Goal: Task Accomplishment & Management: Complete application form

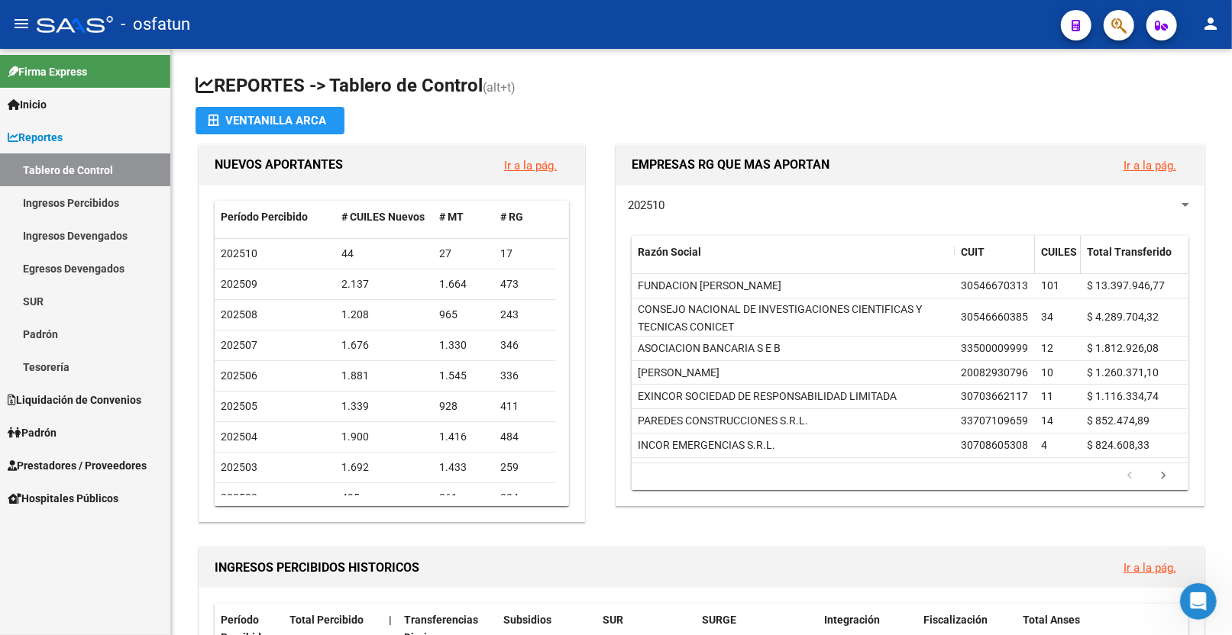
click at [125, 461] on span "Prestadores / Proveedores" at bounding box center [77, 465] width 139 height 17
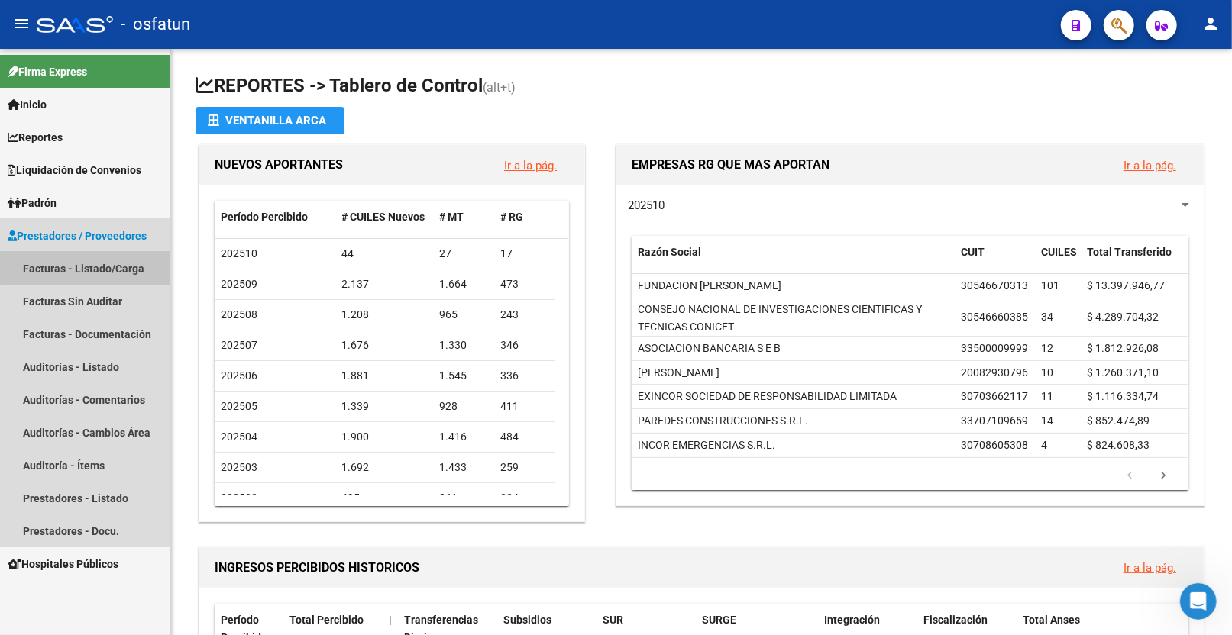
click at [89, 265] on link "Facturas - Listado/Carga" at bounding box center [85, 268] width 170 height 33
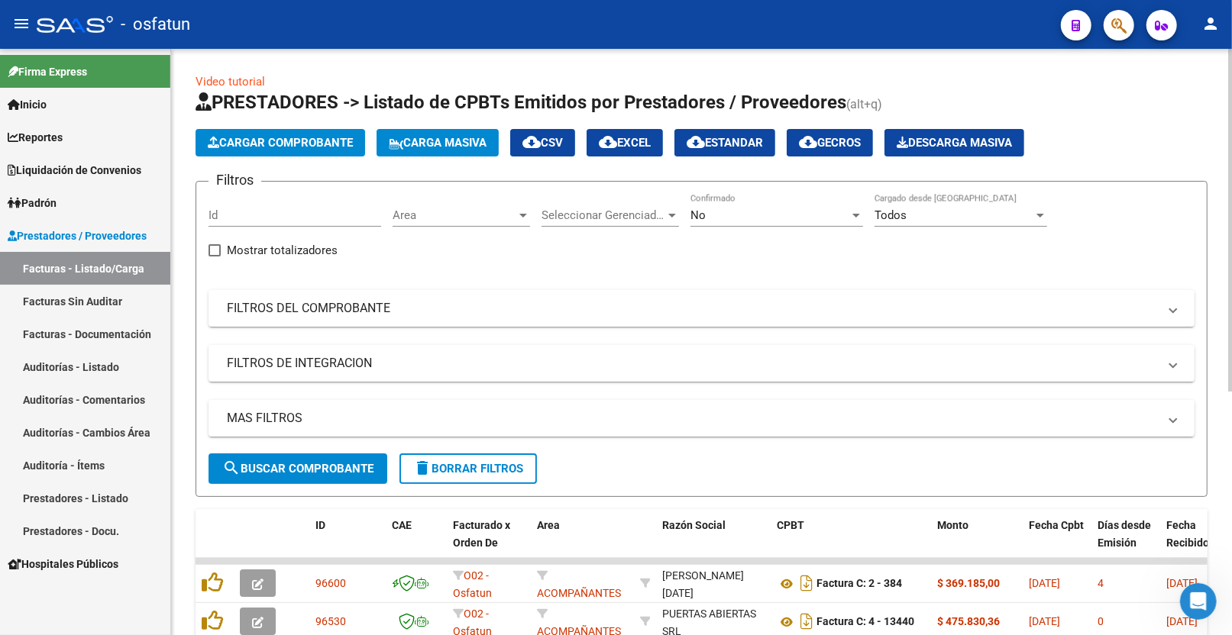
click at [322, 141] on span "Cargar Comprobante" at bounding box center [280, 143] width 145 height 14
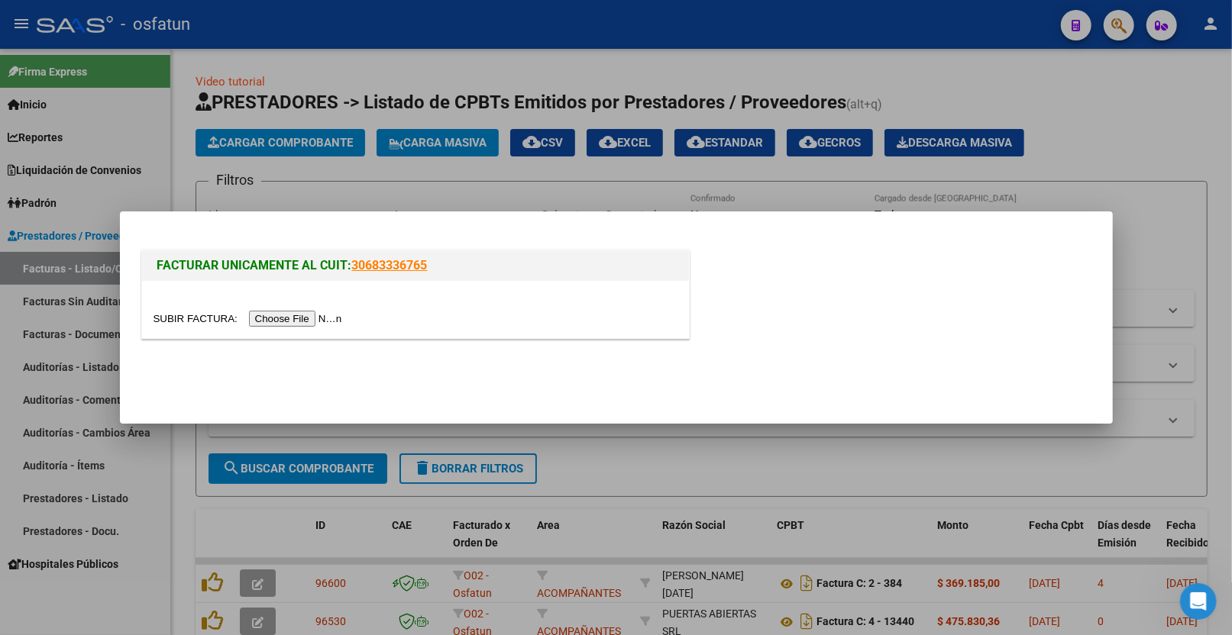
click at [319, 328] on div at bounding box center [415, 309] width 547 height 57
click at [321, 325] on input "file" at bounding box center [250, 319] width 193 height 16
click at [289, 322] on input "file" at bounding box center [250, 319] width 193 height 16
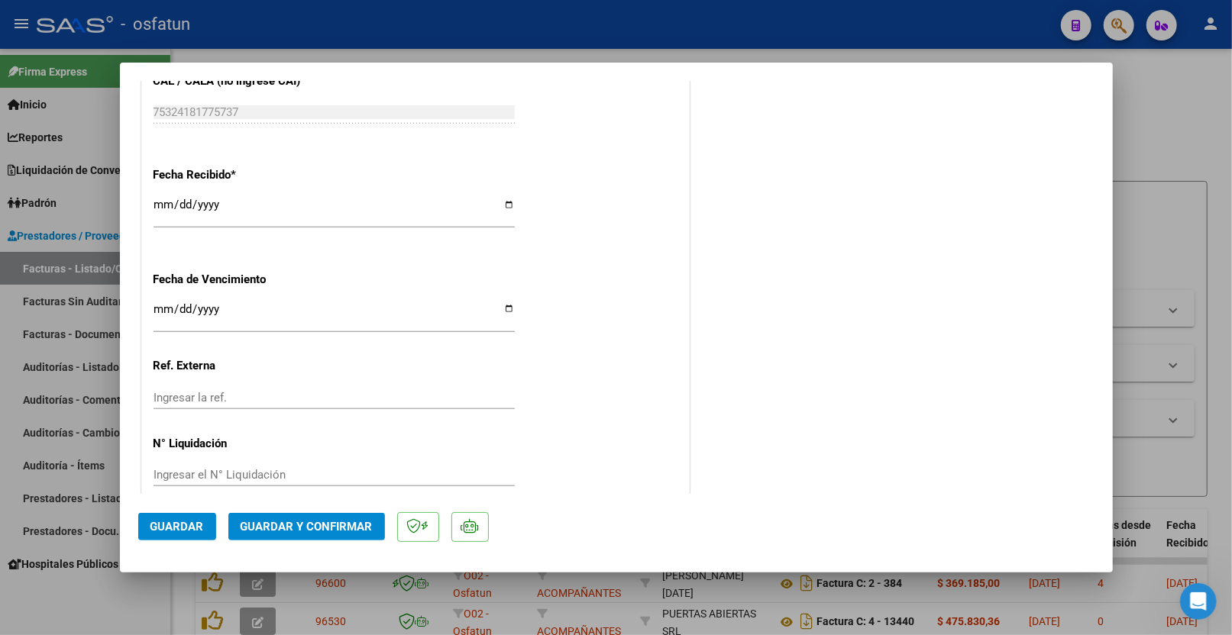
scroll to position [892, 0]
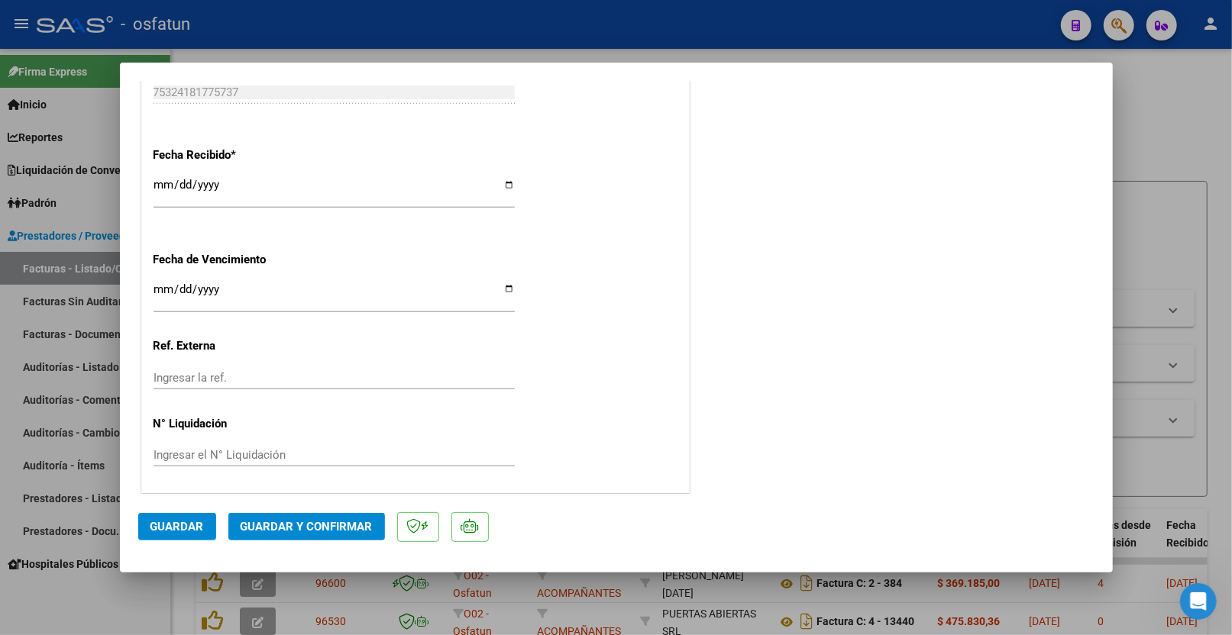
click at [177, 527] on span "Guardar" at bounding box center [176, 527] width 53 height 14
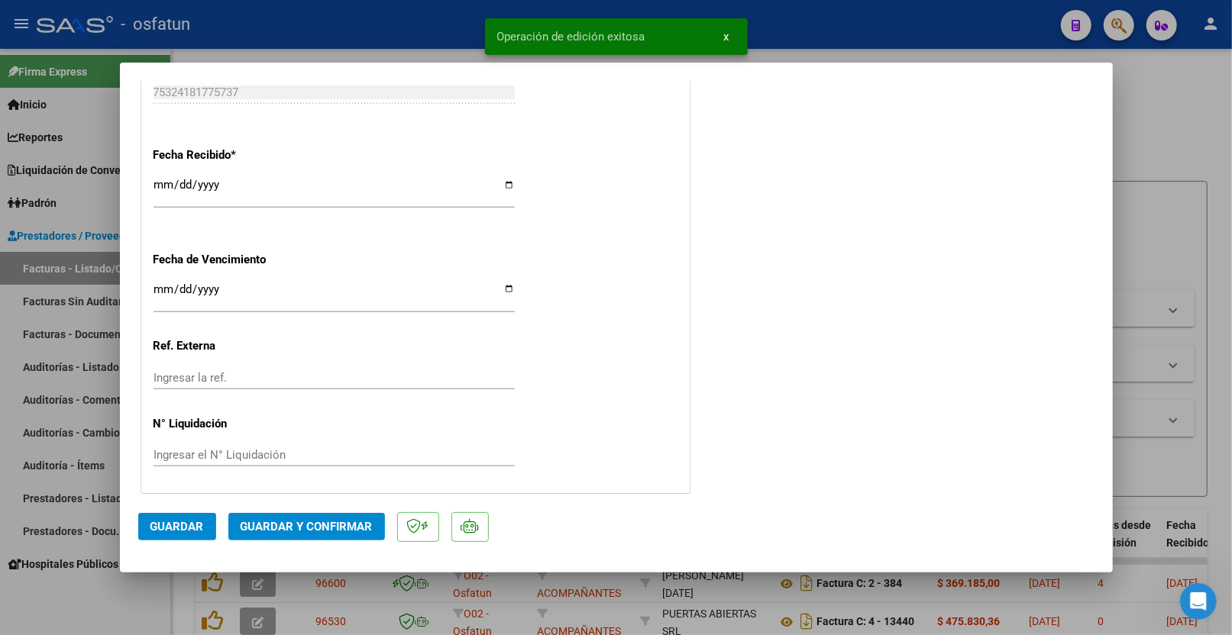
click at [298, 522] on span "Guardar y Confirmar" at bounding box center [307, 527] width 132 height 14
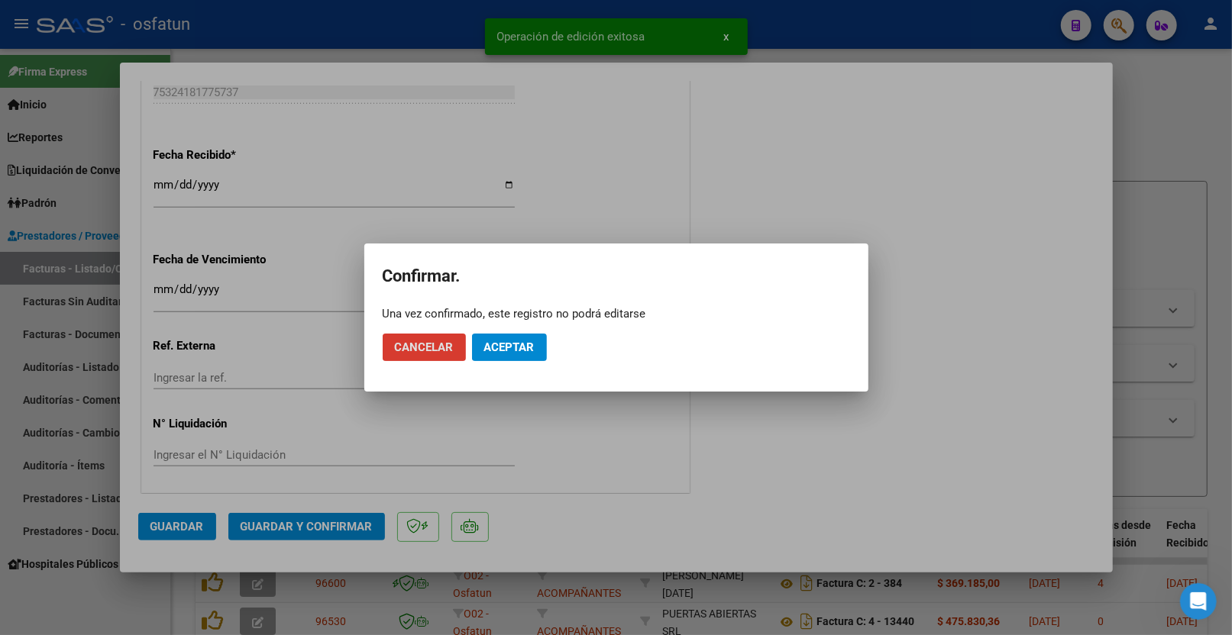
click at [532, 342] on span "Aceptar" at bounding box center [509, 348] width 50 height 14
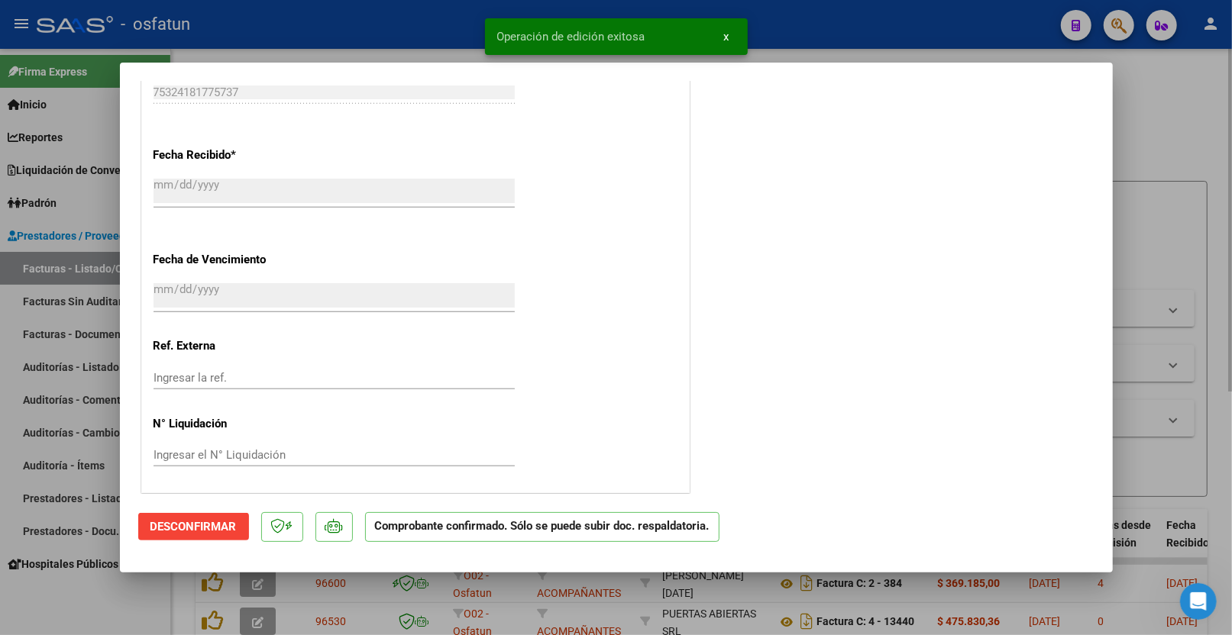
drag, startPoint x: 1182, startPoint y: 112, endPoint x: 1131, endPoint y: 96, distance: 52.7
click at [1182, 110] on div at bounding box center [616, 317] width 1232 height 635
type input "$ 0,00"
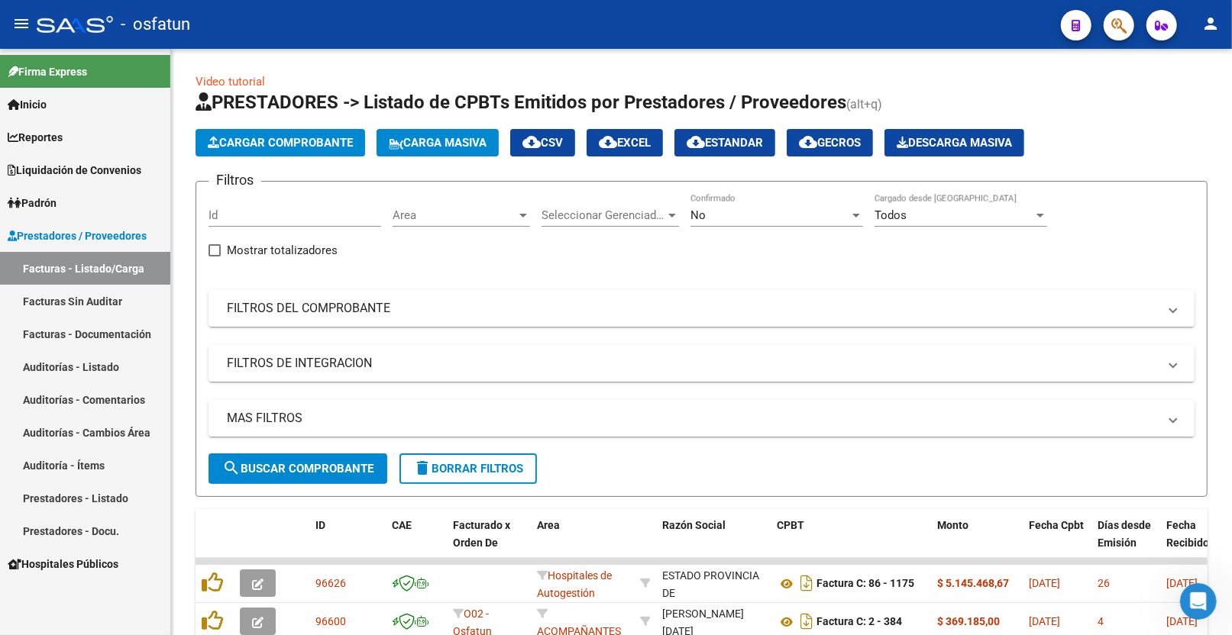
click at [124, 370] on link "Auditorías - Listado" at bounding box center [85, 367] width 170 height 33
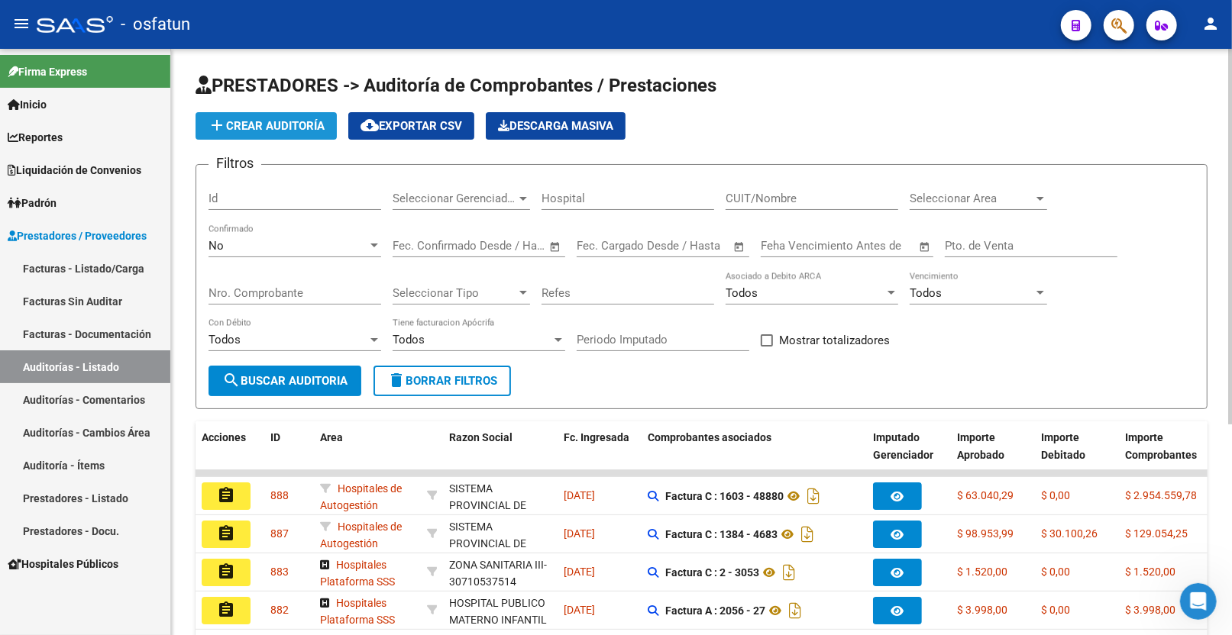
click at [276, 117] on button "add Crear Auditoría" at bounding box center [266, 125] width 141 height 27
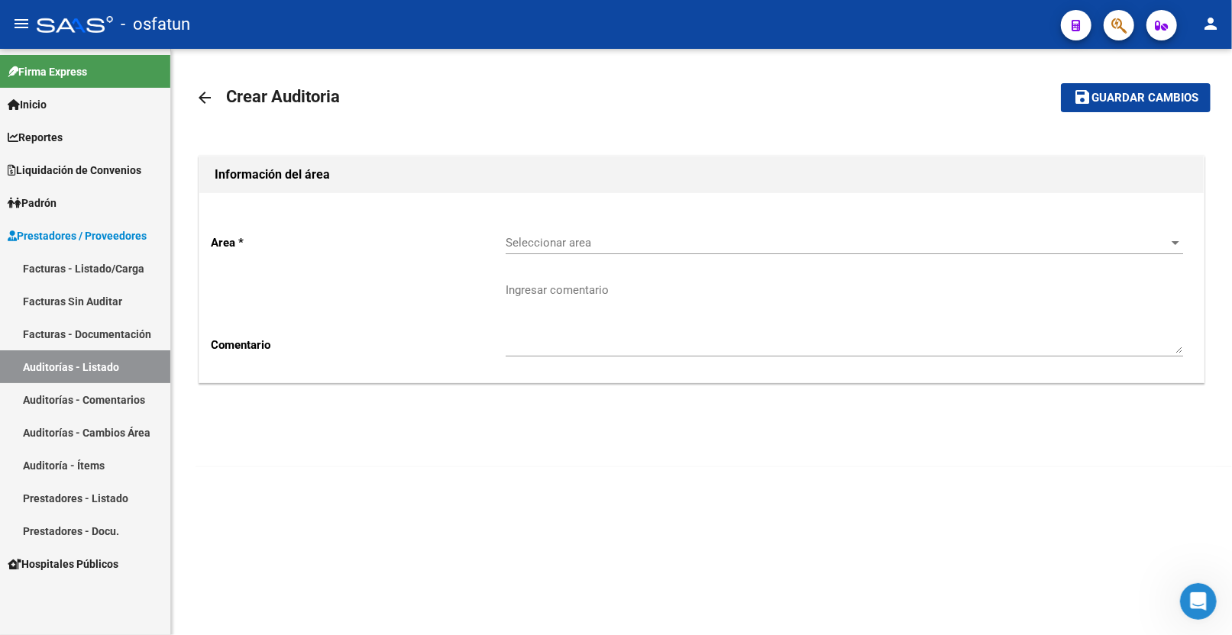
click at [669, 247] on span "Seleccionar area" at bounding box center [838, 243] width 664 height 14
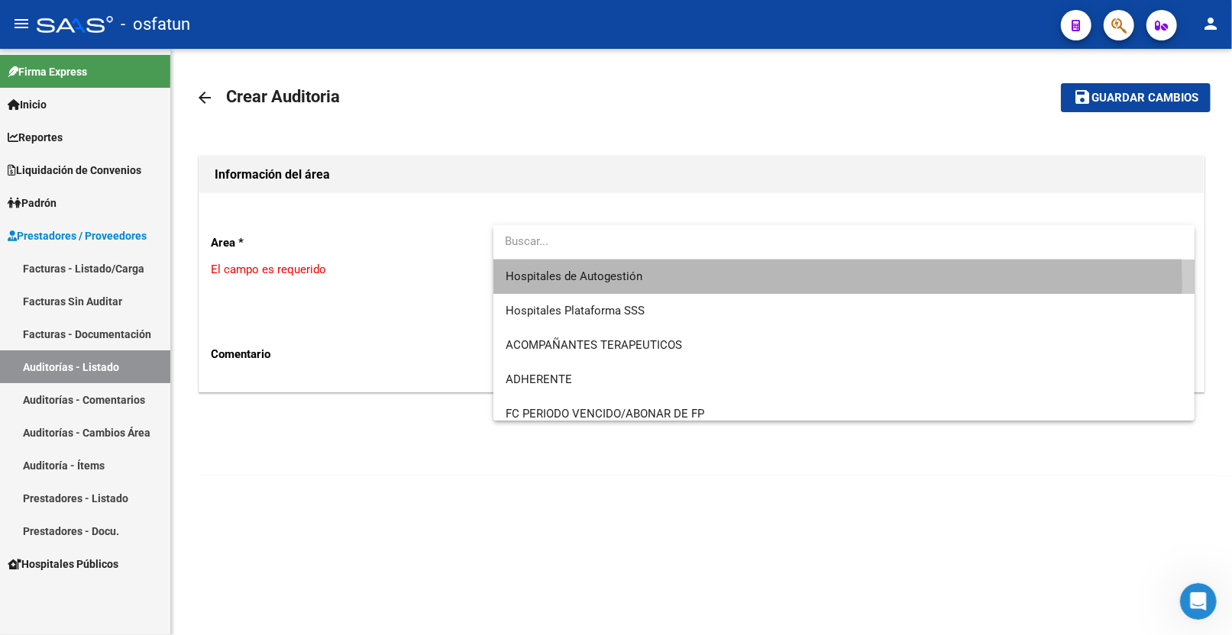
click at [658, 283] on span "Hospitales de Autogestión" at bounding box center [844, 277] width 677 height 34
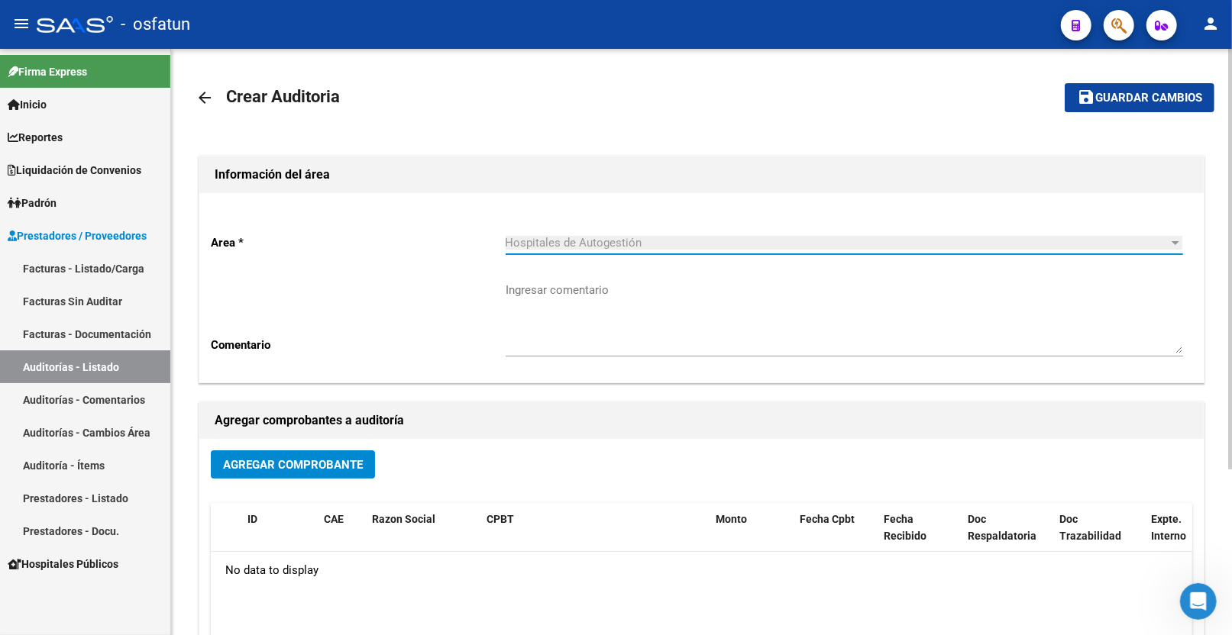
click at [634, 340] on textarea "Ingresar comentario" at bounding box center [844, 318] width 677 height 72
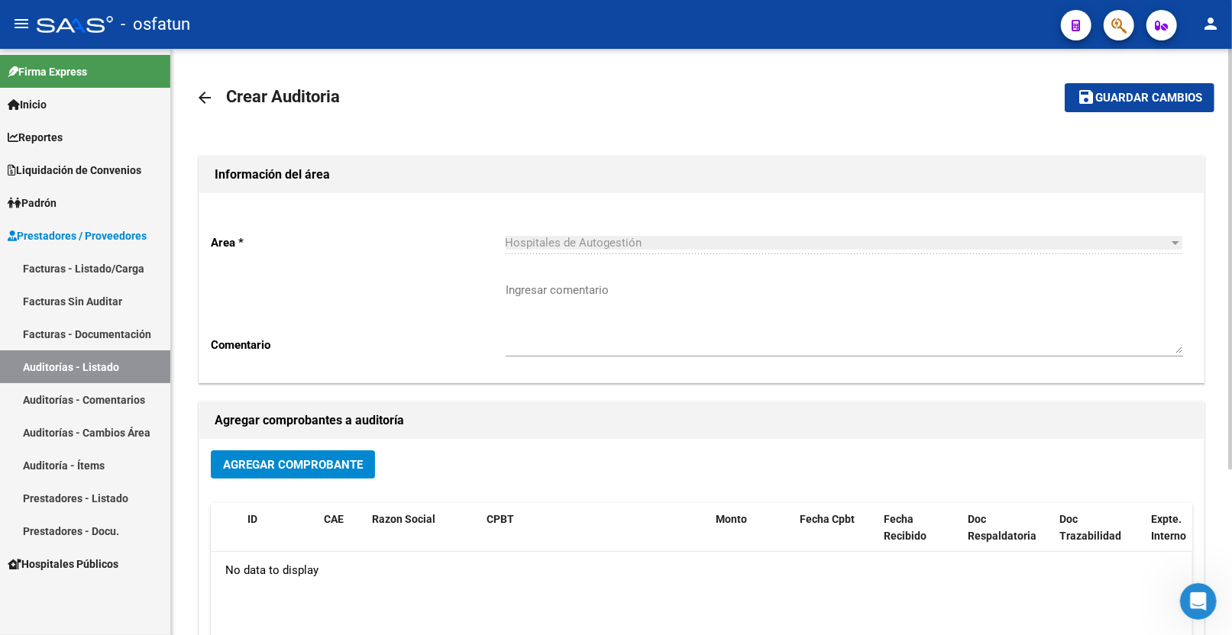
click at [614, 355] on div "Ingresar comentario" at bounding box center [844, 313] width 677 height 88
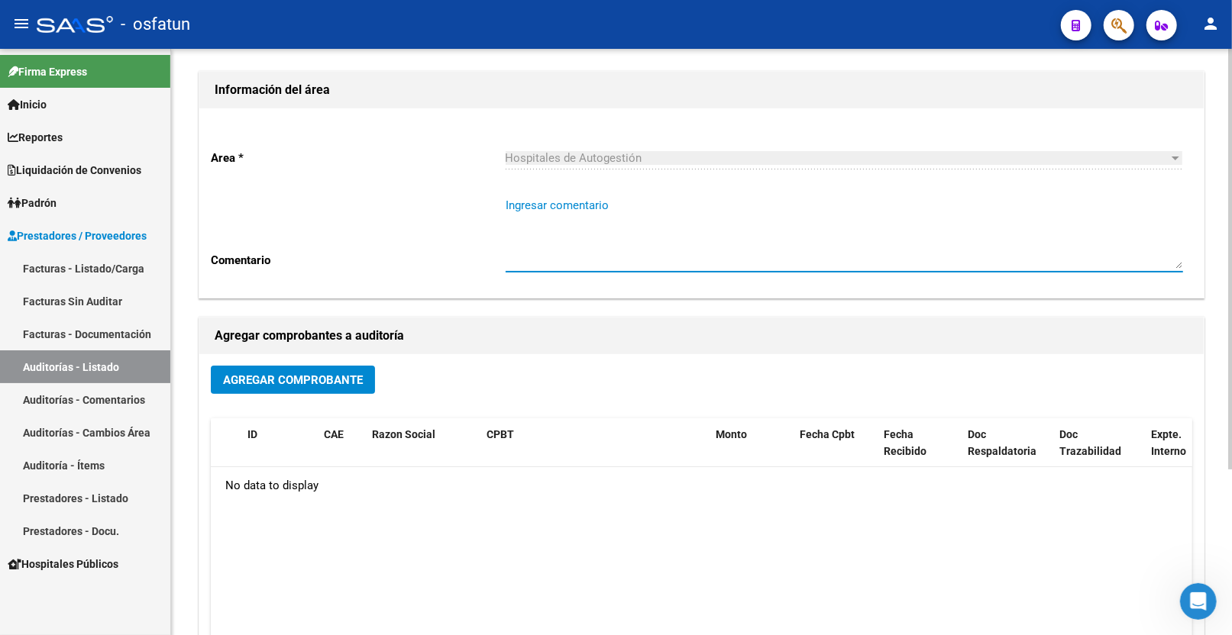
scroll to position [230, 0]
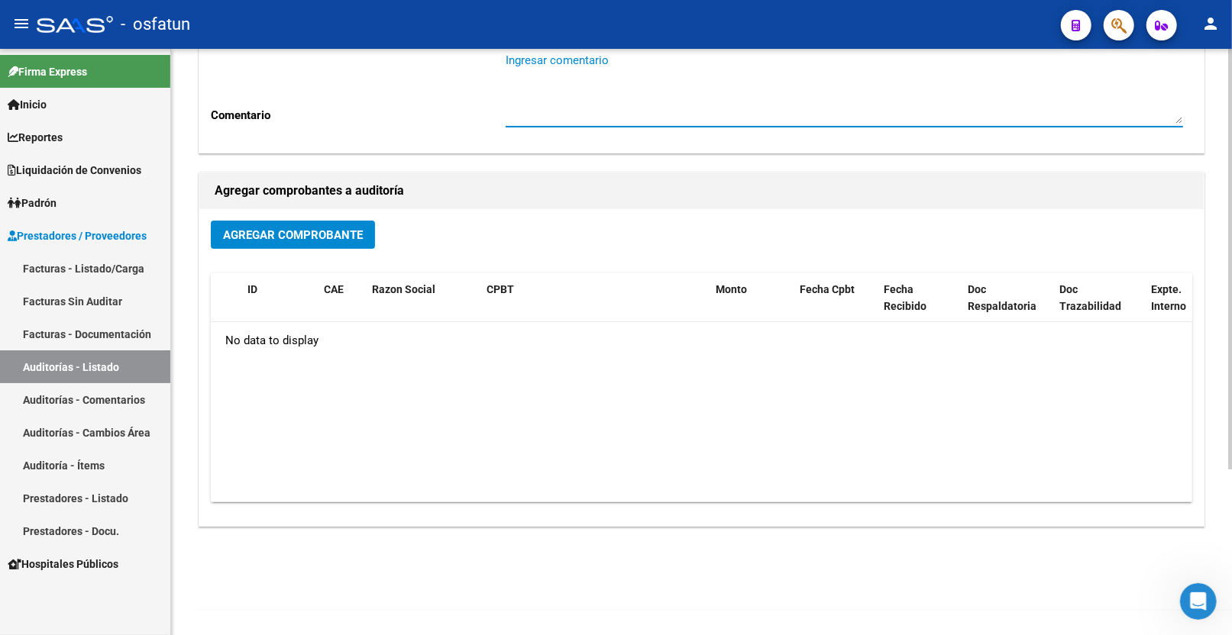
click at [344, 238] on span "Agregar Comprobante" at bounding box center [293, 235] width 140 height 14
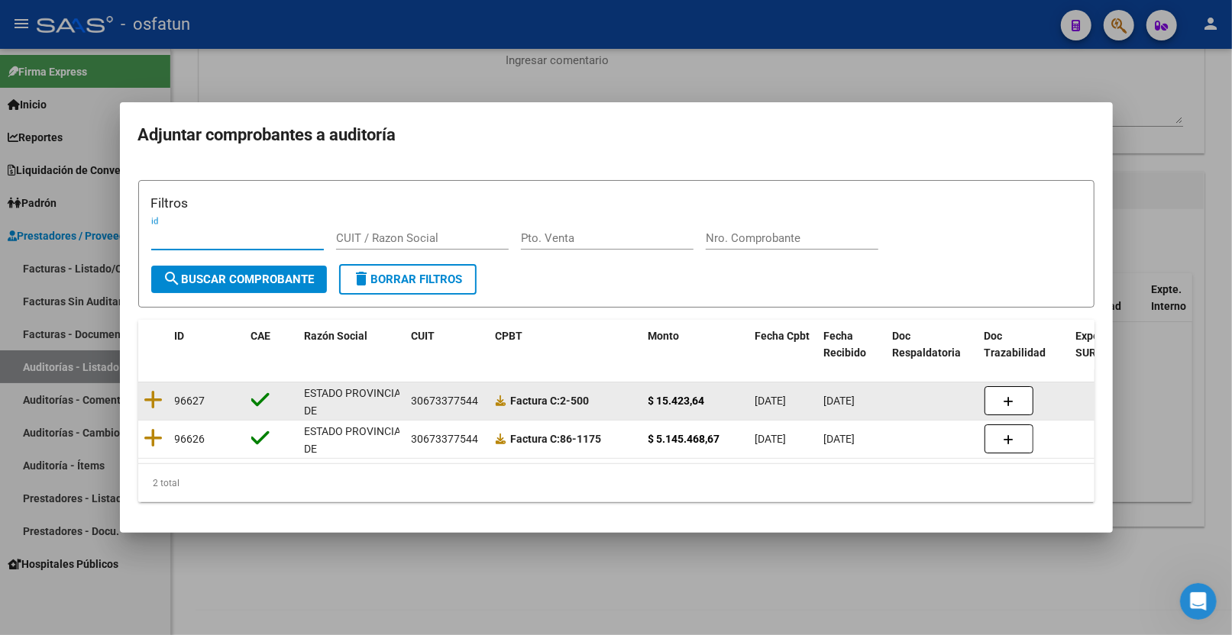
click at [263, 391] on icon at bounding box center [260, 400] width 19 height 21
click at [161, 391] on icon at bounding box center [153, 400] width 19 height 21
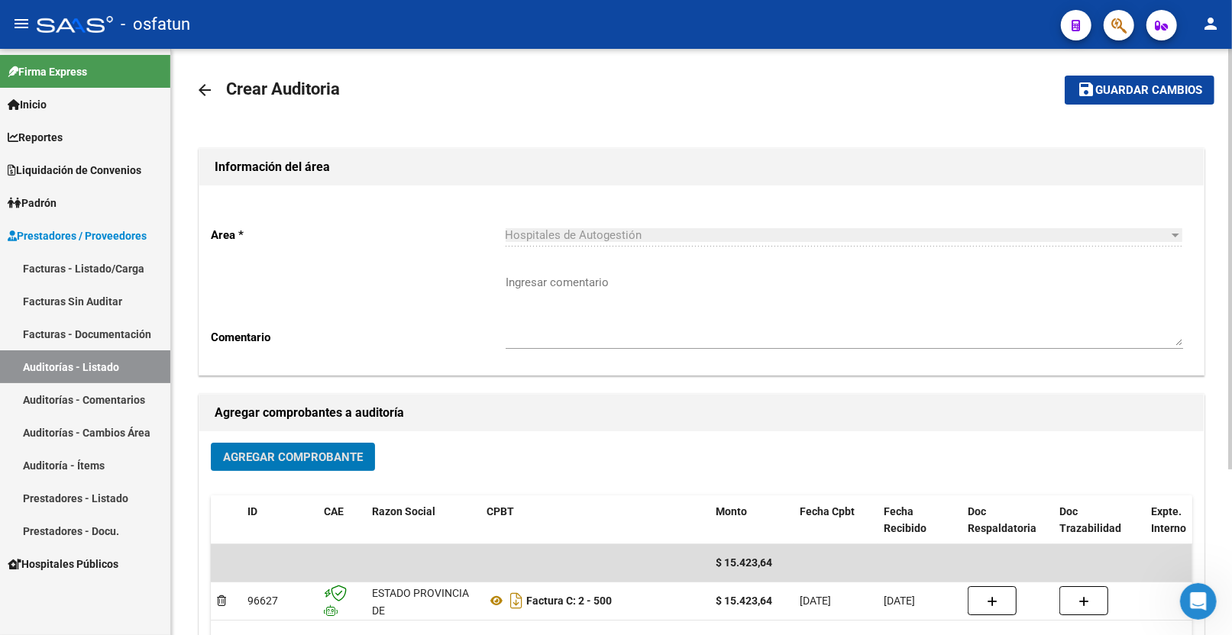
scroll to position [0, 0]
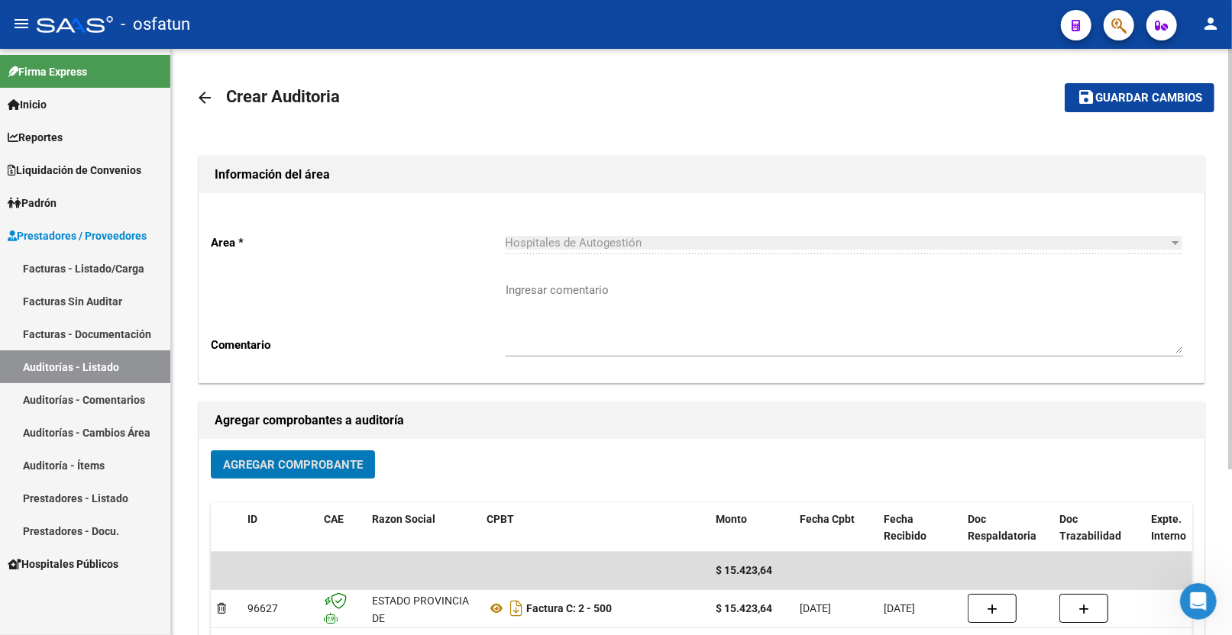
click at [1159, 101] on span "Guardar cambios" at bounding box center [1148, 99] width 107 height 14
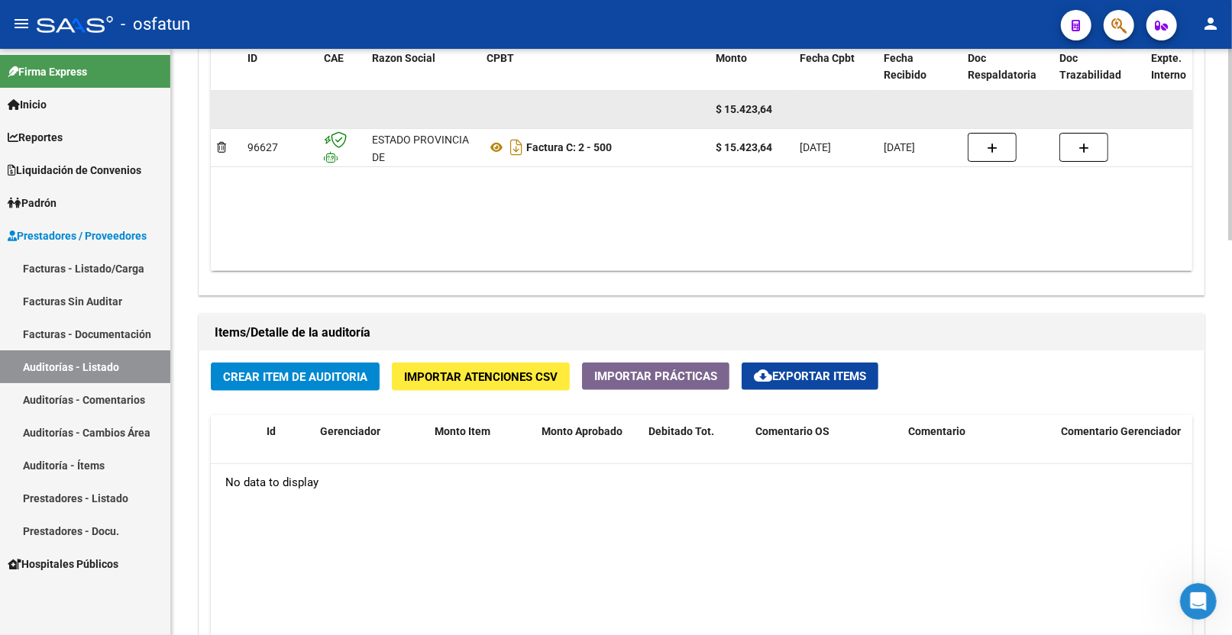
scroll to position [933, 0]
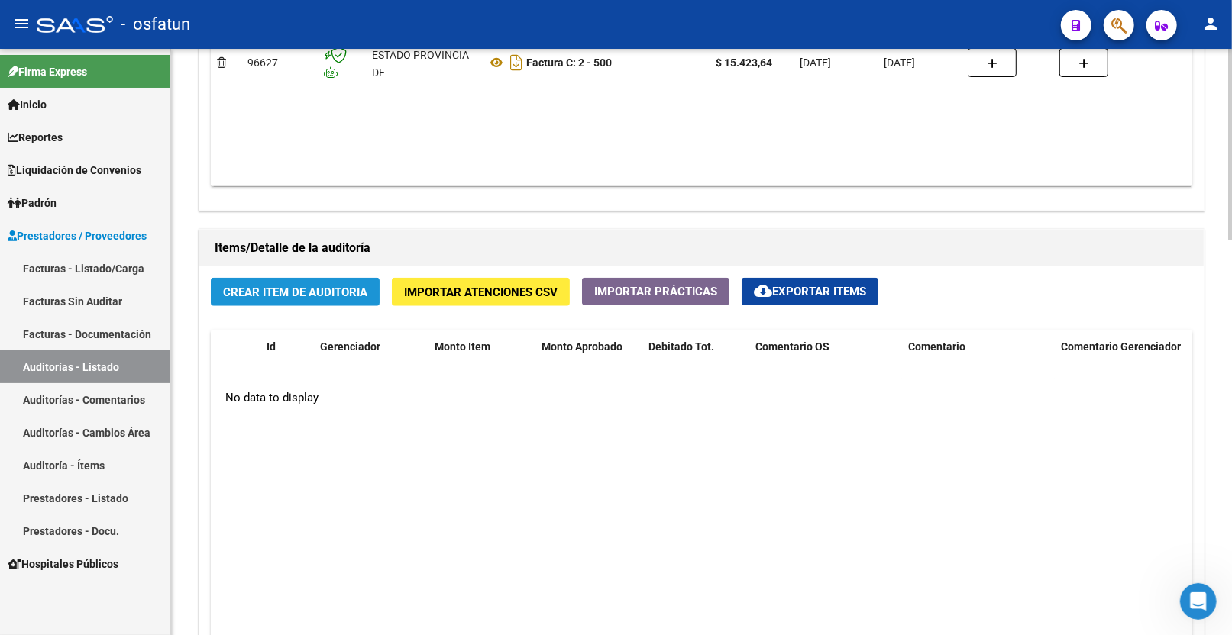
click at [284, 301] on button "Crear Item de Auditoria" at bounding box center [295, 292] width 169 height 28
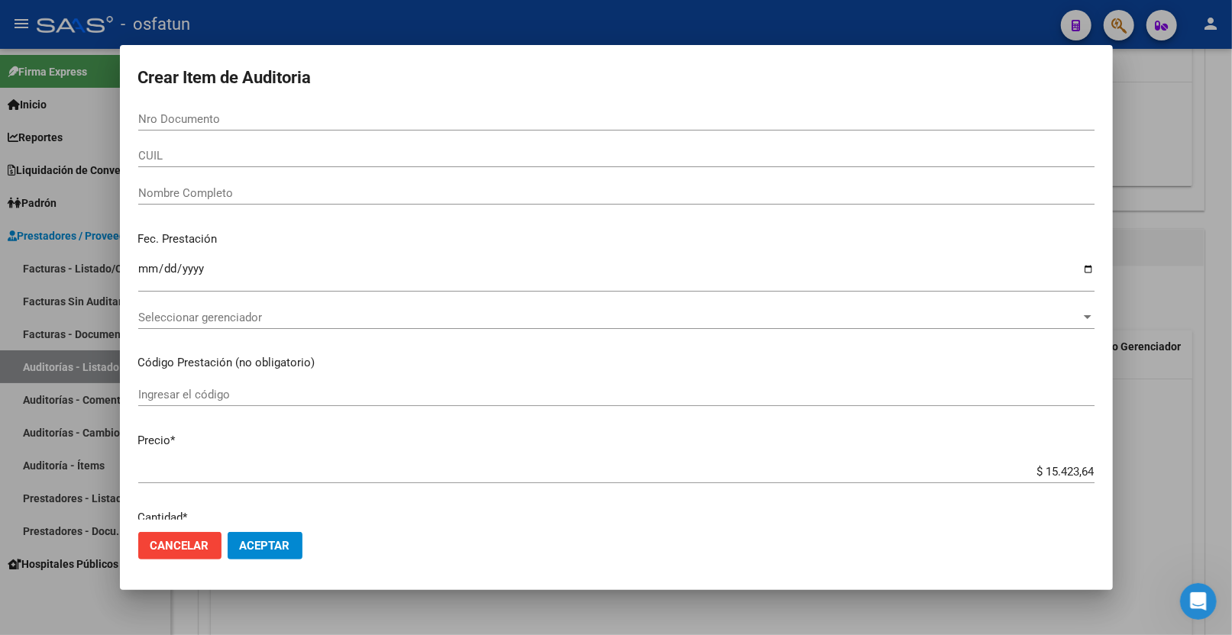
click at [230, 128] on div "Nro Documento" at bounding box center [616, 119] width 956 height 23
paste input "33648953"
type input "33648953"
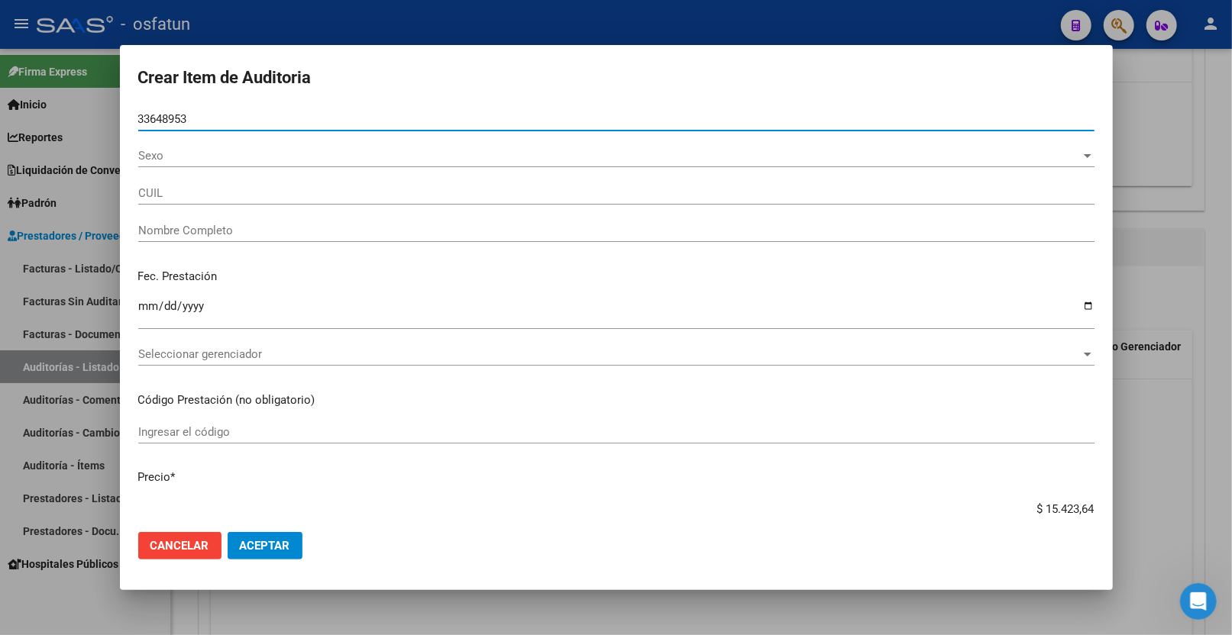
type input "23336489539"
type input "RIVAROLA ROMINA ELIZABETH"
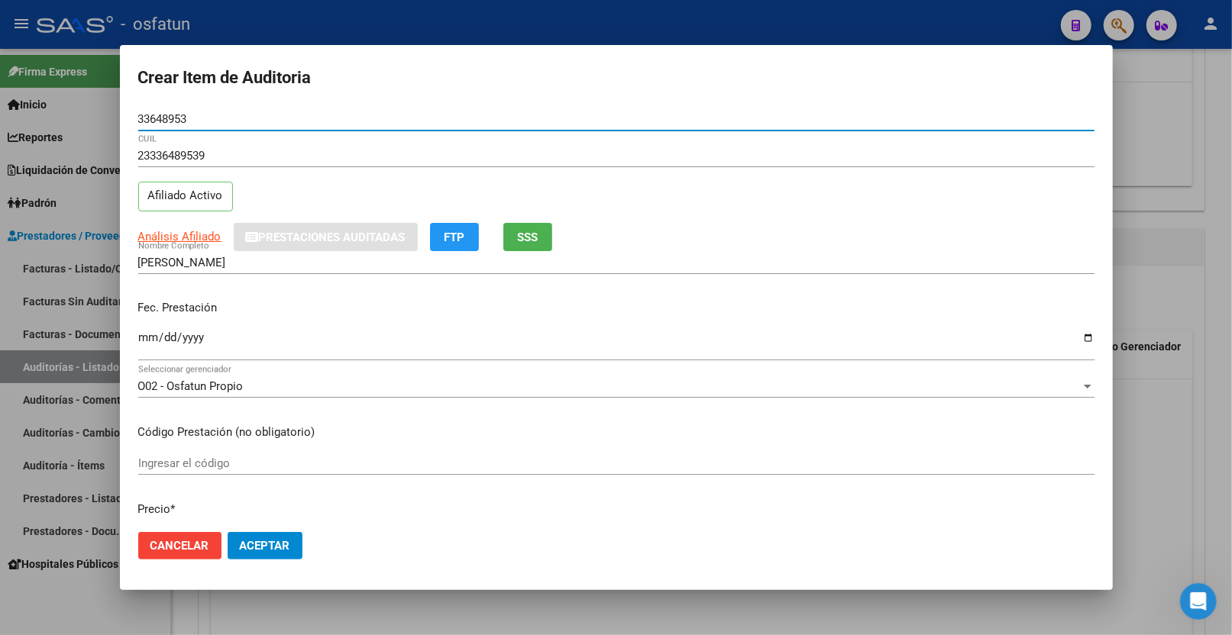
type input "33648953"
click at [189, 331] on input "Ingresar la fecha" at bounding box center [616, 343] width 956 height 24
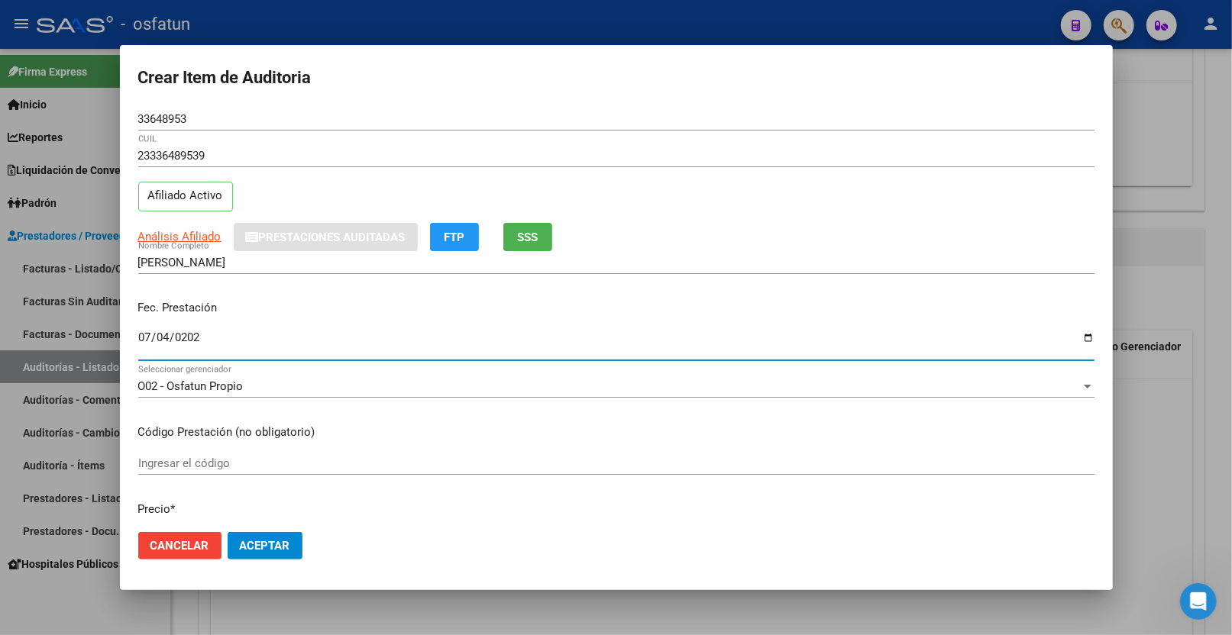
type input "2025-07-04"
click at [372, 461] on input "Ingresar el código" at bounding box center [616, 464] width 956 height 14
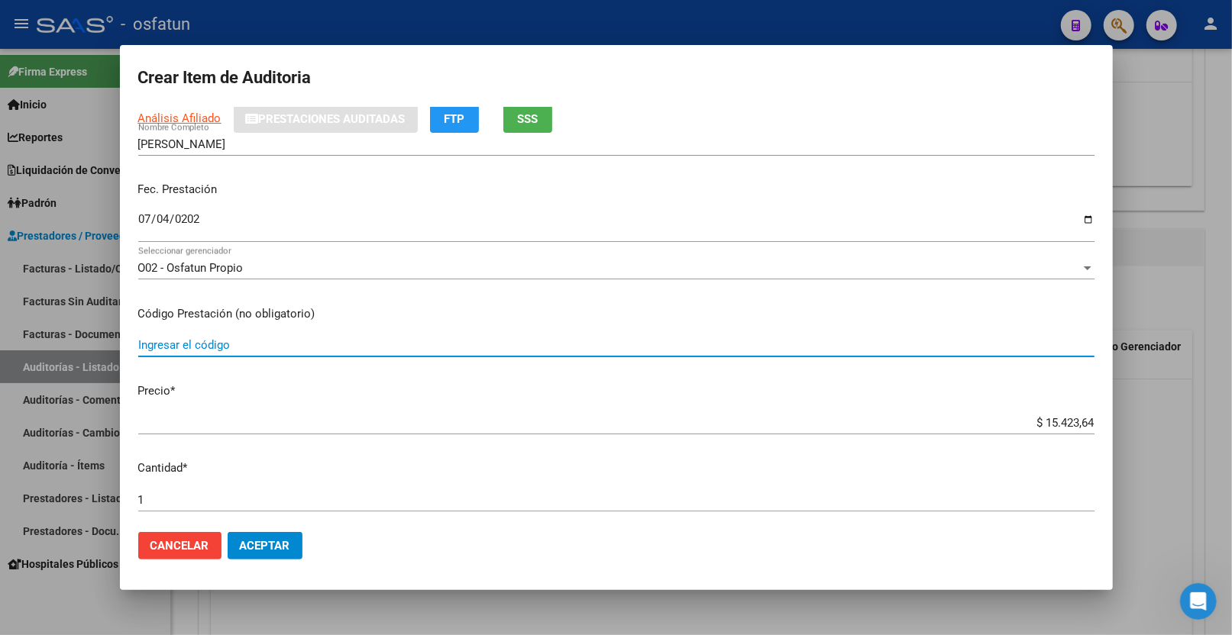
scroll to position [254, 0]
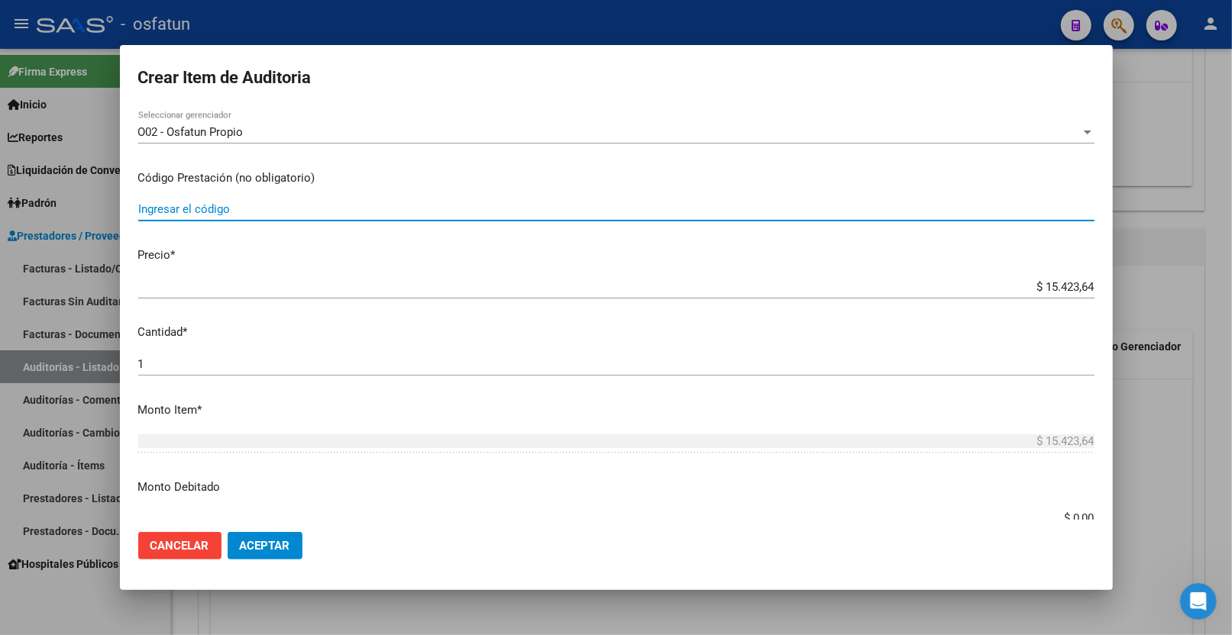
paste input "44.01.03"
type input "44.01.03"
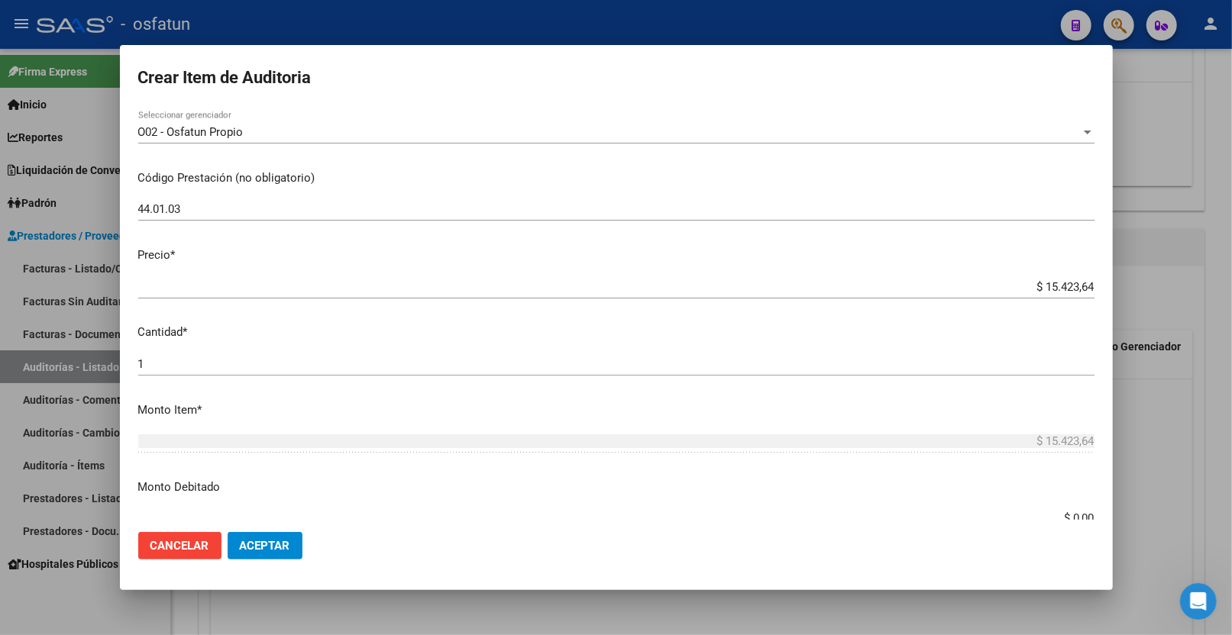
click at [219, 279] on div "$ 15.423,64 Ingresar el precio" at bounding box center [616, 287] width 956 height 23
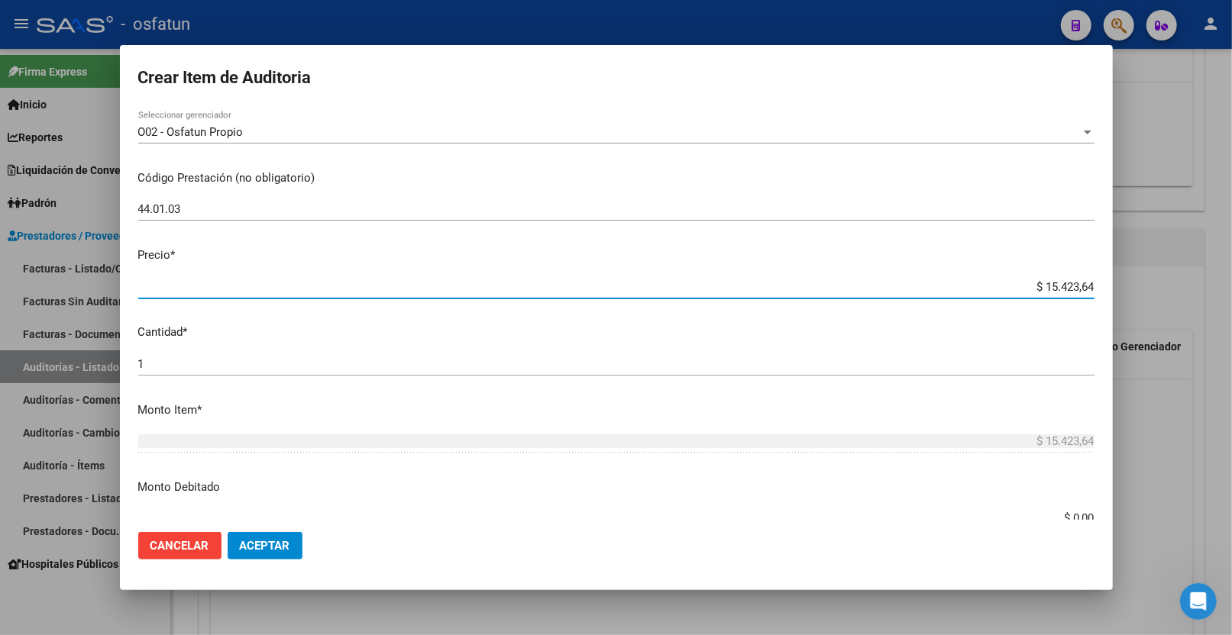
drag, startPoint x: 1179, startPoint y: 285, endPoint x: 1202, endPoint y: 281, distance: 23.2
click at [1202, 281] on div "Crear Item de Auditoria 33648953 Nro Documento 23336489539 CUIL Afiliado Activo…" at bounding box center [616, 317] width 1232 height 635
type input "$ 0,07"
type input "$ 0,77"
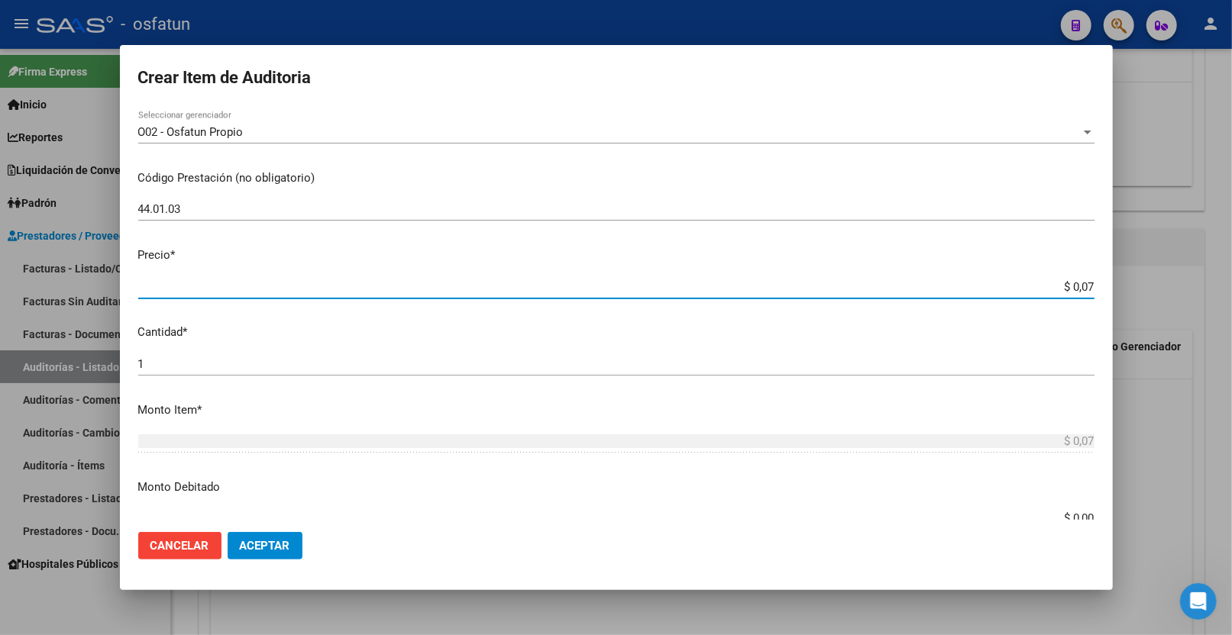
type input "$ 0,77"
type input "$ 7,71"
type input "$ 77,11"
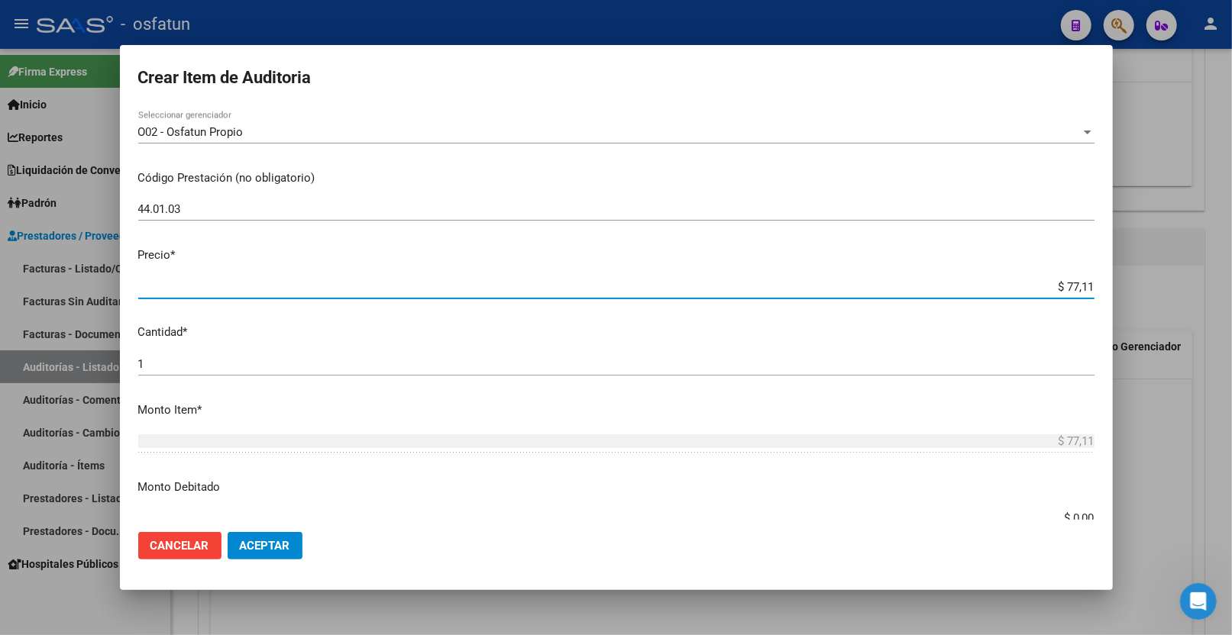
type input "$ 771,18"
type input "$ 7.711,82"
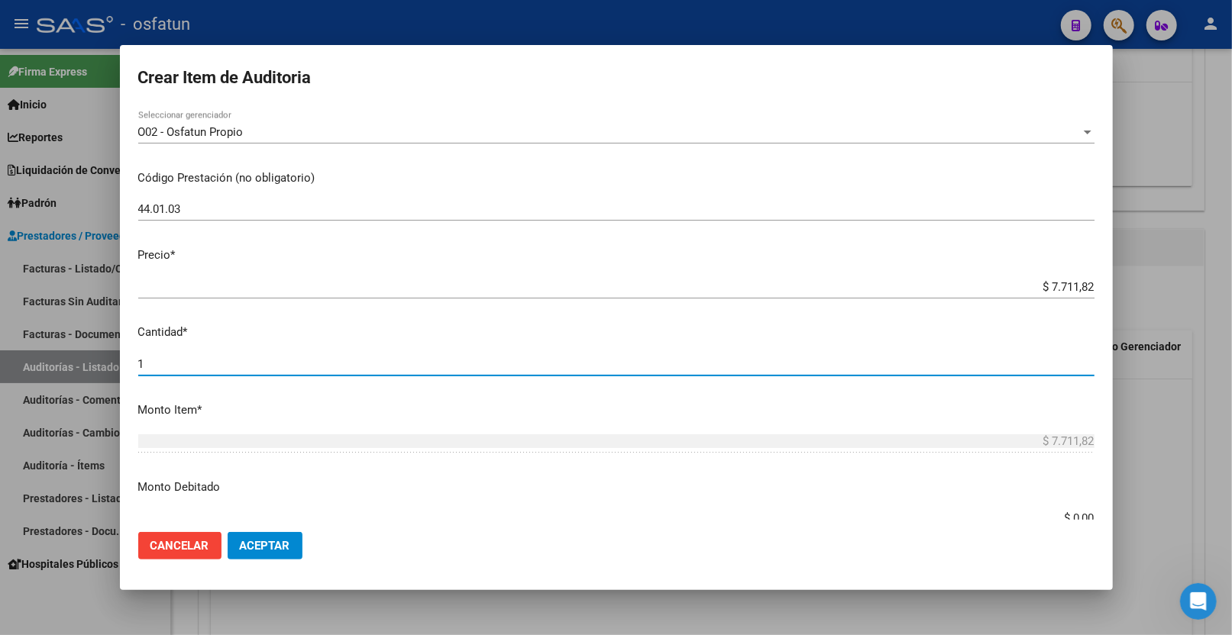
drag, startPoint x: 321, startPoint y: 362, endPoint x: 63, endPoint y: 354, distance: 257.5
click at [58, 360] on div "Crear Item de Auditoria 33648953 Nro Documento 23336489539 CUIL Afiliado Activo…" at bounding box center [616, 317] width 1232 height 635
type input "2"
type input "$ 15.423,64"
type input "2"
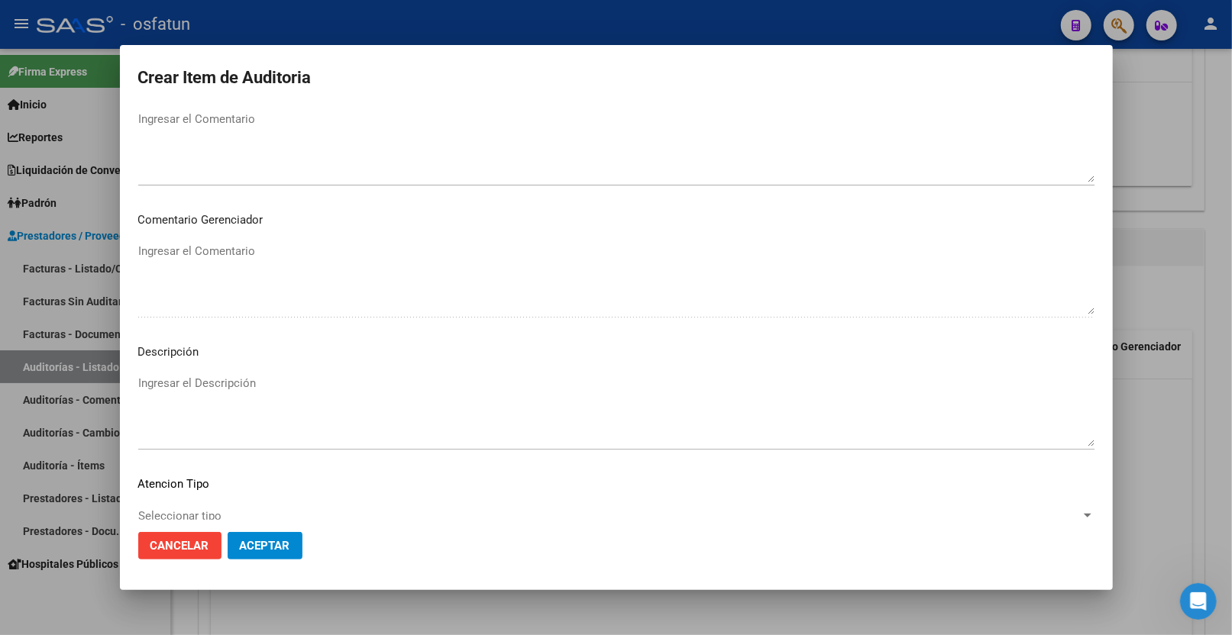
scroll to position [962, 0]
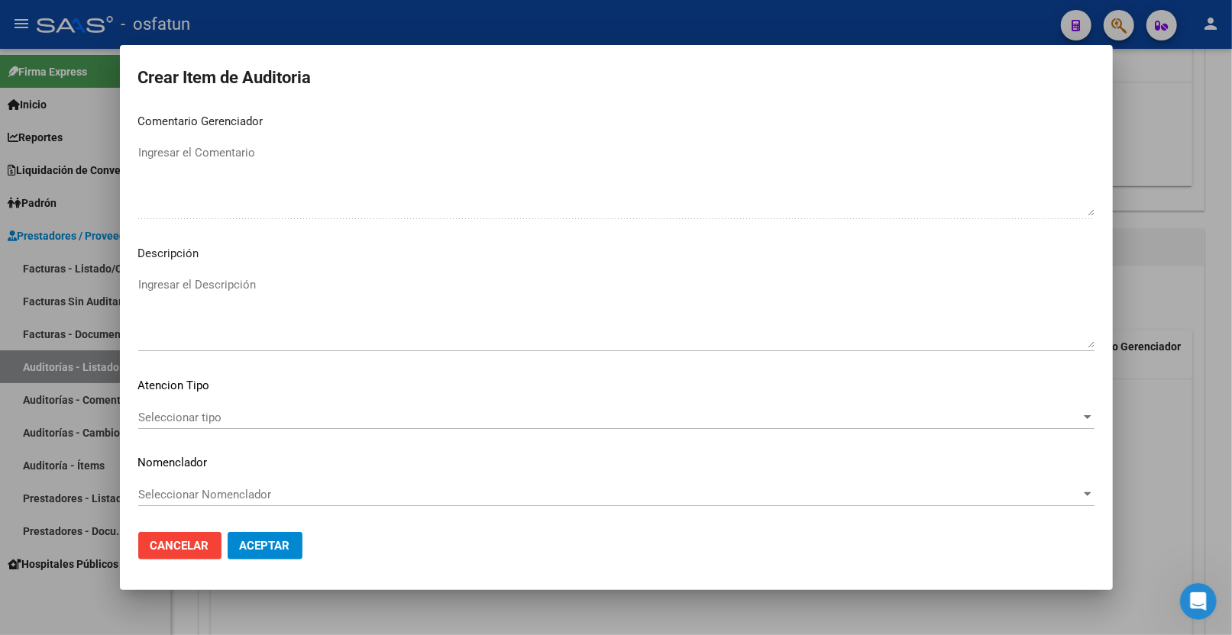
click at [256, 411] on span "Seleccionar tipo" at bounding box center [609, 418] width 942 height 14
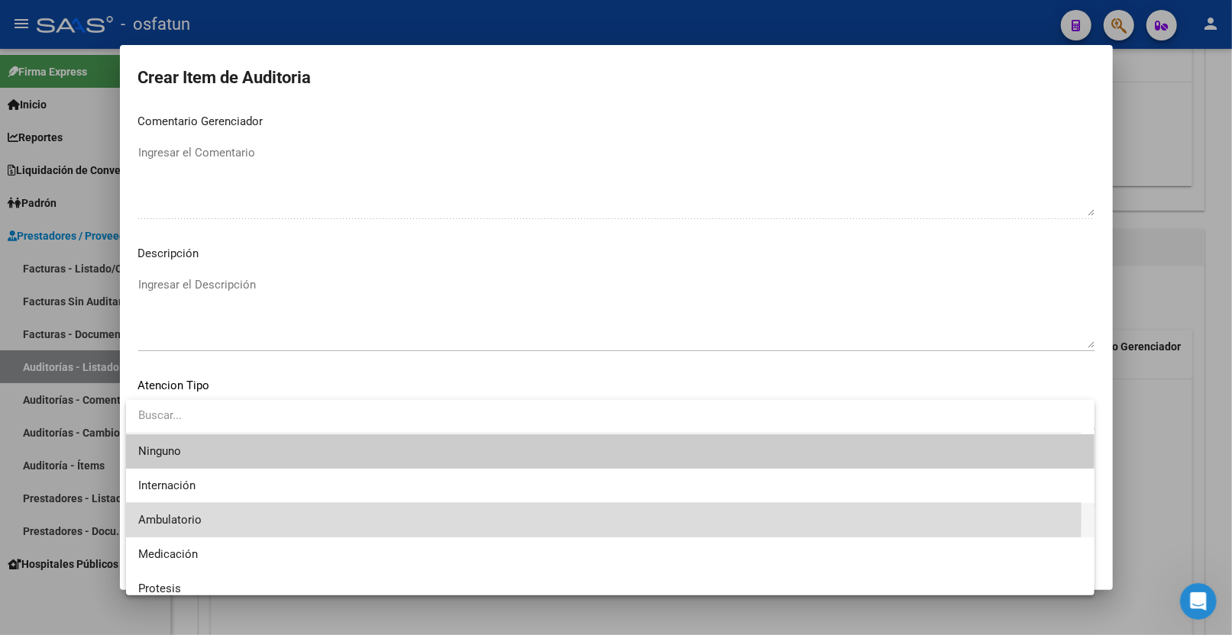
click at [226, 512] on span "Ambulatorio" at bounding box center [610, 520] width 944 height 34
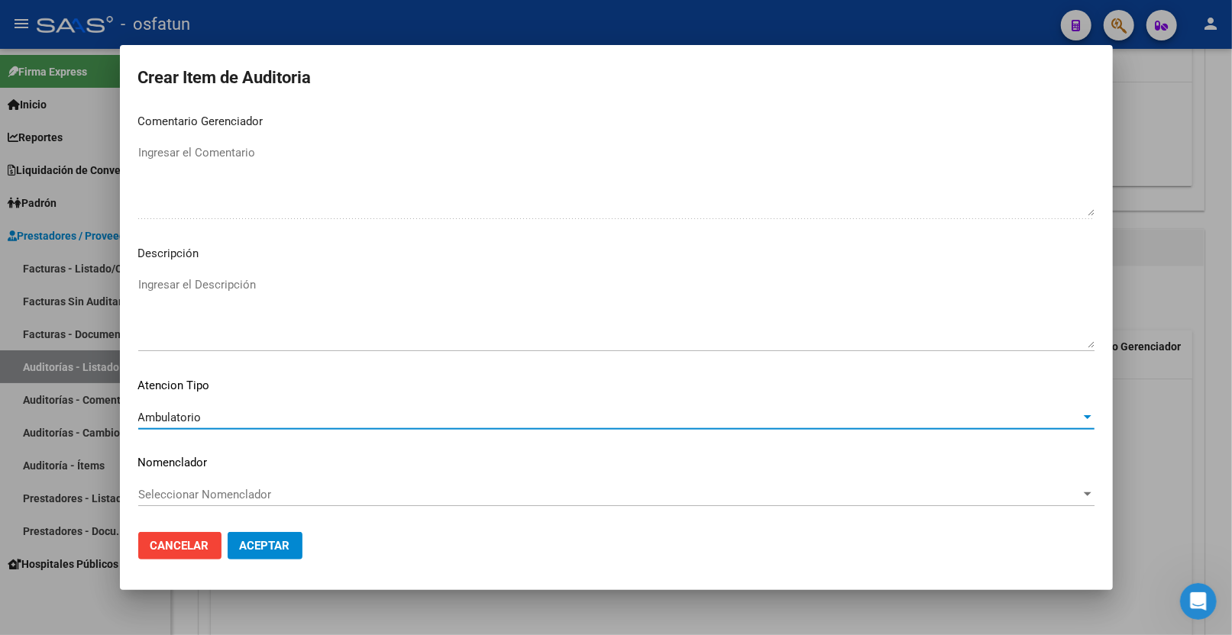
click at [210, 486] on div "Seleccionar Nomenclador Seleccionar Nomenclador" at bounding box center [616, 494] width 956 height 23
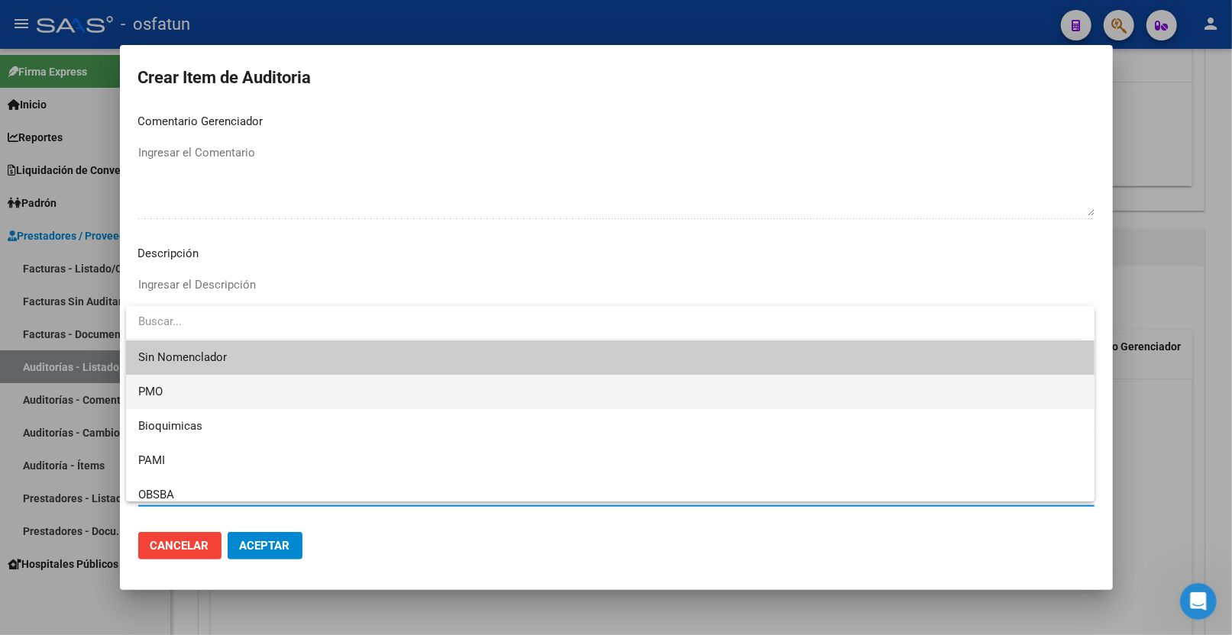
click at [222, 403] on span "PMO" at bounding box center [610, 392] width 944 height 34
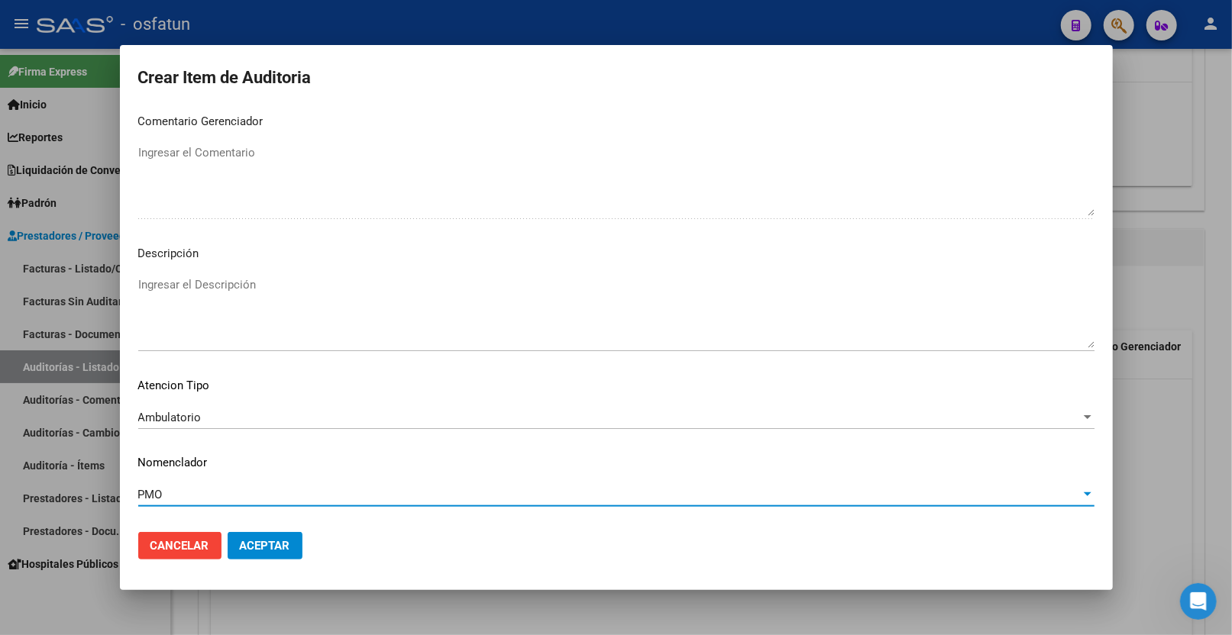
click at [264, 538] on span "Aceptar" at bounding box center [265, 546] width 50 height 14
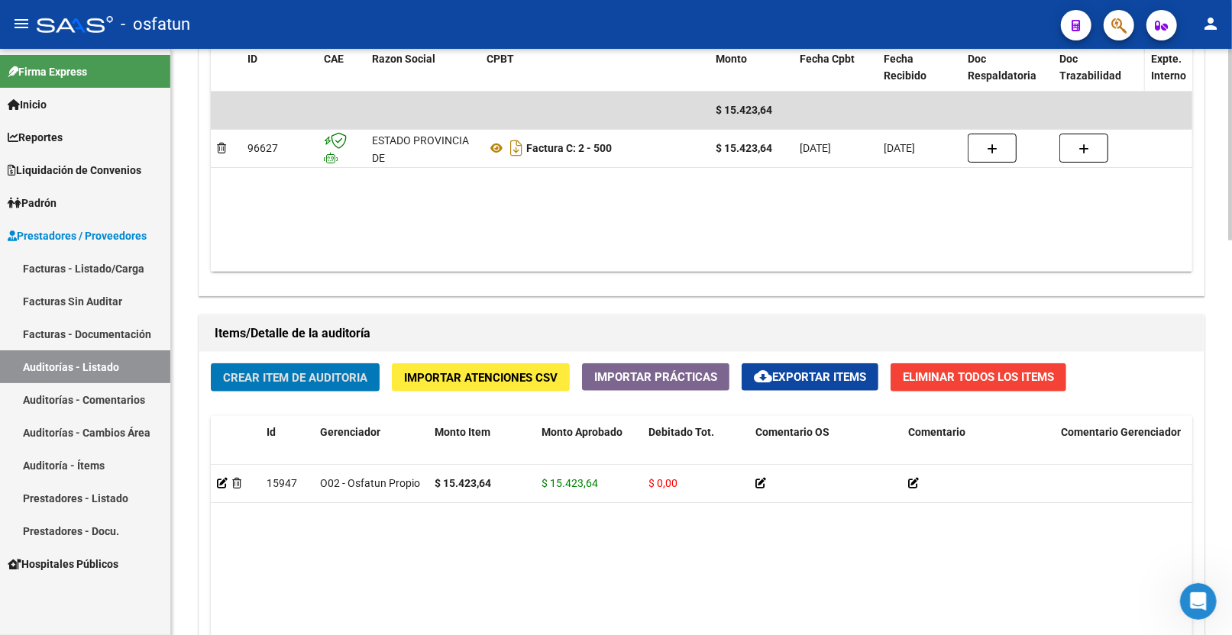
scroll to position [1208, 0]
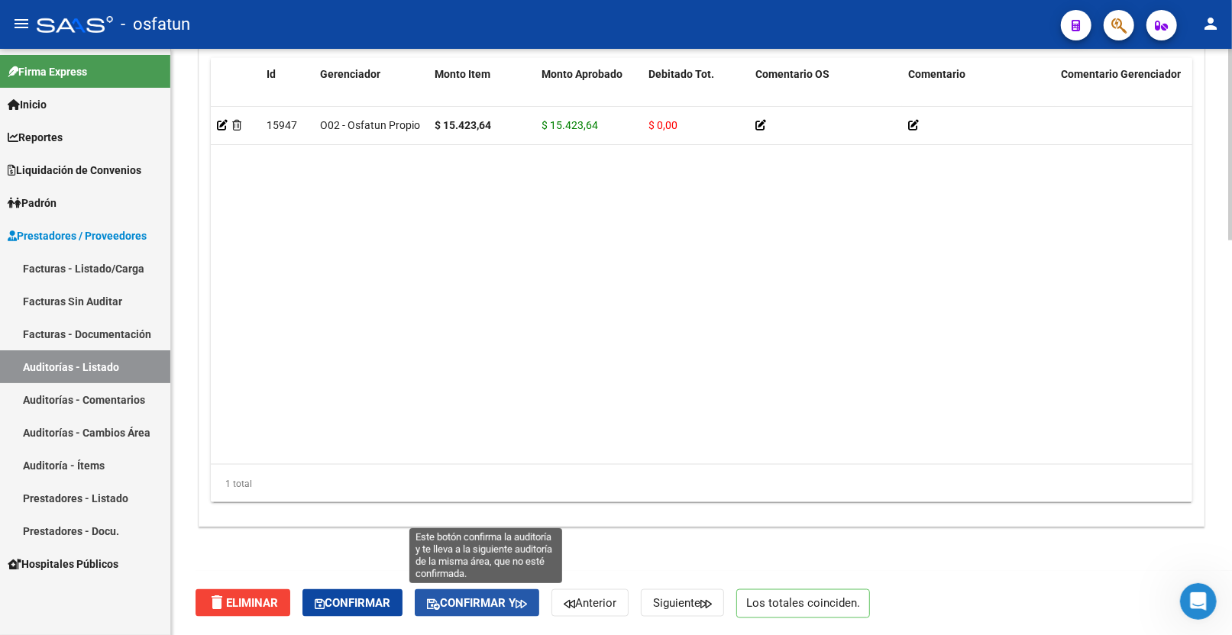
click at [490, 538] on span "Confirmar y" at bounding box center [477, 604] width 100 height 14
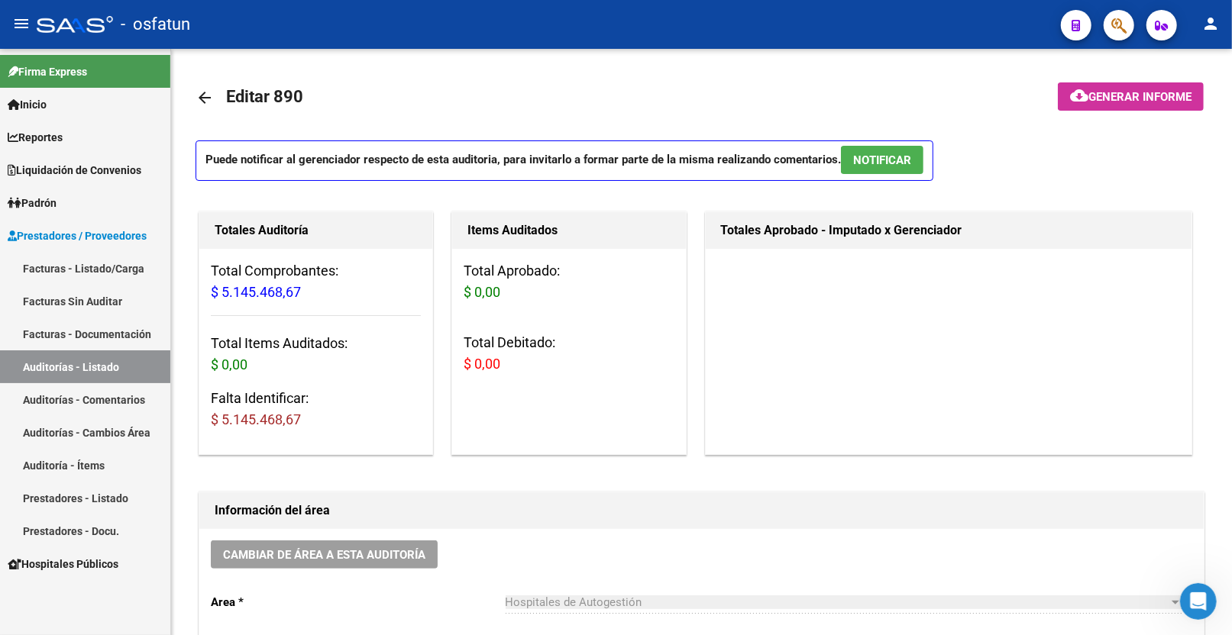
click at [118, 375] on link "Auditorías - Listado" at bounding box center [85, 367] width 170 height 33
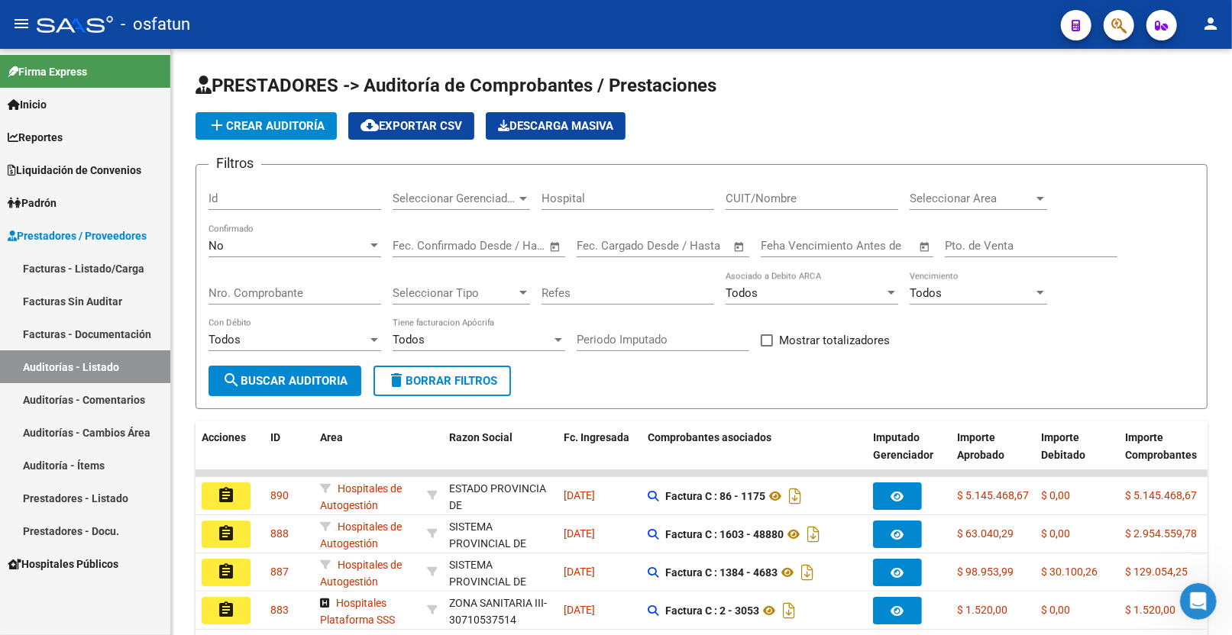
click at [92, 267] on link "Facturas - Listado/Carga" at bounding box center [85, 268] width 170 height 33
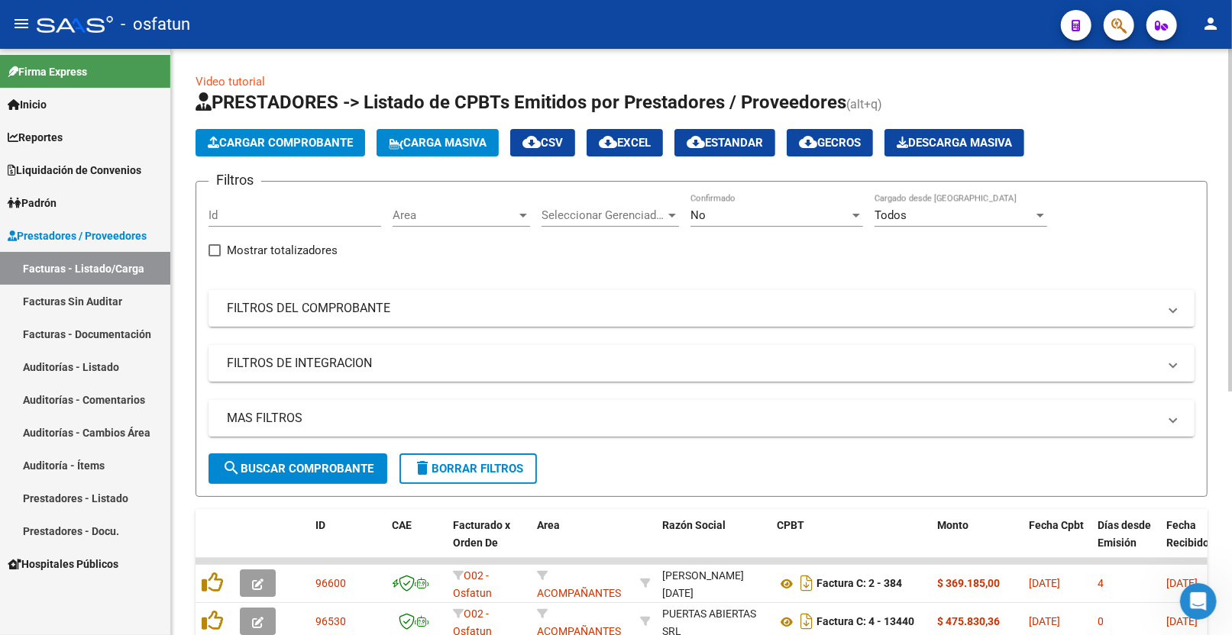
click at [249, 147] on span "Cargar Comprobante" at bounding box center [280, 143] width 145 height 14
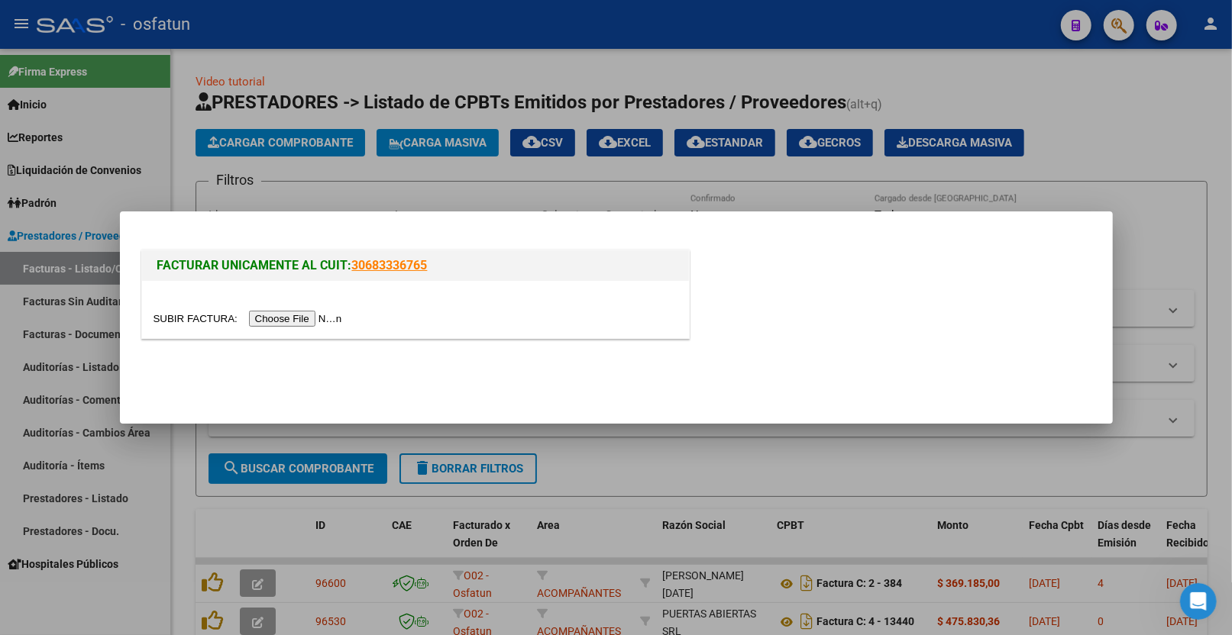
click at [260, 322] on input "file" at bounding box center [250, 319] width 193 height 16
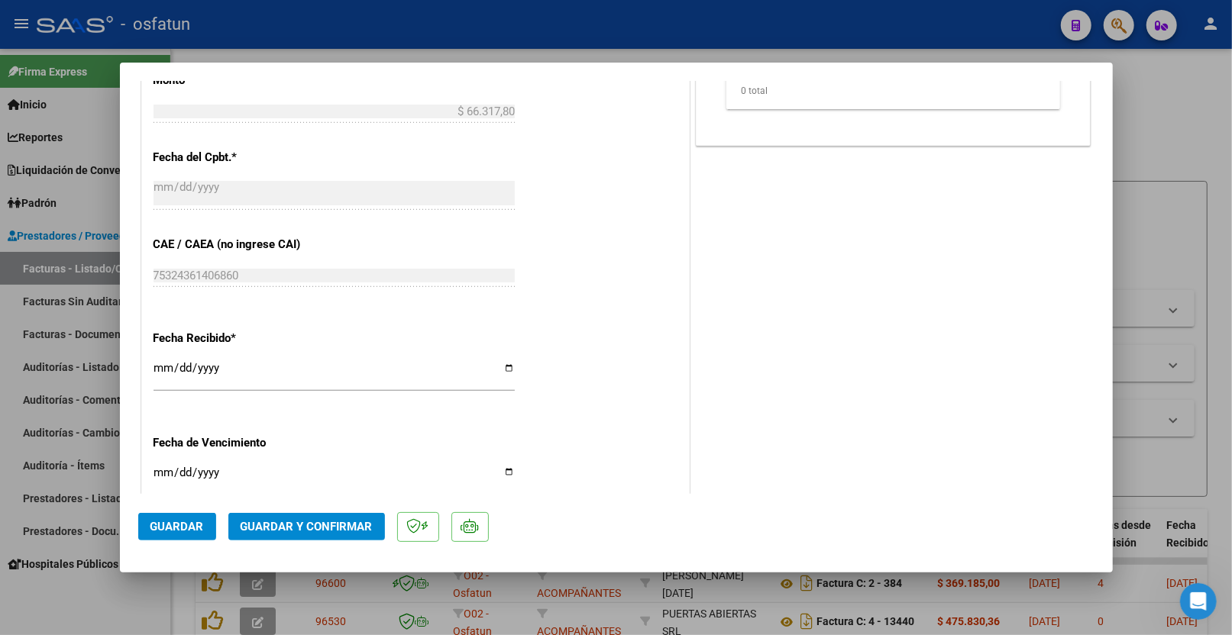
scroll to position [468, 0]
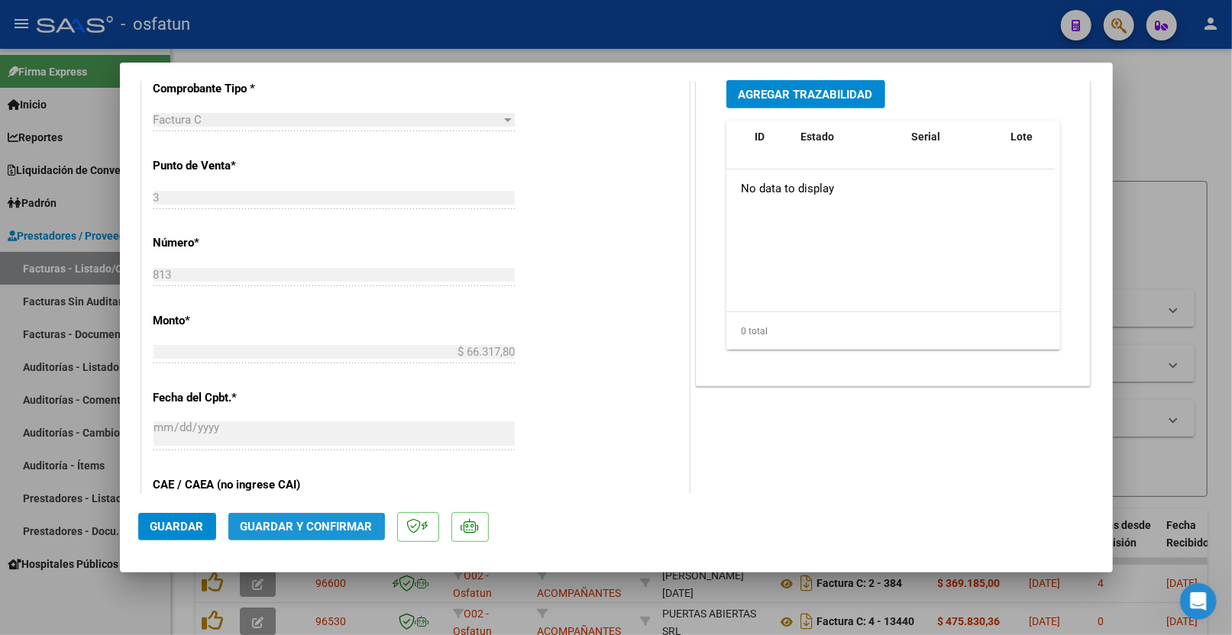
click at [284, 532] on span "Guardar y Confirmar" at bounding box center [307, 527] width 132 height 14
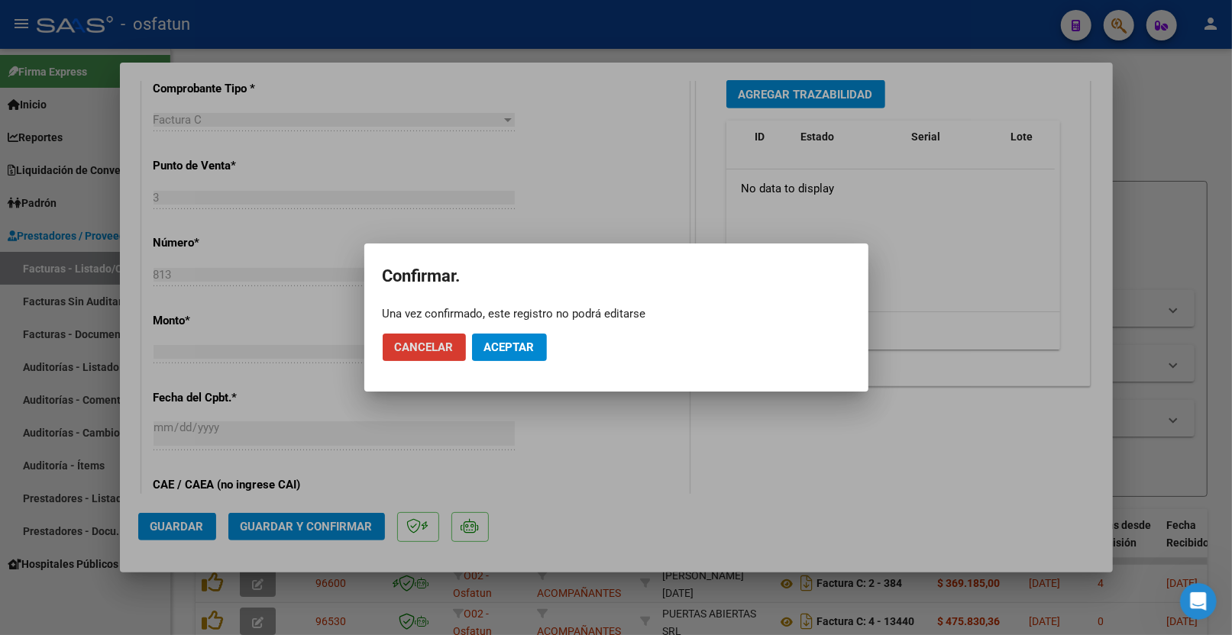
click at [524, 347] on span "Aceptar" at bounding box center [509, 348] width 50 height 14
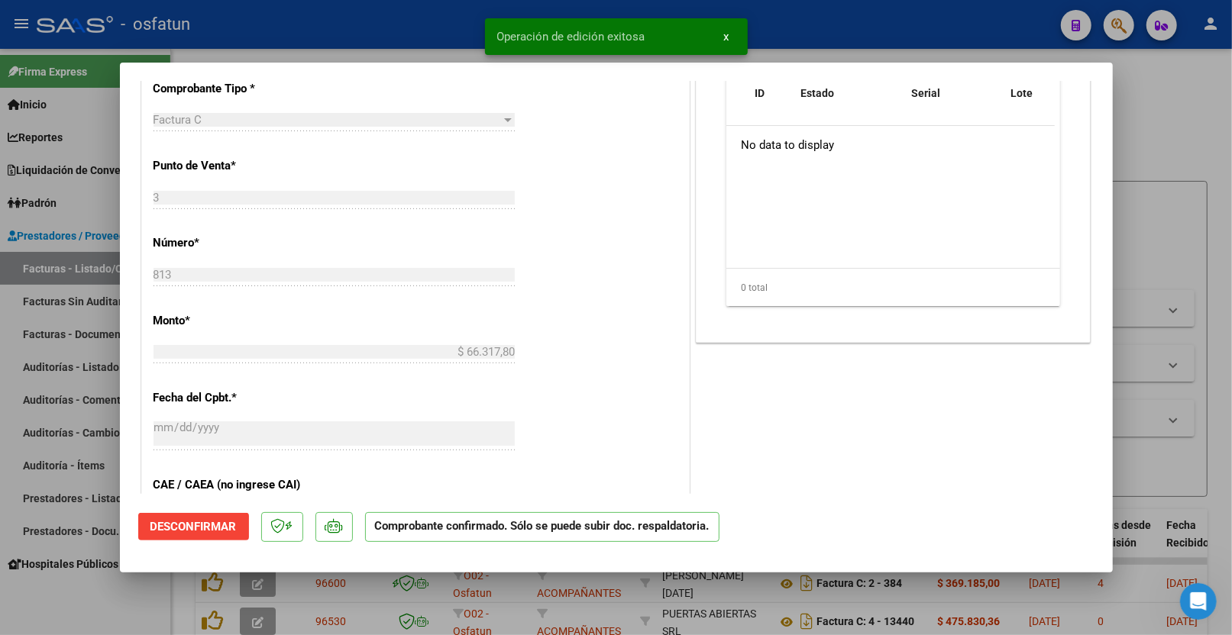
click at [1152, 216] on div at bounding box center [616, 317] width 1232 height 635
type input "$ 0,00"
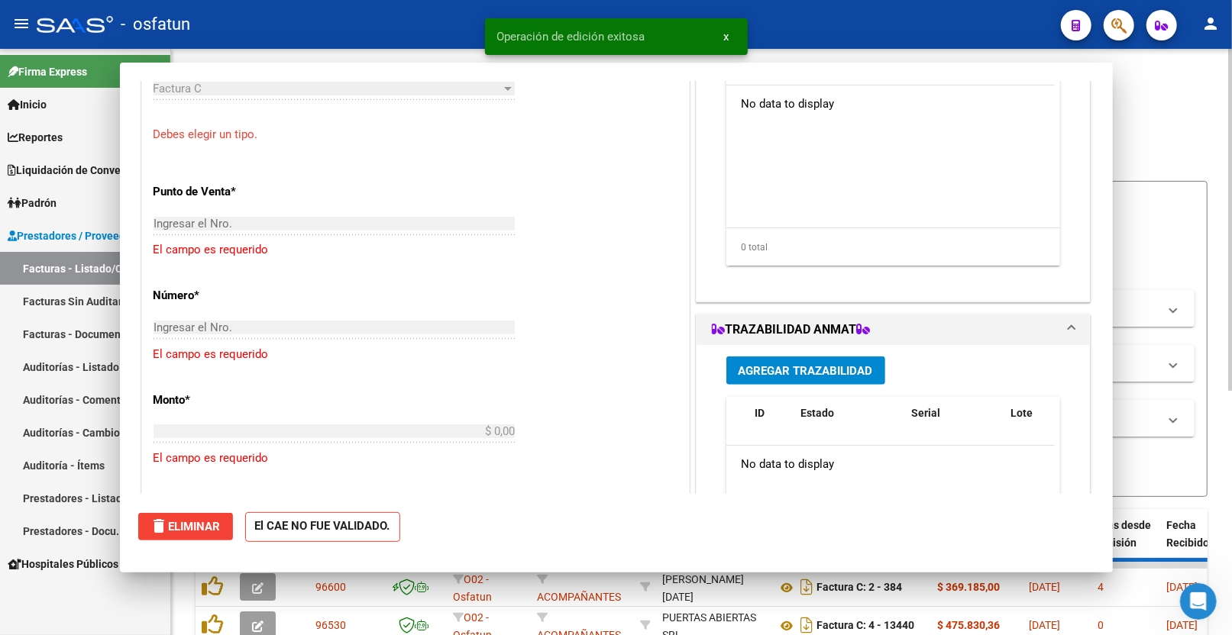
scroll to position [438, 0]
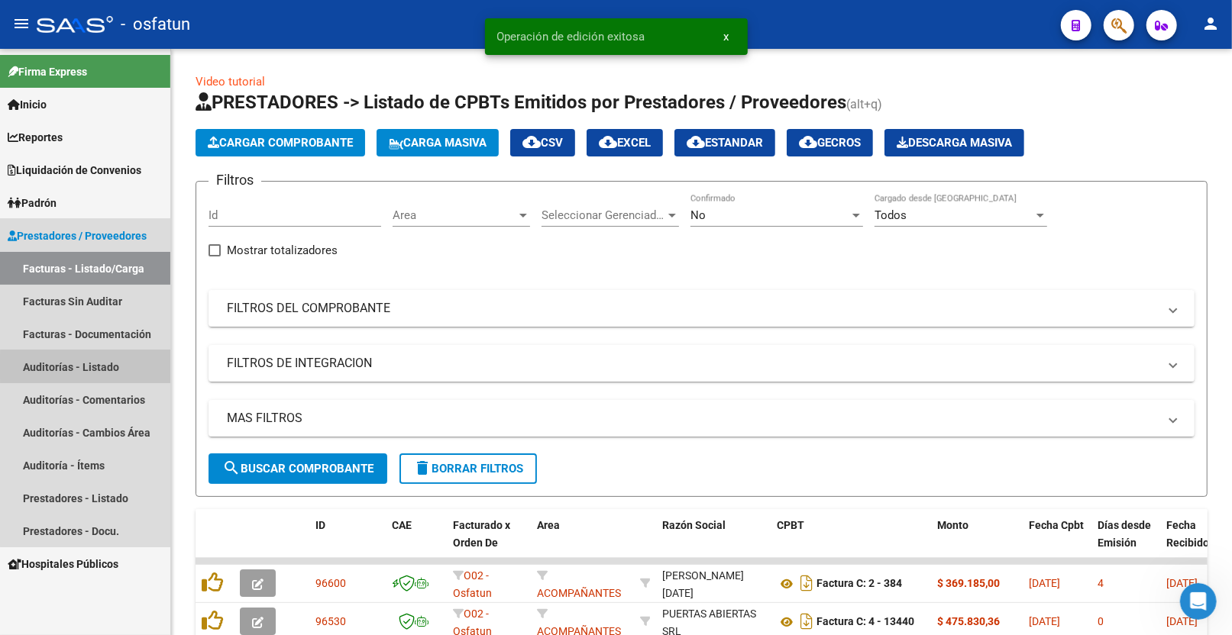
click at [109, 367] on link "Auditorías - Listado" at bounding box center [85, 367] width 170 height 33
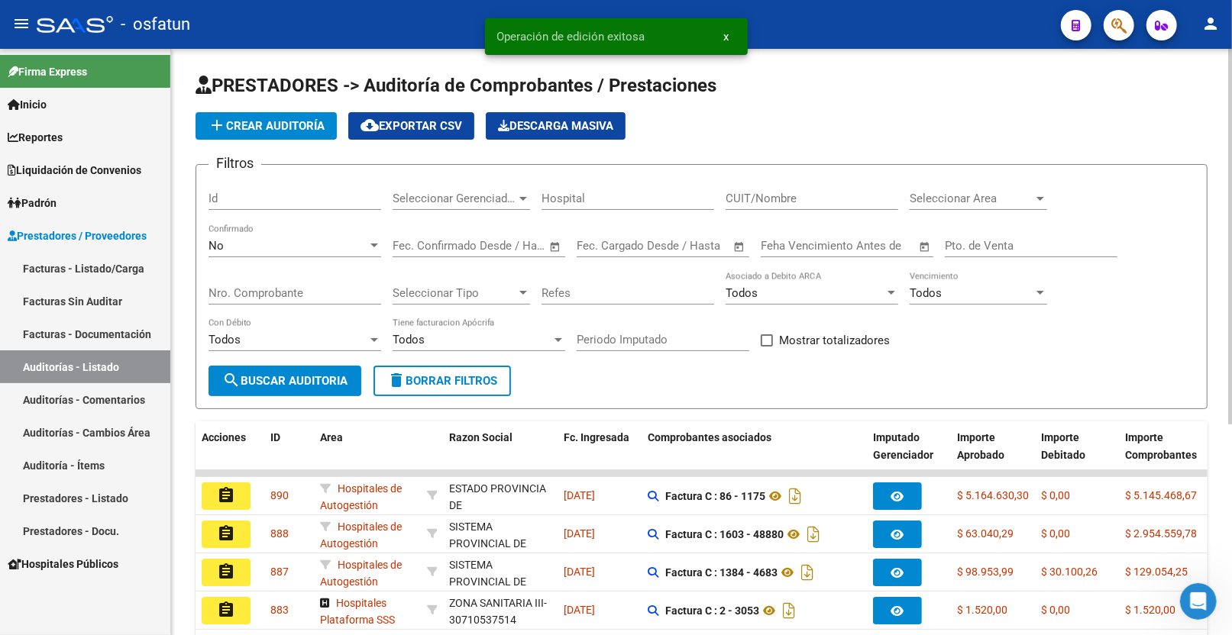
click at [301, 118] on button "add Crear Auditoría" at bounding box center [266, 125] width 141 height 27
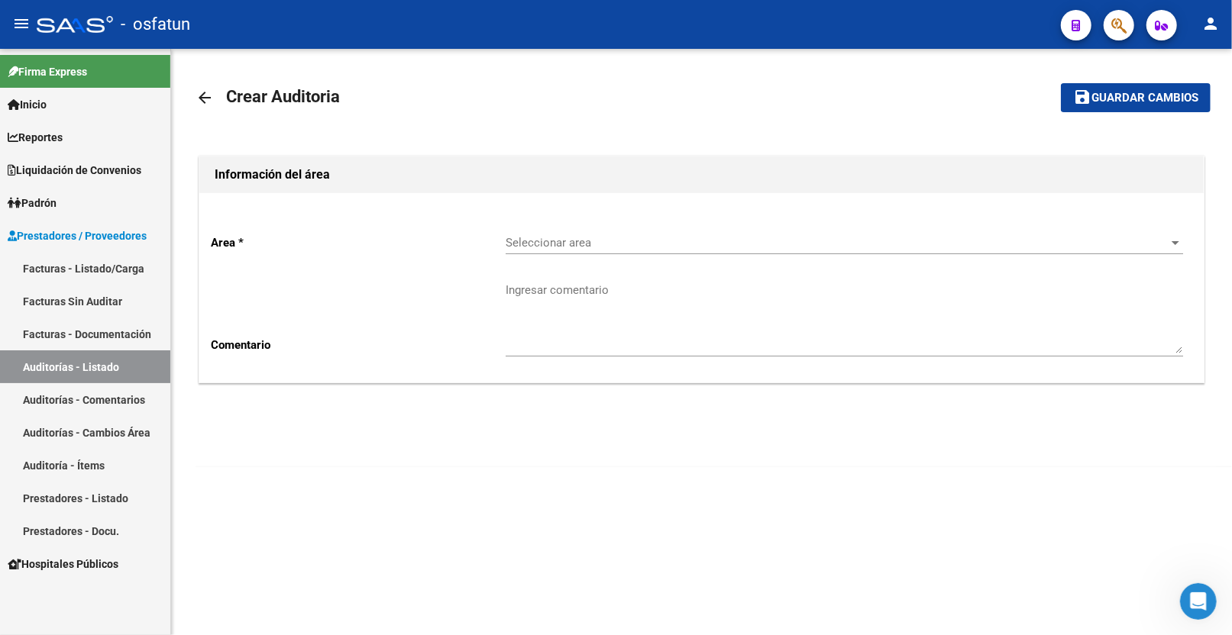
drag, startPoint x: 576, startPoint y: 260, endPoint x: 589, endPoint y: 240, distance: 23.7
click at [583, 251] on div "Seleccionar area Seleccionar area" at bounding box center [844, 244] width 677 height 47
click at [589, 240] on span "Seleccionar area" at bounding box center [838, 243] width 664 height 14
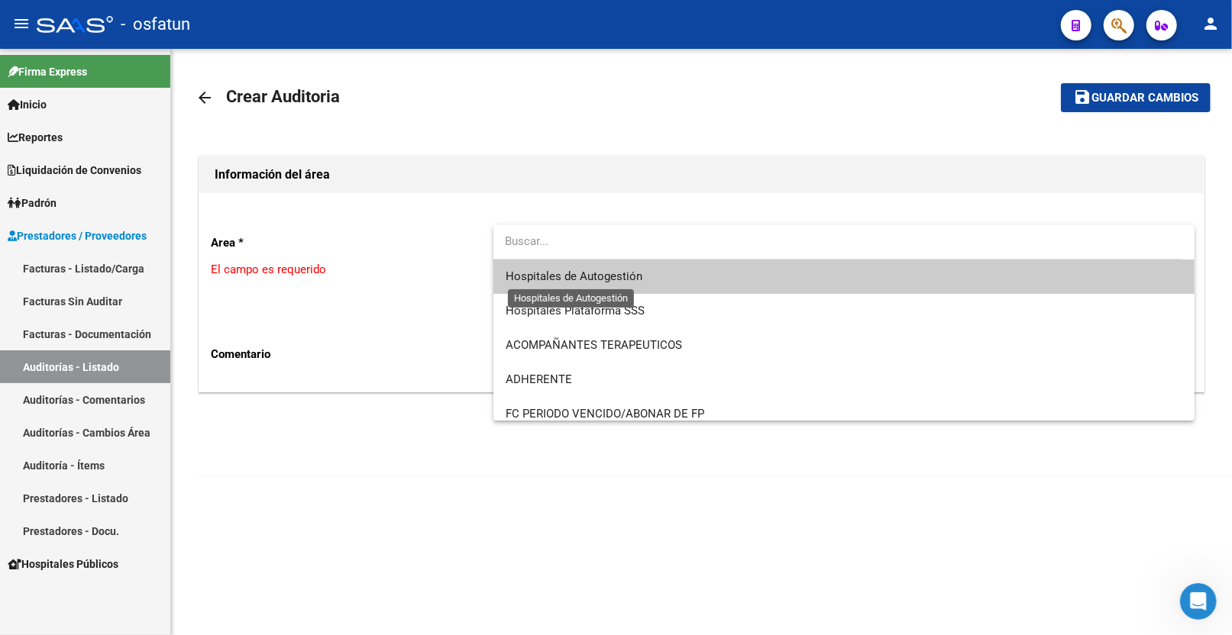
drag, startPoint x: 584, startPoint y: 273, endPoint x: 897, endPoint y: 153, distance: 336.3
click at [585, 273] on span "Hospitales de Autogestión" at bounding box center [574, 277] width 137 height 14
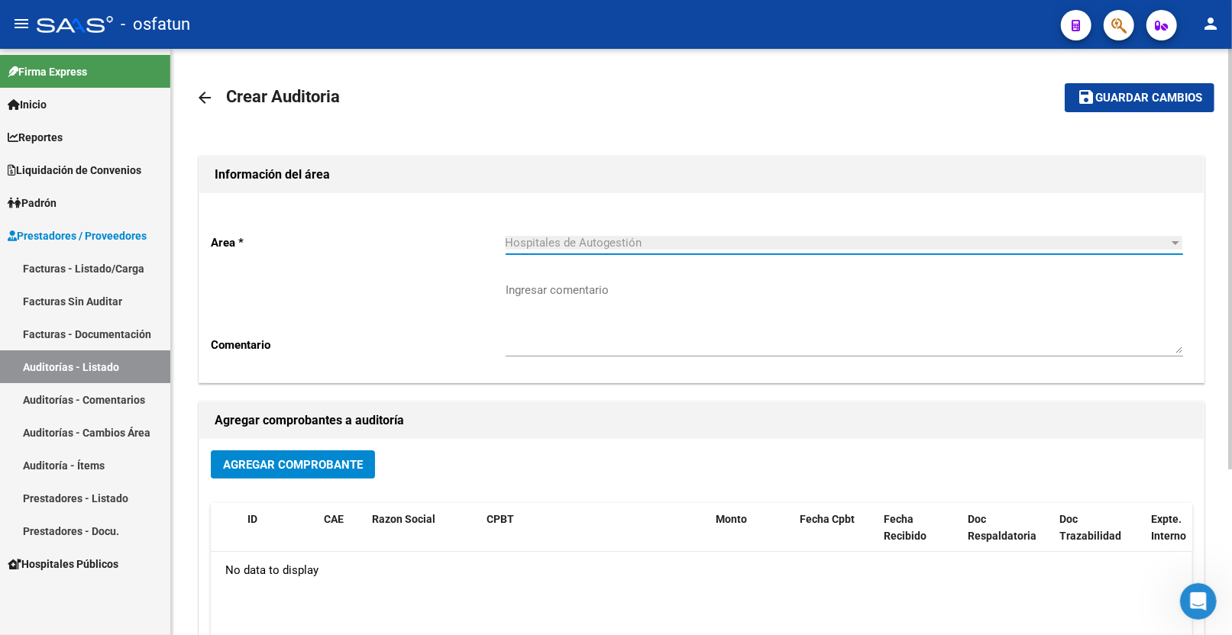
click at [1113, 94] on span "Guardar cambios" at bounding box center [1148, 99] width 107 height 14
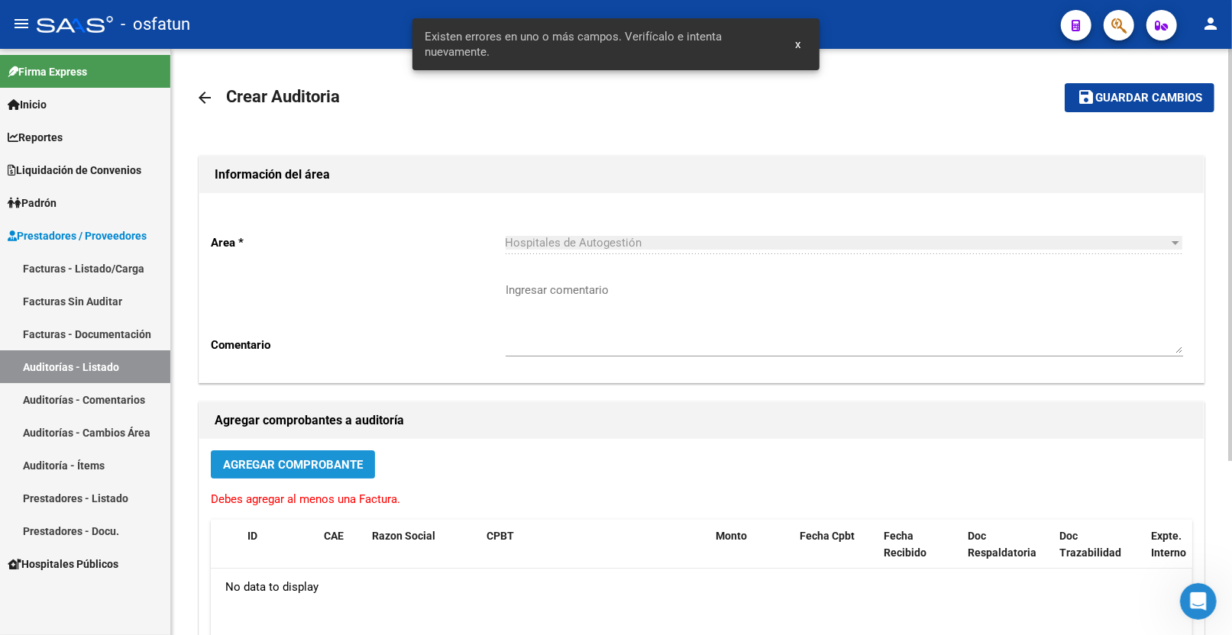
click at [336, 462] on span "Agregar Comprobante" at bounding box center [293, 465] width 140 height 14
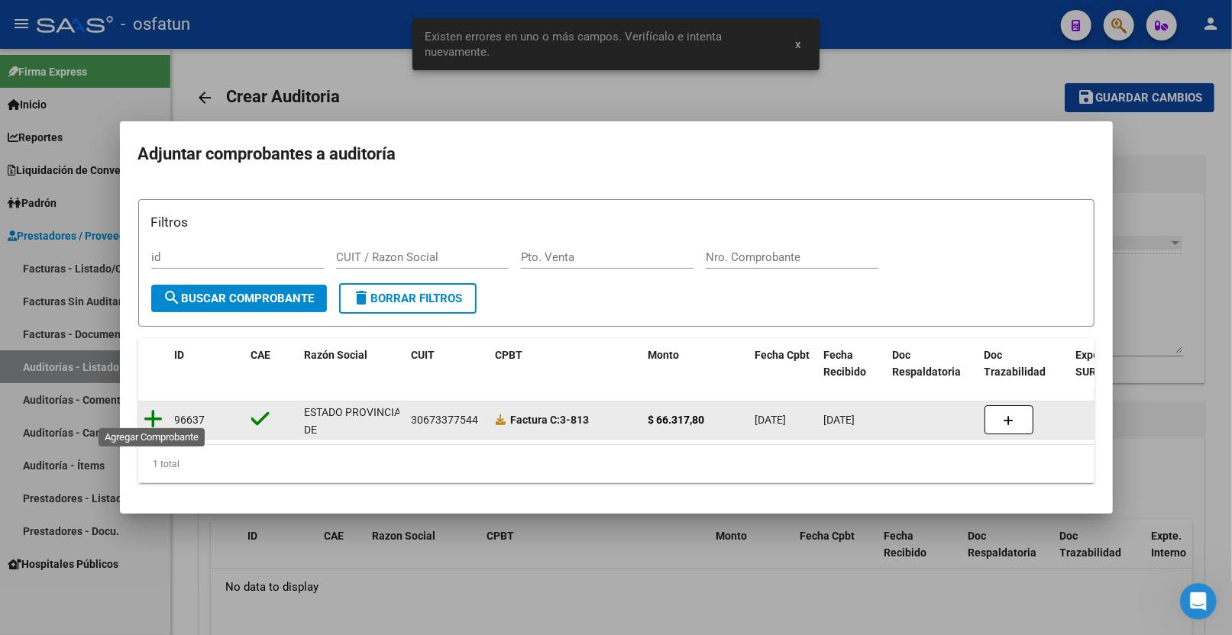
click at [157, 415] on icon at bounding box center [153, 419] width 19 height 21
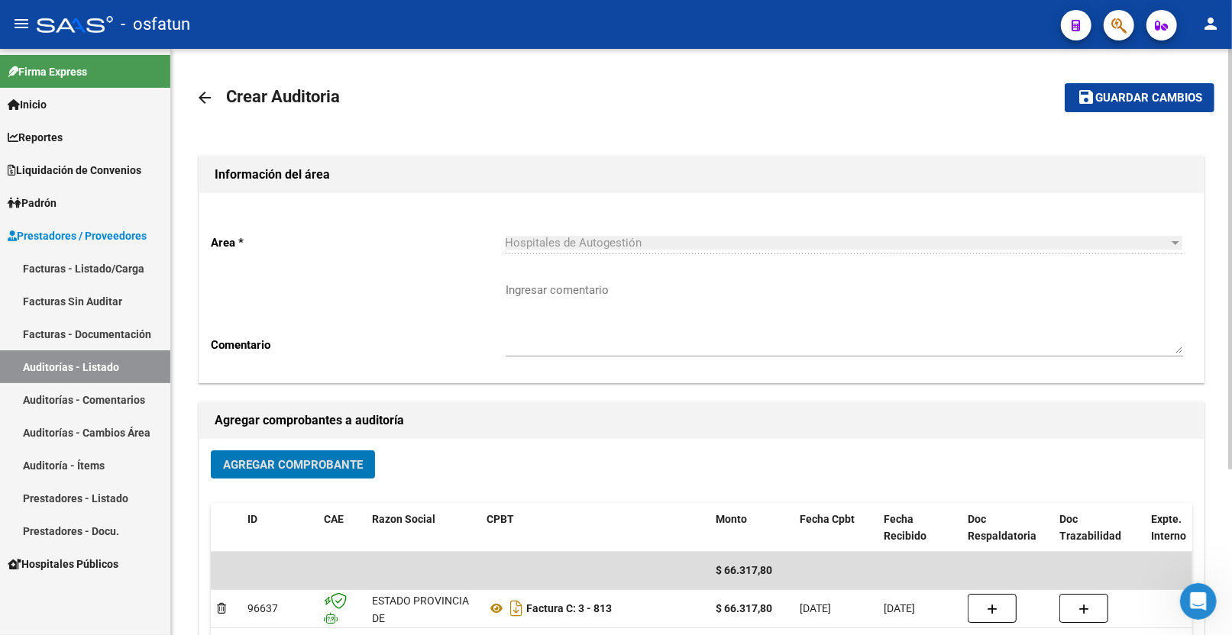
click at [1120, 101] on span "Guardar cambios" at bounding box center [1148, 99] width 107 height 14
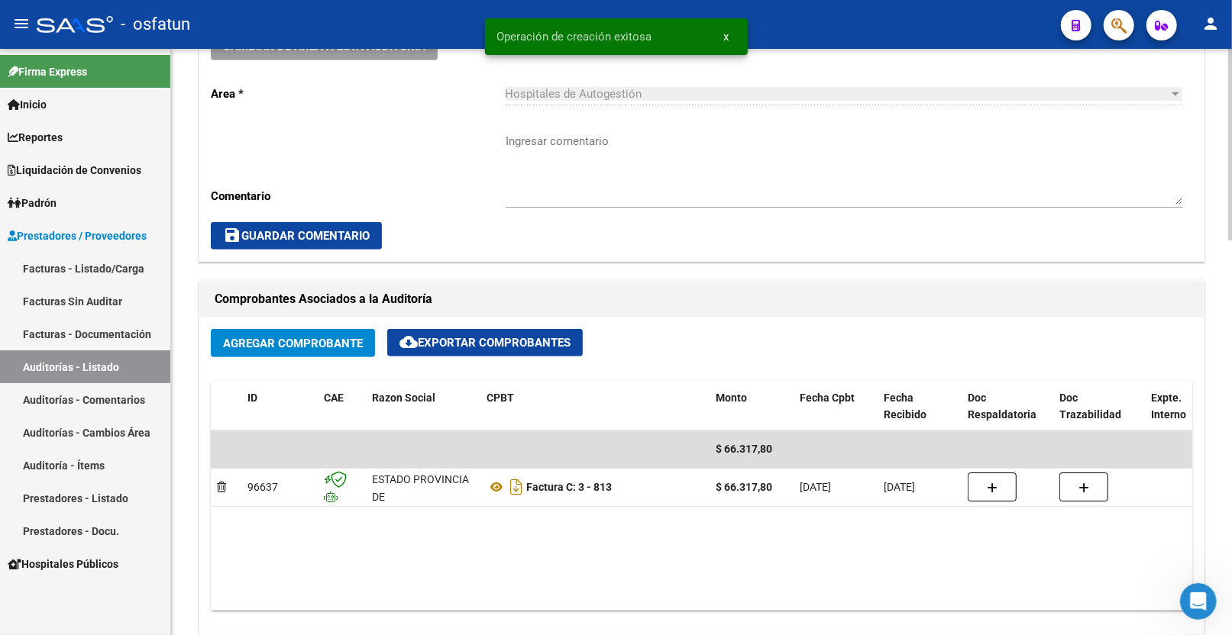
scroll to position [849, 0]
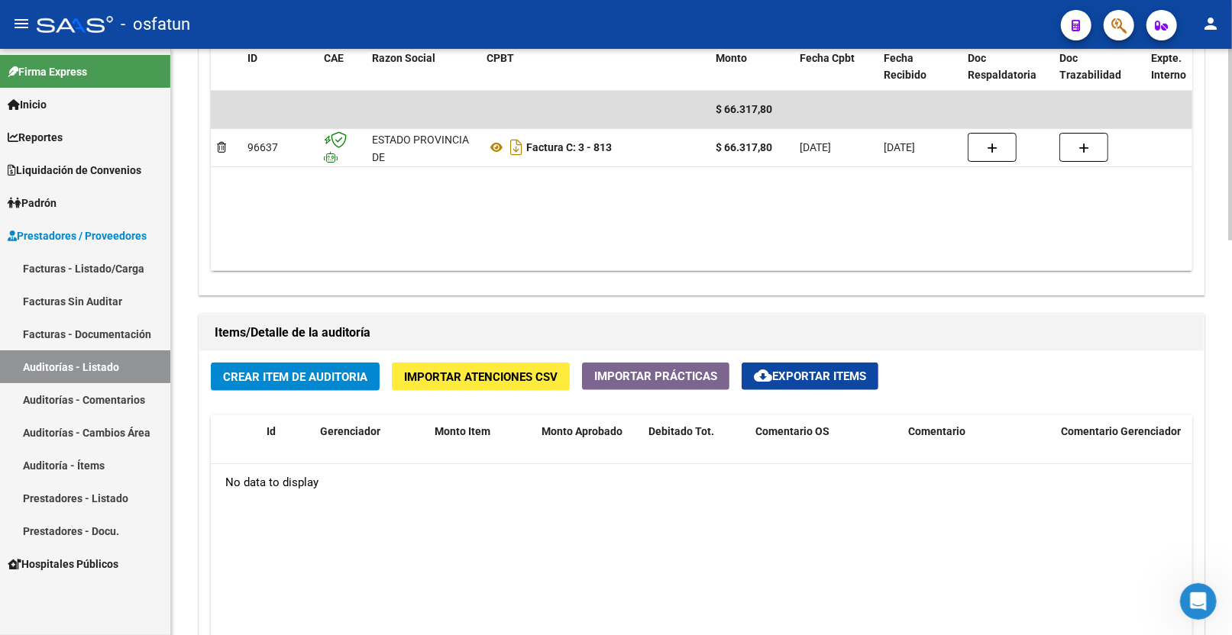
click at [338, 379] on span "Crear Item de Auditoria" at bounding box center [295, 377] width 144 height 14
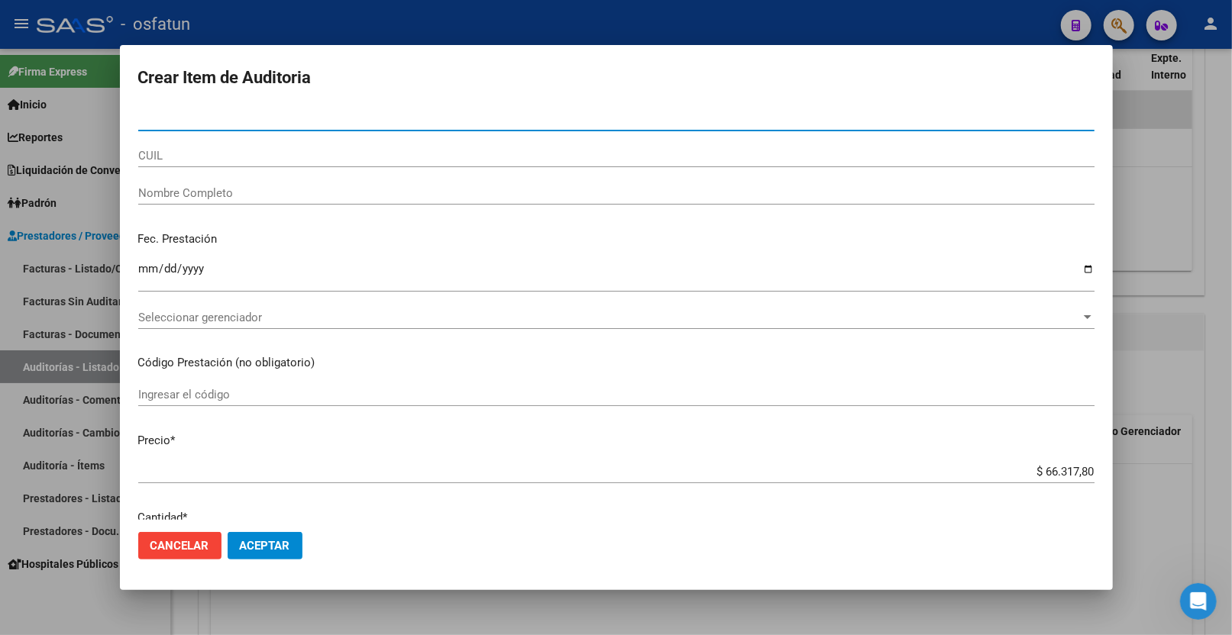
paste input "57601872"
type input "57601872"
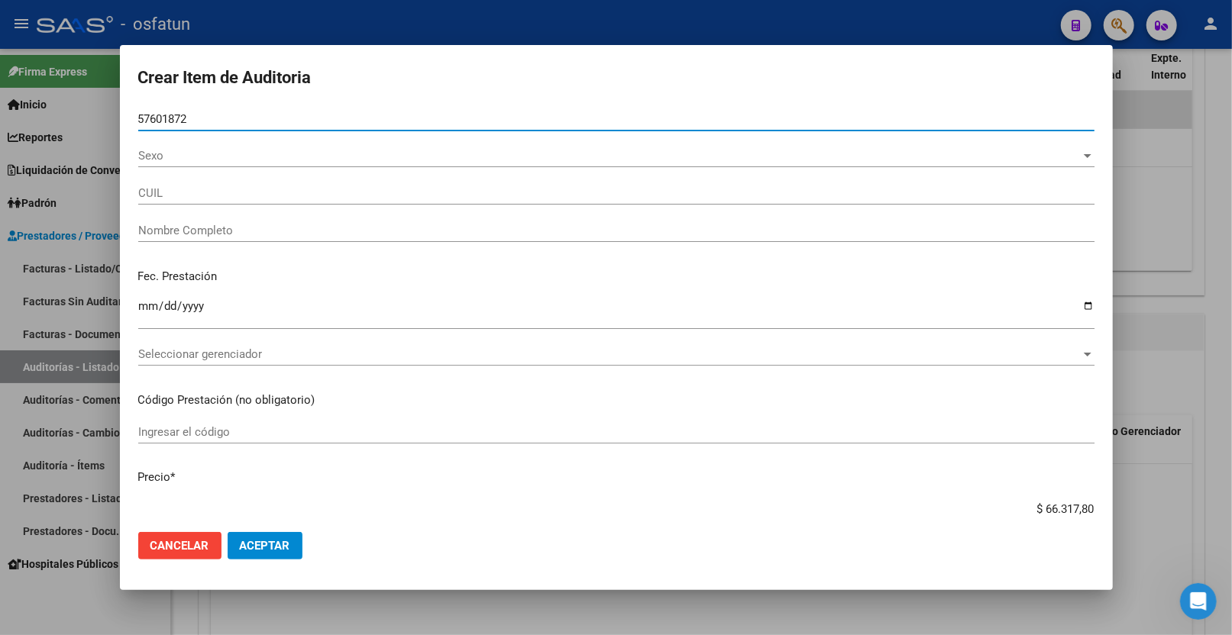
type input "20576018720"
type input "LANDSIEDEL LORENZO STEFANO"
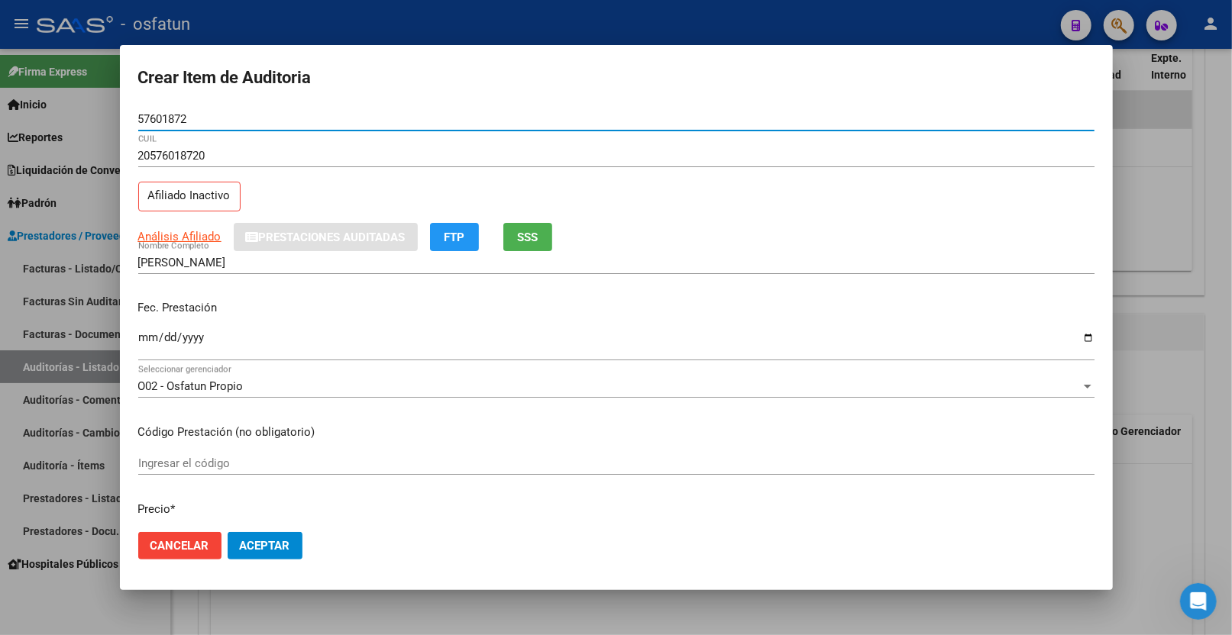
type input "57601872"
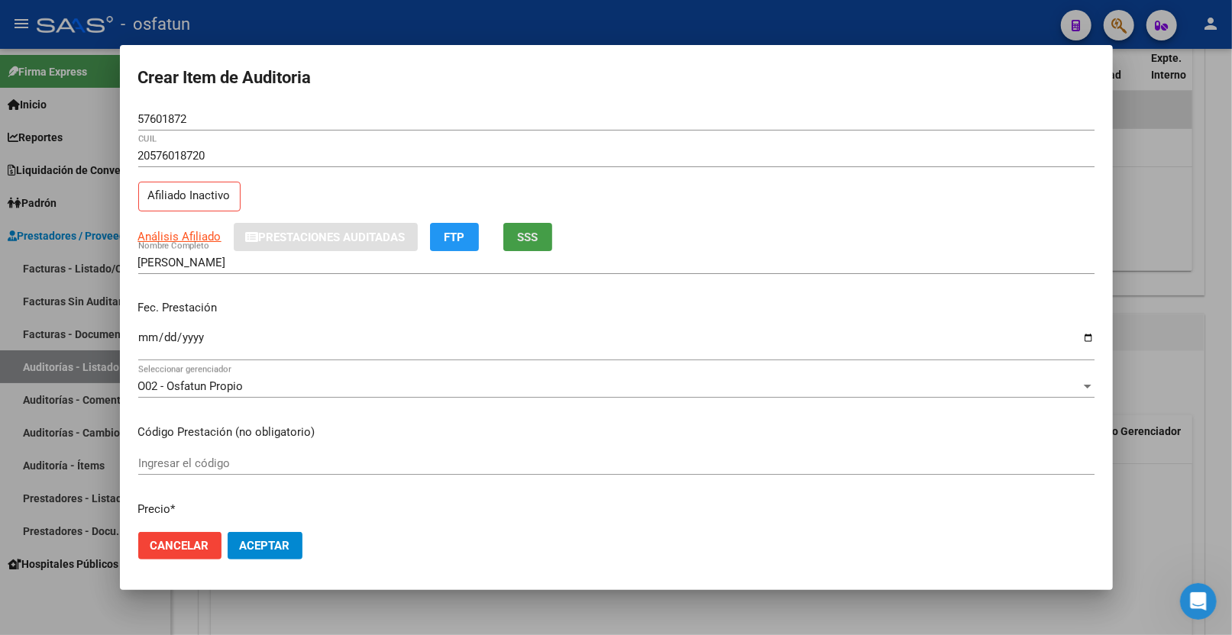
click at [546, 241] on button "SSS" at bounding box center [527, 237] width 49 height 28
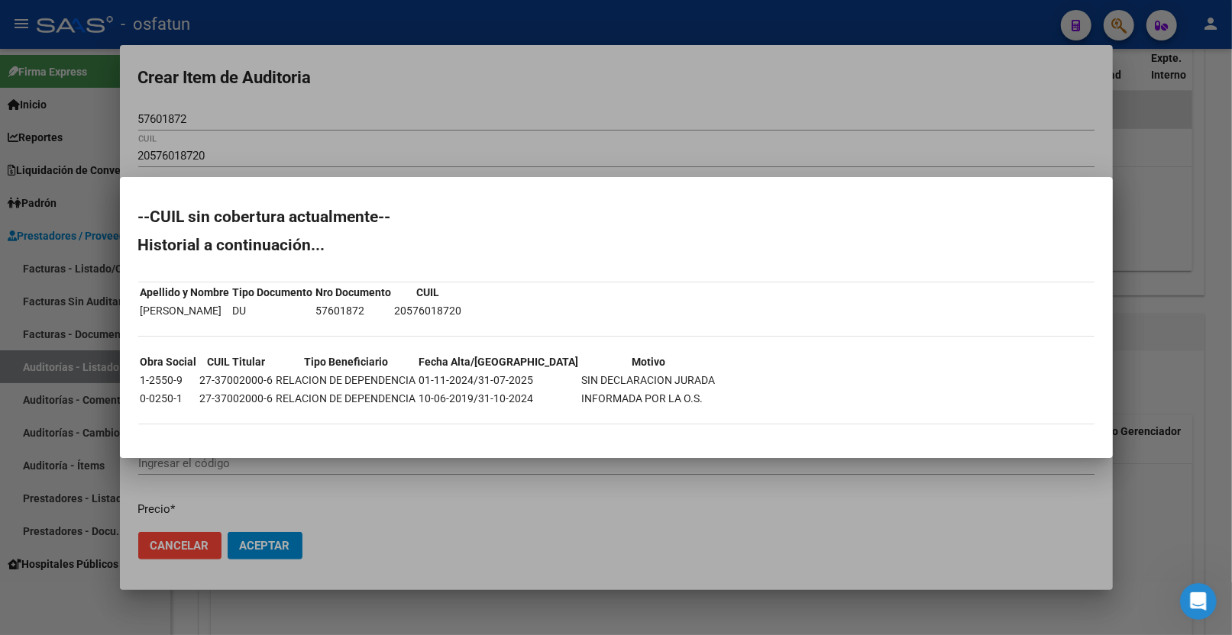
click at [412, 538] on div at bounding box center [616, 317] width 1232 height 635
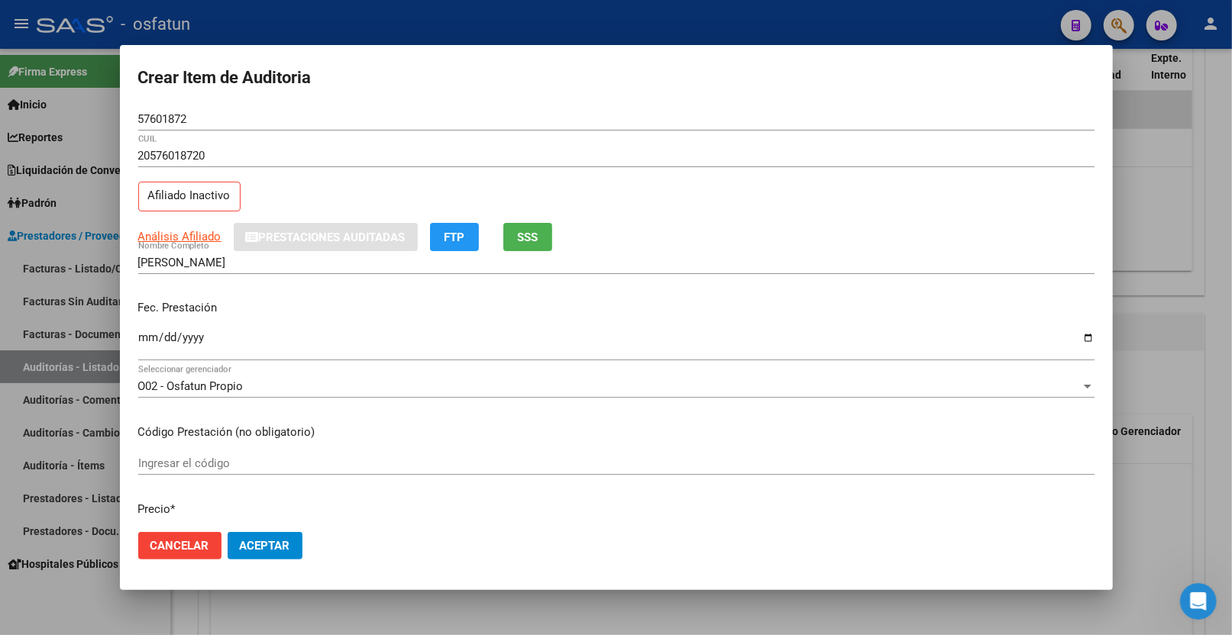
click at [272, 333] on input "Ingresar la fecha" at bounding box center [616, 343] width 956 height 24
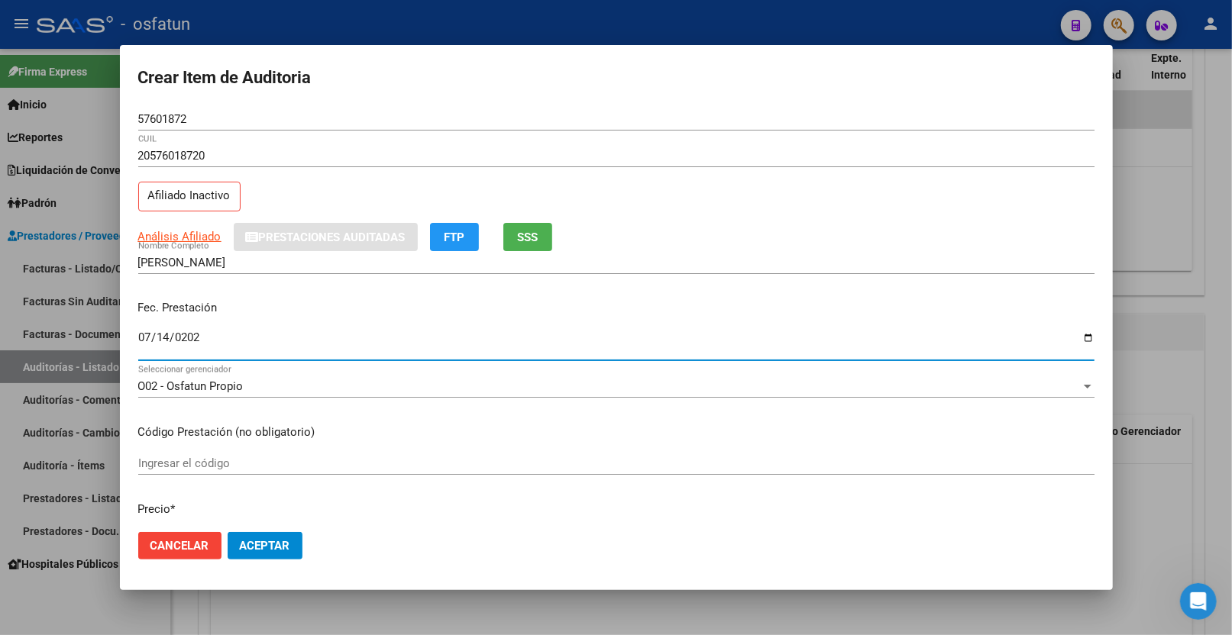
type input "2025-07-14"
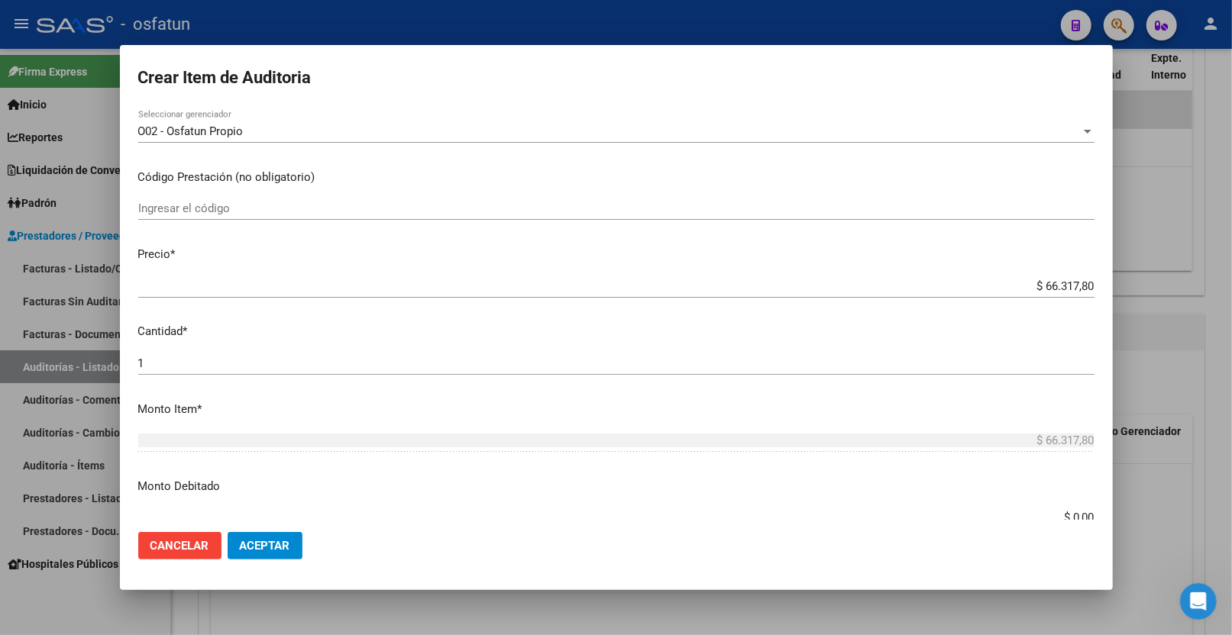
scroll to position [254, 0]
click at [253, 201] on div "Ingresar el código" at bounding box center [616, 209] width 956 height 23
paste input "33.01.01"
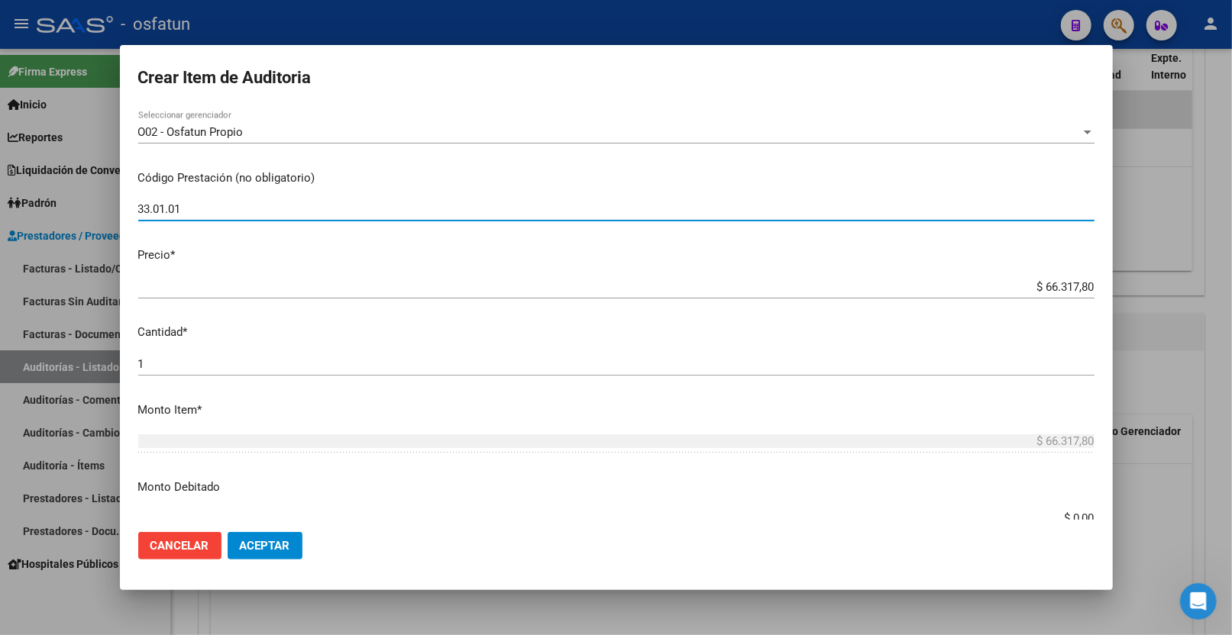
type input "33.01.01"
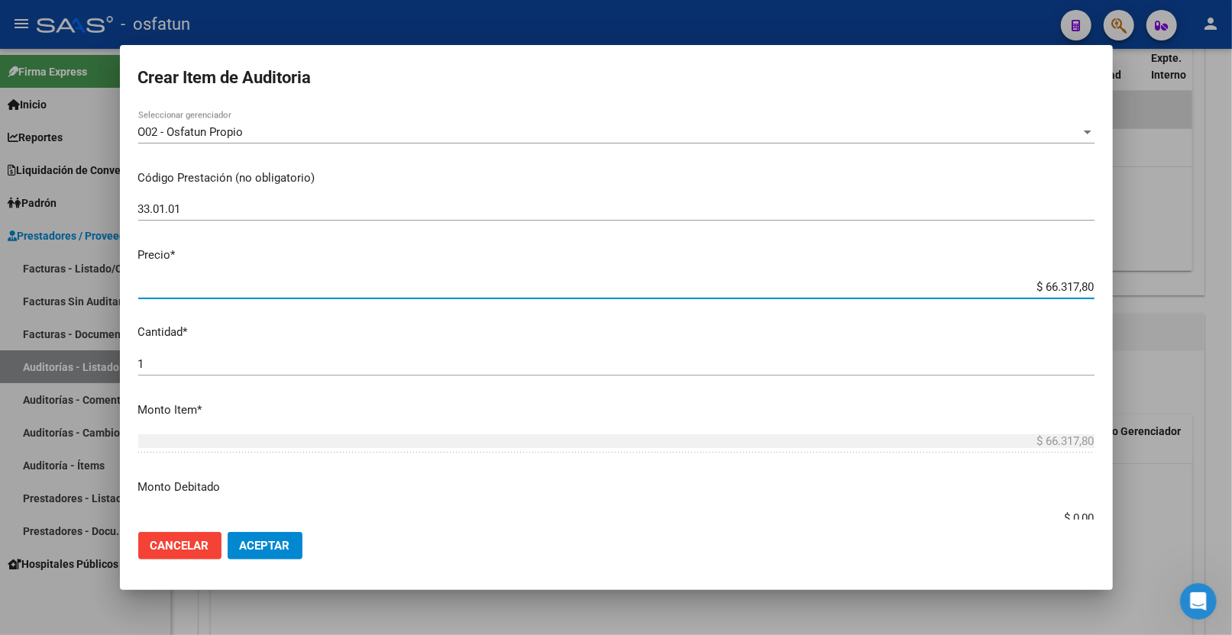
click at [446, 293] on input "$ 66.317,80" at bounding box center [616, 287] width 956 height 14
type input "$ 166.317,80"
type input "$ 2.166.317,80"
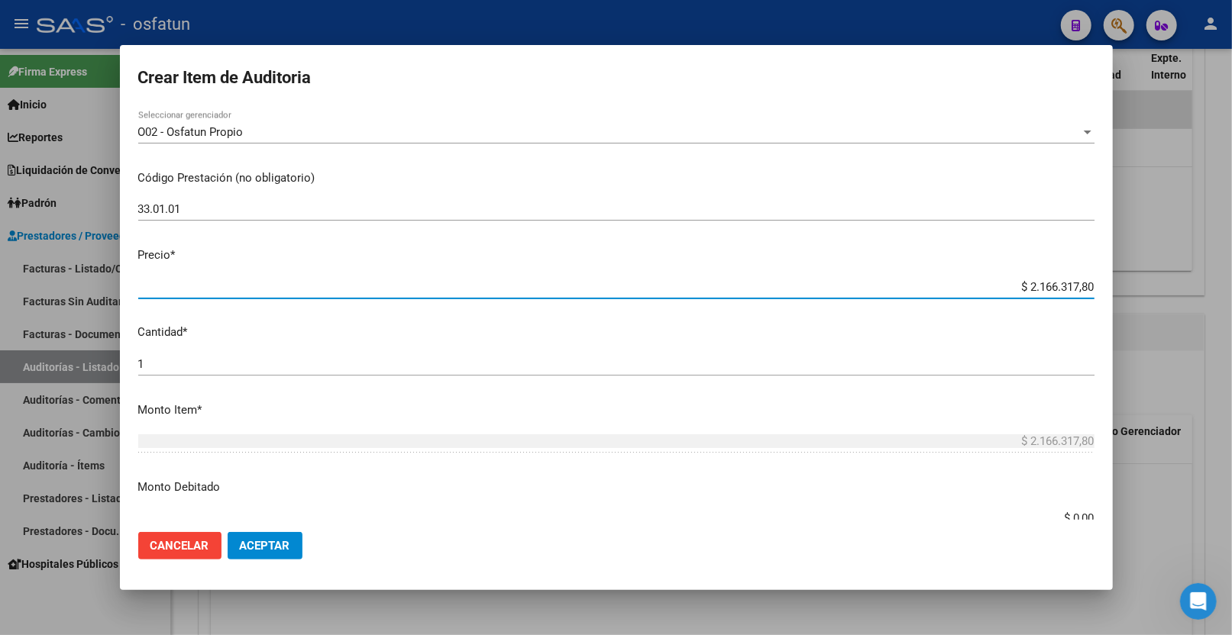
drag, startPoint x: 1243, startPoint y: 283, endPoint x: 1315, endPoint y: 276, distance: 72.9
click at [1231, 276] on html "menu - osfatun person Firma Express Inicio Calendario SSS Instructivos Contacto…" at bounding box center [616, 317] width 1232 height 635
type input "$ 0,01"
type input "$ 0,12"
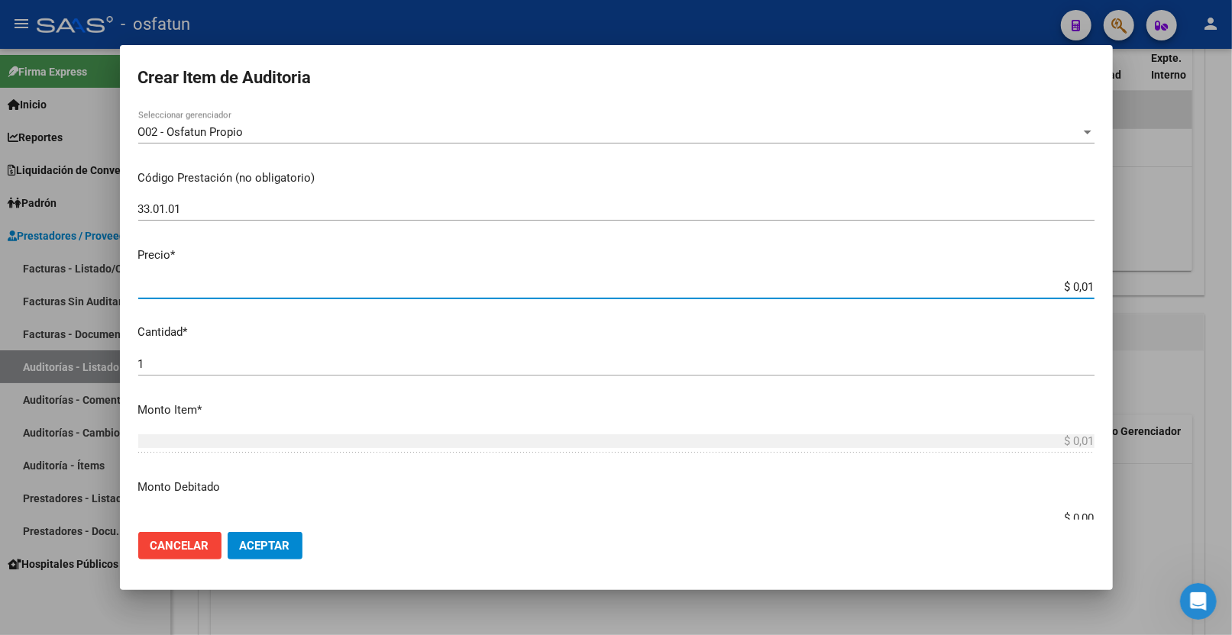
type input "$ 0,12"
type input "$ 1,20"
type input "$ 12,00"
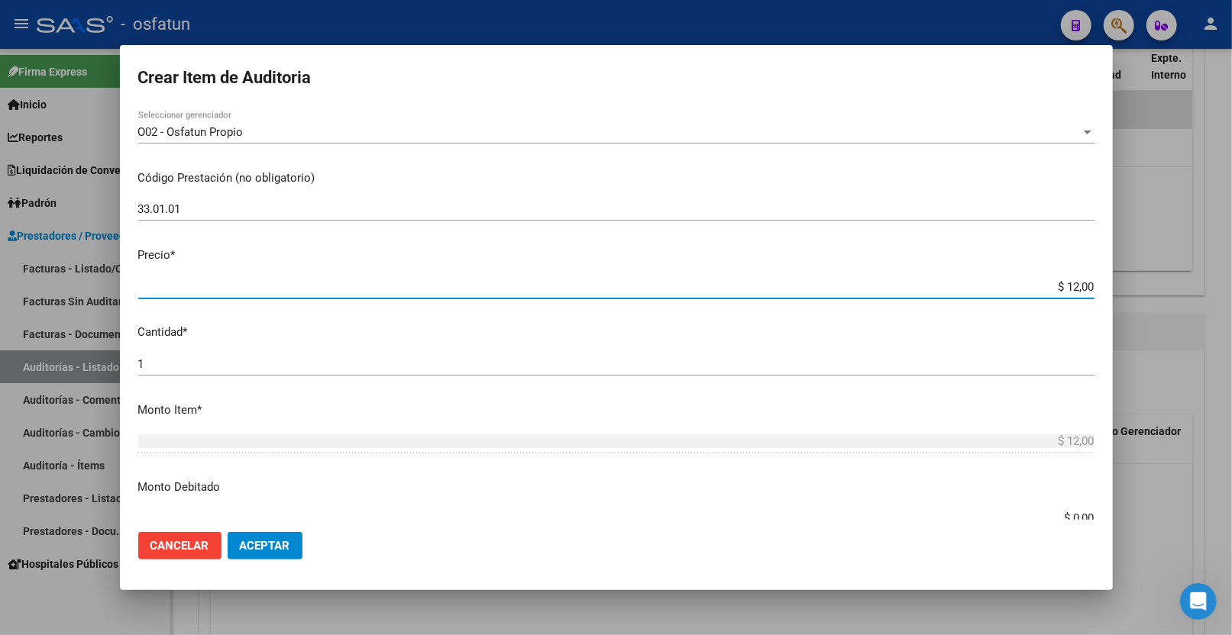
type input "$ 120,00"
type input "$ 1.200,00"
type input "$ 12.000,00"
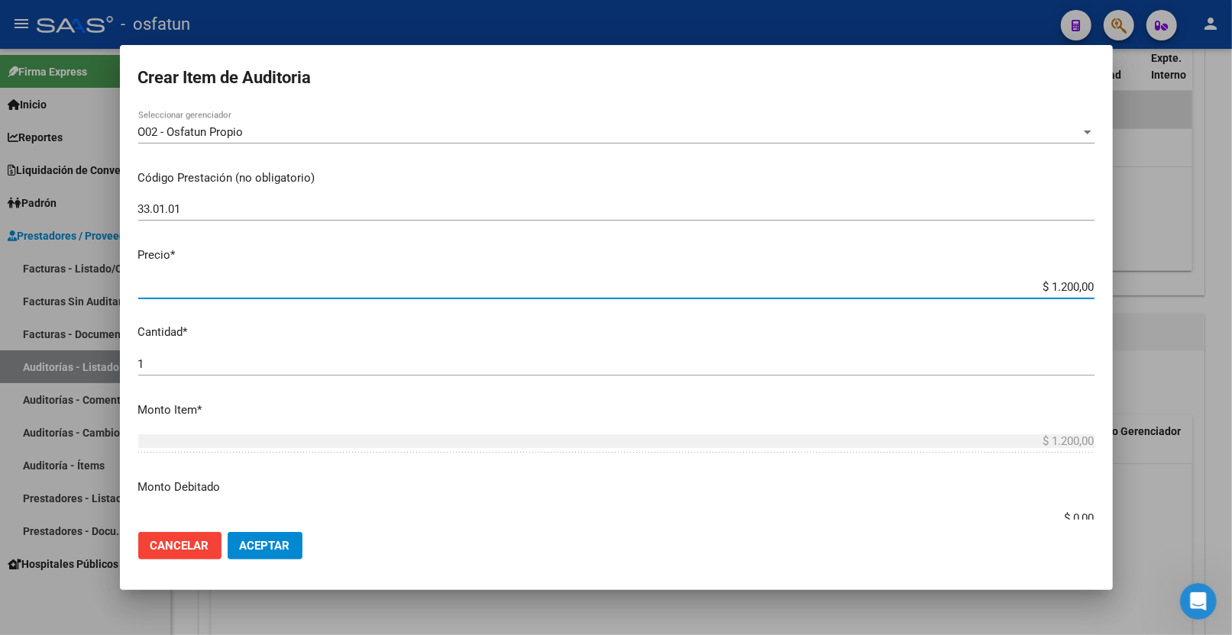
type input "$ 12.000,00"
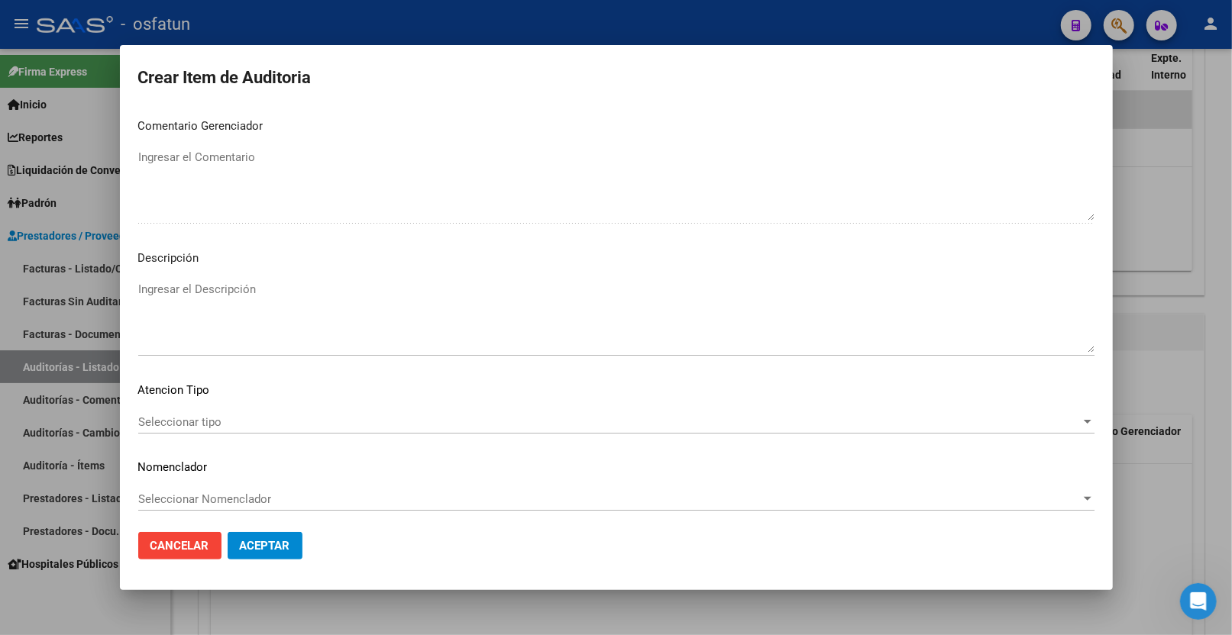
scroll to position [962, 0]
click at [283, 411] on span "Seleccionar tipo" at bounding box center [609, 418] width 942 height 14
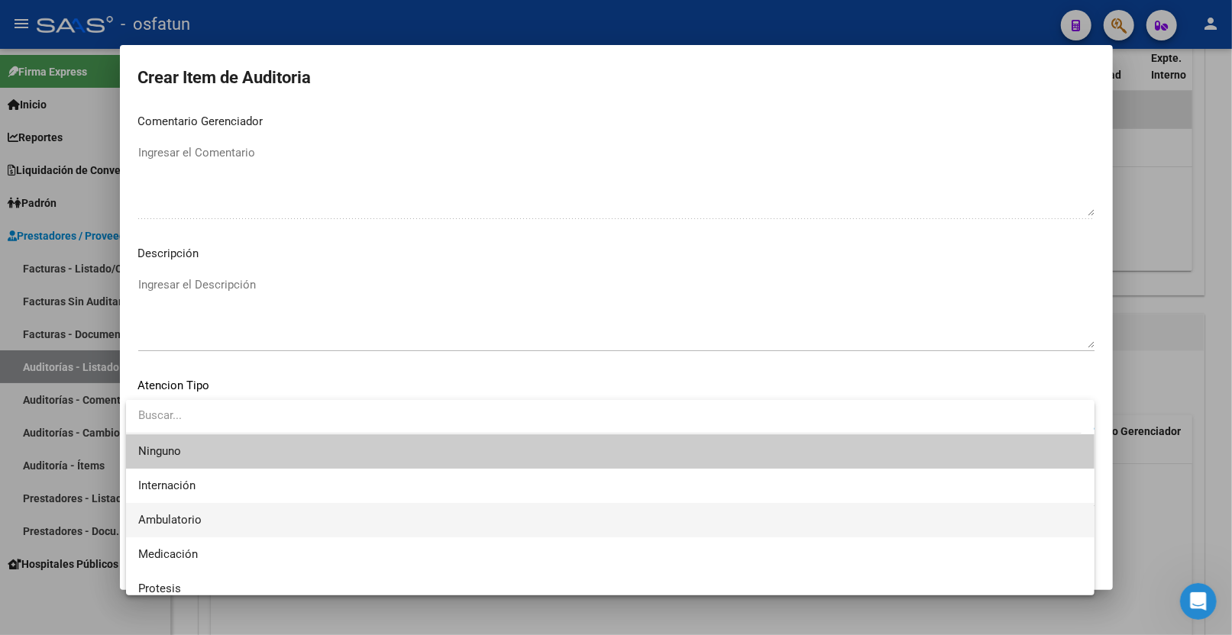
click at [203, 512] on span "Ambulatorio" at bounding box center [610, 520] width 944 height 34
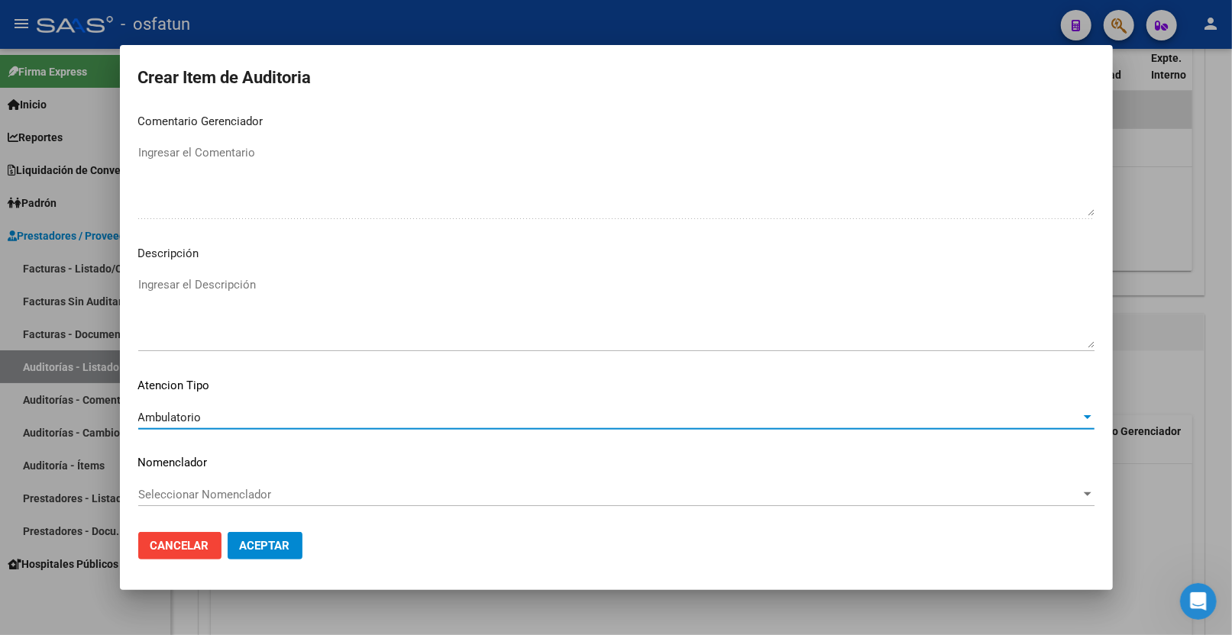
click at [200, 477] on mat-dialog-content "57601872 Nro Documento 20576018720 CUIL Afiliado Inactivo Análisis Afiliado Pre…" at bounding box center [616, 314] width 993 height 413
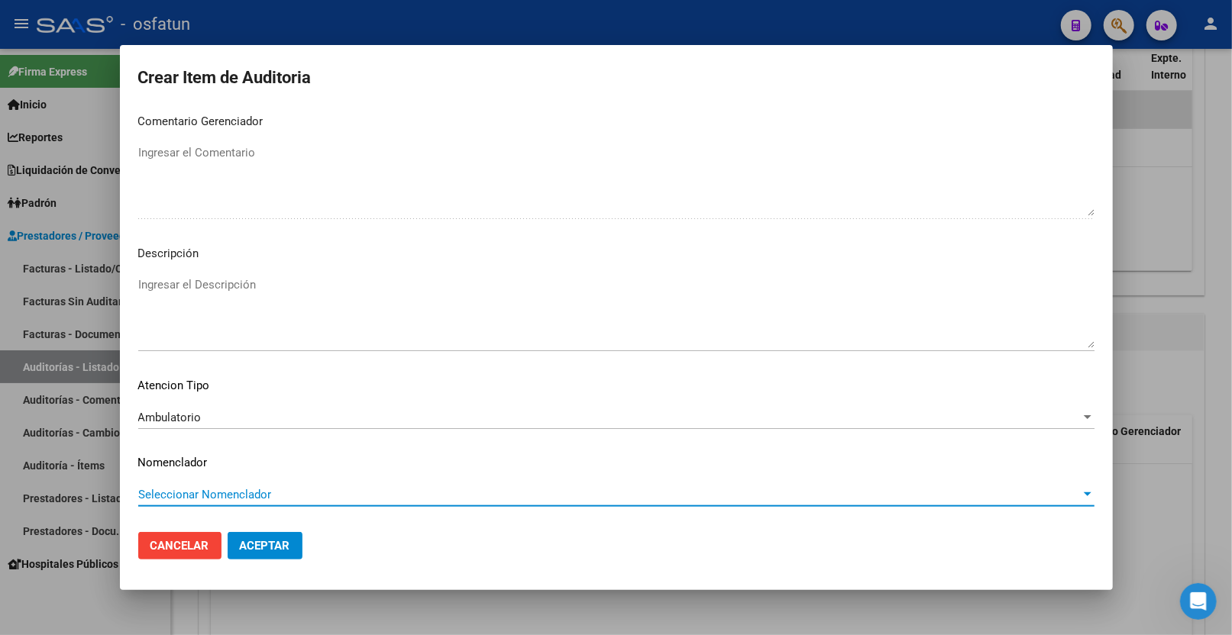
click at [199, 489] on span "Seleccionar Nomenclador" at bounding box center [609, 495] width 942 height 14
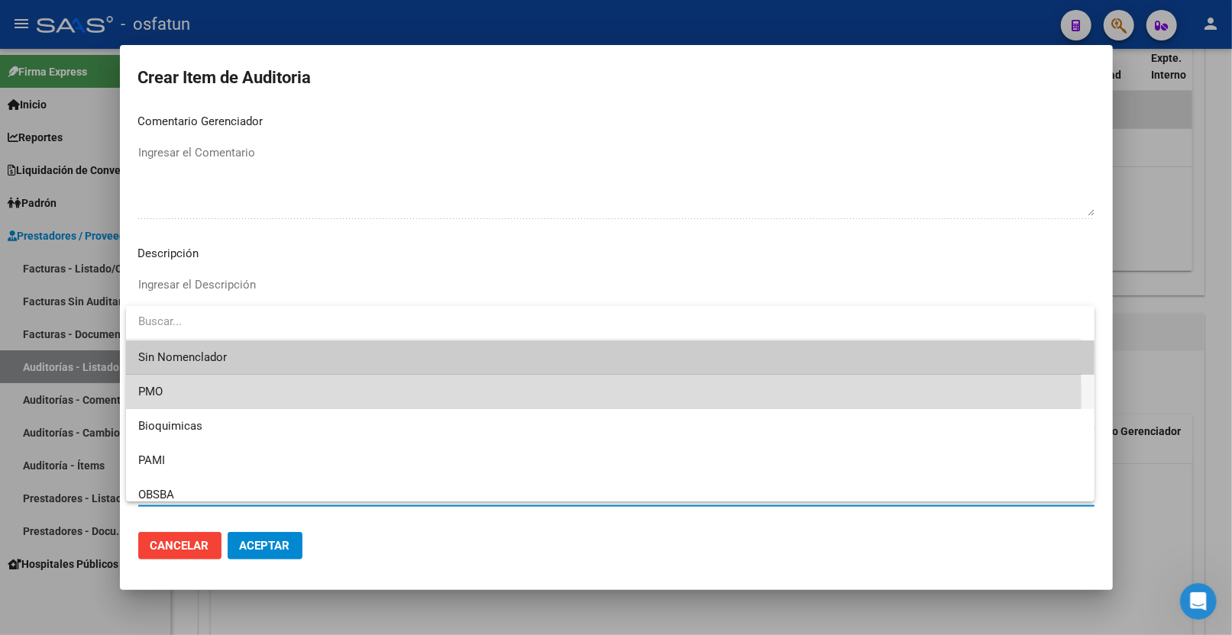
click at [186, 396] on span "PMO" at bounding box center [610, 392] width 944 height 34
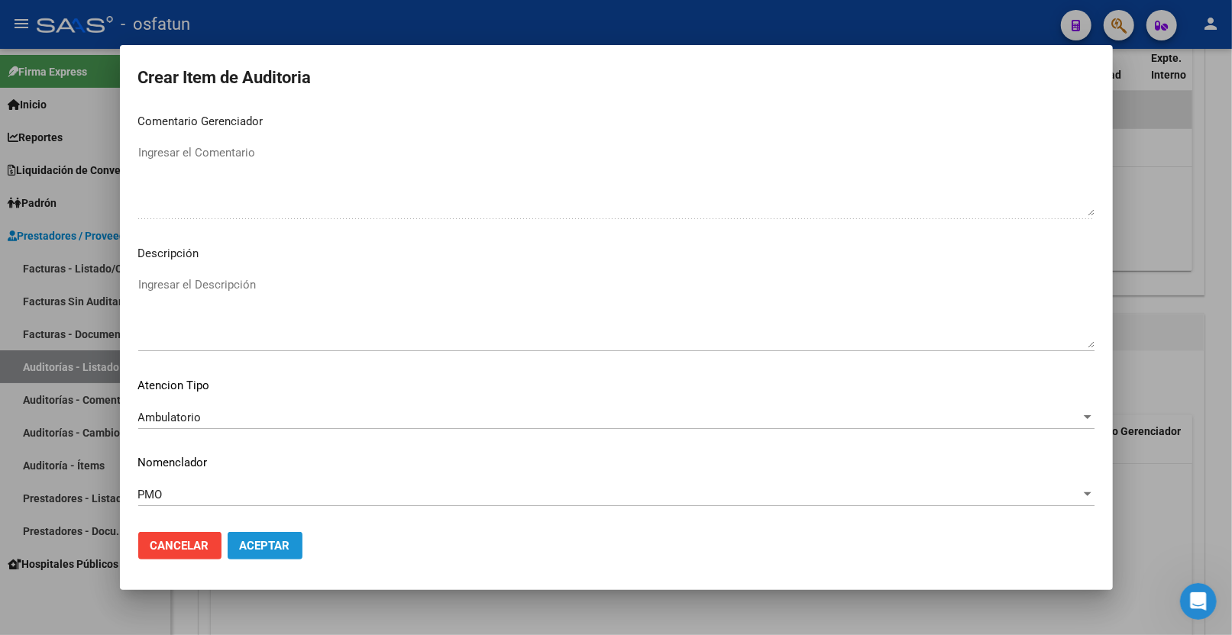
click at [266, 538] on span "Aceptar" at bounding box center [265, 546] width 50 height 14
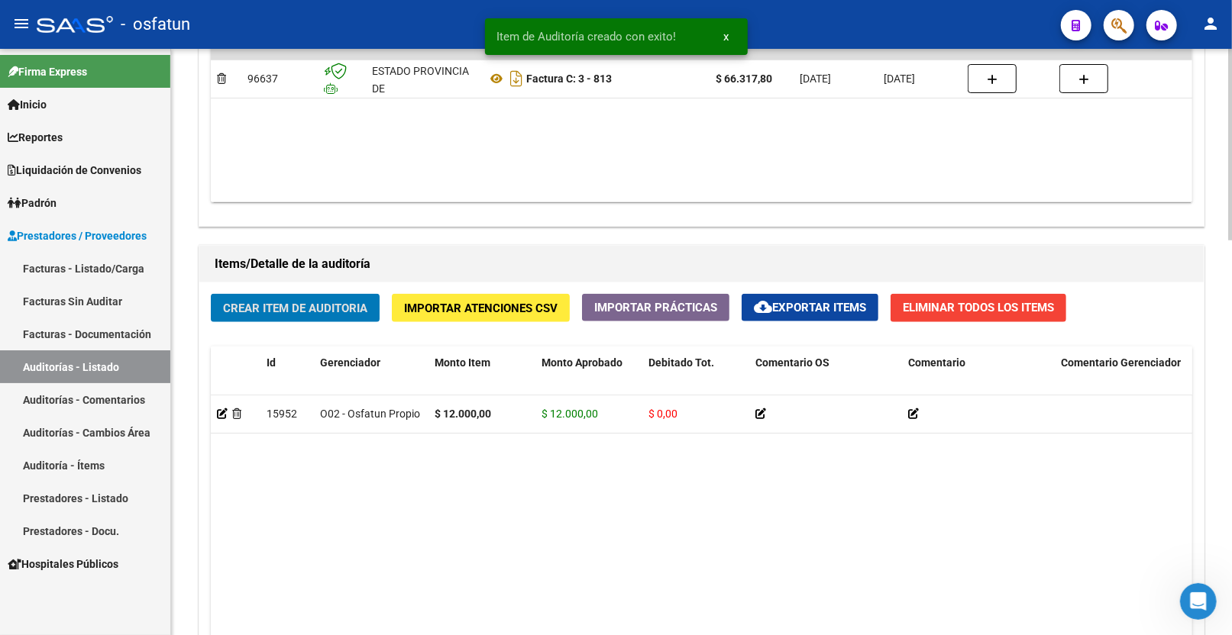
scroll to position [1019, 0]
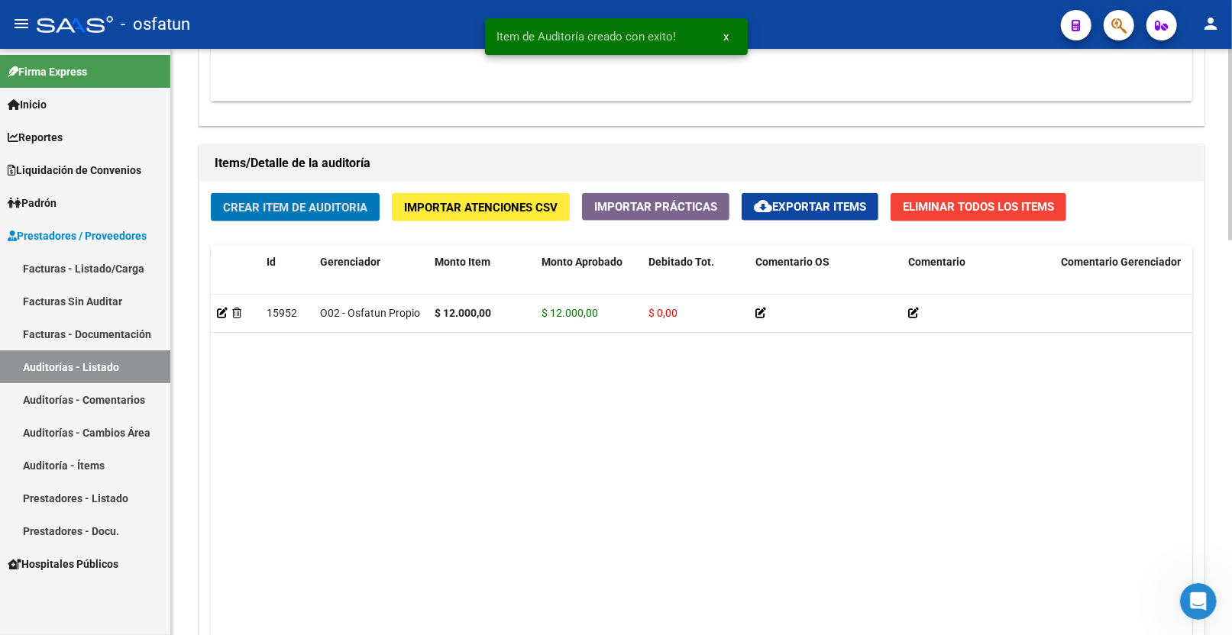
click at [331, 208] on span "Crear Item de Auditoria" at bounding box center [295, 208] width 144 height 14
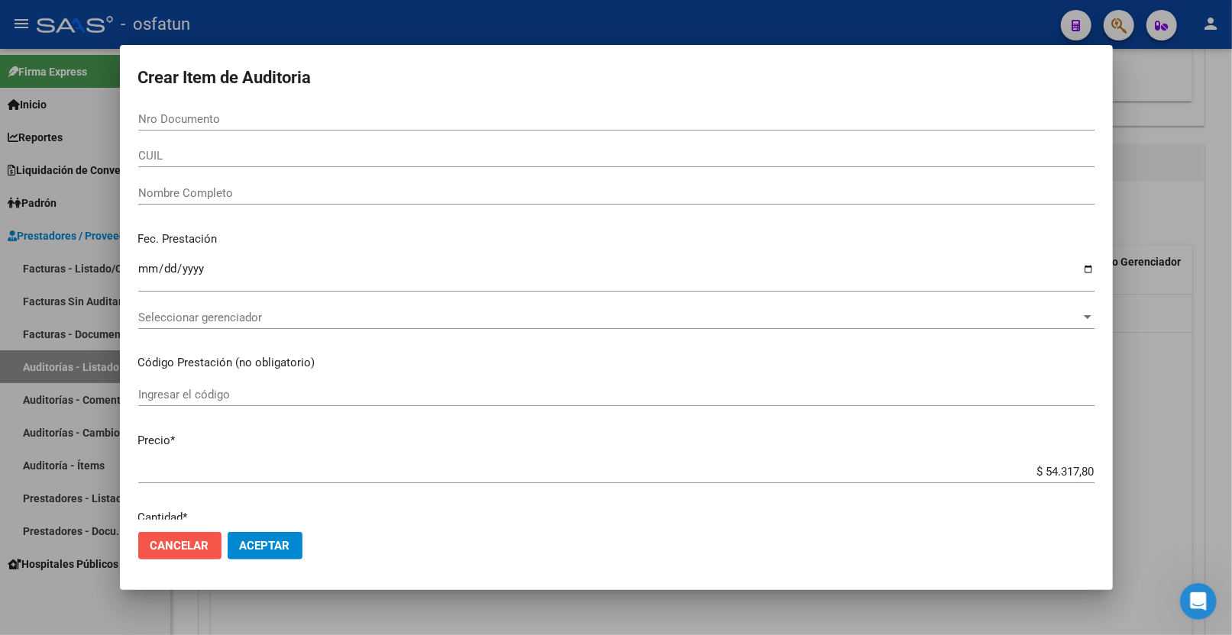
click at [196, 538] on span "Cancelar" at bounding box center [179, 546] width 59 height 14
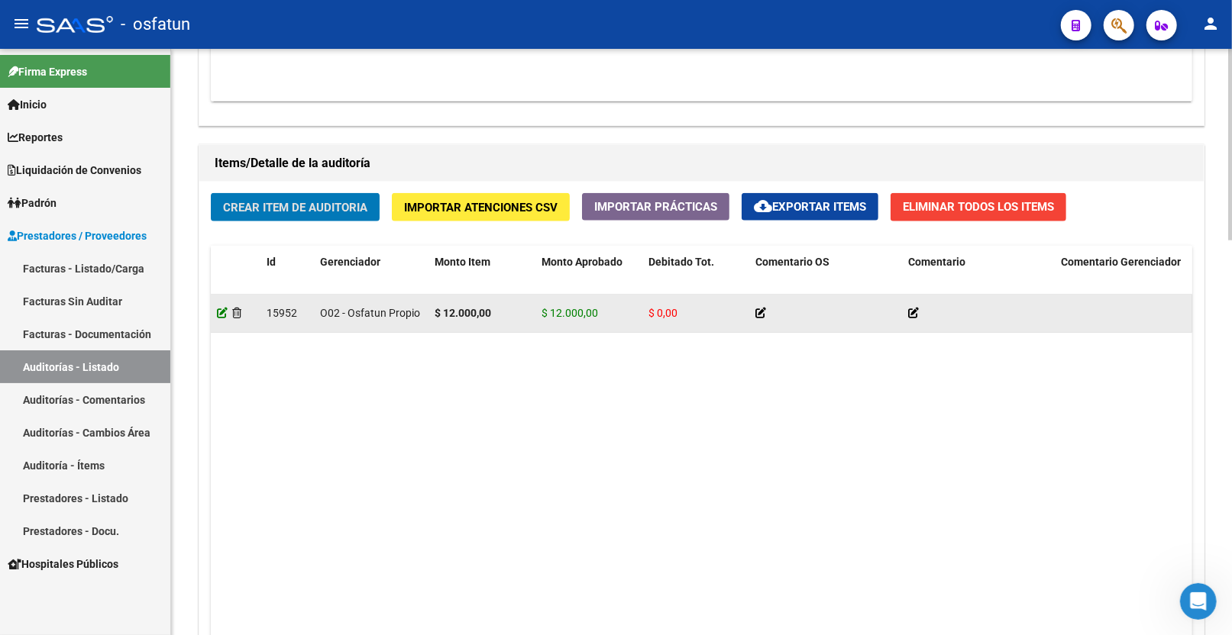
click at [218, 315] on icon at bounding box center [222, 313] width 11 height 11
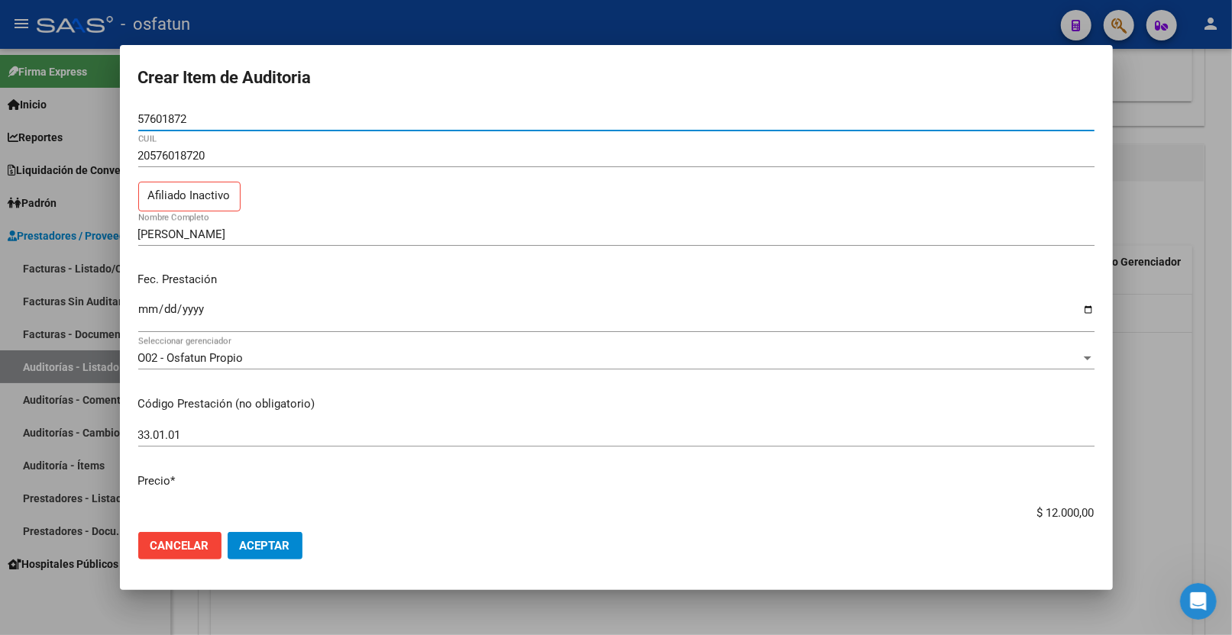
scroll to position [170, 0]
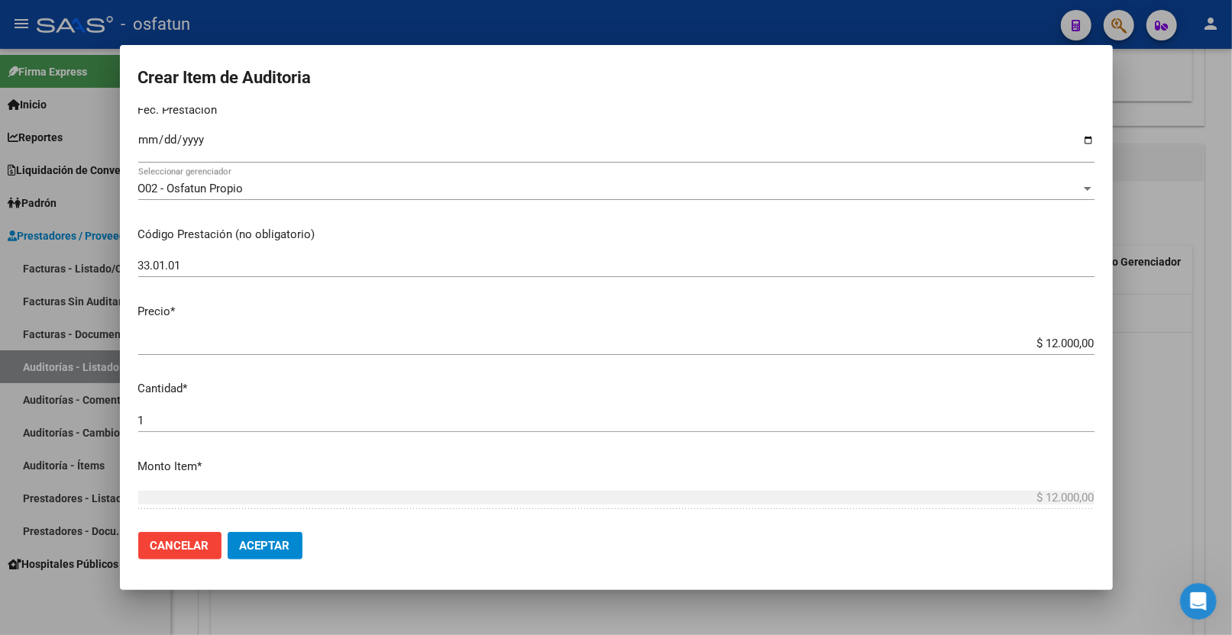
click at [151, 426] on input "1" at bounding box center [616, 421] width 956 height 14
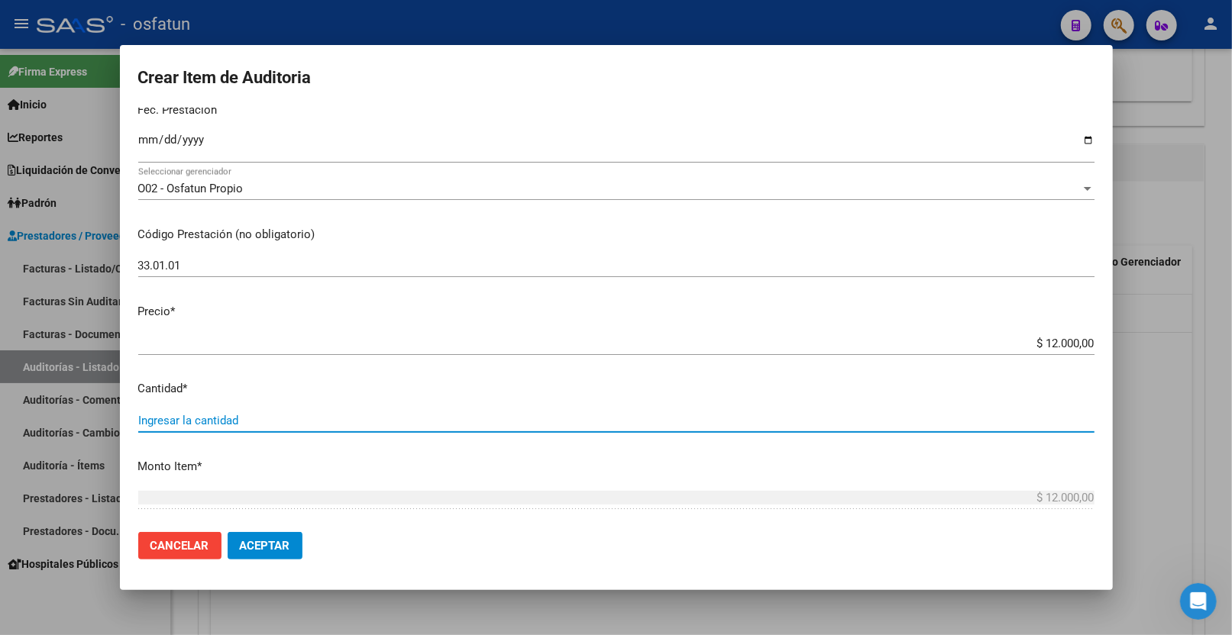
type input "3"
type input "$ 36.000,00"
type input "3"
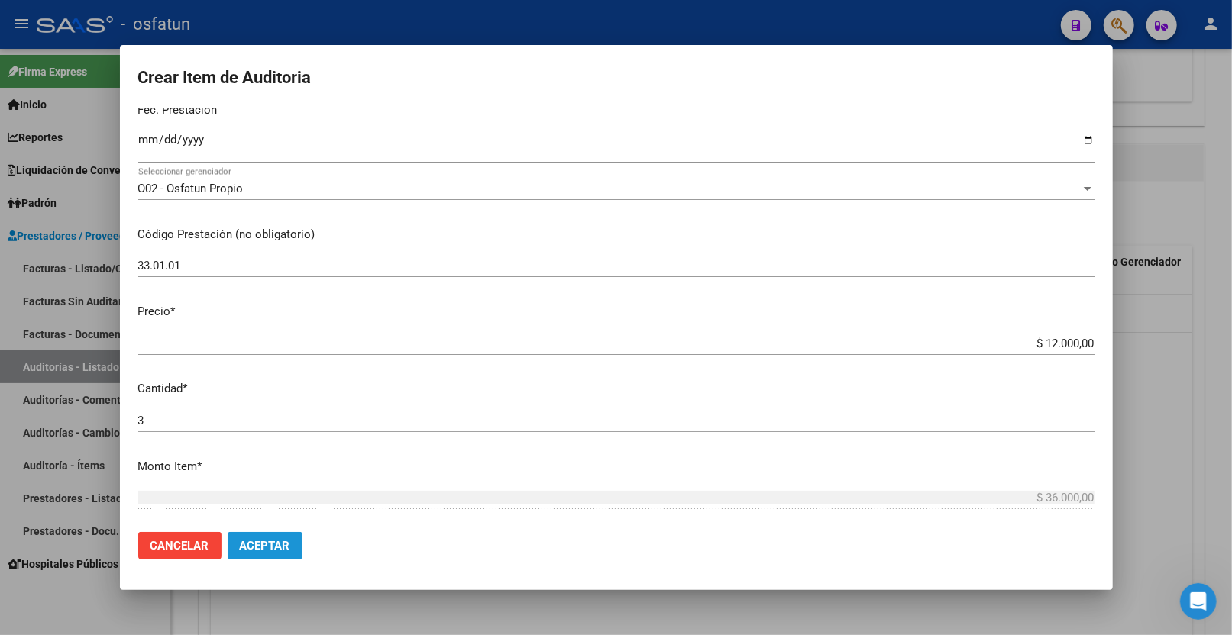
click at [270, 538] on span "Aceptar" at bounding box center [265, 546] width 50 height 14
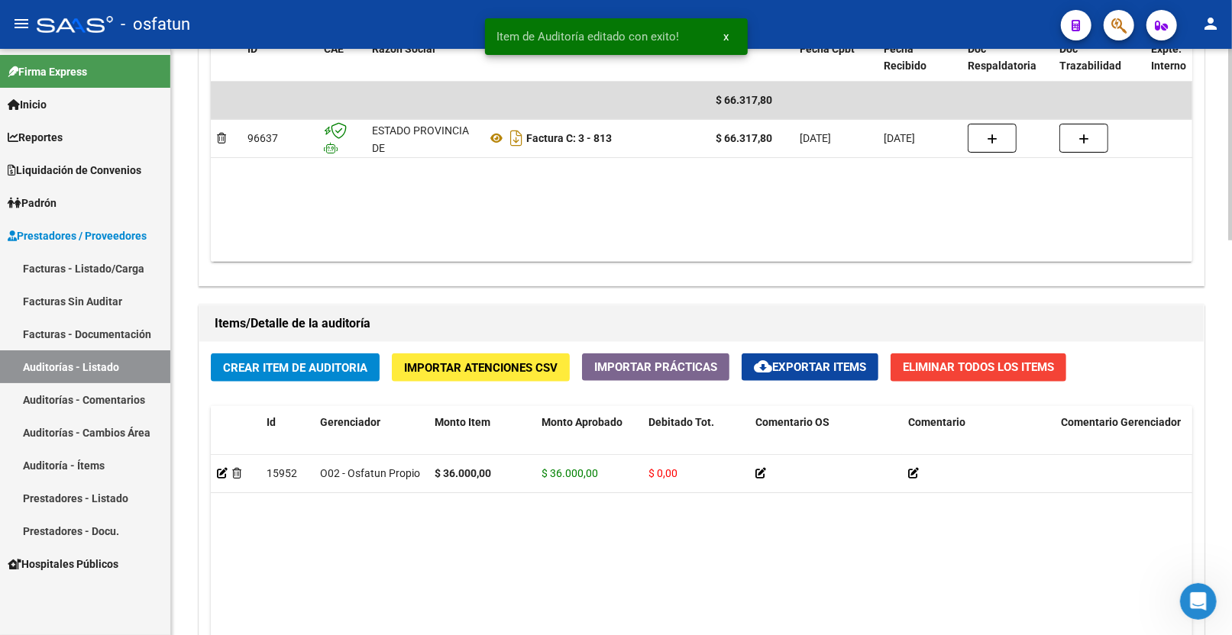
scroll to position [1103, 0]
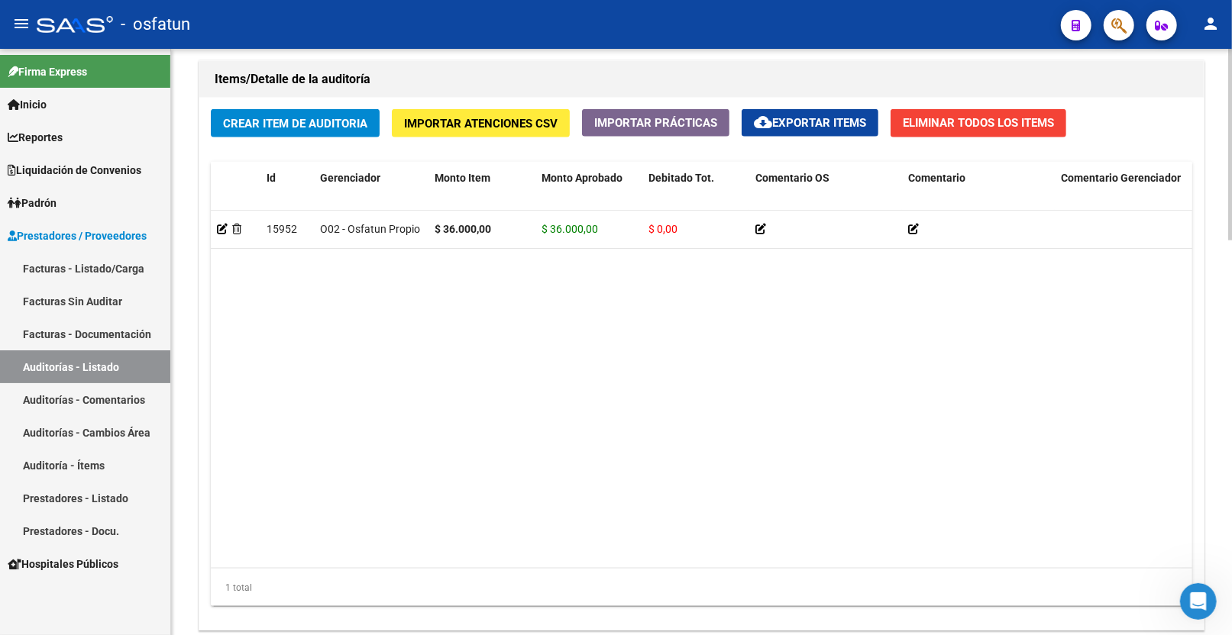
click at [264, 134] on button "Crear Item de Auditoria" at bounding box center [295, 123] width 169 height 28
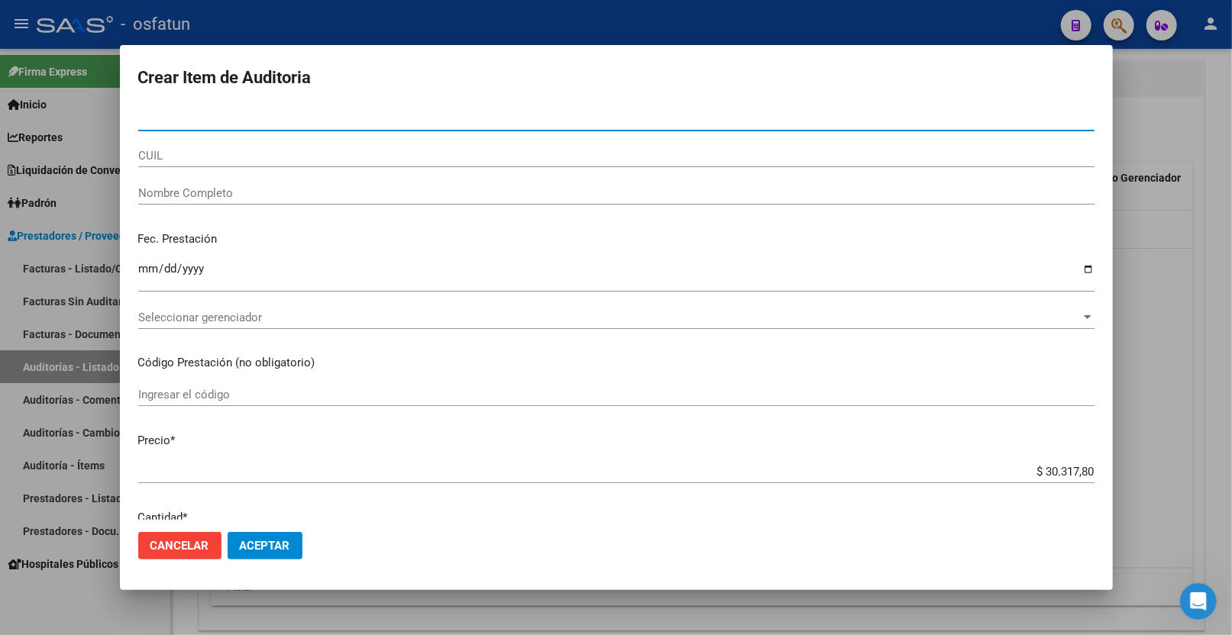
paste input "41721564"
type input "41721564"
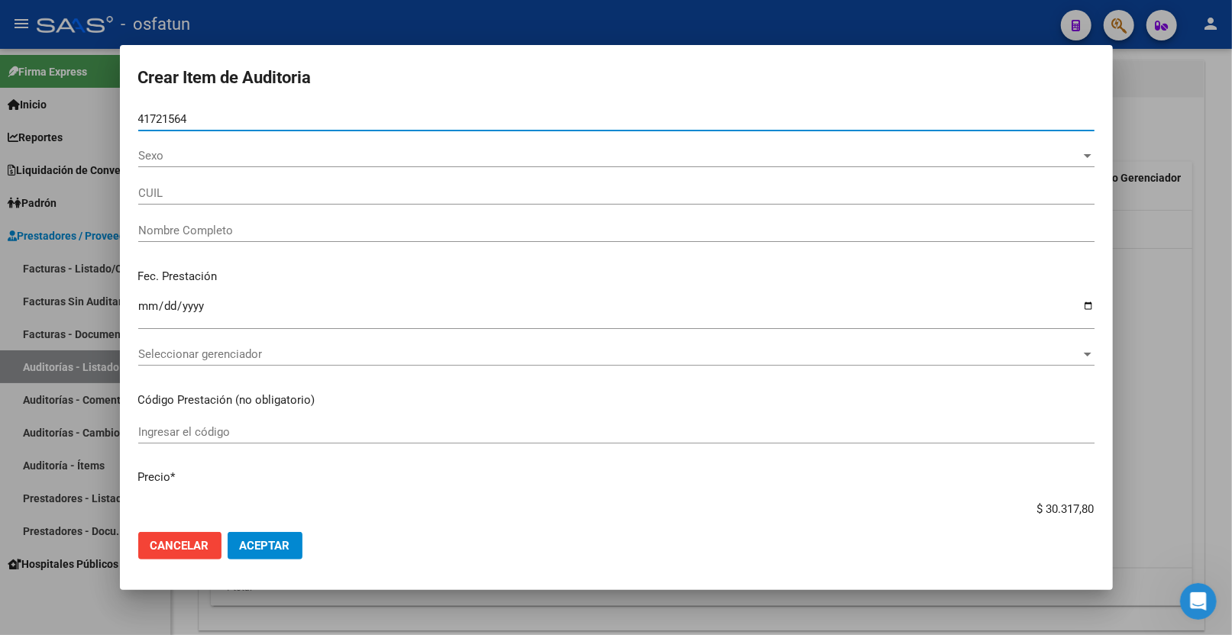
type input "27417215641"
type input "COSENTINO LUCIA CLAUDIA"
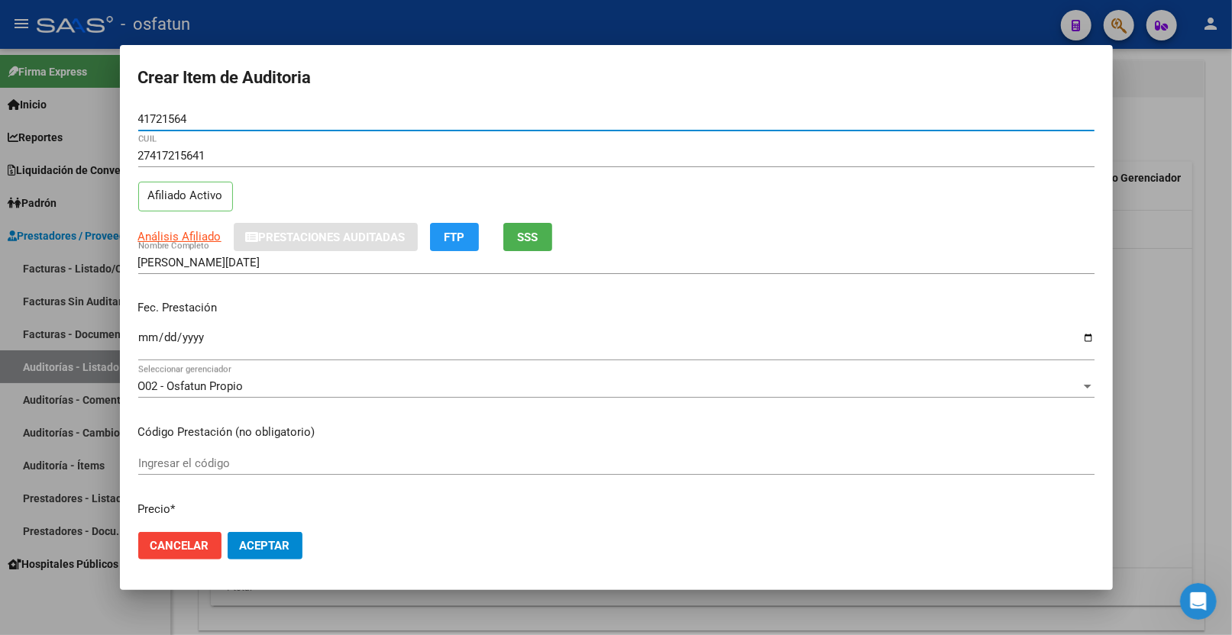
type input "41721564"
click at [149, 336] on input "Ingresar la fecha" at bounding box center [616, 343] width 956 height 24
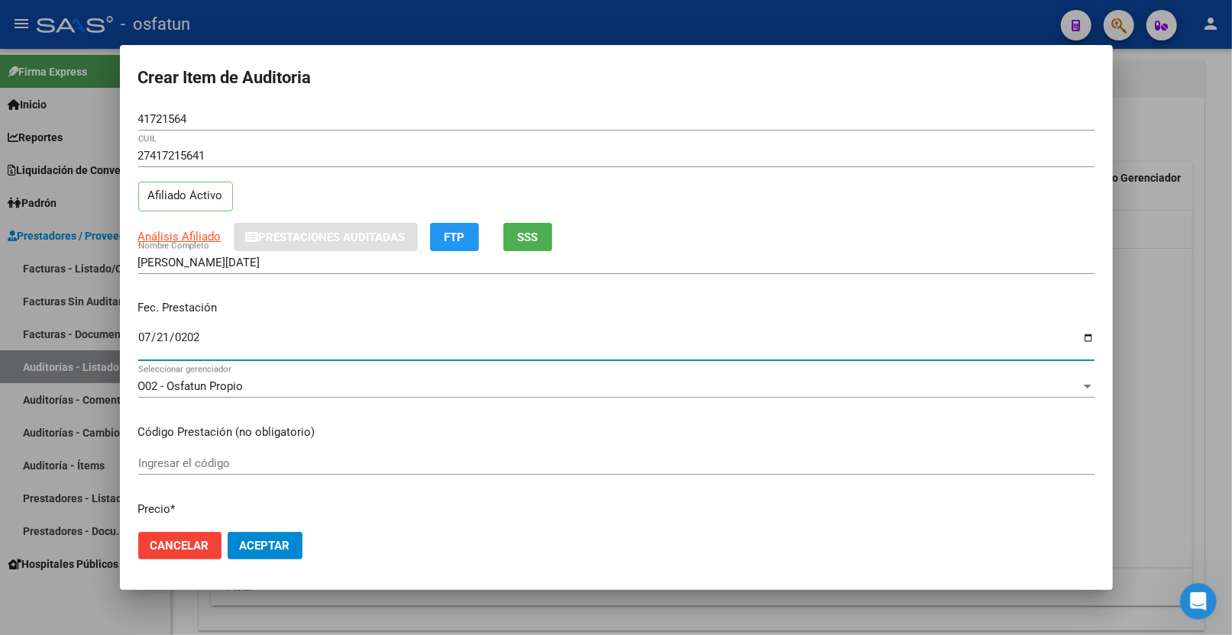
type input "2025-07-21"
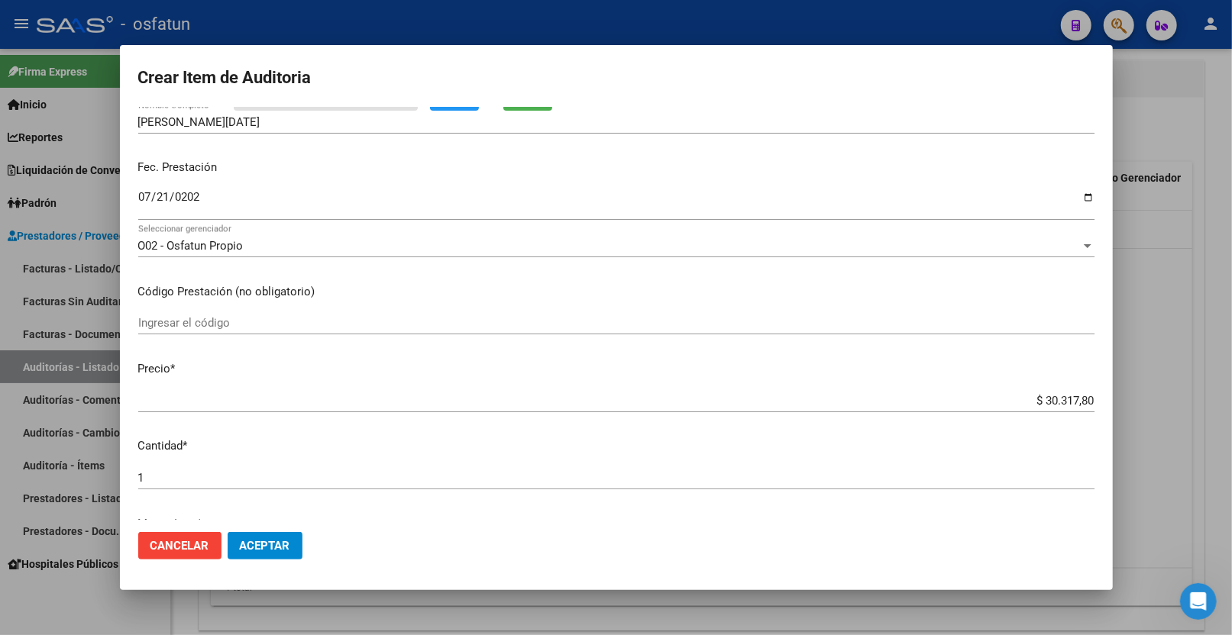
scroll to position [170, 0]
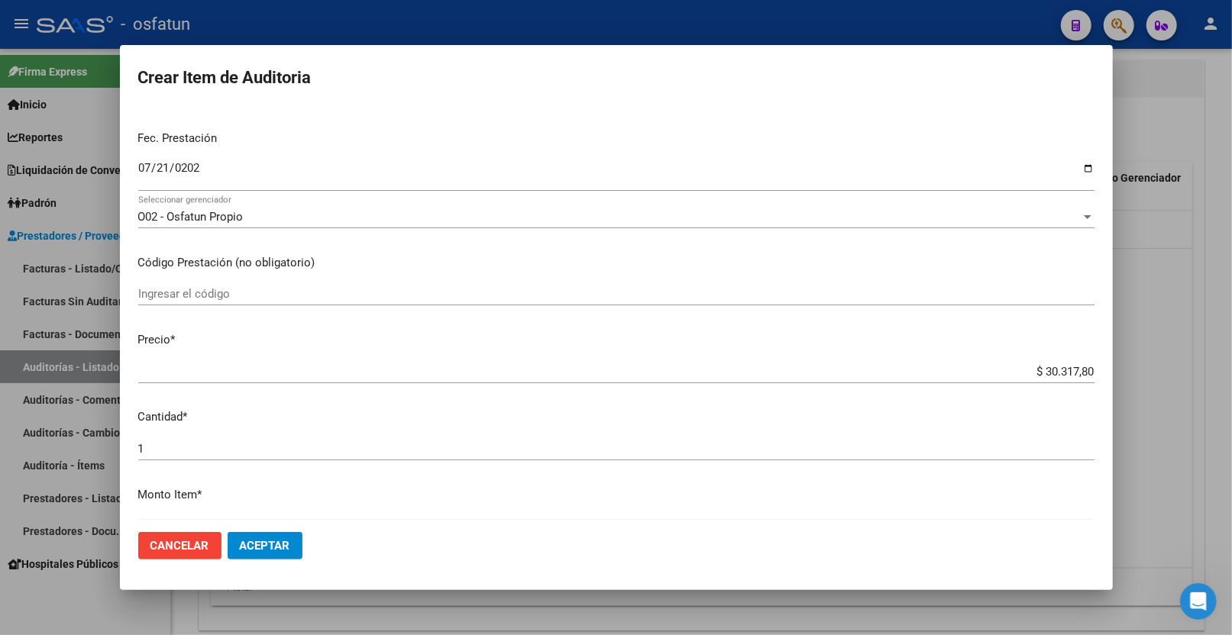
click at [218, 294] on input "Ingresar el código" at bounding box center [616, 294] width 956 height 14
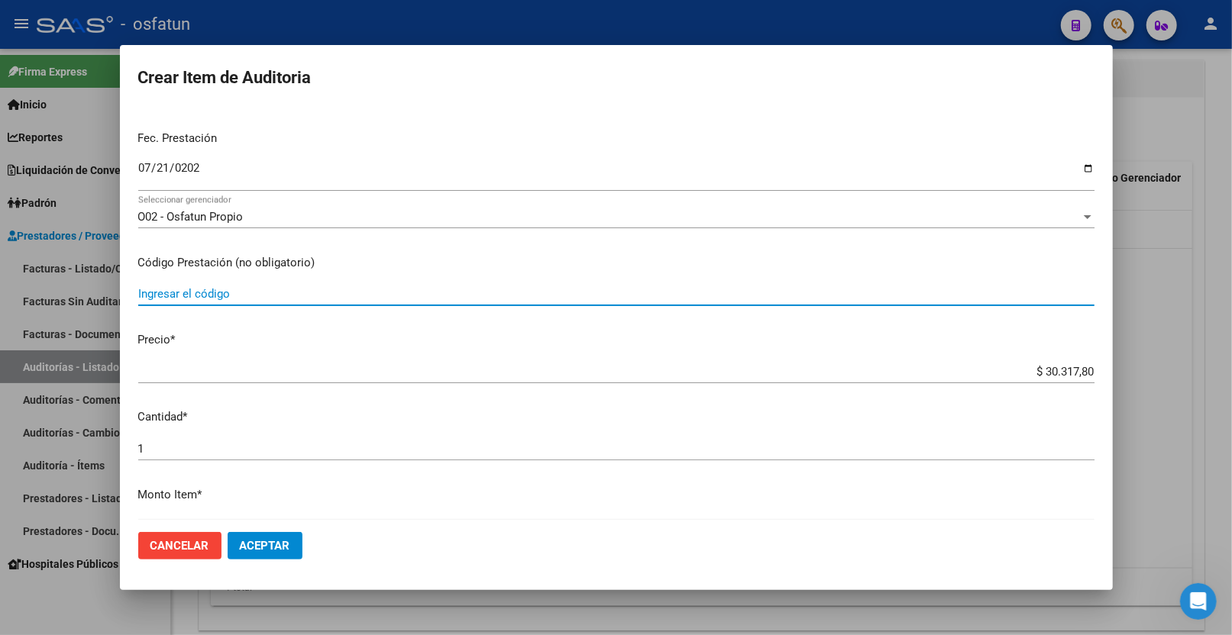
paste input "42.01.01"
type input "42.01.01"
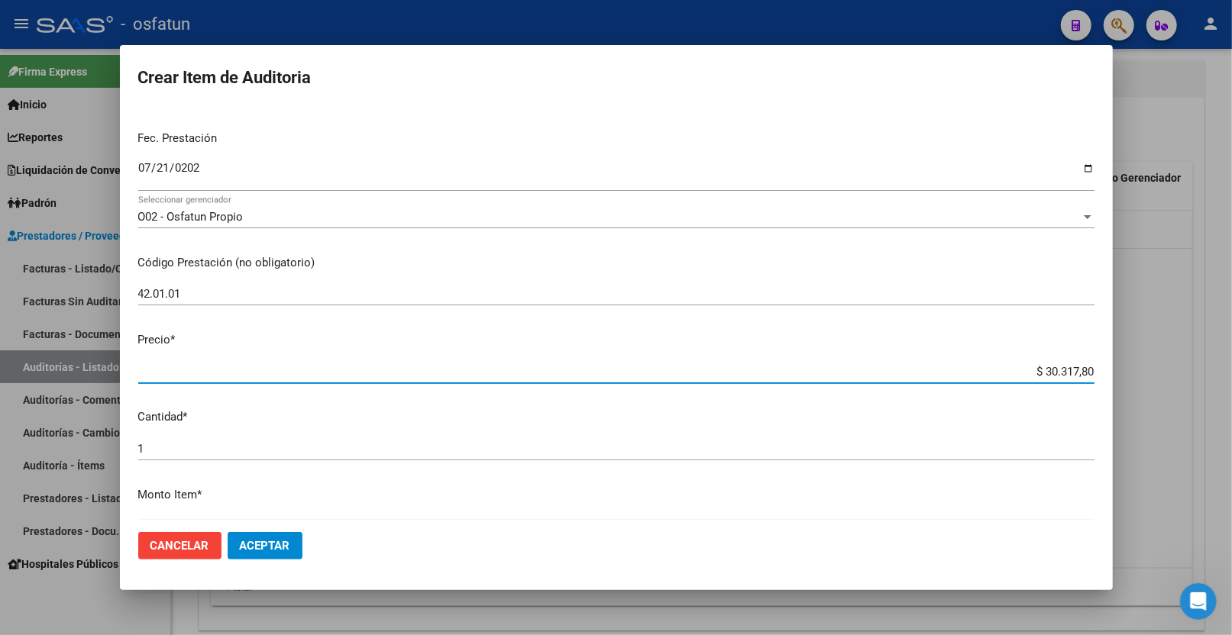
drag, startPoint x: 1030, startPoint y: 368, endPoint x: 1176, endPoint y: 362, distance: 146.8
click at [1185, 362] on div "Crear Item de Auditoria 41721564 Nro Documento 27417215641 CUIL Afiliado Activo…" at bounding box center [616, 317] width 1232 height 635
type input "$ 0,02"
type input "$ 0,20"
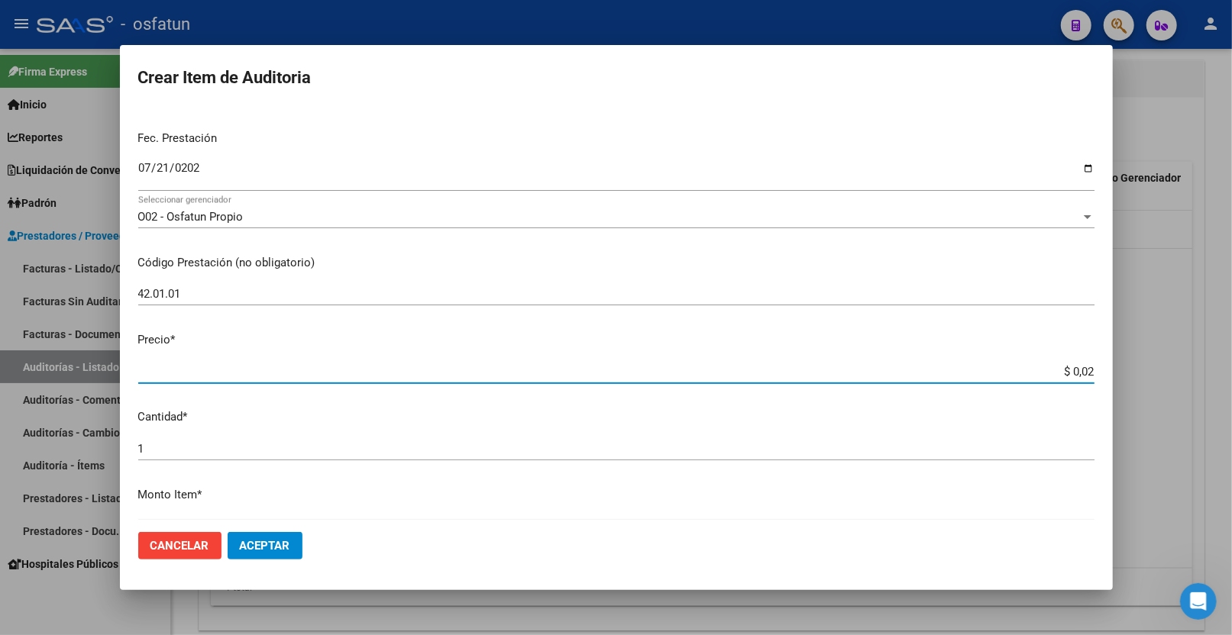
type input "$ 0,20"
type input "$ 2,00"
type input "$ 20,00"
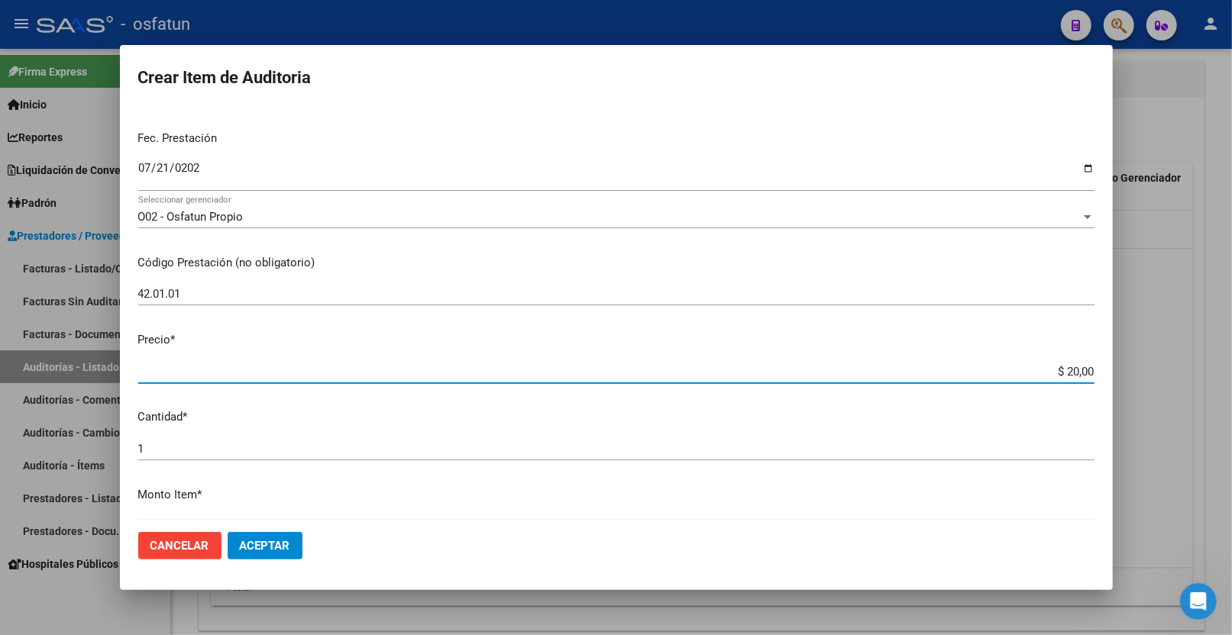
type input "$ 200,00"
type input "$ 2.000,00"
type input "$ 20.000,00"
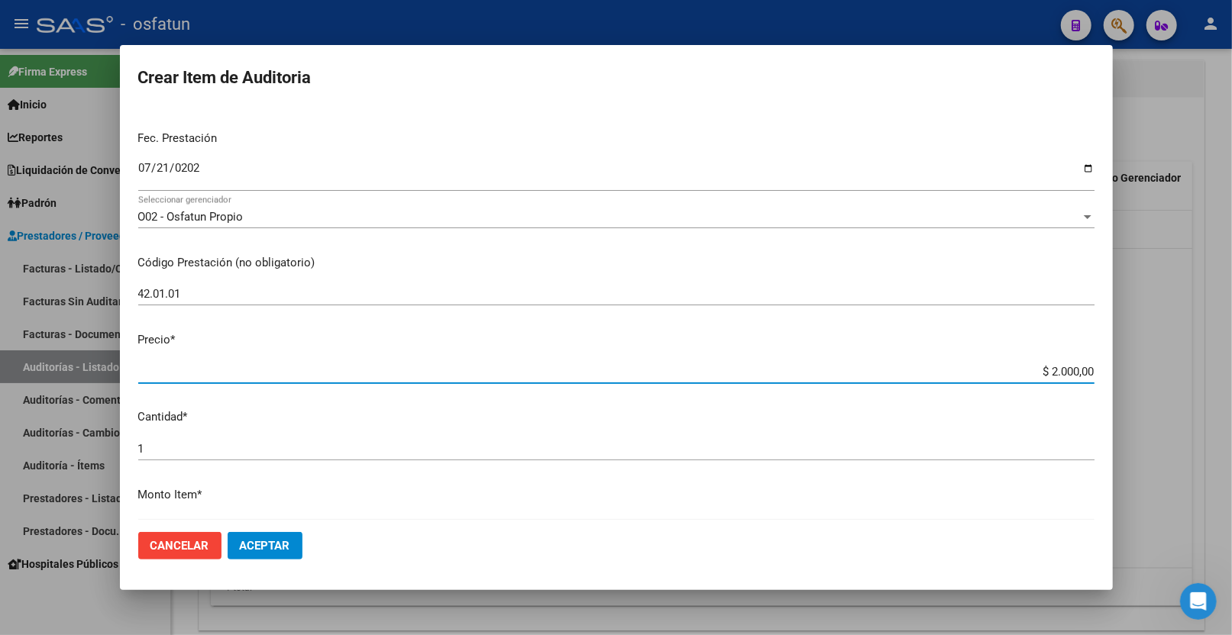
type input "$ 20.000,00"
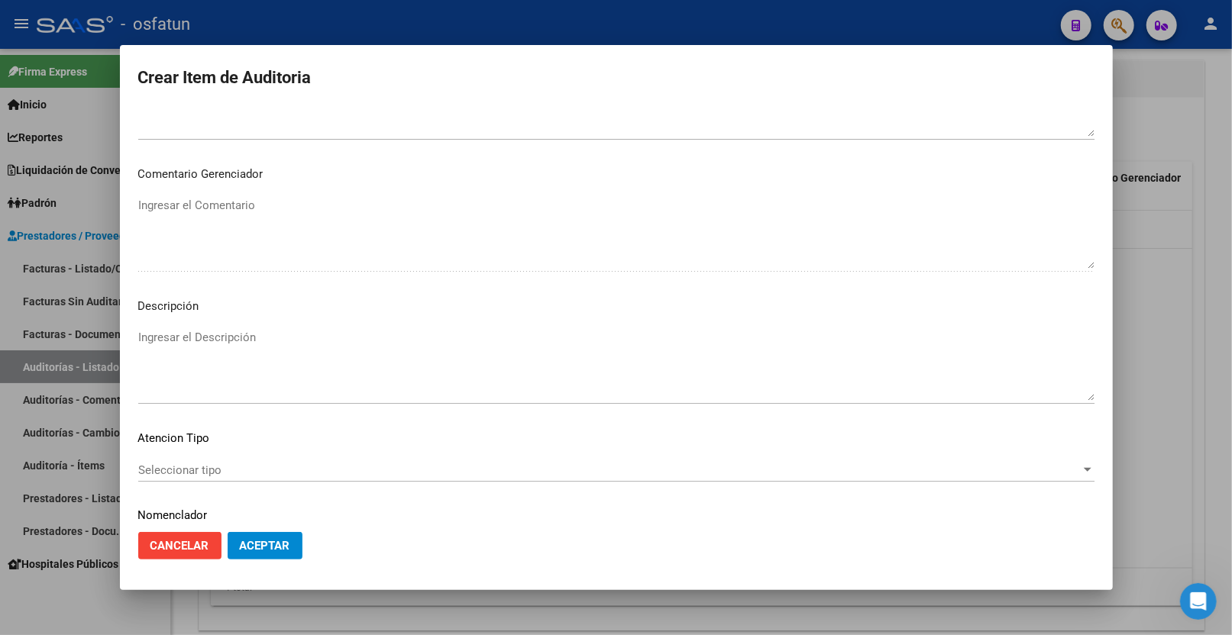
scroll to position [962, 0]
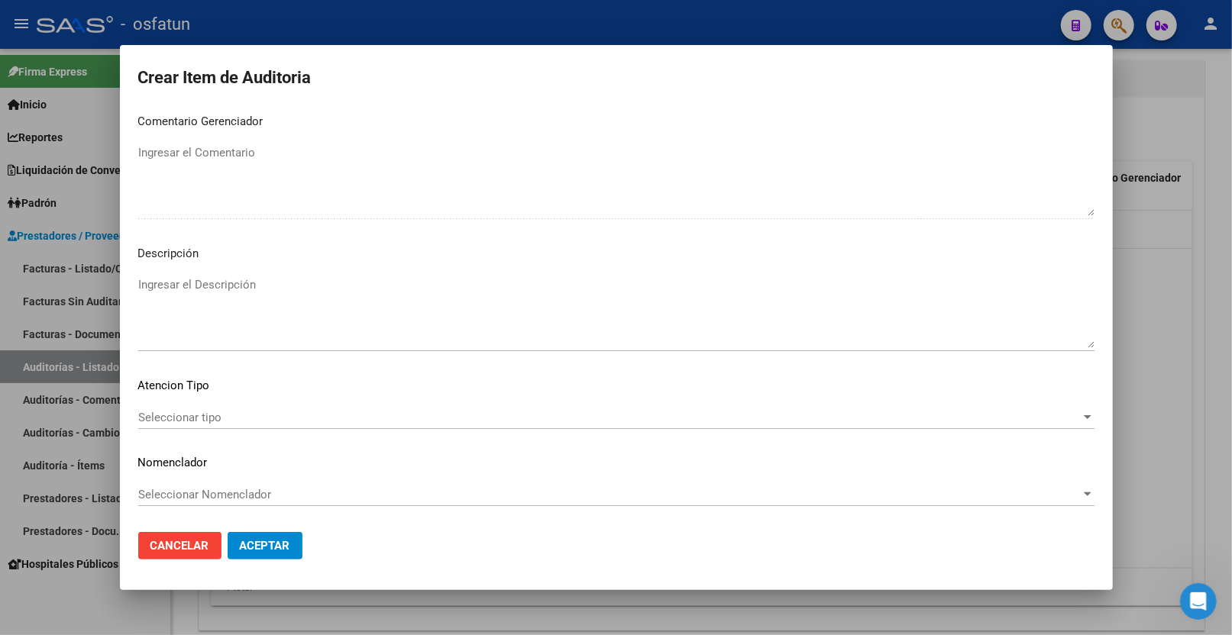
click at [203, 422] on span "Seleccionar tipo" at bounding box center [609, 418] width 942 height 14
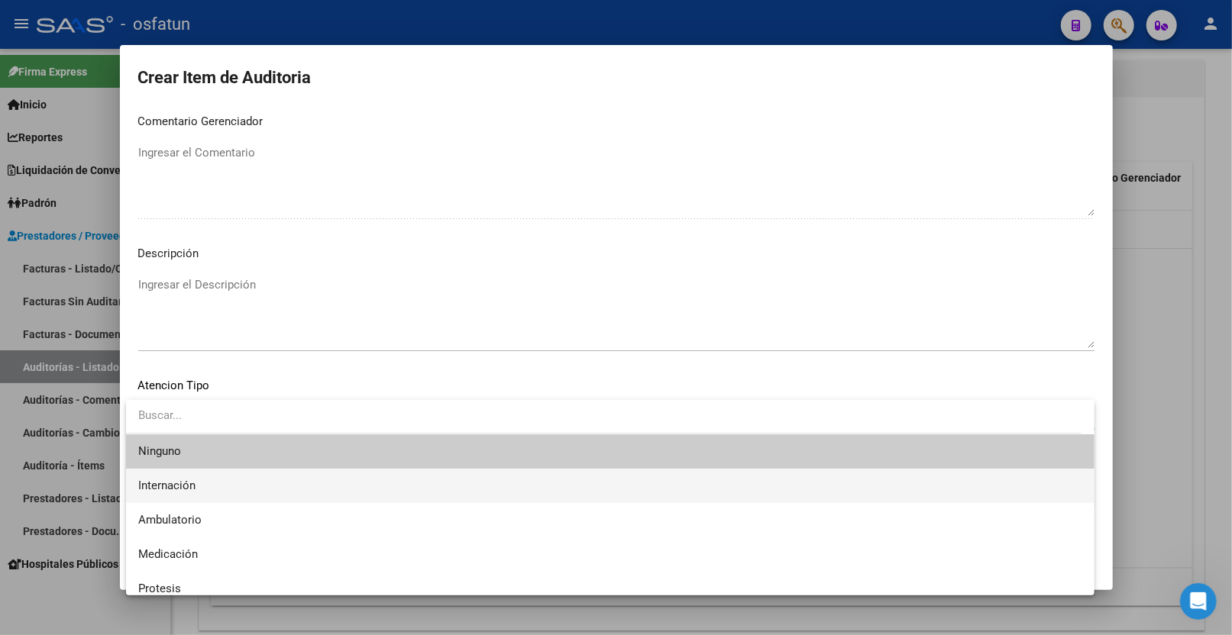
click at [202, 485] on span "Internación" at bounding box center [610, 486] width 944 height 34
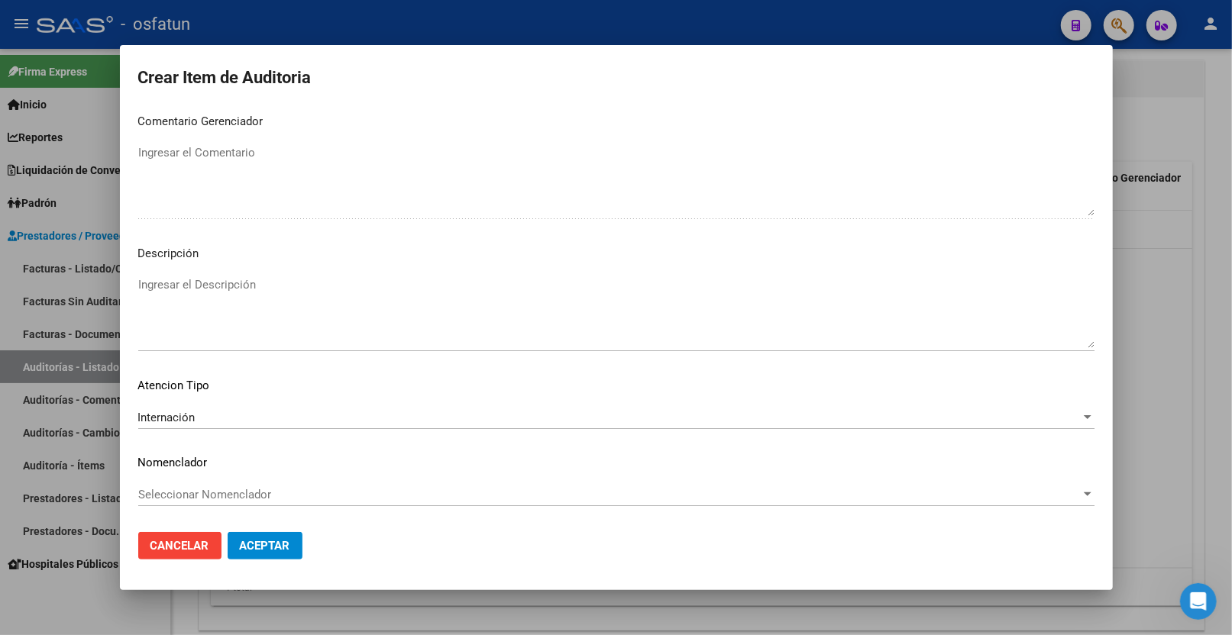
click at [203, 429] on div "Internación Seleccionar tipo" at bounding box center [616, 424] width 956 height 37
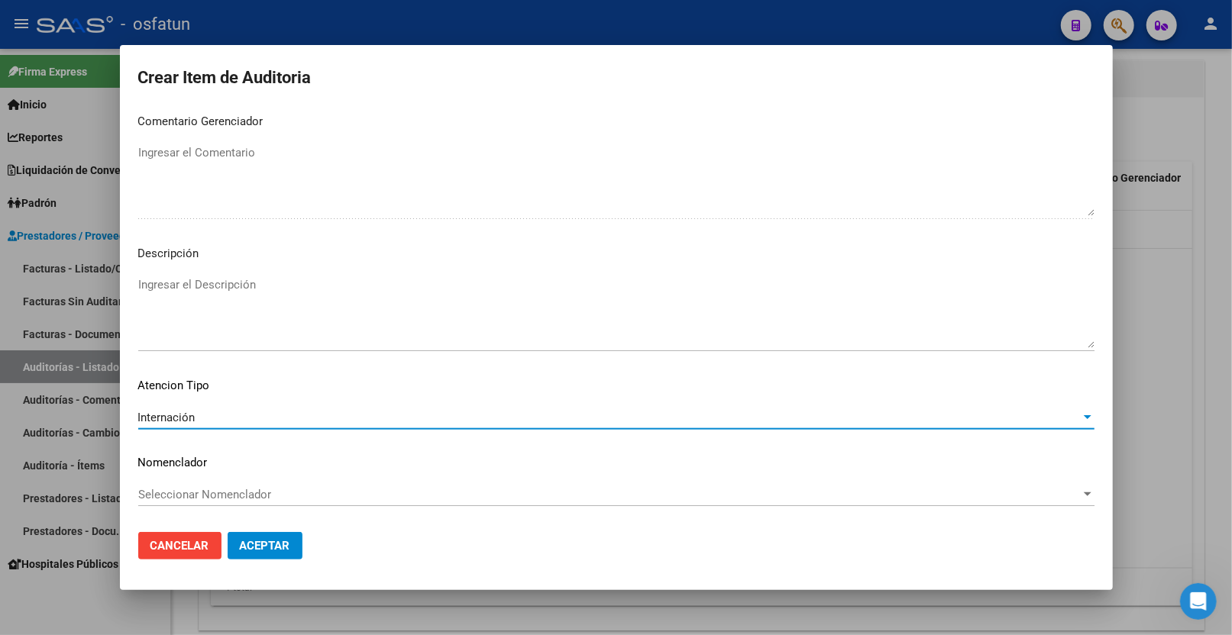
click at [209, 414] on div "Internación" at bounding box center [609, 418] width 942 height 14
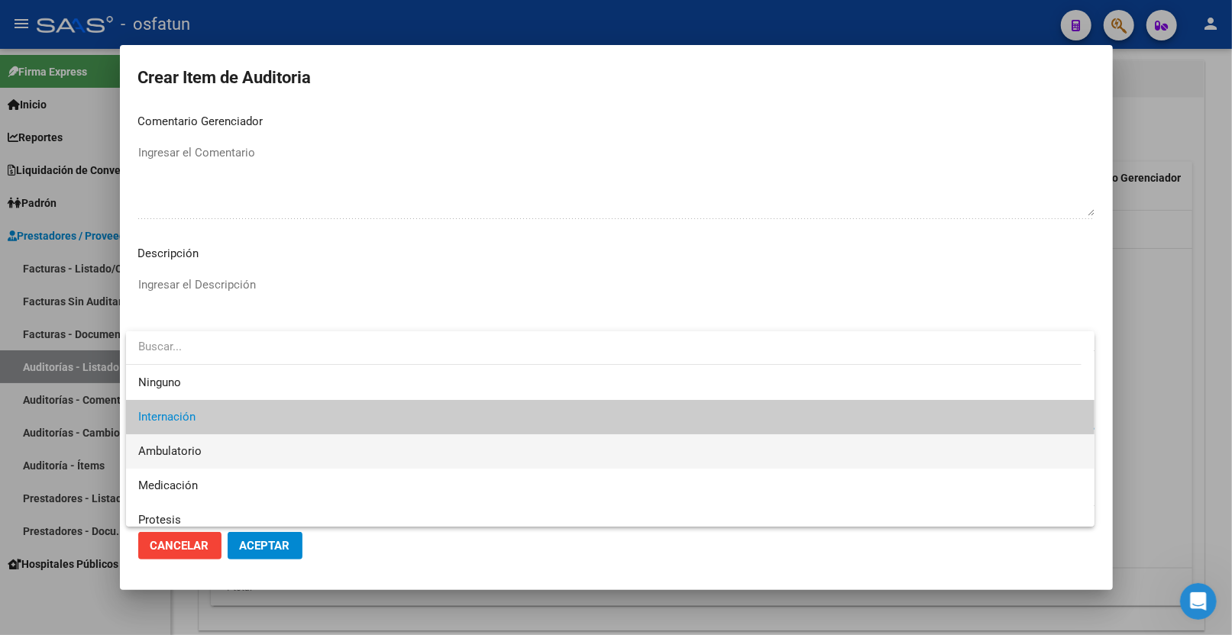
click at [211, 455] on span "Ambulatorio" at bounding box center [610, 452] width 944 height 34
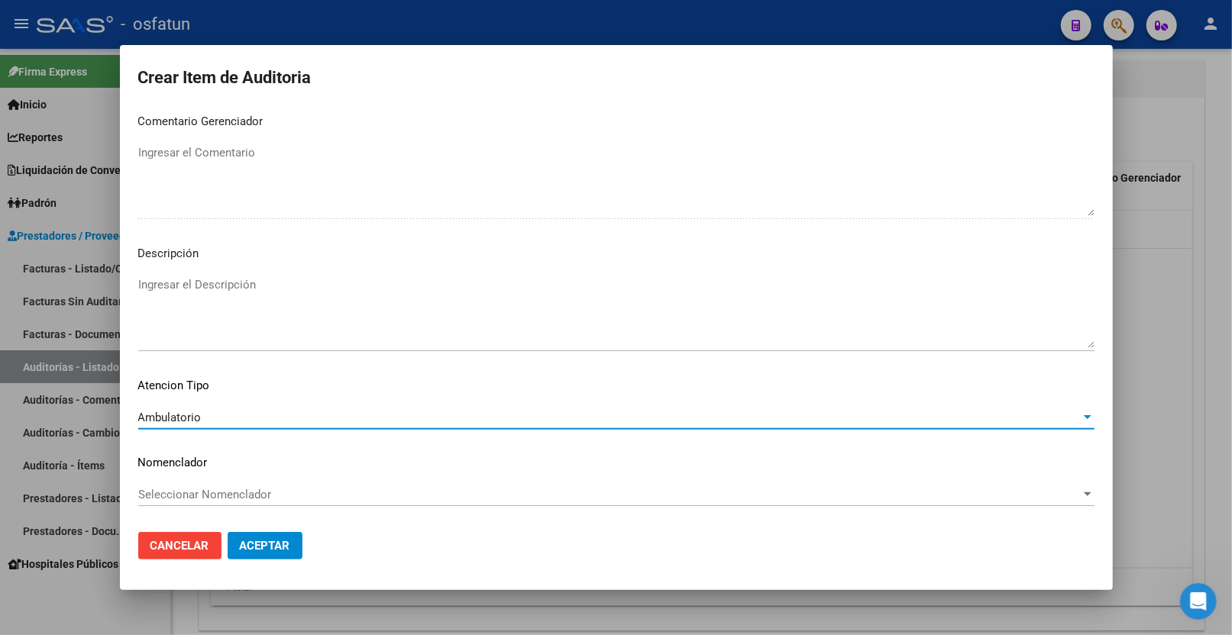
click at [208, 483] on mat-dialog-content "41721564 Nro Documento 27417215641 CUIL Afiliado Activo Análisis Afiliado Prest…" at bounding box center [616, 314] width 993 height 413
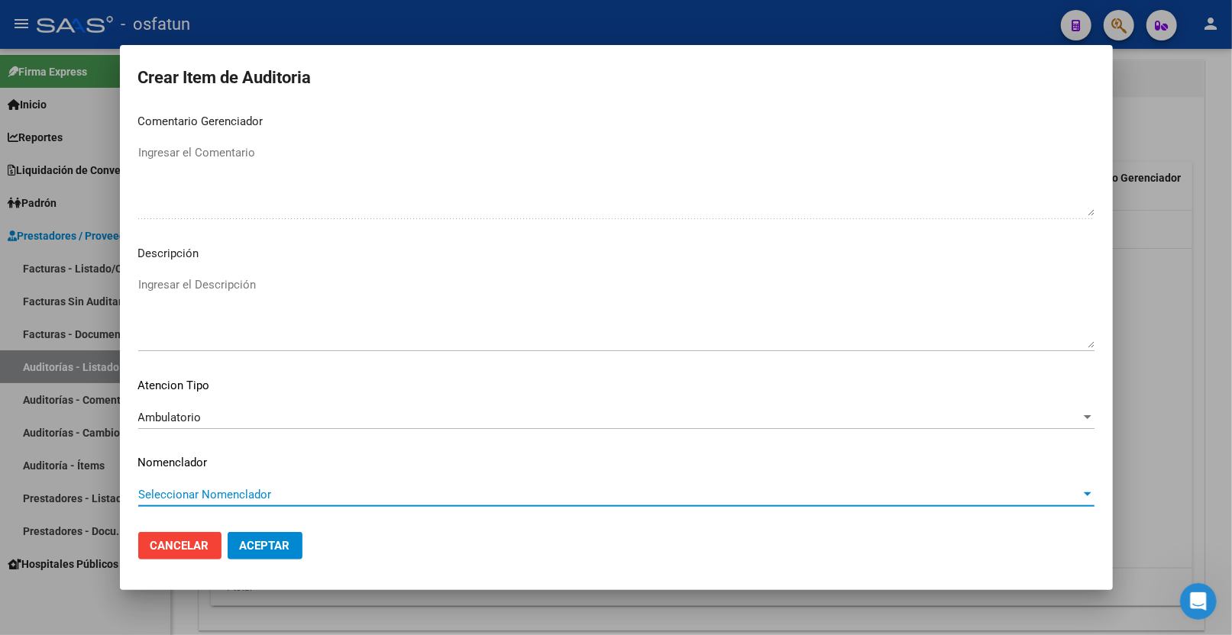
click at [208, 489] on span "Seleccionar Nomenclador" at bounding box center [609, 495] width 942 height 14
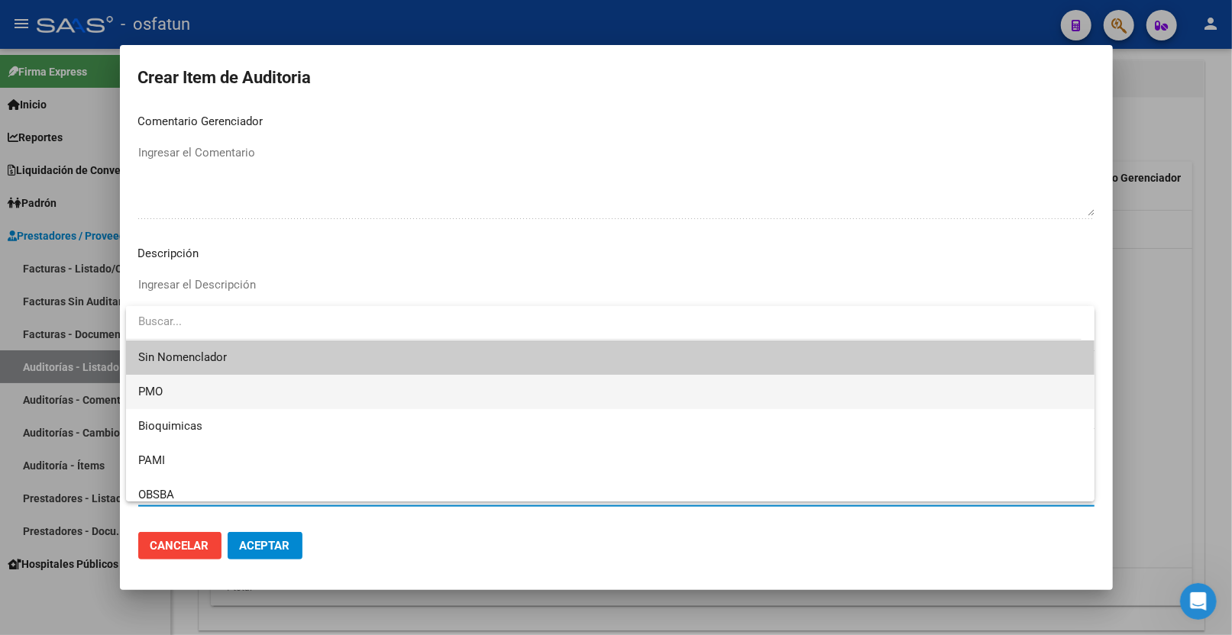
click at [212, 403] on span "PMO" at bounding box center [610, 392] width 944 height 34
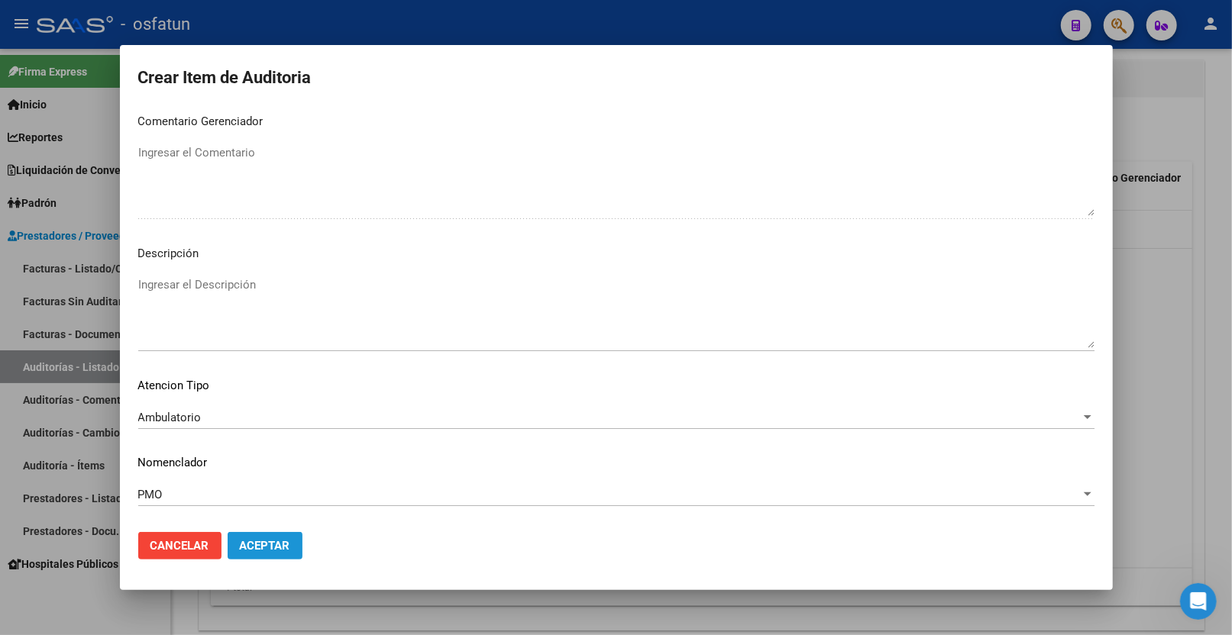
click at [260, 538] on span "Aceptar" at bounding box center [265, 546] width 50 height 14
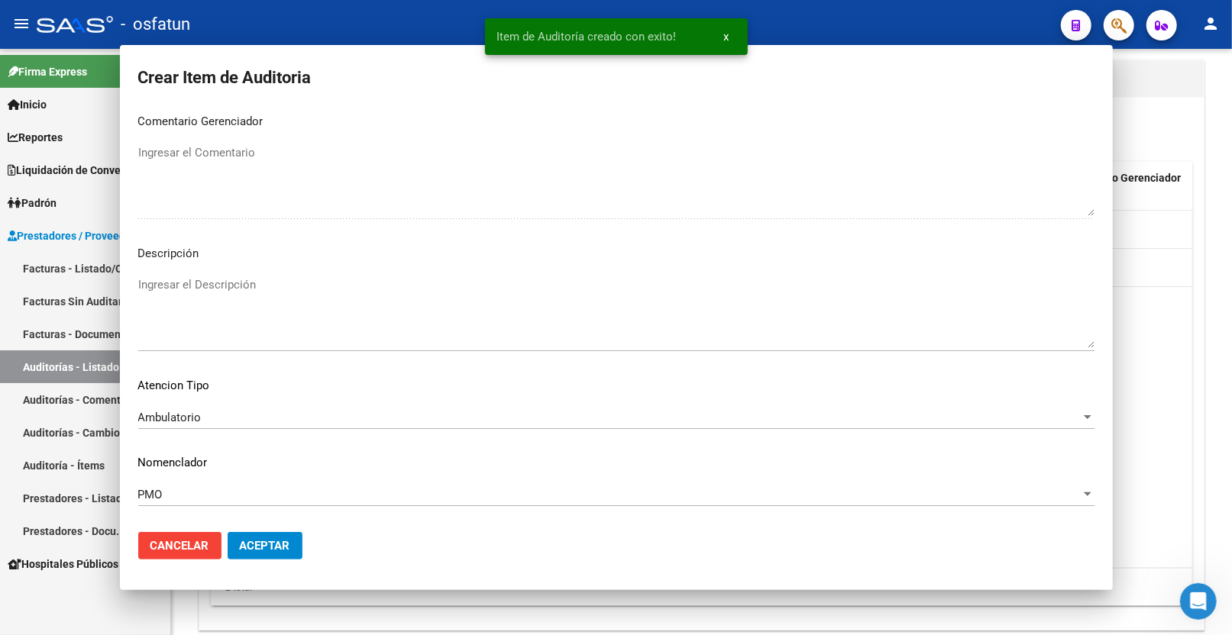
scroll to position [0, 0]
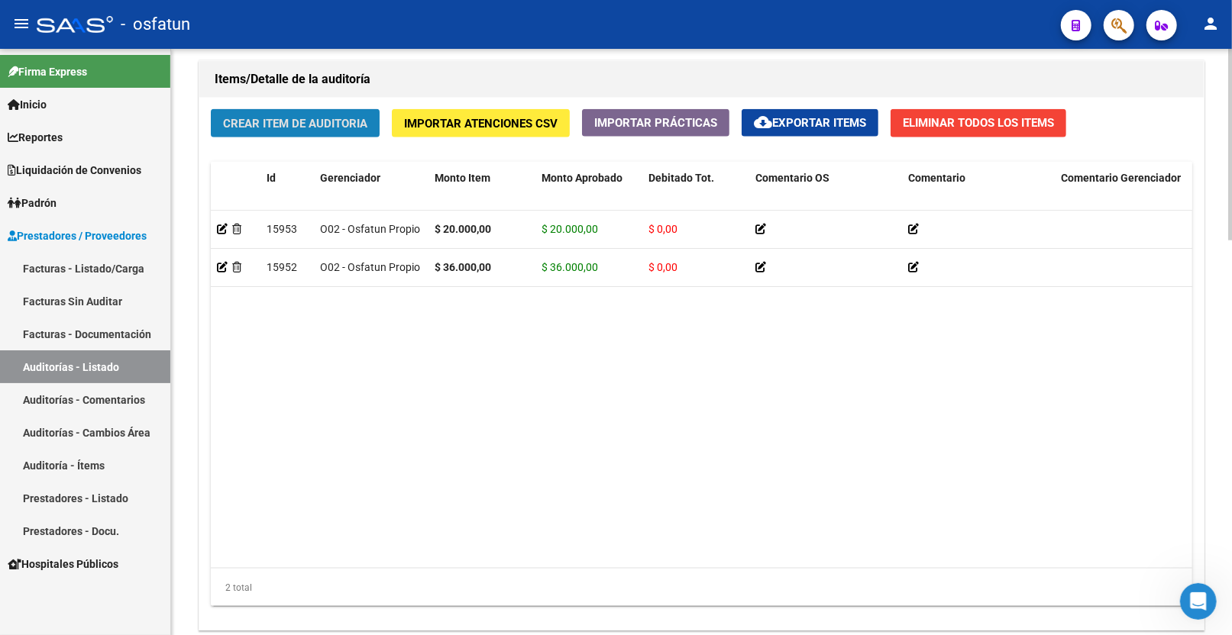
click at [254, 120] on span "Crear Item de Auditoria" at bounding box center [295, 124] width 144 height 14
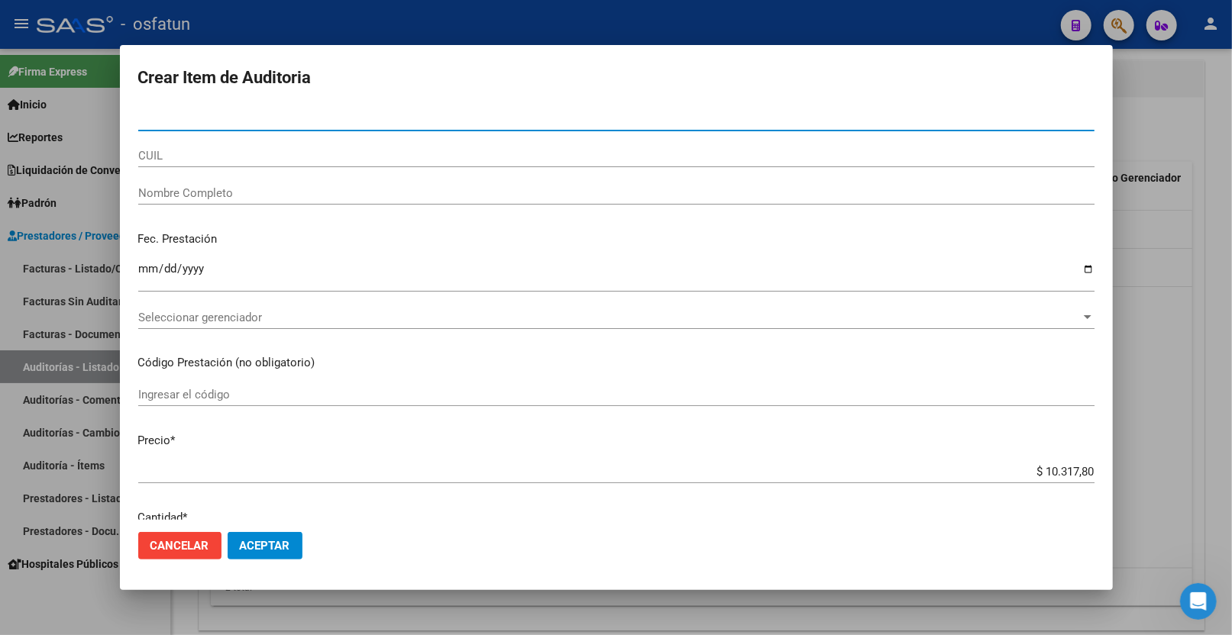
paste input "53177630"
type input "53177630"
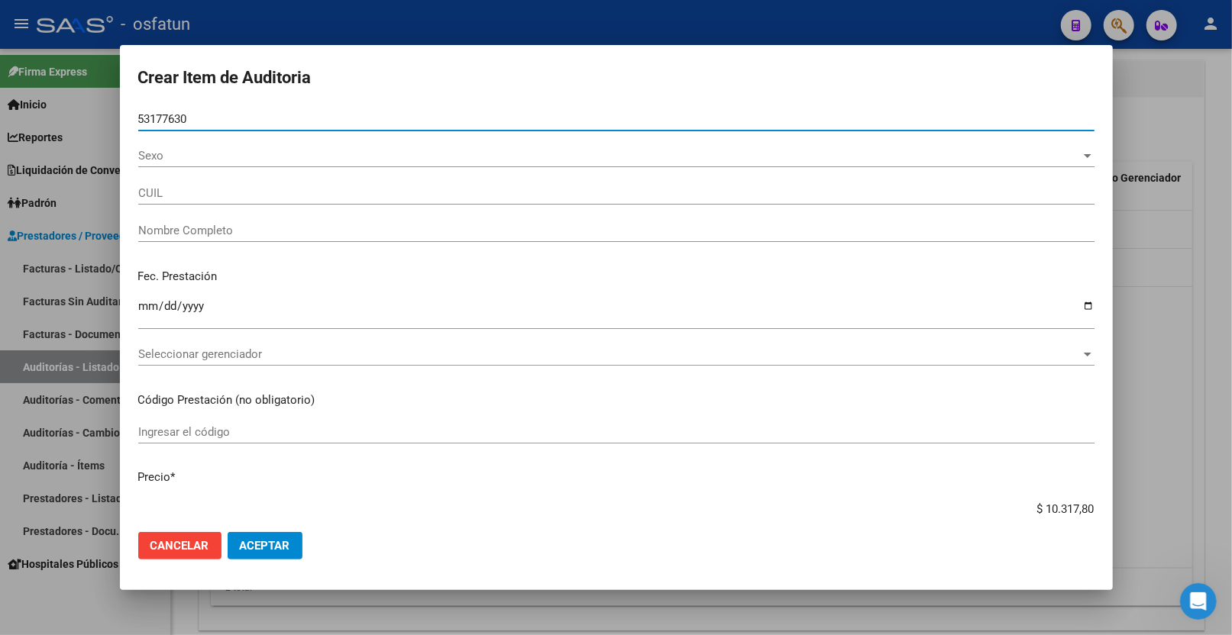
type input "20531776306"
type input "RODRIGUEZ CALDERON DE LA TOR"
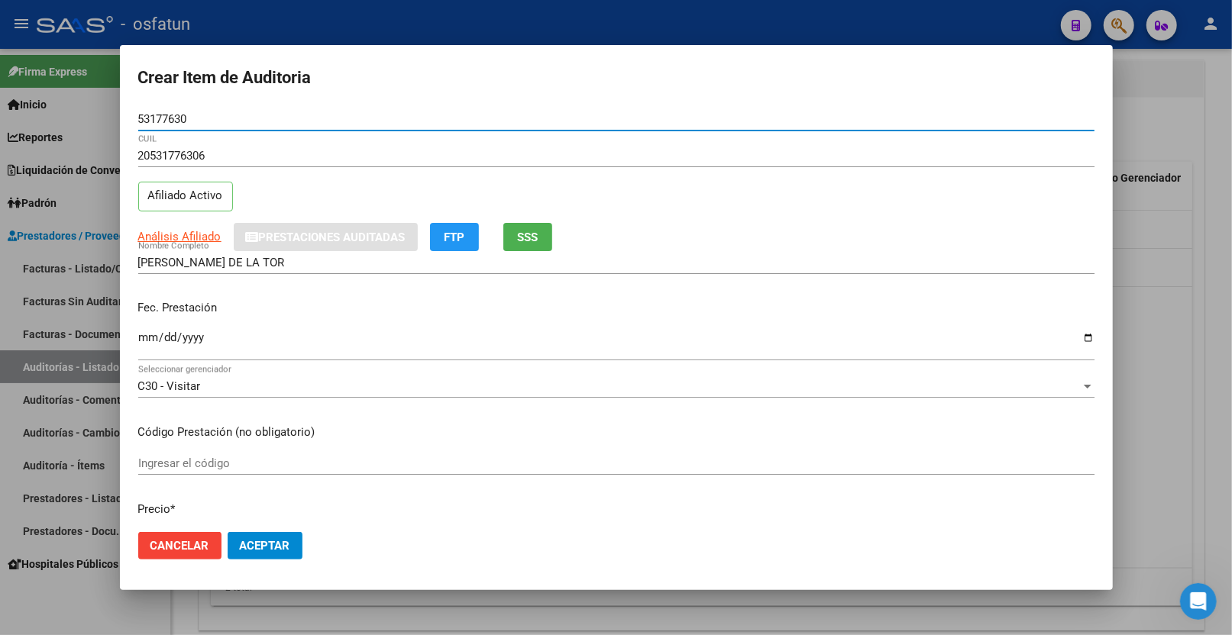
type input "53177630"
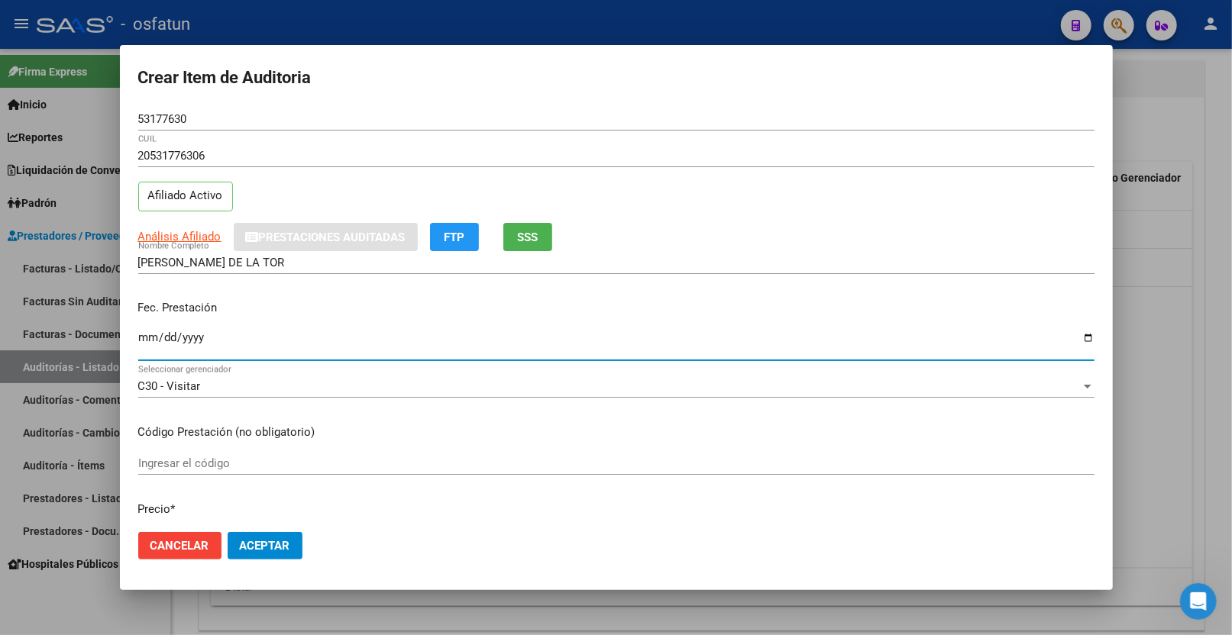
click at [220, 335] on input "Ingresar la fecha" at bounding box center [616, 343] width 956 height 24
type input "[DATE]"
click at [247, 457] on input "Ingresar el código" at bounding box center [616, 464] width 956 height 14
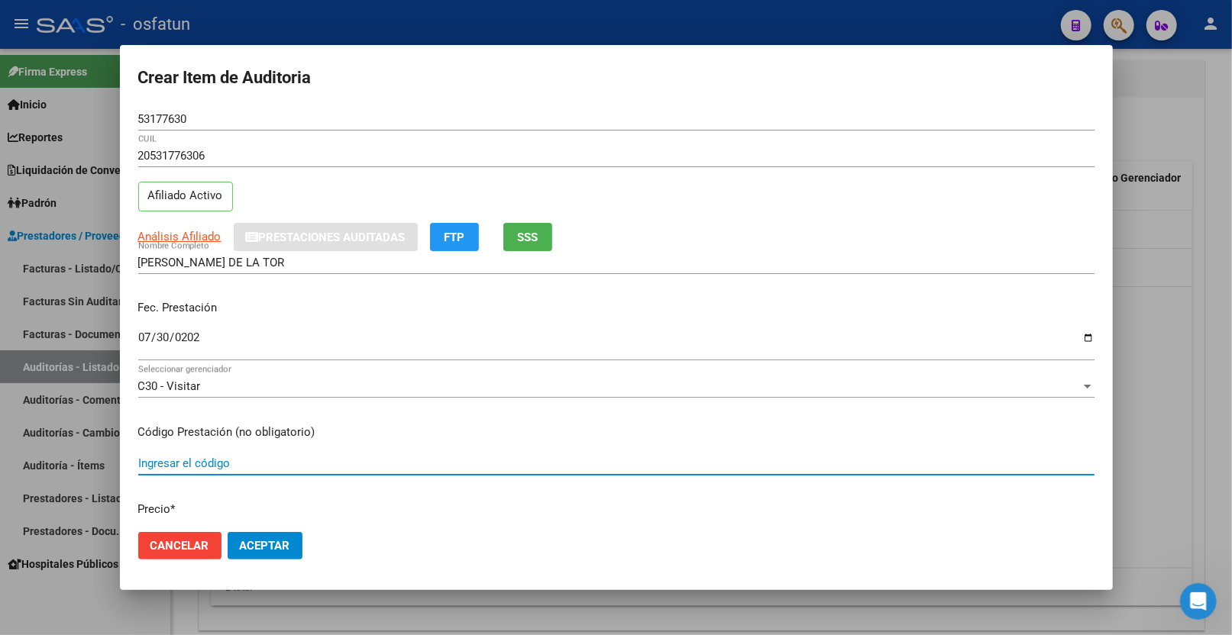
paste input "01.01"
type input "01.01"
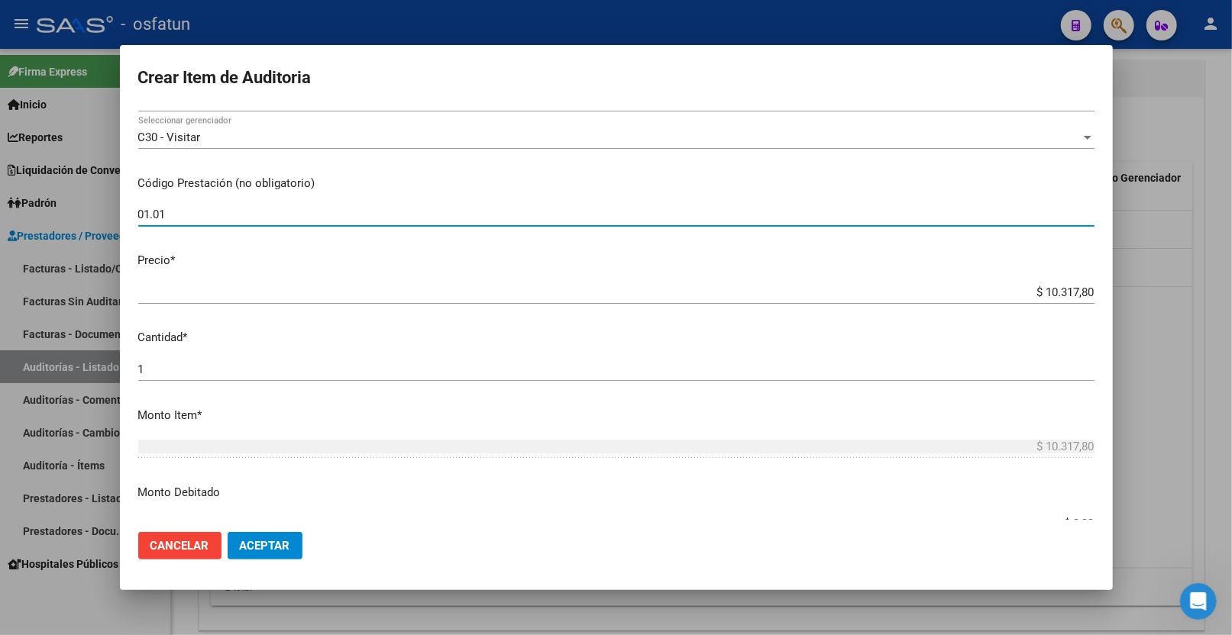
scroll to position [254, 0]
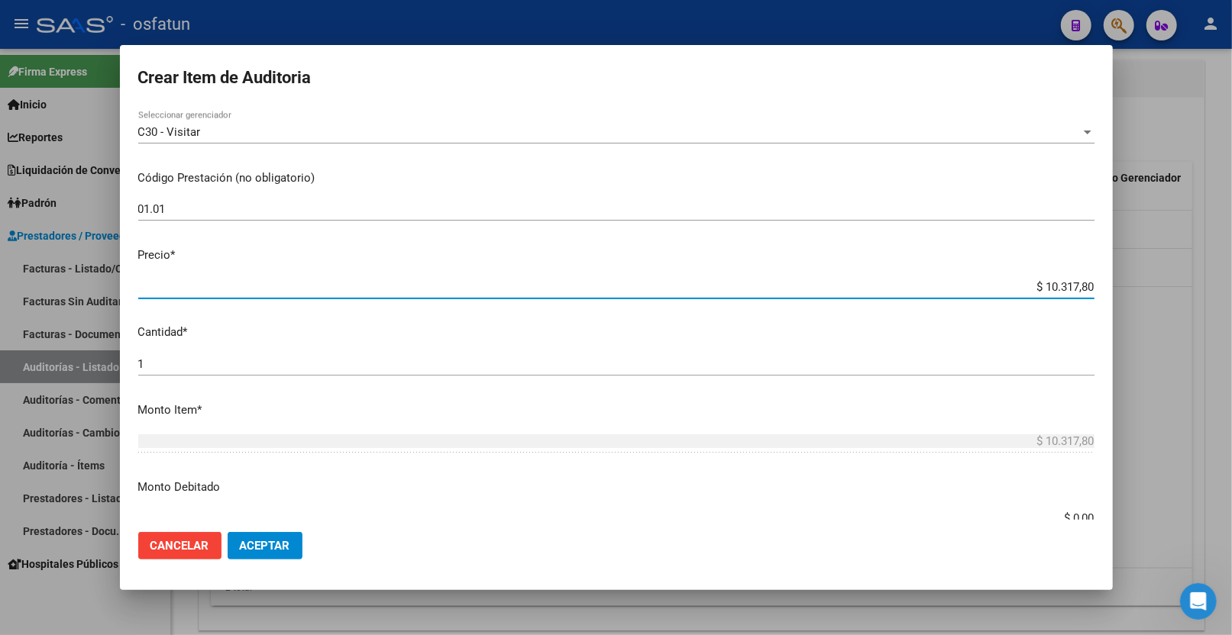
drag, startPoint x: 1033, startPoint y: 287, endPoint x: 1154, endPoint y: 287, distance: 121.4
click at [1154, 287] on div "Crear Item de Auditoria 53177630 Nro Documento 20531776306 CUIL Afiliado Activo…" at bounding box center [616, 317] width 1232 height 635
paste input
type input "$ 10.317,80"
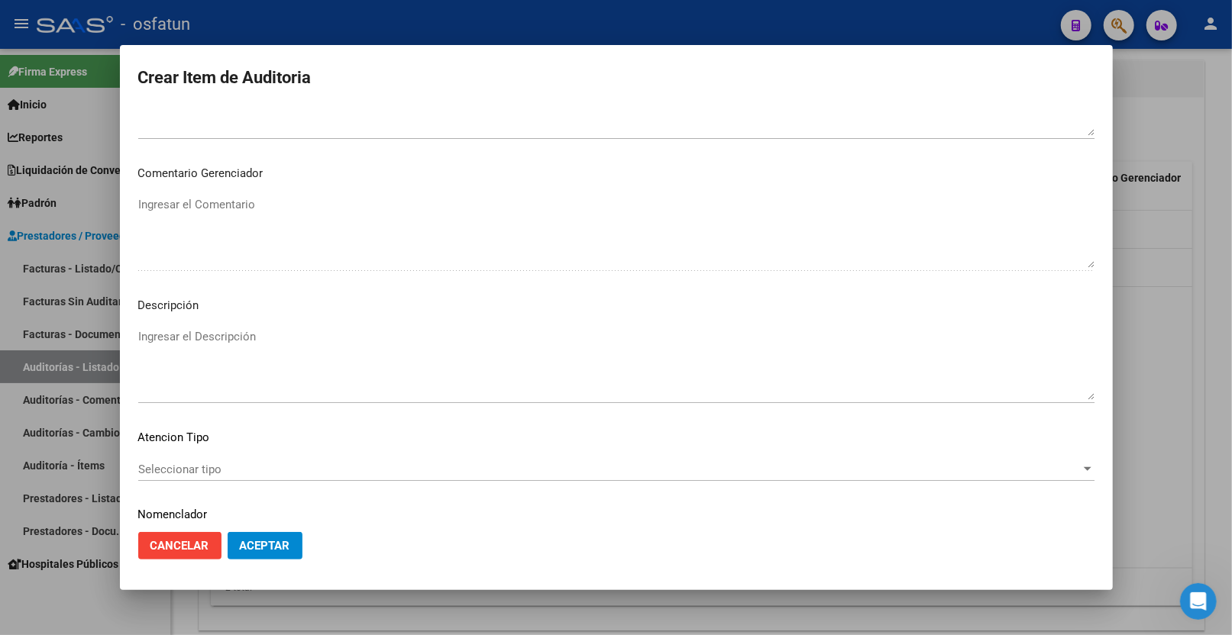
scroll to position [962, 0]
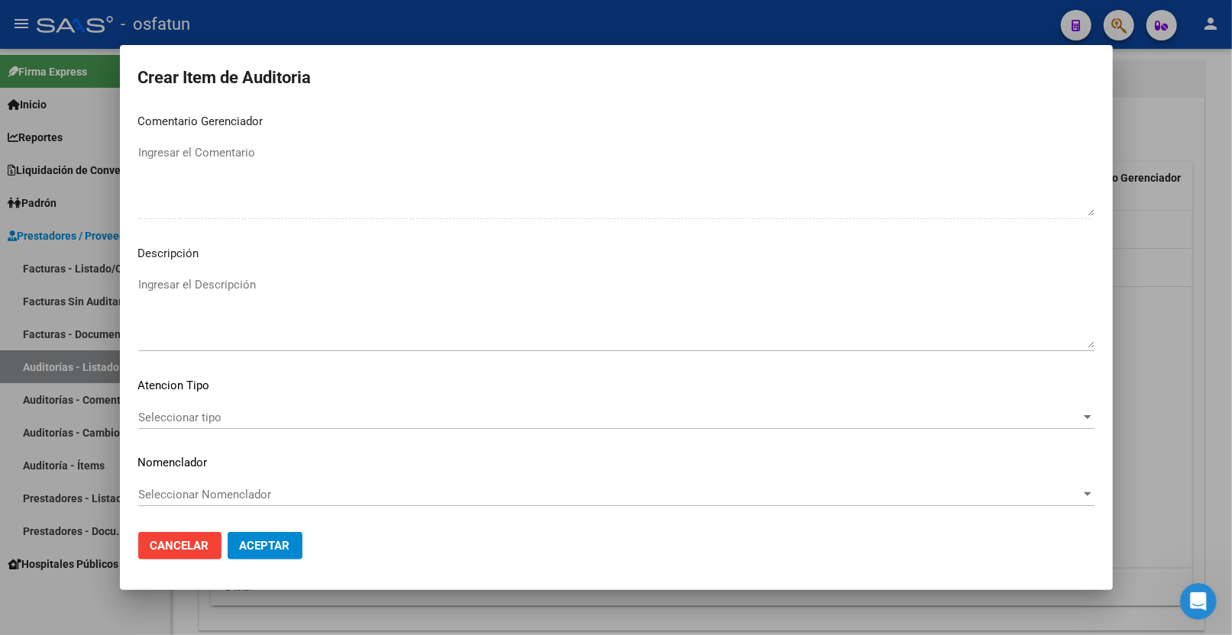
click at [231, 412] on span "Seleccionar tipo" at bounding box center [609, 418] width 942 height 14
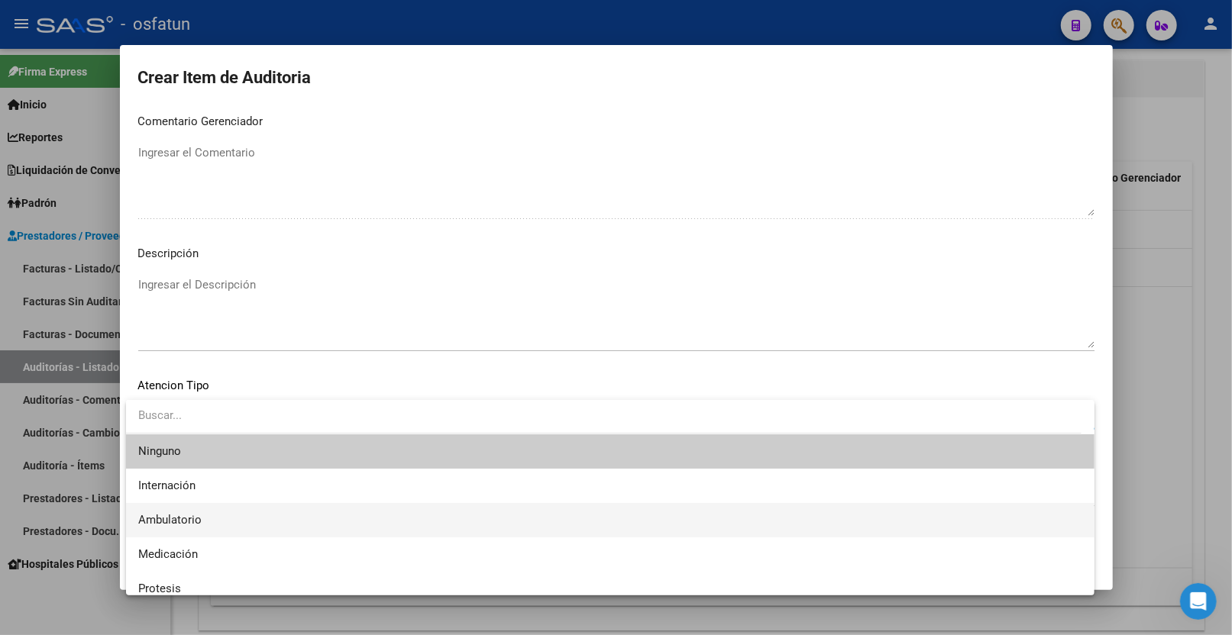
click at [243, 509] on span "Ambulatorio" at bounding box center [610, 520] width 944 height 34
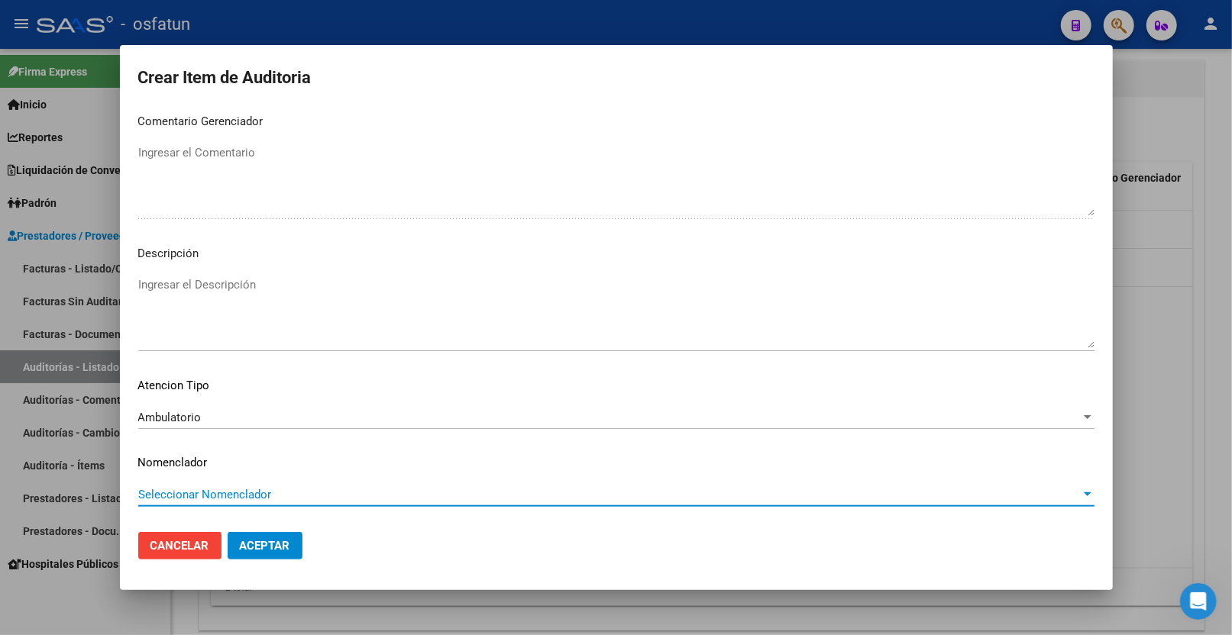
click at [231, 495] on span "Seleccionar Nomenclador" at bounding box center [609, 495] width 942 height 14
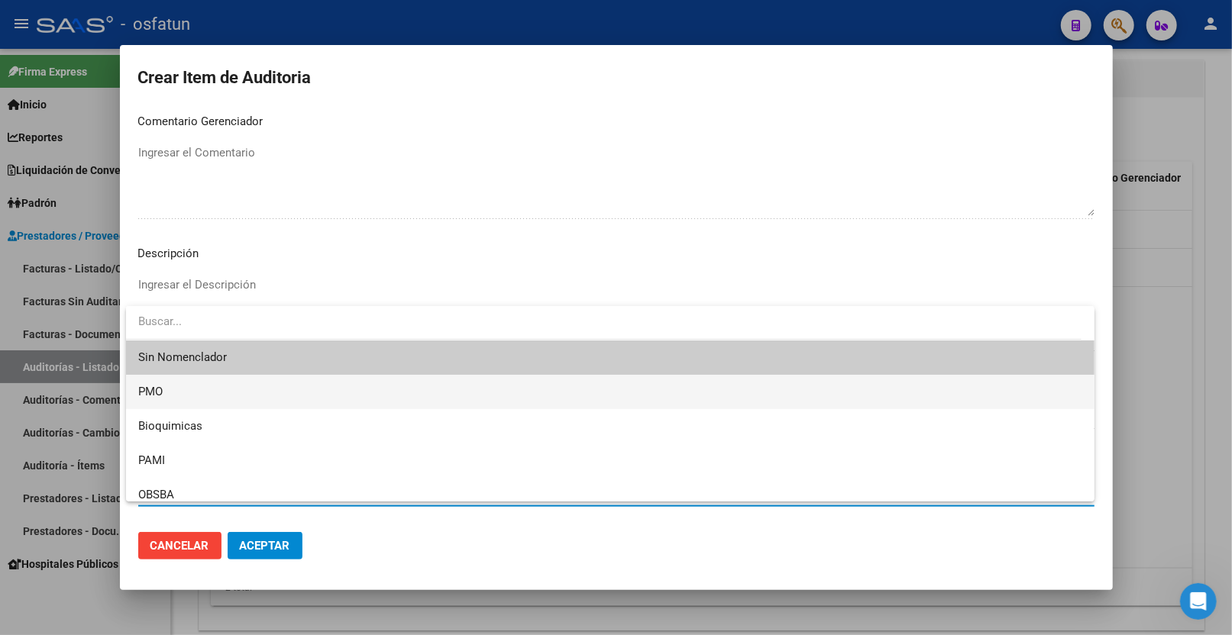
click at [246, 384] on span "PMO" at bounding box center [610, 392] width 944 height 34
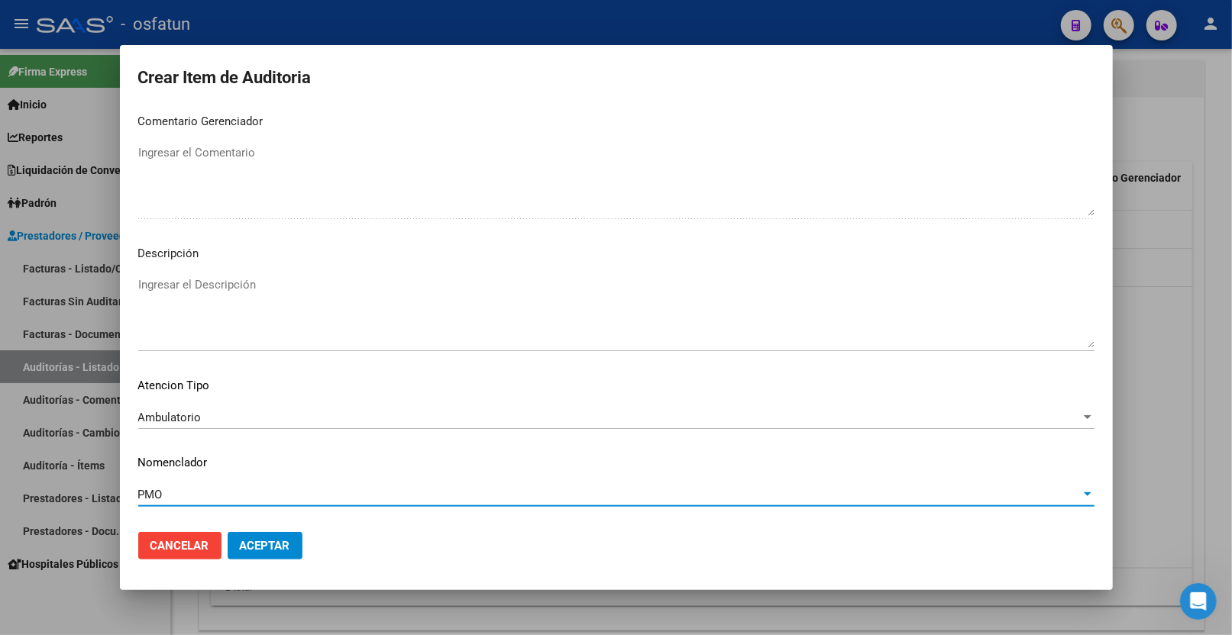
click at [280, 538] on span "Aceptar" at bounding box center [265, 546] width 50 height 14
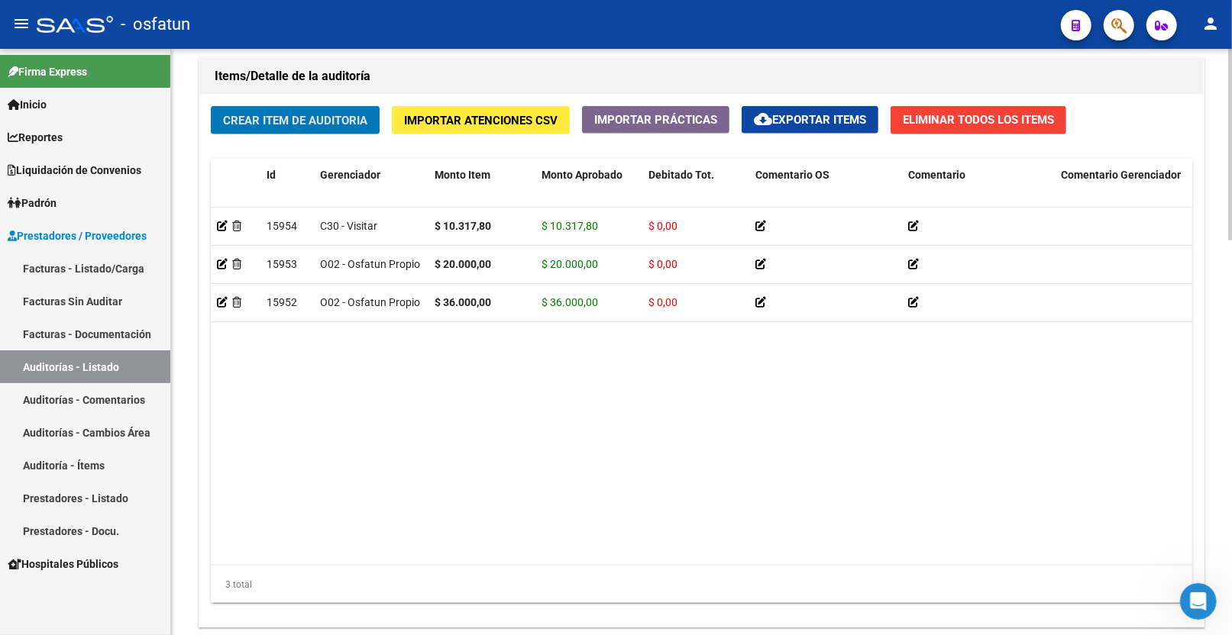
scroll to position [1208, 0]
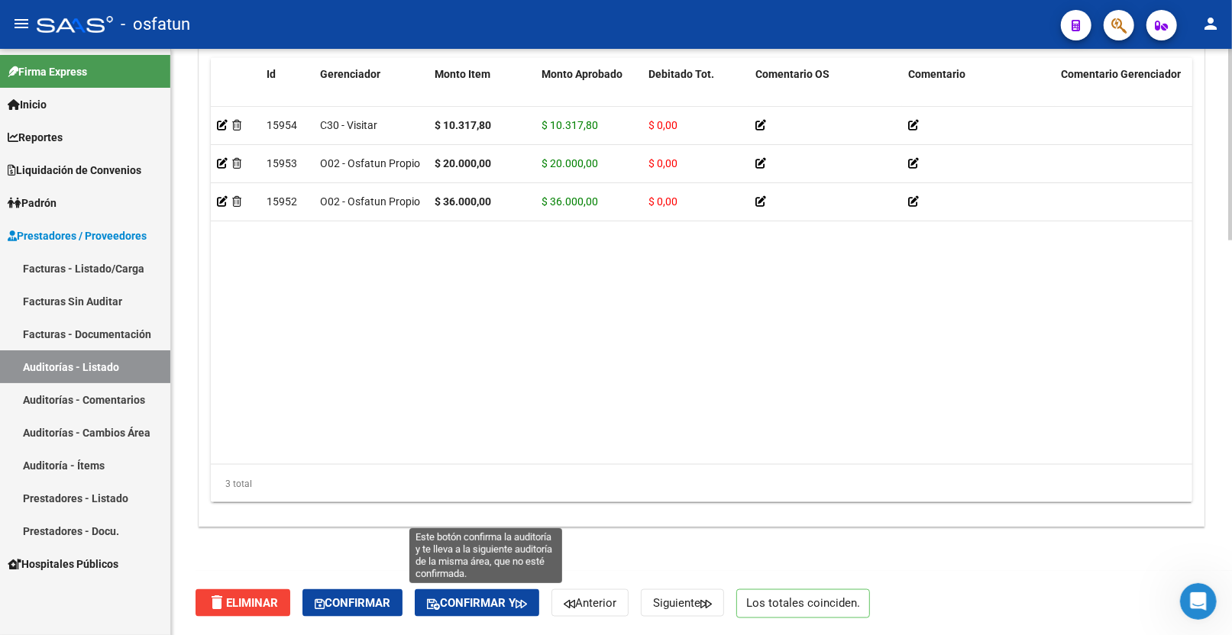
click at [529, 538] on button "Confirmar y" at bounding box center [477, 603] width 124 height 27
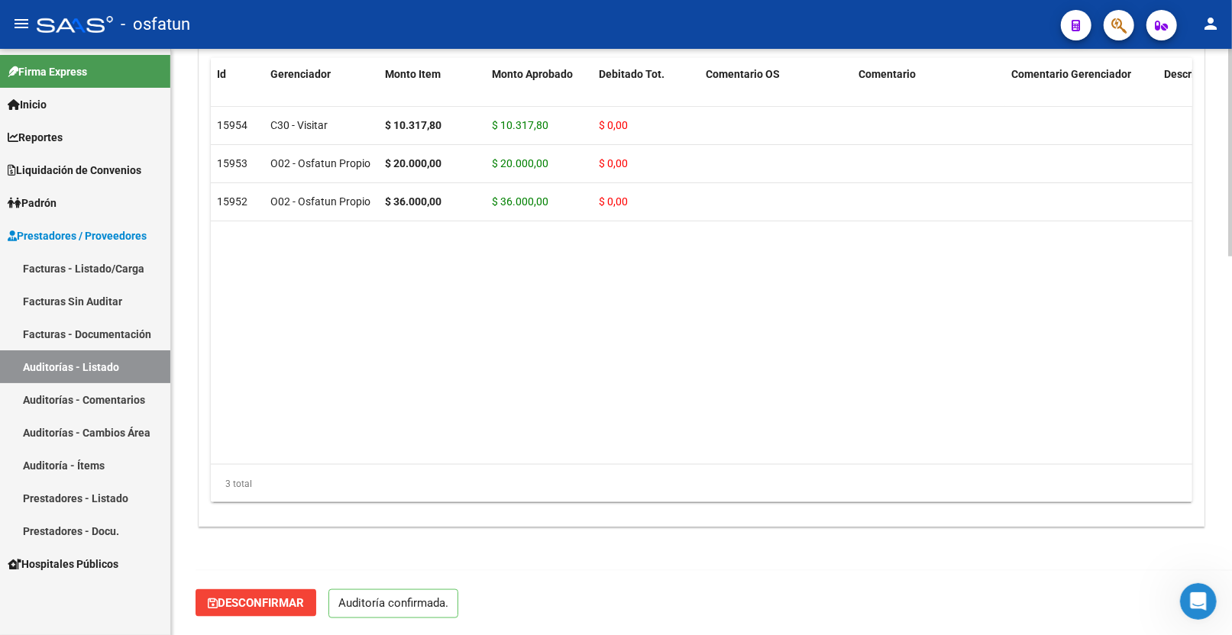
scroll to position [1071, 0]
type input "202510"
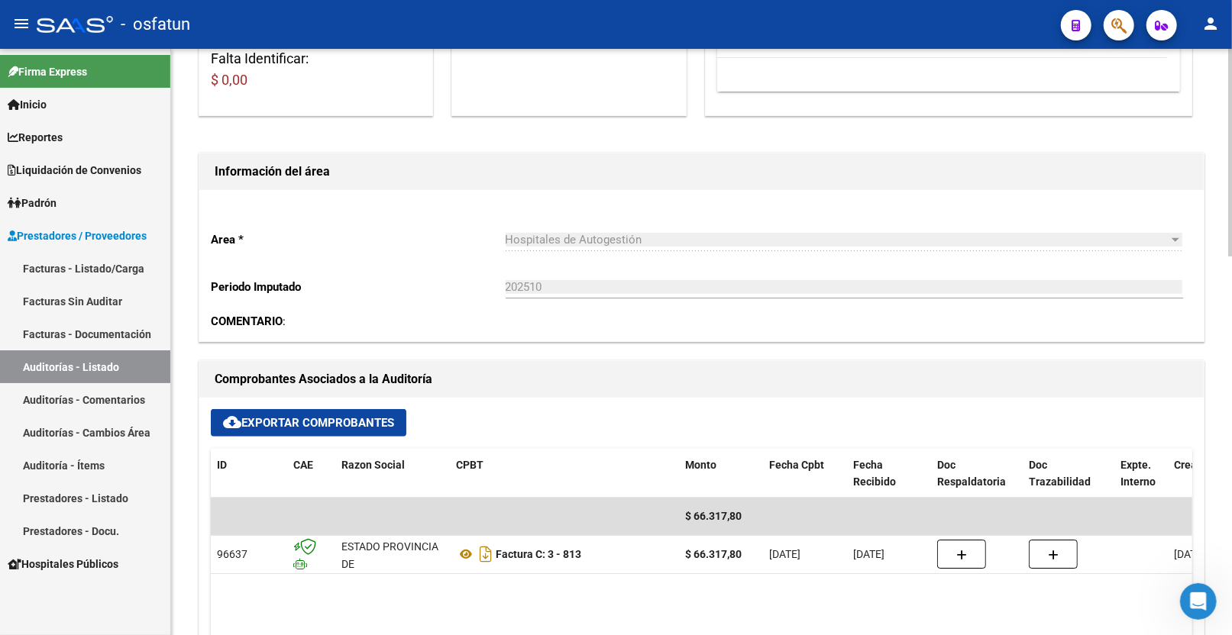
scroll to position [0, 0]
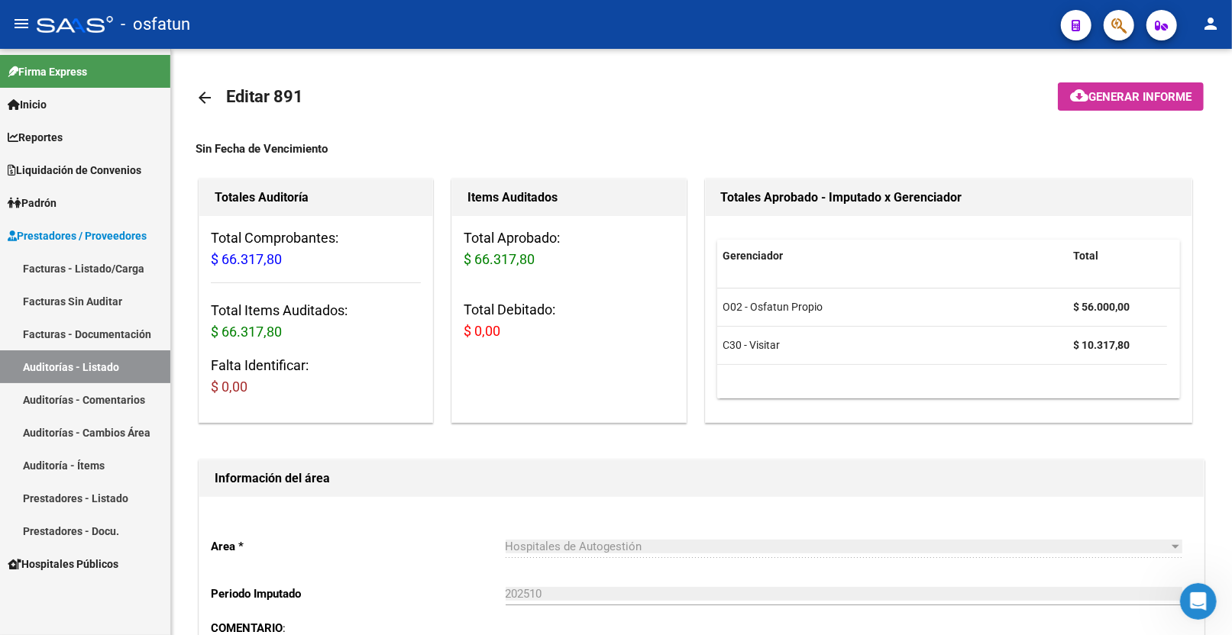
click at [86, 265] on link "Facturas - Listado/Carga" at bounding box center [85, 268] width 170 height 33
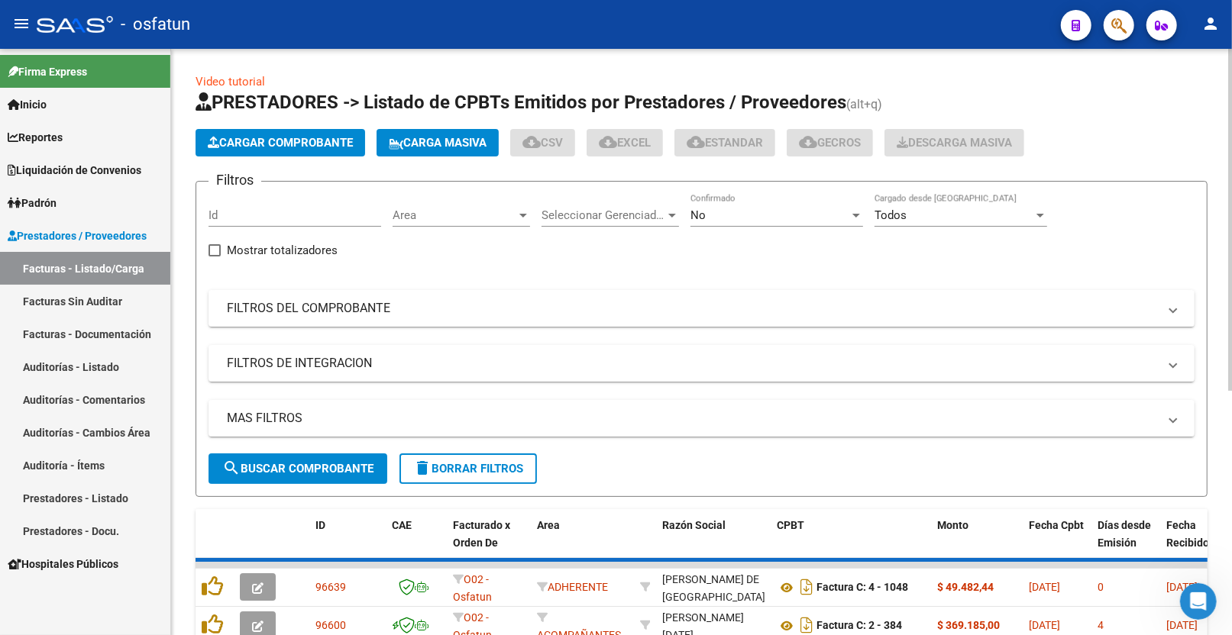
click at [281, 143] on span "Cargar Comprobante" at bounding box center [280, 143] width 145 height 14
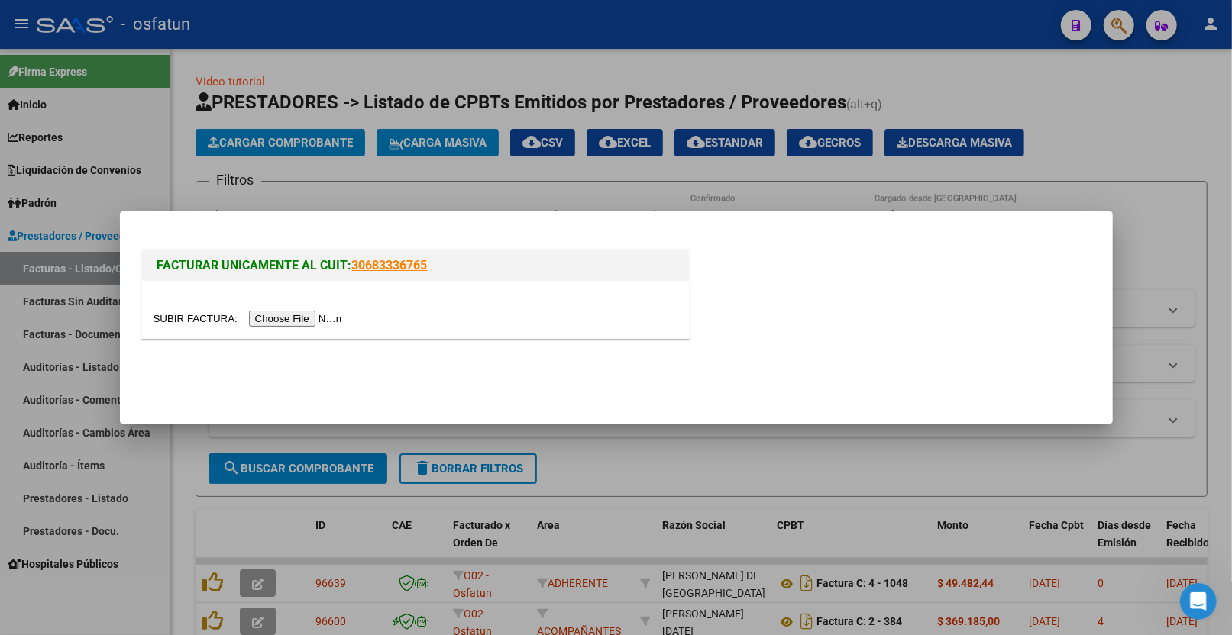
click at [318, 322] on input "file" at bounding box center [250, 319] width 193 height 16
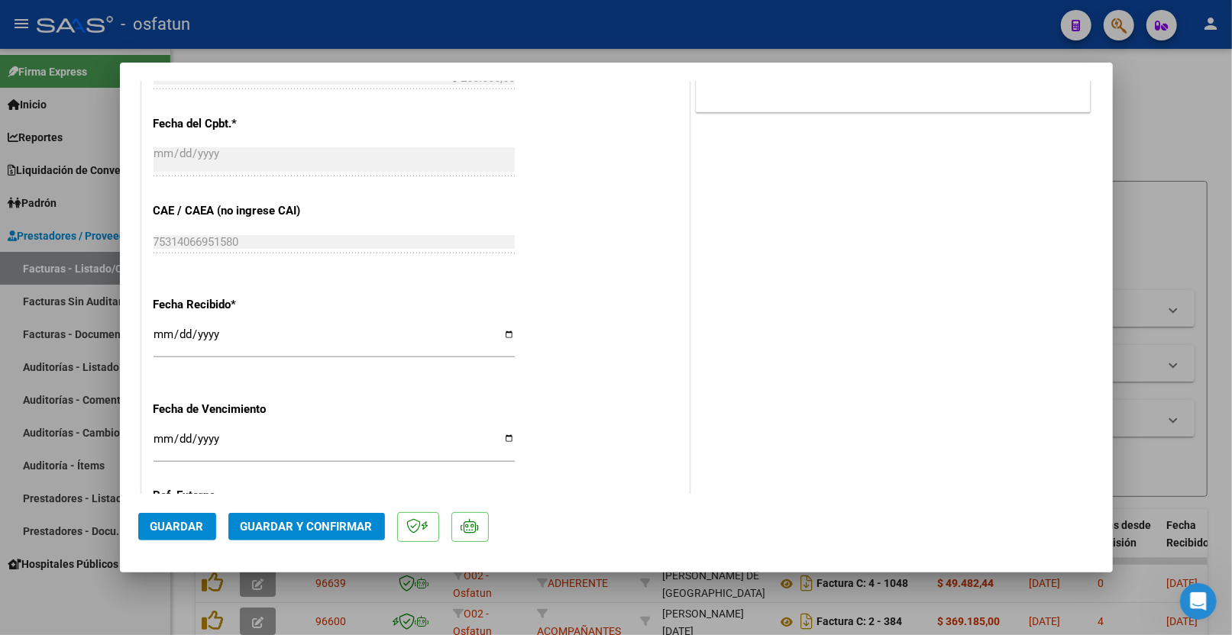
scroll to position [764, 0]
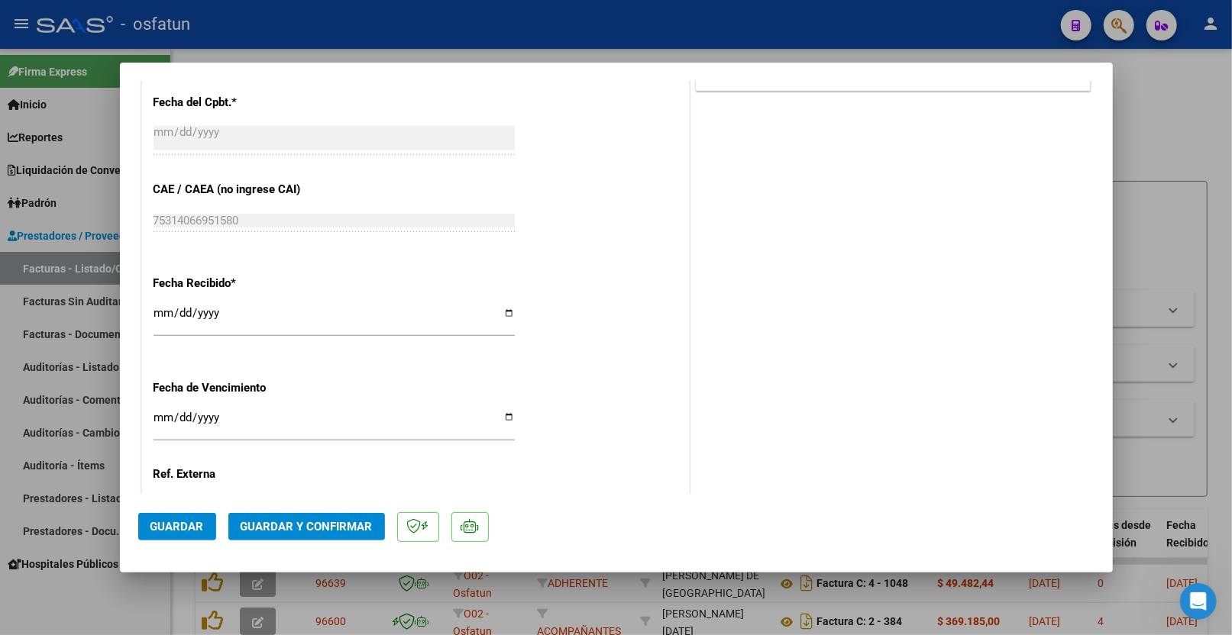
click at [303, 532] on span "Guardar y Confirmar" at bounding box center [307, 527] width 132 height 14
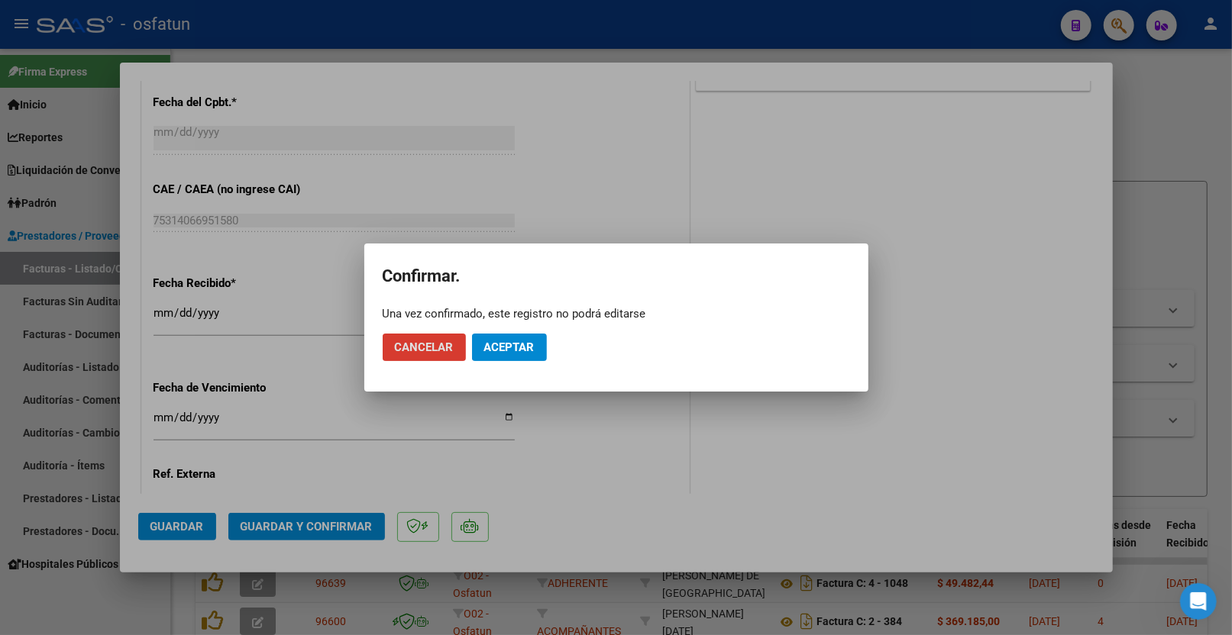
click at [507, 341] on span "Aceptar" at bounding box center [509, 348] width 50 height 14
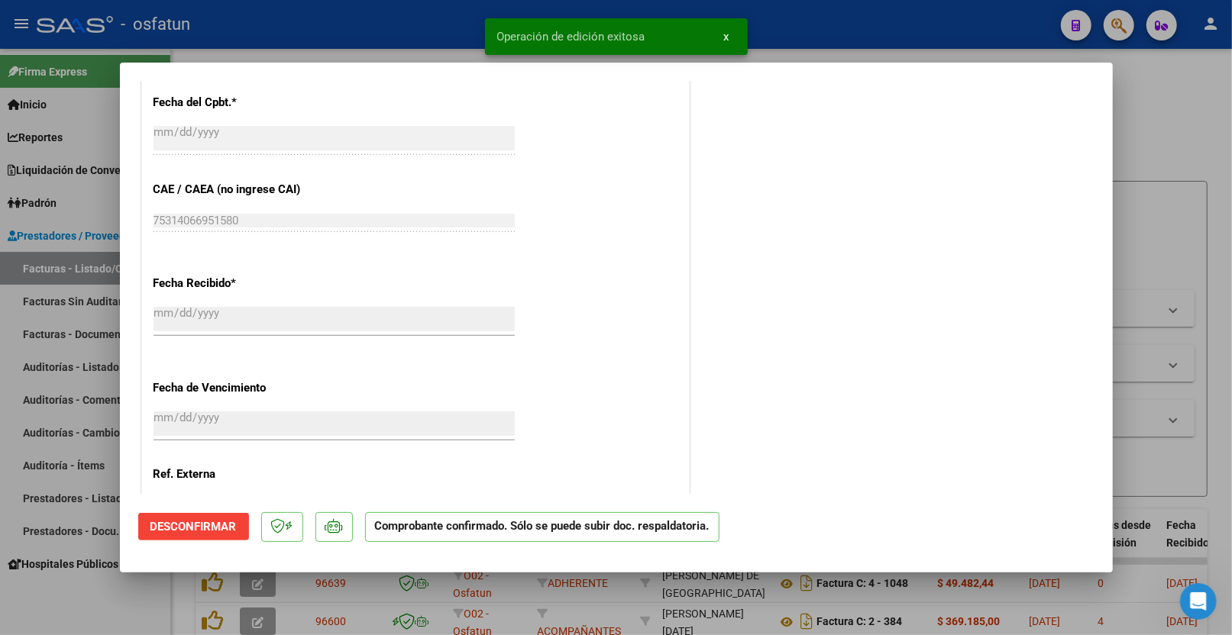
click at [1179, 238] on div at bounding box center [616, 317] width 1232 height 635
type input "$ 0,00"
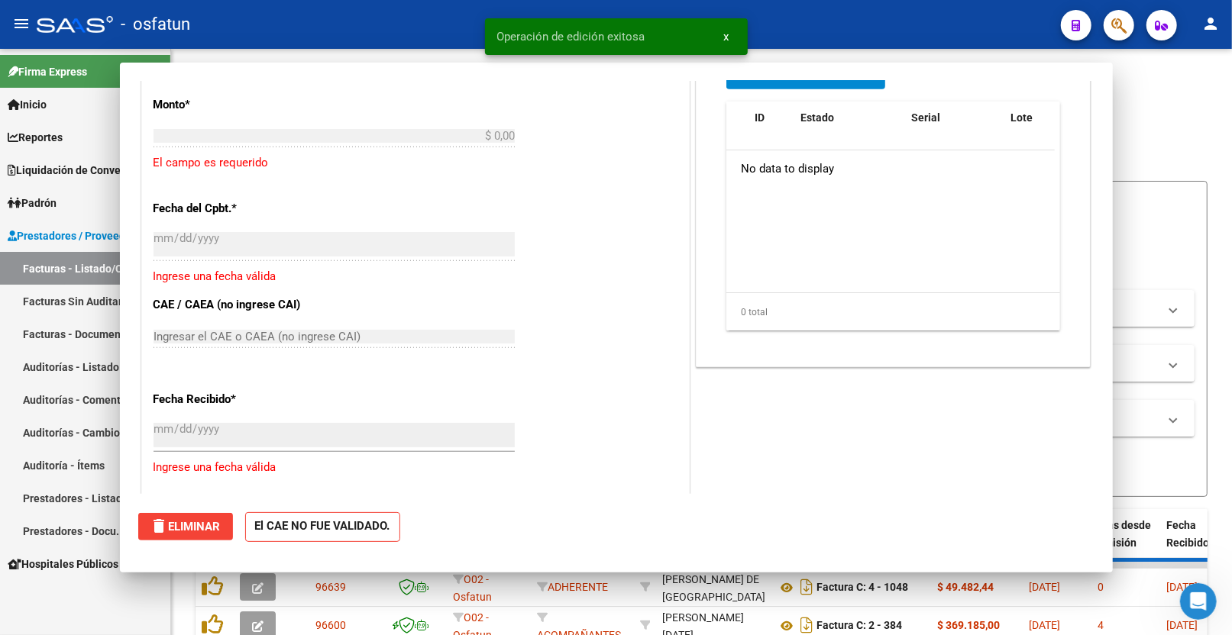
scroll to position [843, 0]
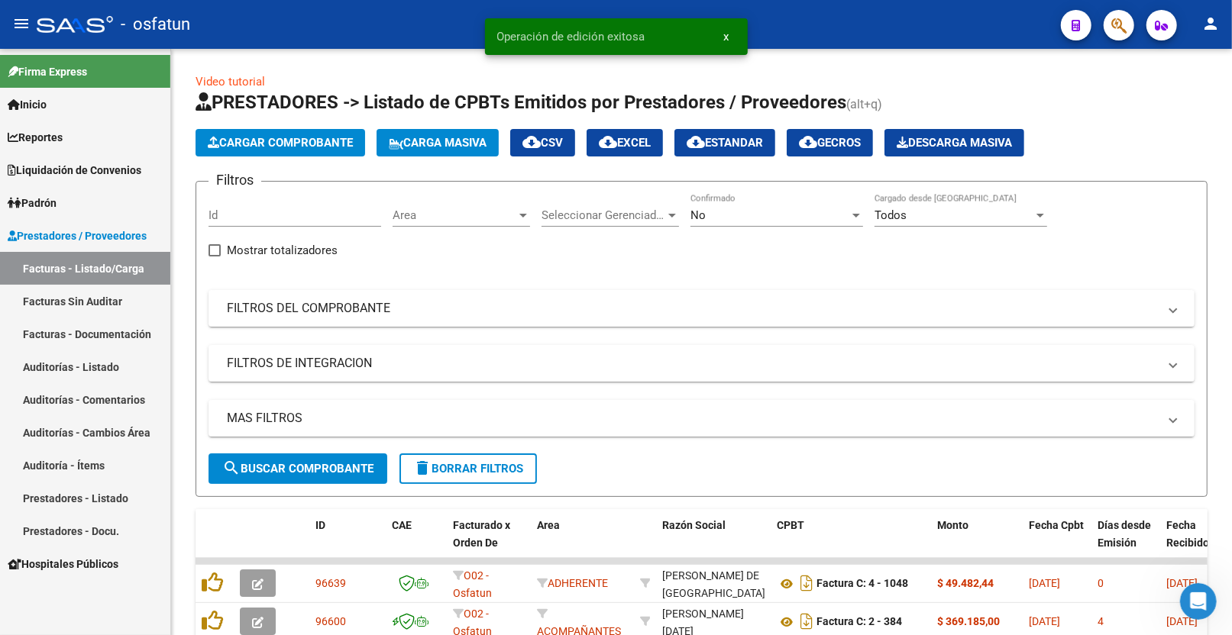
click at [109, 367] on link "Auditorías - Listado" at bounding box center [85, 367] width 170 height 33
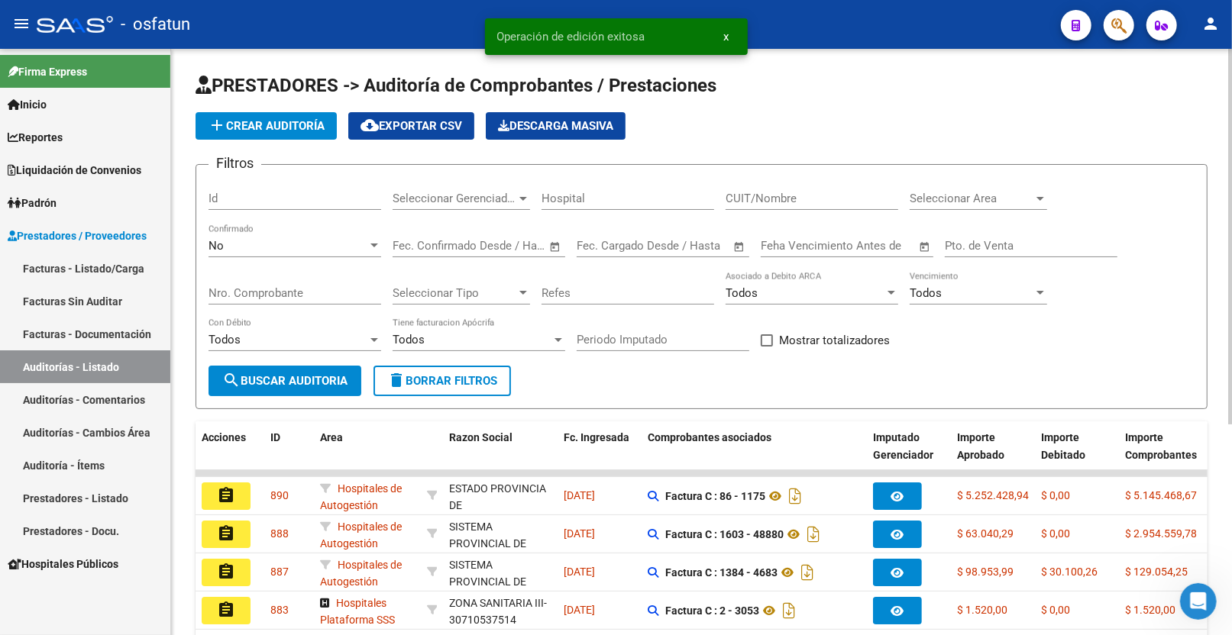
click at [254, 128] on span "add Crear Auditoría" at bounding box center [266, 126] width 117 height 14
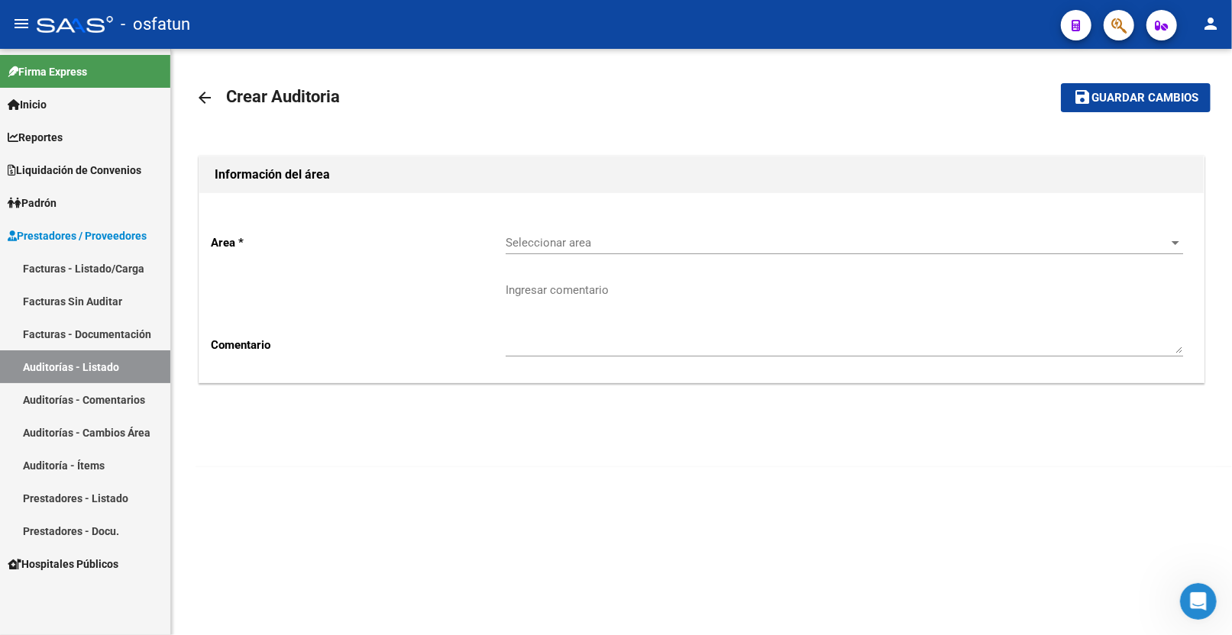
click at [765, 258] on div "Seleccionar area Seleccionar area" at bounding box center [844, 244] width 677 height 47
click at [765, 242] on span "Seleccionar area" at bounding box center [838, 243] width 664 height 14
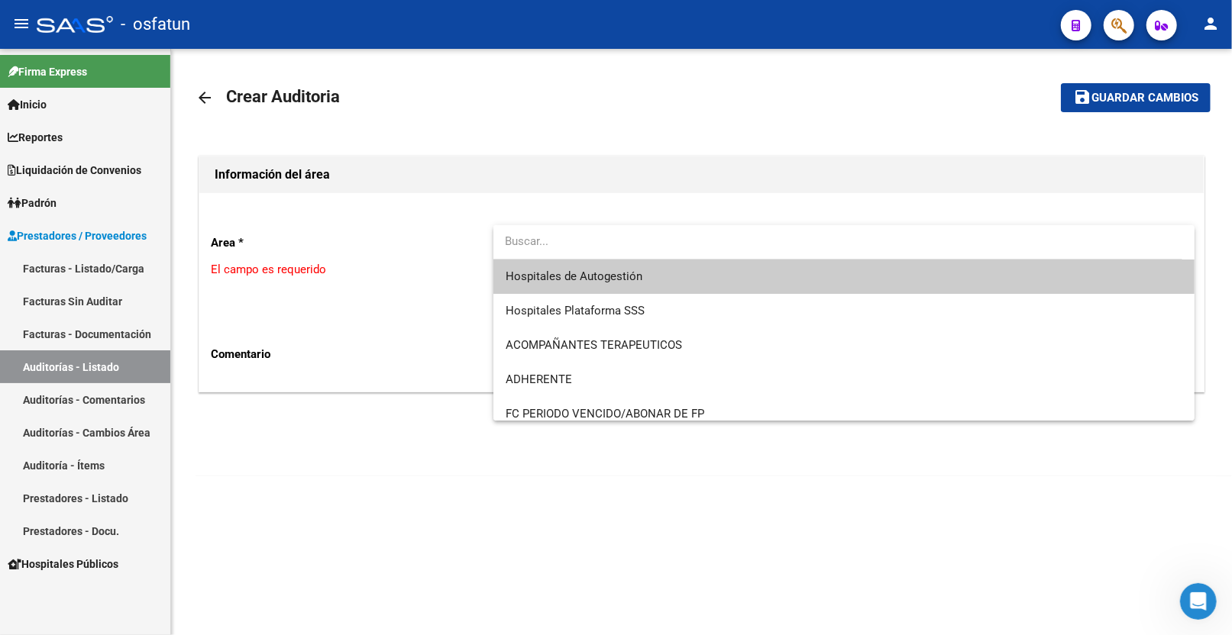
click at [671, 276] on span "Hospitales de Autogestión" at bounding box center [844, 277] width 677 height 34
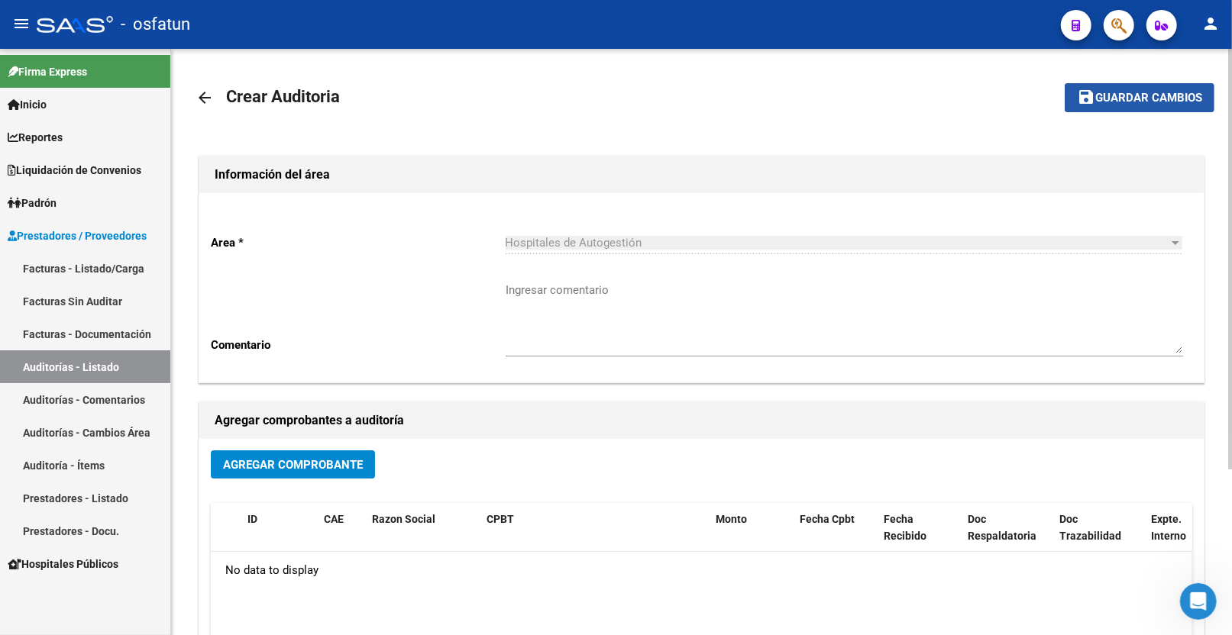
click at [1112, 92] on span "Guardar cambios" at bounding box center [1148, 99] width 107 height 14
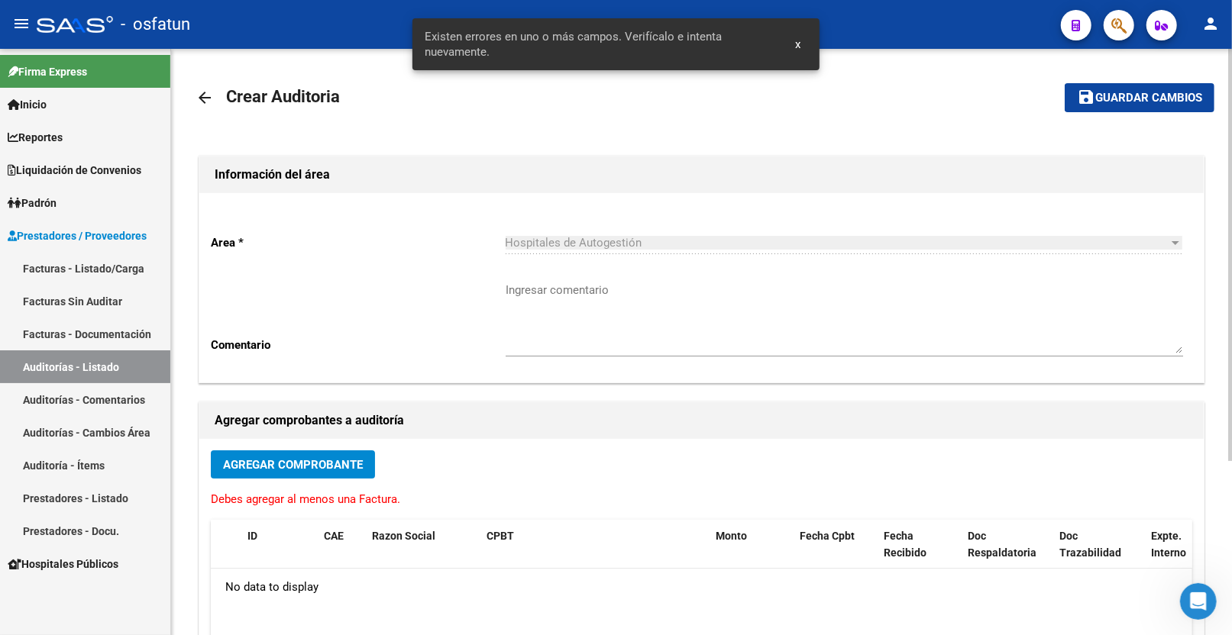
click at [332, 484] on div "Agregar Comprobante" at bounding box center [701, 471] width 981 height 40
click at [332, 468] on span "Agregar Comprobante" at bounding box center [293, 465] width 140 height 14
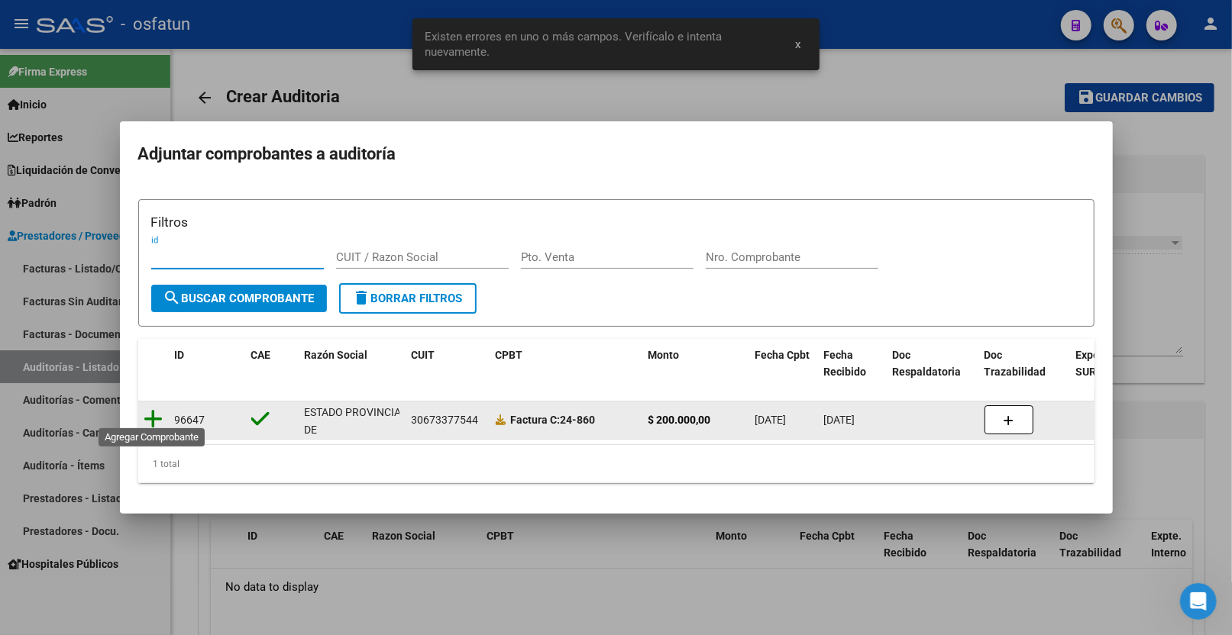
click at [159, 414] on icon at bounding box center [153, 419] width 19 height 21
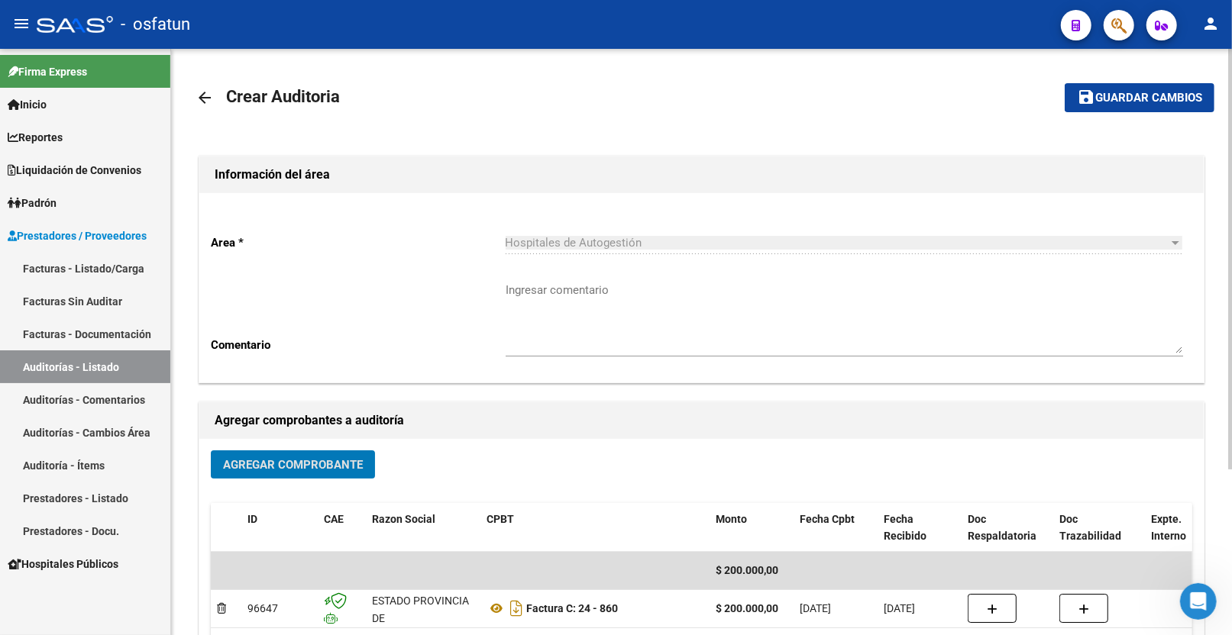
click at [1117, 115] on mat-toolbar-row "save Guardar cambios" at bounding box center [1107, 97] width 213 height 49
click at [1133, 86] on button "save Guardar cambios" at bounding box center [1140, 97] width 150 height 28
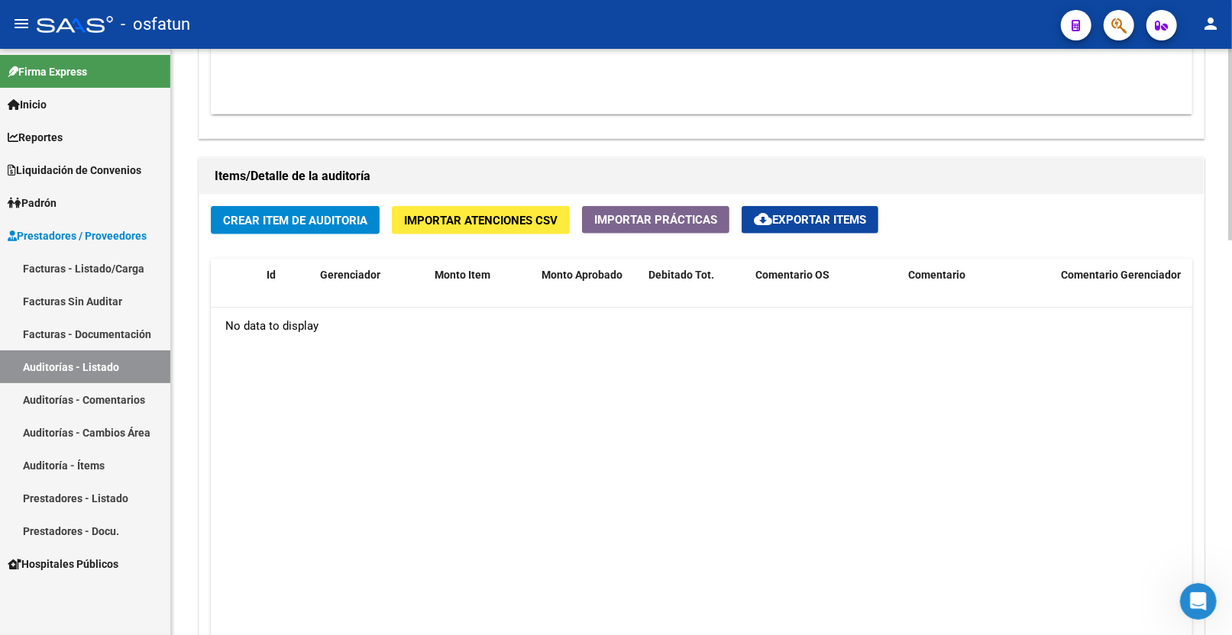
scroll to position [868, 0]
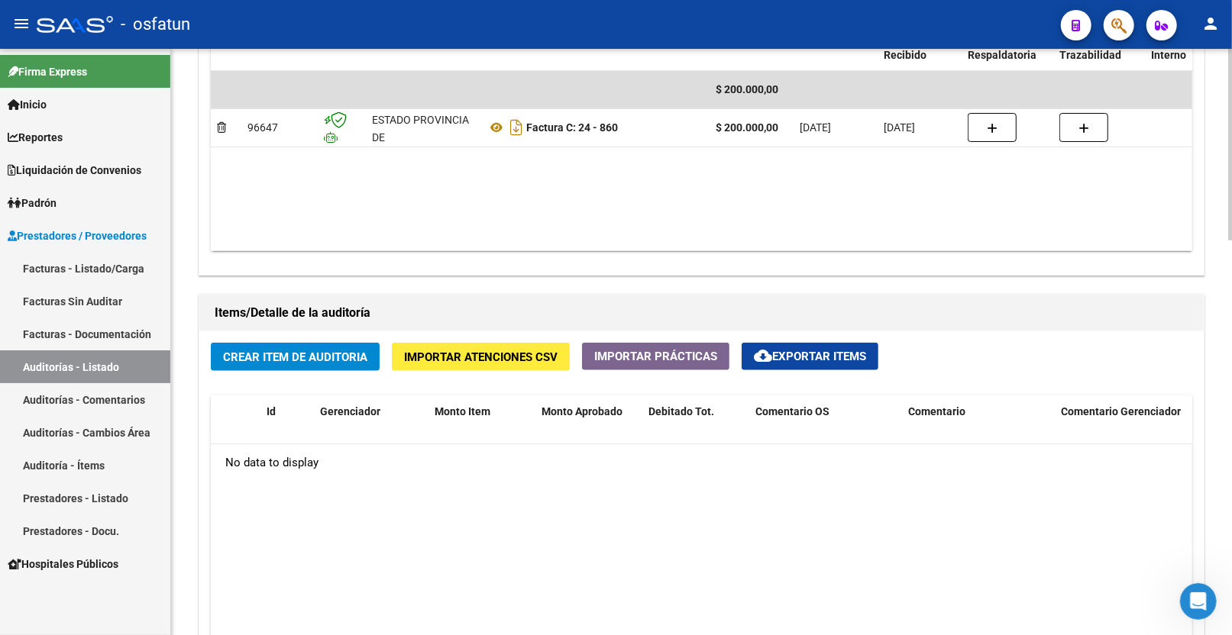
click at [330, 360] on span "Crear Item de Auditoria" at bounding box center [295, 358] width 144 height 14
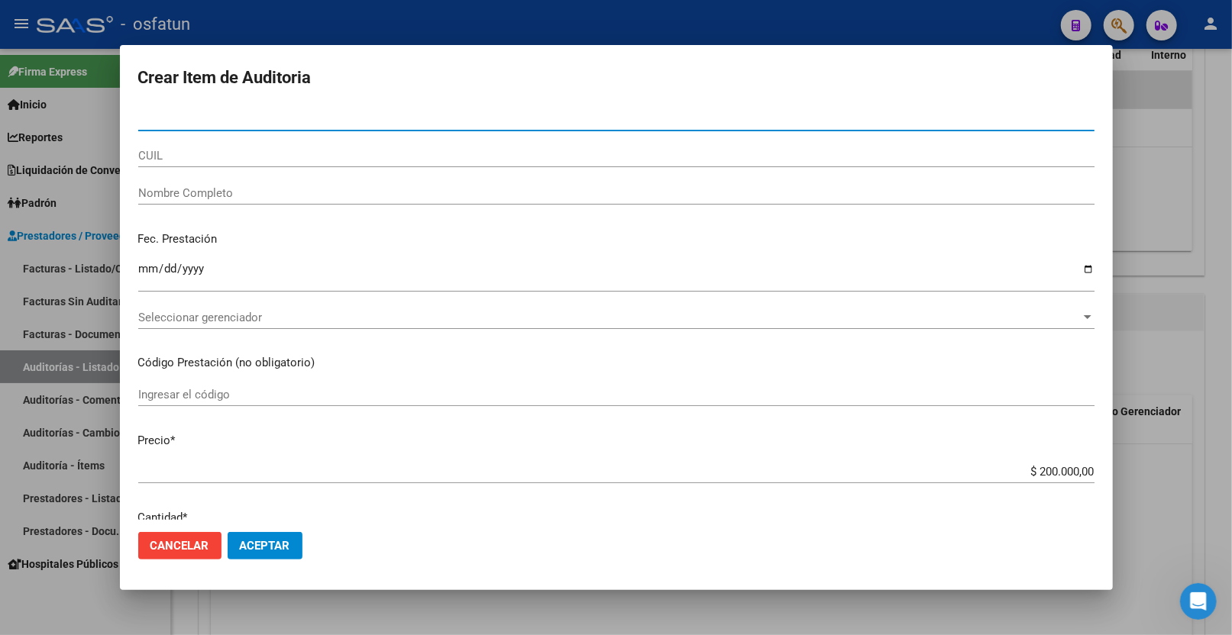
paste input "35884826"
type input "35884826"
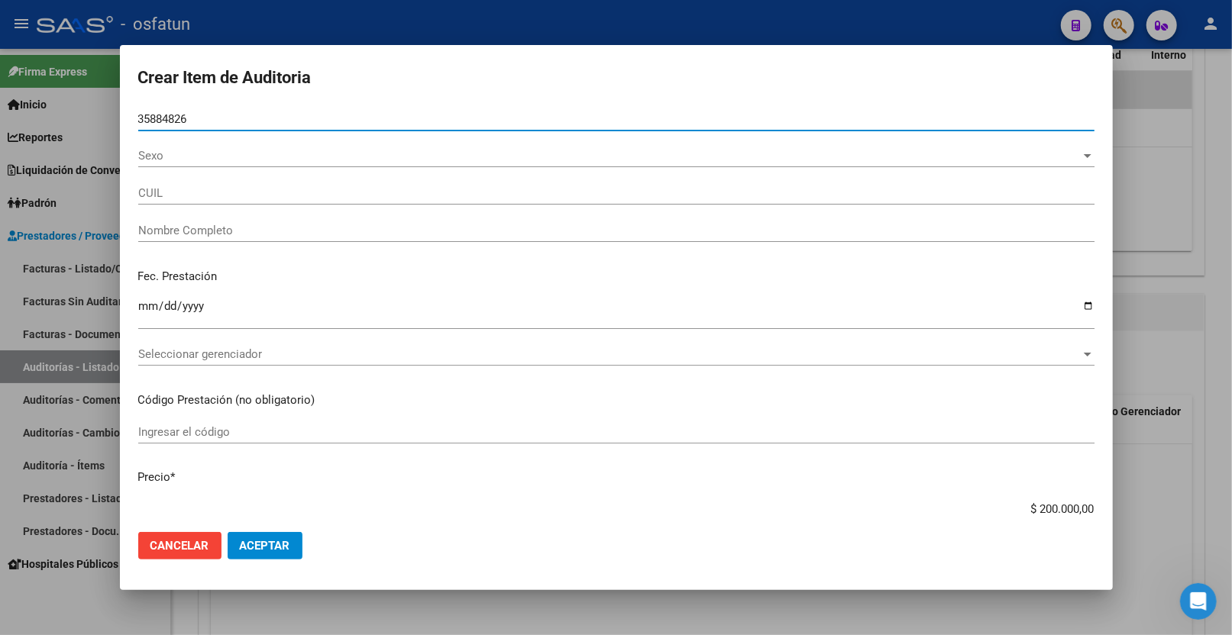
type input "27358848260"
type input "[PERSON_NAME] SOLEDAD"
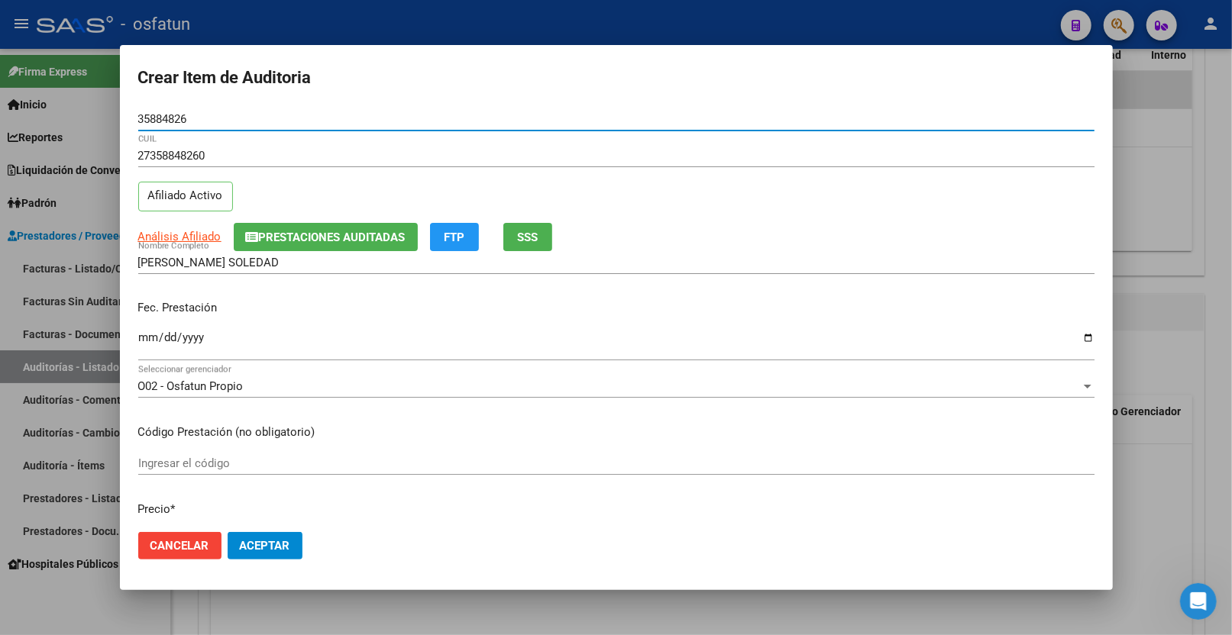
type input "35884826"
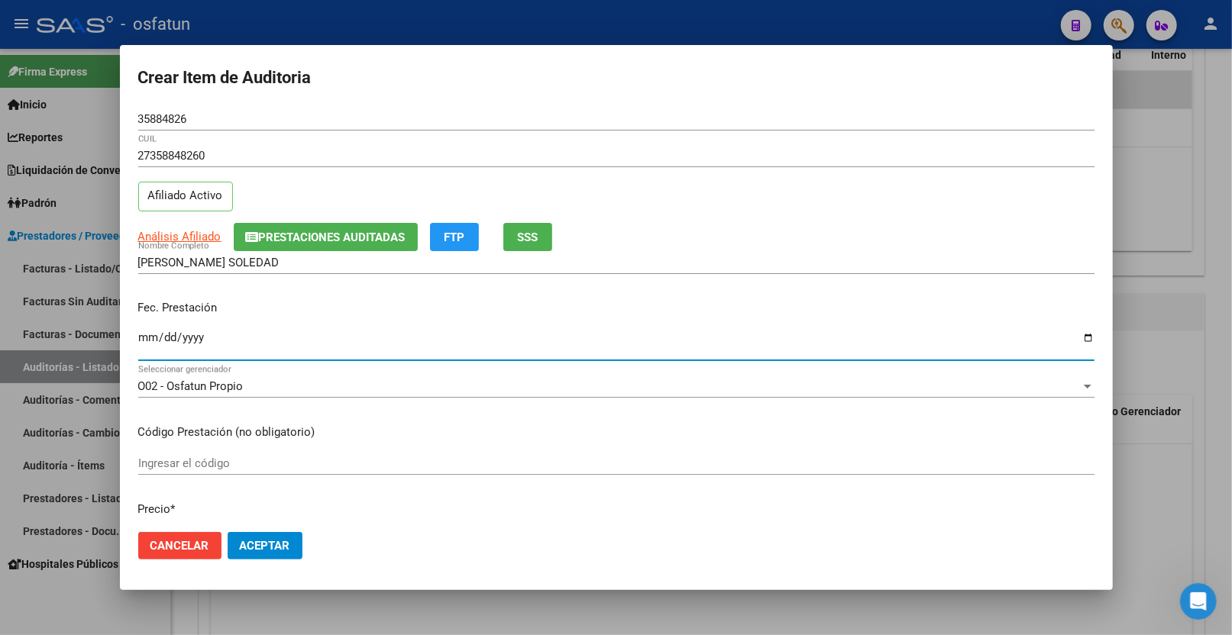
click at [141, 336] on input "Ingresar la fecha" at bounding box center [616, 343] width 956 height 24
type input "[DATE]"
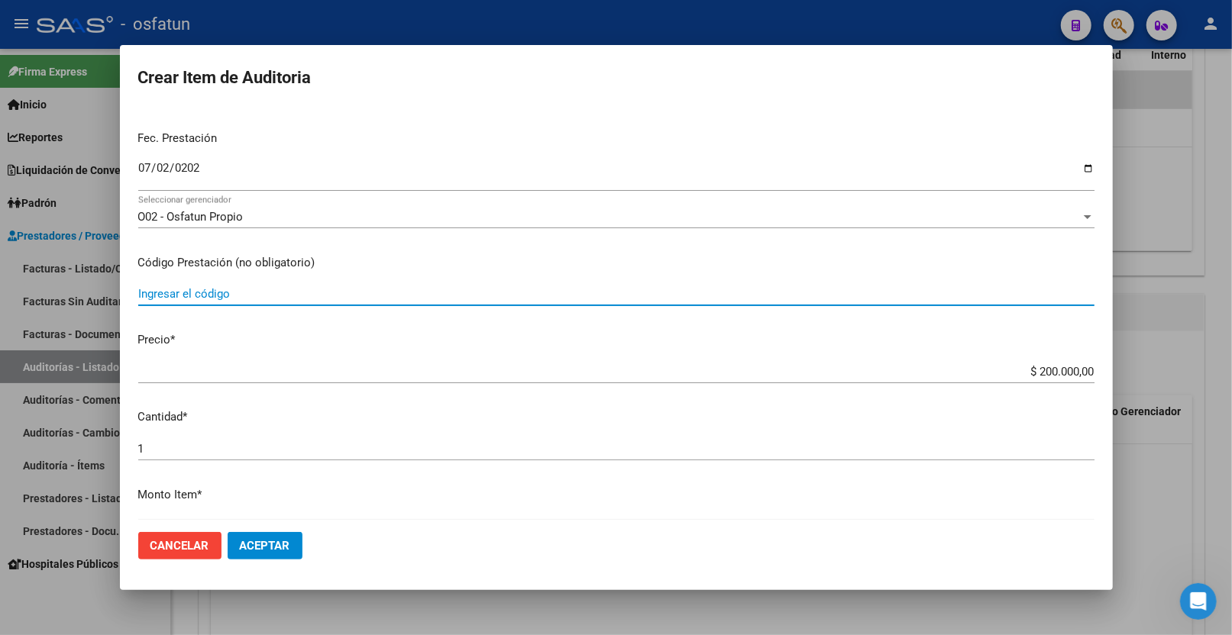
click at [302, 295] on input "Ingresar el código" at bounding box center [616, 294] width 956 height 14
paste input "42.01.01"
type input "42.01.01"
click at [1018, 369] on input "$ 200.000,00" at bounding box center [616, 372] width 956 height 14
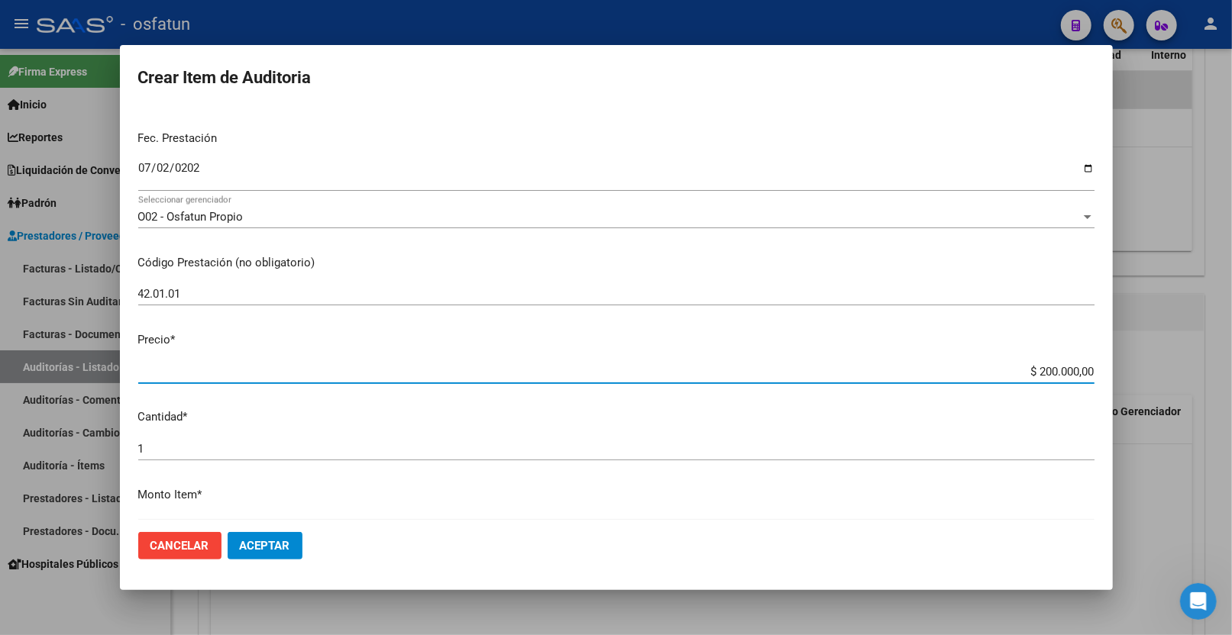
drag, startPoint x: 1028, startPoint y: 367, endPoint x: 1109, endPoint y: 360, distance: 81.3
click at [1109, 362] on mat-dialog-content "35884826 Nro Documento 27358848260 CUIL Afiliado Activo Análisis Afiliado Prest…" at bounding box center [616, 314] width 993 height 413
type input "$ 0,20"
type input "$ 2,00"
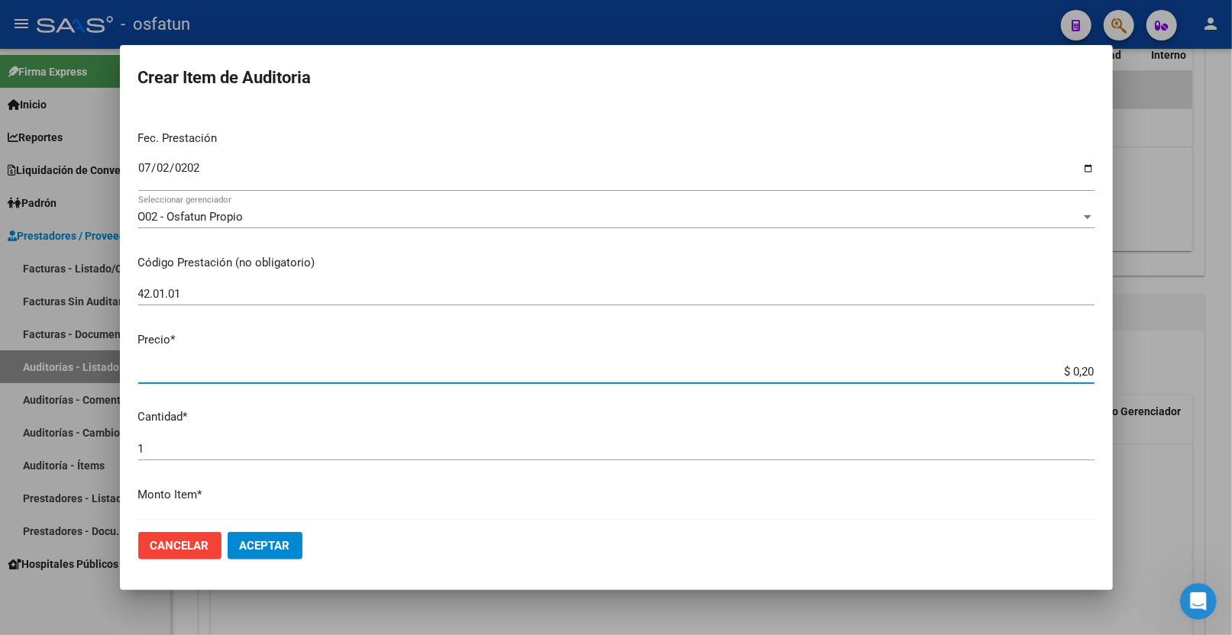
type input "$ 2,00"
type input "$ 20,00"
type input "$ 200,00"
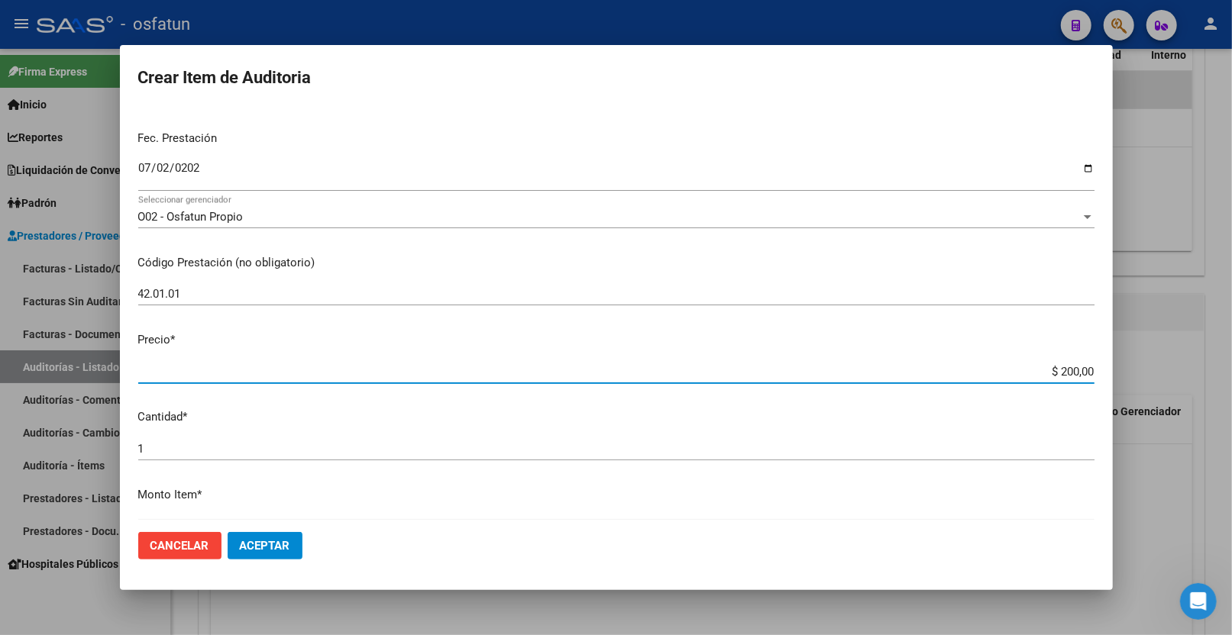
type input "$ 2.000,00"
type input "$ 20.000,00"
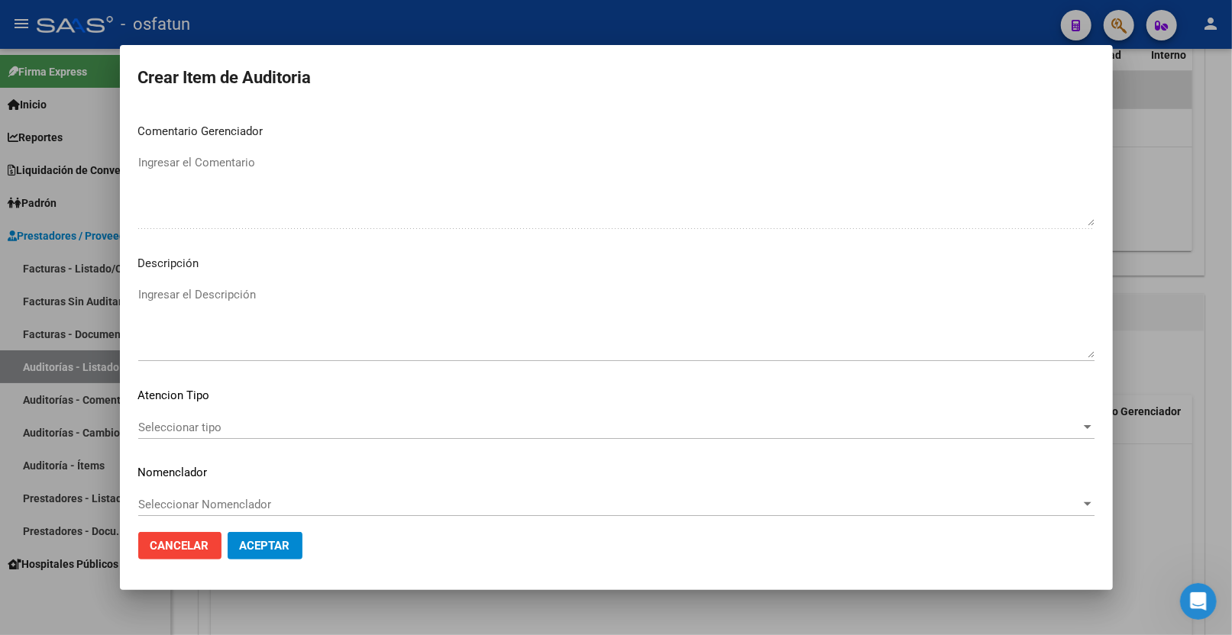
scroll to position [962, 0]
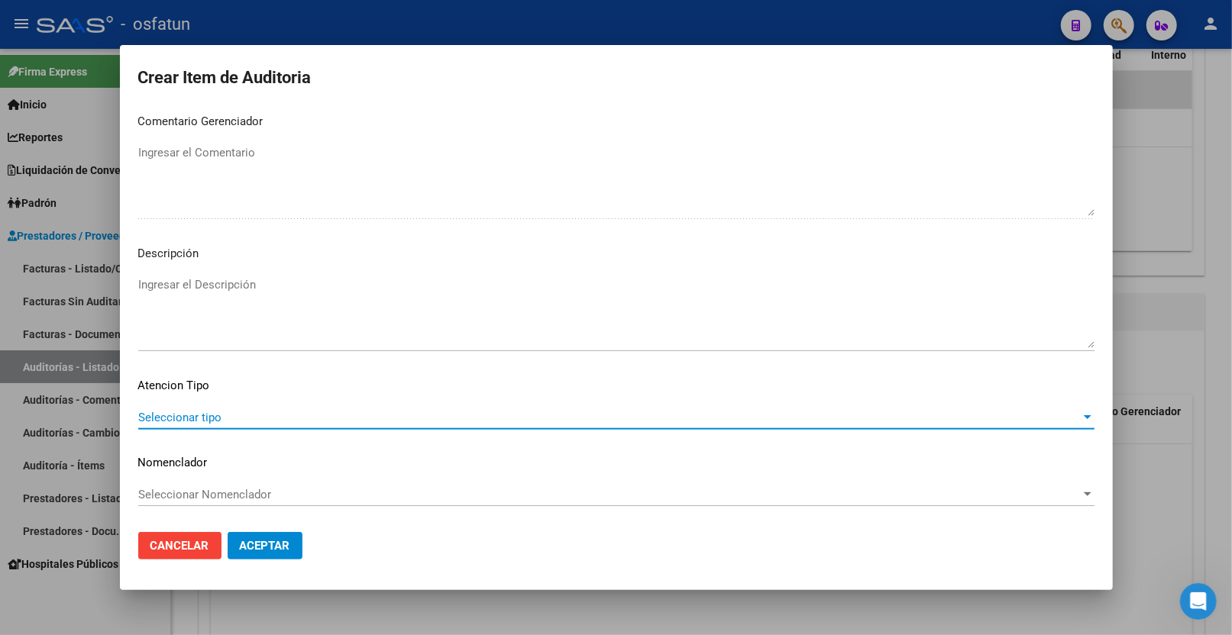
click at [229, 411] on span "Seleccionar tipo" at bounding box center [609, 418] width 942 height 14
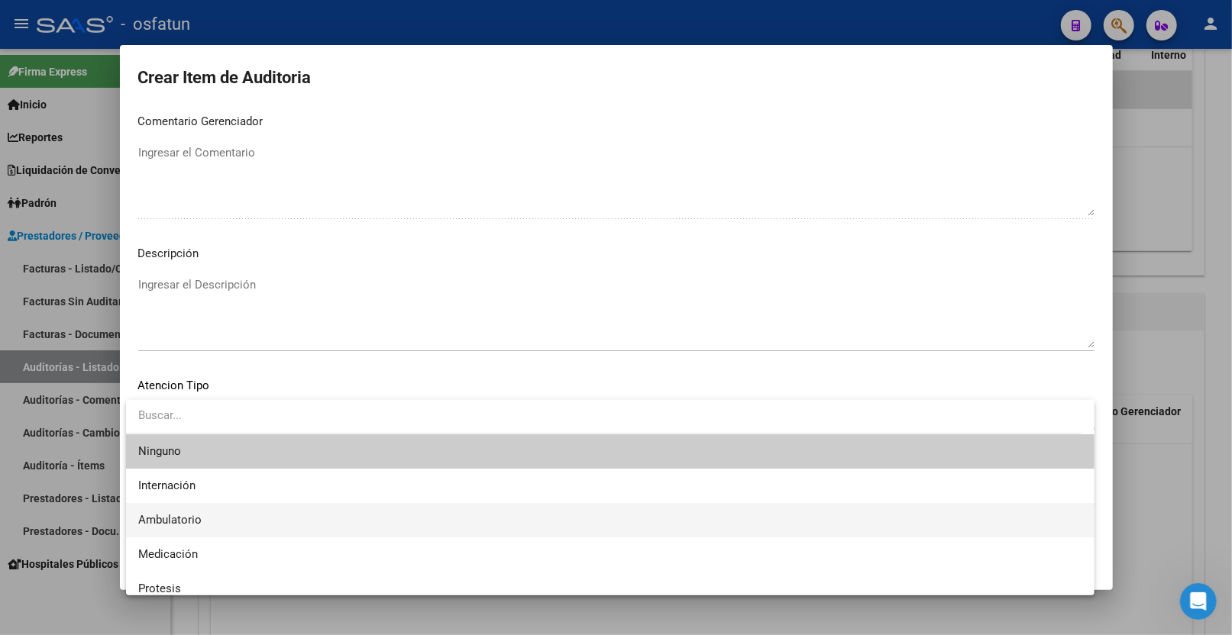
click at [221, 514] on span "Ambulatorio" at bounding box center [610, 520] width 944 height 34
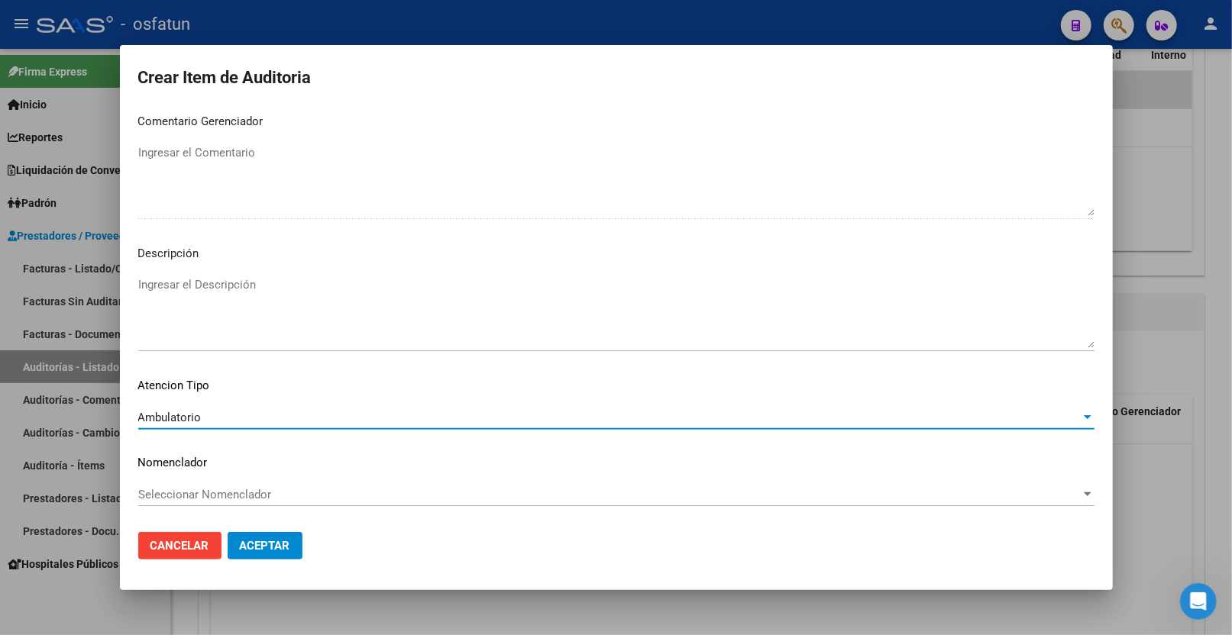
click at [211, 495] on span "Seleccionar Nomenclador" at bounding box center [609, 495] width 942 height 14
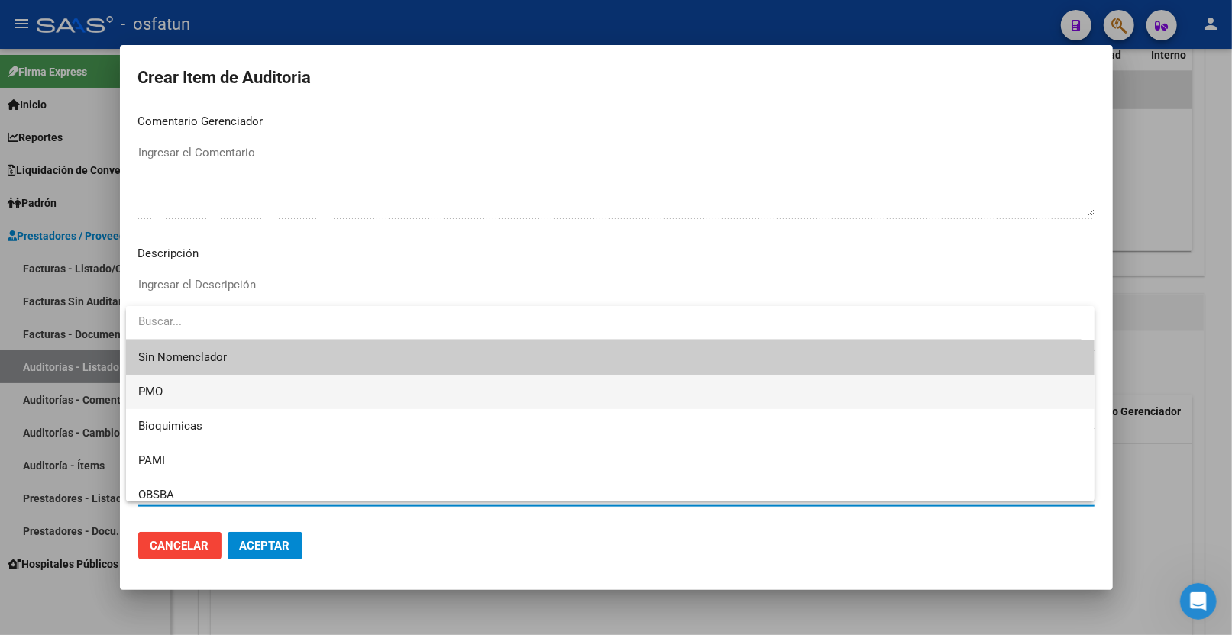
click at [197, 400] on span "PMO" at bounding box center [610, 392] width 944 height 34
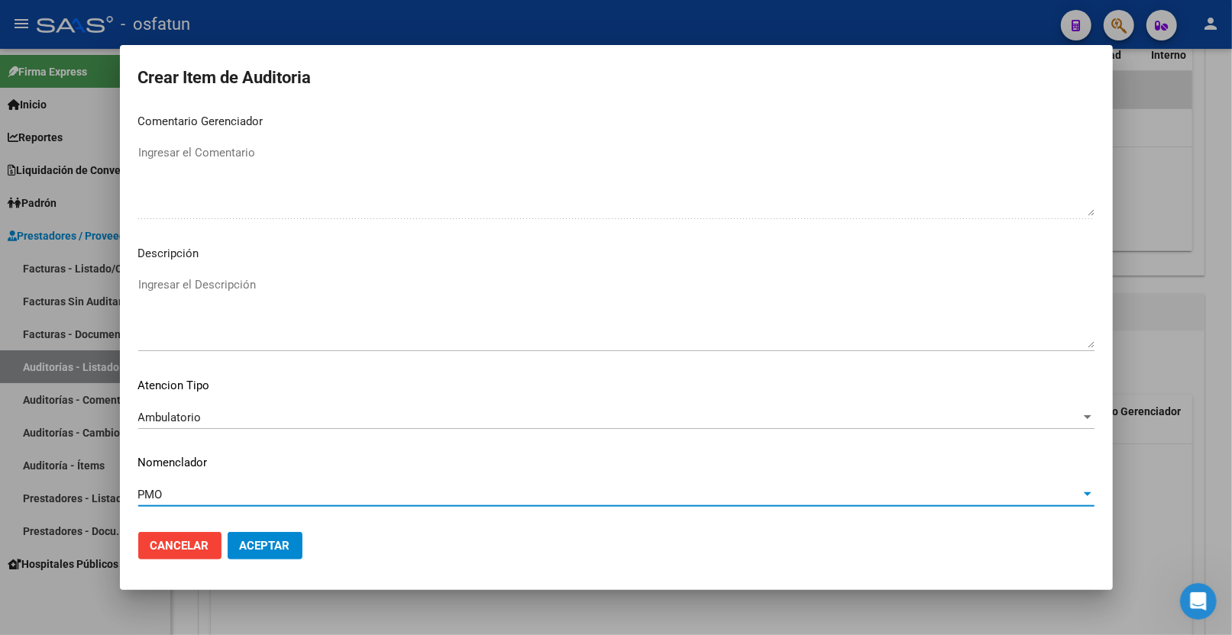
click at [262, 538] on span "Aceptar" at bounding box center [265, 546] width 50 height 14
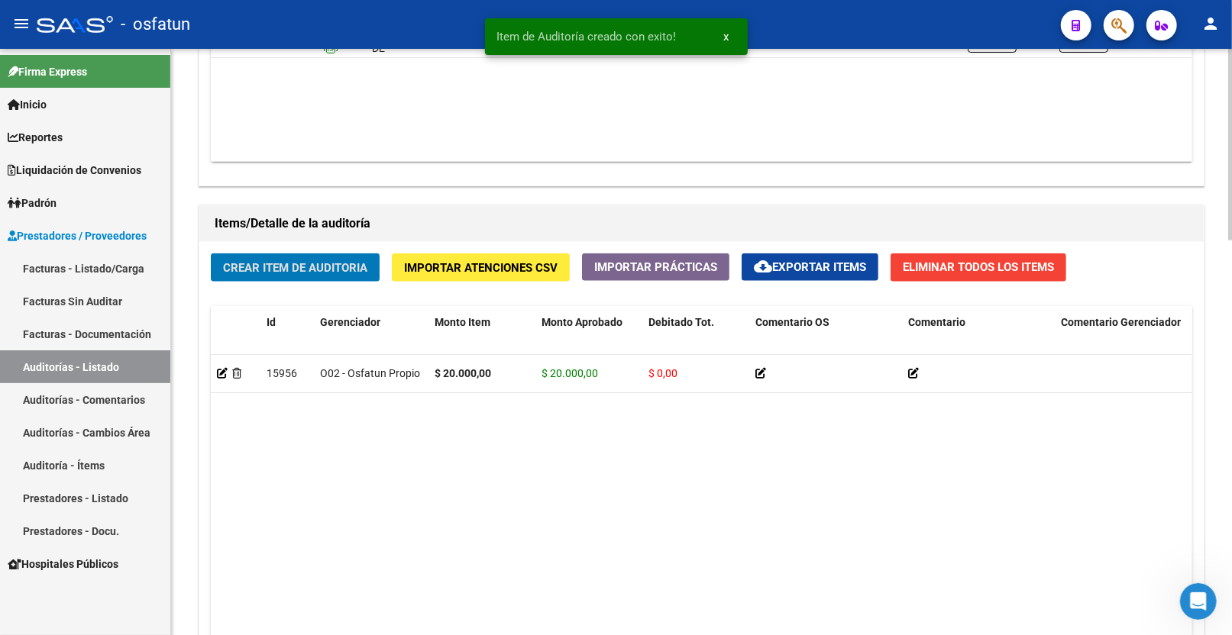
scroll to position [1039, 0]
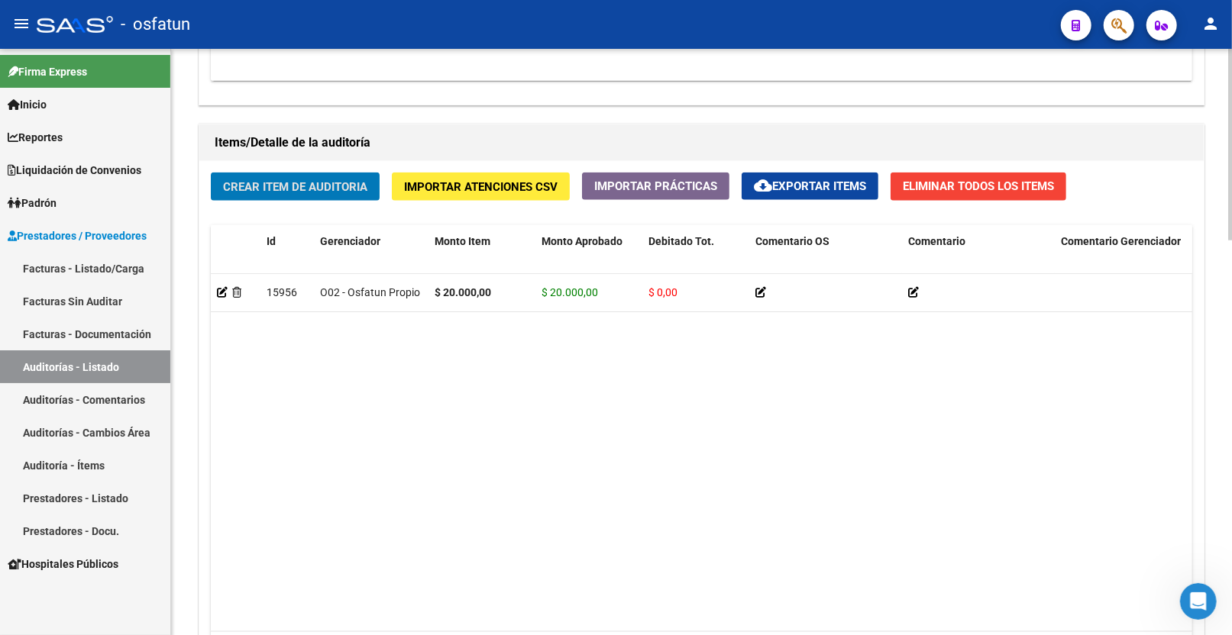
click at [283, 186] on span "Crear Item de Auditoria" at bounding box center [295, 187] width 144 height 14
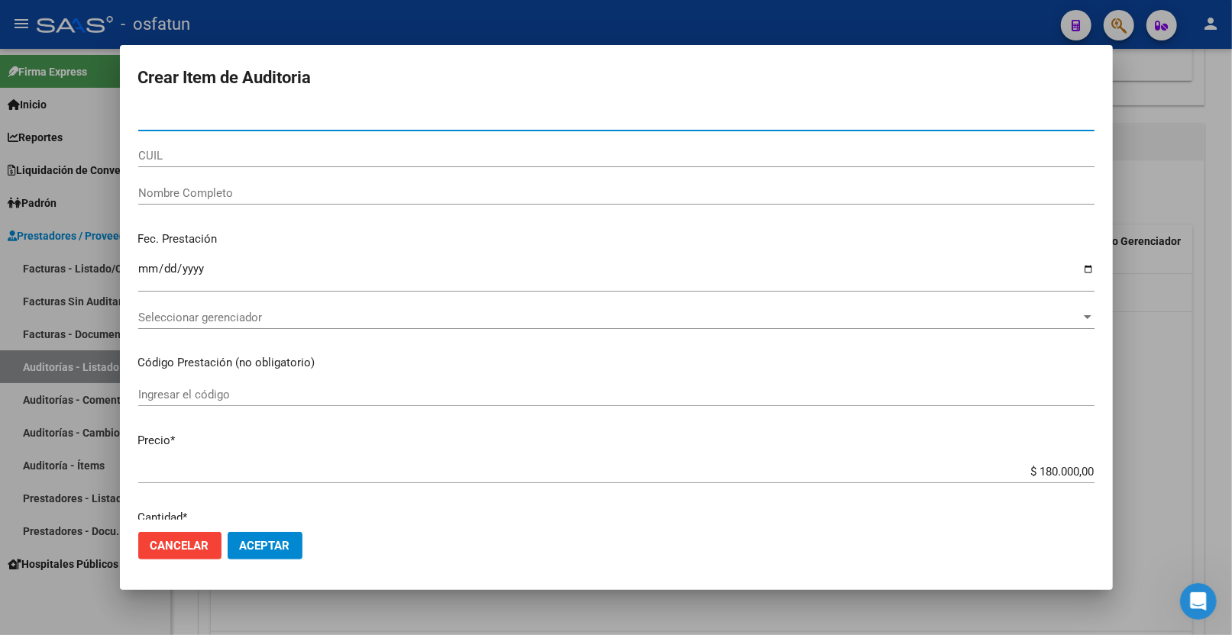
paste input "55844633"
type input "55844633"
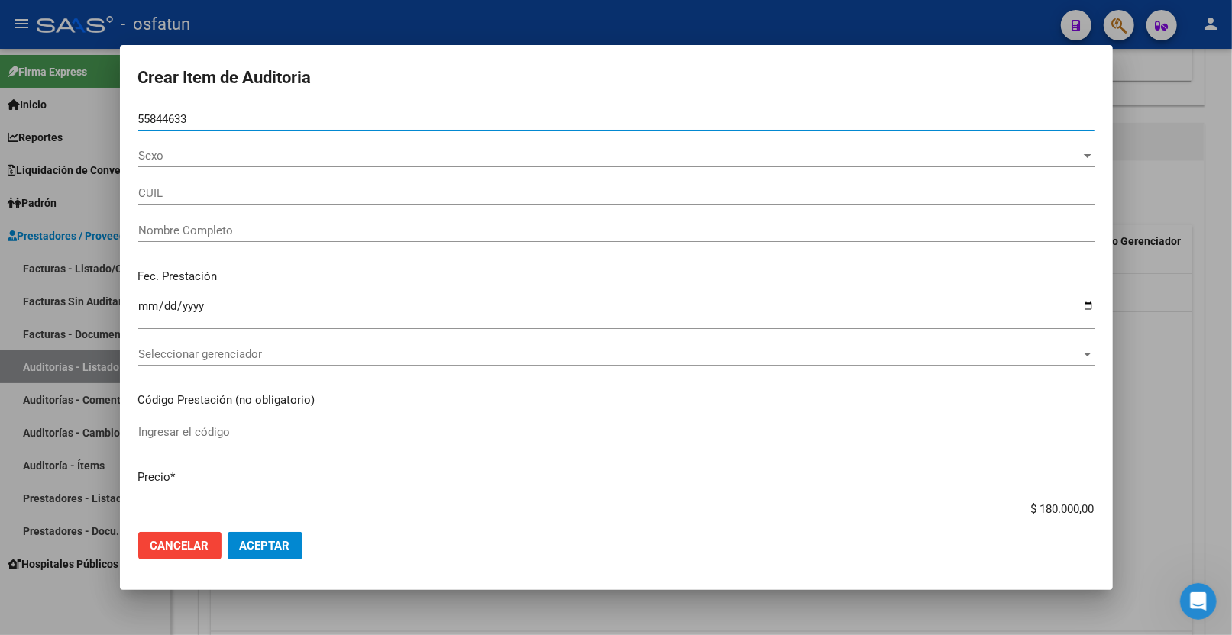
type input "20558446332"
type input "[PERSON_NAME]"
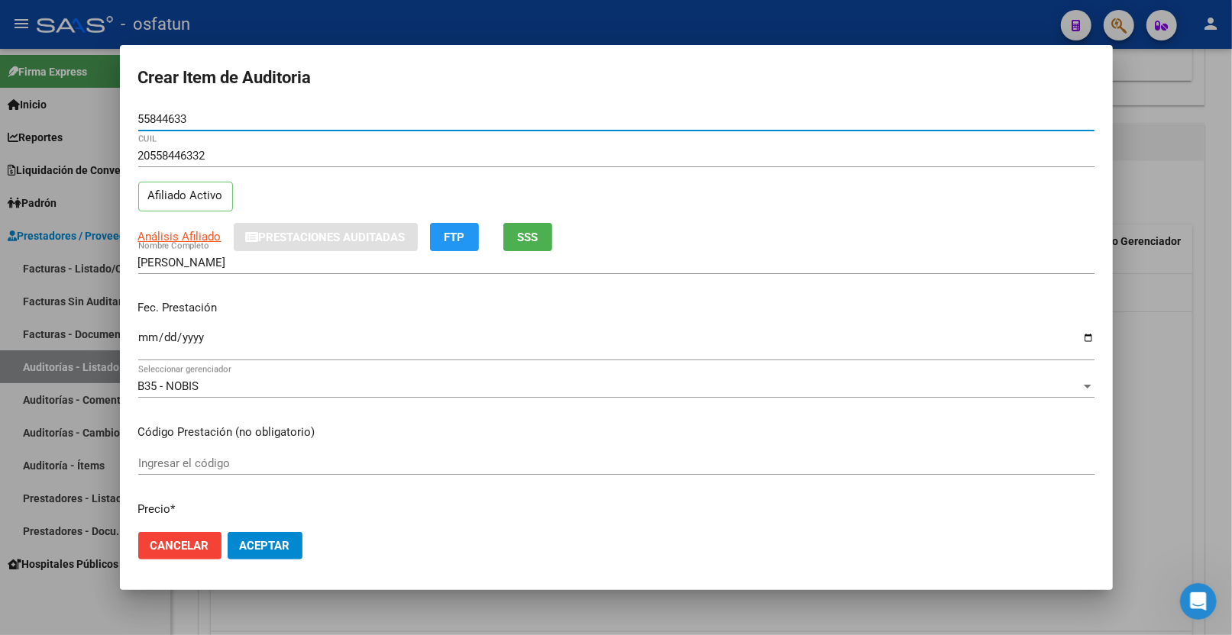
type input "55844633"
click at [150, 336] on input "Ingresar la fecha" at bounding box center [616, 343] width 956 height 24
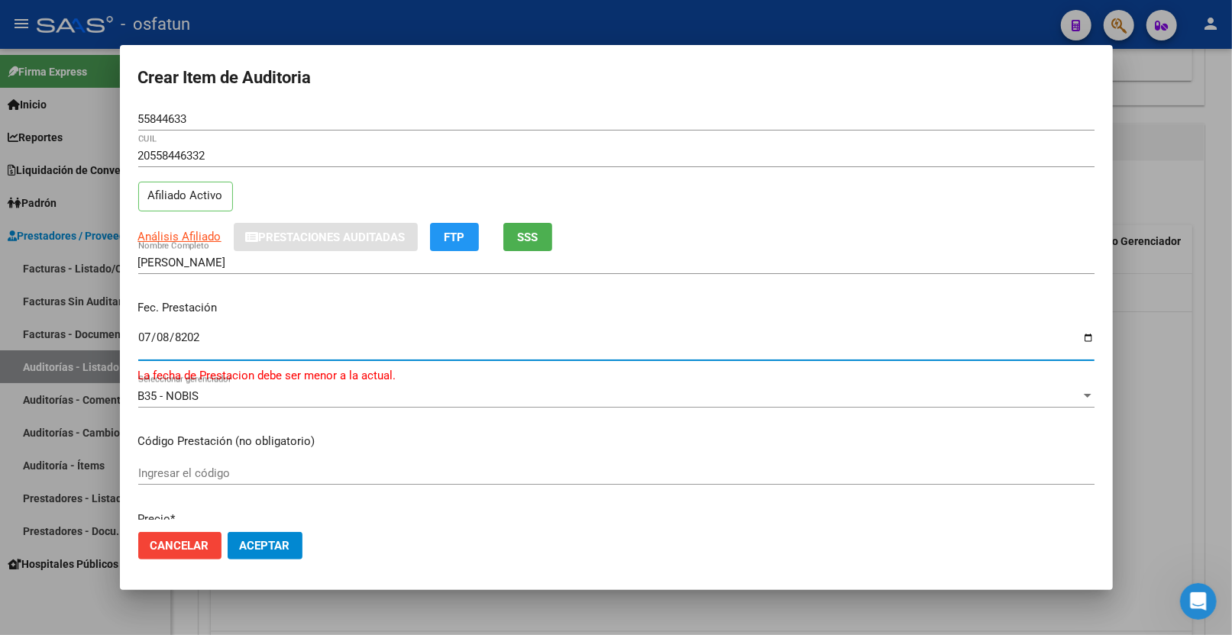
type input "[DATE]"
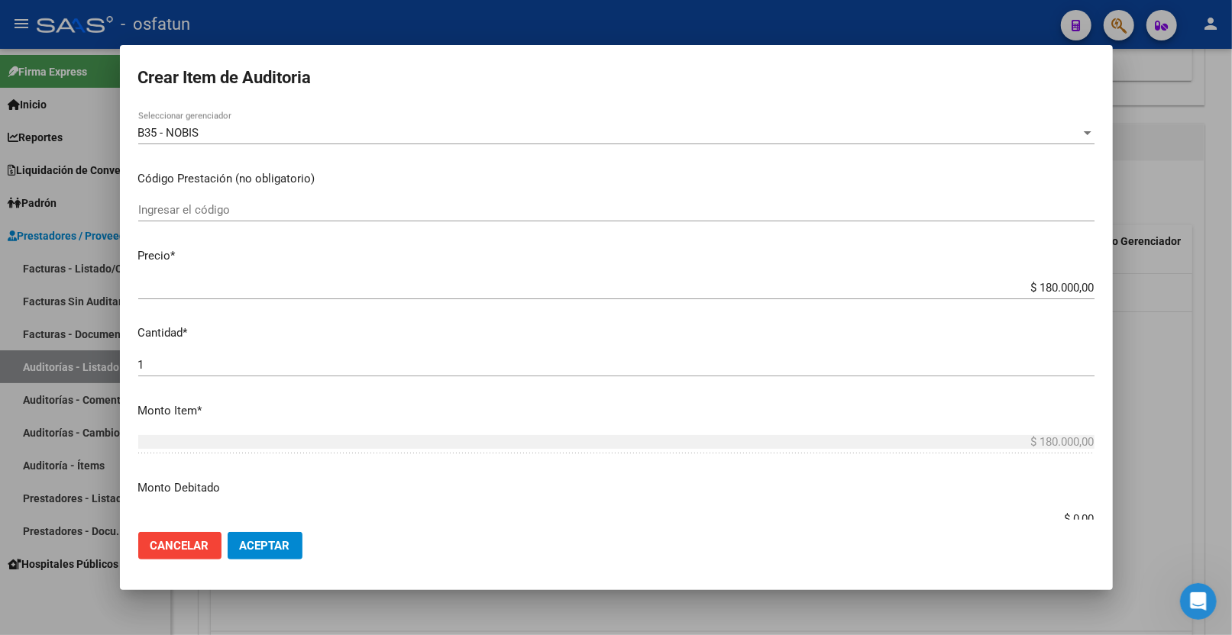
scroll to position [254, 0]
click at [283, 215] on input "Ingresar el código" at bounding box center [616, 209] width 956 height 14
paste input "42.01.01"
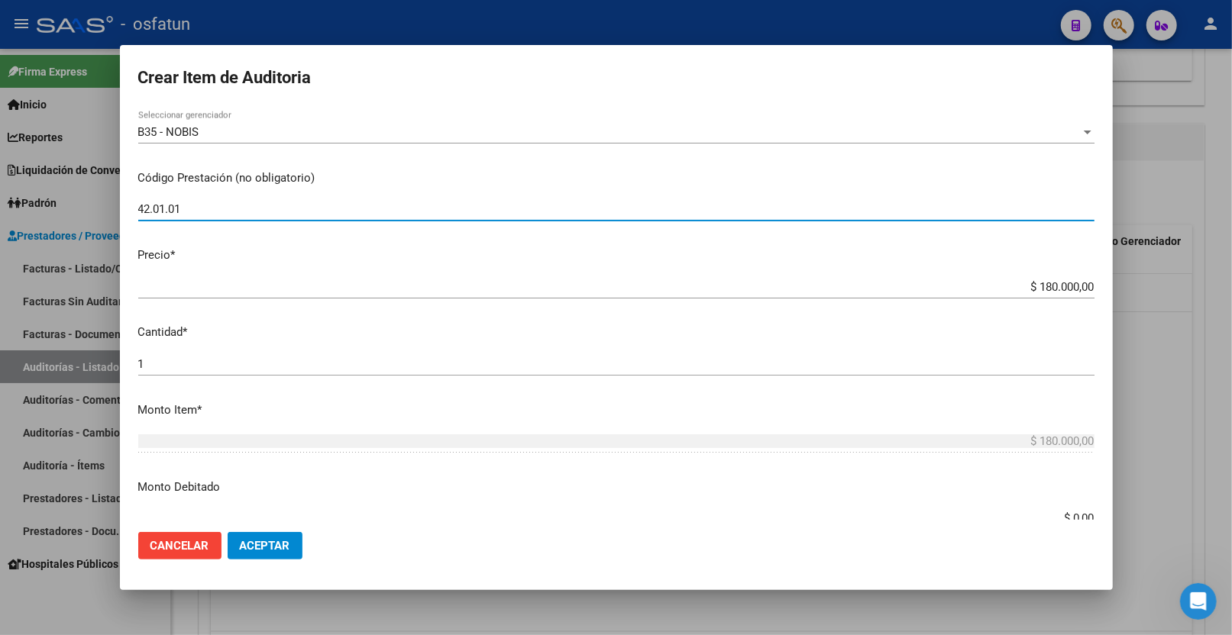
type input "42.01.01"
click at [286, 254] on p "Precio *" at bounding box center [616, 256] width 956 height 18
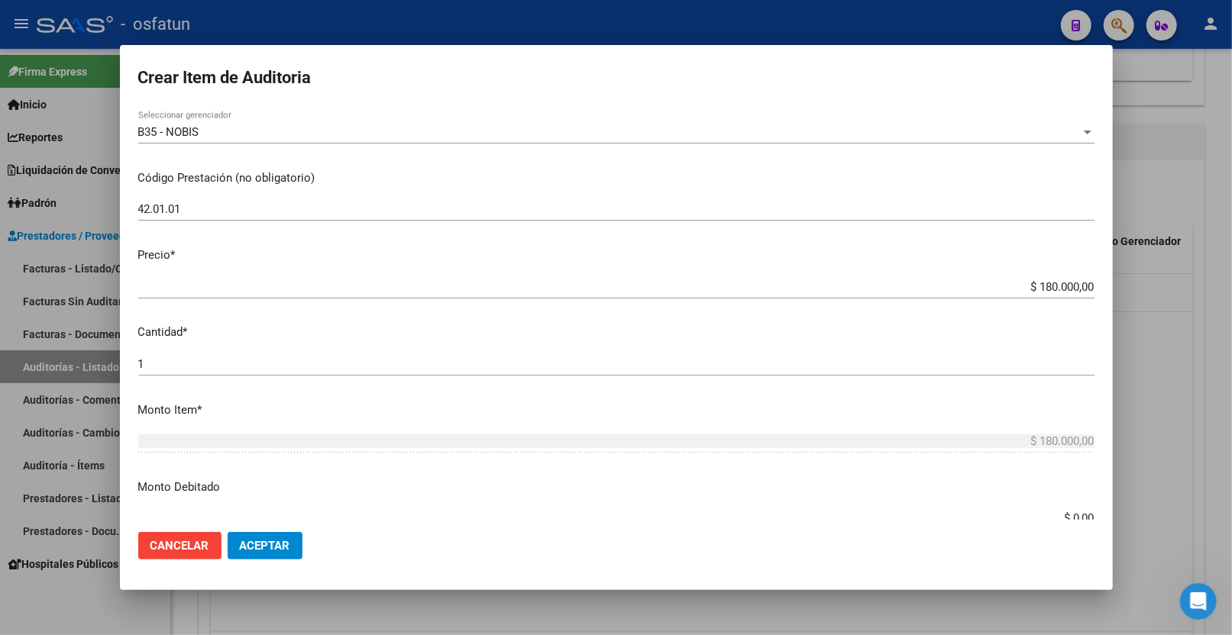
click at [285, 276] on div "$ 180.000,00 Ingresar el precio" at bounding box center [616, 287] width 956 height 23
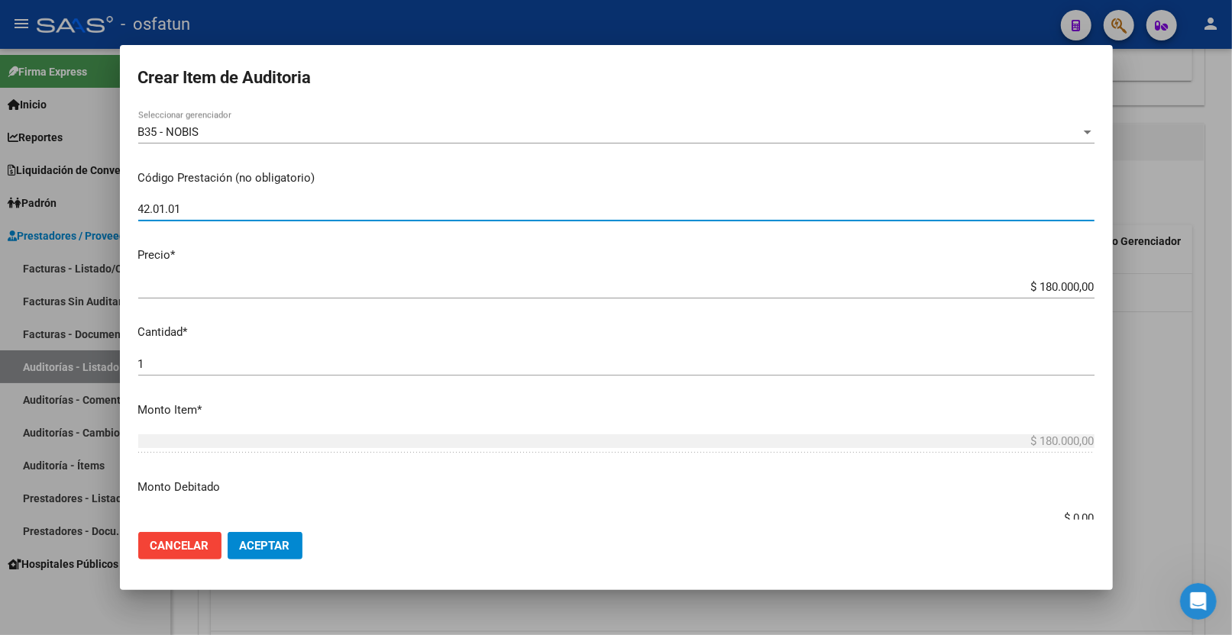
drag, startPoint x: 272, startPoint y: 211, endPoint x: 286, endPoint y: 191, distance: 24.6
click at [272, 207] on input "42.01.01" at bounding box center [616, 209] width 956 height 14
click at [228, 532] on button "Aceptar" at bounding box center [265, 545] width 75 height 27
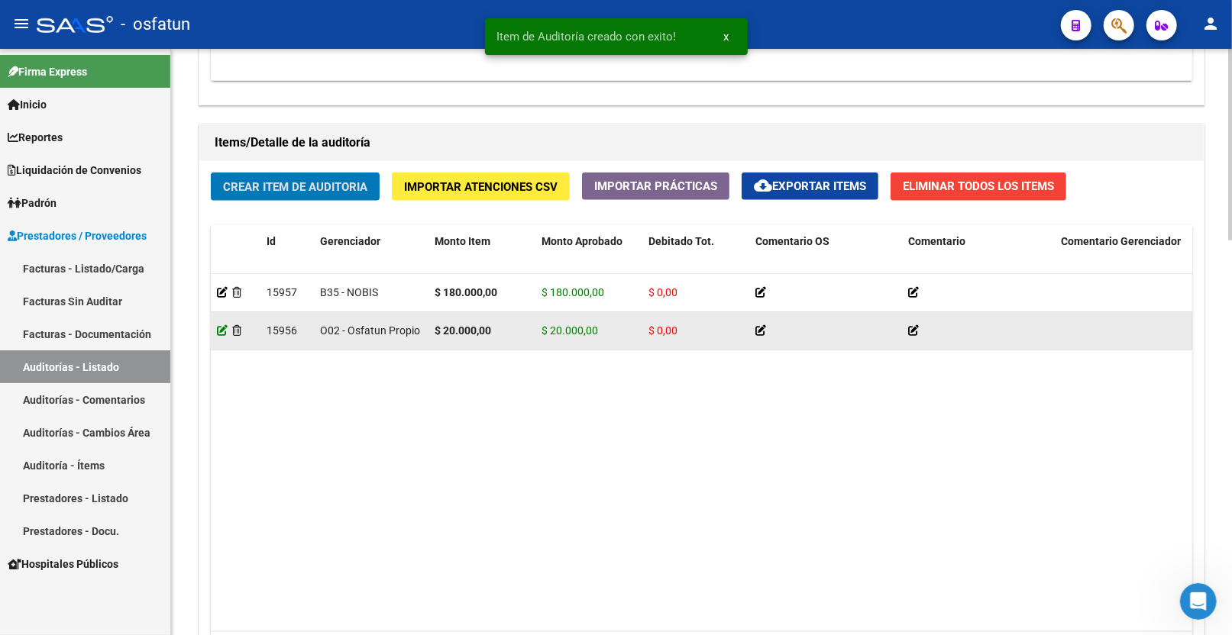
click at [218, 333] on icon at bounding box center [222, 330] width 11 height 11
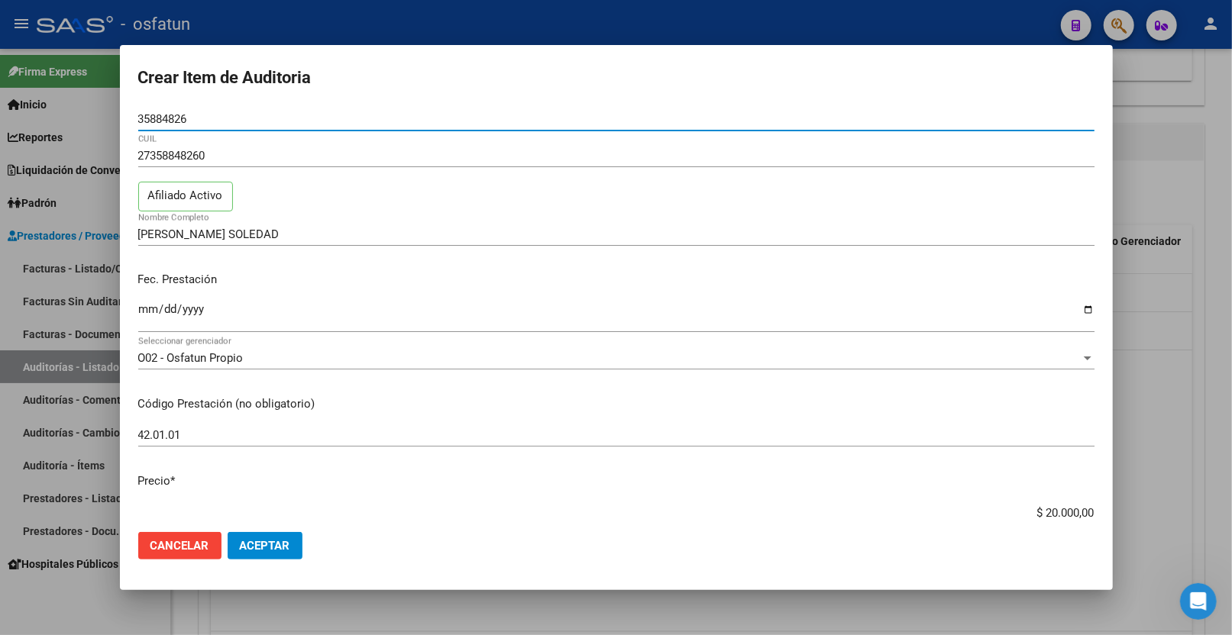
click at [1204, 399] on div at bounding box center [616, 317] width 1232 height 635
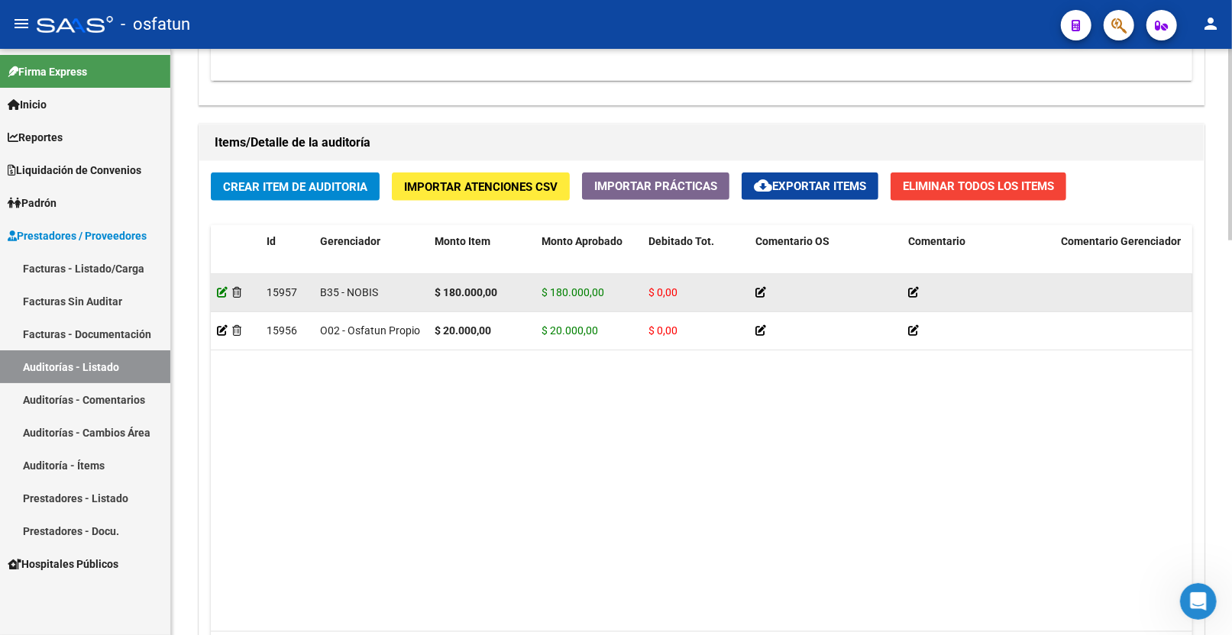
click at [222, 294] on icon at bounding box center [222, 292] width 11 height 11
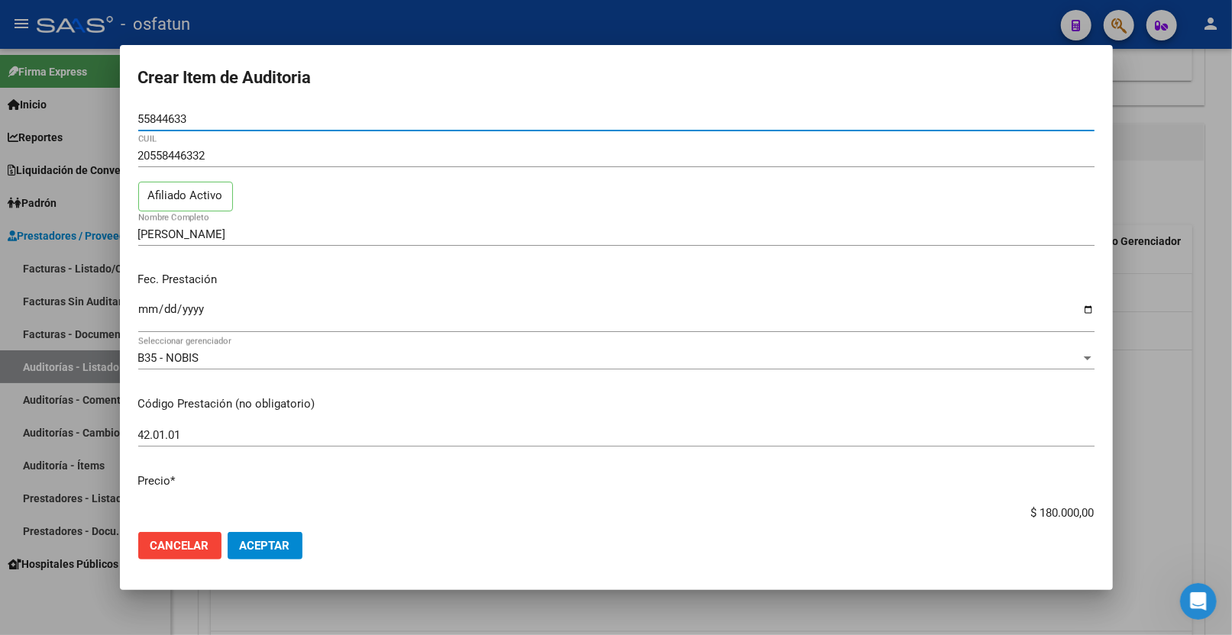
click at [1140, 192] on div at bounding box center [616, 317] width 1232 height 635
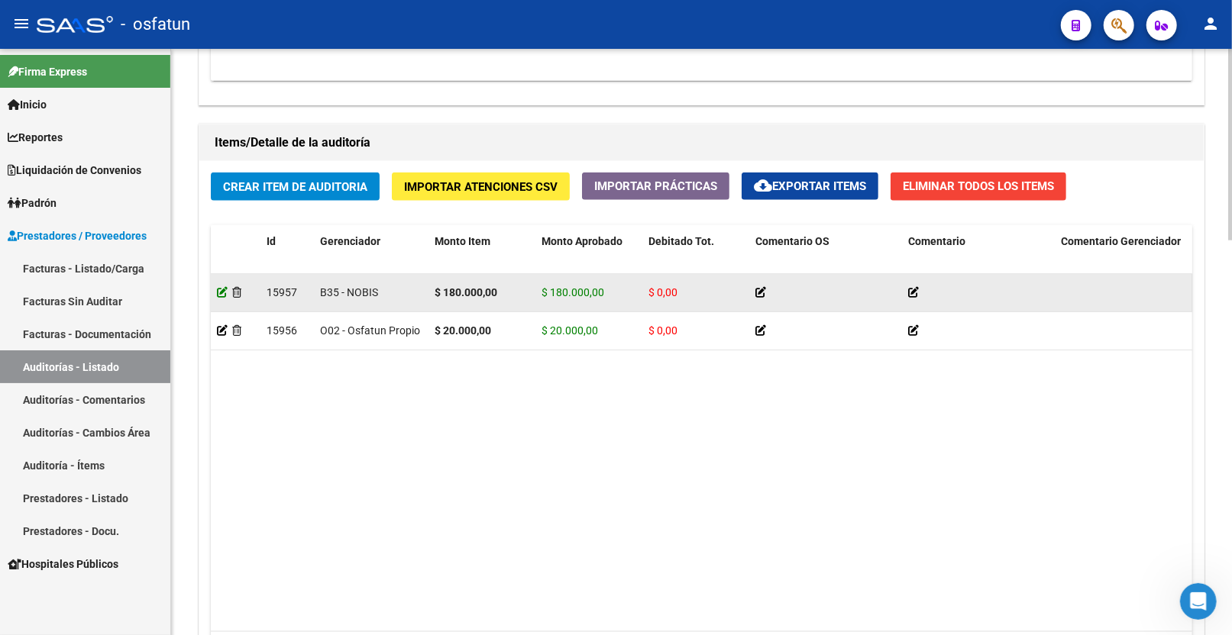
click at [225, 296] on icon at bounding box center [222, 292] width 11 height 11
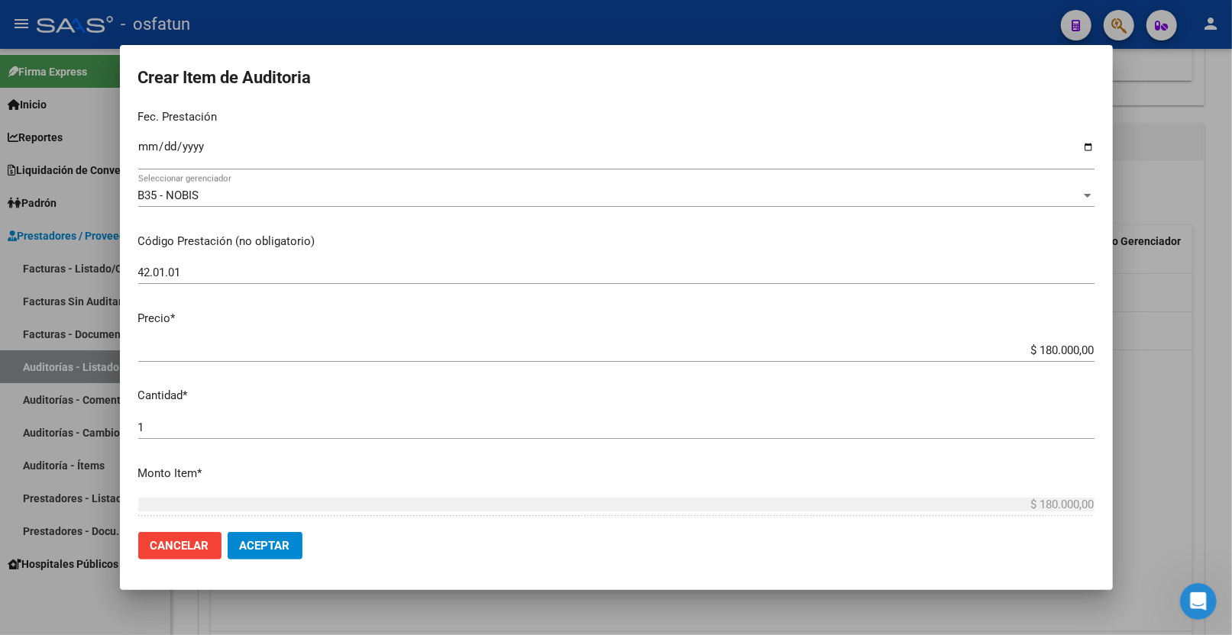
scroll to position [170, 0]
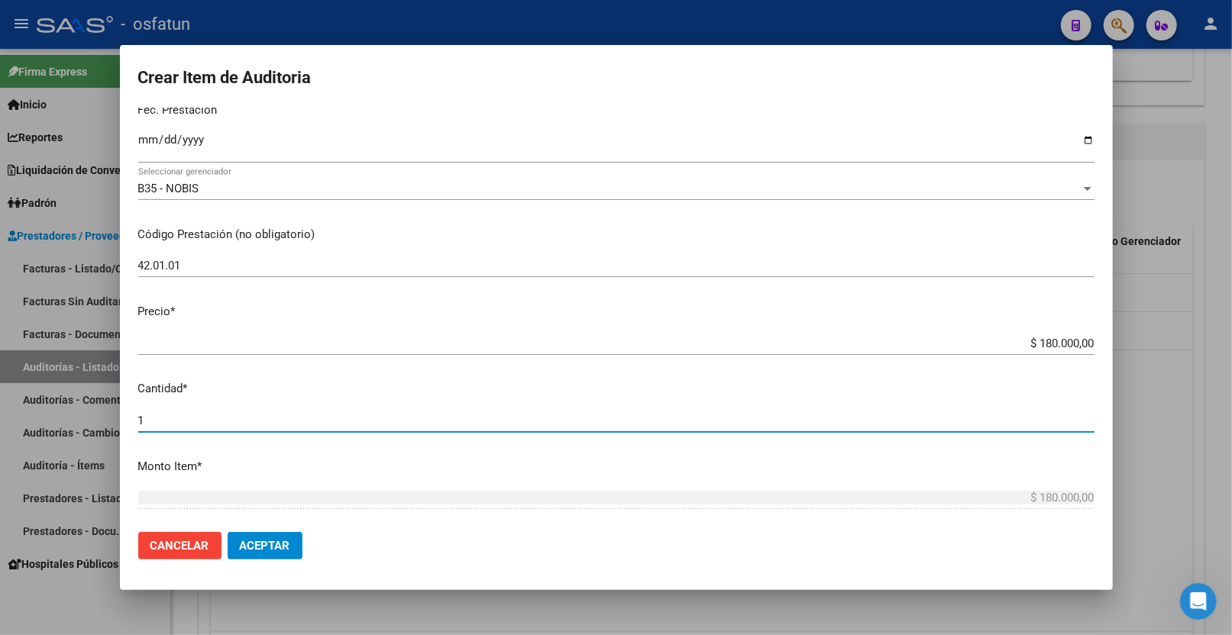
drag, startPoint x: 192, startPoint y: 416, endPoint x: 126, endPoint y: 416, distance: 66.4
click at [126, 416] on mat-dialog-content "55844633 Nro Documento 20558446332 CUIL Afiliado Activo ORTIZ DAMELIO EMANUEL N…" at bounding box center [616, 314] width 993 height 413
type input "3"
type input "$ 540.000,00"
type input "3"
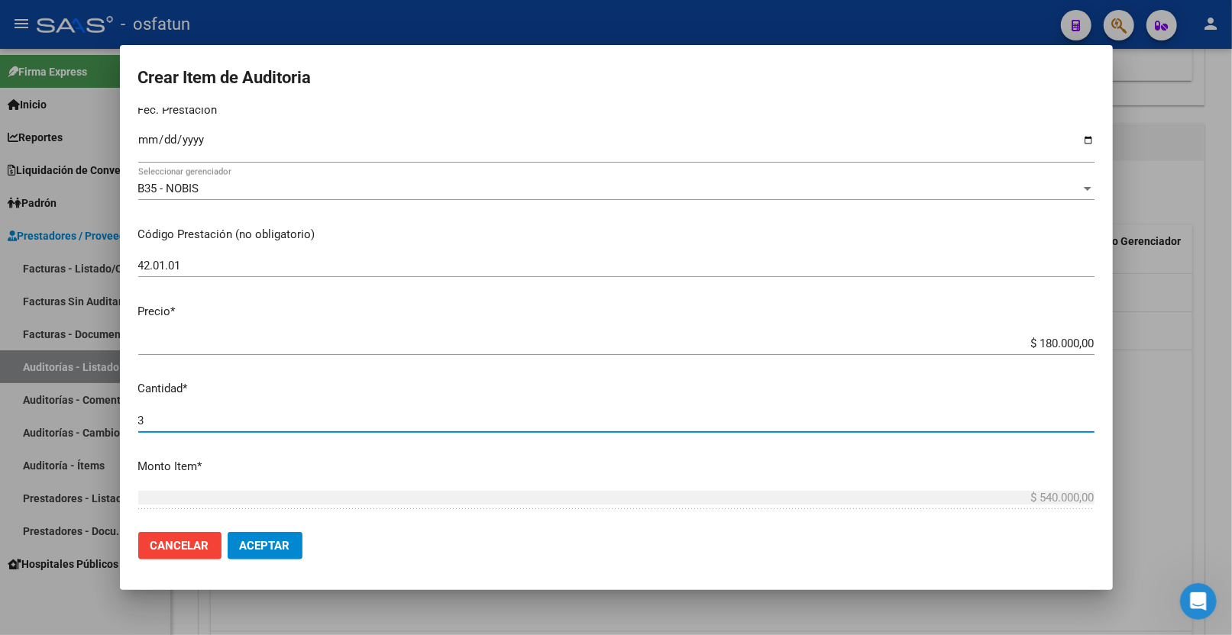
click at [228, 532] on button "Aceptar" at bounding box center [265, 545] width 75 height 27
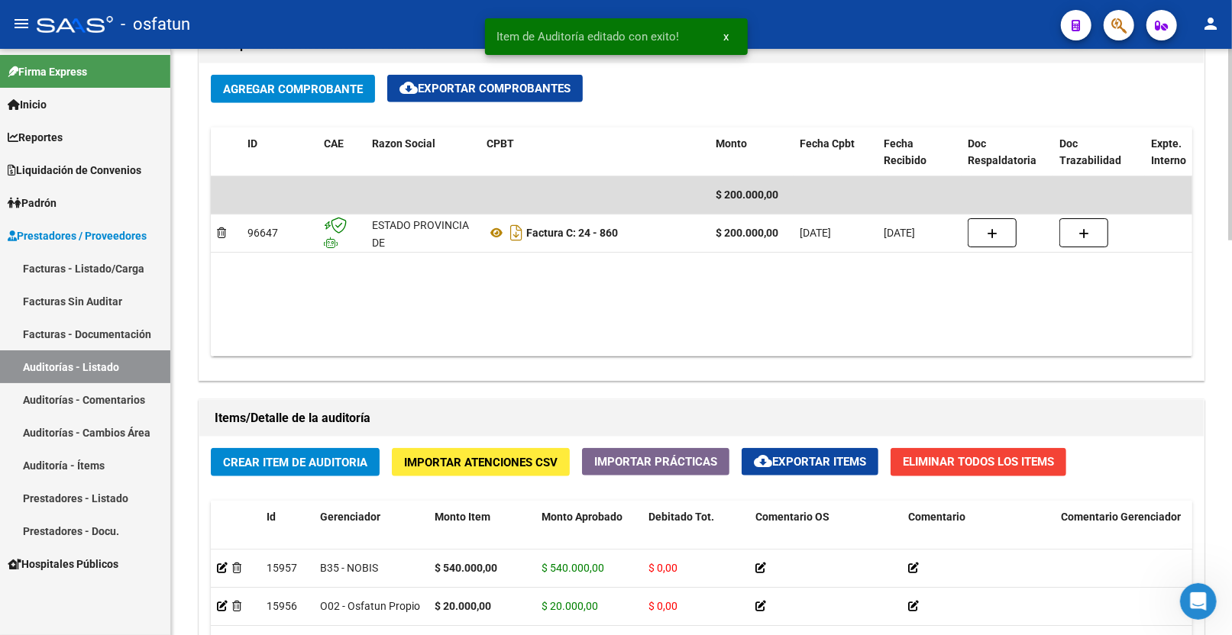
scroll to position [1018, 0]
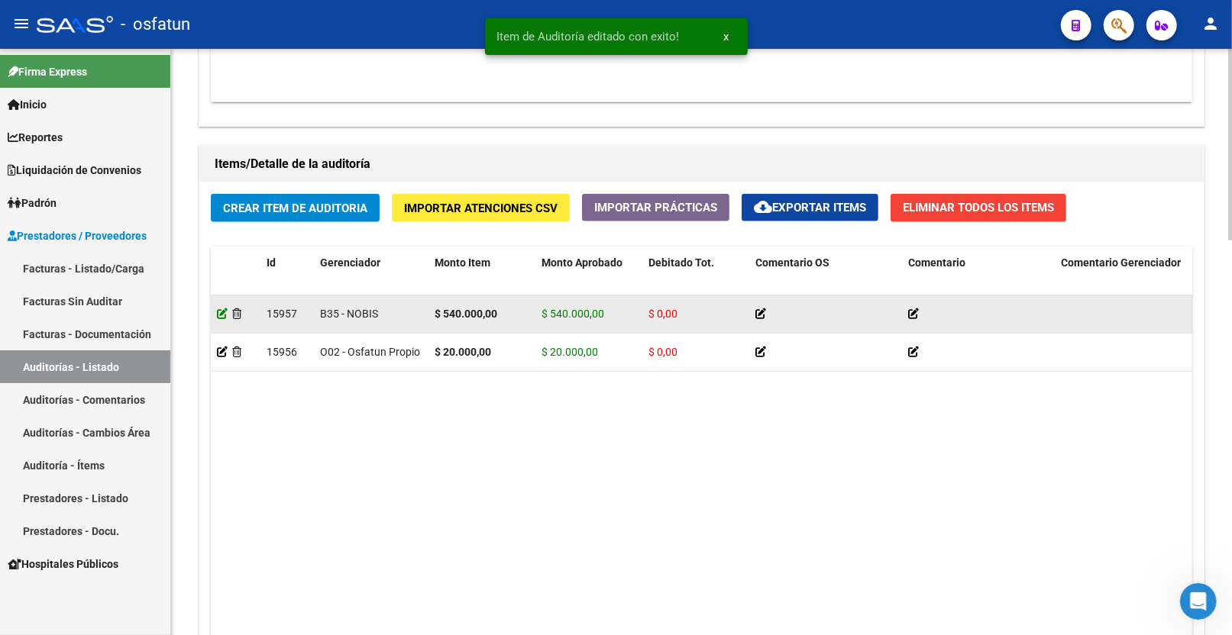
click at [221, 318] on icon at bounding box center [222, 314] width 11 height 11
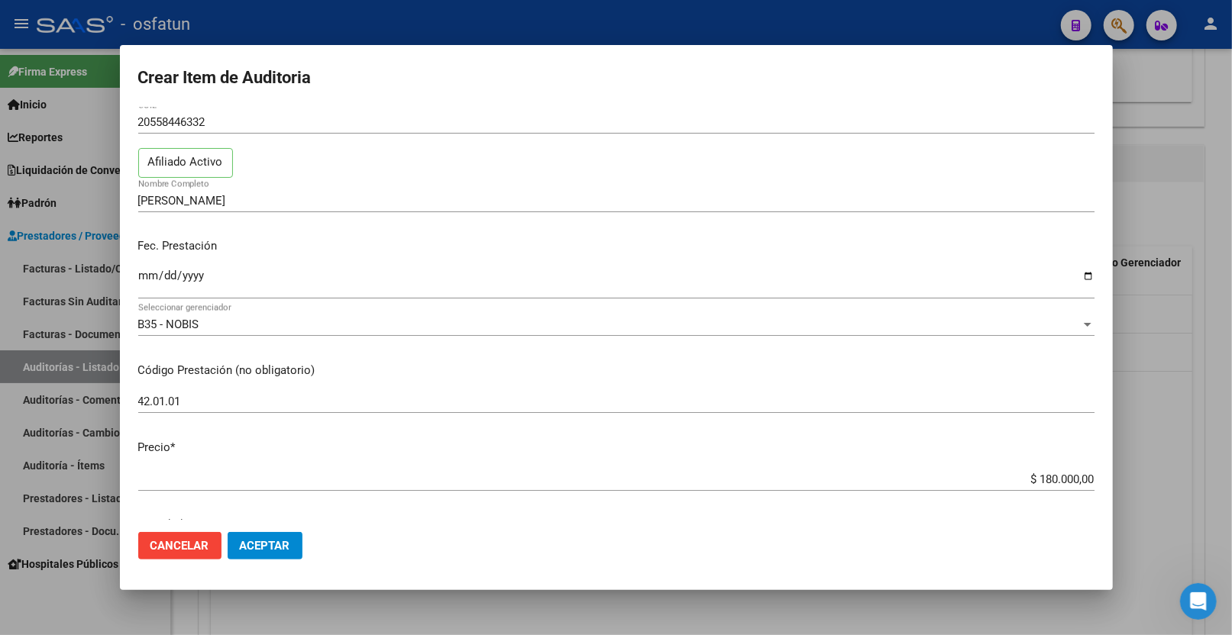
scroll to position [85, 0]
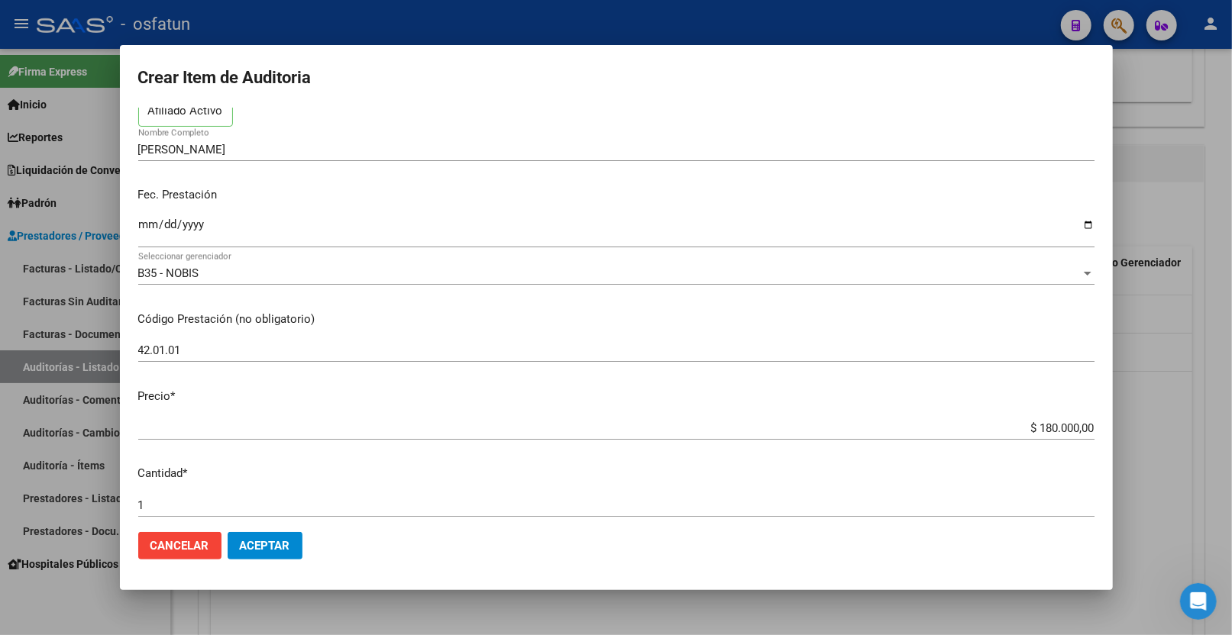
click at [1027, 425] on input "$ 180.000,00" at bounding box center [616, 429] width 956 height 14
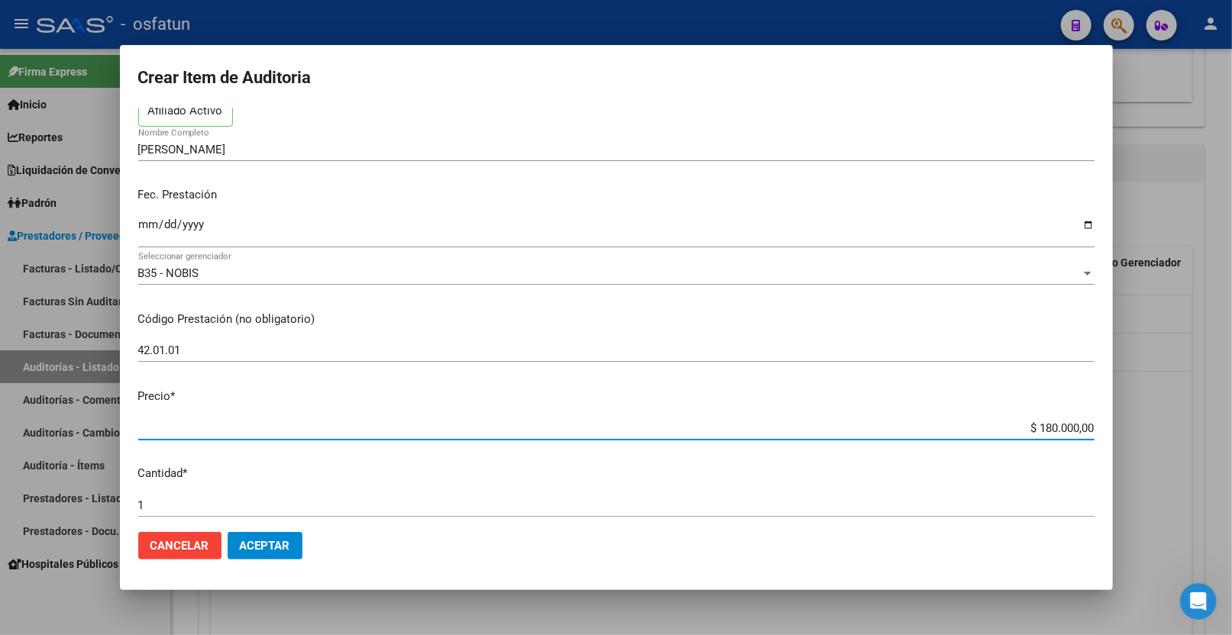
drag, startPoint x: 1027, startPoint y: 425, endPoint x: 1085, endPoint y: 425, distance: 58.0
click at [1085, 425] on app-form-text-field "Precio * $ 180.000,00 Ingresar el precio" at bounding box center [622, 411] width 968 height 47
type input "$ 0,03"
type input "$ 0,30"
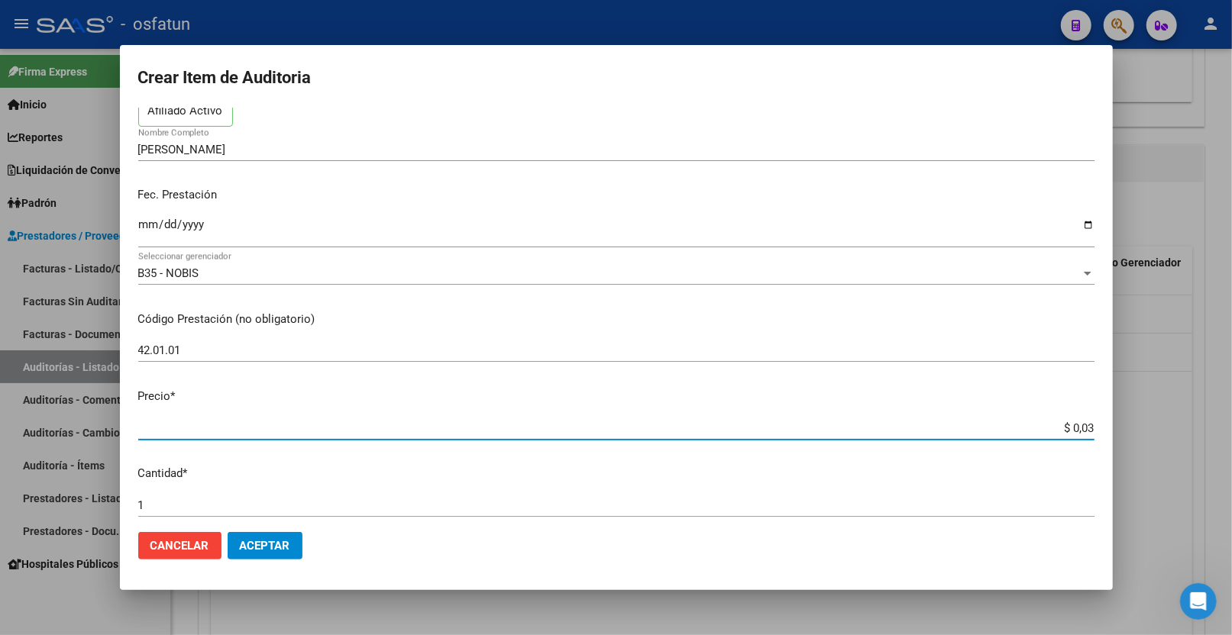
type input "$ 0,30"
type input "$ 3,00"
type input "$ 30,00"
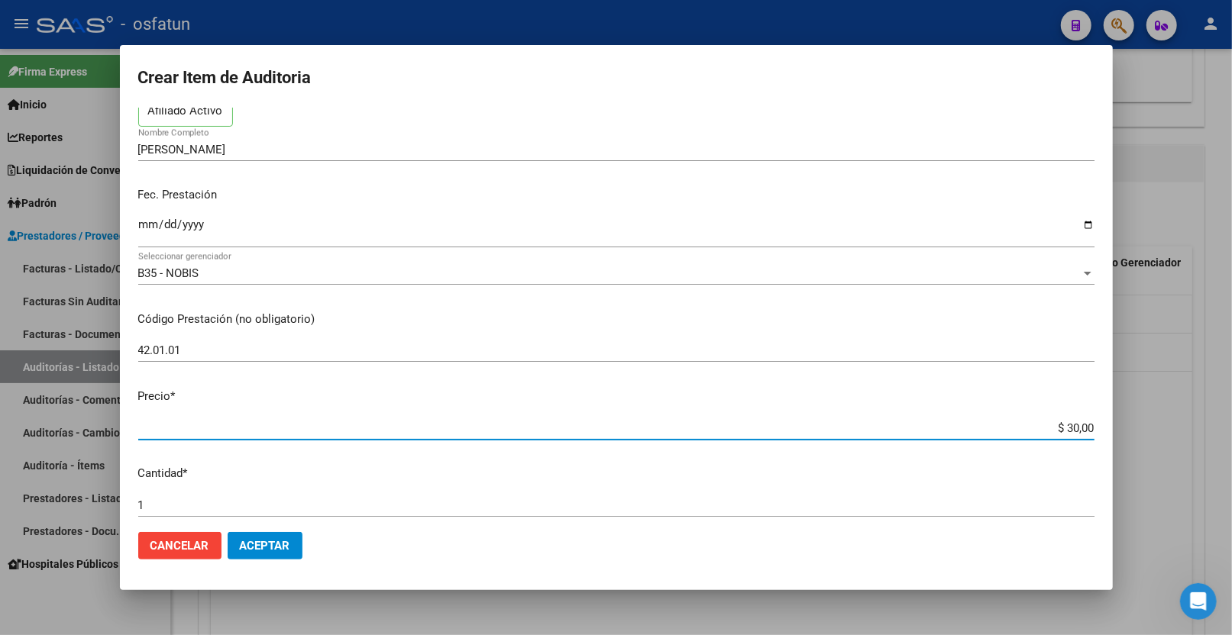
type input "$ 300,00"
type input "$ 3.000,00"
type input "$ 30.000,00"
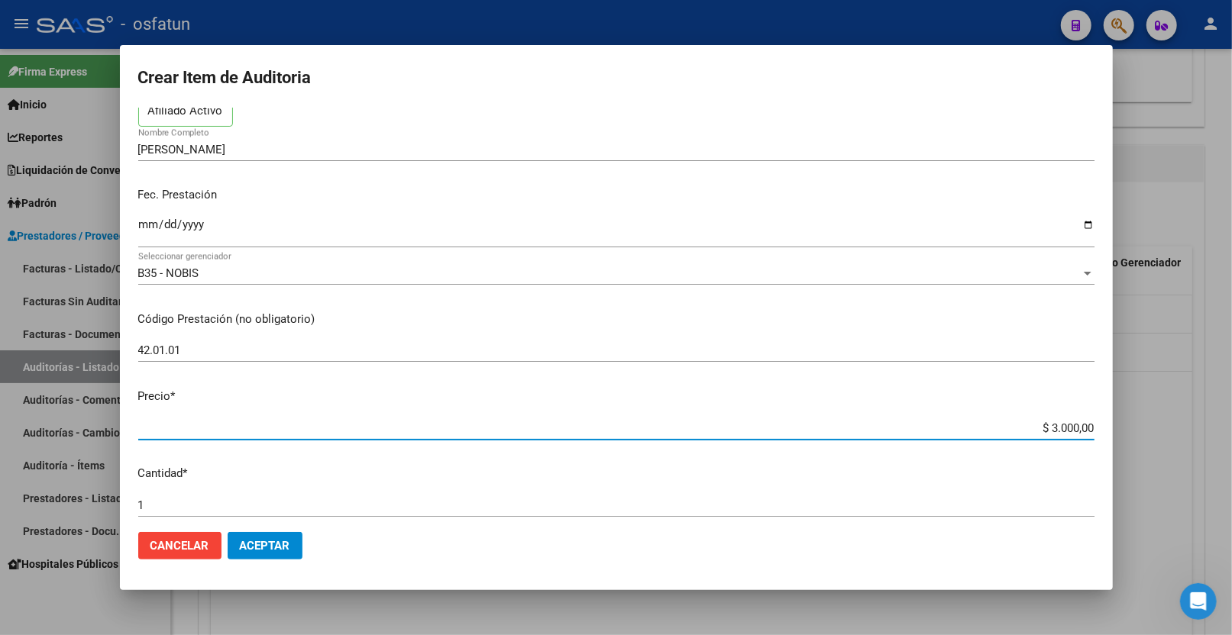
type input "$ 30.000,00"
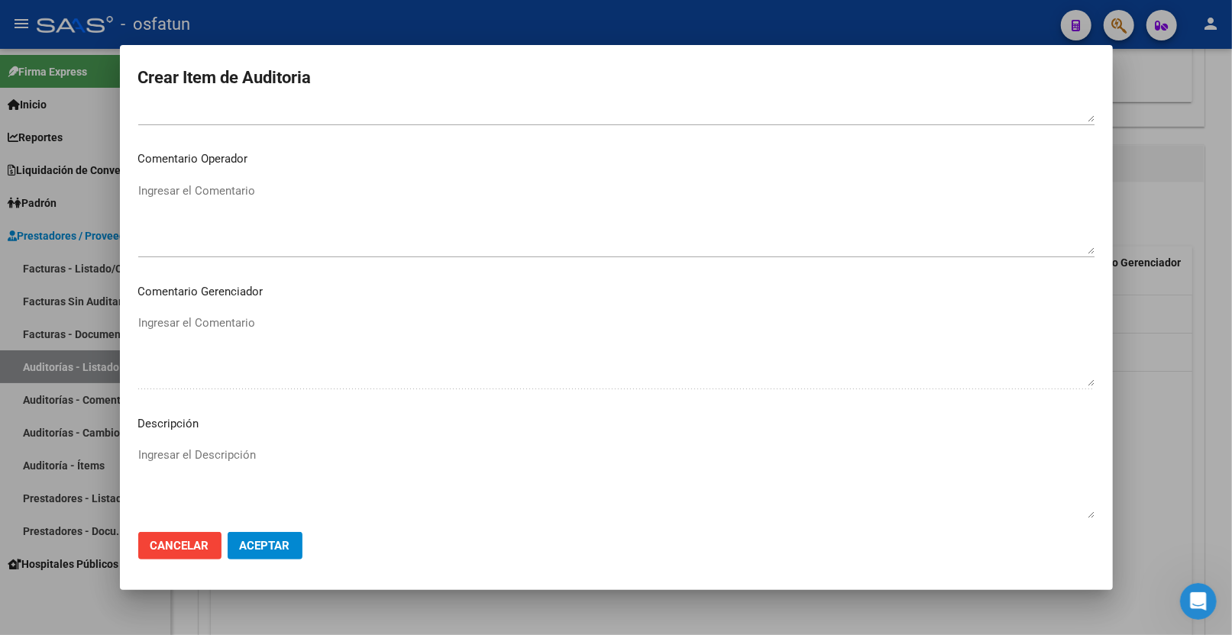
scroll to position [933, 0]
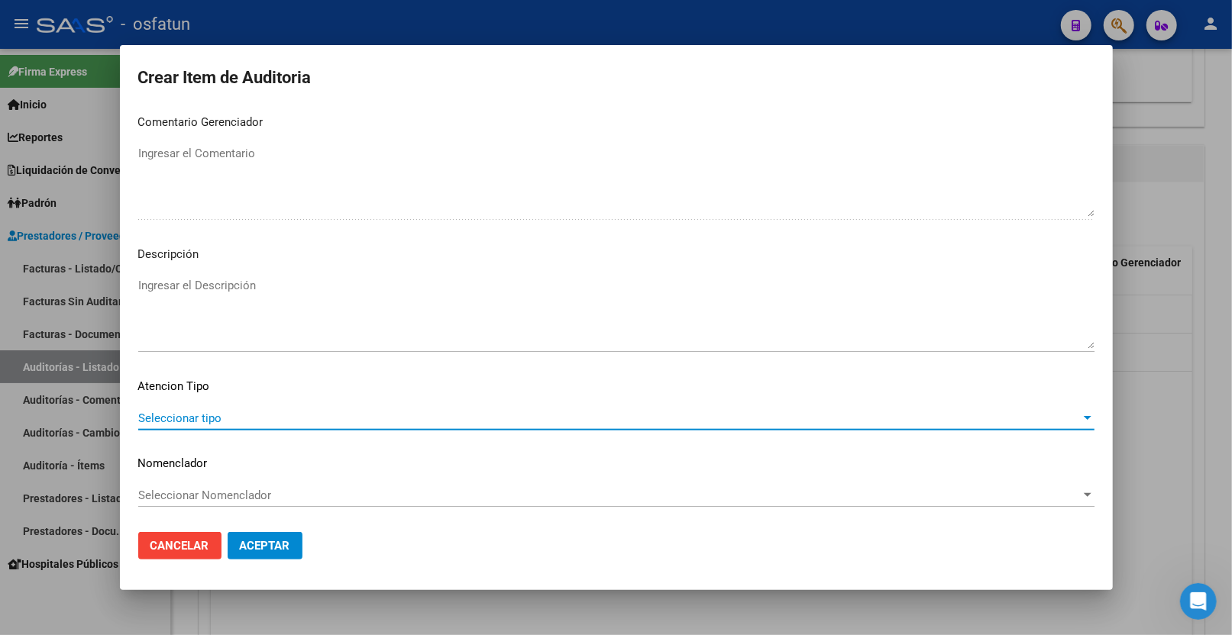
click at [217, 413] on span "Seleccionar tipo" at bounding box center [609, 419] width 942 height 14
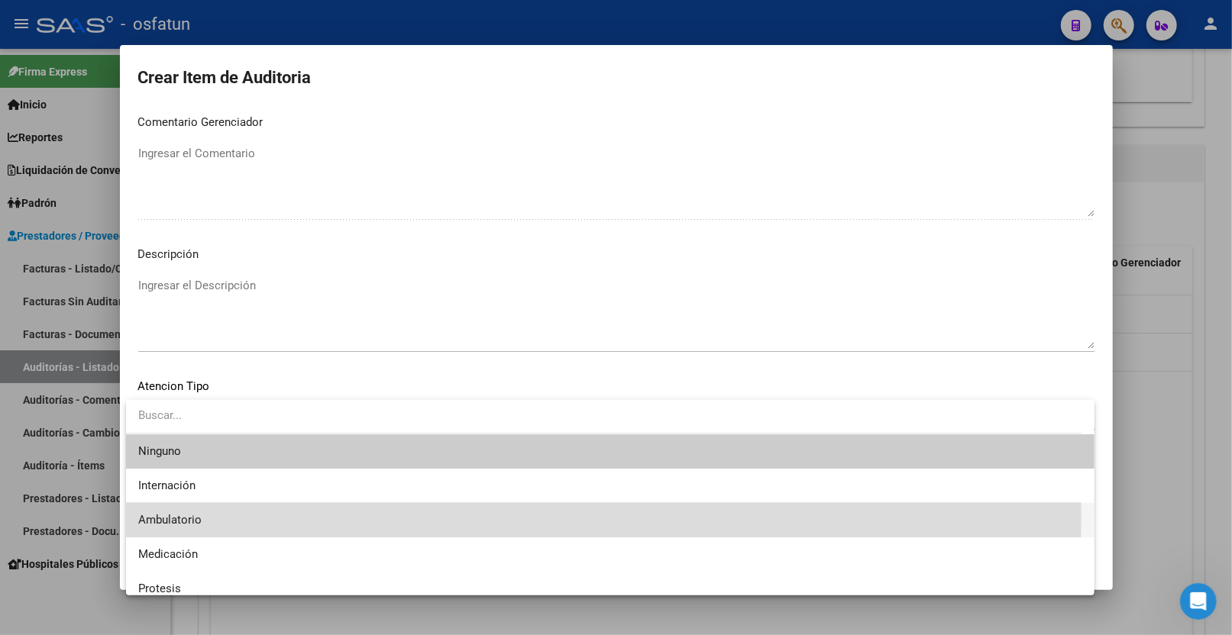
click at [205, 516] on span "Ambulatorio" at bounding box center [610, 520] width 944 height 34
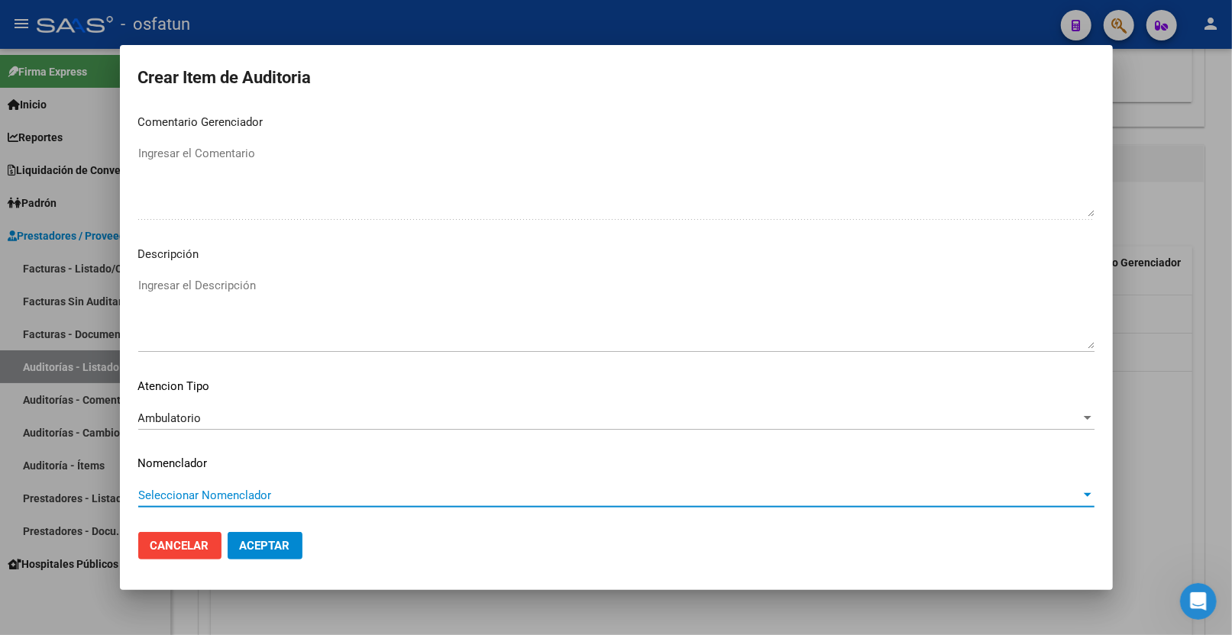
click at [203, 495] on span "Seleccionar Nomenclador" at bounding box center [609, 496] width 942 height 14
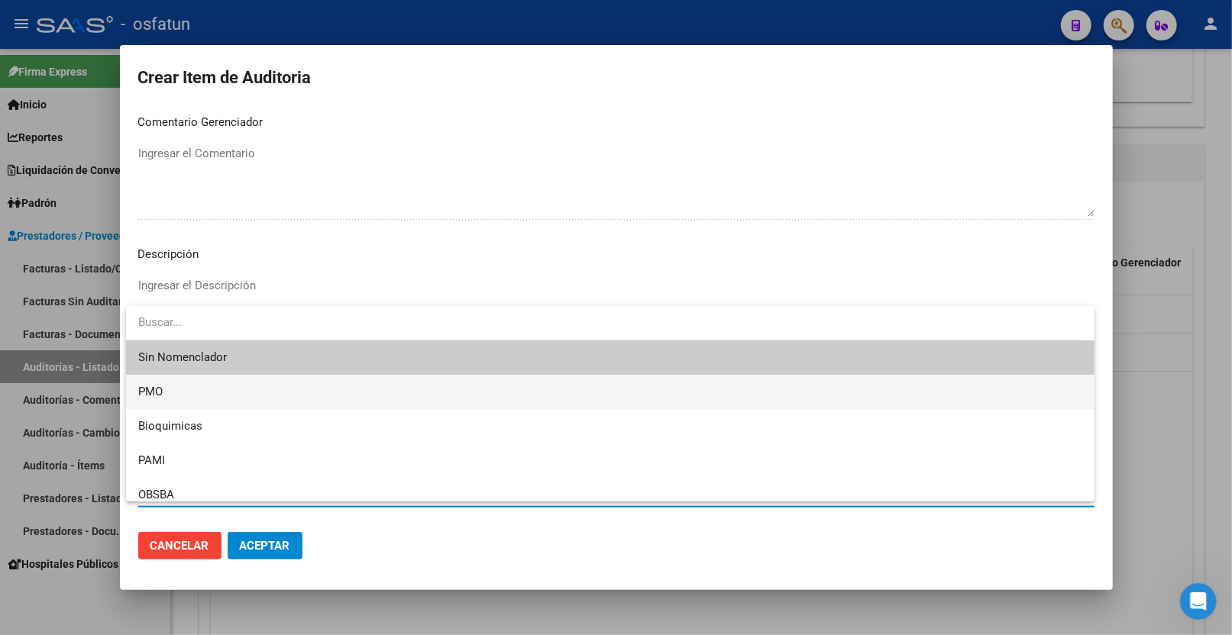
click at [205, 391] on span "PMO" at bounding box center [610, 392] width 944 height 34
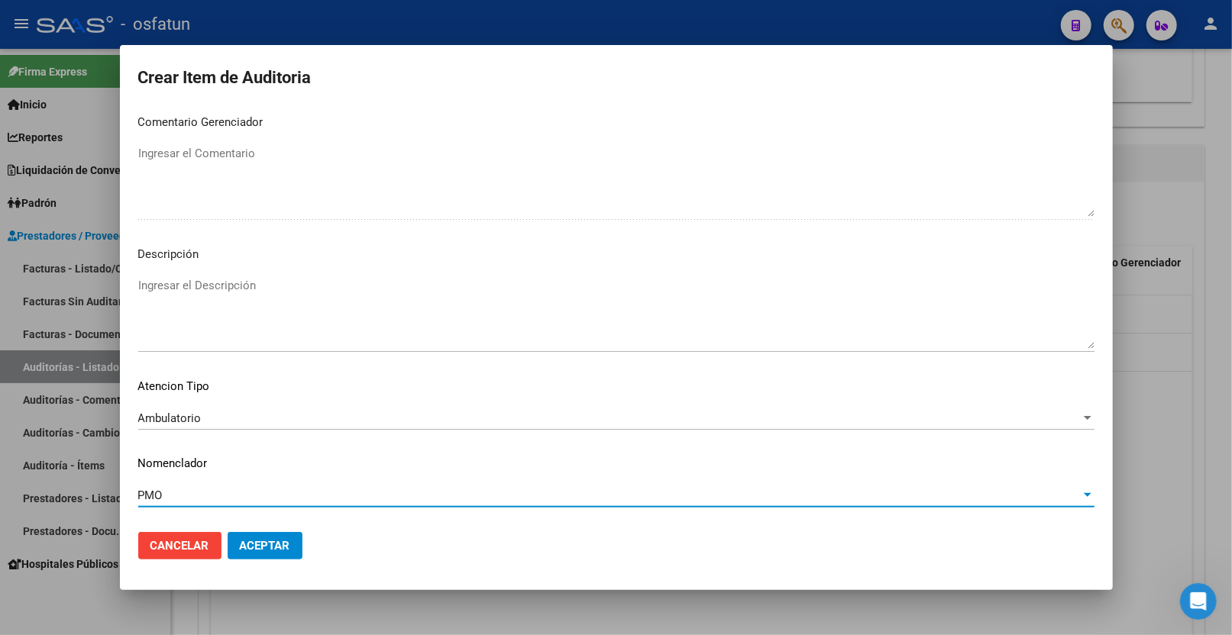
click at [257, 538] on span "Aceptar" at bounding box center [265, 546] width 50 height 14
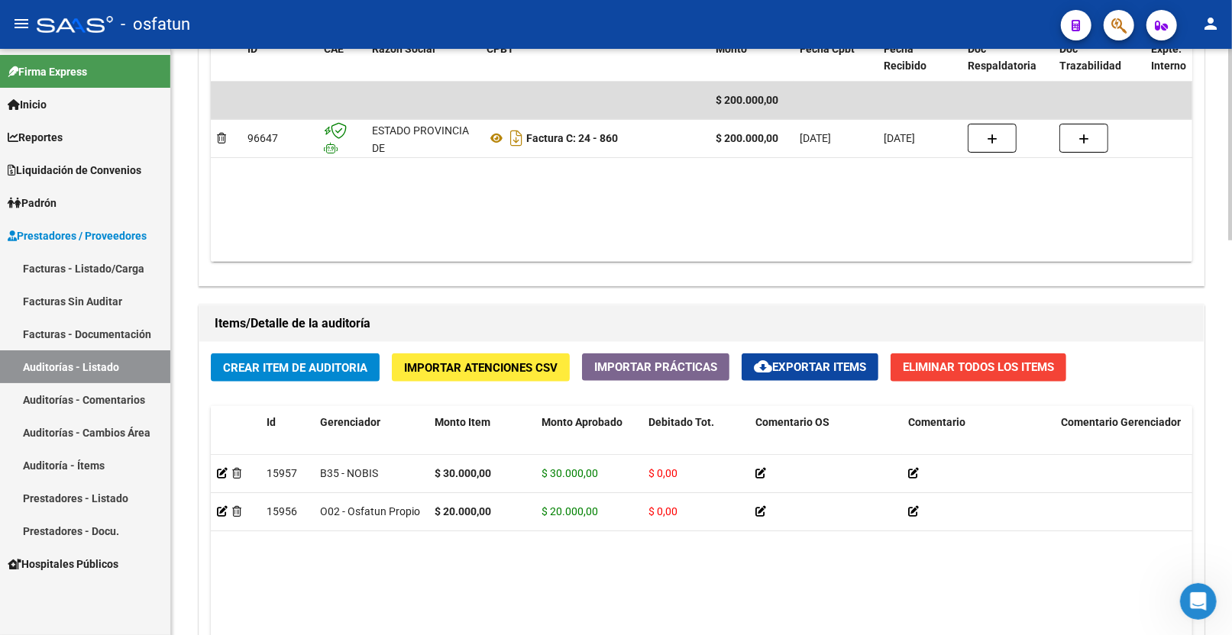
scroll to position [849, 0]
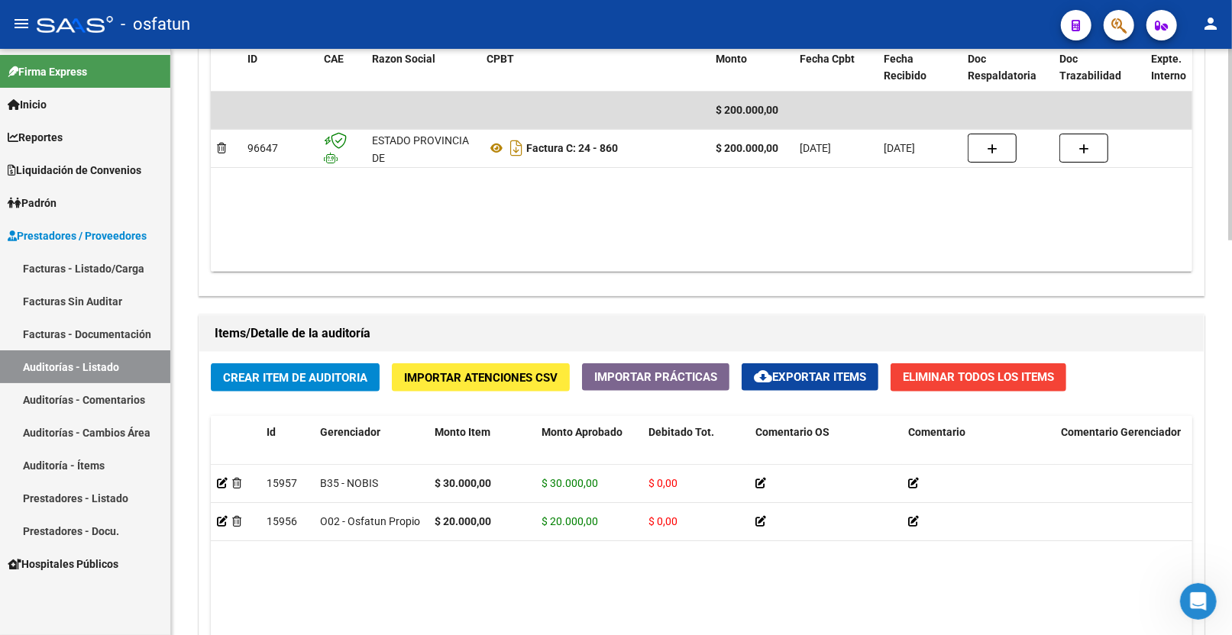
click at [303, 385] on span "Crear Item de Auditoria" at bounding box center [295, 378] width 144 height 14
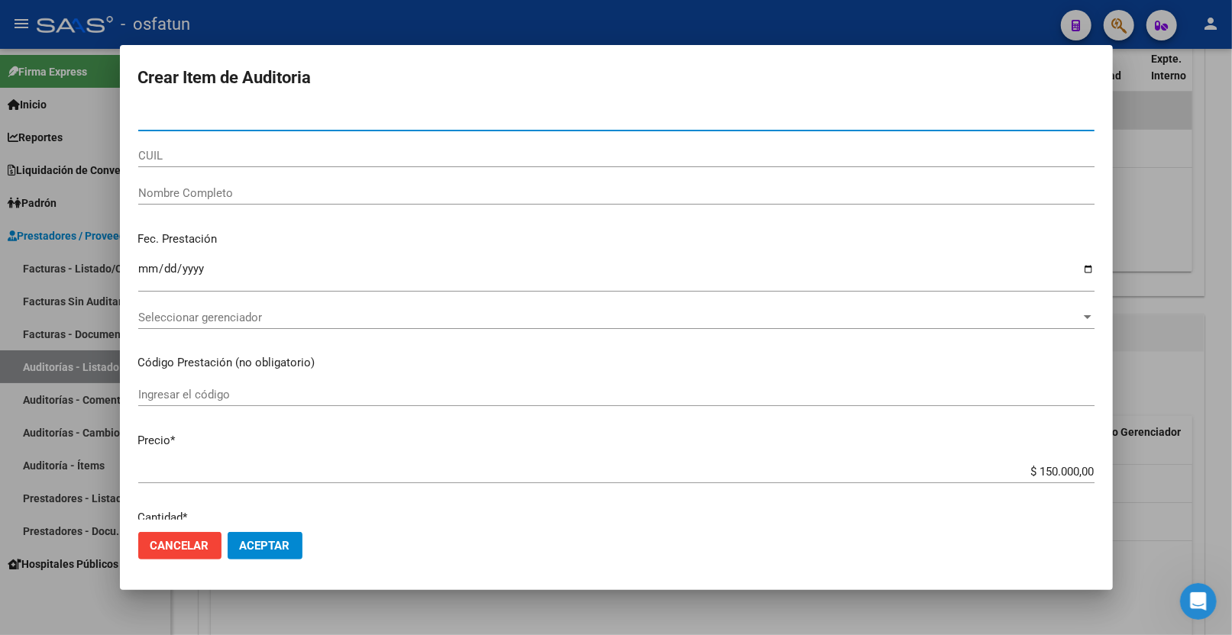
paste input "23389136"
type input "23389136"
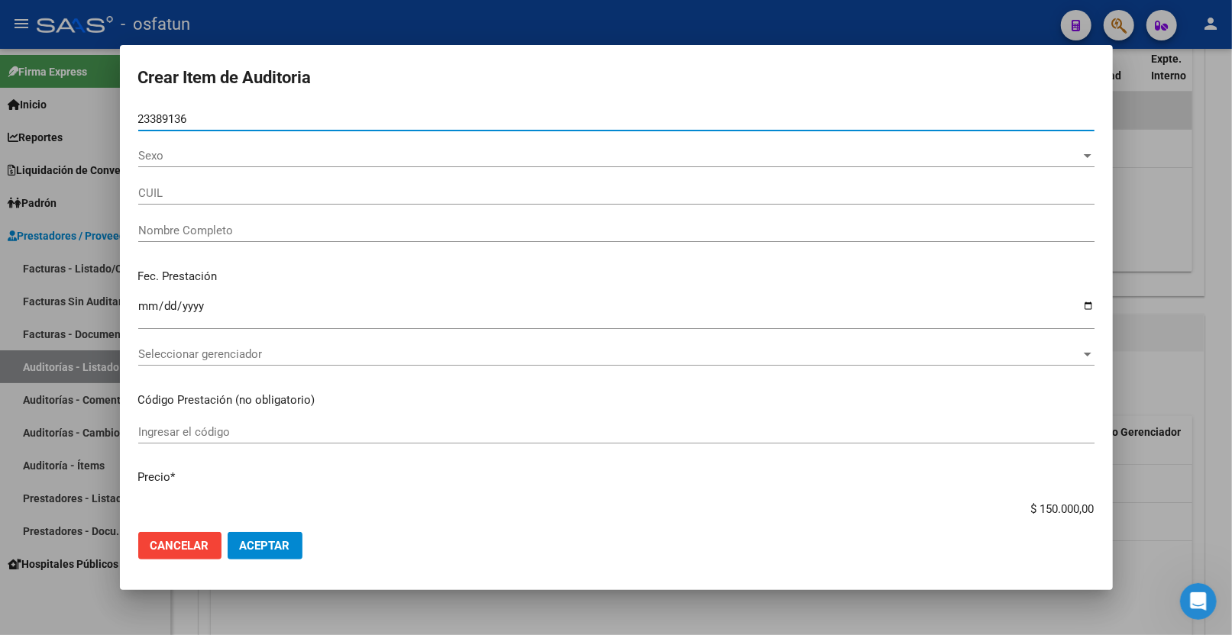
type input "27233891369"
type input "[PERSON_NAME] [PERSON_NAME]"
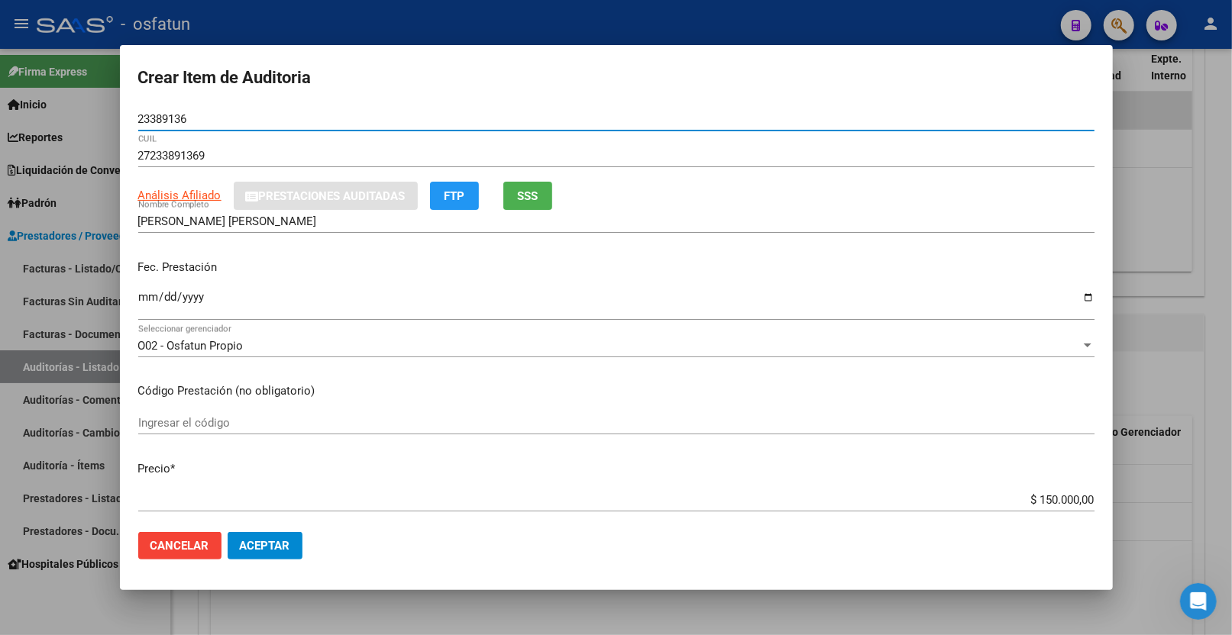
type input "23389136"
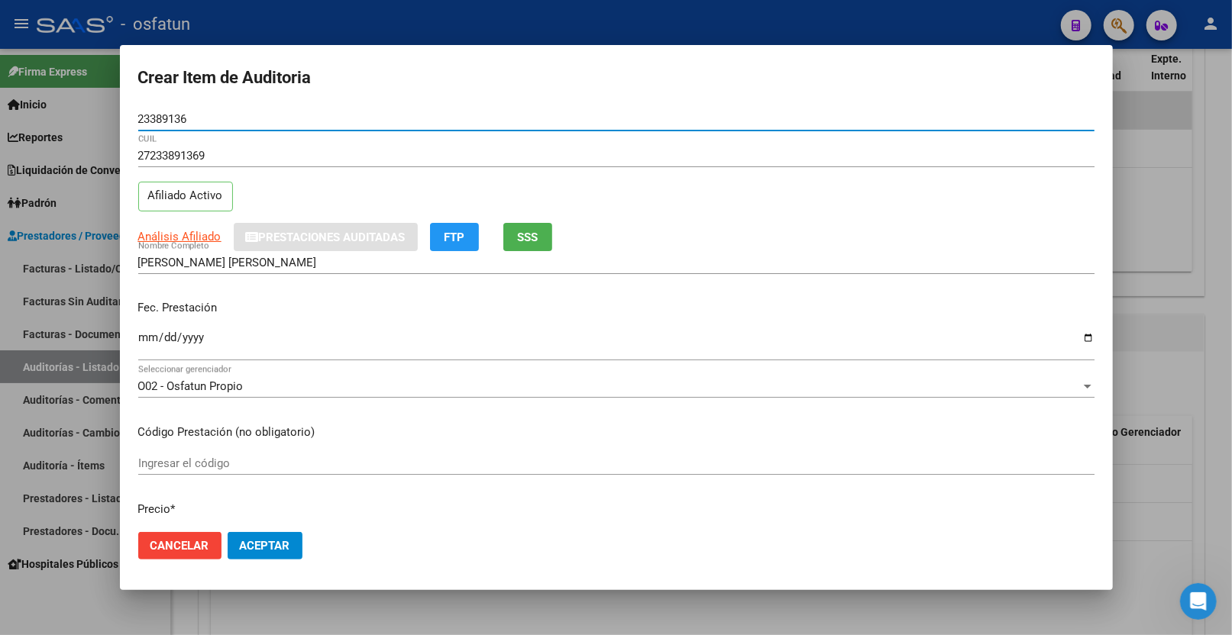
click at [144, 339] on input "Ingresar la fecha" at bounding box center [616, 343] width 956 height 24
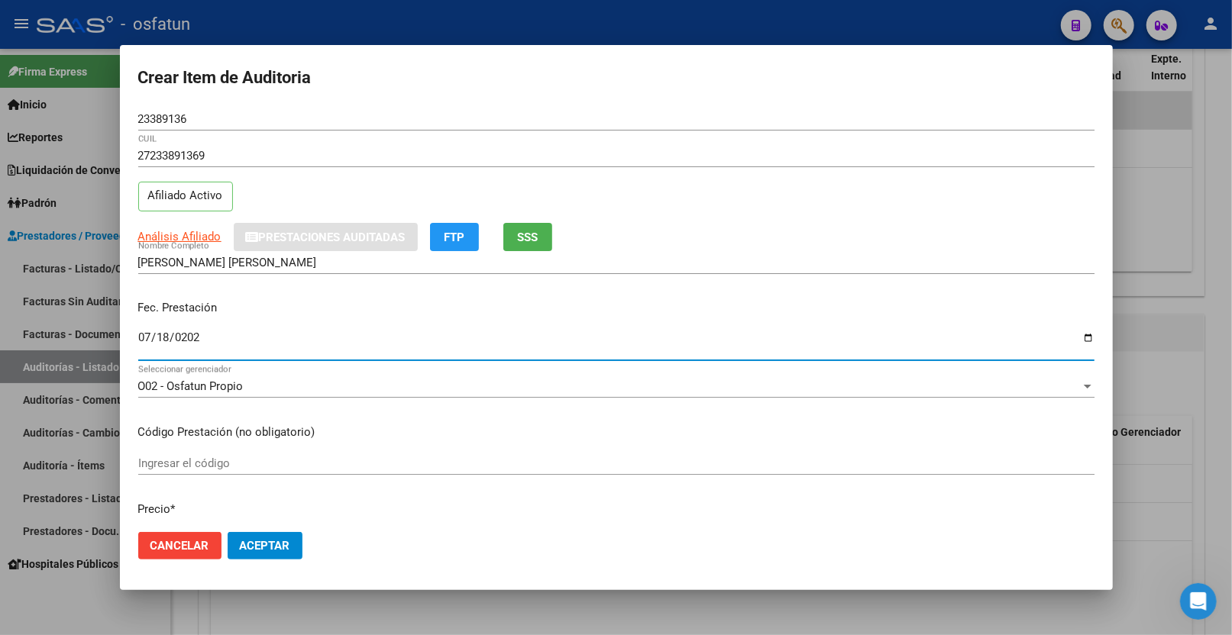
type input "[DATE]"
click at [261, 461] on input "Ingresar el código" at bounding box center [616, 464] width 956 height 14
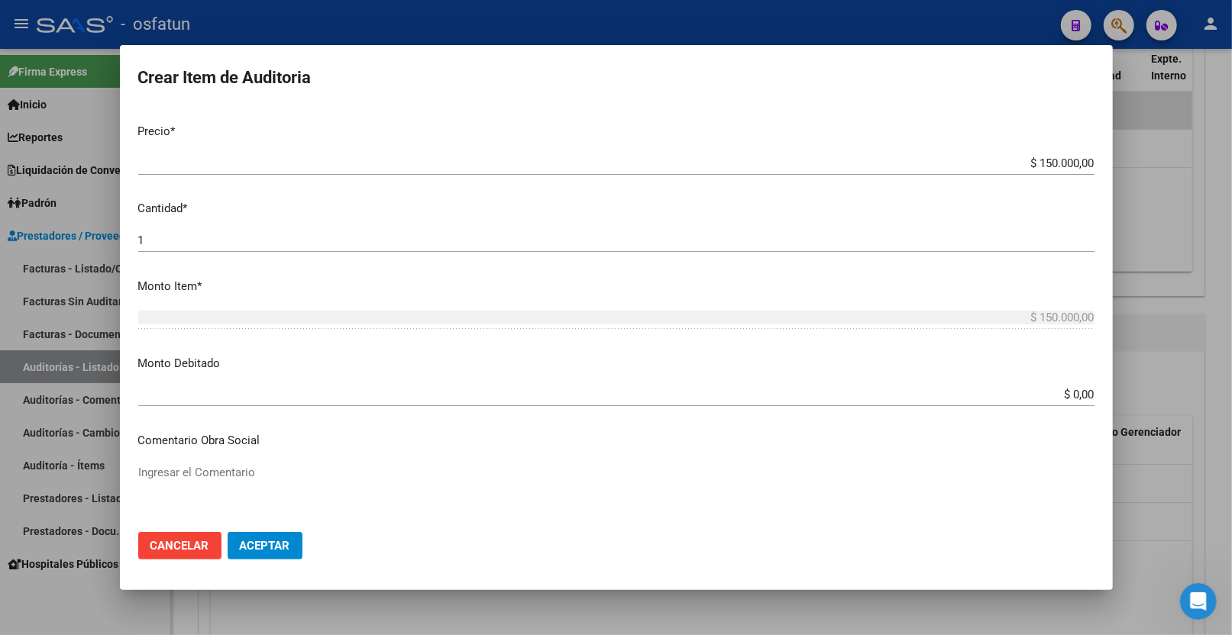
scroll to position [254, 0]
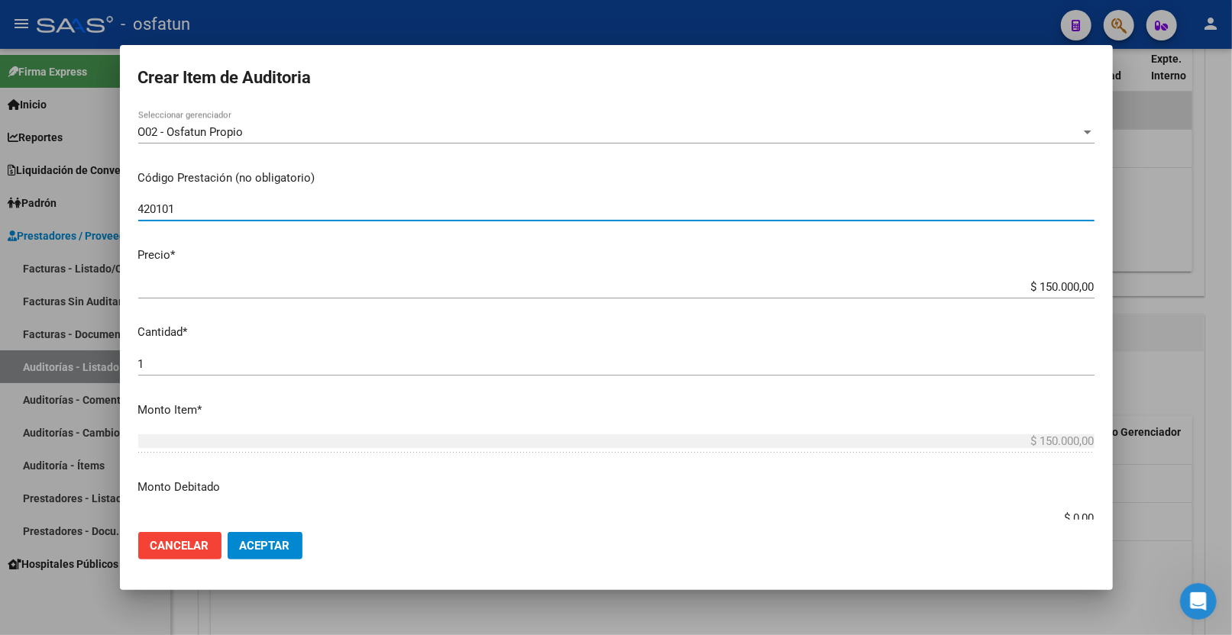
type input "420101"
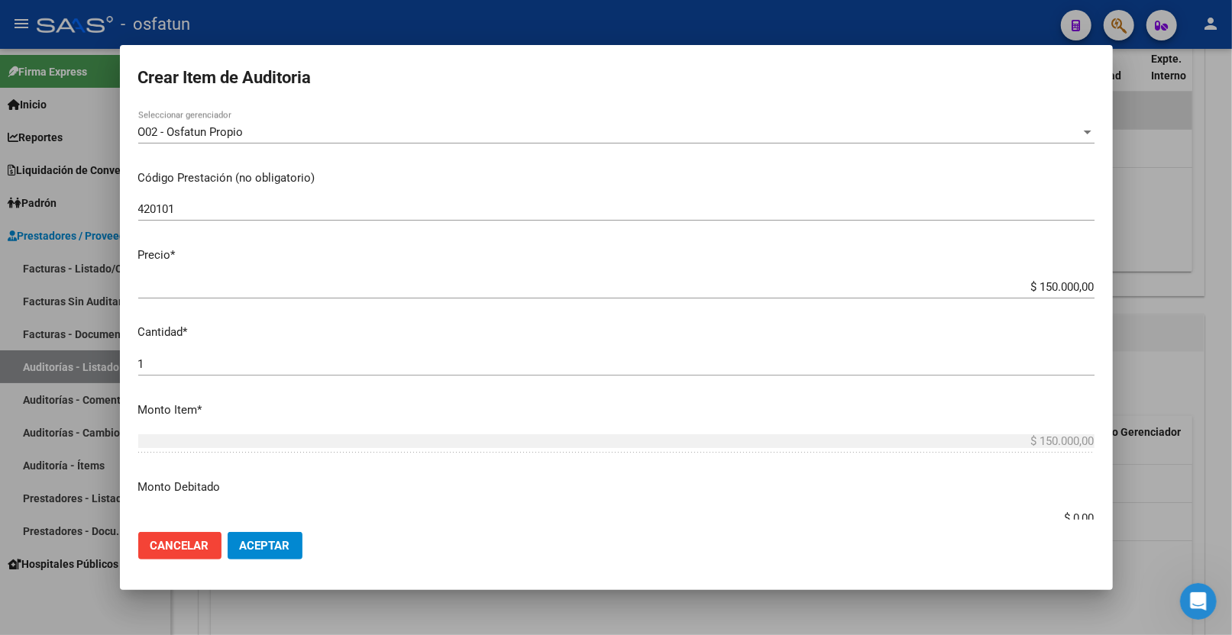
drag, startPoint x: 1027, startPoint y: 280, endPoint x: 1159, endPoint y: 295, distance: 133.0
click at [1159, 295] on div "Crear Item de Auditoria 23389136 Nro Documento 27233891369 CUIL Afiliado Activo…" at bounding box center [616, 317] width 1232 height 635
click at [628, 307] on div "$ 150.000,00 Ingresar el precio" at bounding box center [616, 294] width 956 height 37
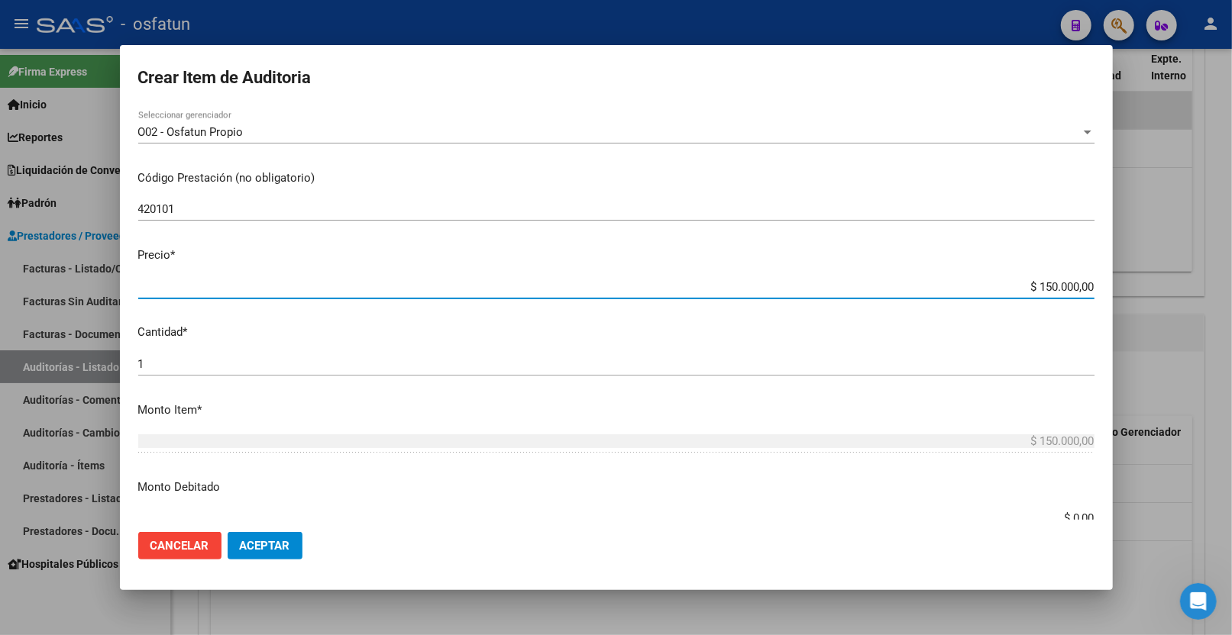
drag, startPoint x: 1025, startPoint y: 284, endPoint x: 1264, endPoint y: 283, distance: 239.1
click at [1231, 283] on html "menu - osfatun person Firma Express Inicio Calendario SSS Instructivos Contacto…" at bounding box center [616, 317] width 1232 height 635
type input "$ 0,01"
type input "$ 0,10"
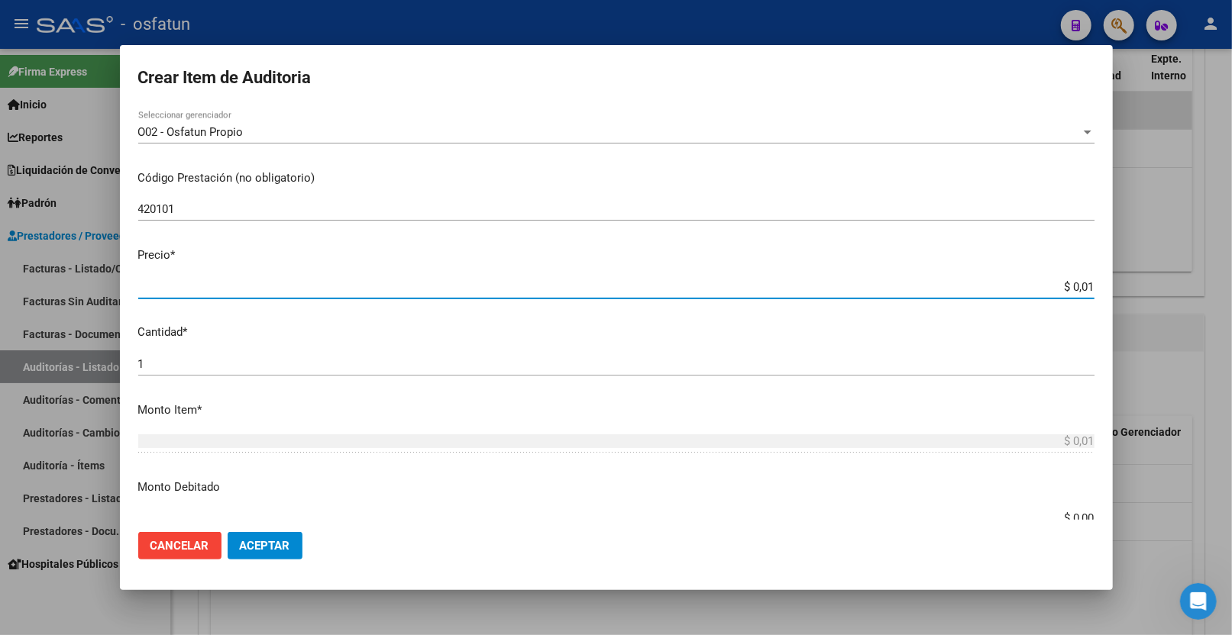
type input "$ 0,10"
type input "$ 1,00"
type input "$ 10,00"
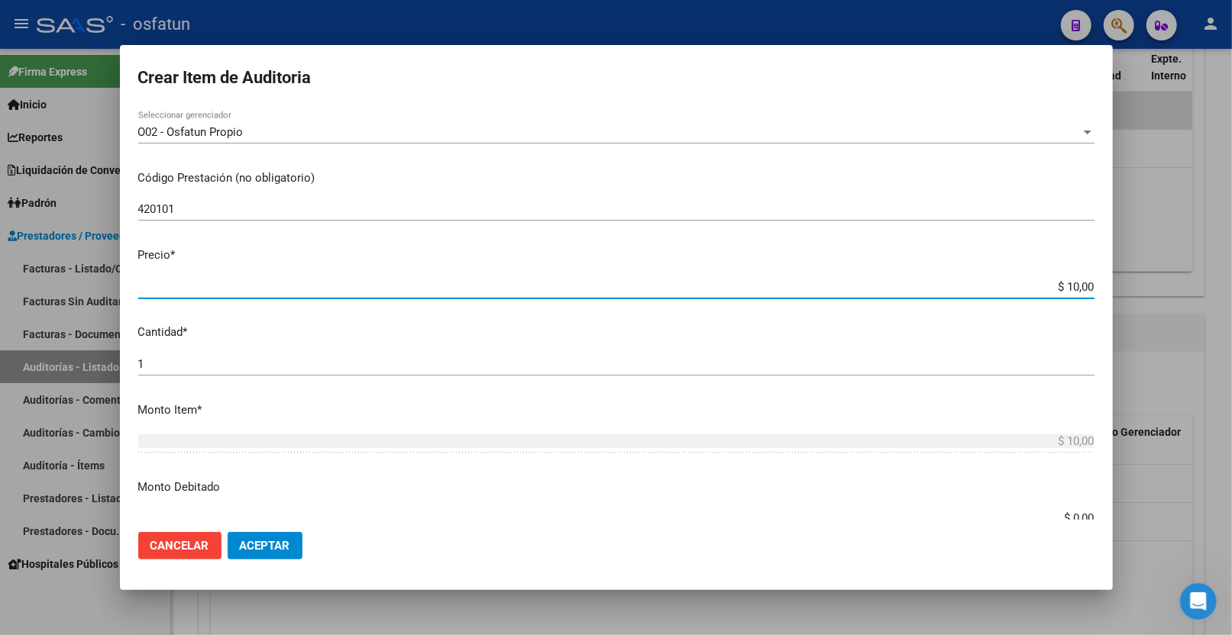
type input "$ 100,00"
type input "$ 1.000,00"
type input "$ 10.000,00"
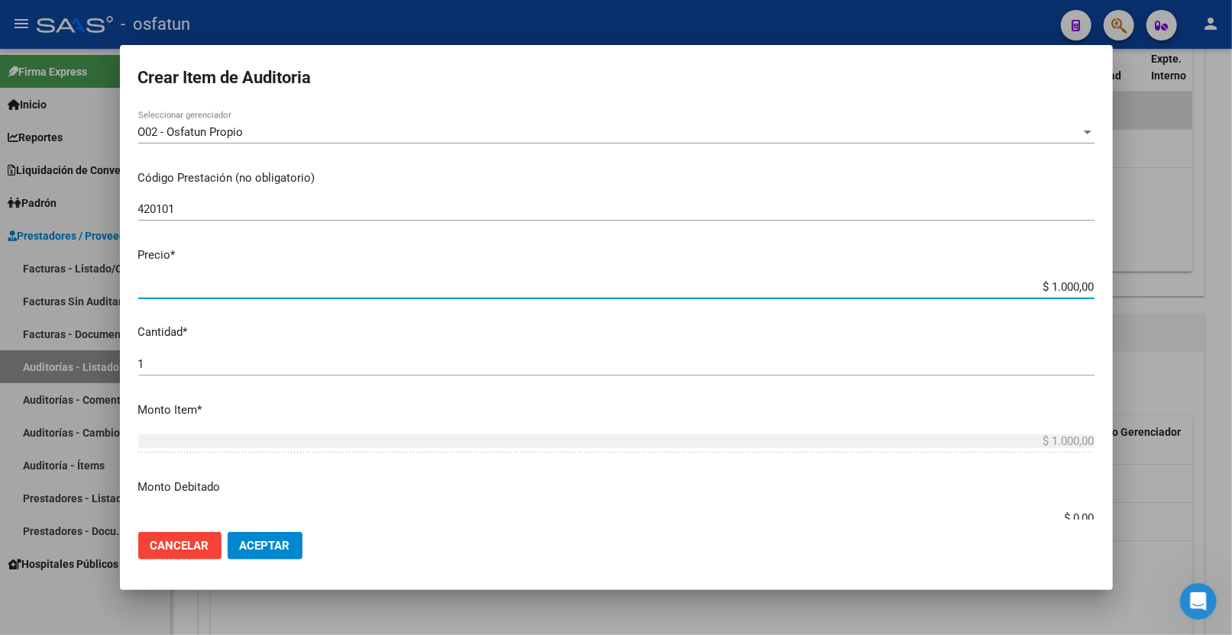
type input "$ 10.000,00"
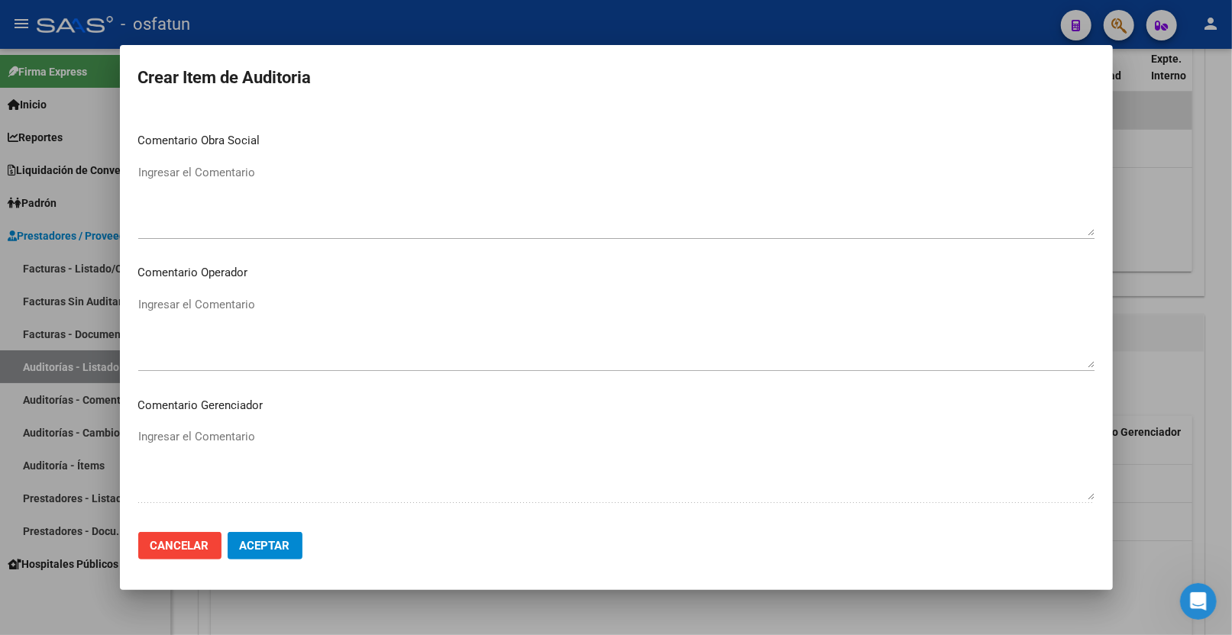
scroll to position [962, 0]
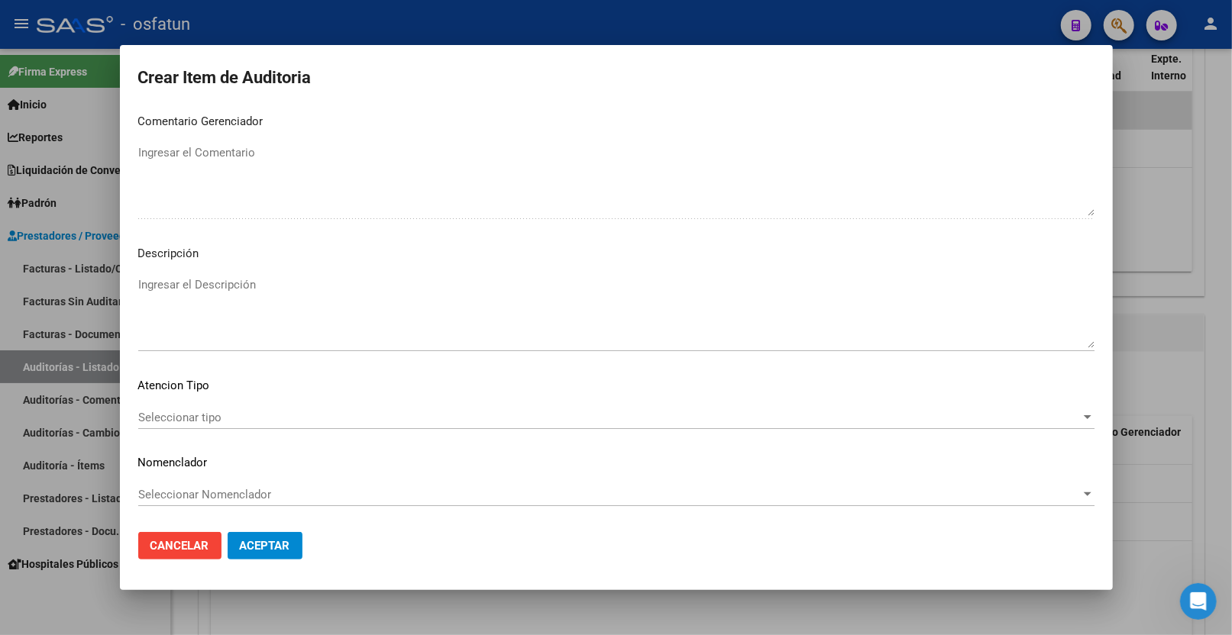
click at [204, 422] on span "Seleccionar tipo" at bounding box center [609, 418] width 942 height 14
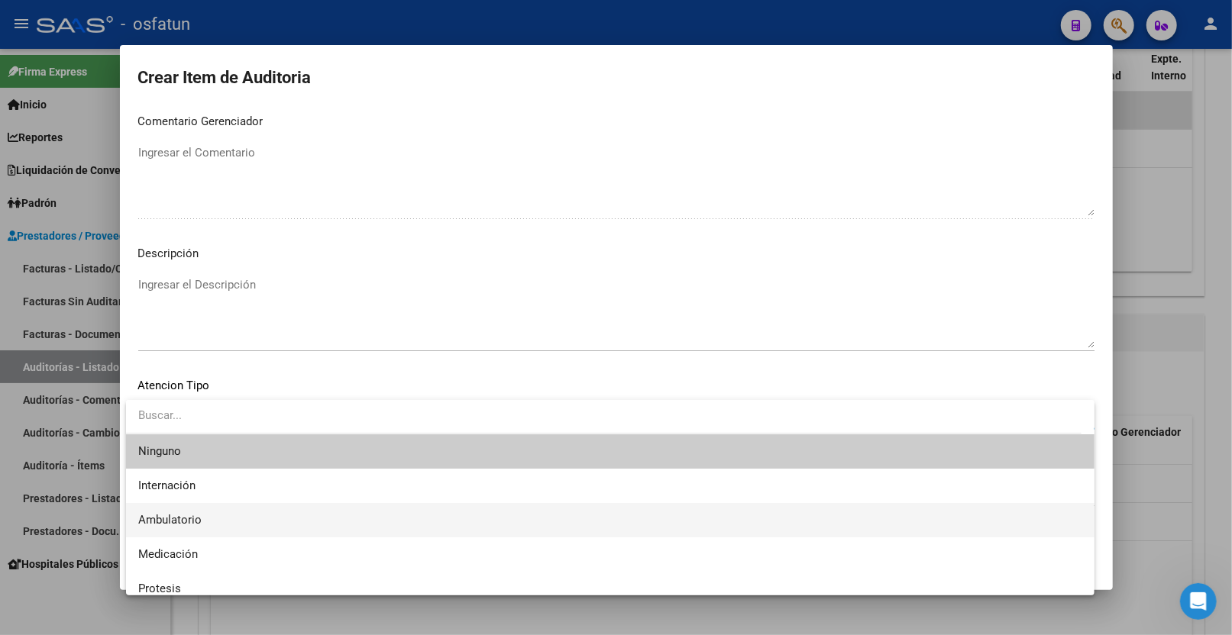
click at [200, 508] on span "Ambulatorio" at bounding box center [610, 520] width 944 height 34
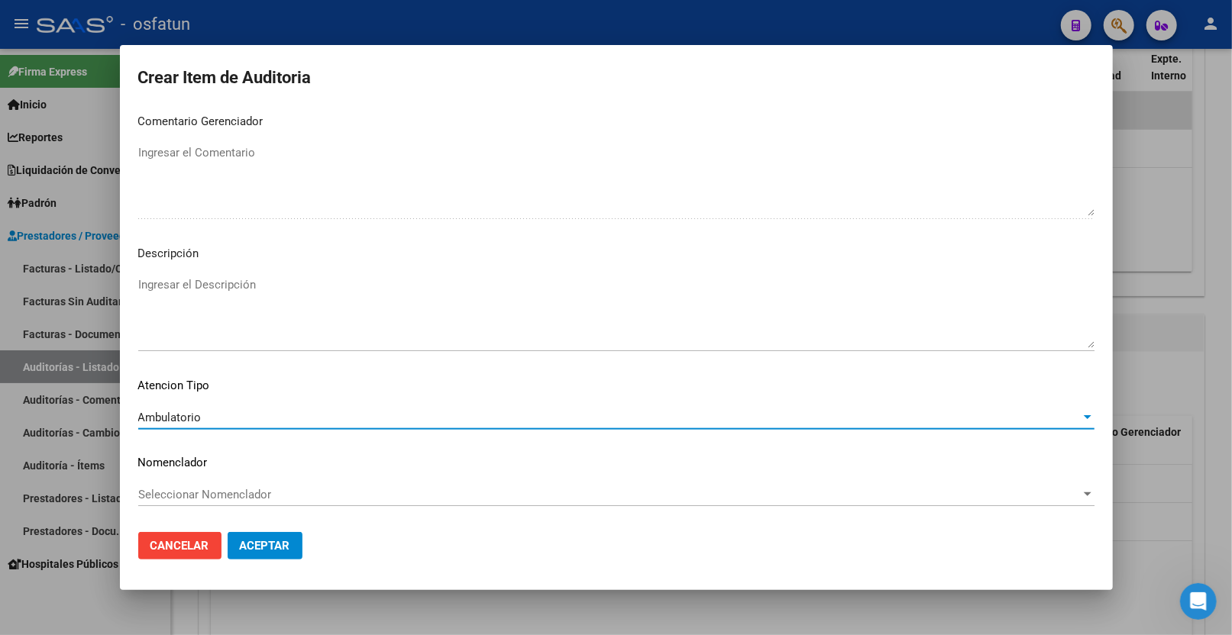
click at [200, 498] on span "Seleccionar Nomenclador" at bounding box center [609, 495] width 942 height 14
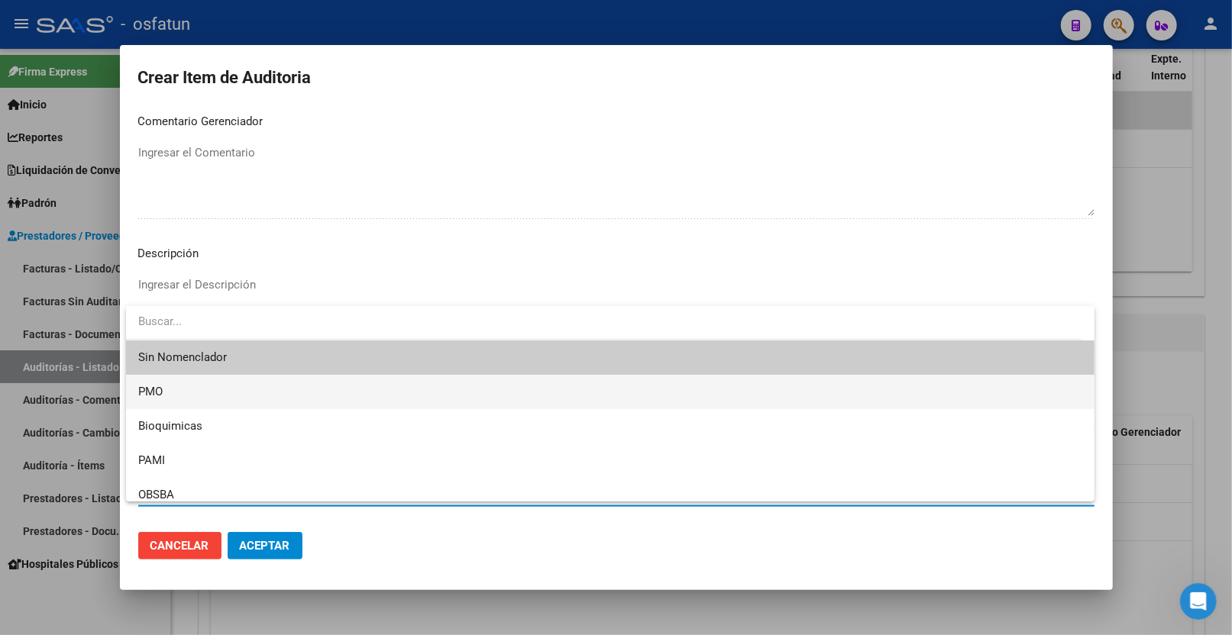
click at [201, 403] on span "PMO" at bounding box center [610, 392] width 944 height 34
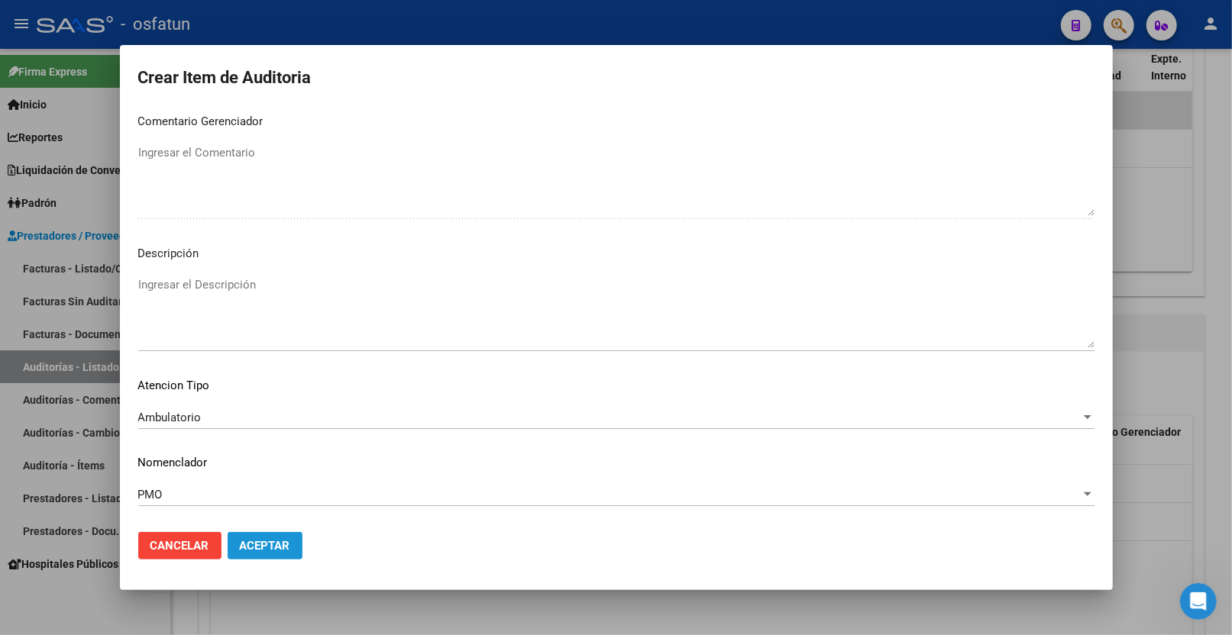
click at [258, 538] on span "Aceptar" at bounding box center [265, 546] width 50 height 14
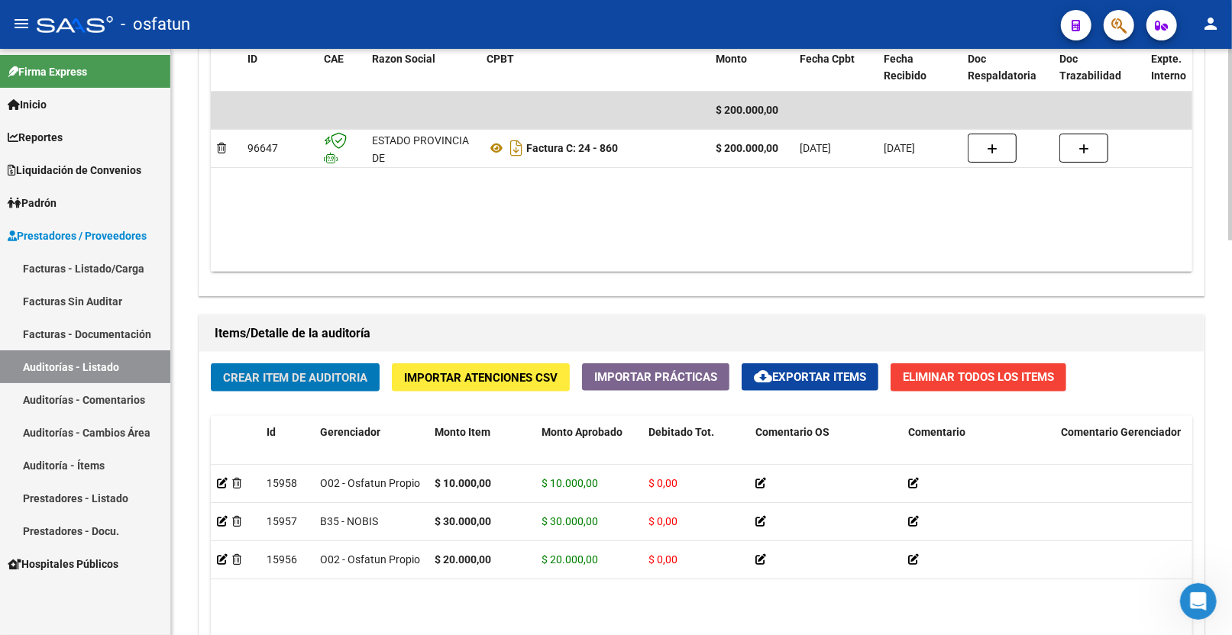
scroll to position [933, 0]
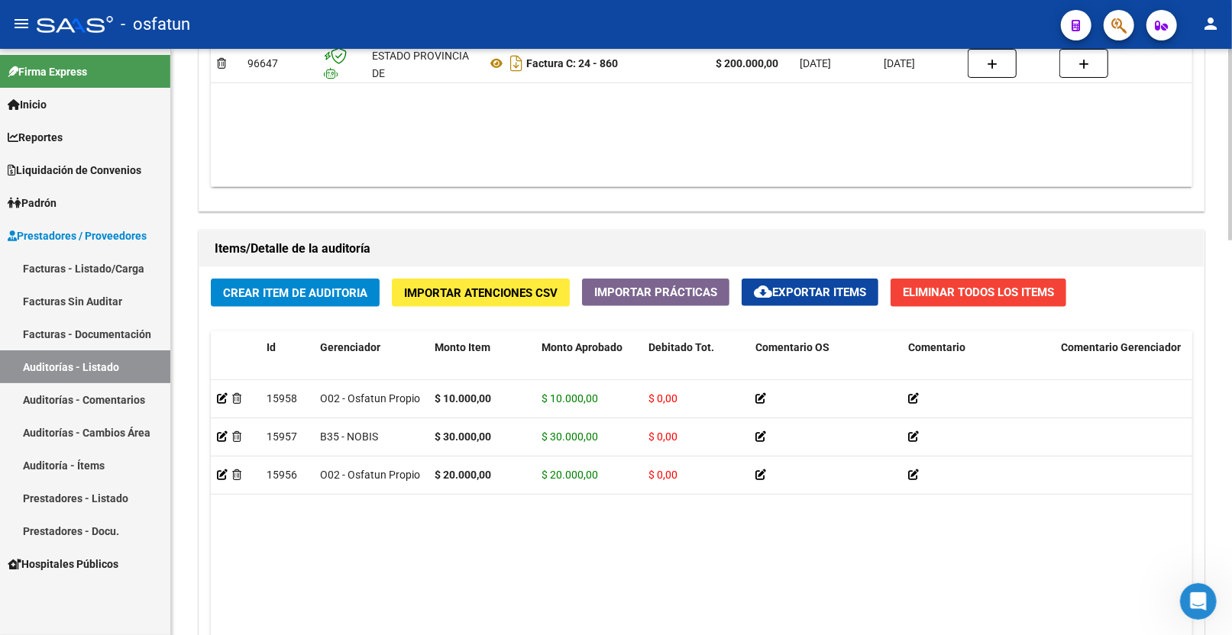
click at [294, 280] on div "Crear Item de Auditoria Importar Atenciones CSV Importar Prácticas cloud_downlo…" at bounding box center [701, 533] width 1004 height 532
click at [294, 291] on span "Crear Item de Auditoria" at bounding box center [295, 293] width 144 height 14
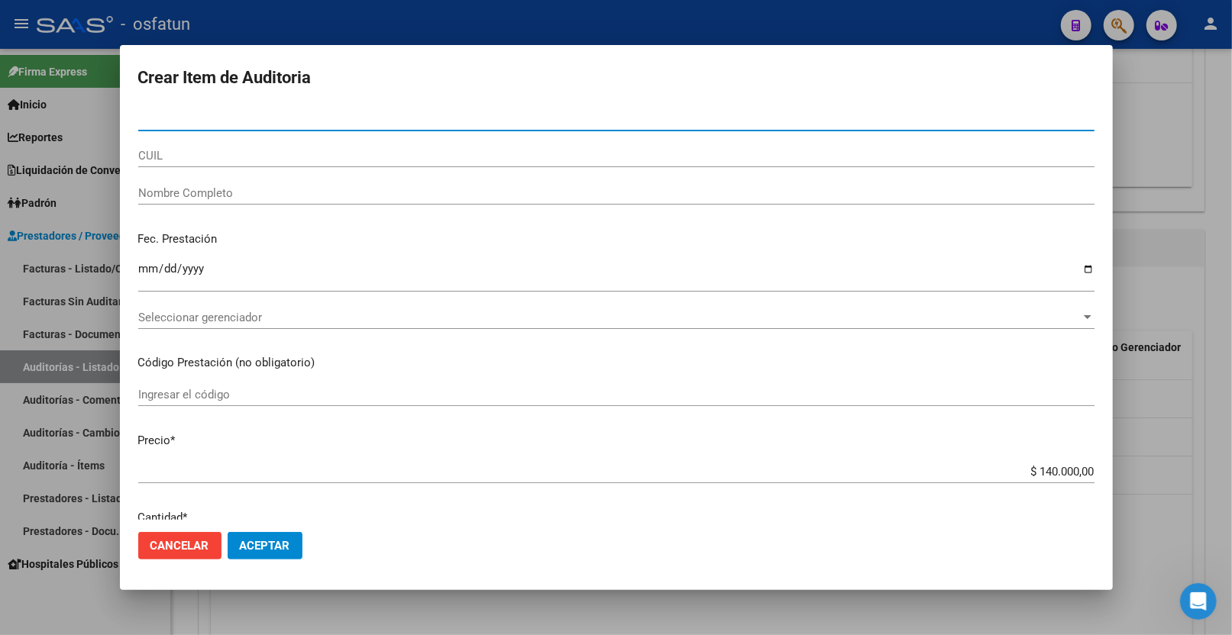
paste input "55844717"
type input "55844717"
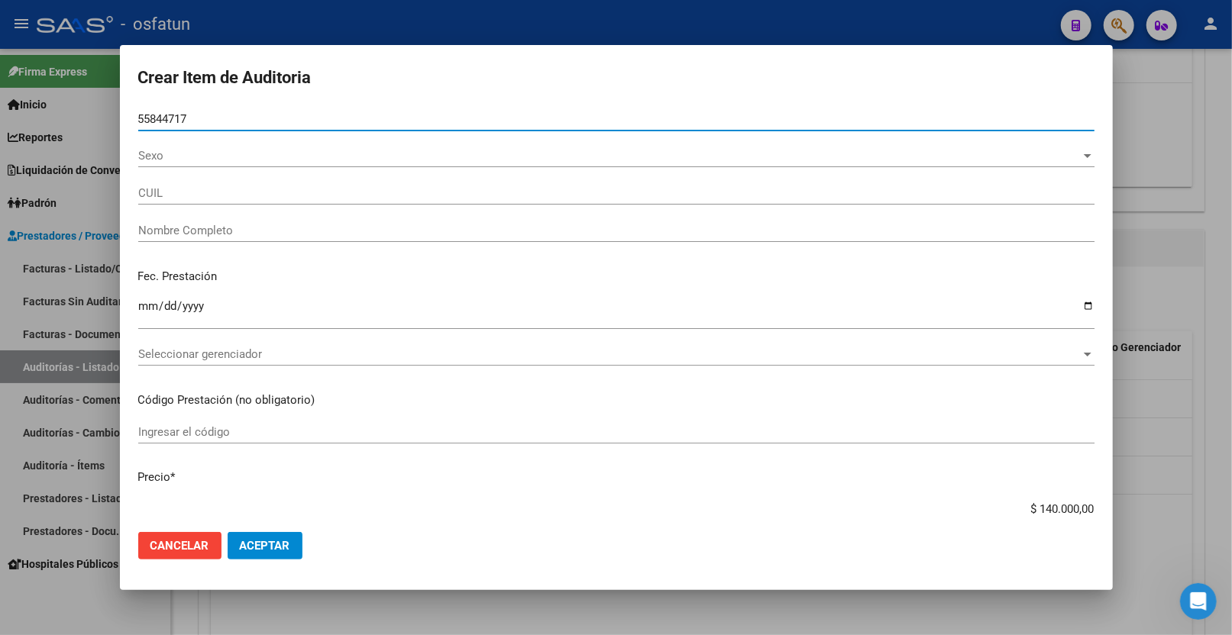
type input "20558447177"
type input "[PERSON_NAME] [PERSON_NAME]"
type input "55844717"
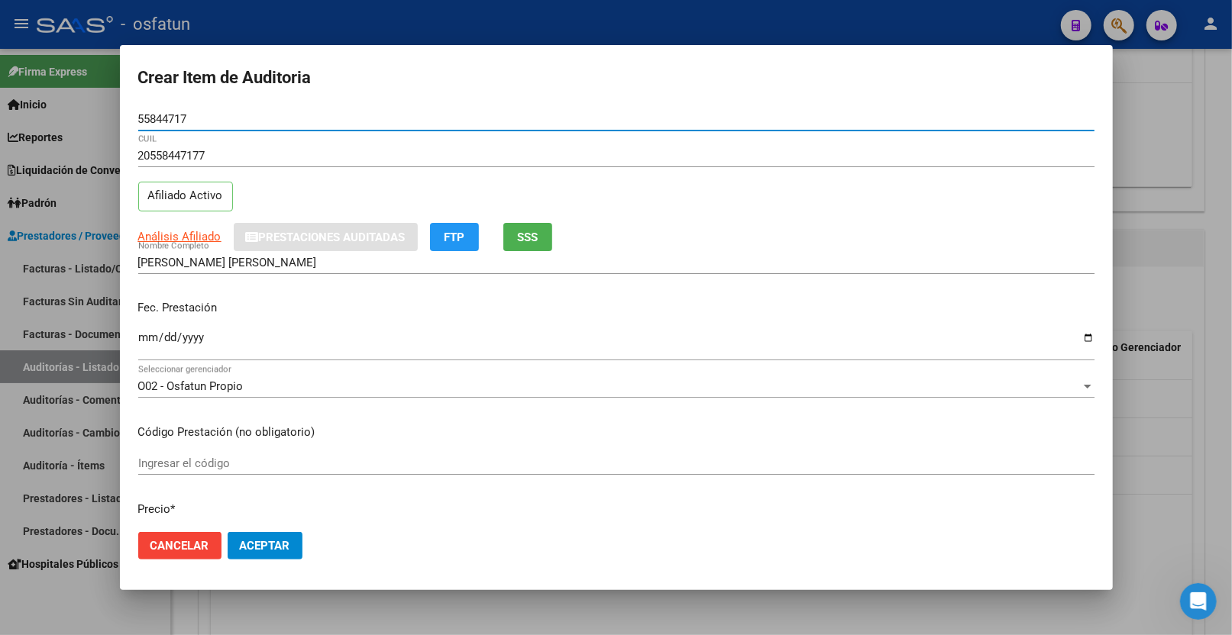
click at [140, 322] on div "Fec. Prestación Ingresar la fecha" at bounding box center [616, 331] width 956 height 87
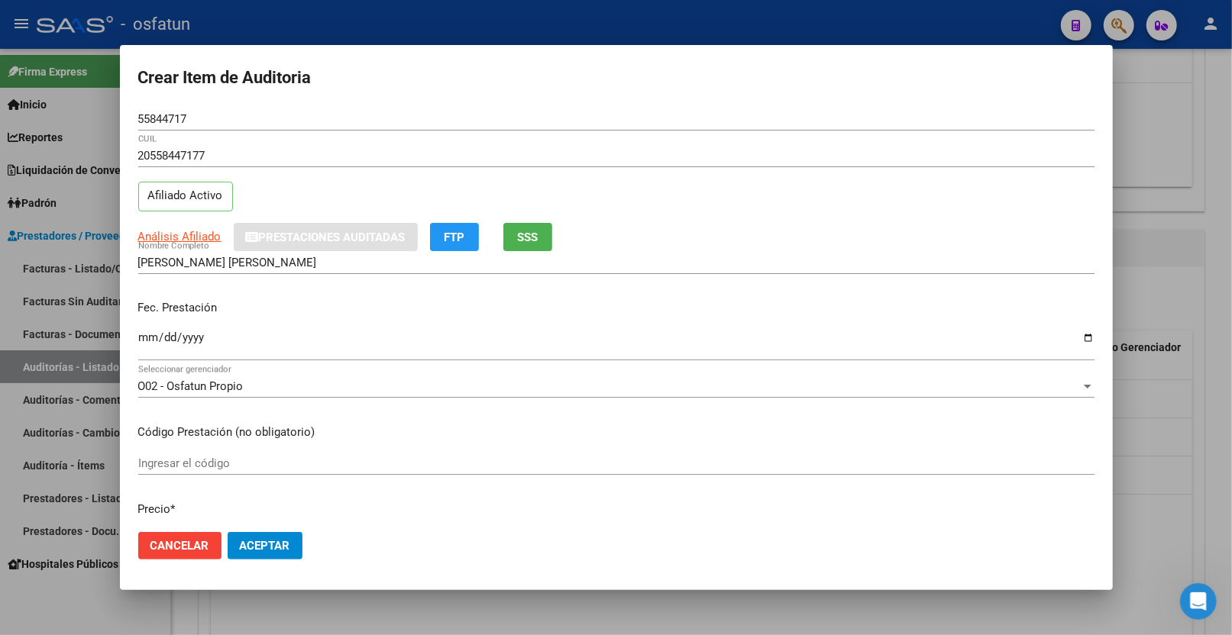
click at [145, 337] on input "Ingresar la fecha" at bounding box center [616, 343] width 956 height 24
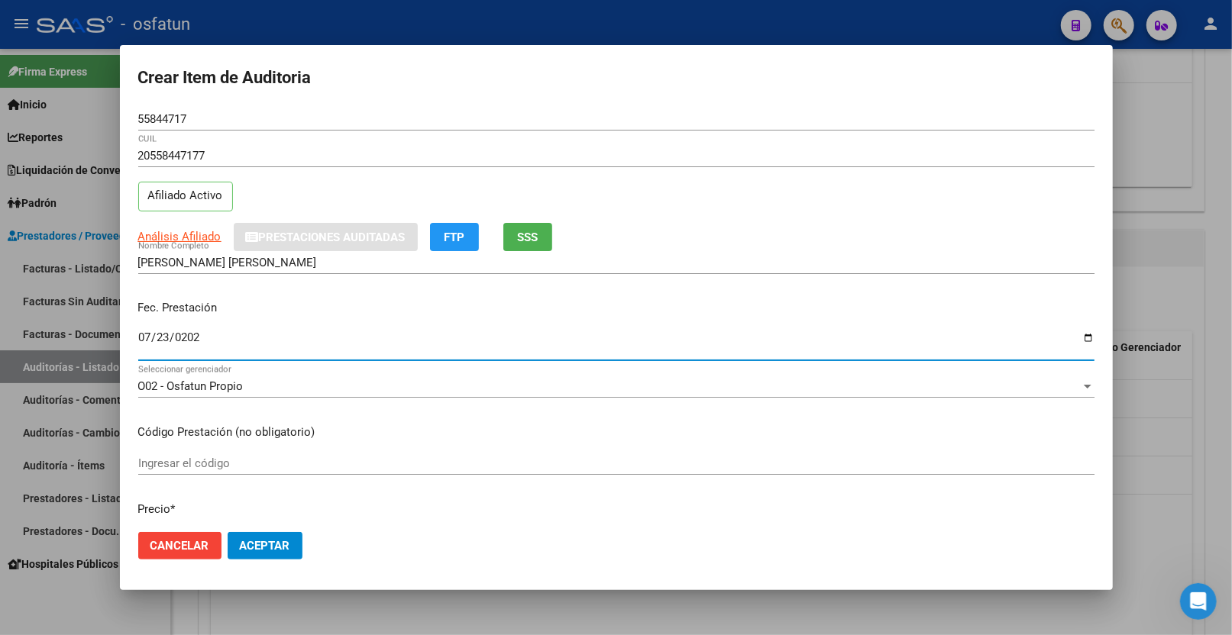
type input "[DATE]"
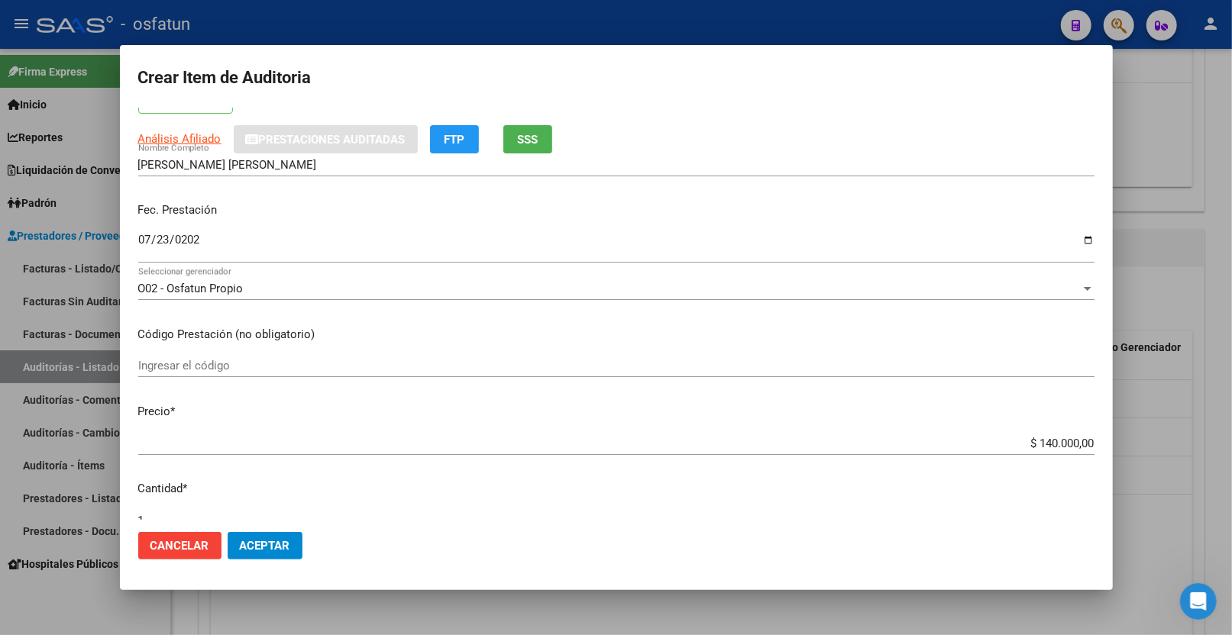
scroll to position [254, 0]
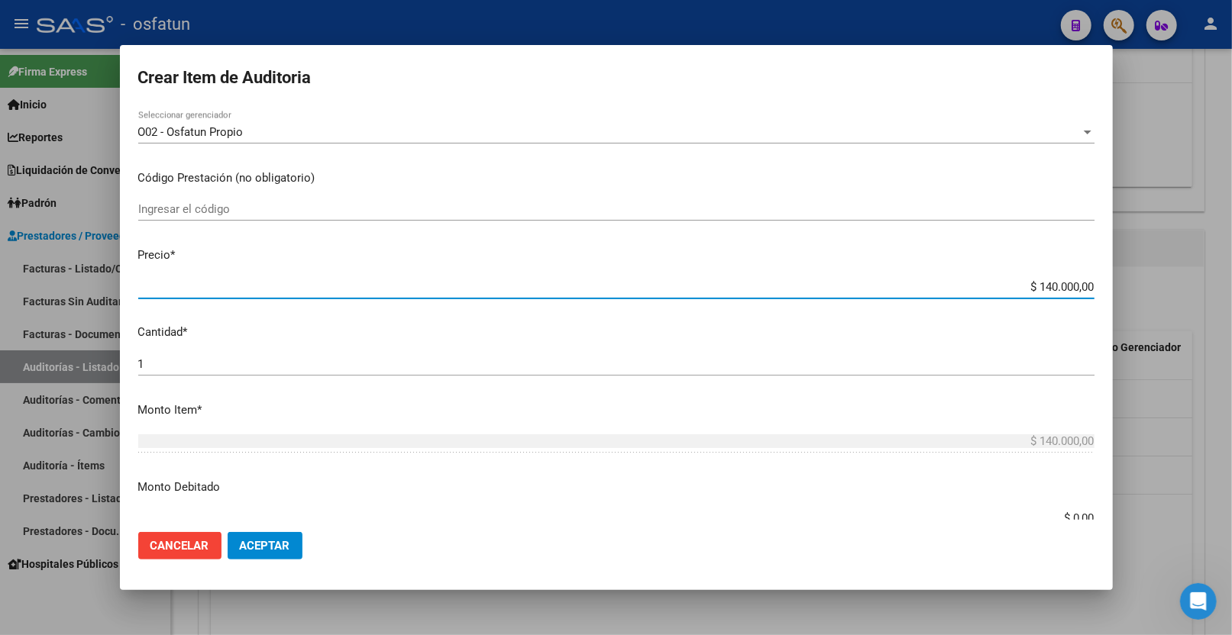
drag, startPoint x: 1036, startPoint y: 285, endPoint x: 1148, endPoint y: 276, distance: 112.6
click at [1148, 276] on div "Crear Item de Auditoria 55844717 Nro Documento 20558447177 CUIL Afiliado Activo…" at bounding box center [616, 317] width 1232 height 635
type input "$ 0,01"
type input "$ 0,10"
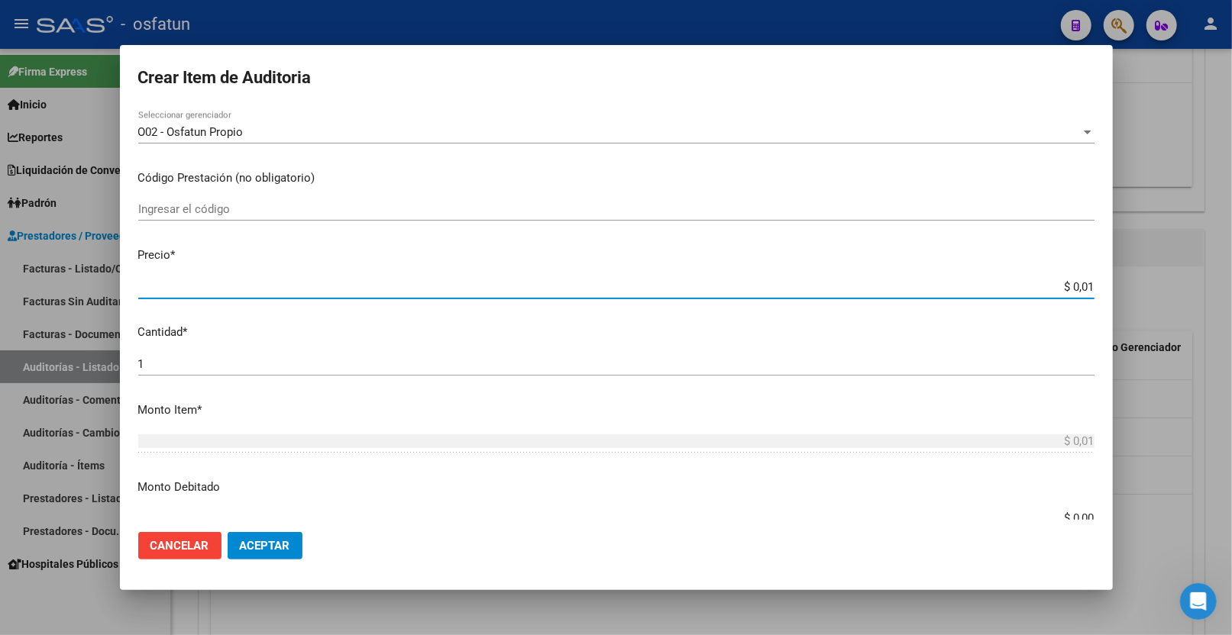
type input "$ 0,10"
type input "$ 1,00"
type input "$ 10,00"
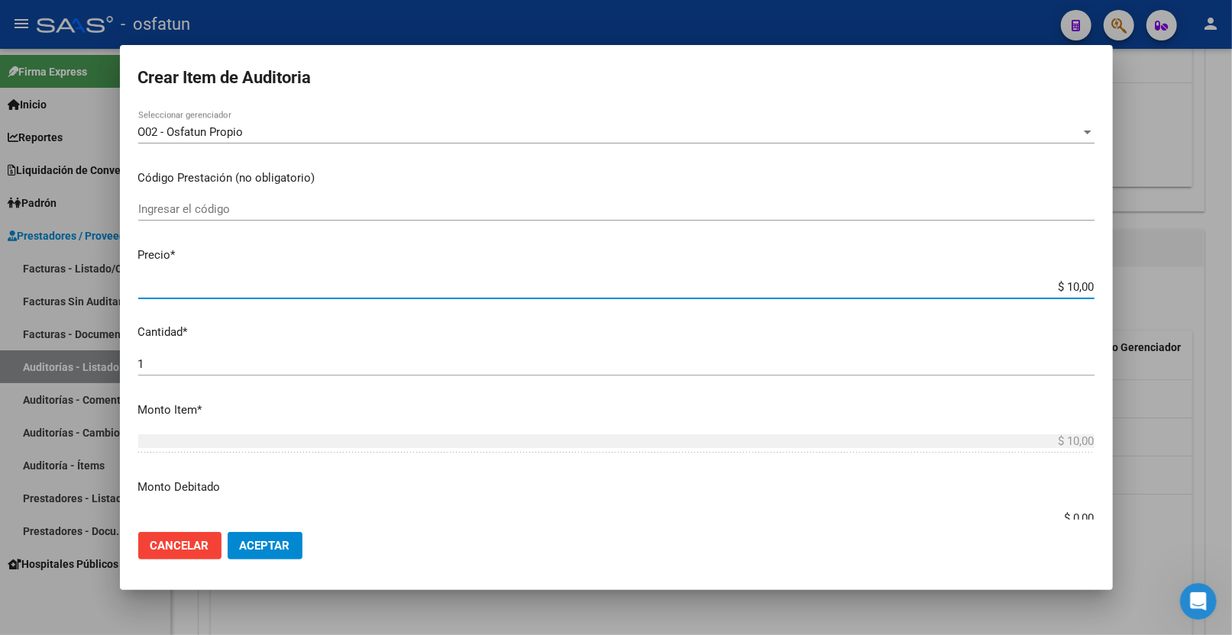
type input "$ 100,00"
type input "$ 1.000,00"
type input "$ 10.000,00"
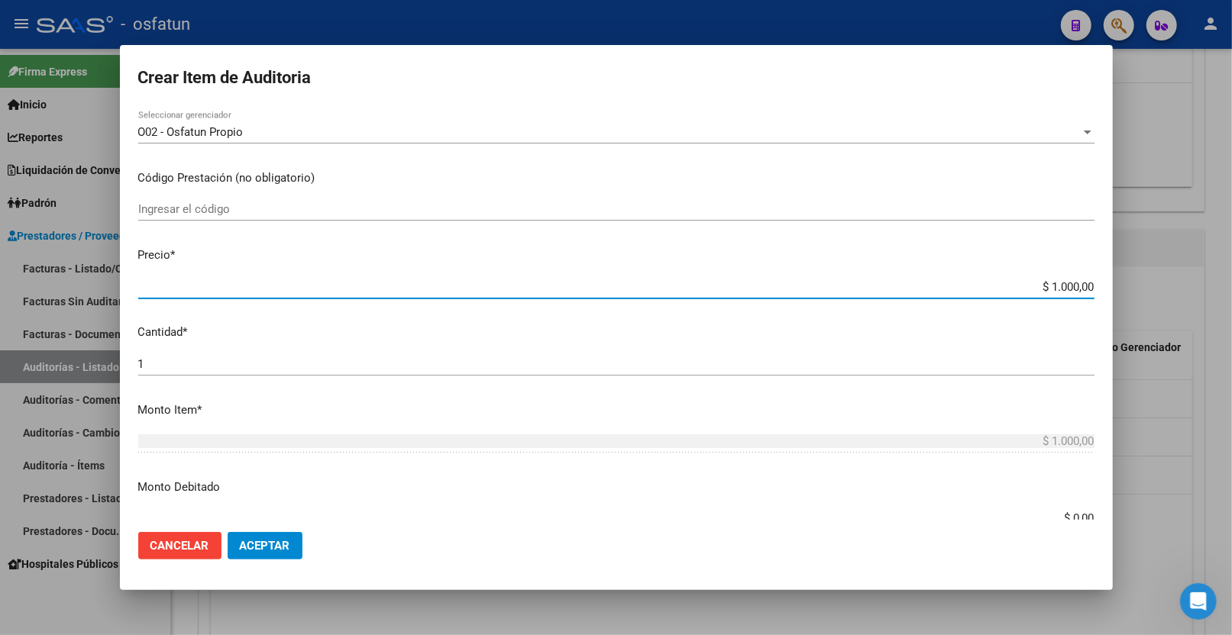
type input "$ 10.000,00"
click at [391, 209] on input "Ingresar el código" at bounding box center [616, 209] width 956 height 14
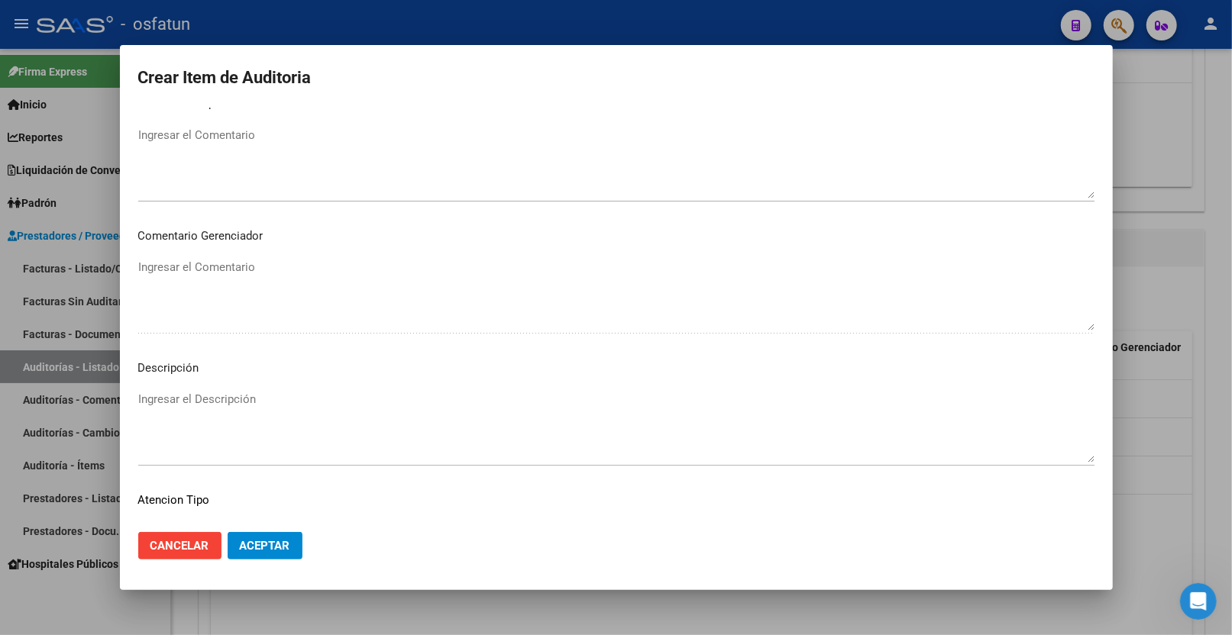
scroll to position [962, 0]
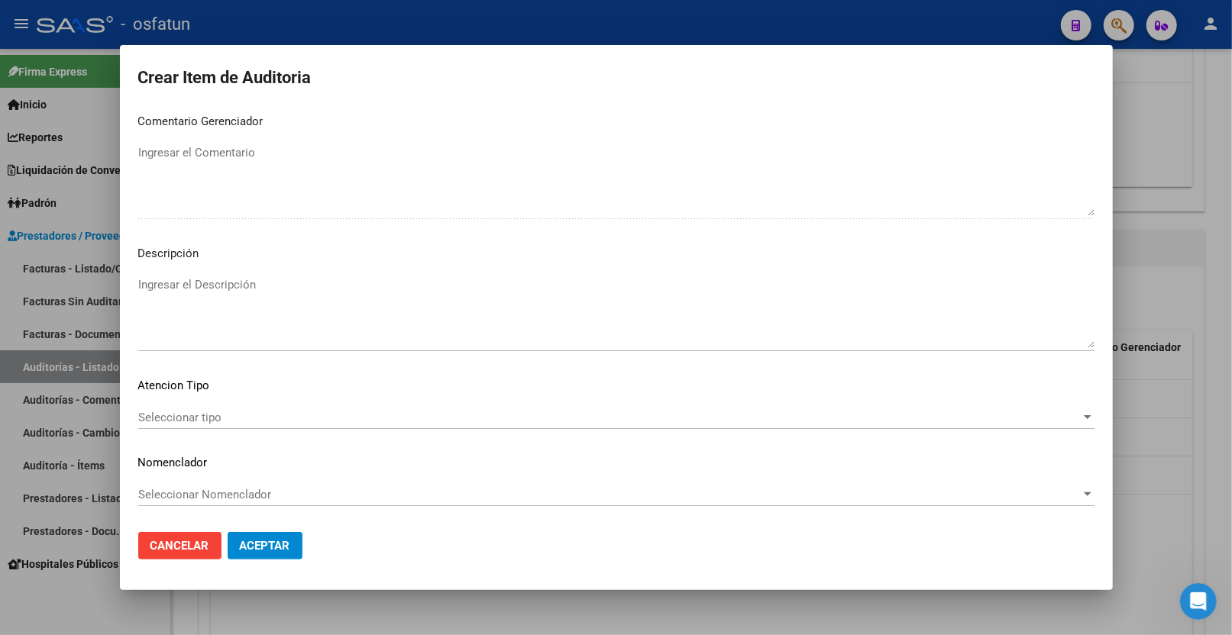
type input "420101"
click at [241, 406] on div "Seleccionar tipo Seleccionar tipo" at bounding box center [616, 417] width 956 height 23
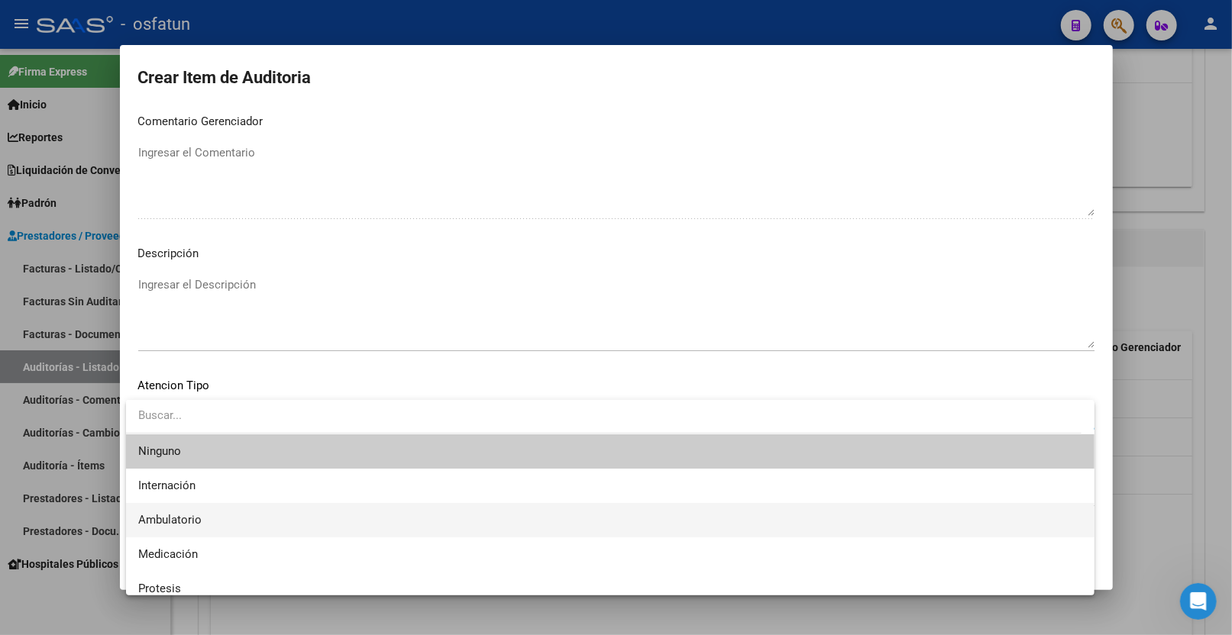
click at [220, 517] on span "Ambulatorio" at bounding box center [610, 520] width 944 height 34
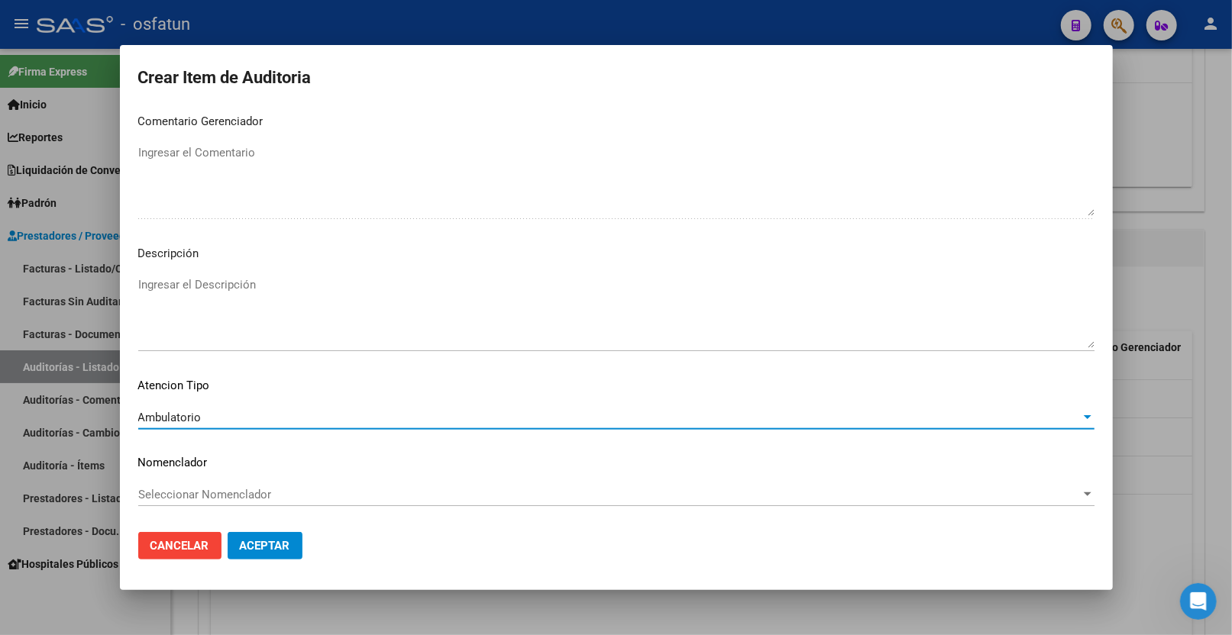
click at [219, 499] on span "Seleccionar Nomenclador" at bounding box center [609, 495] width 942 height 14
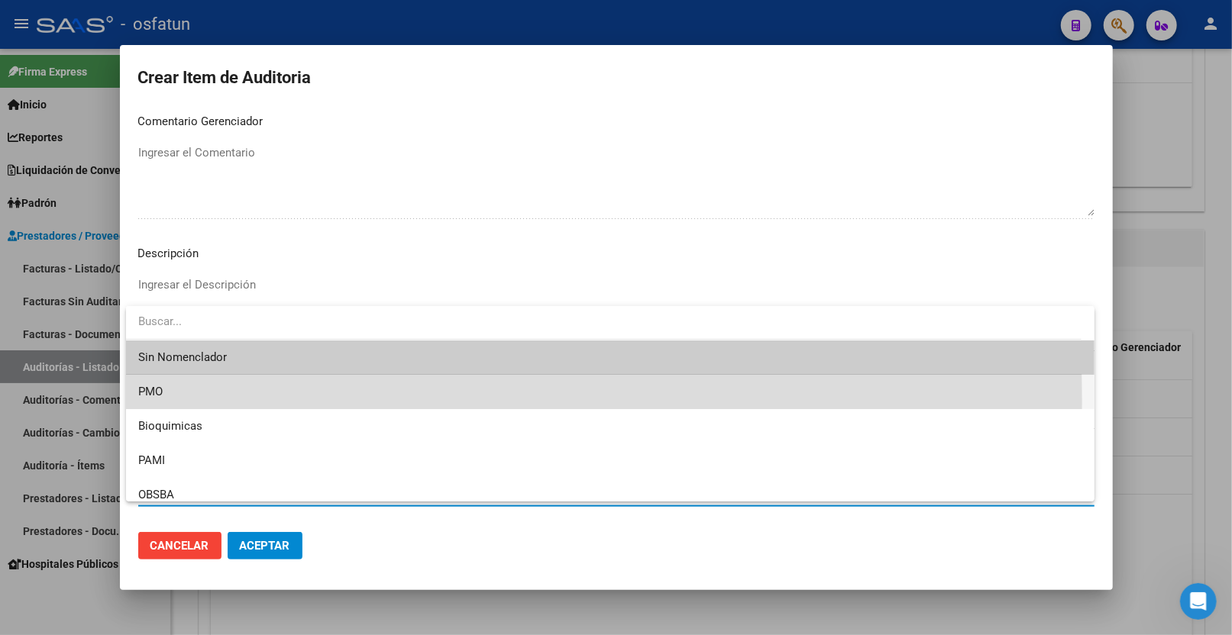
click at [212, 402] on span "PMO" at bounding box center [610, 392] width 944 height 34
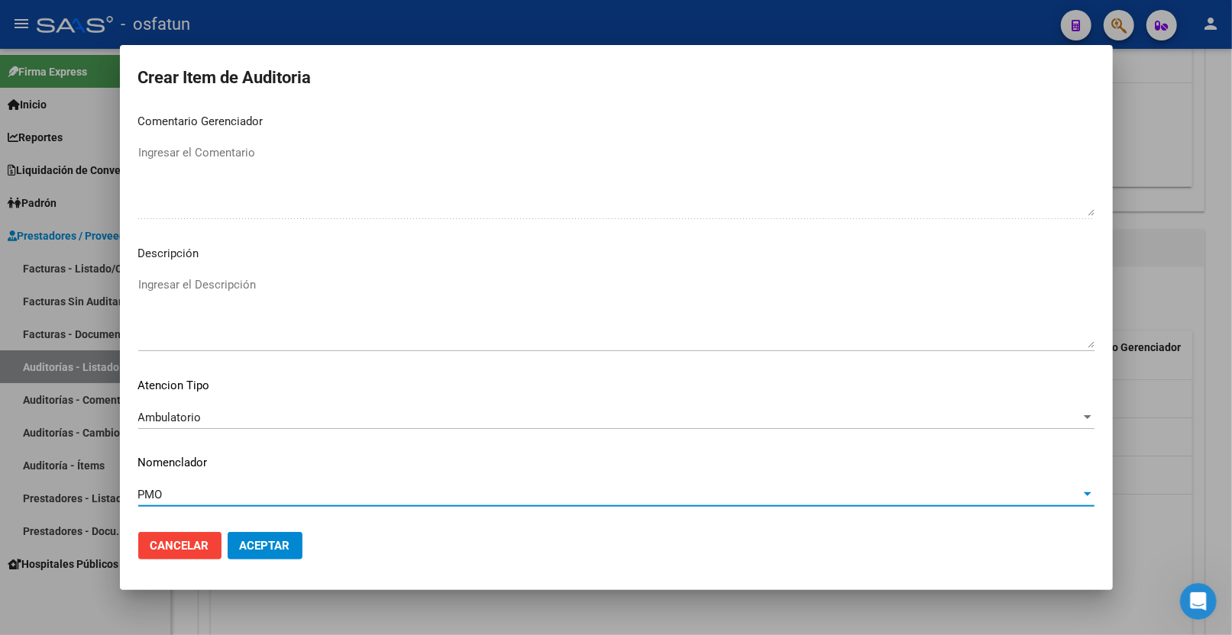
click at [268, 538] on button "Aceptar" at bounding box center [265, 545] width 75 height 27
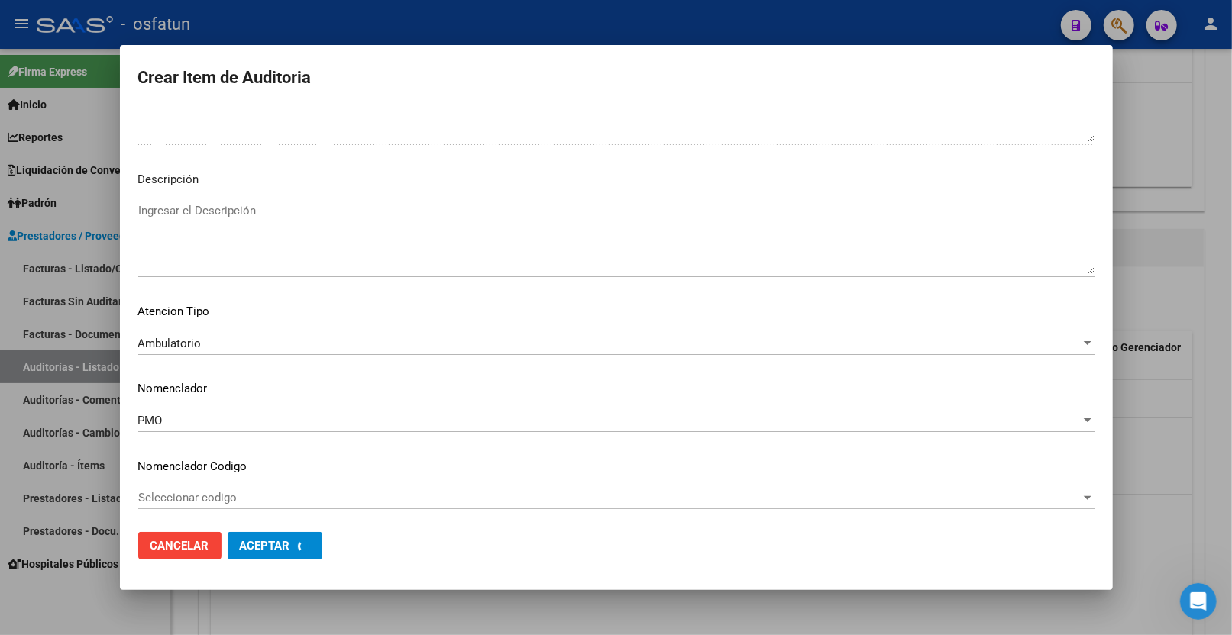
scroll to position [1039, 0]
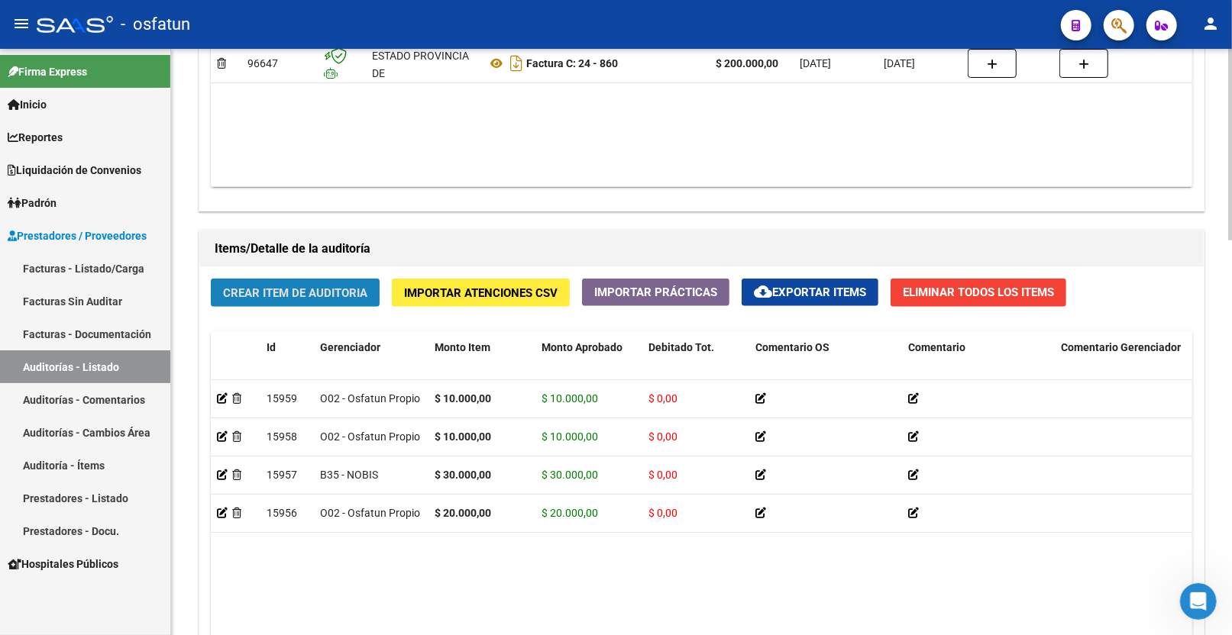
click at [319, 289] on span "Crear Item de Auditoria" at bounding box center [295, 293] width 144 height 14
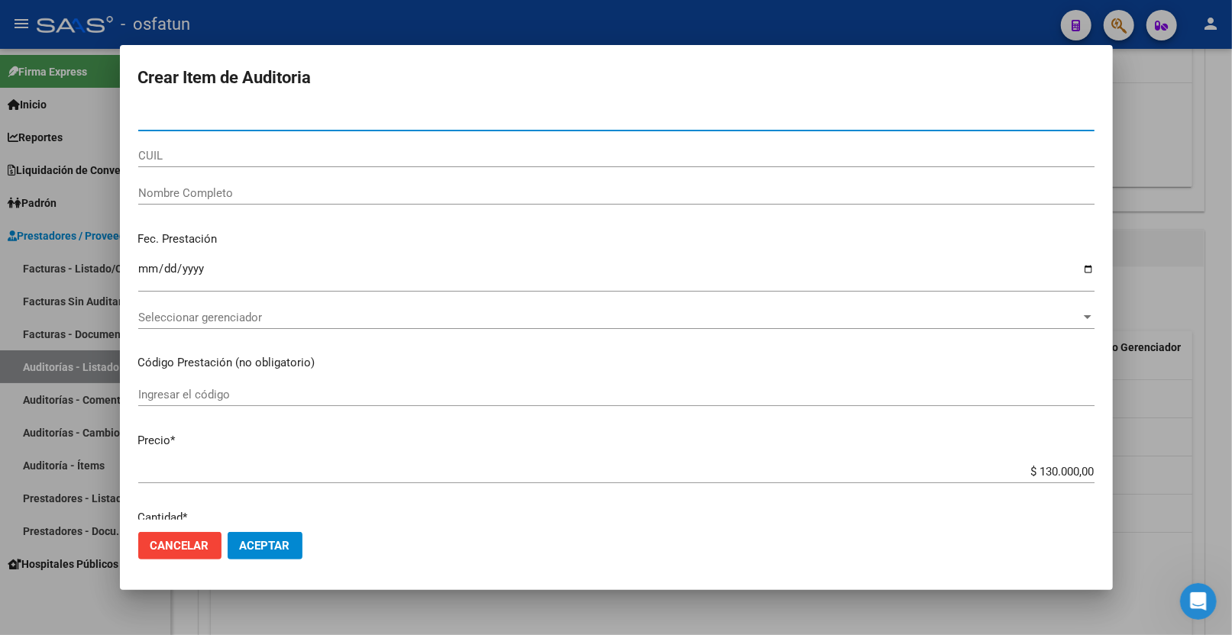
paste input "56089348"
type input "56089348"
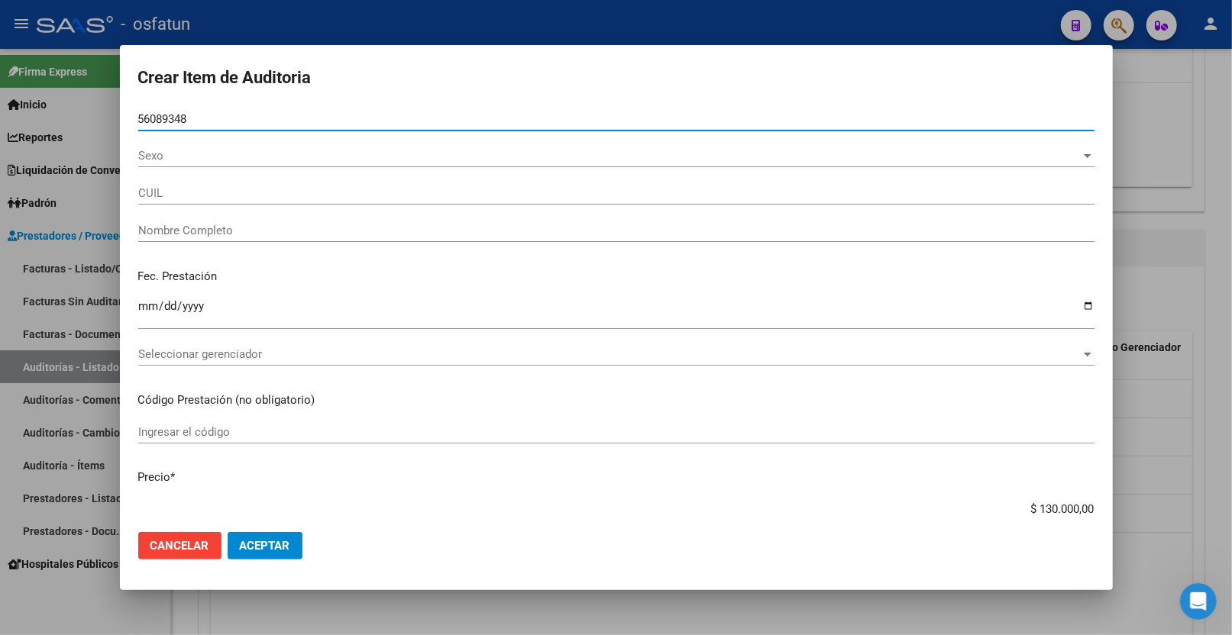
type input "27560893480"
type input "-"
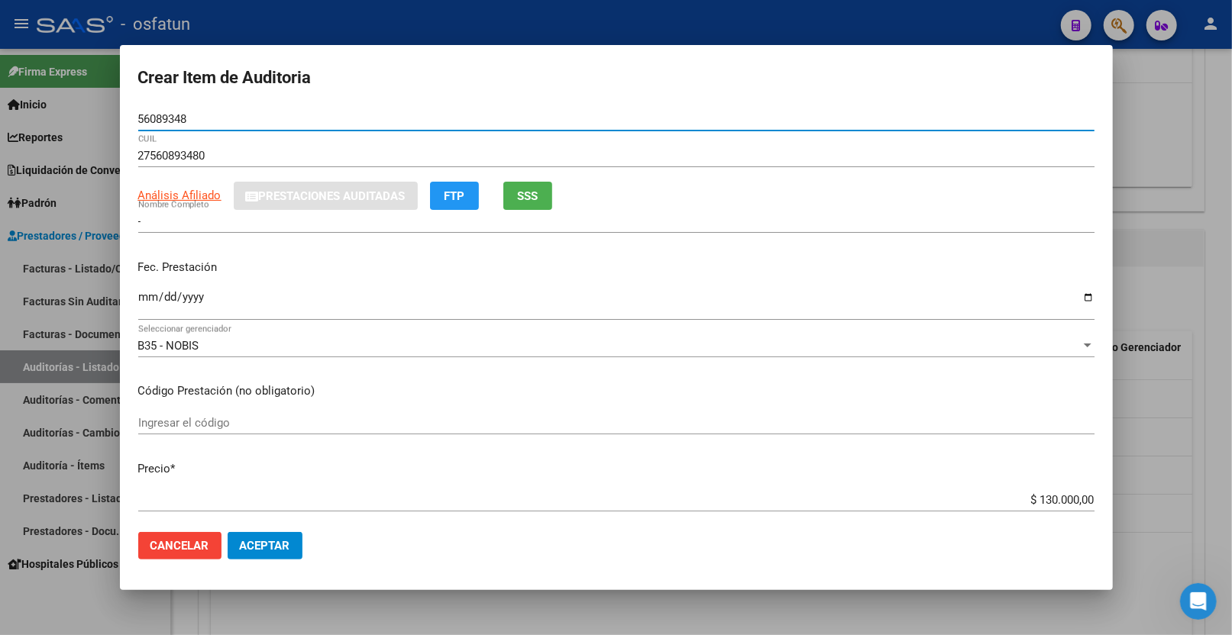
type input "56089348"
click at [148, 300] on input "Ingresar la fecha" at bounding box center [616, 303] width 956 height 24
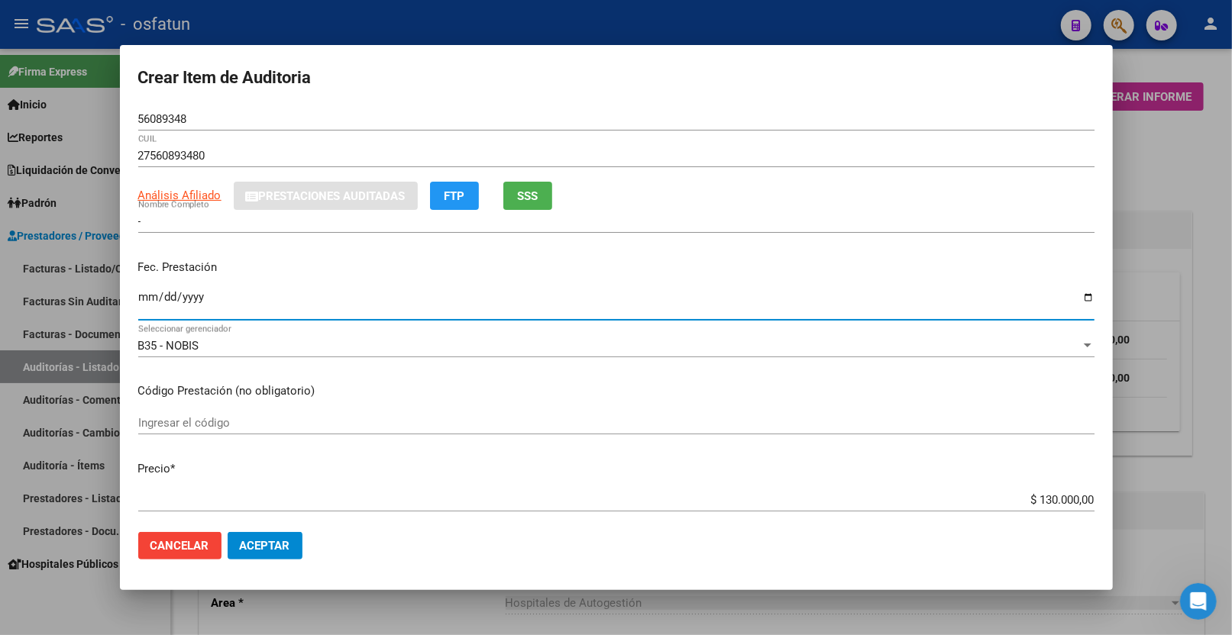
scroll to position [933, 0]
type input "[DATE]"
click at [543, 422] on input "Ingresar el código" at bounding box center [616, 423] width 956 height 14
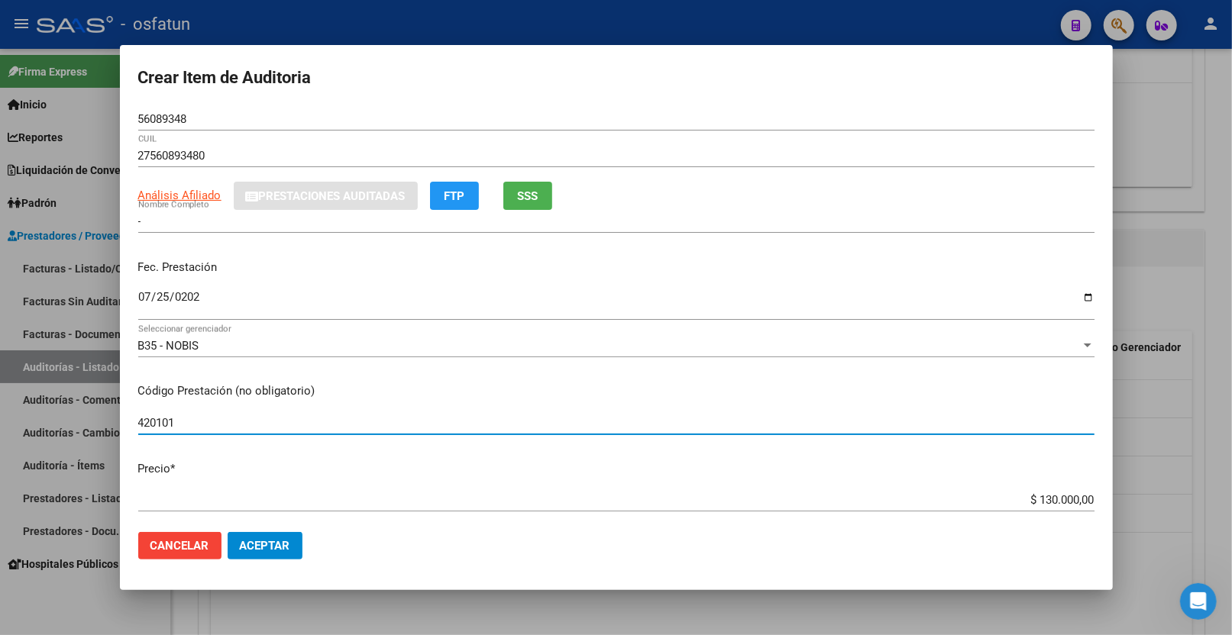
type input "420101"
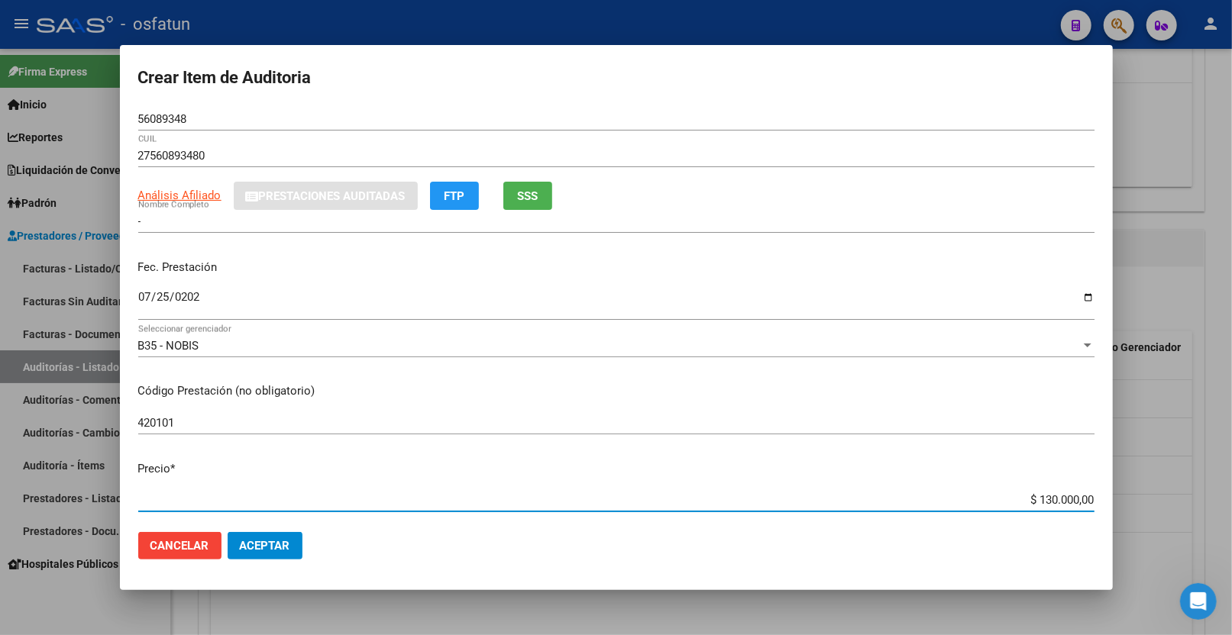
drag, startPoint x: 1043, startPoint y: 499, endPoint x: 1152, endPoint y: 493, distance: 109.4
click at [1153, 493] on div "Crear Item de Auditoria 56089348 Nro Documento 27560893480 CUIL Análisis Afilia…" at bounding box center [616, 317] width 1232 height 635
type input "$ 0,10"
type input "$ 1,00"
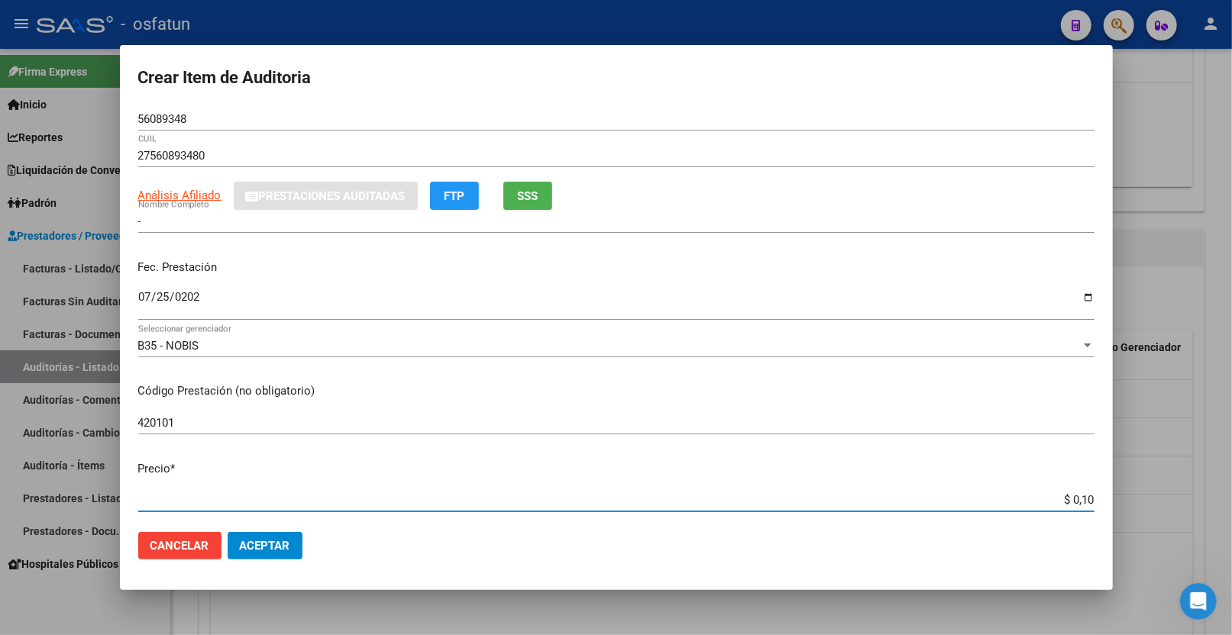
type input "$ 1,00"
type input "$ 10,00"
type input "$ 100,00"
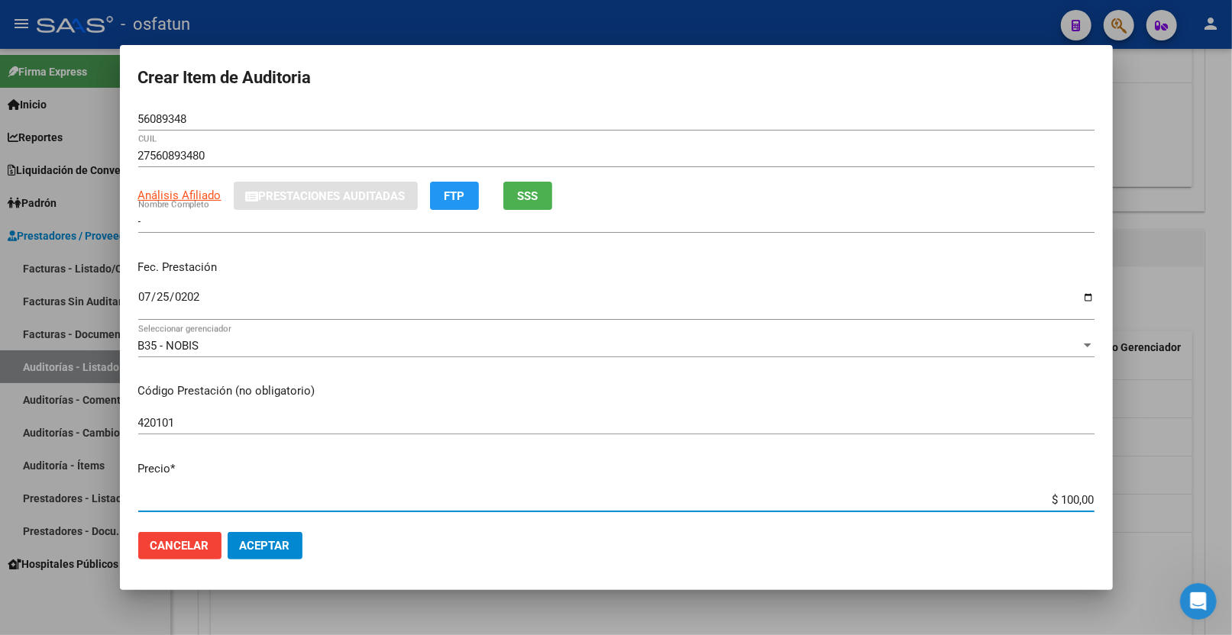
type input "$ 1.000,00"
type input "$ 10.000,00"
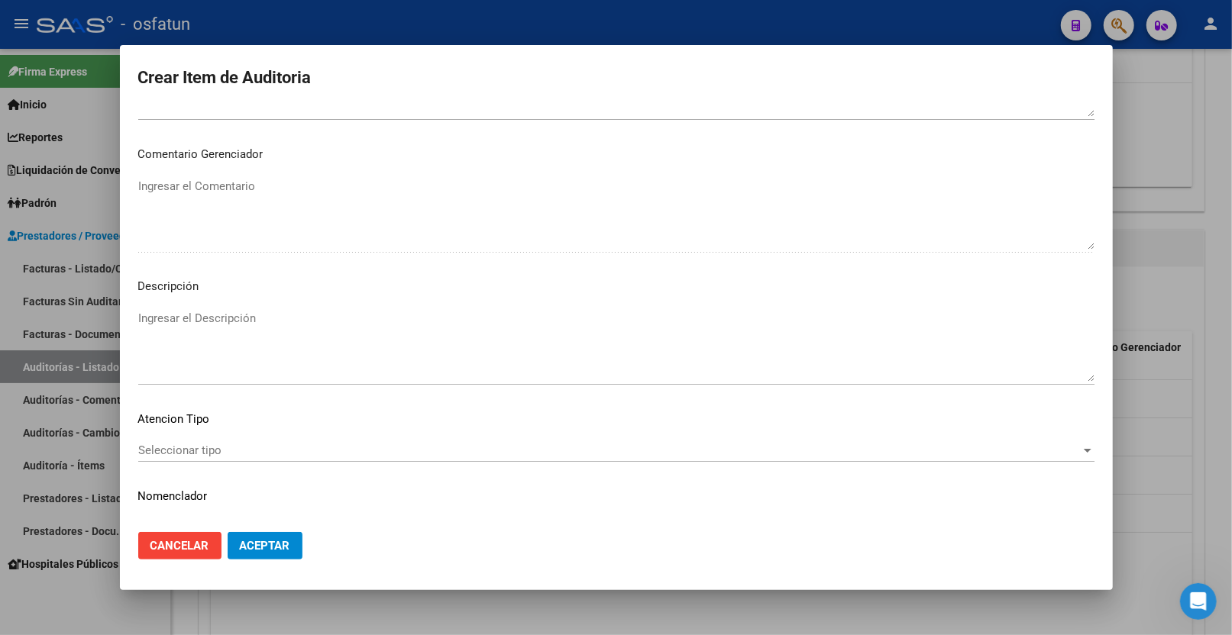
scroll to position [920, 0]
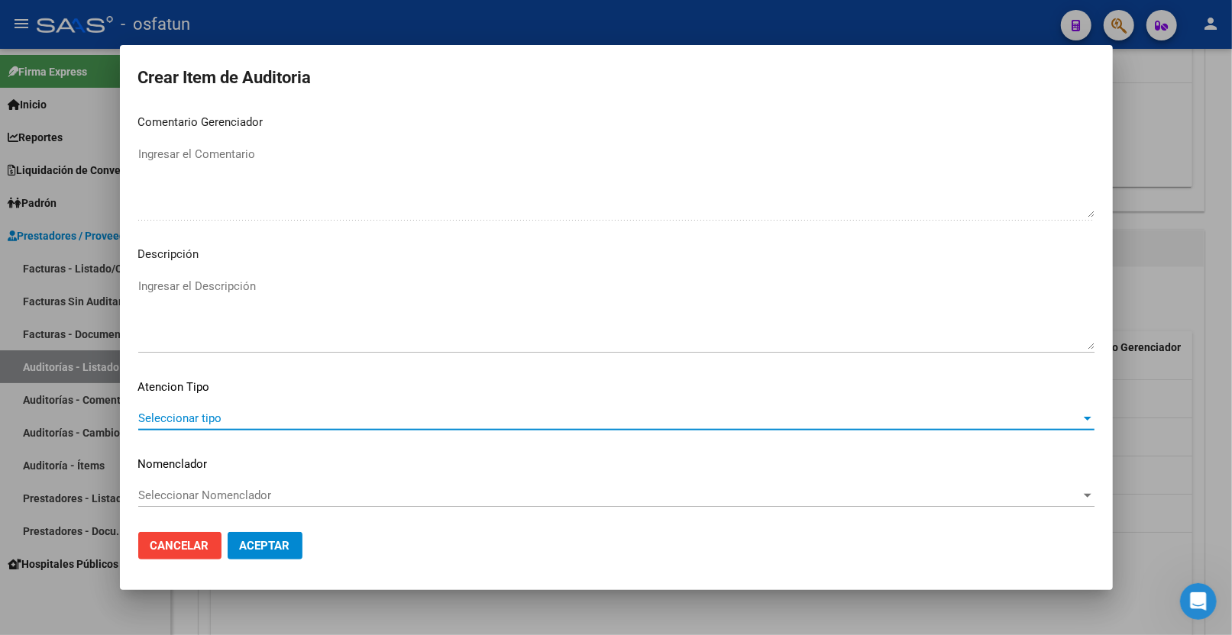
click at [226, 422] on span "Seleccionar tipo" at bounding box center [609, 419] width 942 height 14
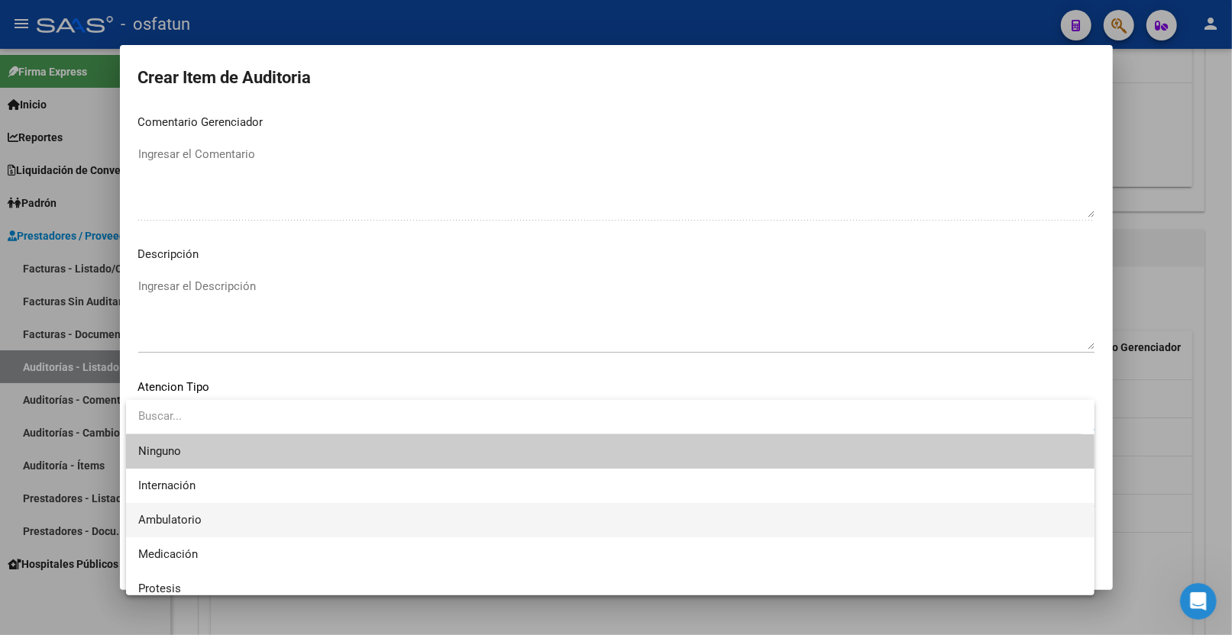
click at [205, 516] on span "Ambulatorio" at bounding box center [610, 520] width 944 height 34
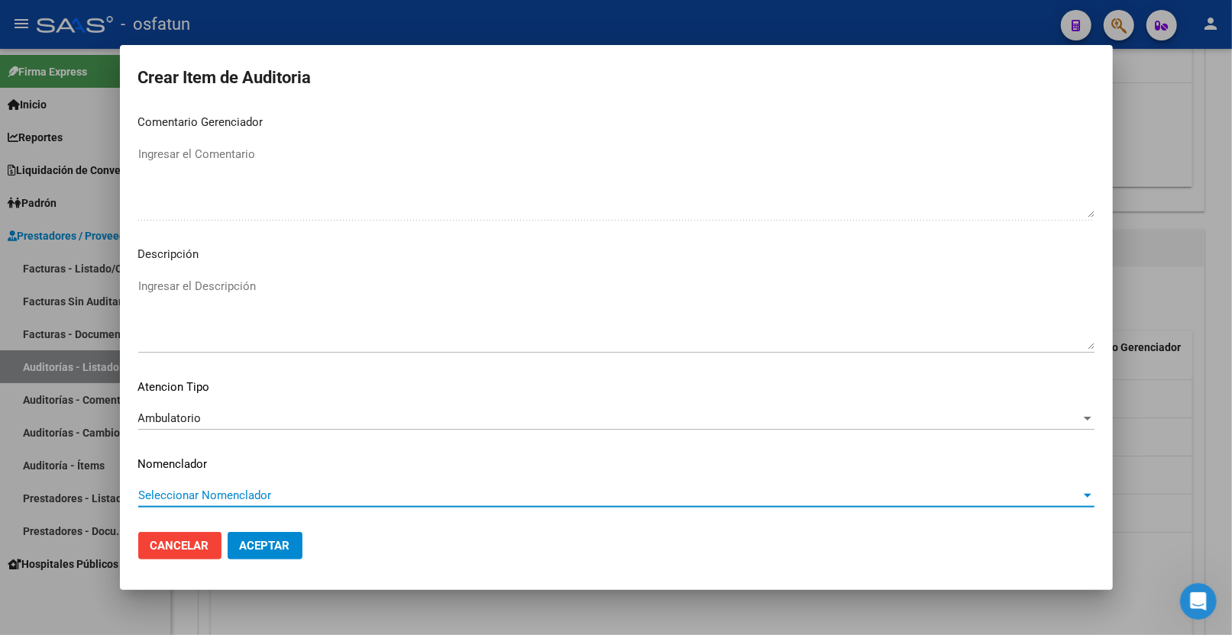
click at [206, 490] on span "Seleccionar Nomenclador" at bounding box center [609, 496] width 942 height 14
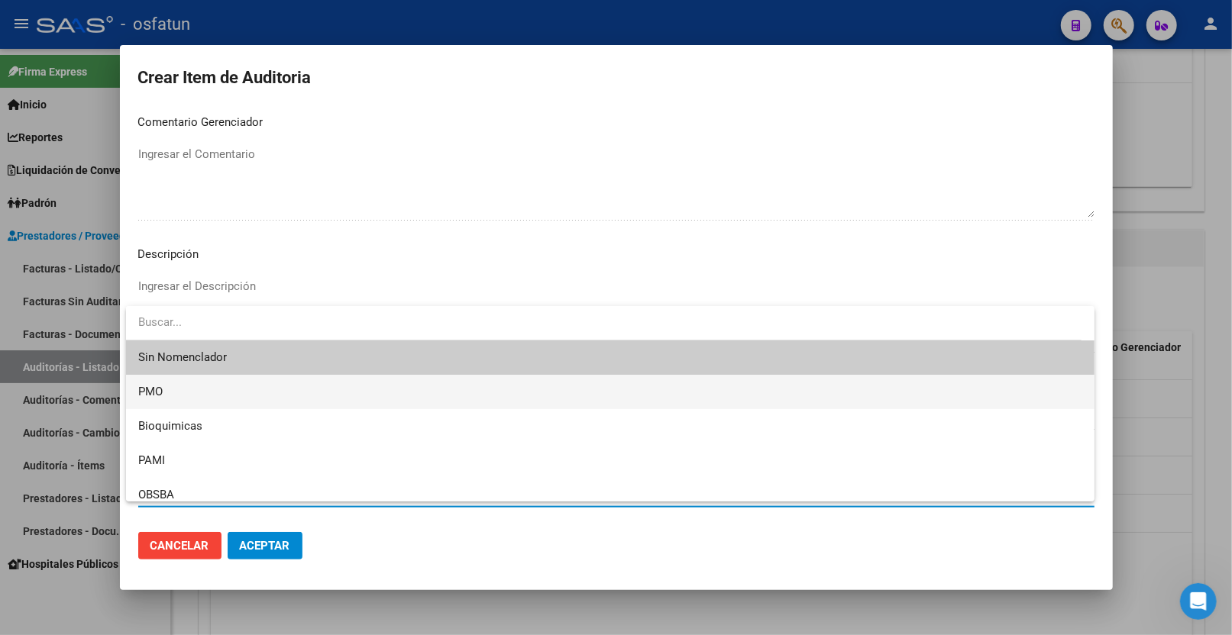
click at [211, 391] on span "PMO" at bounding box center [610, 392] width 944 height 34
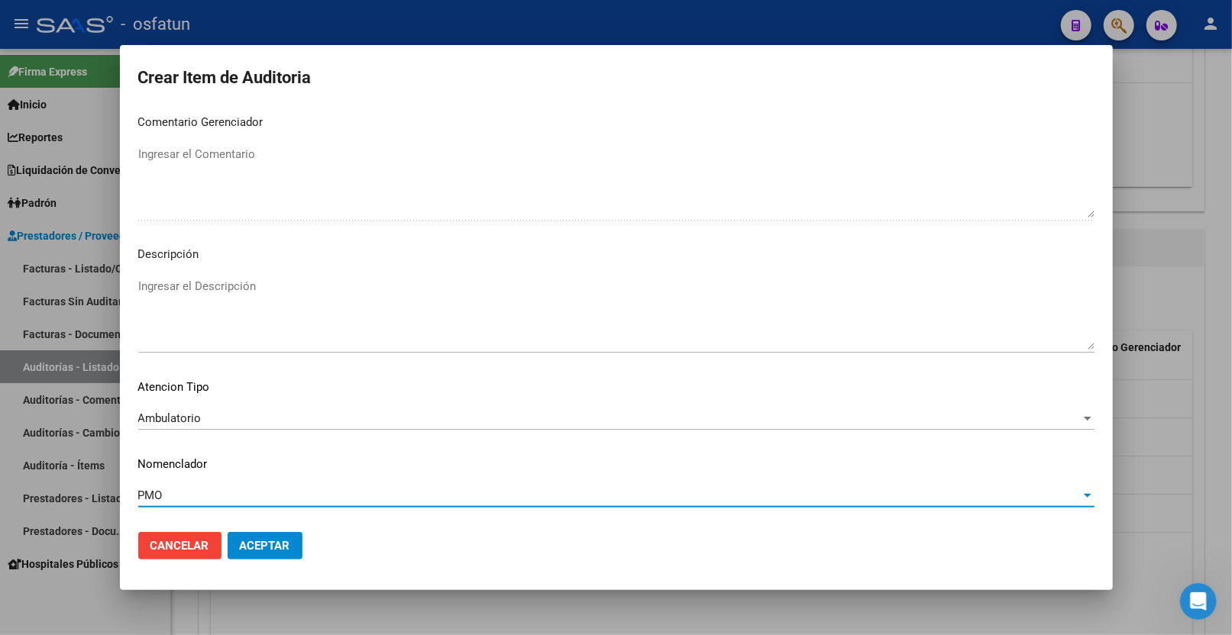
scroll to position [997, 0]
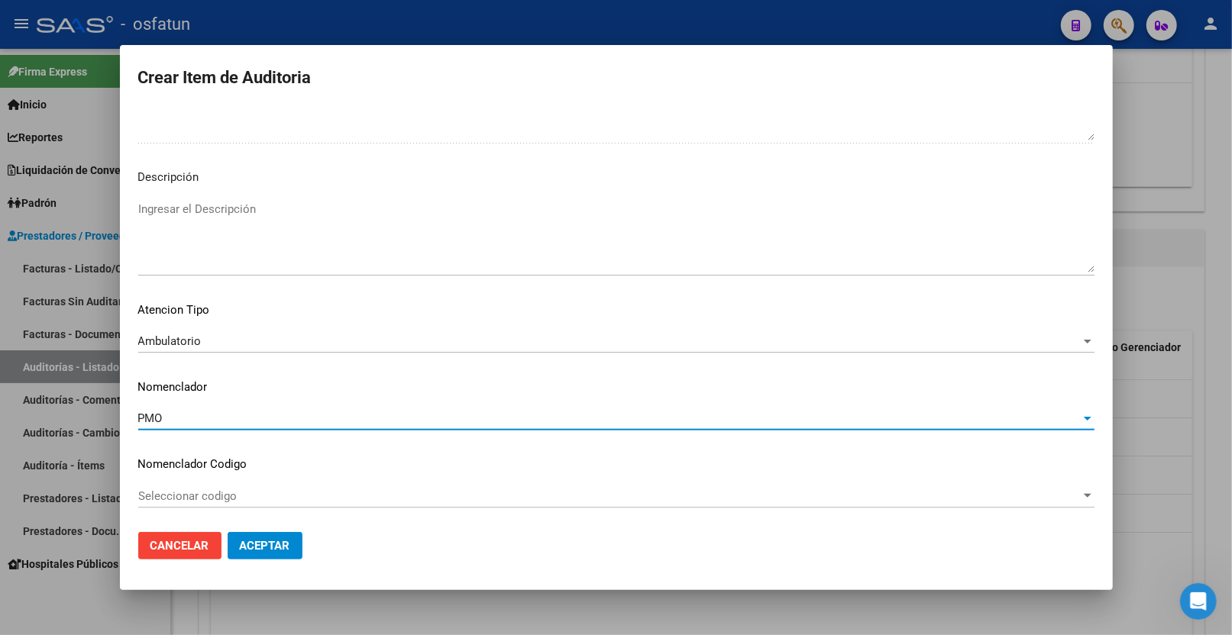
click at [275, 546] on span "Aceptar" at bounding box center [265, 546] width 50 height 14
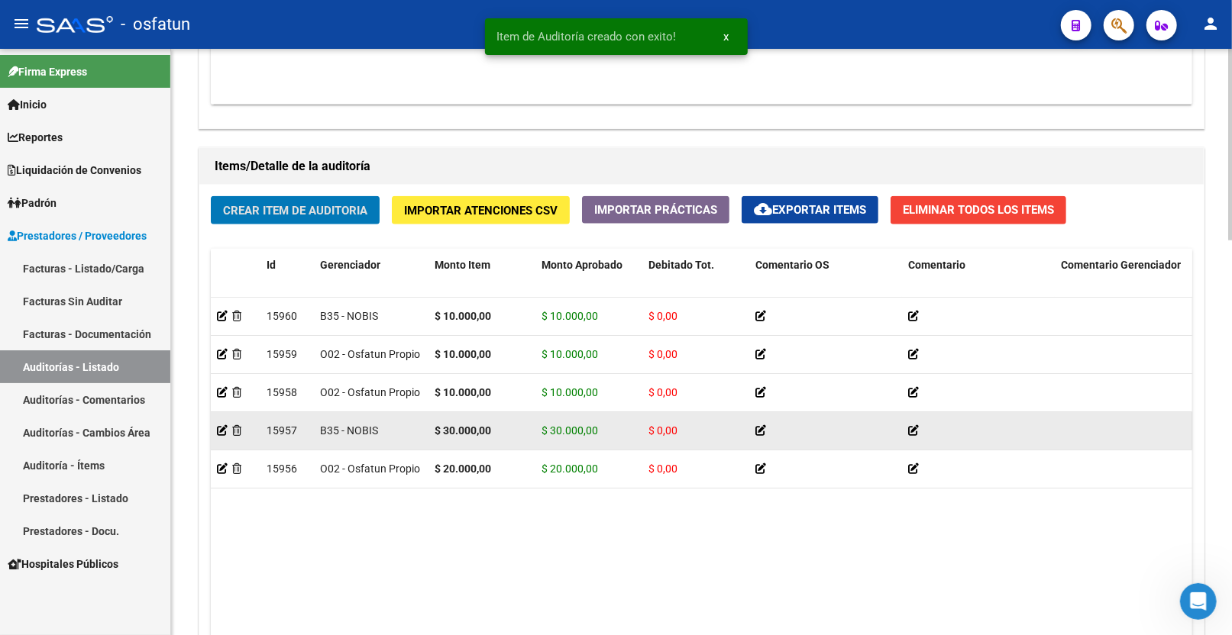
scroll to position [1018, 0]
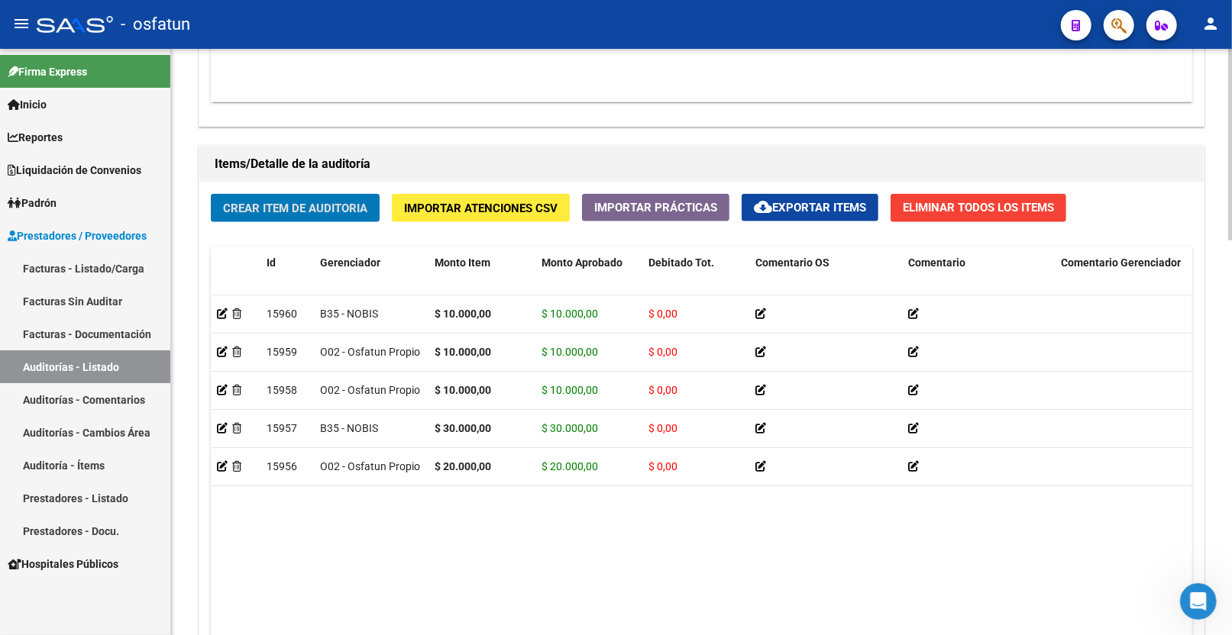
click at [336, 215] on span "Crear Item de Auditoria" at bounding box center [295, 209] width 144 height 14
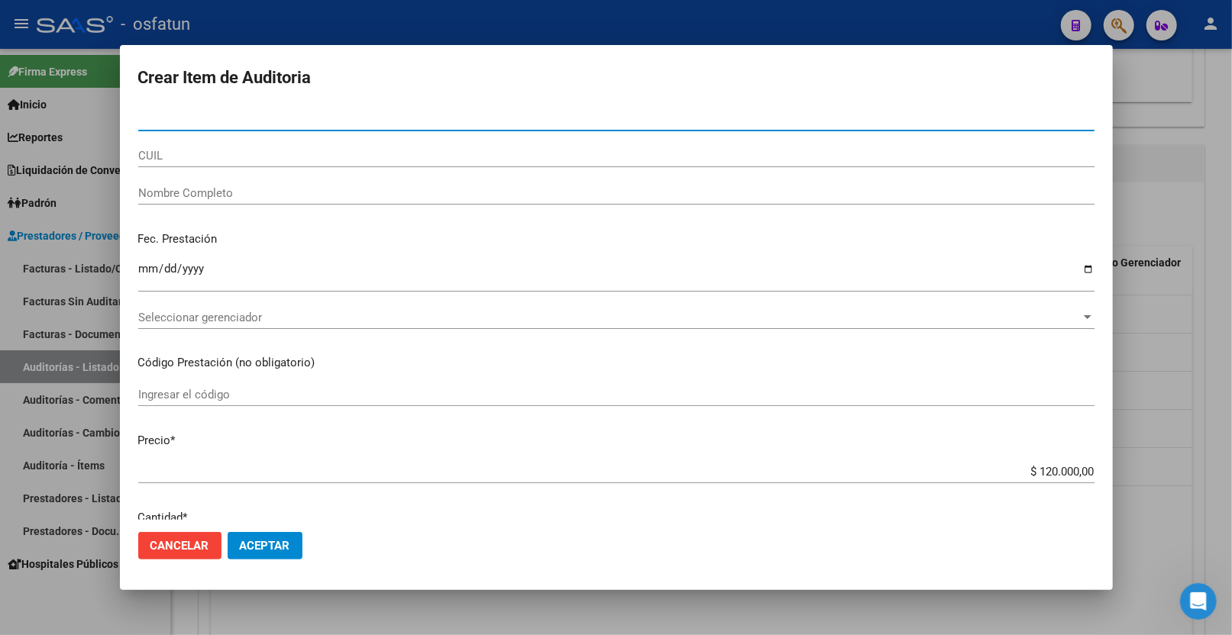
paste input "21934114"
type input "21934114"
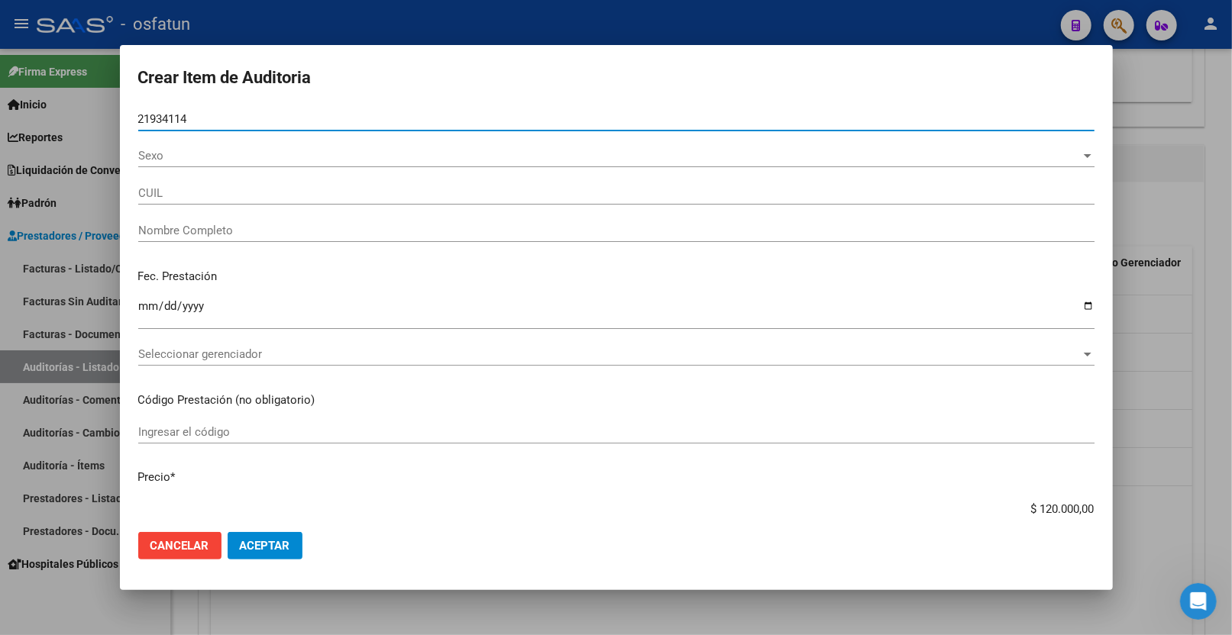
type input "27219341143"
type input "POLIZA [PERSON_NAME]"
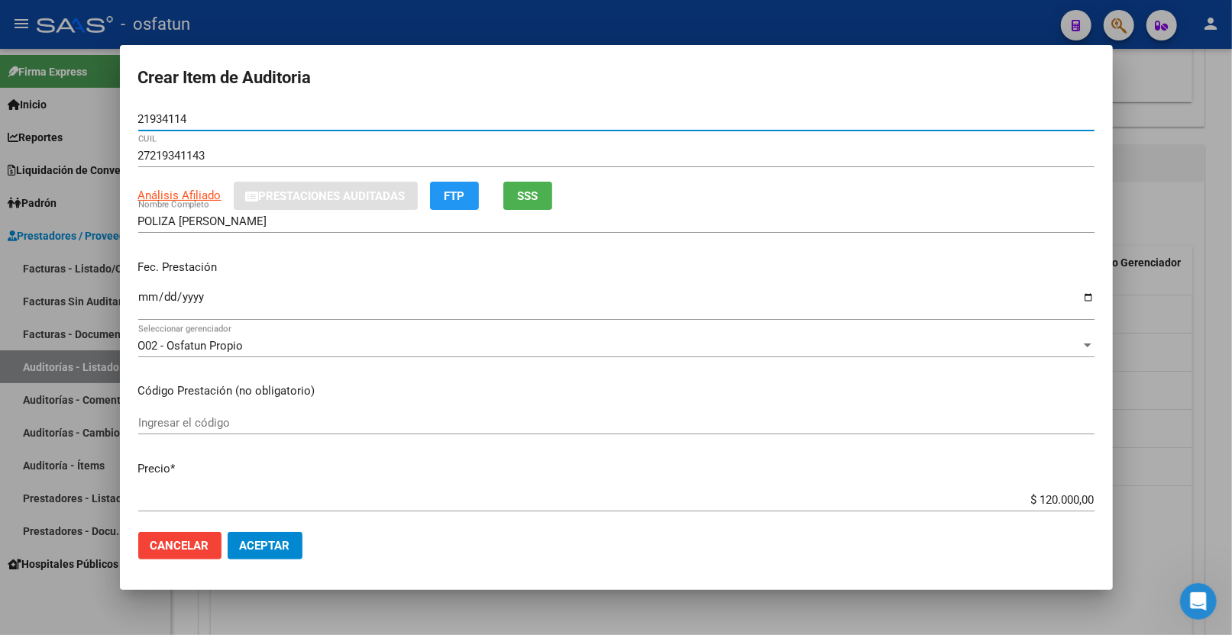
type input "21934114"
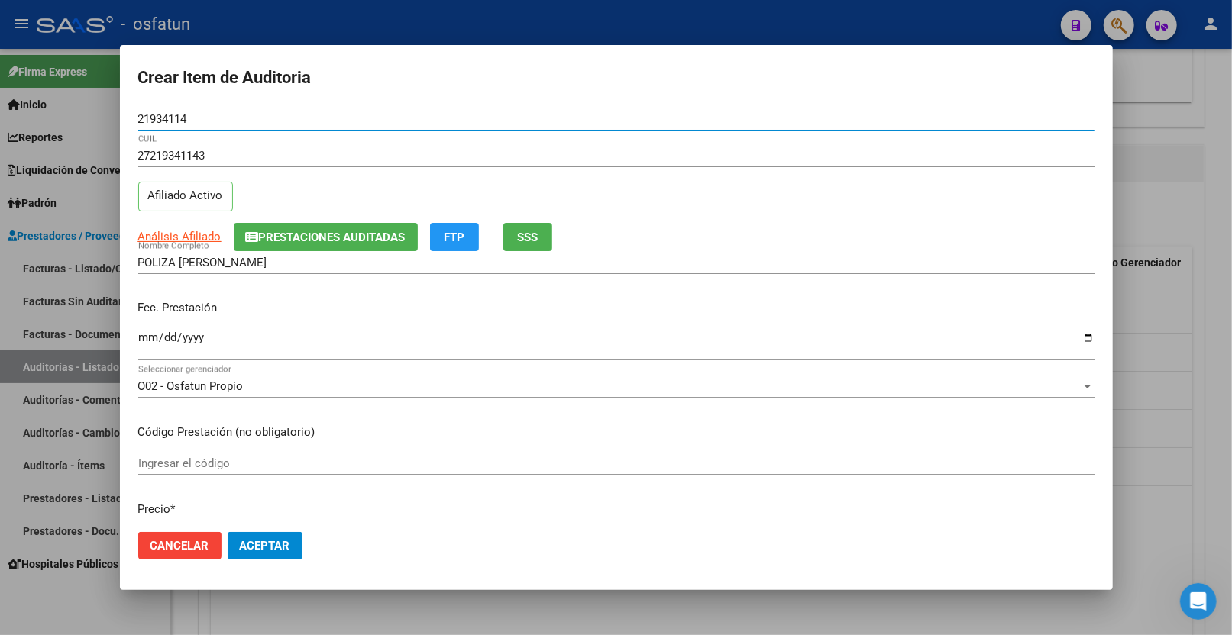
click at [146, 341] on input "Ingresar la fecha" at bounding box center [616, 343] width 956 height 24
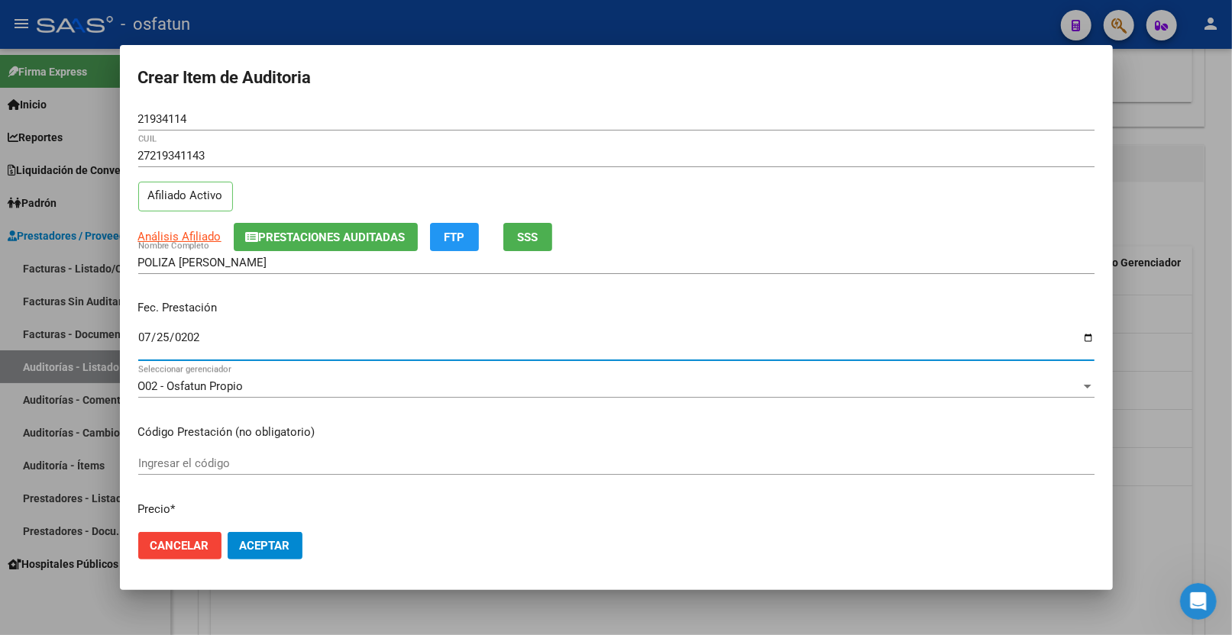
type input "[DATE]"
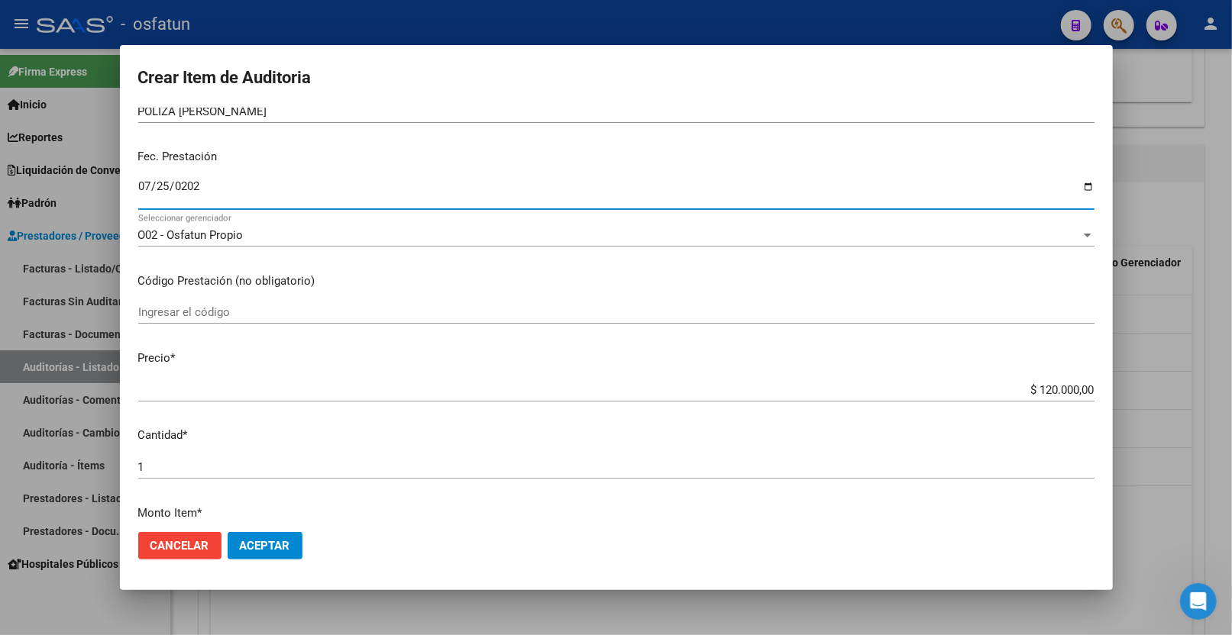
scroll to position [170, 0]
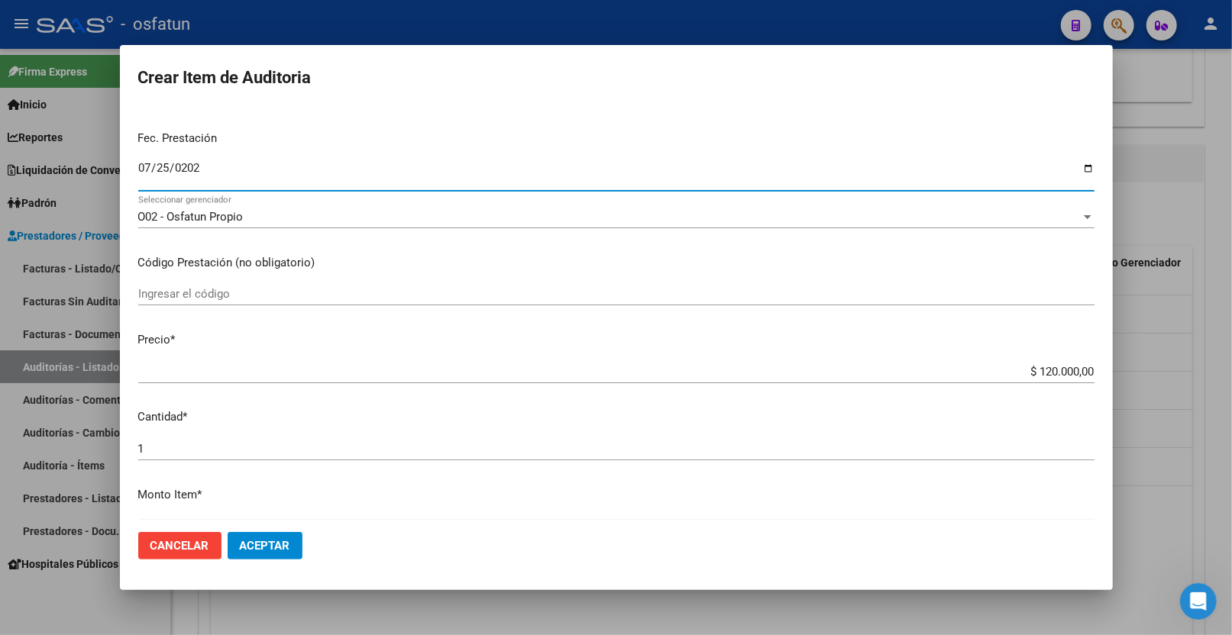
click at [284, 285] on div "Ingresar el código" at bounding box center [616, 294] width 956 height 23
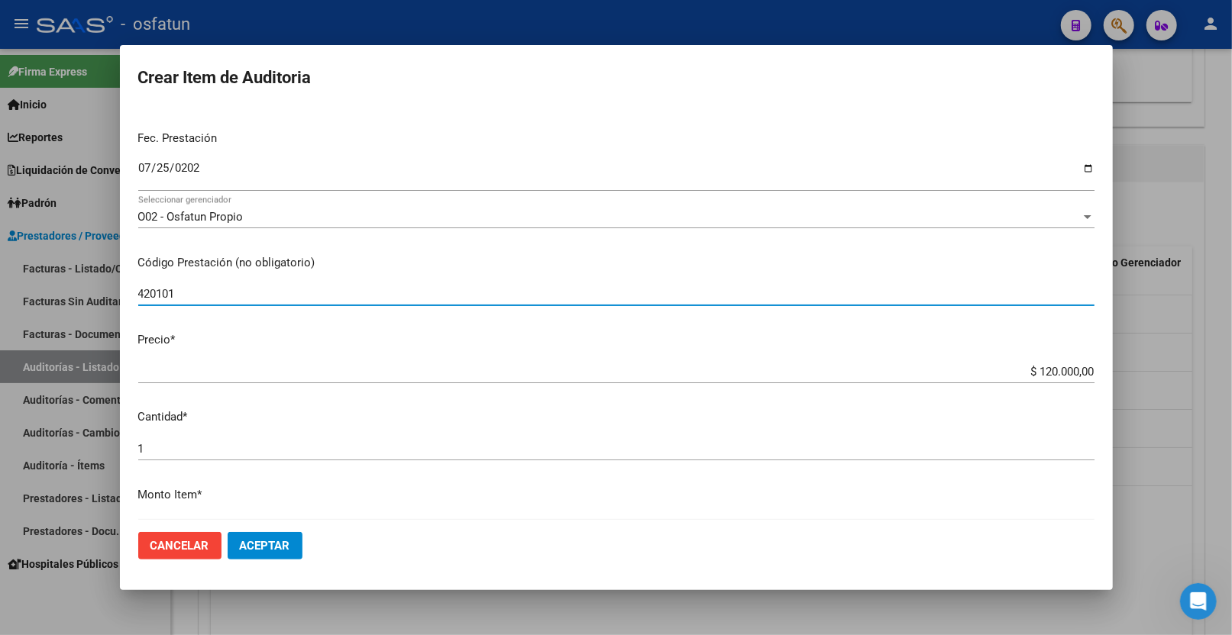
type input "420101"
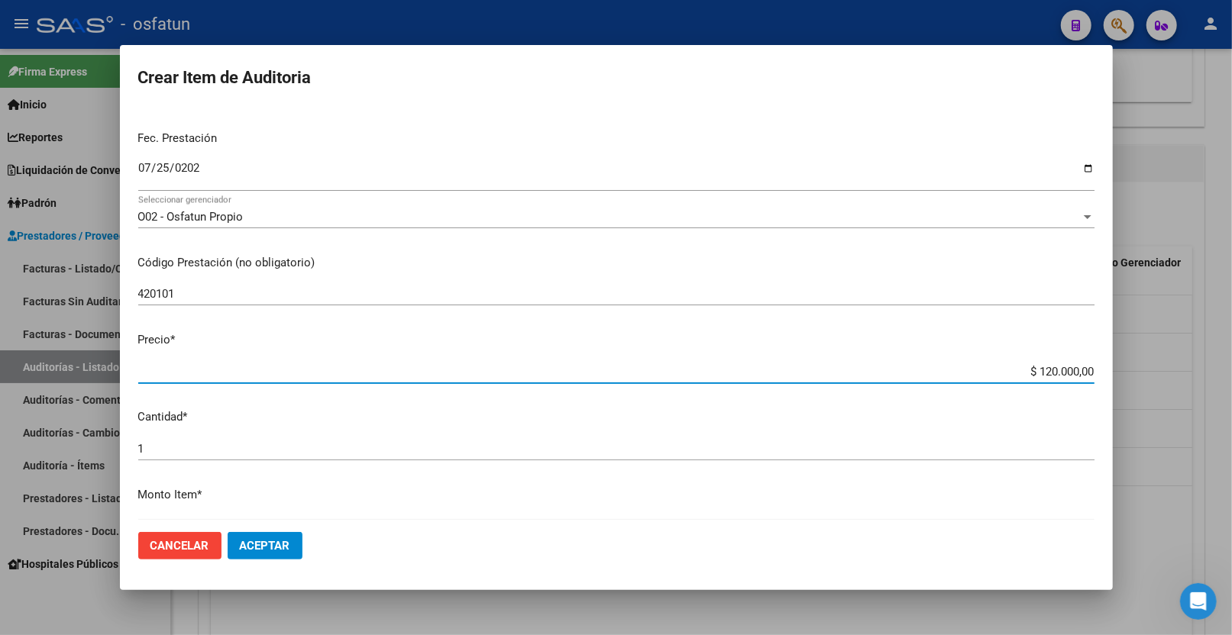
drag, startPoint x: 1027, startPoint y: 372, endPoint x: 1146, endPoint y: 370, distance: 119.2
click at [1143, 370] on div "Crear Item de Auditoria 21934114 Nro Documento 27219341143 CUIL Afiliado Activo…" at bounding box center [616, 317] width 1232 height 635
type input "$ 0,01"
type input "$ 0,10"
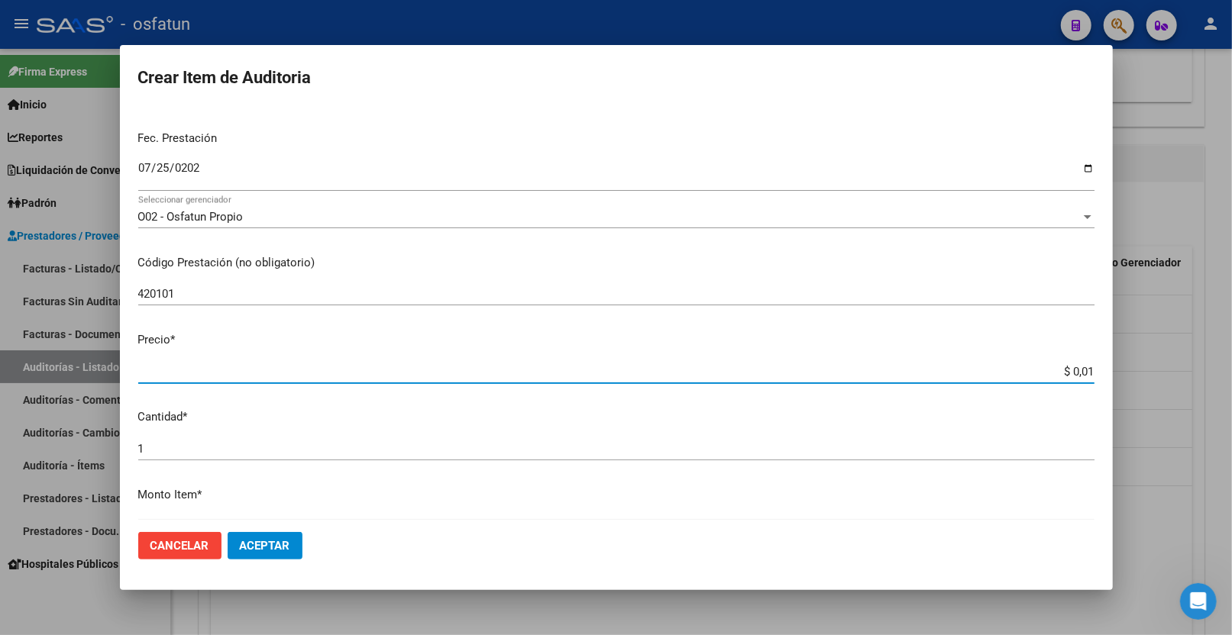
type input "$ 0,10"
type input "$ 1,00"
type input "$ 10,00"
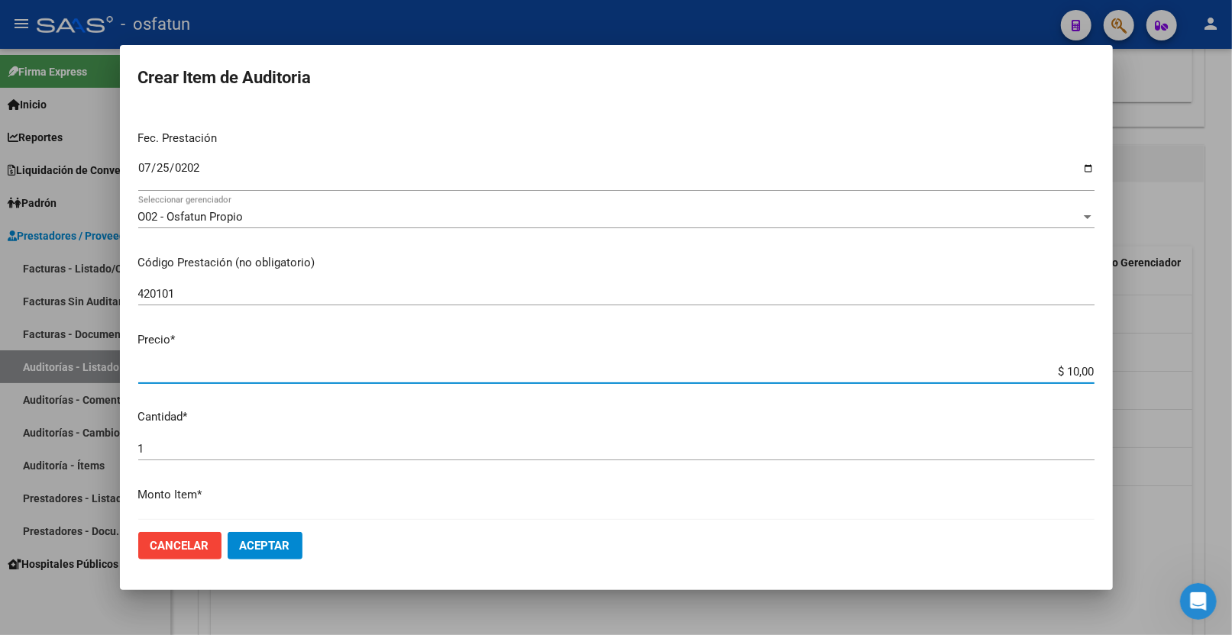
type input "$ 100,00"
type input "$ 1.000,00"
type input "$ 10.000,00"
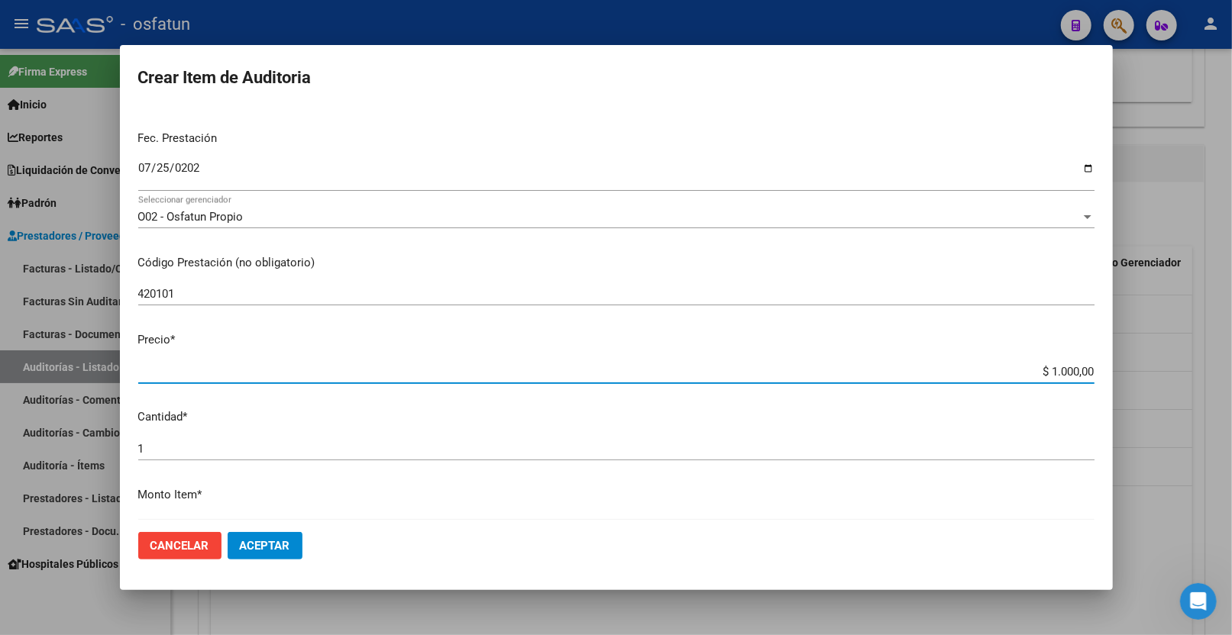
type input "$ 10.000,00"
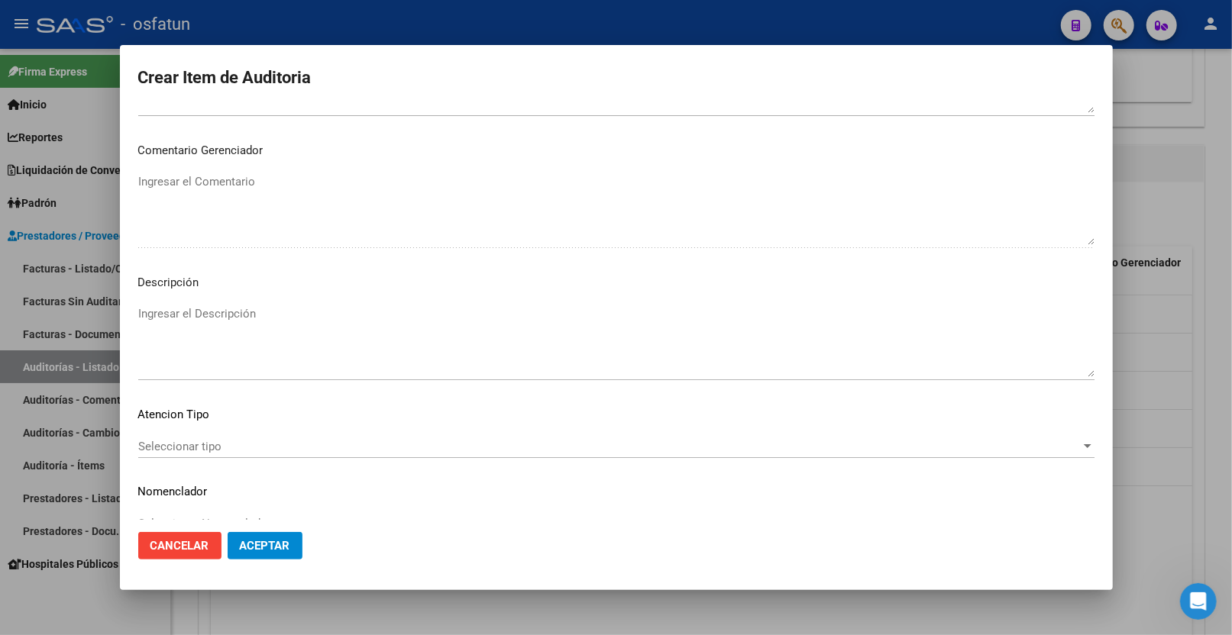
scroll to position [962, 0]
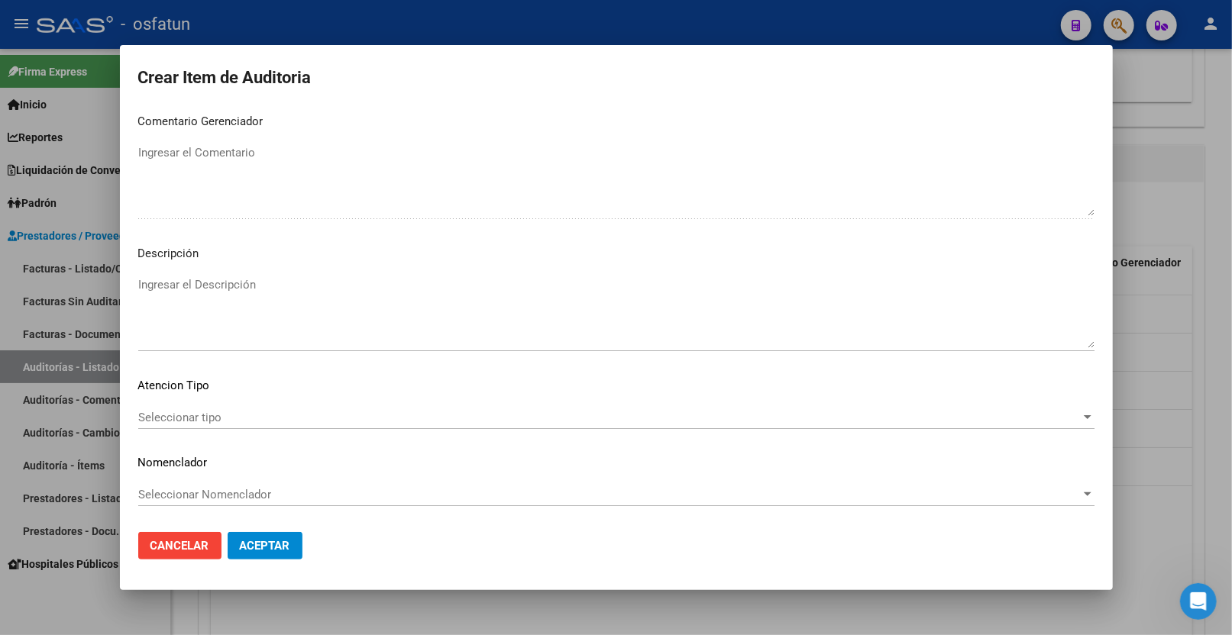
click at [216, 429] on div "Seleccionar tipo Seleccionar tipo" at bounding box center [616, 424] width 956 height 37
click at [233, 412] on span "Seleccionar tipo" at bounding box center [609, 418] width 942 height 14
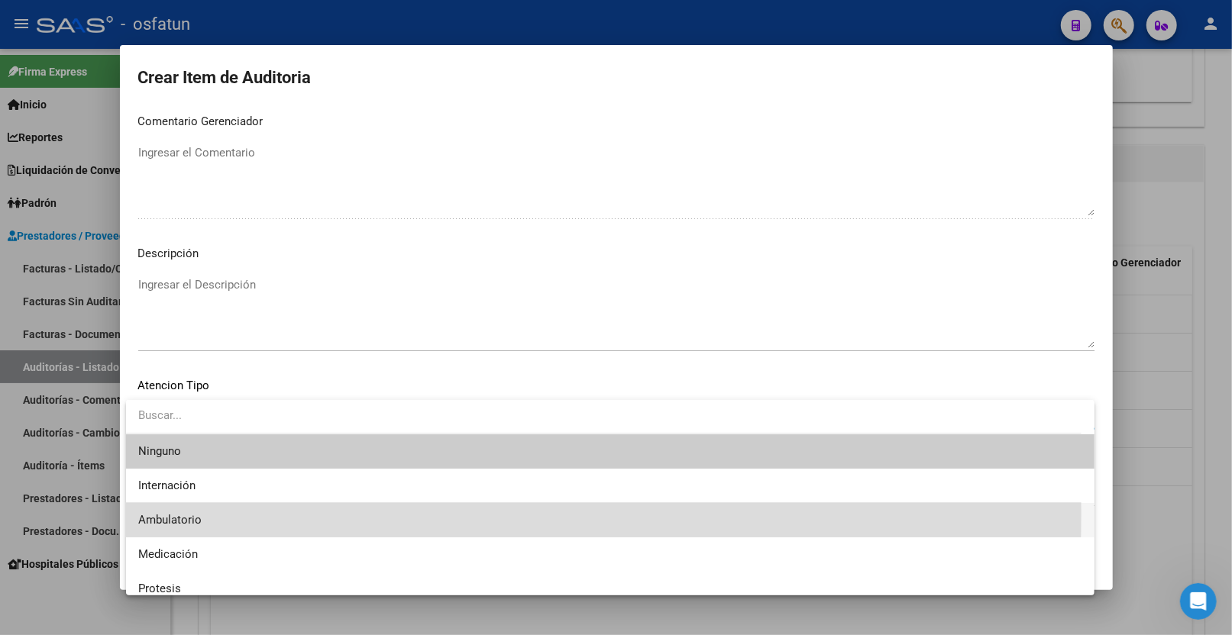
click at [215, 513] on span "Ambulatorio" at bounding box center [610, 520] width 944 height 34
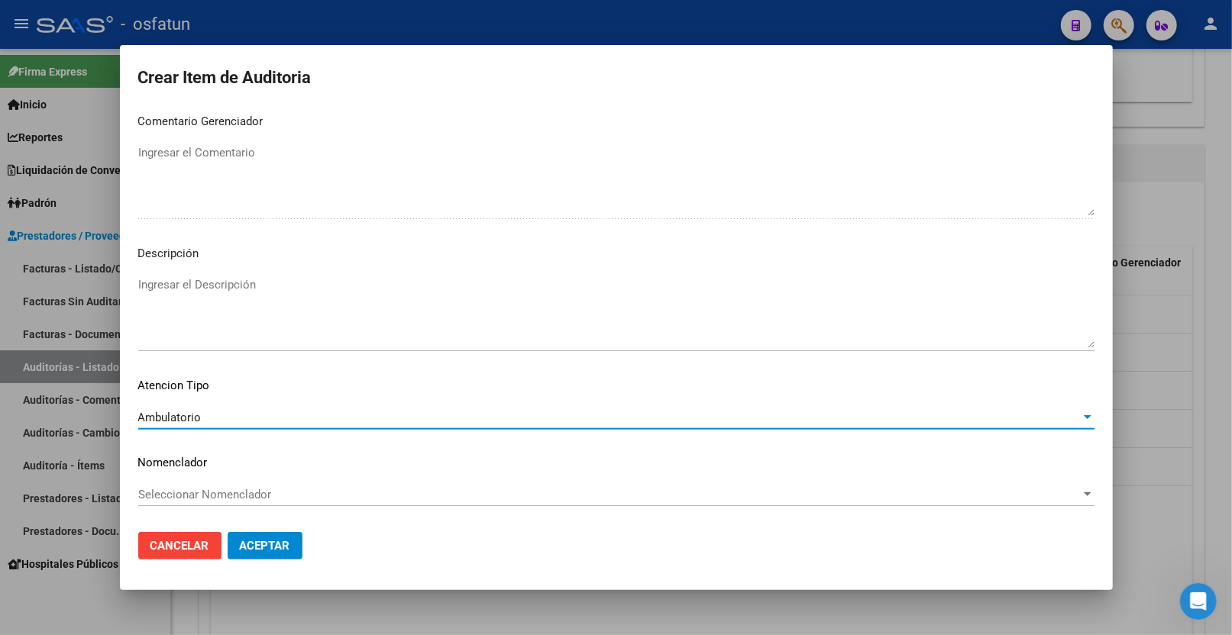
click at [222, 475] on mat-dialog-content "21934114 Nro Documento 27219341143 CUIL Afiliado Activo Análisis Afiliado Prest…" at bounding box center [616, 314] width 993 height 413
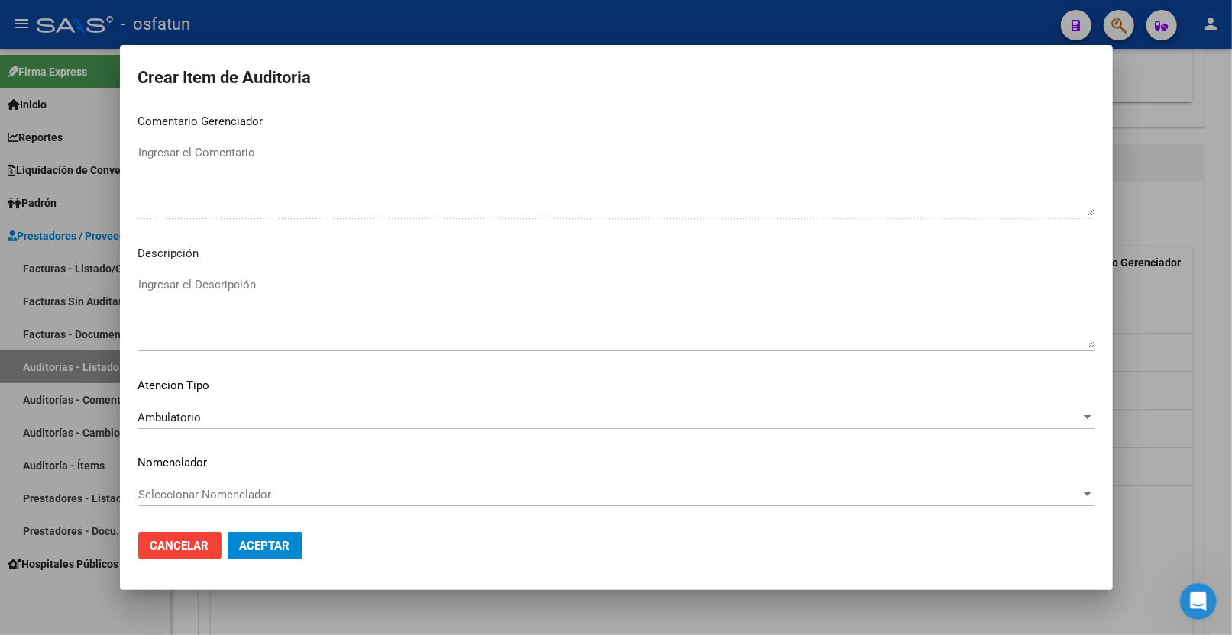
click at [220, 490] on span "Seleccionar Nomenclador" at bounding box center [609, 495] width 942 height 14
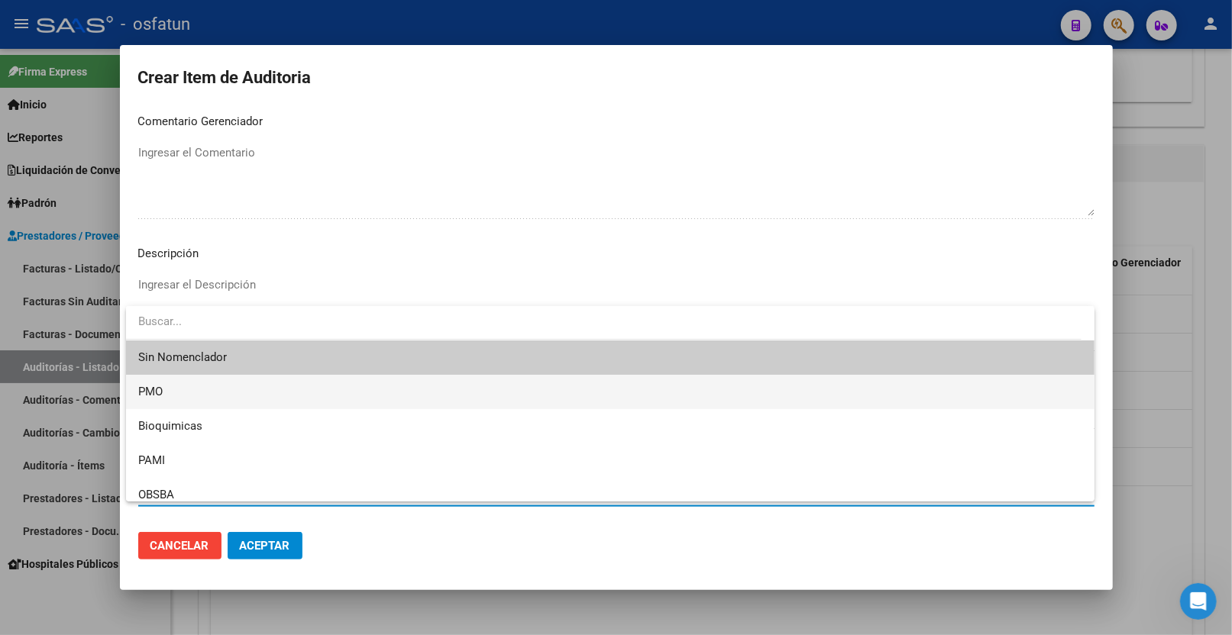
click at [205, 399] on span "PMO" at bounding box center [610, 392] width 944 height 34
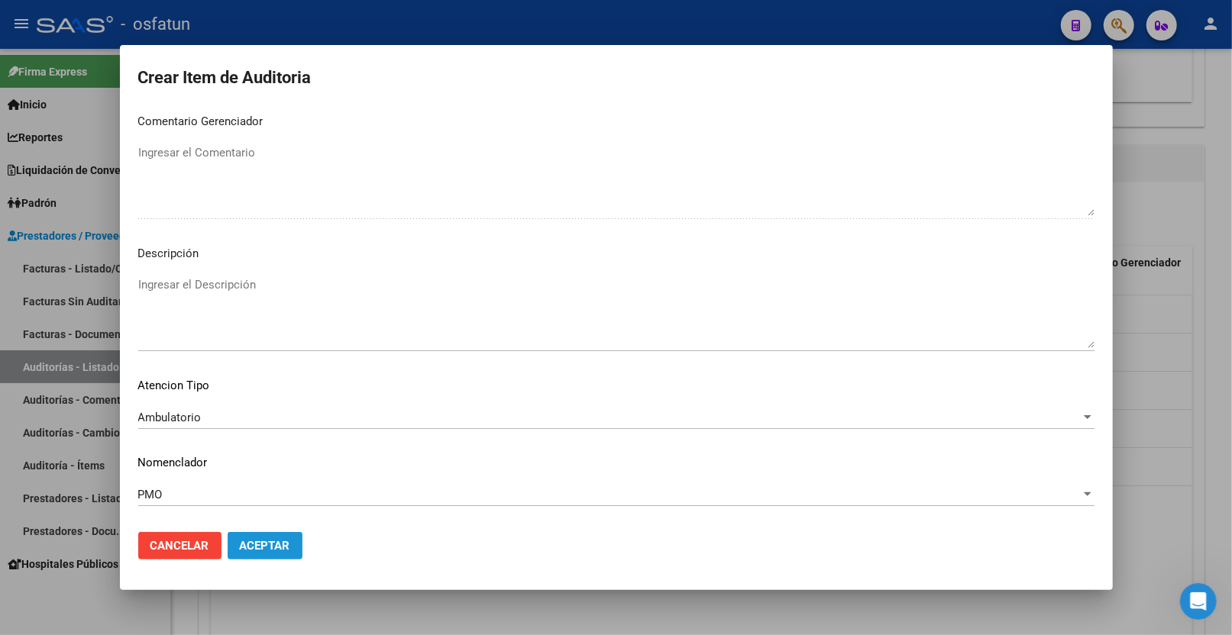
drag, startPoint x: 255, startPoint y: 540, endPoint x: 348, endPoint y: 142, distance: 408.7
click at [256, 540] on span "Aceptar" at bounding box center [265, 546] width 50 height 14
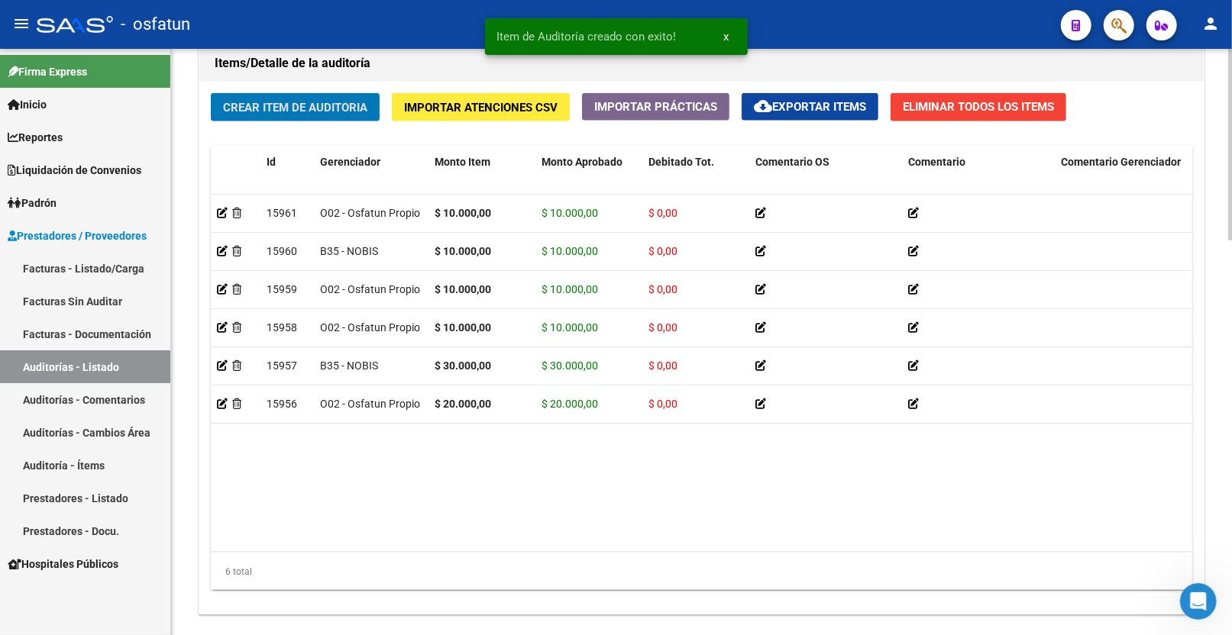
scroll to position [1039, 0]
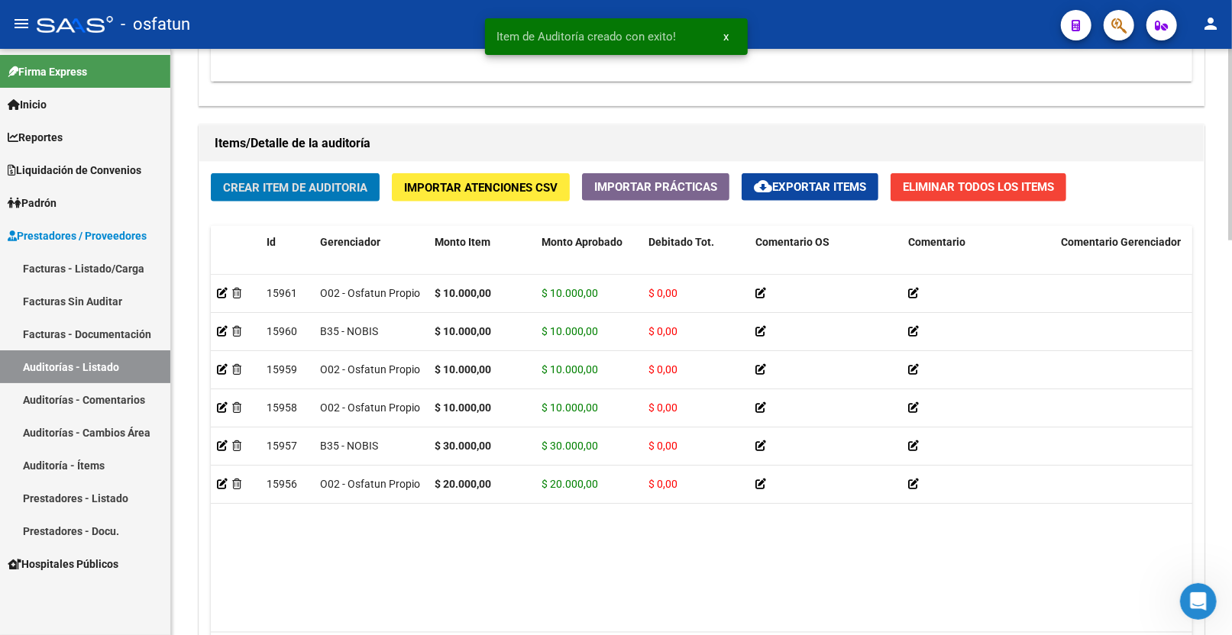
click at [309, 182] on span "Crear Item de Auditoria" at bounding box center [295, 188] width 144 height 14
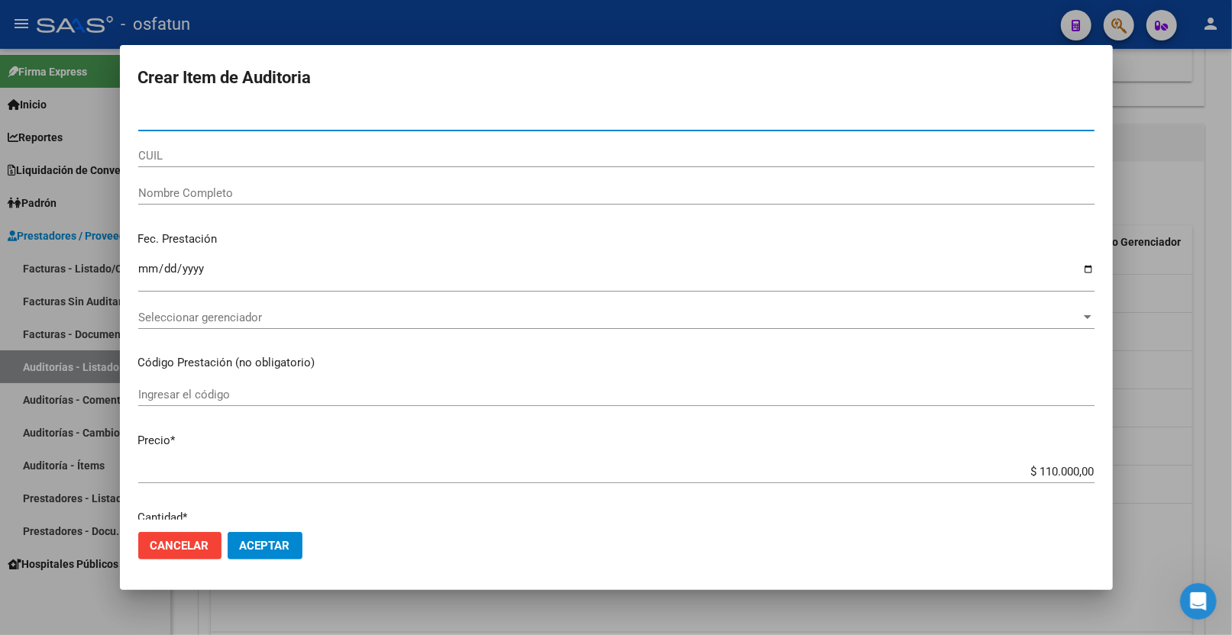
paste input "55152437"
type input "55152437"
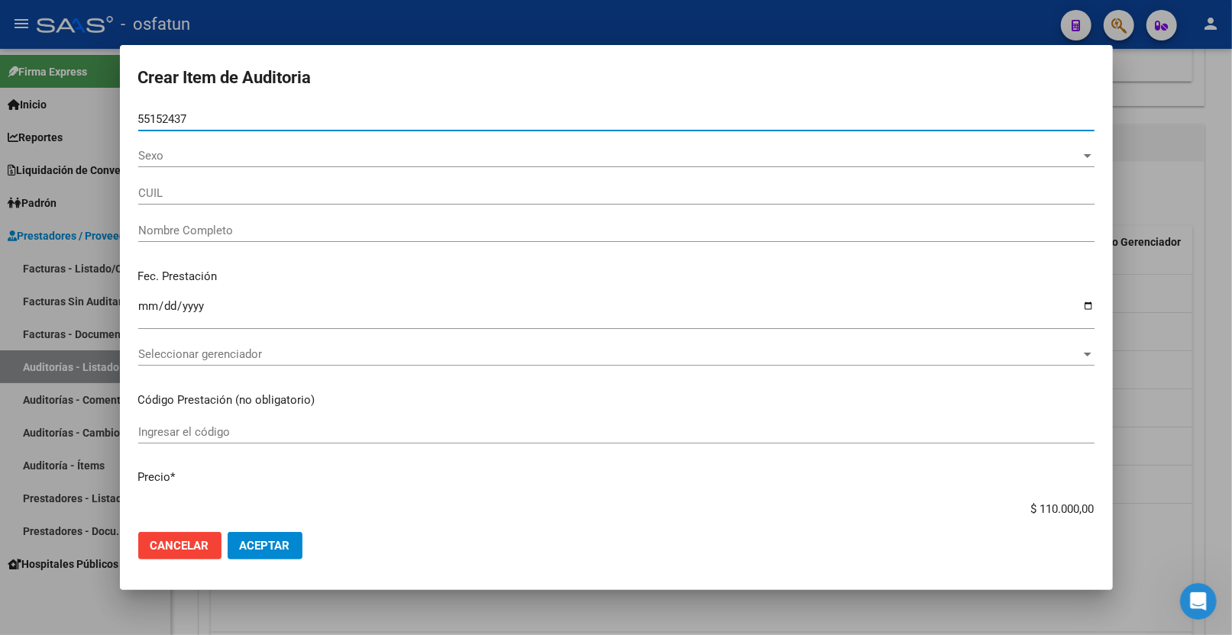
type input "27551524375"
type input "[PERSON_NAME]"
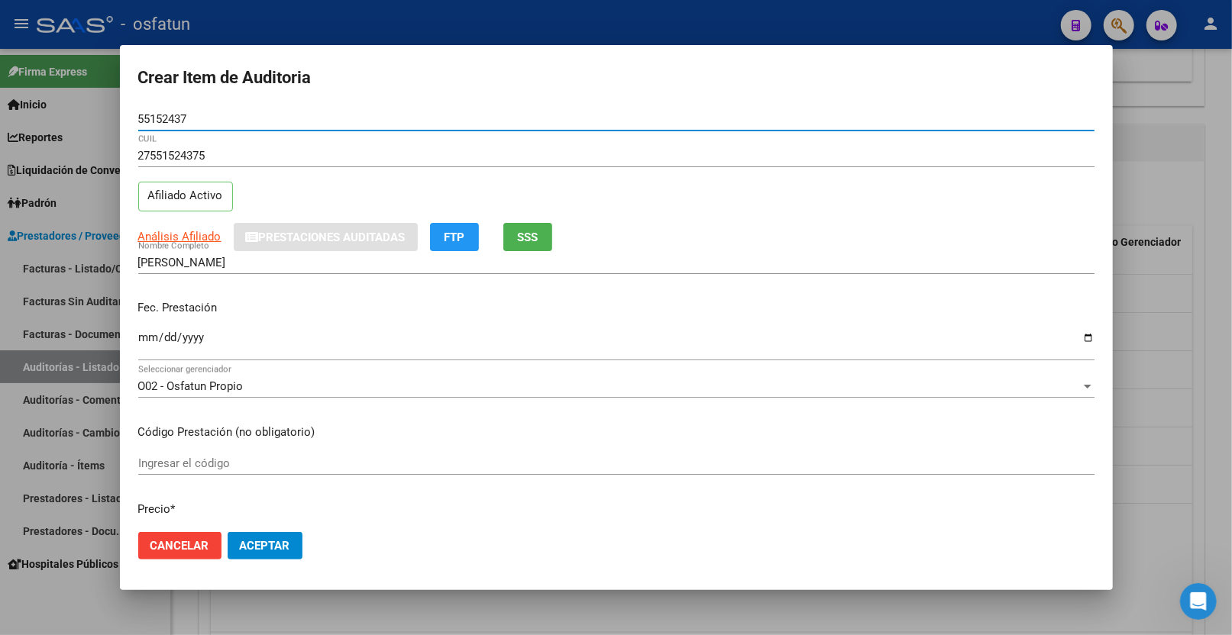
type input "55152437"
click at [144, 331] on div "Ingresar la fecha" at bounding box center [616, 344] width 956 height 33
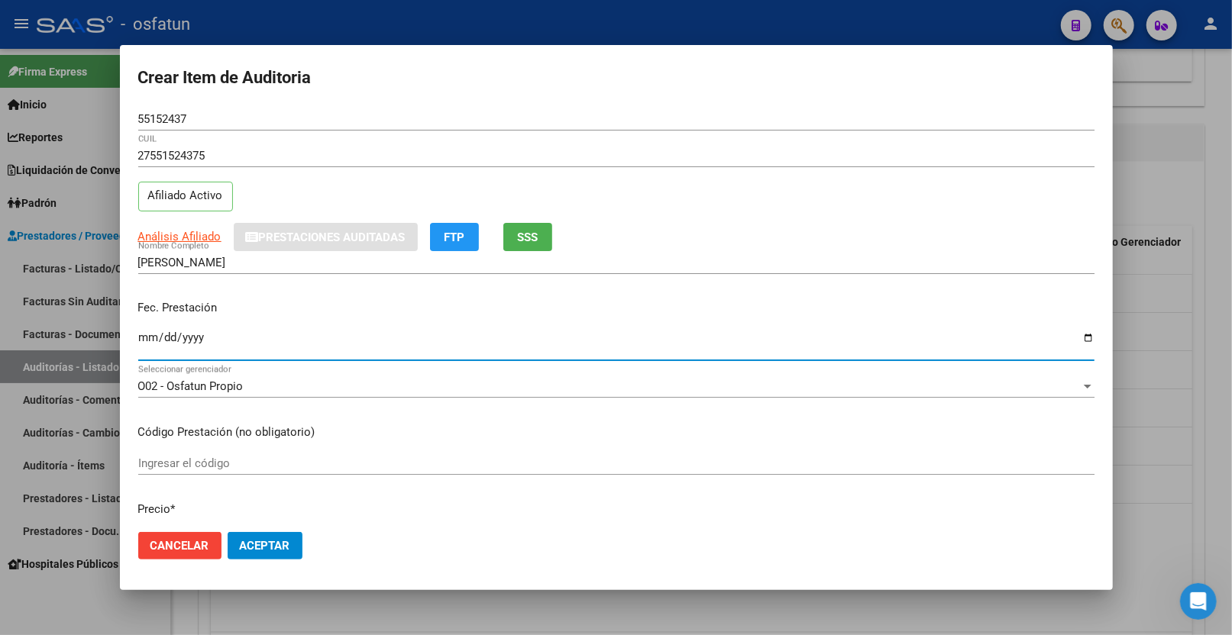
type input "[DATE]"
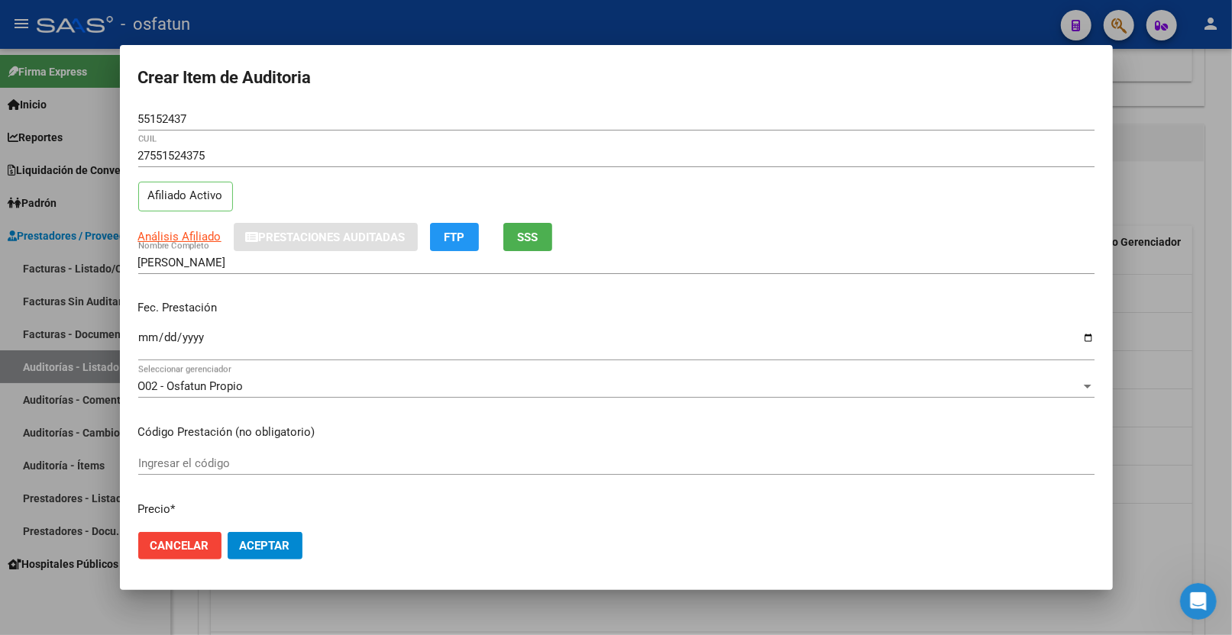
click at [241, 449] on mat-dialog-content "55152437 Nro Documento 27551524375 CUIL Afiliado Activo Análisis Afiliado Prest…" at bounding box center [616, 314] width 993 height 413
click at [257, 462] on input "Ingresar el código" at bounding box center [616, 464] width 956 height 14
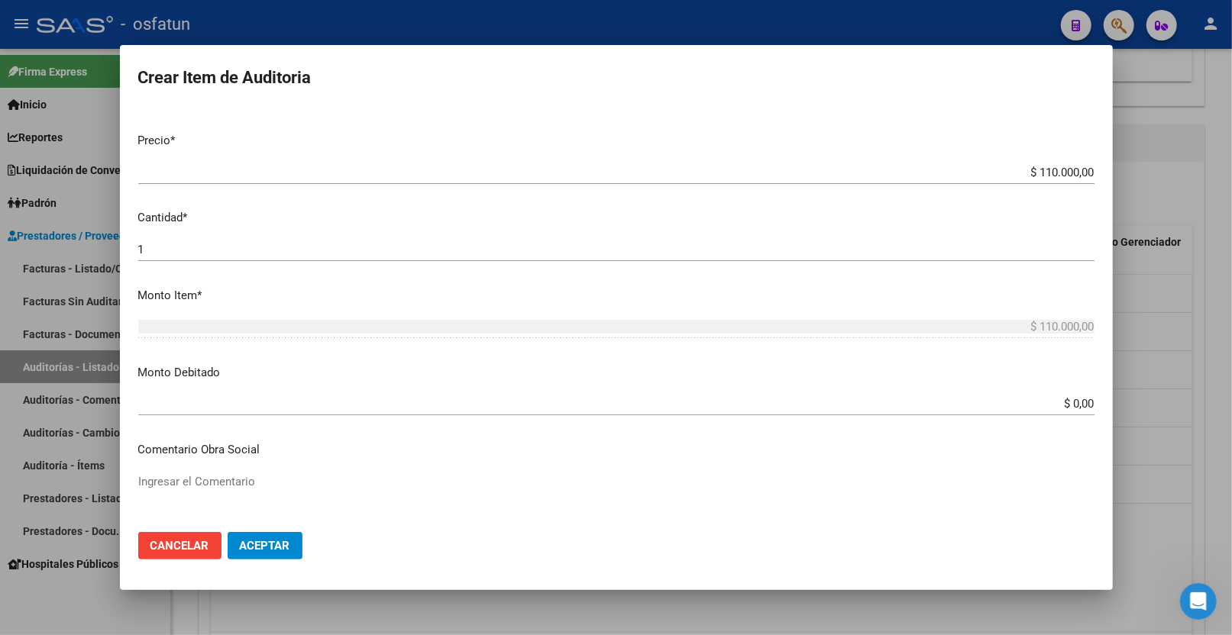
scroll to position [339, 0]
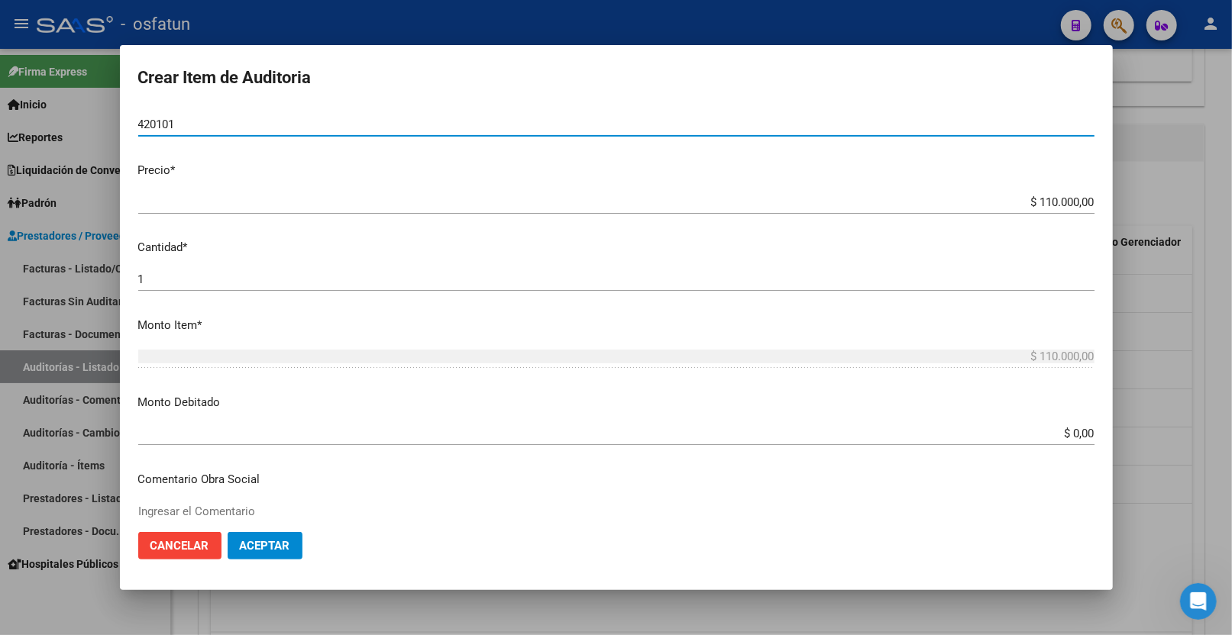
type input "420101"
drag, startPoint x: 1023, startPoint y: 200, endPoint x: 1190, endPoint y: 186, distance: 167.1
click at [1190, 186] on div "Crear Item de Auditoria 55152437 Nro Documento 27551524375 CUIL Afiliado Activo…" at bounding box center [616, 317] width 1232 height 635
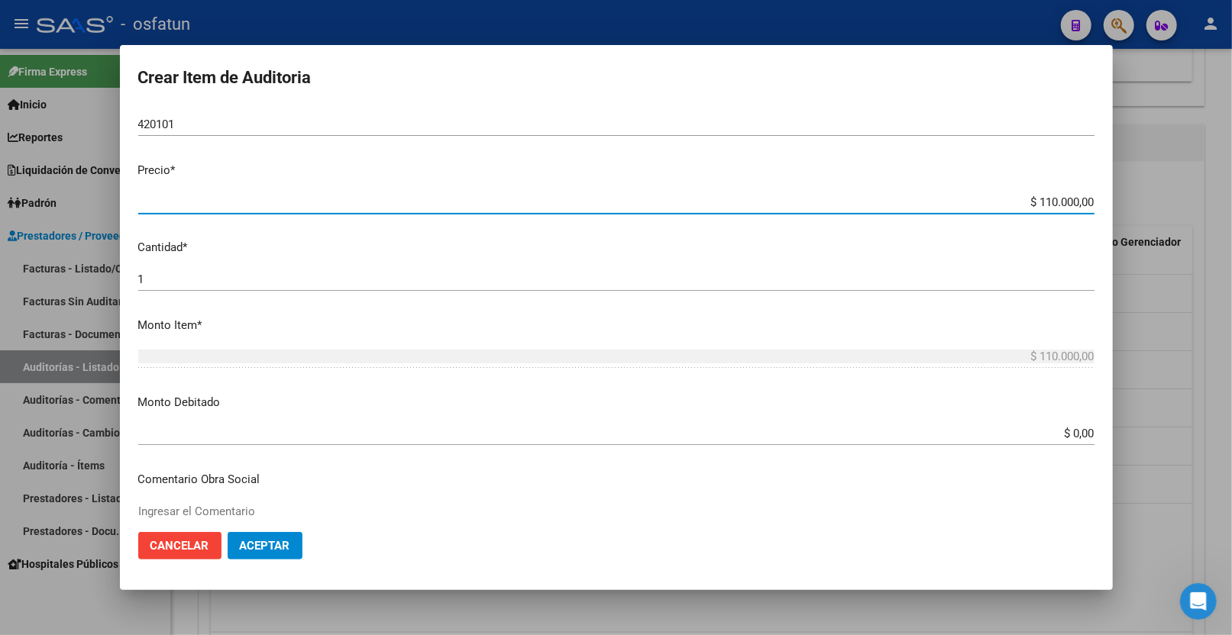
type input "$ 0,01"
type input "$ 0,10"
type input "$ 1,00"
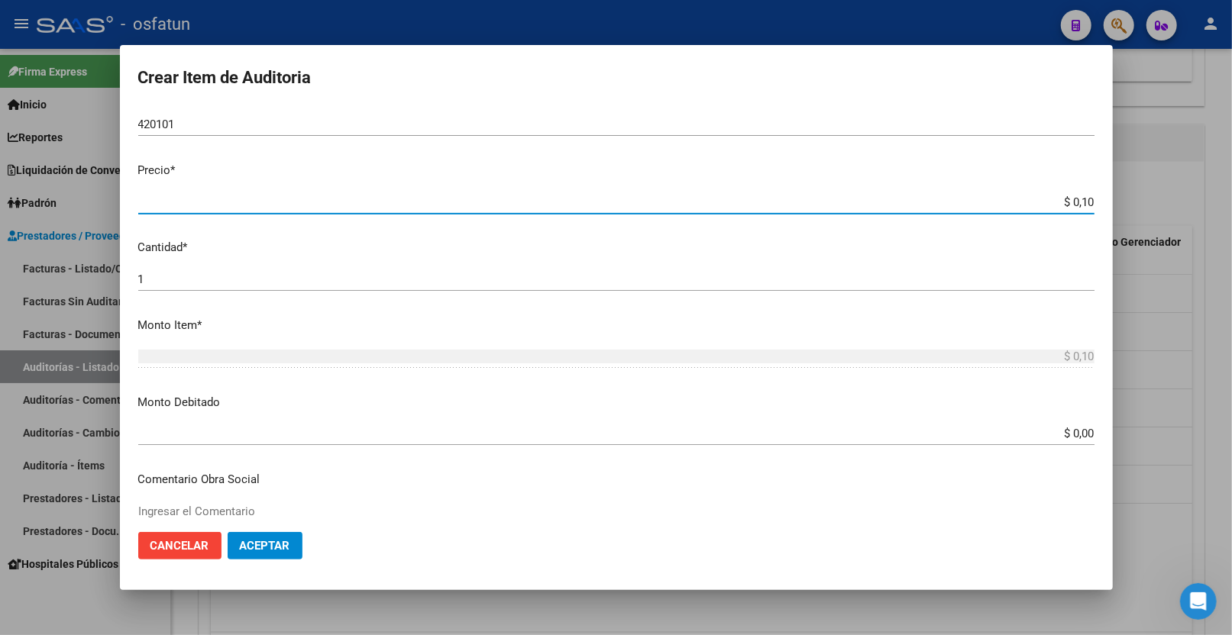
type input "$ 1,00"
type input "$ 10,00"
type input "$ 100,00"
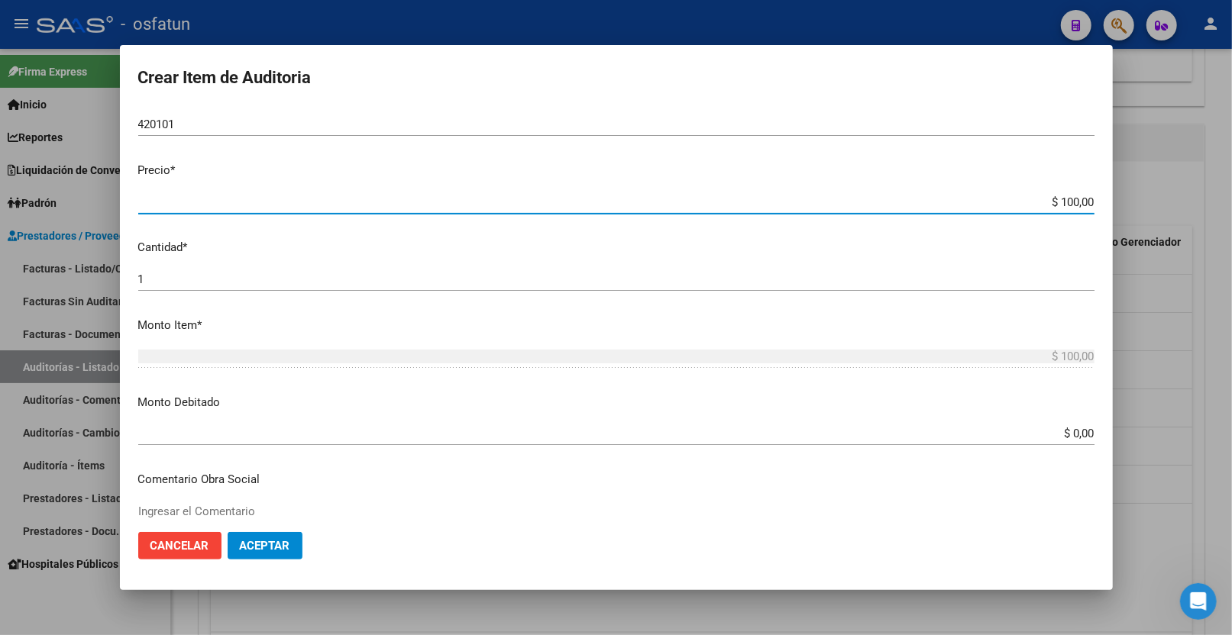
type input "$ 1.000,00"
type input "$ 10.000,00"
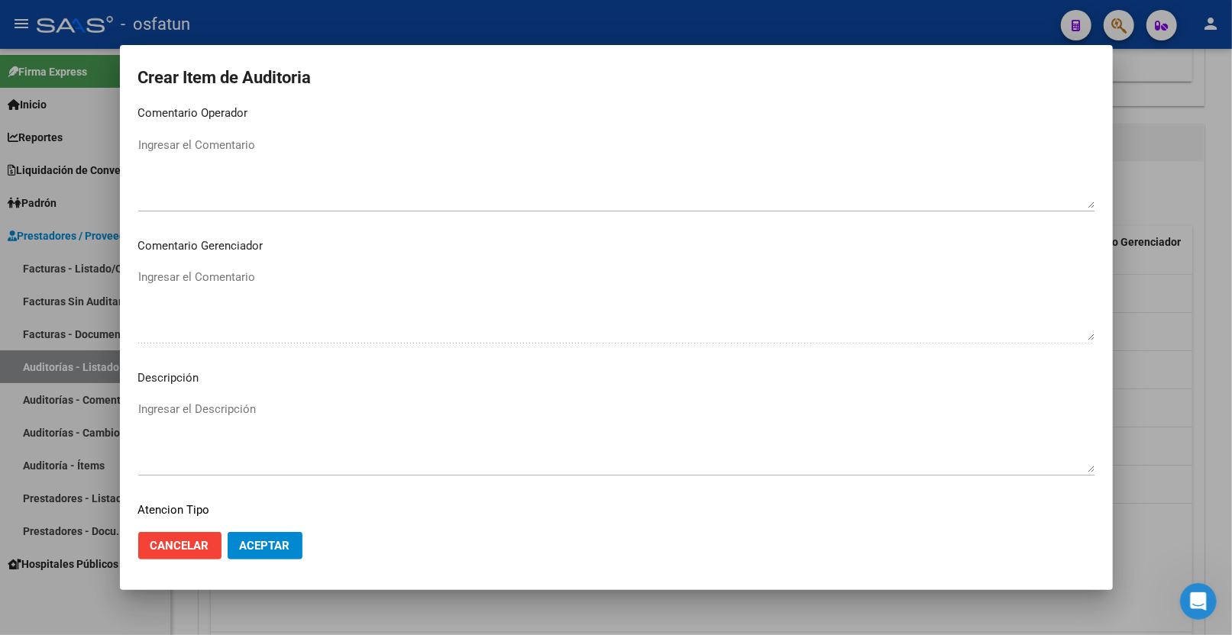
scroll to position [962, 0]
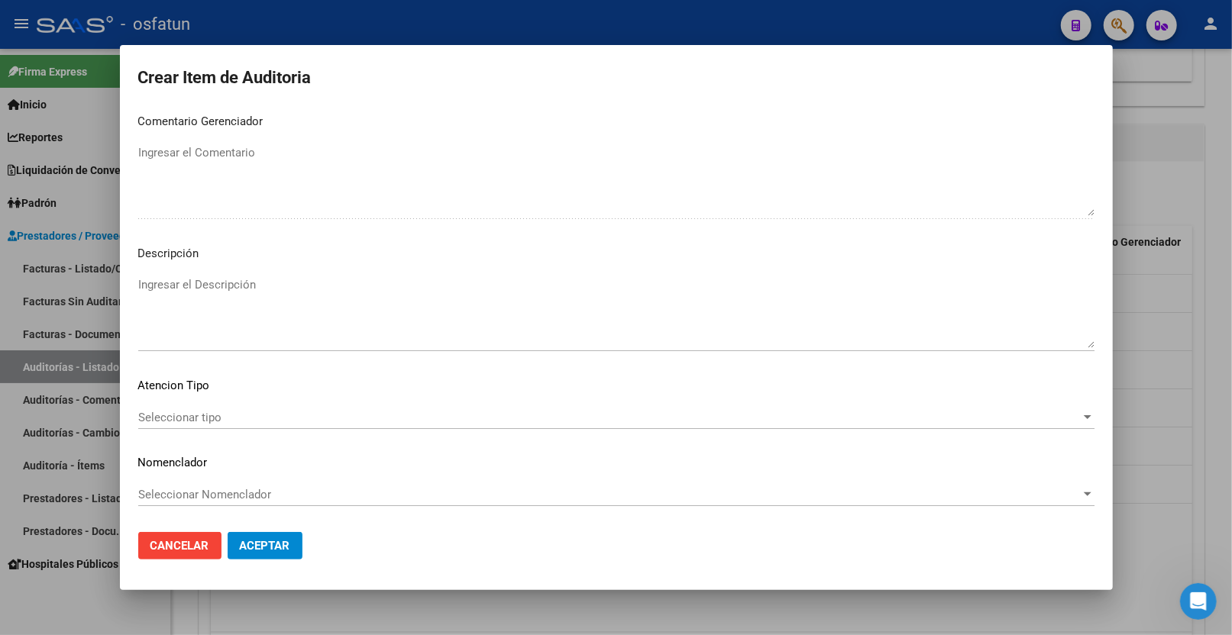
click at [231, 406] on div "Seleccionar tipo Seleccionar tipo" at bounding box center [616, 417] width 956 height 23
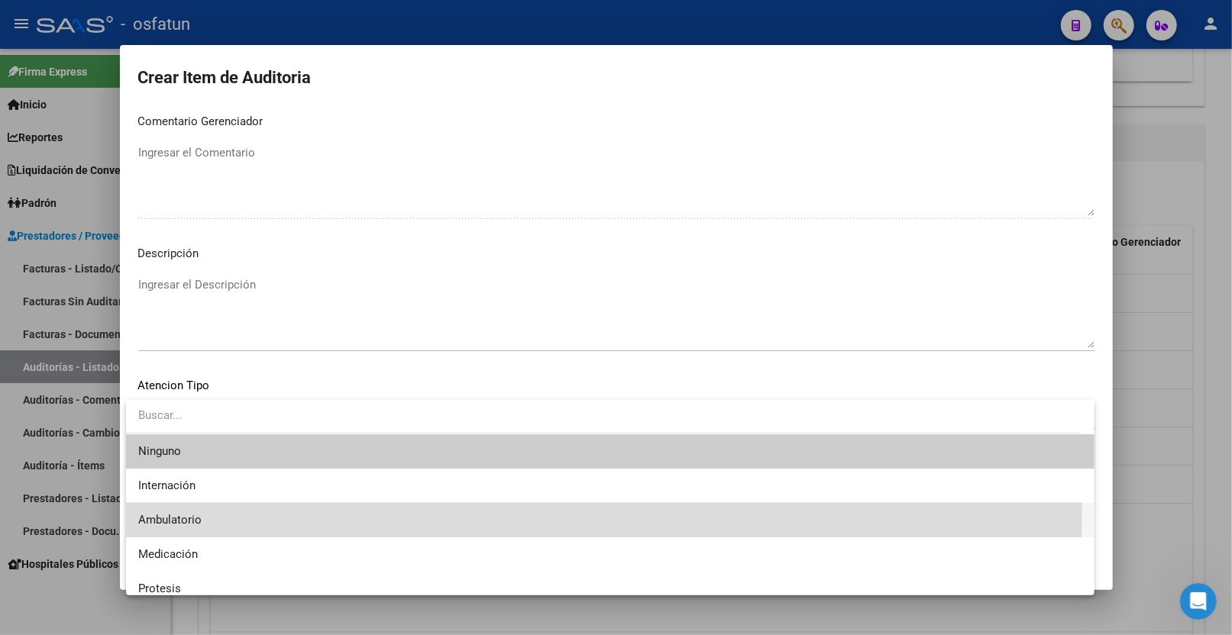
click at [189, 509] on span "Ambulatorio" at bounding box center [610, 520] width 944 height 34
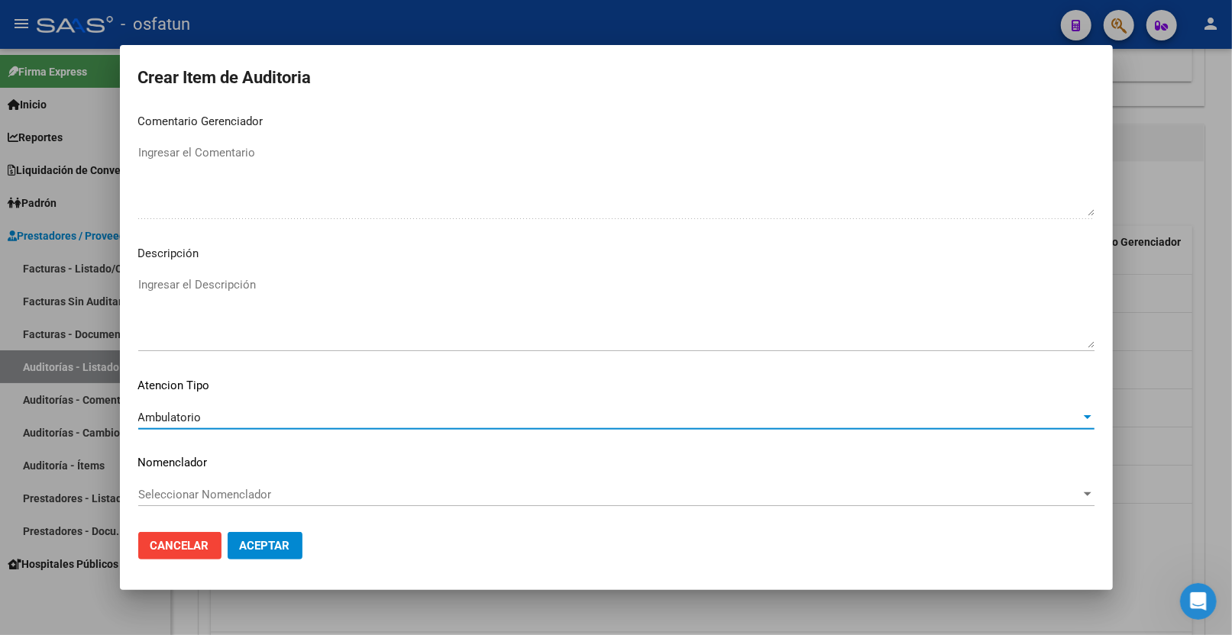
click at [199, 488] on span "Seleccionar Nomenclador" at bounding box center [609, 495] width 942 height 14
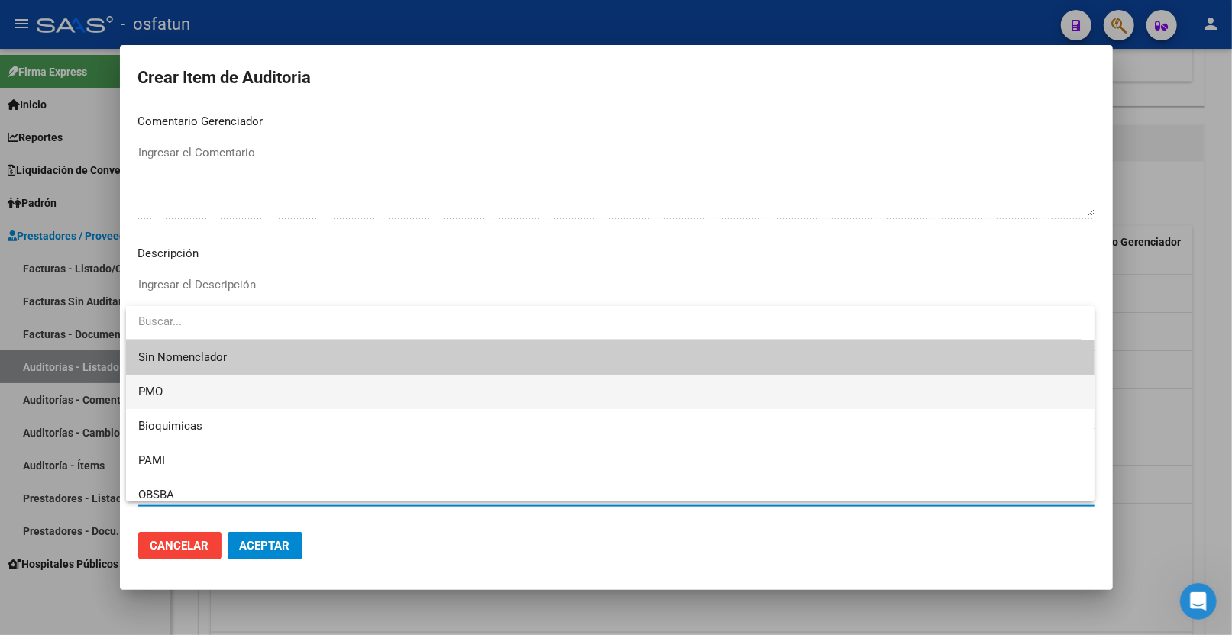
click at [225, 399] on span "PMO" at bounding box center [610, 392] width 944 height 34
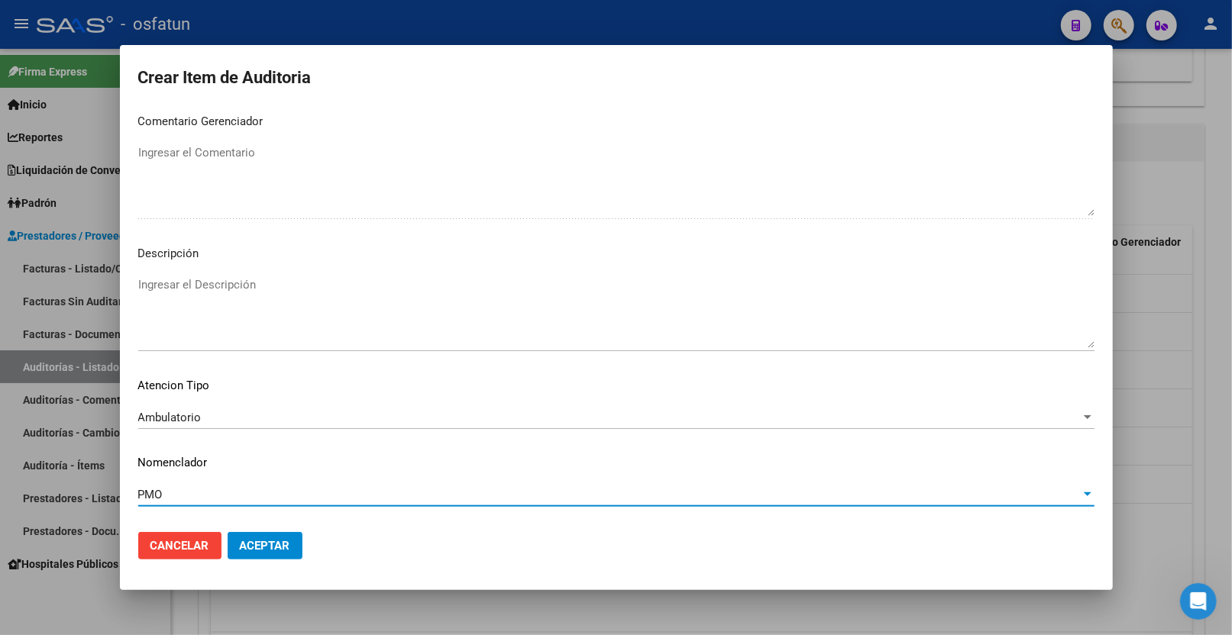
scroll to position [1039, 0]
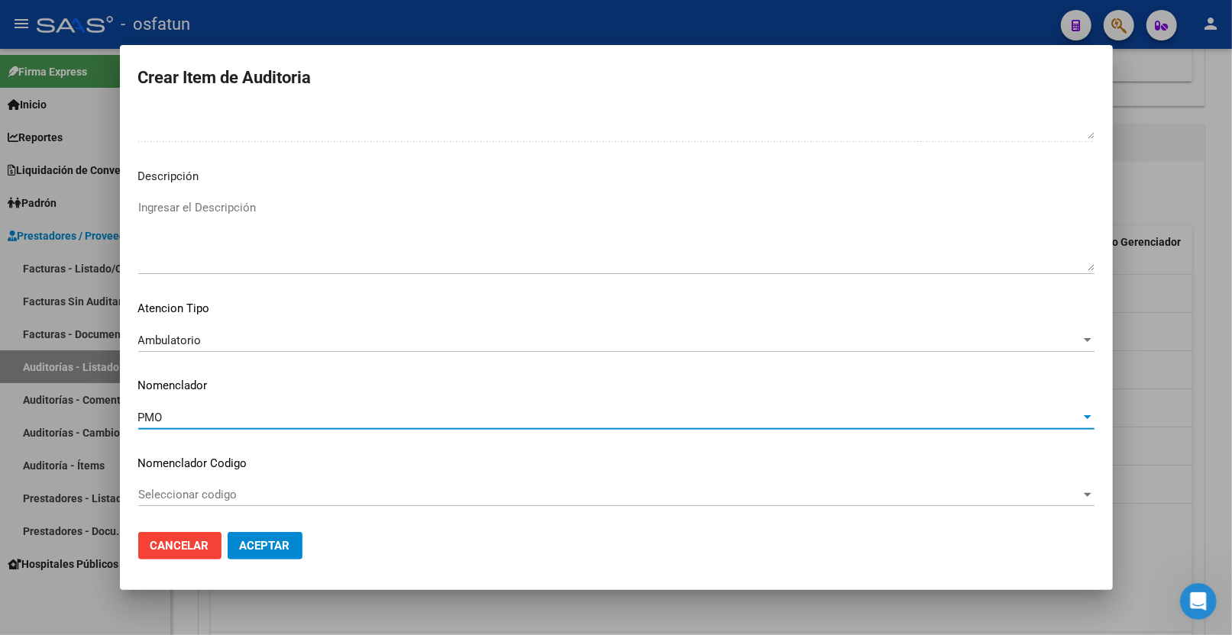
click at [254, 546] on span "Aceptar" at bounding box center [265, 546] width 50 height 14
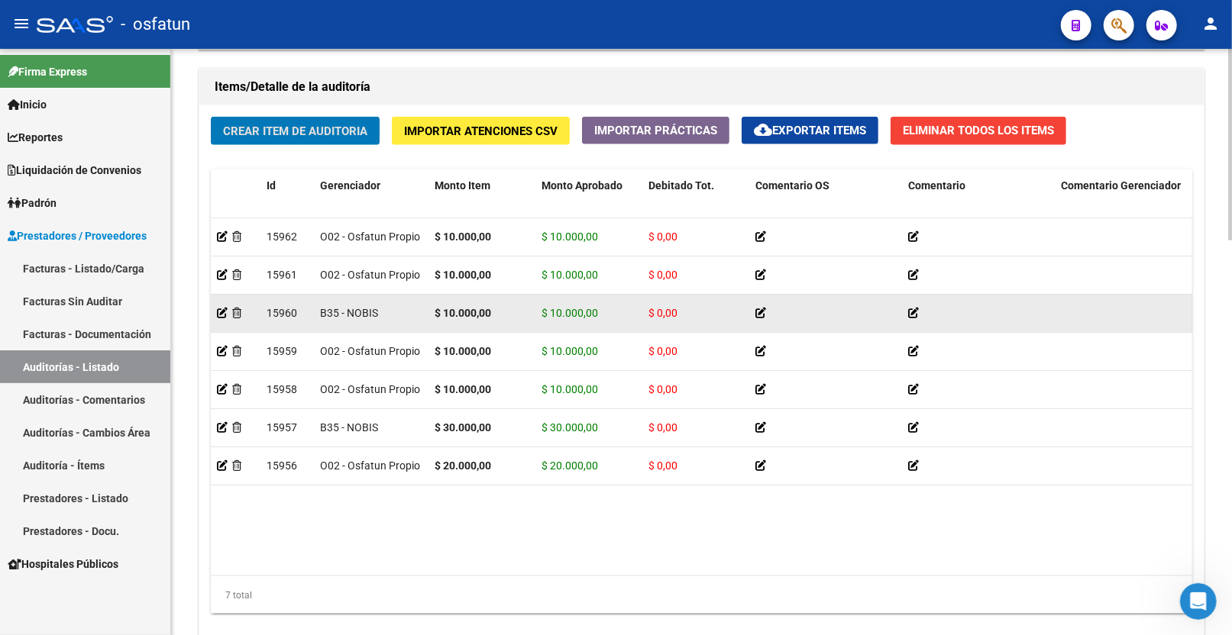
scroll to position [1124, 0]
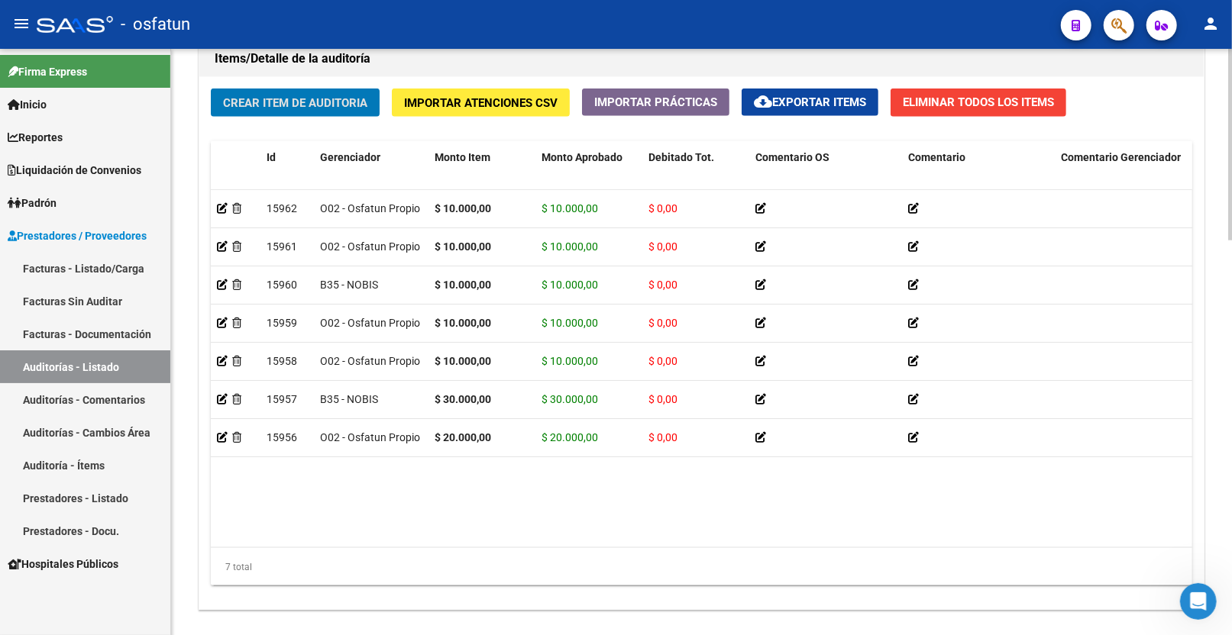
click at [301, 115] on button "Crear Item de Auditoria" at bounding box center [295, 103] width 169 height 28
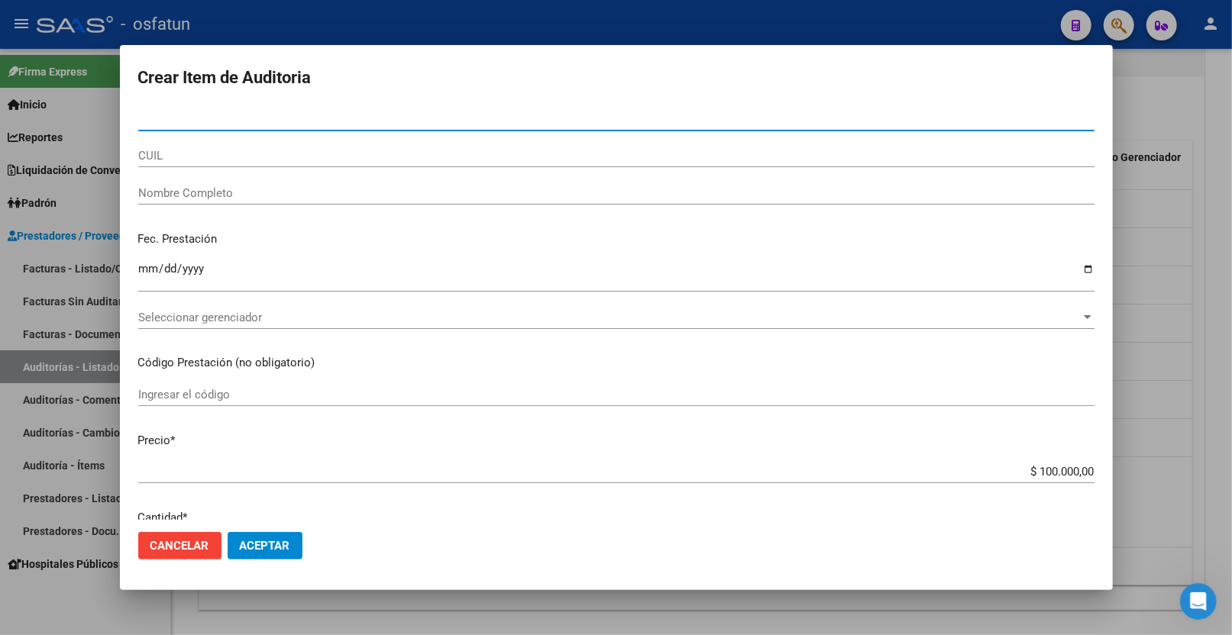
paste input "22130505"
type input "22130505"
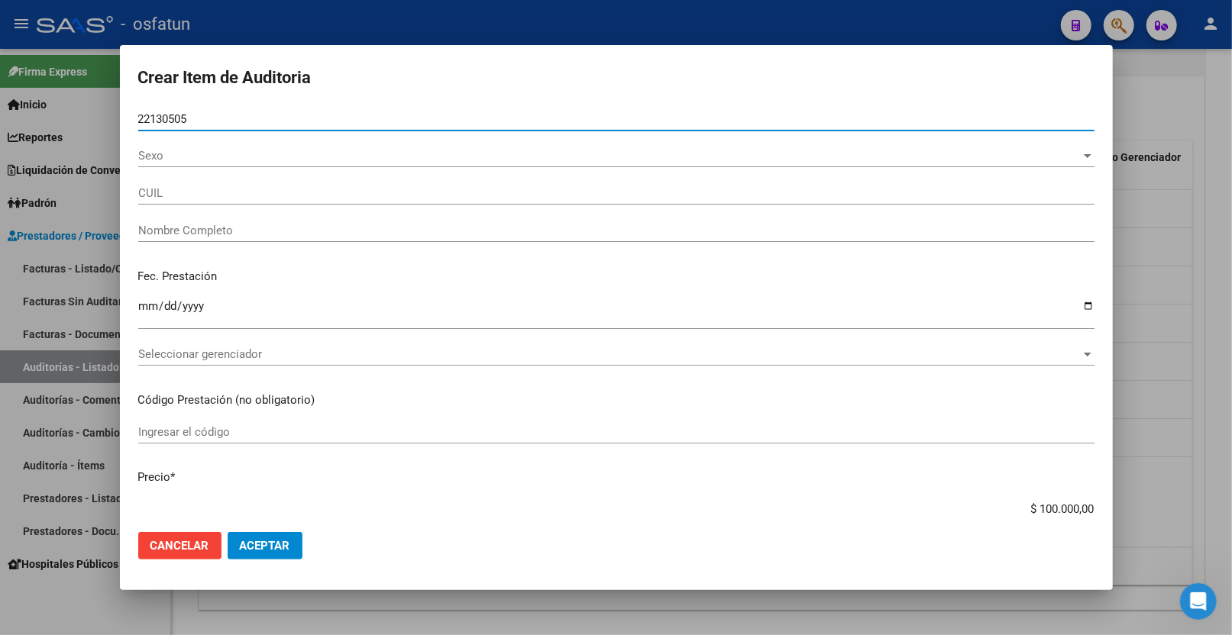
type input "27221305057"
type input "[PERSON_NAME] [PERSON_NAME]"
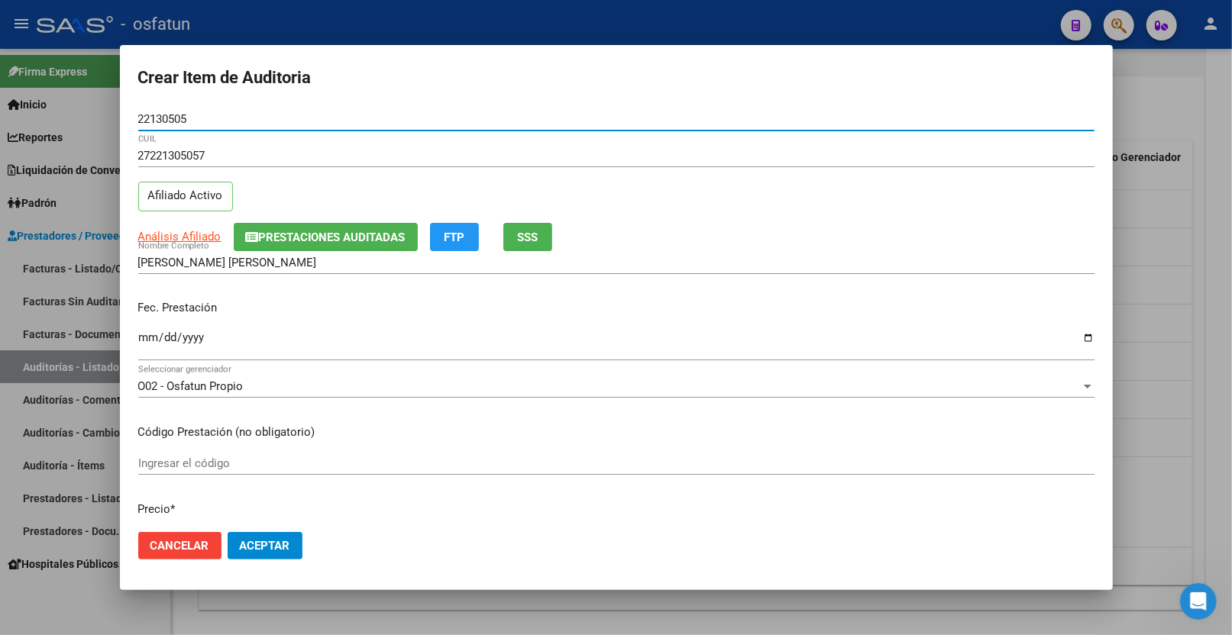
type input "22130505"
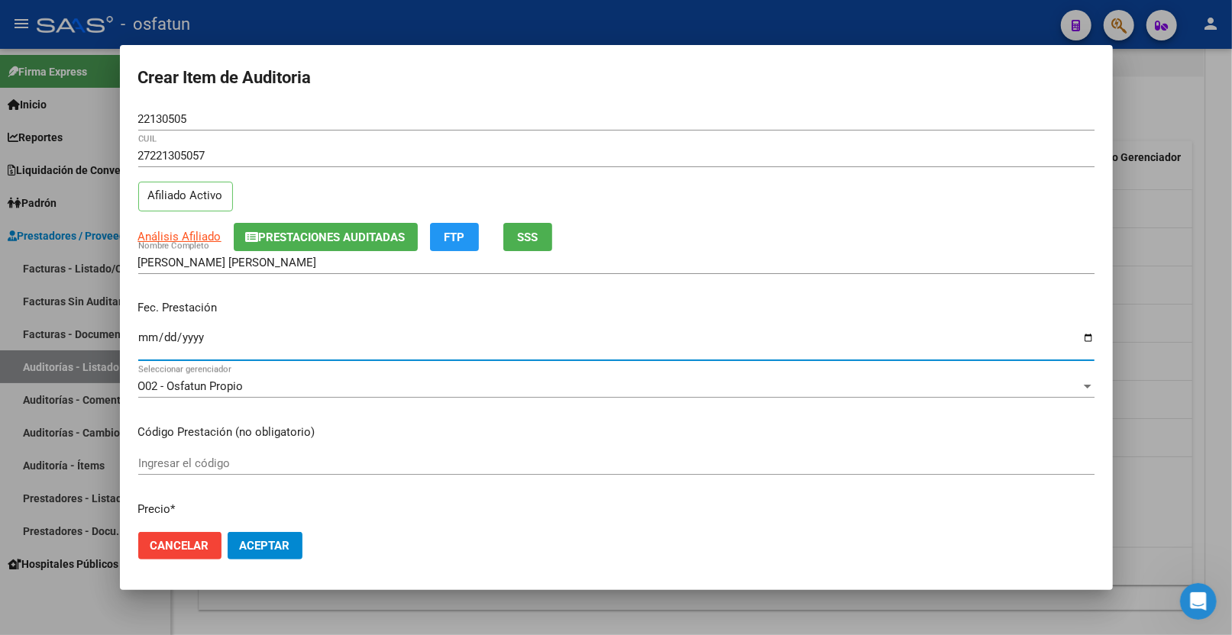
click at [141, 335] on input "Ingresar la fecha" at bounding box center [616, 343] width 956 height 24
type input "[DATE]"
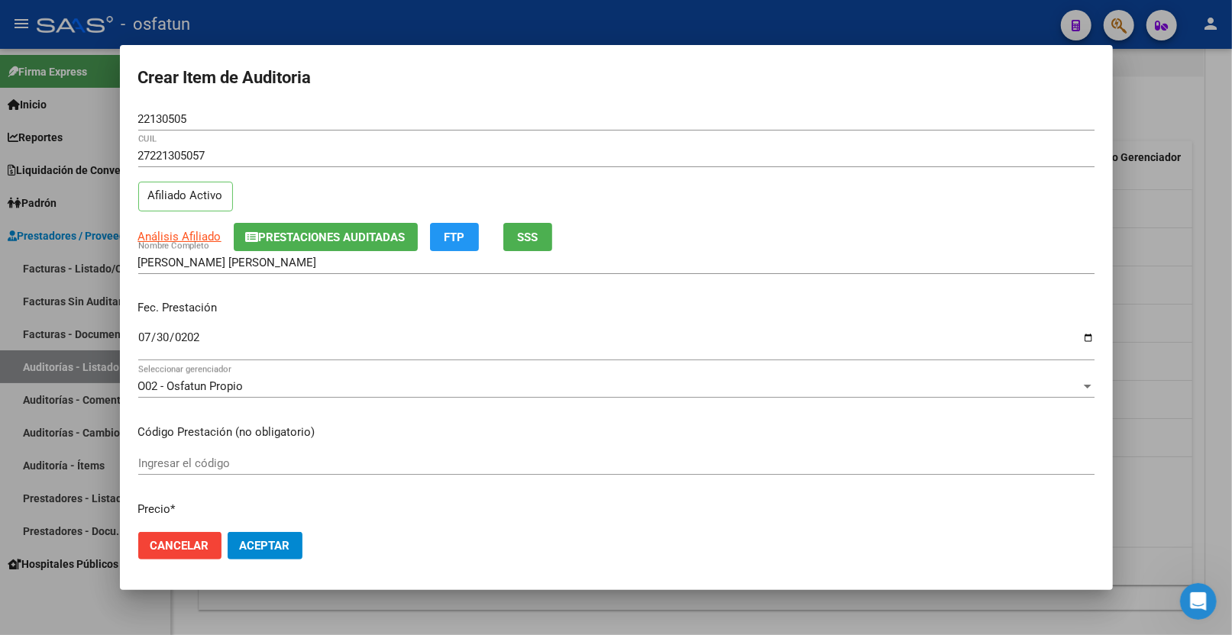
scroll to position [170, 0]
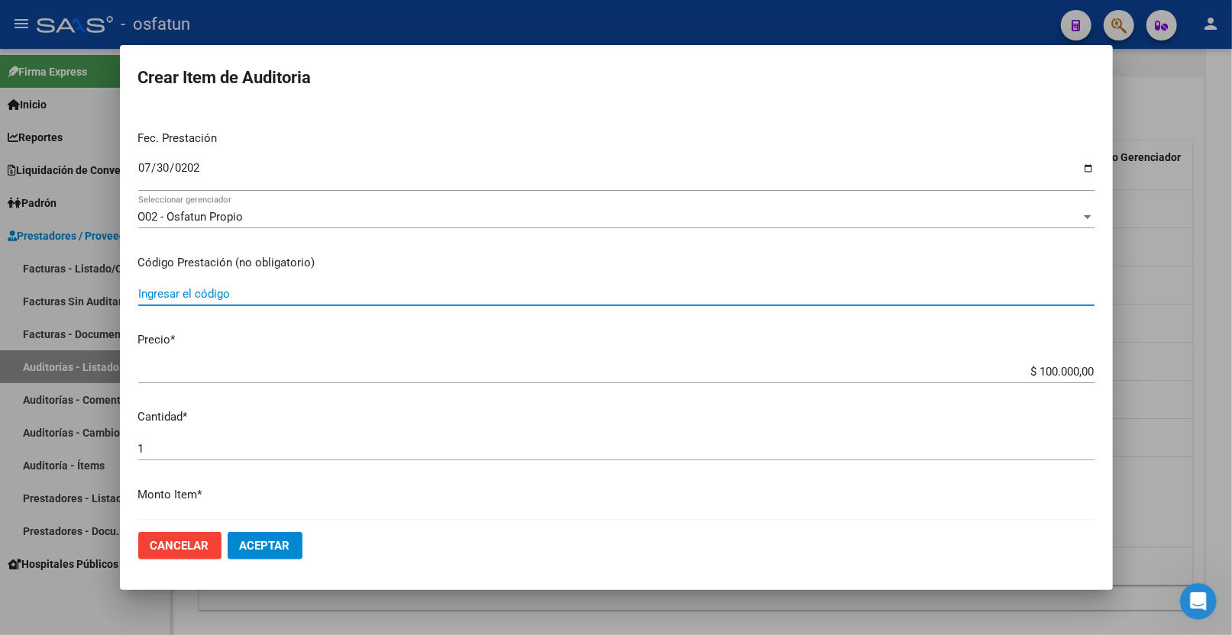
click at [241, 299] on input "Ingresar el código" at bounding box center [616, 294] width 956 height 14
type input "420101"
drag, startPoint x: 1051, startPoint y: 370, endPoint x: 1161, endPoint y: 370, distance: 110.0
click at [1161, 370] on div "Crear Item de Auditoria 22130505 Nro Documento 27221305057 CUIL Afiliado Activo…" at bounding box center [616, 317] width 1232 height 635
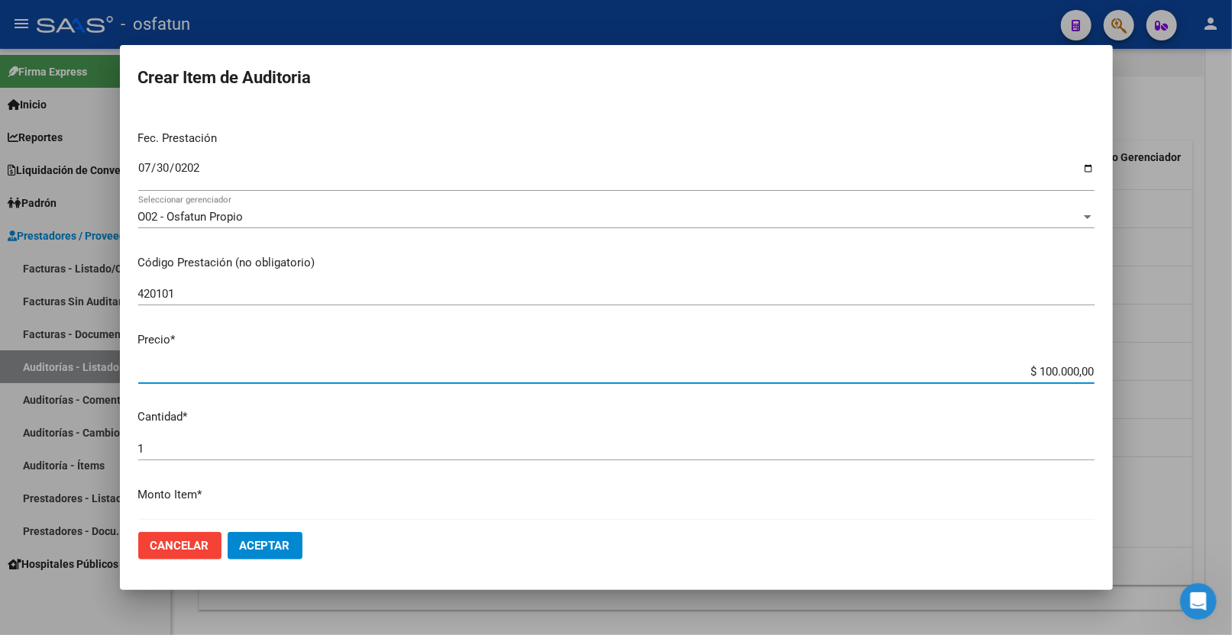
type input "$ 0,02"
type input "$ 0,20"
type input "$ 2,00"
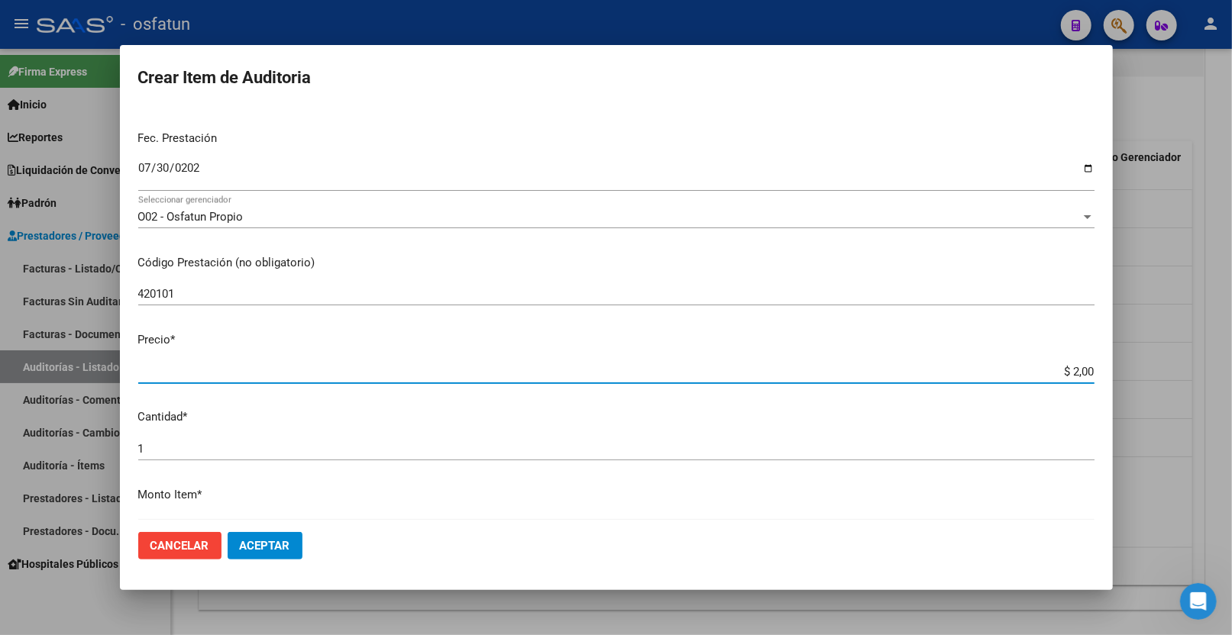
type input "$ 2,00"
type input "$ 20,00"
type input "$ 200,00"
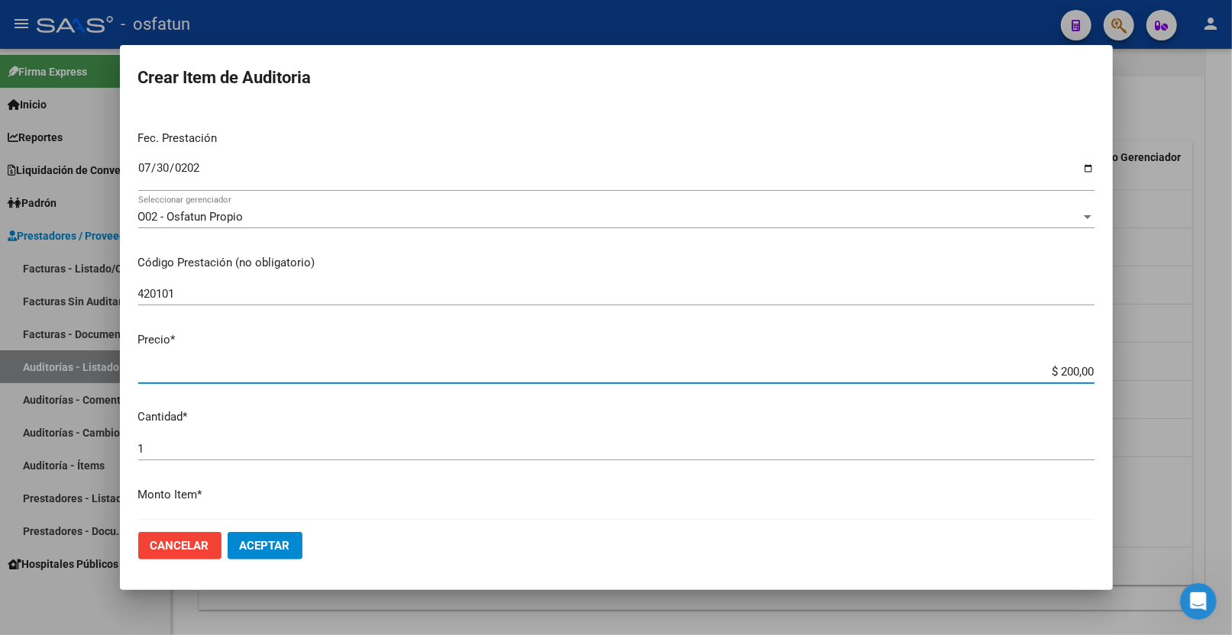
type input "$ 2.000,00"
type input "$ 20.000,00"
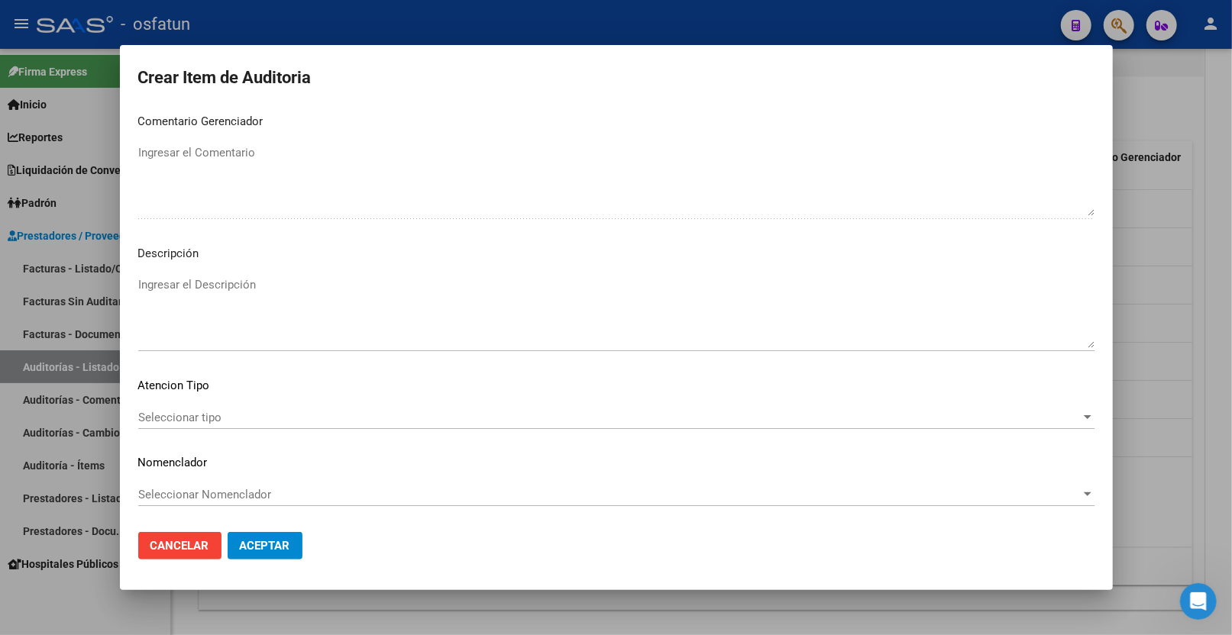
scroll to position [877, 0]
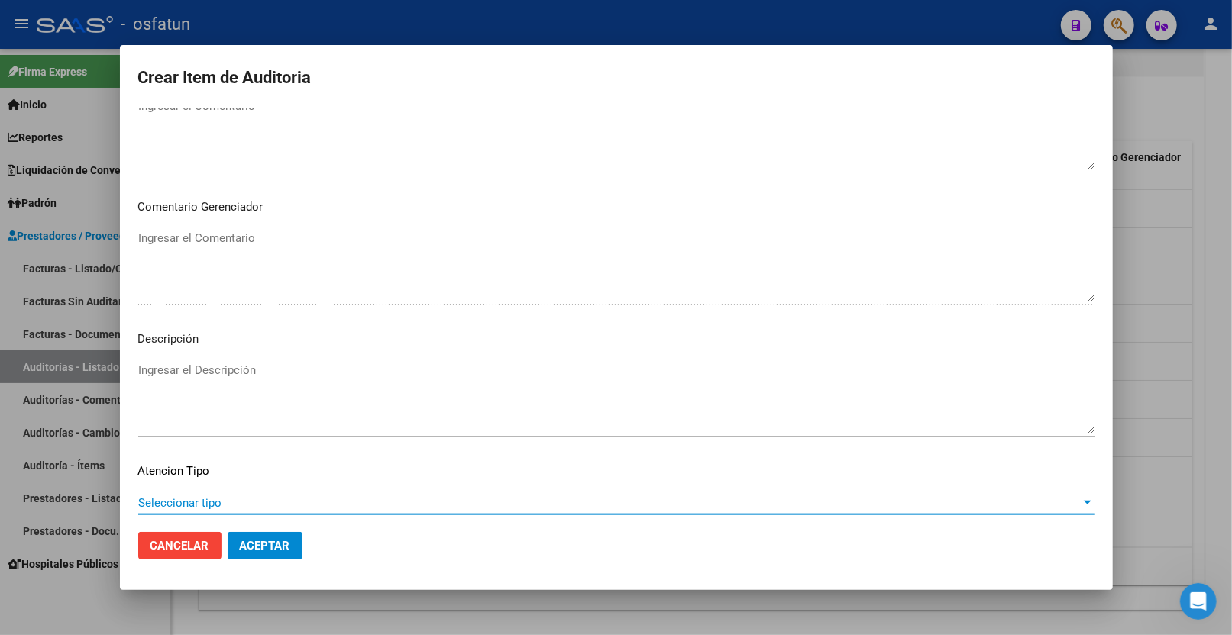
click at [215, 496] on span "Seleccionar tipo" at bounding box center [609, 503] width 942 height 14
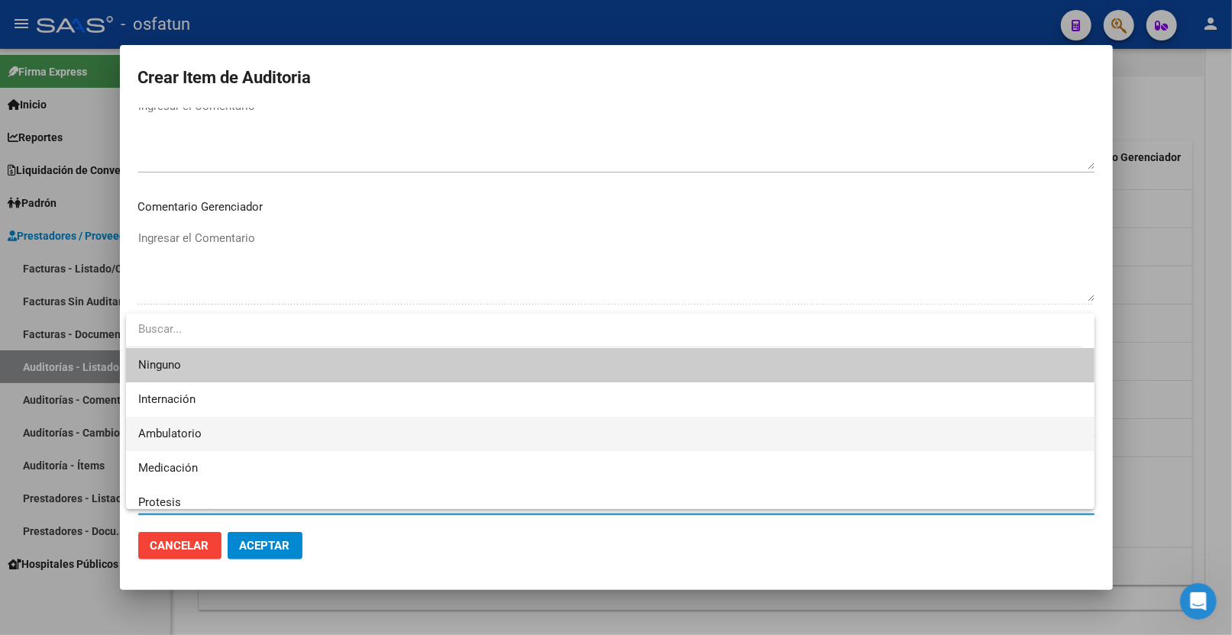
click at [194, 423] on span "Ambulatorio" at bounding box center [610, 434] width 944 height 34
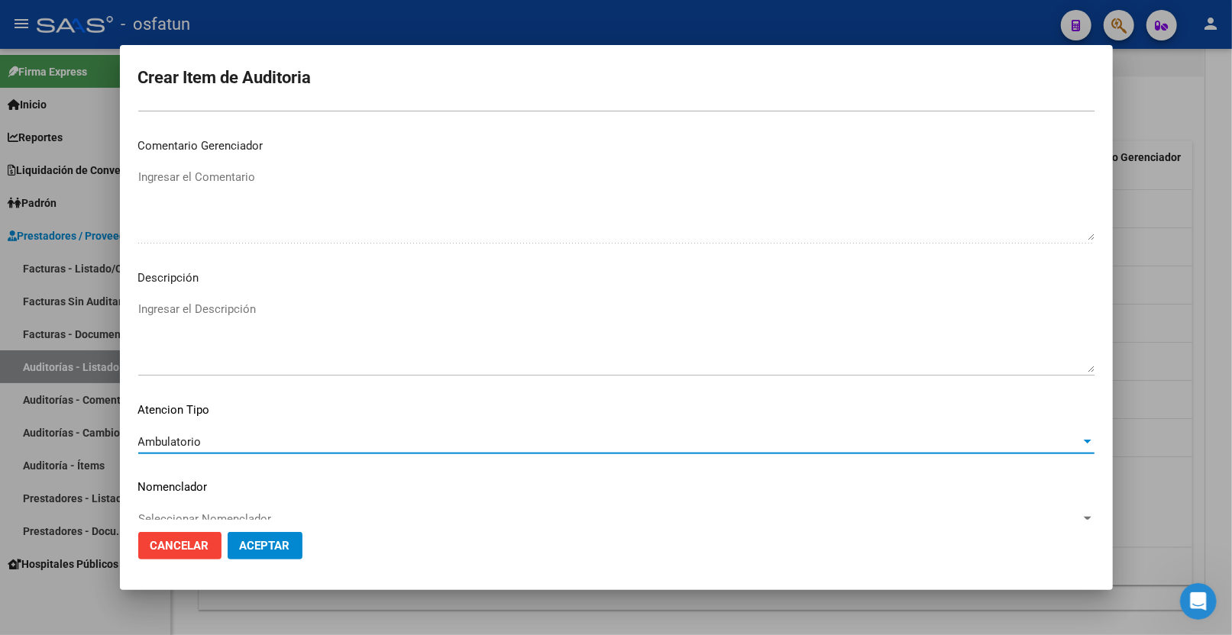
scroll to position [962, 0]
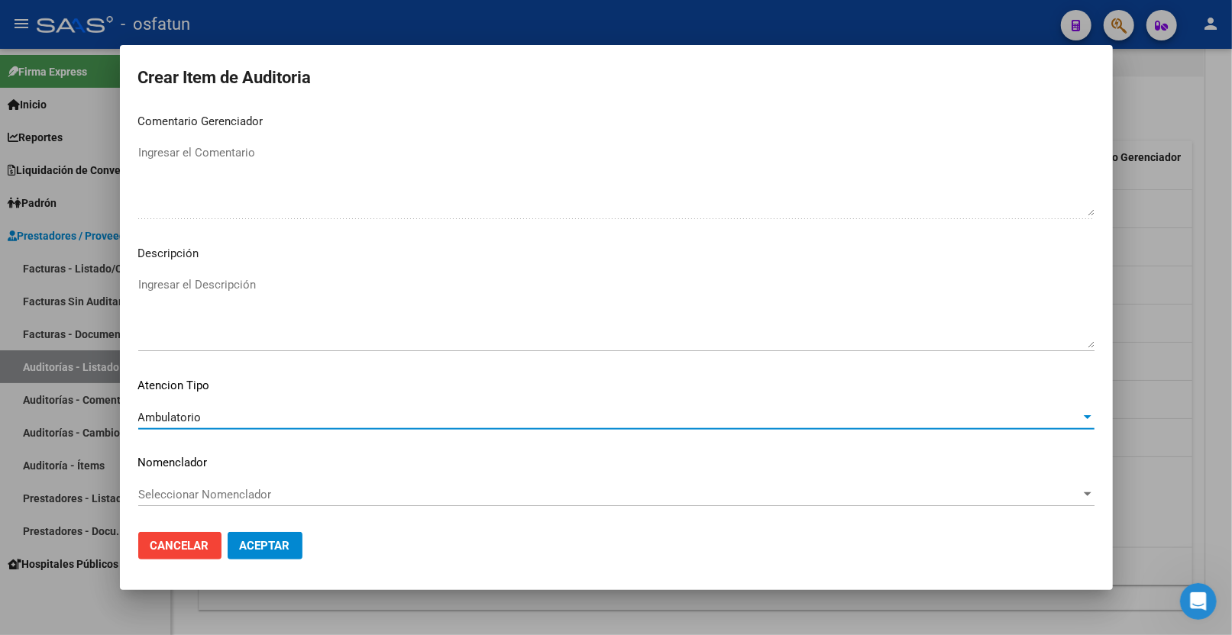
click at [195, 490] on span "Seleccionar Nomenclador" at bounding box center [609, 495] width 942 height 14
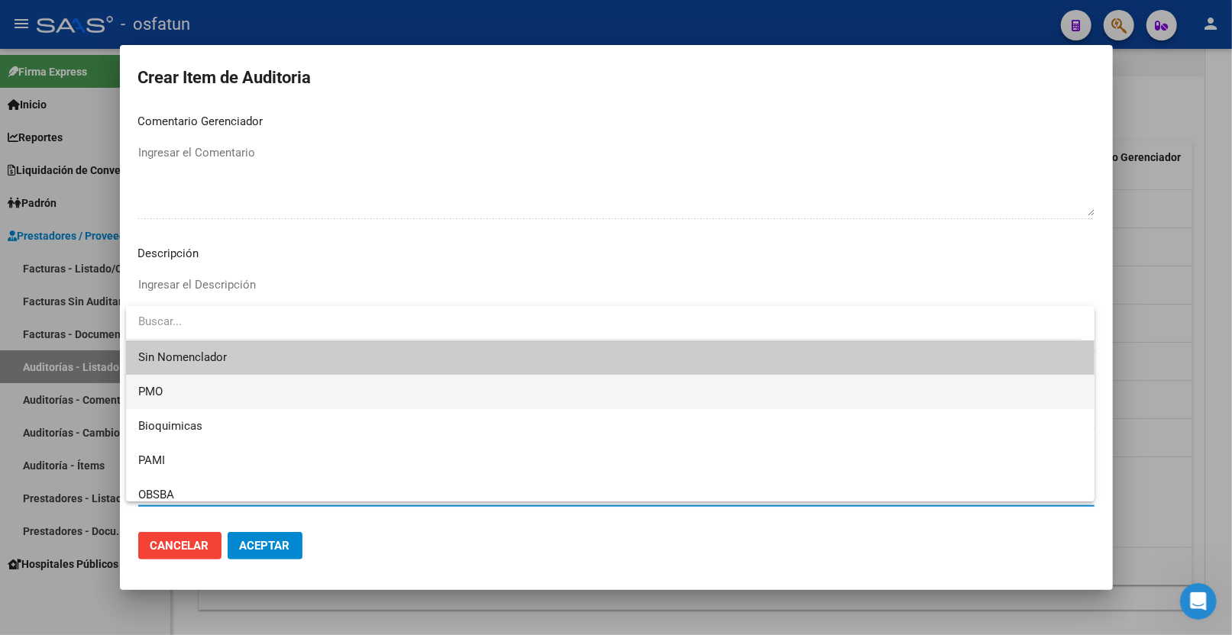
click at [211, 398] on span "PMO" at bounding box center [610, 392] width 944 height 34
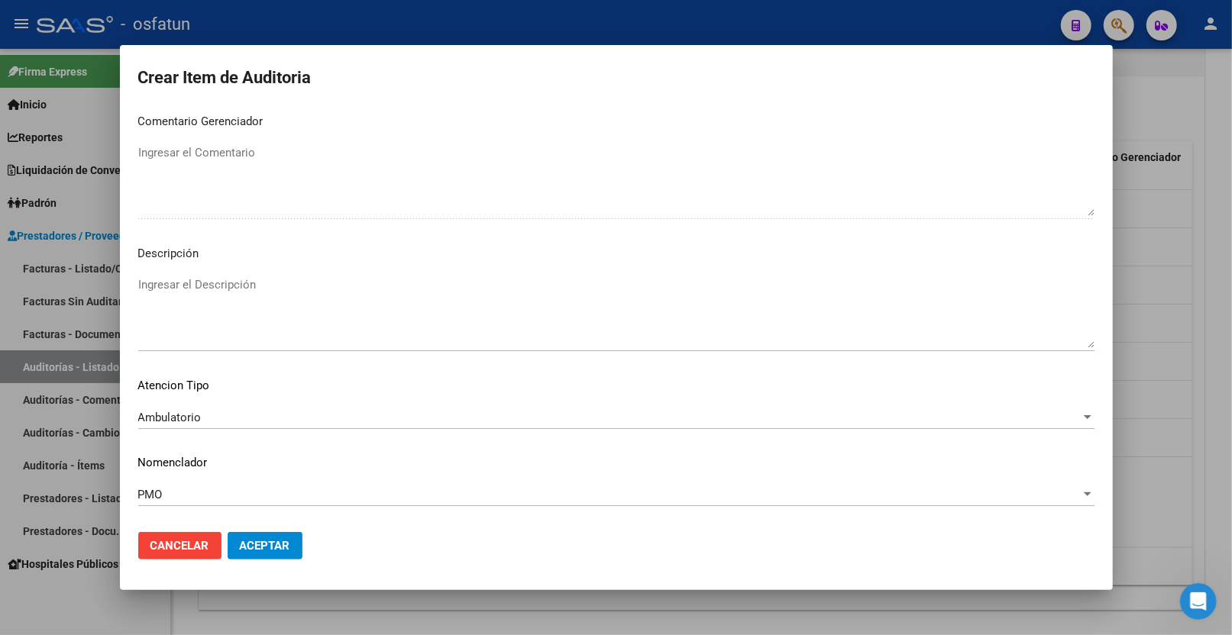
click at [264, 529] on mat-dialog-actions "Cancelar Aceptar" at bounding box center [616, 546] width 956 height 52
click at [265, 540] on span "Aceptar" at bounding box center [265, 546] width 50 height 14
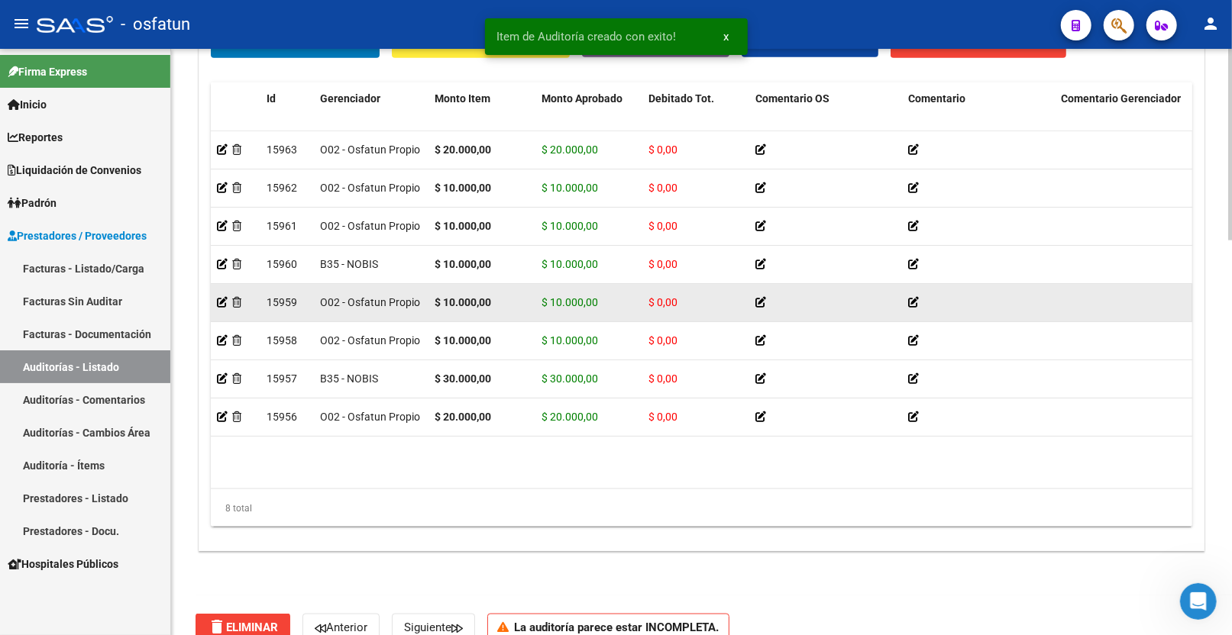
scroll to position [1208, 0]
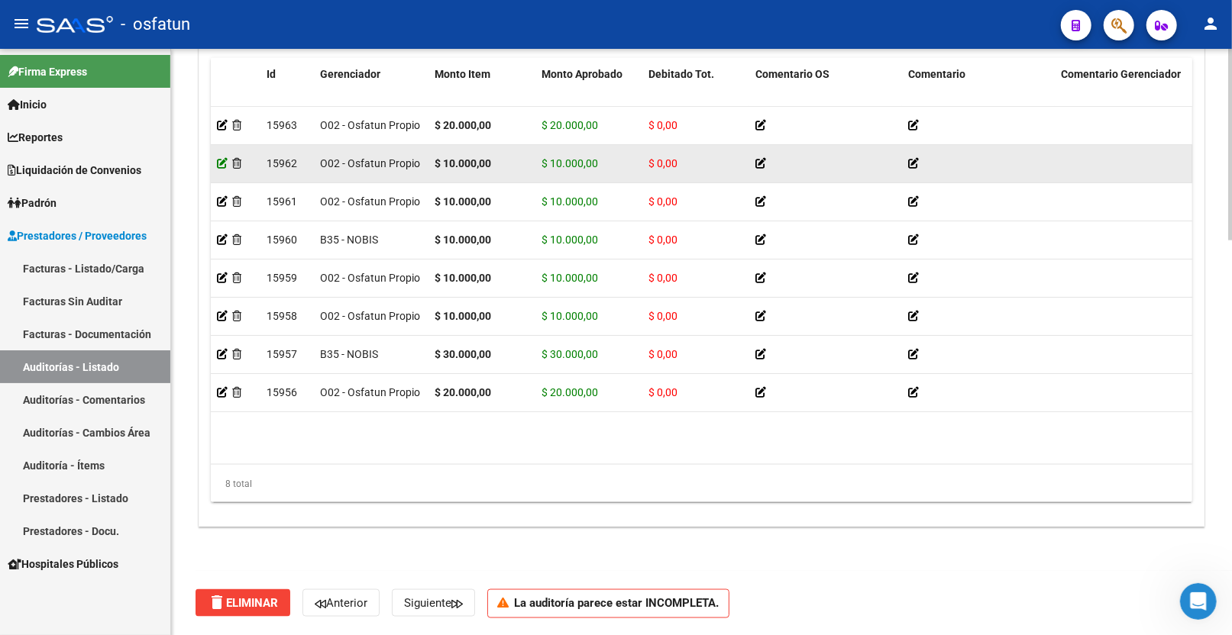
click at [223, 161] on icon at bounding box center [222, 163] width 11 height 11
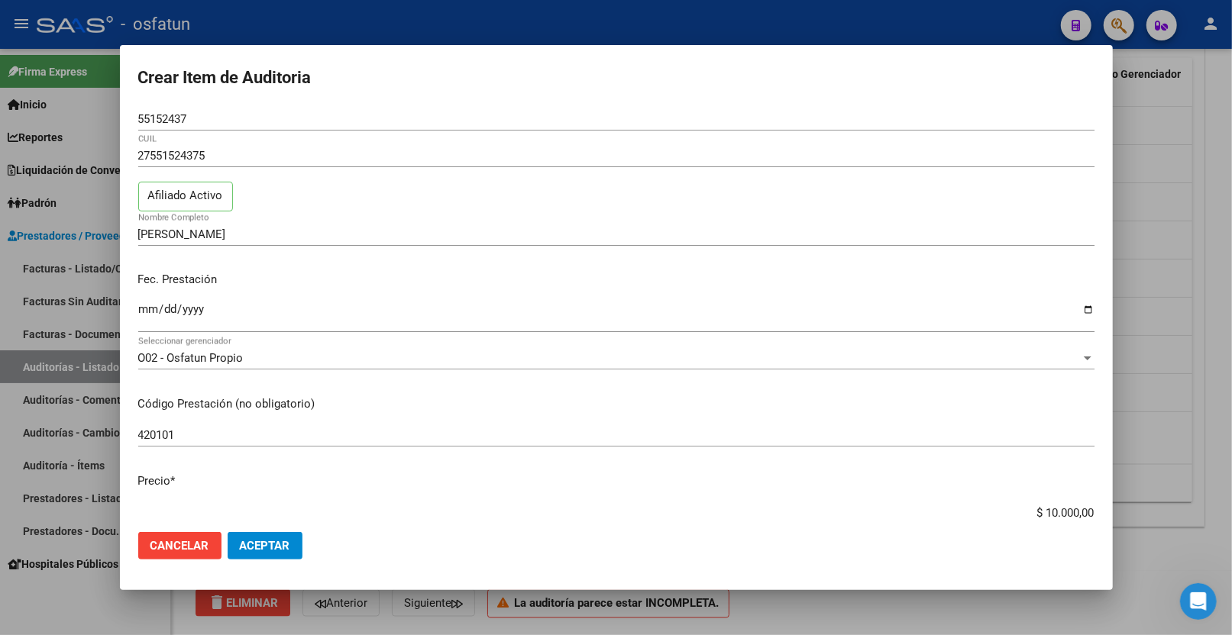
click at [1039, 514] on input "$ 10.000,00" at bounding box center [616, 513] width 956 height 14
type input "$ 0,02"
type input "$ 0,20"
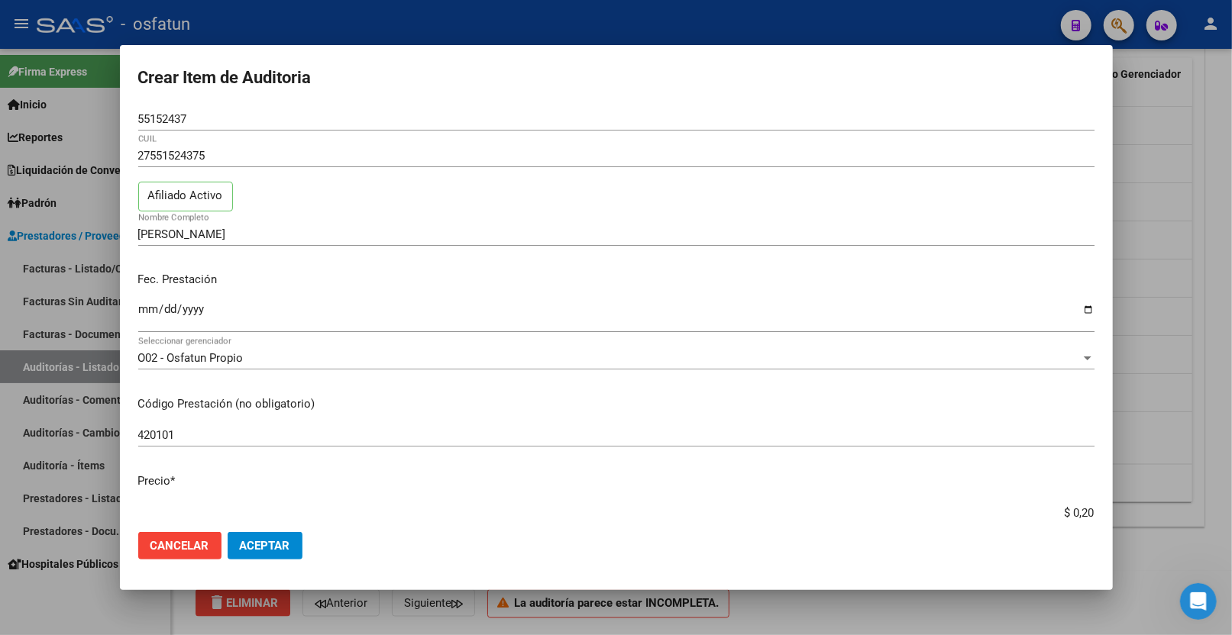
type input "$ 2,00"
type input "$ 20,00"
type input "$ 200,00"
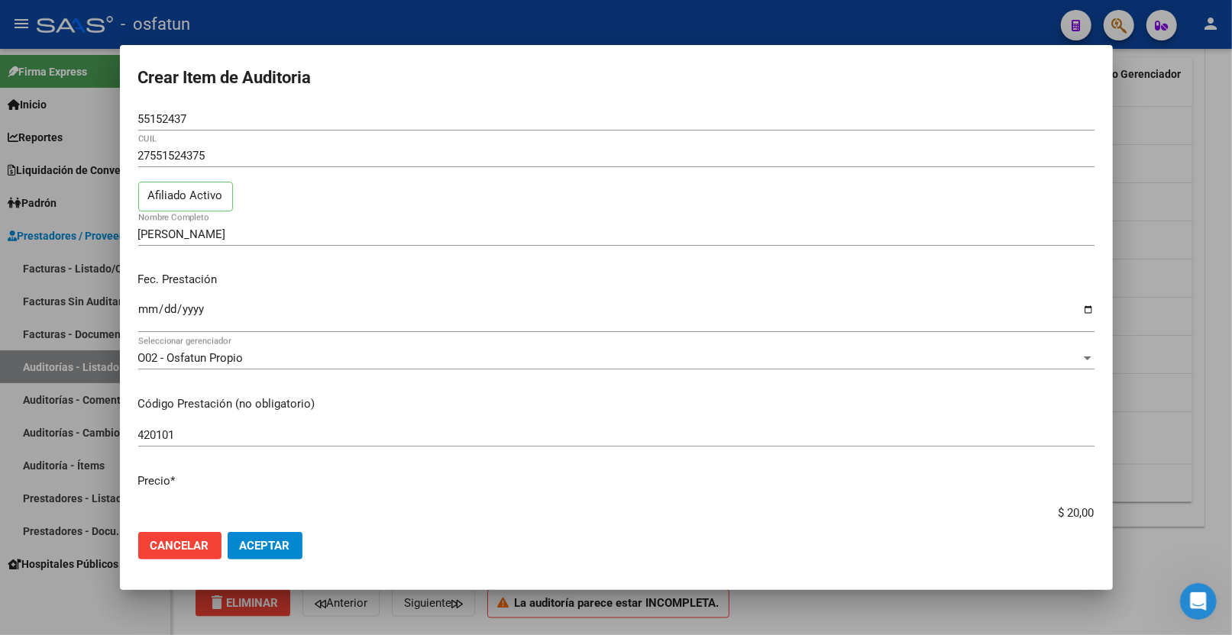
type input "$ 200,00"
type input "$ 2.000,00"
type input "$ 20.000,00"
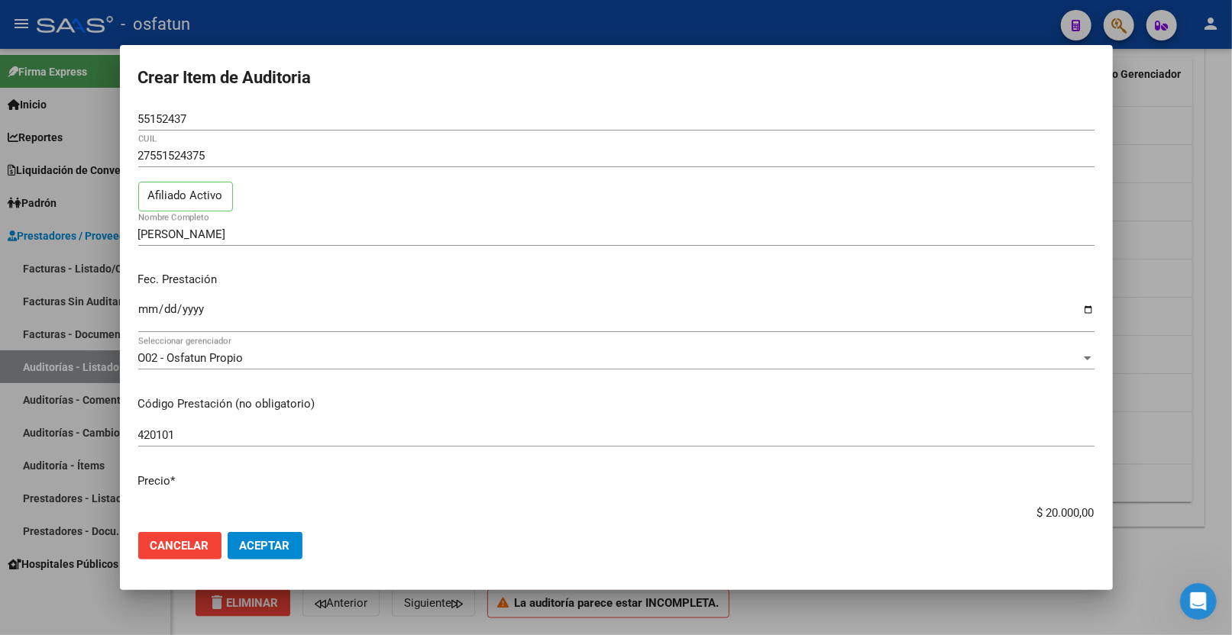
click at [266, 545] on span "Aceptar" at bounding box center [265, 546] width 50 height 14
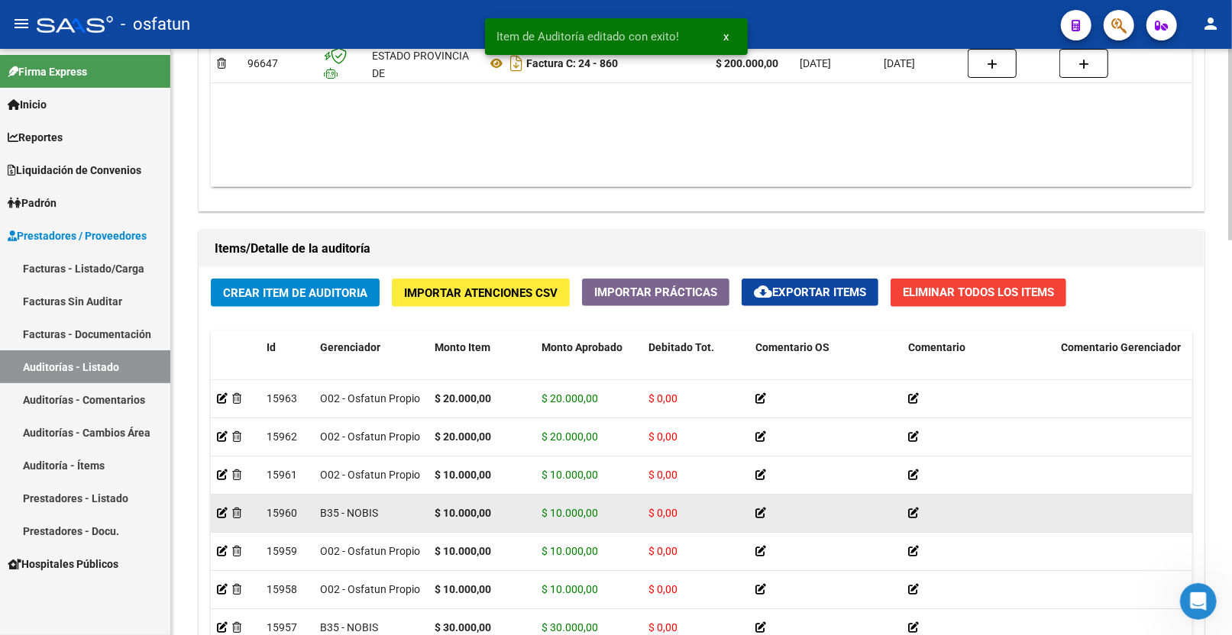
scroll to position [1018, 0]
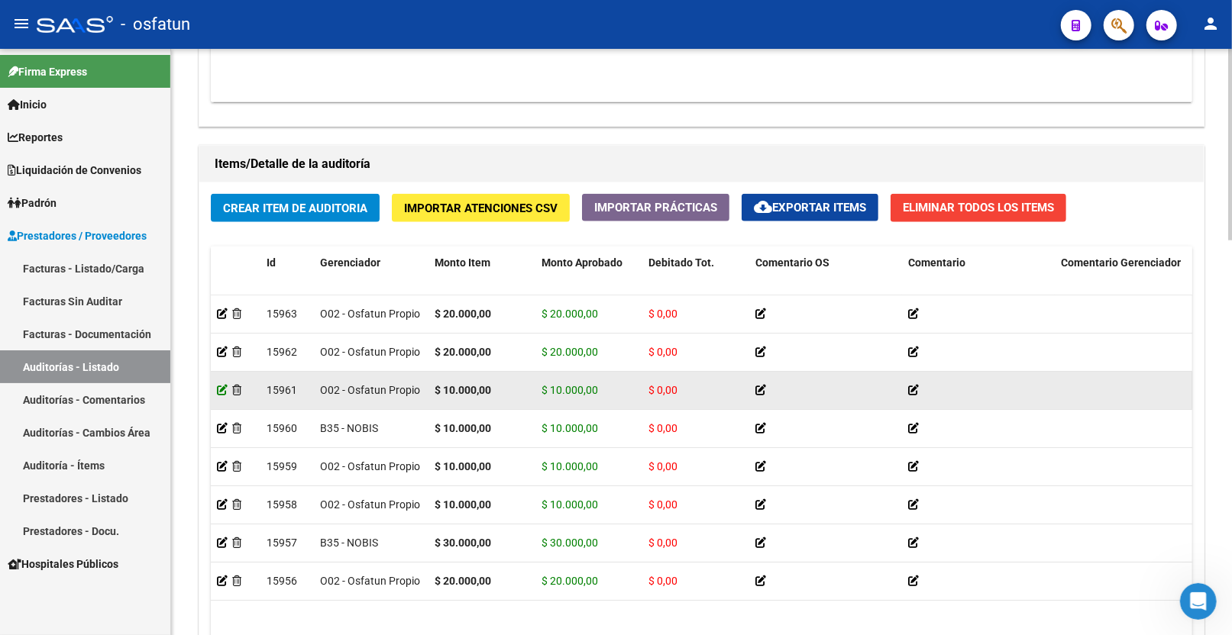
click at [223, 394] on icon at bounding box center [222, 390] width 11 height 11
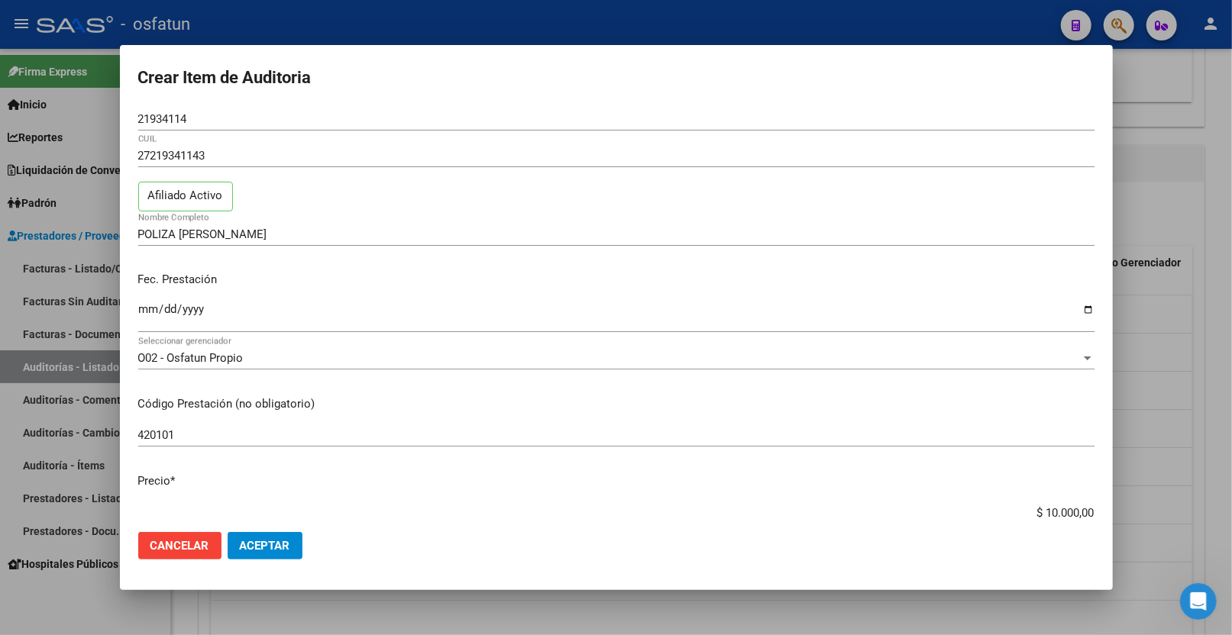
click at [1027, 506] on input "$ 10.000,00" at bounding box center [616, 513] width 956 height 14
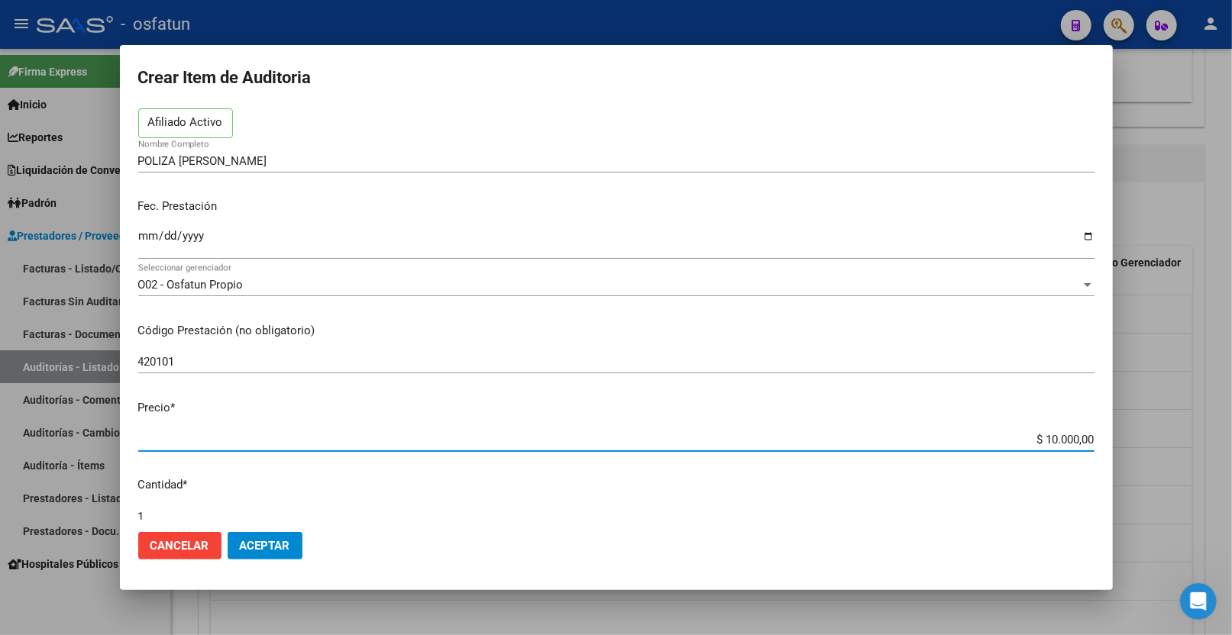
drag, startPoint x: 1029, startPoint y: 510, endPoint x: 1164, endPoint y: 505, distance: 135.3
click at [1159, 508] on div "Crear Item de Auditoria 21934114 Nro Documento 27219341143 CUIL Afiliado Activo…" at bounding box center [616, 317] width 1232 height 635
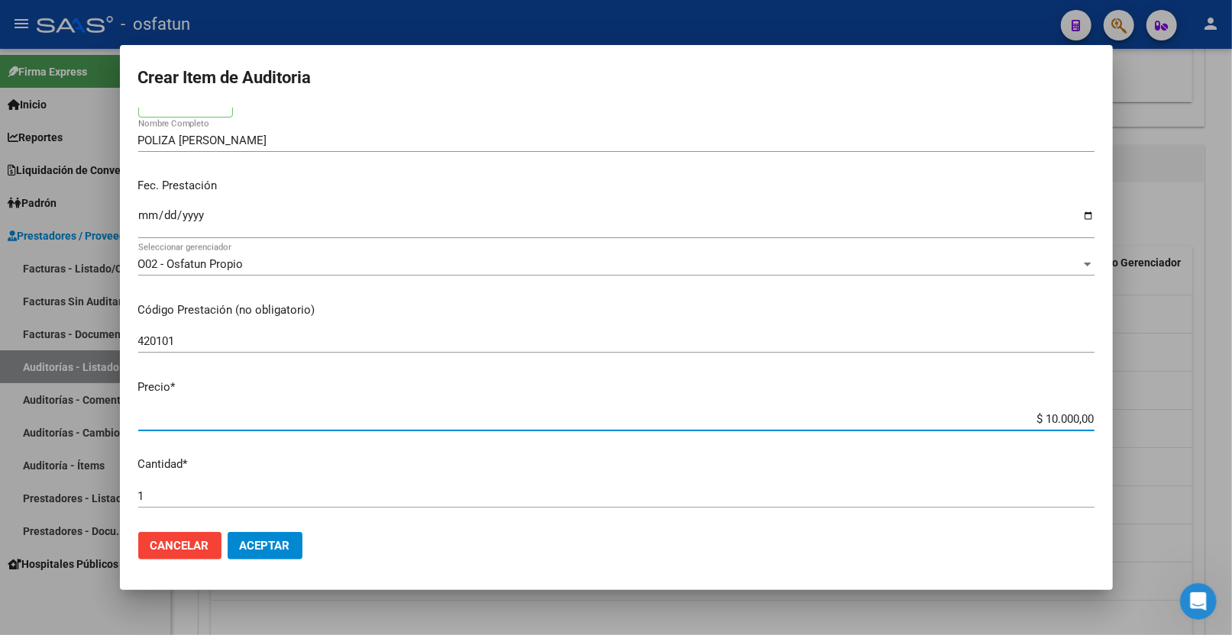
type input "$ 0,02"
type input "$ 0,20"
type input "$ 2,00"
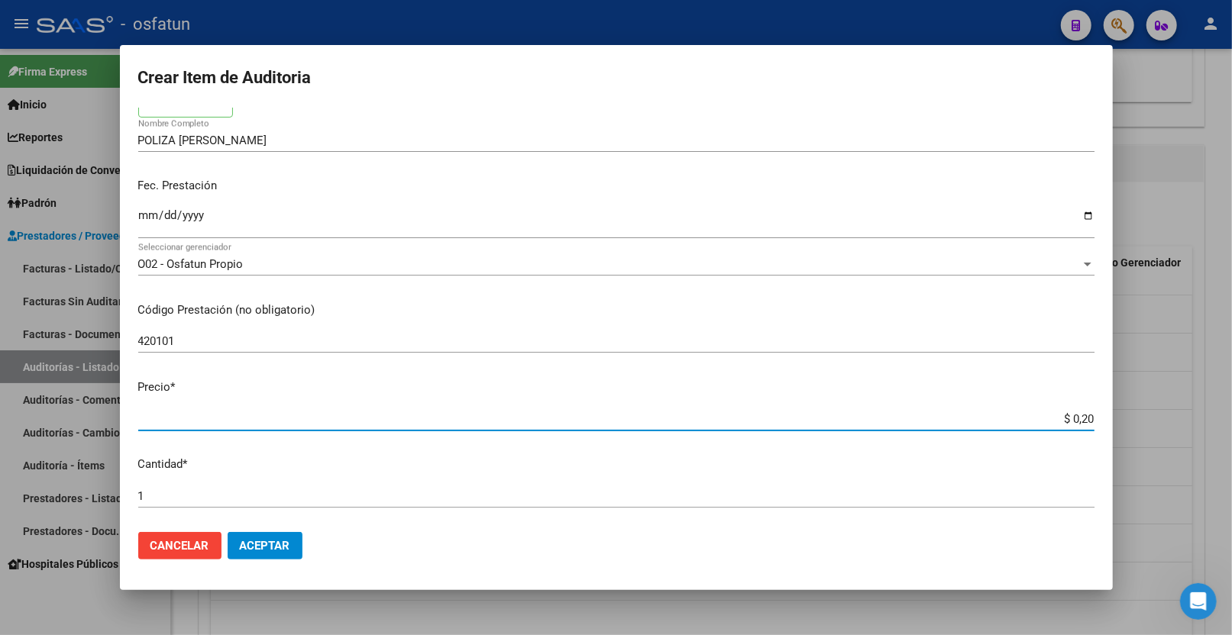
type input "$ 2,00"
type input "$ 20,00"
type input "$ 200,00"
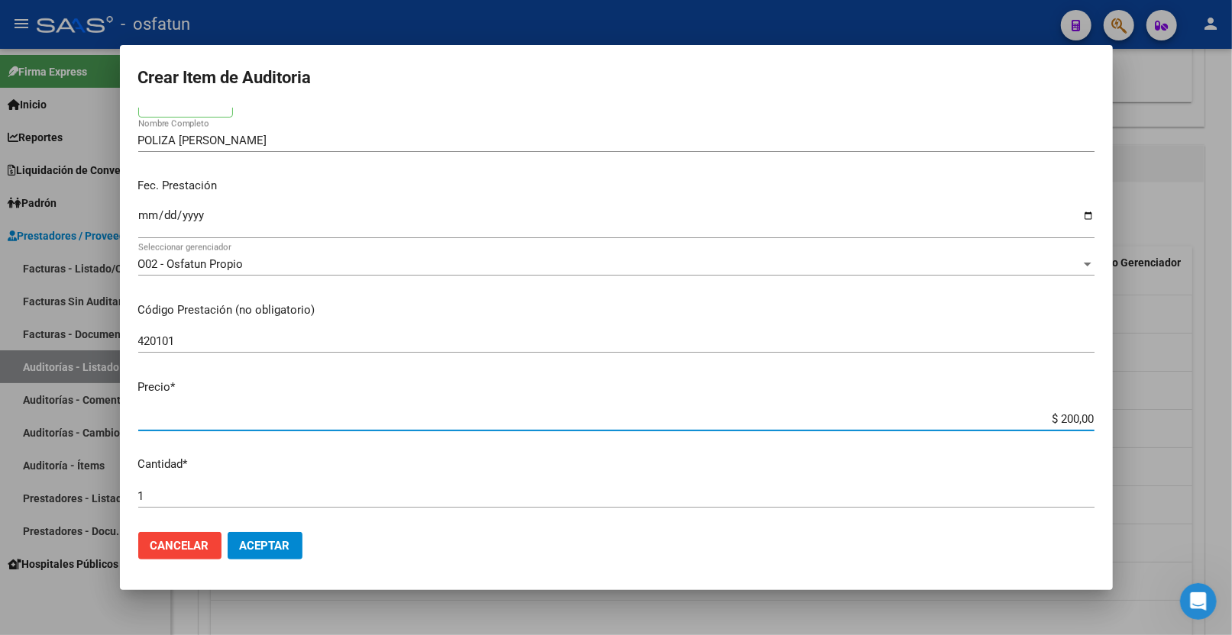
type input "$ 2.000,00"
type input "$ 20.000,00"
click at [273, 537] on button "Aceptar" at bounding box center [265, 545] width 75 height 27
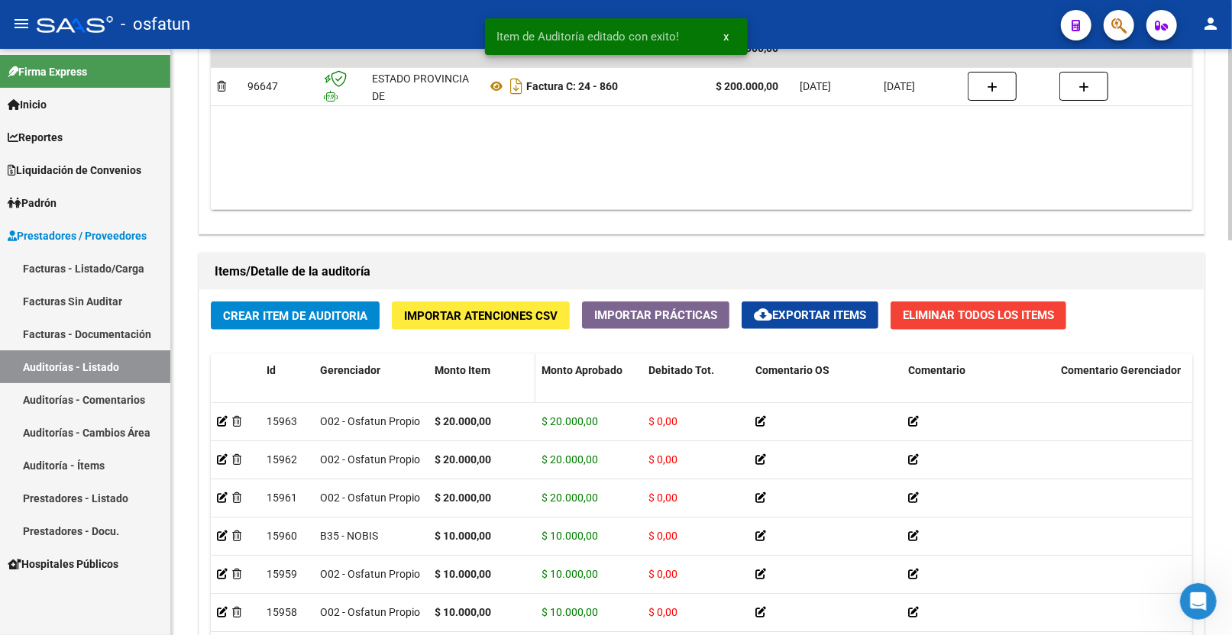
scroll to position [1018, 0]
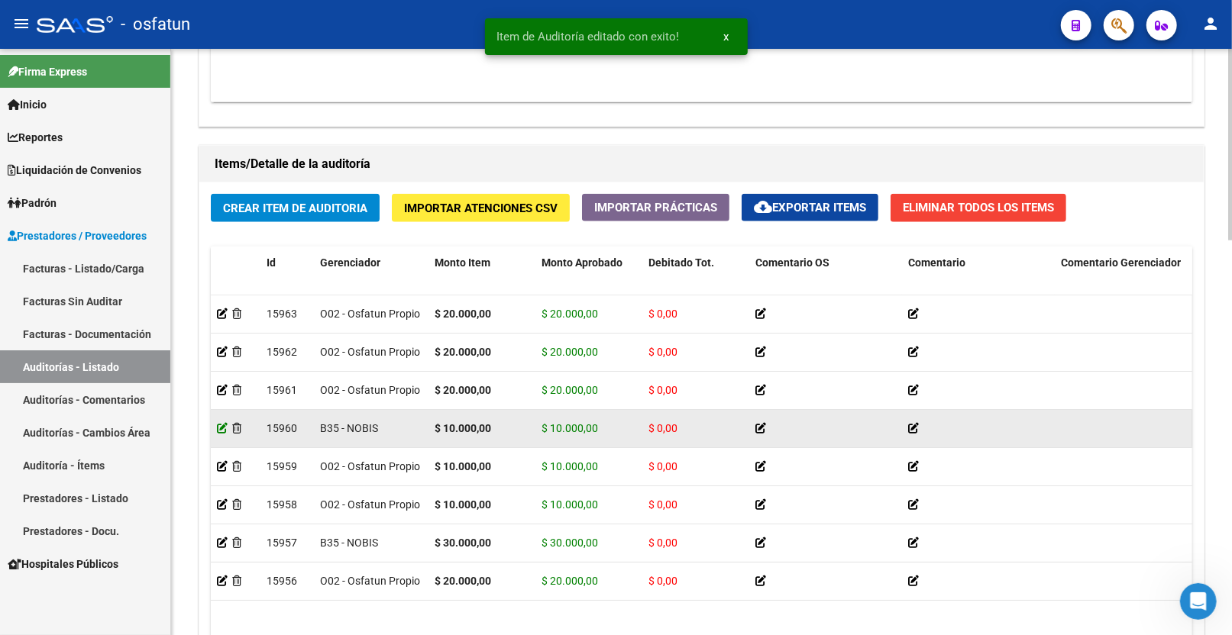
click at [223, 432] on icon at bounding box center [222, 428] width 11 height 11
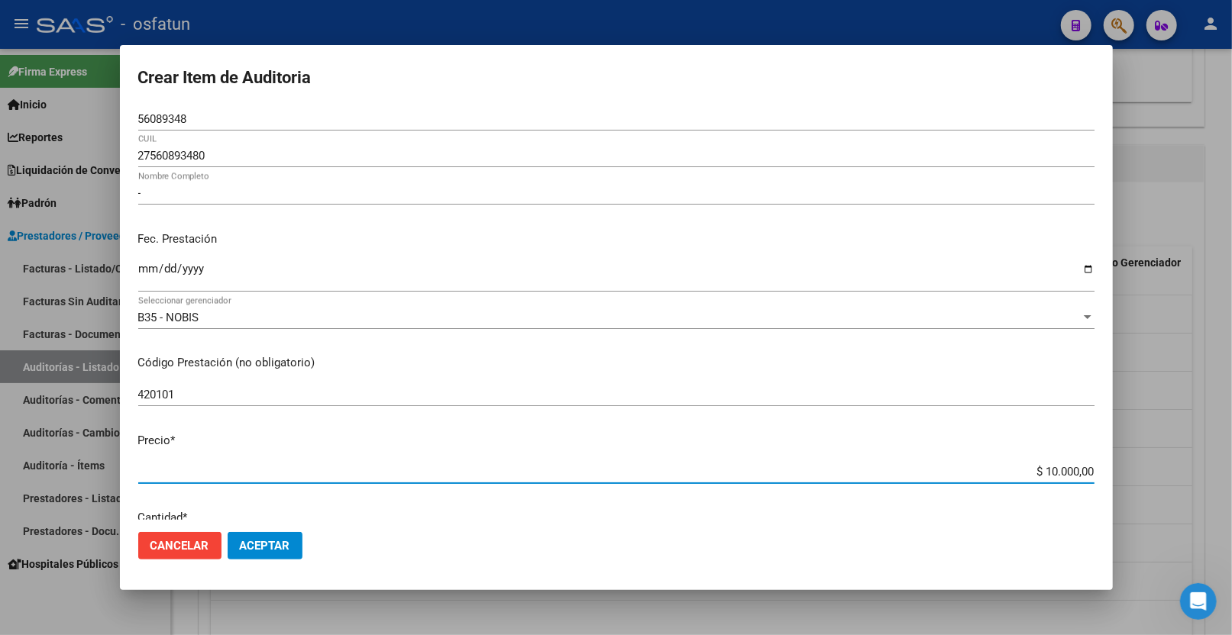
drag, startPoint x: 1030, startPoint y: 468, endPoint x: 1159, endPoint y: 441, distance: 132.0
click at [1162, 441] on div "Crear Item de Auditoria 56089348 Nro Documento 27560893480 CUIL - Nombre Comple…" at bounding box center [616, 317] width 1232 height 635
type input "$ 0,02"
type input "$ 0,20"
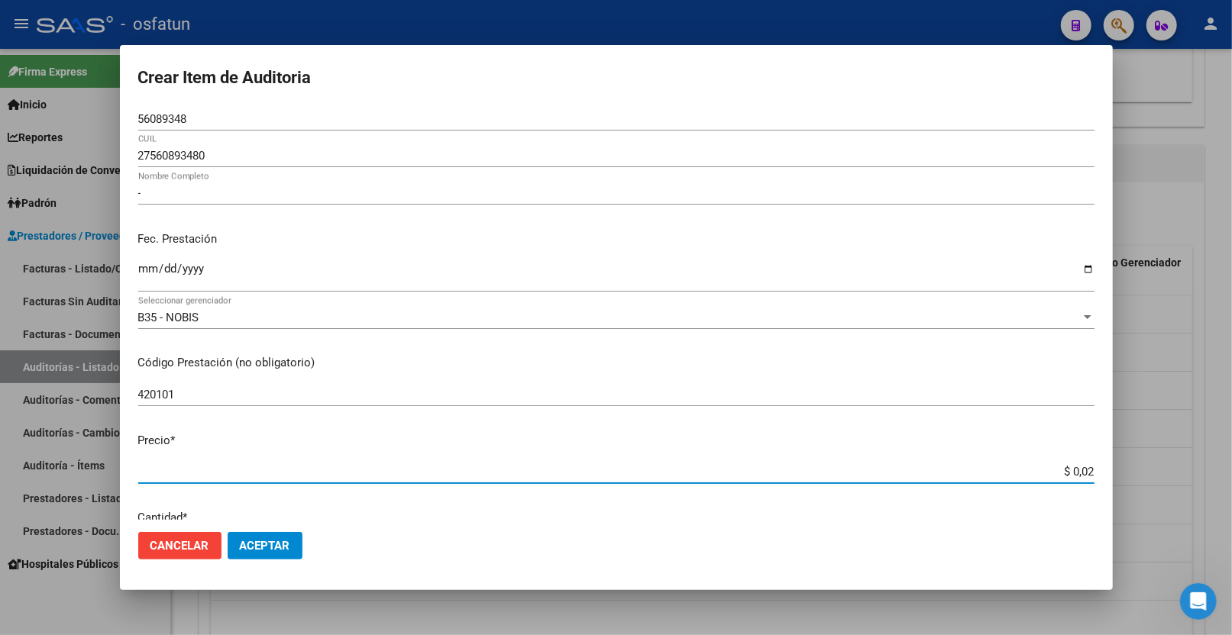
type input "$ 0,20"
type input "$ 2,00"
type input "$ 20,00"
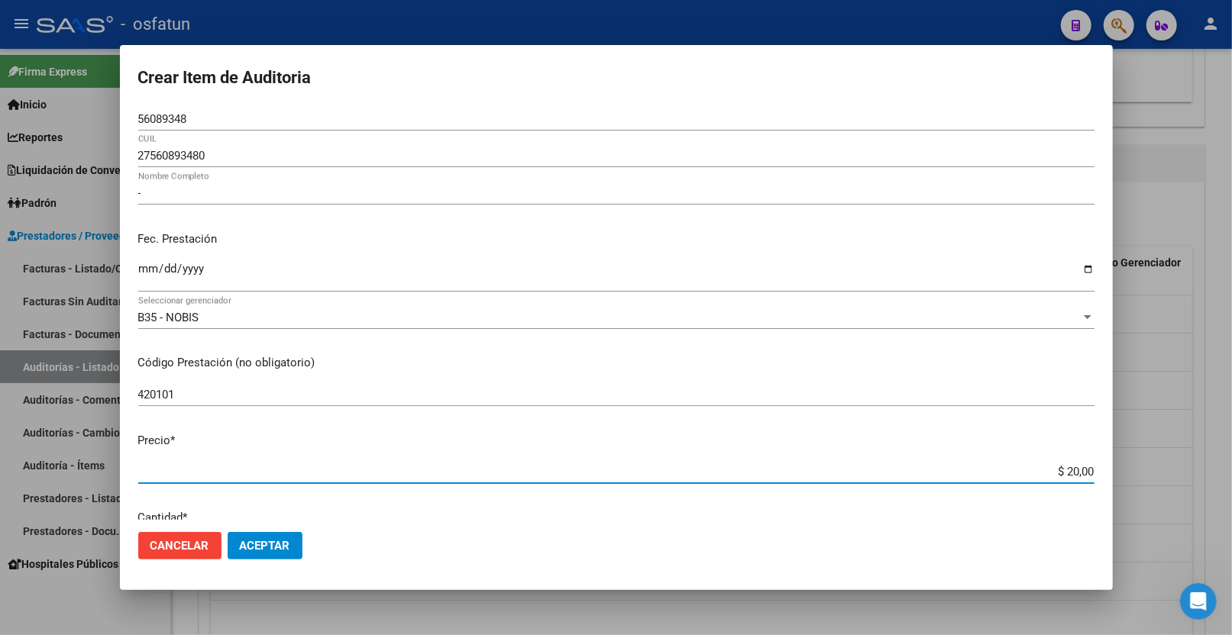
type input "$ 200,00"
type input "$ 2.000,00"
type input "$ 20.000,00"
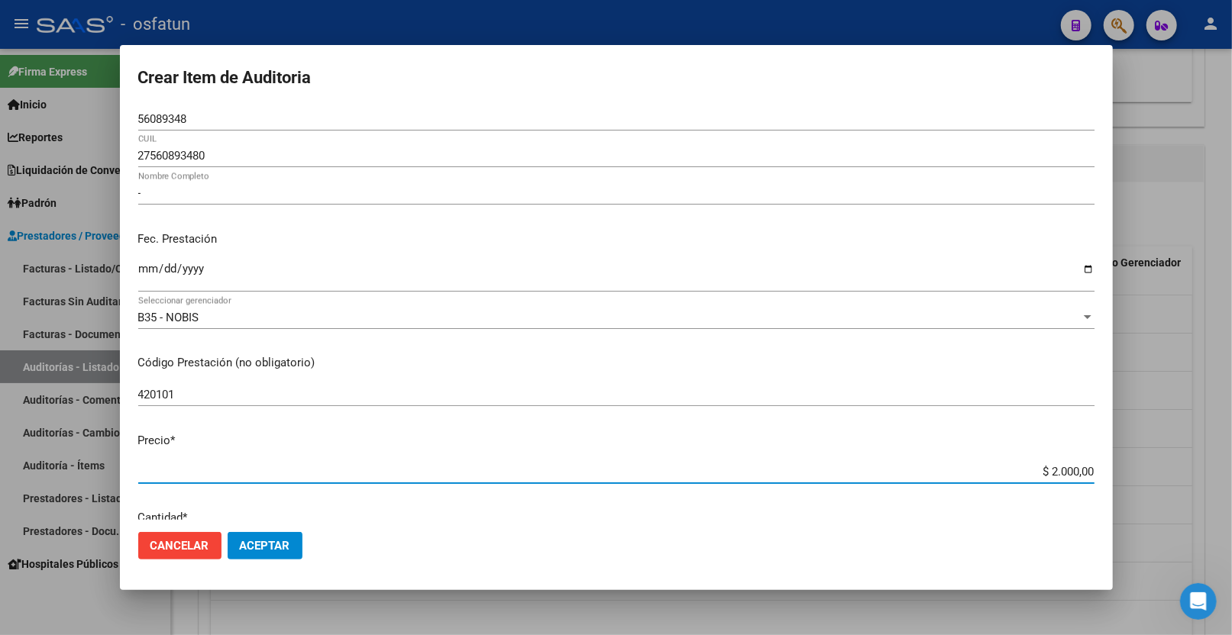
type input "$ 20.000,00"
type input "$ 200.000,00"
type input "$ 20.000,00"
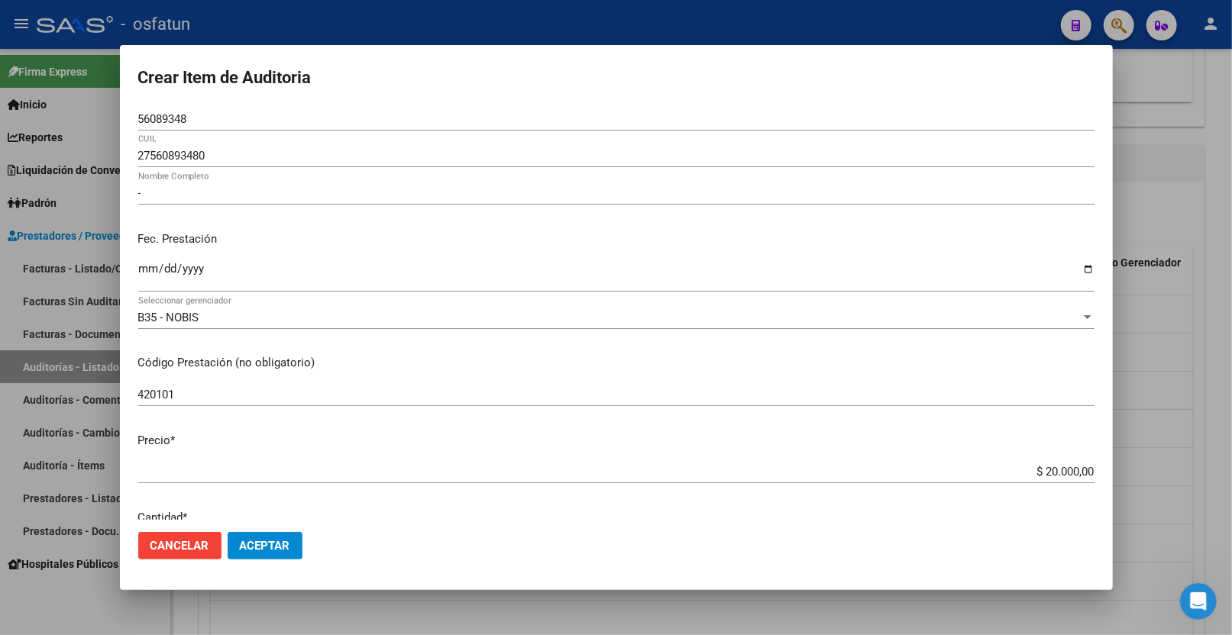
click at [302, 546] on mat-dialog-actions "Cancelar Aceptar" at bounding box center [616, 546] width 956 height 52
click at [273, 545] on span "Aceptar" at bounding box center [265, 546] width 50 height 14
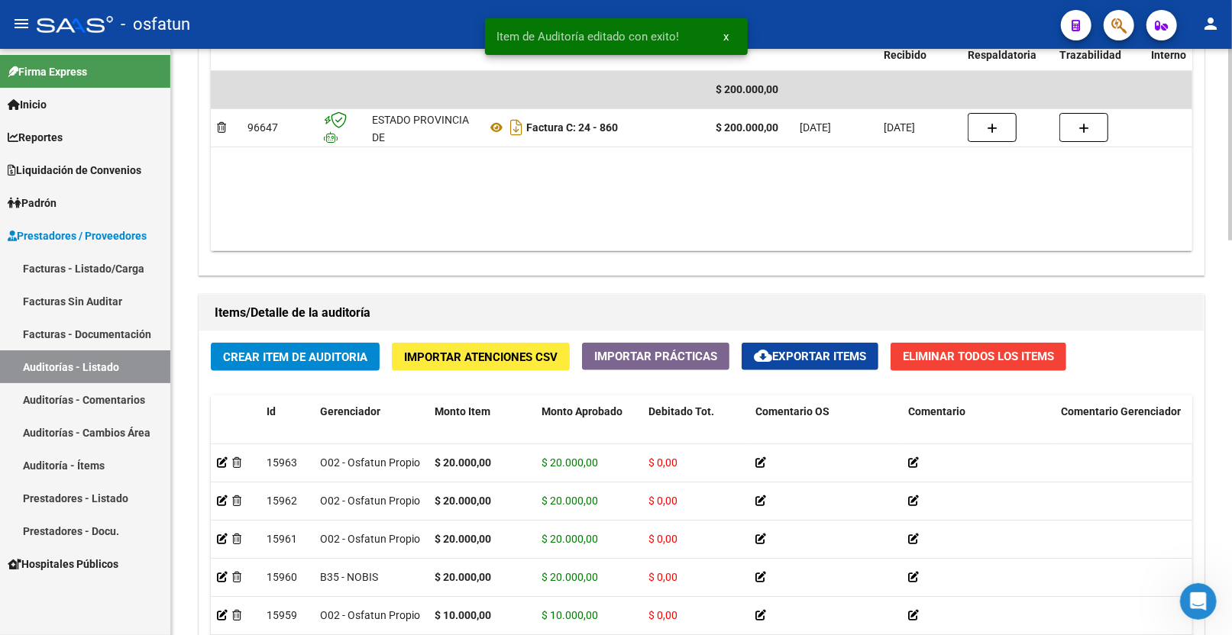
scroll to position [1208, 0]
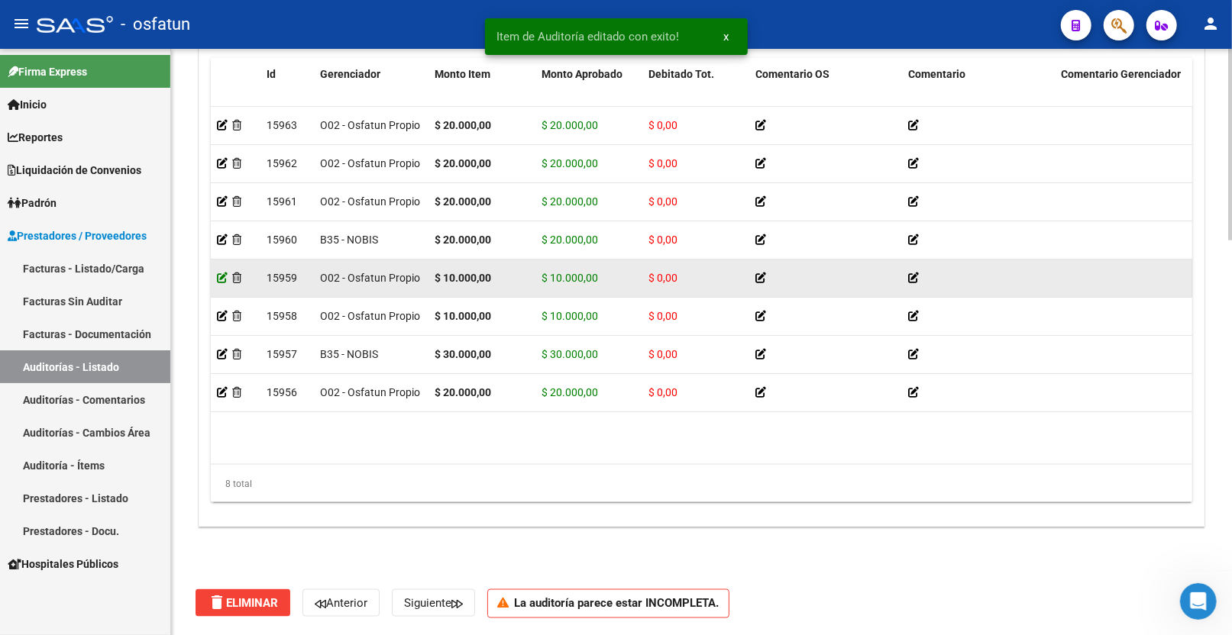
click at [218, 280] on icon at bounding box center [222, 278] width 11 height 11
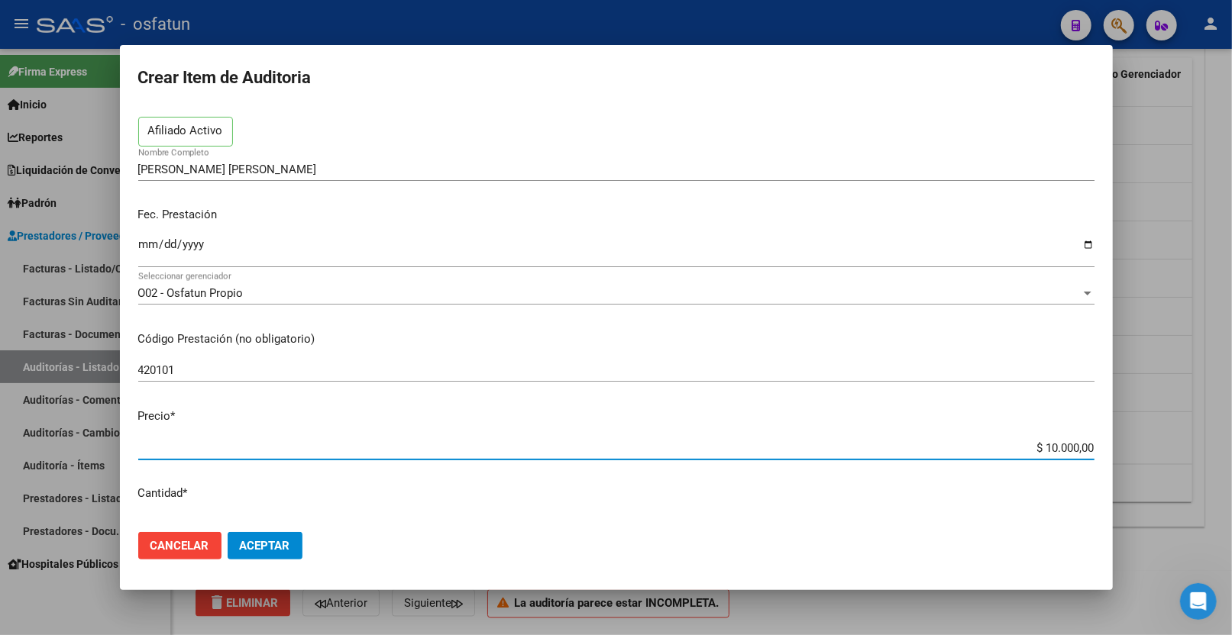
scroll to position [112, 0]
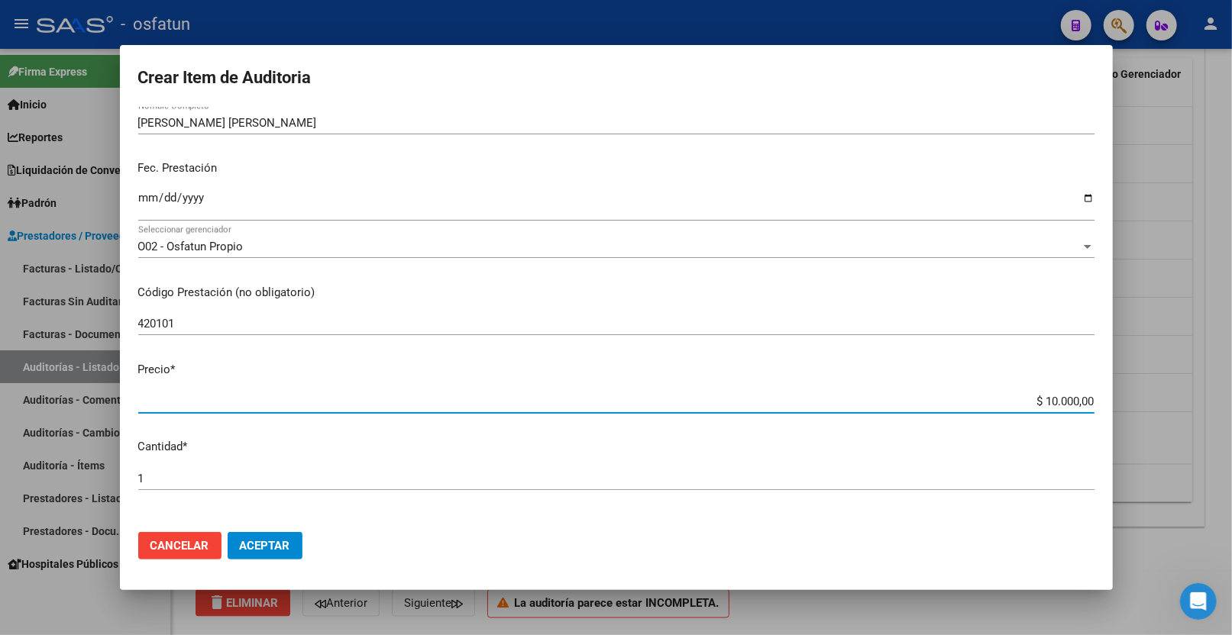
drag, startPoint x: 1034, startPoint y: 510, endPoint x: 1192, endPoint y: 501, distance: 158.4
click at [1193, 502] on div "Crear Item de Auditoria 55844717 Nro Documento 20558447177 CUIL Afiliado Activo…" at bounding box center [616, 317] width 1232 height 635
type input "$ 0,02"
type input "$ 0,20"
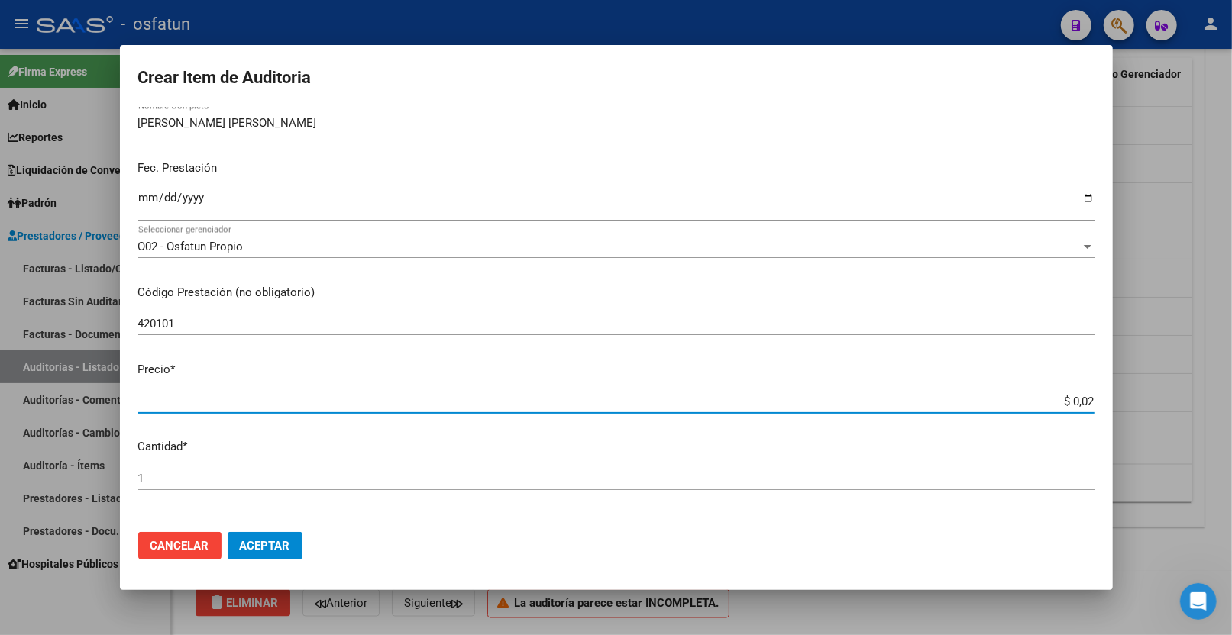
type input "$ 0,20"
type input "$ 2,00"
type input "$ 20,00"
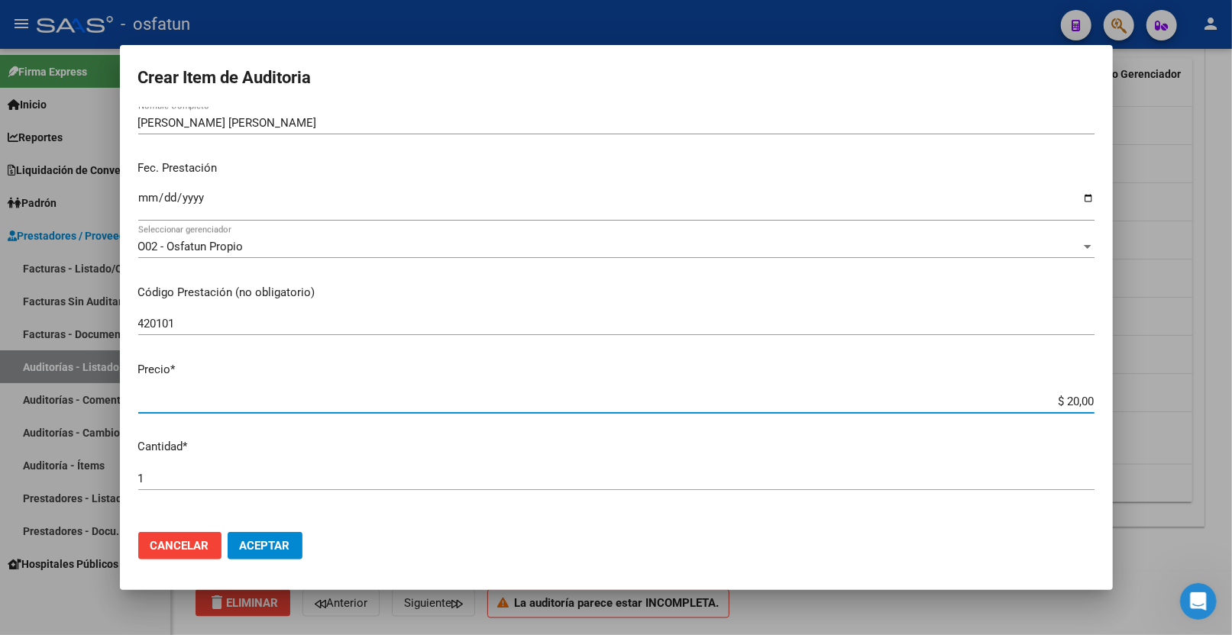
type input "$ 200,00"
type input "$ 2.000,00"
type input "$ 20.000,00"
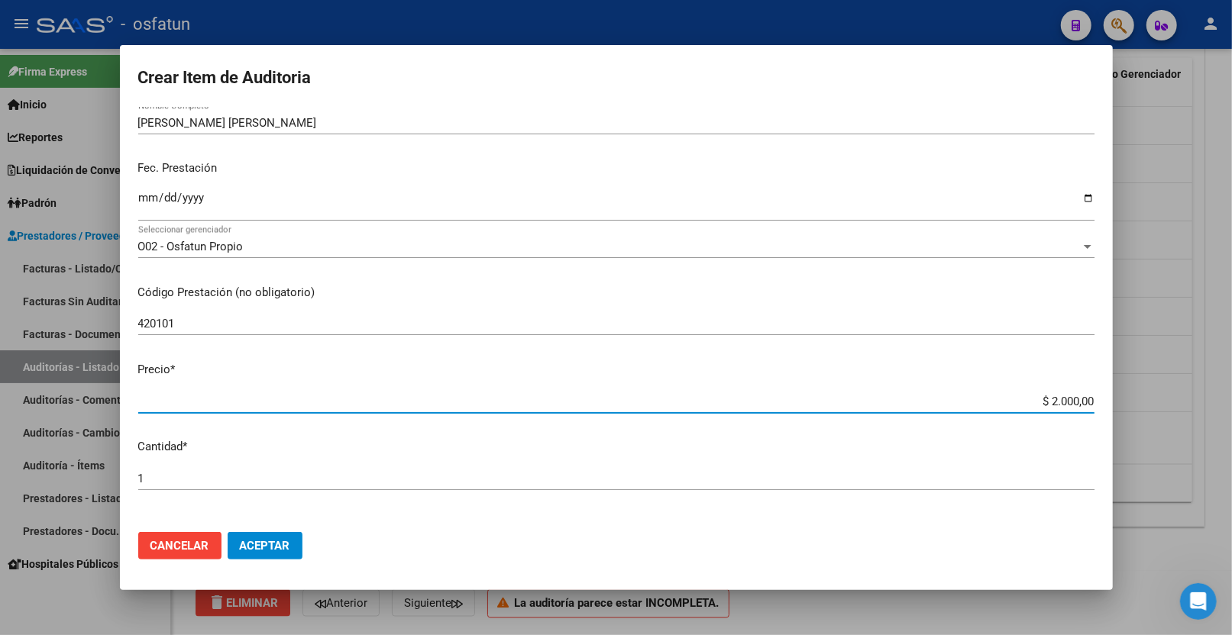
type input "$ 20.000,00"
drag, startPoint x: 250, startPoint y: 543, endPoint x: 299, endPoint y: 544, distance: 49.7
click at [251, 543] on span "Aceptar" at bounding box center [265, 546] width 50 height 14
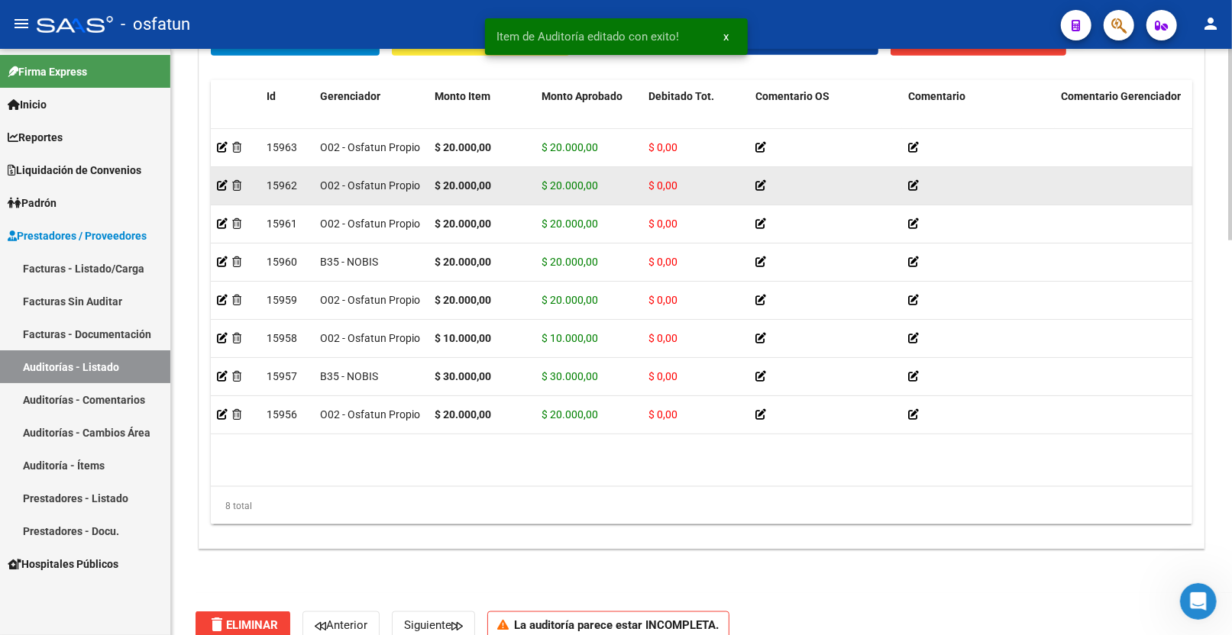
scroll to position [1188, 0]
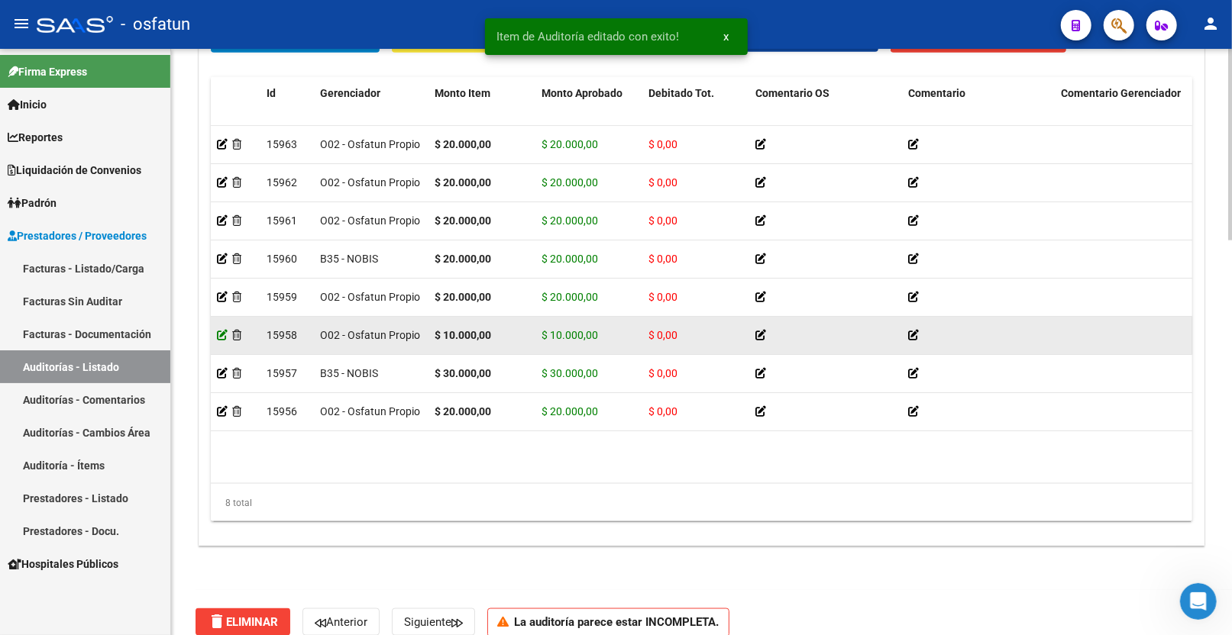
click at [222, 338] on icon at bounding box center [222, 335] width 11 height 11
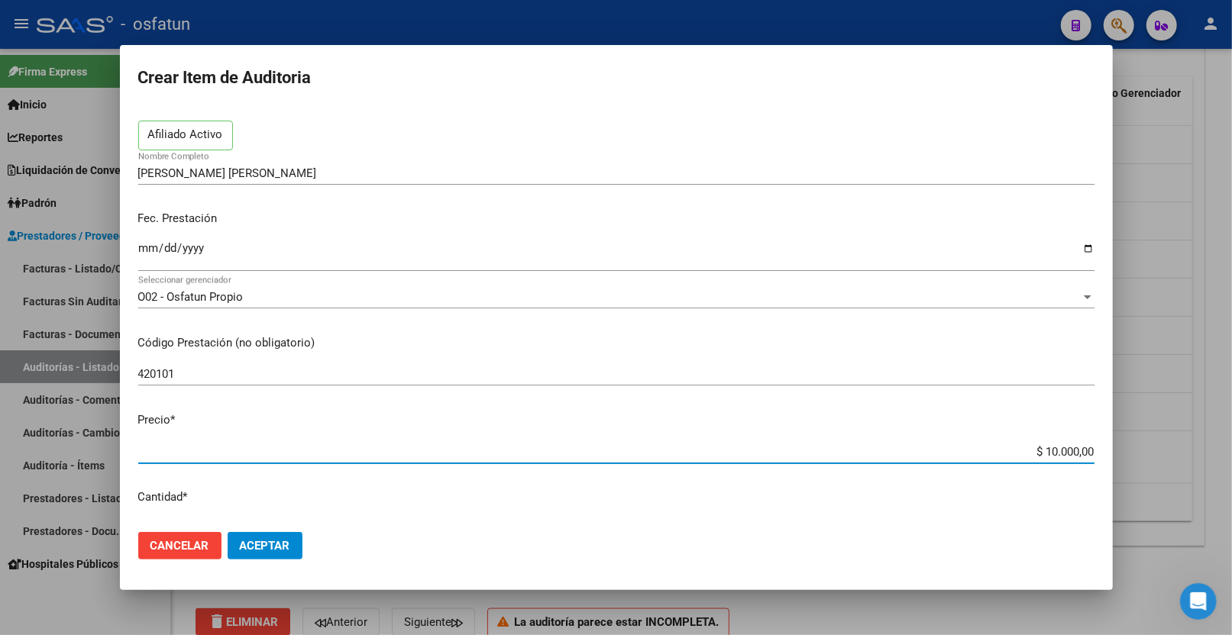
drag, startPoint x: 1028, startPoint y: 512, endPoint x: 1243, endPoint y: 512, distance: 214.6
click at [1231, 512] on html "menu - osfatun person Firma Express Inicio Calendario SSS Instructivos Contacto…" at bounding box center [616, 317] width 1232 height 635
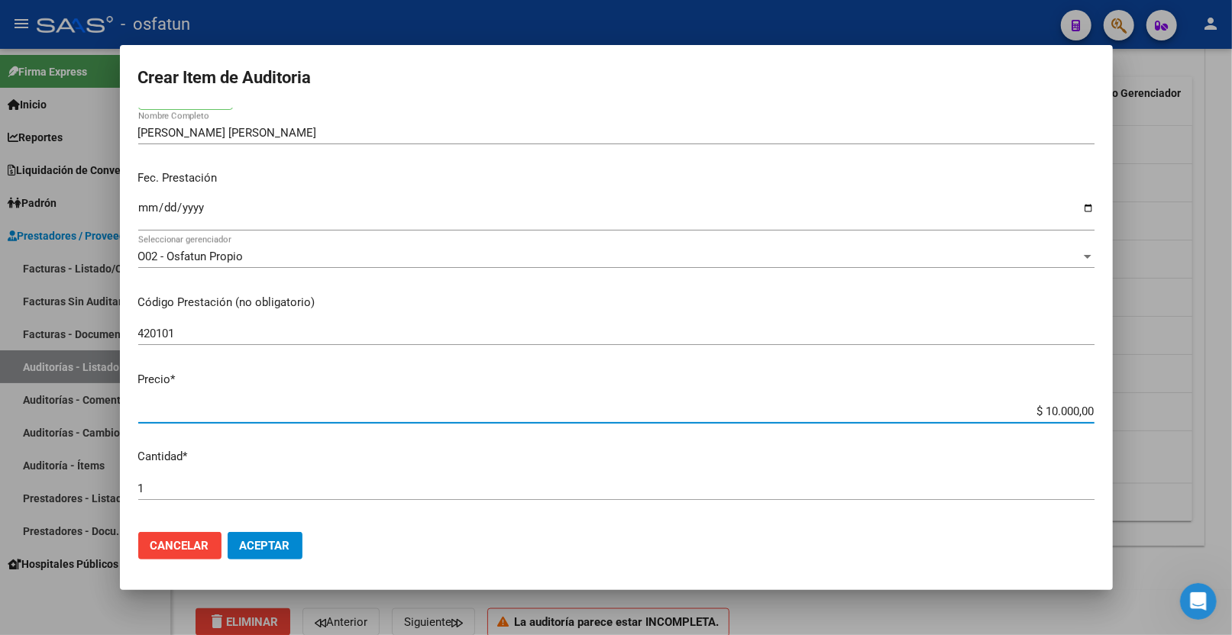
type input "$ 0,02"
type input "$ 0,20"
type input "$ 2,00"
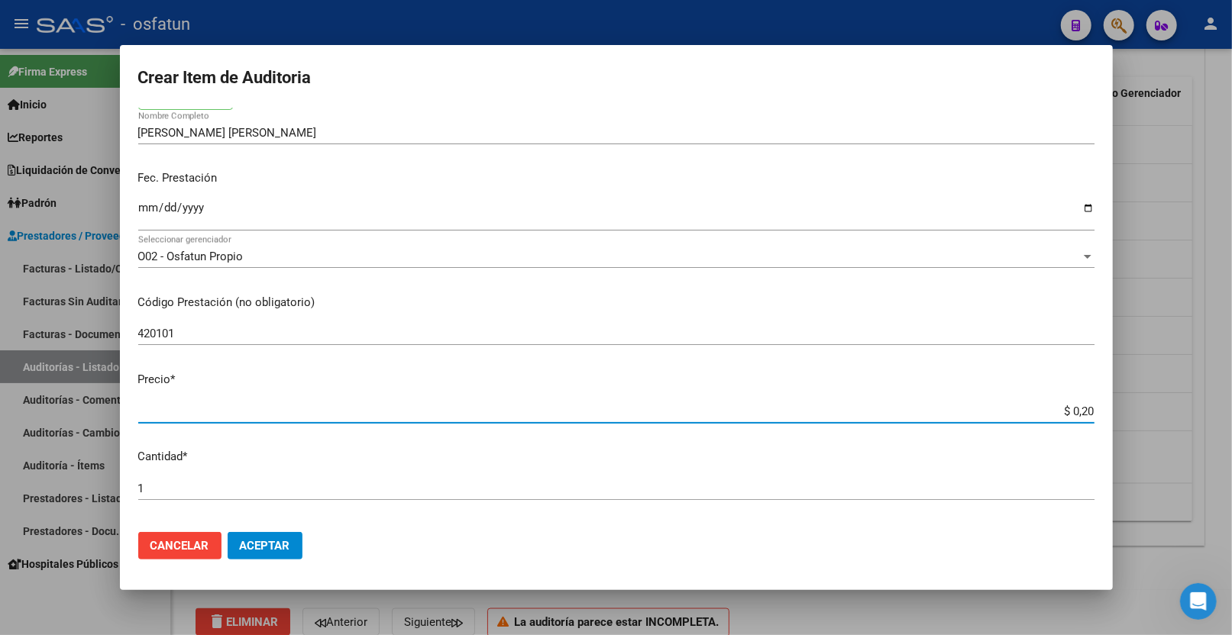
type input "$ 2,00"
type input "$ 20,00"
type input "$ 200,00"
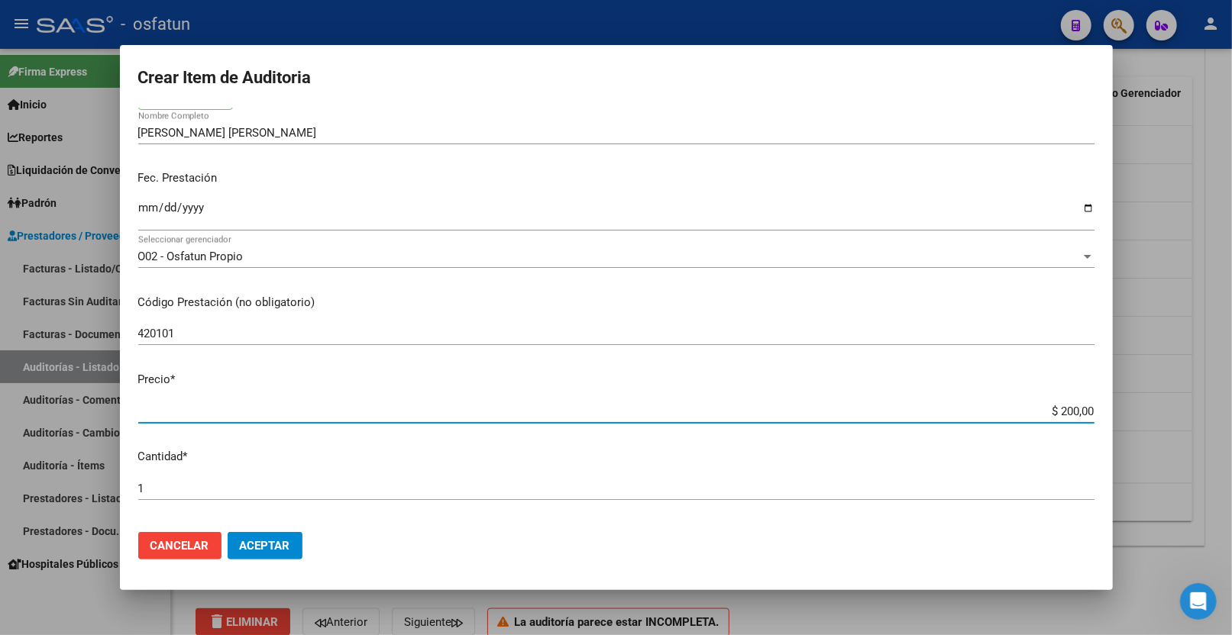
type input "$ 2.000,00"
type input "$ 20.000,00"
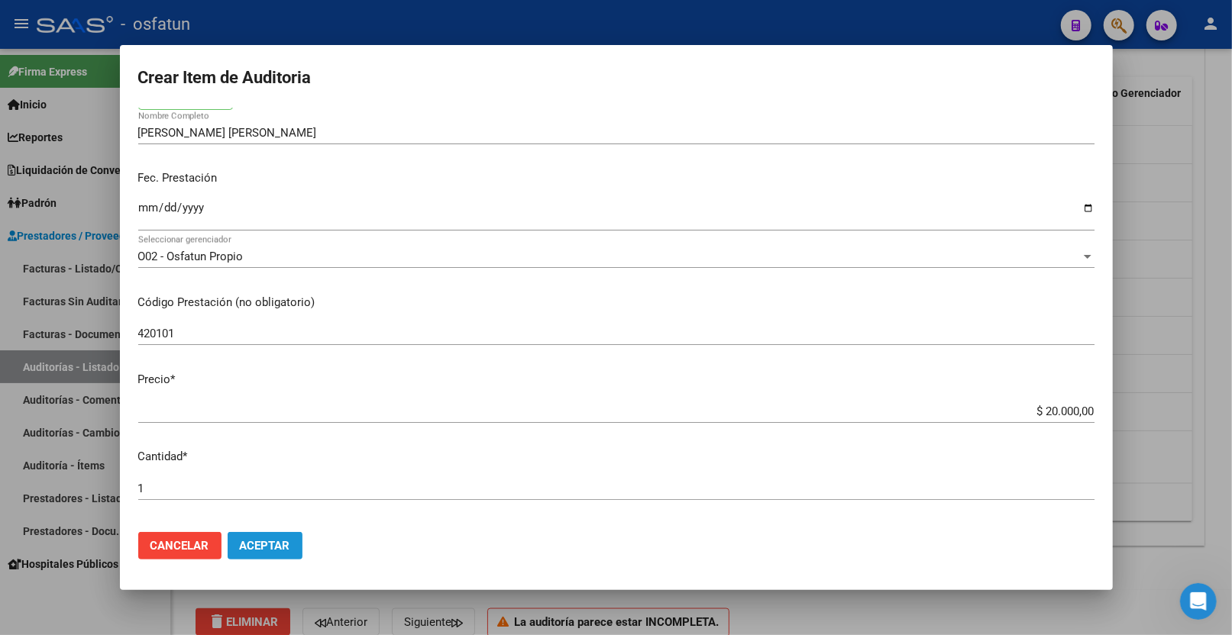
click at [278, 553] on button "Aceptar" at bounding box center [265, 545] width 75 height 27
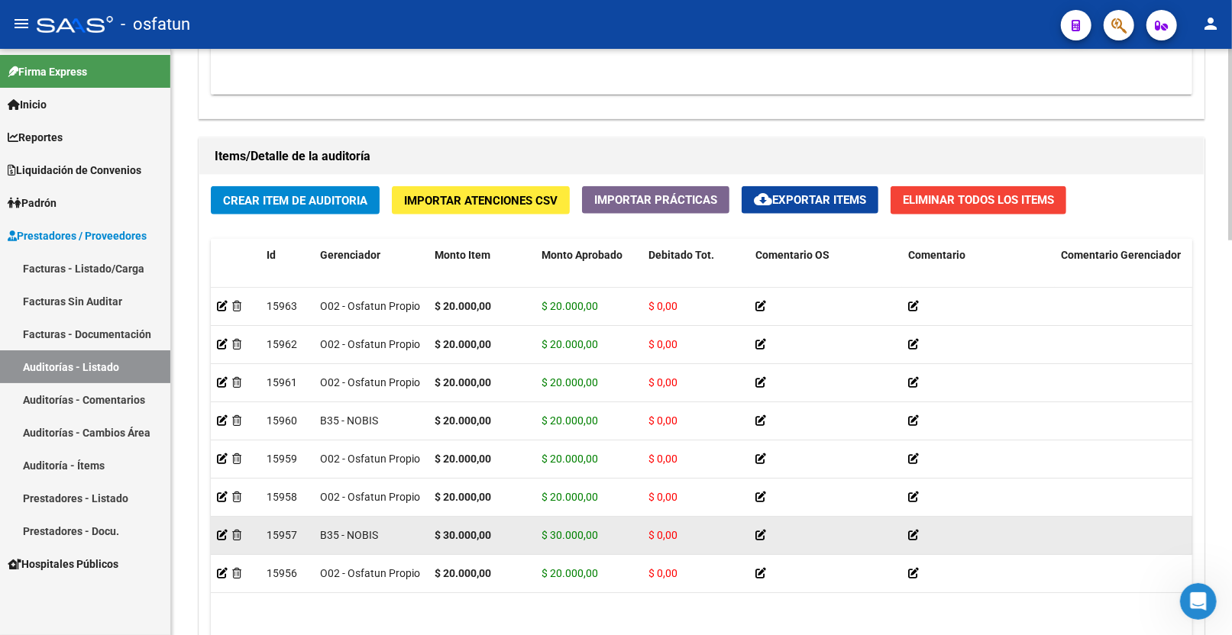
scroll to position [1208, 0]
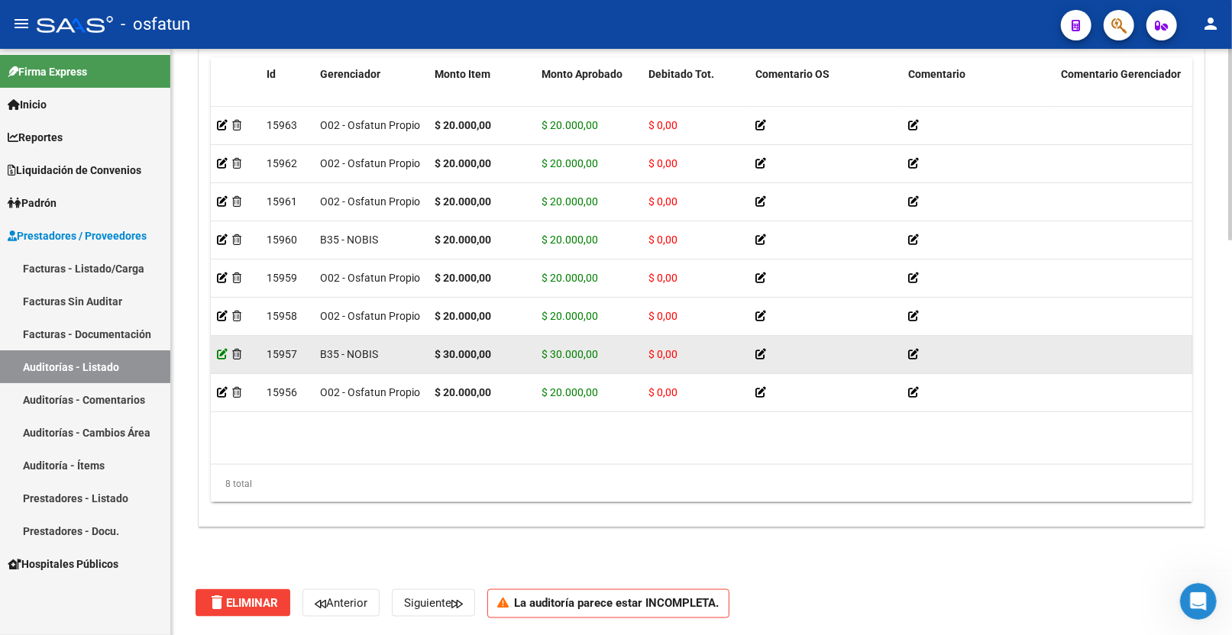
click at [224, 359] on icon at bounding box center [222, 354] width 11 height 11
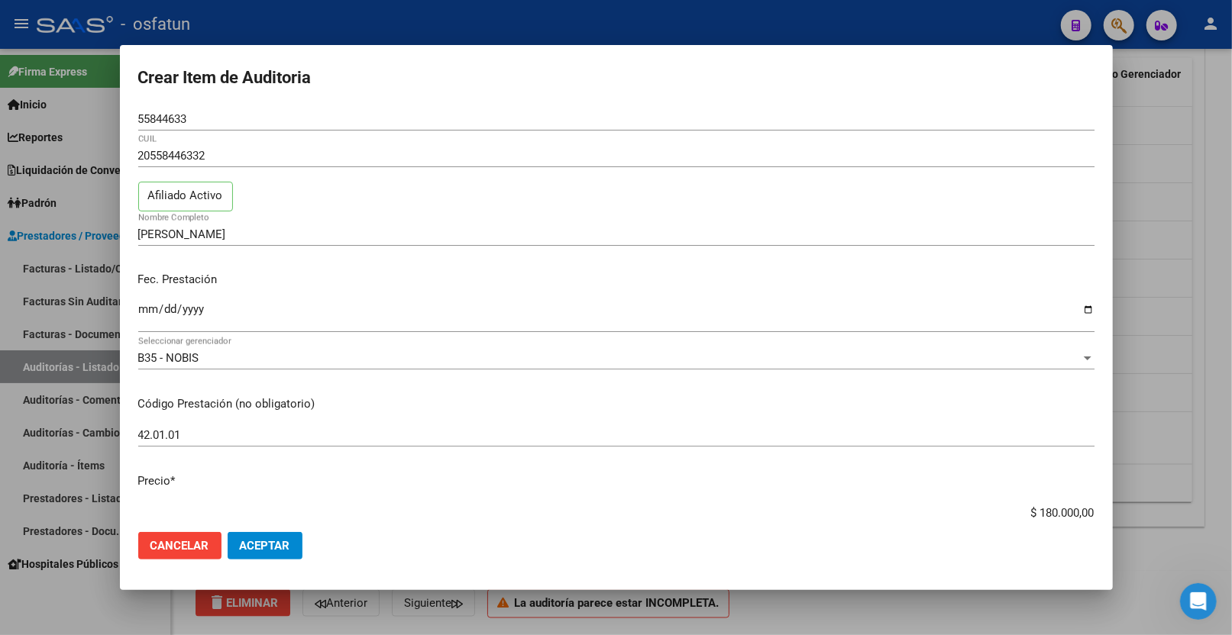
scroll to position [156, 0]
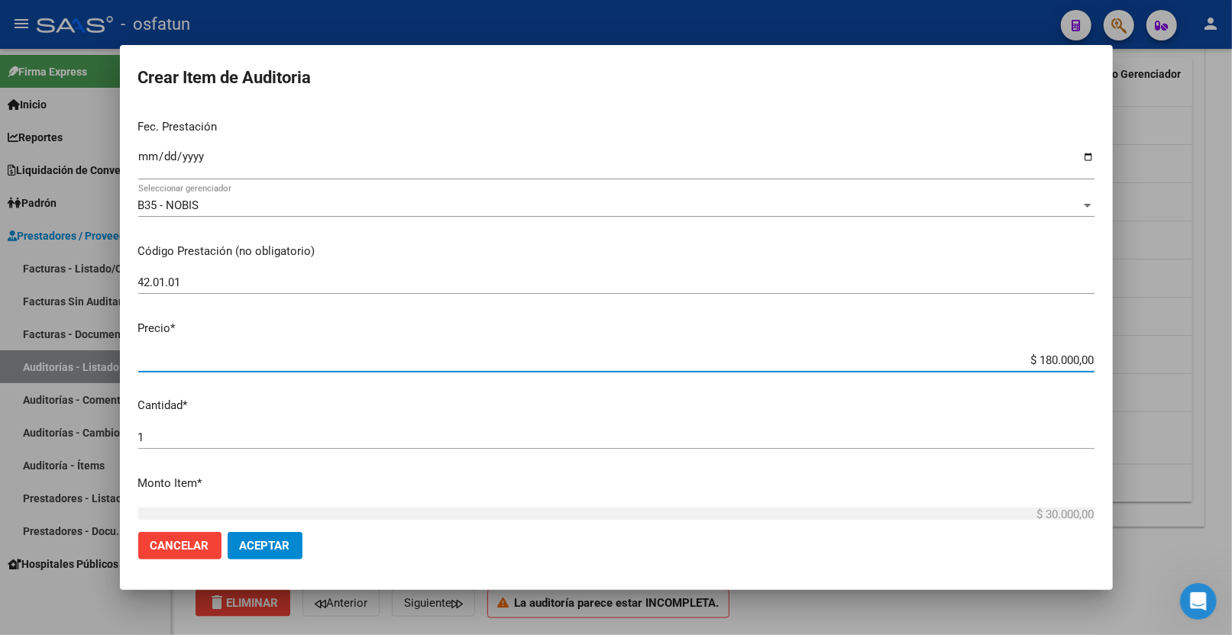
drag, startPoint x: 1026, startPoint y: 509, endPoint x: 1161, endPoint y: 515, distance: 135.3
click at [1161, 515] on div "Crear Item de Auditoria 55844633 Nro Documento 20558446332 CUIL Afiliado Activo…" at bounding box center [616, 317] width 1232 height 635
type input "$ 0,06"
type input "$ 0,60"
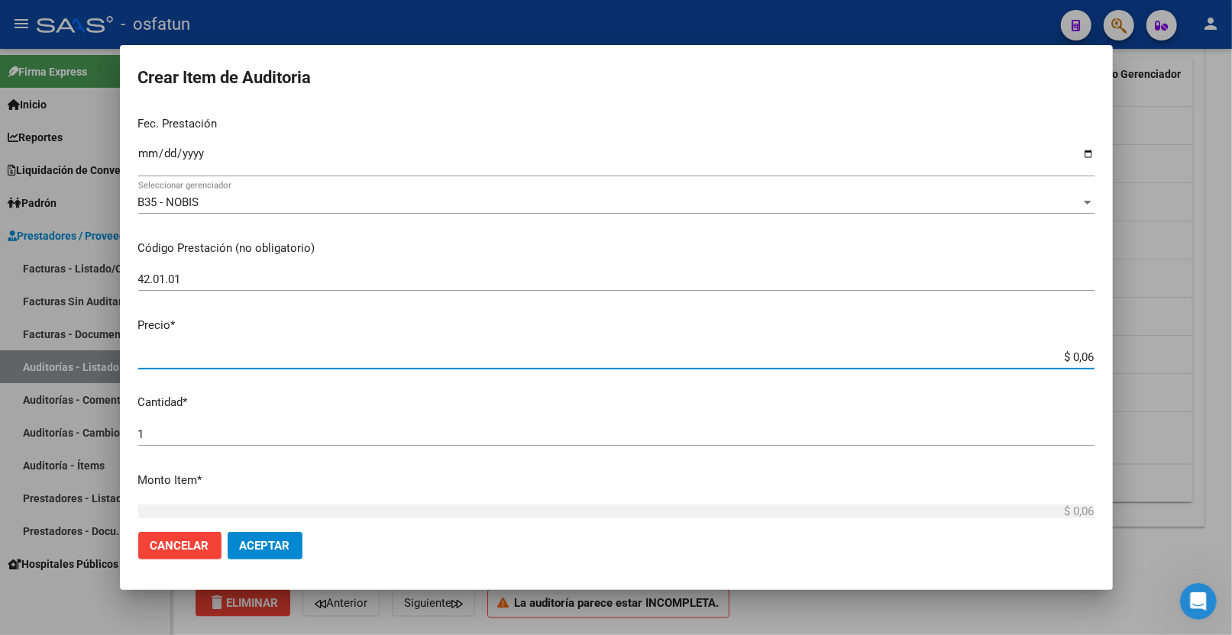
type input "$ 0,60"
type input "$ 6,00"
type input "$ 60,00"
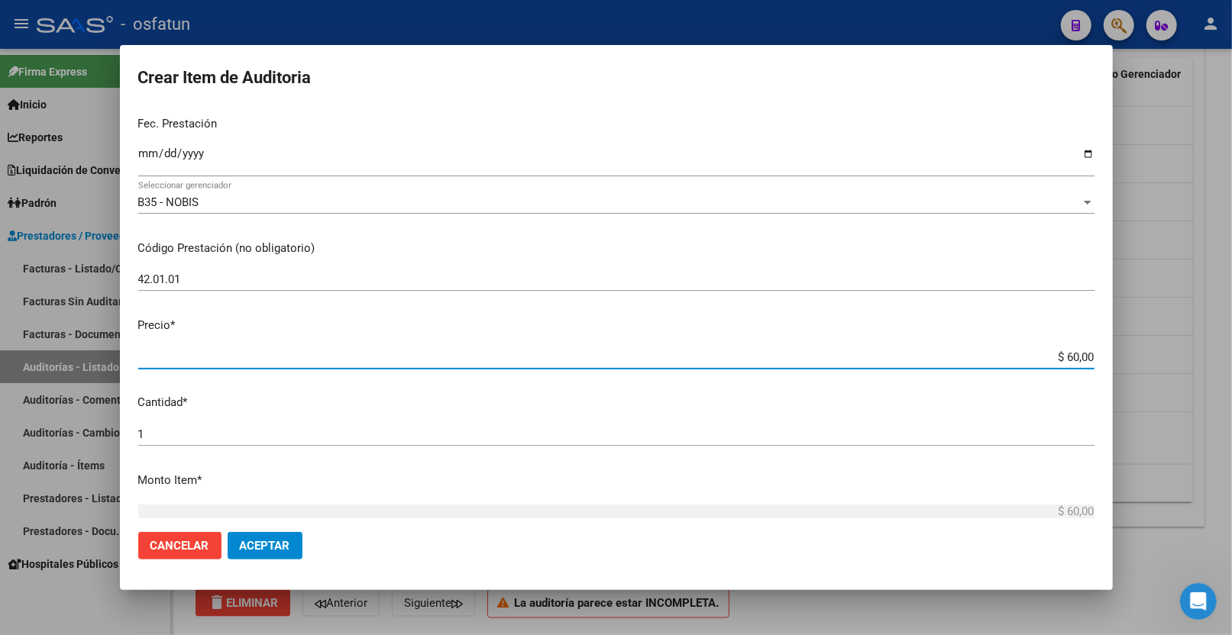
type input "$ 600,00"
type input "$ 6.000,00"
type input "$ 60.000,00"
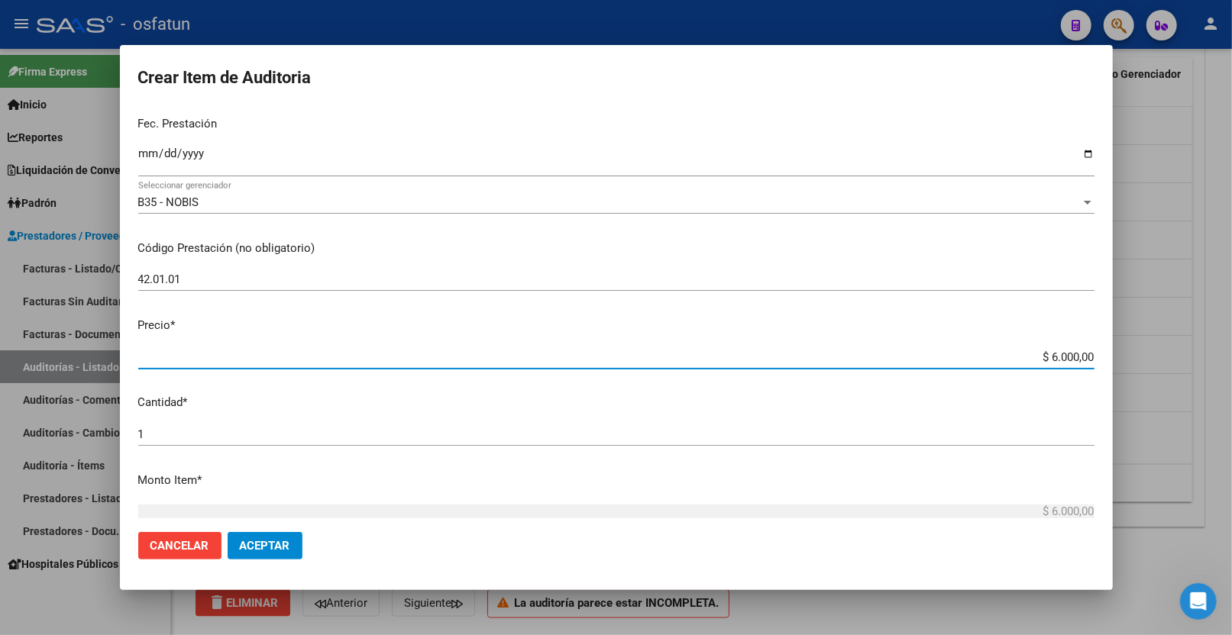
type input "$ 60.000,00"
type input "$ 600.000,00"
type input "$ 60.000,00"
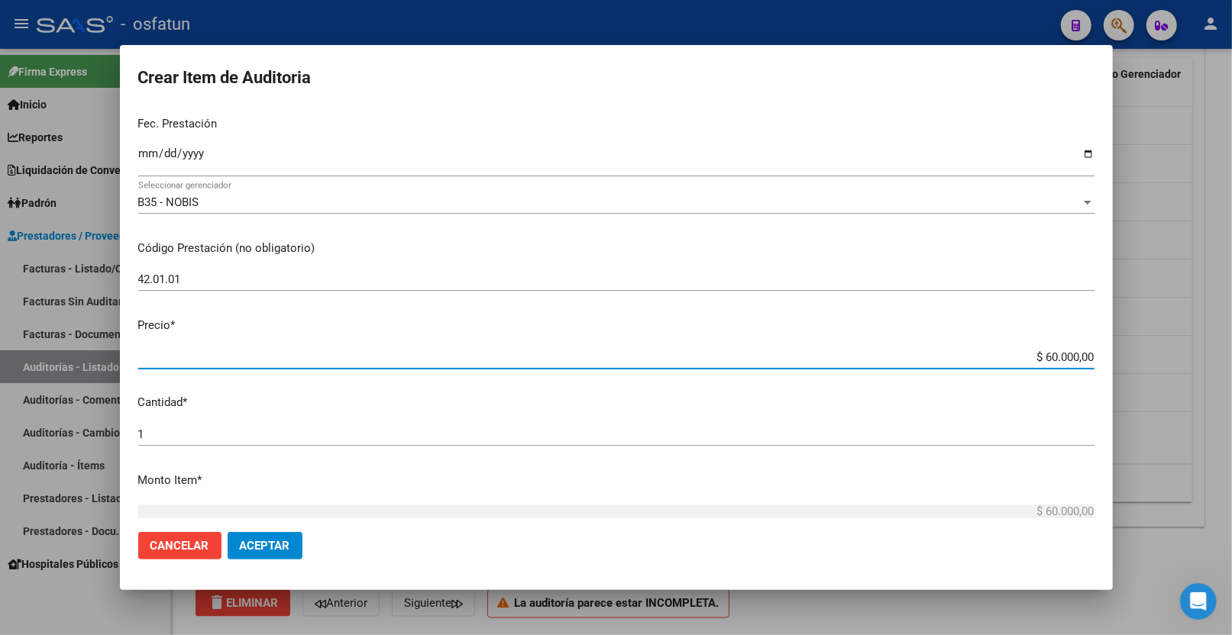
click at [263, 546] on span "Aceptar" at bounding box center [265, 546] width 50 height 14
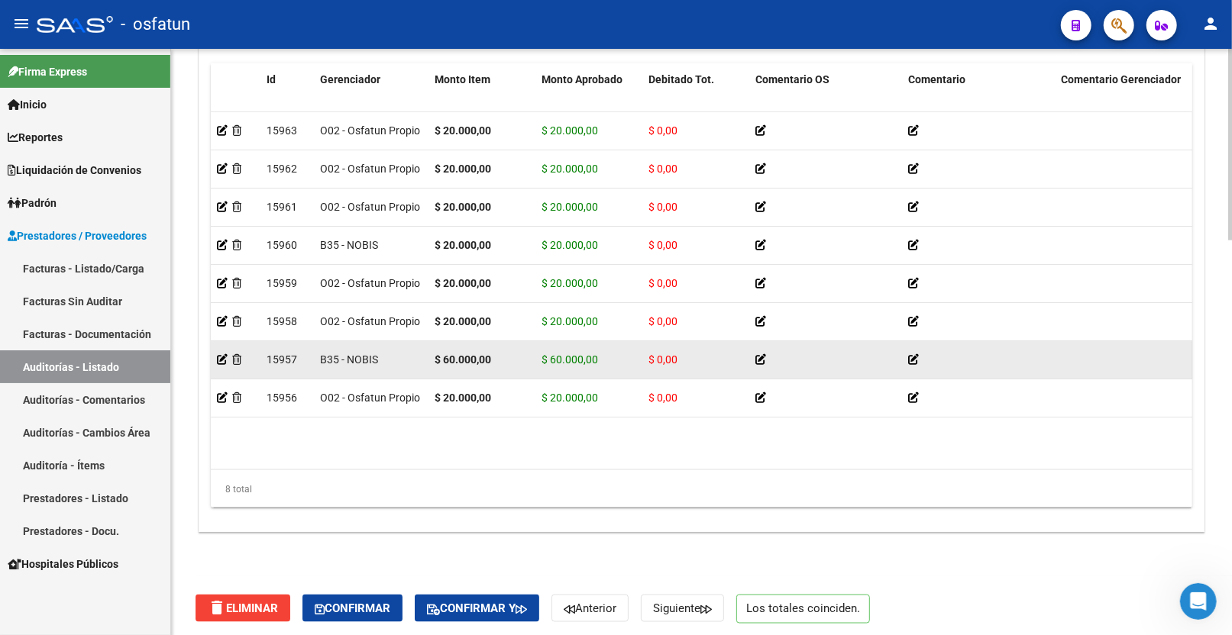
scroll to position [1208, 0]
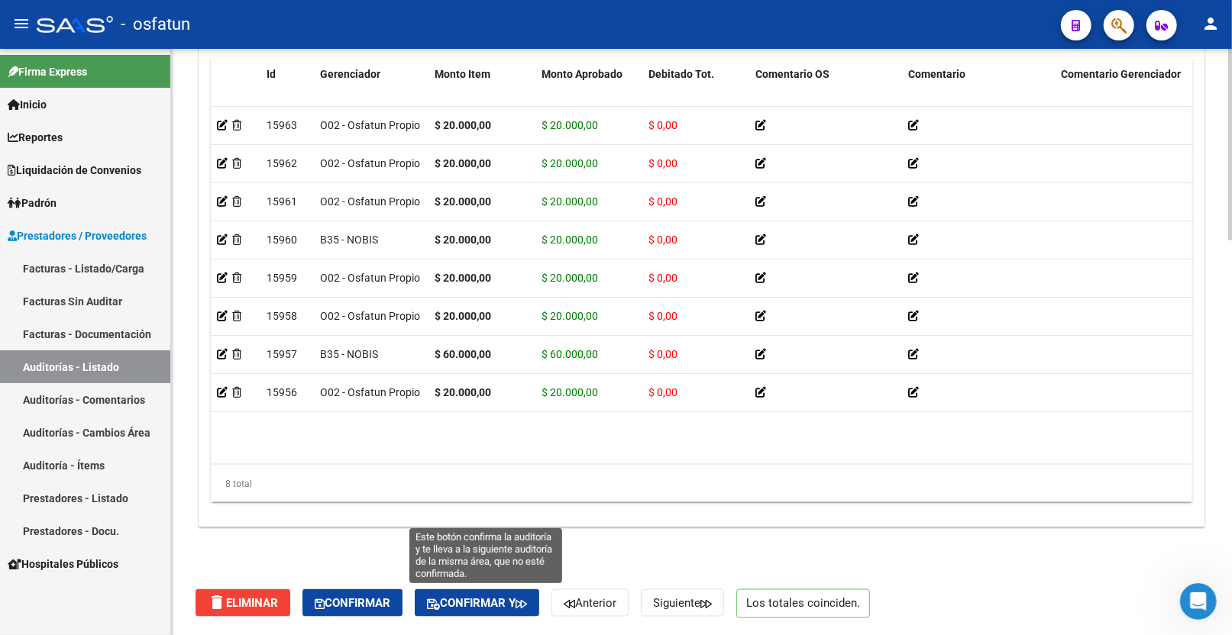
click at [491, 606] on span "Confirmar y" at bounding box center [477, 604] width 100 height 14
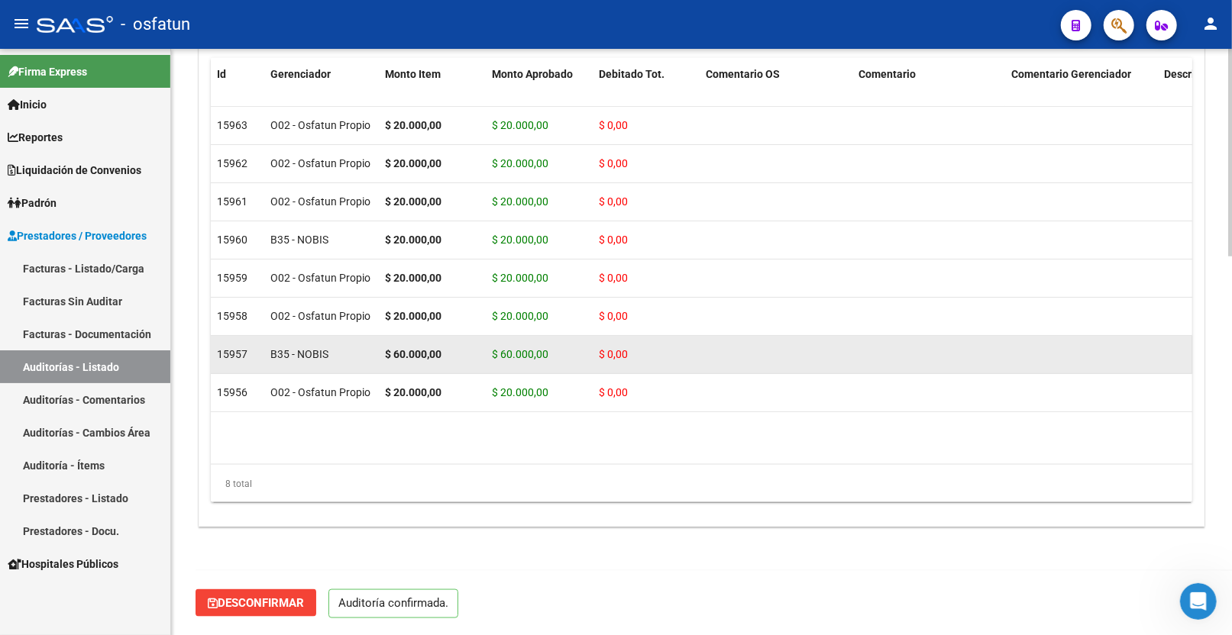
scroll to position [1071, 0]
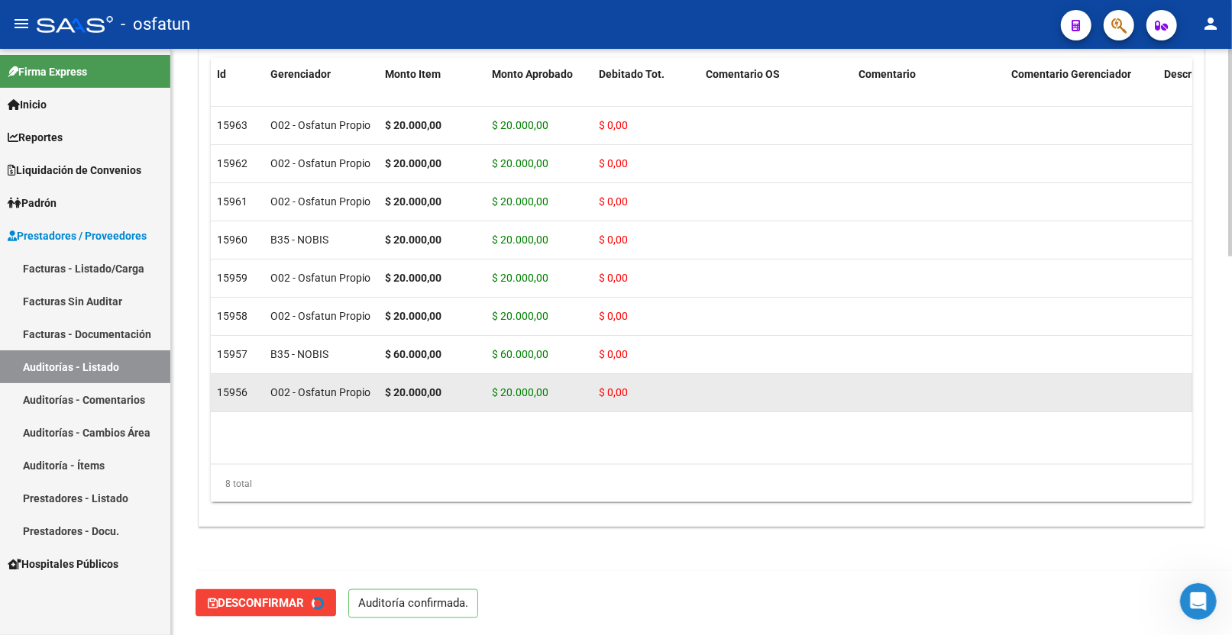
type input "202510"
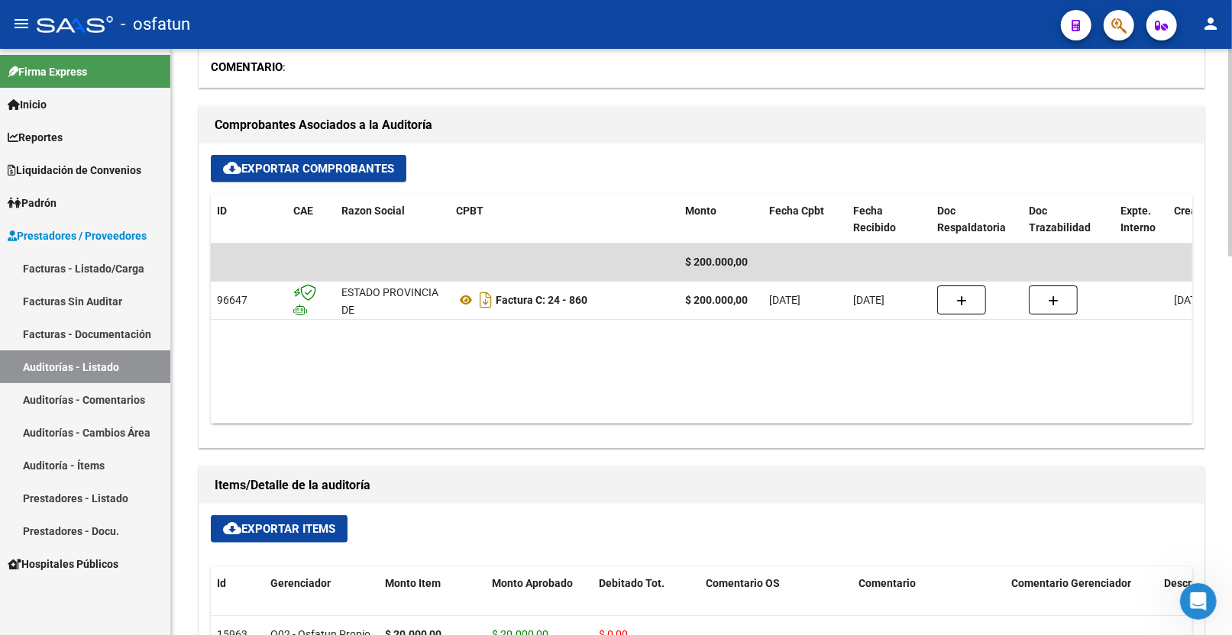
scroll to position [646, 0]
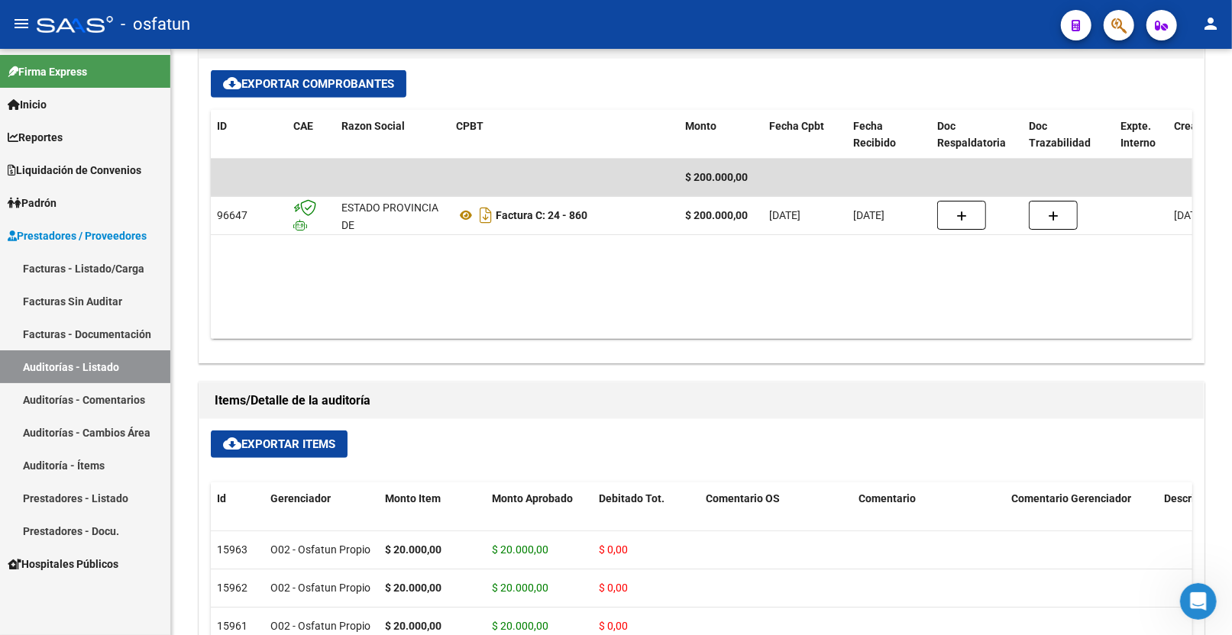
click at [86, 301] on link "Facturas Sin Auditar" at bounding box center [85, 301] width 170 height 33
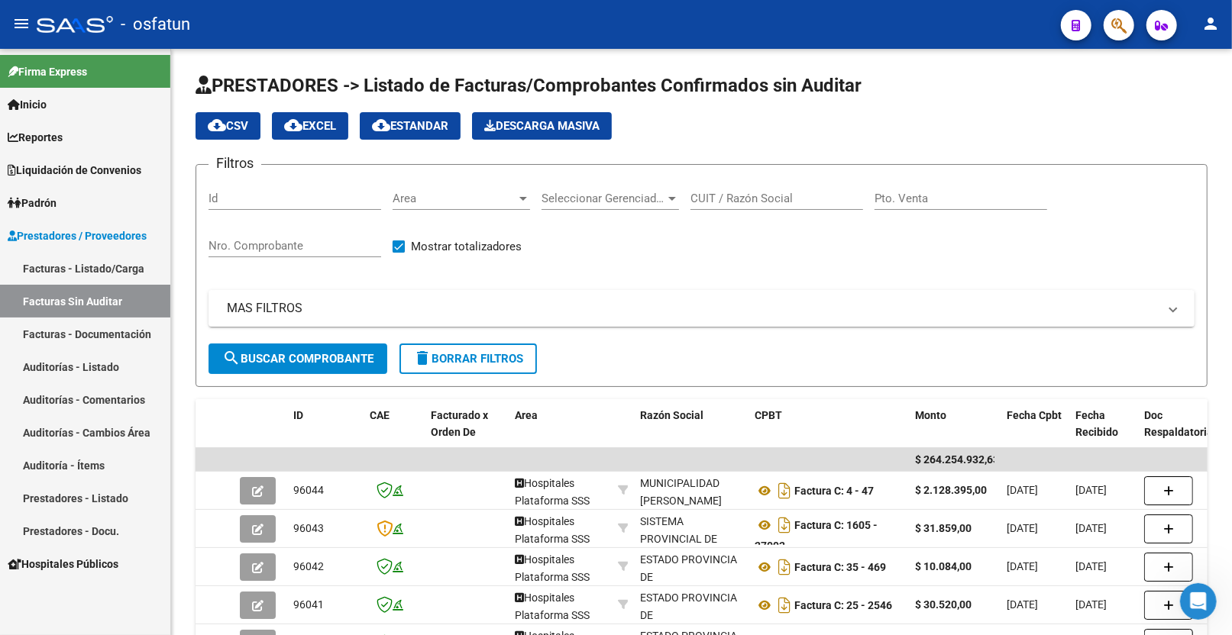
click at [93, 273] on link "Facturas - Listado/Carga" at bounding box center [85, 268] width 170 height 33
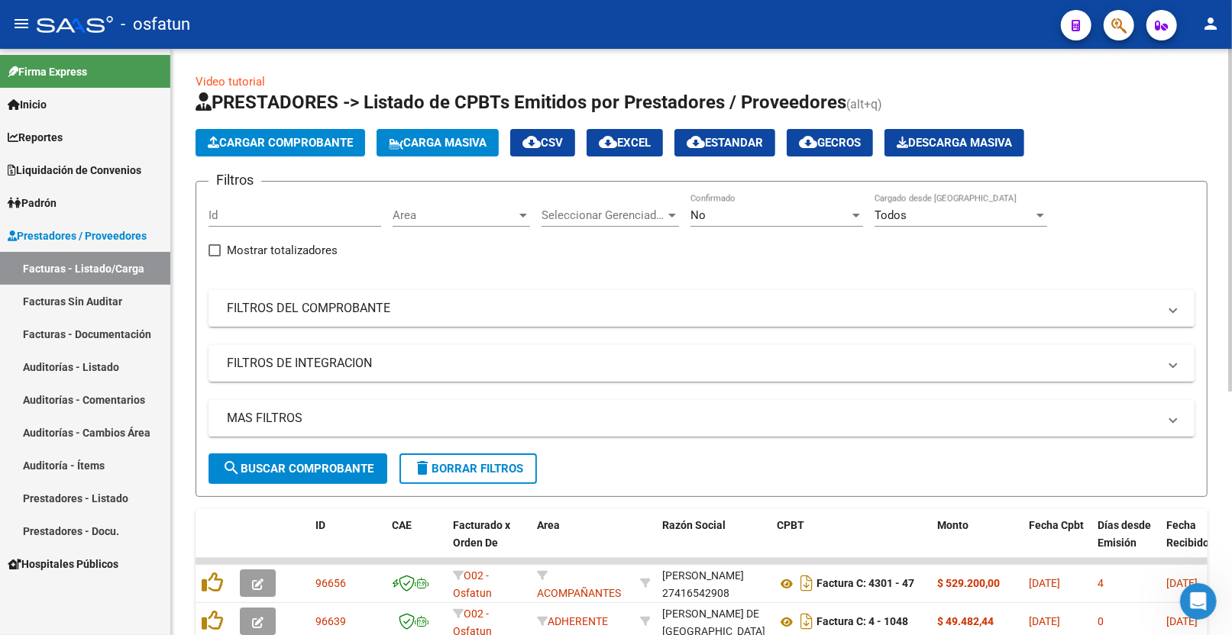
click at [313, 147] on span "Cargar Comprobante" at bounding box center [280, 143] width 145 height 14
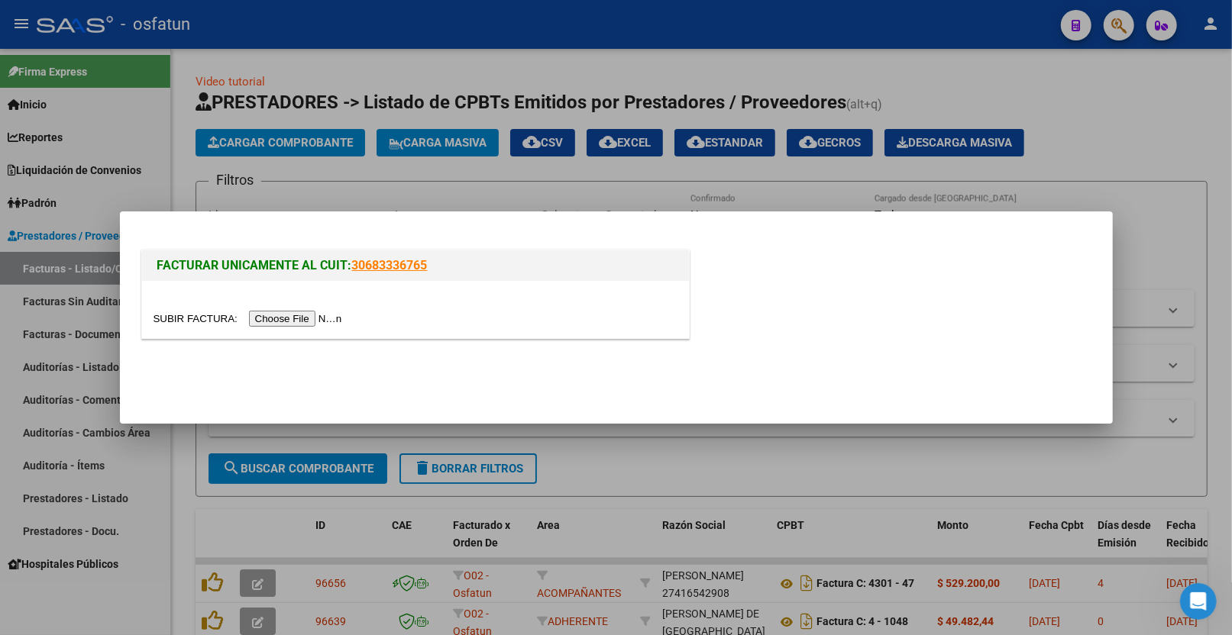
click at [321, 322] on input "file" at bounding box center [250, 319] width 193 height 16
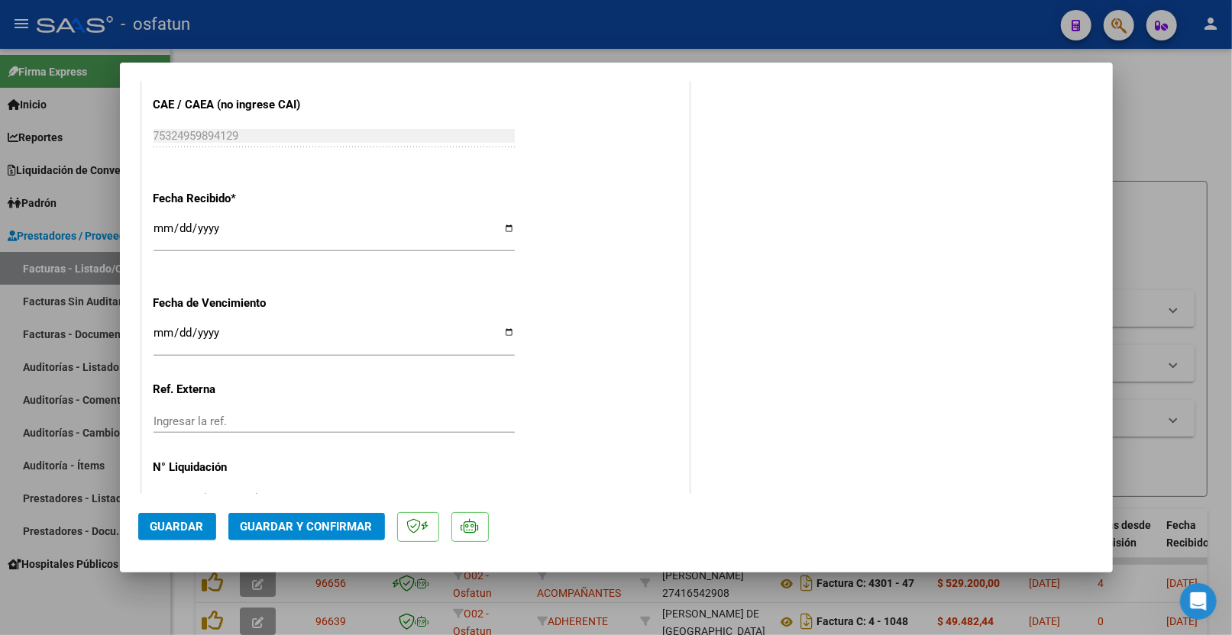
scroll to position [892, 0]
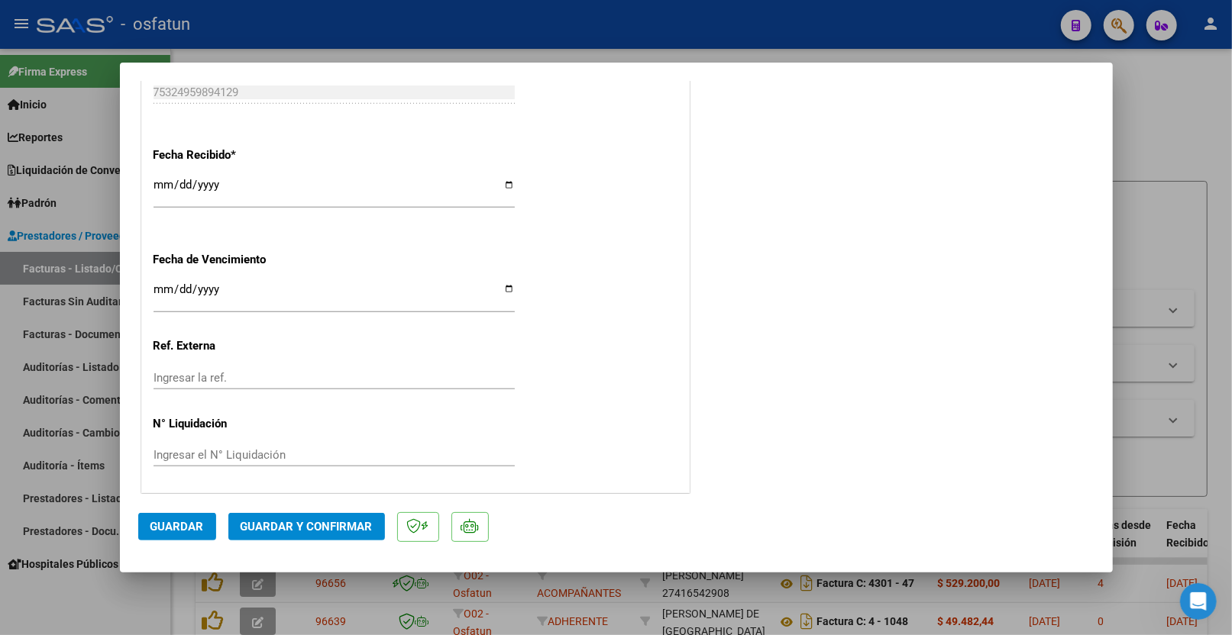
click at [378, 522] on button "Guardar y Confirmar" at bounding box center [306, 526] width 157 height 27
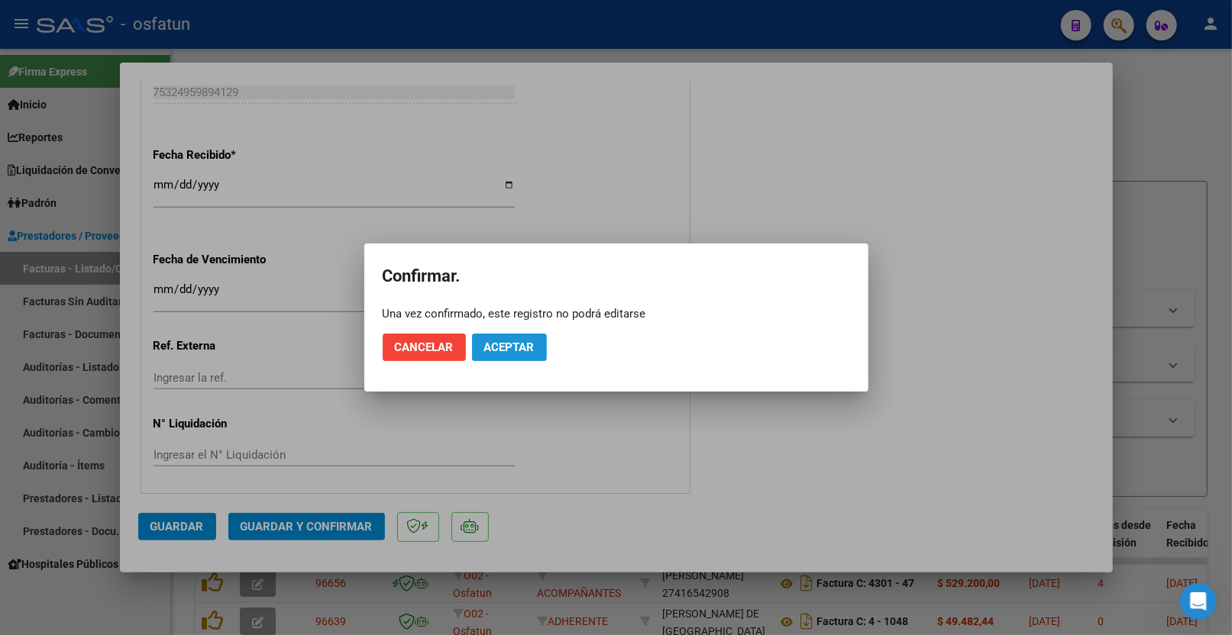
click at [502, 341] on span "Aceptar" at bounding box center [509, 348] width 50 height 14
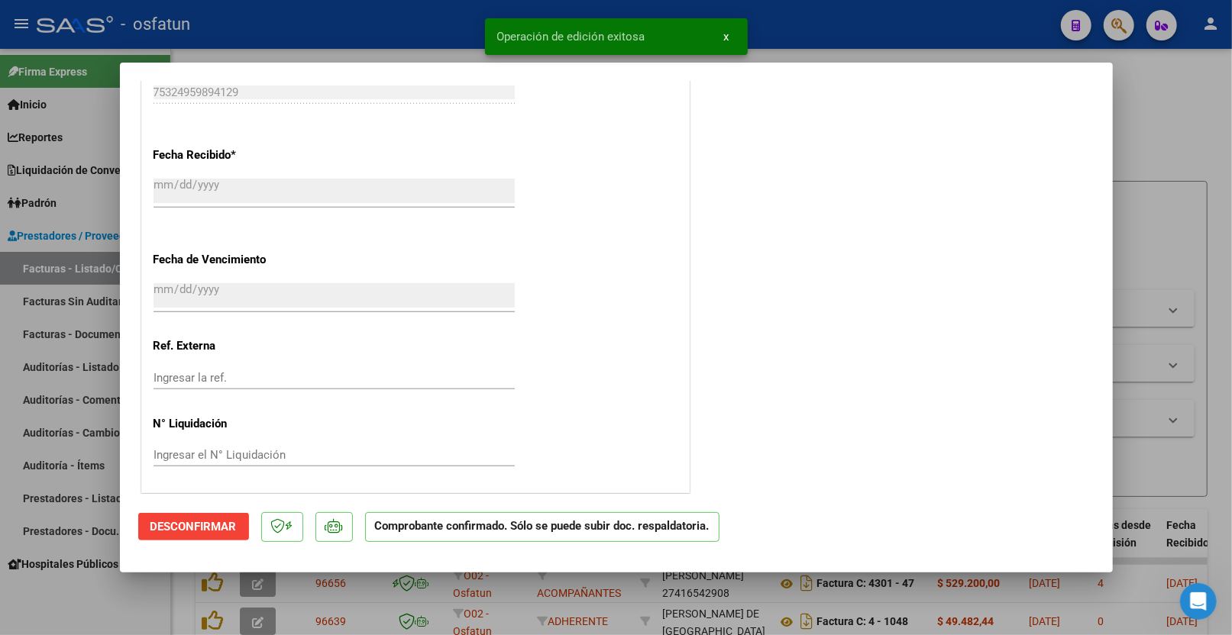
click at [1178, 126] on div at bounding box center [616, 317] width 1232 height 635
type input "$ 0,00"
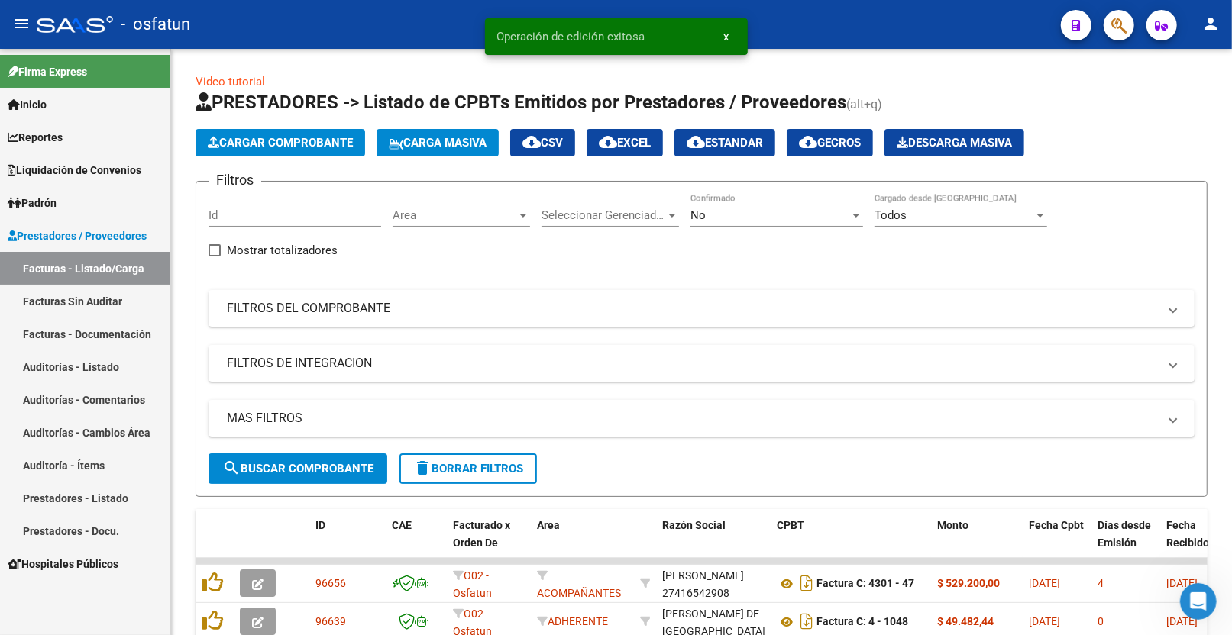
click at [108, 365] on link "Auditorías - Listado" at bounding box center [85, 367] width 170 height 33
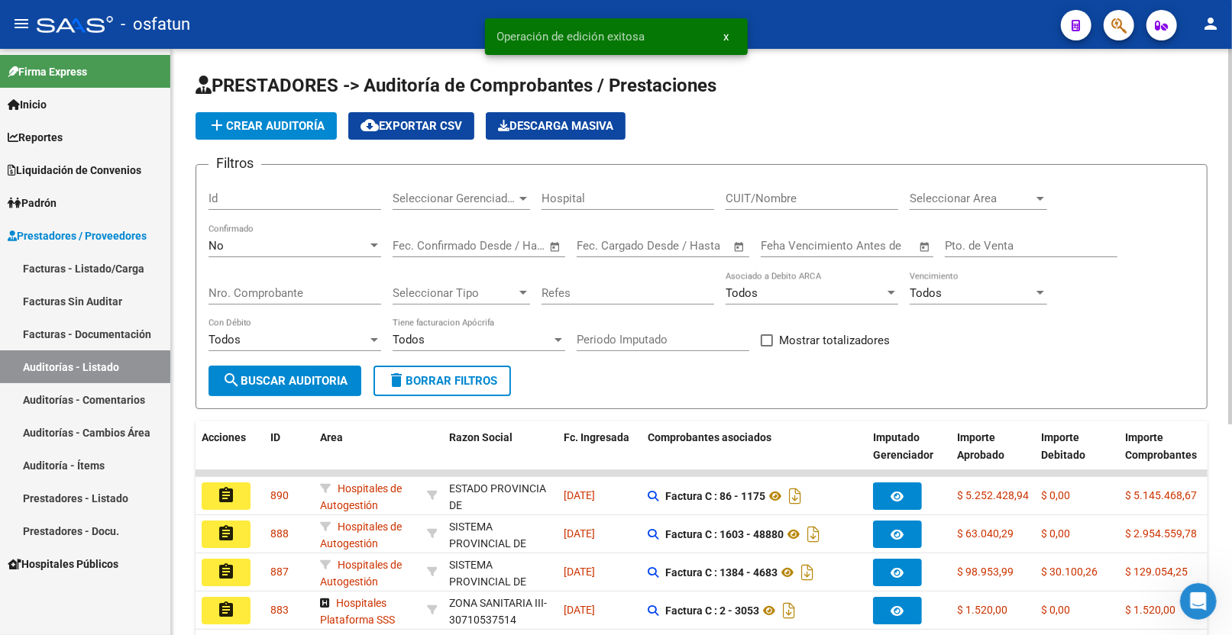
click at [300, 127] on span "add Crear Auditoría" at bounding box center [266, 126] width 117 height 14
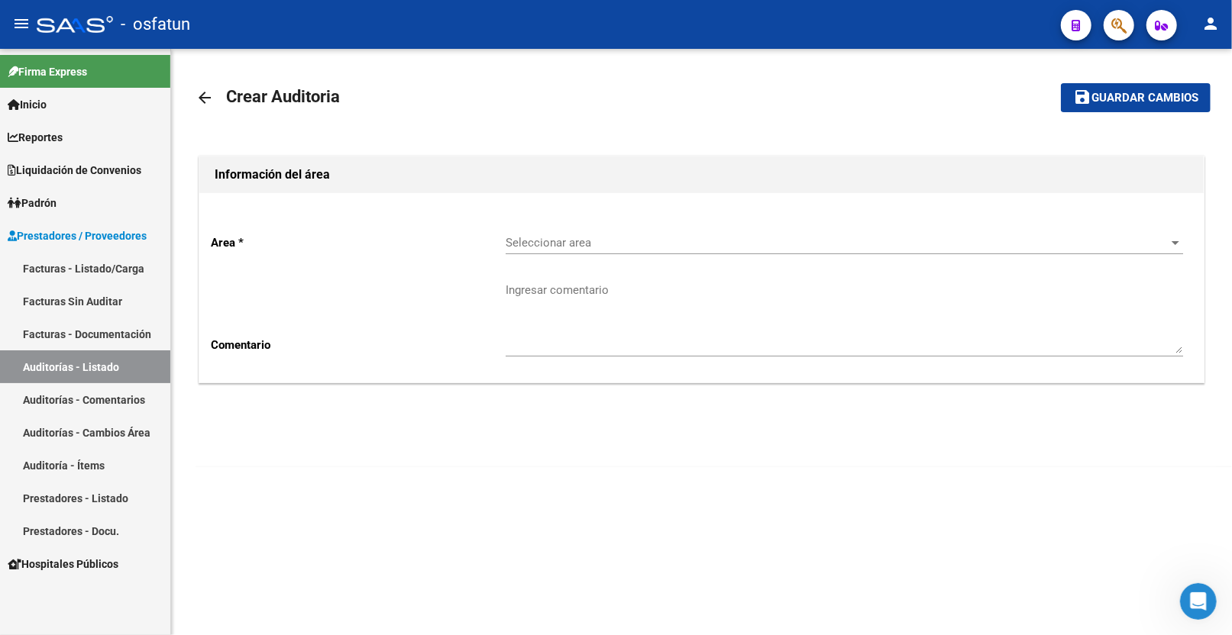
click at [529, 250] on span "Seleccionar area" at bounding box center [838, 243] width 664 height 14
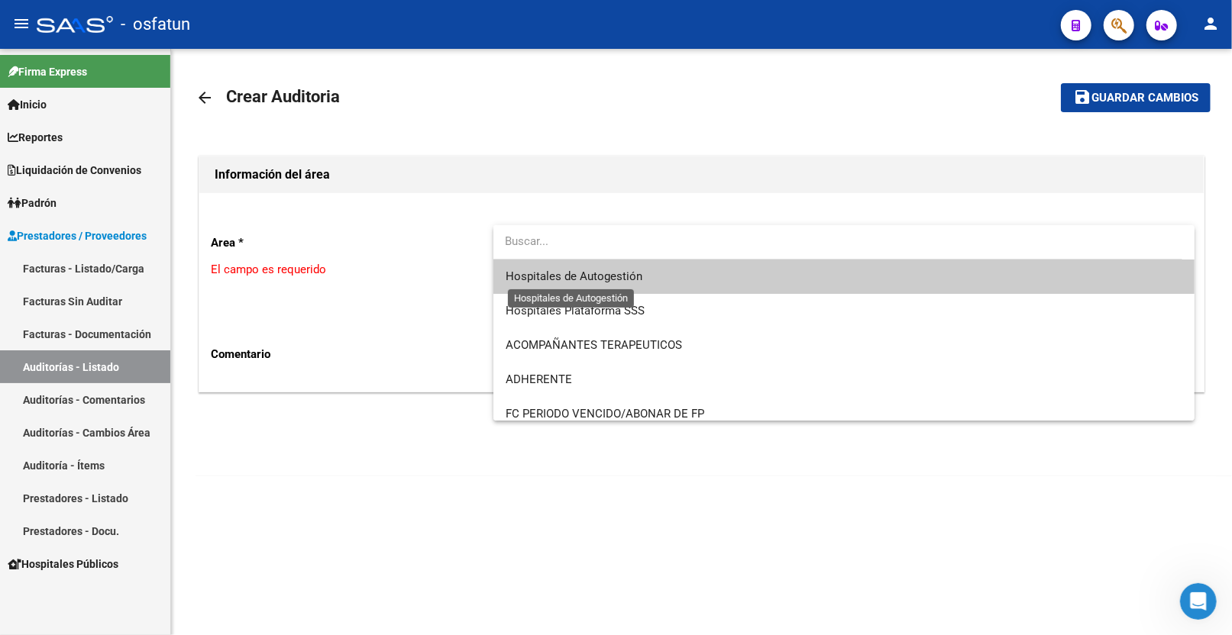
click at [561, 280] on span "Hospitales de Autogestión" at bounding box center [574, 277] width 137 height 14
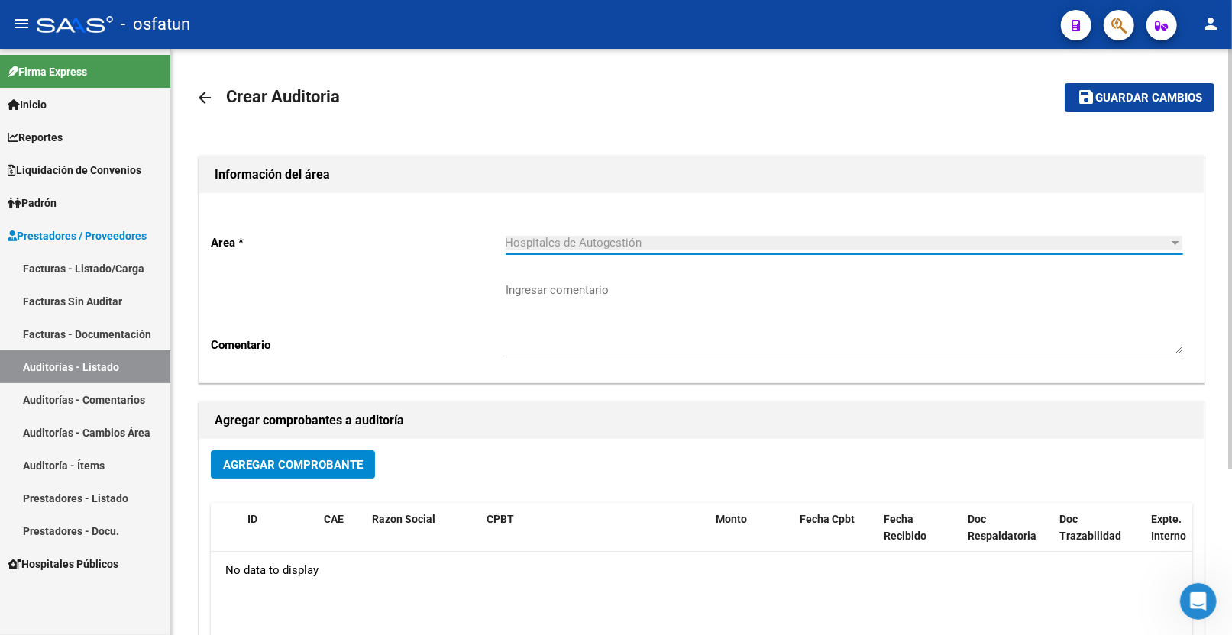
click at [328, 470] on span "Agregar Comprobante" at bounding box center [293, 465] width 140 height 14
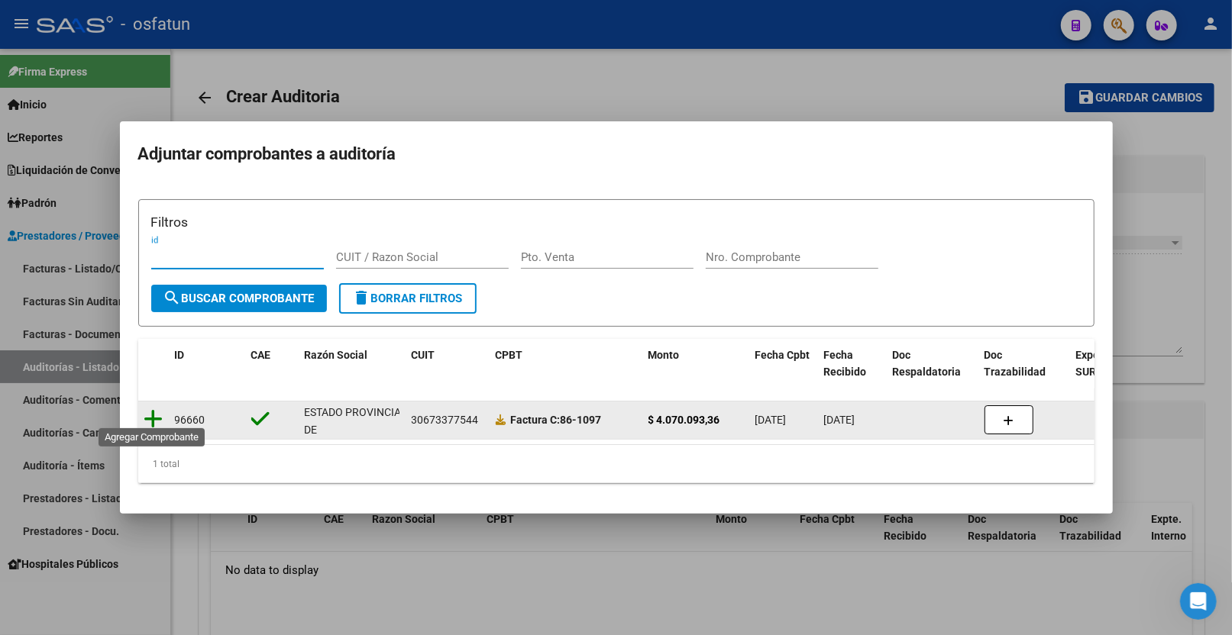
click at [147, 411] on icon at bounding box center [153, 419] width 19 height 21
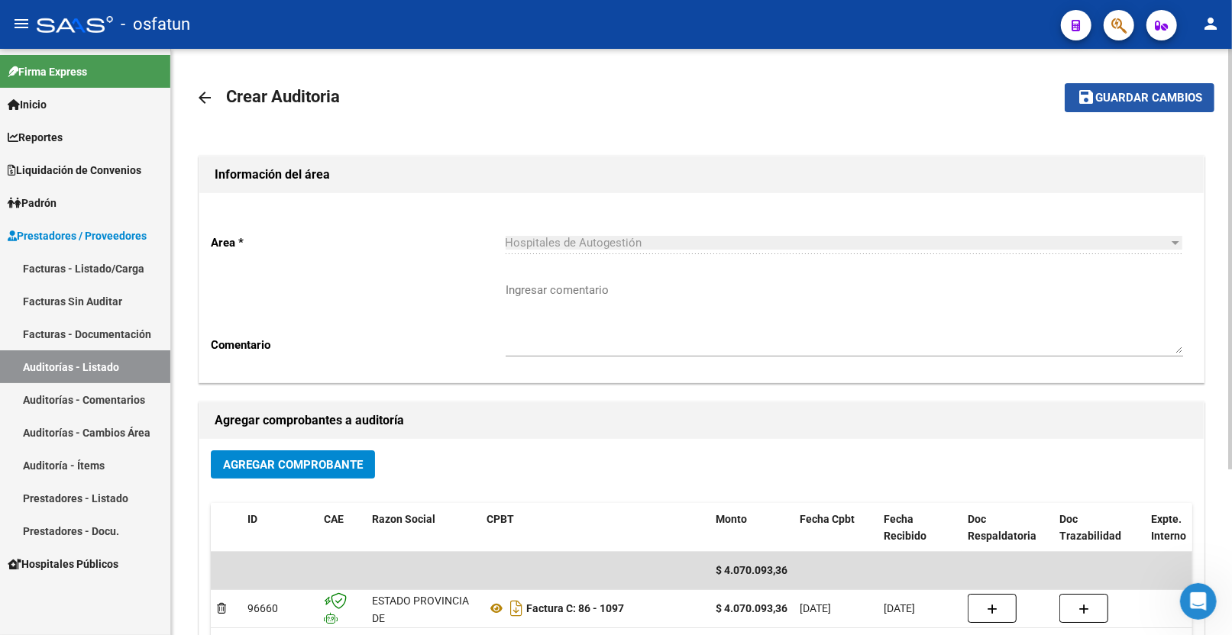
click at [1121, 95] on span "Guardar cambios" at bounding box center [1148, 99] width 107 height 14
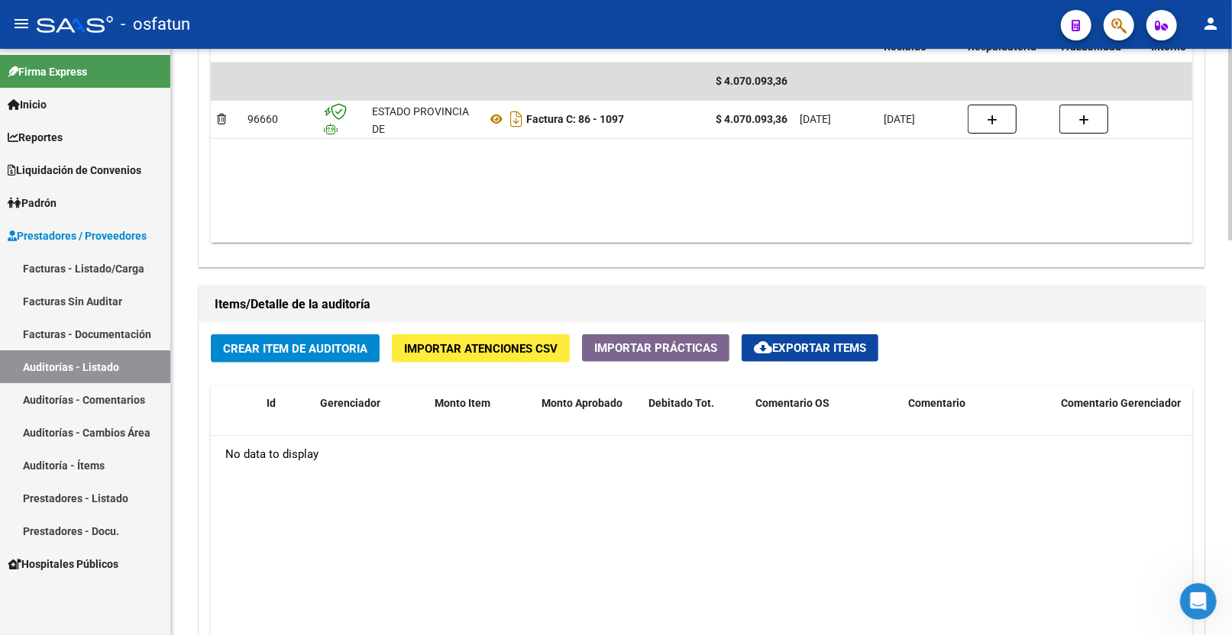
scroll to position [868, 0]
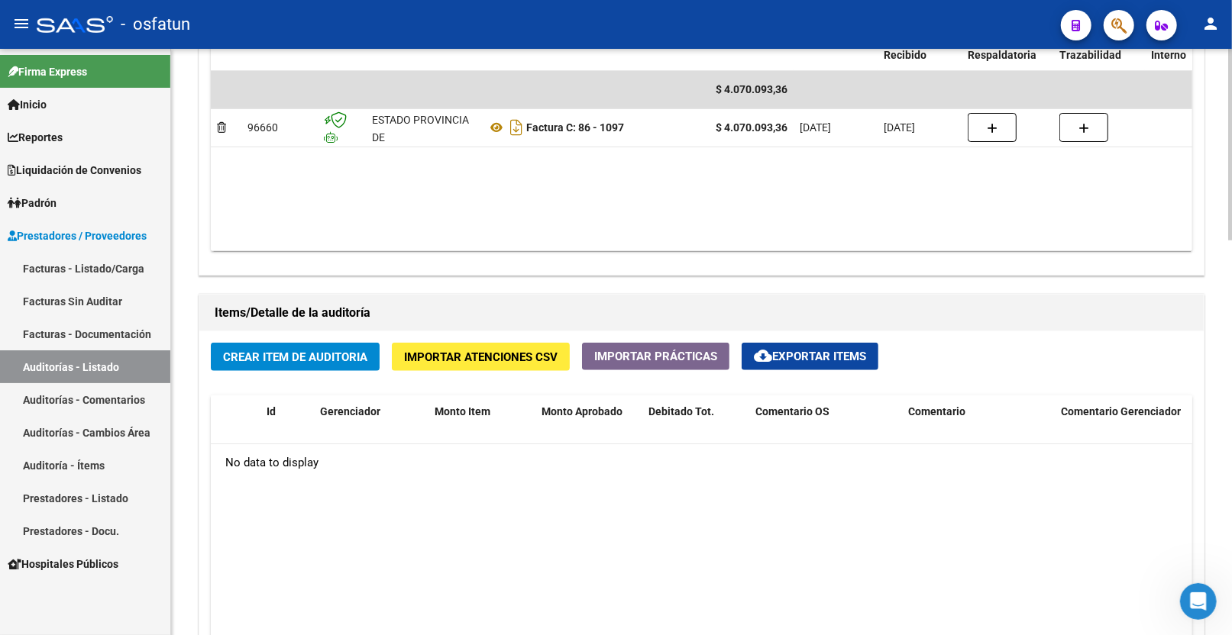
click at [310, 334] on div "Crear Item de Auditoria Importar Atenciones CSV Importar Prácticas cloud_downlo…" at bounding box center [701, 597] width 1004 height 532
click at [310, 353] on span "Crear Item de Auditoria" at bounding box center [295, 358] width 144 height 14
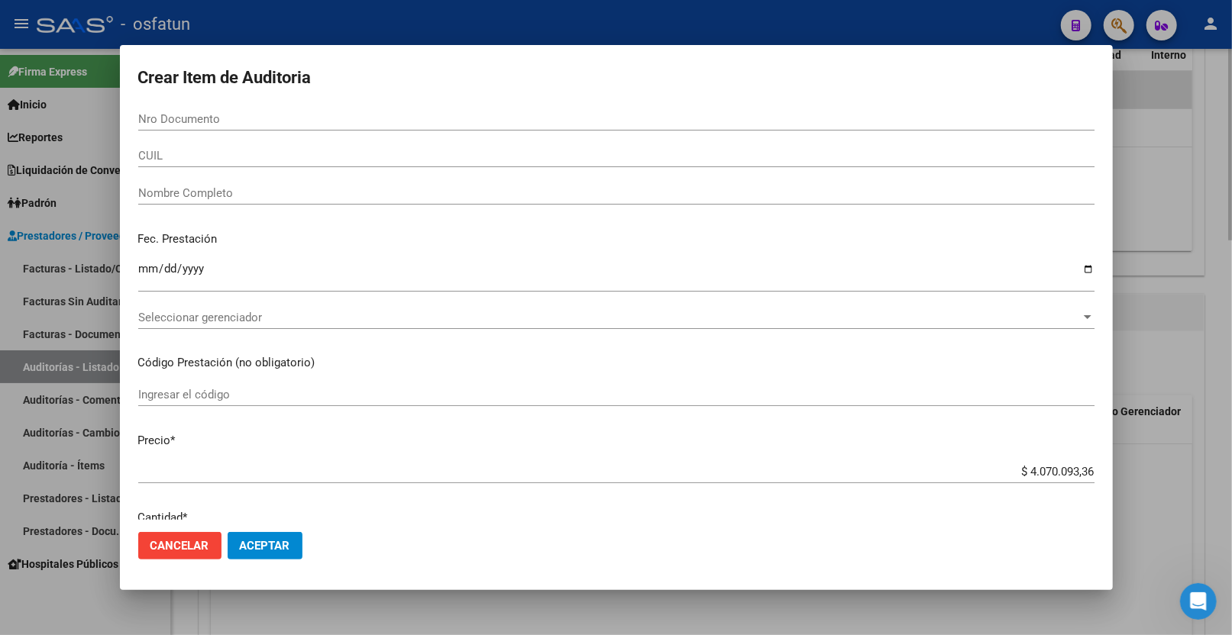
paste input "43343088"
type input "43343088"
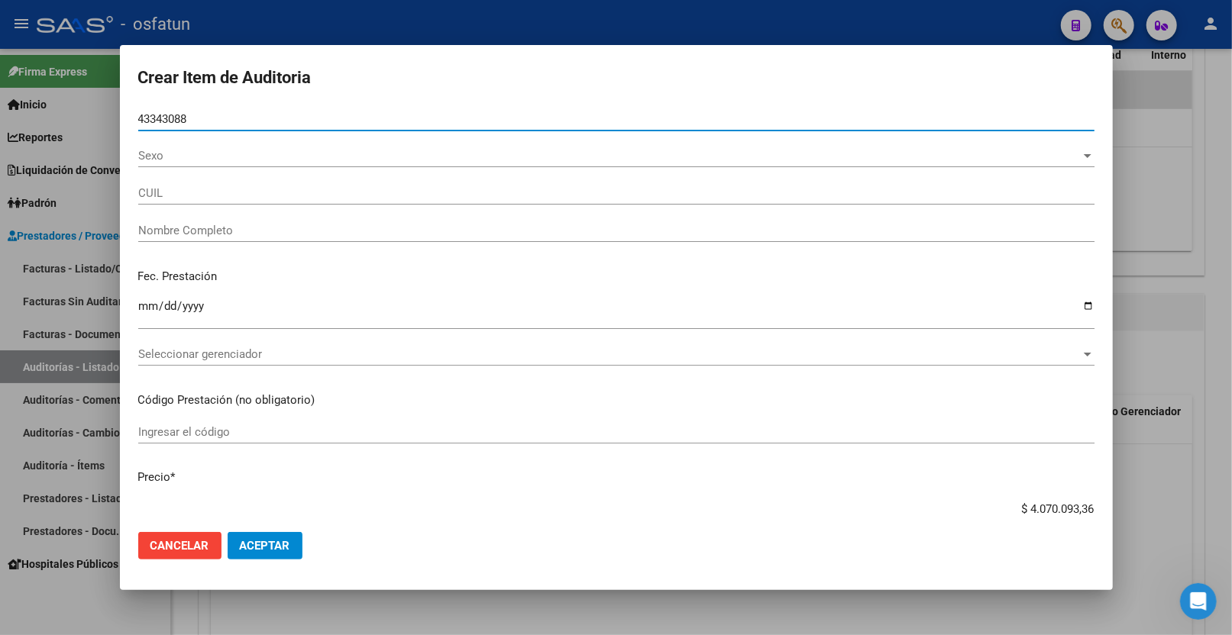
type input "27433430889"
type input "[PERSON_NAME]"
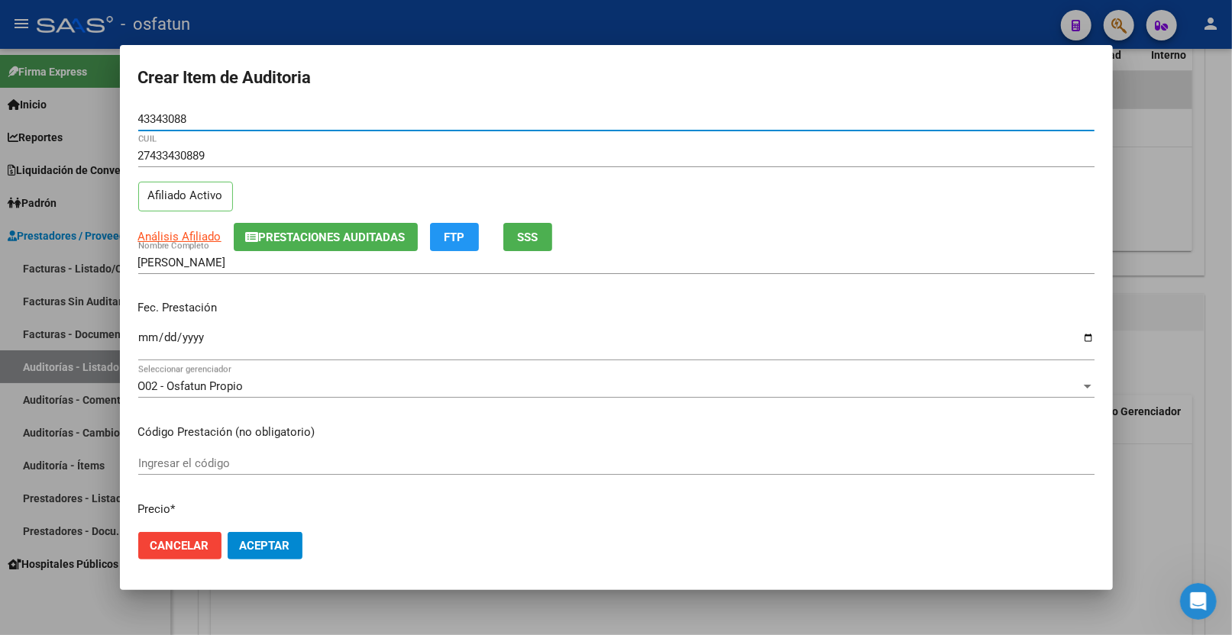
type input "43343088"
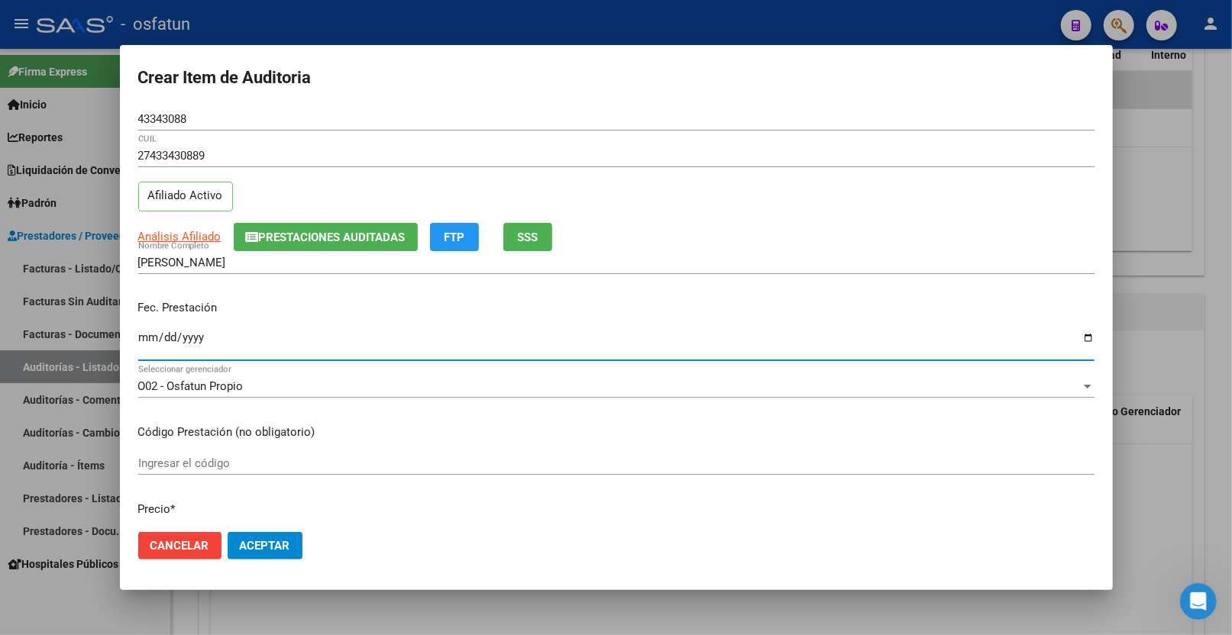
click at [138, 338] on input "Ingresar la fecha" at bounding box center [616, 343] width 956 height 24
type input "[DATE]"
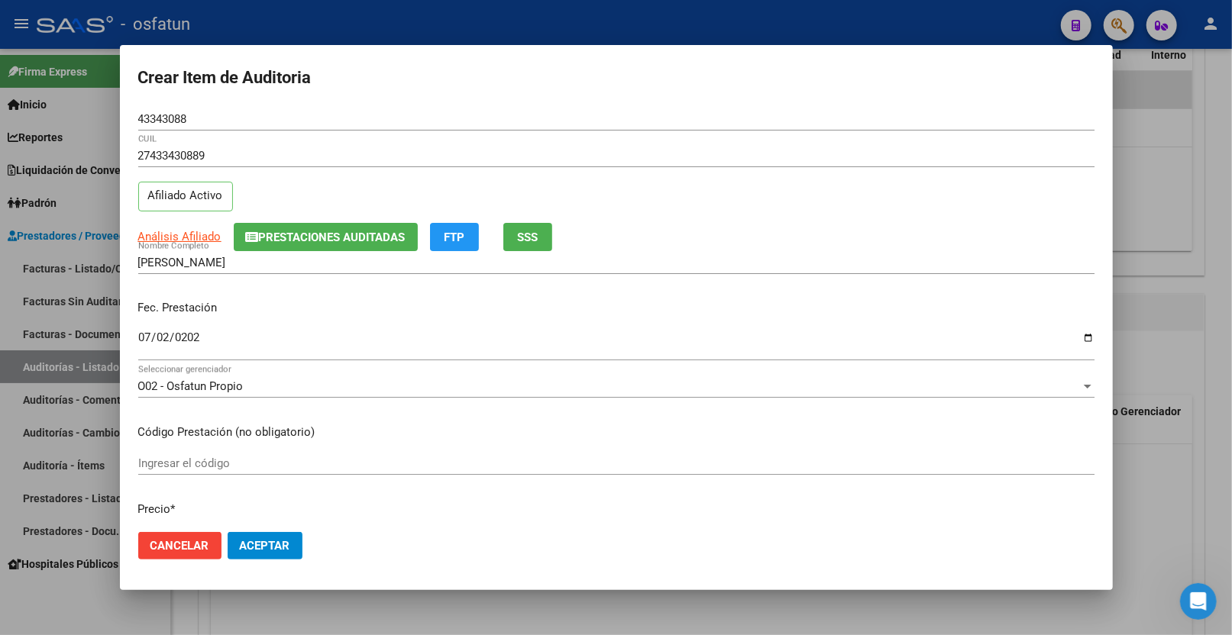
click at [231, 451] on mat-dialog-content "43343088 Nro Documento 27433430889 CUIL Afiliado Activo Análisis Afiliado Prest…" at bounding box center [616, 314] width 993 height 413
click at [288, 459] on input "Ingresar el código" at bounding box center [616, 464] width 956 height 14
paste input "[DATE]"
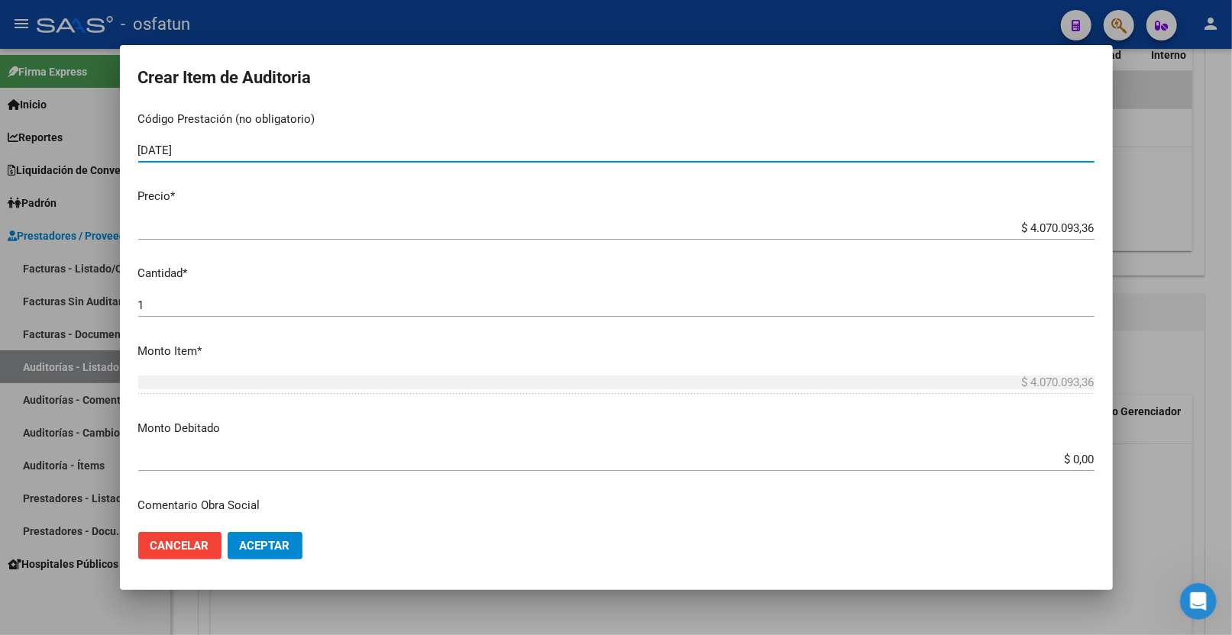
scroll to position [254, 0]
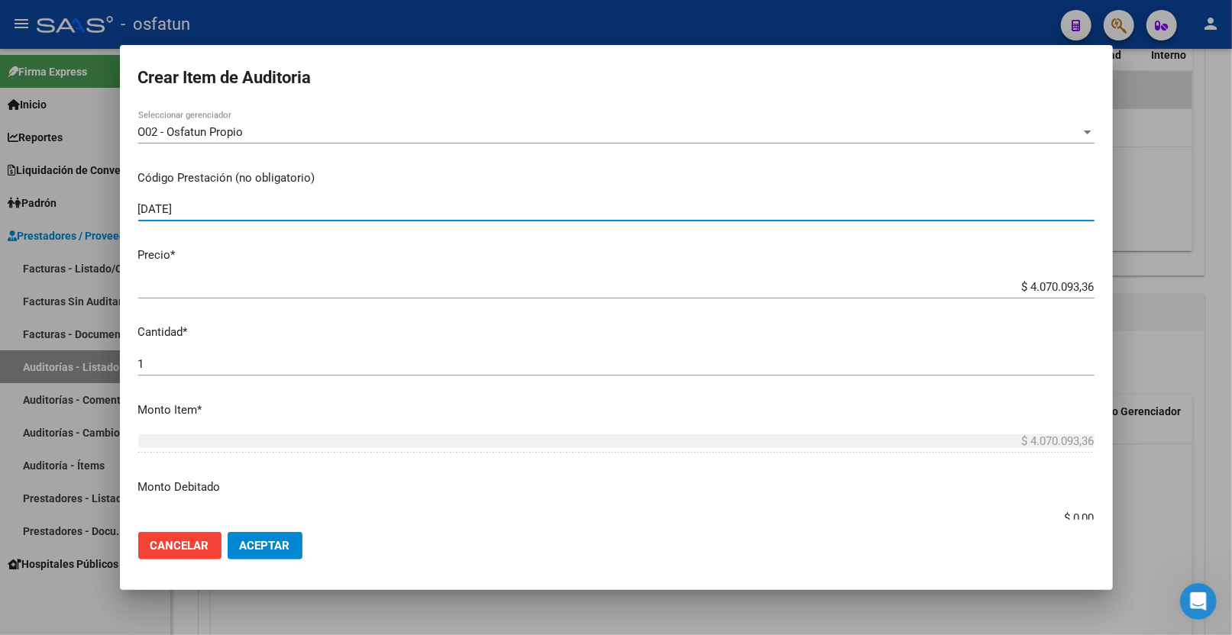
type input "[DATE]"
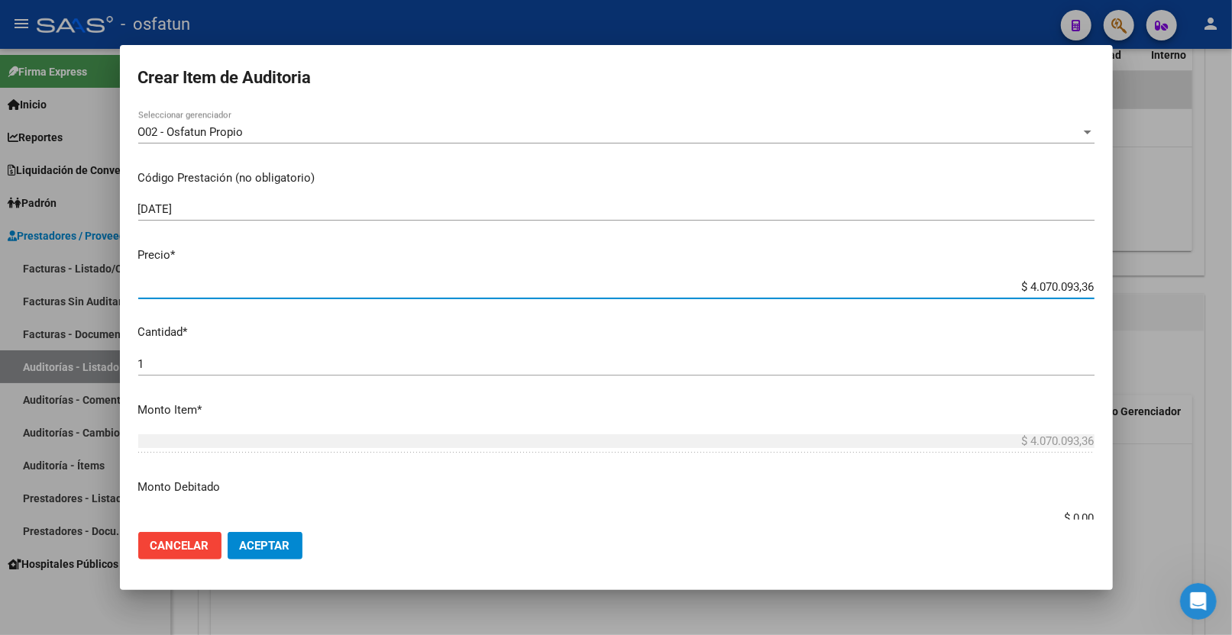
drag, startPoint x: 1016, startPoint y: 283, endPoint x: 1211, endPoint y: 285, distance: 195.5
click at [1211, 286] on div "Crear Item de Auditoria 43343088 Nro Documento 27433430889 CUIL Afiliado Activo…" at bounding box center [616, 317] width 1232 height 635
type input "$ 0,05"
type input "$ 0,50"
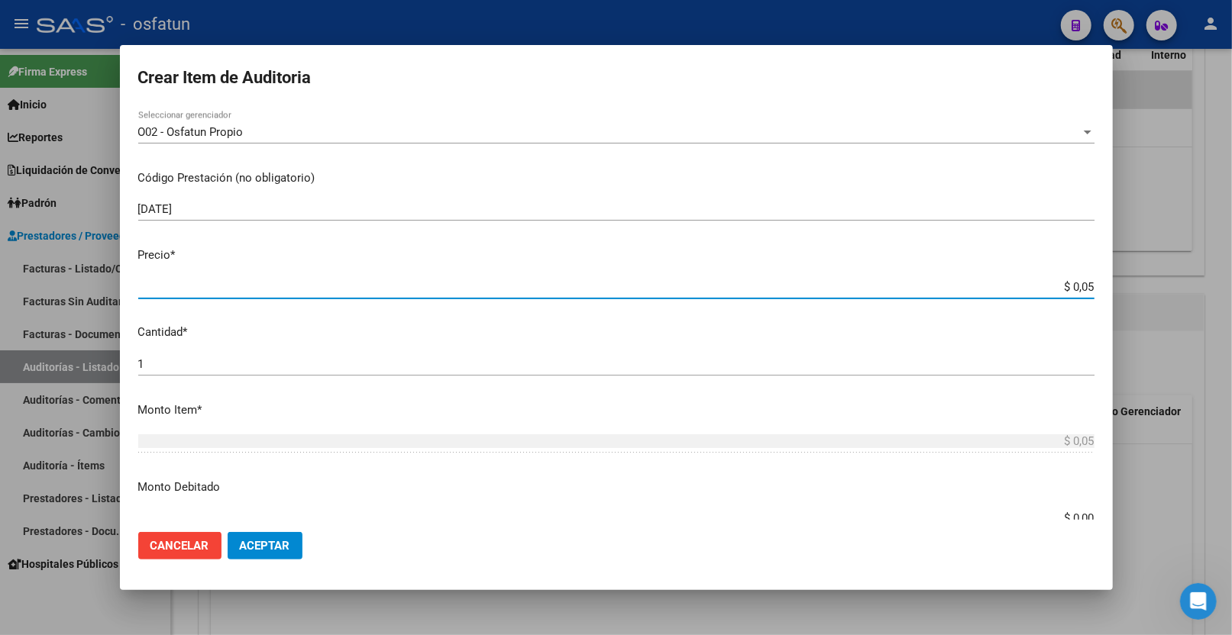
type input "$ 0,50"
type input "$ 5,00"
type input "$ 50,00"
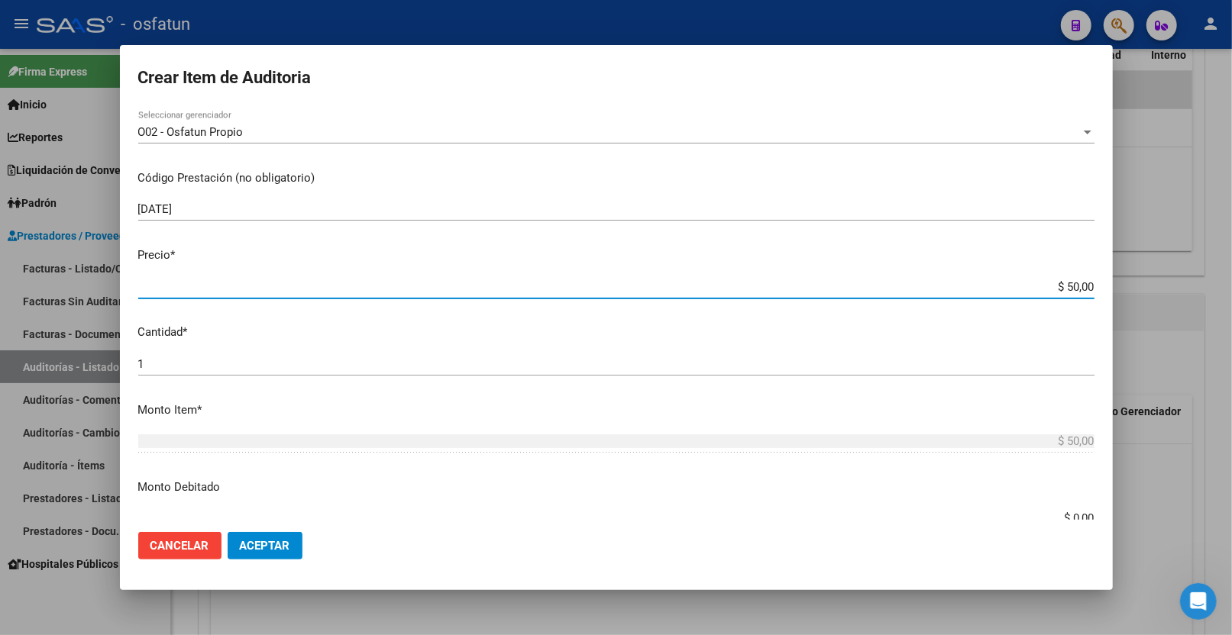
type input "$ 500,00"
type input "$ 5.000,00"
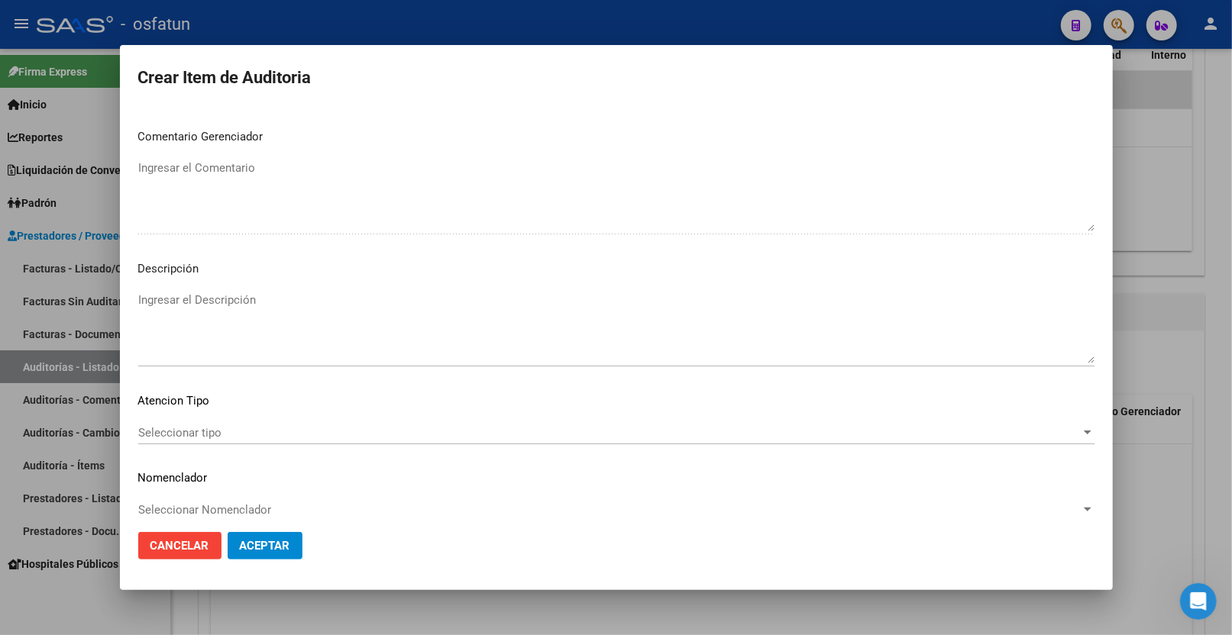
scroll to position [962, 0]
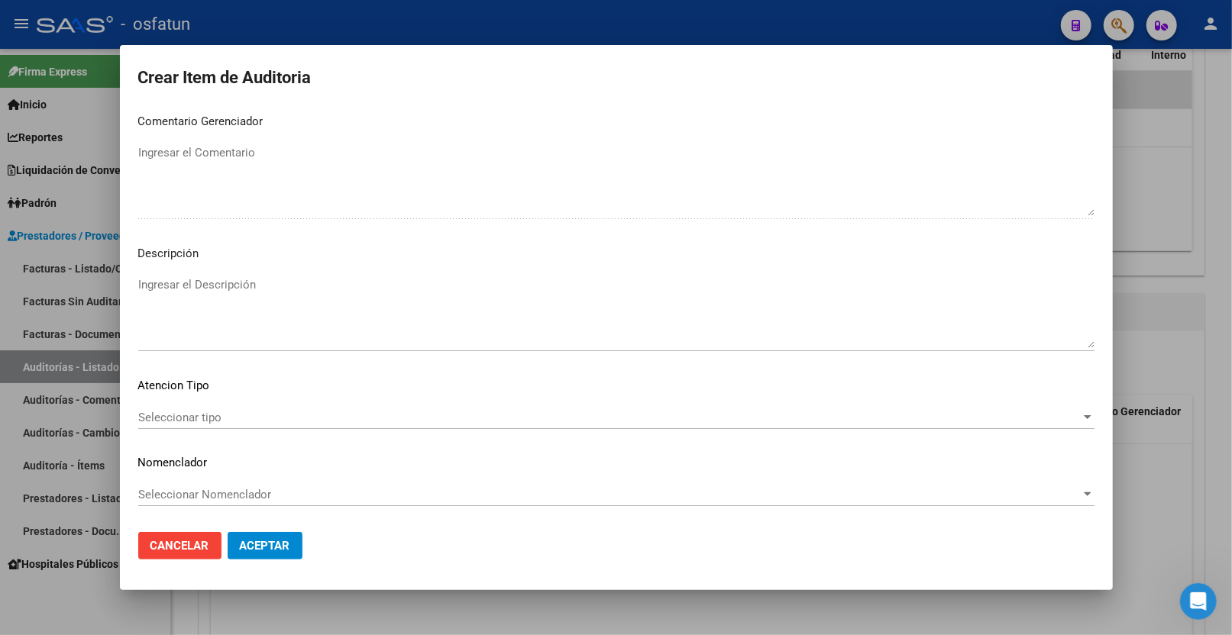
click at [218, 436] on div "Seleccionar tipo Seleccionar tipo" at bounding box center [616, 424] width 956 height 37
click at [215, 428] on div "Seleccionar tipo Seleccionar tipo" at bounding box center [616, 417] width 956 height 23
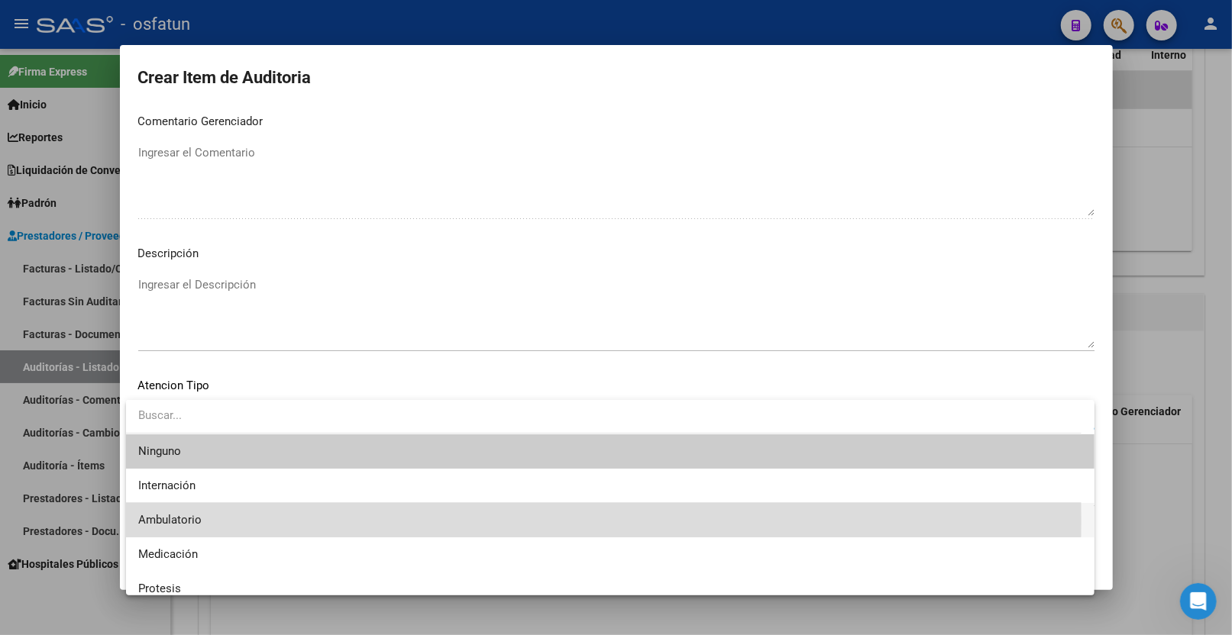
click at [232, 521] on span "Ambulatorio" at bounding box center [610, 520] width 944 height 34
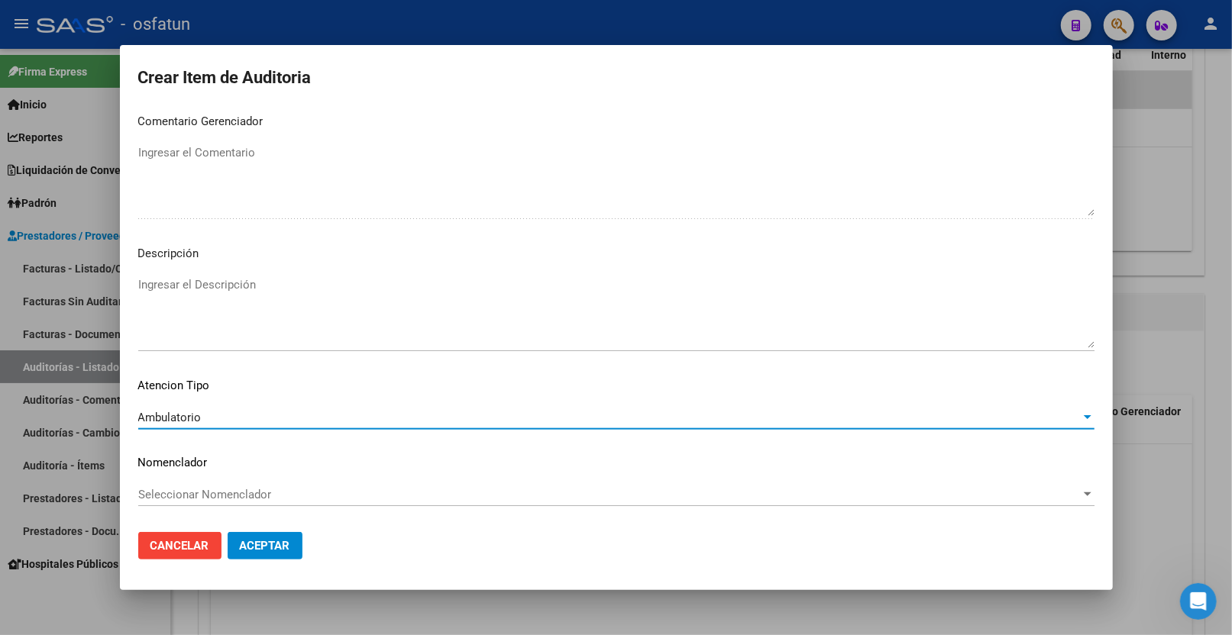
click at [215, 485] on div "Seleccionar Nomenclador Seleccionar Nomenclador" at bounding box center [616, 494] width 956 height 23
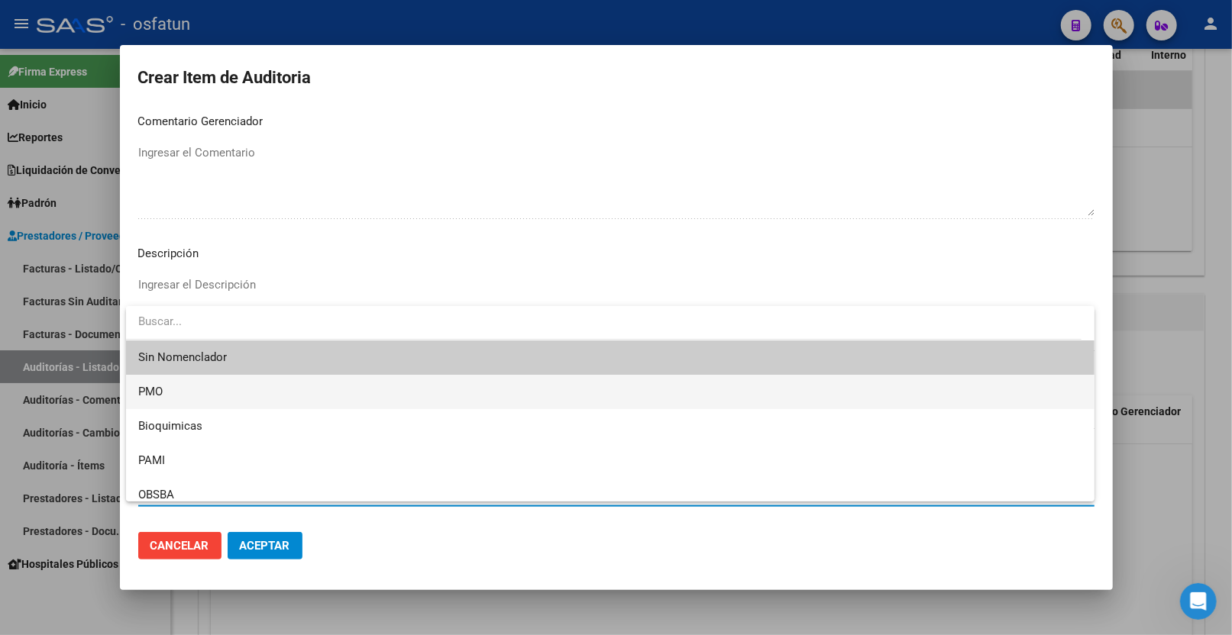
click at [203, 399] on span "PMO" at bounding box center [610, 392] width 944 height 34
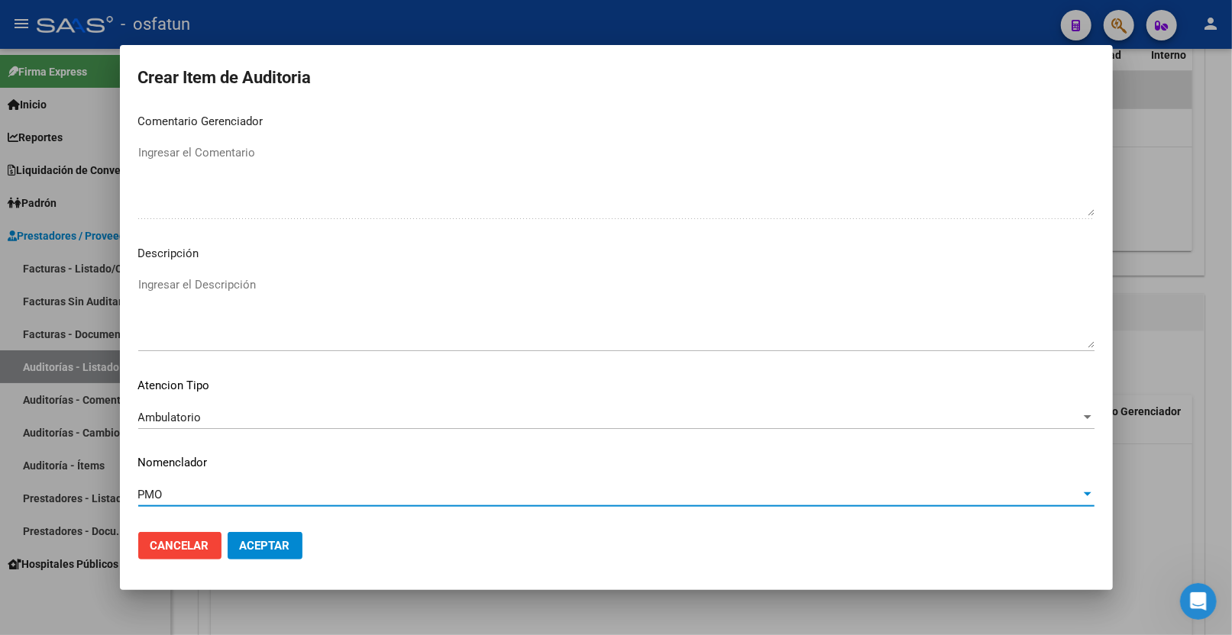
click at [261, 542] on span "Aceptar" at bounding box center [265, 546] width 50 height 14
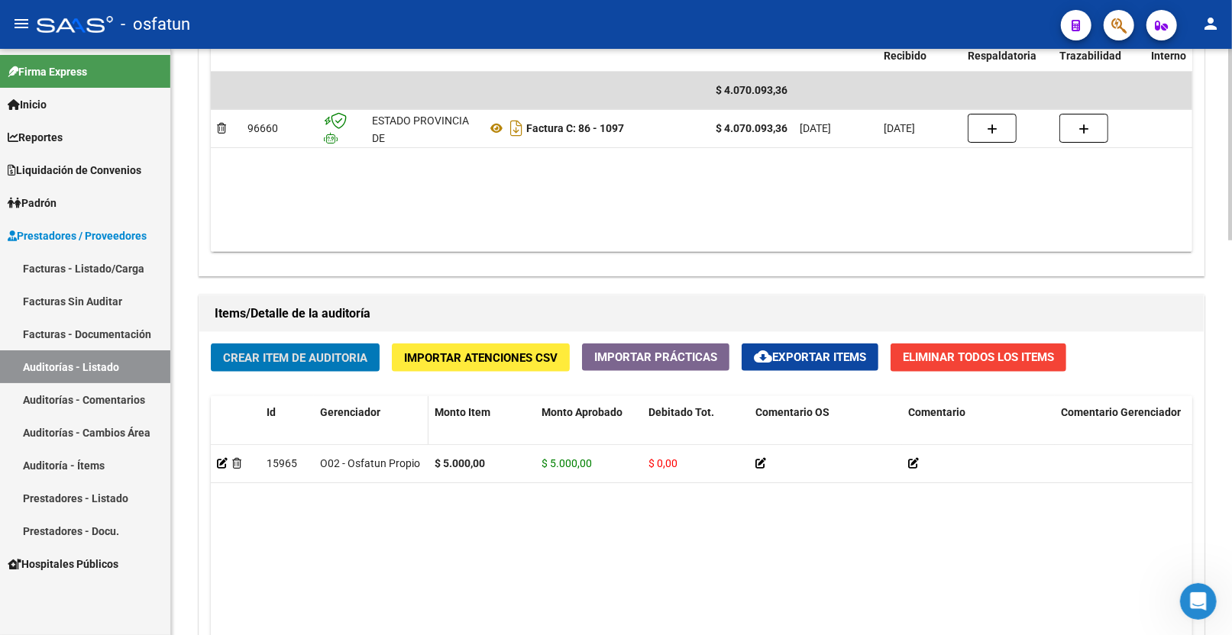
scroll to position [869, 0]
click at [327, 364] on span "Crear Item de Auditoria" at bounding box center [295, 358] width 144 height 14
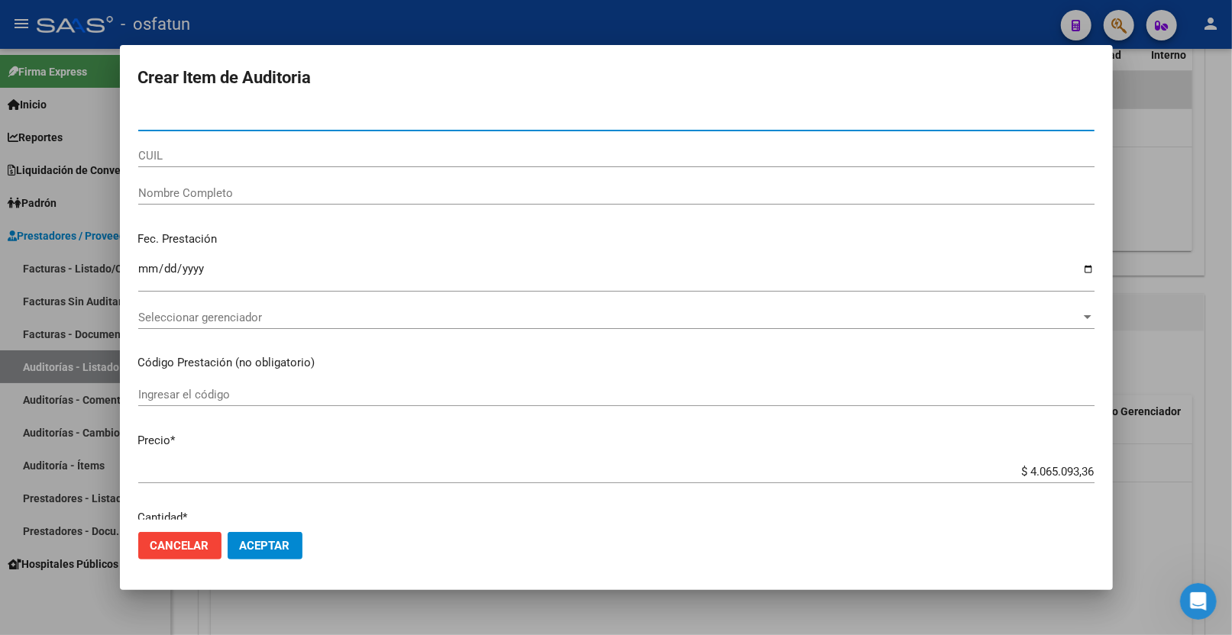
paste input "35086631"
type input "35086631"
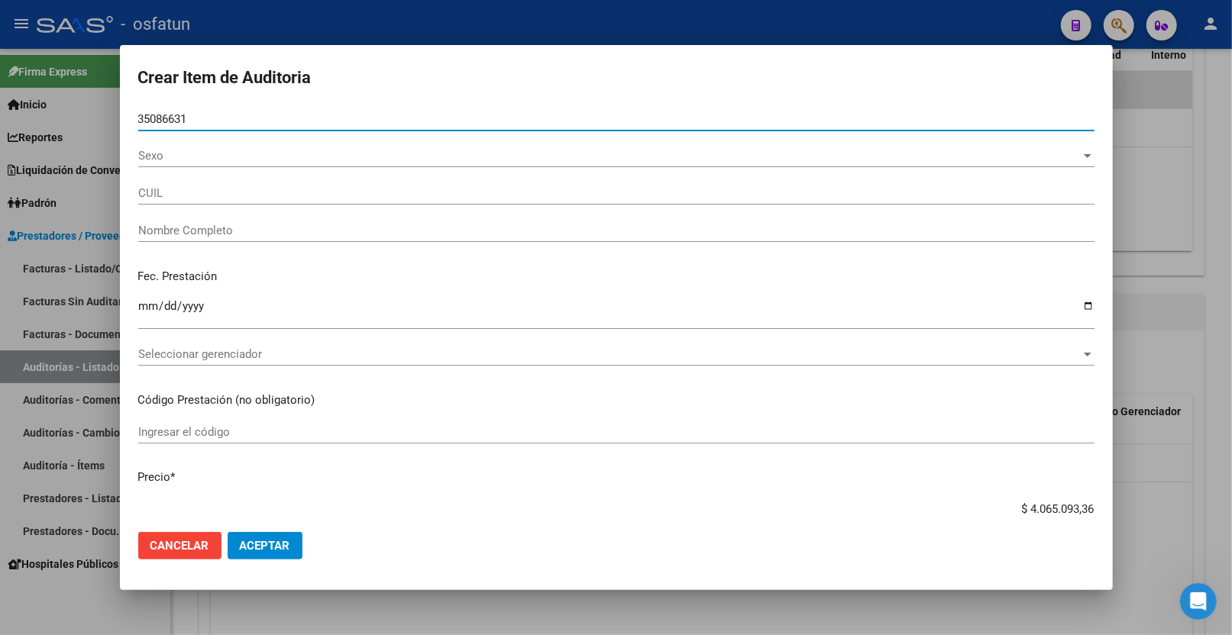
type input "27350866316"
type input "[PERSON_NAME]"
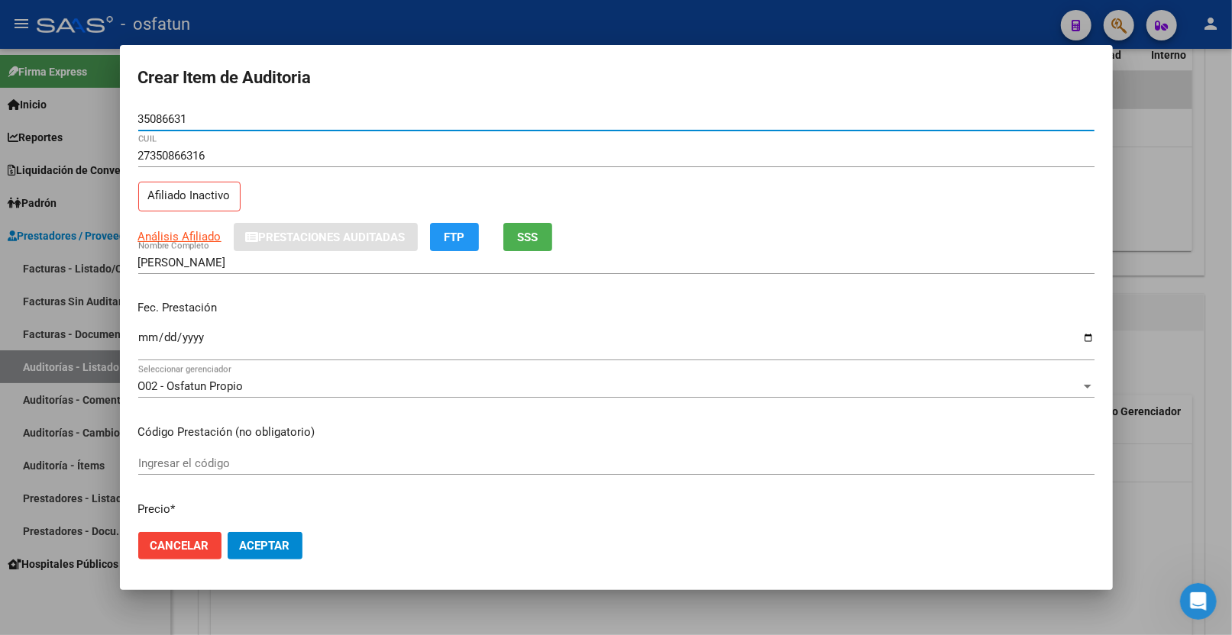
type input "35086631"
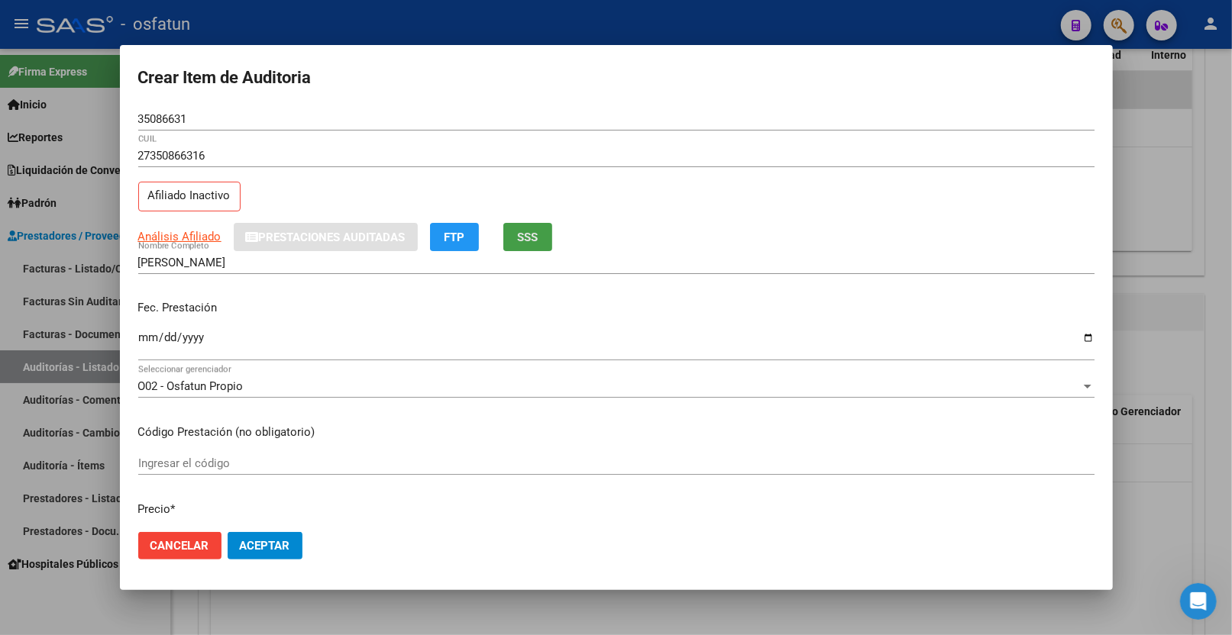
click at [522, 240] on span "SSS" at bounding box center [527, 238] width 21 height 14
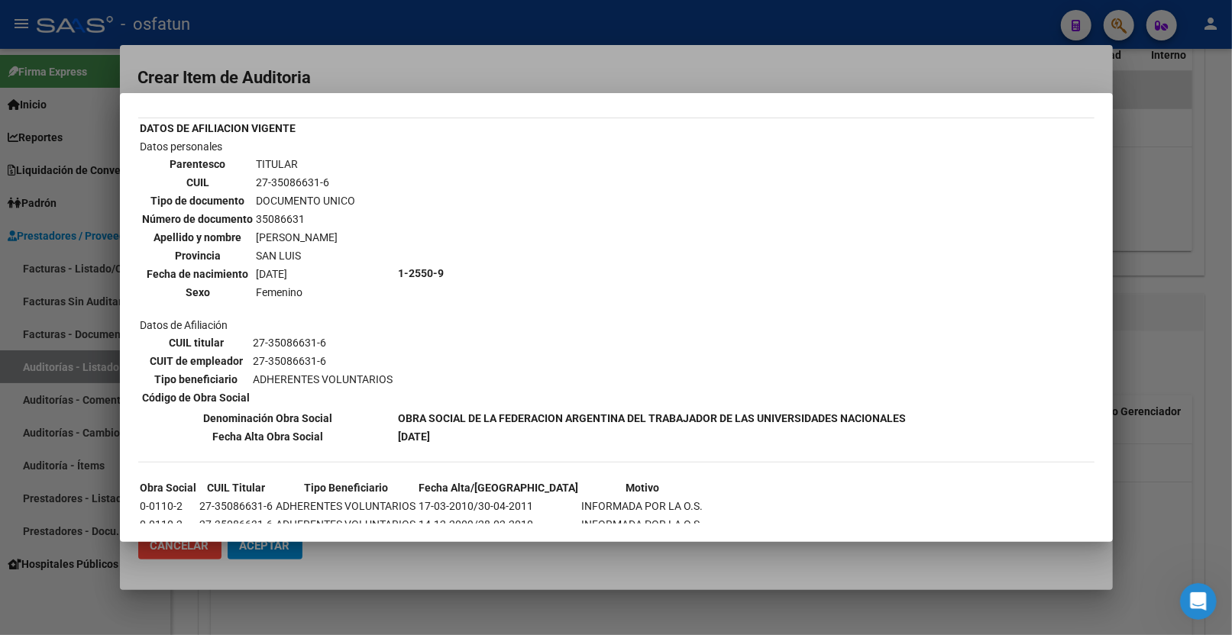
scroll to position [94, 0]
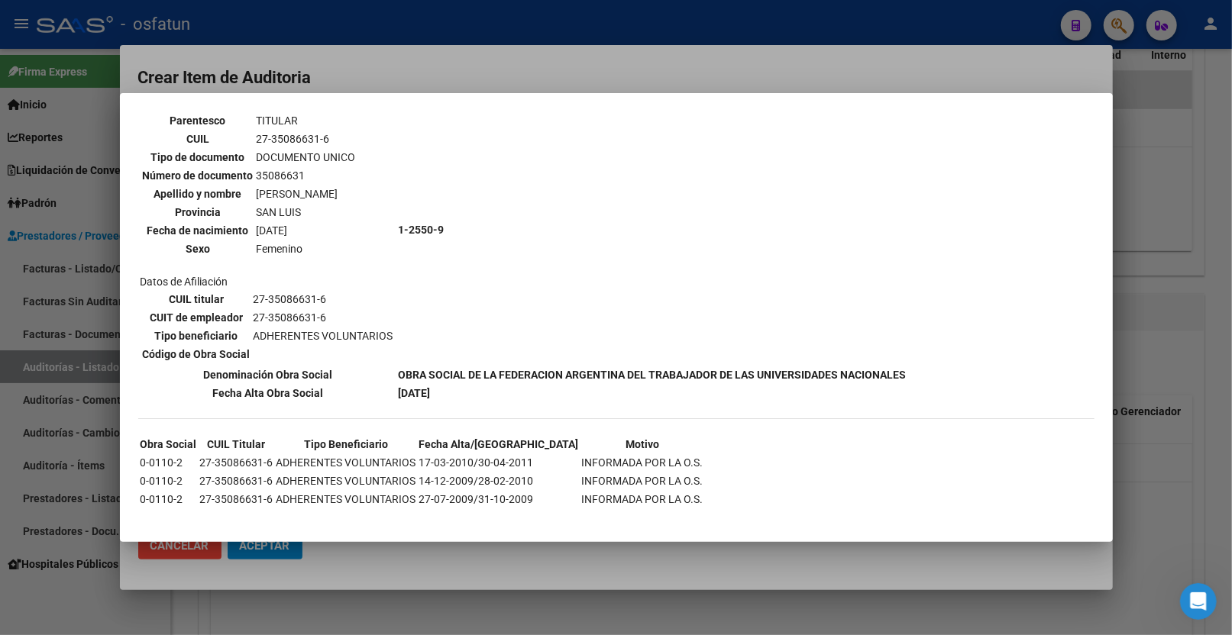
click at [1009, 85] on div at bounding box center [616, 317] width 1232 height 635
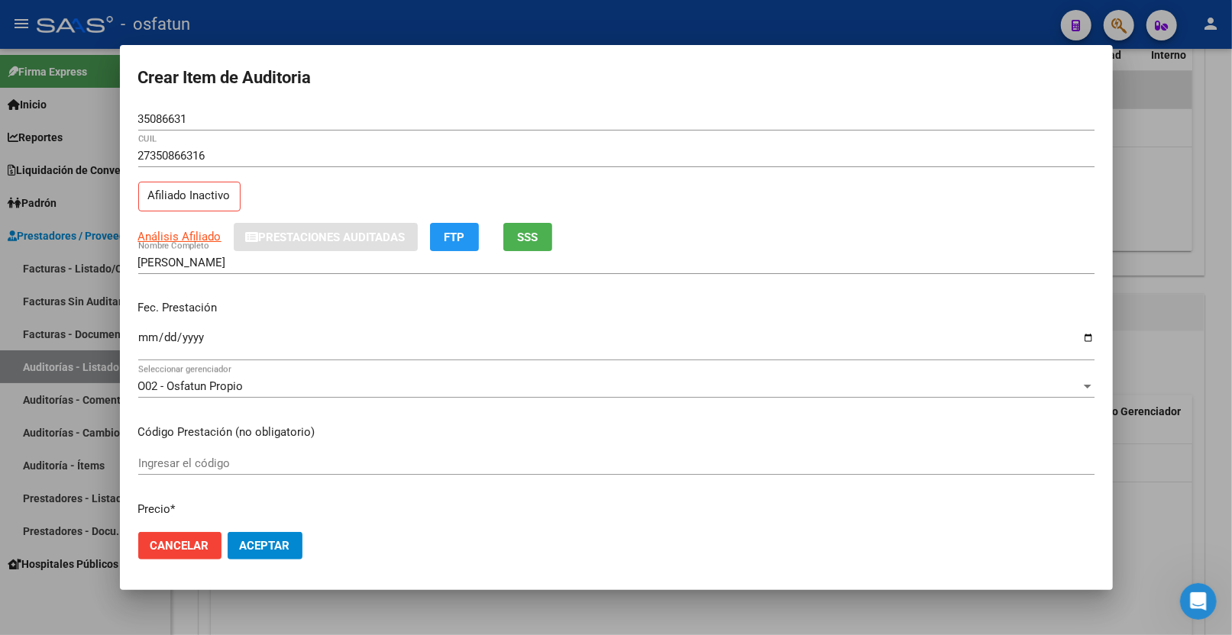
drag, startPoint x: 132, startPoint y: 335, endPoint x: 140, endPoint y: 338, distance: 8.5
click at [134, 336] on mat-dialog-content "35086631 Nro Documento 27350866316 CUIL Afiliado Inactivo Análisis Afiliado Pre…" at bounding box center [616, 314] width 993 height 413
click at [143, 339] on input "Ingresar la fecha" at bounding box center [616, 343] width 956 height 24
click at [530, 242] on span "SSS" at bounding box center [527, 238] width 21 height 14
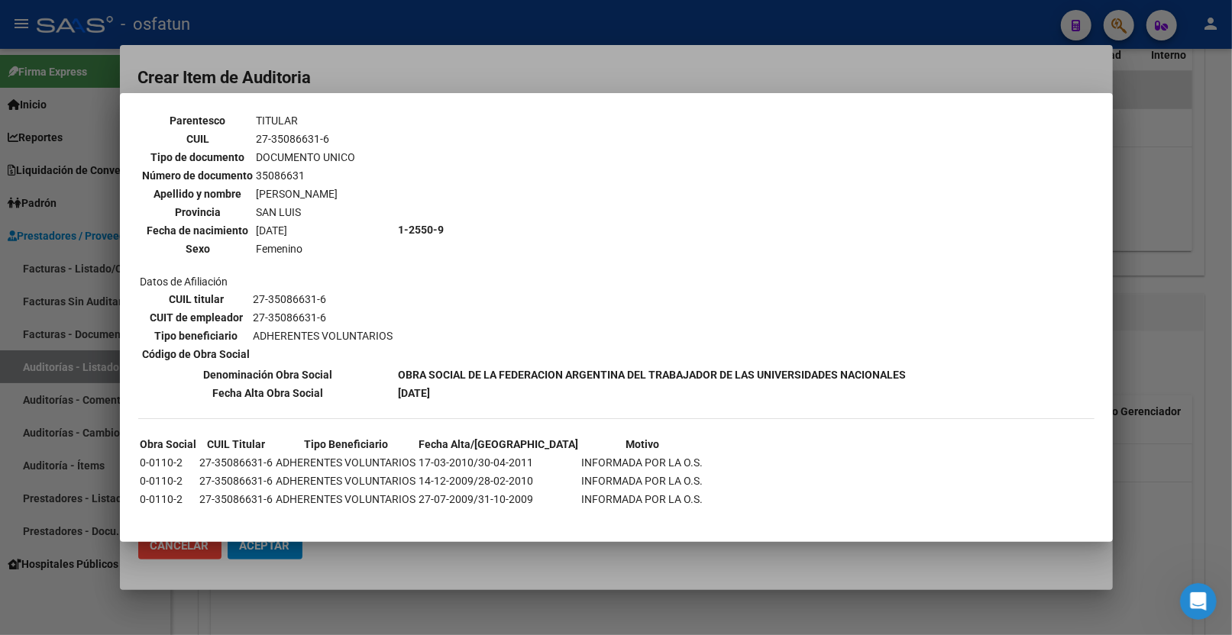
click at [829, 563] on div at bounding box center [616, 317] width 1232 height 635
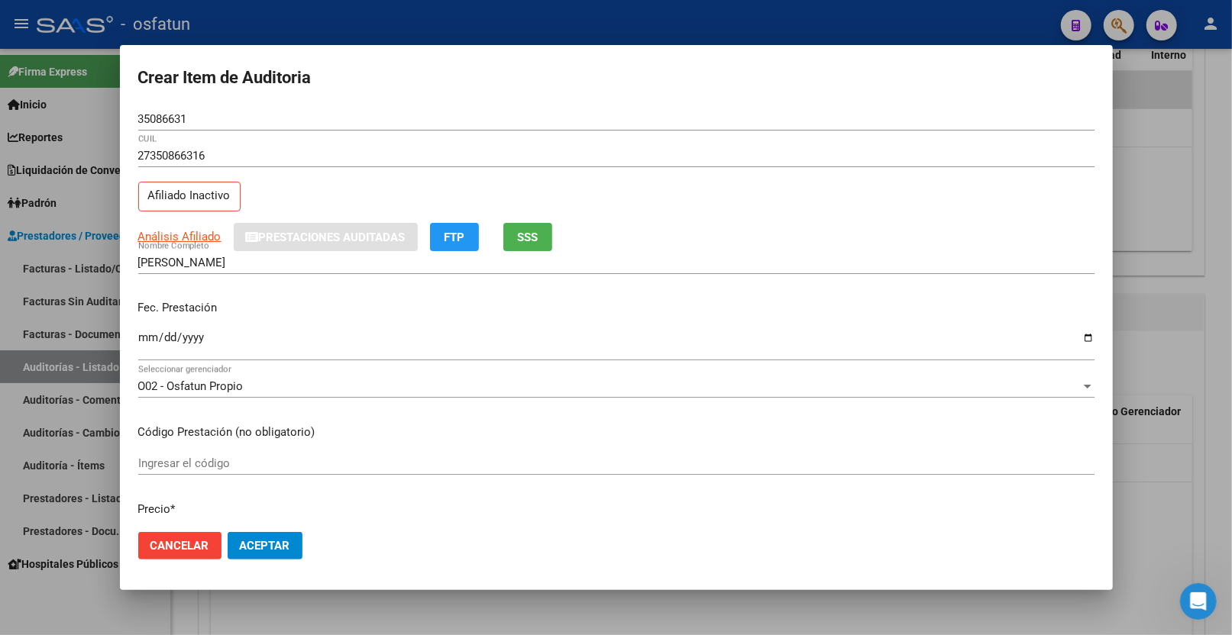
click at [536, 247] on button "SSS" at bounding box center [527, 237] width 49 height 28
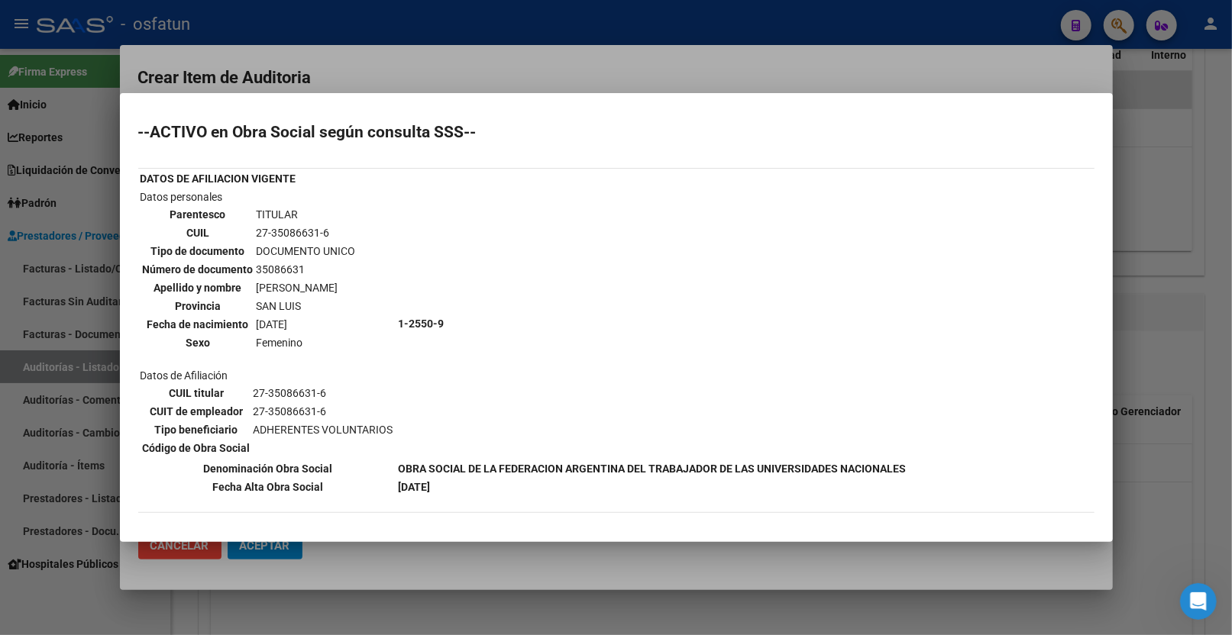
click at [468, 74] on div at bounding box center [616, 317] width 1232 height 635
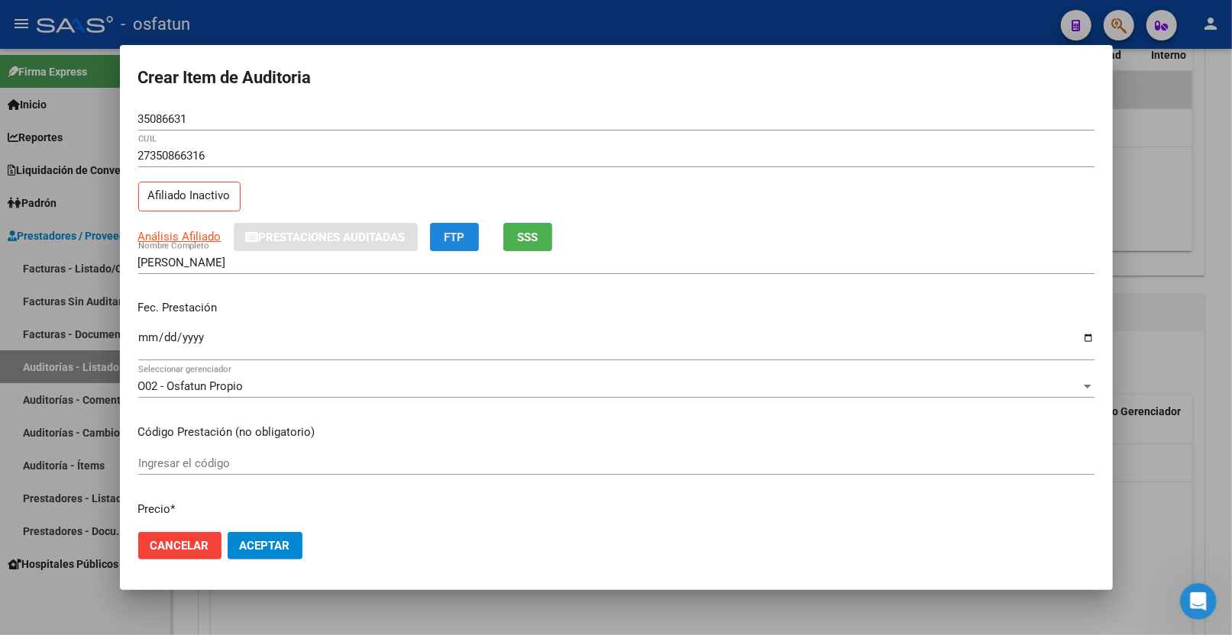
click at [448, 241] on span "FTP" at bounding box center [454, 238] width 21 height 14
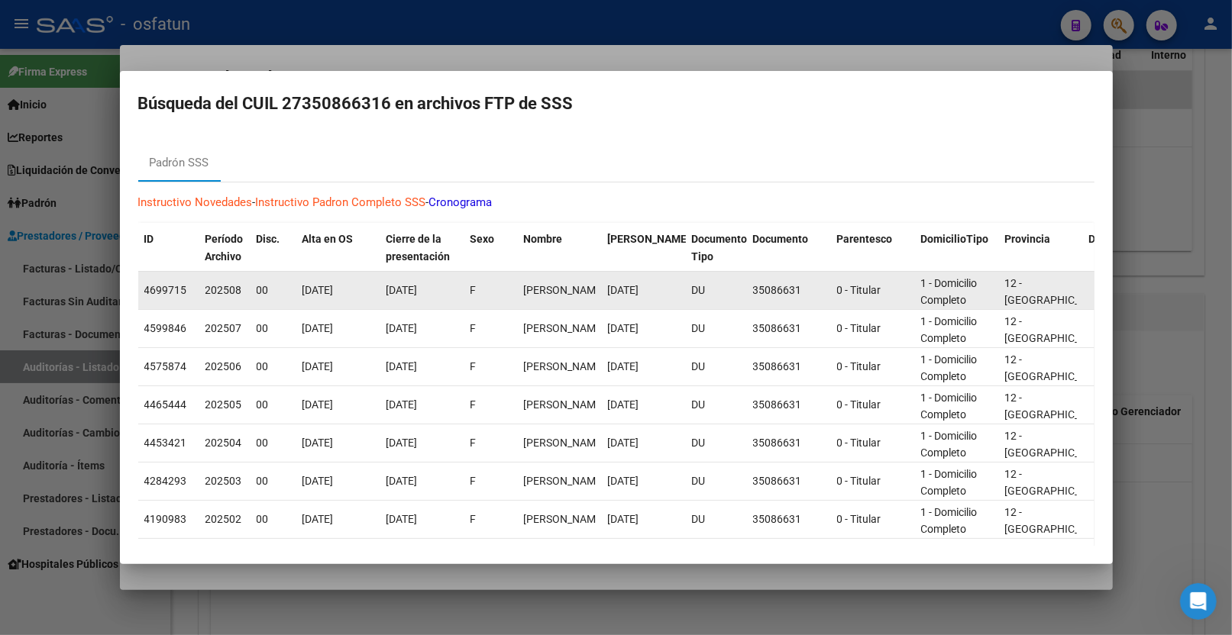
scroll to position [0, 0]
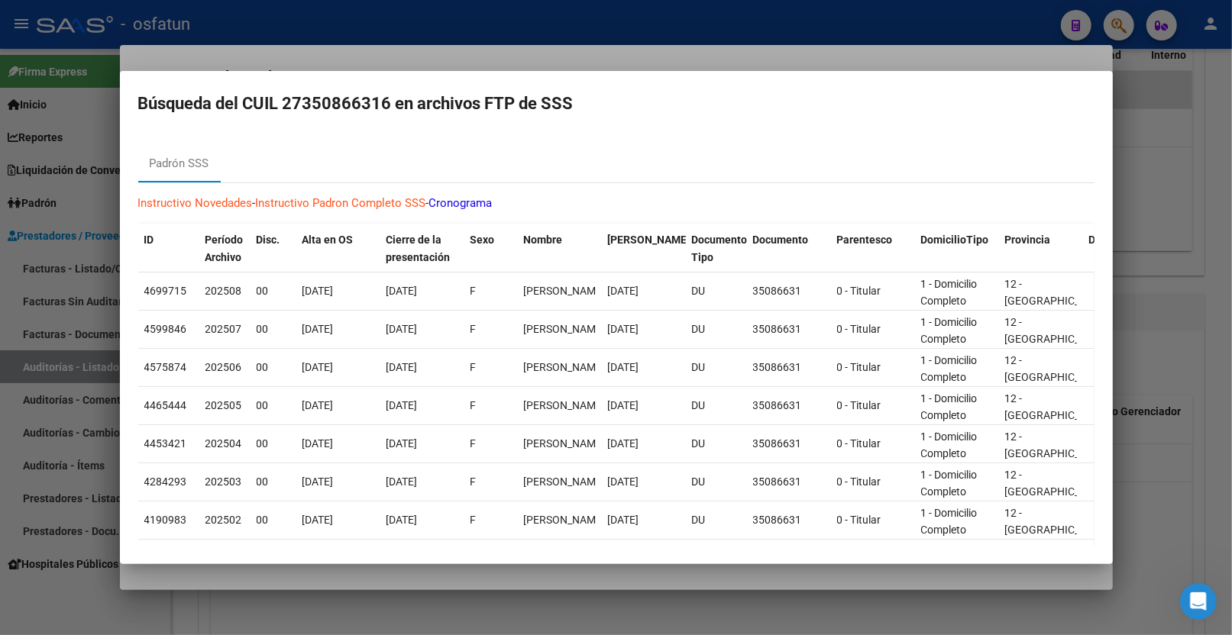
click at [1146, 141] on div at bounding box center [616, 317] width 1232 height 635
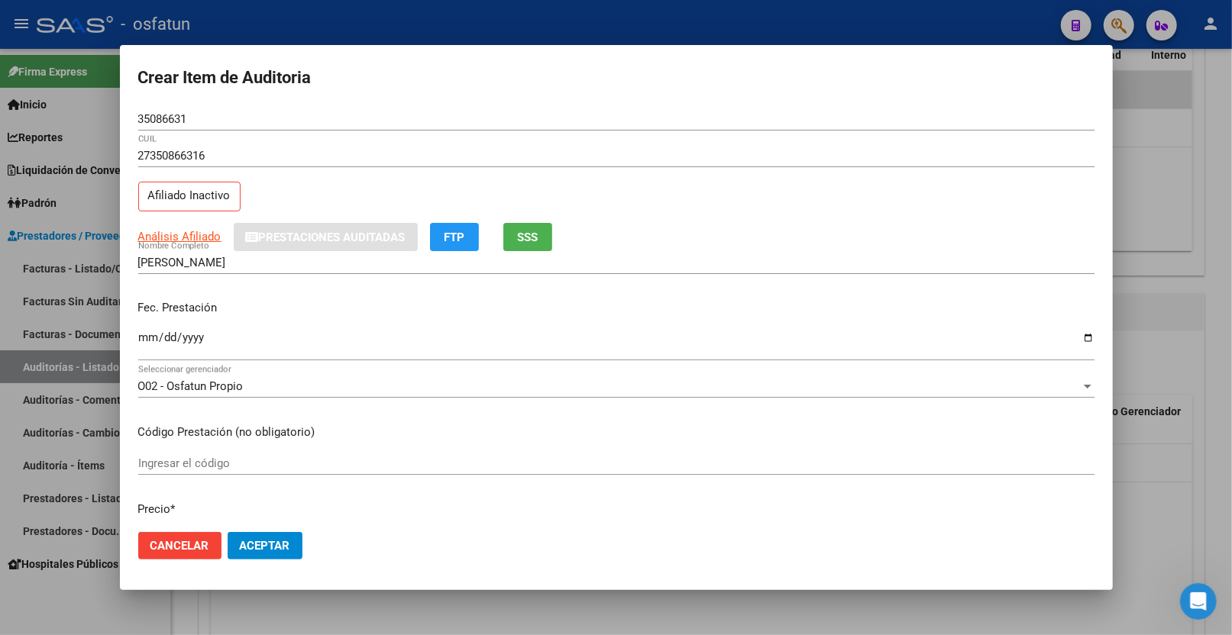
click at [145, 341] on input "Ingresar la fecha" at bounding box center [616, 343] width 956 height 24
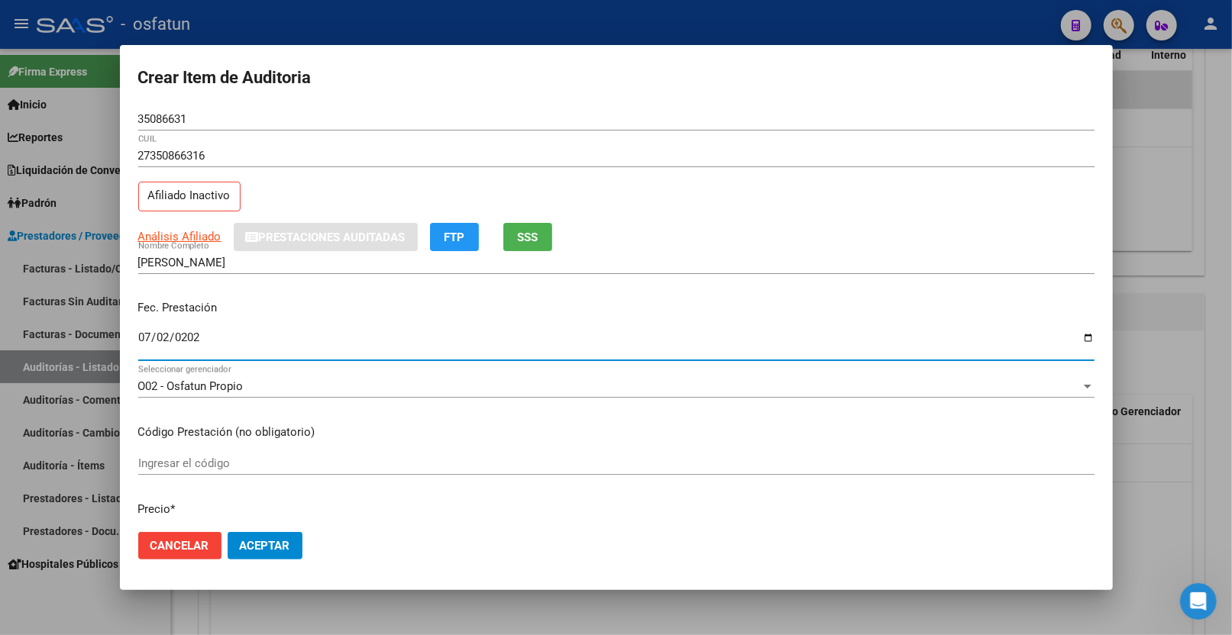
type input "[DATE]"
click at [202, 457] on input "Ingresar el código" at bounding box center [616, 464] width 956 height 14
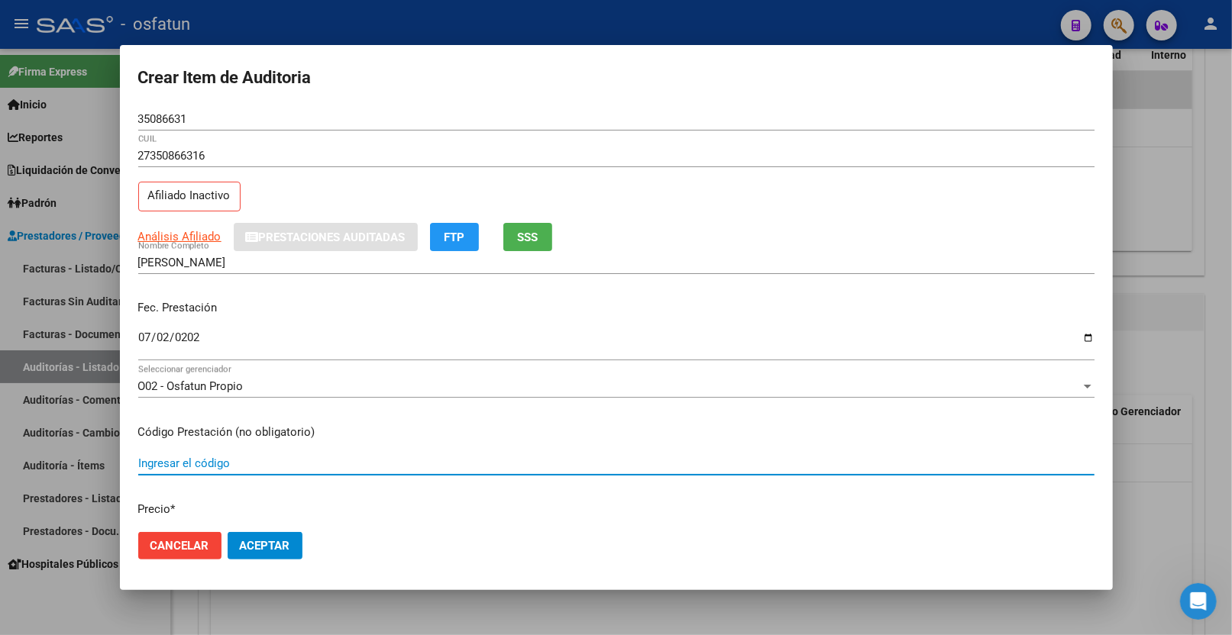
paste input "[DATE]"
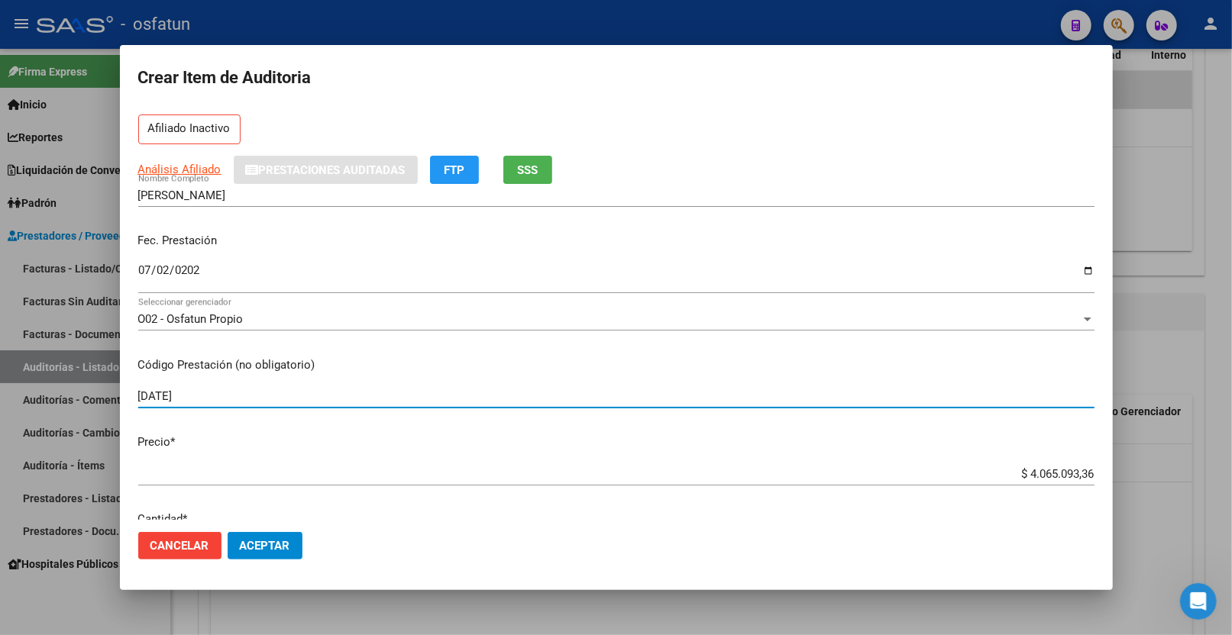
scroll to position [254, 0]
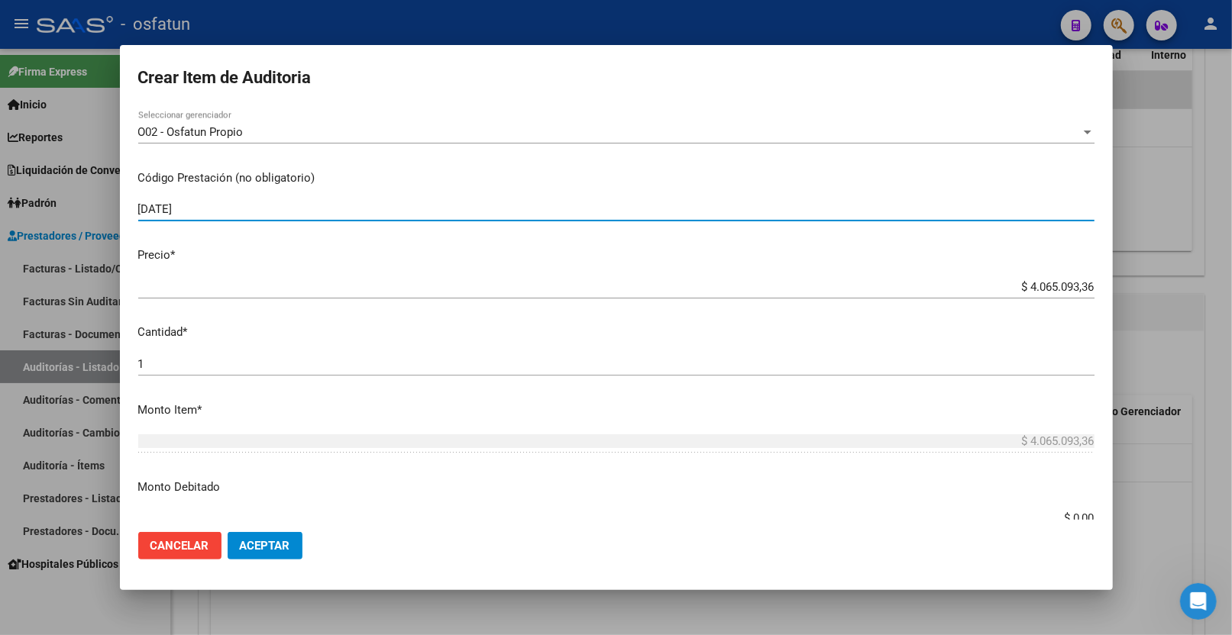
type input "[DATE]"
drag, startPoint x: 1017, startPoint y: 286, endPoint x: 1157, endPoint y: 276, distance: 140.1
click at [1157, 276] on div "Crear Item de Auditoria 35086631 Nro Documento 27350866316 CUIL Afiliado Inacti…" at bounding box center [616, 317] width 1232 height 635
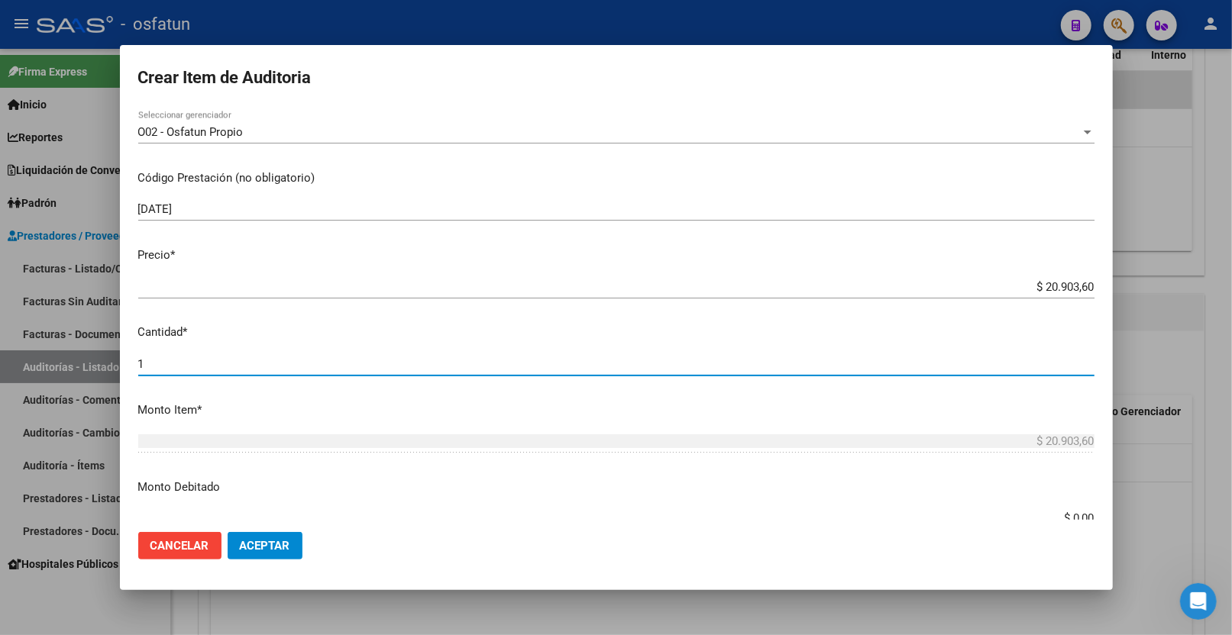
click at [138, 365] on input "1" at bounding box center [616, 364] width 956 height 14
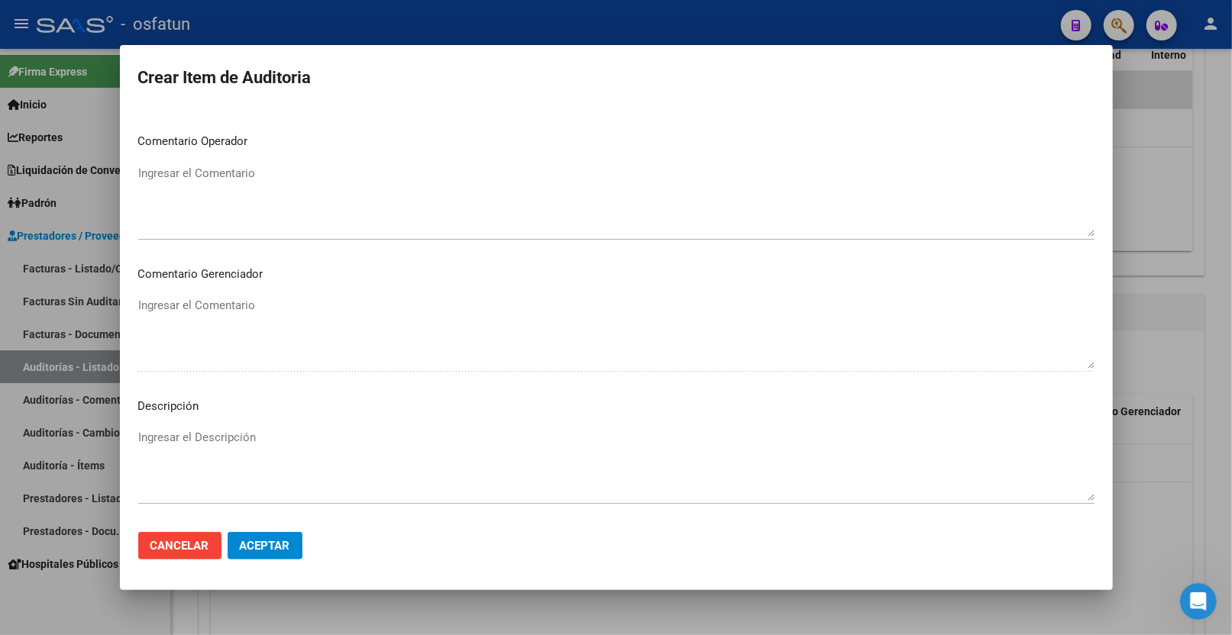
scroll to position [962, 0]
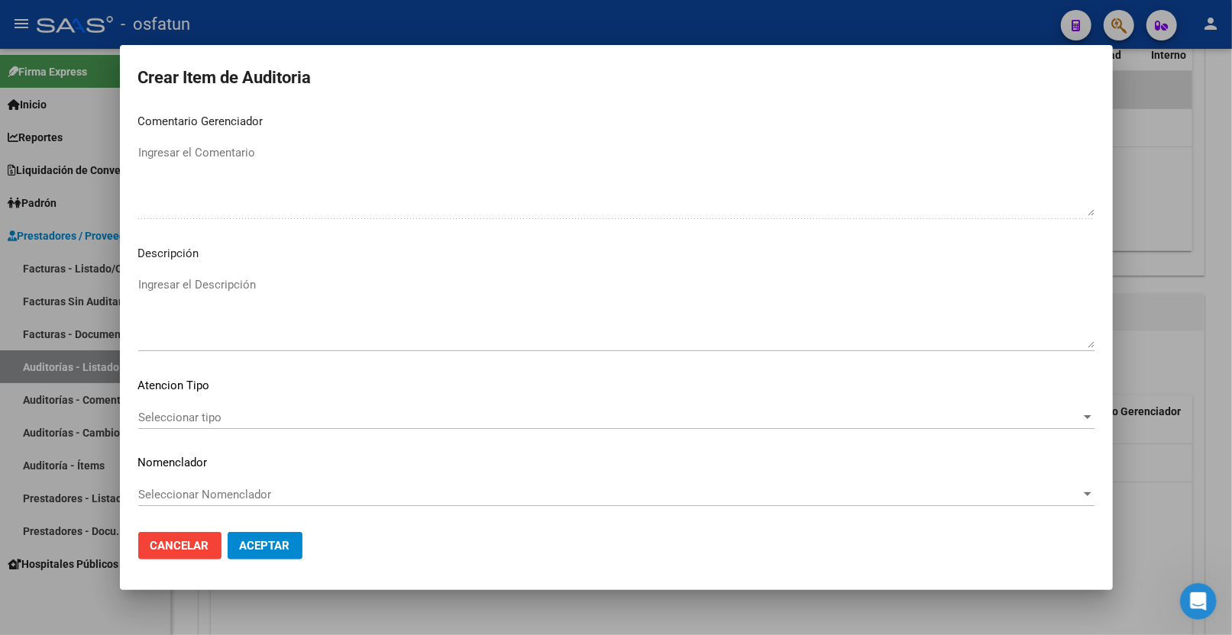
click at [201, 415] on span "Seleccionar tipo" at bounding box center [609, 418] width 942 height 14
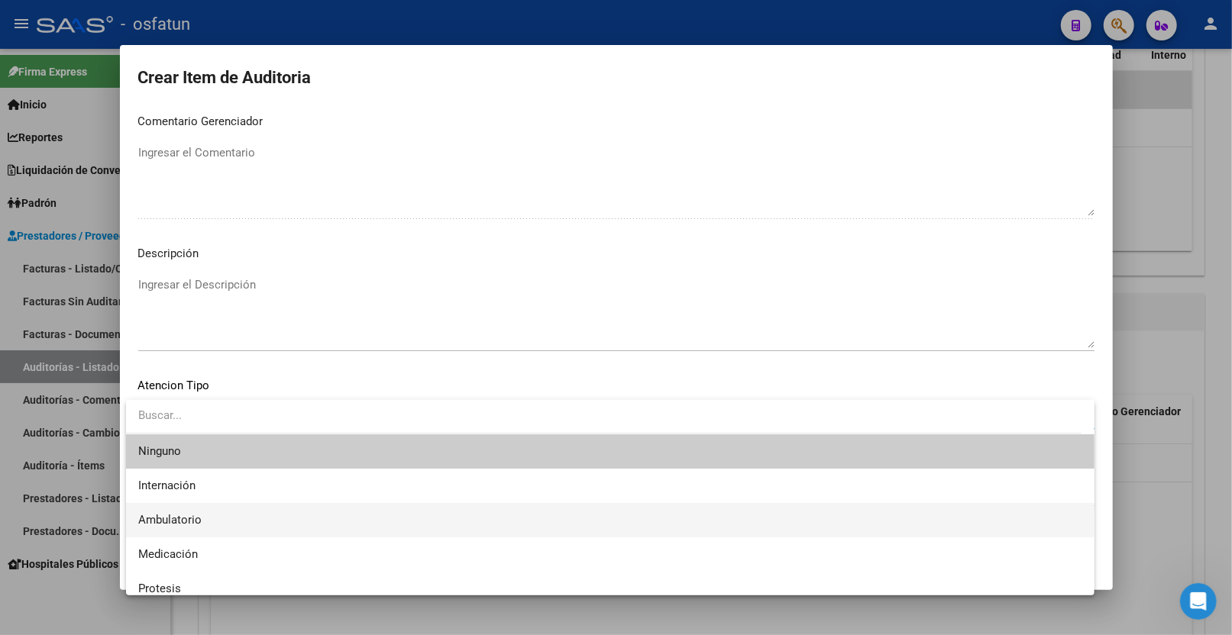
click at [195, 505] on span "Ambulatorio" at bounding box center [610, 520] width 944 height 34
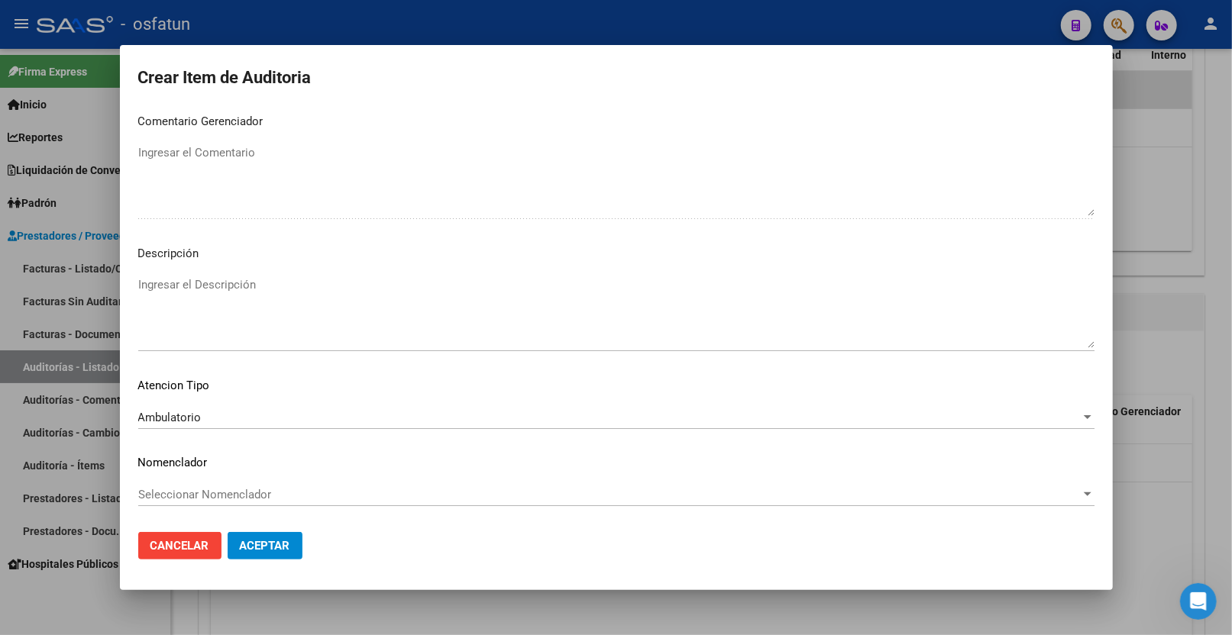
click at [195, 504] on div "Seleccionar Nomenclador Seleccionar Nomenclador" at bounding box center [616, 494] width 956 height 23
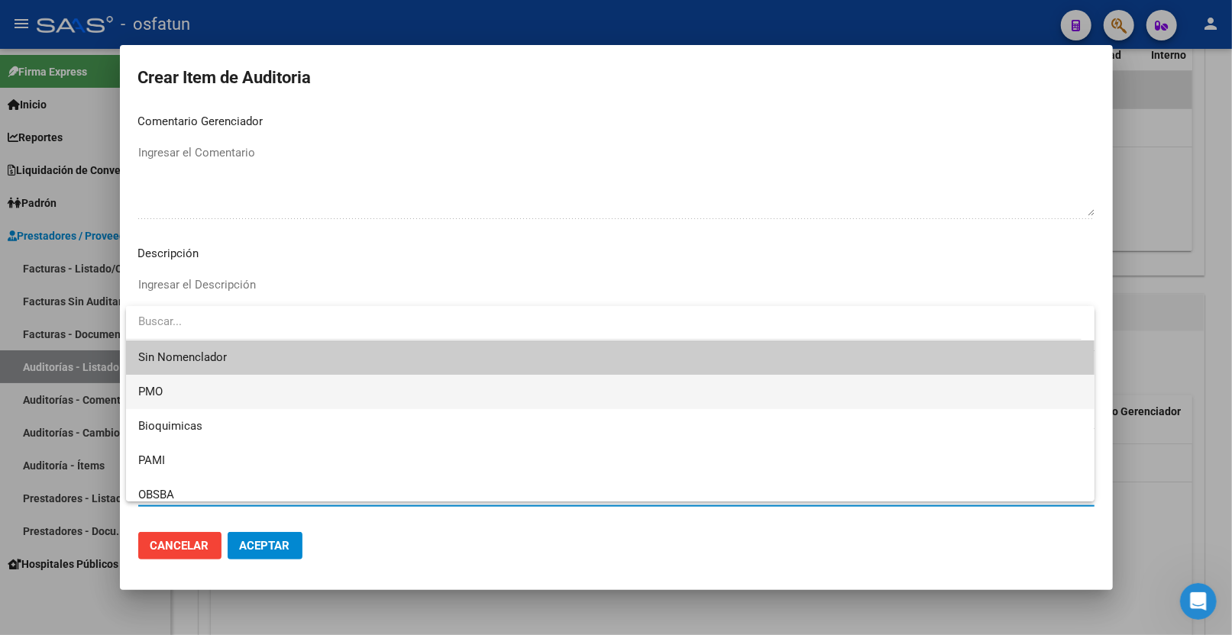
click at [200, 385] on span "PMO" at bounding box center [610, 392] width 944 height 34
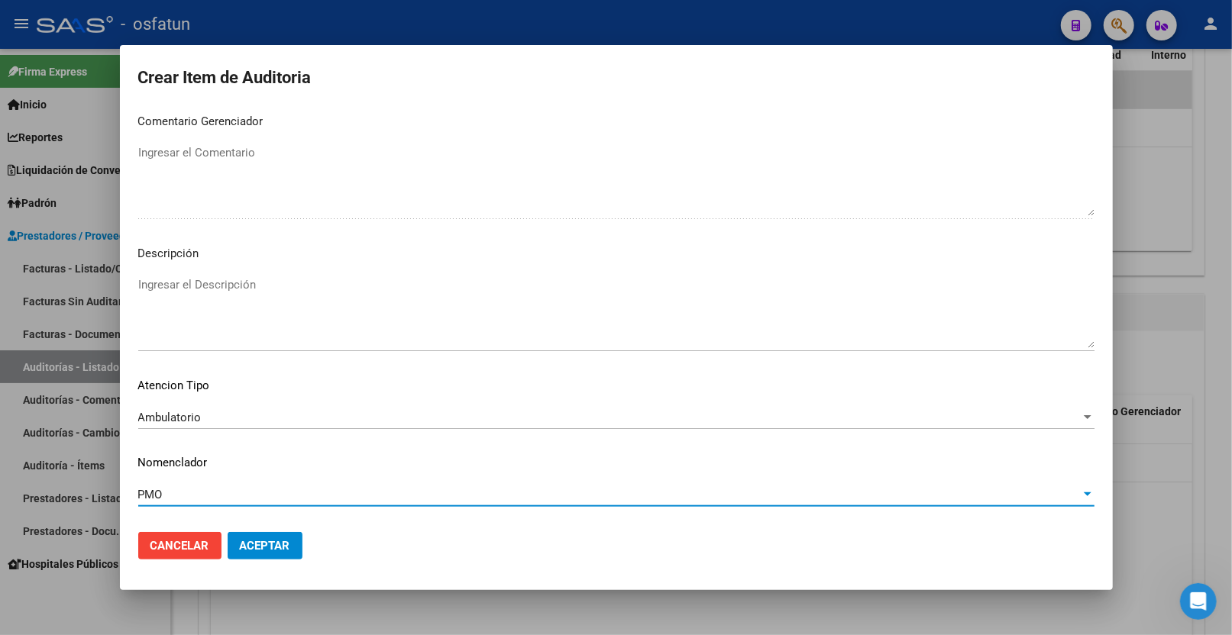
click at [260, 550] on span "Aceptar" at bounding box center [265, 546] width 50 height 14
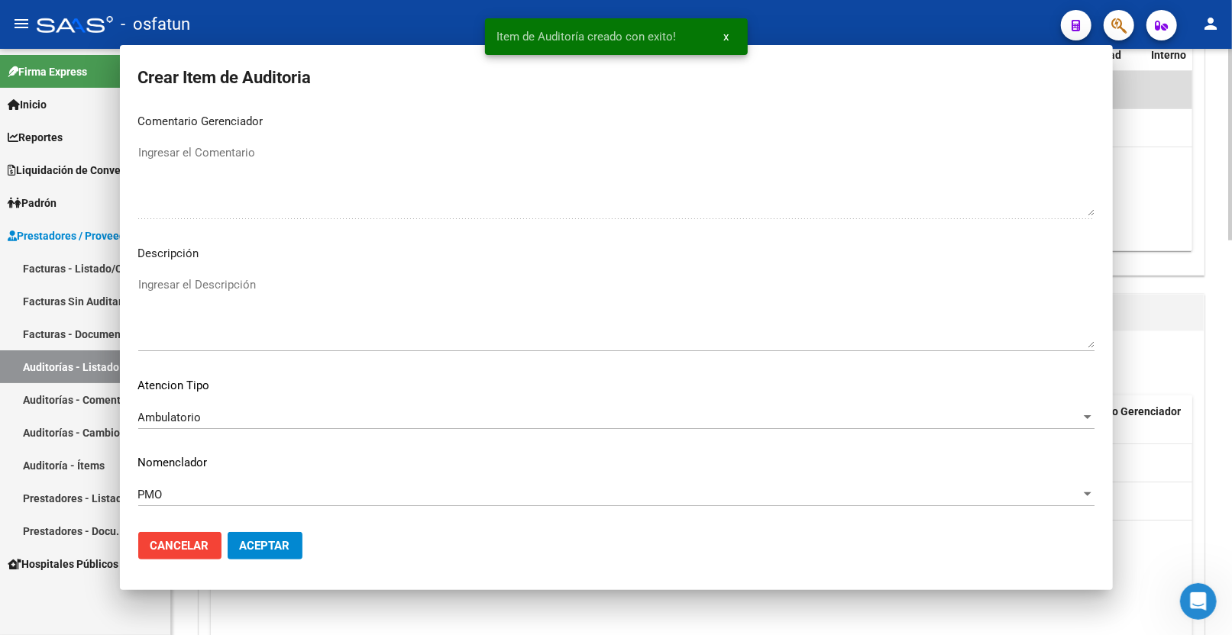
scroll to position [0, 0]
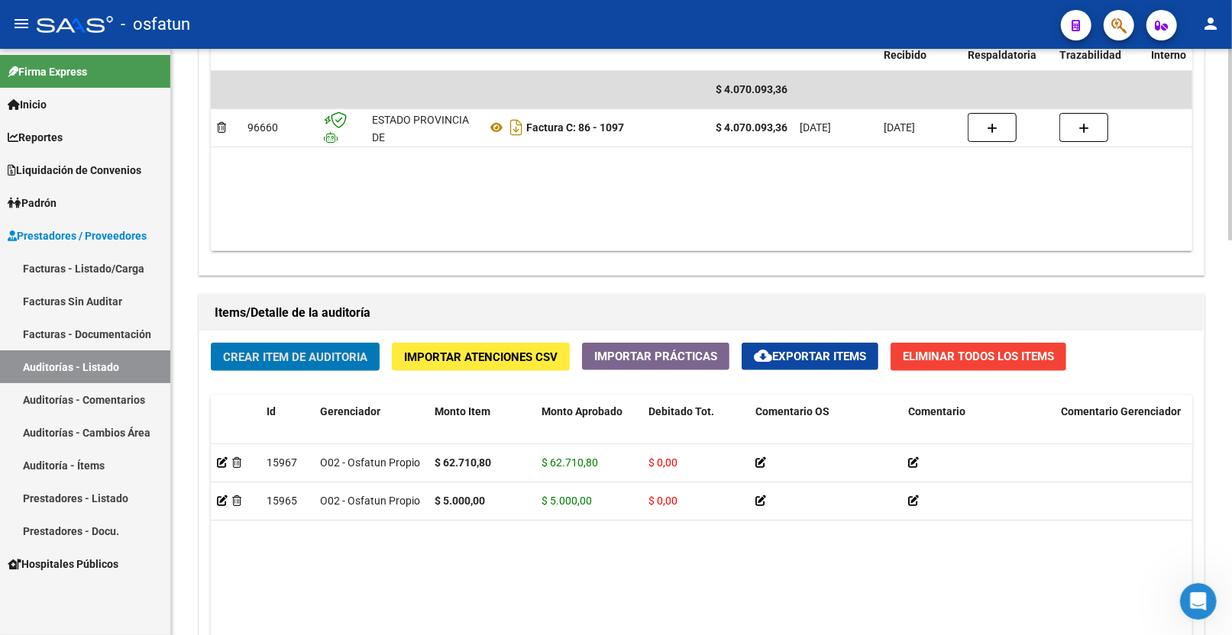
click at [329, 349] on button "Crear Item de Auditoria" at bounding box center [295, 357] width 169 height 28
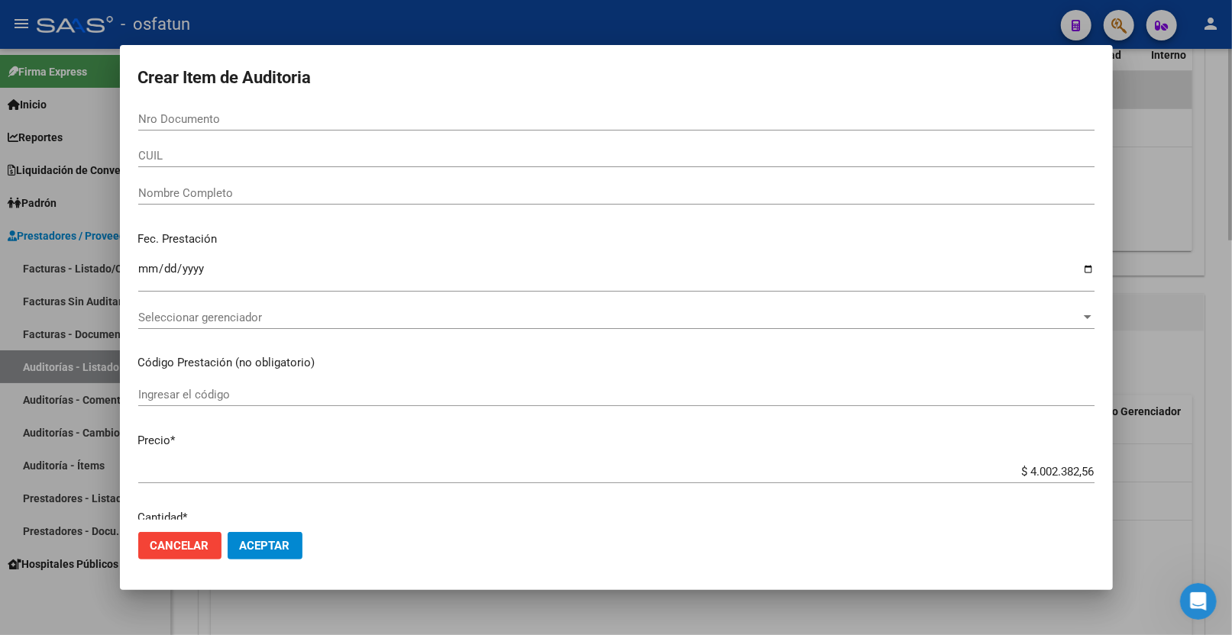
paste input "24990490"
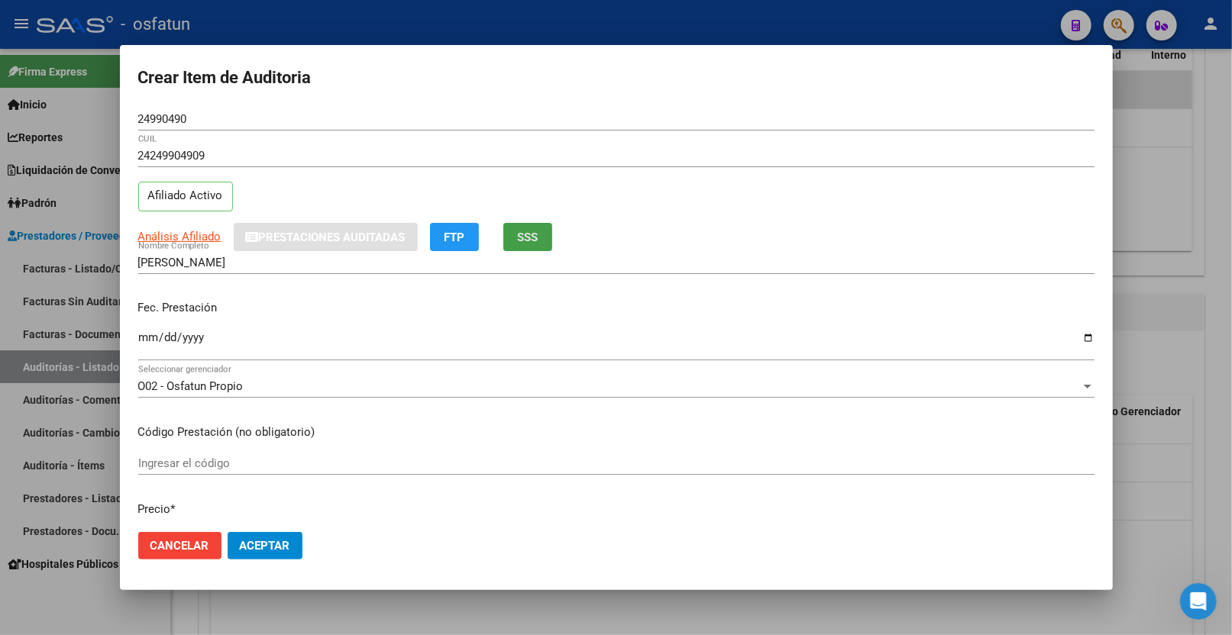
click at [532, 237] on span "SSS" at bounding box center [527, 238] width 21 height 14
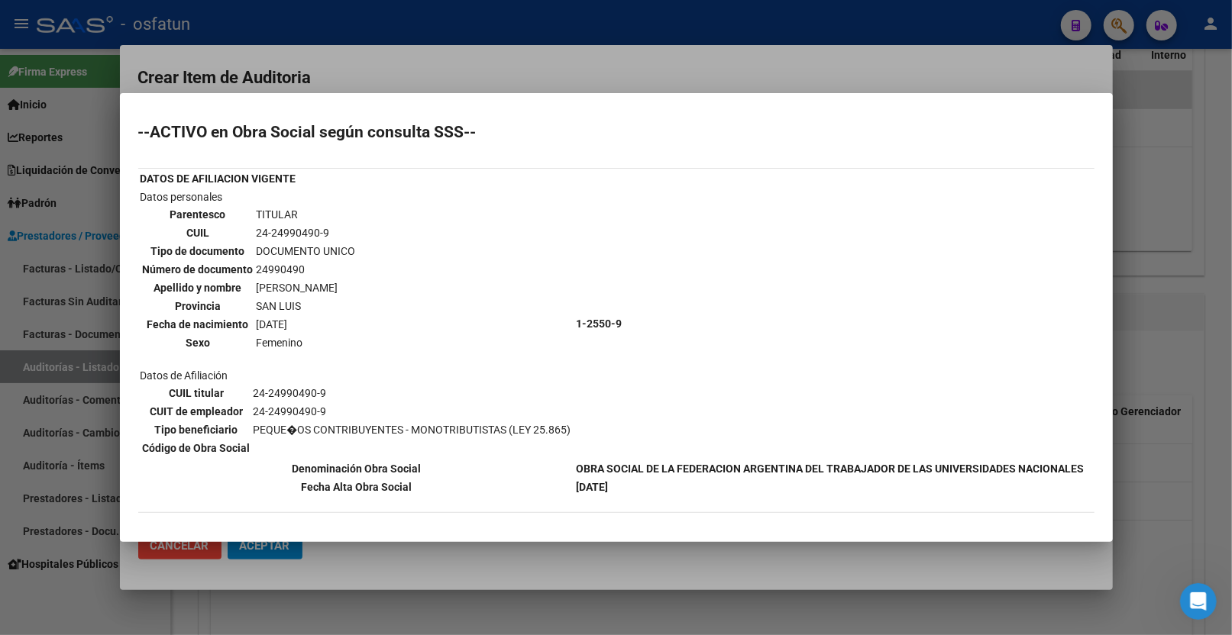
click at [696, 63] on div at bounding box center [616, 317] width 1232 height 635
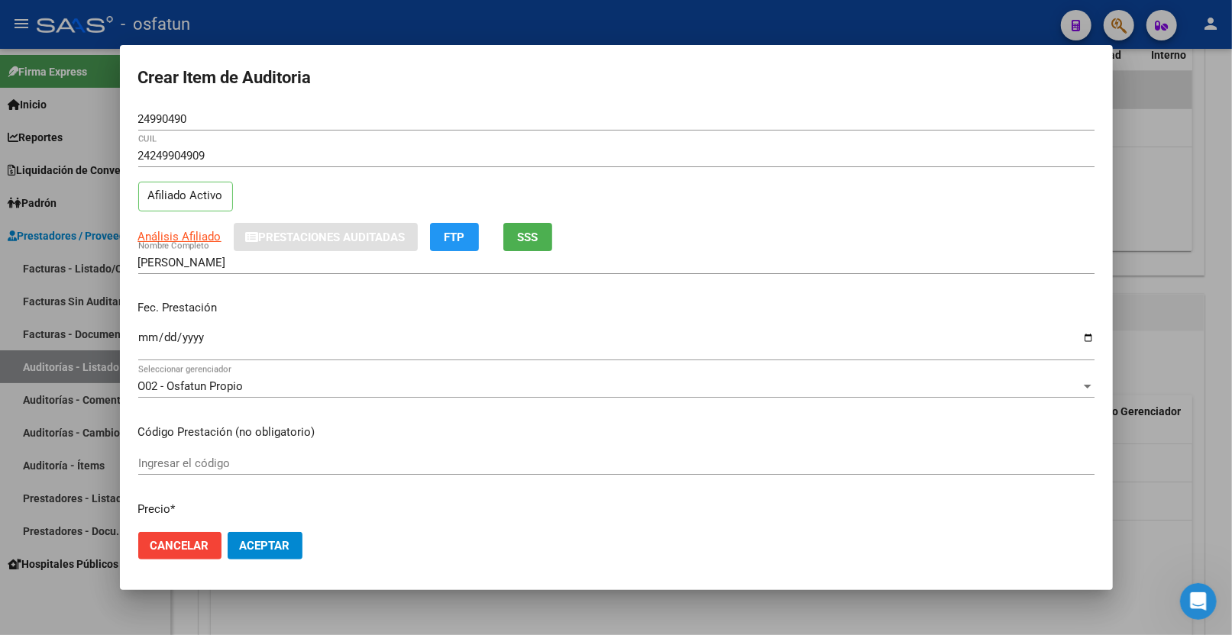
click at [143, 333] on input "Ingresar la fecha" at bounding box center [616, 343] width 956 height 24
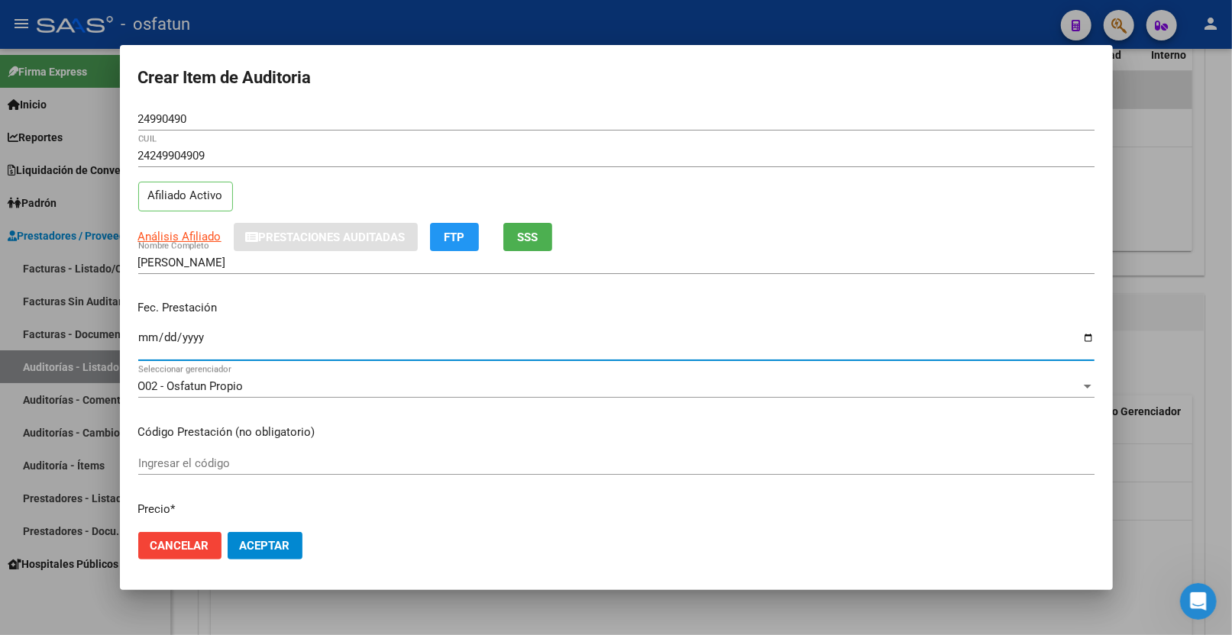
click at [155, 333] on input "Ingresar la fecha" at bounding box center [616, 343] width 956 height 24
click at [166, 334] on input "Ingresar la fecha" at bounding box center [616, 343] width 956 height 24
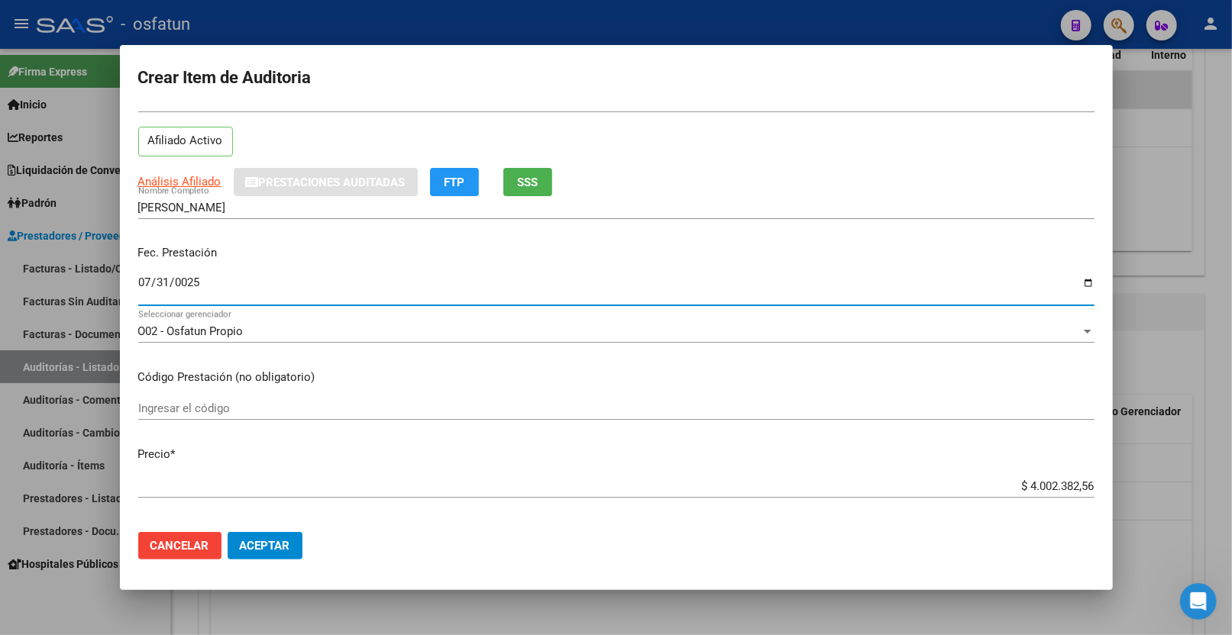
scroll to position [85, 0]
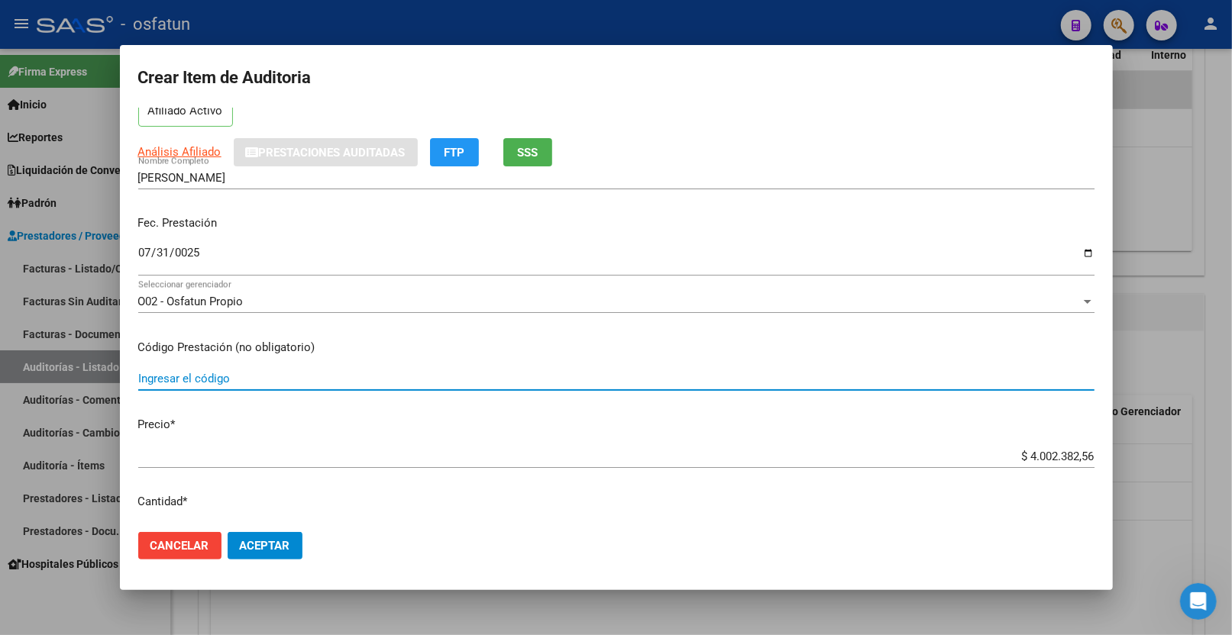
click at [221, 379] on input "Ingresar el código" at bounding box center [616, 379] width 956 height 14
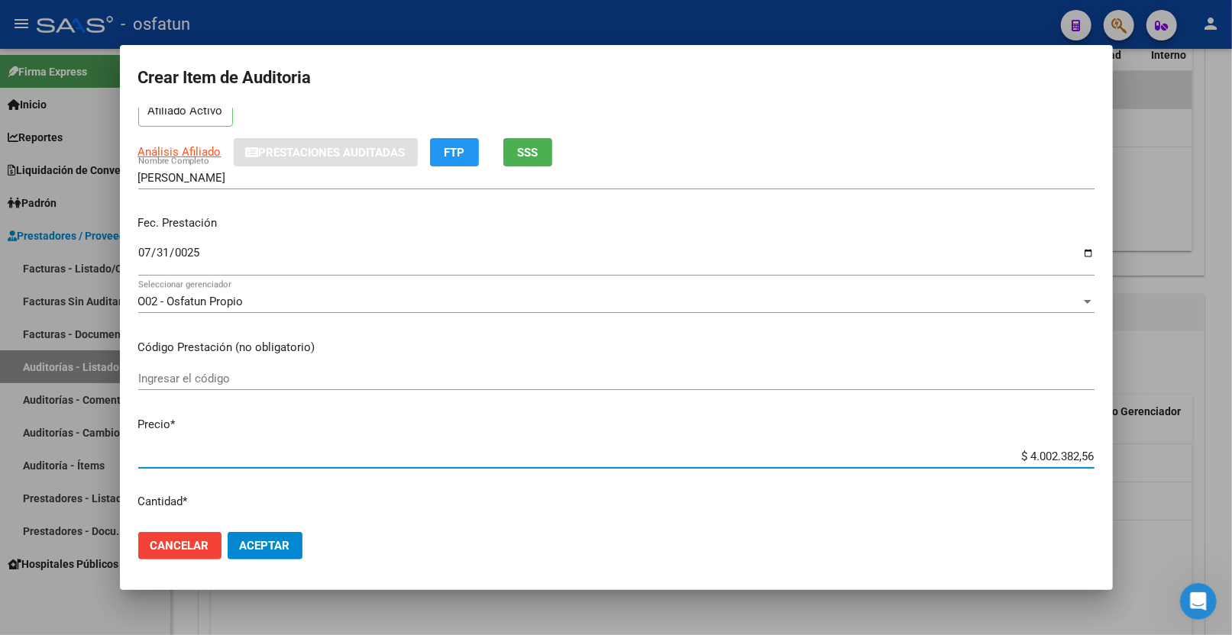
click at [199, 460] on input "$ 4.002.382,56" at bounding box center [616, 457] width 956 height 14
click at [230, 380] on input "Ingresar el código" at bounding box center [616, 379] width 956 height 14
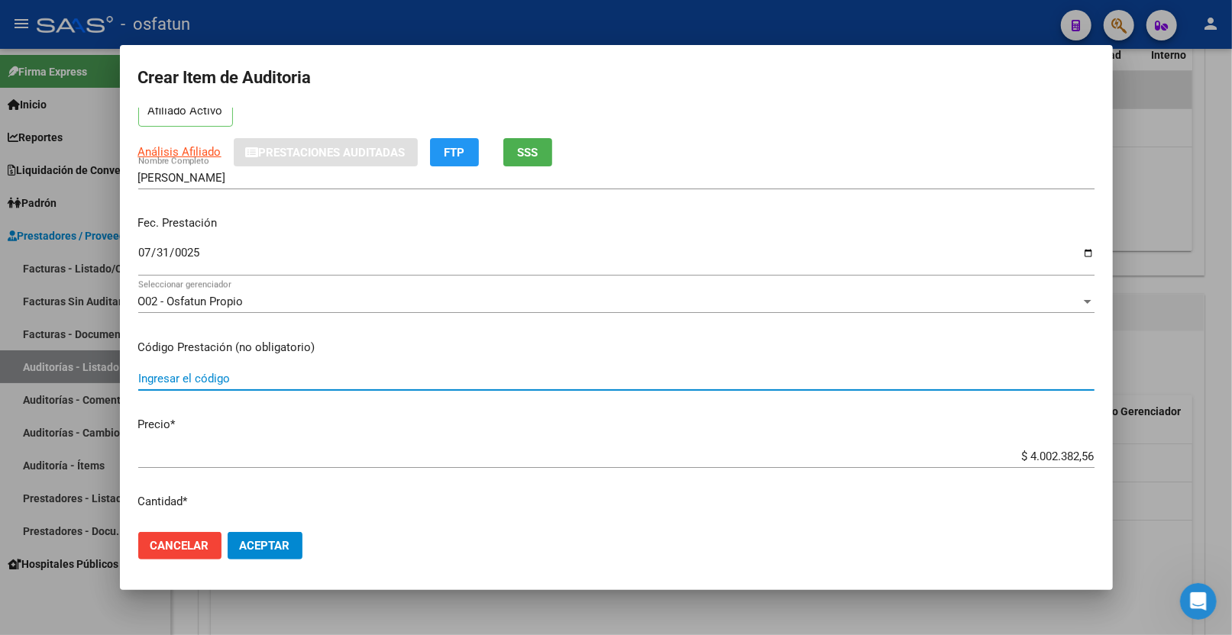
paste input "734"
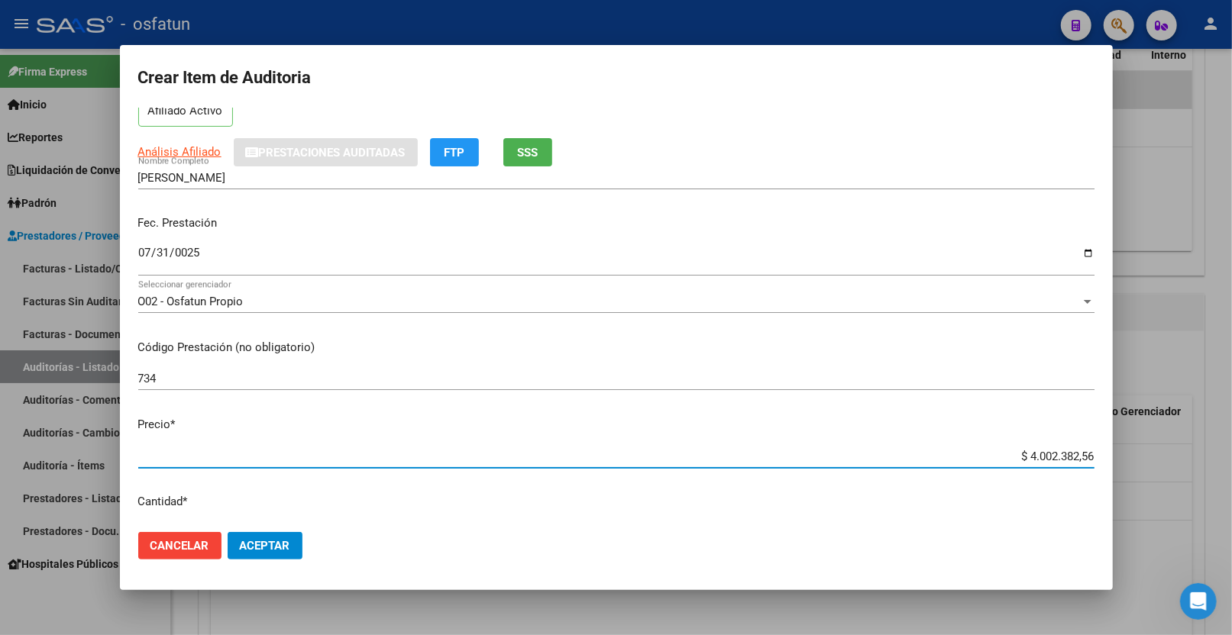
drag, startPoint x: 1014, startPoint y: 455, endPoint x: 1167, endPoint y: 455, distance: 152.8
click at [1167, 455] on div "Crear Item de Auditoria 24990490 Nro Documento 24249904909 CUIL Afiliado Activo…" at bounding box center [616, 317] width 1232 height 635
paste input "31335,27"
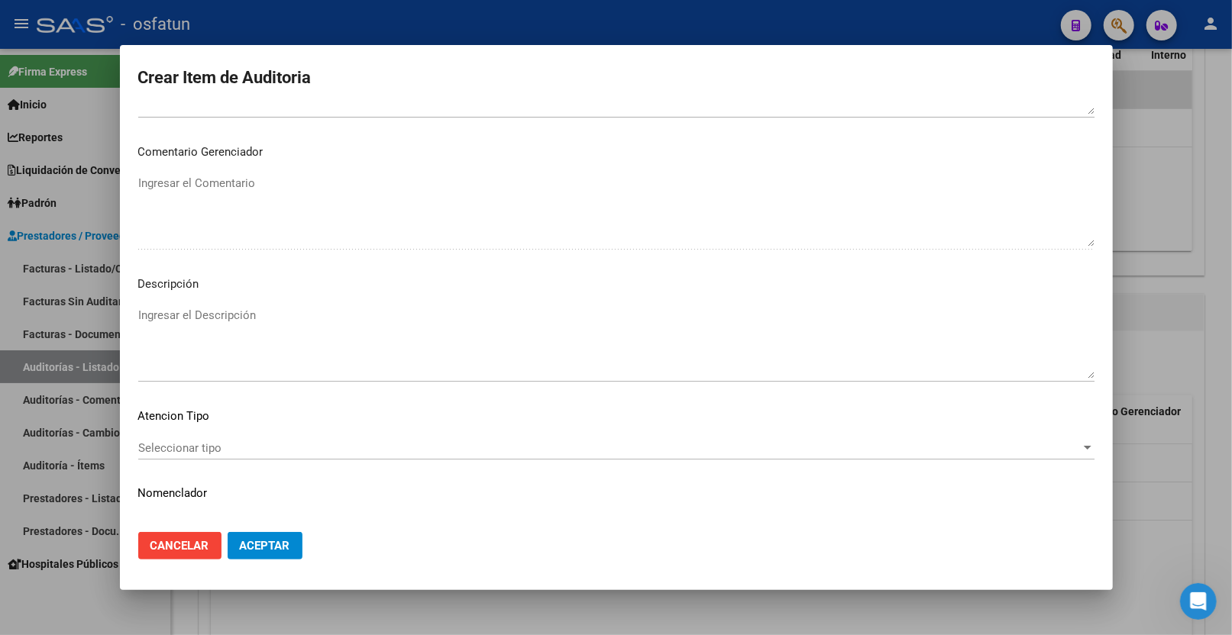
scroll to position [962, 0]
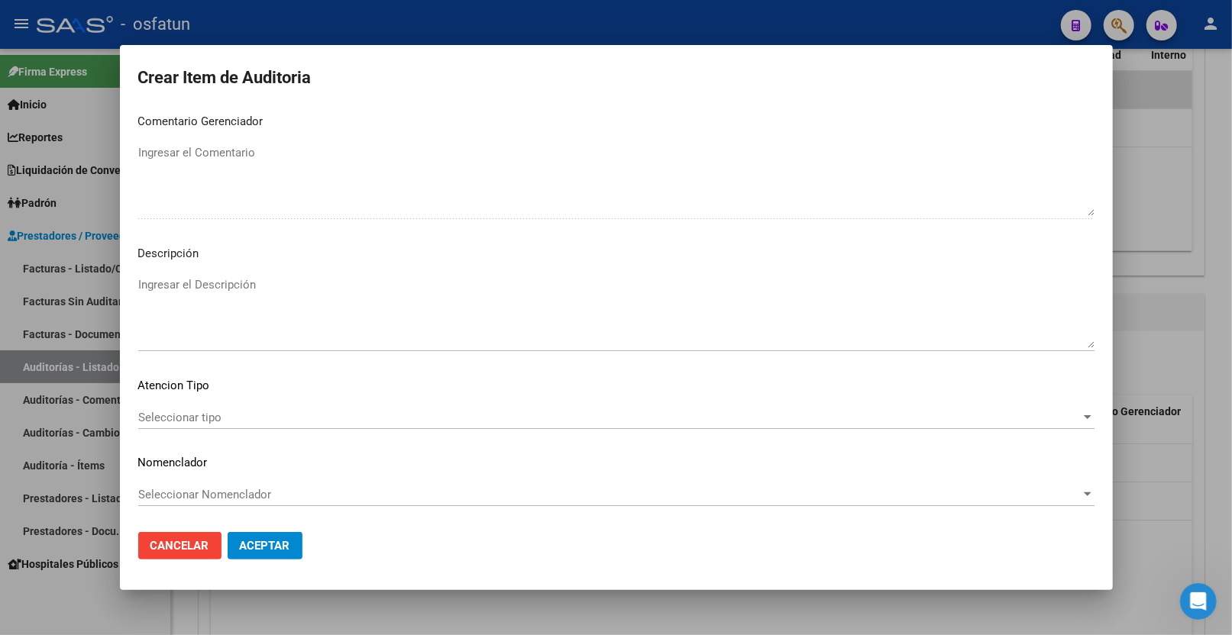
click at [227, 414] on span "Seleccionar tipo" at bounding box center [609, 418] width 942 height 14
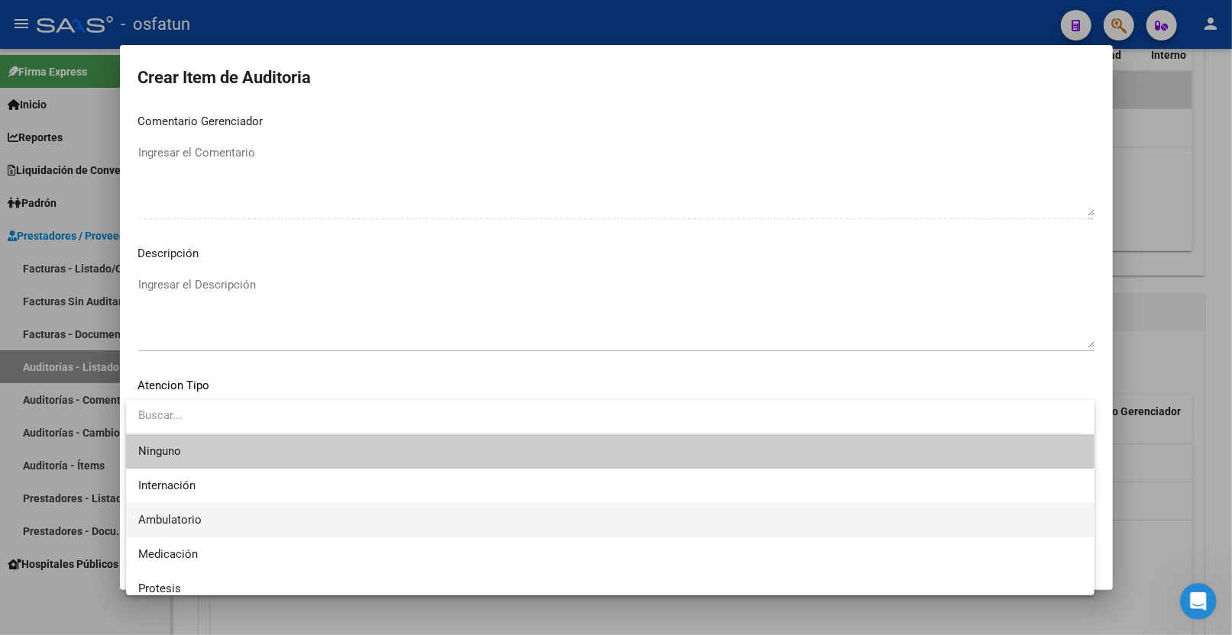
click at [218, 510] on span "Ambulatorio" at bounding box center [610, 520] width 944 height 34
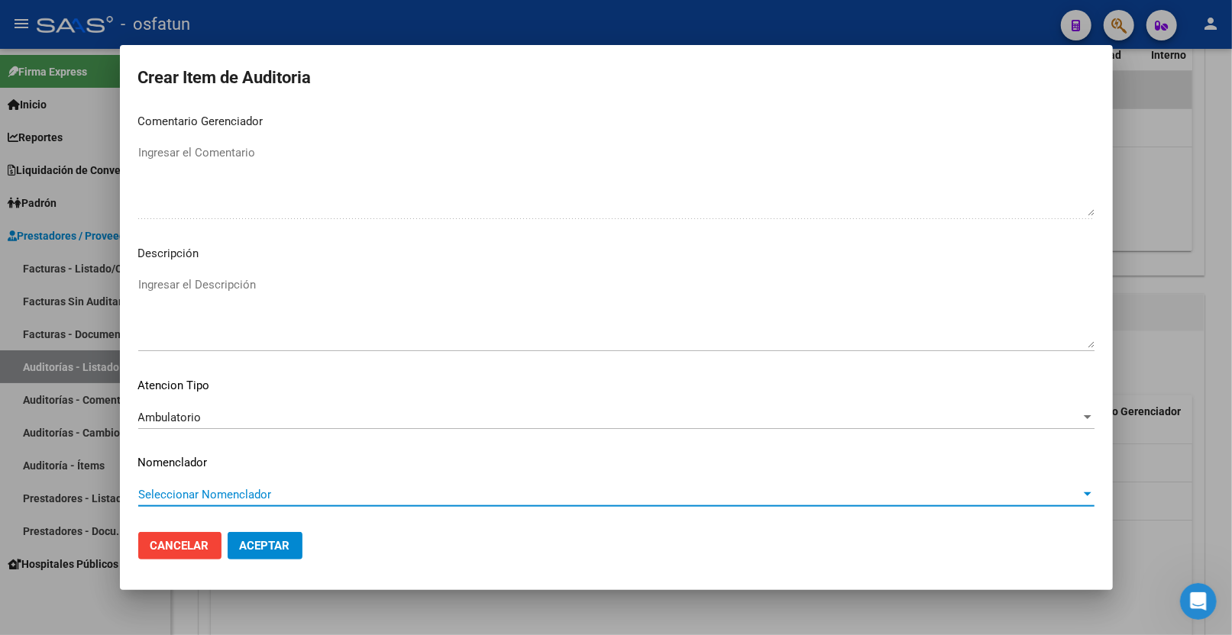
click at [212, 488] on span "Seleccionar Nomenclador" at bounding box center [609, 495] width 942 height 14
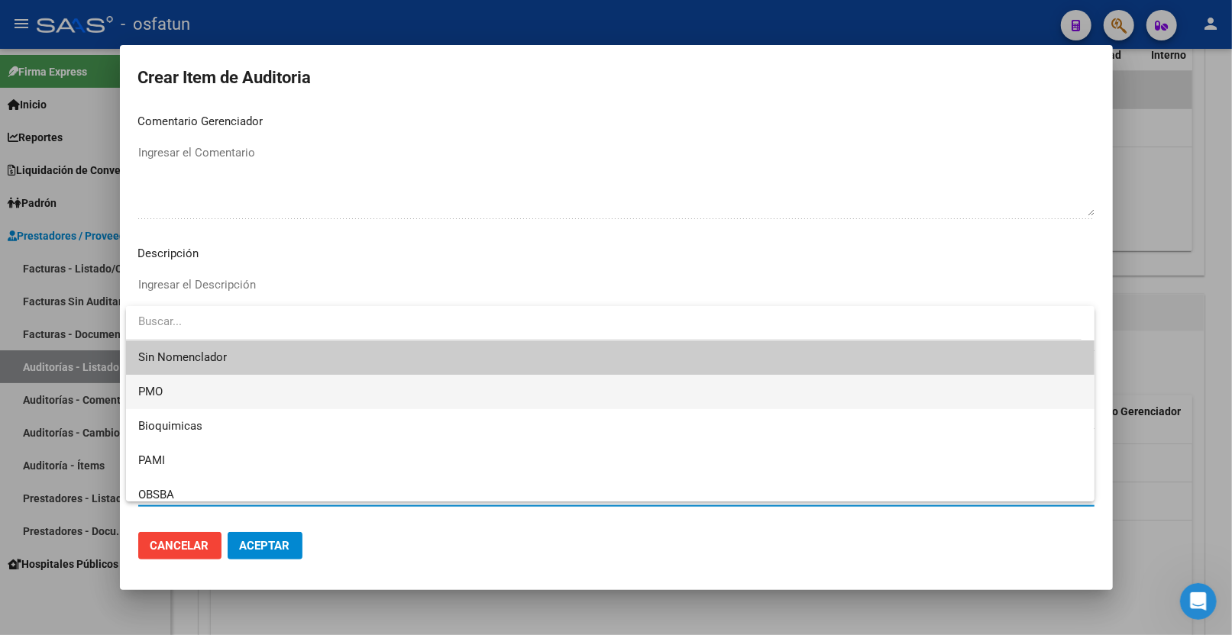
click at [210, 406] on span "PMO" at bounding box center [610, 392] width 944 height 34
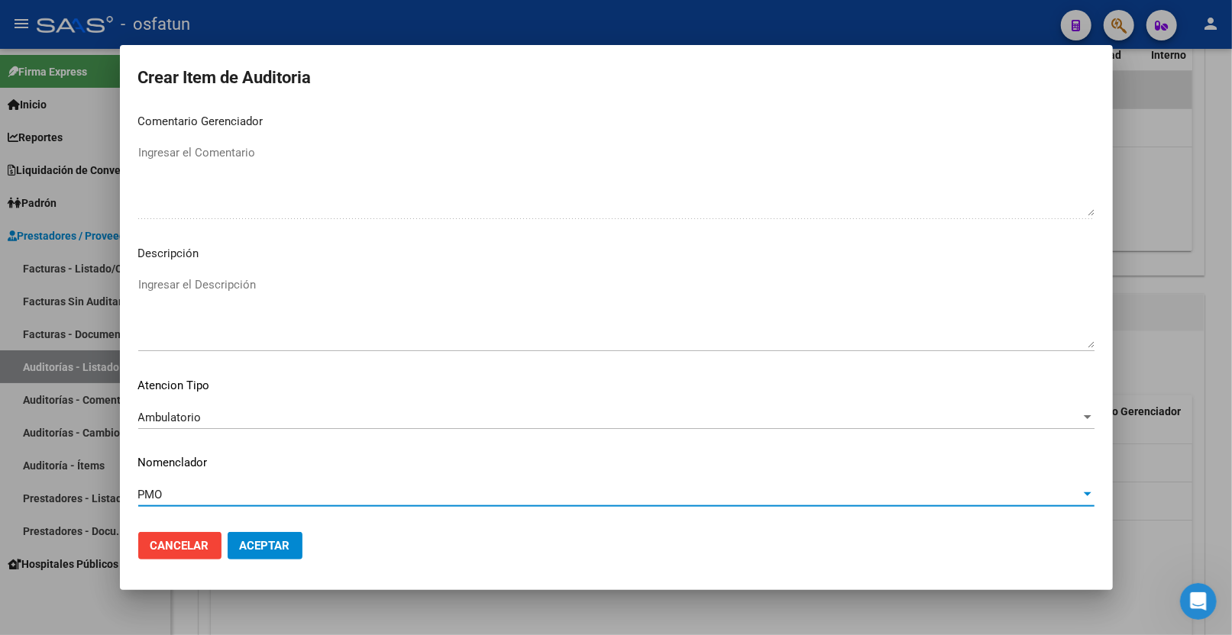
click at [283, 554] on button "Aceptar" at bounding box center [265, 545] width 75 height 27
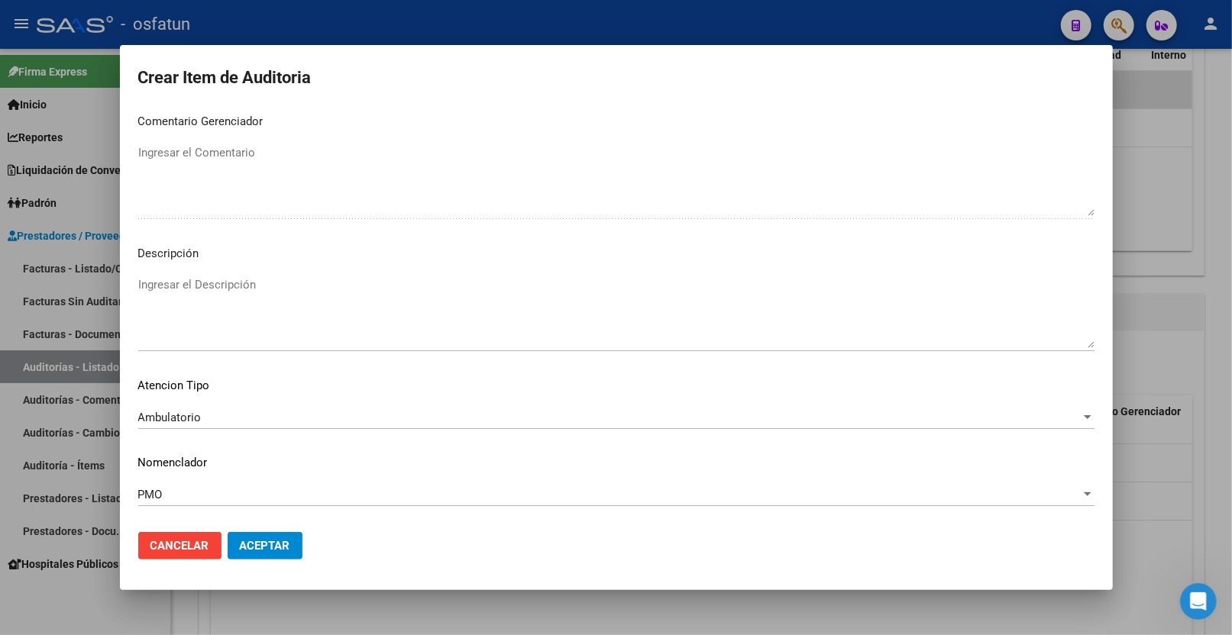
click at [273, 542] on span "Aceptar" at bounding box center [265, 546] width 50 height 14
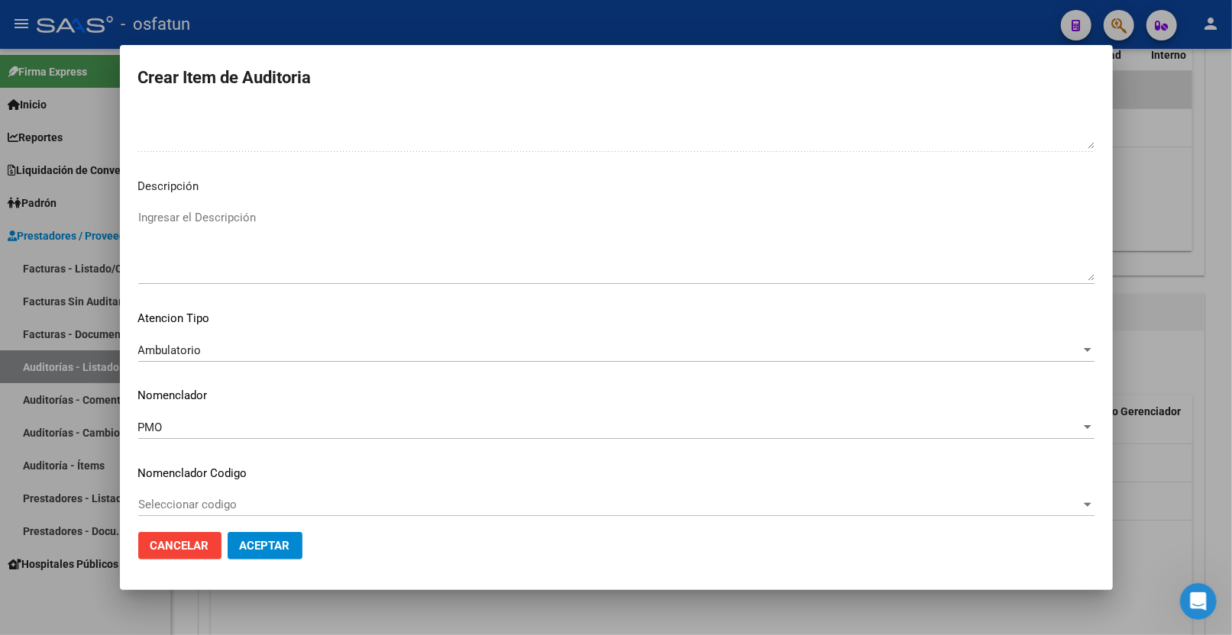
scroll to position [1039, 0]
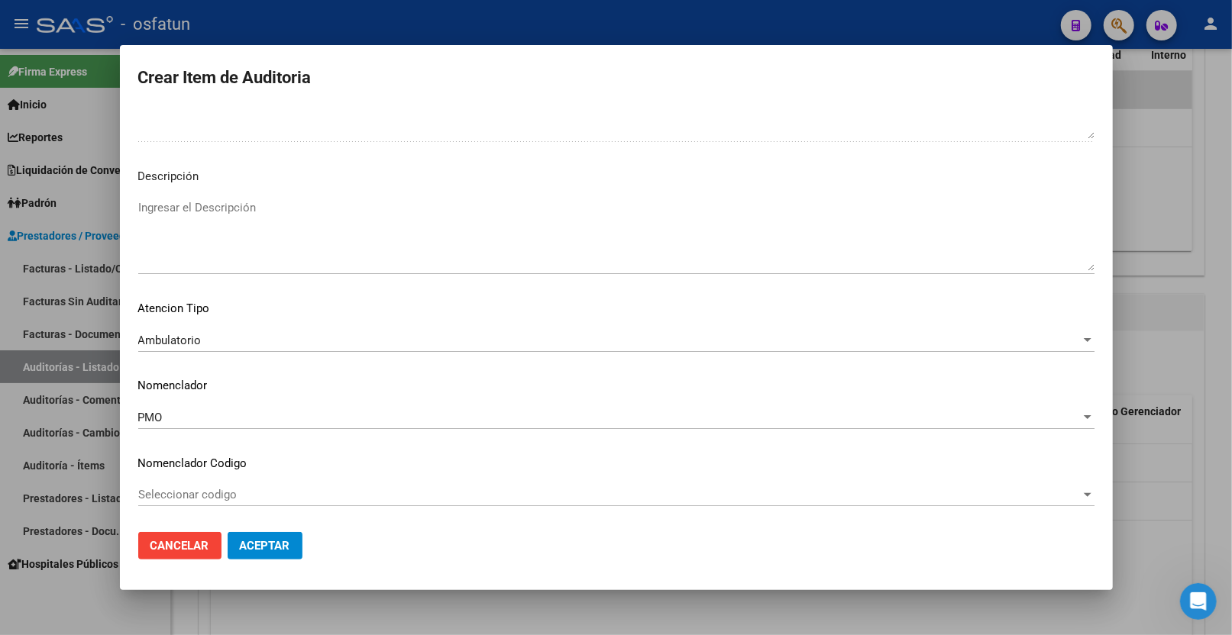
click at [251, 545] on span "Aceptar" at bounding box center [265, 546] width 50 height 14
drag, startPoint x: 308, startPoint y: 555, endPoint x: 273, endPoint y: 552, distance: 34.5
click at [296, 558] on mat-dialog-actions "Cancelar Aceptar" at bounding box center [616, 546] width 956 height 52
click at [273, 552] on span "Aceptar" at bounding box center [265, 546] width 50 height 14
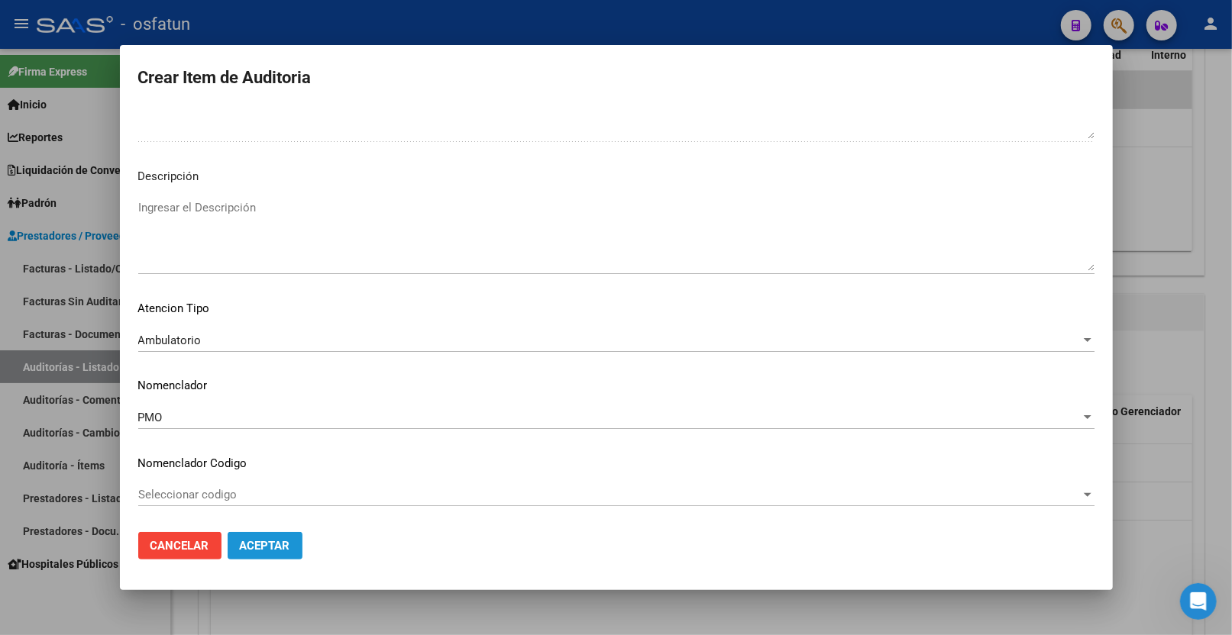
click at [270, 548] on span "Aceptar" at bounding box center [265, 546] width 50 height 14
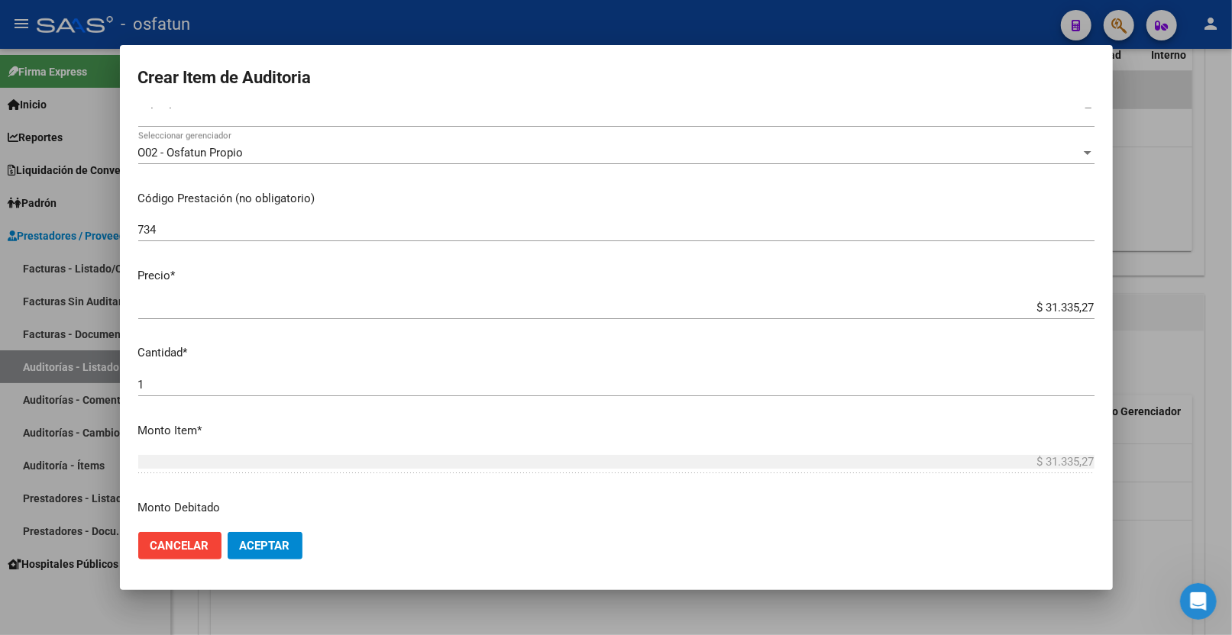
scroll to position [254, 0]
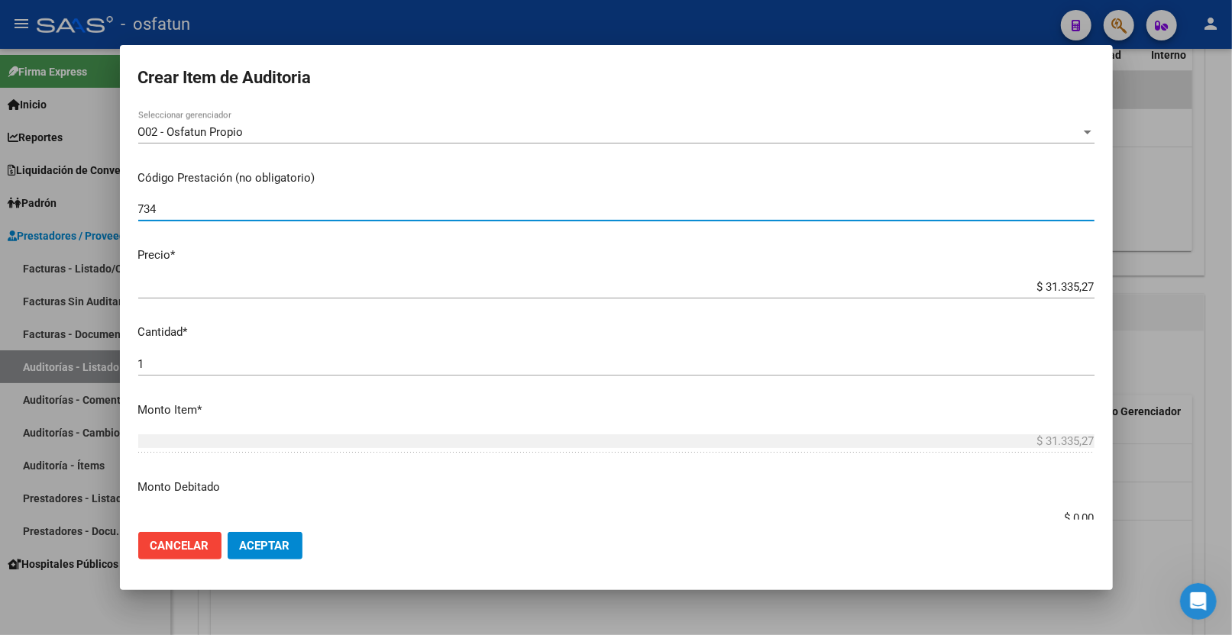
drag, startPoint x: 160, startPoint y: 206, endPoint x: 62, endPoint y: 202, distance: 98.6
click at [63, 203] on div "Crear Item de Auditoria 24990490 Nro Documento 24249904909 CUIL Afiliado Activo…" at bounding box center [616, 317] width 1232 height 635
click at [269, 545] on span "Aceptar" at bounding box center [265, 546] width 50 height 14
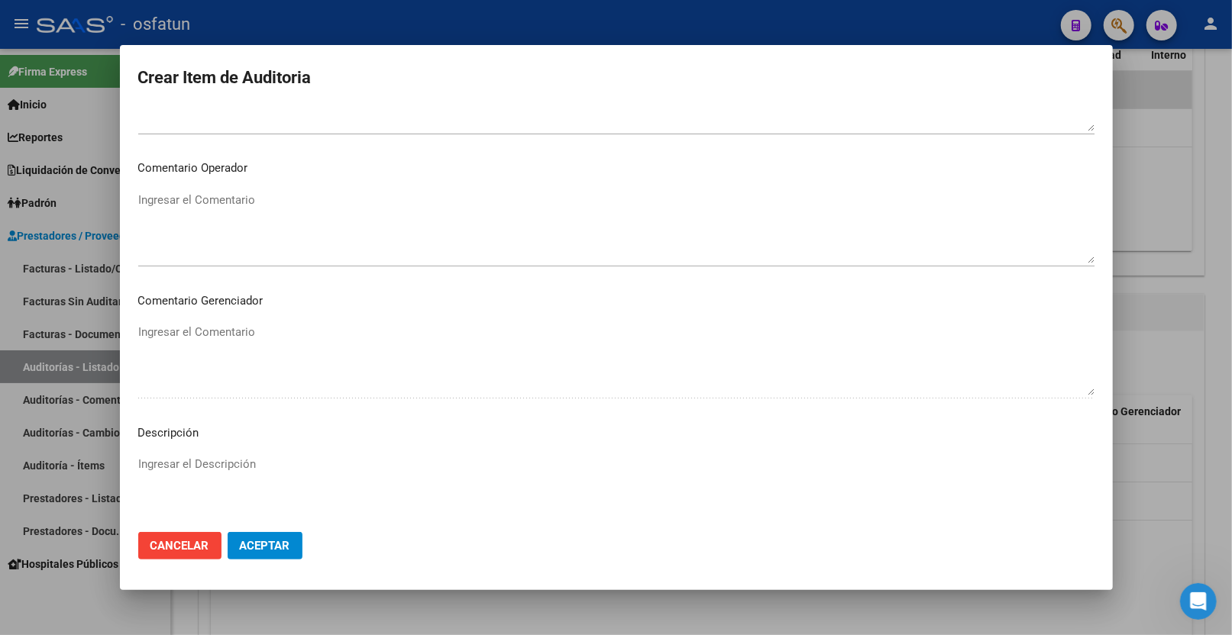
scroll to position [1039, 0]
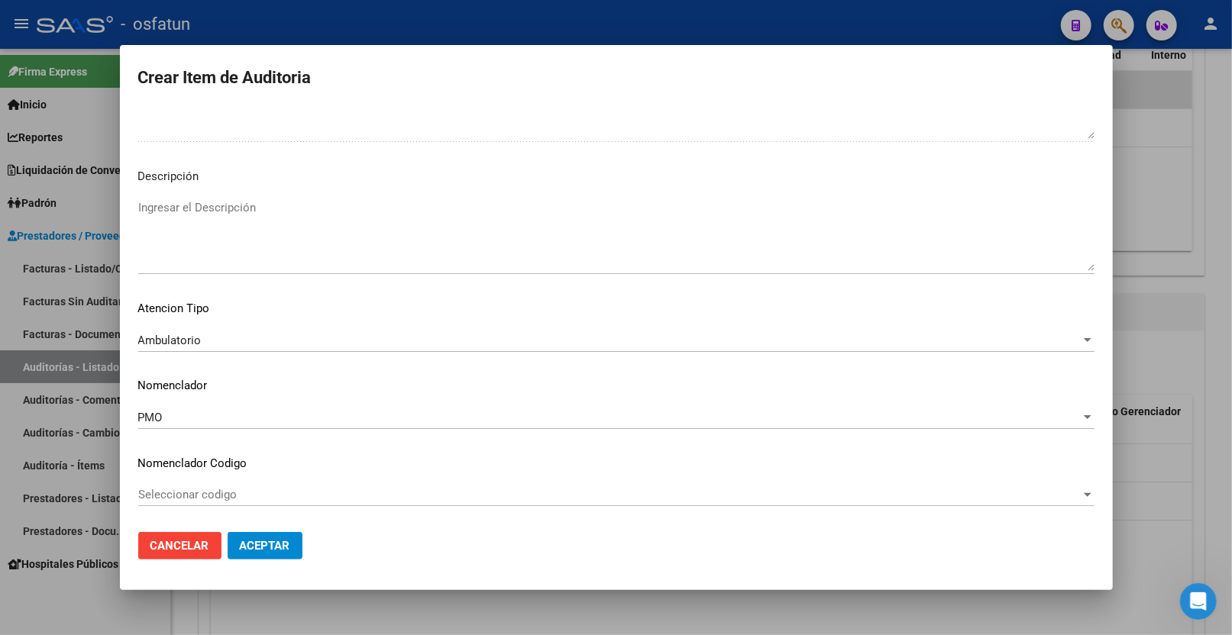
click at [191, 483] on div "Seleccionar codigo Seleccionar codigo" at bounding box center [616, 494] width 956 height 23
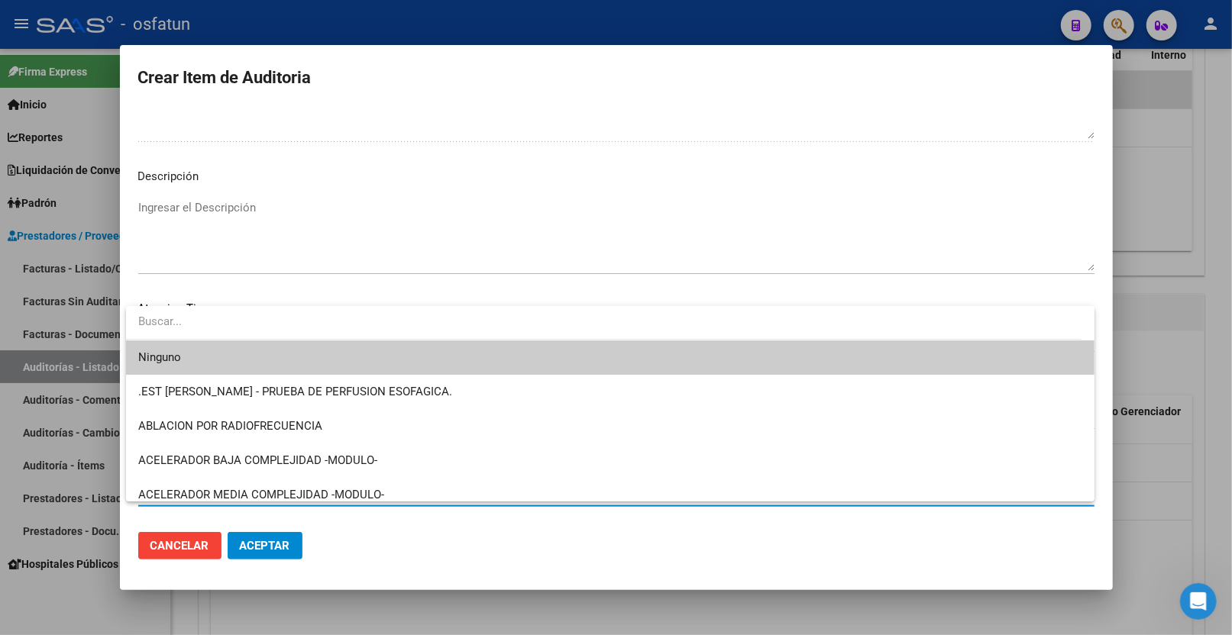
click at [309, 260] on div at bounding box center [616, 317] width 1232 height 635
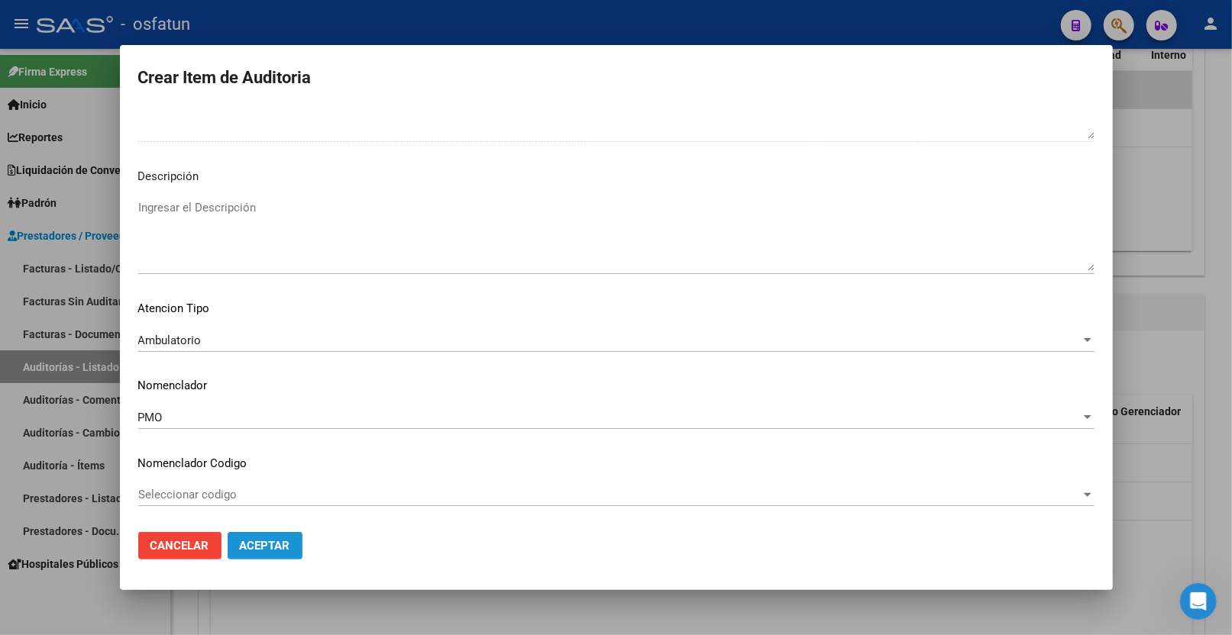
click at [238, 548] on button "Aceptar" at bounding box center [265, 545] width 75 height 27
drag, startPoint x: 238, startPoint y: 550, endPoint x: 260, endPoint y: 543, distance: 23.2
click at [238, 550] on button "Aceptar" at bounding box center [265, 545] width 75 height 27
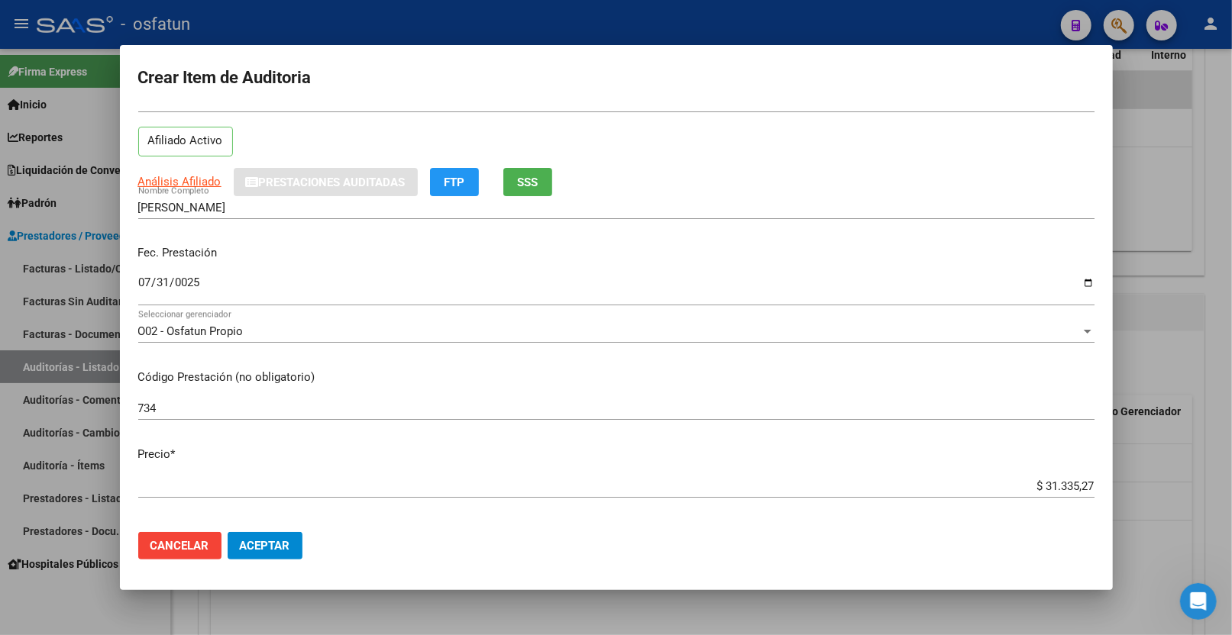
scroll to position [85, 0]
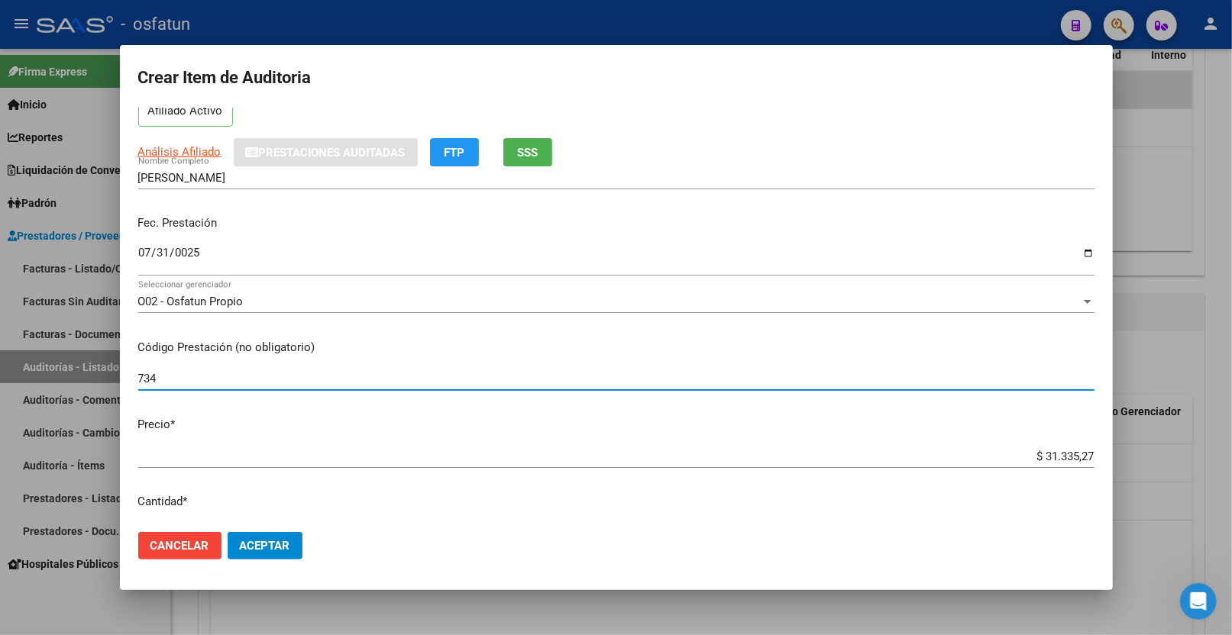
drag, startPoint x: 133, startPoint y: 380, endPoint x: 115, endPoint y: 380, distance: 17.6
click at [115, 380] on div "Crear Item de Auditoria 24990490 Nro Documento 24249904909 CUIL Afiliado Activo…" at bounding box center [616, 317] width 1232 height 635
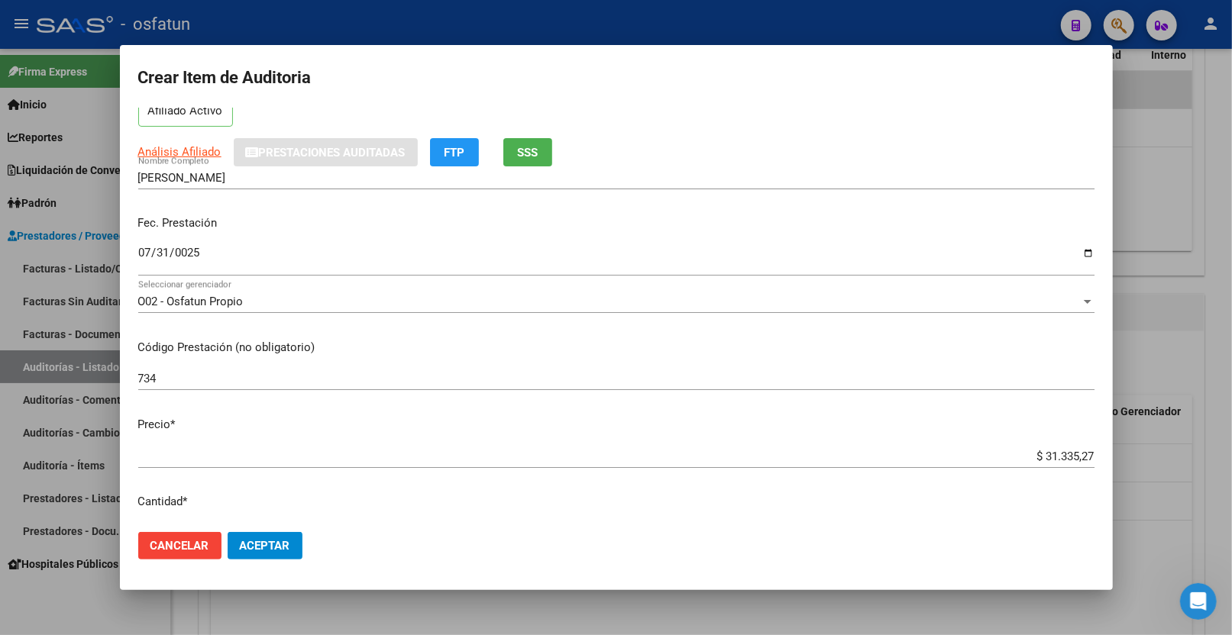
scroll to position [339, 0]
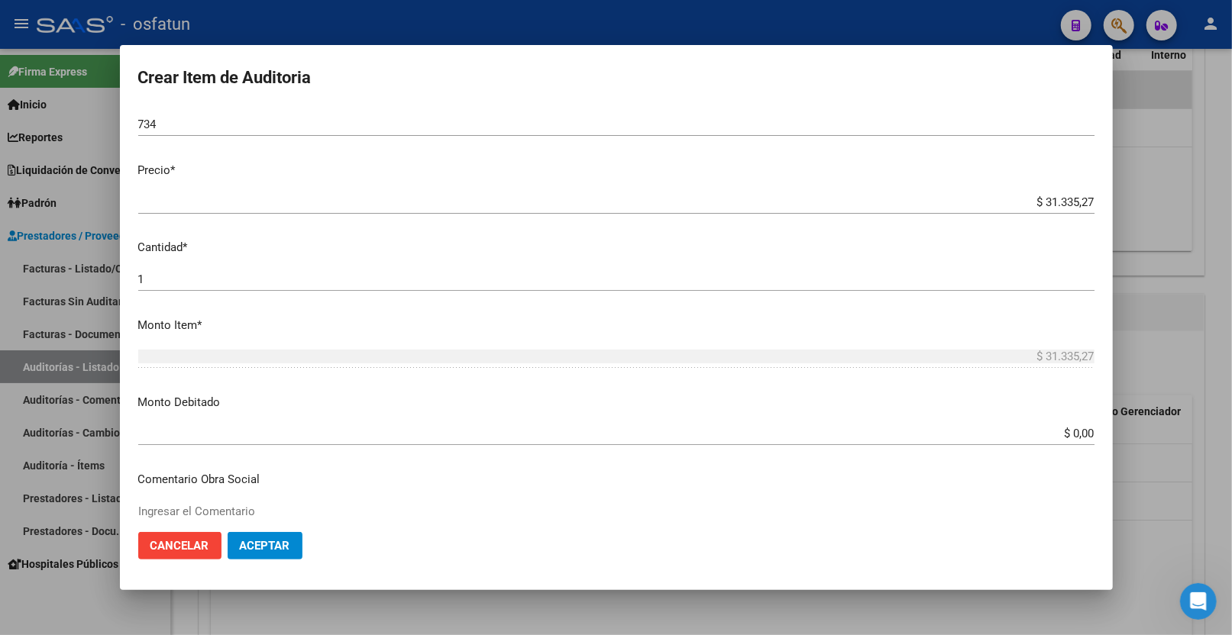
click at [254, 543] on span "Aceptar" at bounding box center [265, 546] width 50 height 14
click at [252, 542] on span "Aceptar" at bounding box center [265, 546] width 50 height 14
click at [251, 542] on span "Aceptar" at bounding box center [265, 546] width 50 height 14
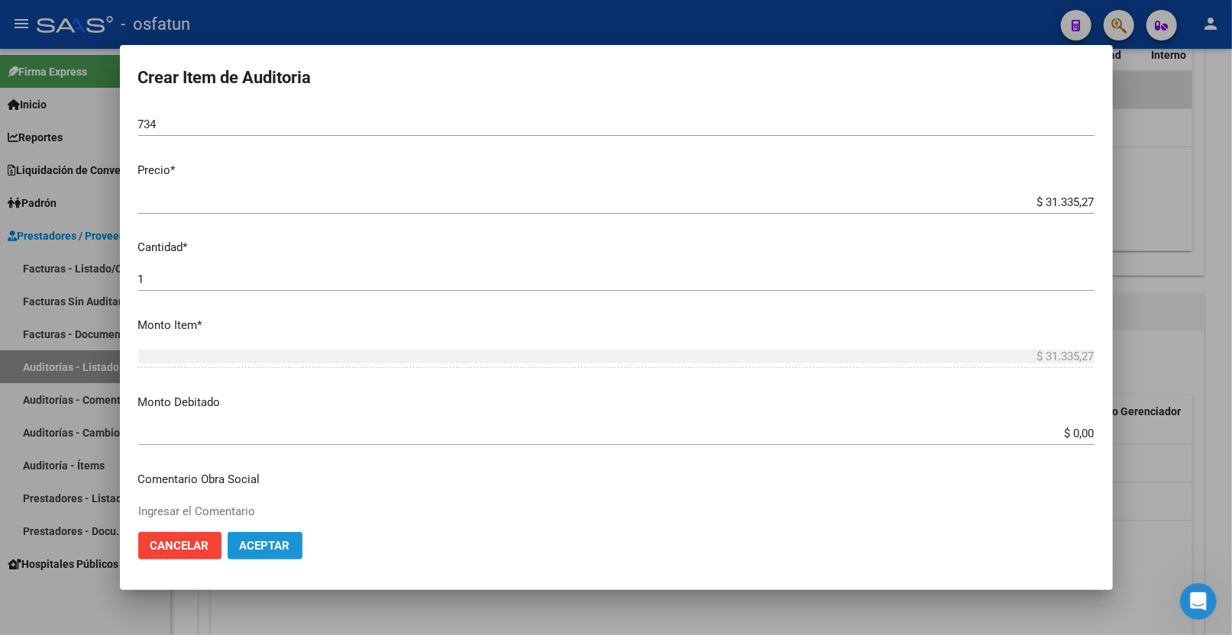
click at [250, 543] on span "Aceptar" at bounding box center [265, 546] width 50 height 14
click at [249, 545] on span "Aceptar" at bounding box center [265, 546] width 50 height 14
drag, startPoint x: 249, startPoint y: 545, endPoint x: 258, endPoint y: 538, distance: 11.5
click at [257, 542] on span "Aceptar" at bounding box center [265, 546] width 50 height 14
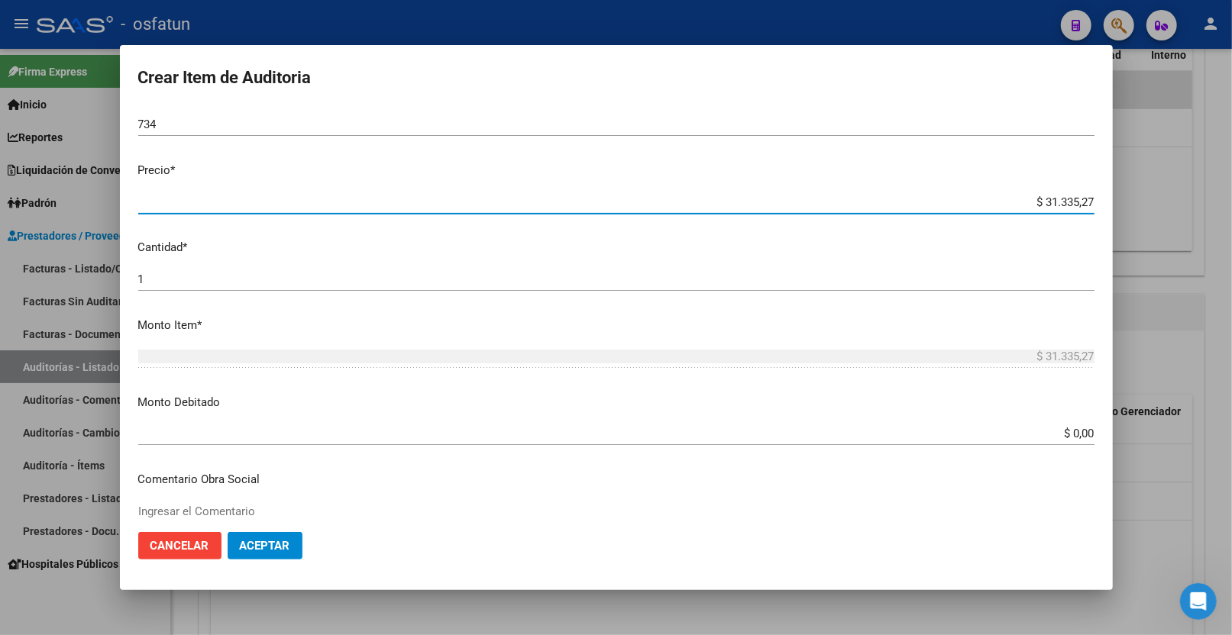
drag, startPoint x: 1033, startPoint y: 202, endPoint x: 1165, endPoint y: 199, distance: 132.2
click at [1165, 199] on div "Crear Item de Auditoria 24990490 Nro Documento 24249904909 CUIL Afiliado Activo…" at bounding box center [616, 317] width 1232 height 635
click at [291, 540] on button "Aceptar" at bounding box center [265, 545] width 75 height 27
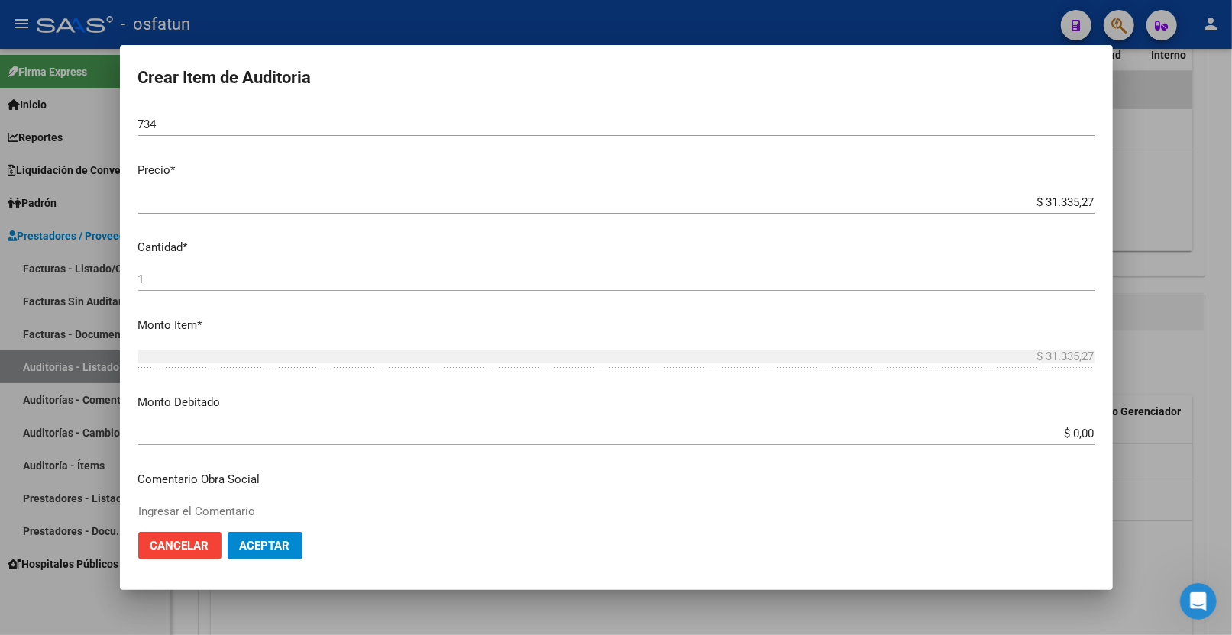
click at [291, 540] on button "Aceptar" at bounding box center [265, 545] width 75 height 27
drag, startPoint x: 291, startPoint y: 540, endPoint x: 226, endPoint y: 540, distance: 64.9
click at [283, 540] on button "Aceptar" at bounding box center [265, 545] width 75 height 27
click at [1153, 425] on div at bounding box center [616, 317] width 1232 height 635
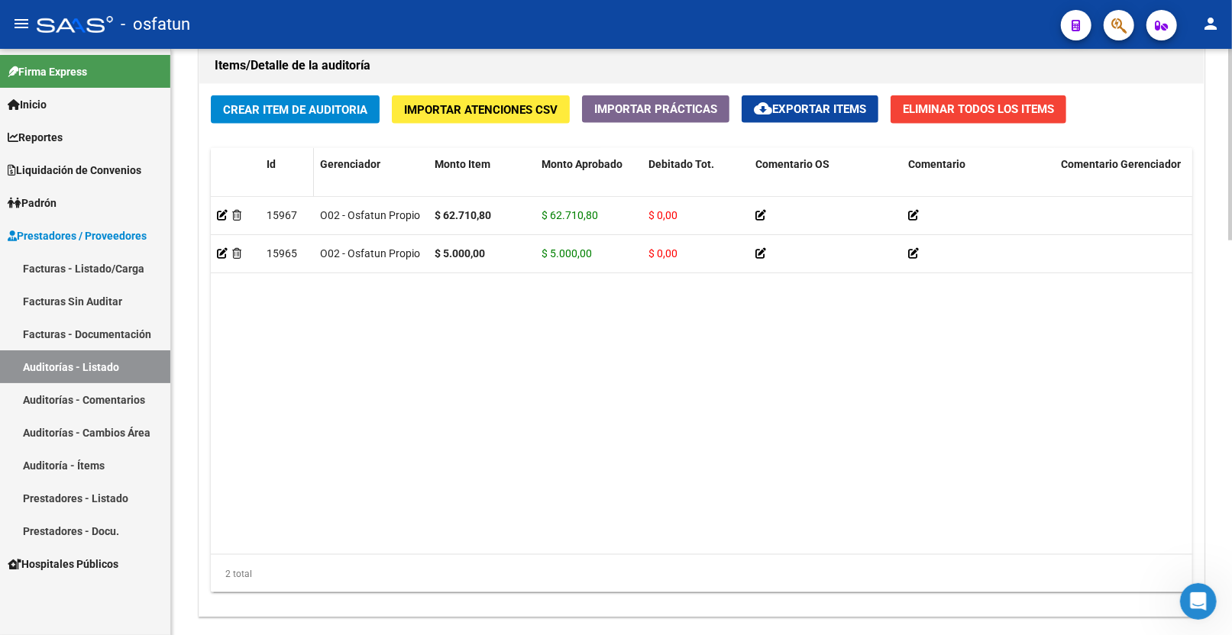
scroll to position [1124, 0]
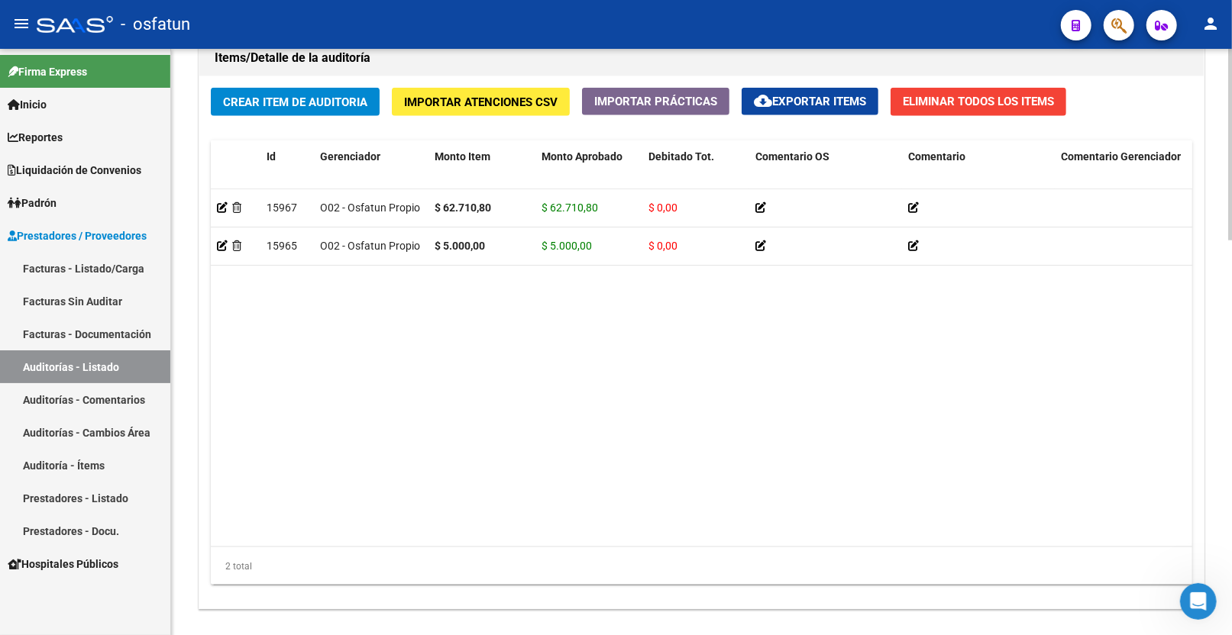
click at [293, 105] on span "Crear Item de Auditoria" at bounding box center [295, 102] width 144 height 14
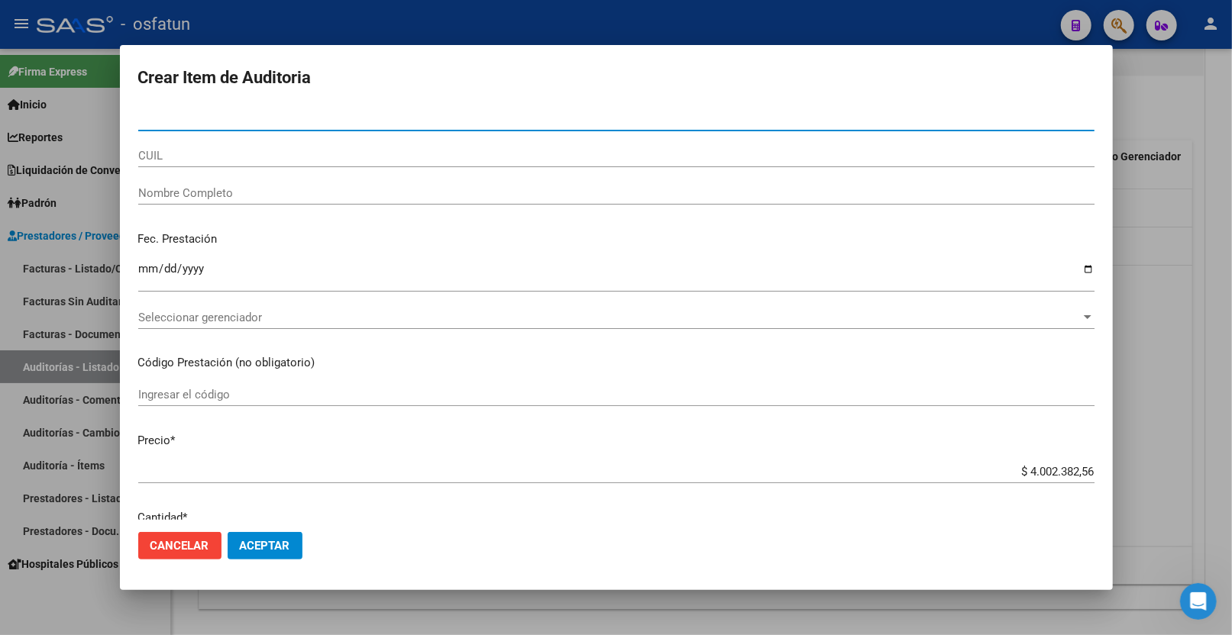
paste input "24990490"
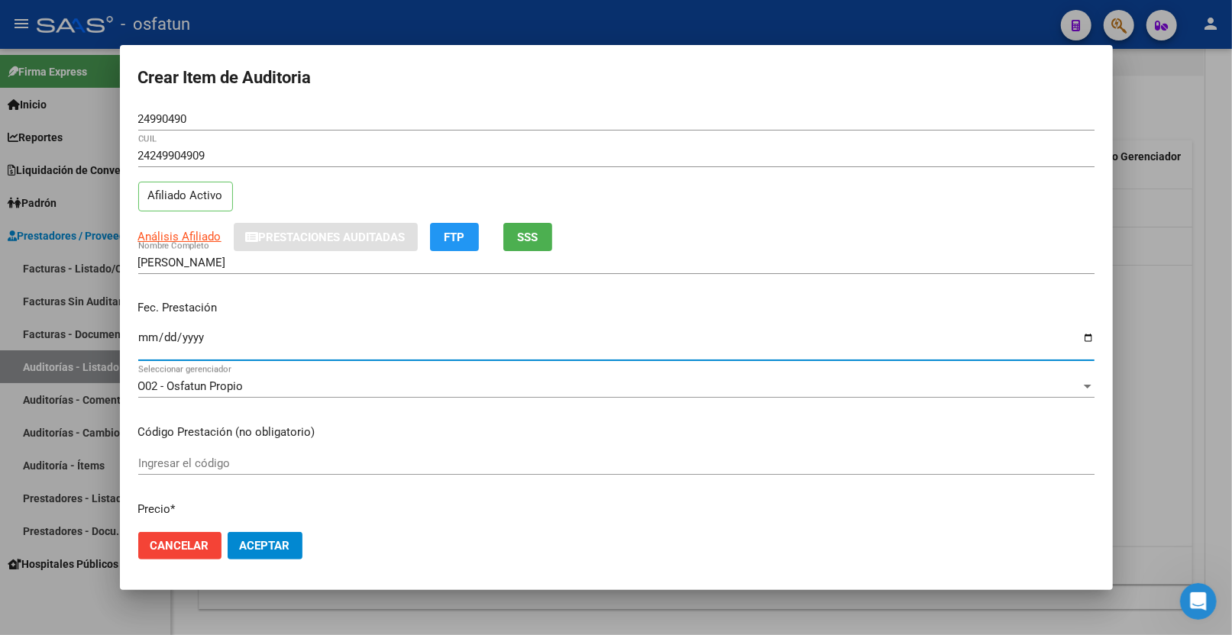
click at [141, 339] on input "Ingresar la fecha" at bounding box center [616, 343] width 956 height 24
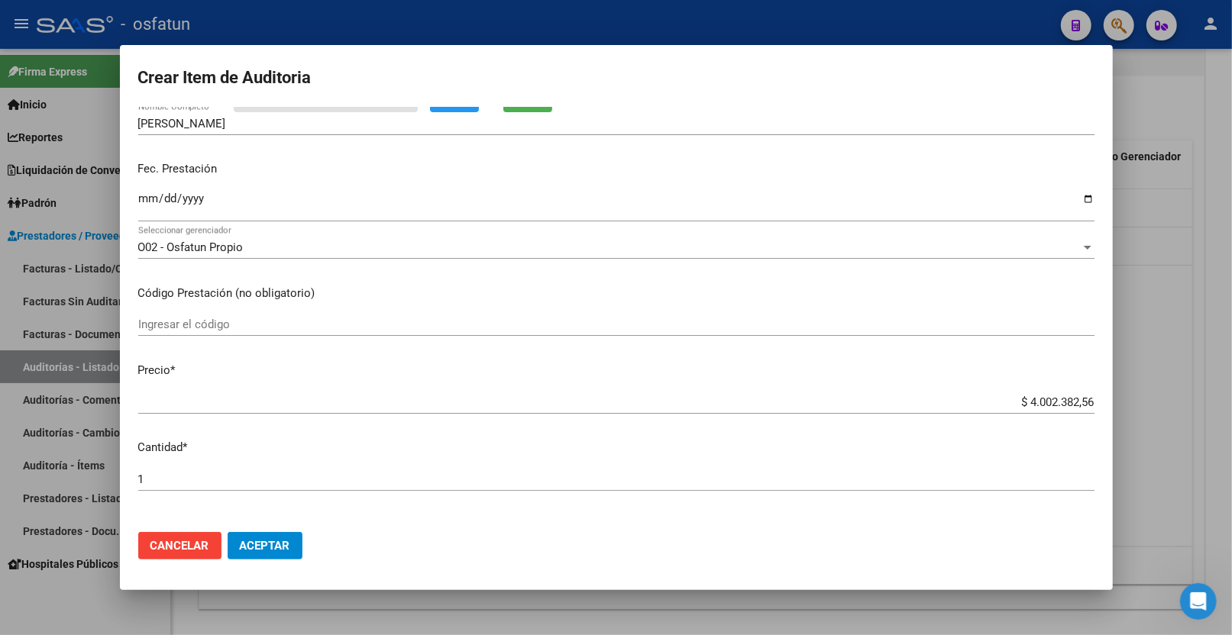
scroll to position [170, 0]
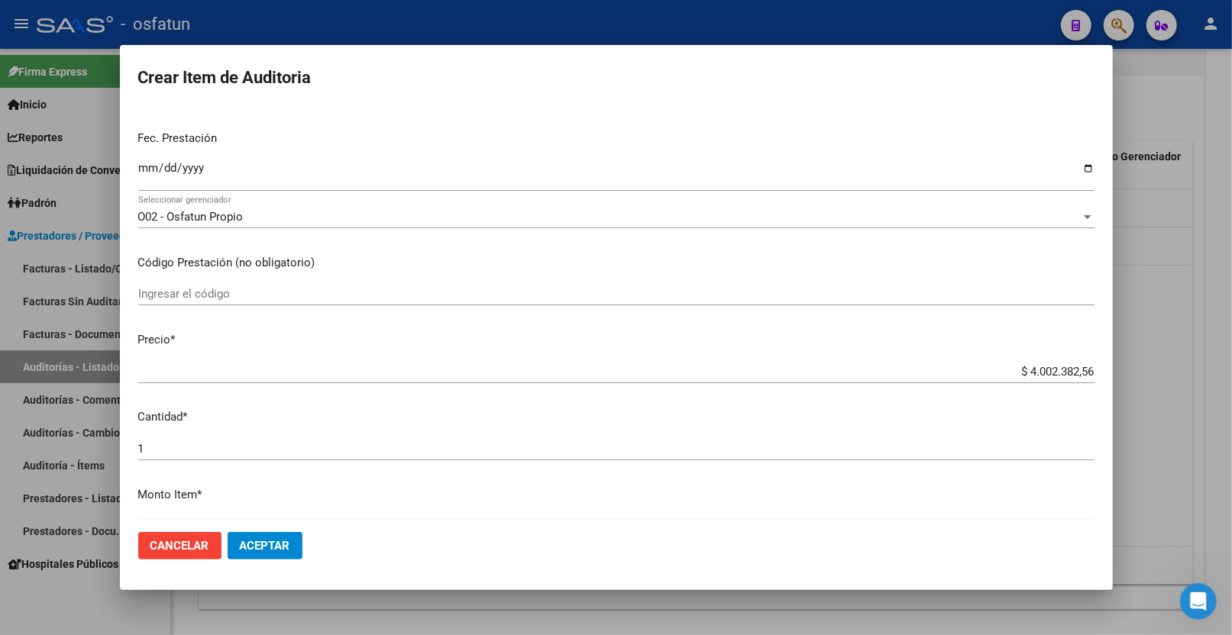
click at [201, 286] on div "Ingresar el código" at bounding box center [616, 294] width 956 height 23
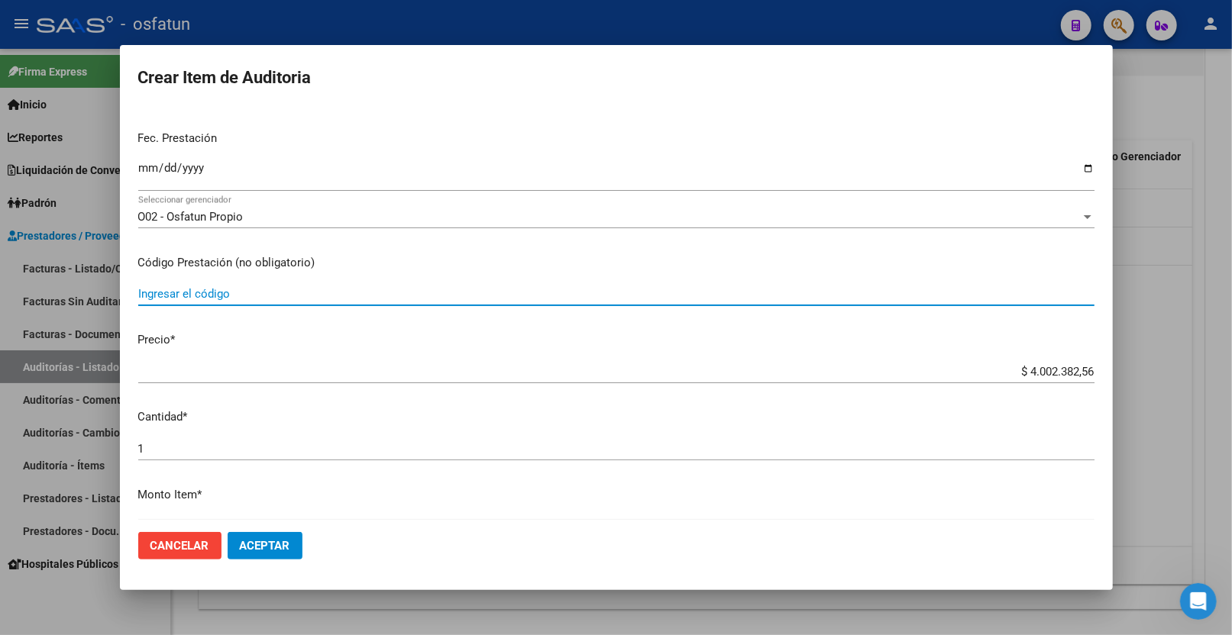
click at [202, 287] on input "Ingresar el código" at bounding box center [616, 294] width 956 height 14
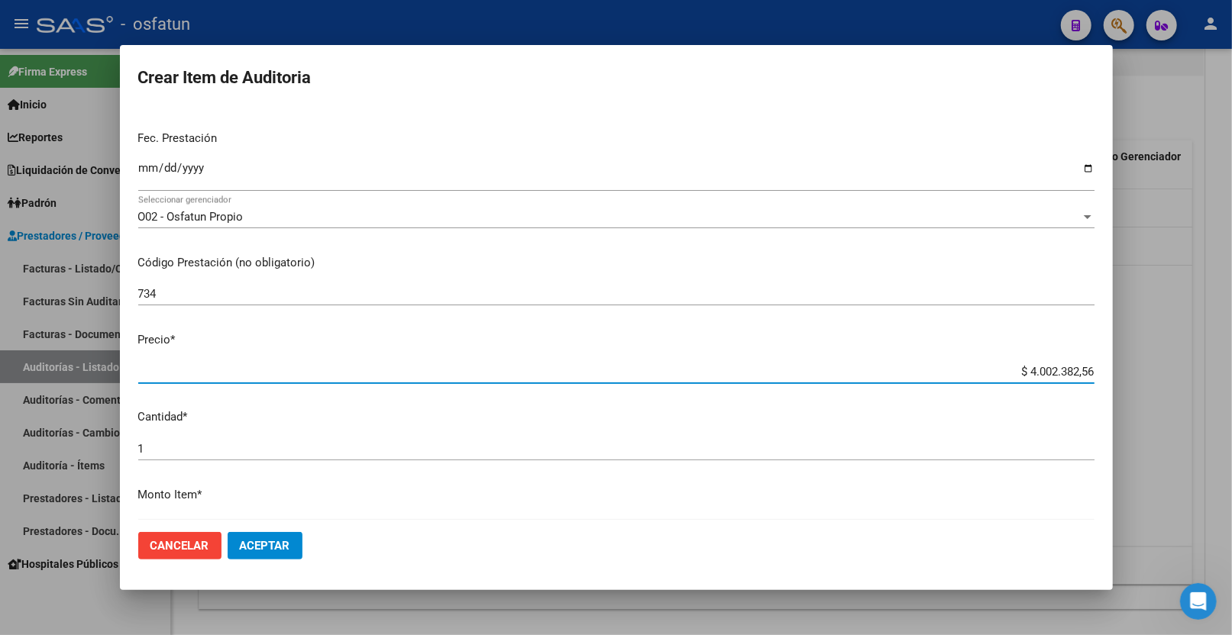
drag, startPoint x: 1049, startPoint y: 370, endPoint x: 1310, endPoint y: 375, distance: 261.2
click at [1231, 375] on html "menu - osfatun person Firma Express Inicio Calendario SSS Instructivos Contacto…" at bounding box center [616, 317] width 1232 height 635
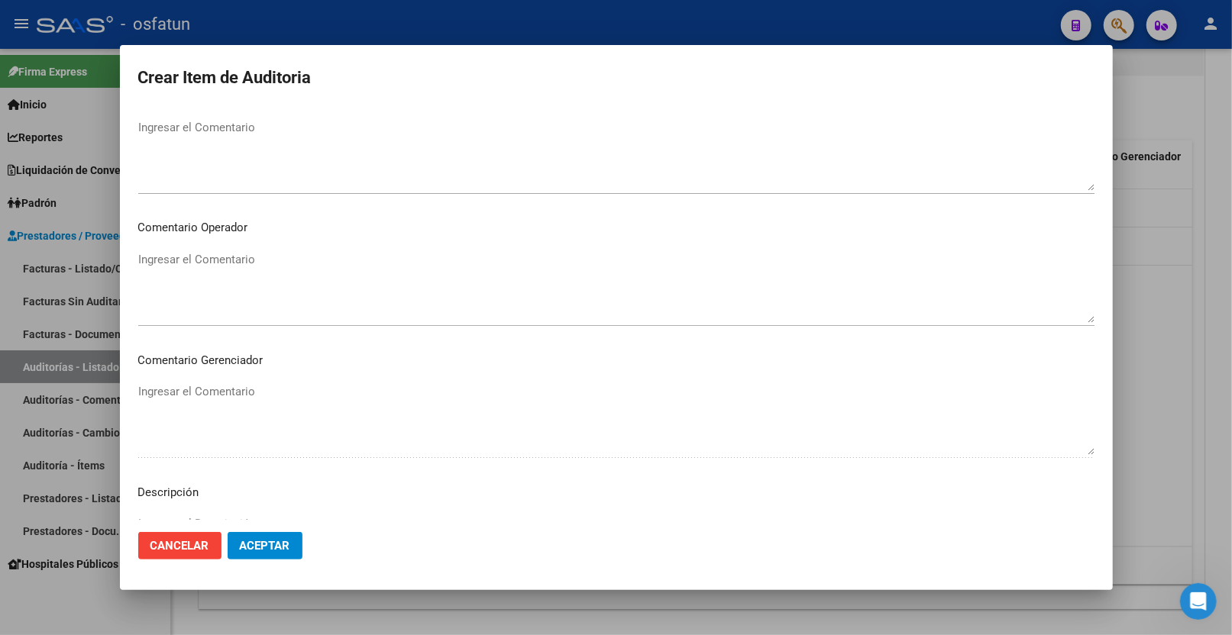
scroll to position [955, 0]
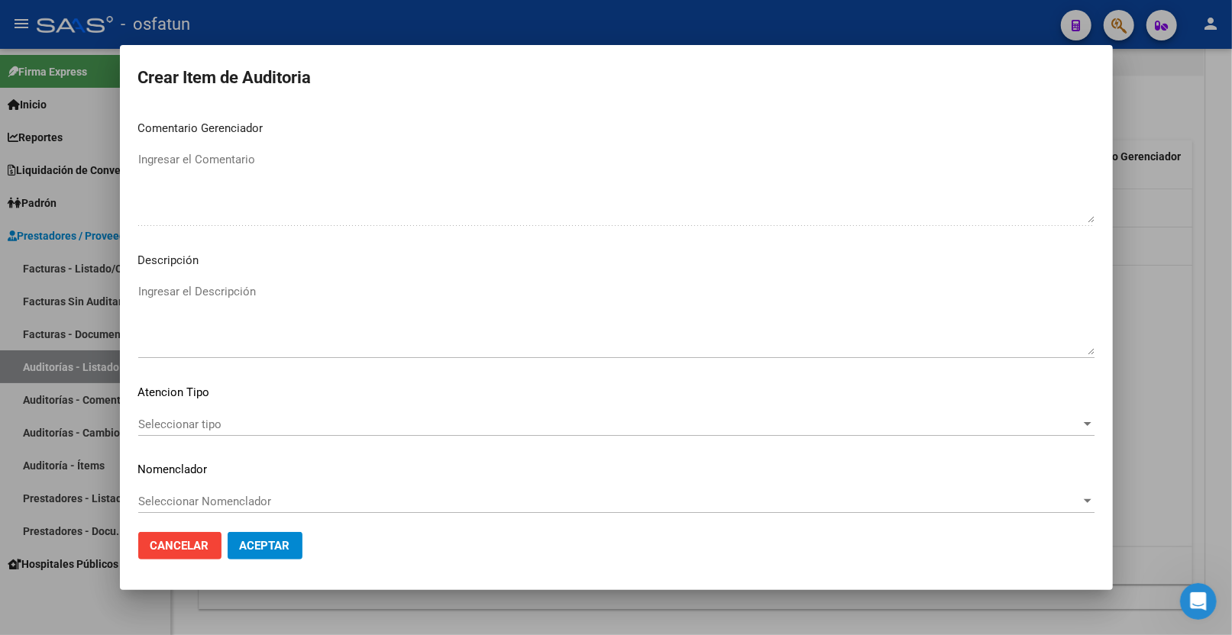
click at [201, 432] on div "Seleccionar tipo Seleccionar tipo" at bounding box center [616, 424] width 956 height 23
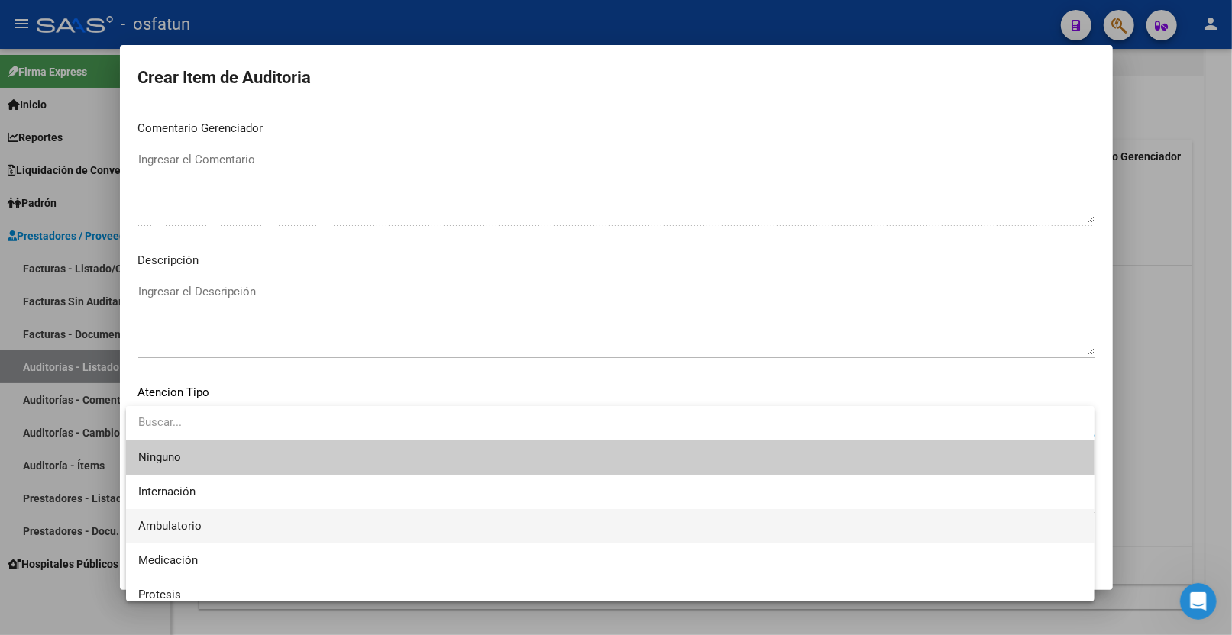
click at [188, 515] on span "Ambulatorio" at bounding box center [610, 526] width 944 height 34
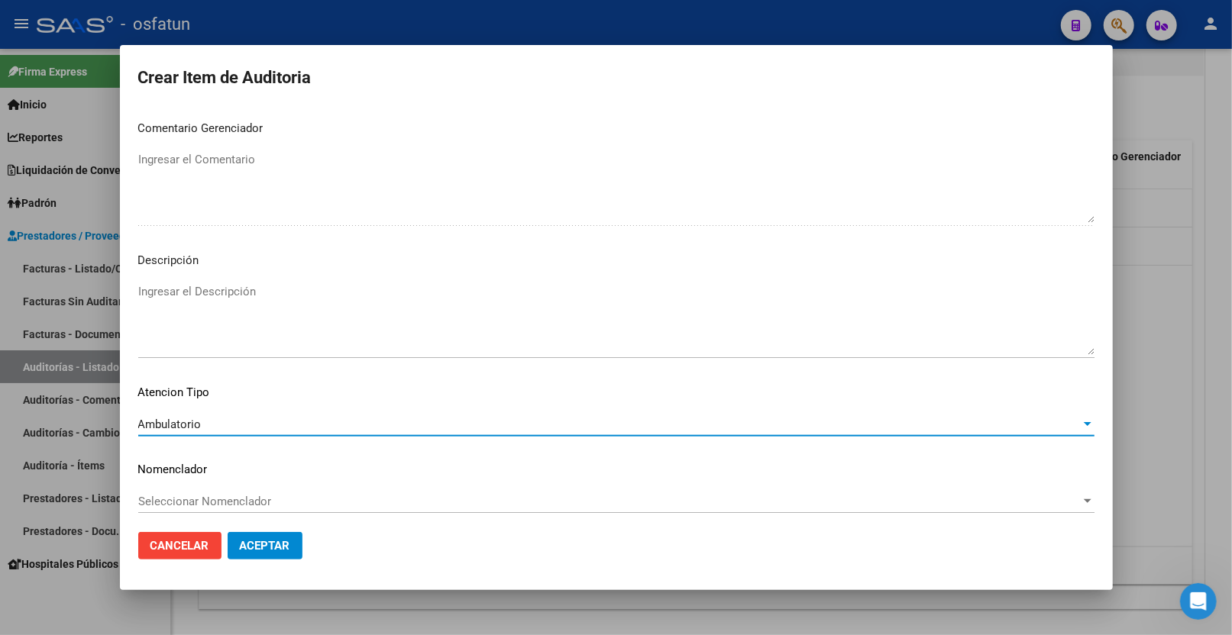
click at [189, 501] on span "Seleccionar Nomenclador" at bounding box center [609, 502] width 942 height 14
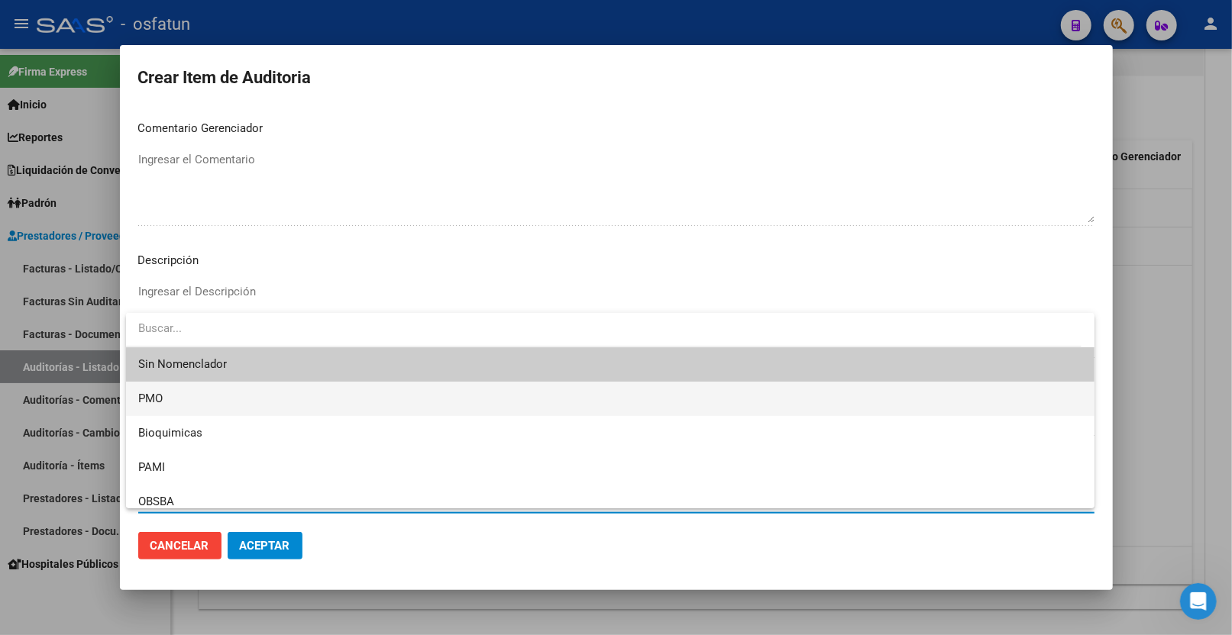
click at [201, 413] on span "PMO" at bounding box center [610, 399] width 944 height 34
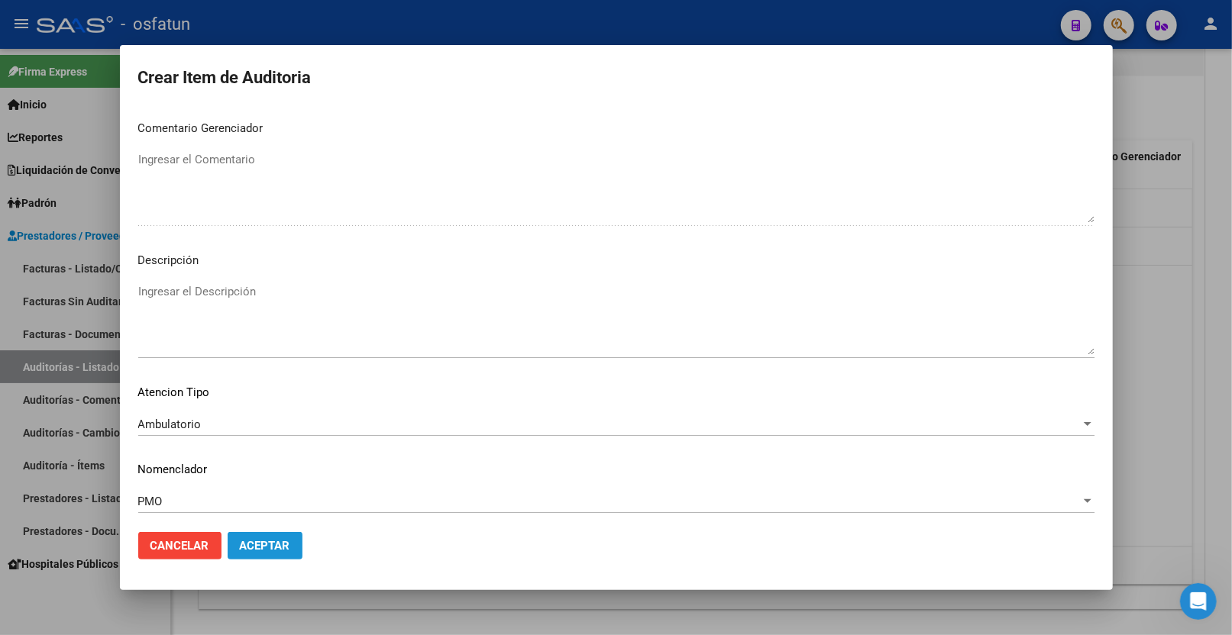
click at [271, 554] on button "Aceptar" at bounding box center [265, 545] width 75 height 27
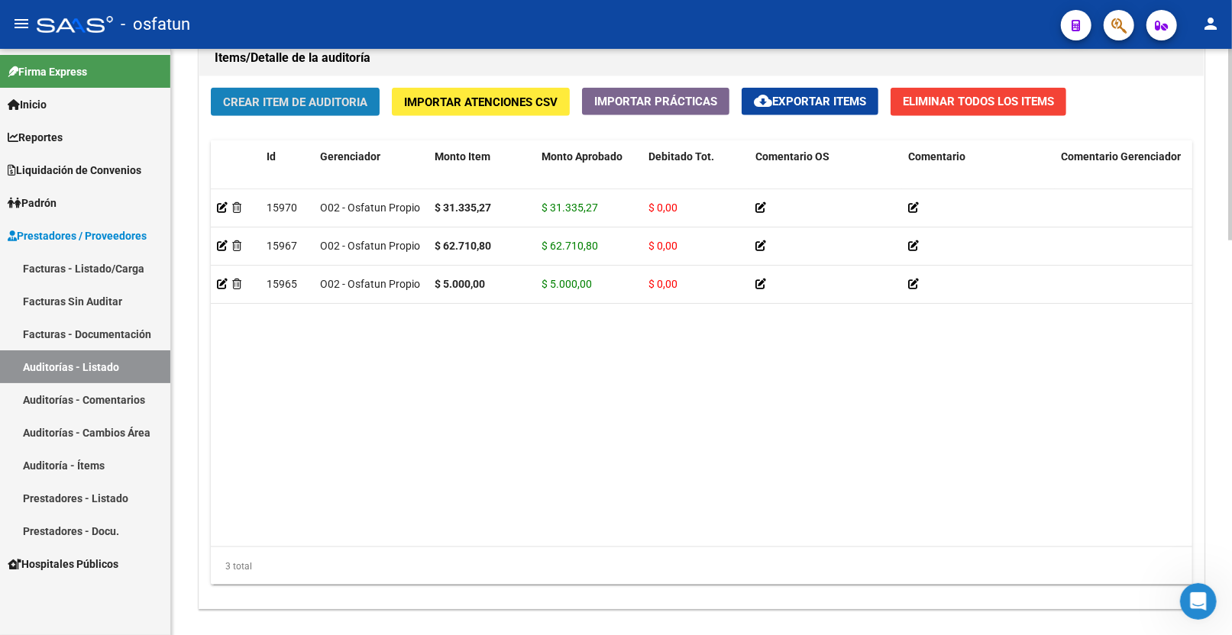
click at [283, 108] on span "Crear Item de Auditoria" at bounding box center [295, 102] width 144 height 14
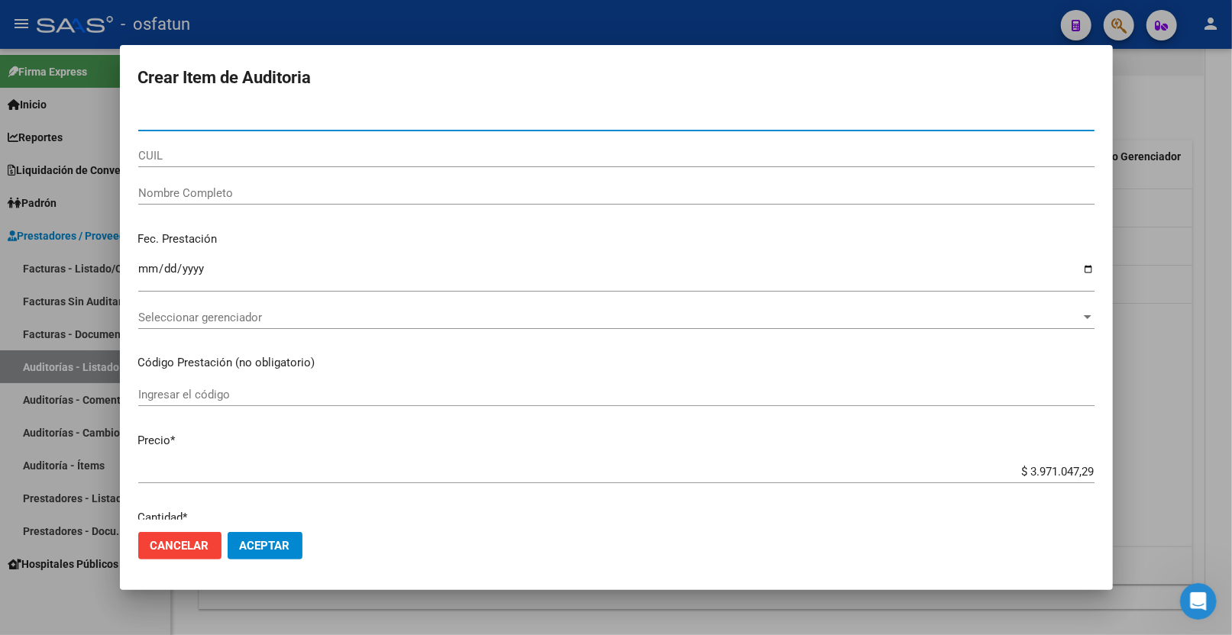
paste input "28106828"
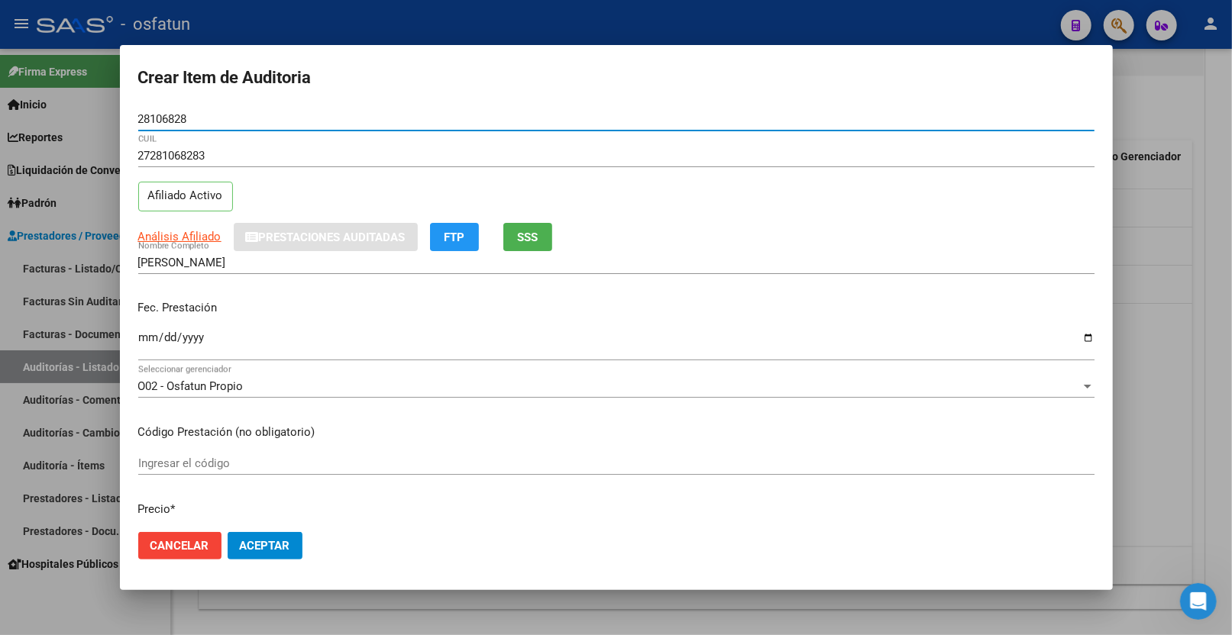
click at [140, 335] on input "Ingresar la fecha" at bounding box center [616, 343] width 956 height 24
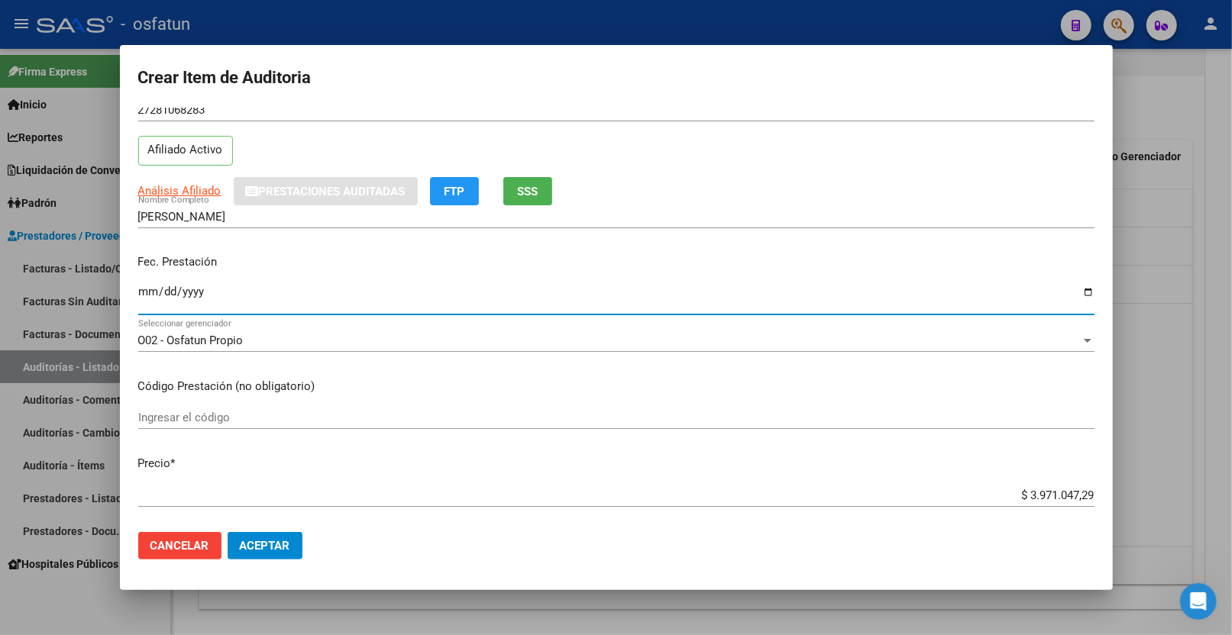
scroll to position [85, 0]
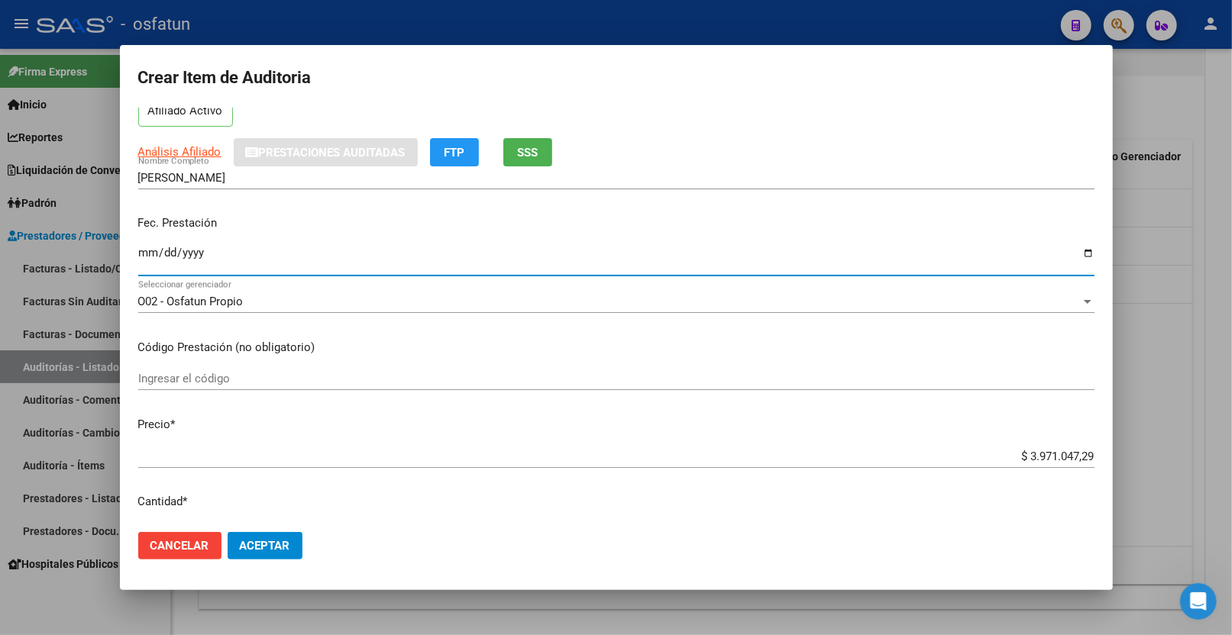
click at [275, 388] on div "Ingresar el código" at bounding box center [616, 378] width 956 height 23
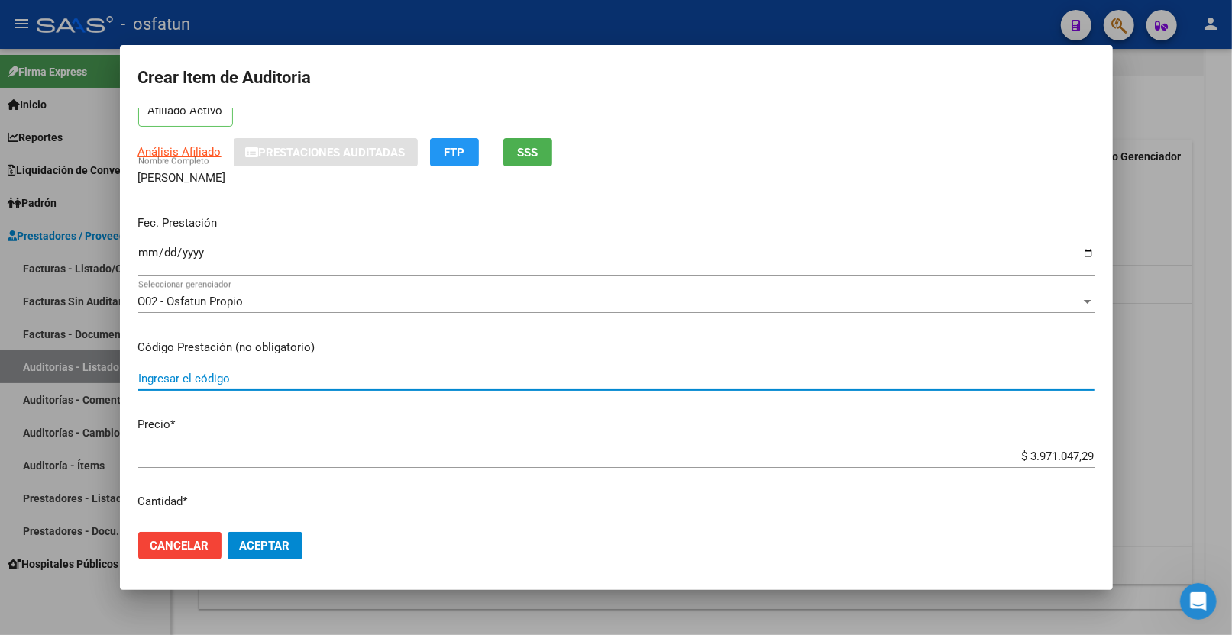
click at [277, 383] on input "Ingresar el código" at bounding box center [616, 379] width 956 height 14
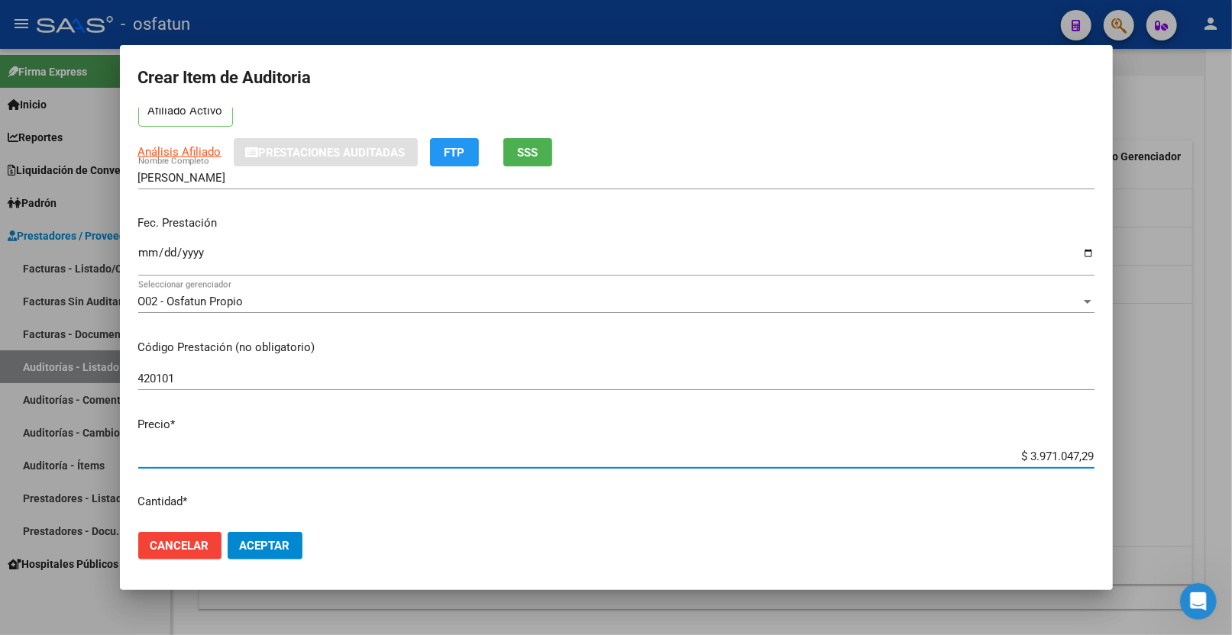
drag, startPoint x: 1018, startPoint y: 454, endPoint x: 1120, endPoint y: 454, distance: 102.3
click at [1120, 455] on div "Crear Item de Auditoria 28106828 Nro Documento 27281068283 CUIL Afiliado Activo…" at bounding box center [616, 317] width 1232 height 635
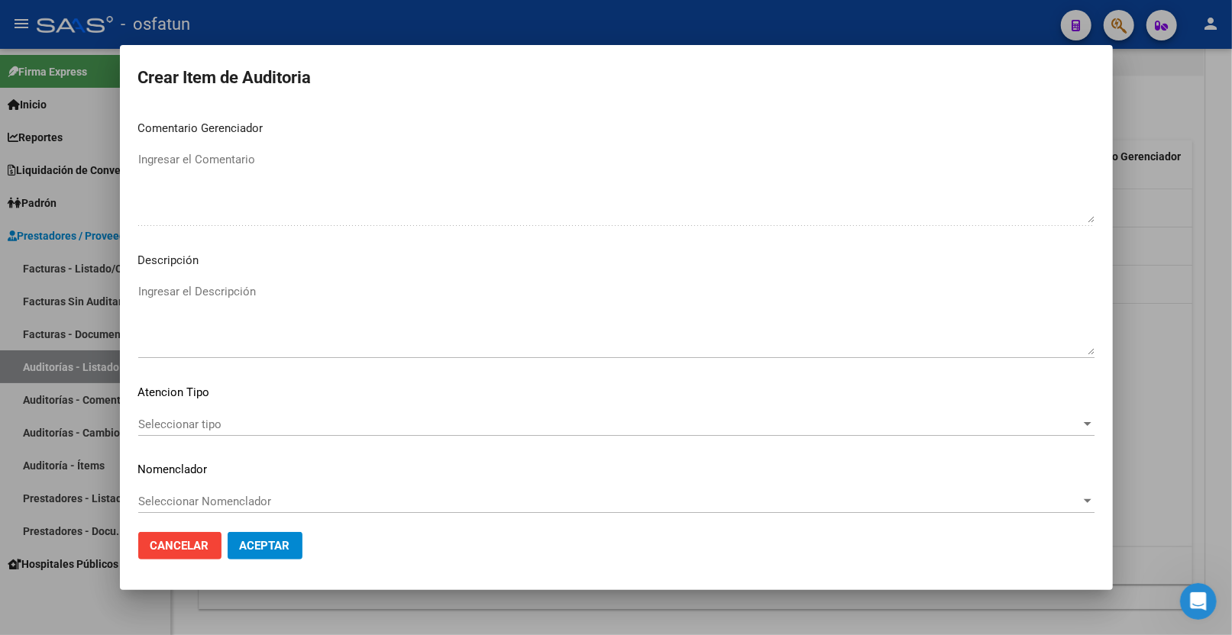
scroll to position [962, 0]
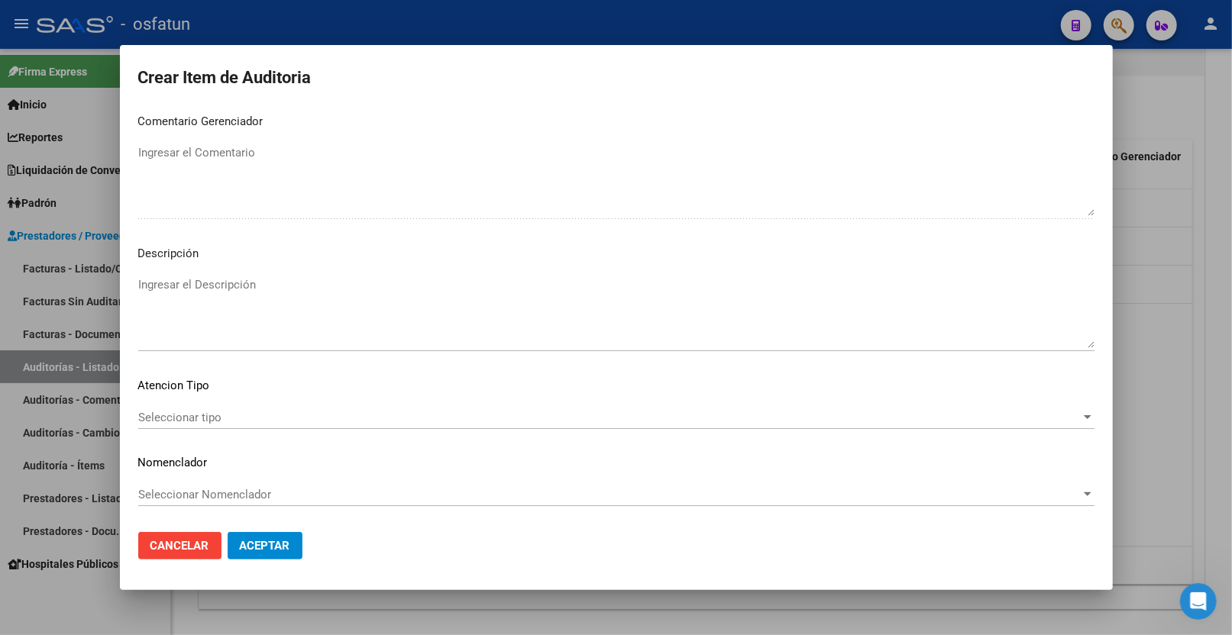
click at [225, 419] on span "Seleccionar tipo" at bounding box center [609, 418] width 942 height 14
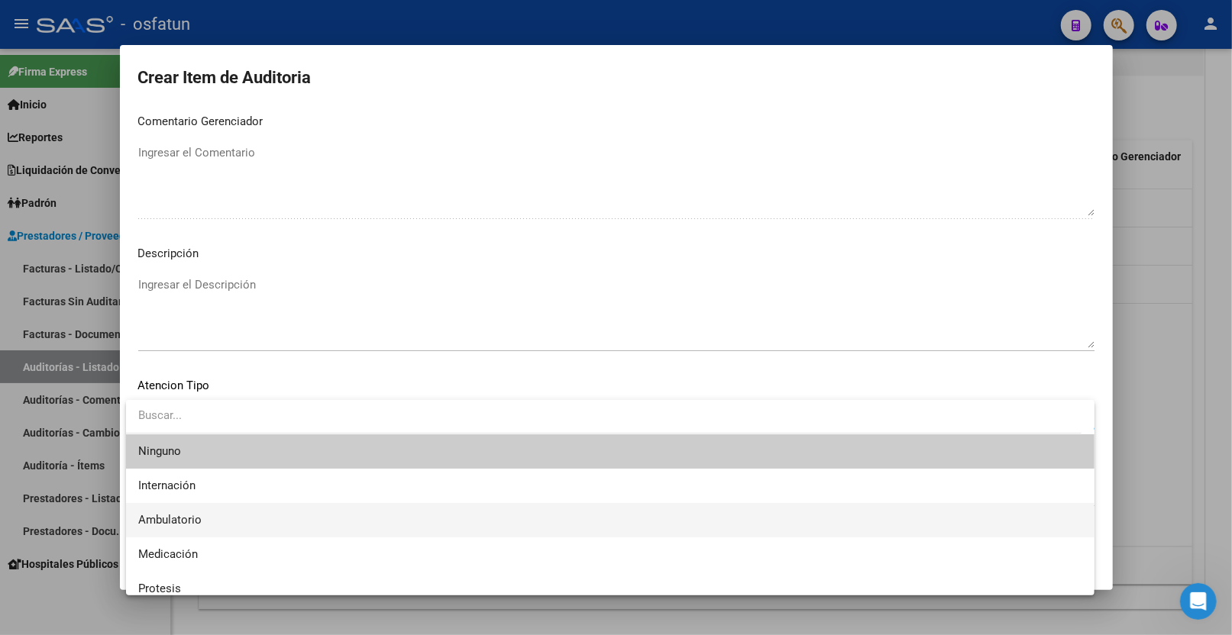
click at [221, 517] on span "Ambulatorio" at bounding box center [610, 520] width 944 height 34
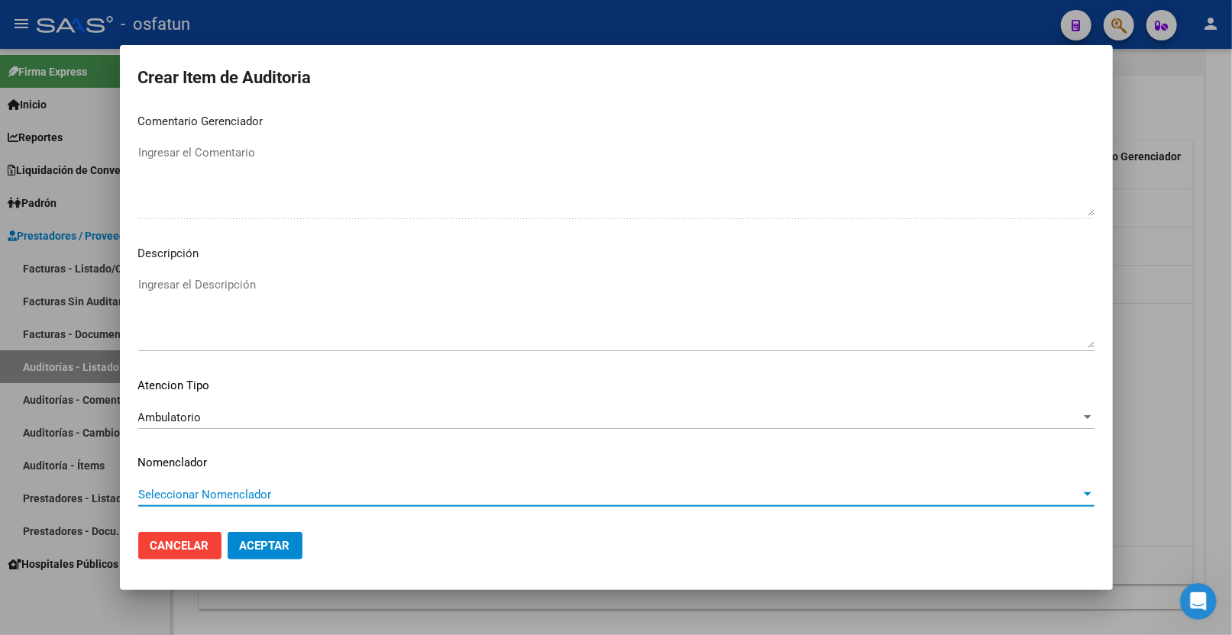
click at [221, 498] on span "Seleccionar Nomenclador" at bounding box center [609, 495] width 942 height 14
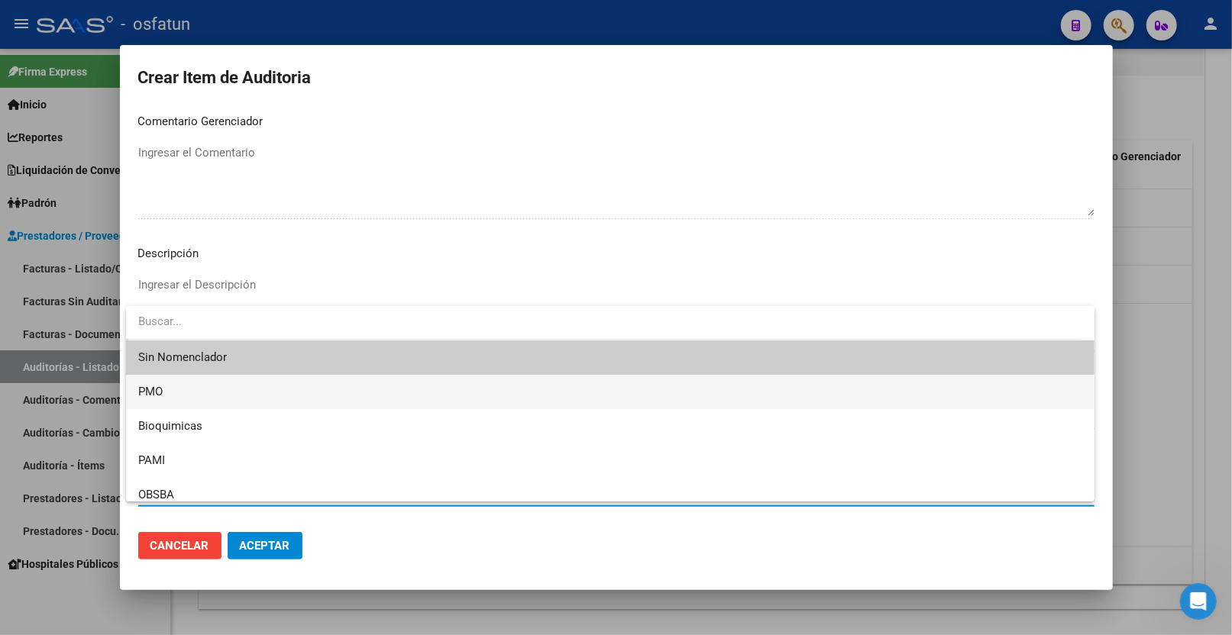
click at [195, 392] on span "PMO" at bounding box center [610, 392] width 944 height 34
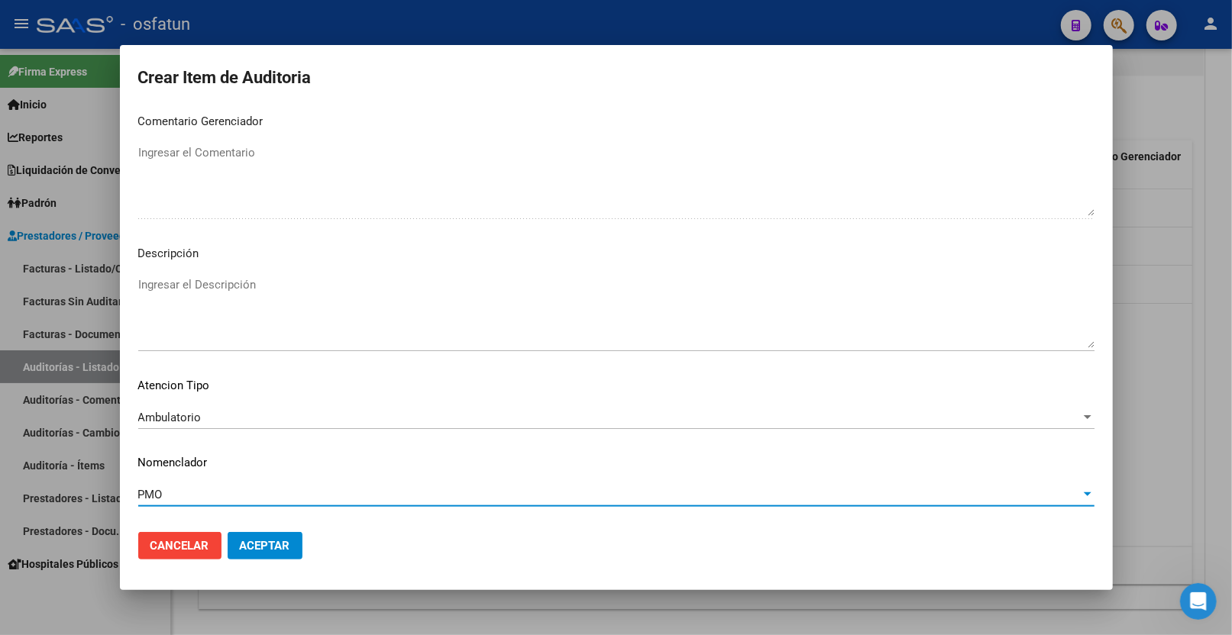
click at [260, 553] on button "Aceptar" at bounding box center [265, 545] width 75 height 27
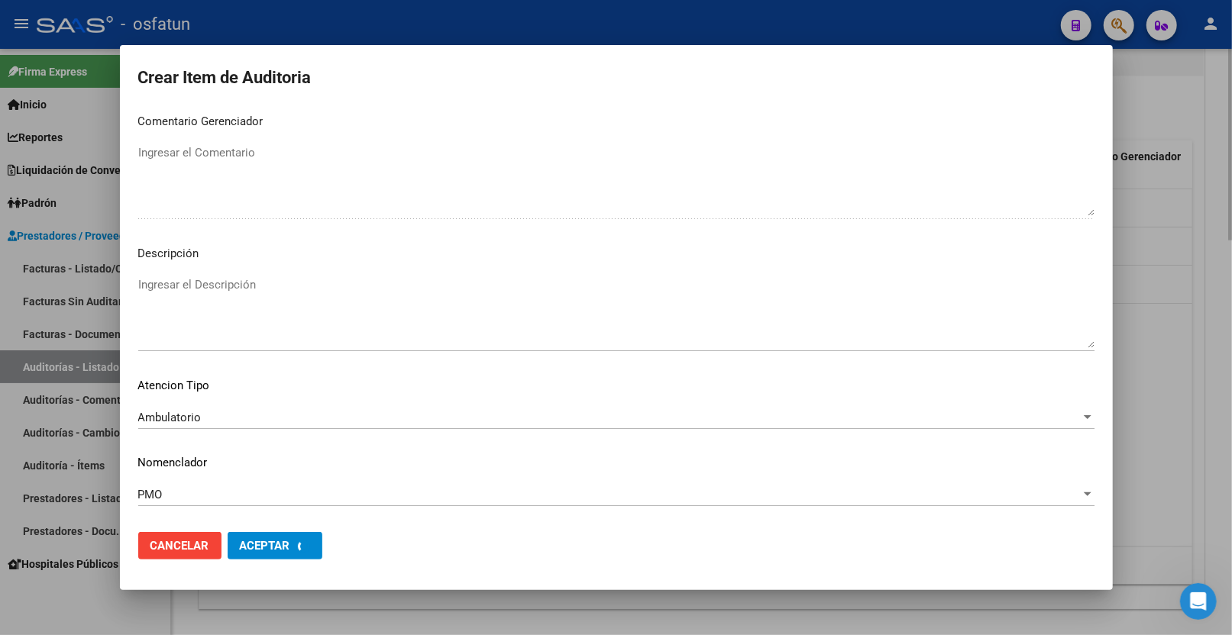
scroll to position [1039, 0]
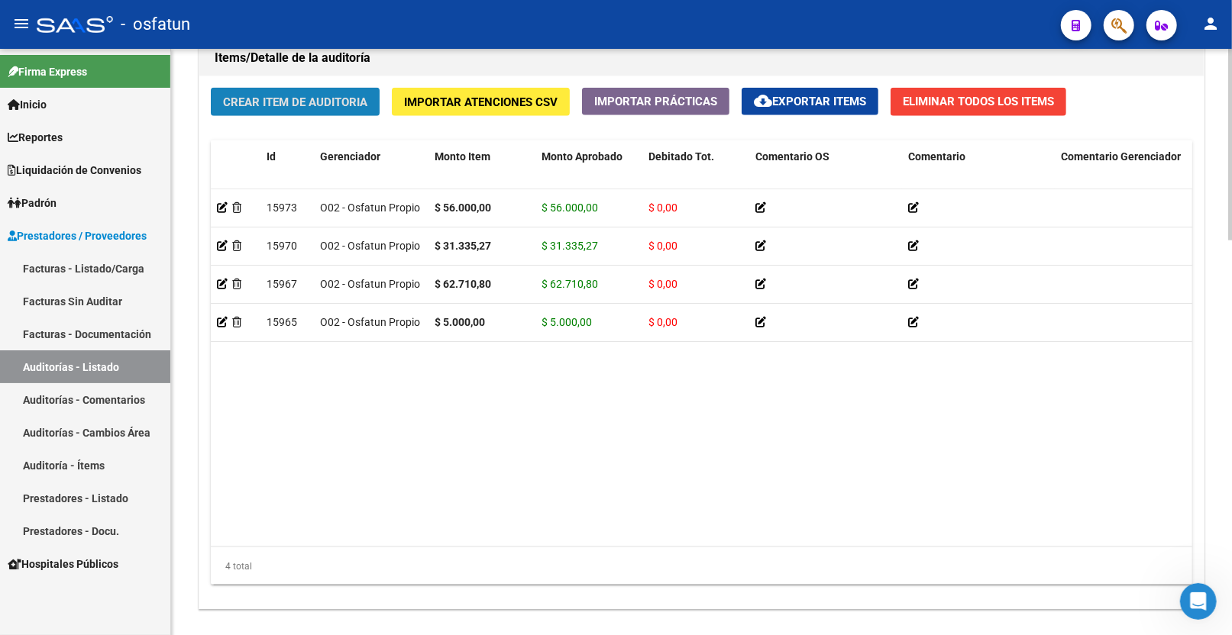
click at [302, 102] on span "Crear Item de Auditoria" at bounding box center [295, 102] width 144 height 14
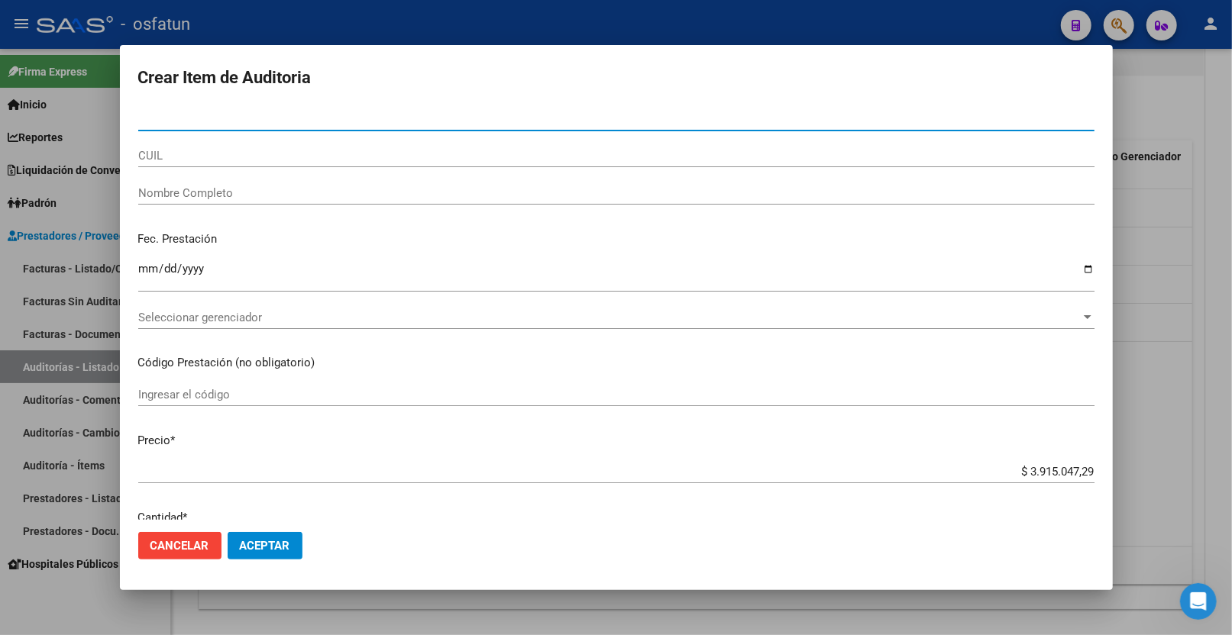
paste input "46181273"
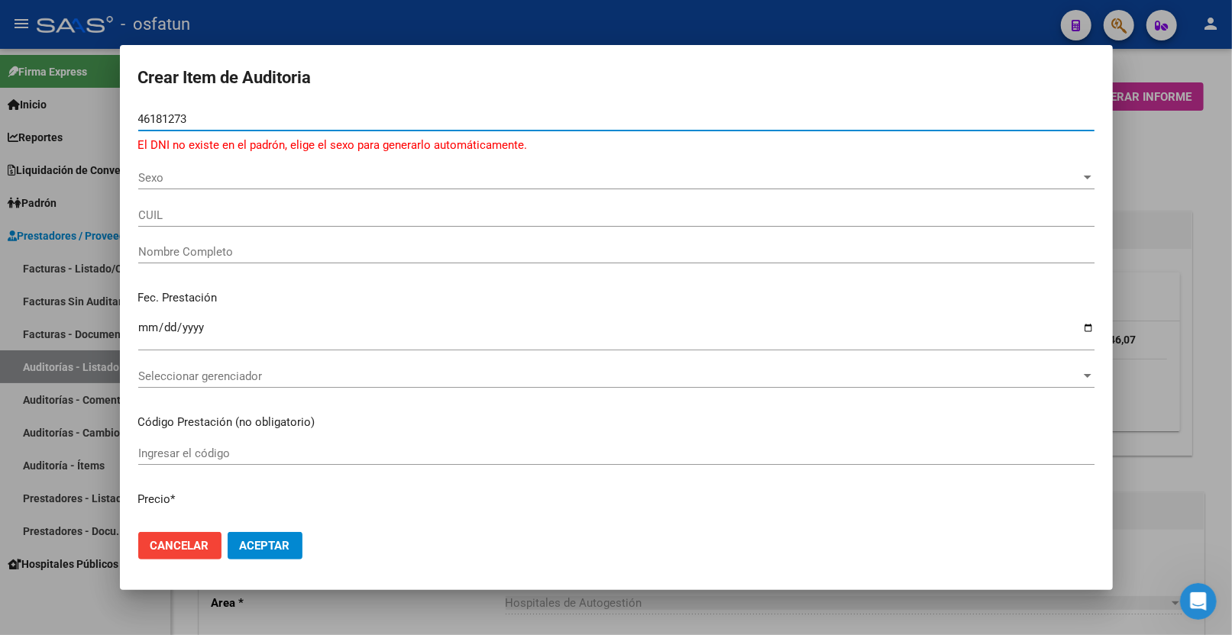
scroll to position [1124, 0]
drag, startPoint x: 212, startPoint y: 121, endPoint x: 21, endPoint y: 112, distance: 191.2
click at [19, 112] on div "Crear Item de Auditoria 46181273 Nro Documento El DNI no existe en el padrón, e…" at bounding box center [616, 317] width 1232 height 635
click at [354, 164] on div "46181273 Nro Documento El DNI no existe en el padrón, elige el sexo para genera…" at bounding box center [616, 137] width 956 height 59
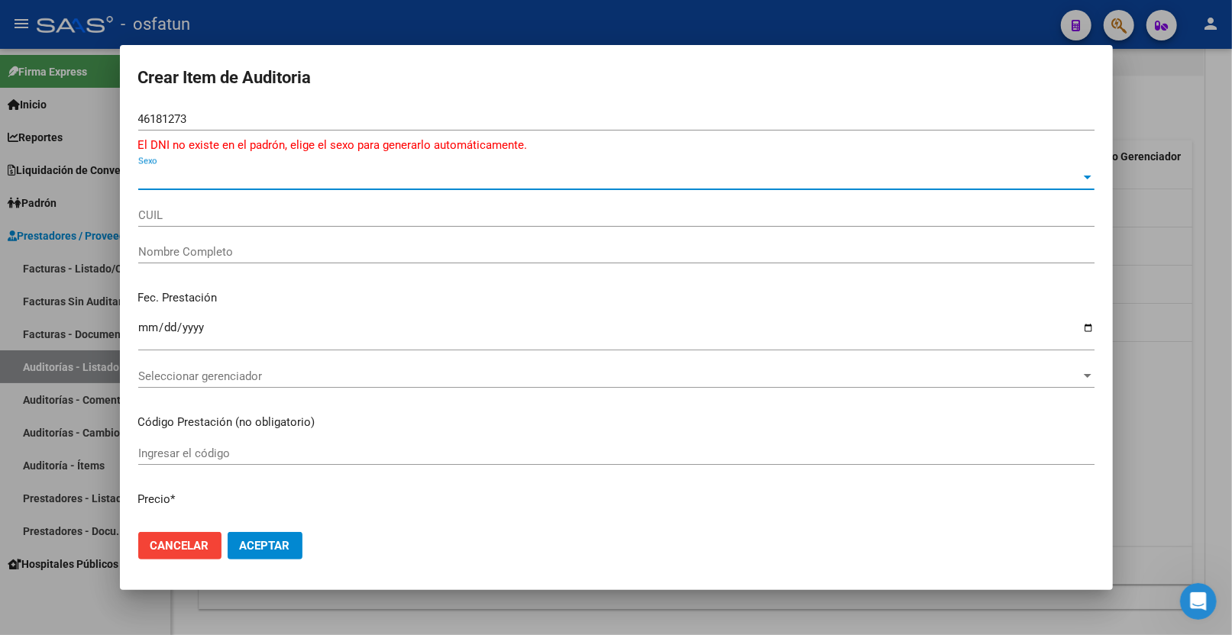
click at [325, 176] on span "Sexo" at bounding box center [609, 178] width 942 height 14
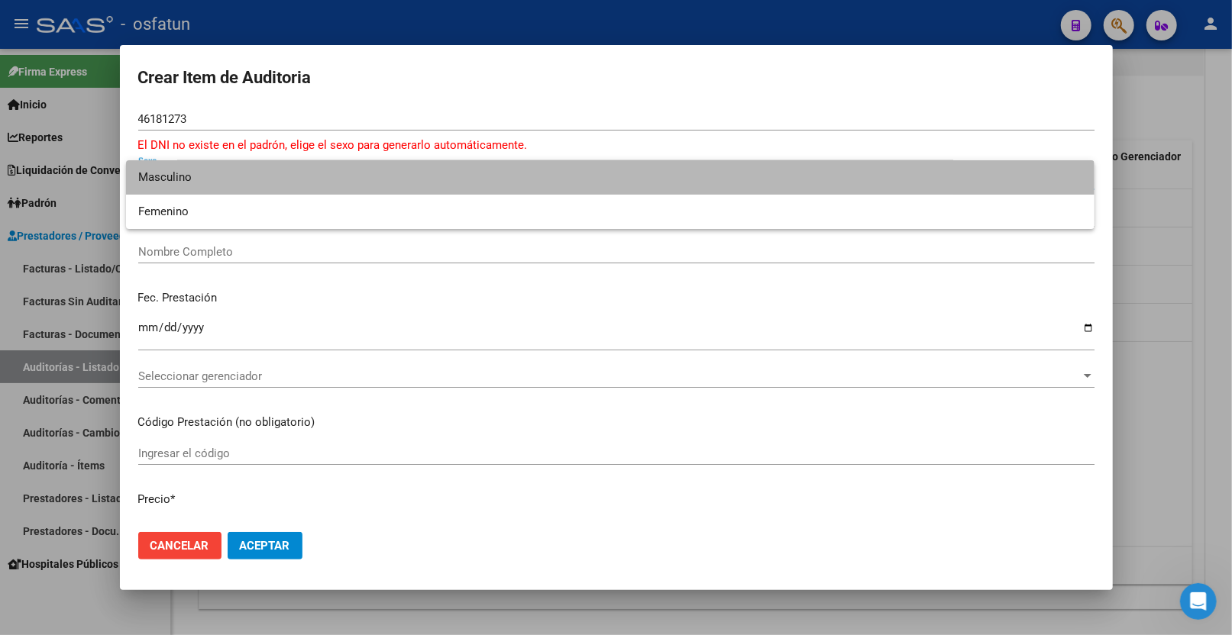
click at [247, 186] on span "Masculino" at bounding box center [610, 177] width 944 height 34
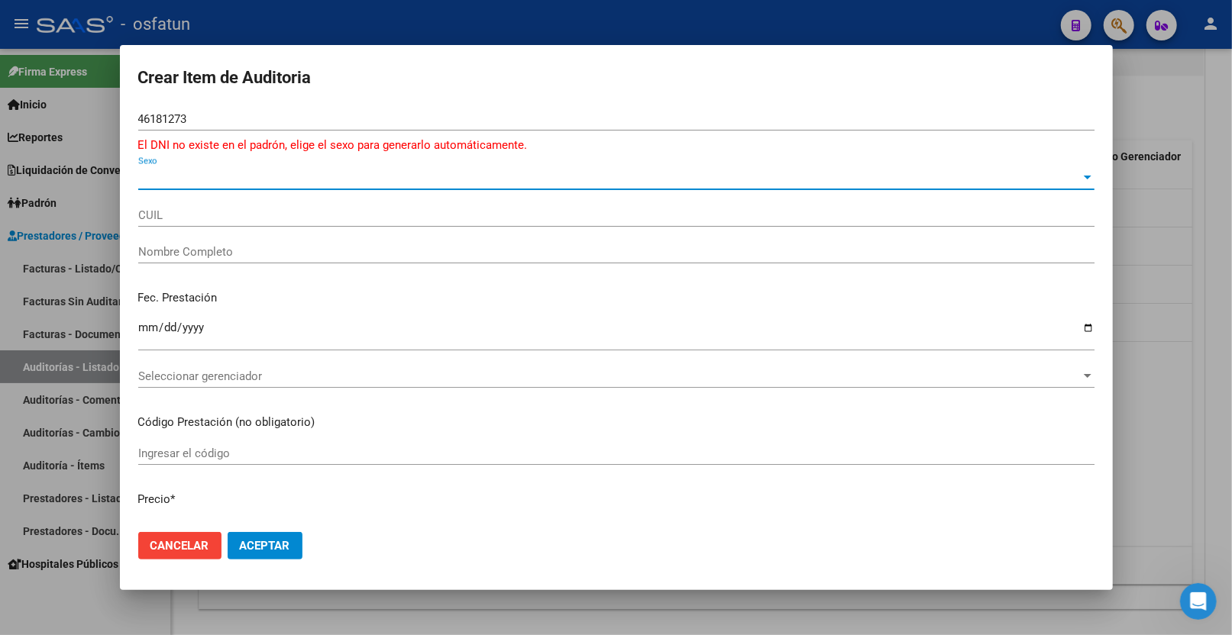
type input "20461812733"
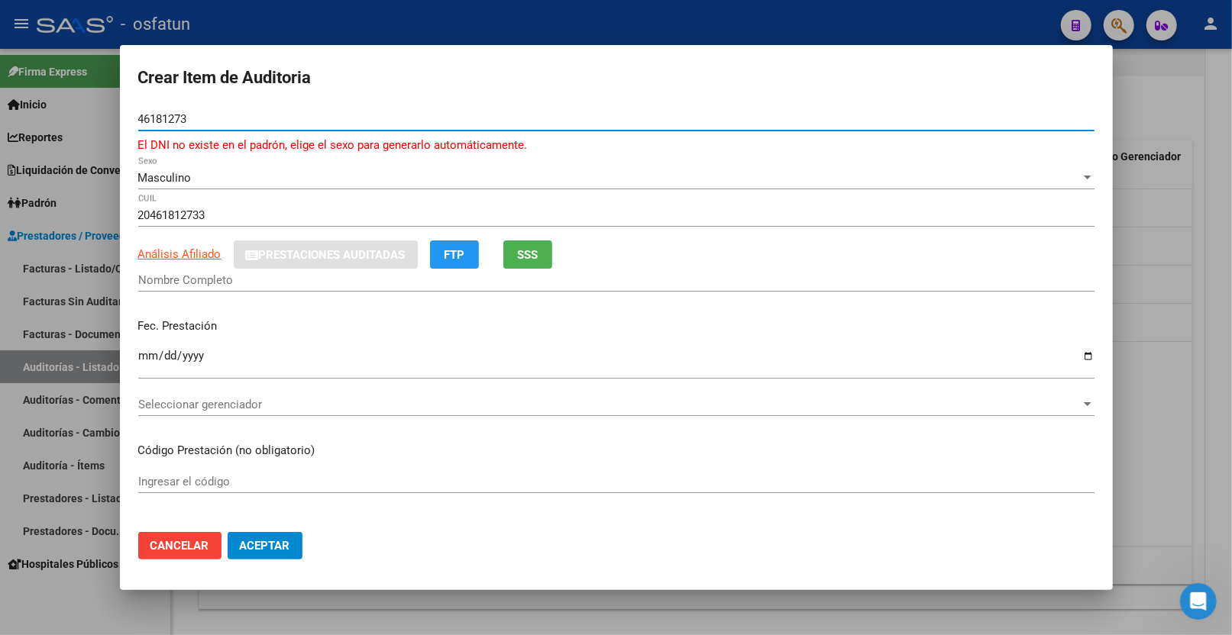
drag, startPoint x: 257, startPoint y: 121, endPoint x: 136, endPoint y: 121, distance: 120.7
click at [136, 121] on mat-dialog-content "46181273 Nro Documento El DNI no existe en el padrón, elige el sexo para genera…" at bounding box center [616, 314] width 993 height 413
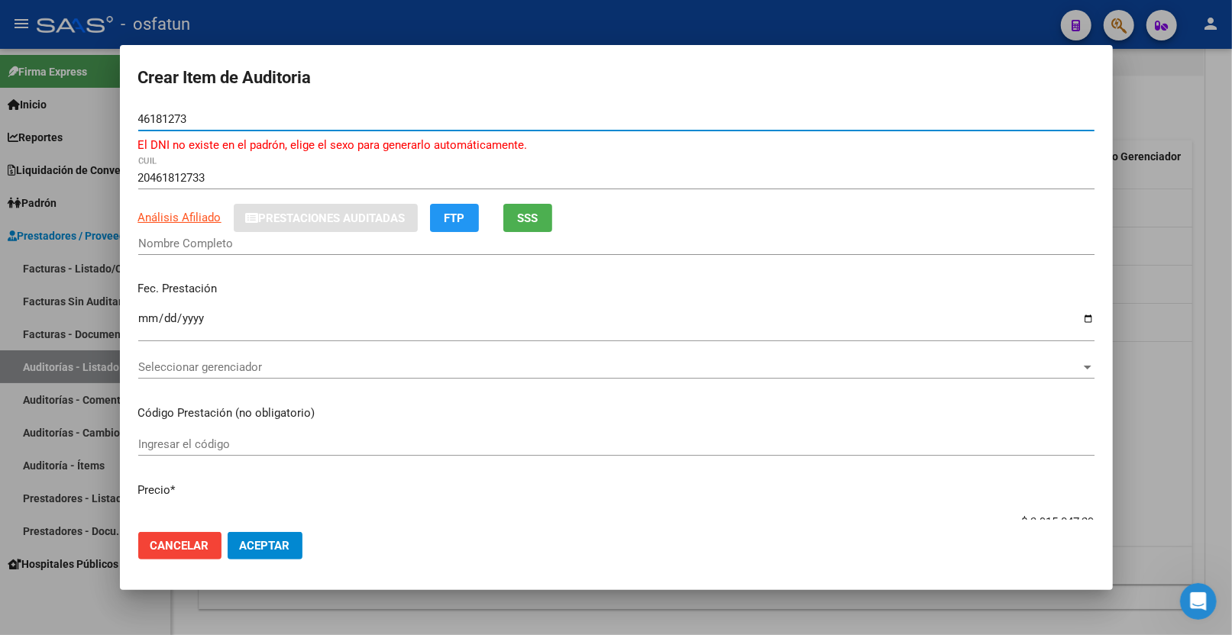
click at [530, 217] on span "SSS" at bounding box center [527, 219] width 21 height 14
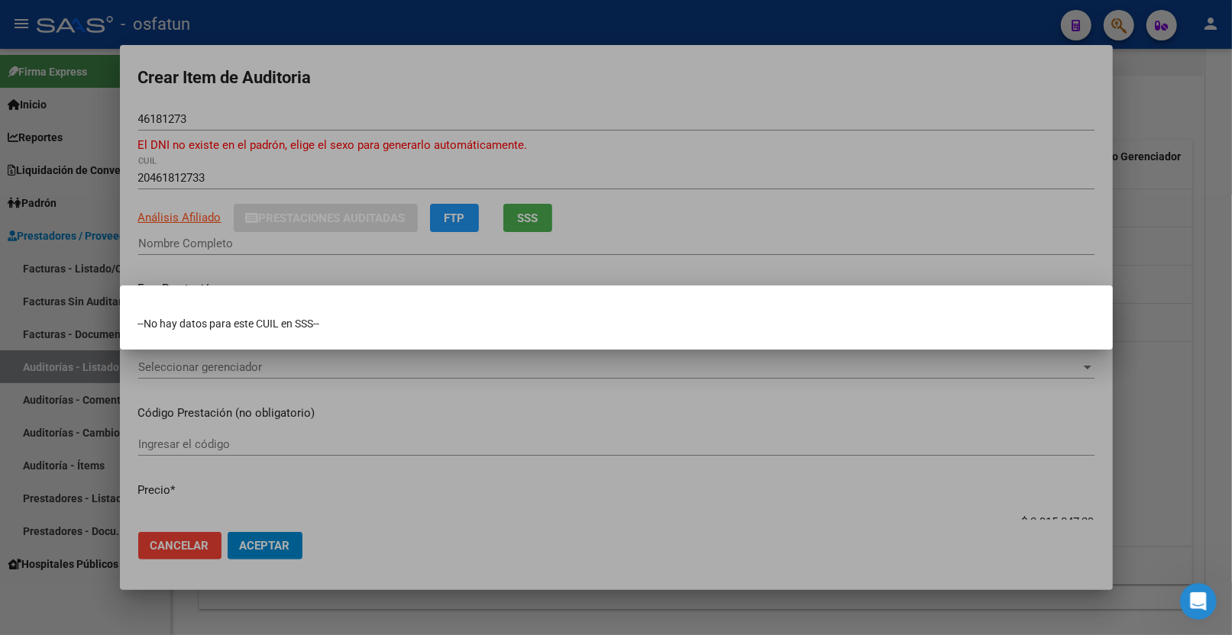
click at [677, 215] on div at bounding box center [616, 317] width 1232 height 635
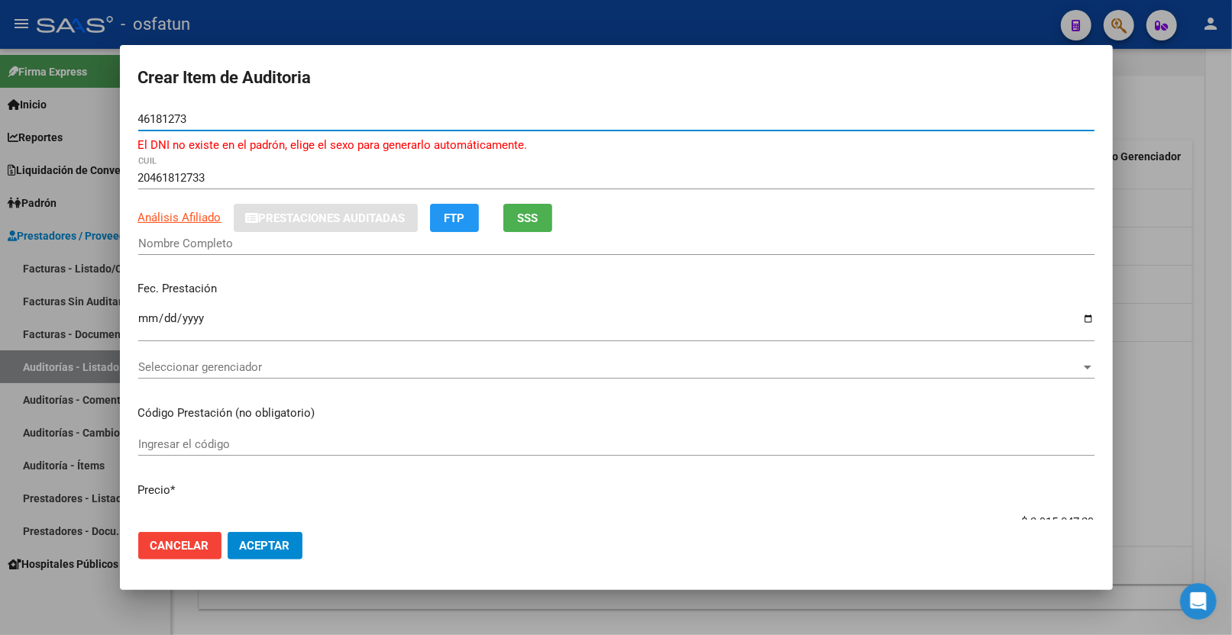
drag, startPoint x: 196, startPoint y: 116, endPoint x: 58, endPoint y: 116, distance: 137.5
click at [58, 116] on div "Crear Item de Auditoria 46181273 Nro Documento El DNI no existe en el padrón, e…" at bounding box center [616, 317] width 1232 height 635
click at [1116, 413] on div at bounding box center [616, 317] width 1232 height 635
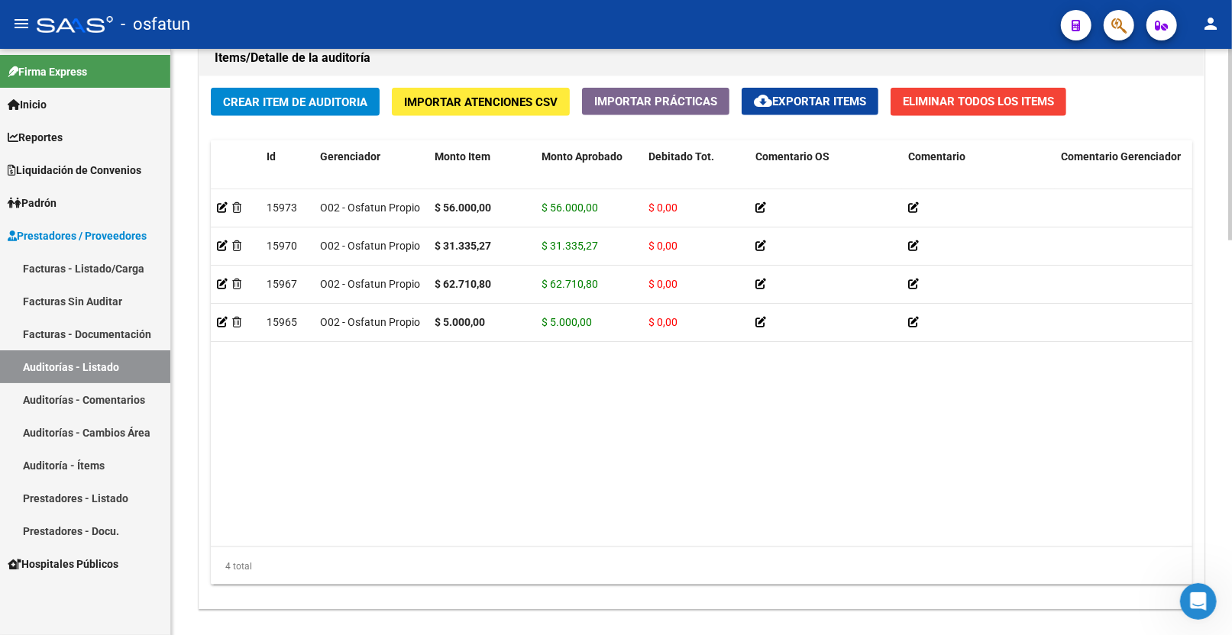
click at [233, 96] on span "Crear Item de Auditoria" at bounding box center [295, 102] width 144 height 14
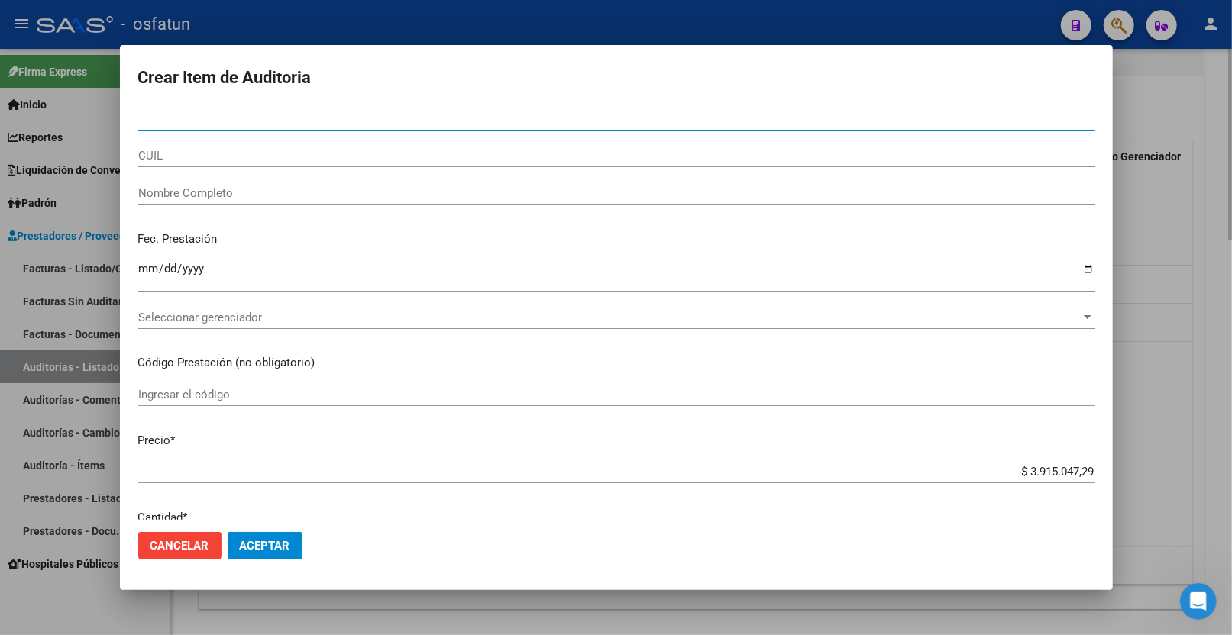
paste input "46181273"
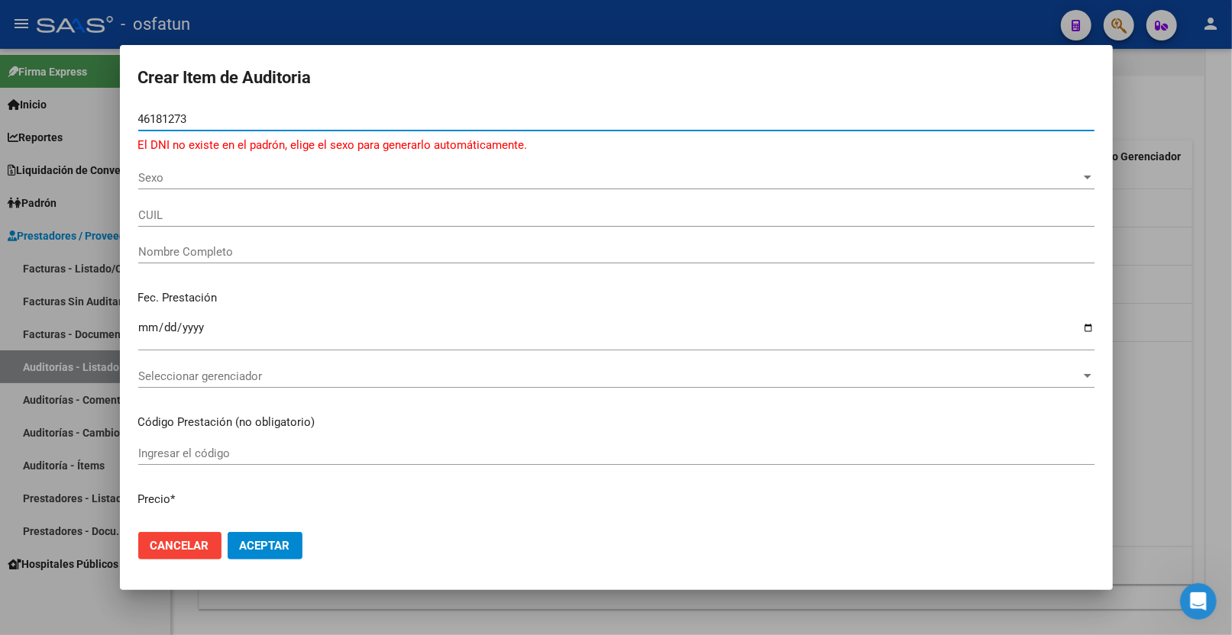
type input "46181273"
click at [197, 182] on span "Sexo" at bounding box center [609, 178] width 942 height 14
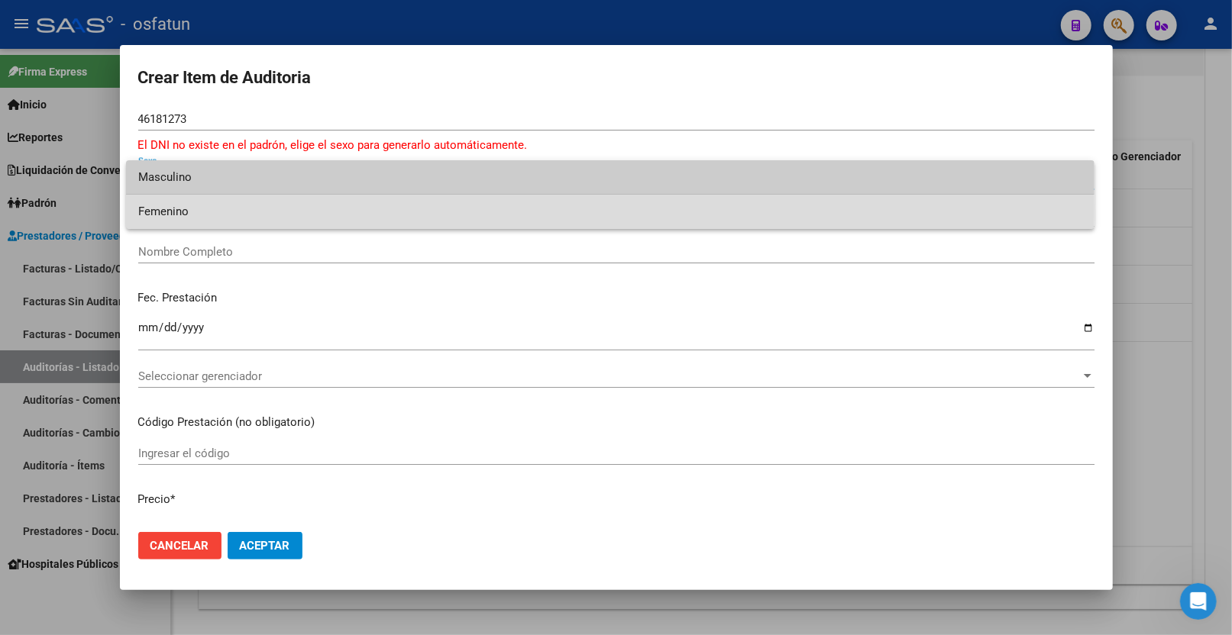
click at [199, 207] on span "Femenino" at bounding box center [610, 212] width 944 height 34
type input "27461812738"
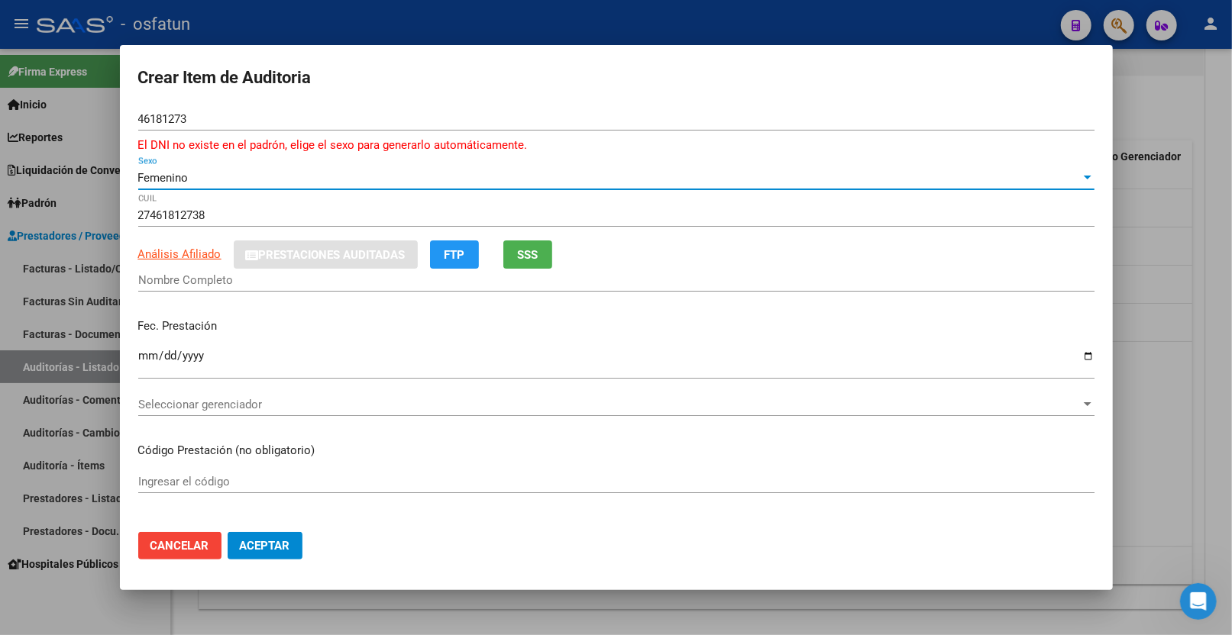
type input "BARROSO BLASCO MARIANA ELISABETH"
click at [530, 254] on span "SSS" at bounding box center [527, 255] width 21 height 14
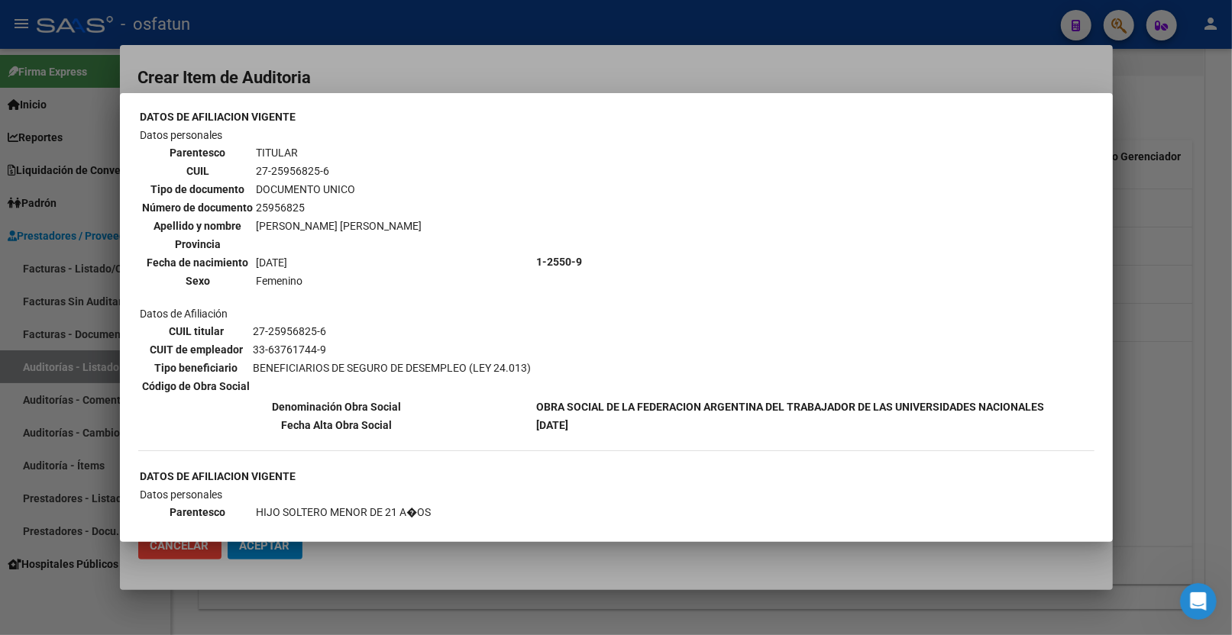
scroll to position [0, 0]
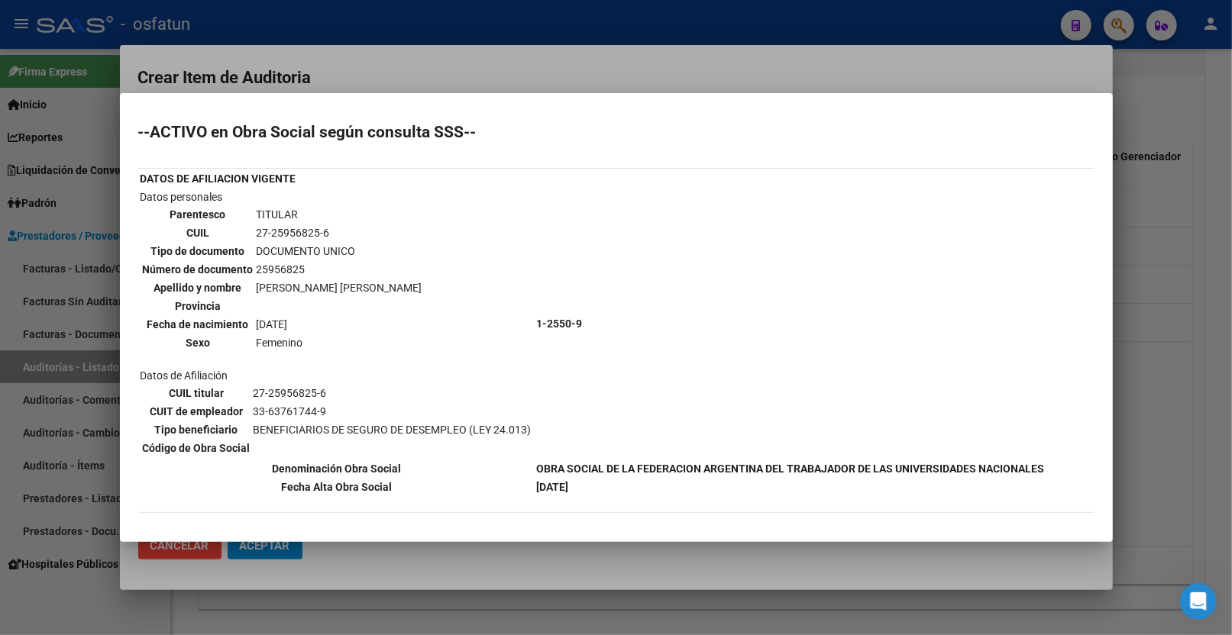
click at [662, 75] on div at bounding box center [616, 317] width 1232 height 635
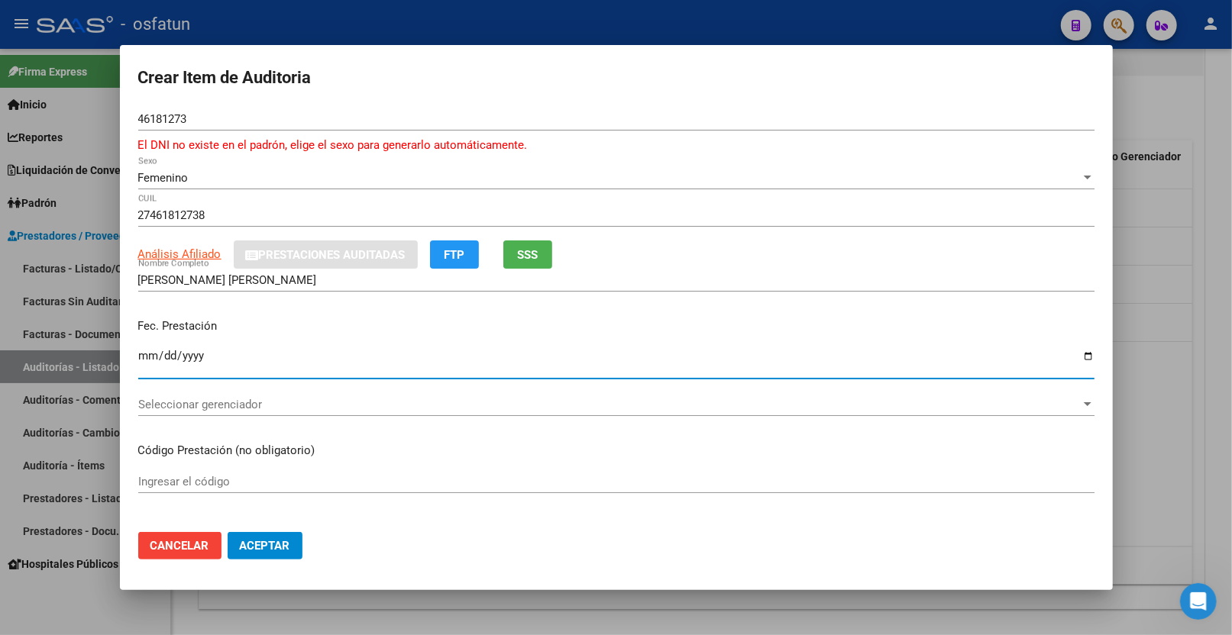
click at [145, 360] on input "Ingresar la fecha" at bounding box center [616, 362] width 956 height 24
type input "[DATE]"
click at [197, 399] on span "Seleccionar gerenciador" at bounding box center [609, 405] width 942 height 14
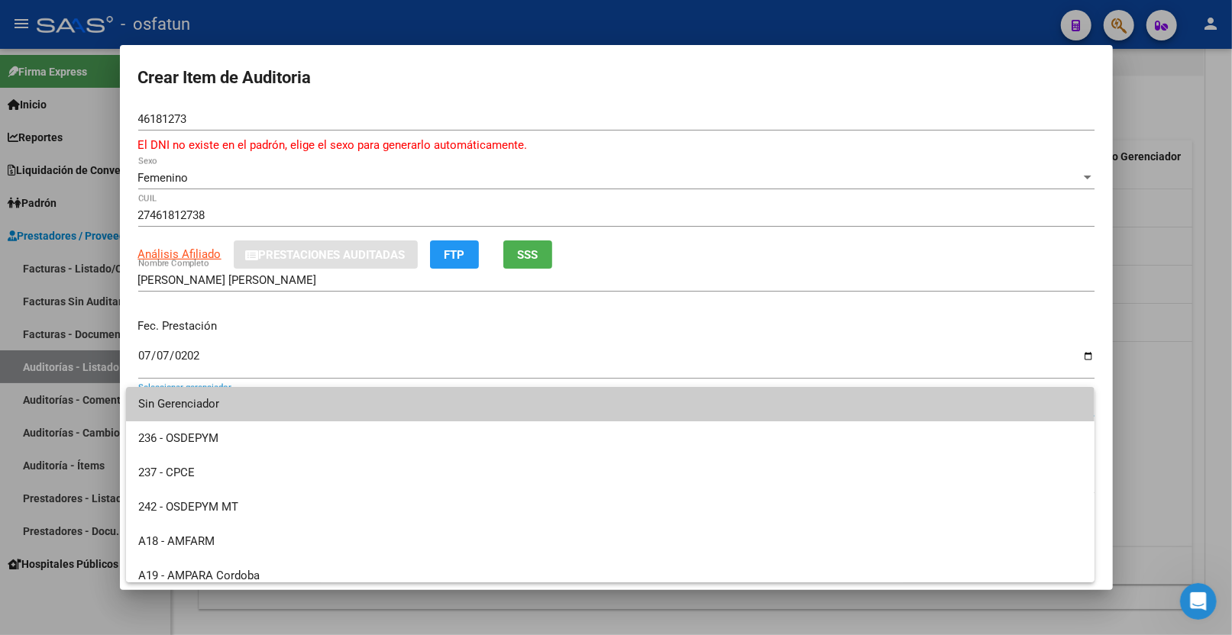
click at [315, 370] on div at bounding box center [616, 317] width 1232 height 635
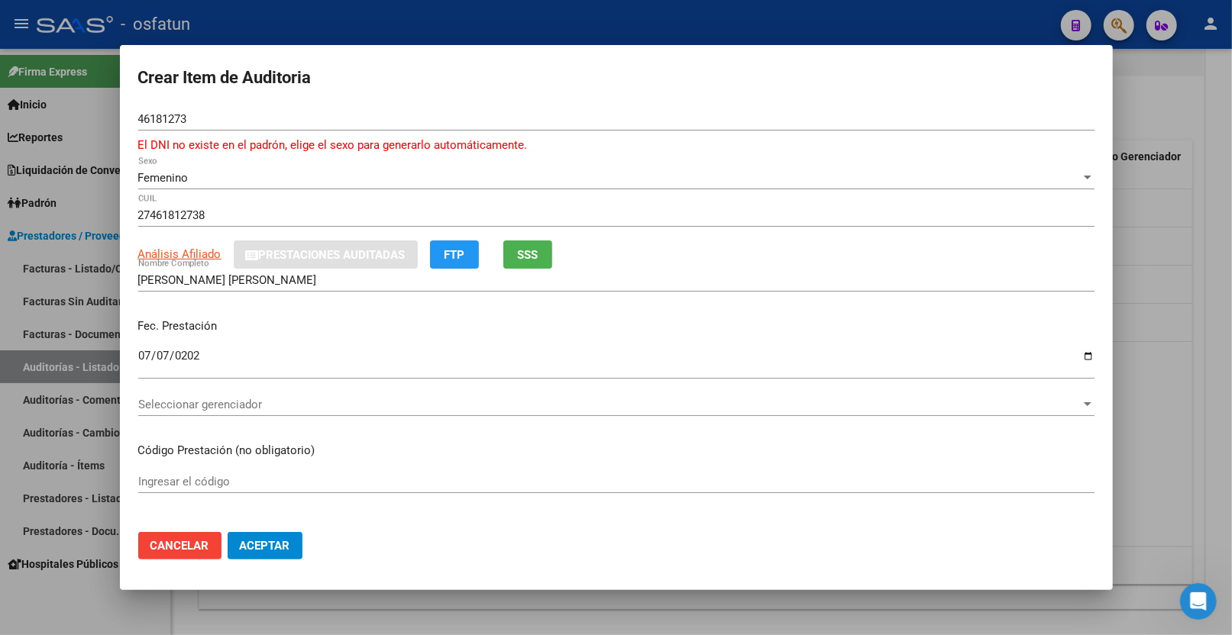
scroll to position [170, 0]
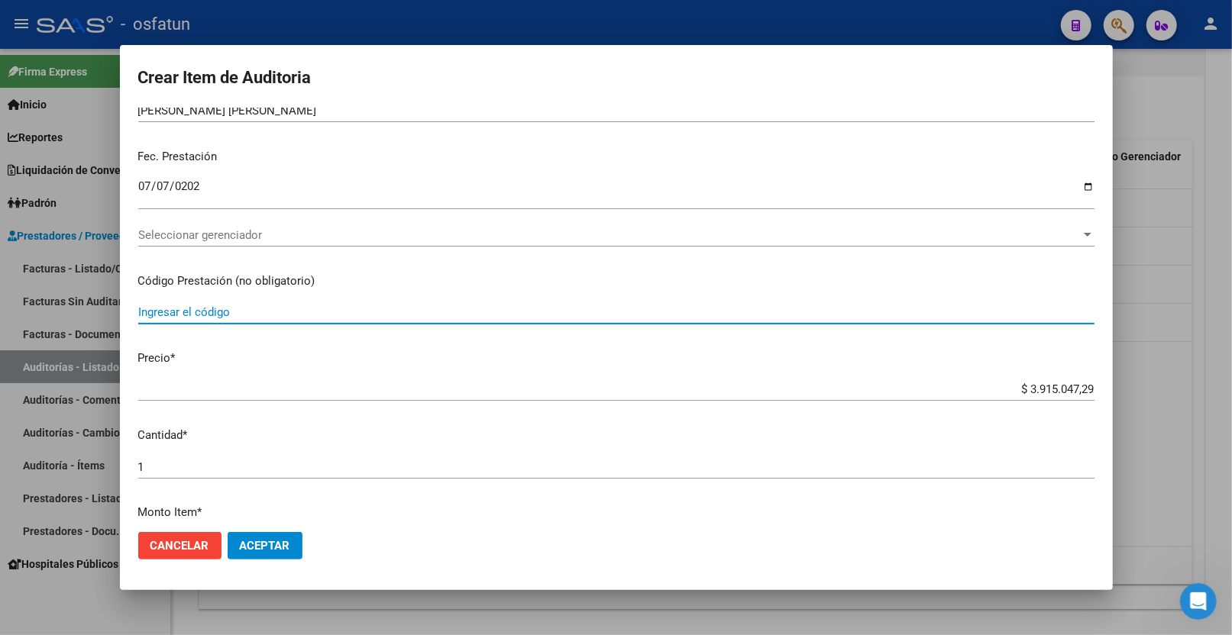
click at [260, 314] on input "Ingresar el código" at bounding box center [616, 313] width 956 height 14
paste input "[DATE]"
type input "[DATE]"
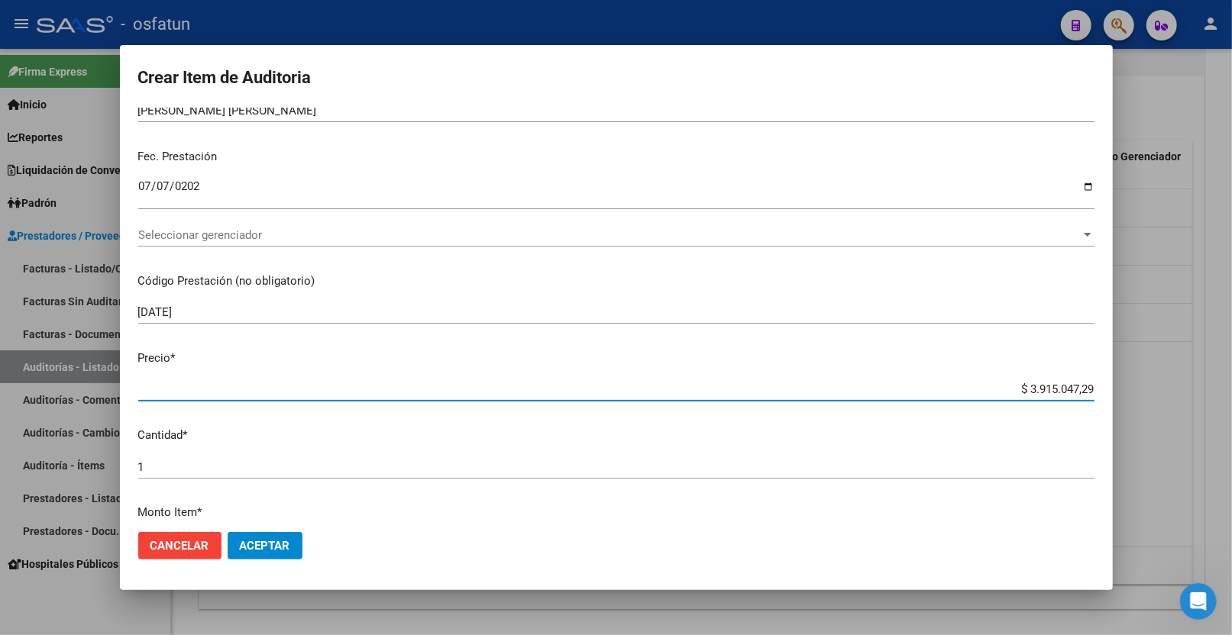
drag, startPoint x: 1017, startPoint y: 386, endPoint x: 1148, endPoint y: 384, distance: 131.4
click at [1147, 384] on div "Crear Item de Auditoria 46181273 Nro Documento El DNI no existe en el padrón, e…" at bounding box center [616, 317] width 1232 height 635
type input "$ 0,05"
type input "$ 0,50"
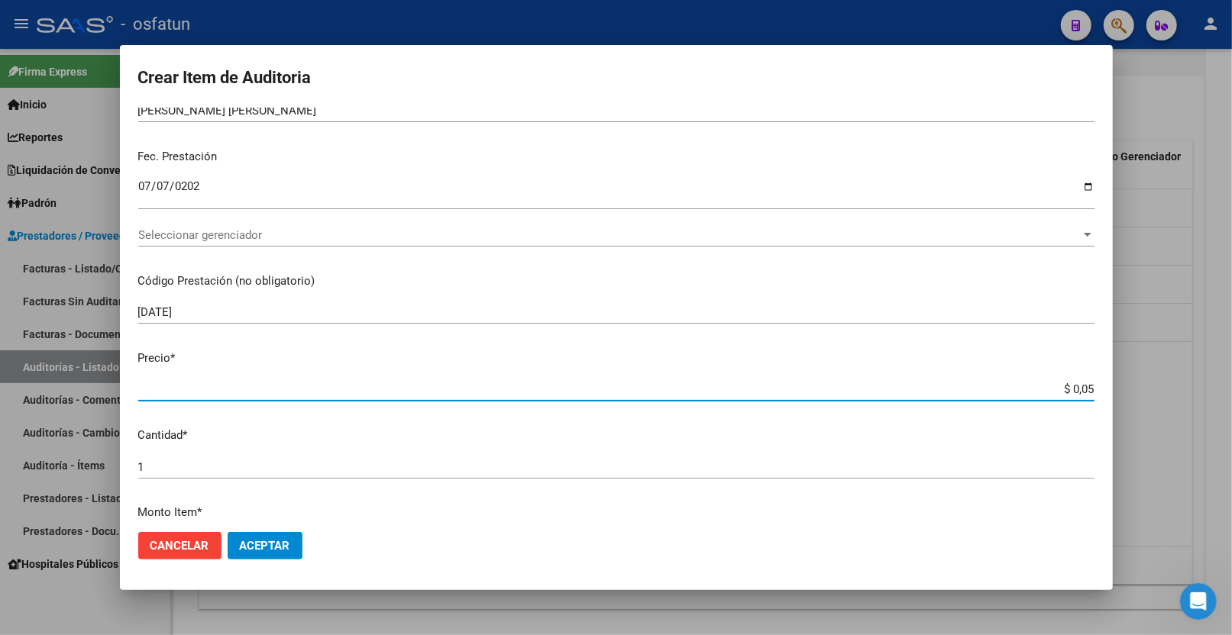
type input "$ 0,50"
type input "$ 5,00"
type input "$ 50,00"
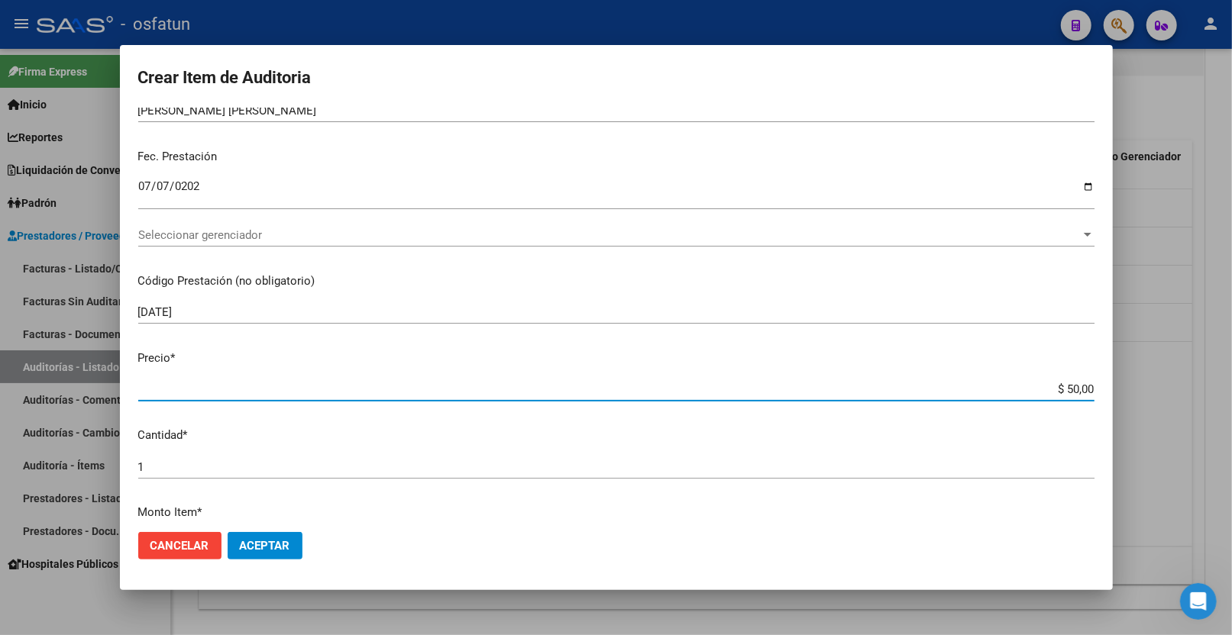
type input "$ 500,00"
type input "$ 5.000,00"
type input "$ 50.000,00"
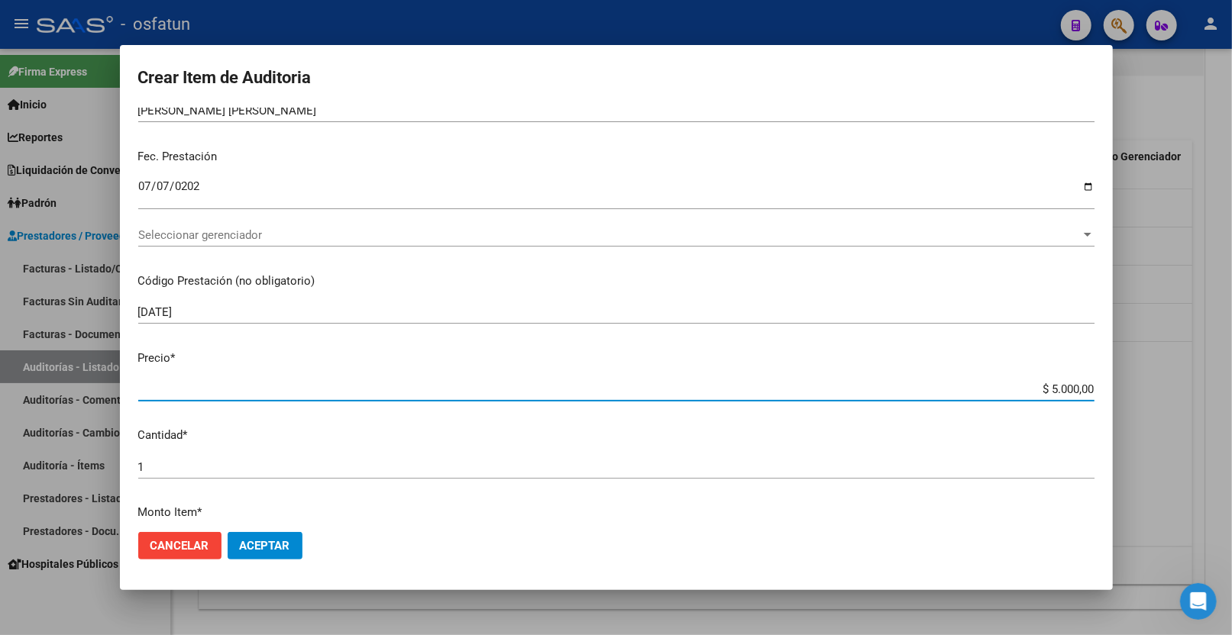
type input "$ 50.000,00"
type input "$ 5.000,00"
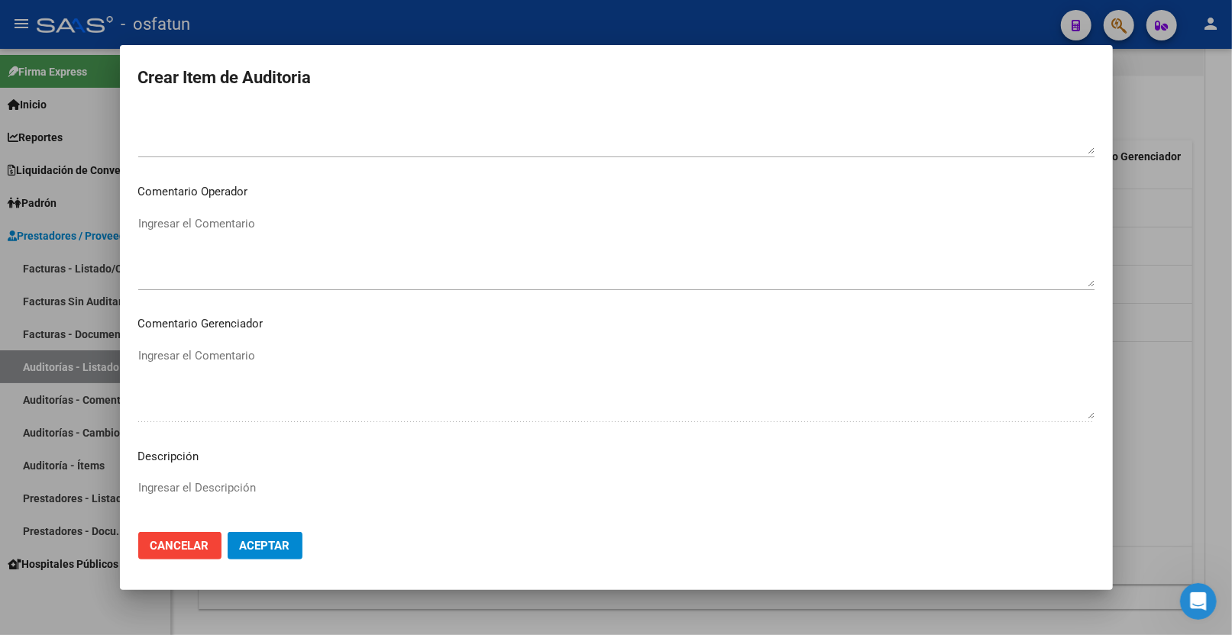
scroll to position [980, 0]
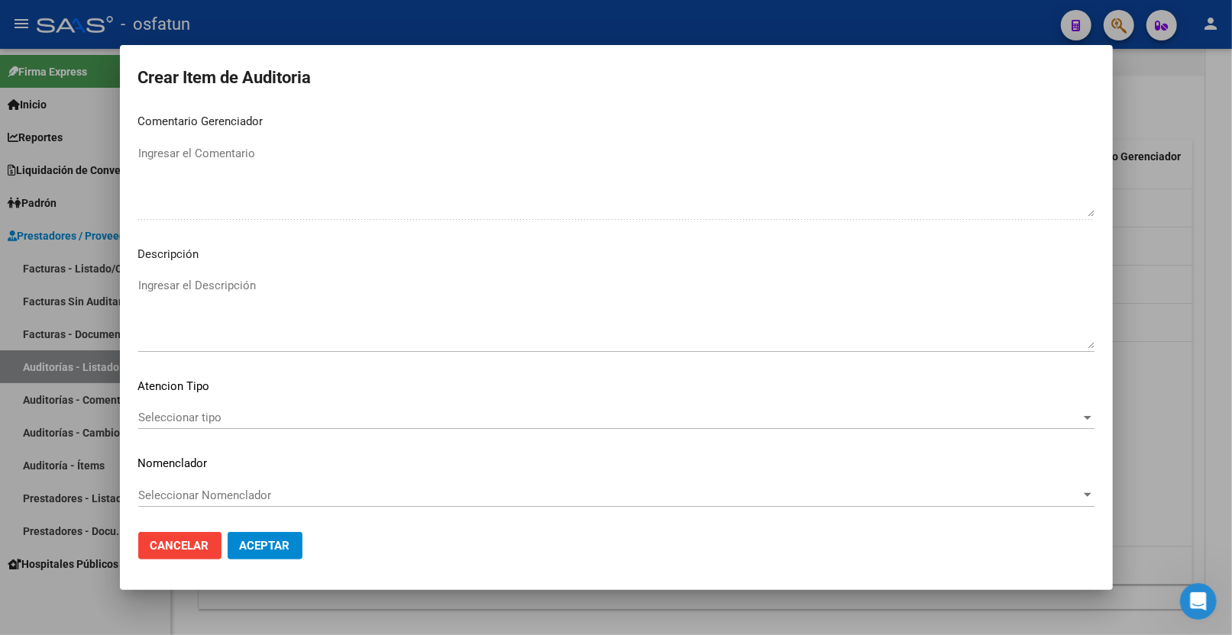
click at [200, 417] on span "Seleccionar tipo" at bounding box center [609, 418] width 942 height 14
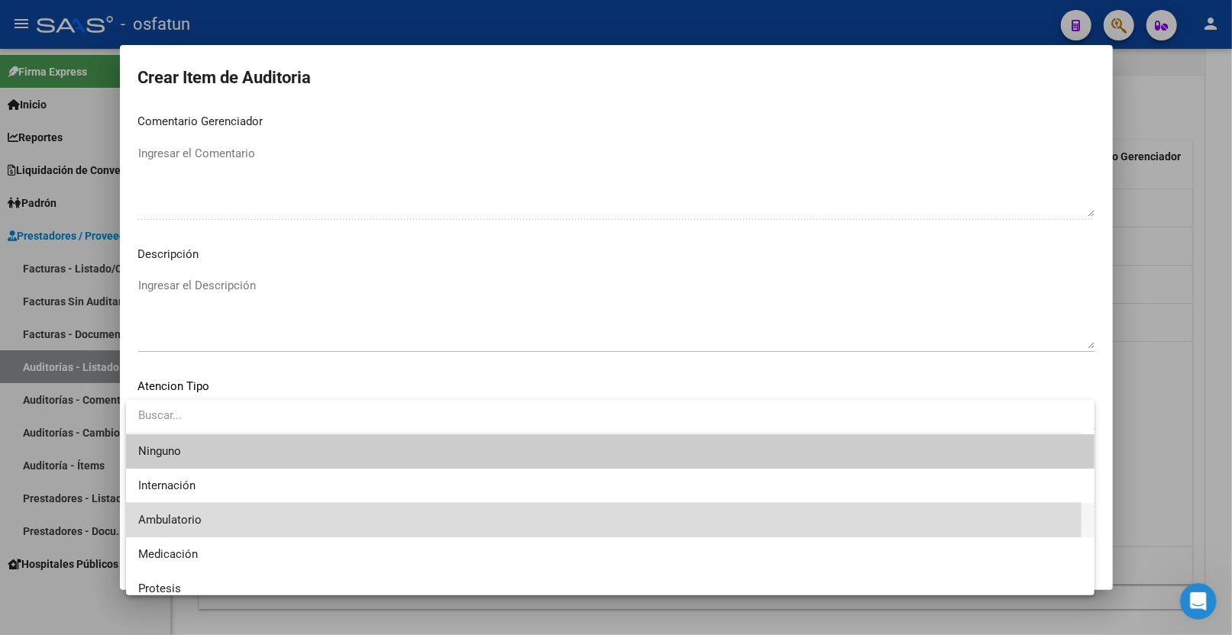
click at [232, 522] on span "Ambulatorio" at bounding box center [610, 520] width 944 height 34
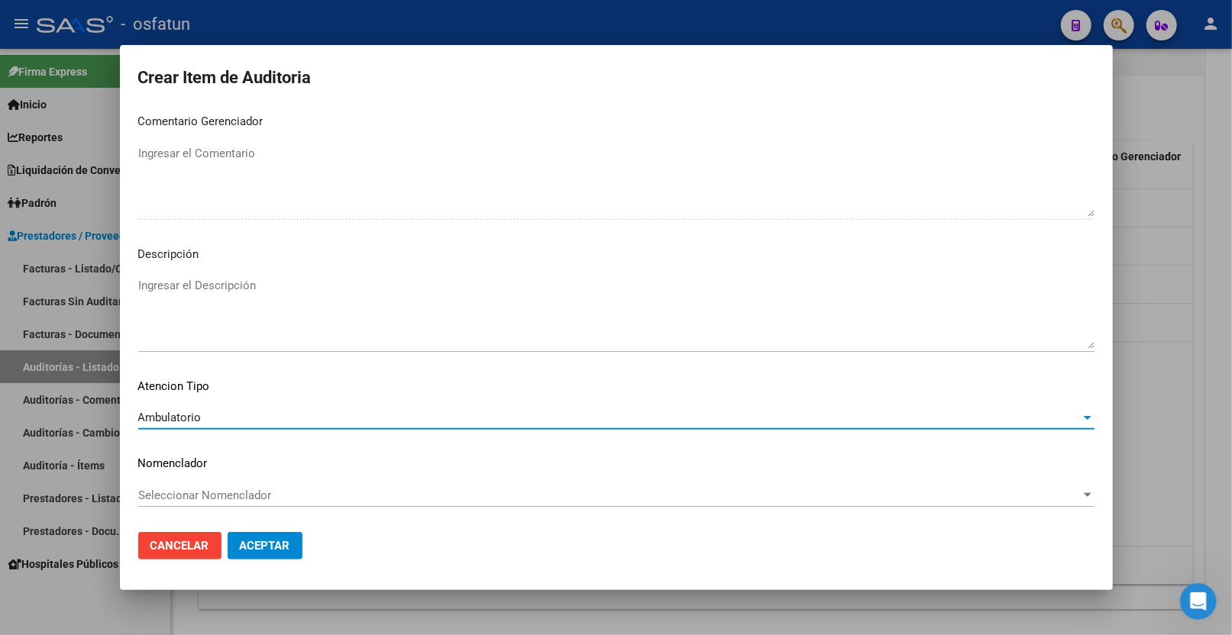
click at [229, 508] on div "Seleccionar Nomenclador Seleccionar Nomenclador" at bounding box center [616, 502] width 956 height 37
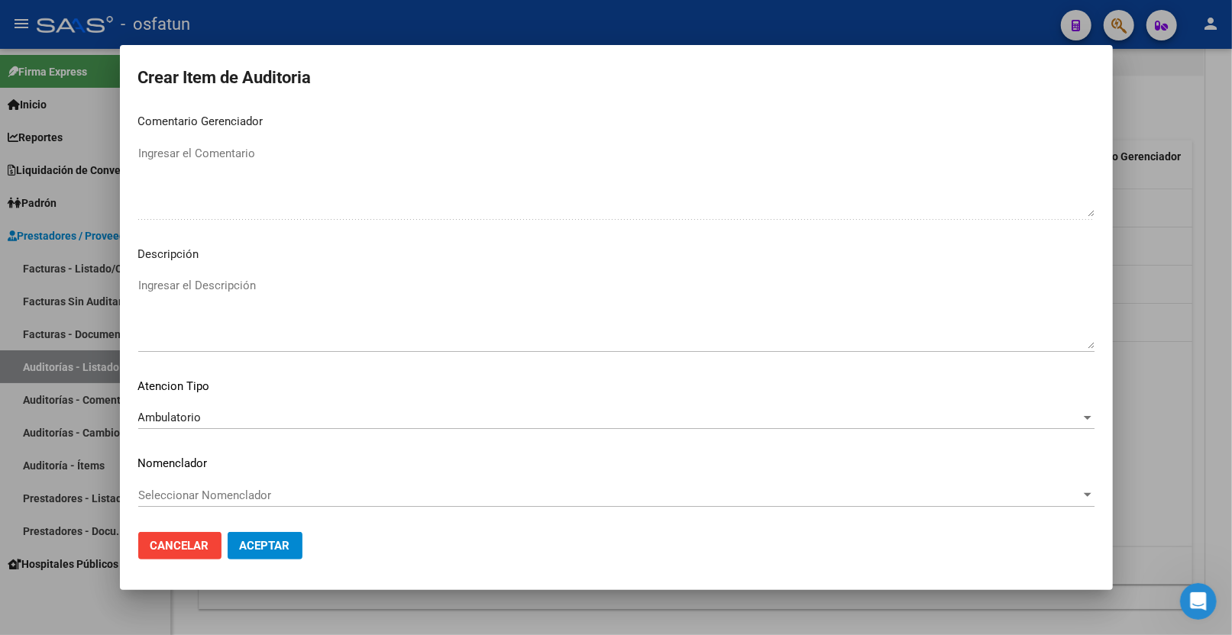
click at [230, 496] on span "Seleccionar Nomenclador" at bounding box center [609, 496] width 942 height 14
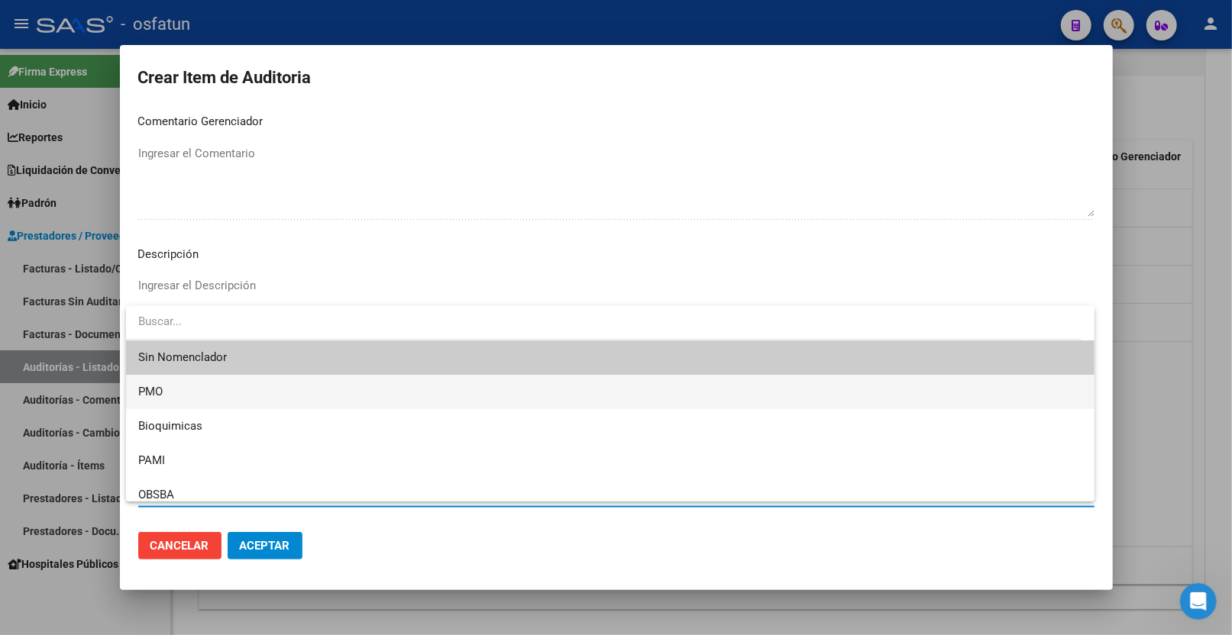
click at [208, 396] on span "PMO" at bounding box center [610, 392] width 944 height 34
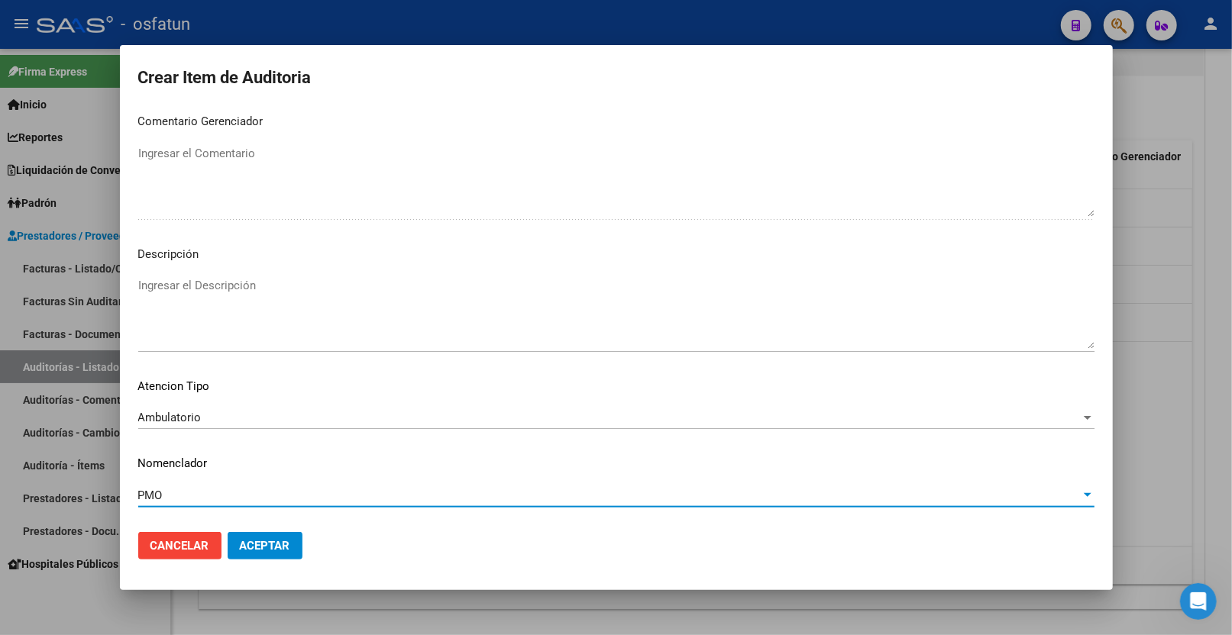
click at [273, 542] on span "Aceptar" at bounding box center [265, 546] width 50 height 14
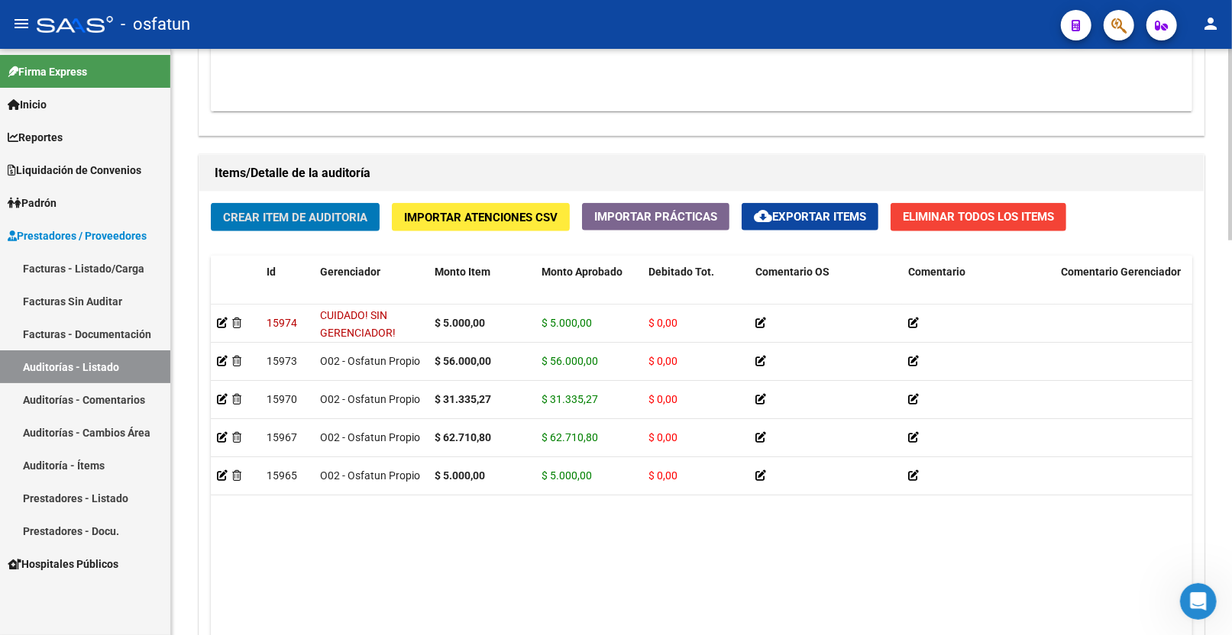
scroll to position [953, 0]
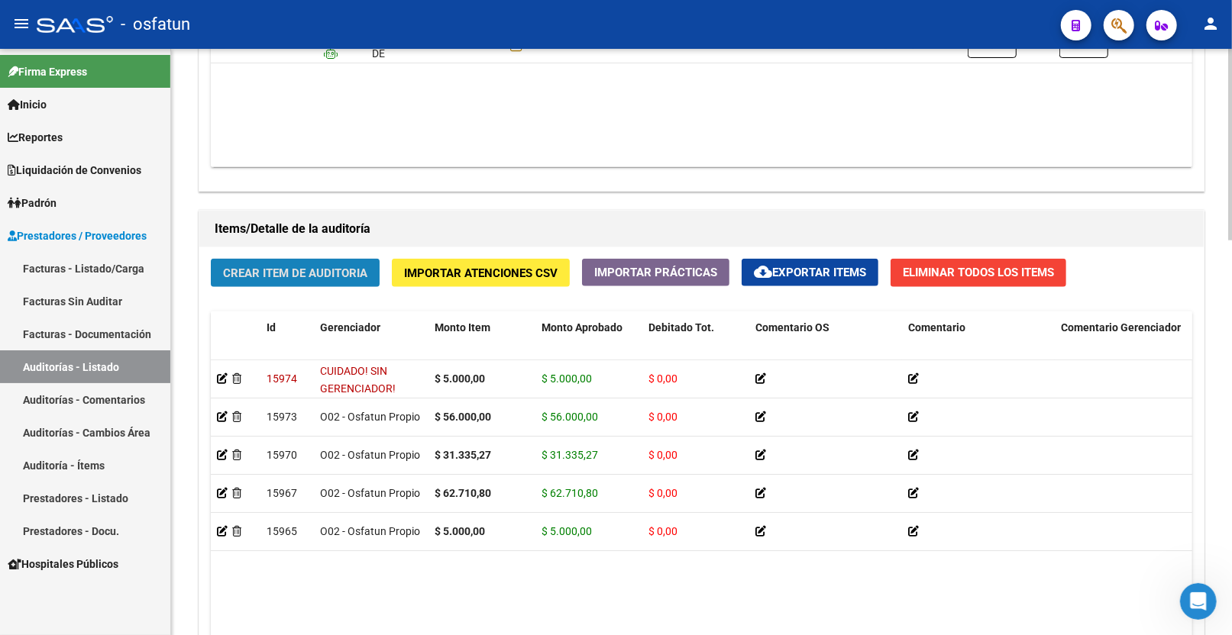
click at [328, 264] on button "Crear Item de Auditoria" at bounding box center [295, 273] width 169 height 28
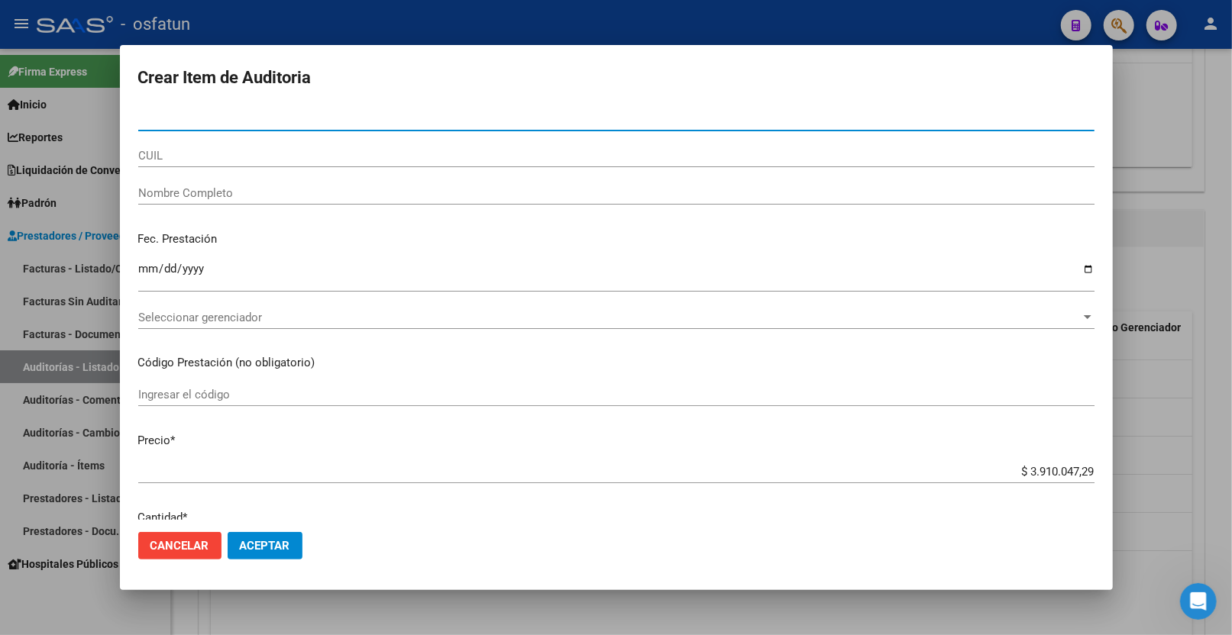
paste input "40722512"
type input "40722512"
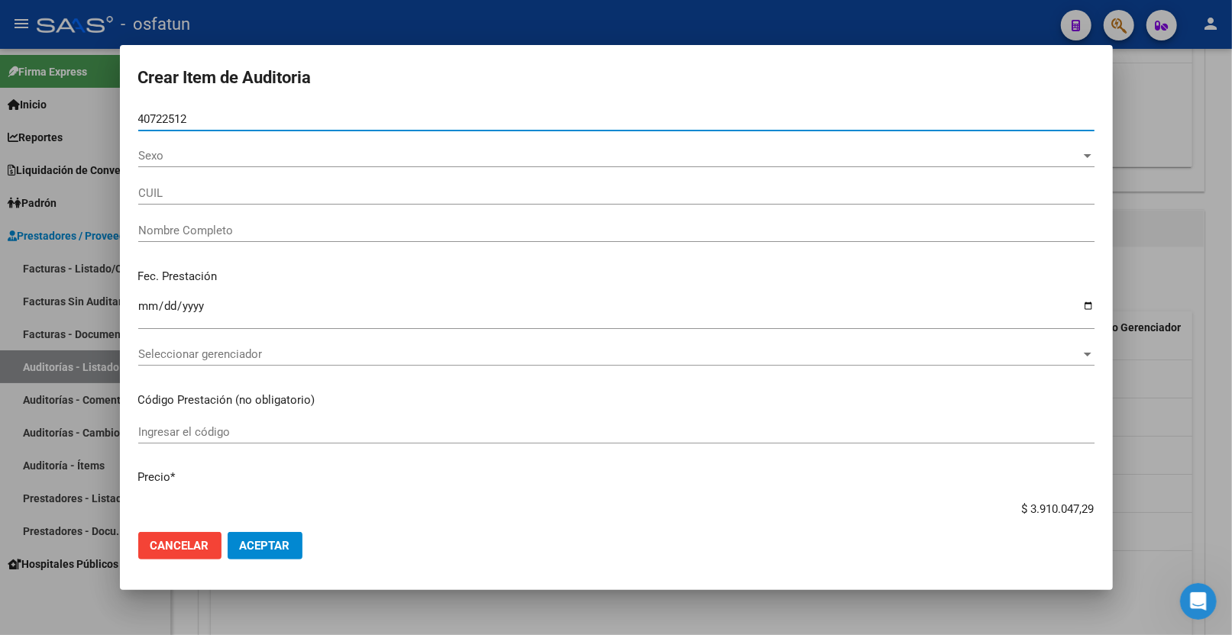
type input "27407225126"
type input "FERRERO CONCETTI ALDANA MICAEL"
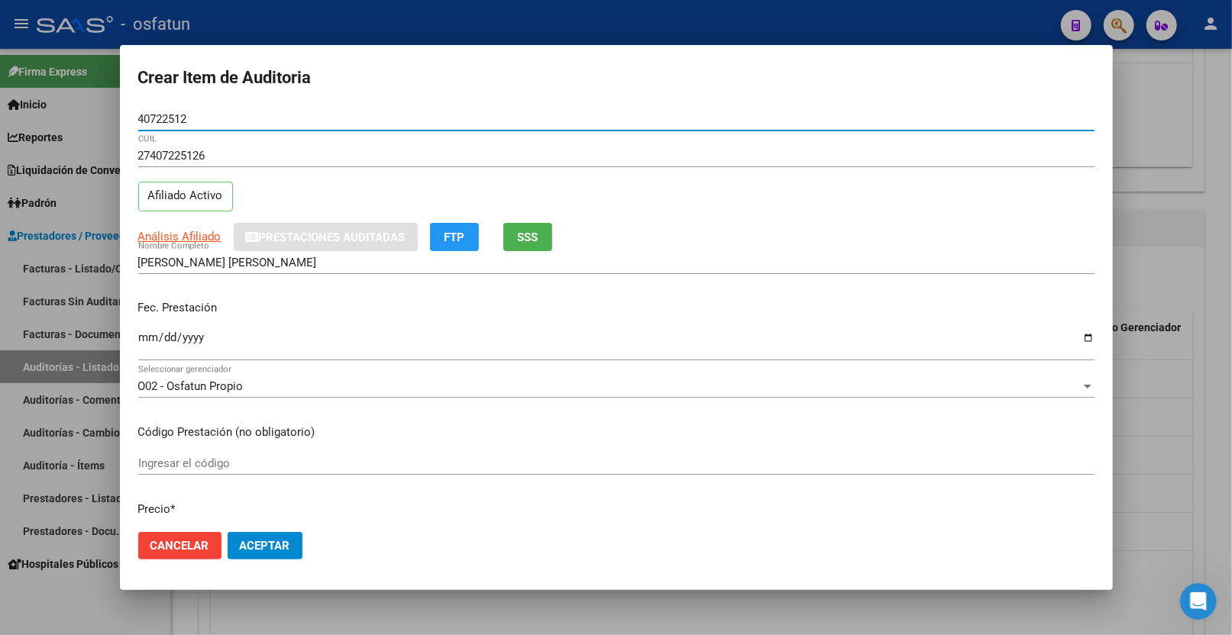
type input "40722512"
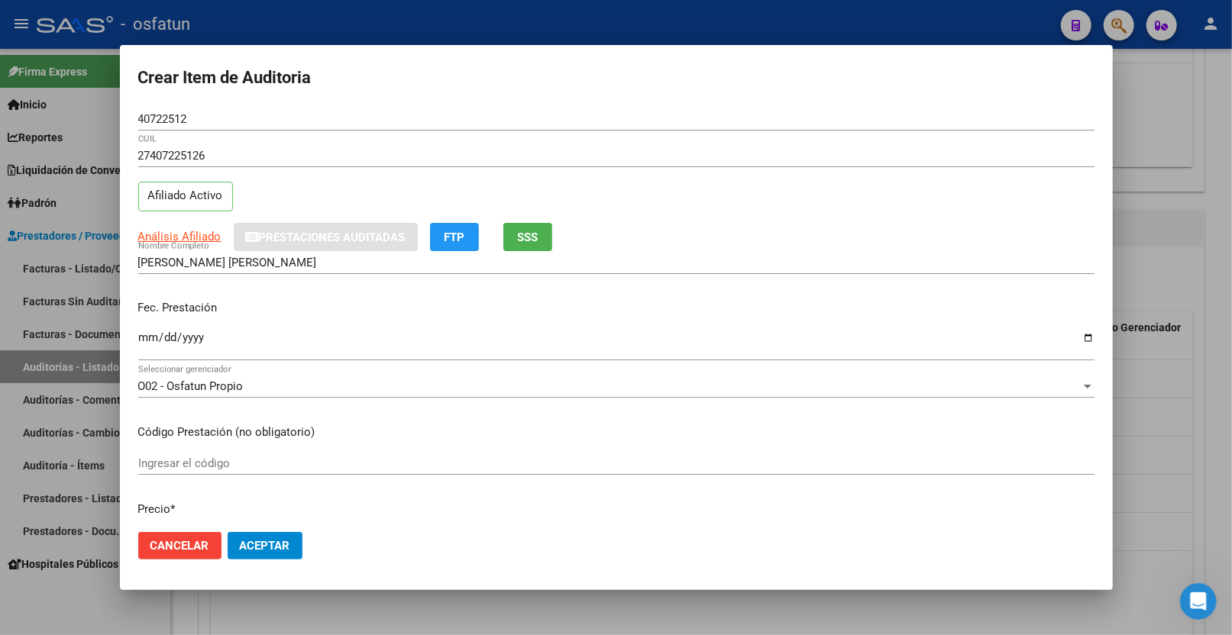
click at [147, 331] on div "Ingresar la fecha" at bounding box center [616, 344] width 956 height 33
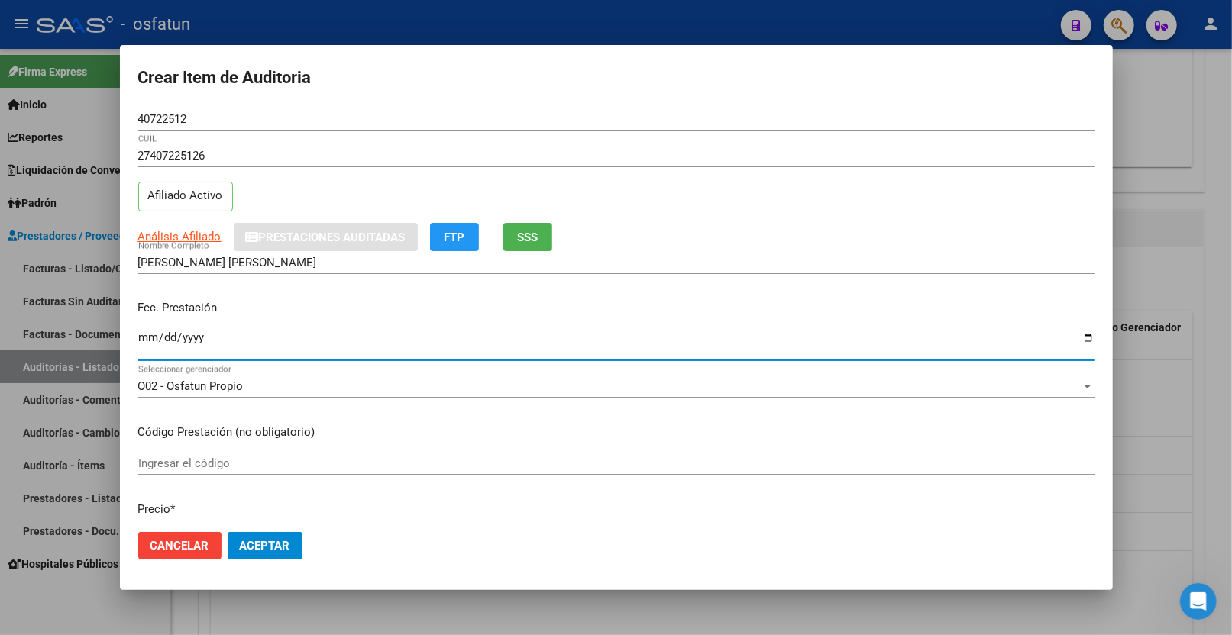
type input "[DATE]"
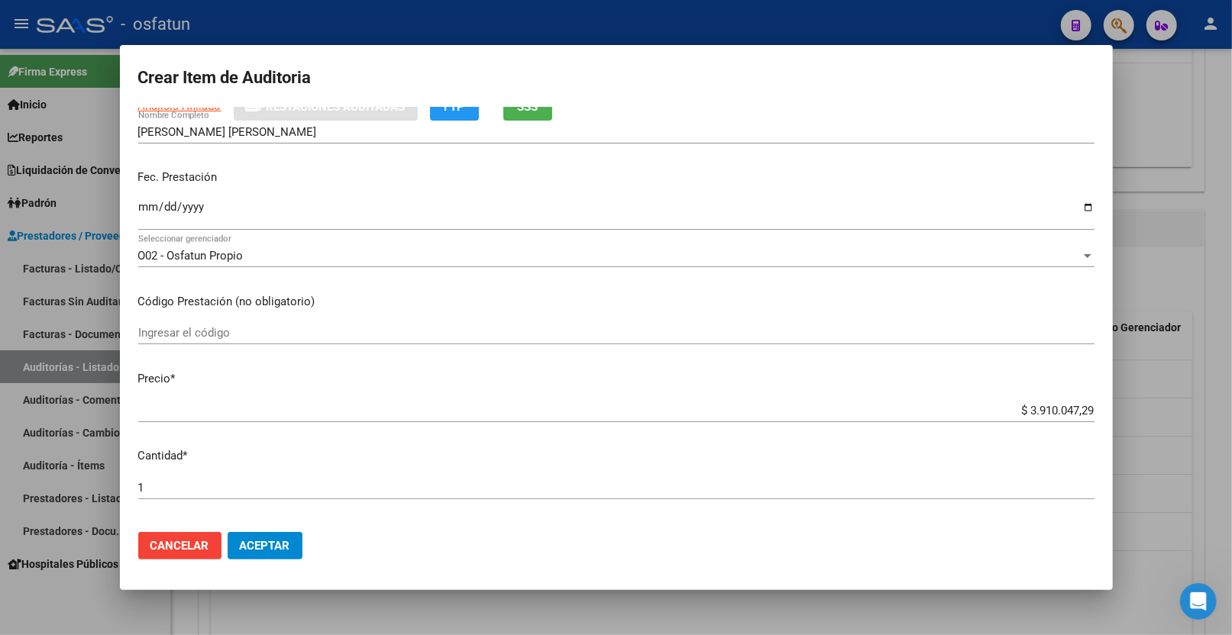
scroll to position [170, 0]
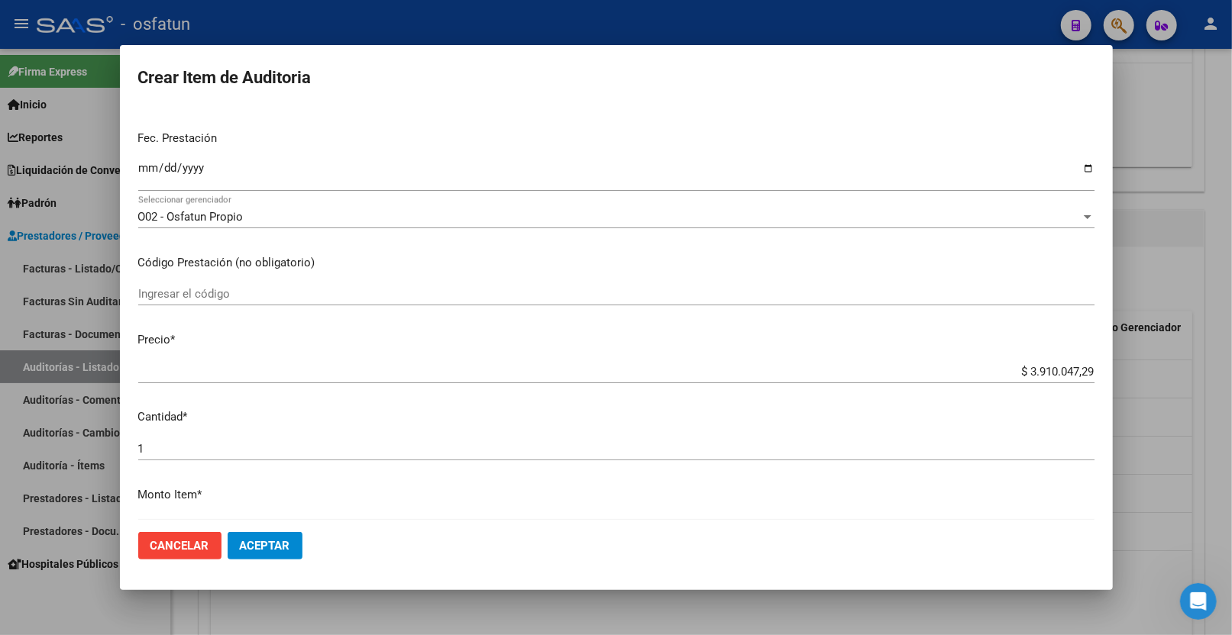
click at [254, 289] on input "Ingresar el código" at bounding box center [616, 294] width 956 height 14
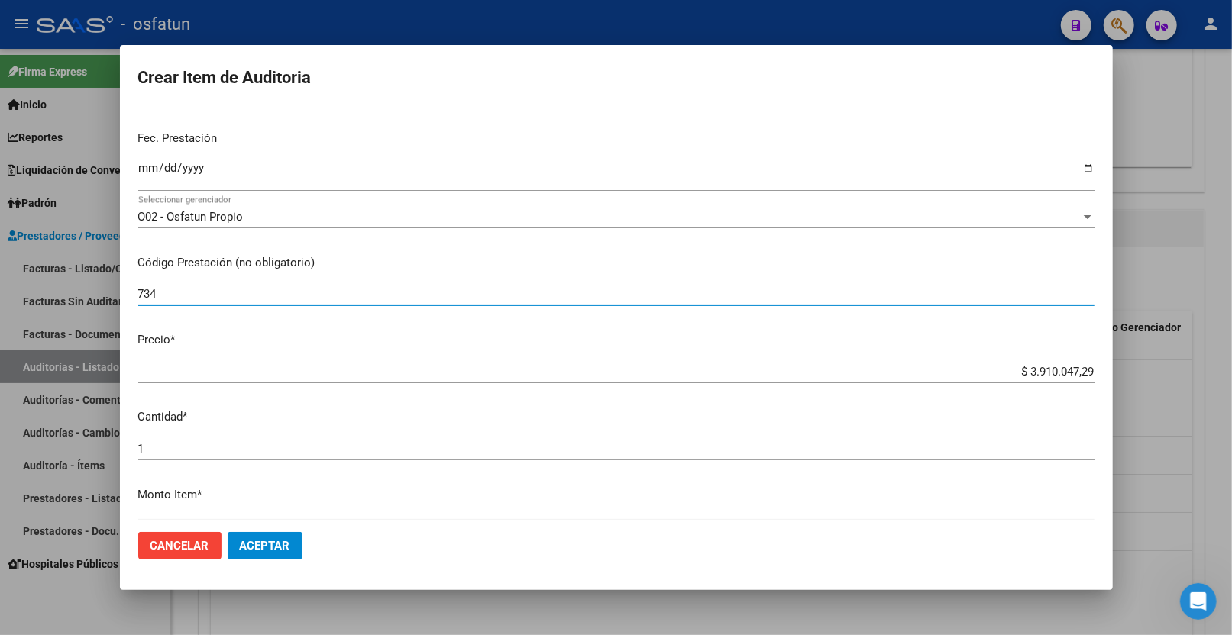
type input "734"
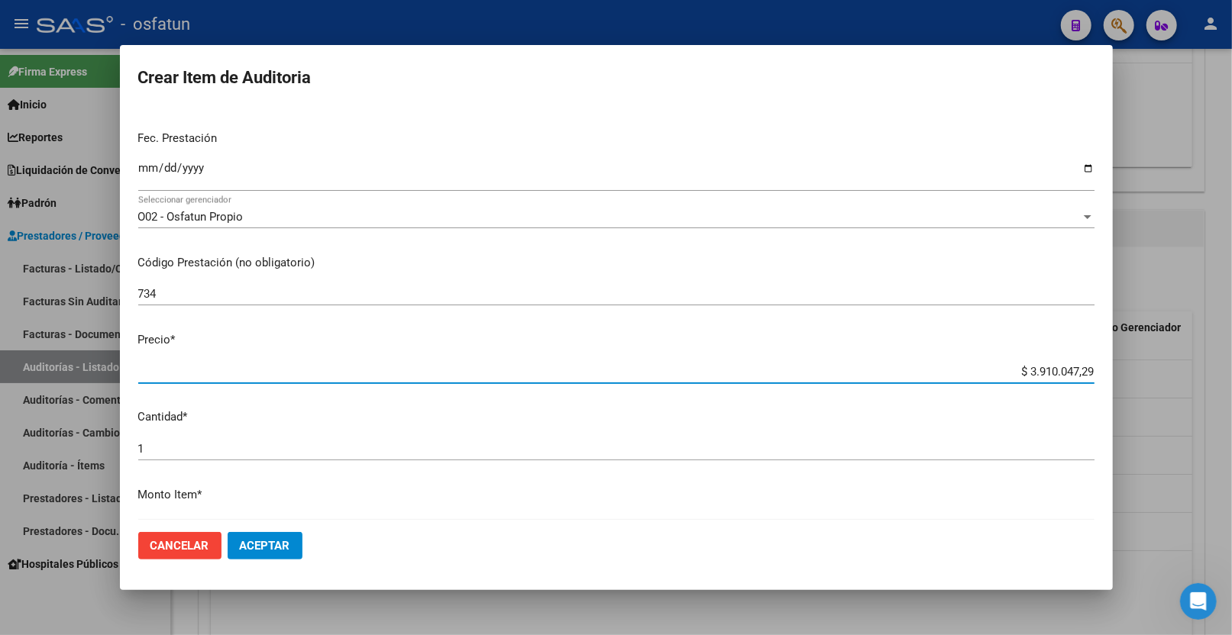
drag, startPoint x: 1095, startPoint y: 371, endPoint x: 1120, endPoint y: 365, distance: 25.2
click at [1118, 369] on div "Crear Item de Auditoria 40722512 Nro Documento 27407225126 CUIL Afiliado Activo…" at bounding box center [616, 317] width 1232 height 635
type input "$ 0,03"
type input "$ 0,31"
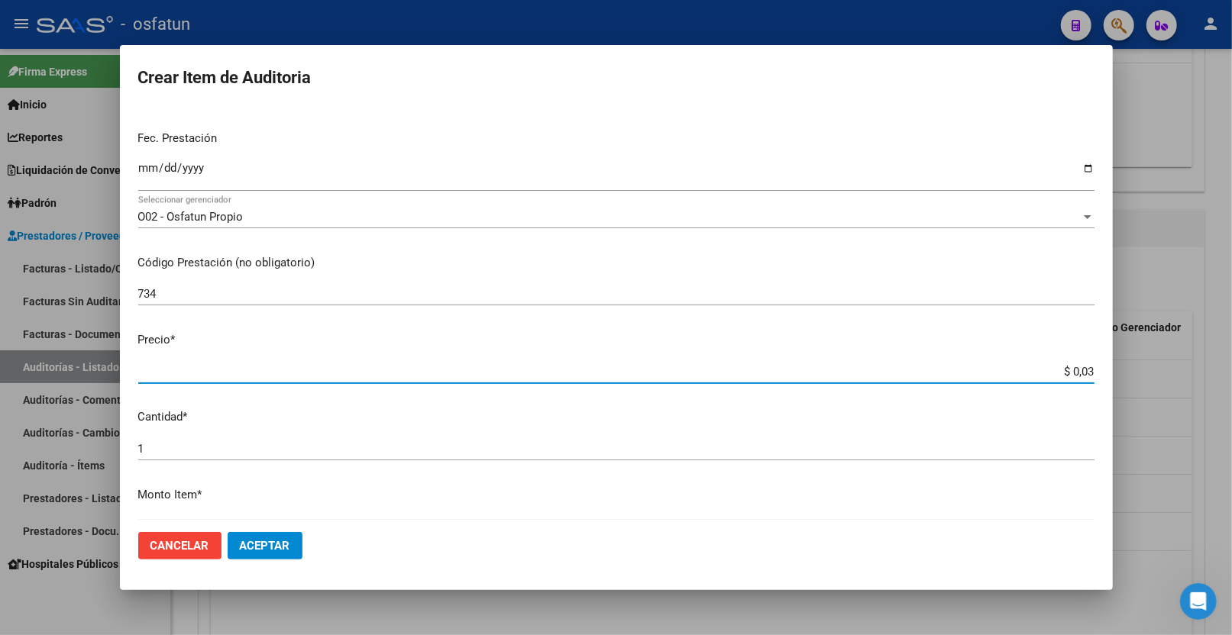
type input "$ 0,31"
type input "$ 3,13"
type input "$ 31,33"
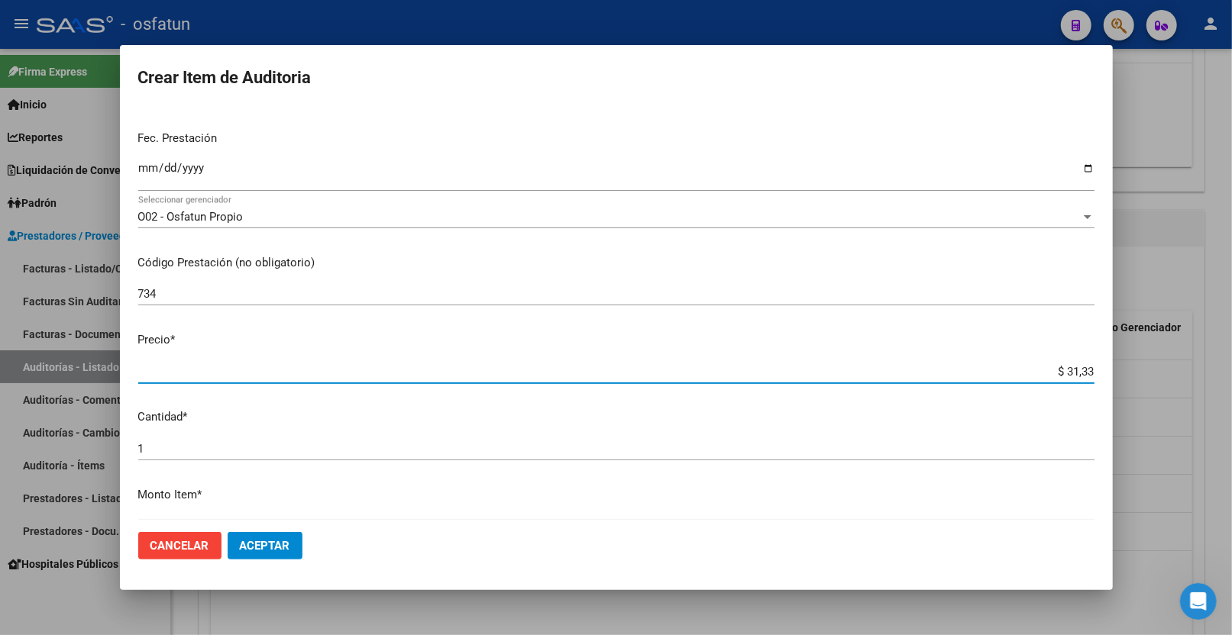
type input "$ 313,35"
type input "$ 3.133,52"
type input "$ 31.335,27"
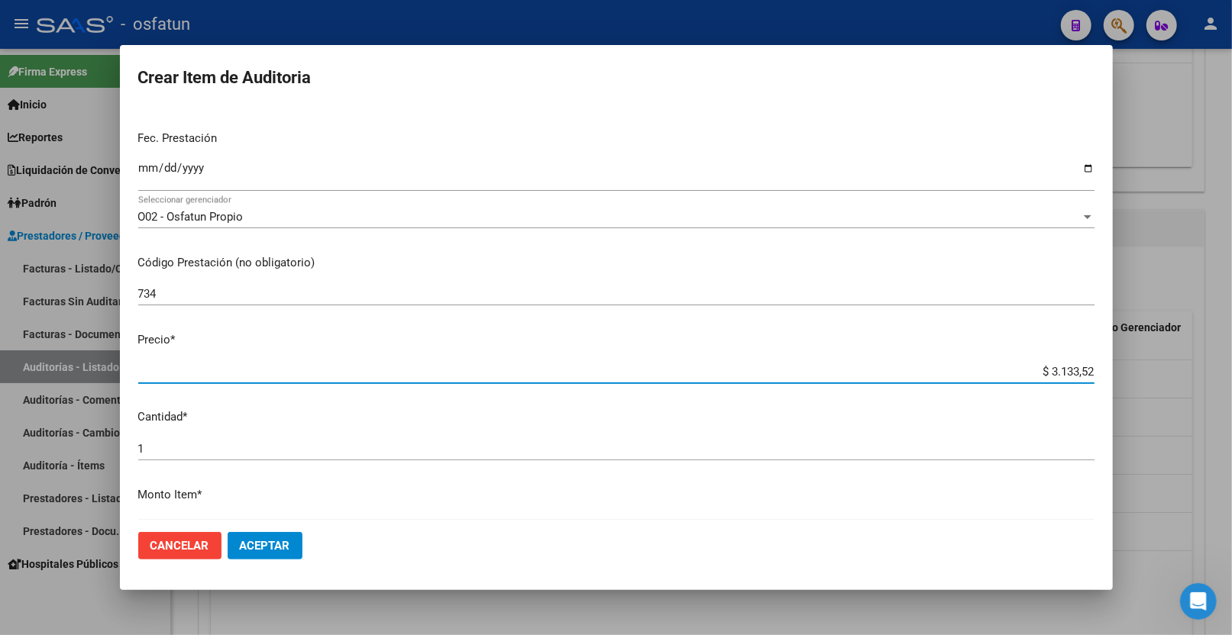
type input "$ 31.335,27"
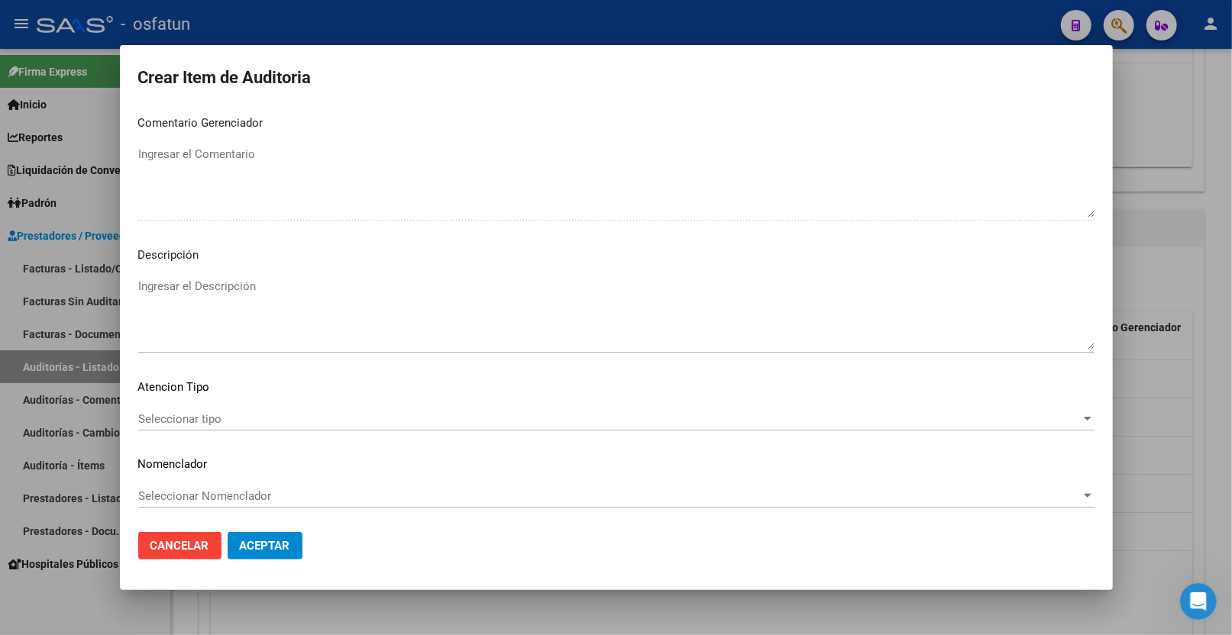
scroll to position [962, 0]
click at [234, 409] on div "Seleccionar tipo Seleccionar tipo" at bounding box center [616, 417] width 956 height 23
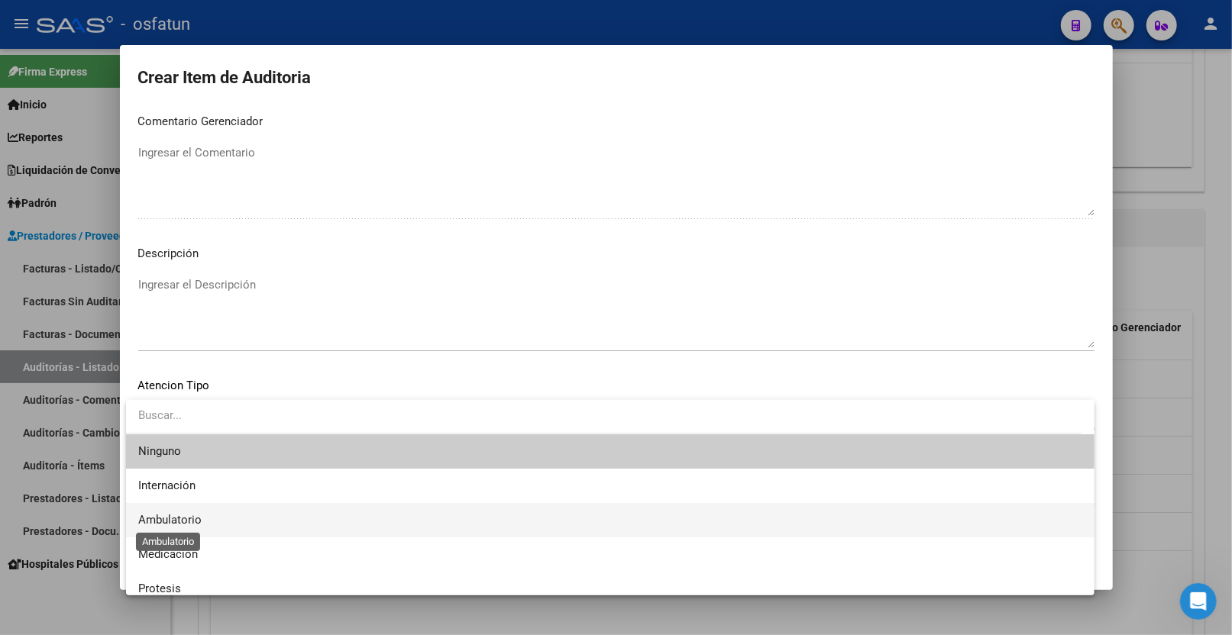
click at [199, 519] on span "Ambulatorio" at bounding box center [169, 520] width 63 height 14
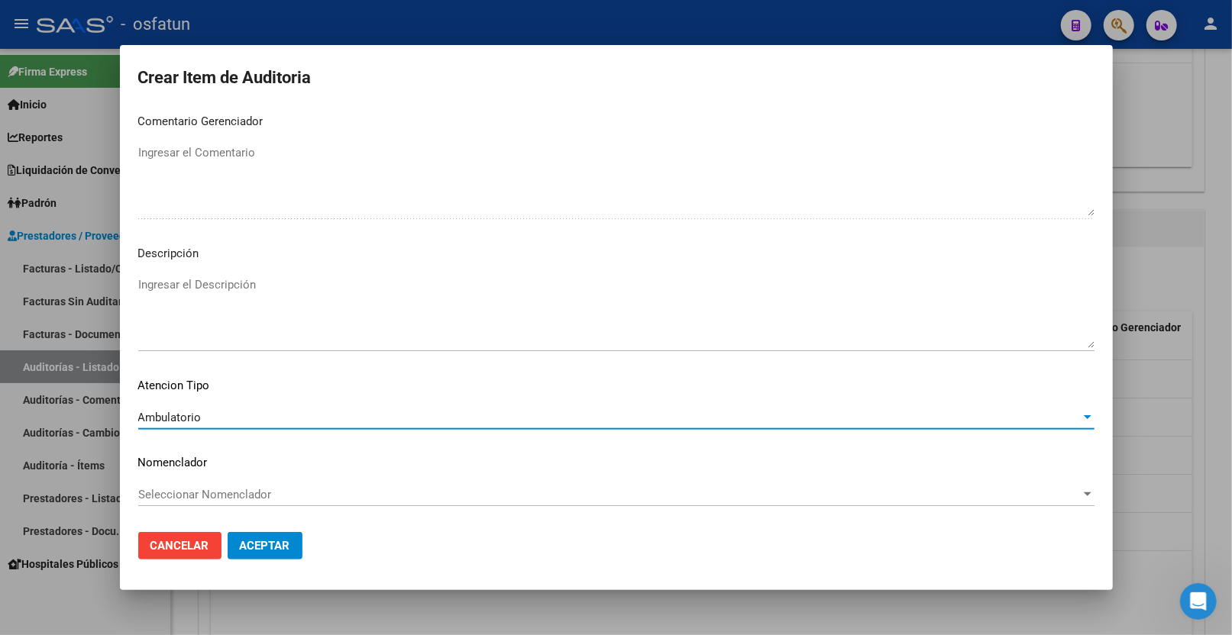
click at [199, 464] on p "Nomenclador" at bounding box center [616, 463] width 956 height 18
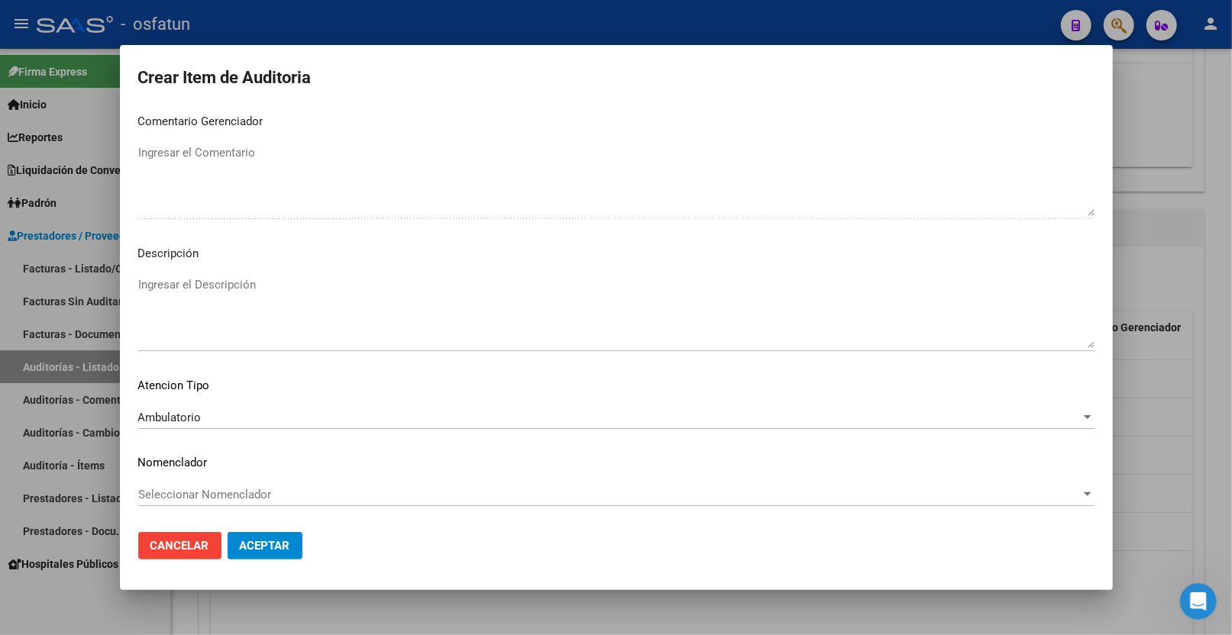
click at [202, 488] on span "Seleccionar Nomenclador" at bounding box center [609, 495] width 942 height 14
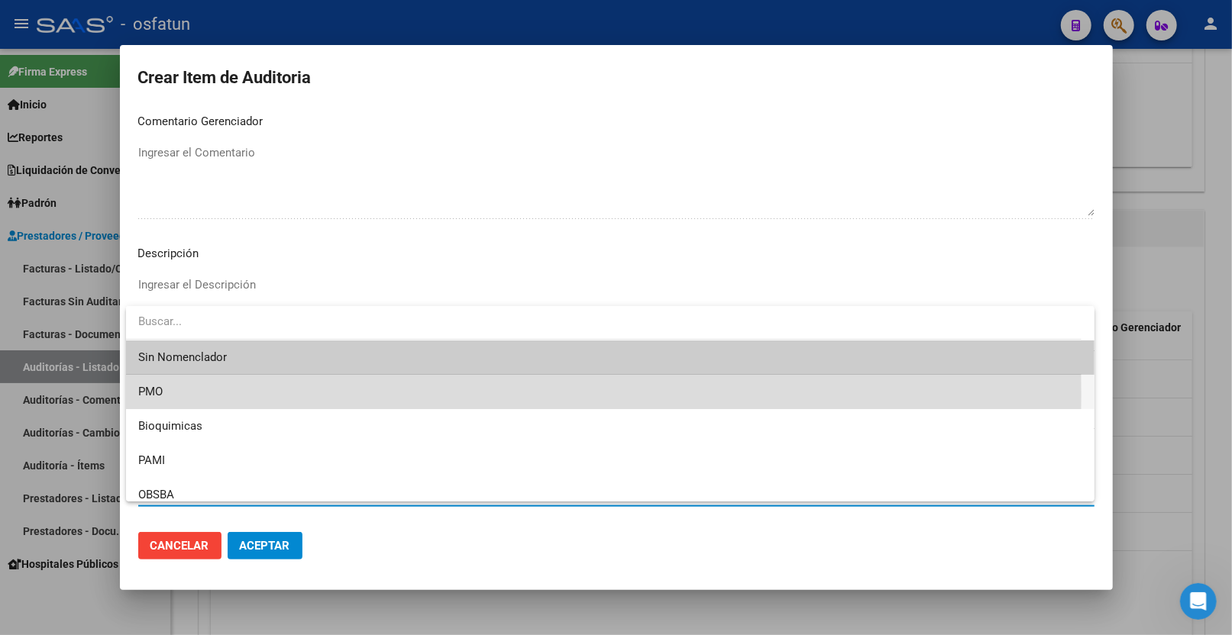
click at [201, 396] on span "PMO" at bounding box center [610, 392] width 944 height 34
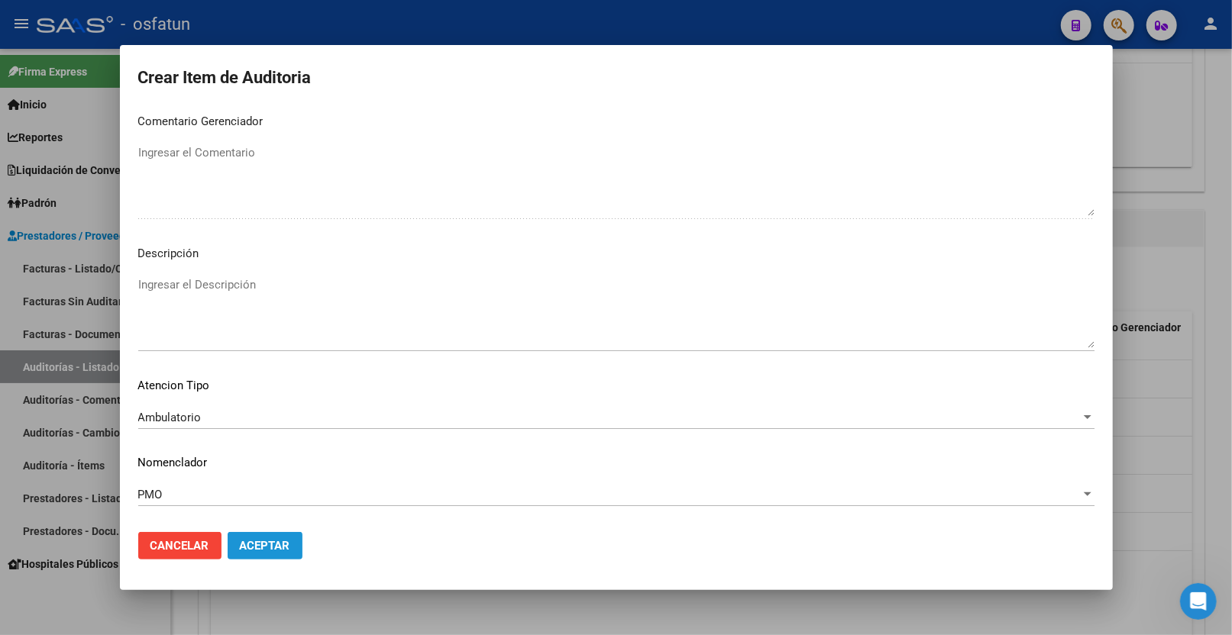
click at [273, 540] on span "Aceptar" at bounding box center [265, 546] width 50 height 14
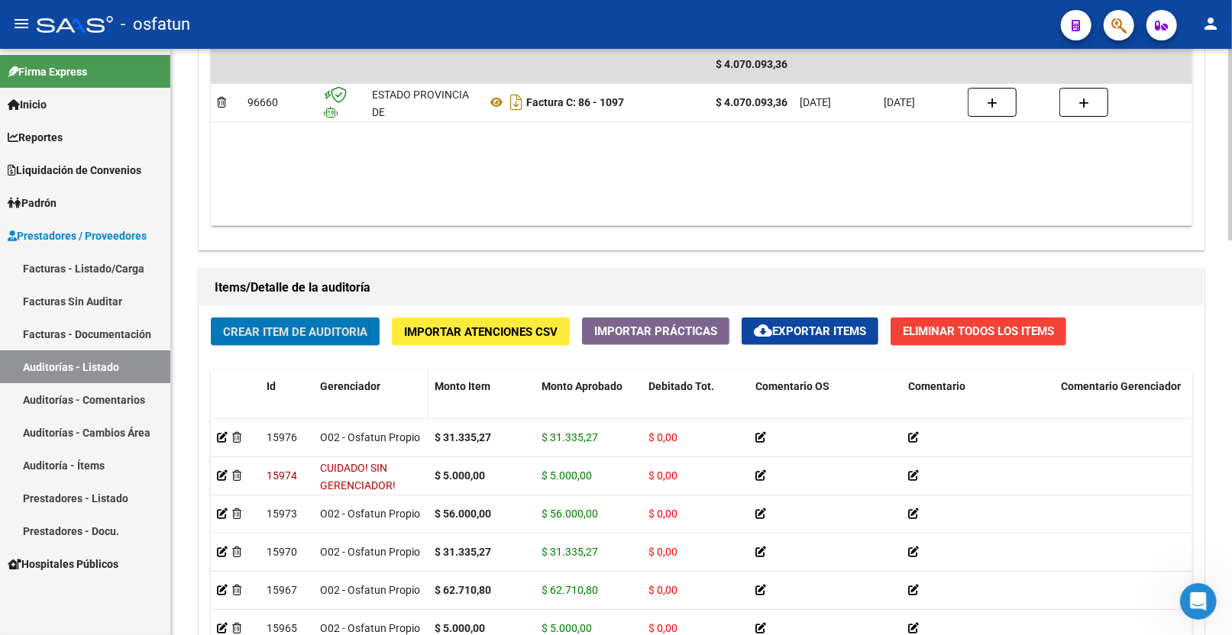
scroll to position [1039, 0]
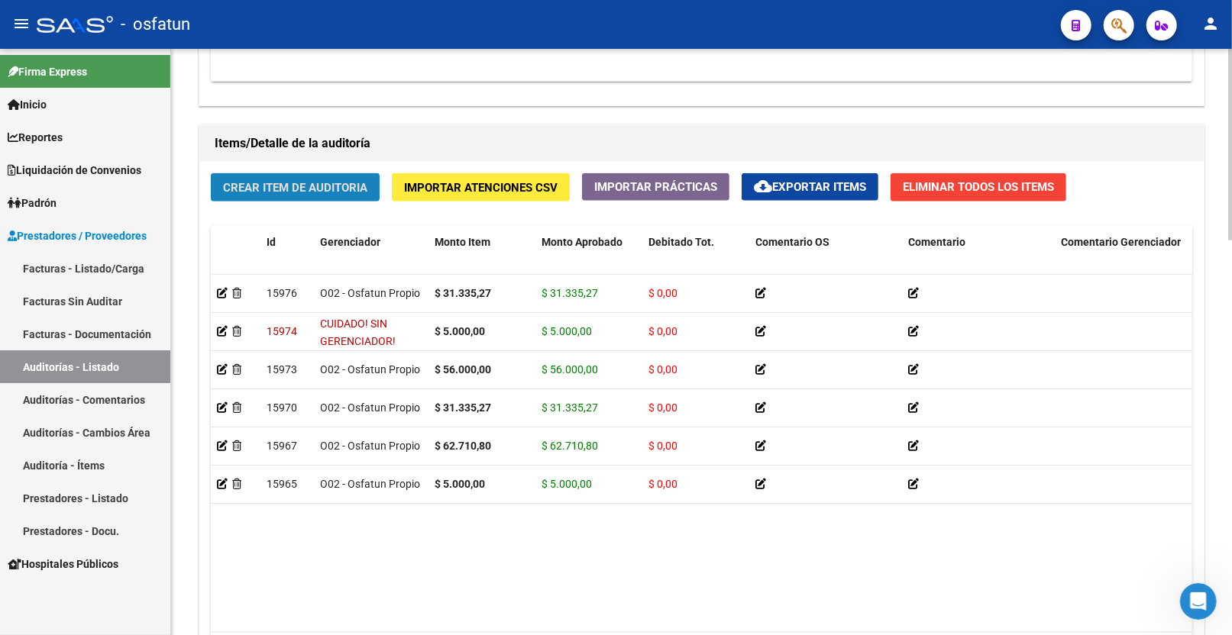
click at [332, 192] on span "Crear Item de Auditoria" at bounding box center [295, 188] width 144 height 14
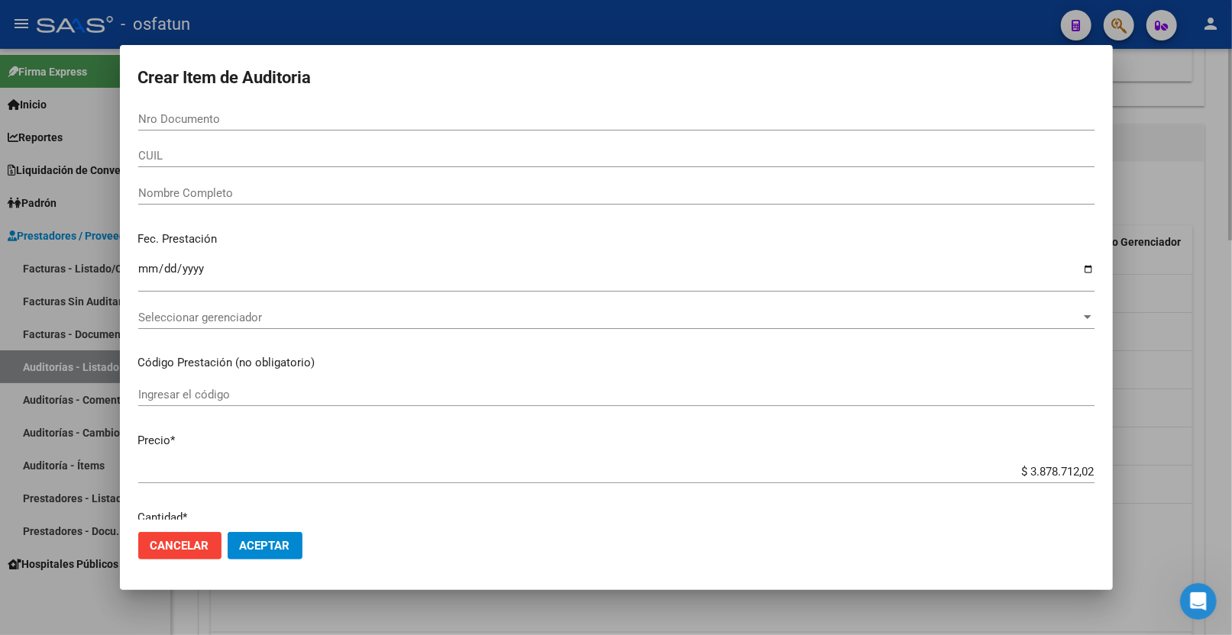
paste input "39346195"
type input "39346195"
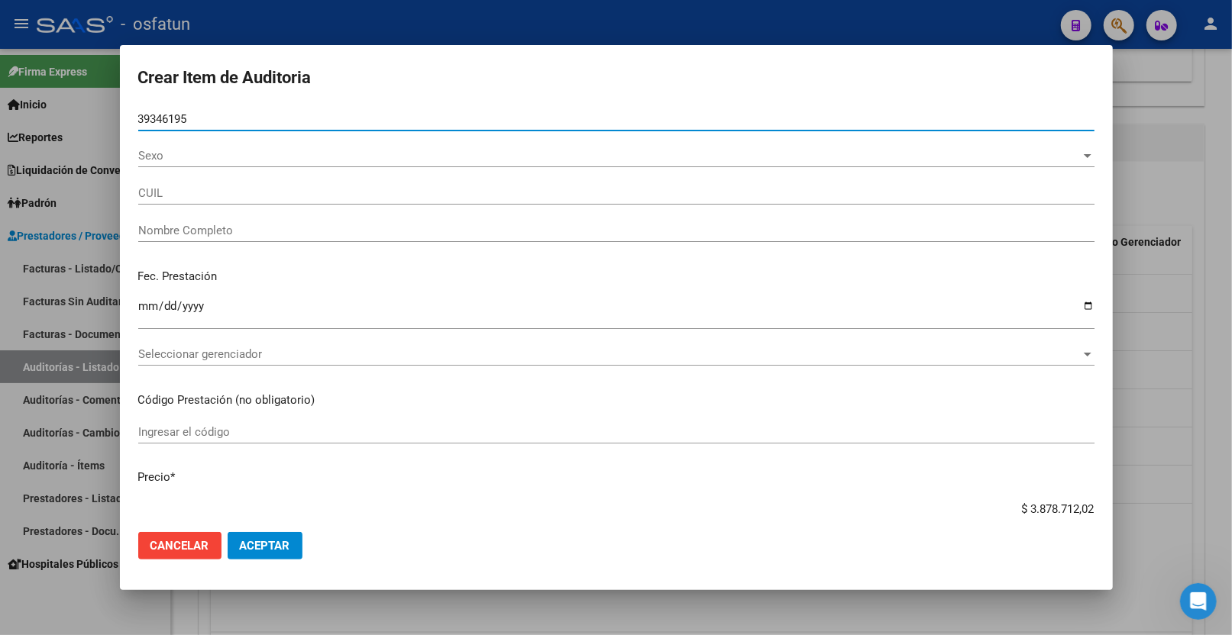
type input "27393461956"
type input "RUBIO BARBARA MARIA"
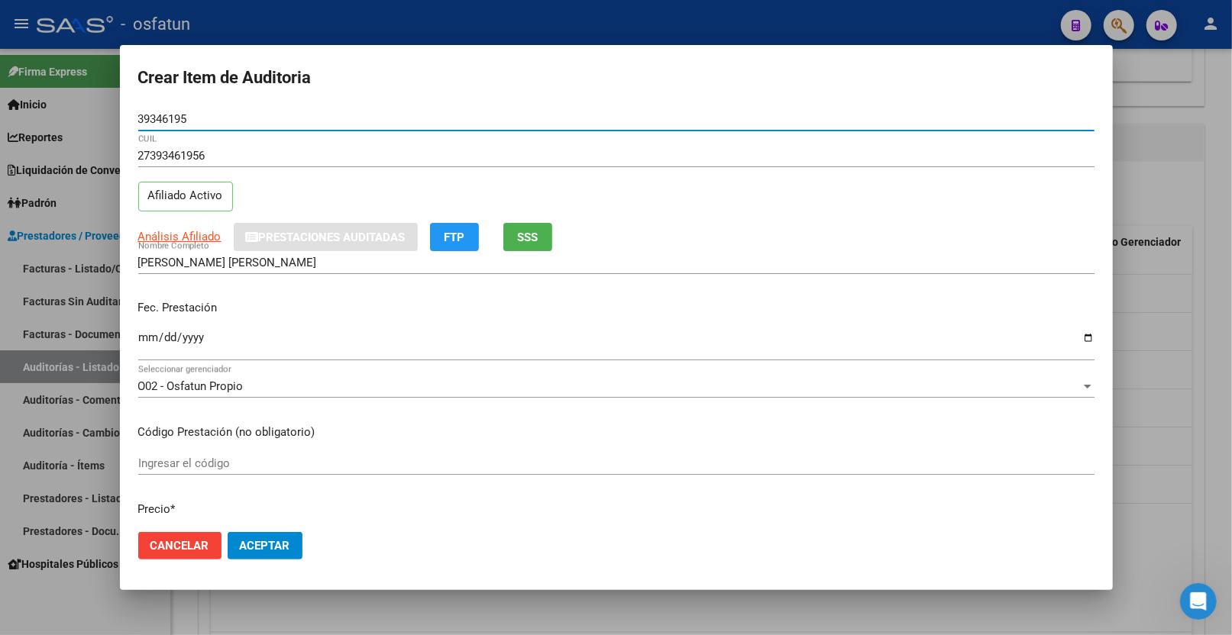
type input "39346195"
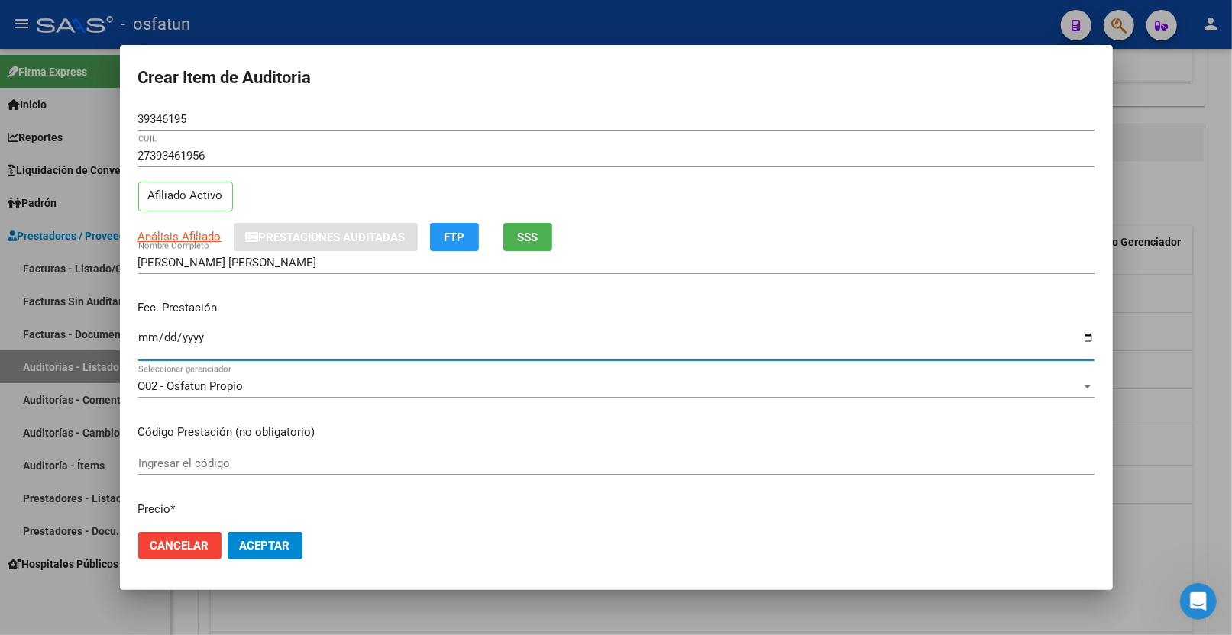
click at [147, 335] on input "Ingresar la fecha" at bounding box center [616, 343] width 956 height 24
type input "[DATE]"
click at [264, 470] on input "Ingresar el código" at bounding box center [616, 464] width 956 height 14
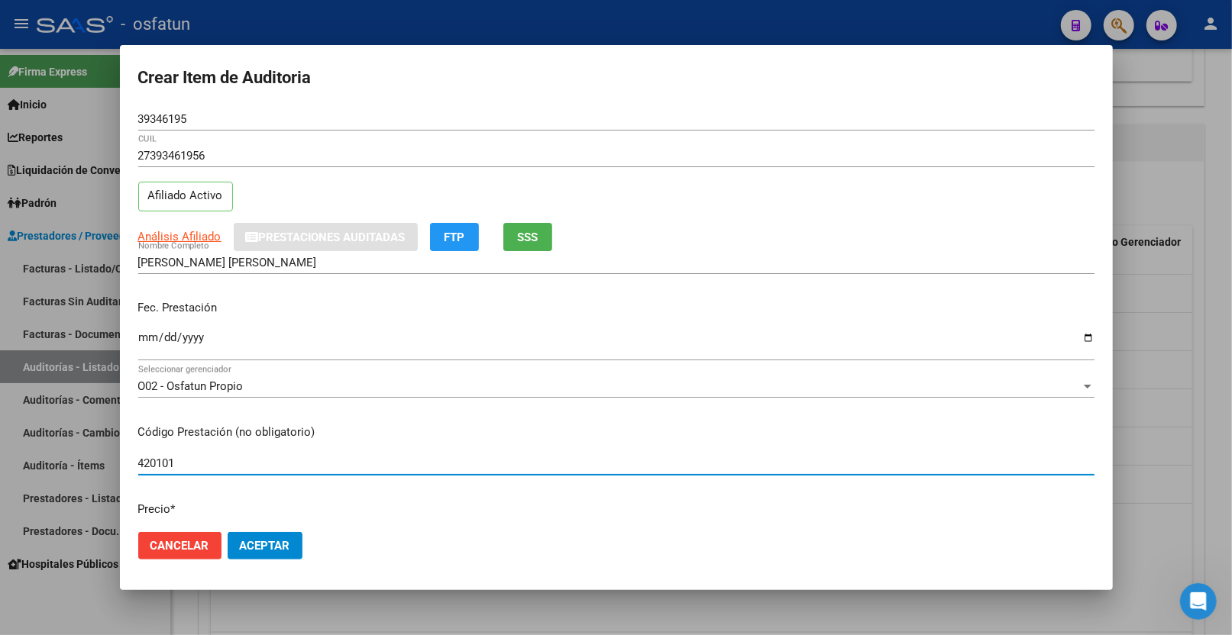
type input "420101"
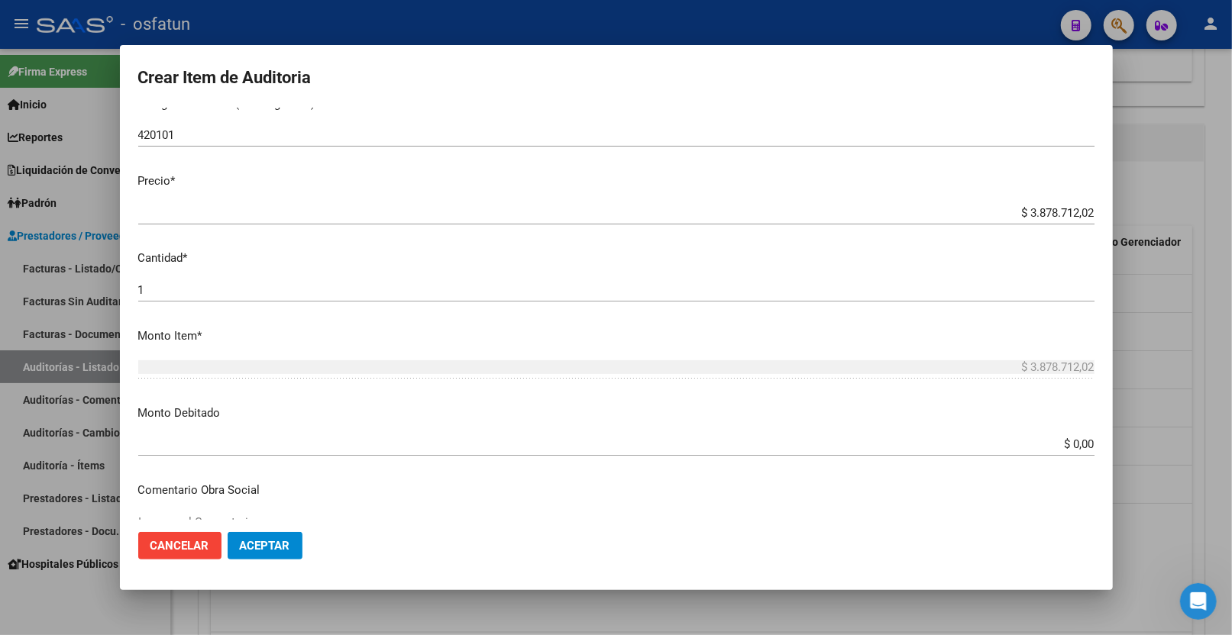
scroll to position [339, 0]
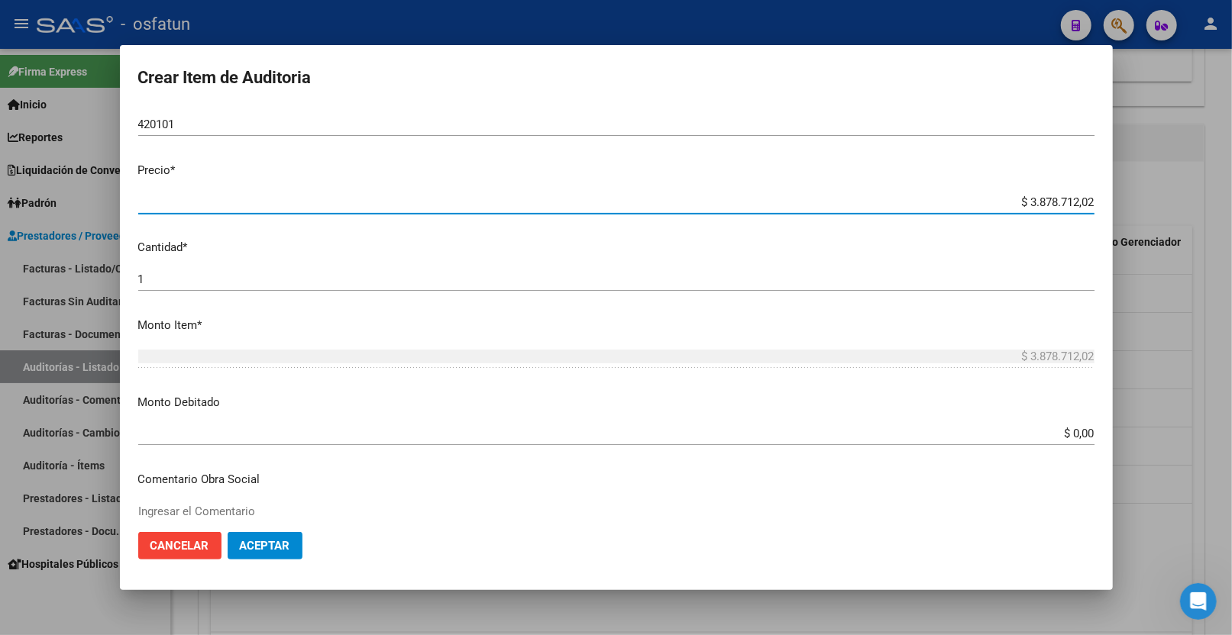
drag, startPoint x: 1013, startPoint y: 199, endPoint x: 1164, endPoint y: 178, distance: 152.7
click at [1164, 178] on div "Crear Item de Auditoria 39346195 Nro Documento 27393461956 CUIL Afiliado Activo…" at bounding box center [616, 317] width 1232 height 635
type input "$ 0,01"
type input "$ 0,14"
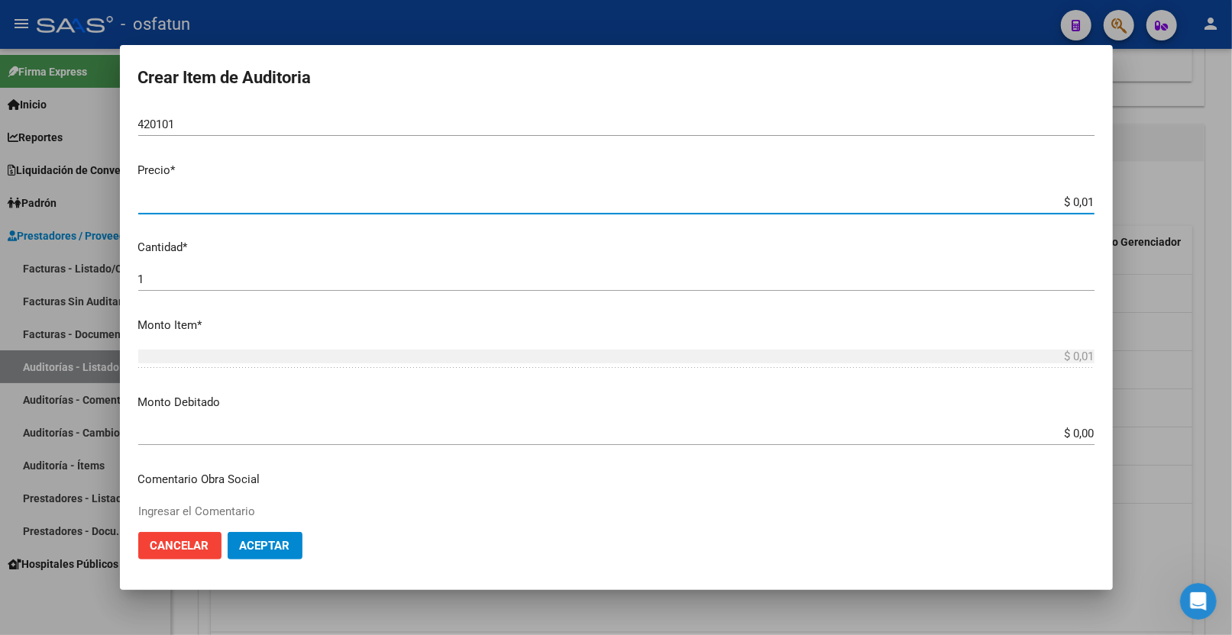
type input "$ 0,14"
type input "$ 1,46"
type input "$ 14,61"
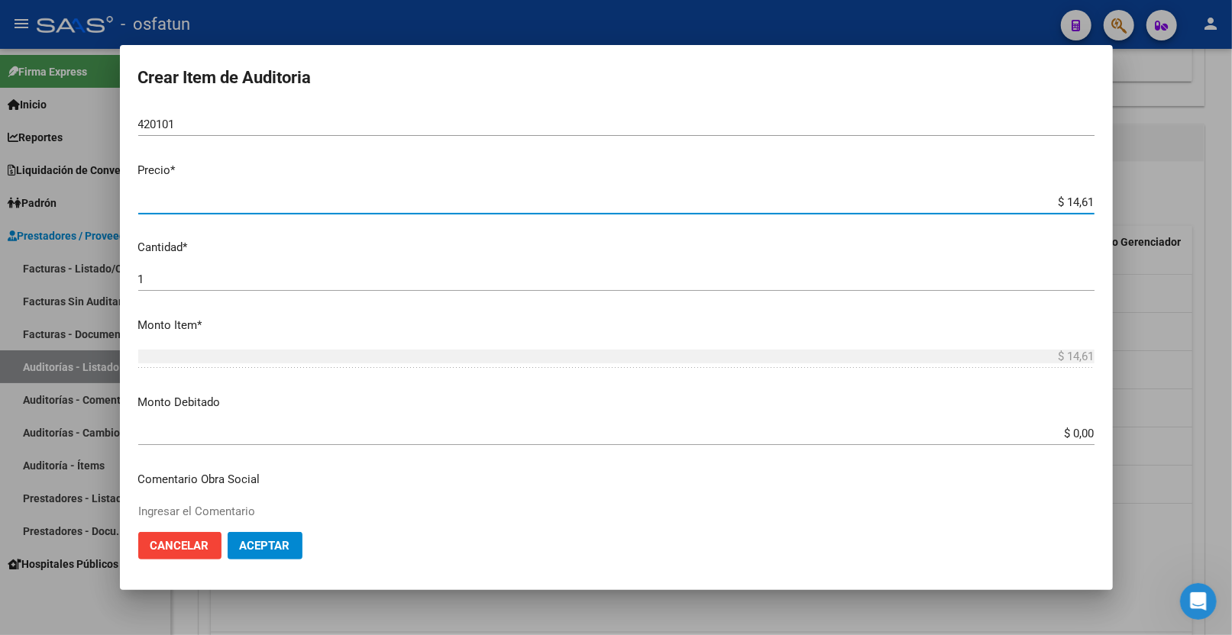
type input "$ 146,13"
type input "$ 1.461,39"
type input "$ 14.613,95"
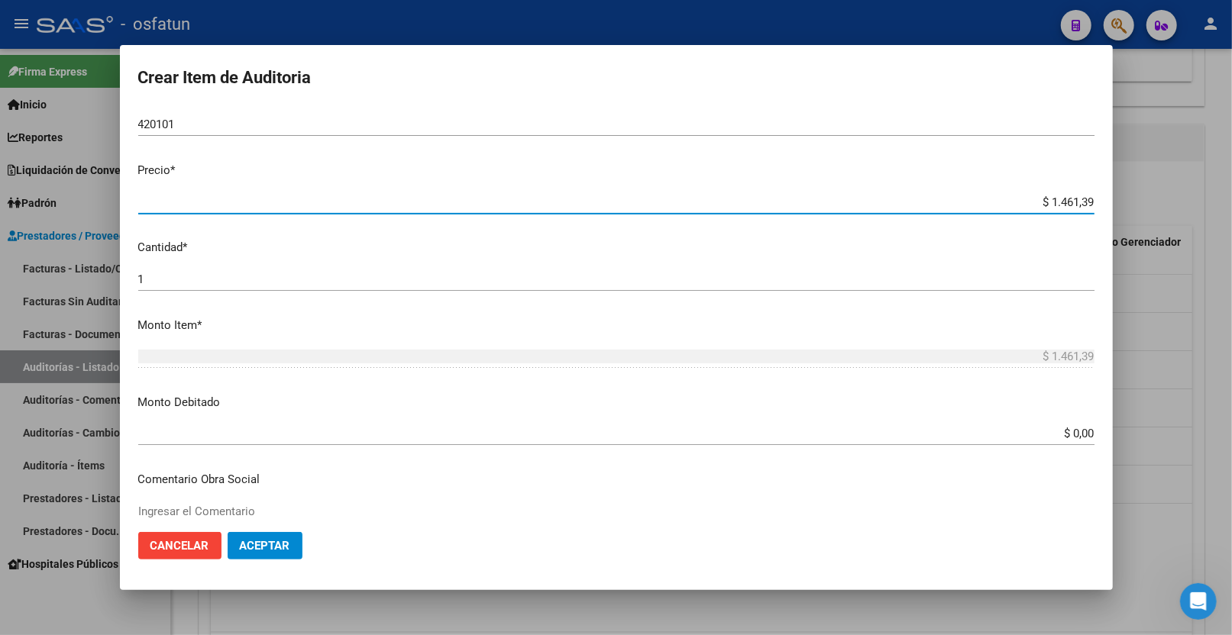
type input "$ 14.613,95"
type input "$ 146.139,54"
type input "$ 1.461.395,42"
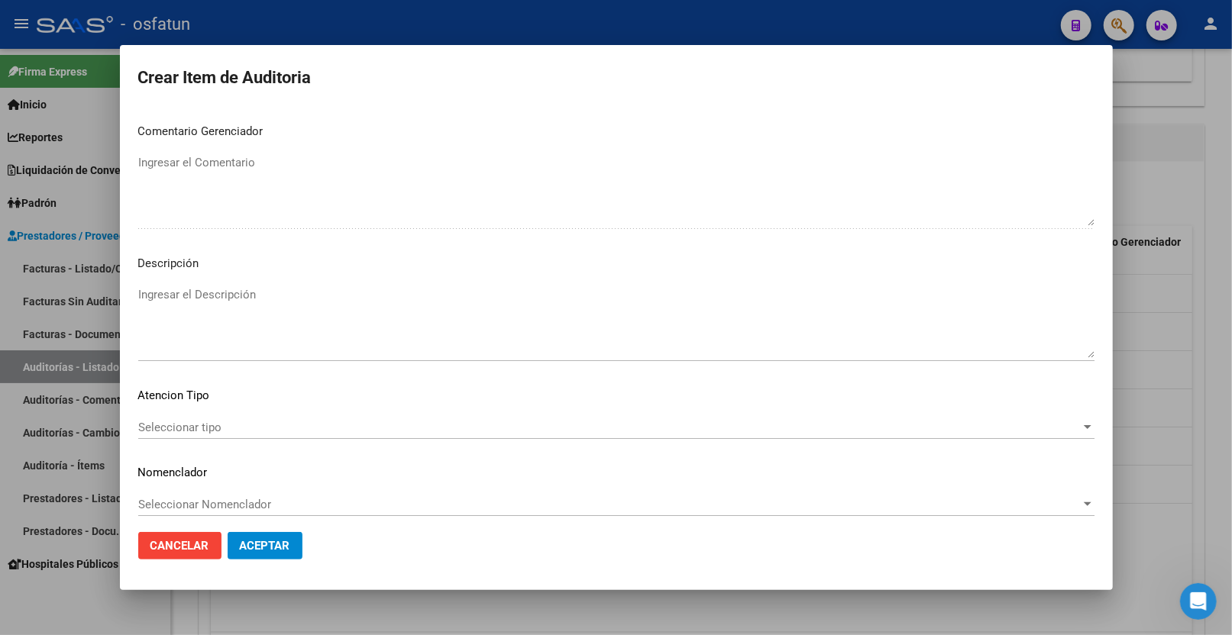
scroll to position [962, 0]
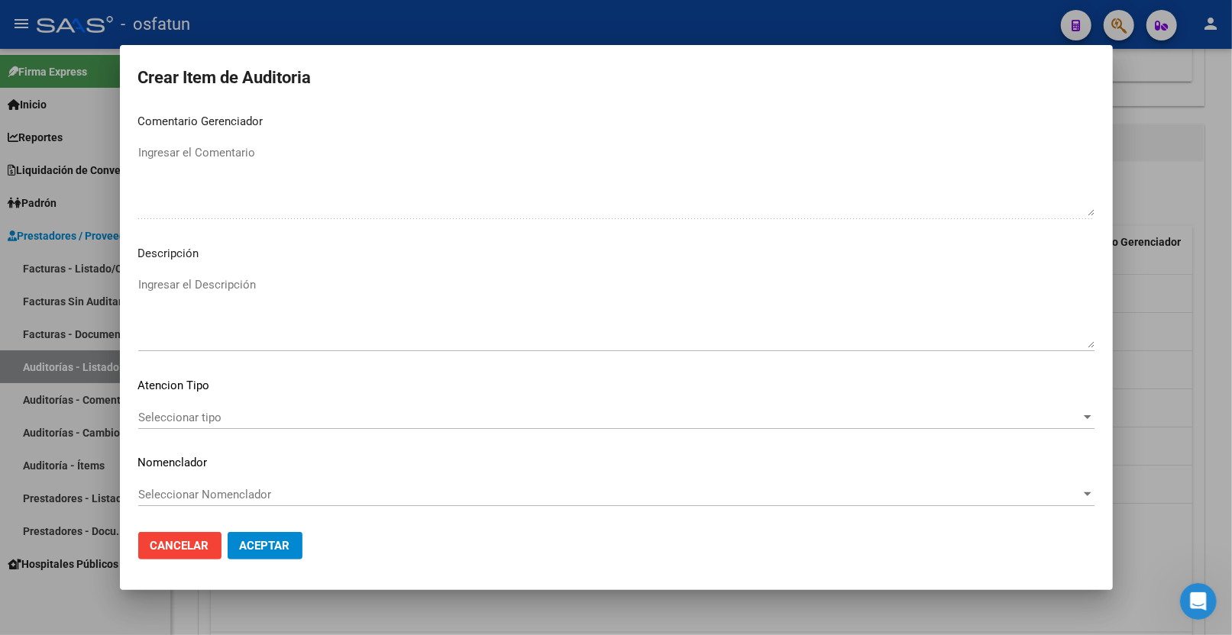
click at [192, 422] on span "Seleccionar tipo" at bounding box center [609, 418] width 942 height 14
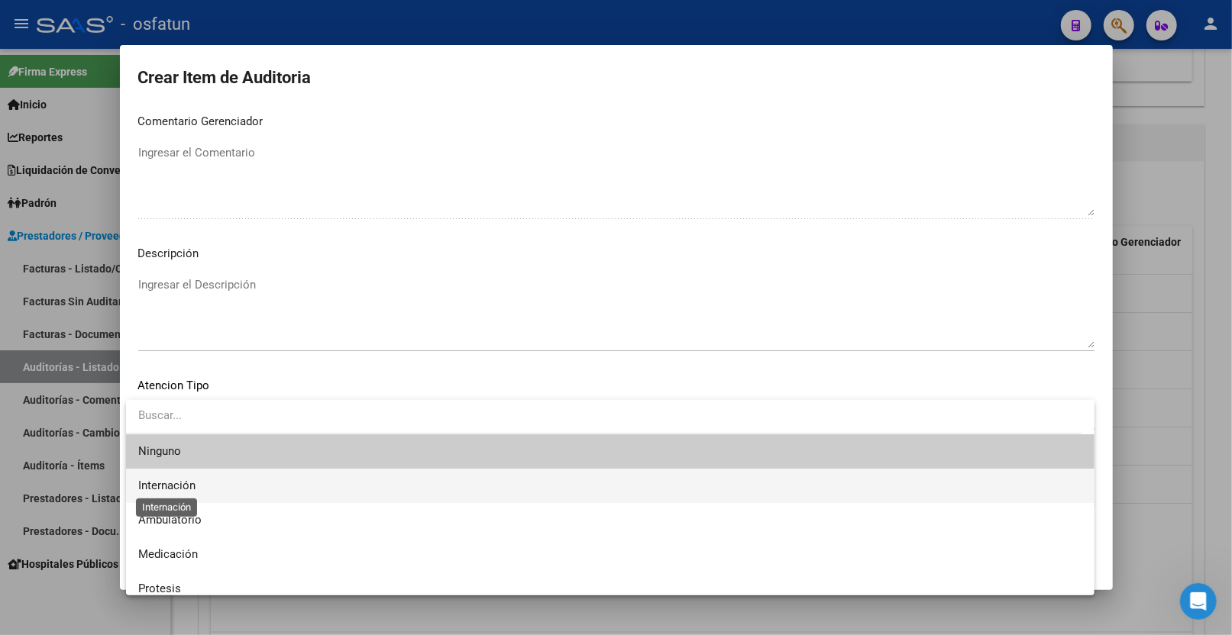
click at [189, 486] on span "Internación" at bounding box center [166, 486] width 57 height 14
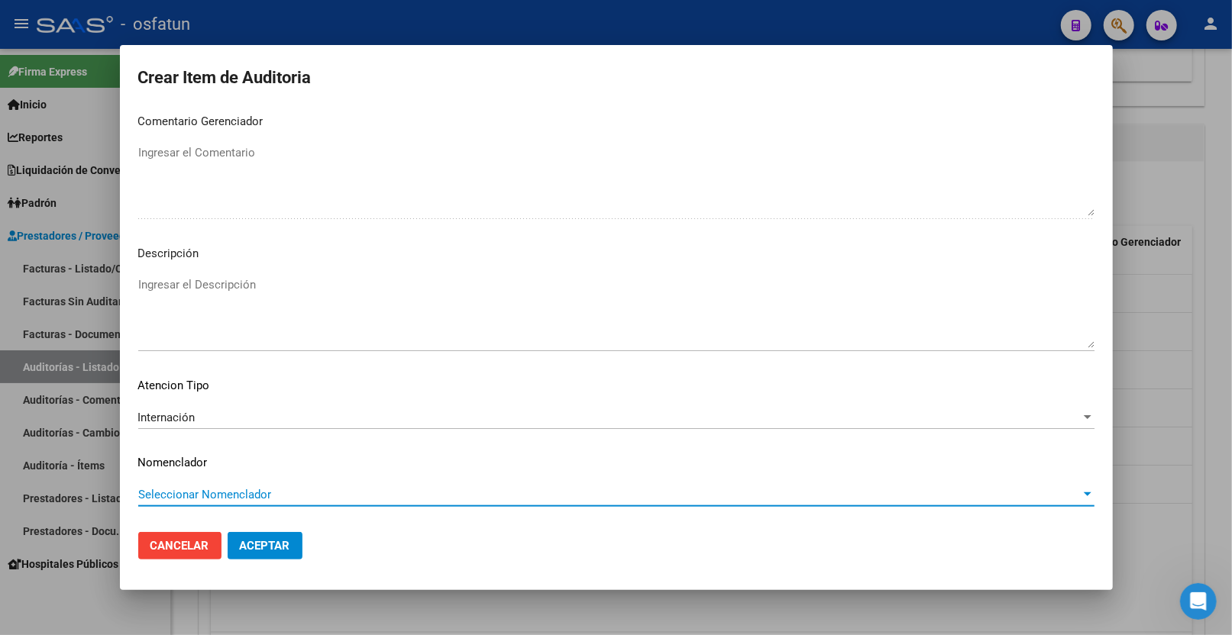
click at [188, 490] on span "Seleccionar Nomenclador" at bounding box center [609, 495] width 942 height 14
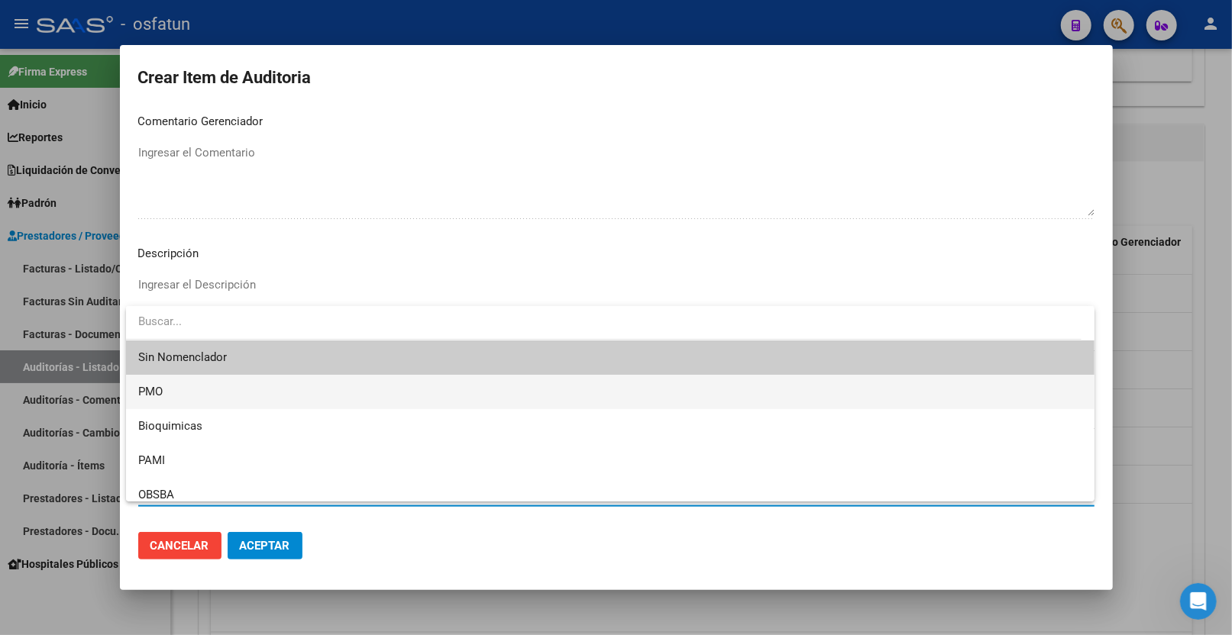
click at [188, 397] on span "PMO" at bounding box center [610, 392] width 944 height 34
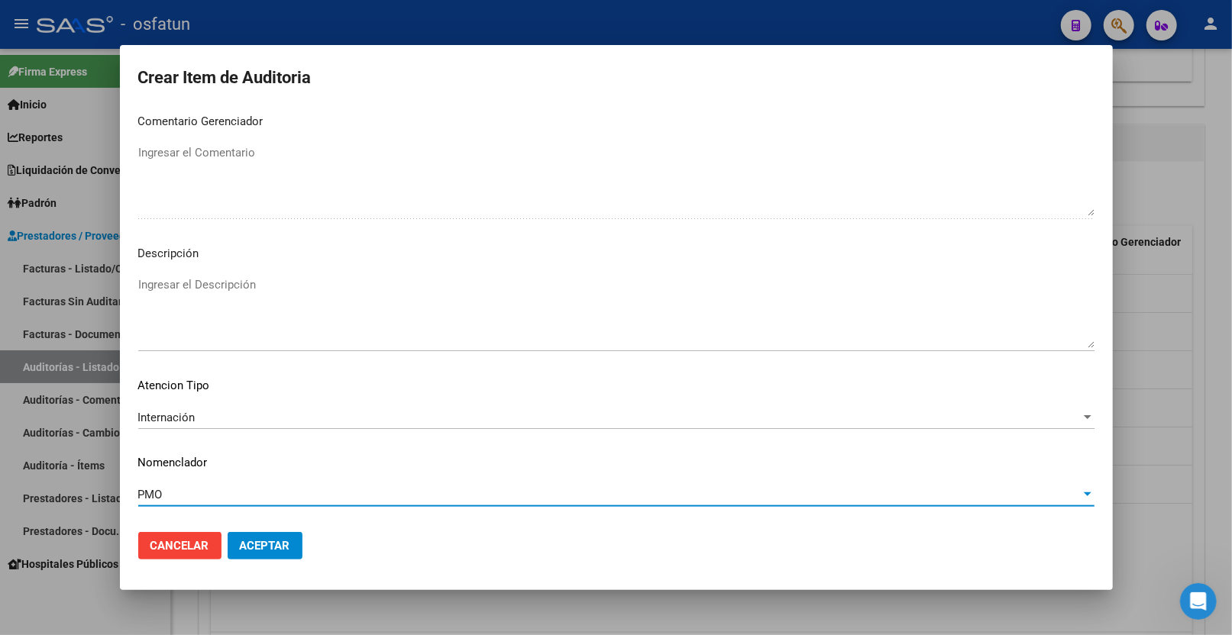
click at [283, 544] on span "Aceptar" at bounding box center [265, 546] width 50 height 14
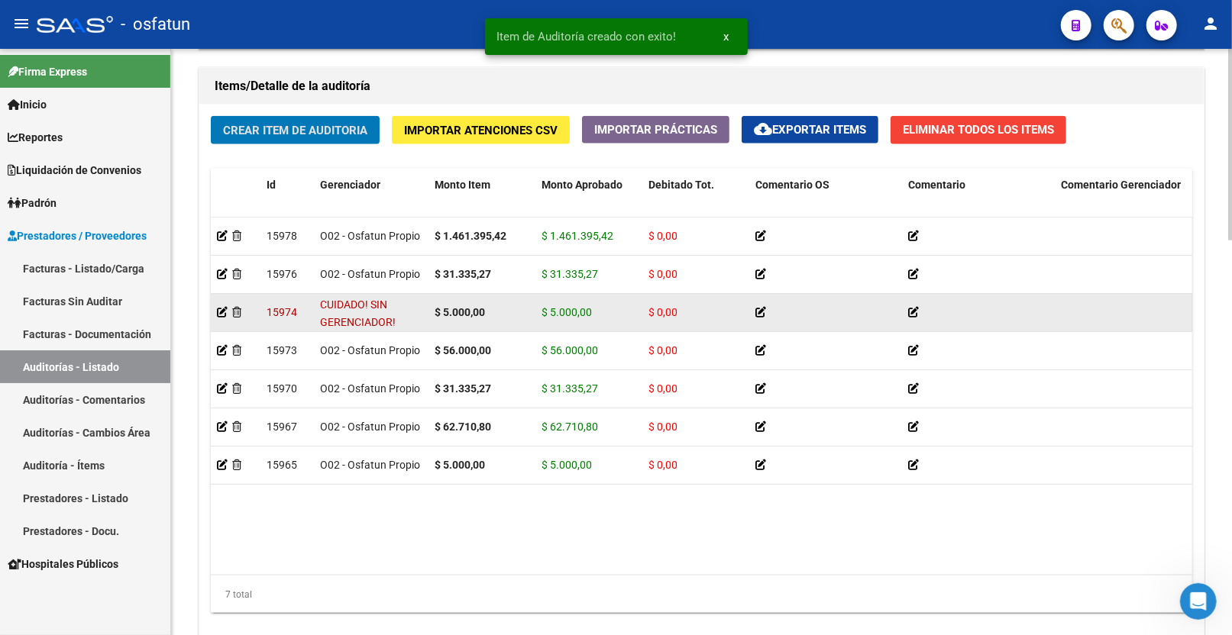
scroll to position [1124, 0]
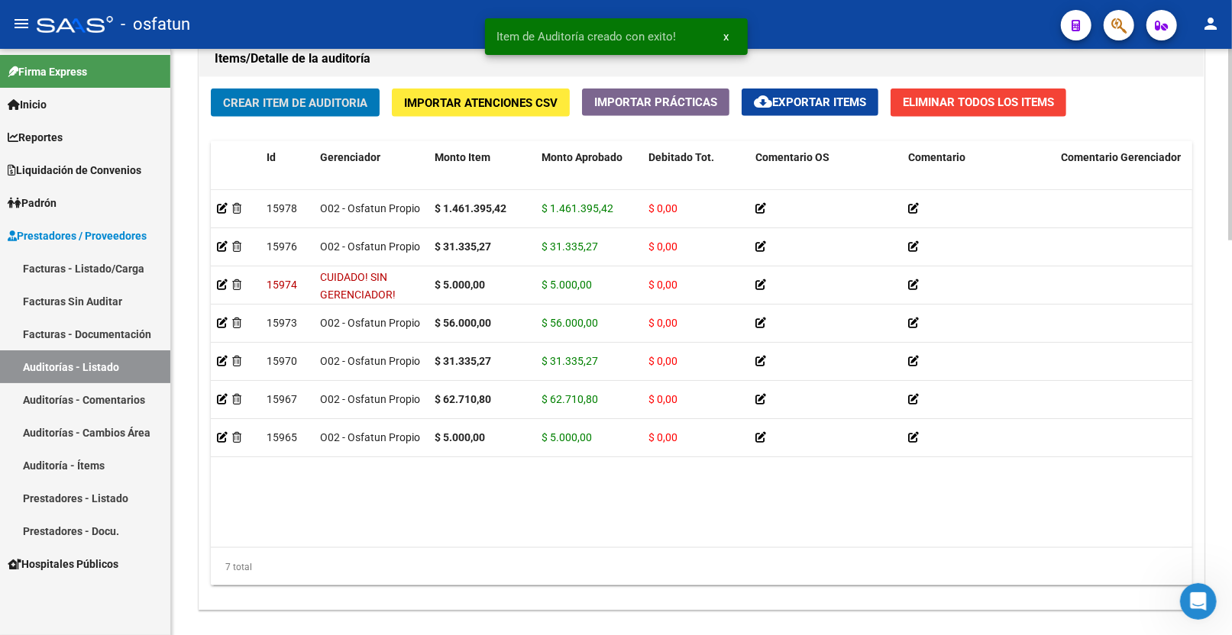
click at [295, 105] on span "Crear Item de Auditoria" at bounding box center [295, 103] width 144 height 14
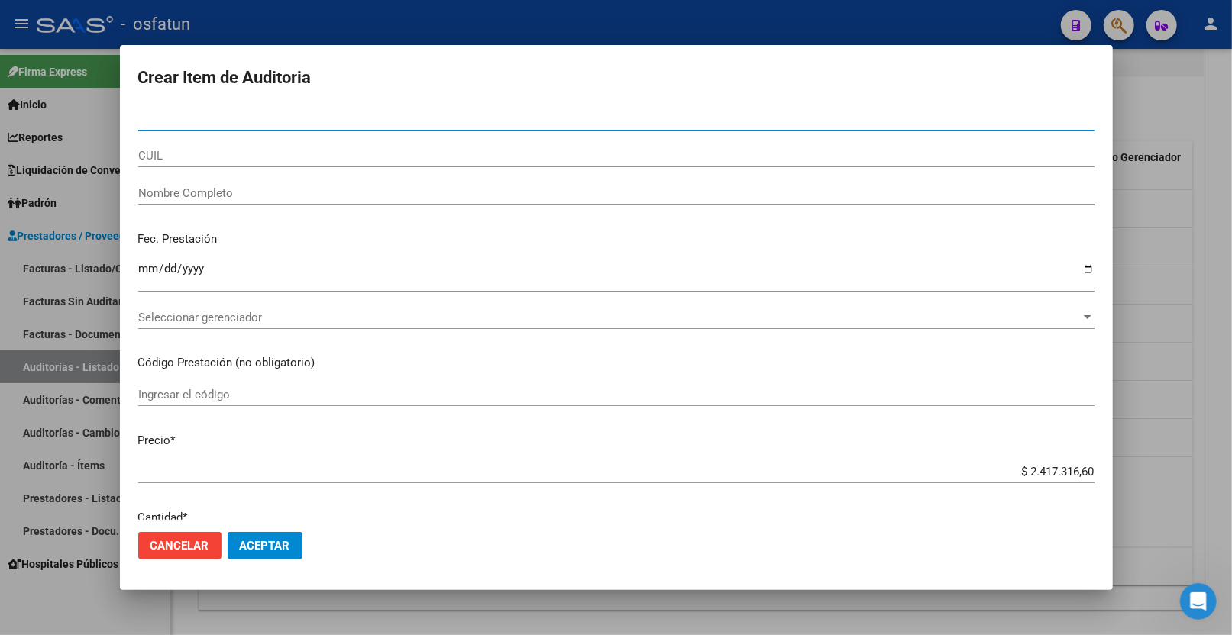
paste input "28106828"
type input "28106828"
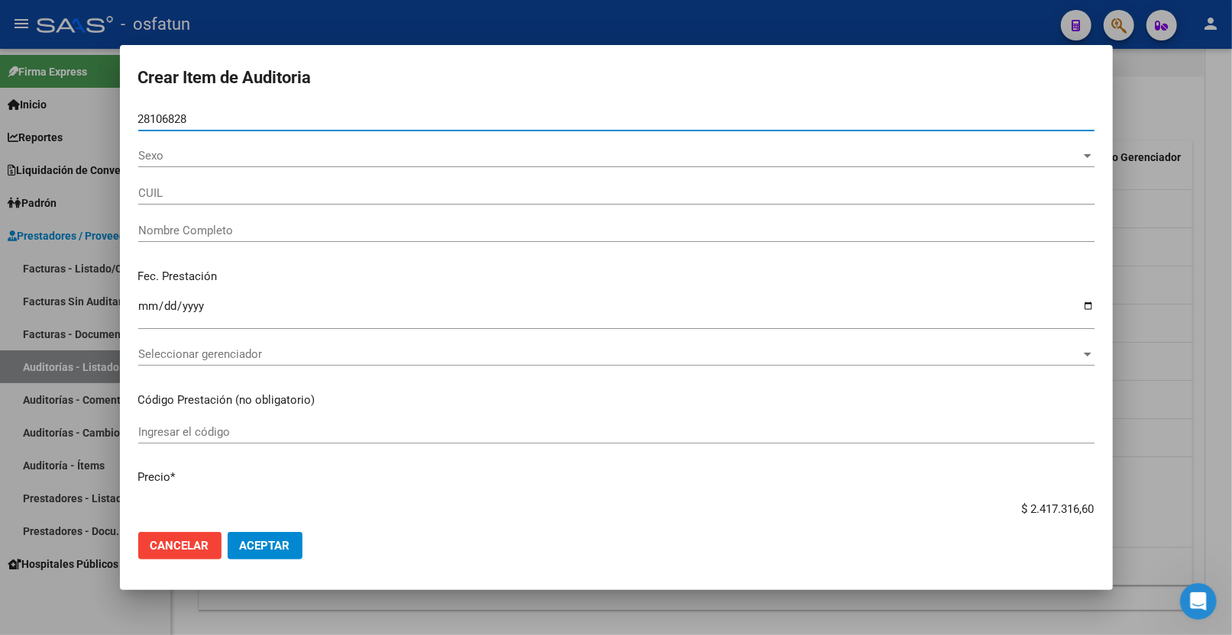
type input "27281068283"
type input "[PERSON_NAME]"
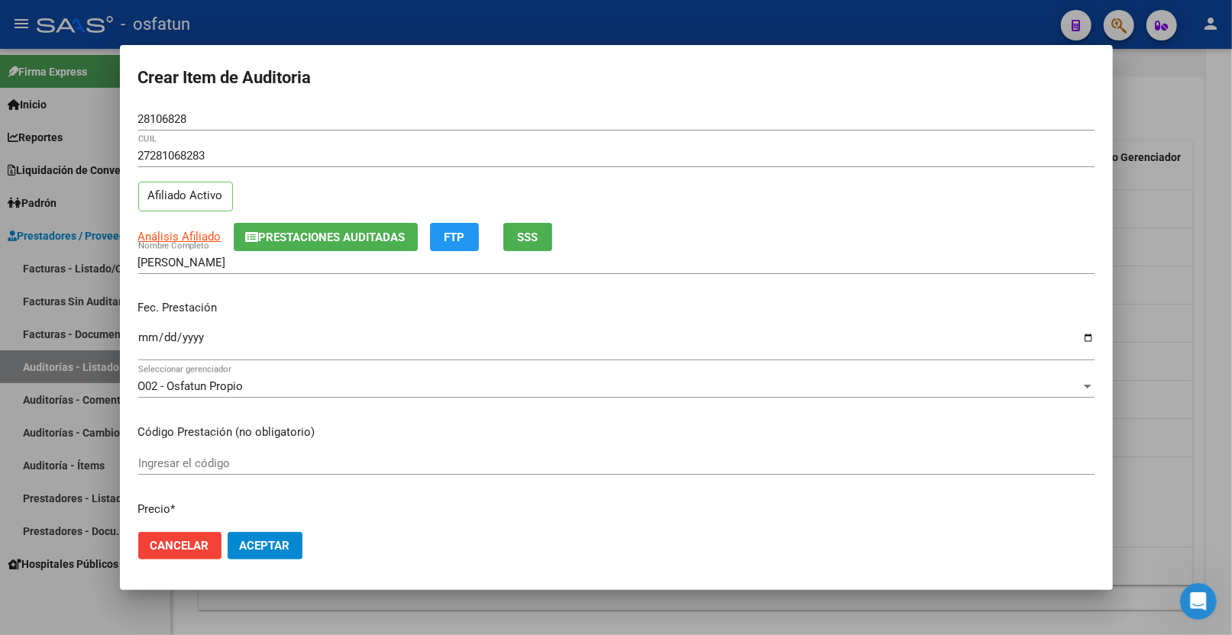
drag, startPoint x: 247, startPoint y: 128, endPoint x: 176, endPoint y: 124, distance: 71.1
click at [173, 124] on div "28106828 Nro Documento" at bounding box center [616, 119] width 956 height 23
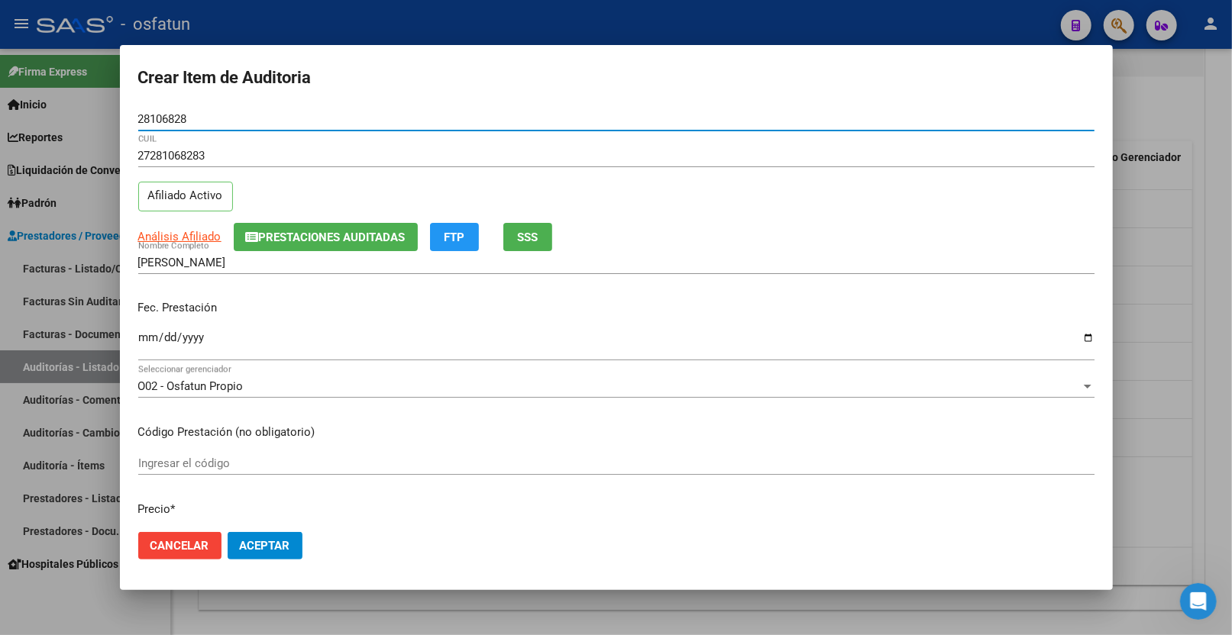
drag, startPoint x: 174, startPoint y: 118, endPoint x: 35, endPoint y: 116, distance: 139.0
click at [33, 118] on div "Crear Item de Auditoria 28106828 Nro Documento 27281068283 CUIL Afiliado Activo…" at bounding box center [616, 317] width 1232 height 635
paste input "2412067"
type input "22412067"
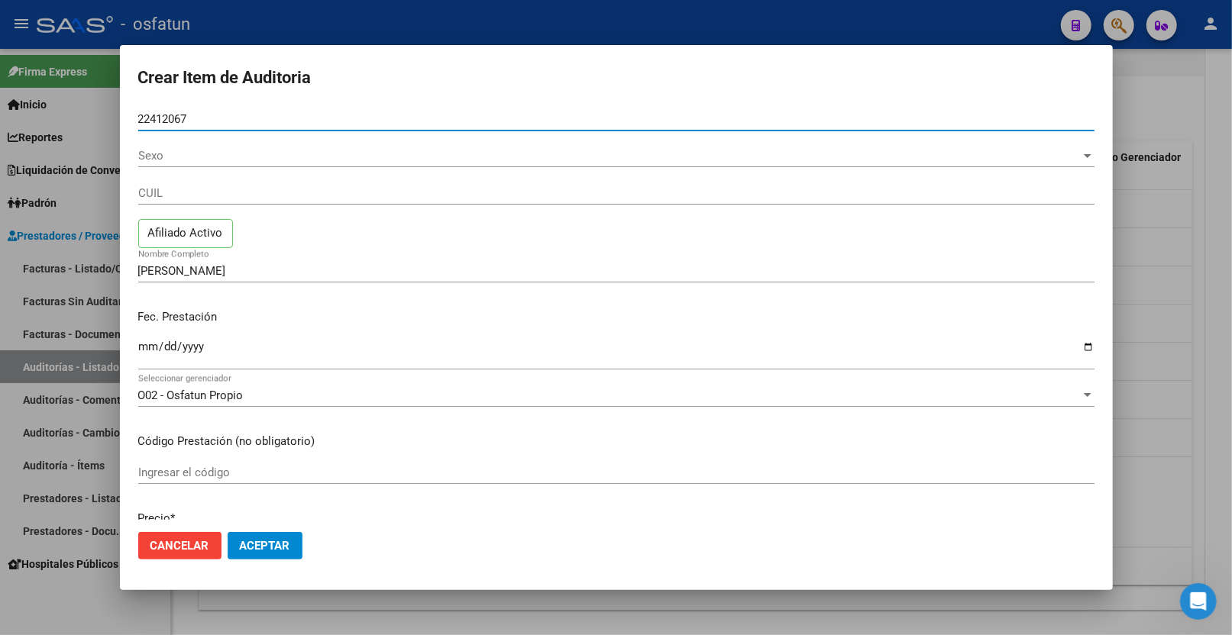
type input "27224120678"
type input "MARINO CARINA LUCIA"
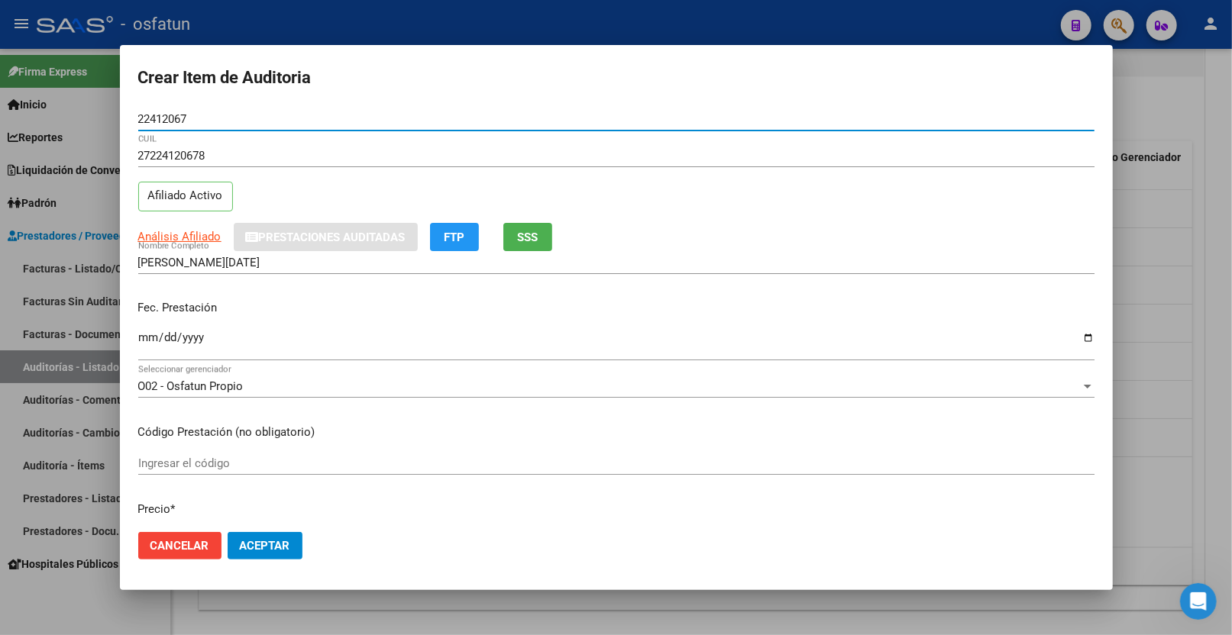
type input "22412067"
click at [149, 336] on input "Ingresar la fecha" at bounding box center [616, 343] width 956 height 24
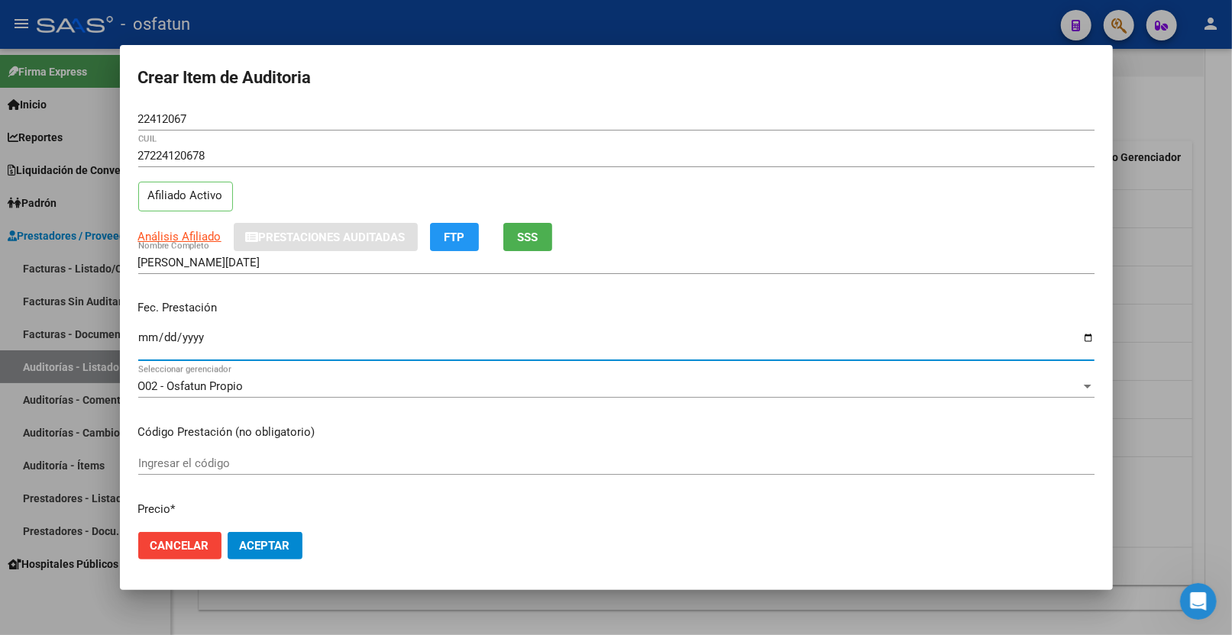
type input "2025-07-09"
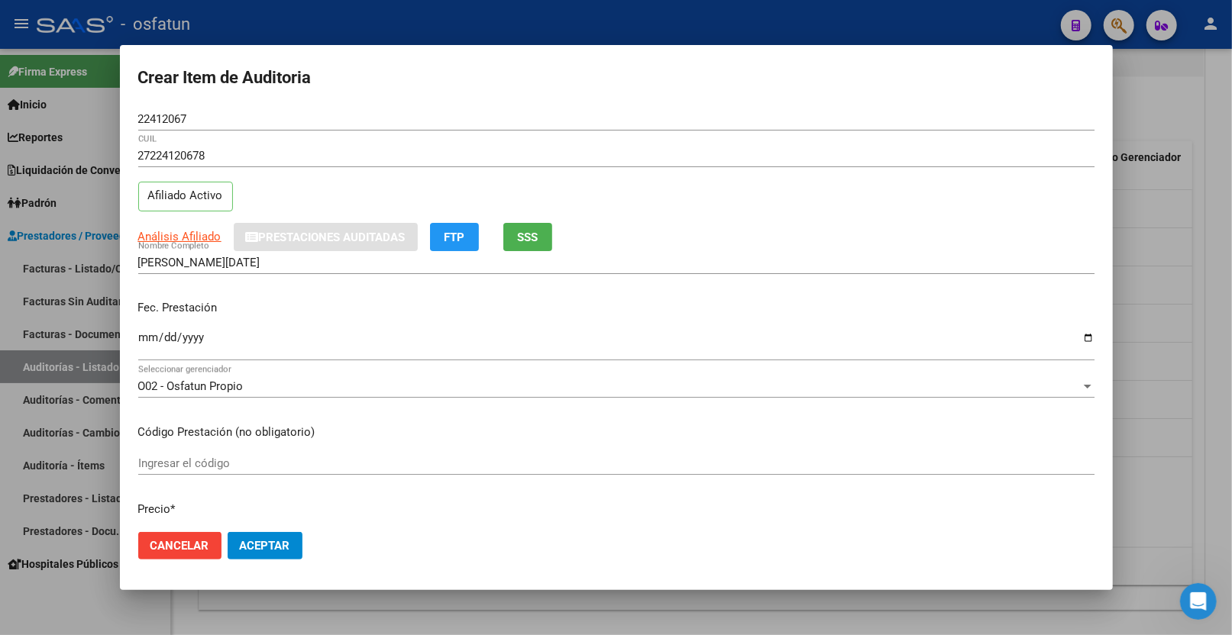
scroll to position [254, 0]
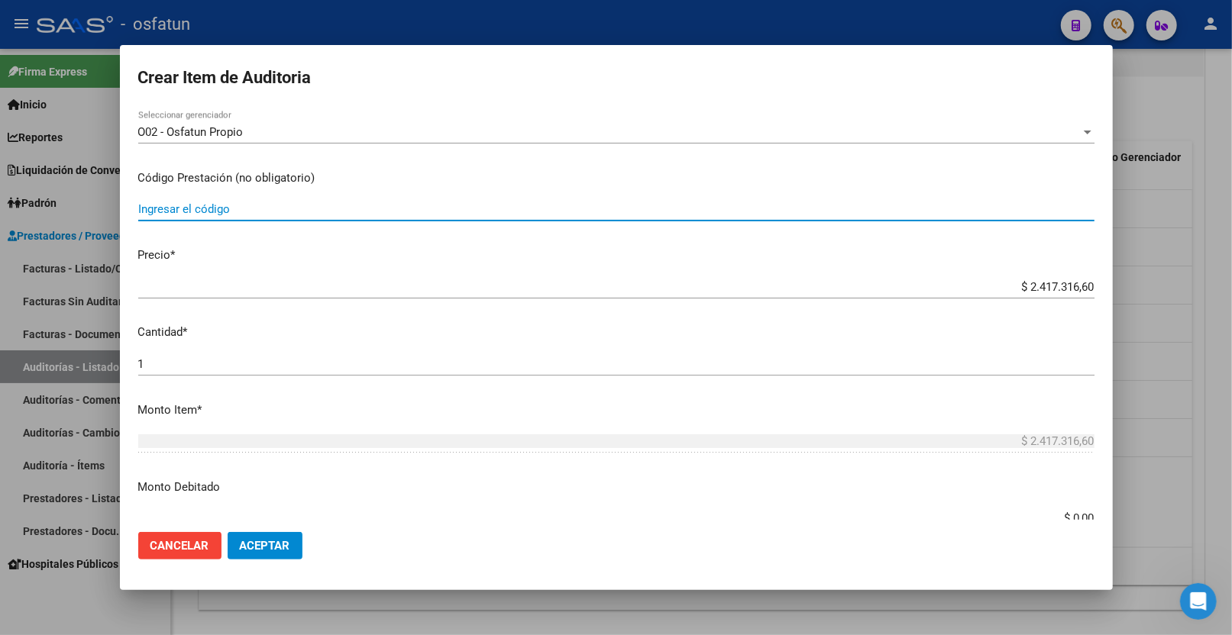
click at [270, 206] on input "Ingresar el código" at bounding box center [616, 209] width 956 height 14
paste input "42.03.01"
type input "42.03.01"
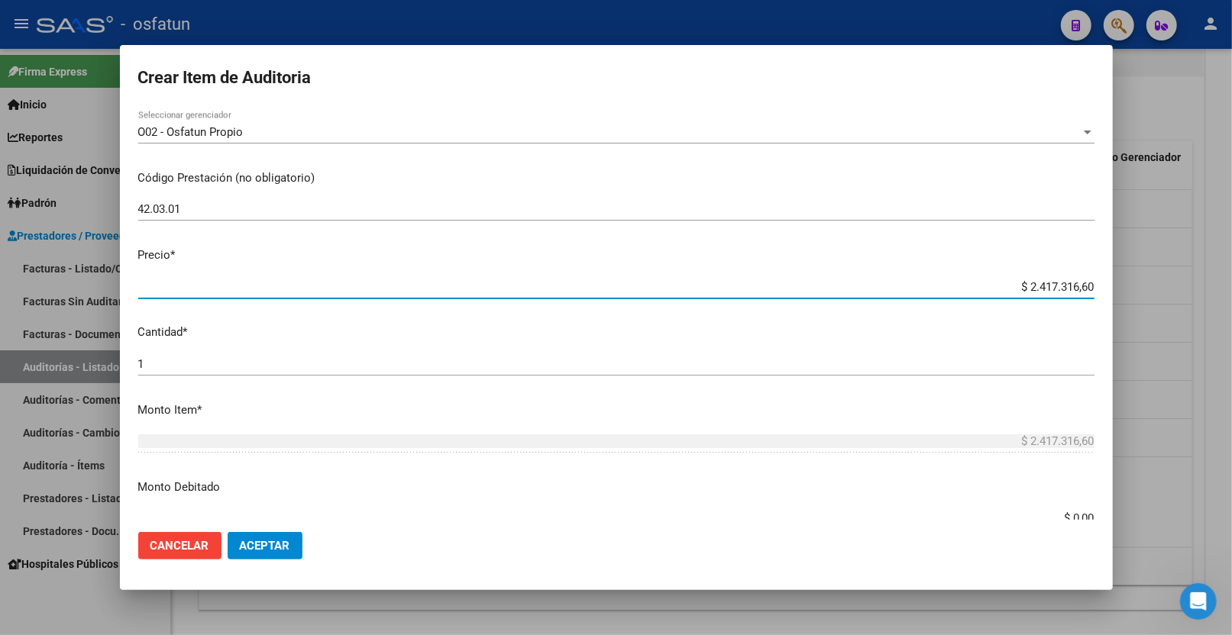
drag, startPoint x: 1011, startPoint y: 286, endPoint x: 1094, endPoint y: 286, distance: 83.3
click at [1094, 286] on mat-dialog-content "22412067 Nro Documento 27224120678 CUIL Afiliado Activo Análisis Afiliado Prest…" at bounding box center [616, 314] width 993 height 413
paste input "2089014,87"
type input "$ 2.089.014,87"
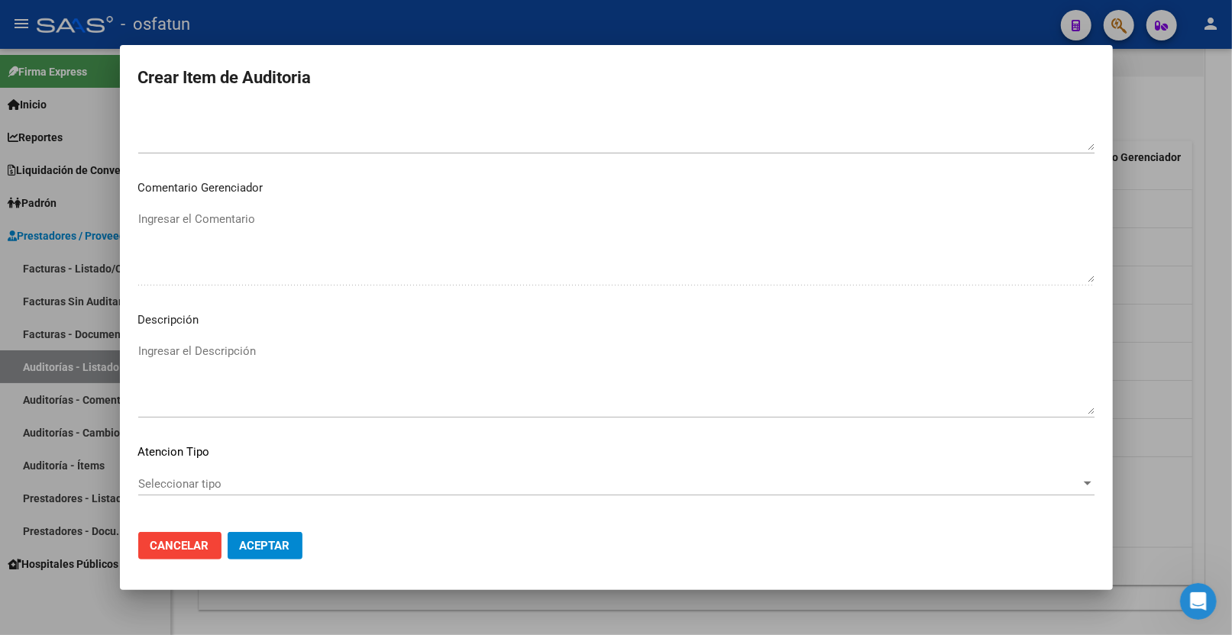
scroll to position [962, 0]
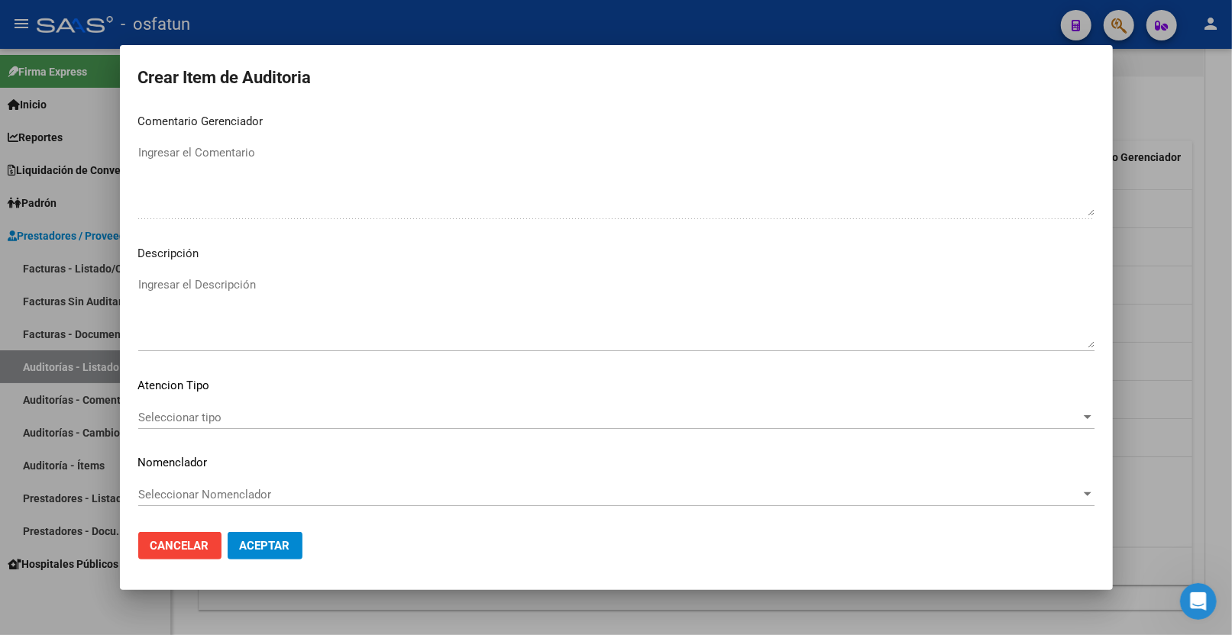
type input "$ 2.089.014,87"
click at [202, 415] on span "Seleccionar tipo" at bounding box center [609, 418] width 942 height 14
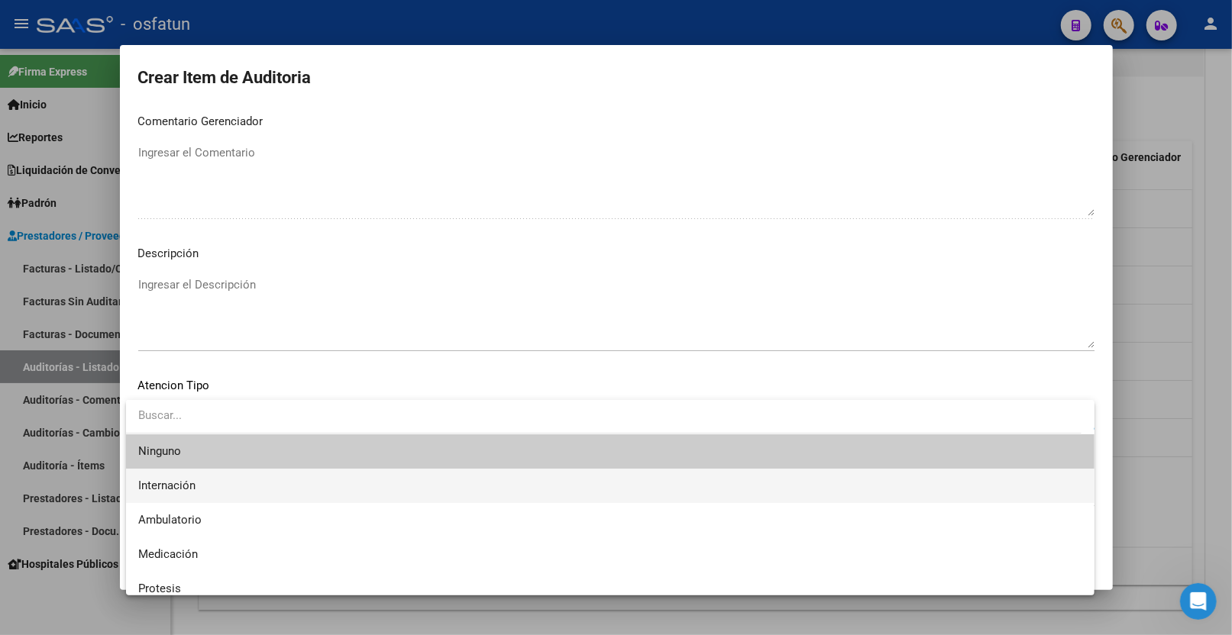
click at [194, 487] on span "Internación" at bounding box center [166, 486] width 57 height 14
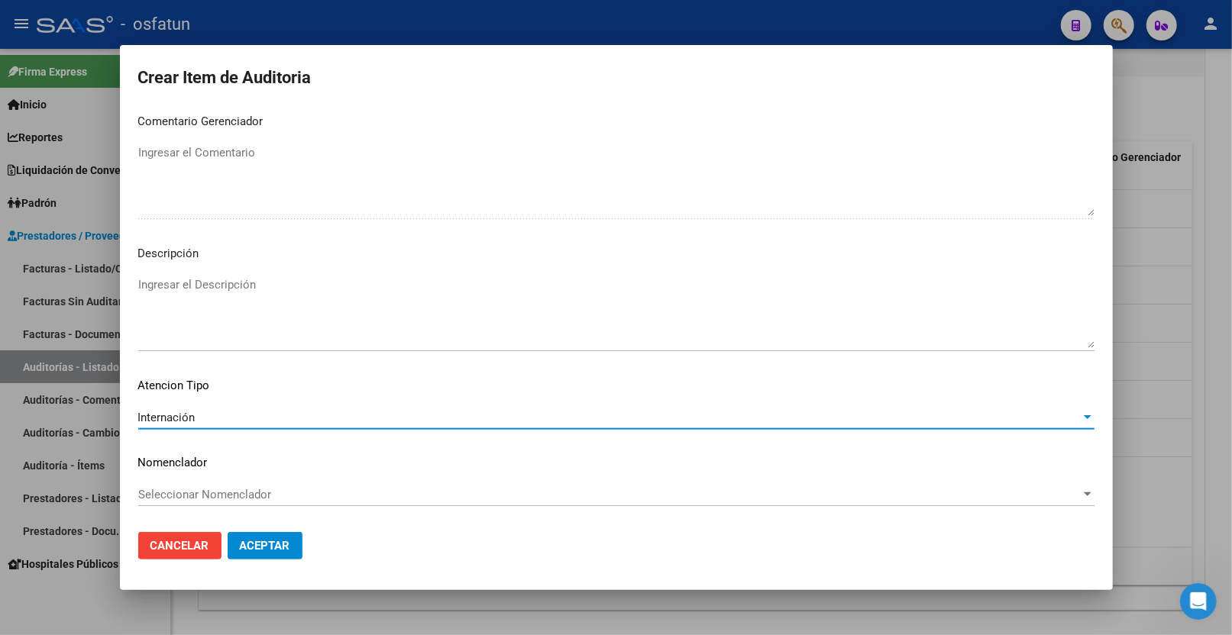
click at [194, 488] on span "Seleccionar Nomenclador" at bounding box center [609, 495] width 942 height 14
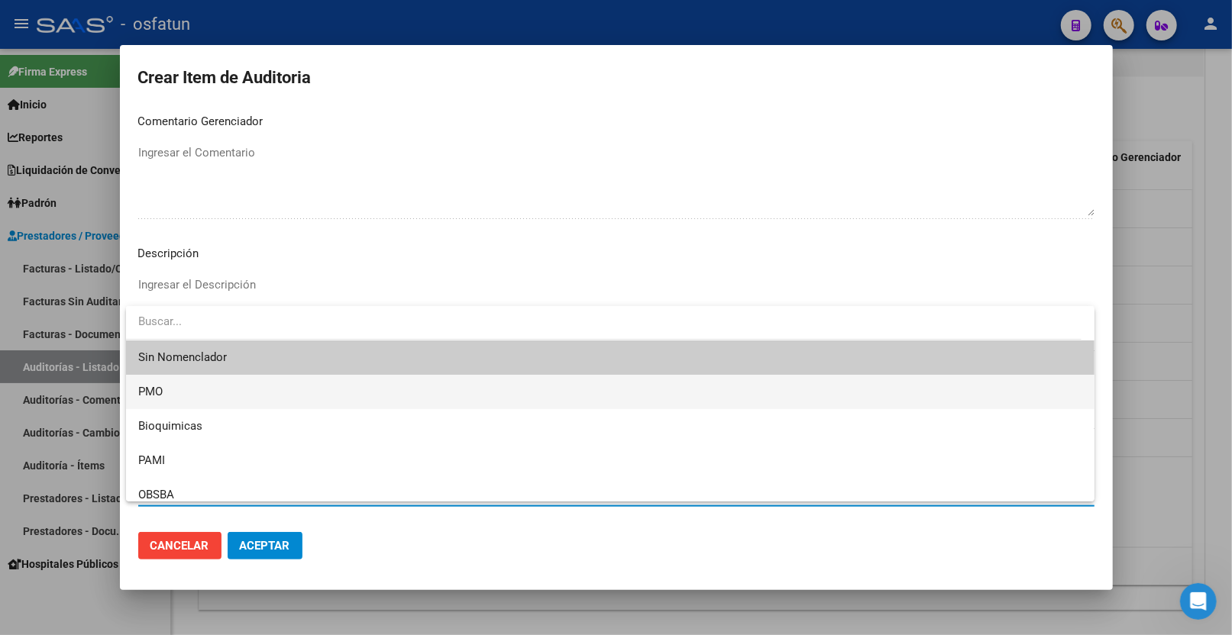
click at [191, 403] on span "PMO" at bounding box center [610, 392] width 944 height 34
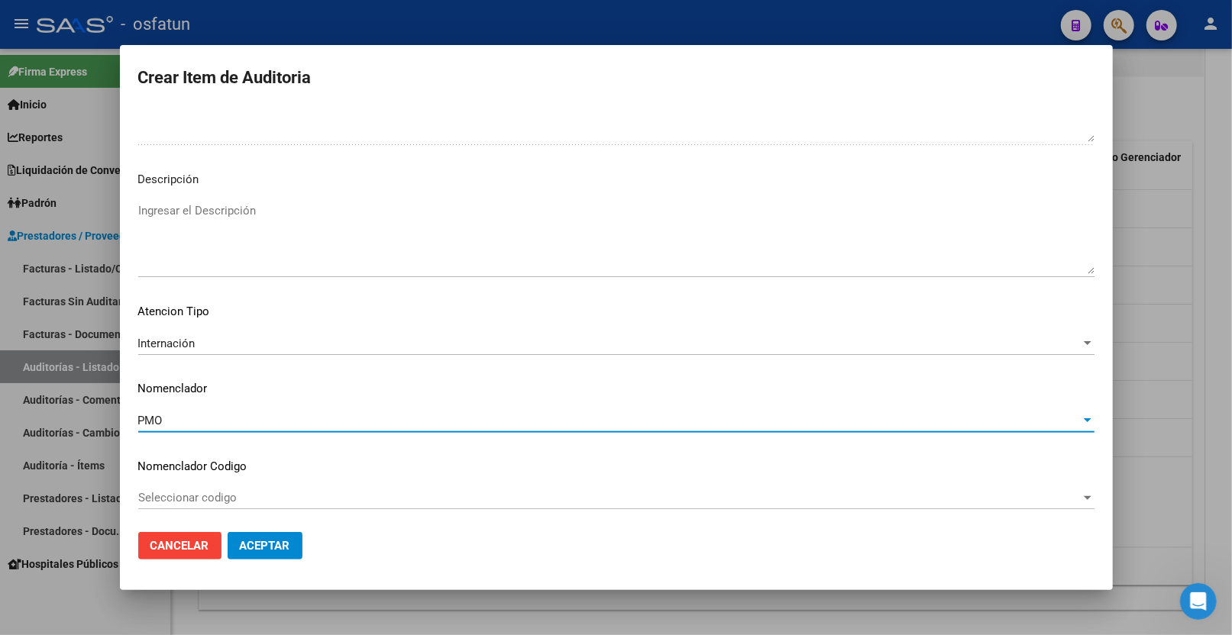
scroll to position [1039, 0]
click at [1199, 162] on div at bounding box center [616, 317] width 1232 height 635
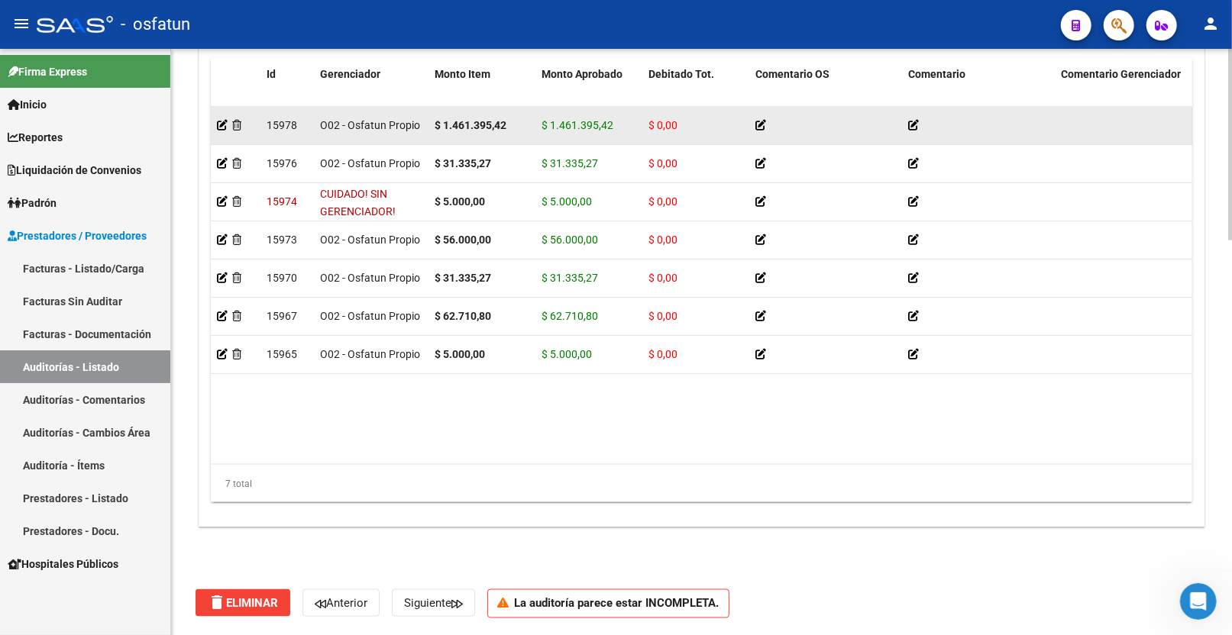
scroll to position [1208, 0]
click at [222, 124] on icon at bounding box center [222, 125] width 11 height 11
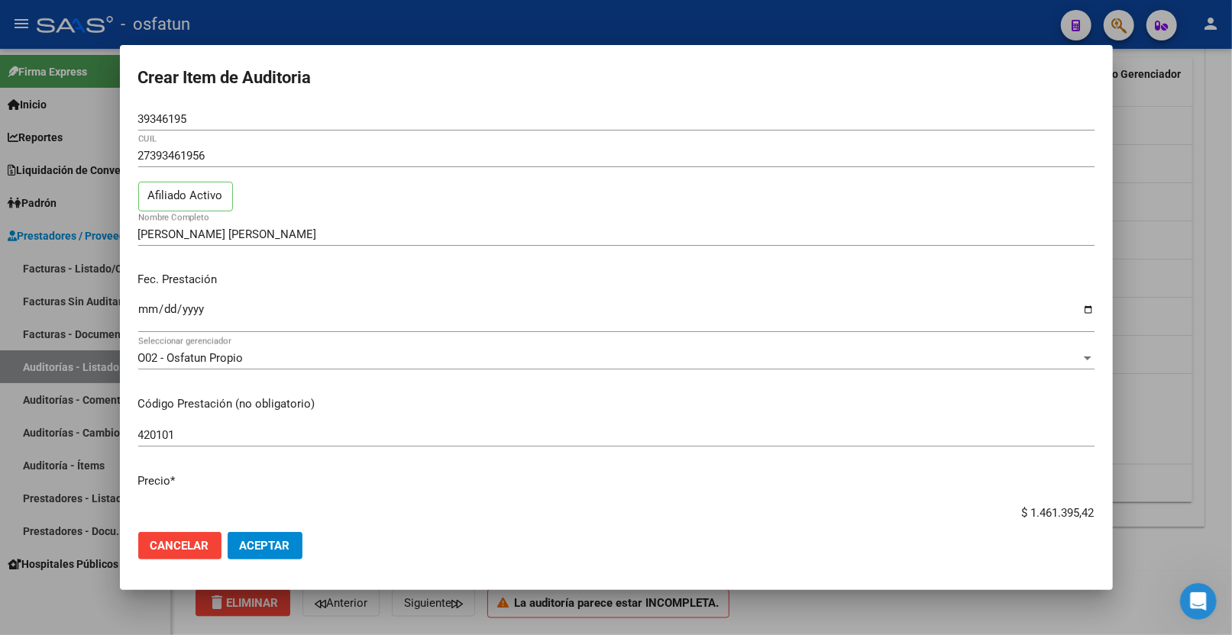
click at [1138, 105] on div at bounding box center [616, 317] width 1232 height 635
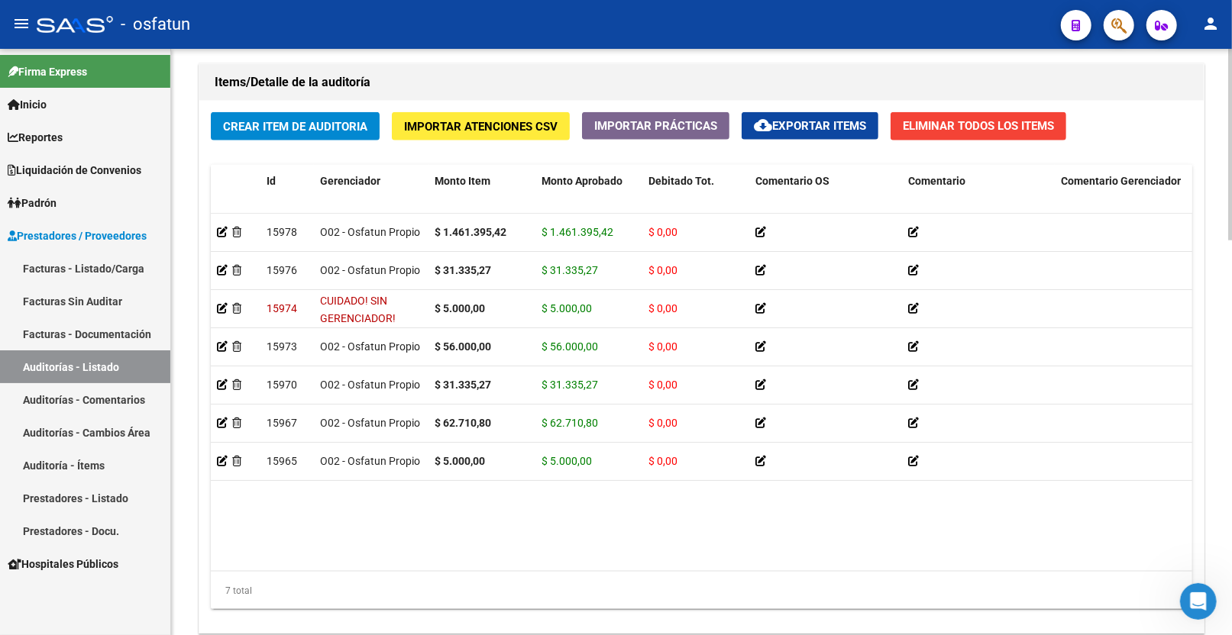
scroll to position [1124, 0]
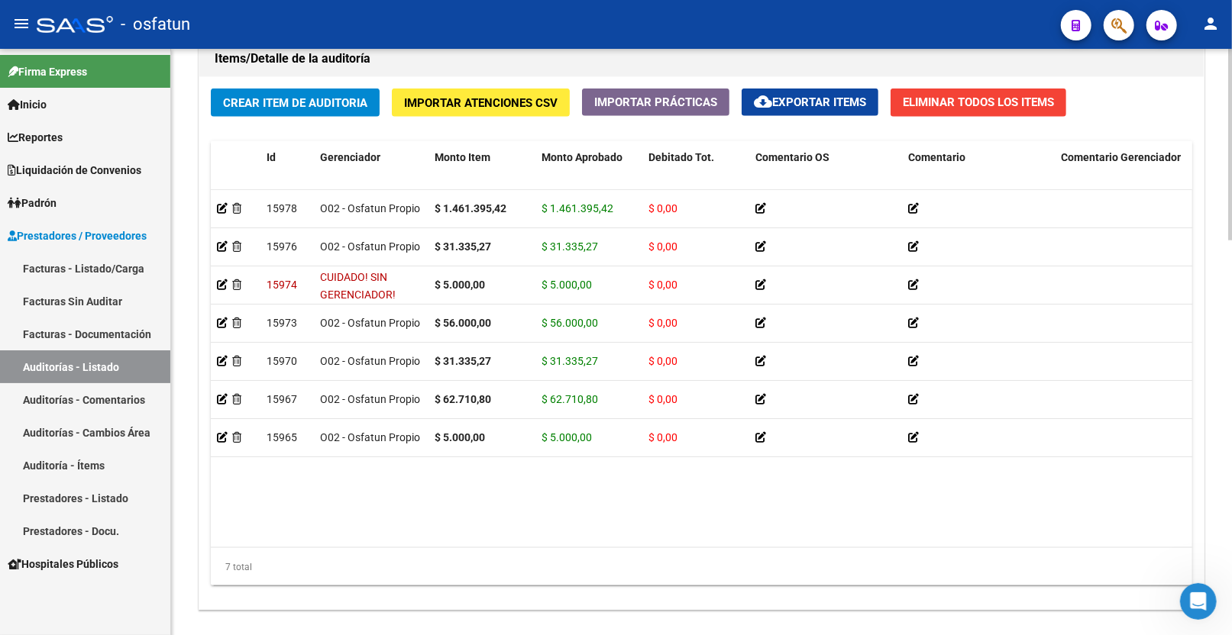
click at [329, 100] on span "Crear Item de Auditoria" at bounding box center [295, 103] width 144 height 14
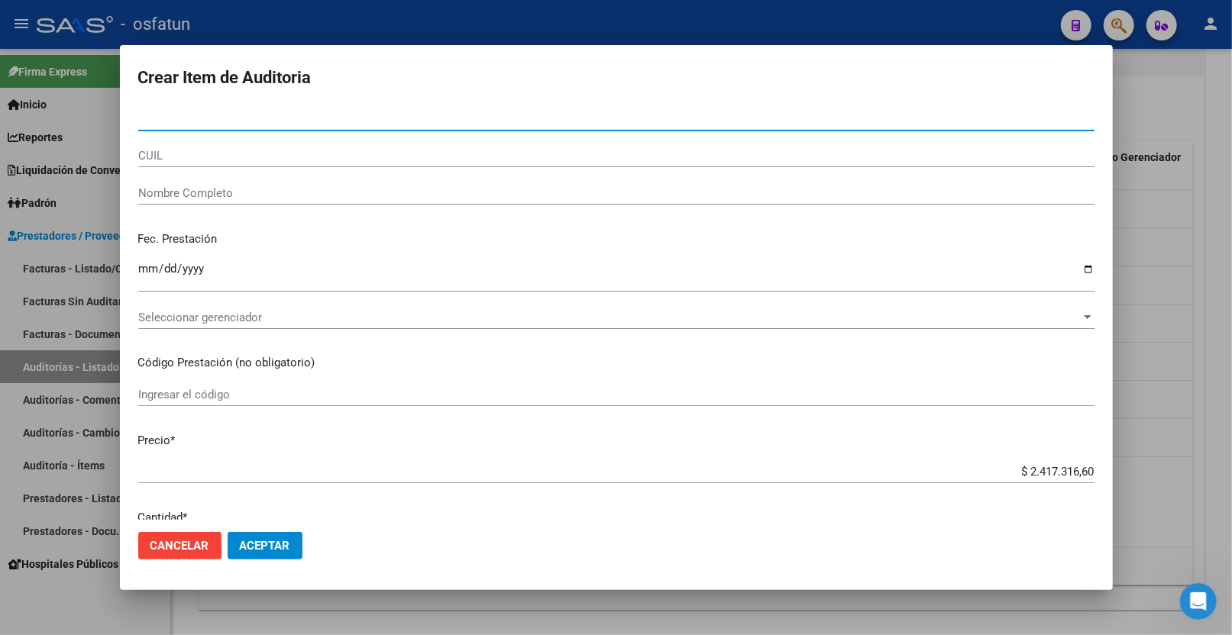
paste input "22412067"
type input "22412067"
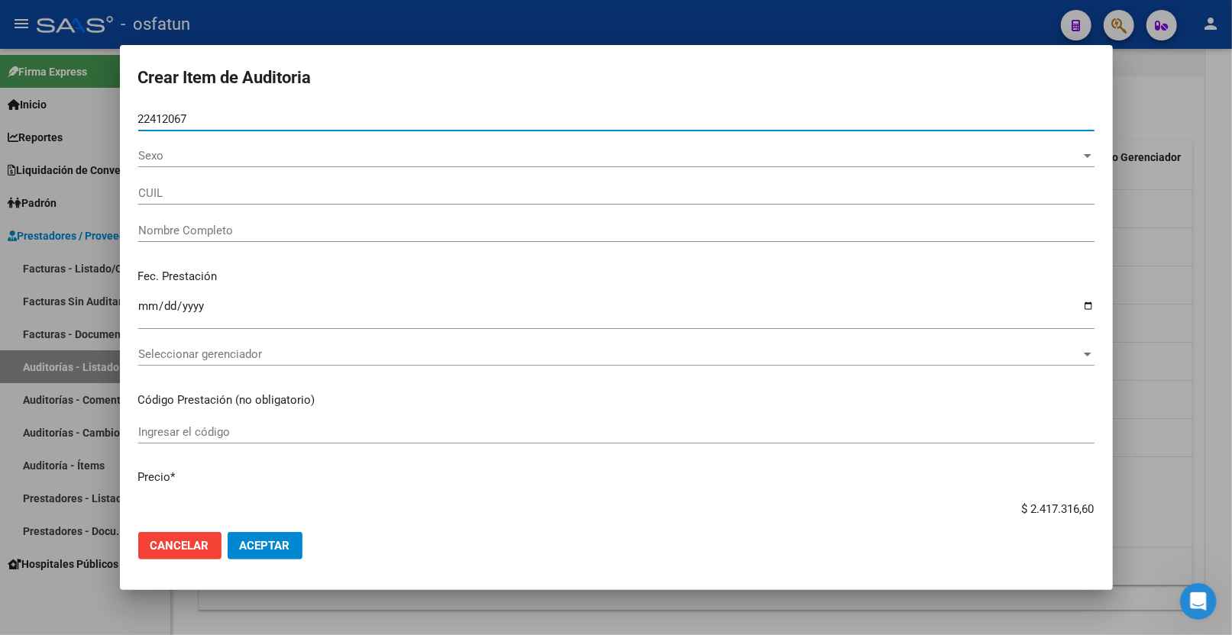
type input "27224120678"
type input "MARINO CARINA LUCIA"
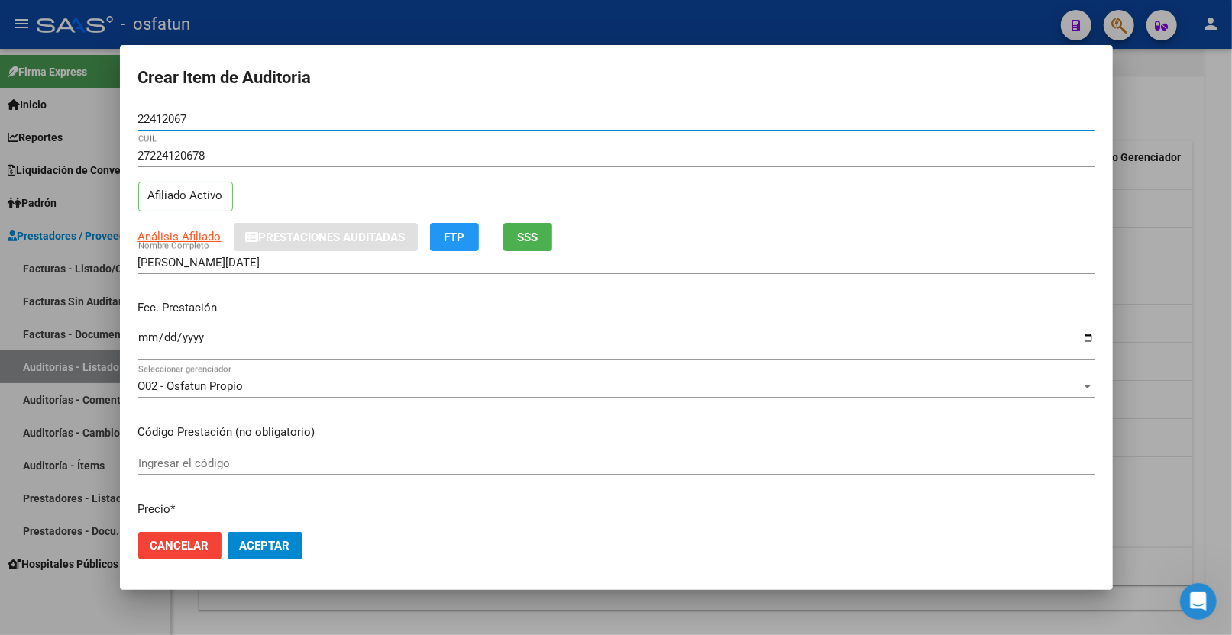
type input "22412067"
click at [139, 340] on input "Ingresar la fecha" at bounding box center [616, 343] width 956 height 24
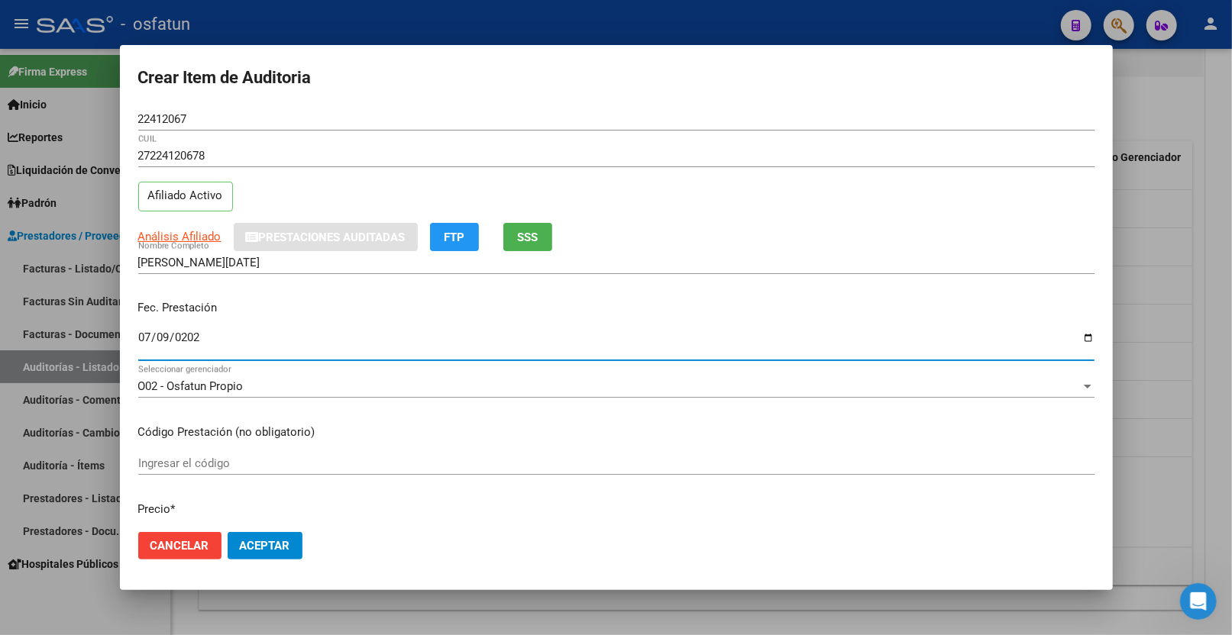
type input "2025-07-09"
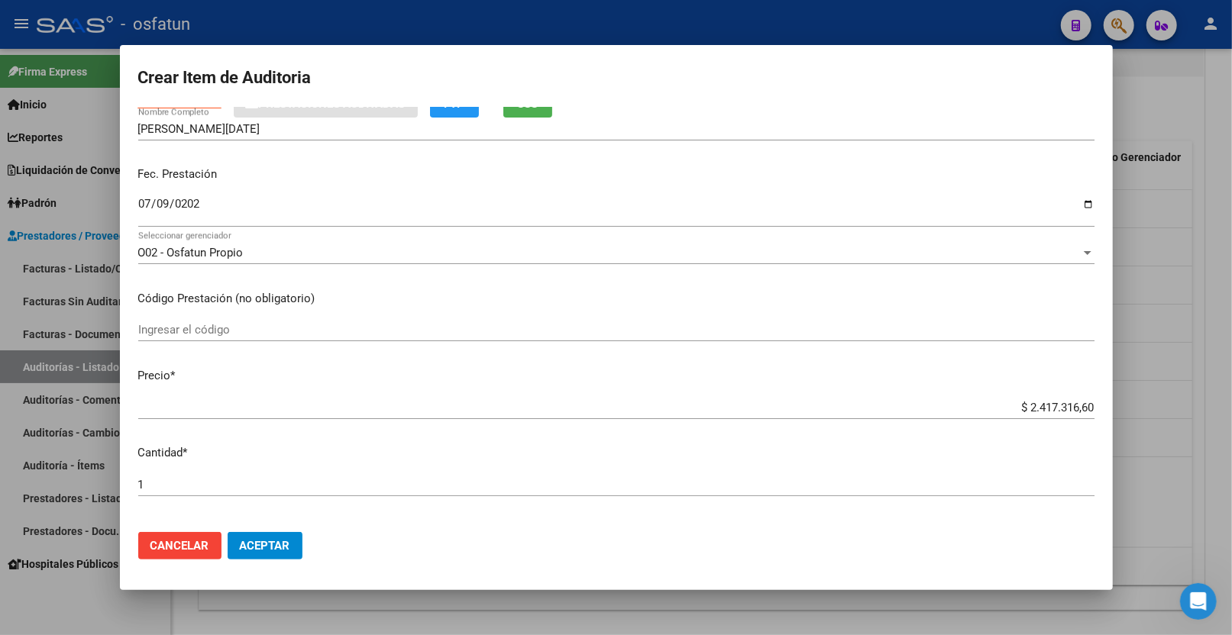
scroll to position [170, 0]
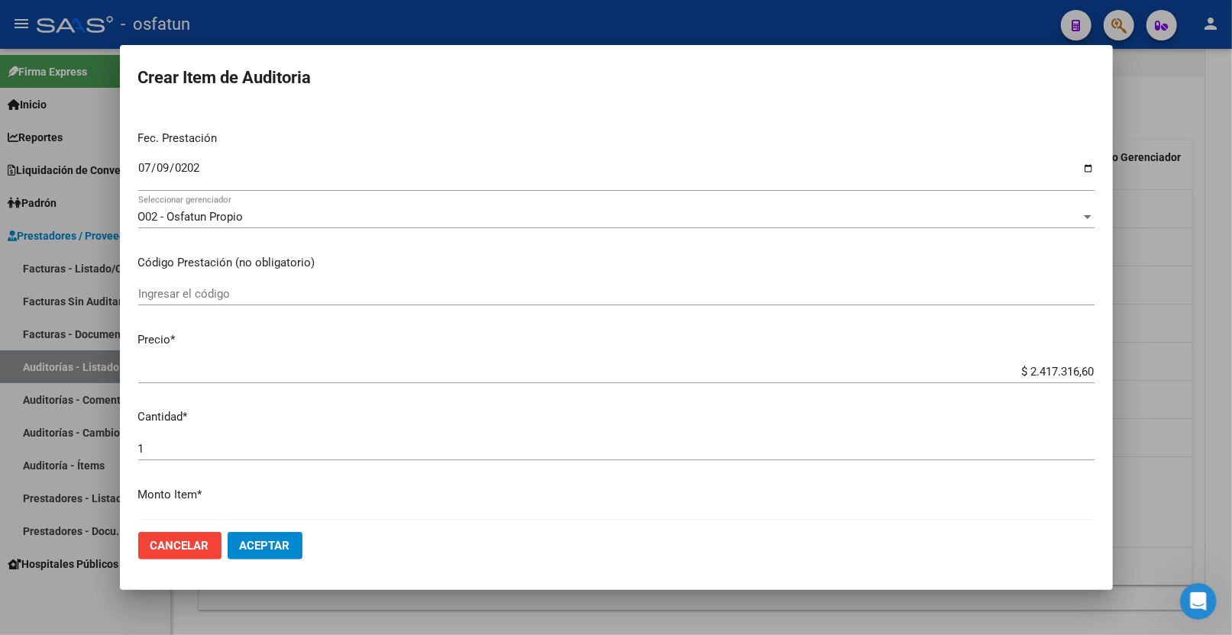
click at [242, 289] on input "Ingresar el código" at bounding box center [616, 294] width 956 height 14
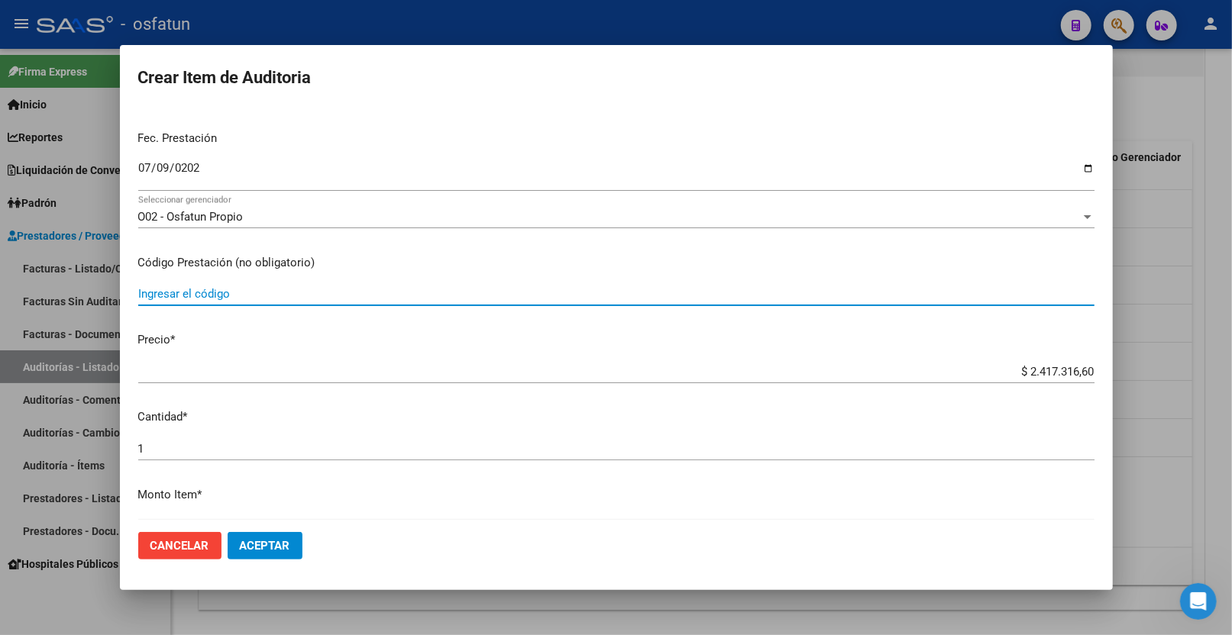
paste input "42.03.01"
type input "42.03.01"
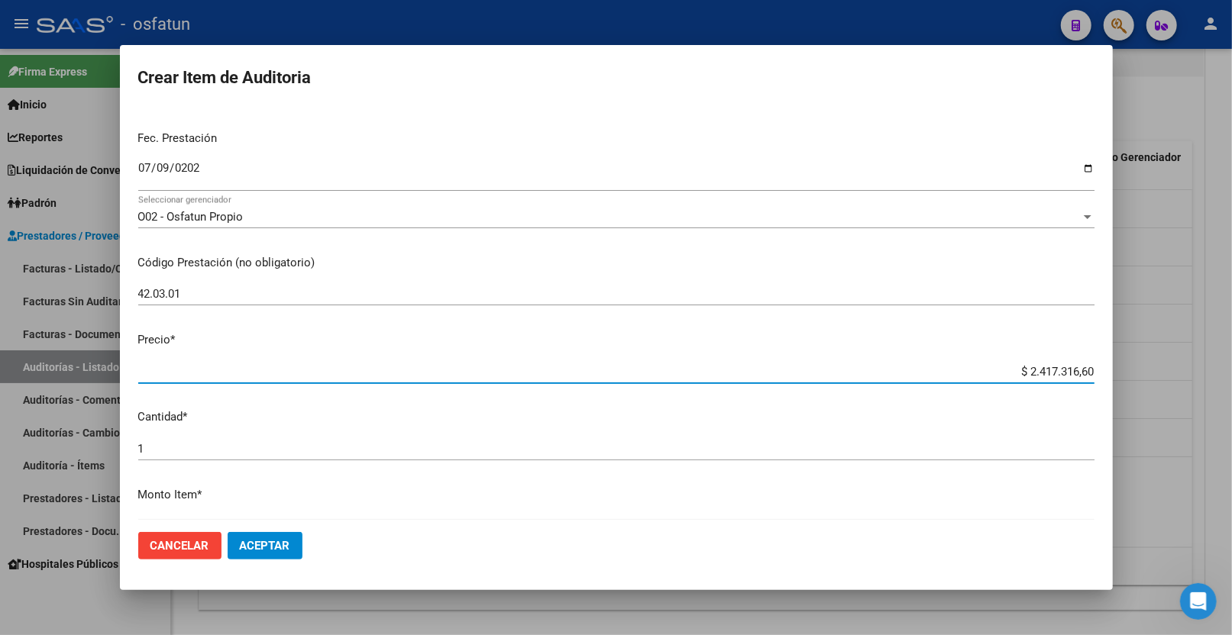
drag, startPoint x: 1017, startPoint y: 371, endPoint x: 1109, endPoint y: 369, distance: 91.7
click at [1109, 369] on mat-dialog-content "22412067 Nro Documento 27224120678 CUIL Afiliado Activo Análisis Afiliado Prest…" at bounding box center [616, 314] width 993 height 413
paste input "089014,87"
type input "$ 2.089.014,87"
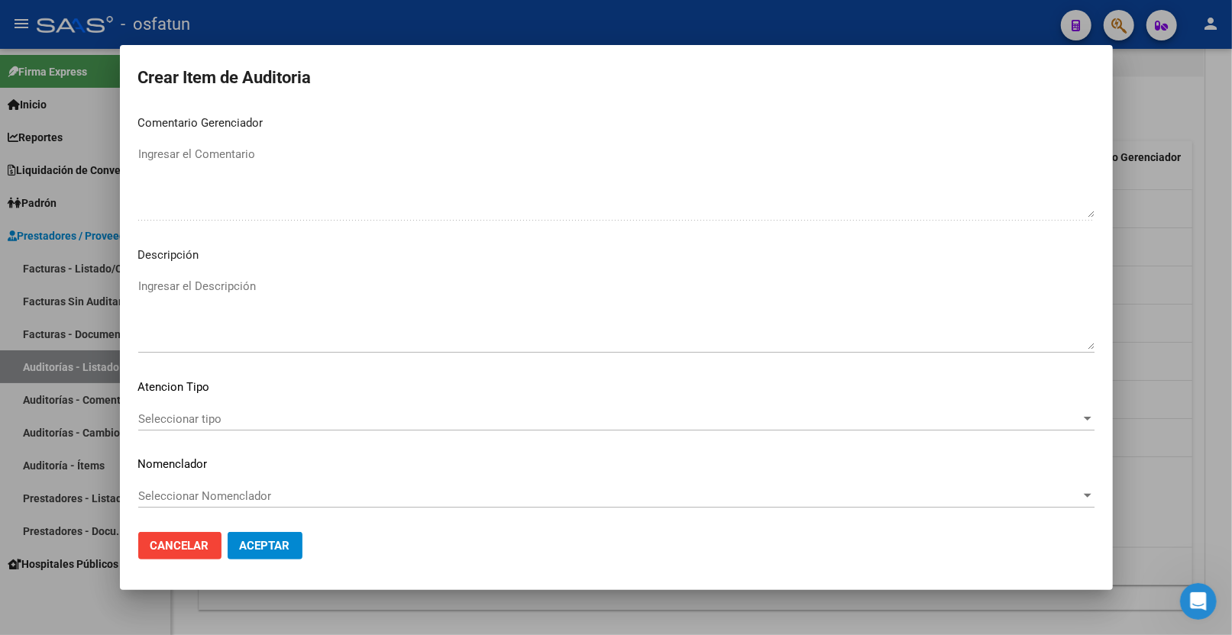
scroll to position [962, 0]
type input "$ 2.089.014,87"
click at [223, 414] on span "Seleccionar tipo" at bounding box center [609, 418] width 942 height 14
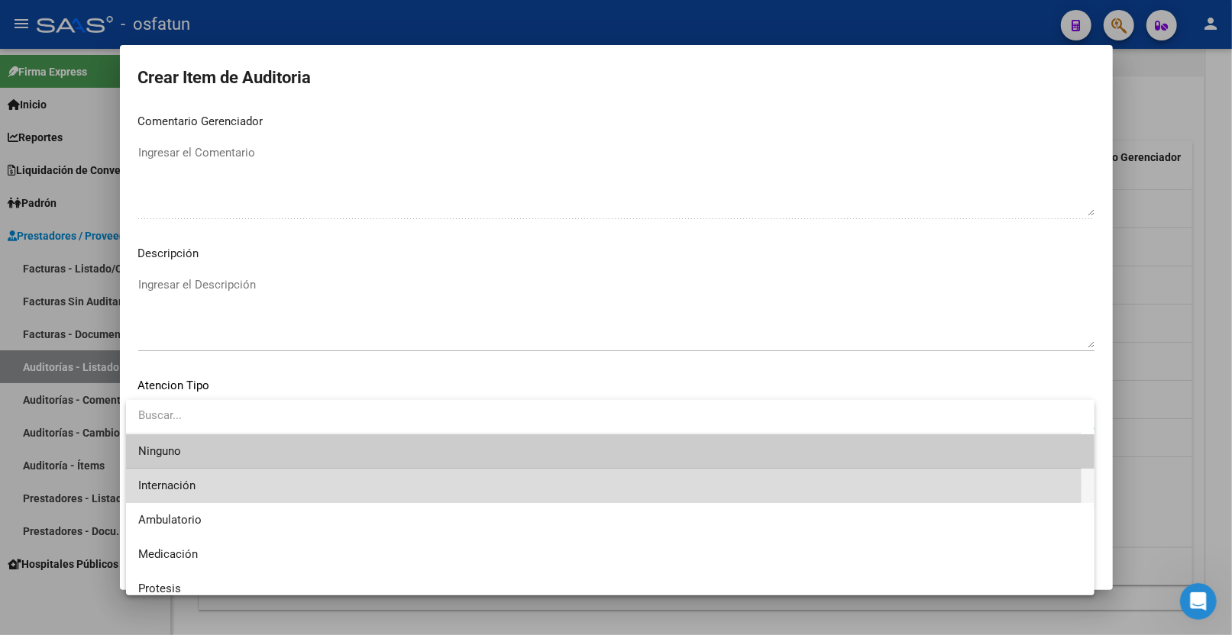
click at [219, 487] on span "Internación" at bounding box center [610, 486] width 944 height 34
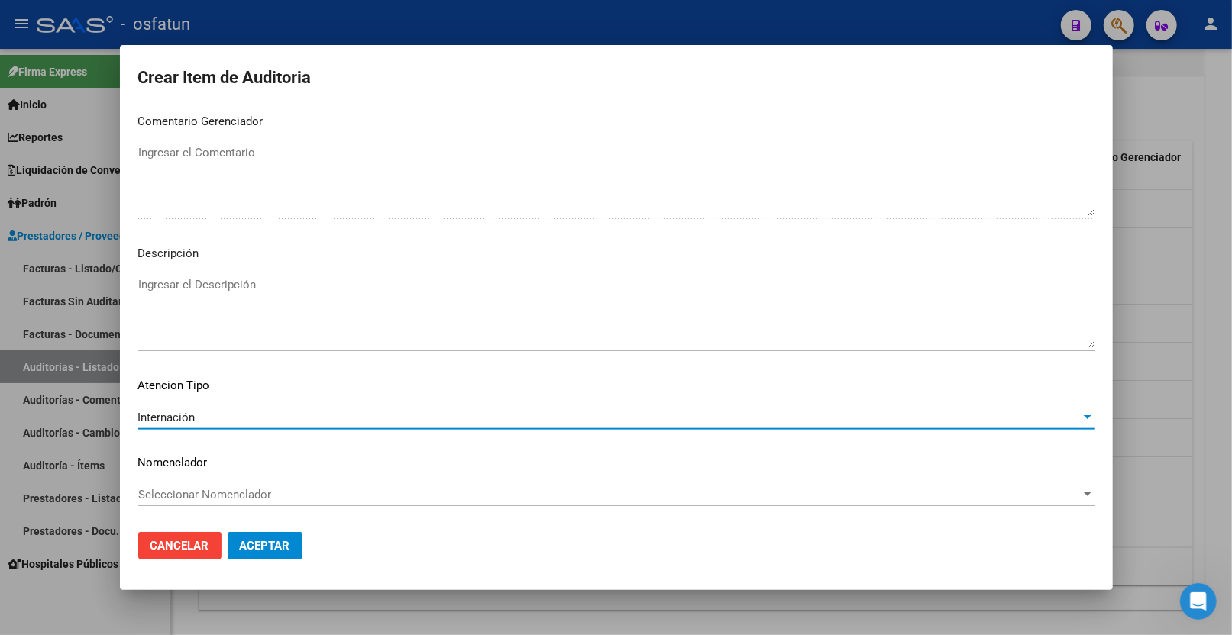
click at [218, 490] on span "Seleccionar Nomenclador" at bounding box center [609, 495] width 942 height 14
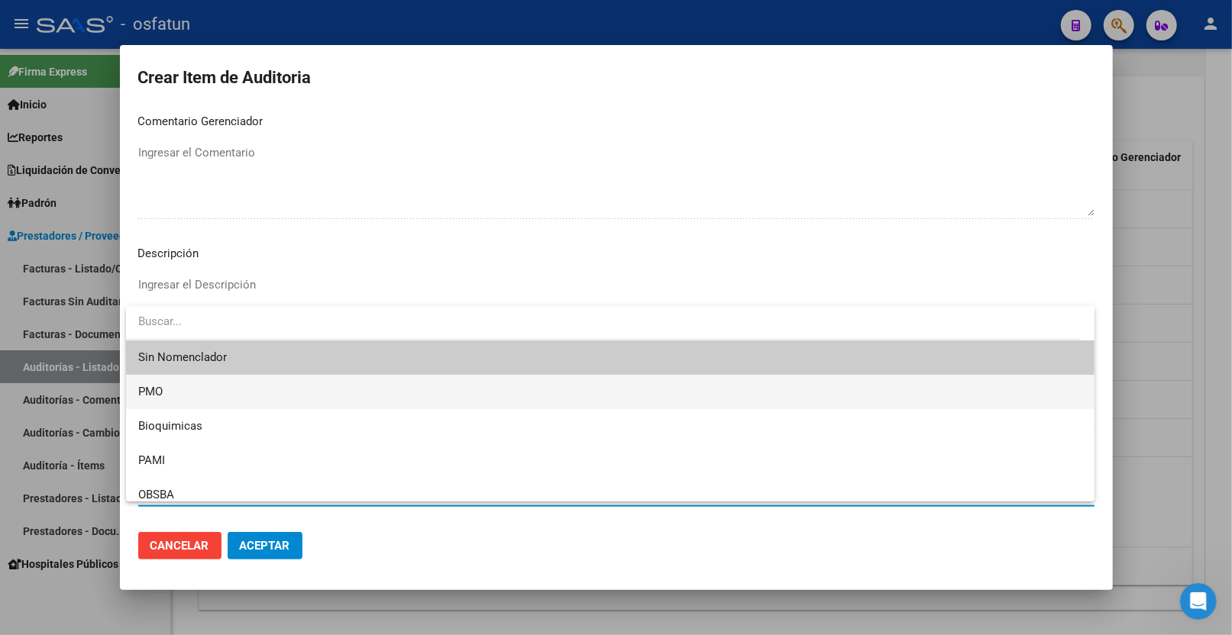
click at [170, 401] on span "PMO" at bounding box center [610, 392] width 944 height 34
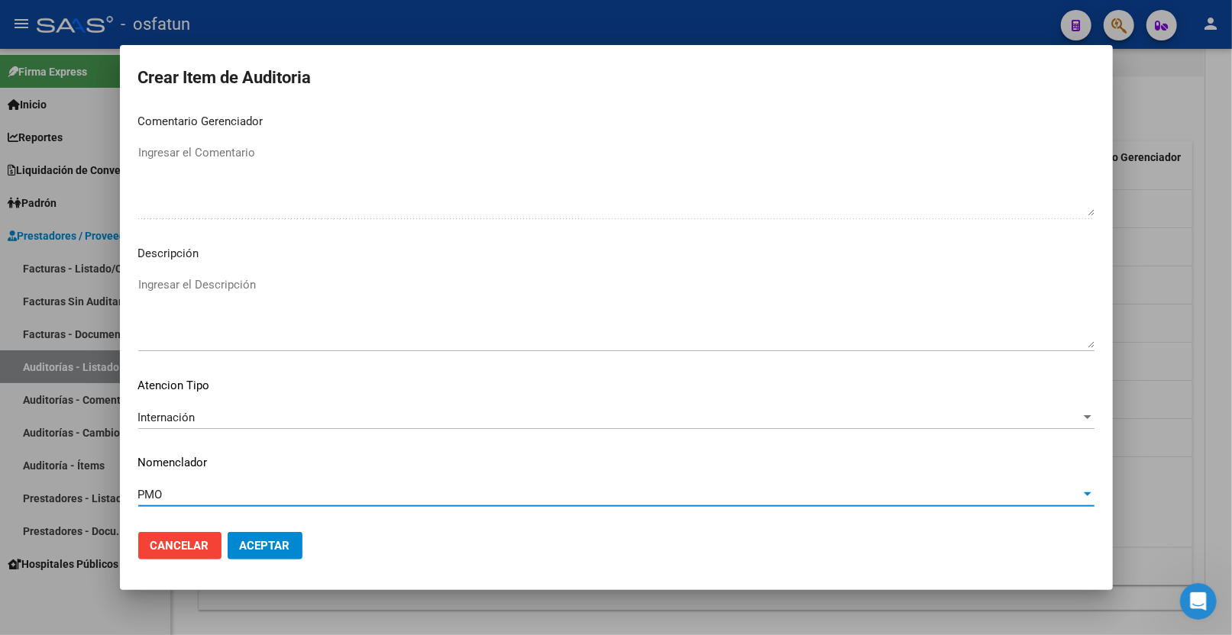
click at [258, 556] on button "Aceptar" at bounding box center [265, 545] width 75 height 27
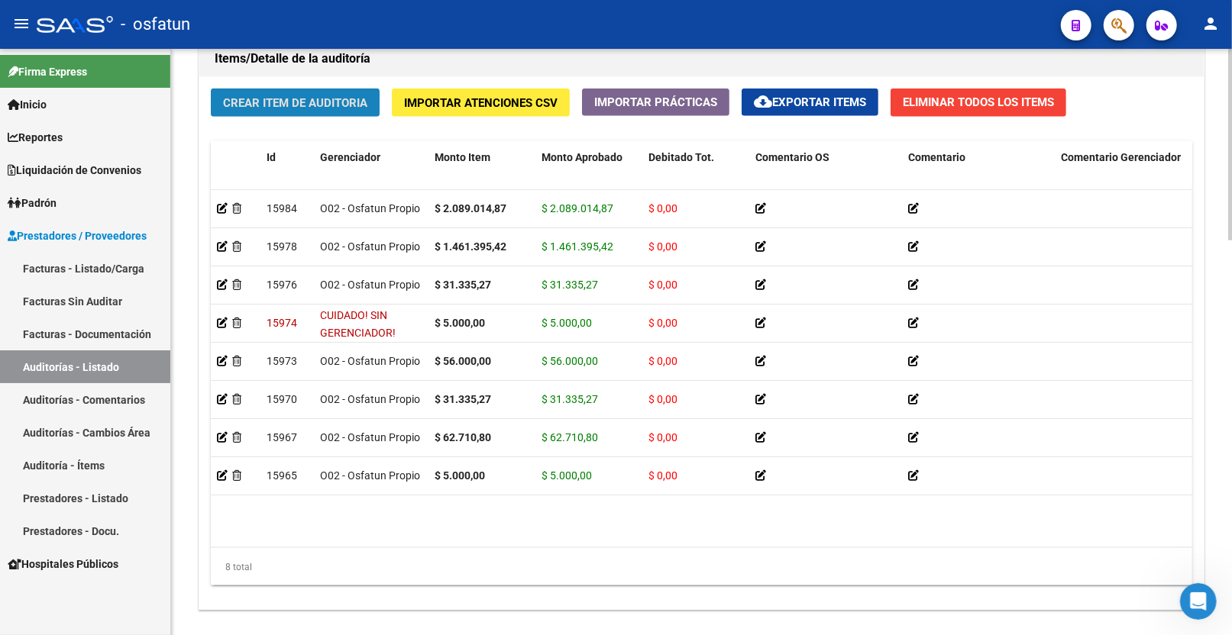
click at [326, 105] on span "Crear Item de Auditoria" at bounding box center [295, 103] width 144 height 14
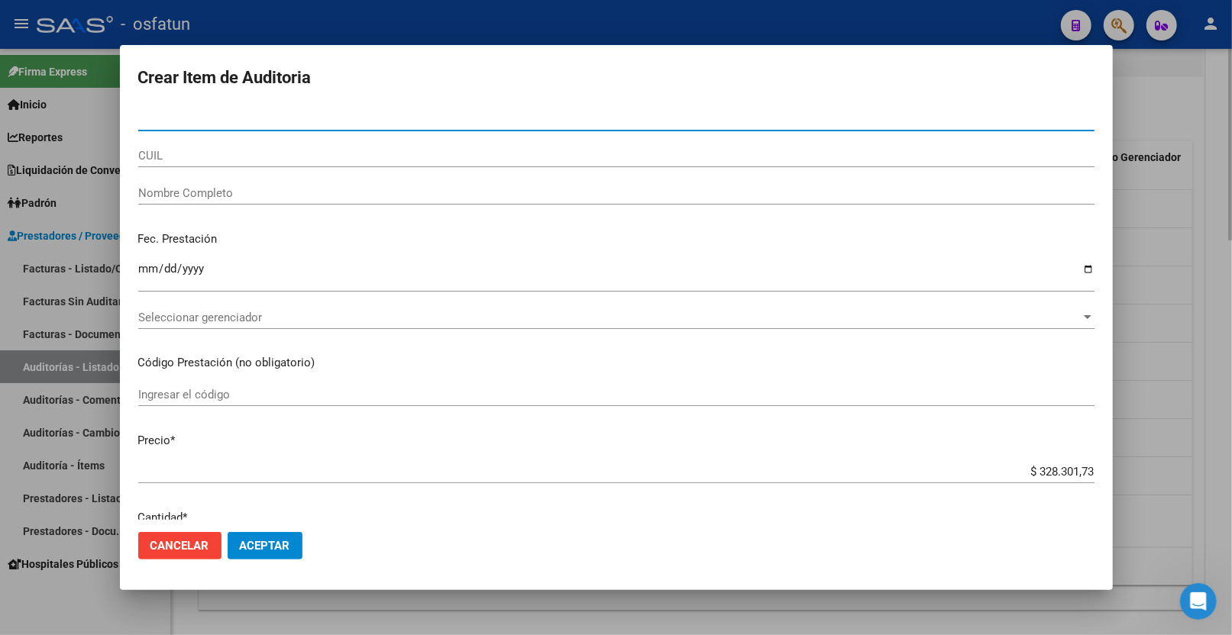
paste input "44360289"
type input "44360289"
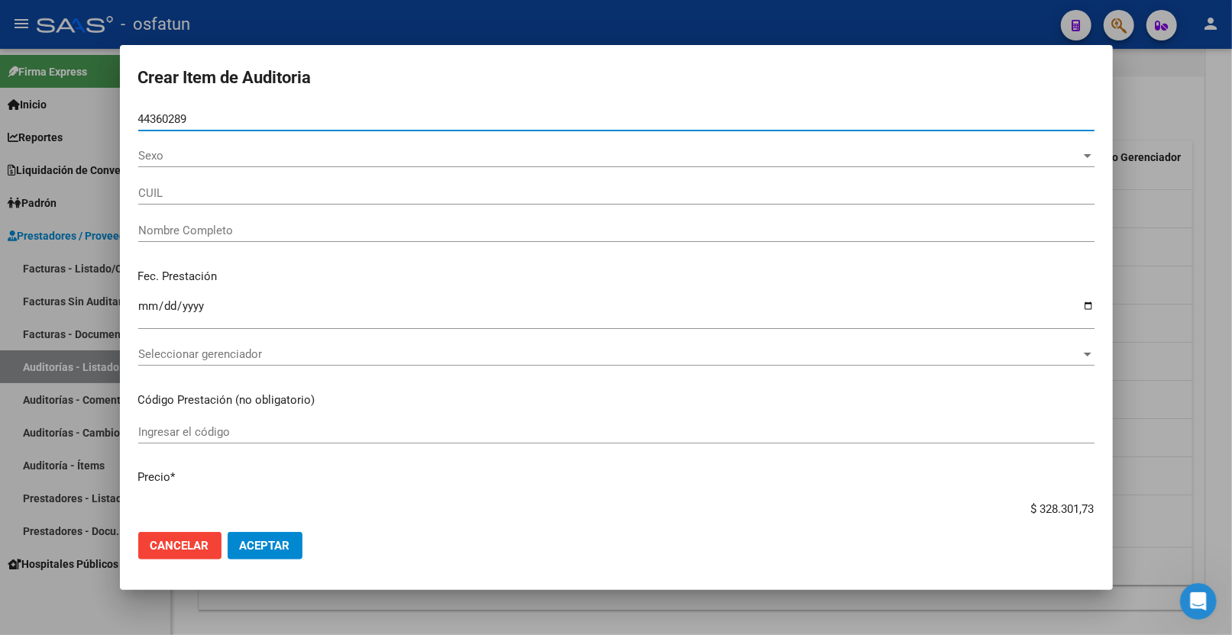
type input "27443602890"
type input "CRISTOFANO ARANA CONSTANZA ABIGAIL"
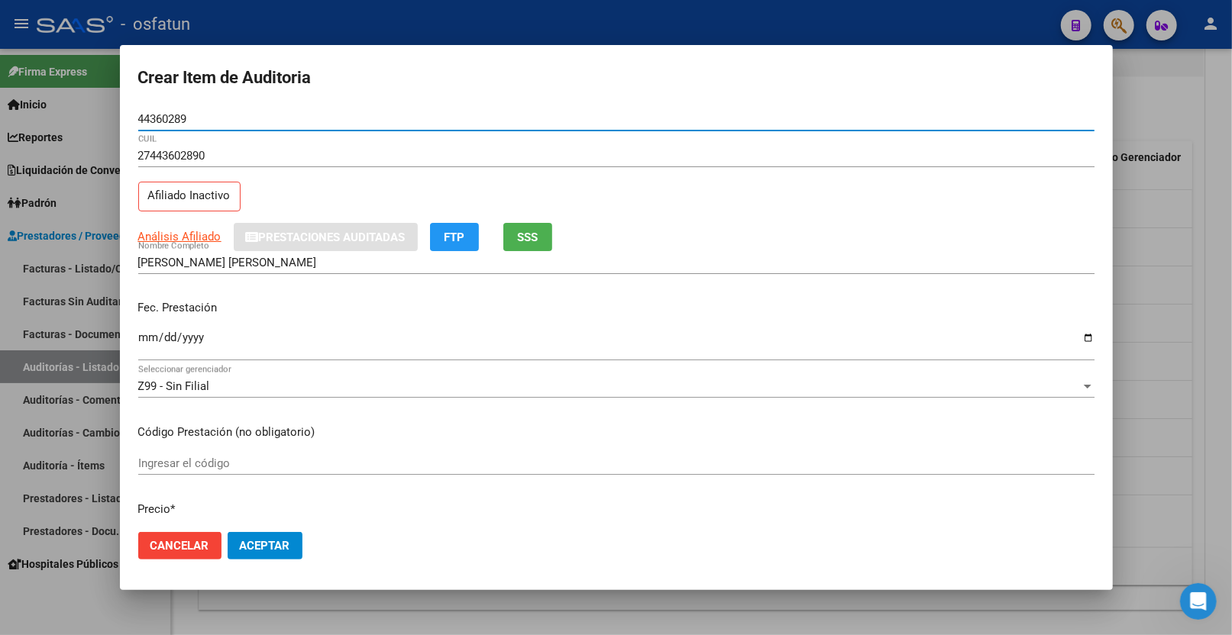
type input "44360289"
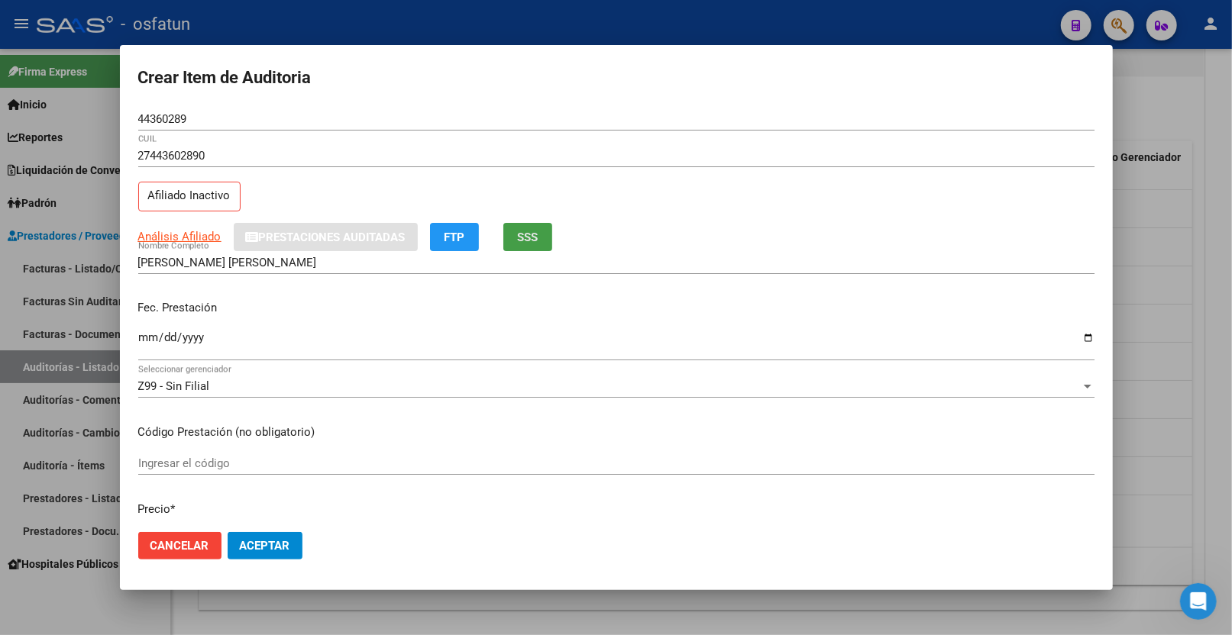
click at [538, 241] on span "SSS" at bounding box center [527, 238] width 21 height 14
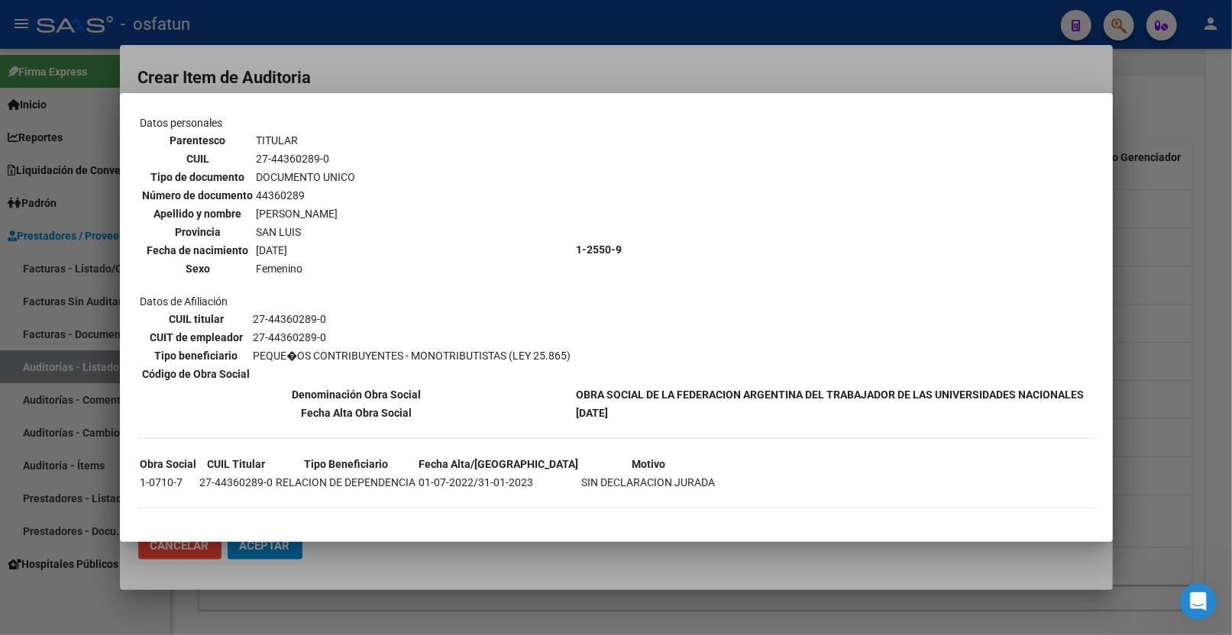
scroll to position [104, 0]
click at [813, 70] on div at bounding box center [616, 317] width 1232 height 635
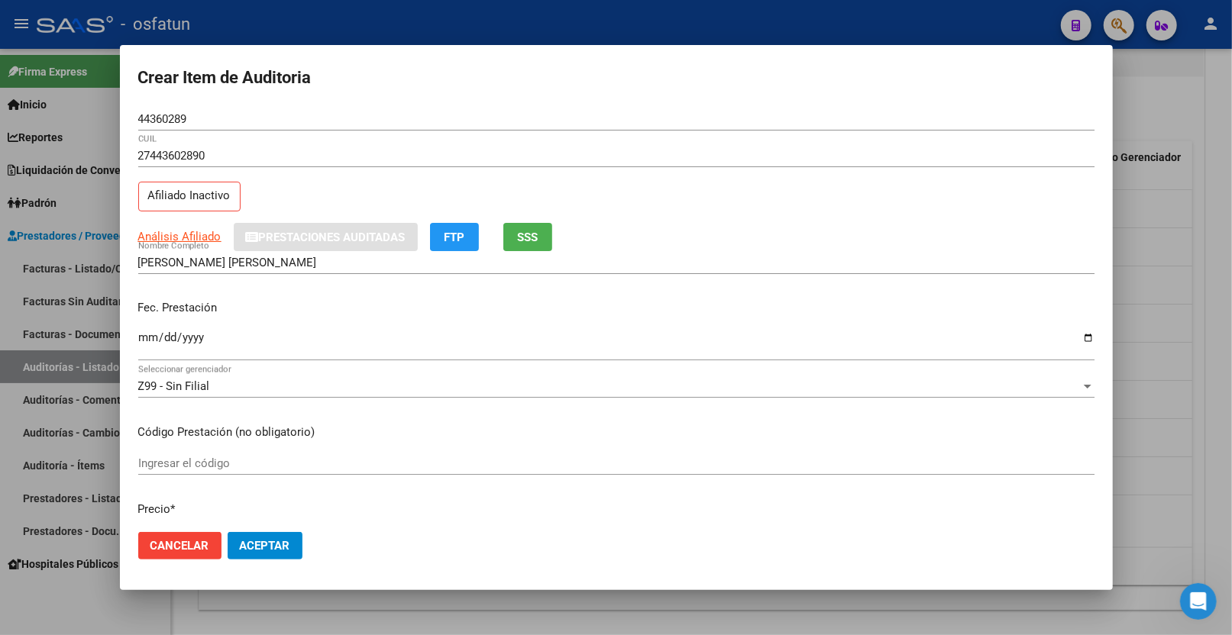
click at [147, 338] on input "Ingresar la fecha" at bounding box center [616, 343] width 956 height 24
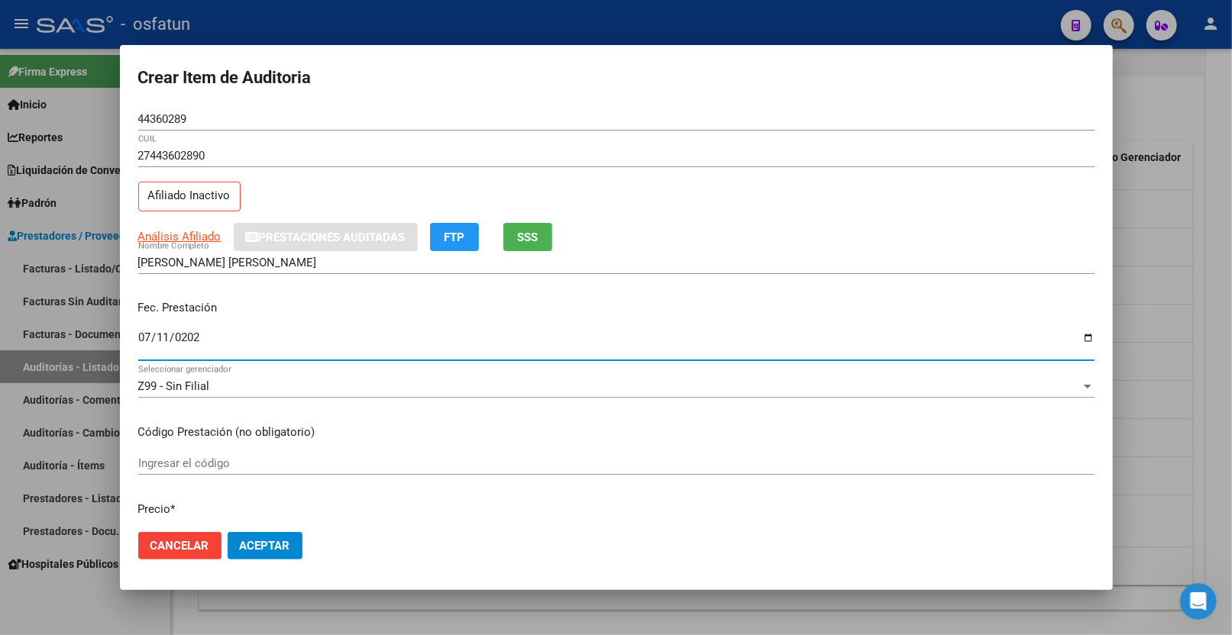
type input "2025-07-11"
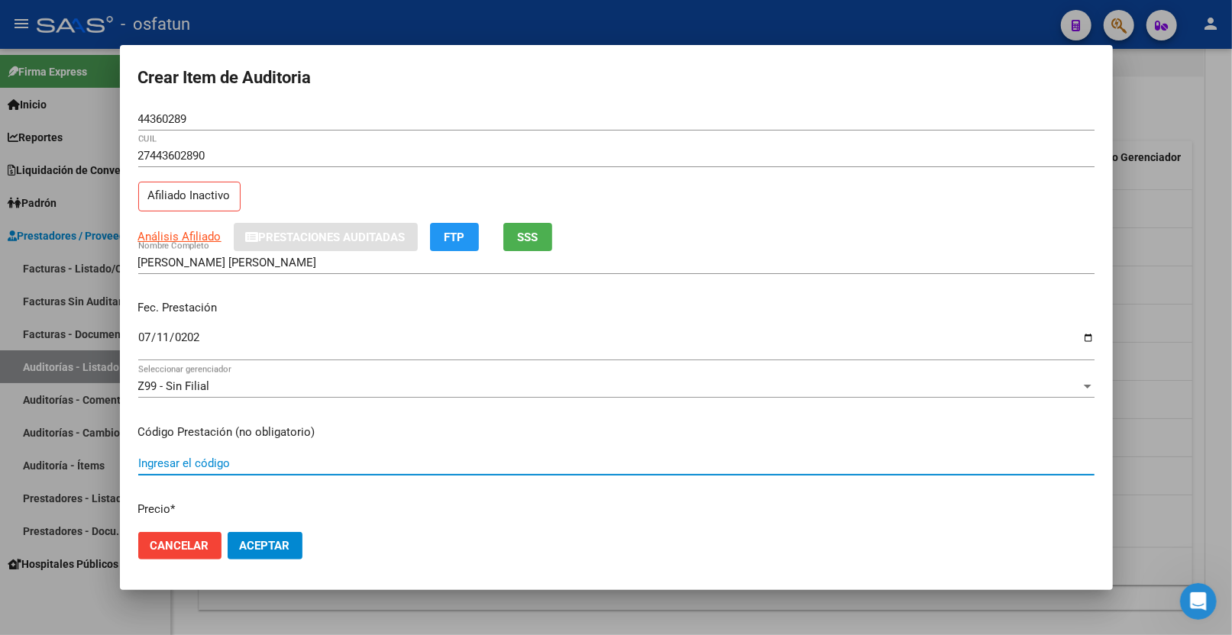
click at [241, 461] on input "Ingresar el código" at bounding box center [616, 464] width 956 height 14
paste input "[DATE]"
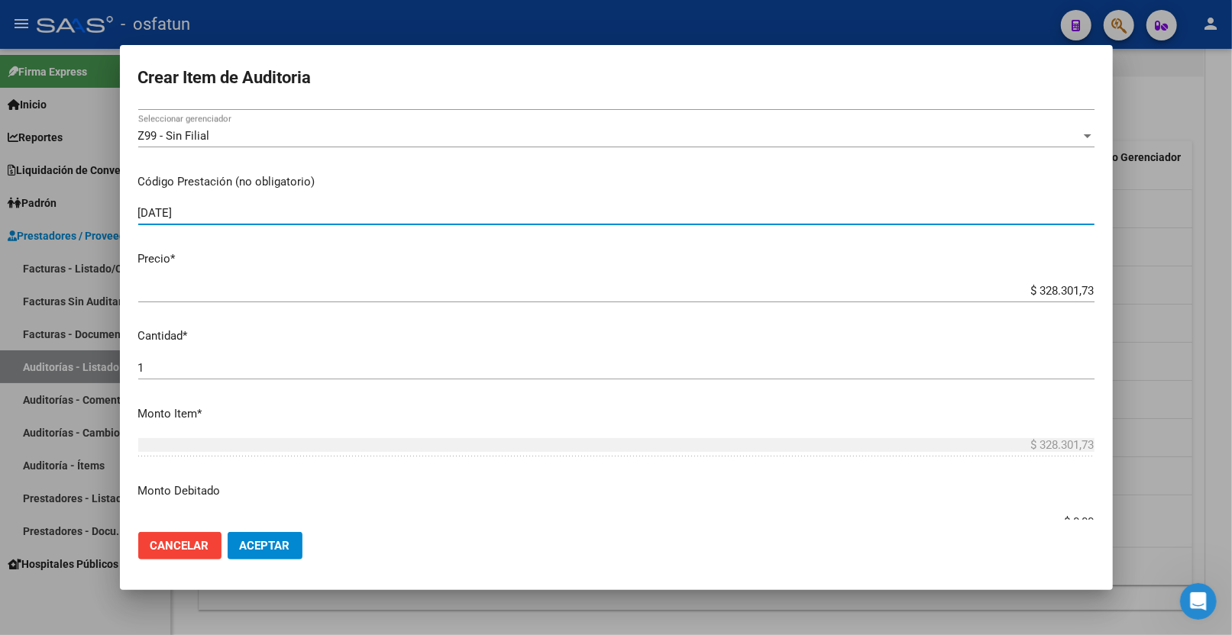
scroll to position [254, 0]
type input "[DATE]"
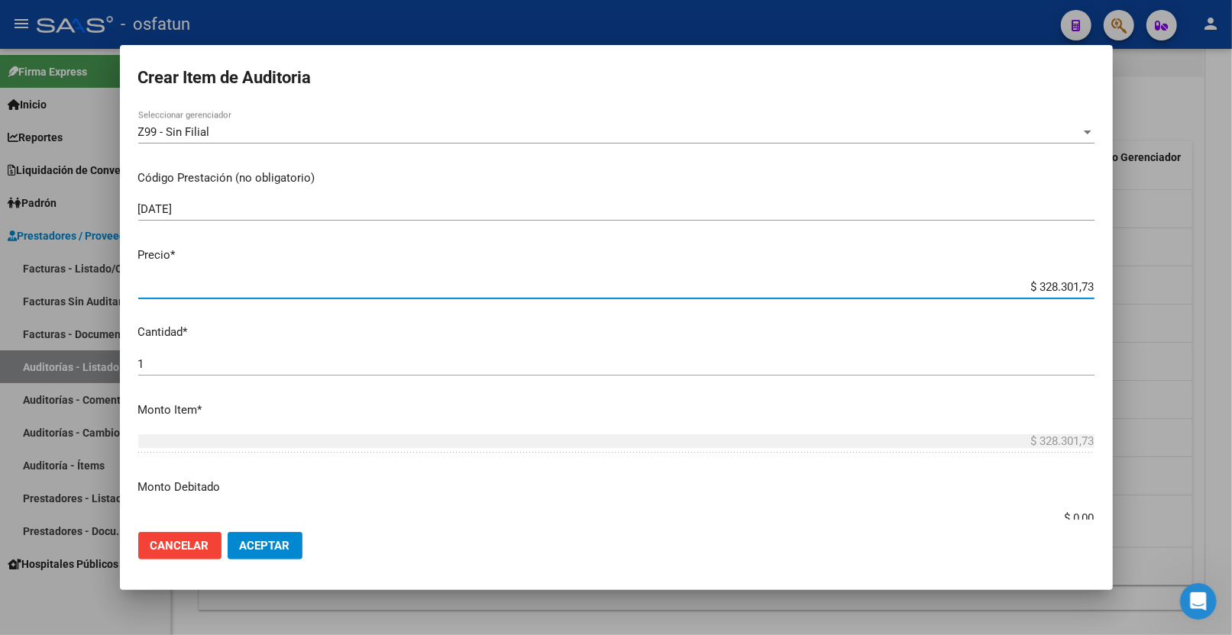
drag, startPoint x: 1025, startPoint y: 280, endPoint x: 1199, endPoint y: 270, distance: 174.4
click at [1199, 270] on div "Crear Item de Auditoria 44360289 Nro Documento 27443602890 CUIL Afiliado Inacti…" at bounding box center [616, 317] width 1232 height 635
type input "$ 0,05"
type input "$ 0,50"
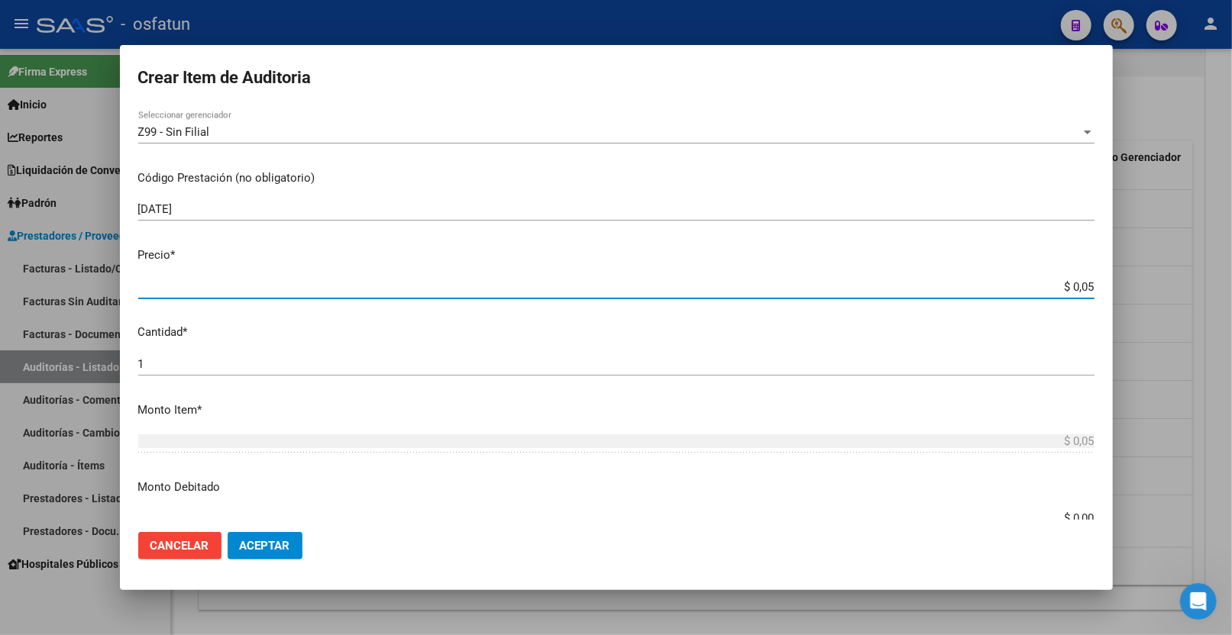
type input "$ 0,50"
type input "$ 5,00"
type input "$ 50,00"
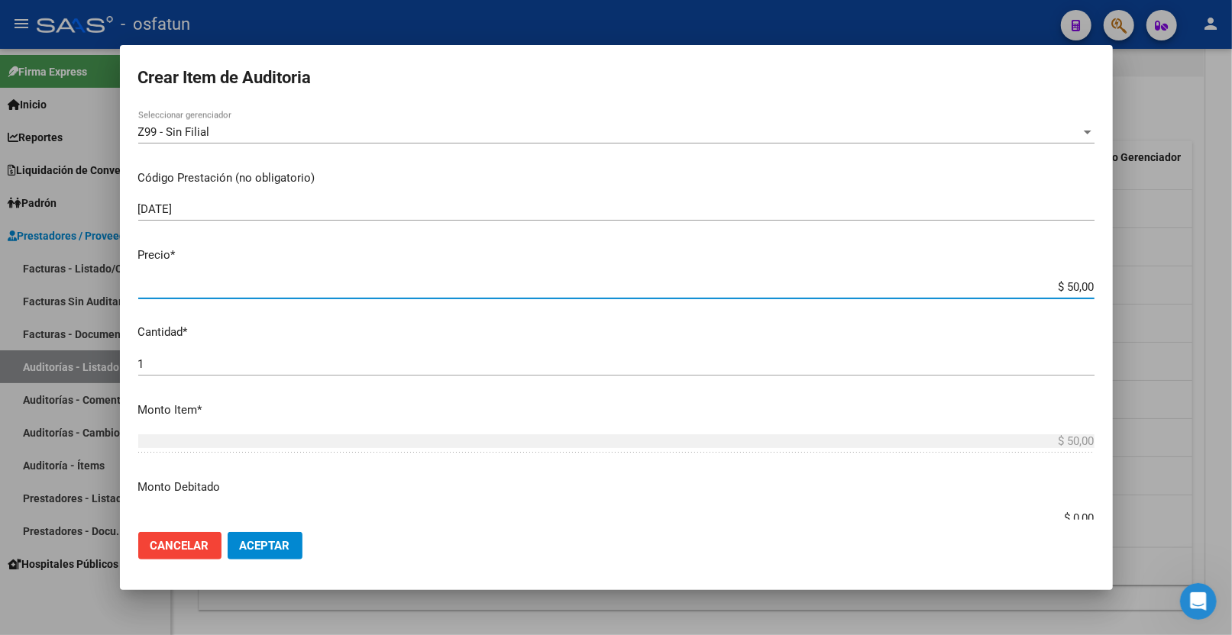
type input "$ 500,00"
type input "$ 5.000,00"
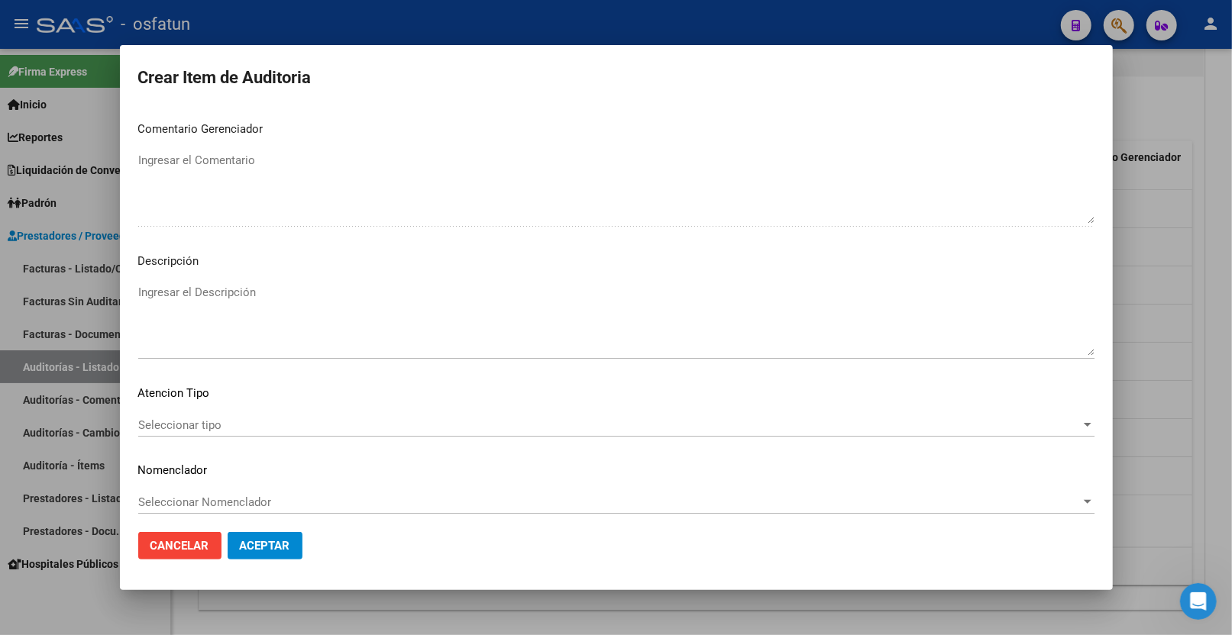
scroll to position [962, 0]
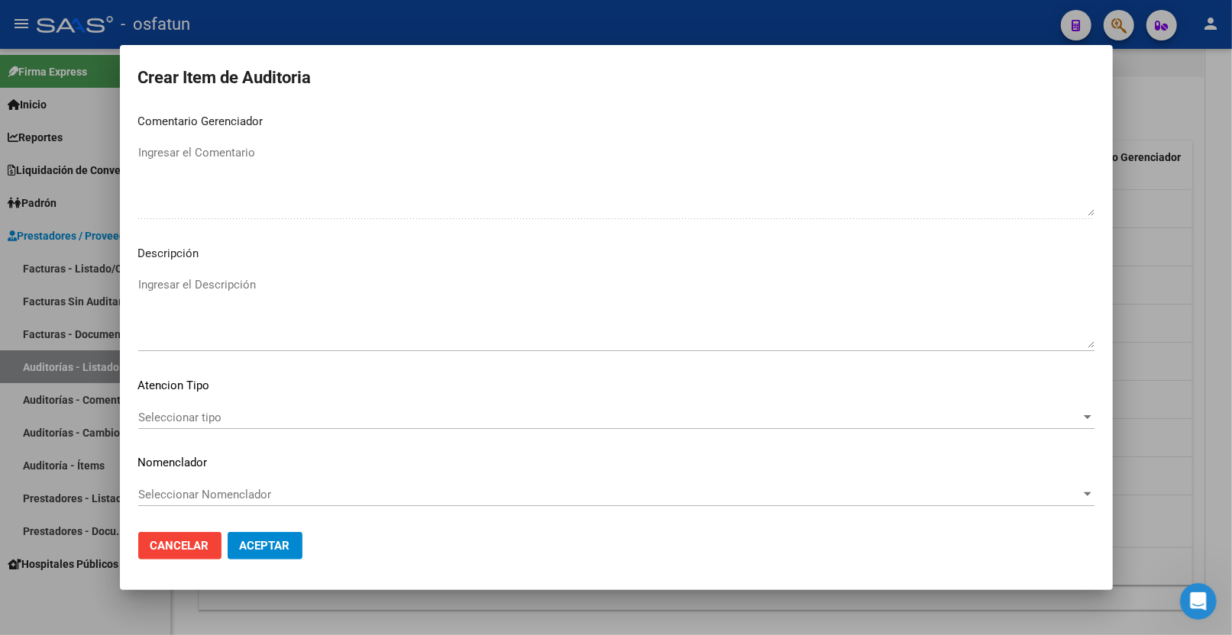
click at [215, 432] on div "Seleccionar tipo Seleccionar tipo" at bounding box center [616, 424] width 956 height 37
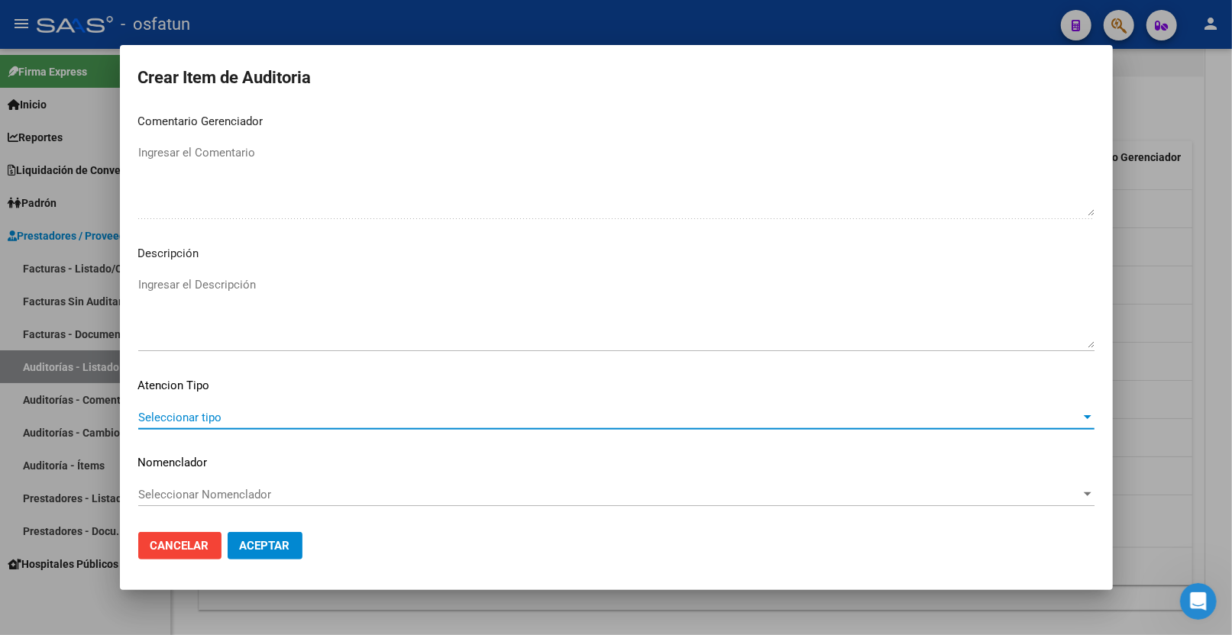
click at [215, 417] on span "Seleccionar tipo" at bounding box center [609, 418] width 942 height 14
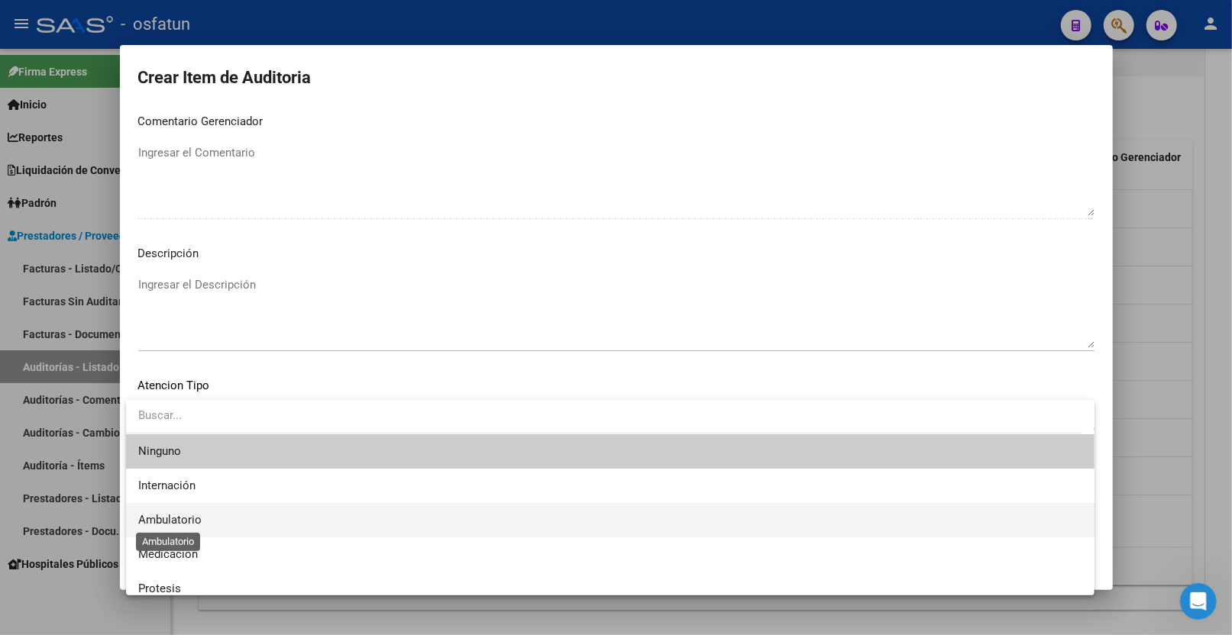
click at [195, 516] on span "Ambulatorio" at bounding box center [169, 520] width 63 height 14
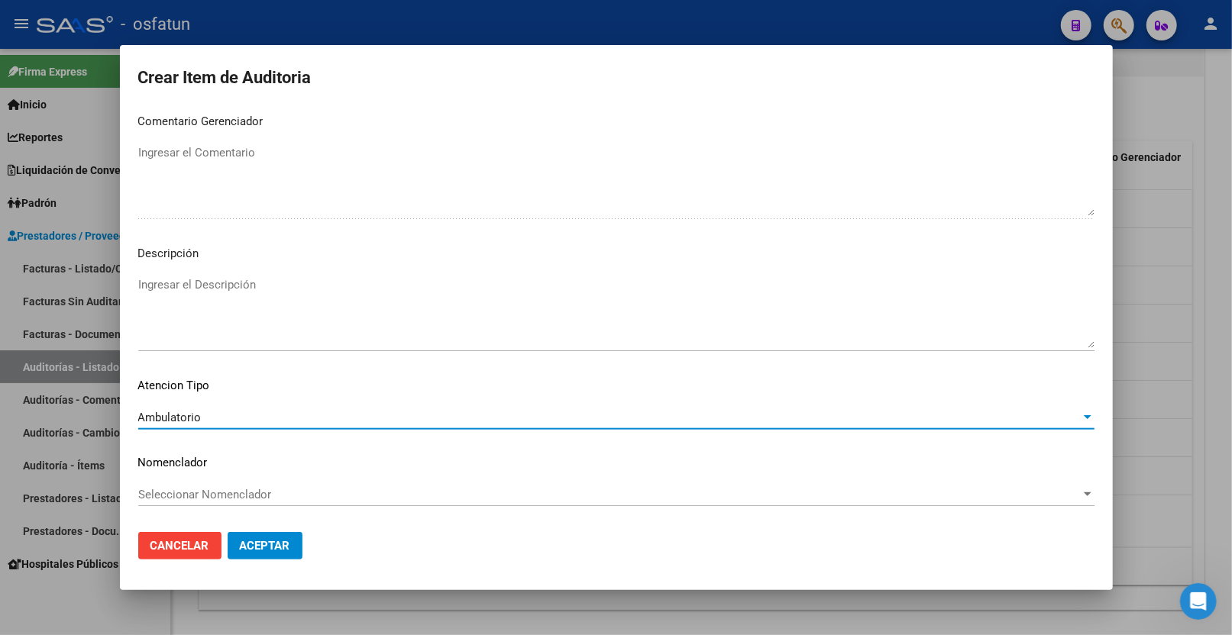
click at [203, 481] on mat-dialog-content "44360289 Nro Documento 27443602890 CUIL Afiliado Inactivo Análisis Afiliado Pre…" at bounding box center [616, 314] width 993 height 413
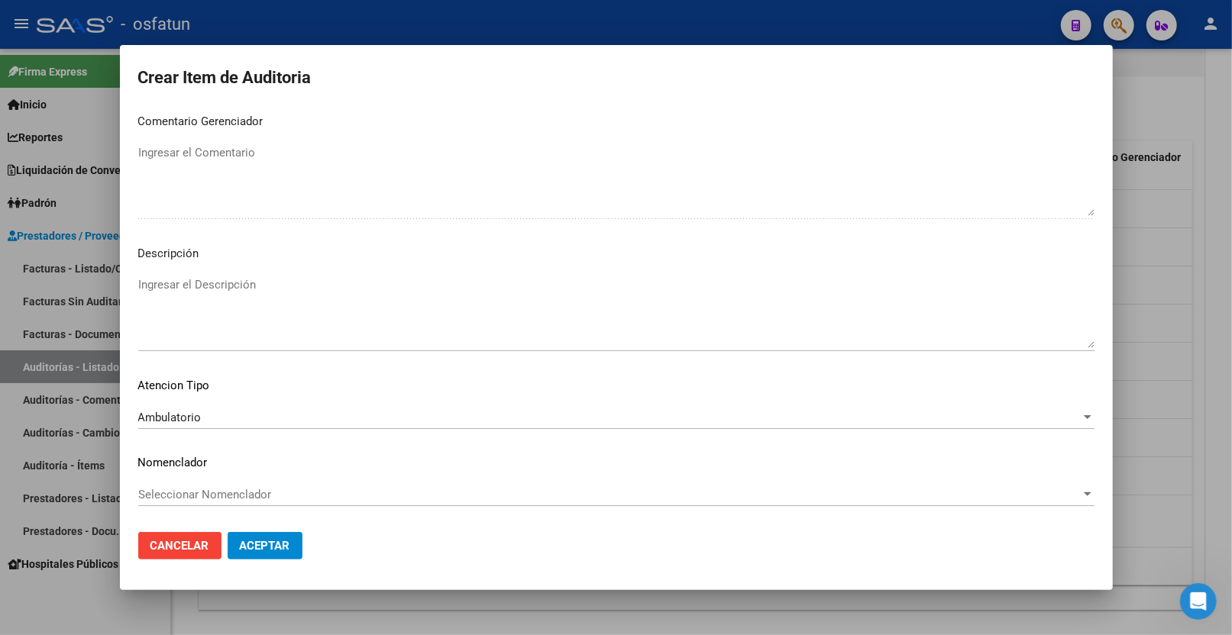
click at [201, 493] on span "Seleccionar Nomenclador" at bounding box center [609, 495] width 942 height 14
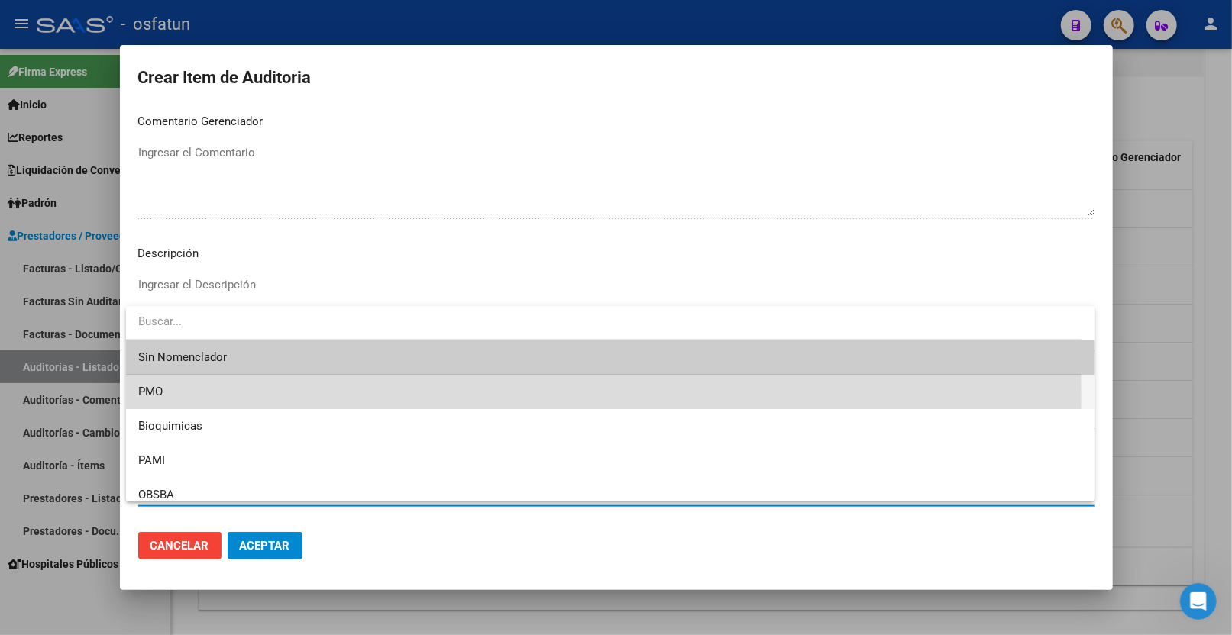
click at [196, 398] on span "PMO" at bounding box center [610, 392] width 944 height 34
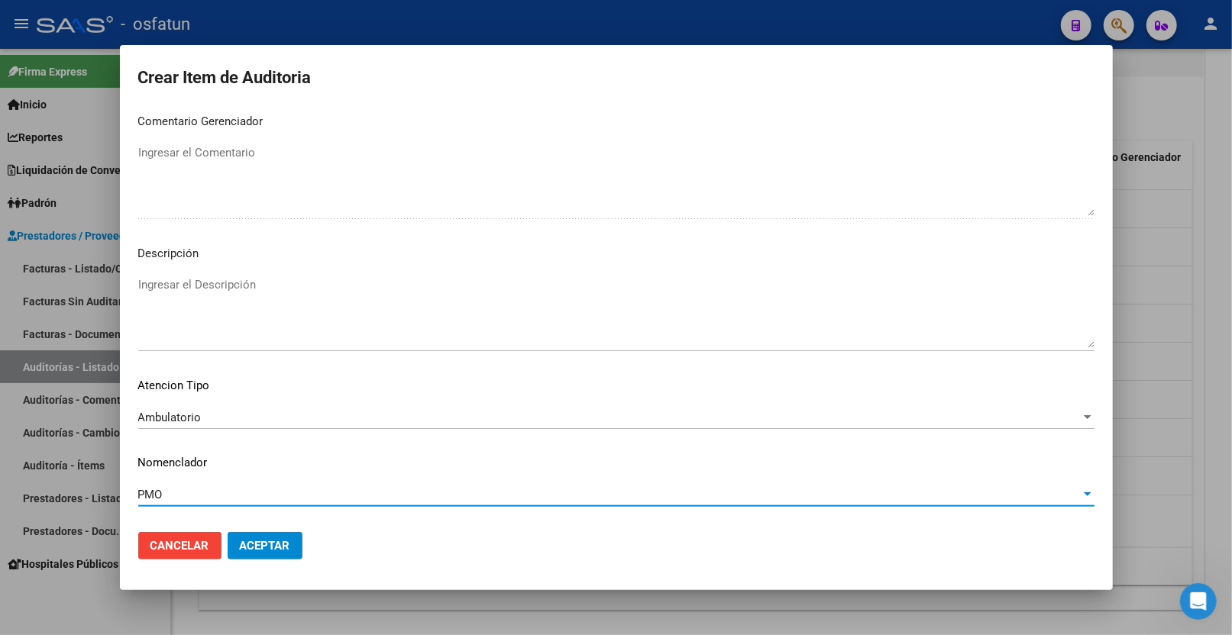
click at [248, 532] on button "Aceptar" at bounding box center [265, 545] width 75 height 27
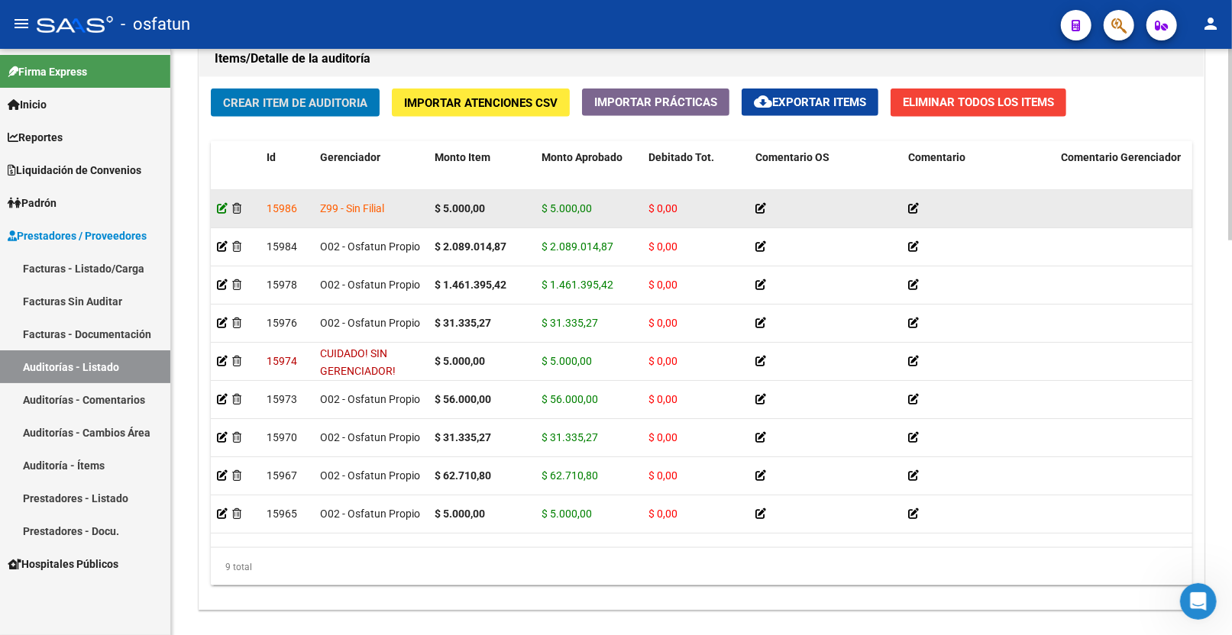
click at [220, 209] on icon at bounding box center [222, 208] width 11 height 11
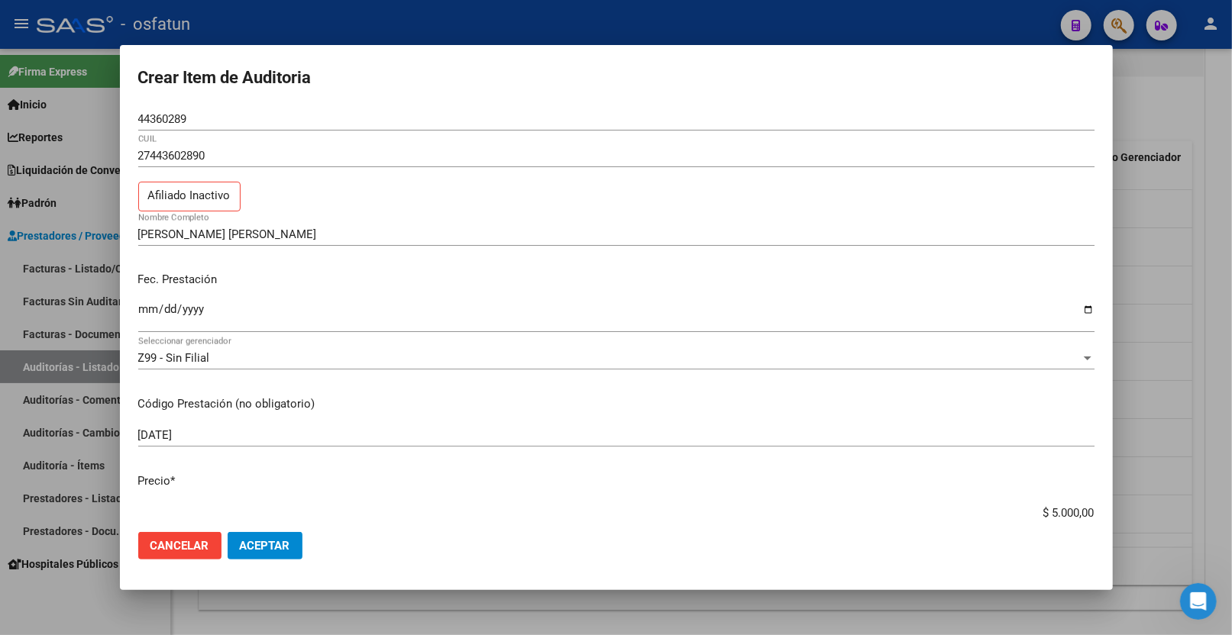
click at [504, 276] on p "Fec. Prestación" at bounding box center [616, 280] width 956 height 18
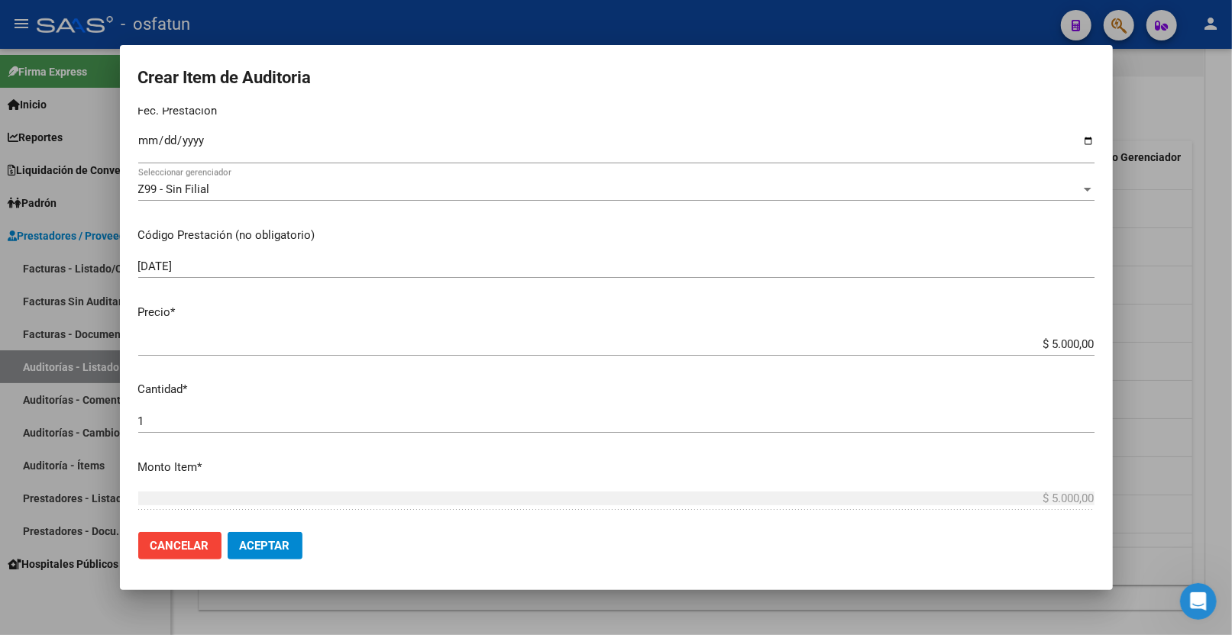
scroll to position [170, 0]
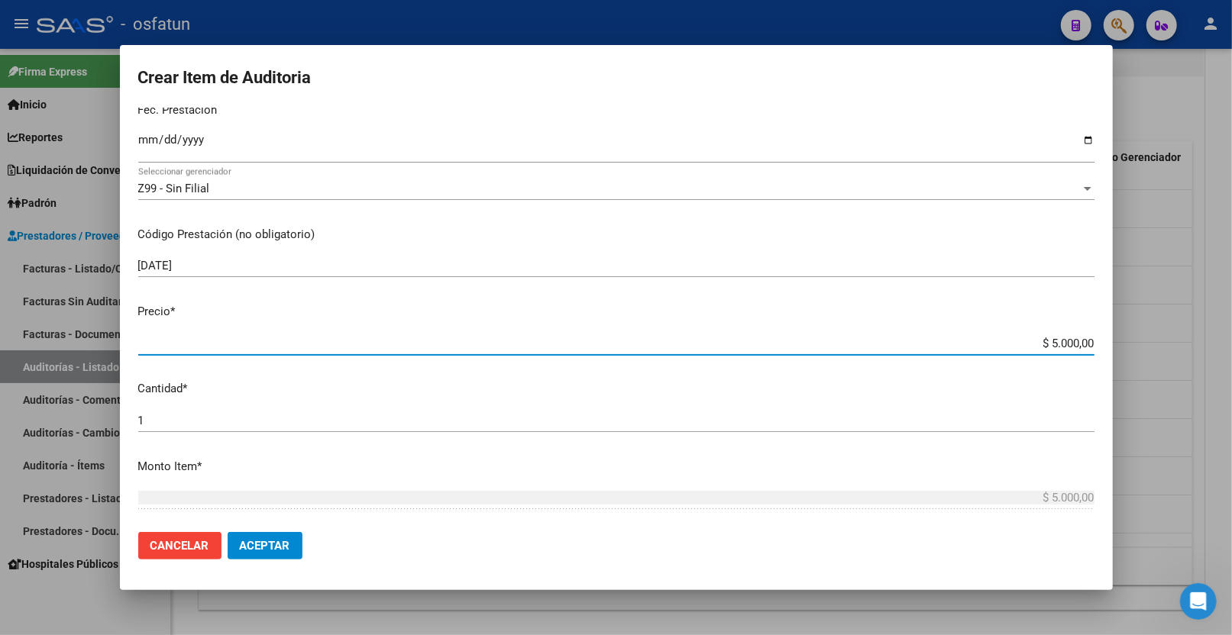
drag, startPoint x: 1036, startPoint y: 339, endPoint x: 1112, endPoint y: 338, distance: 75.6
click at [1111, 339] on mat-dialog-content "44360289 Nro Documento 27443602890 CUIL Afiliado Inactivo CRISTOFANO ARANA CONS…" at bounding box center [616, 314] width 993 height 413
type input "$ 0,04"
type input "$ 0,47"
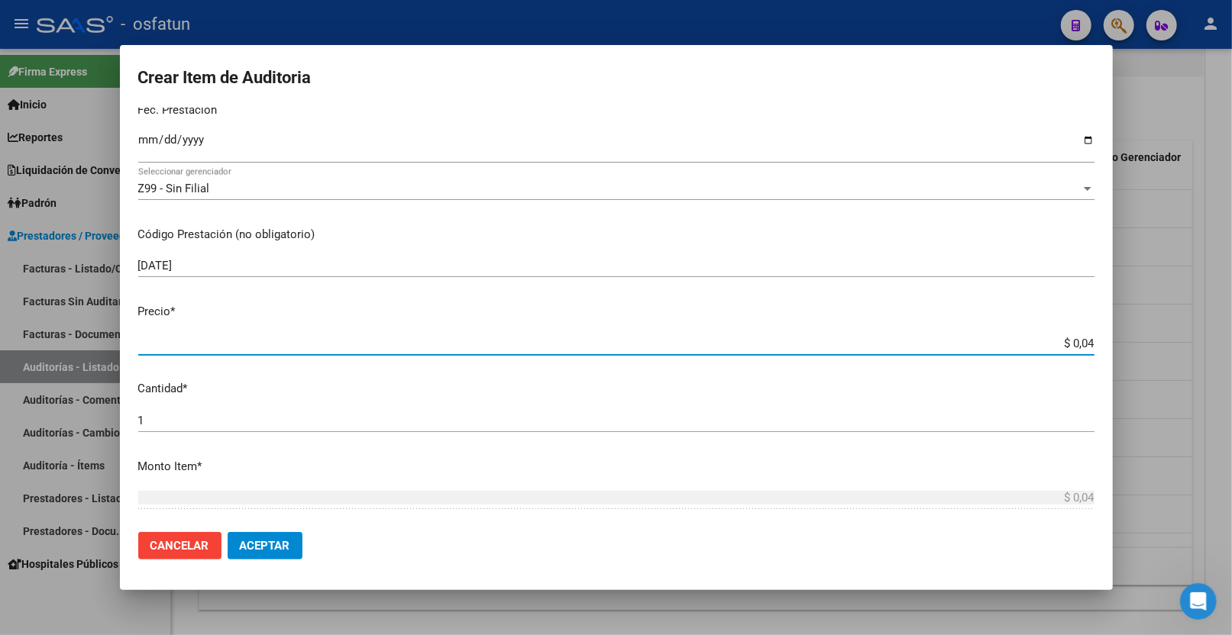
type input "$ 0,47"
type input "$ 4,75"
type input "$ 47,59"
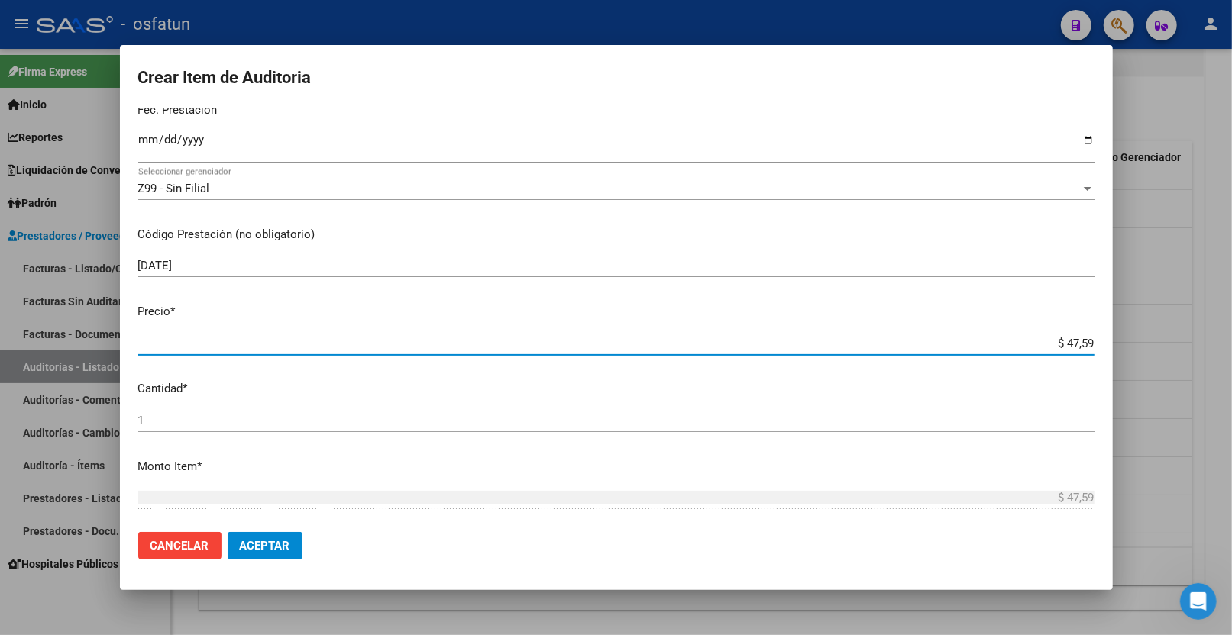
type input "$ 475,91"
type input "$ 4.759,11"
type input "$ 47.591,13"
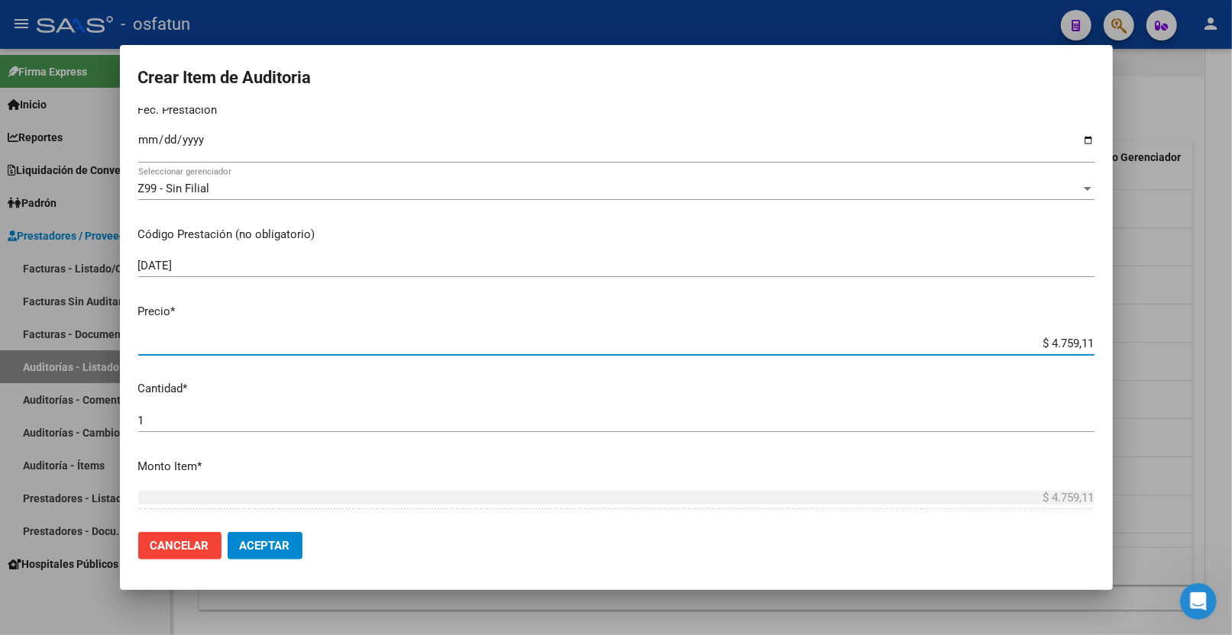
type input "$ 47.591,13"
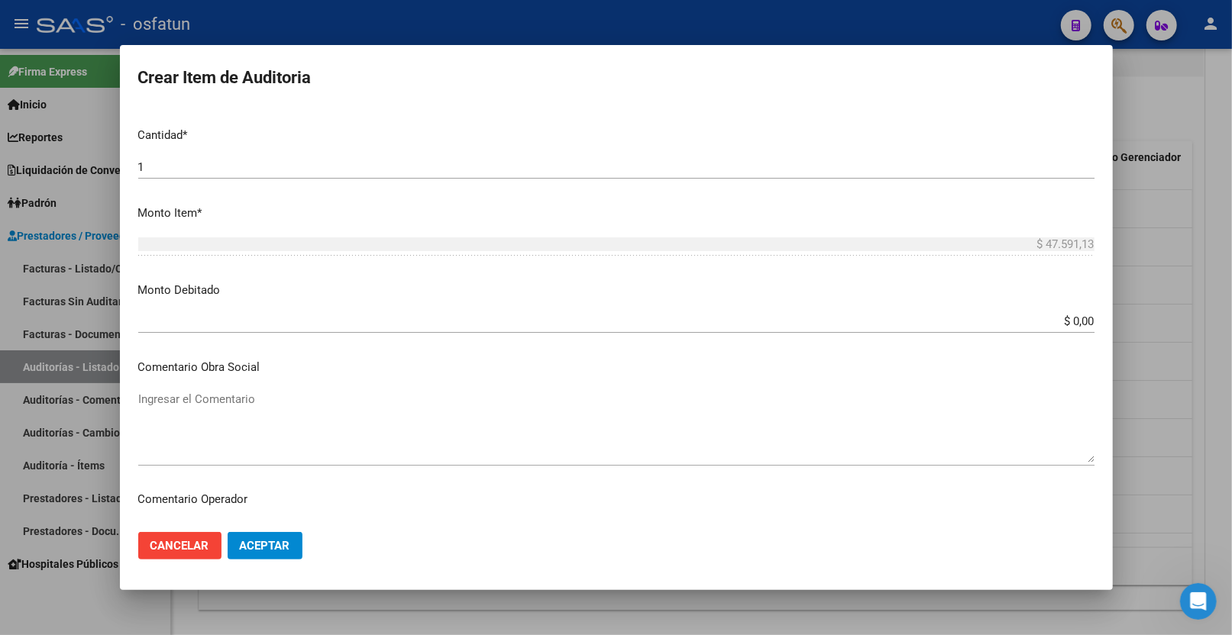
scroll to position [678, 0]
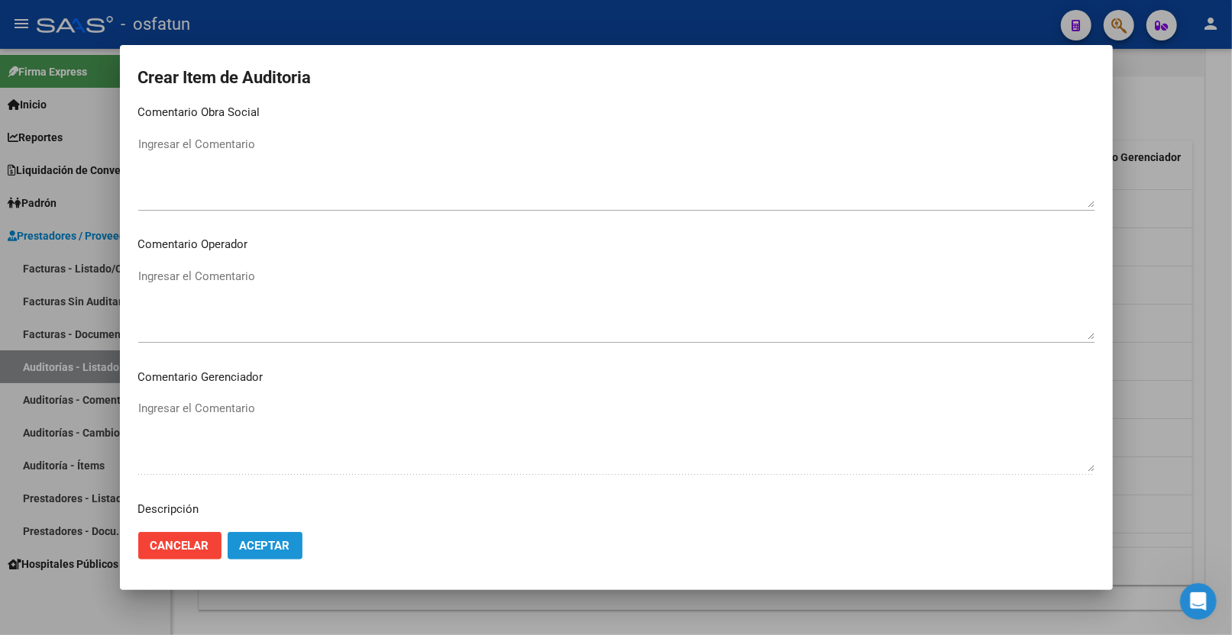
click at [284, 546] on span "Aceptar" at bounding box center [265, 546] width 50 height 14
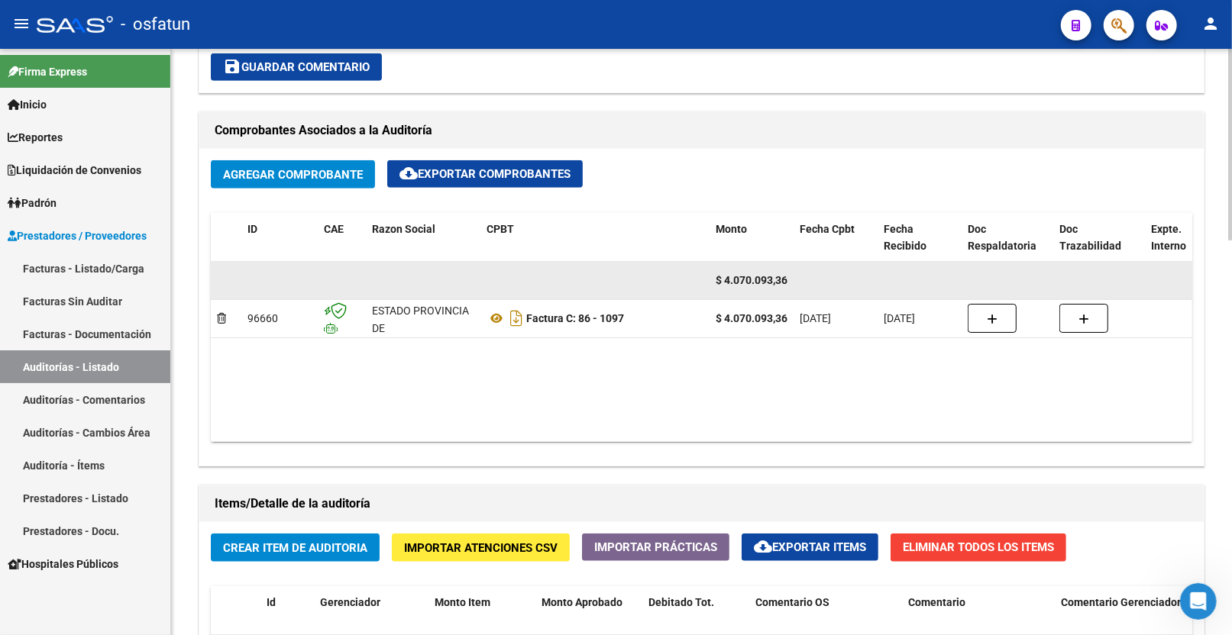
scroll to position [849, 0]
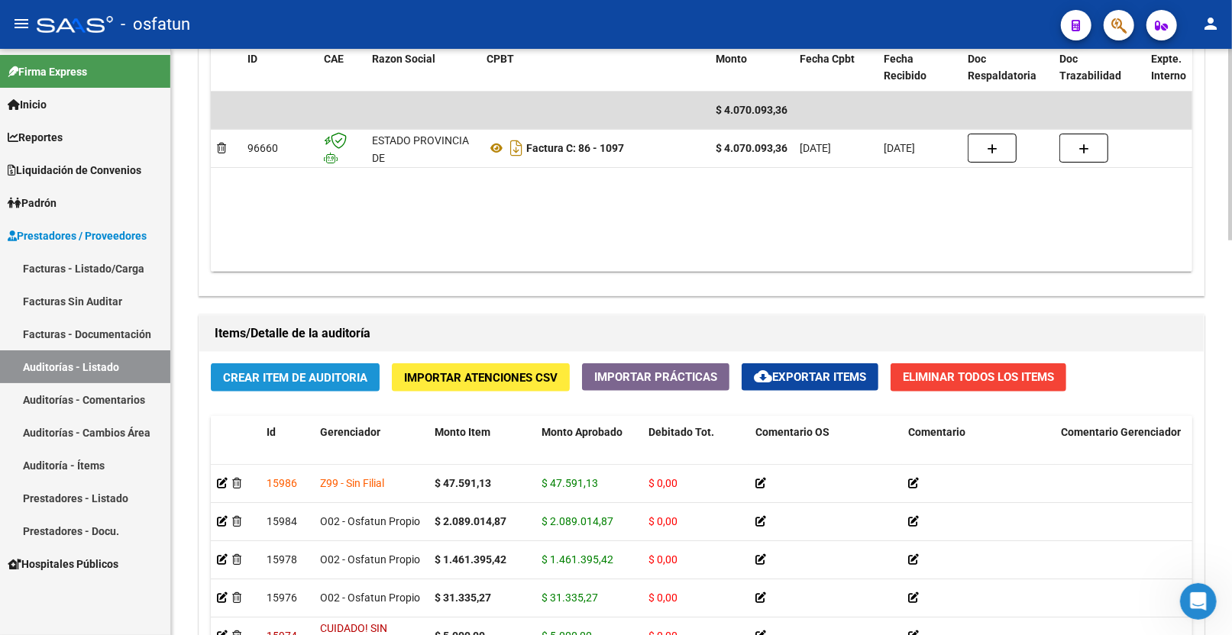
click at [325, 380] on span "Crear Item de Auditoria" at bounding box center [295, 378] width 144 height 14
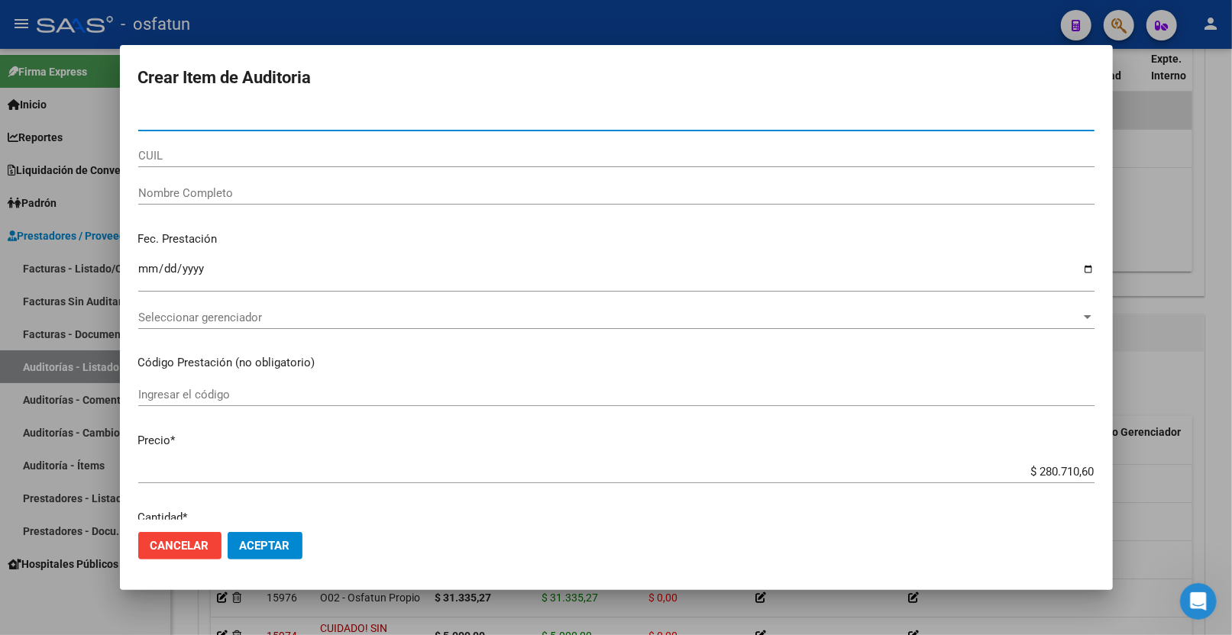
type input "28841613"
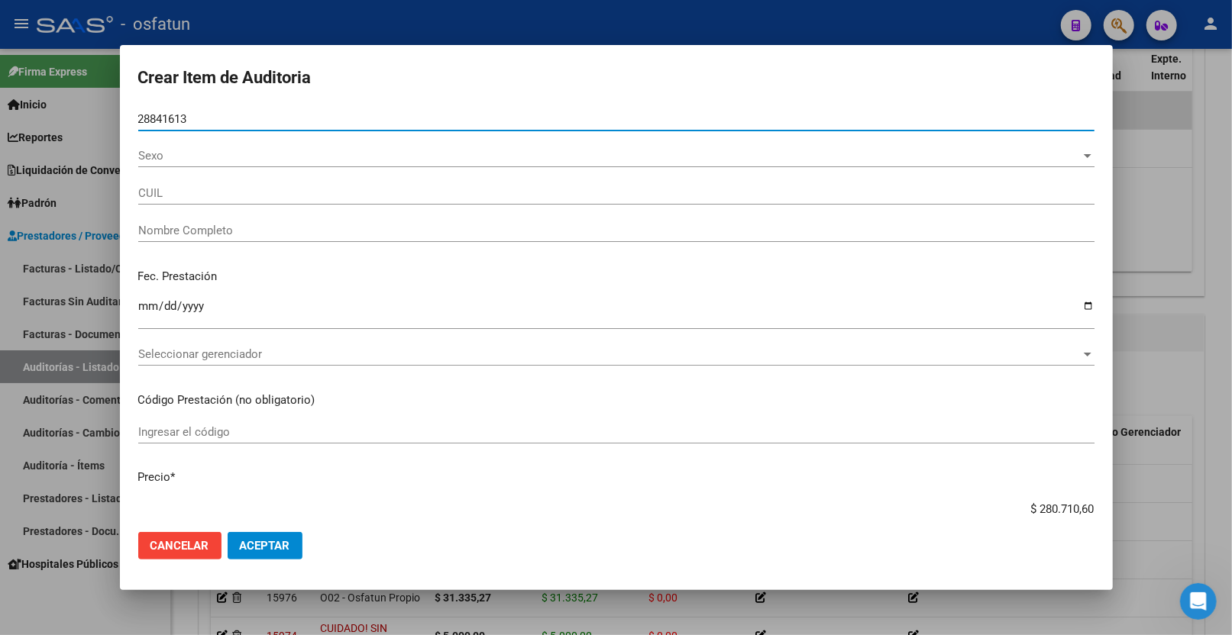
type input "27288416139"
type input "LUCERO MARIANELA FABIANA"
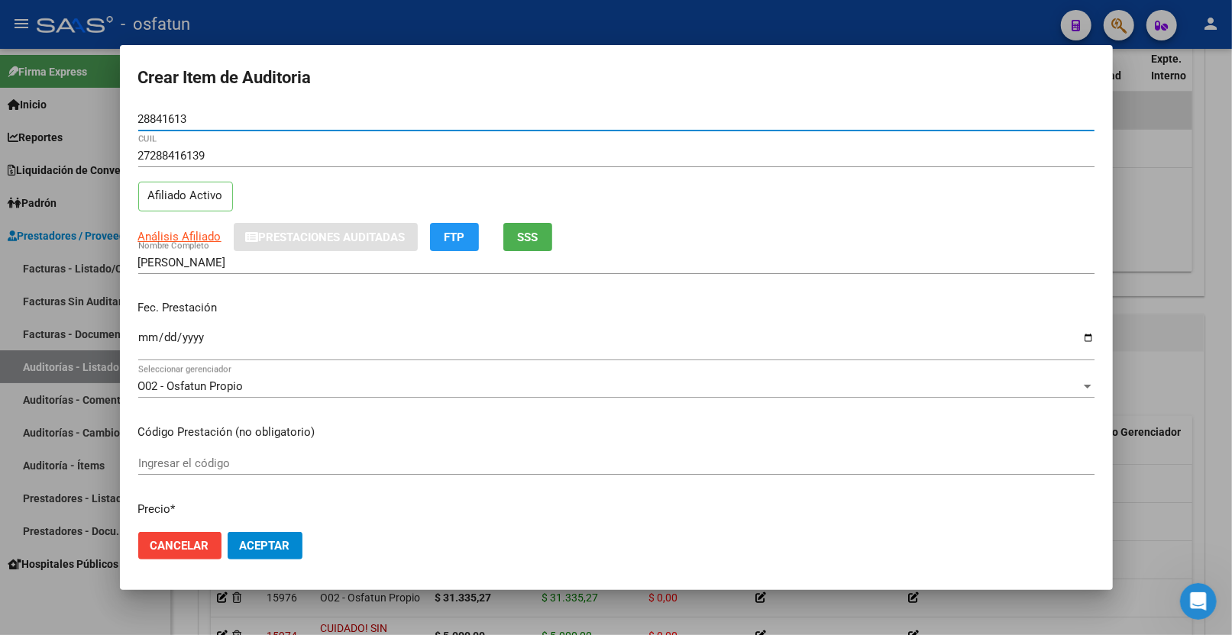
type input "28841613"
click at [155, 341] on input "Ingresar la fecha" at bounding box center [616, 343] width 956 height 24
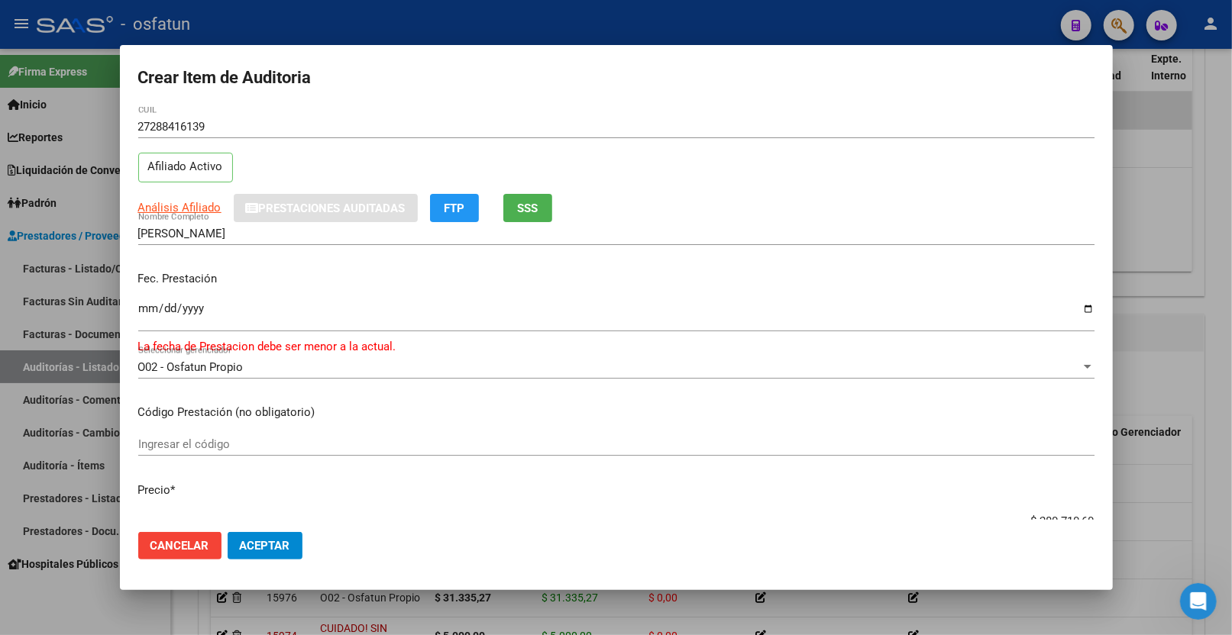
scroll to position [85, 0]
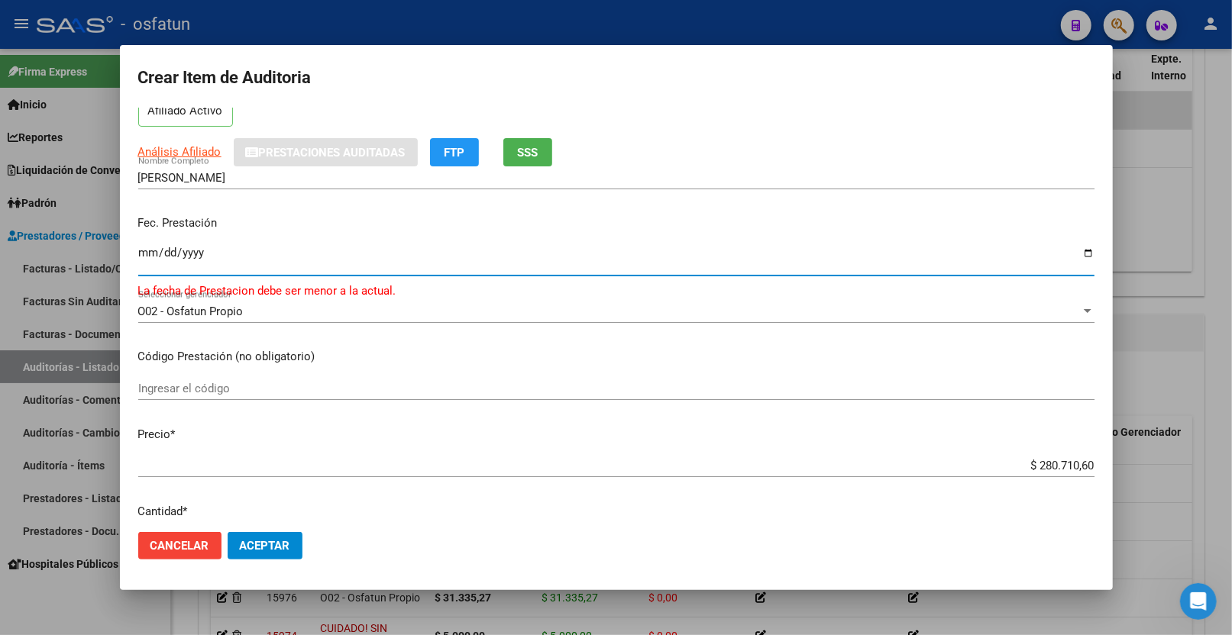
click at [238, 254] on input "2028-07-17" at bounding box center [616, 259] width 956 height 24
click at [204, 255] on input "2028-07-17" at bounding box center [616, 259] width 956 height 24
drag, startPoint x: 183, startPoint y: 252, endPoint x: 174, endPoint y: 252, distance: 9.2
click at [182, 252] on input "2028-07-17" at bounding box center [616, 259] width 956 height 24
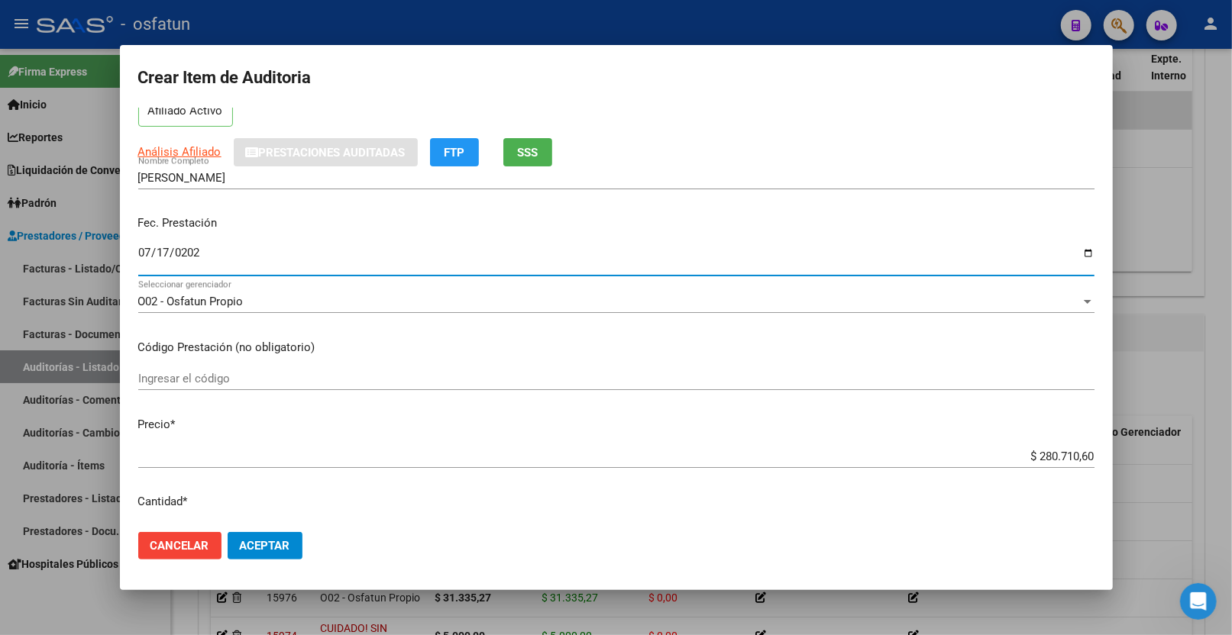
type input "2025-07-17"
click at [224, 375] on input "Ingresar el código" at bounding box center [616, 379] width 956 height 14
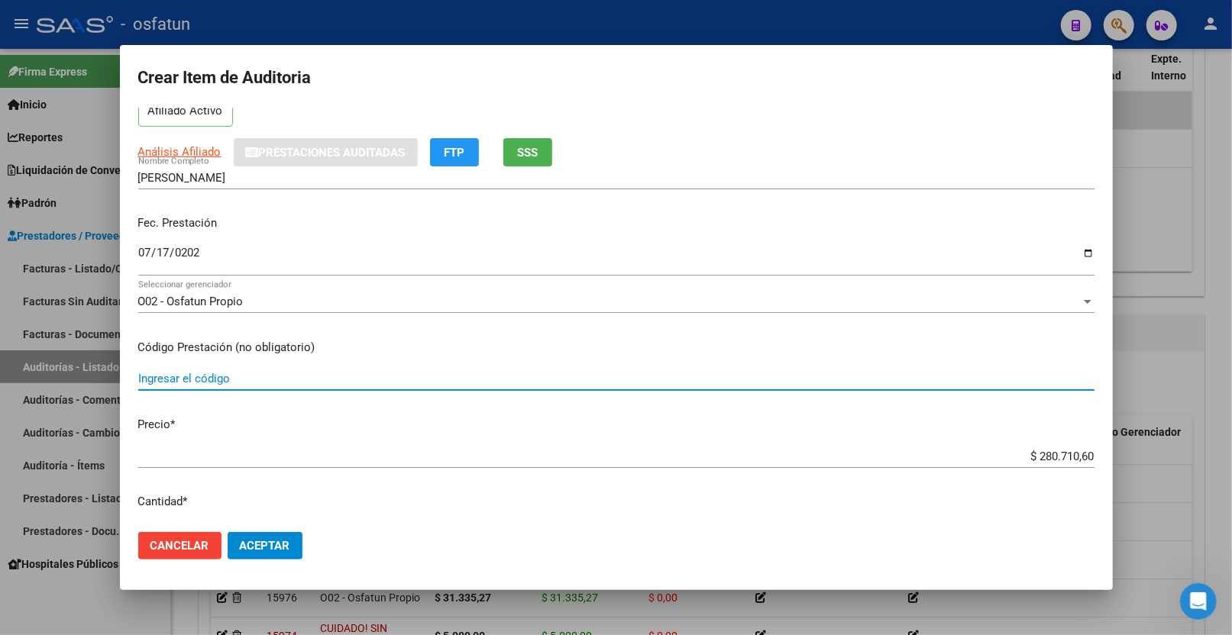
paste input "18.01.06"
type input "18.01.06"
drag, startPoint x: 1094, startPoint y: 457, endPoint x: 1126, endPoint y: 456, distance: 31.3
click at [1120, 457] on div "Crear Item de Auditoria 28841613 Nro Documento 27288416139 CUIL Afiliado Activo…" at bounding box center [616, 317] width 1232 height 635
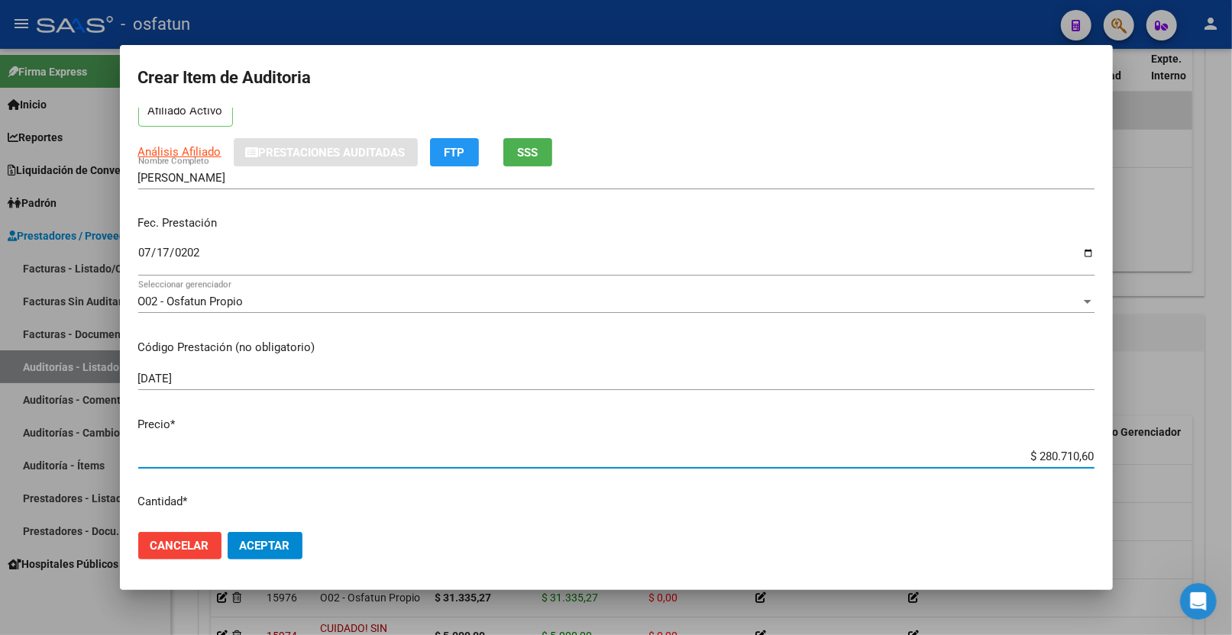
type input "$ 0,04"
type input "$ 0,41"
type input "$ 4,18"
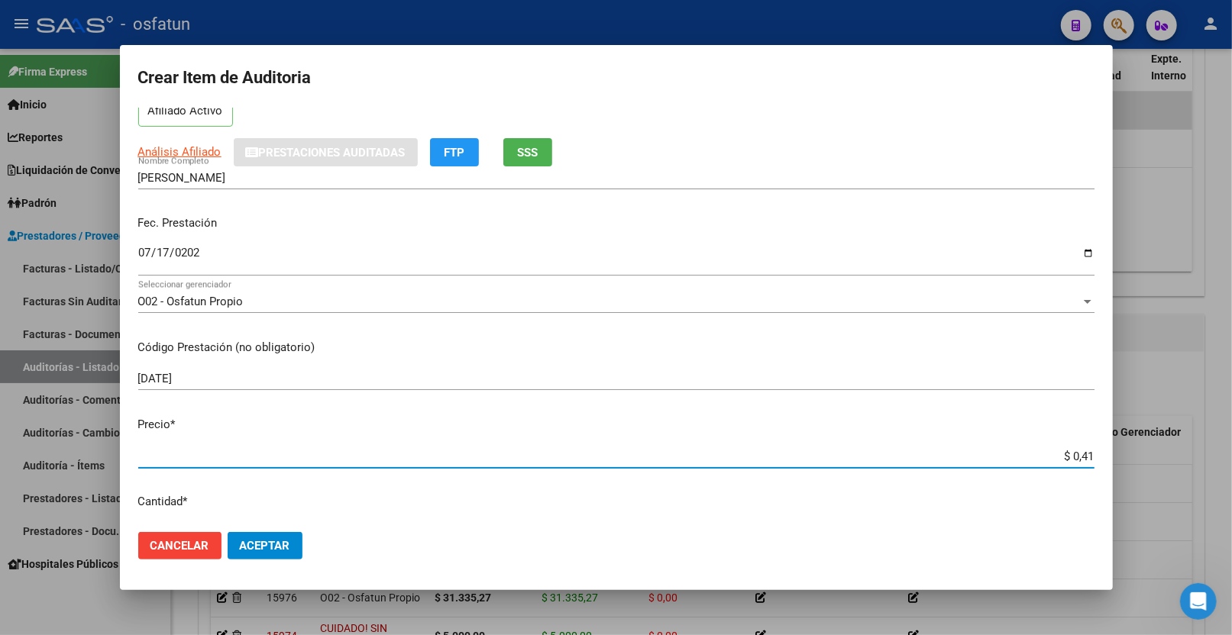
type input "$ 4,18"
type input "$ 41,80"
type input "$ 418,07"
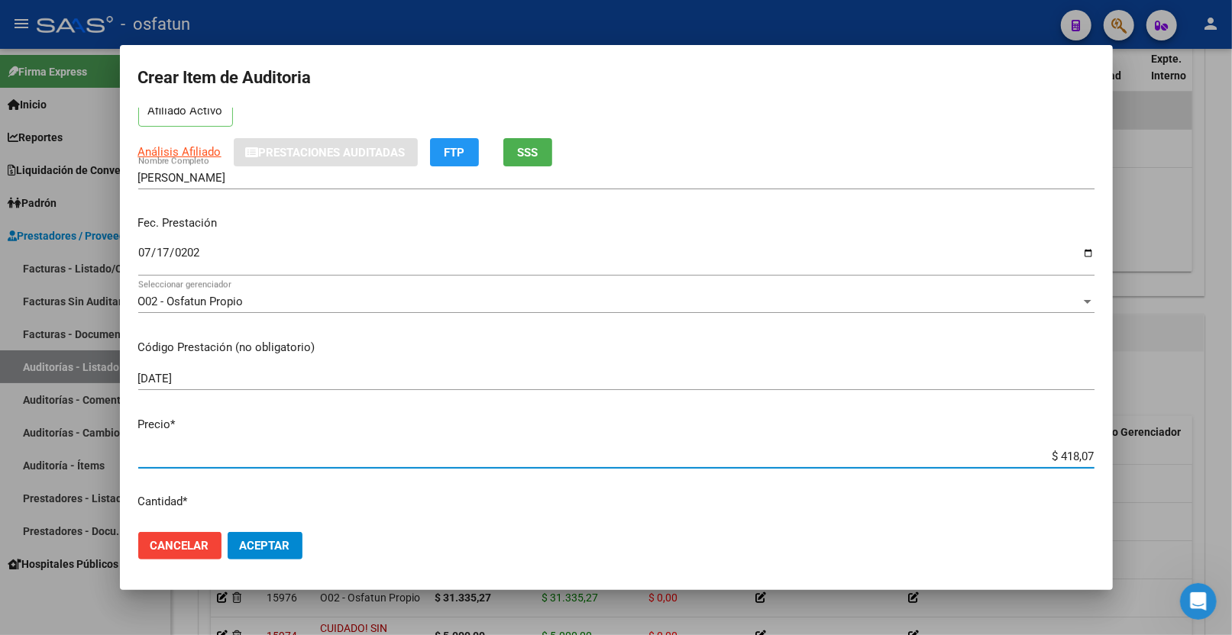
type input "$ 4.180,72"
type input "$ 41.807,20"
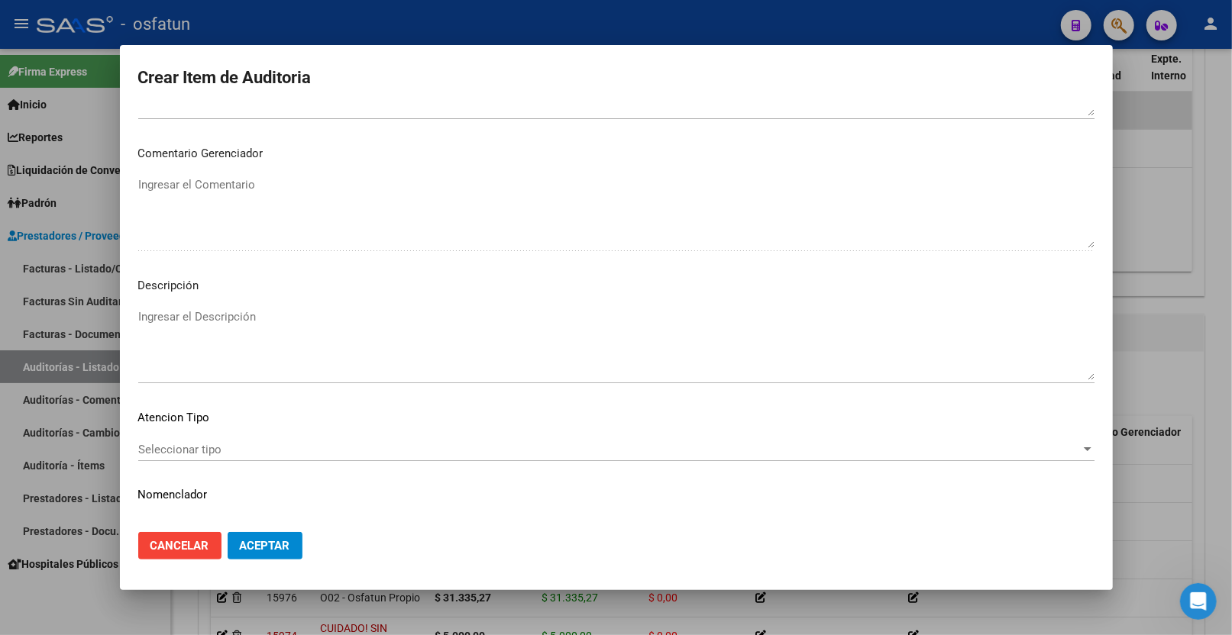
scroll to position [962, 0]
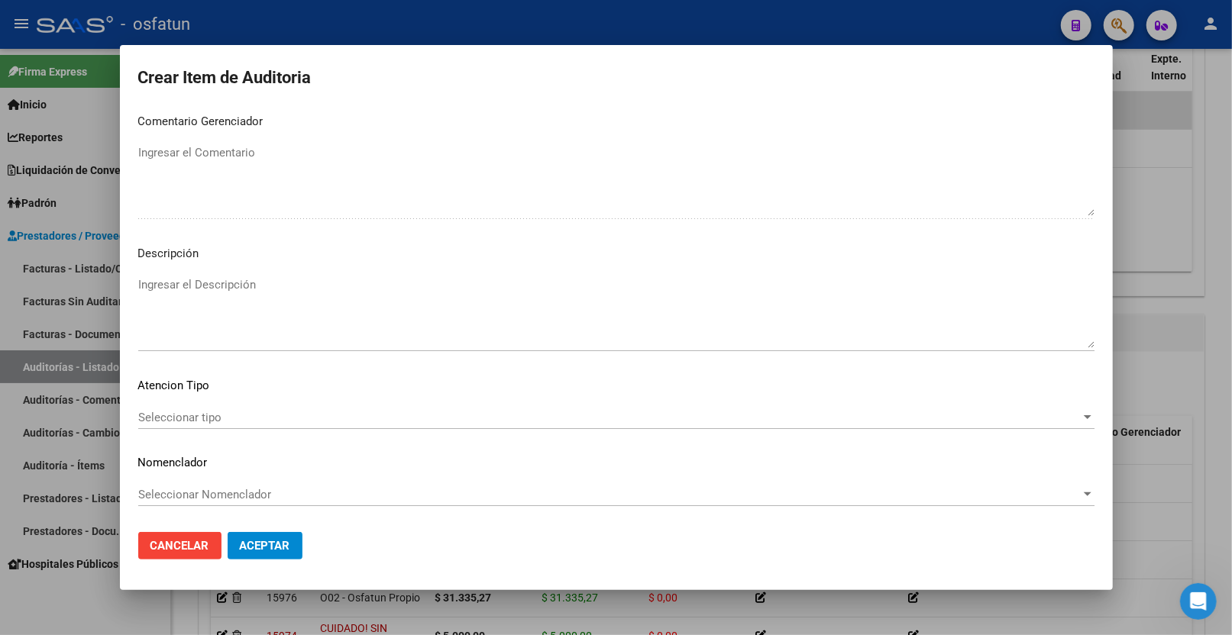
click at [215, 408] on div "Seleccionar tipo Seleccionar tipo" at bounding box center [616, 417] width 956 height 23
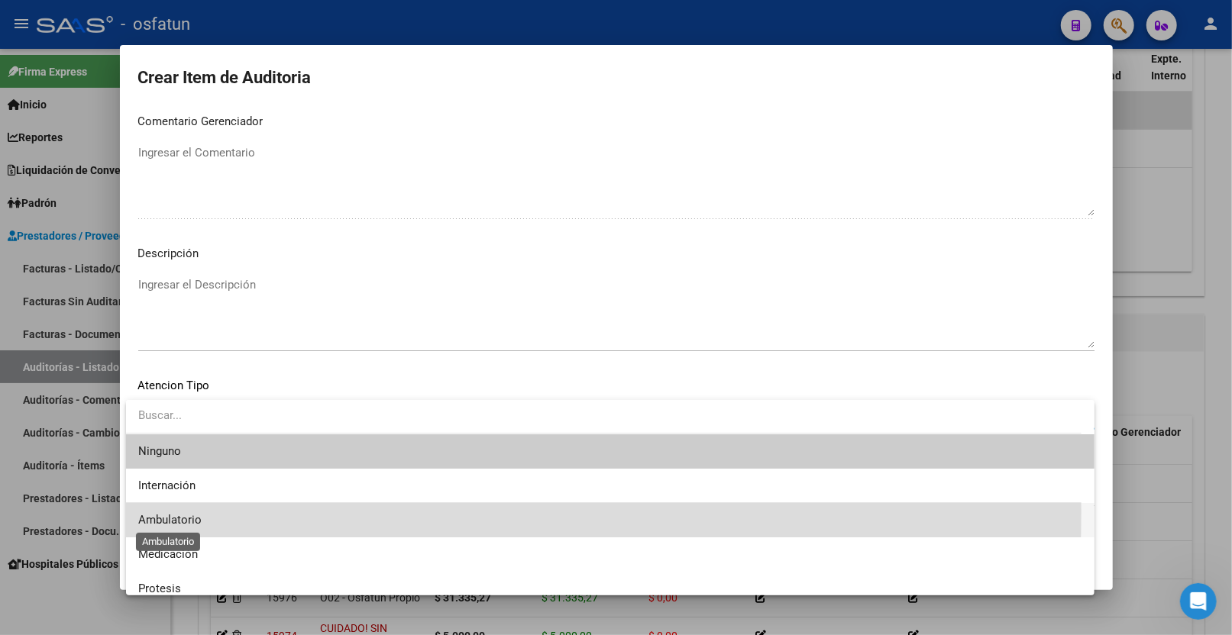
click at [200, 513] on span "Ambulatorio" at bounding box center [169, 520] width 63 height 14
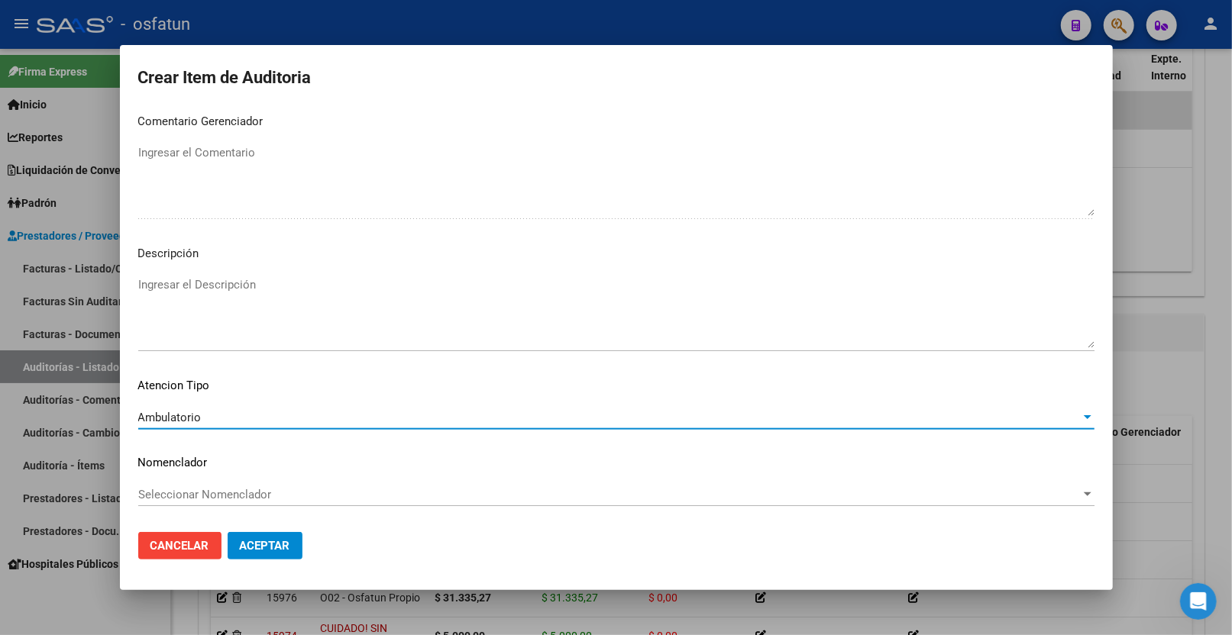
click at [194, 499] on span "Seleccionar Nomenclador" at bounding box center [609, 495] width 942 height 14
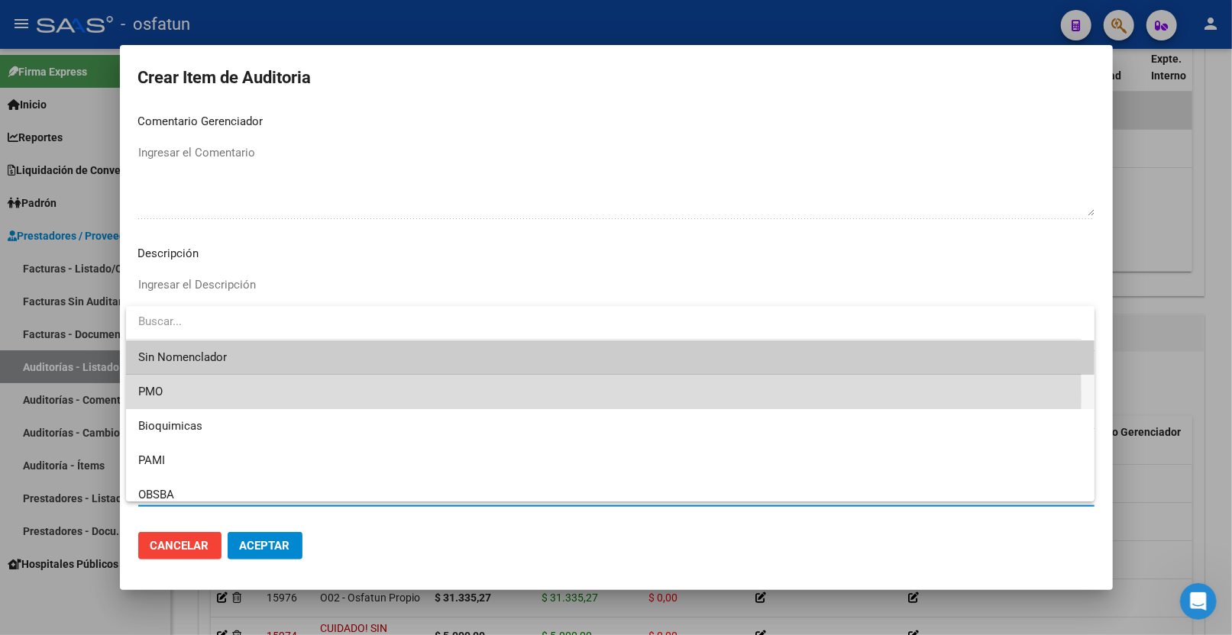
click at [193, 397] on span "PMO" at bounding box center [610, 392] width 944 height 34
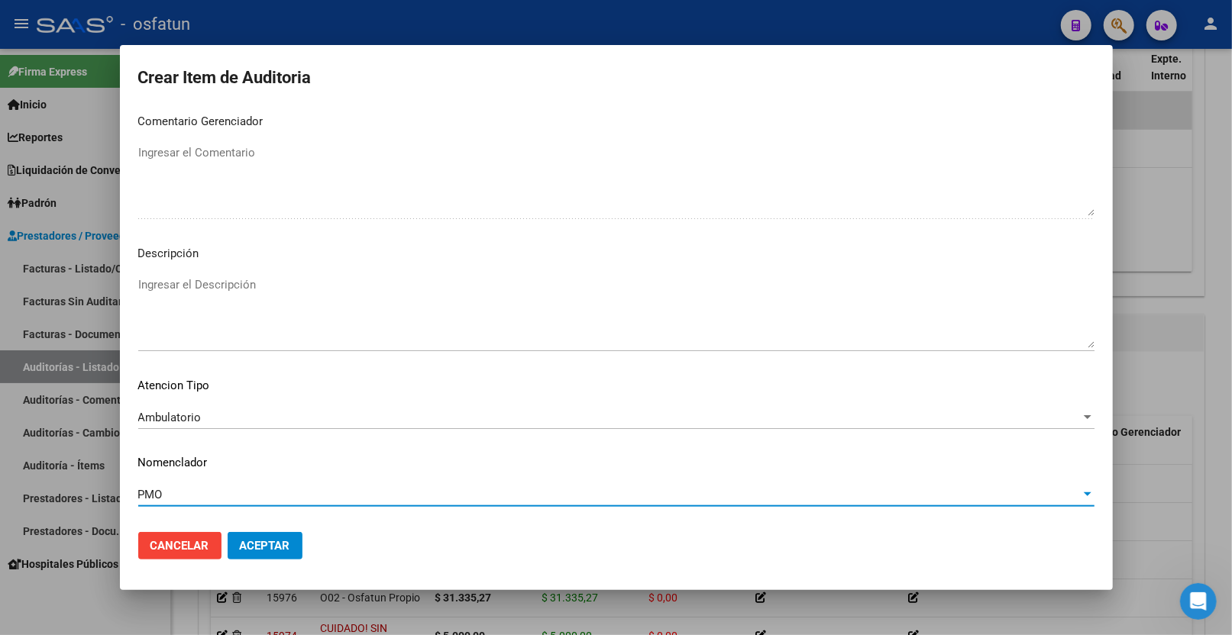
click at [260, 548] on span "Aceptar" at bounding box center [265, 546] width 50 height 14
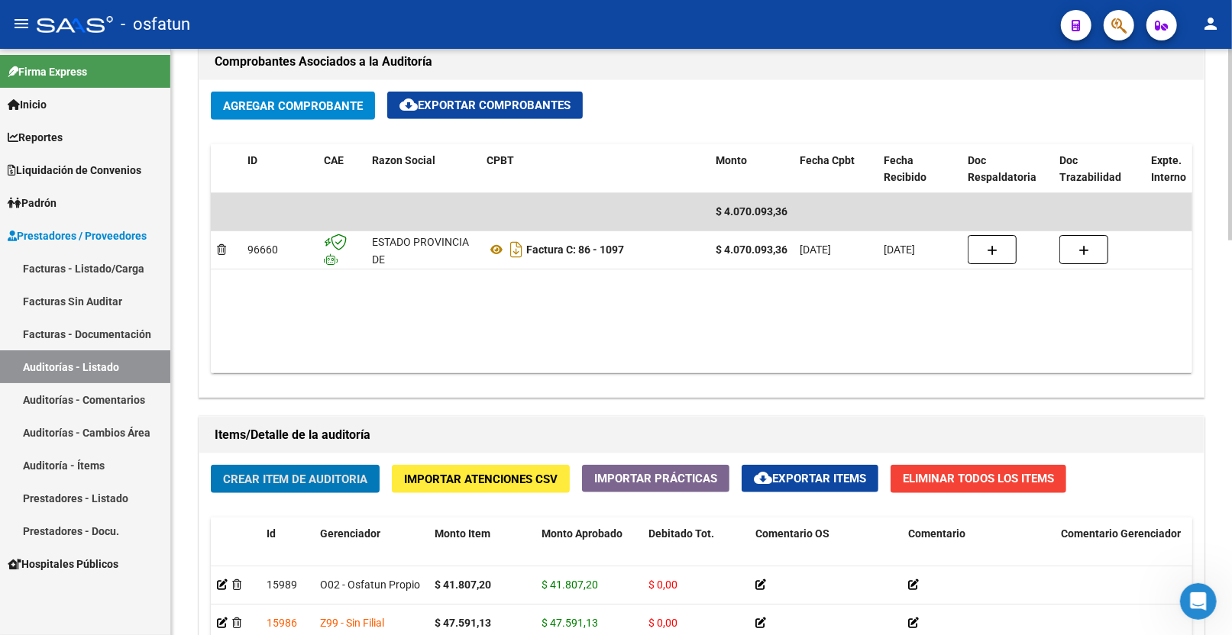
scroll to position [868, 0]
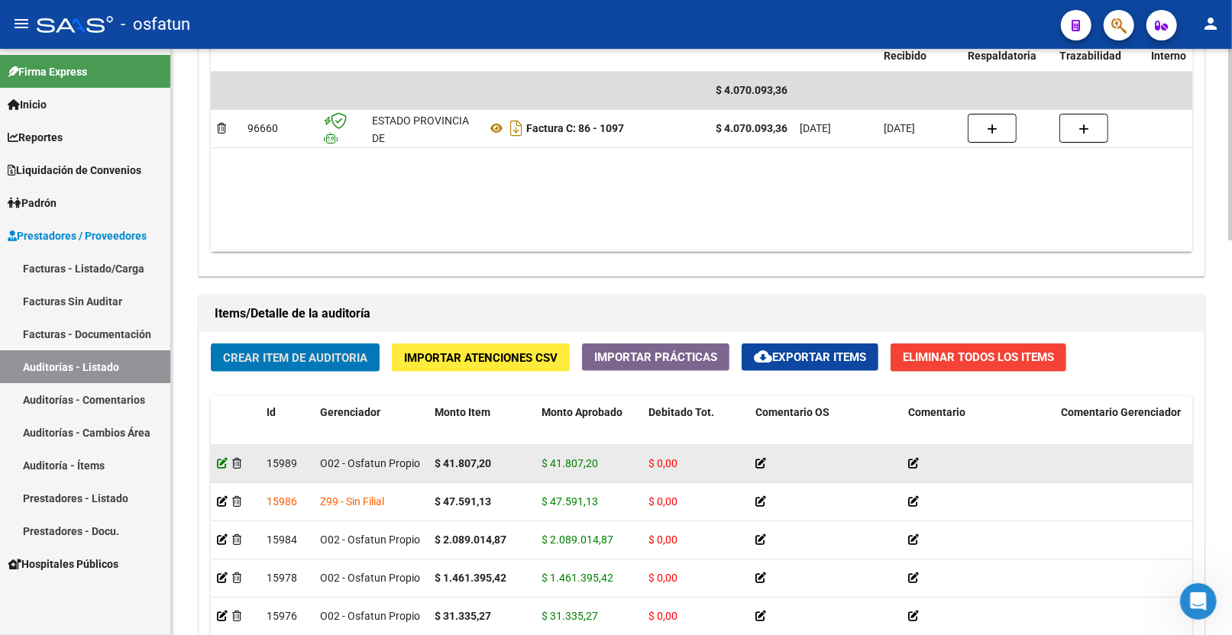
click at [219, 464] on icon at bounding box center [222, 463] width 11 height 11
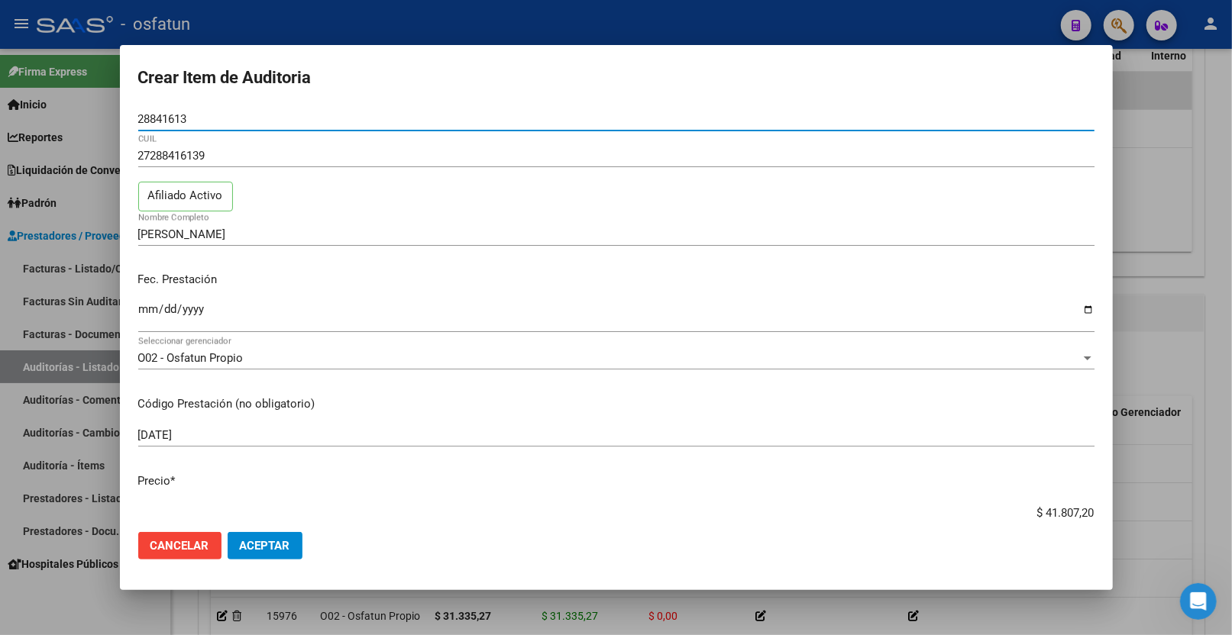
click at [1133, 212] on div at bounding box center [616, 317] width 1232 height 635
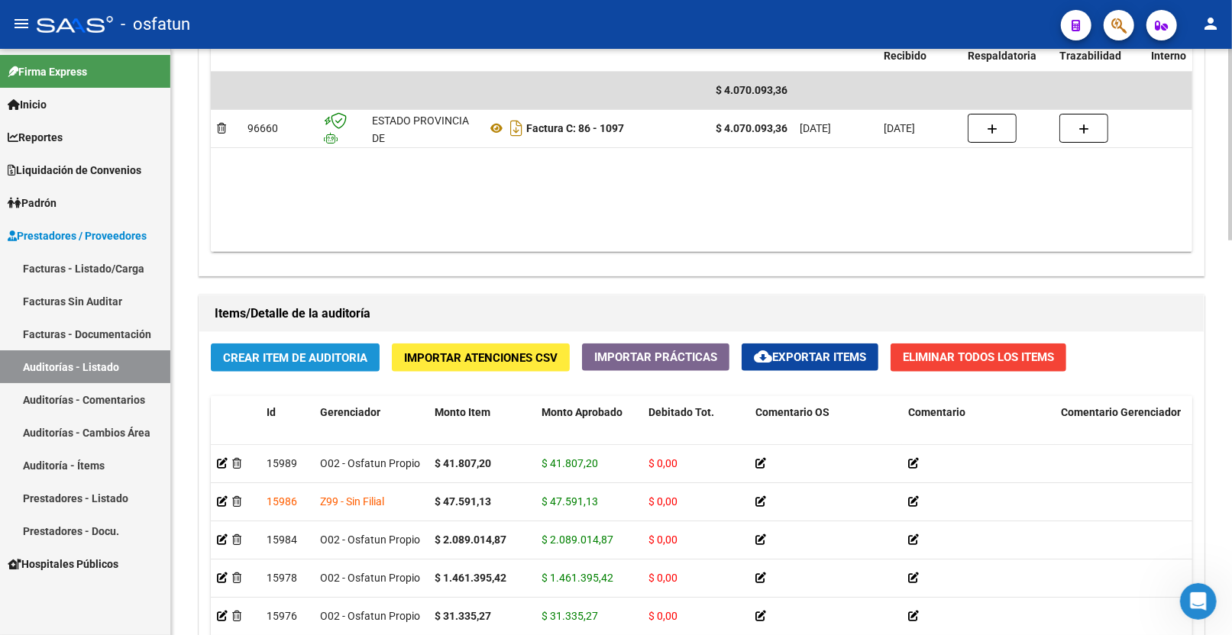
click at [307, 347] on button "Crear Item de Auditoria" at bounding box center [295, 358] width 169 height 28
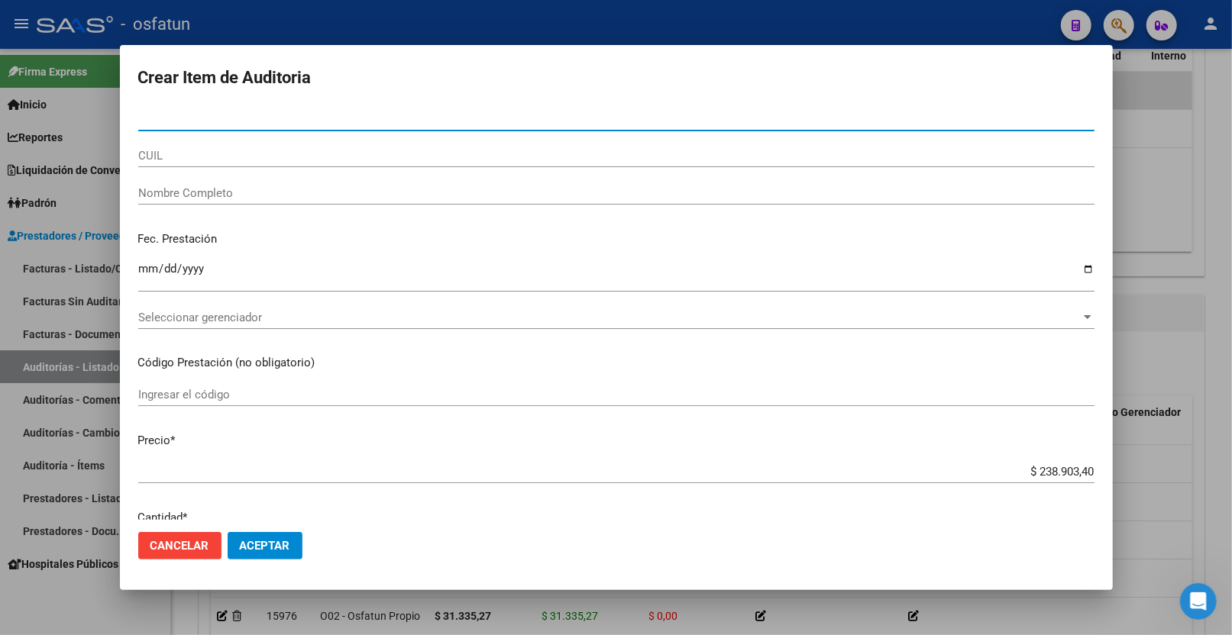
paste input "39346195"
type input "39346195"
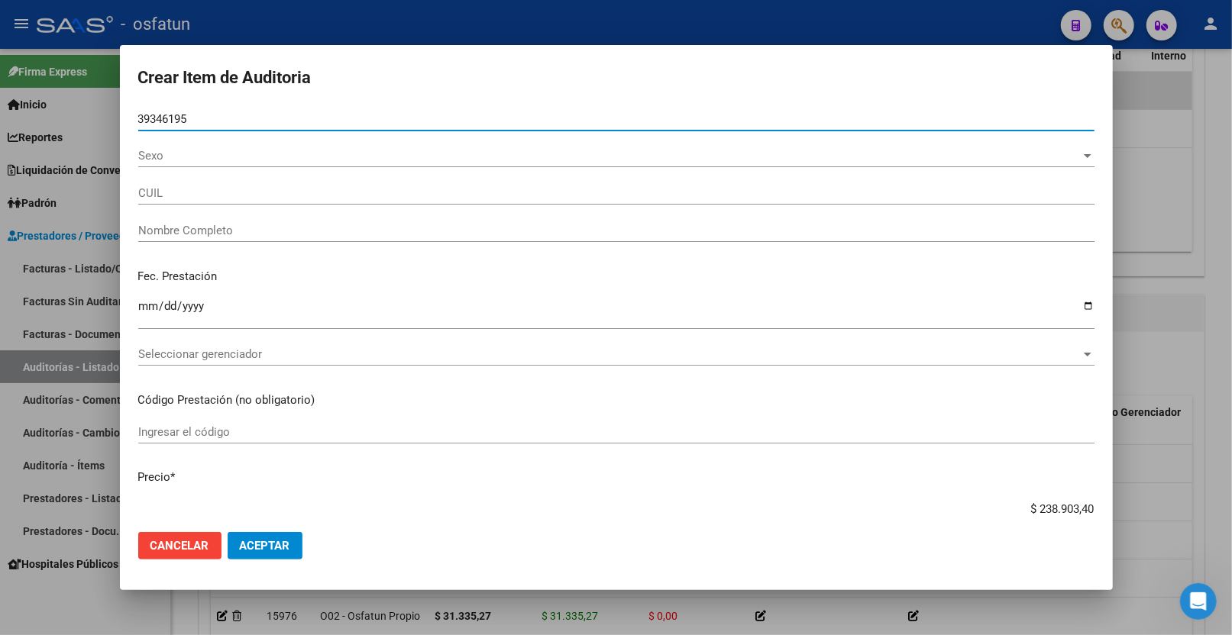
type input "27393461956"
type input "RUBIO BARBARA MARIA"
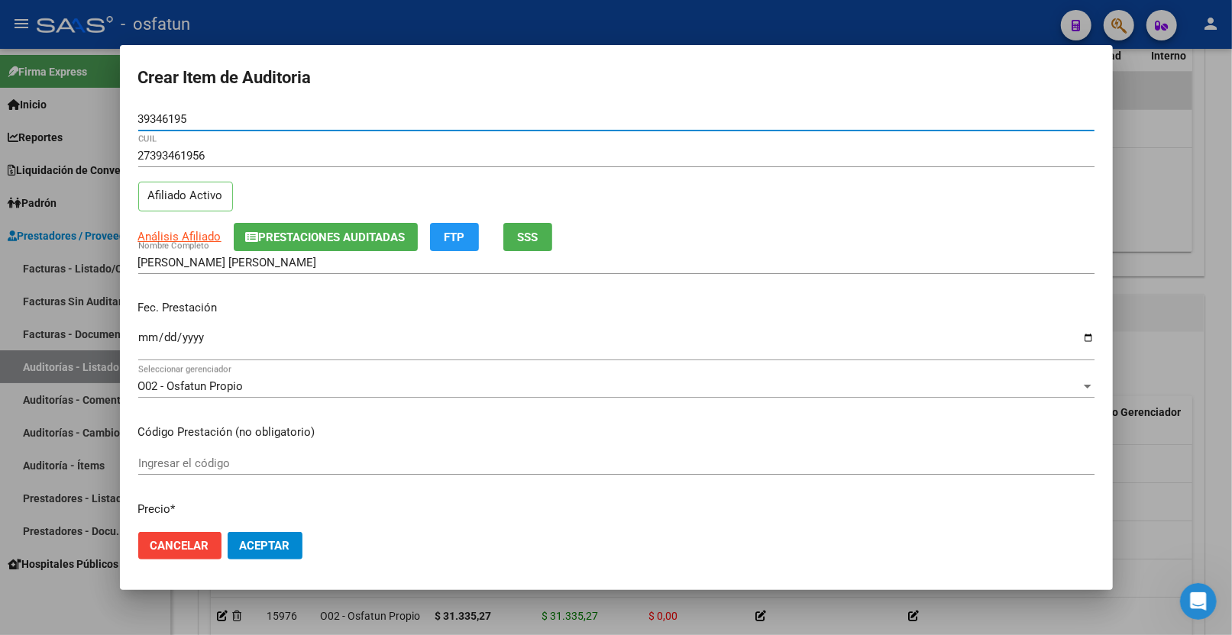
type input "39346195"
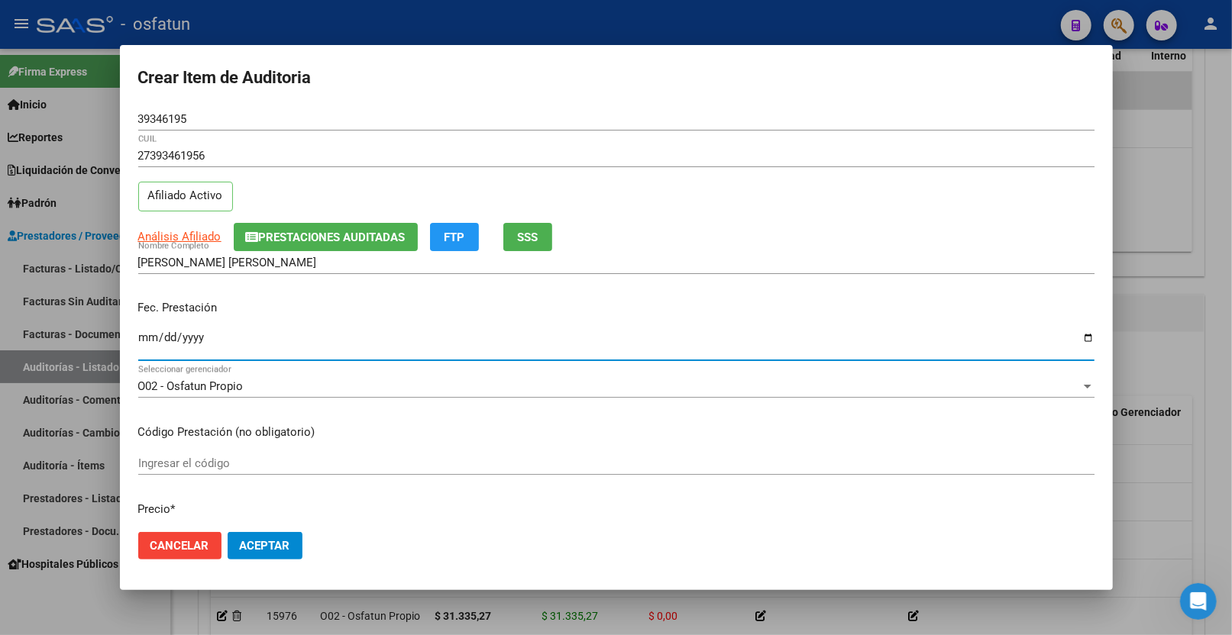
click at [143, 344] on input "Ingresar la fecha" at bounding box center [616, 343] width 956 height 24
type input "2025-07-20"
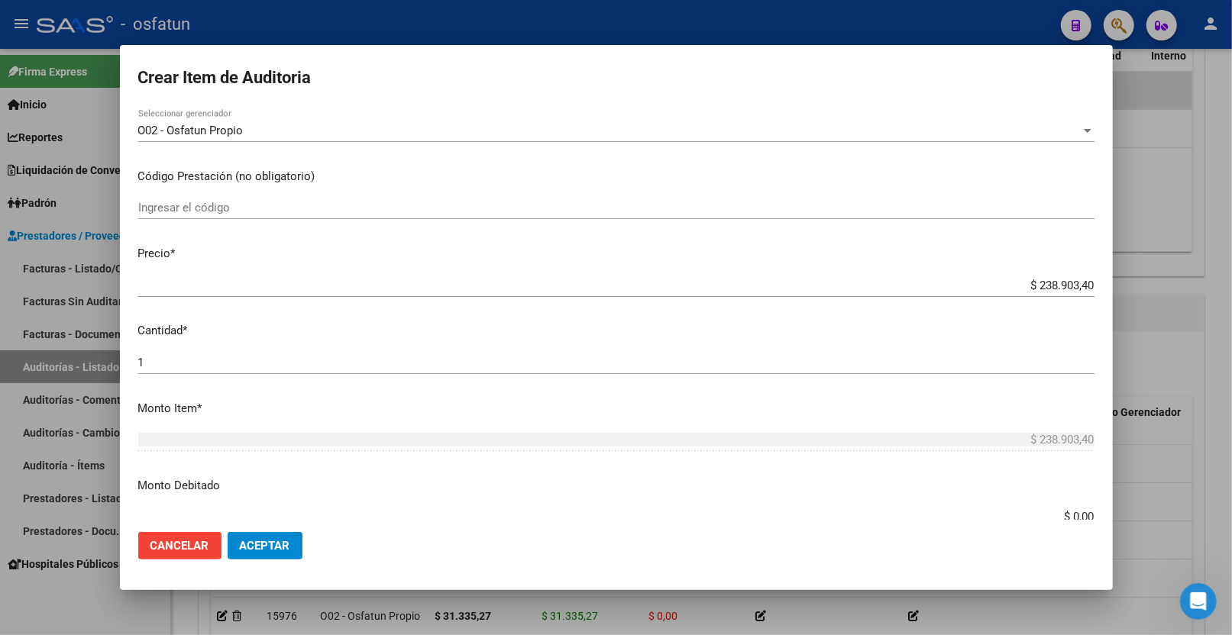
scroll to position [254, 0]
click at [1040, 276] on mat-dialog-content "39346195 Nro Documento 27393461956 CUIL Afiliado Activo Análisis Afiliado Prest…" at bounding box center [616, 314] width 993 height 413
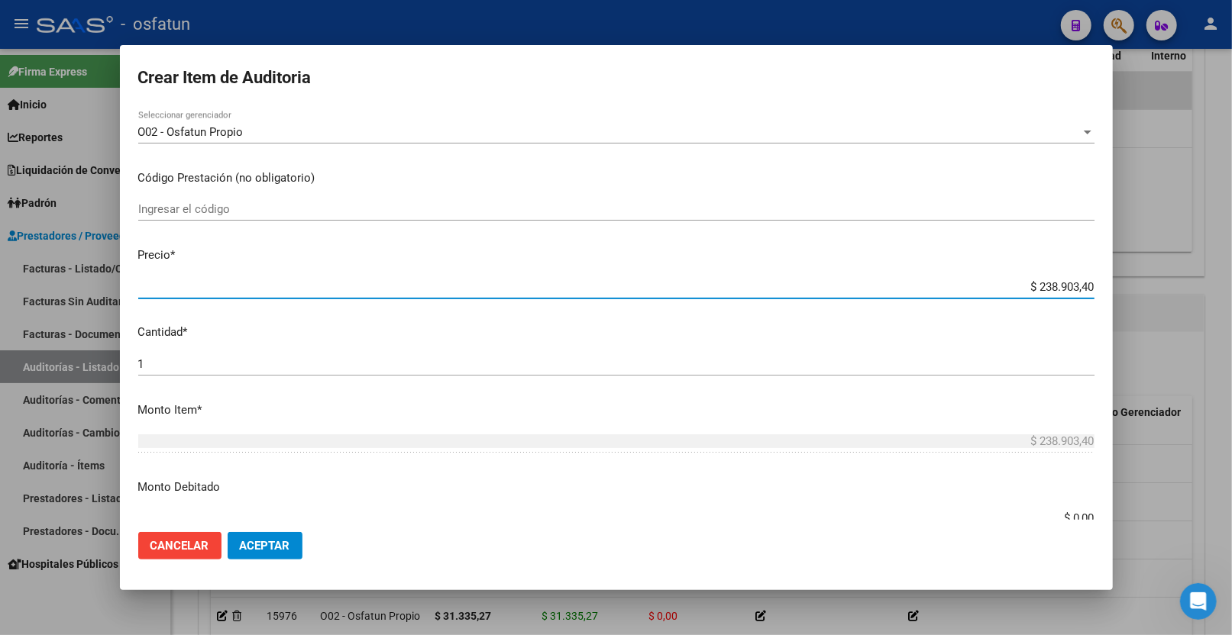
drag, startPoint x: 1024, startPoint y: 280, endPoint x: 1139, endPoint y: 283, distance: 114.6
click at [1139, 283] on div "Crear Item de Auditoria 39346195 Nro Documento 27393461956 CUIL Afiliado Activo…" at bounding box center [616, 317] width 1232 height 635
paste input "45230,34"
type input "$ 45.230,34"
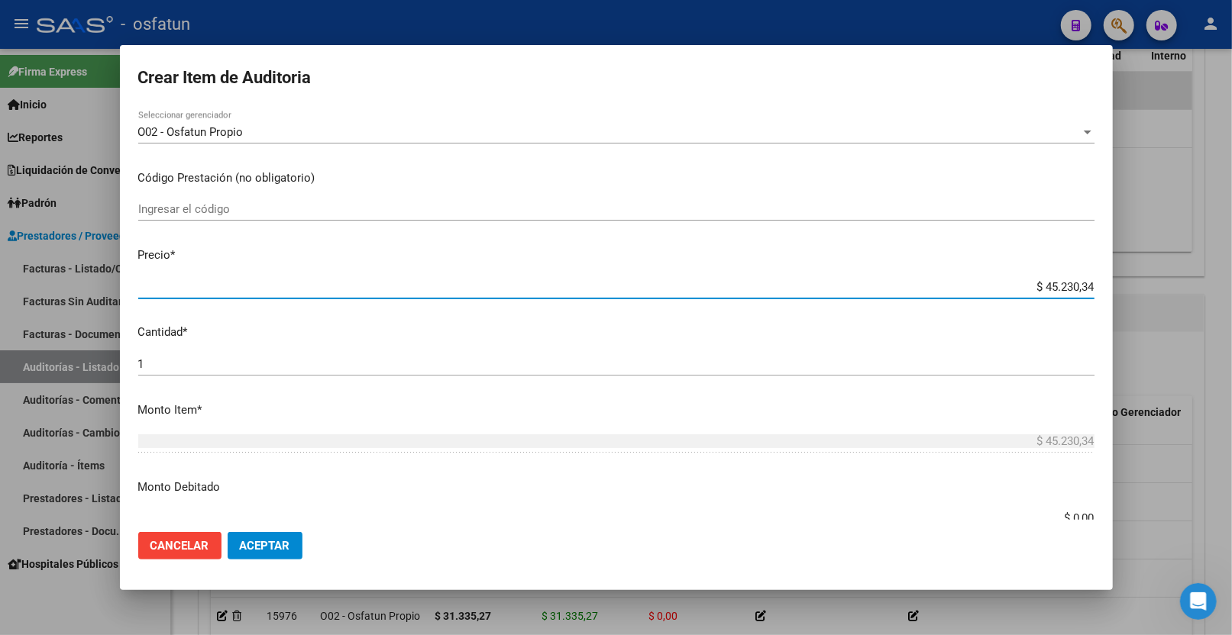
type input "$ 45.230,34"
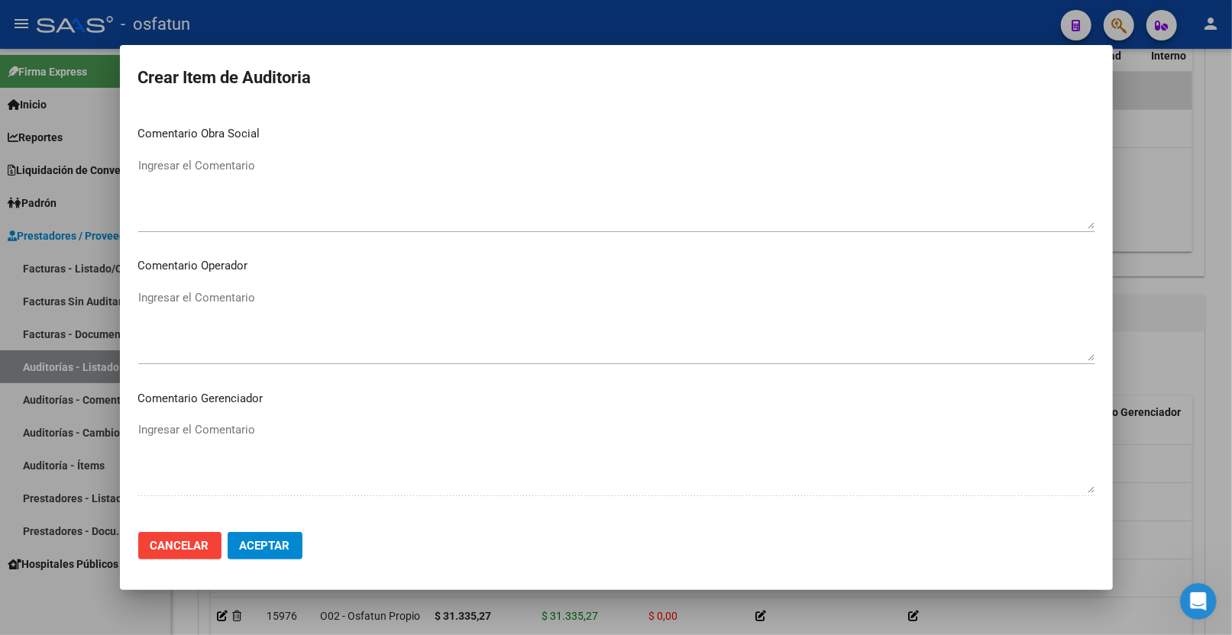
scroll to position [962, 0]
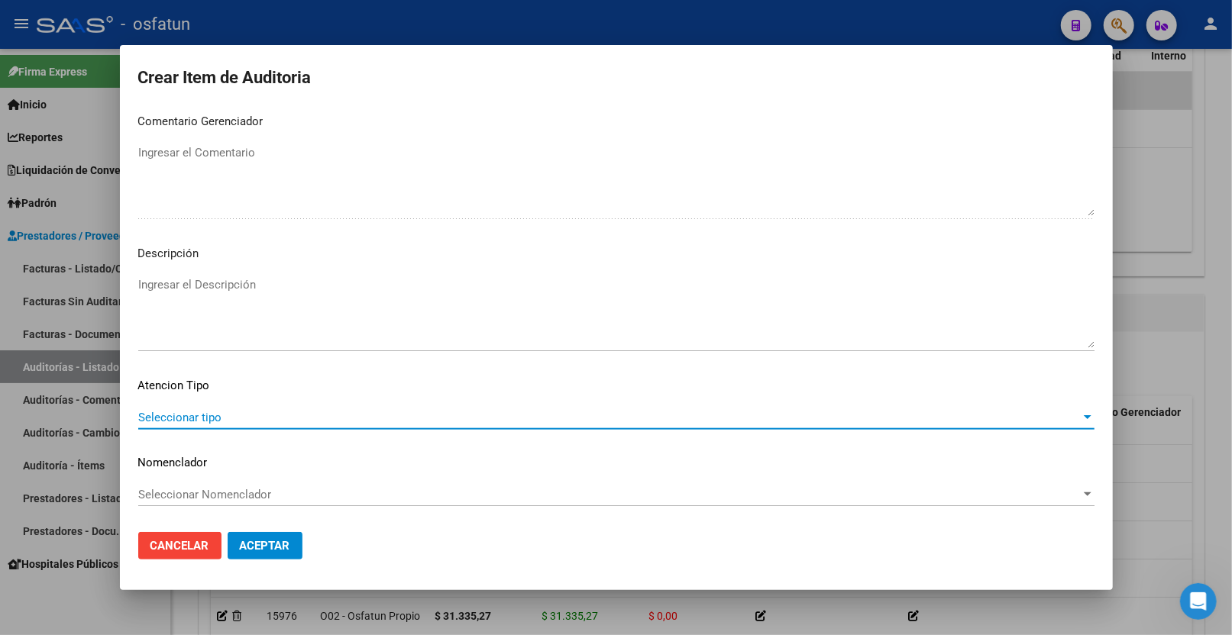
click at [240, 421] on span "Seleccionar tipo" at bounding box center [609, 418] width 942 height 14
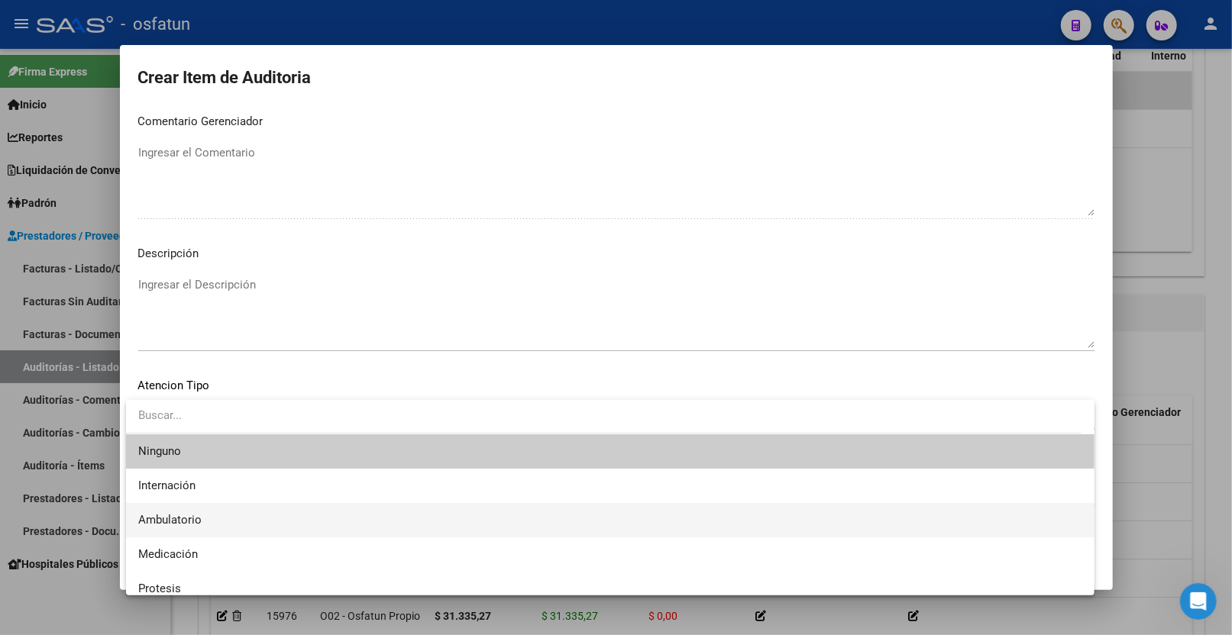
click at [204, 512] on span "Ambulatorio" at bounding box center [610, 520] width 944 height 34
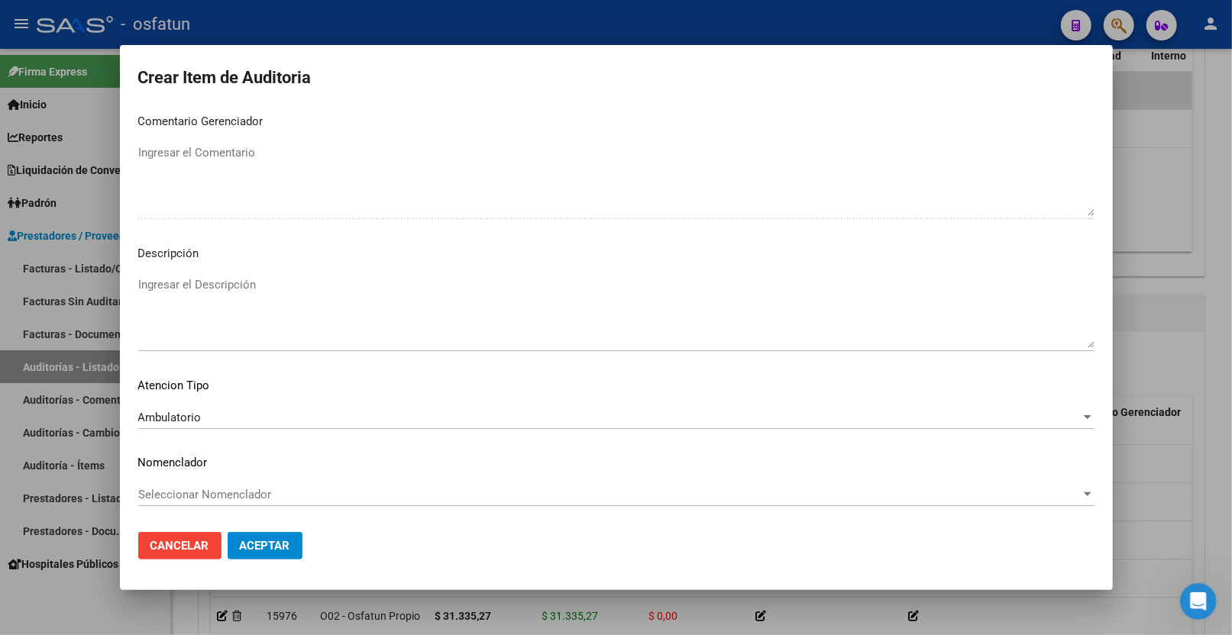
click at [200, 507] on div "Seleccionar Nomenclador Seleccionar Nomenclador" at bounding box center [616, 501] width 956 height 37
click at [199, 502] on div "Seleccionar Nomenclador Seleccionar Nomenclador" at bounding box center [616, 494] width 956 height 23
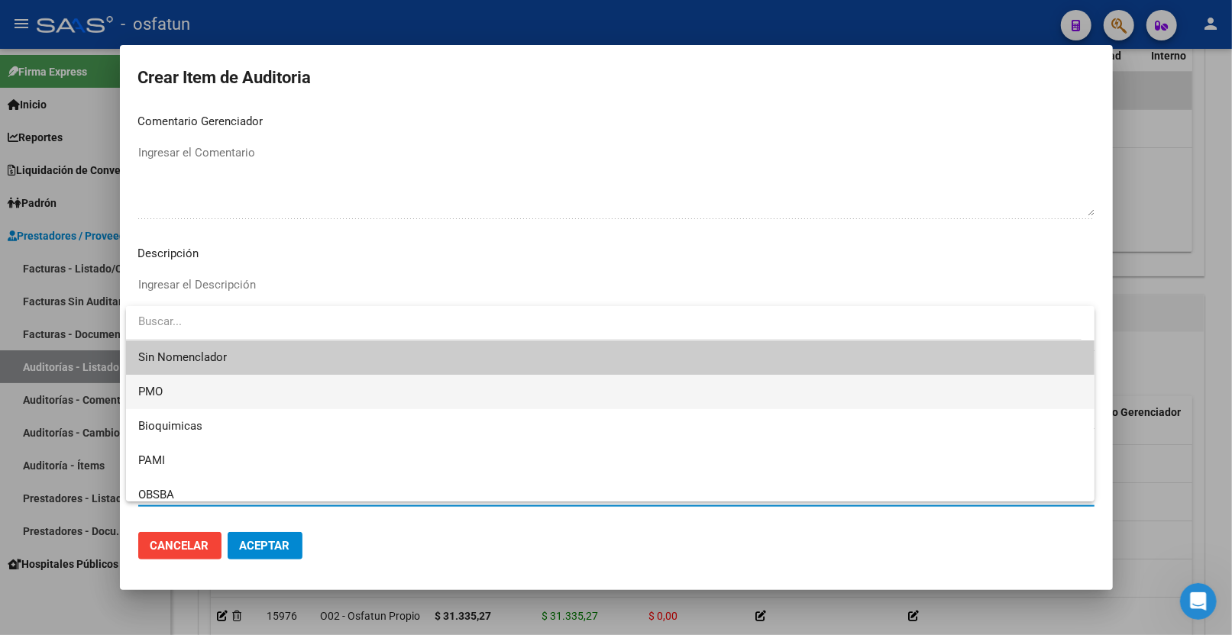
click at [192, 401] on span "PMO" at bounding box center [610, 392] width 944 height 34
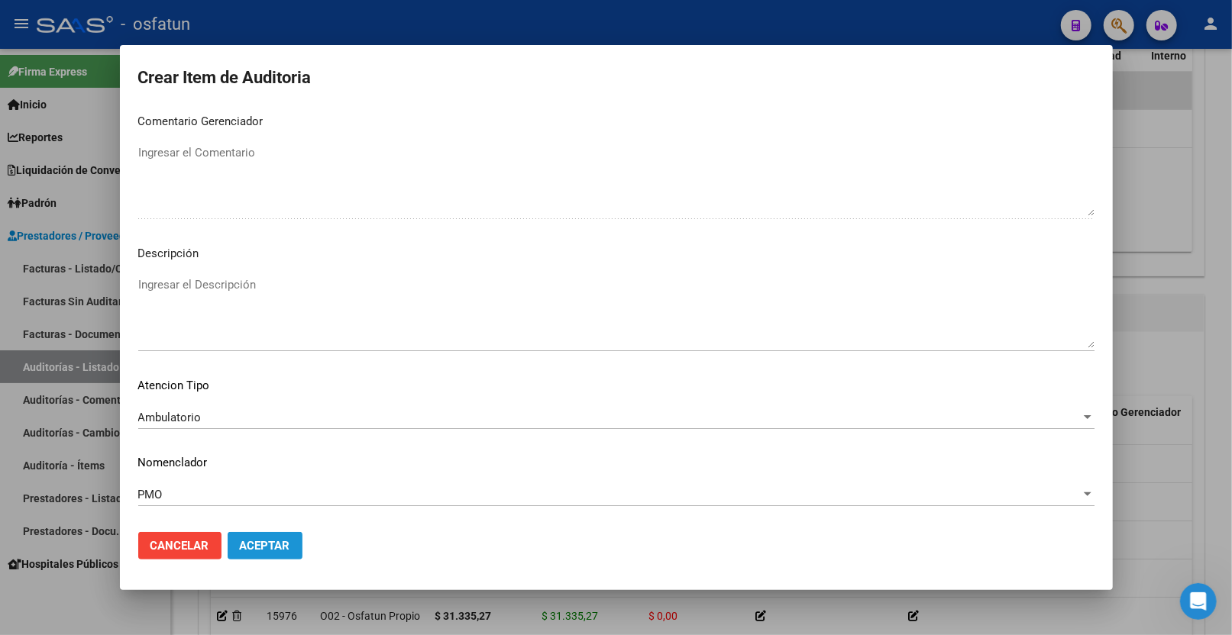
click at [240, 548] on span "Aceptar" at bounding box center [265, 546] width 50 height 14
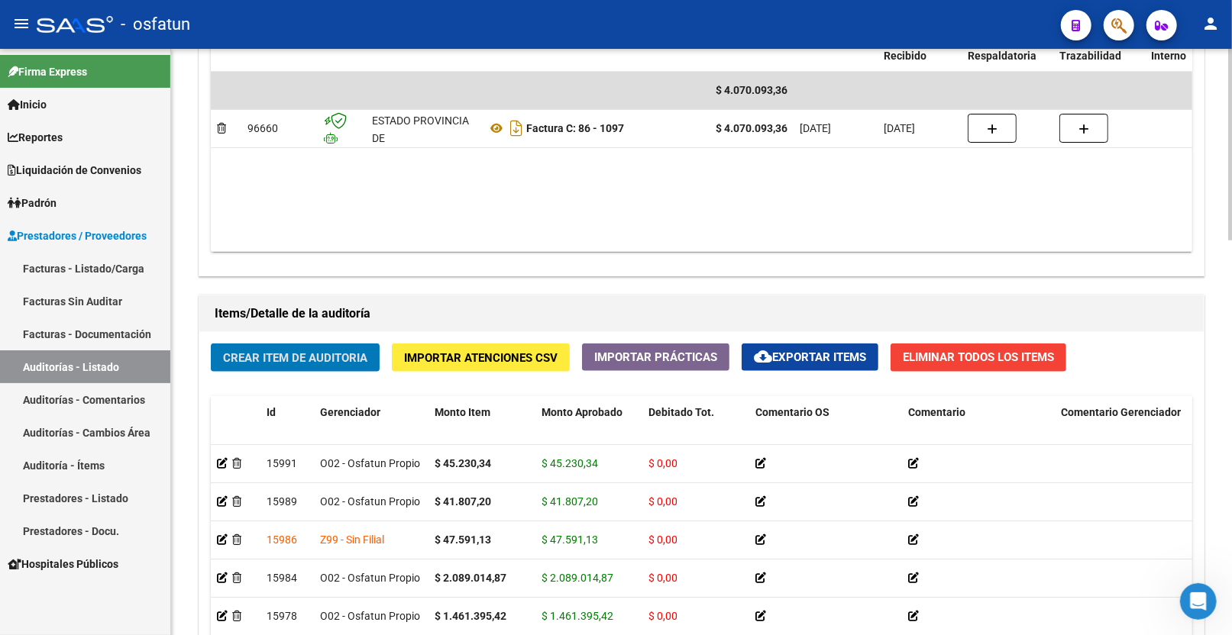
drag, startPoint x: 312, startPoint y: 338, endPoint x: 319, endPoint y: 354, distance: 17.8
click at [318, 349] on div "Crear Item de Auditoria Importar Atenciones CSV Importar Prácticas cloud_downlo…" at bounding box center [701, 598] width 1004 height 532
click at [322, 360] on span "Crear Item de Auditoria" at bounding box center [295, 358] width 144 height 14
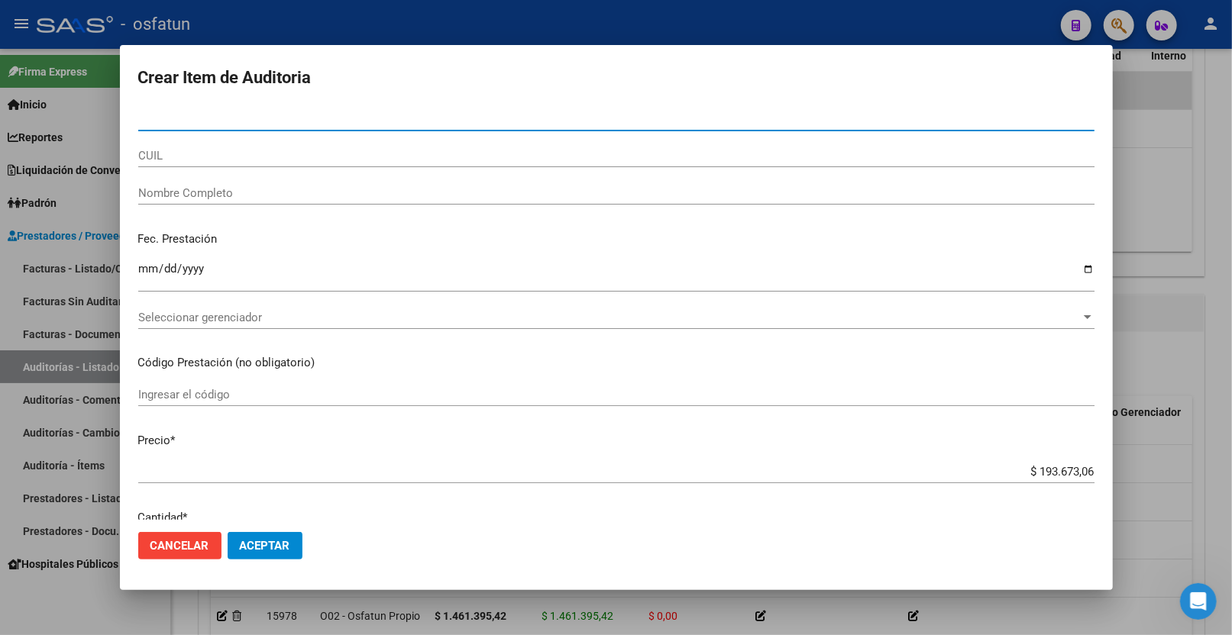
paste input "37639045"
type input "37639045"
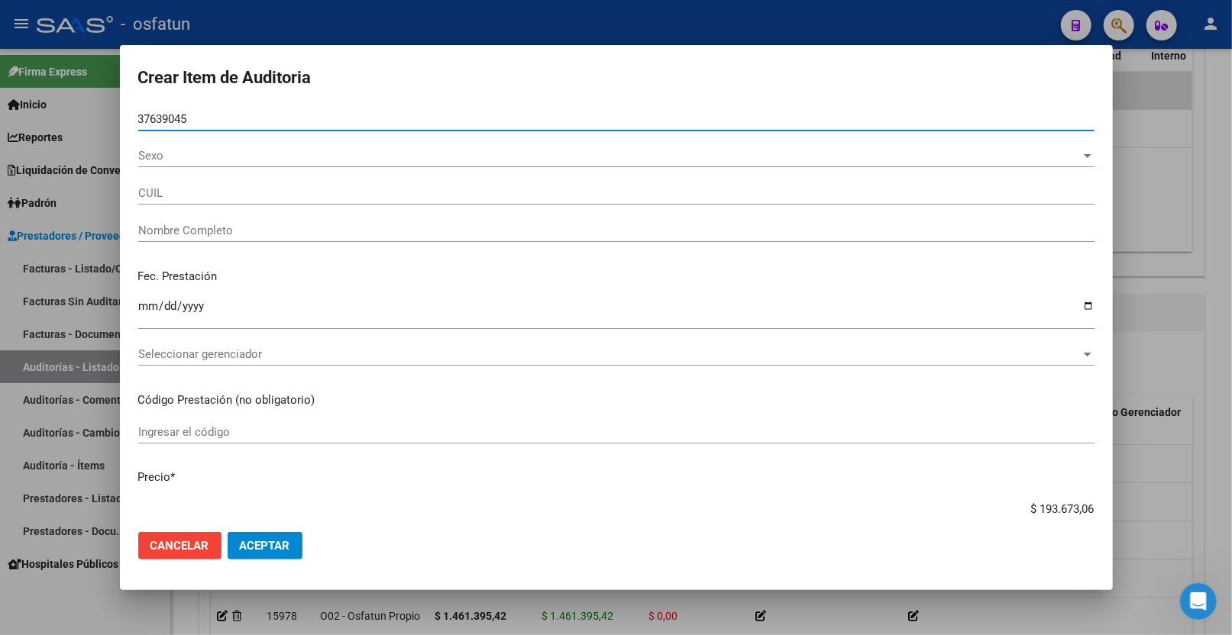
type input "23376390454"
type input "OJEDA YAMILA SOLEDAD"
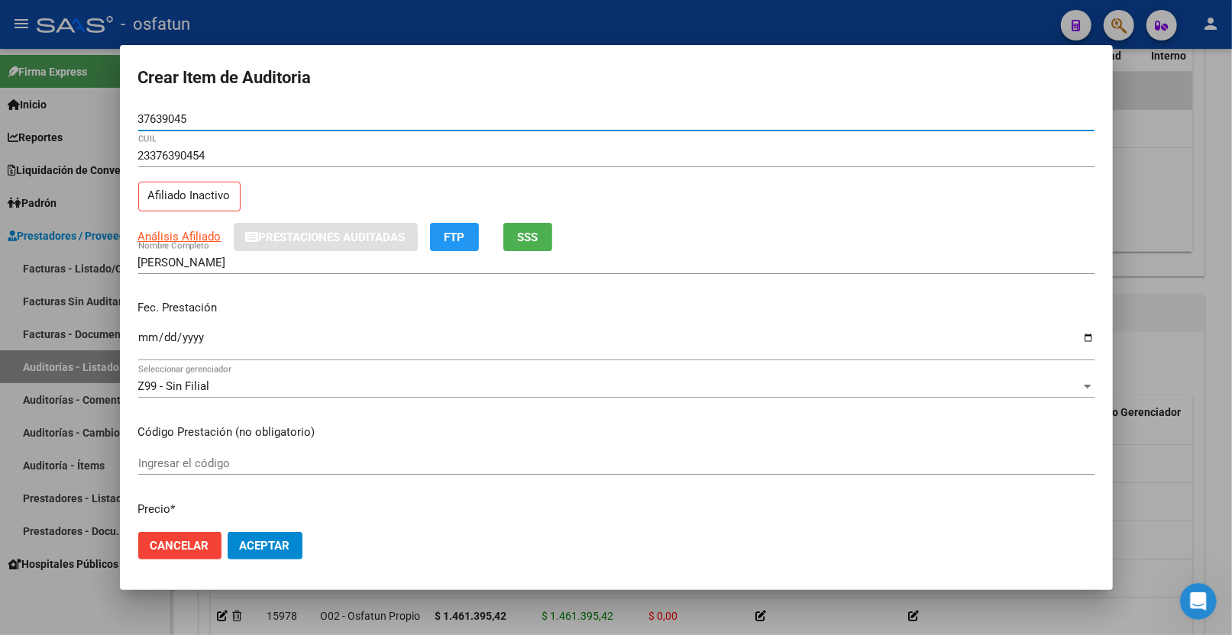
type input "37639045"
click at [529, 242] on span "SSS" at bounding box center [527, 238] width 21 height 14
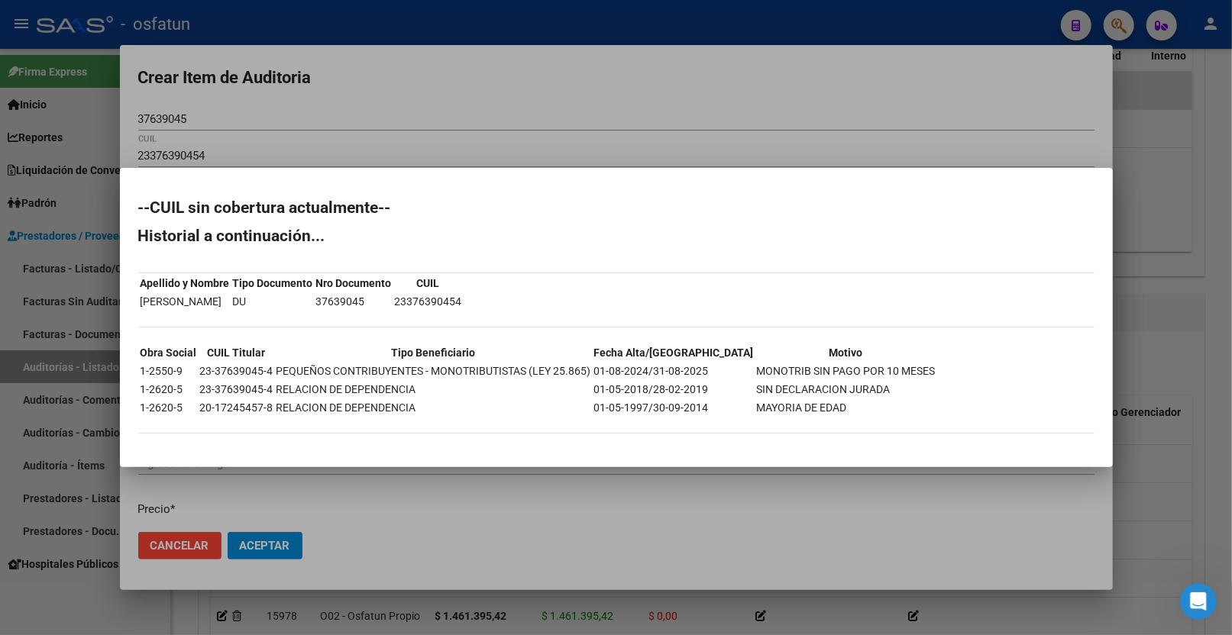
drag, startPoint x: 532, startPoint y: 151, endPoint x: 537, endPoint y: 142, distance: 10.6
click at [535, 147] on div at bounding box center [616, 317] width 1232 height 635
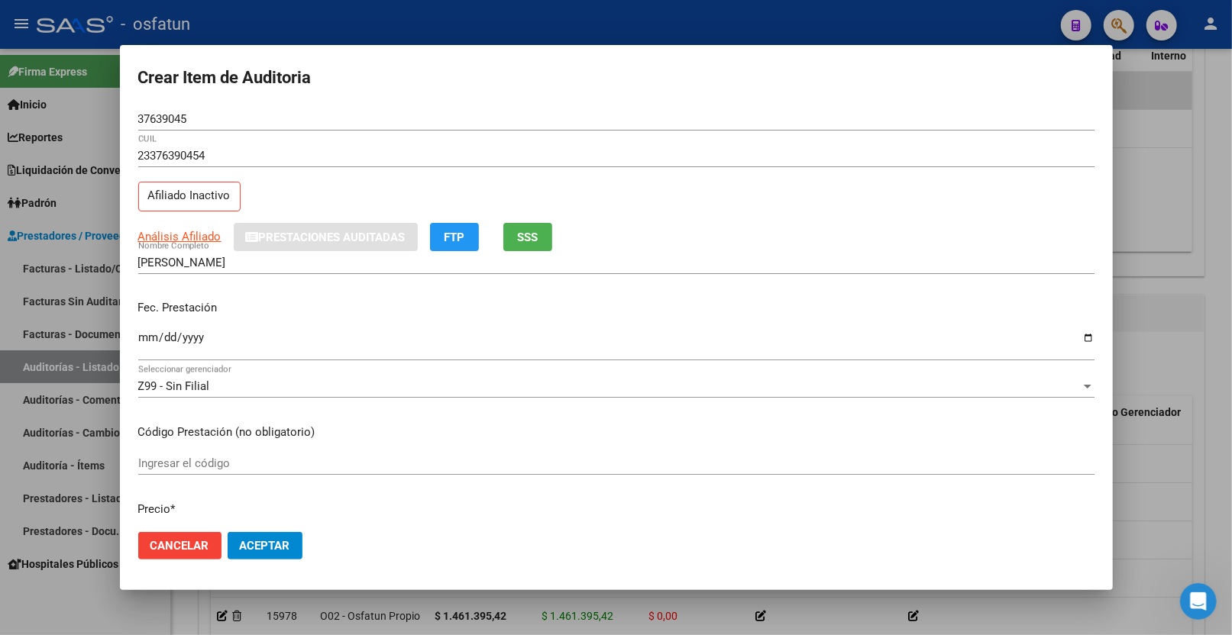
click at [140, 337] on input "Ingresar la fecha" at bounding box center [616, 343] width 956 height 24
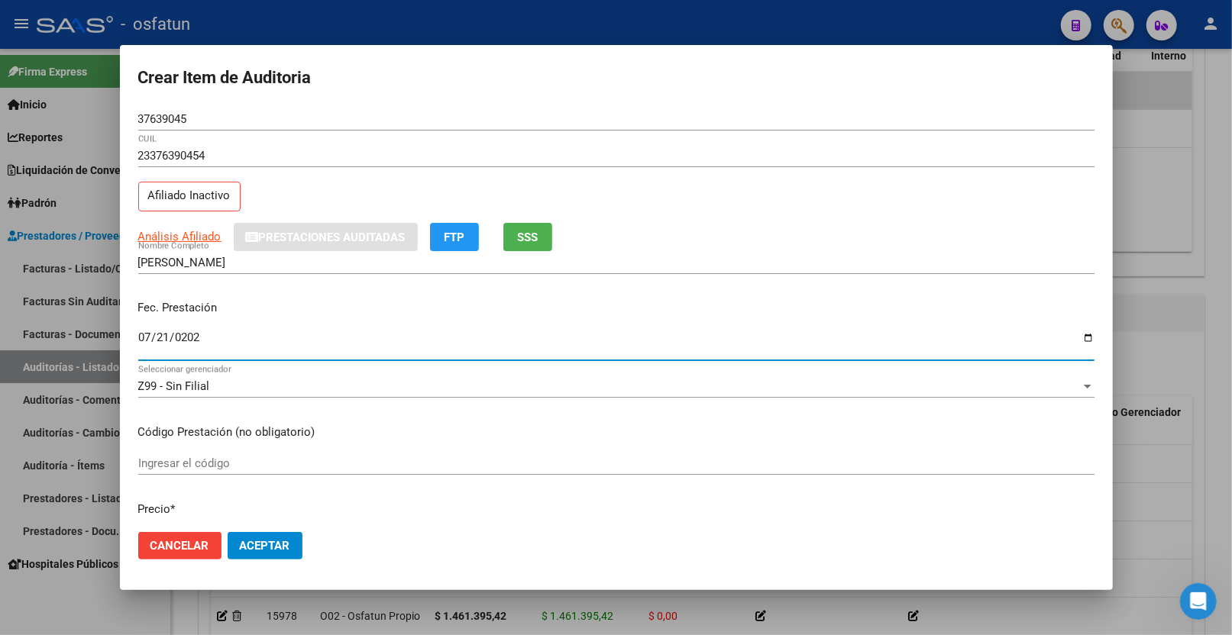
type input "2025-07-21"
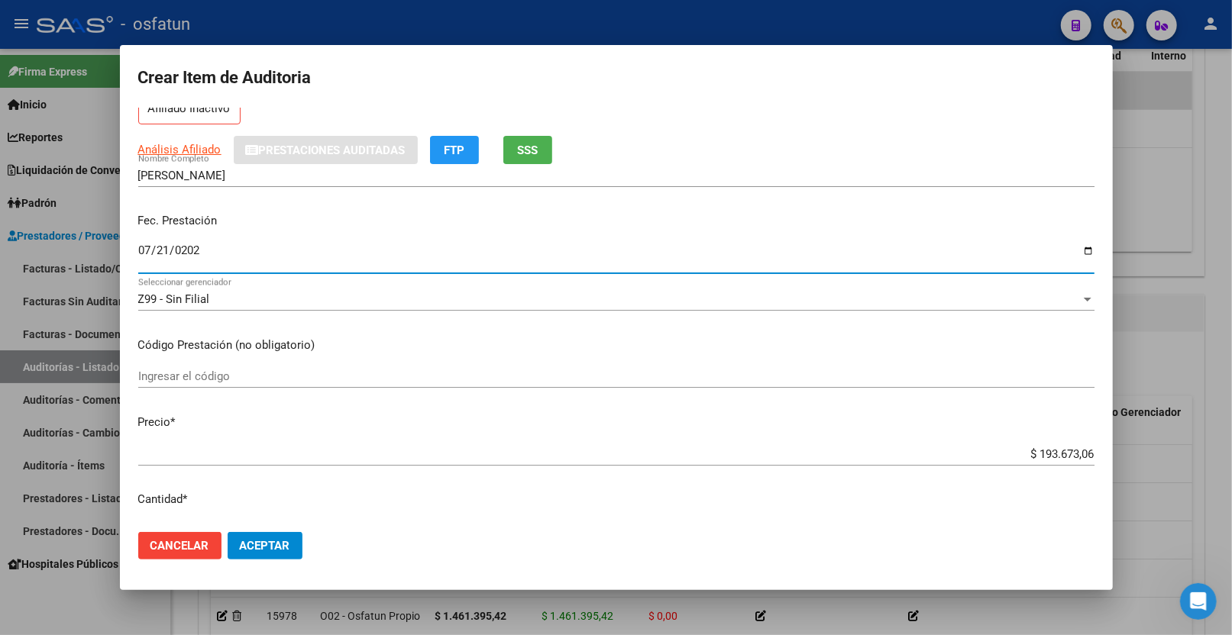
scroll to position [170, 0]
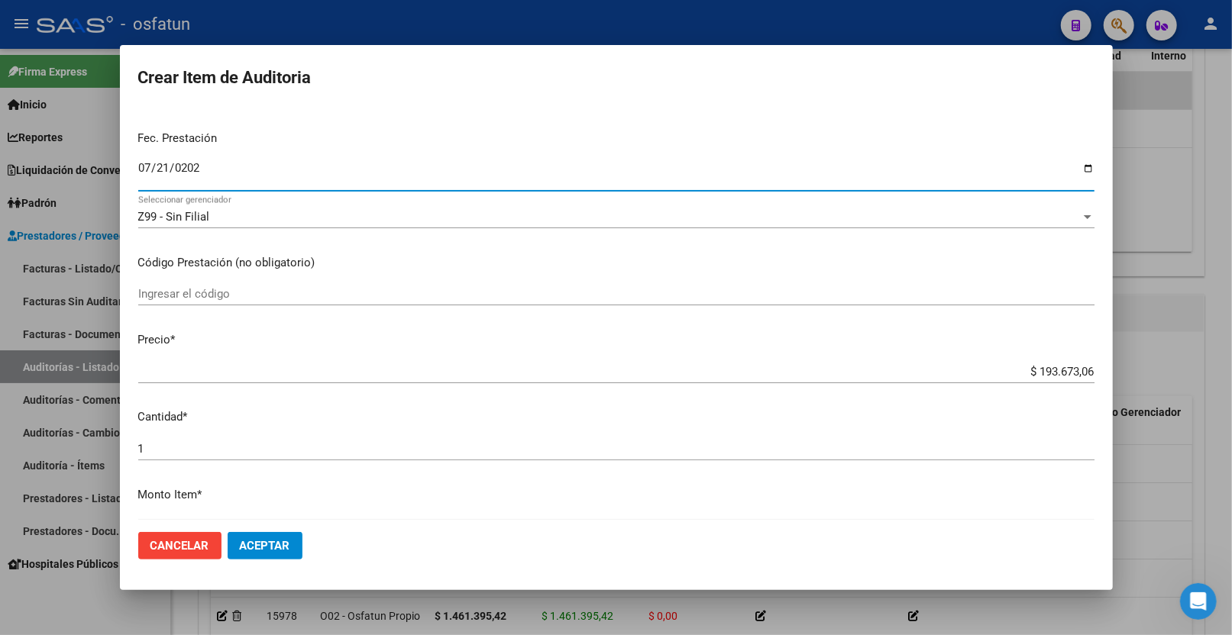
click at [241, 296] on input "Ingresar el código" at bounding box center [616, 294] width 956 height 14
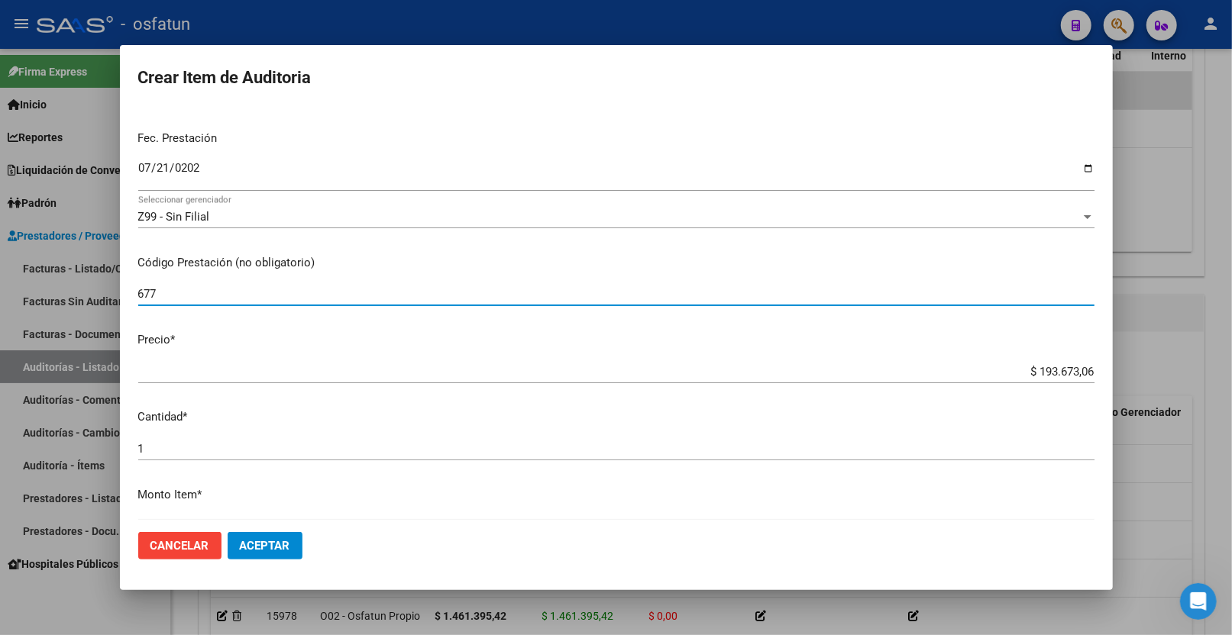
type input "677"
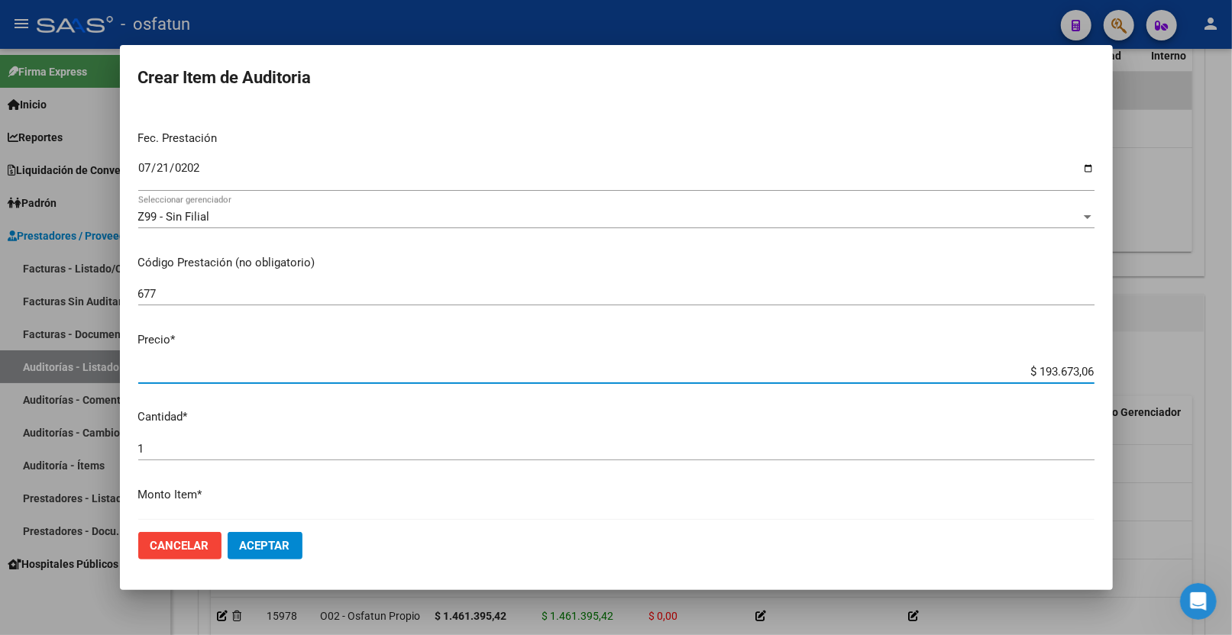
drag, startPoint x: 1027, startPoint y: 370, endPoint x: 1118, endPoint y: 368, distance: 91.7
click at [1118, 369] on div "Crear Item de Auditoria 37639045 Nro Documento 23376390454 CUIL Afiliado Inacti…" at bounding box center [616, 317] width 1232 height 635
paste input "5559,47"
type input "$ 5.559,47"
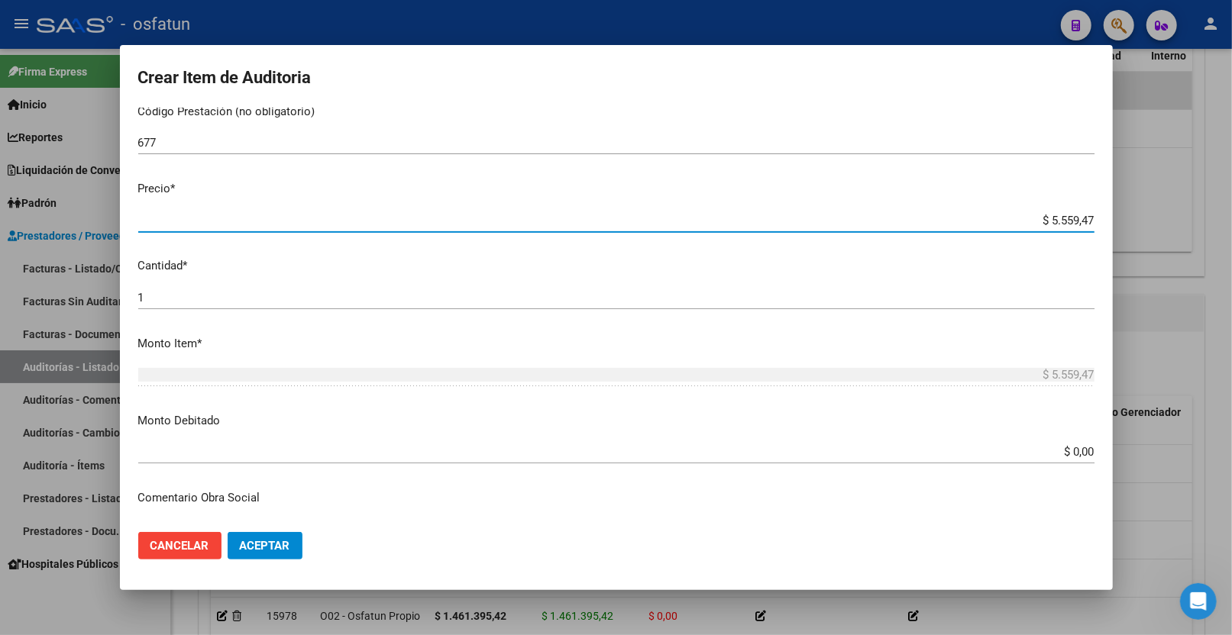
scroll to position [424, 0]
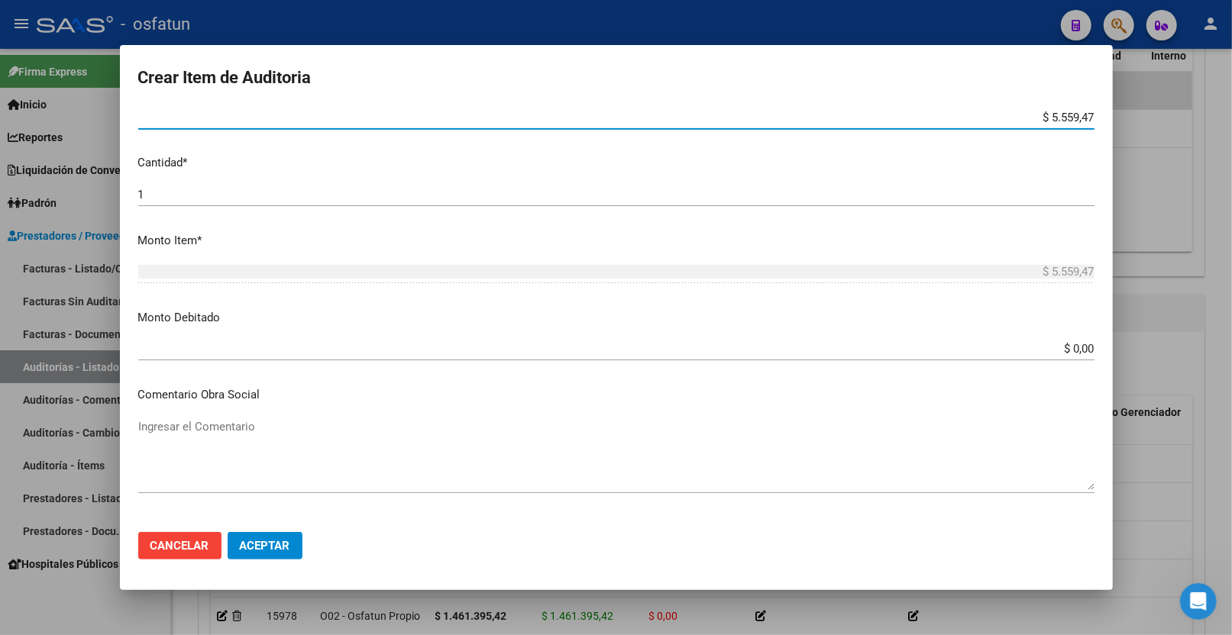
type input "$ 5.559,47"
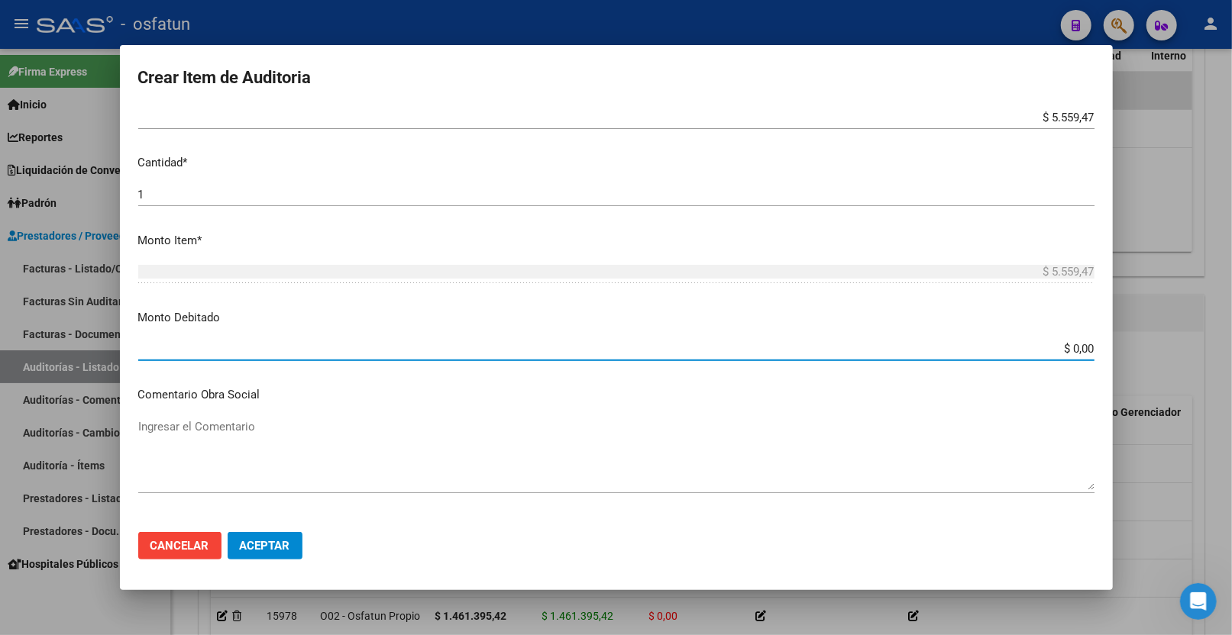
click at [243, 346] on input "$ 0,00" at bounding box center [616, 349] width 956 height 14
drag, startPoint x: 1059, startPoint y: 344, endPoint x: 1098, endPoint y: 344, distance: 39.0
click at [1098, 345] on mat-dialog-content "37639045 Nro Documento 23376390454 CUIL Afiliado Inactivo Análisis Afiliado Pre…" at bounding box center [616, 314] width 993 height 413
paste input "5559,47"
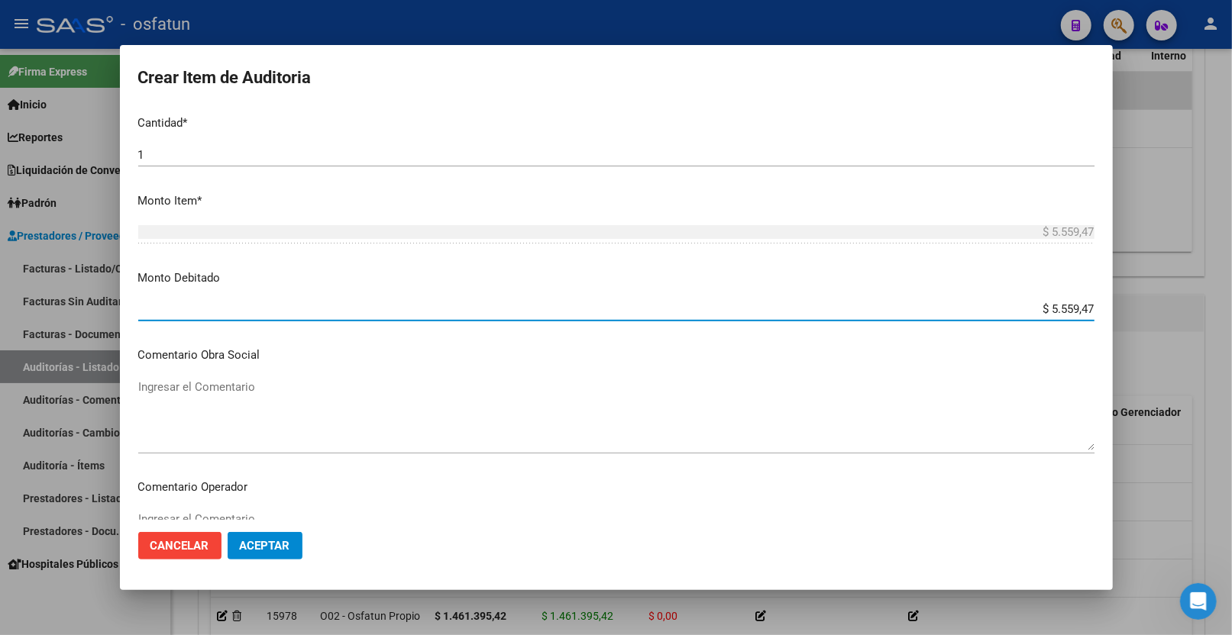
scroll to position [509, 0]
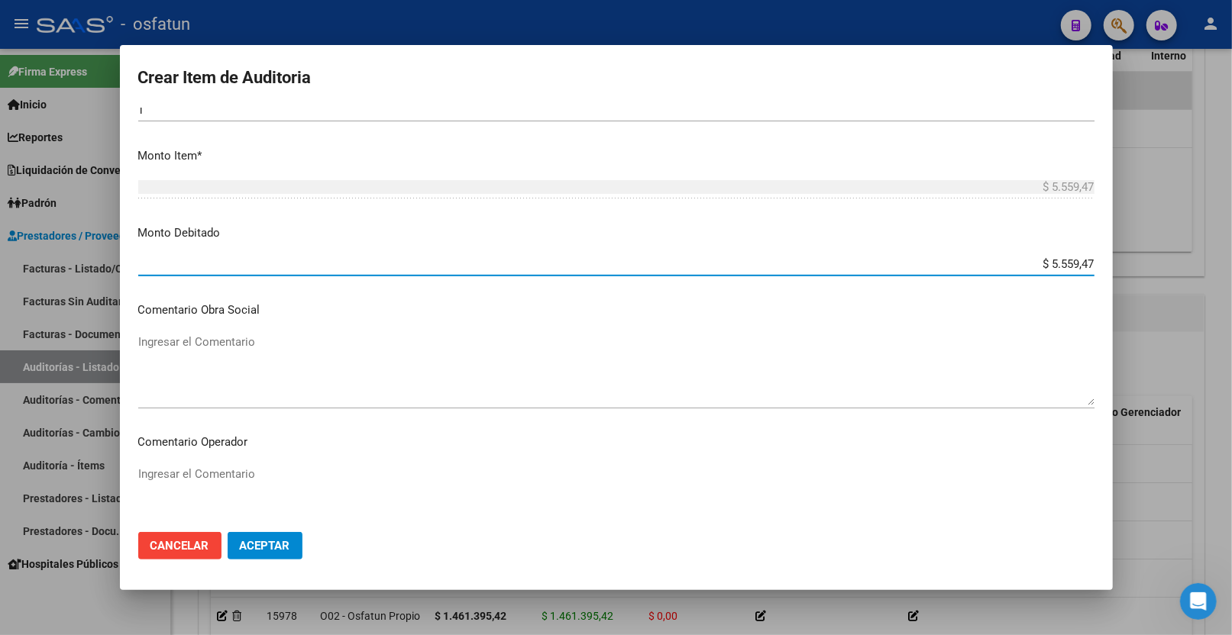
type input "$ 5.559,47"
click at [348, 403] on textarea "Ingresar el Comentario" at bounding box center [616, 370] width 956 height 72
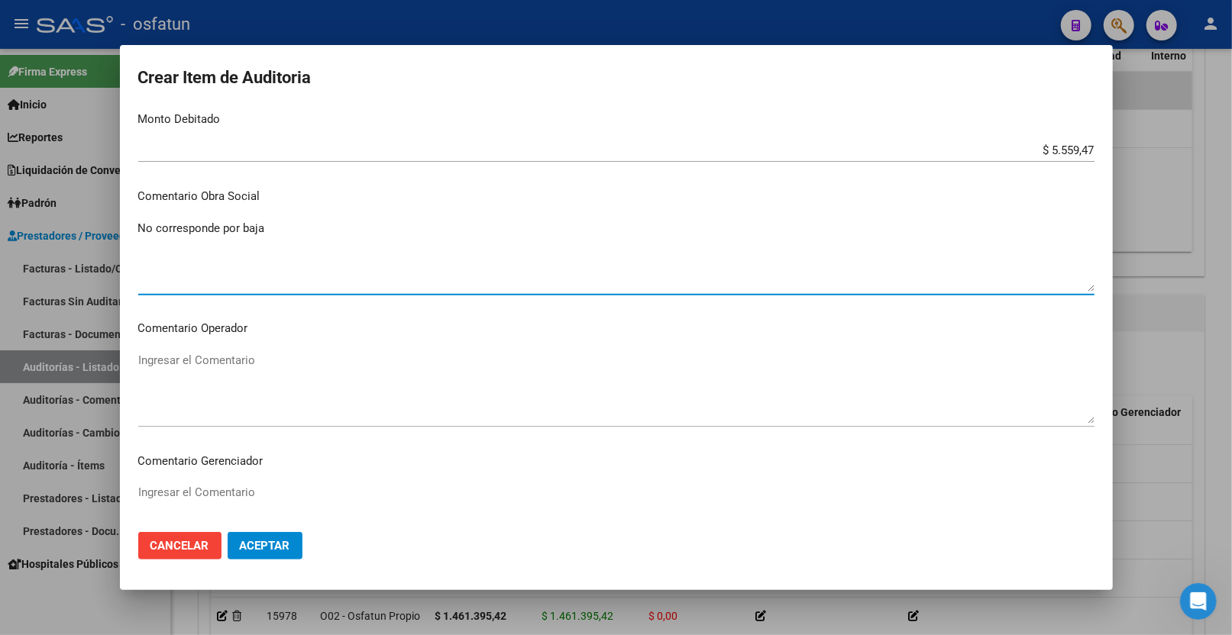
scroll to position [538, 0]
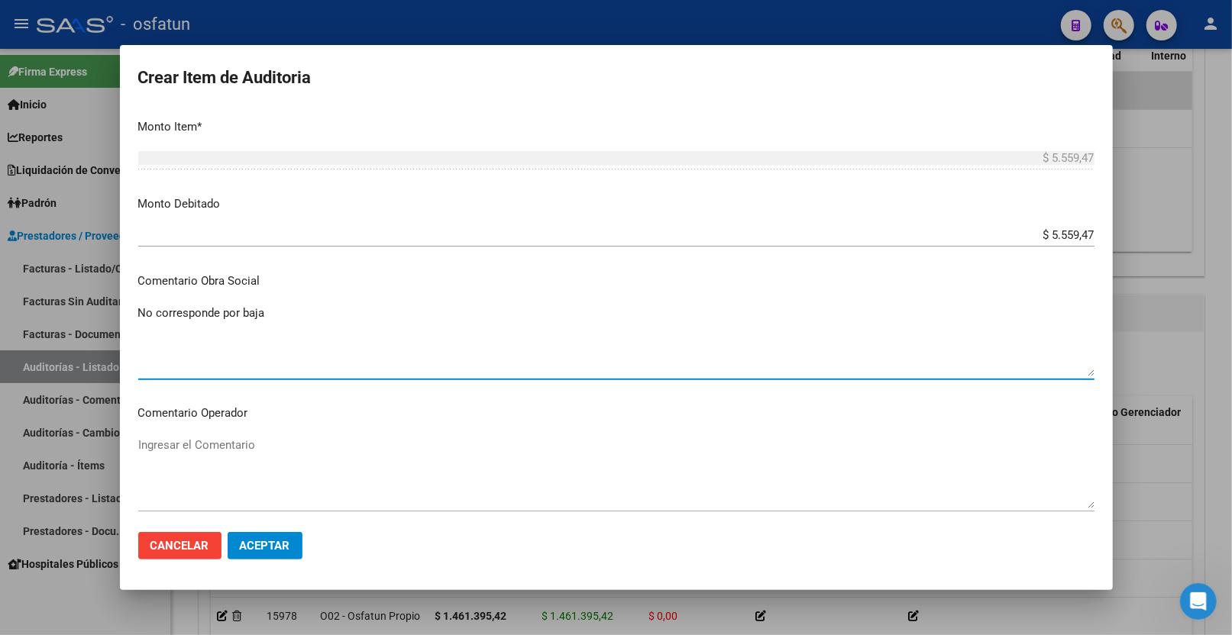
drag, startPoint x: 278, startPoint y: 323, endPoint x: 122, endPoint y: 323, distance: 155.8
click at [108, 322] on div "Crear Item de Auditoria 37639045 Nro Documento 23376390454 CUIL Afiliado Inacti…" at bounding box center [616, 317] width 1232 height 635
type textarea "No corresponde por baja"
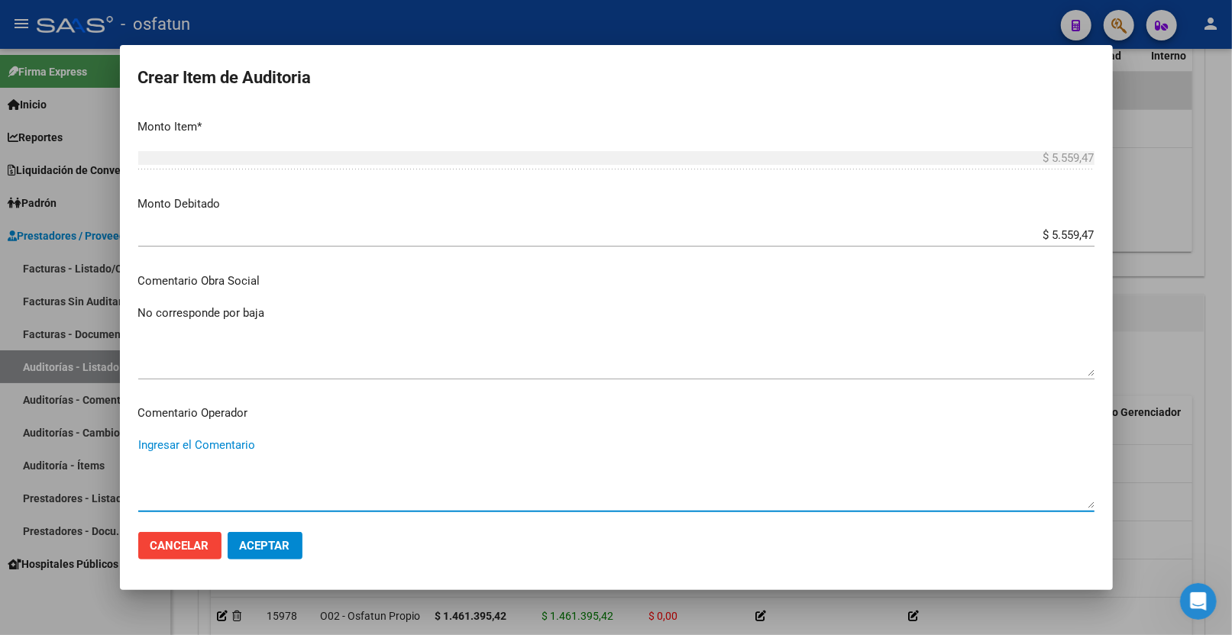
click at [224, 478] on textarea "Ingresar el Comentario" at bounding box center [616, 473] width 956 height 72
paste textarea "No corresponde por baja"
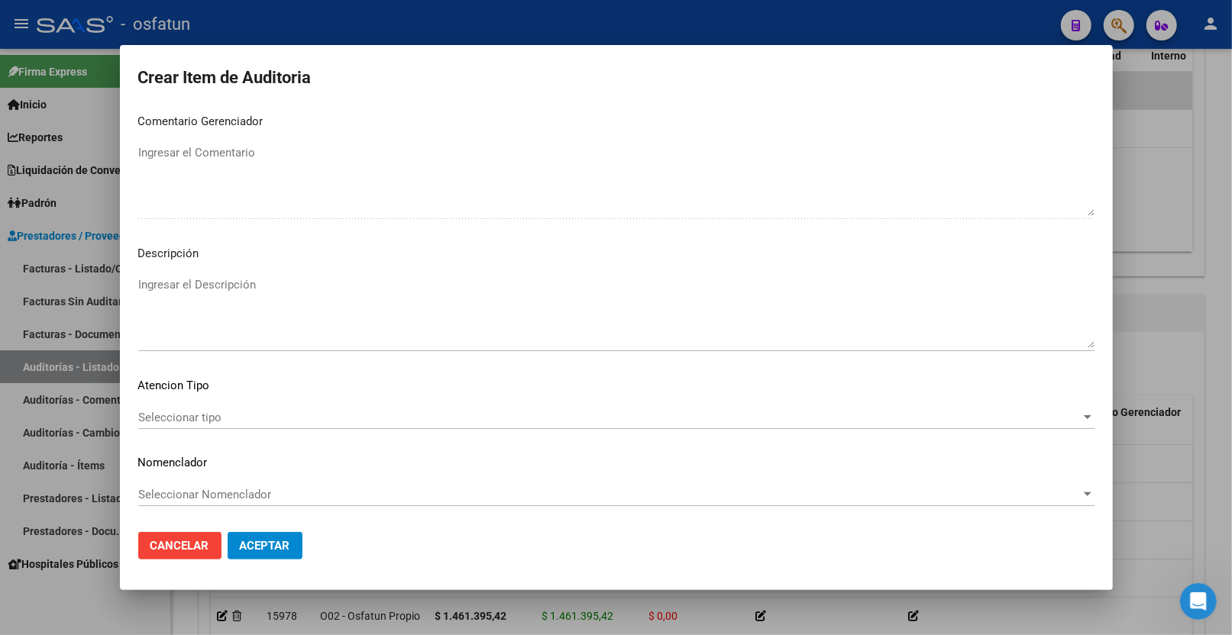
type textarea "No corresponde por baja"
click at [238, 415] on span "Seleccionar tipo" at bounding box center [609, 418] width 942 height 14
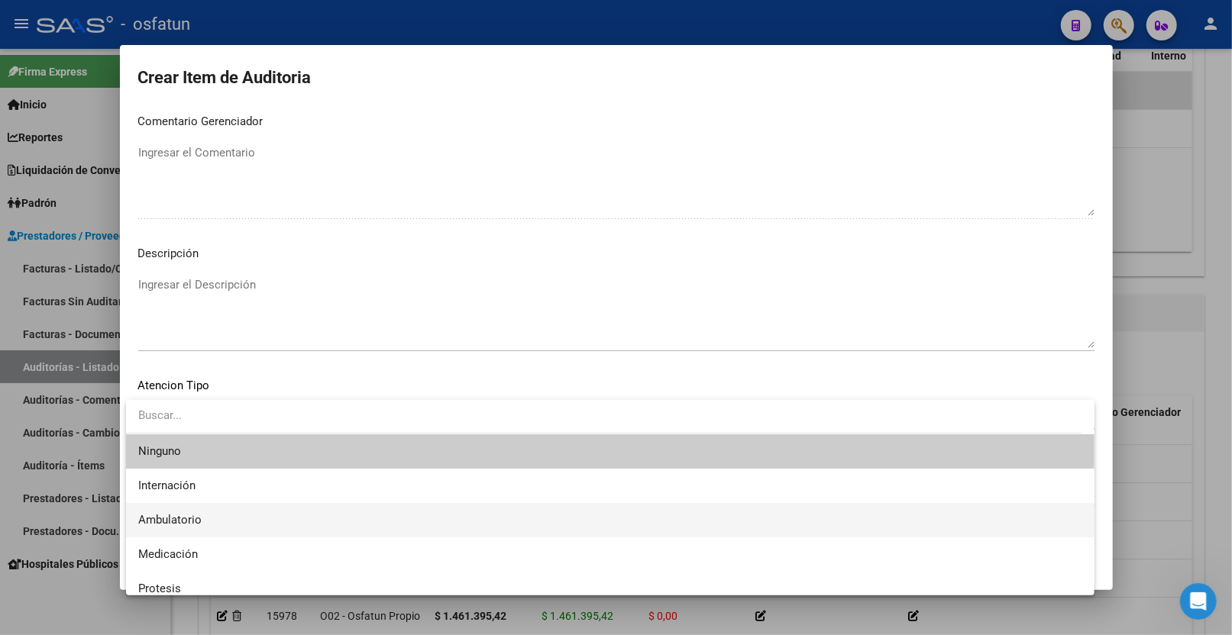
click at [238, 523] on span "Ambulatorio" at bounding box center [610, 520] width 944 height 34
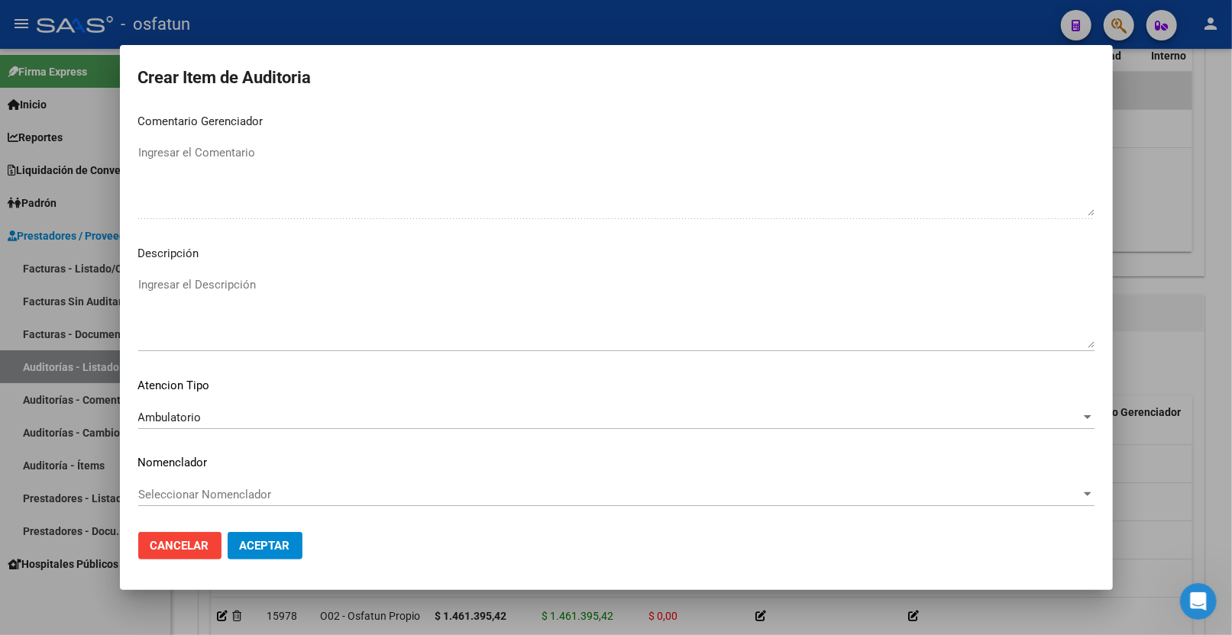
click at [238, 483] on div "Seleccionar Nomenclador Seleccionar Nomenclador" at bounding box center [616, 494] width 956 height 23
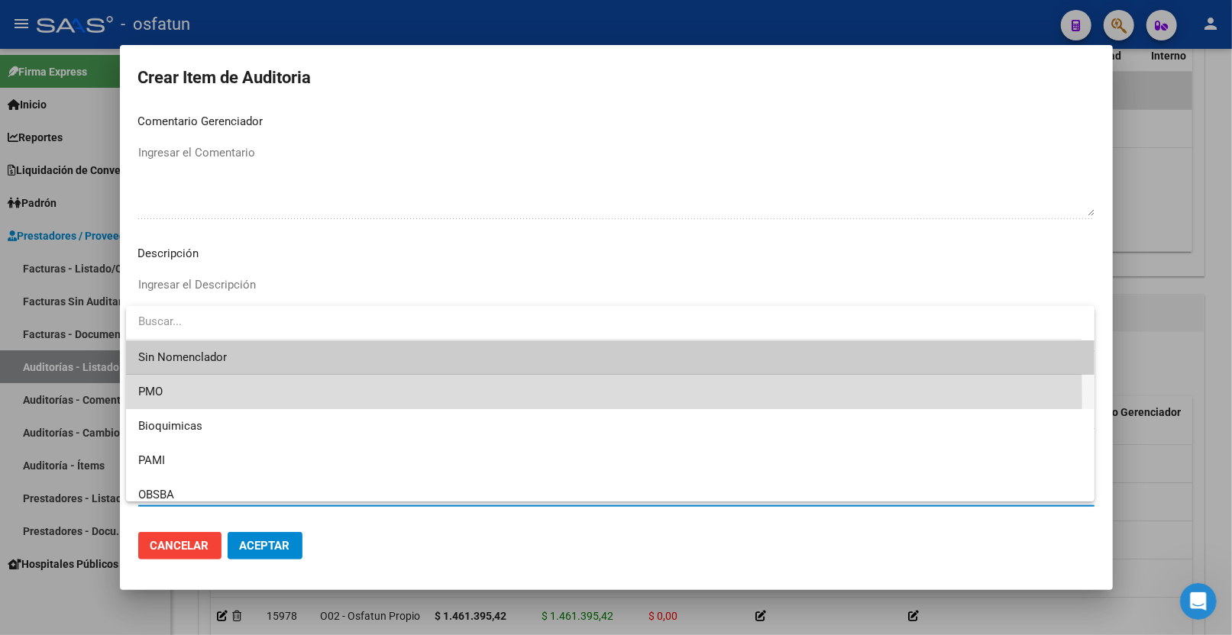
click at [199, 402] on span "PMO" at bounding box center [610, 392] width 944 height 34
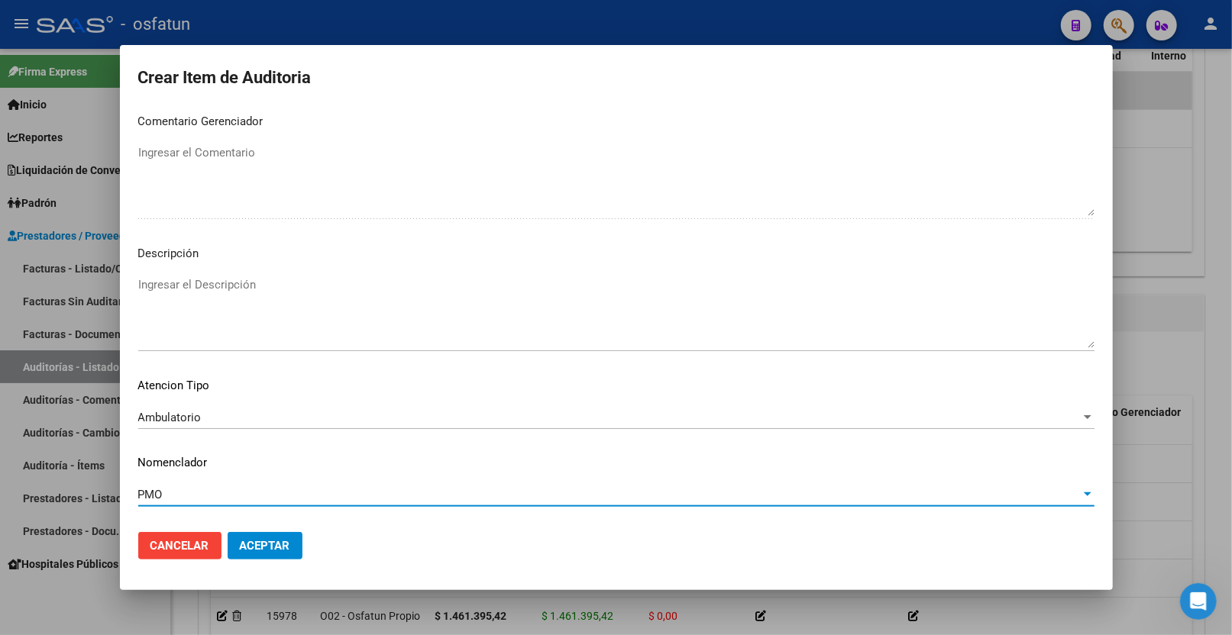
click at [263, 545] on span "Aceptar" at bounding box center [265, 546] width 50 height 14
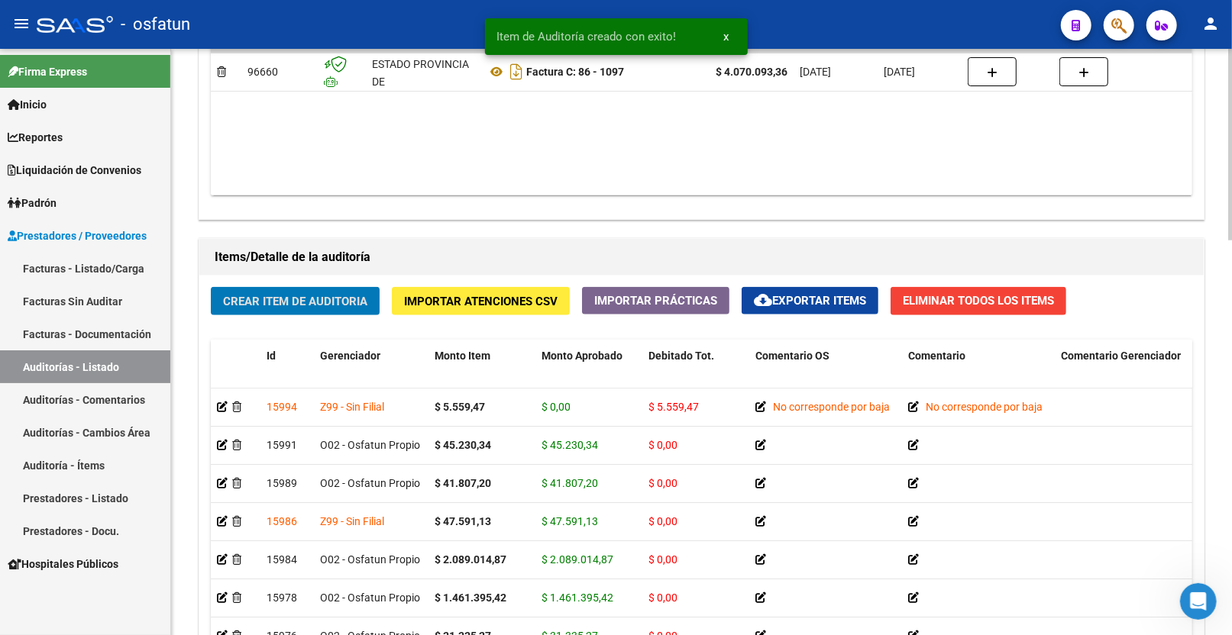
scroll to position [1124, 0]
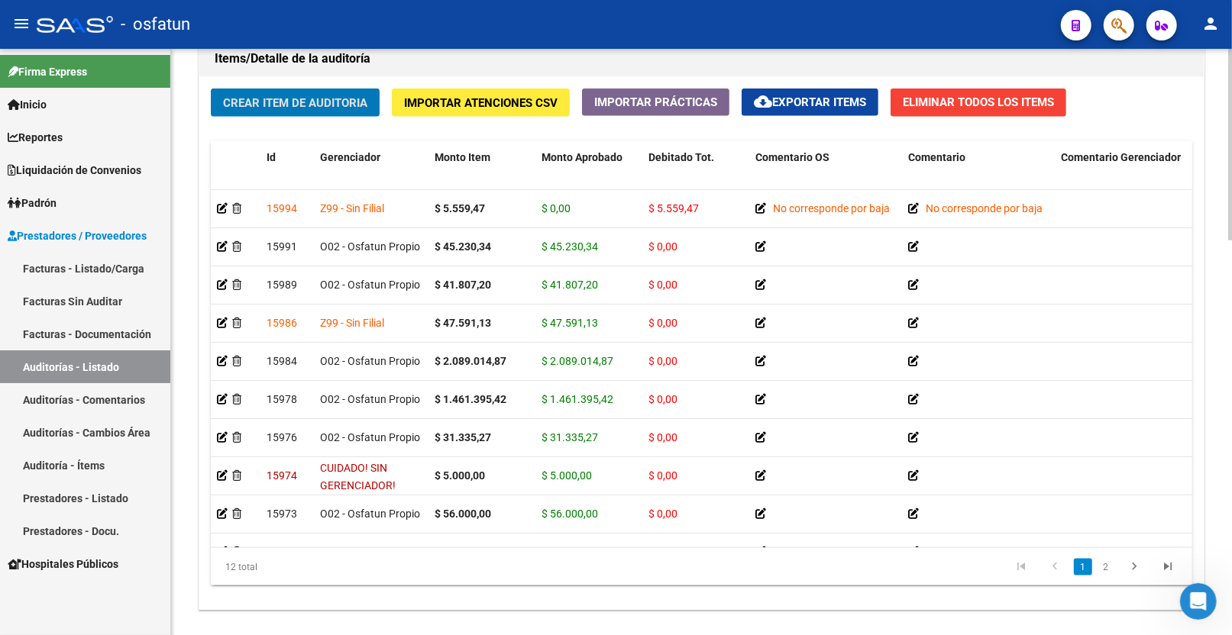
click at [341, 115] on button "Crear Item de Auditoria" at bounding box center [295, 103] width 169 height 28
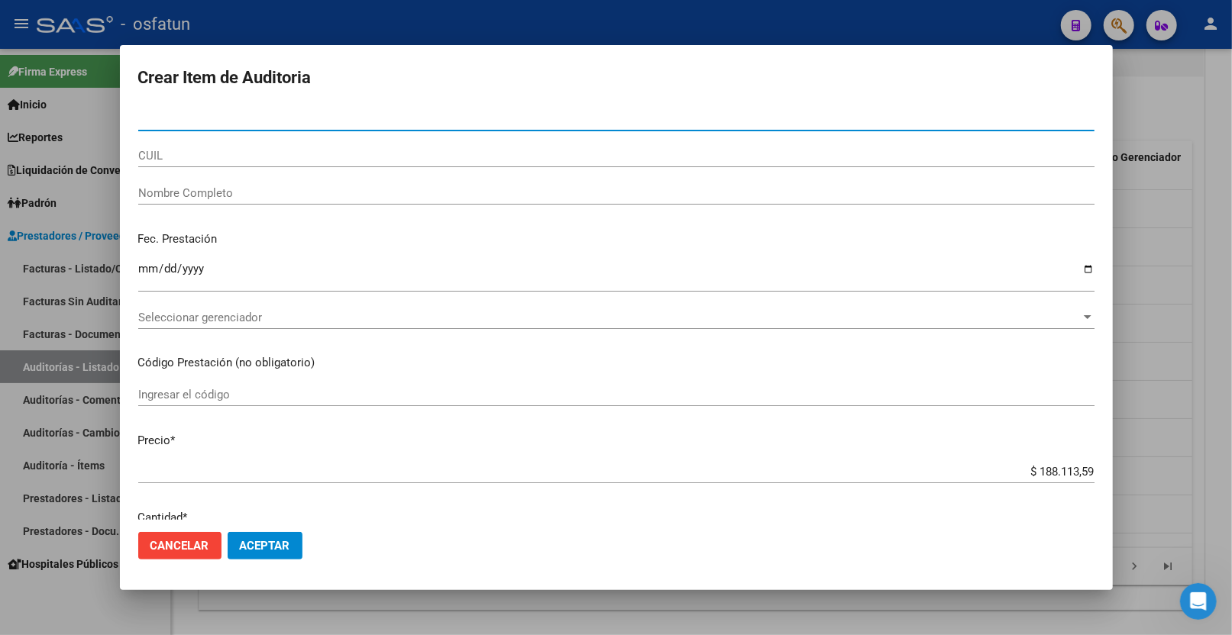
paste input "33491258"
type input "33491258"
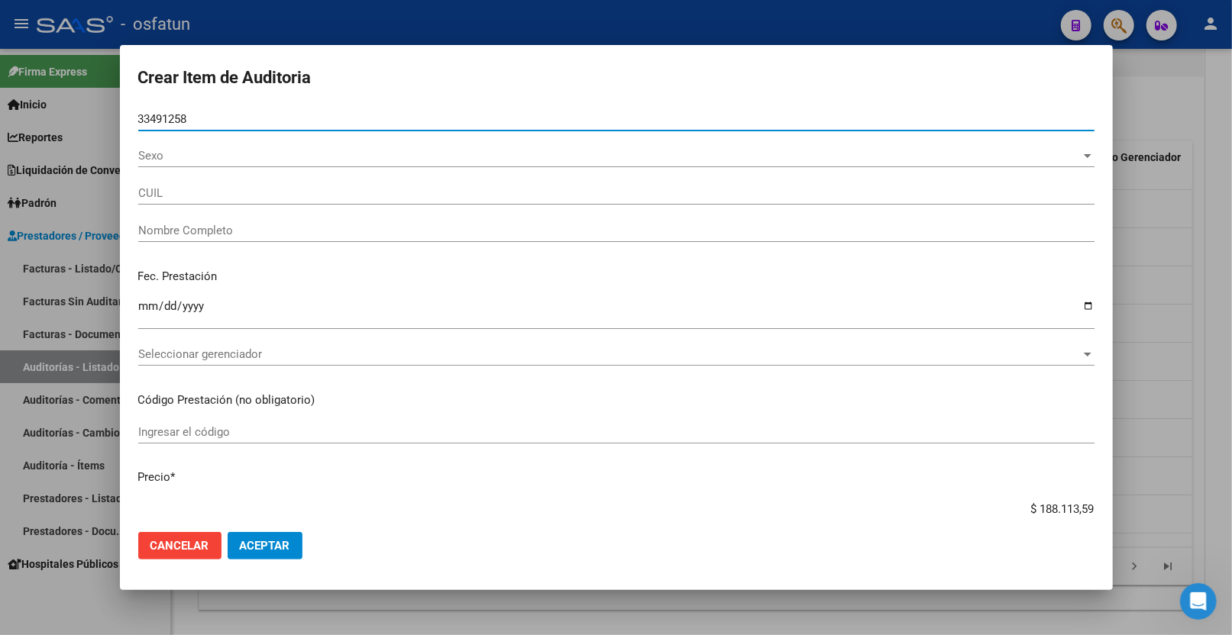
type input "27334912588"
type input "LECUMBERRY KATHERINA DESIREE"
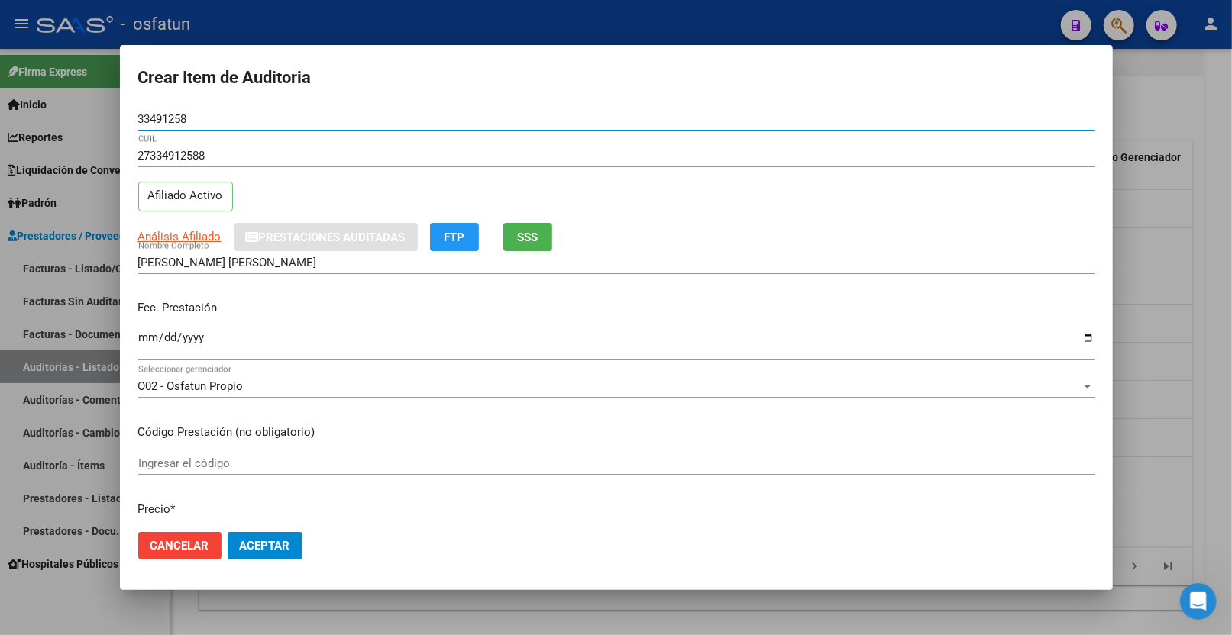
type input "33491258"
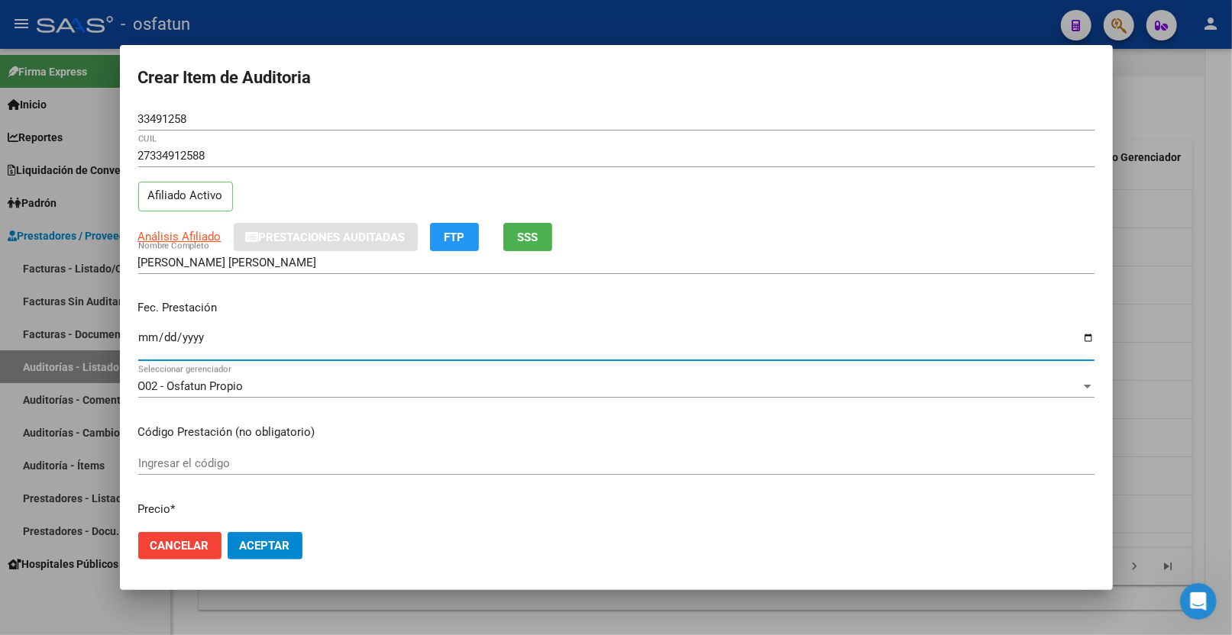
click at [150, 341] on input "Ingresar la fecha" at bounding box center [616, 343] width 956 height 24
type input "2025-07-21"
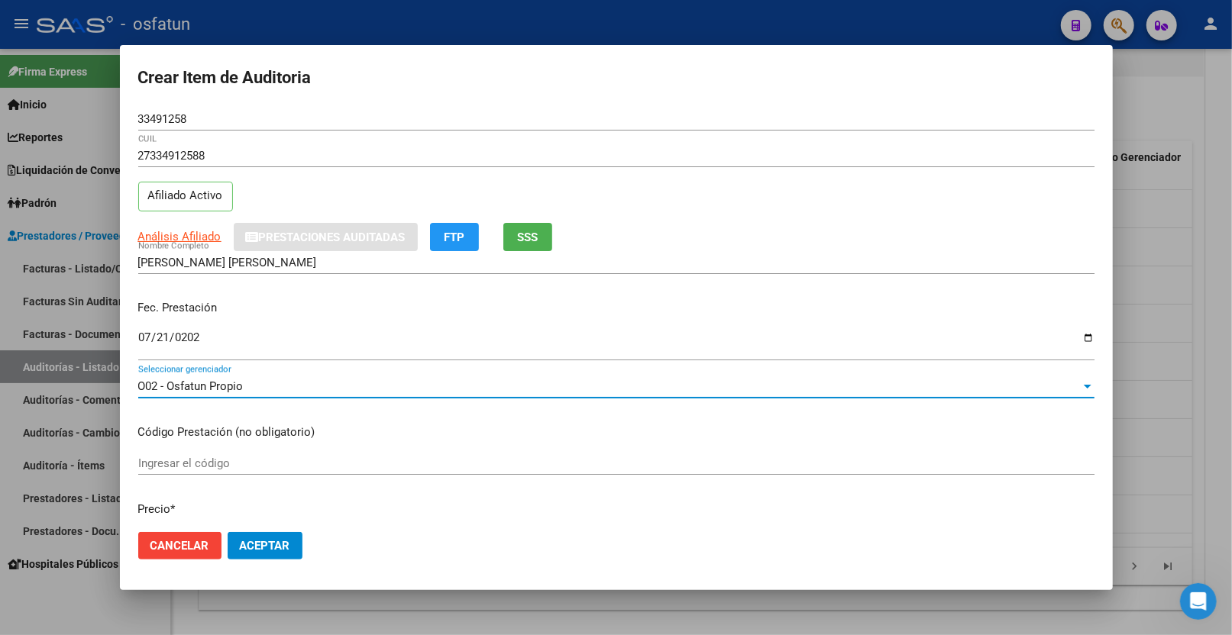
click at [260, 388] on div "O02 - Osfatun Propio" at bounding box center [609, 387] width 942 height 14
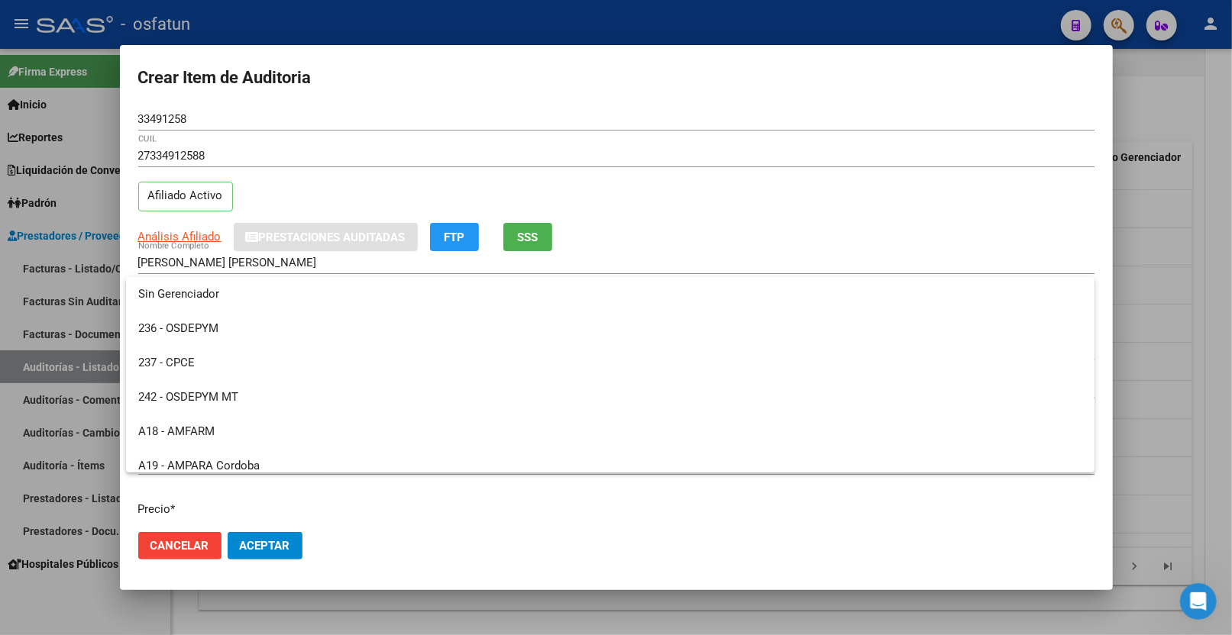
scroll to position [767, 0]
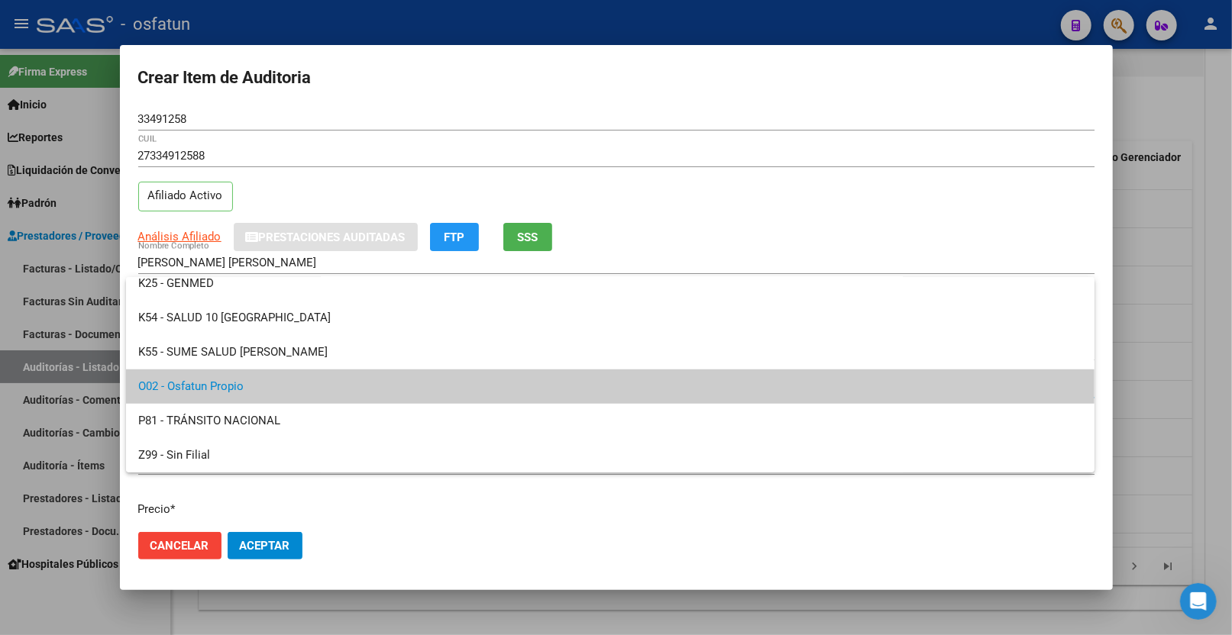
click at [240, 520] on div at bounding box center [616, 317] width 1232 height 635
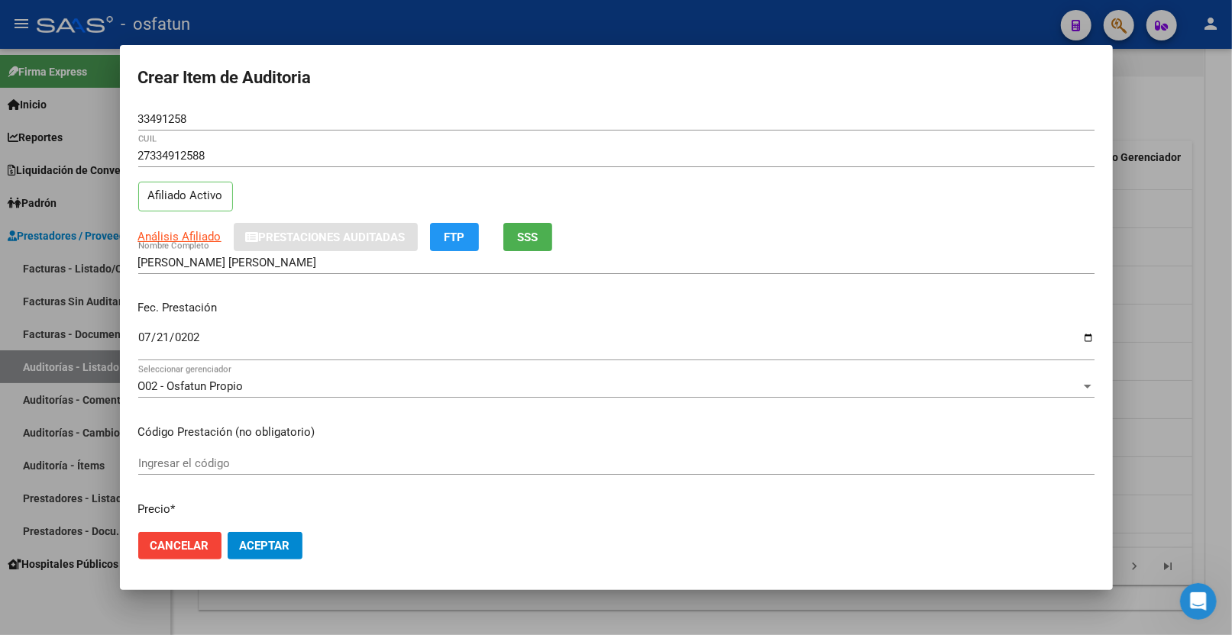
click at [247, 461] on input "Ingresar el código" at bounding box center [616, 464] width 956 height 14
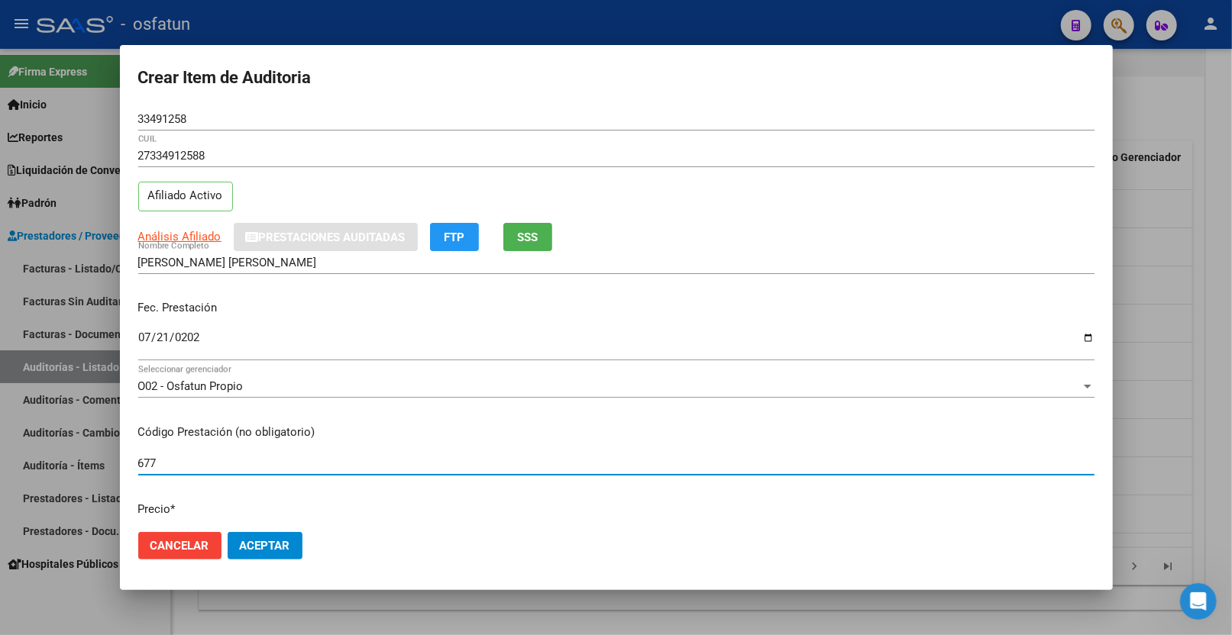
type input "677"
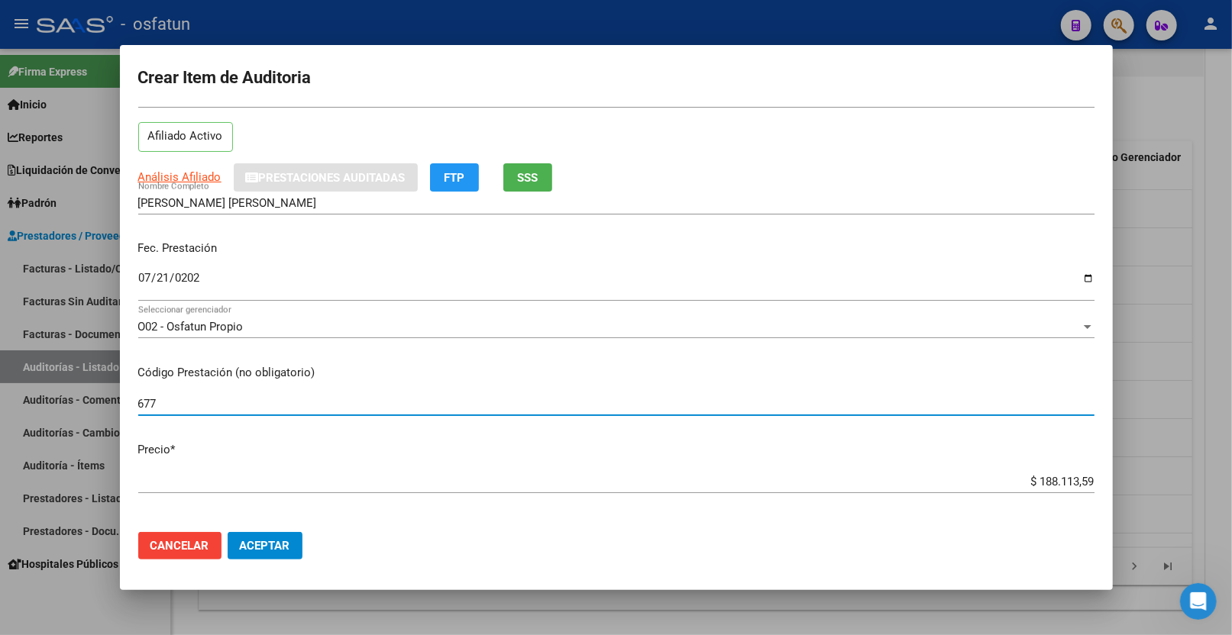
scroll to position [254, 0]
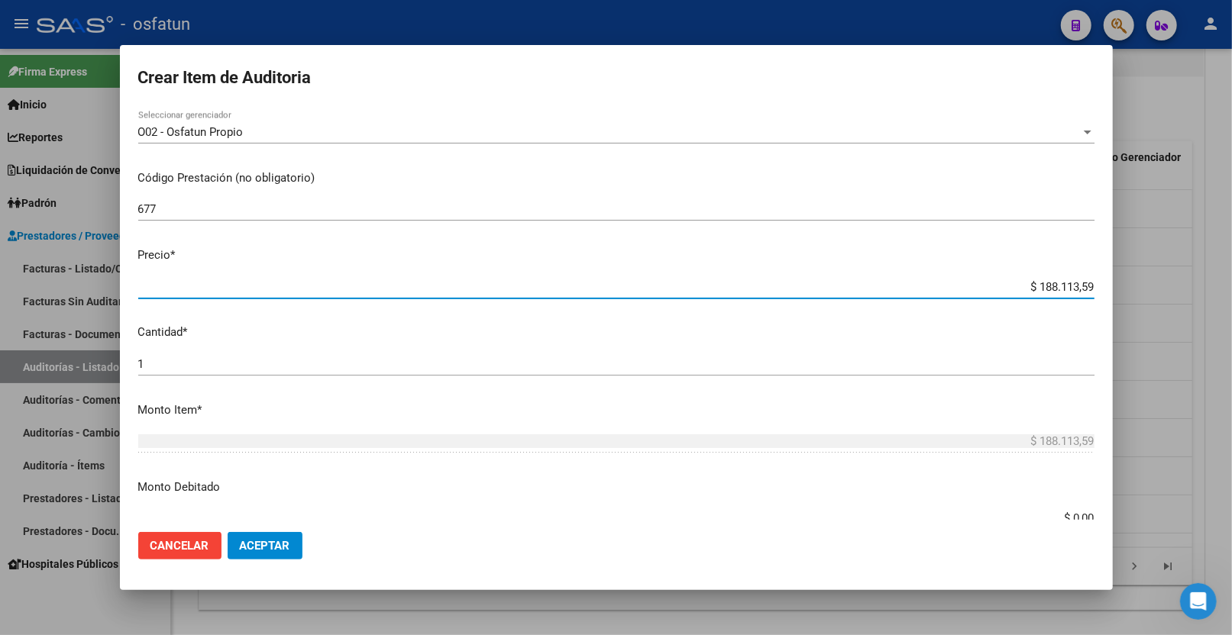
drag, startPoint x: 1023, startPoint y: 287, endPoint x: 1116, endPoint y: 287, distance: 92.4
click at [1116, 287] on div "Crear Item de Auditoria 33491258 Nro Documento 27334912588 CUIL Afiliado Activo…" at bounding box center [616, 317] width 1232 height 635
paste input "22743,2"
type input "$ 22.743,29"
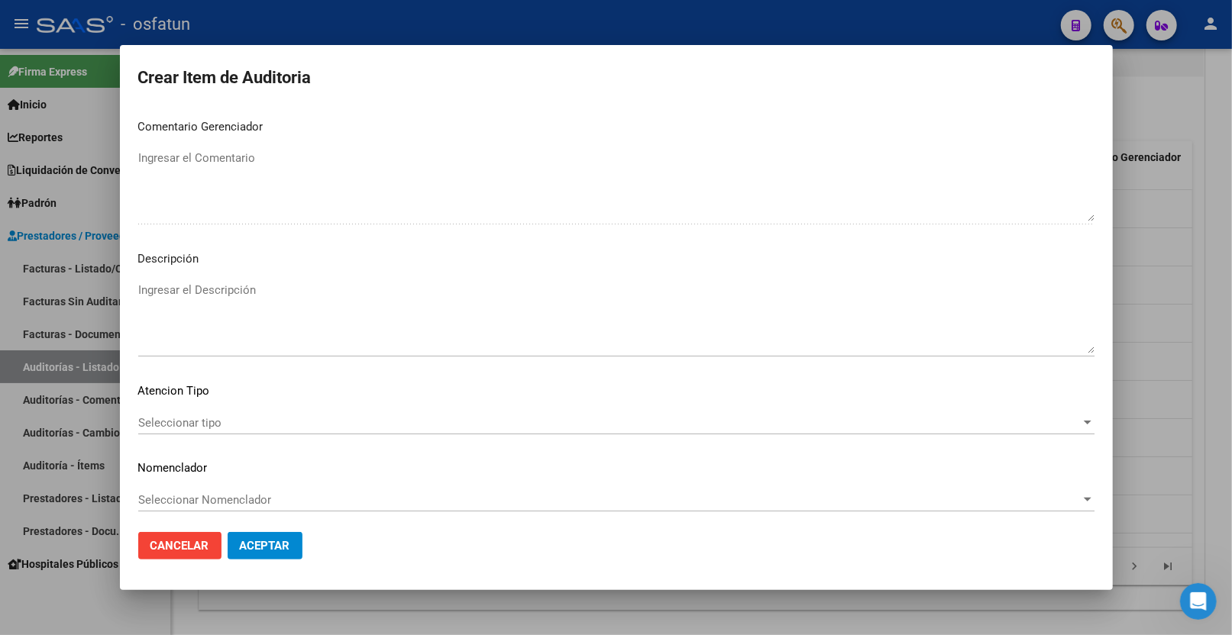
scroll to position [962, 0]
type input "$ 22.743,29"
click at [227, 407] on div "Seleccionar tipo Seleccionar tipo" at bounding box center [616, 417] width 956 height 23
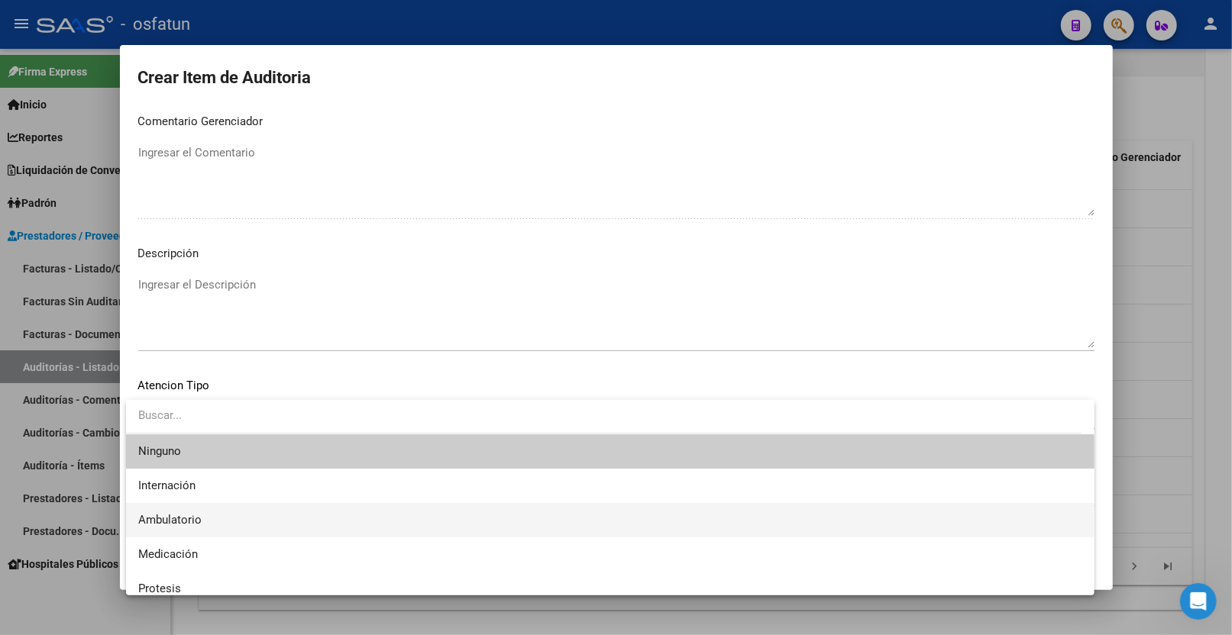
click at [221, 523] on span "Ambulatorio" at bounding box center [610, 520] width 944 height 34
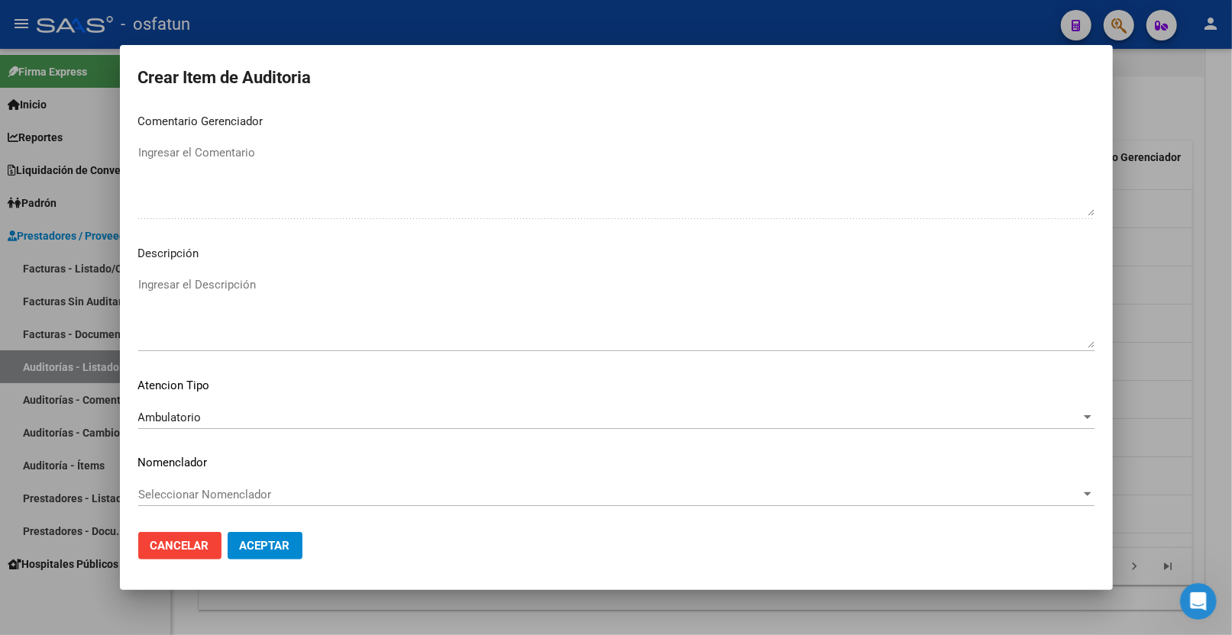
click at [217, 502] on div "Seleccionar Nomenclador Seleccionar Nomenclador" at bounding box center [616, 494] width 956 height 23
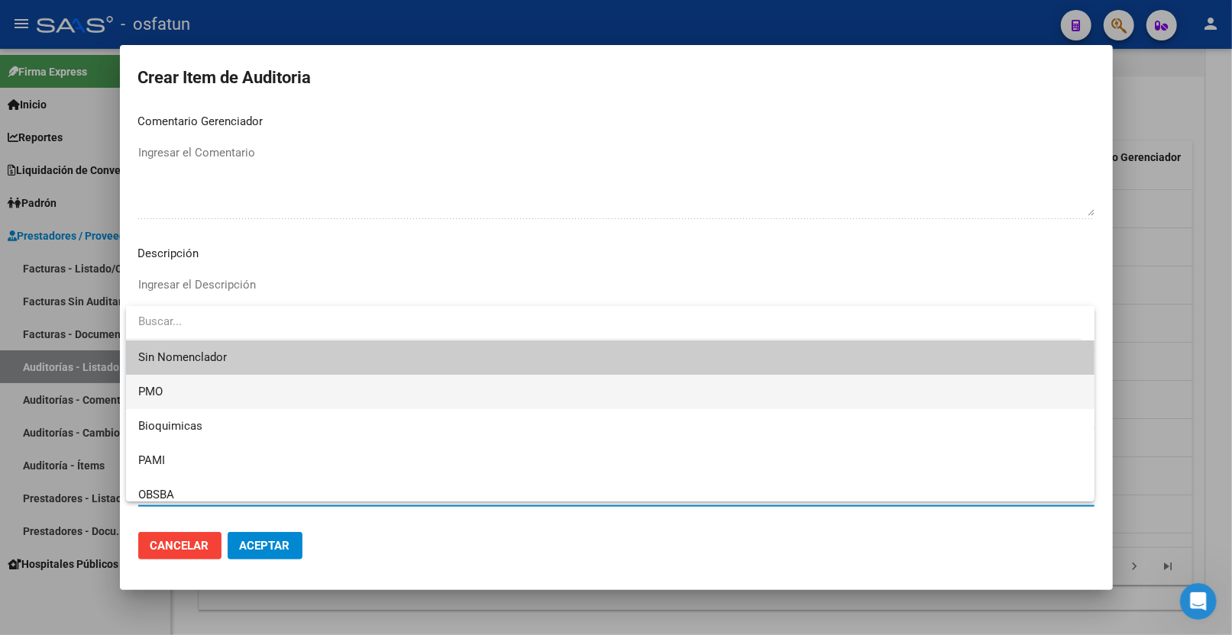
click at [215, 397] on span "PMO" at bounding box center [610, 392] width 944 height 34
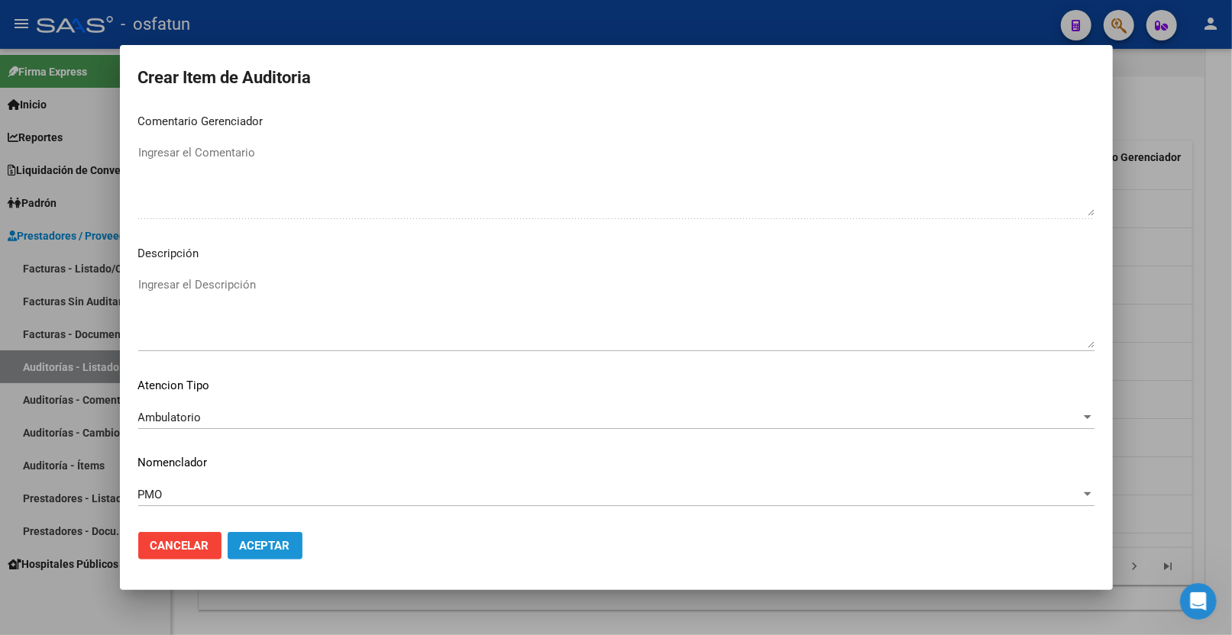
click at [255, 537] on button "Aceptar" at bounding box center [265, 545] width 75 height 27
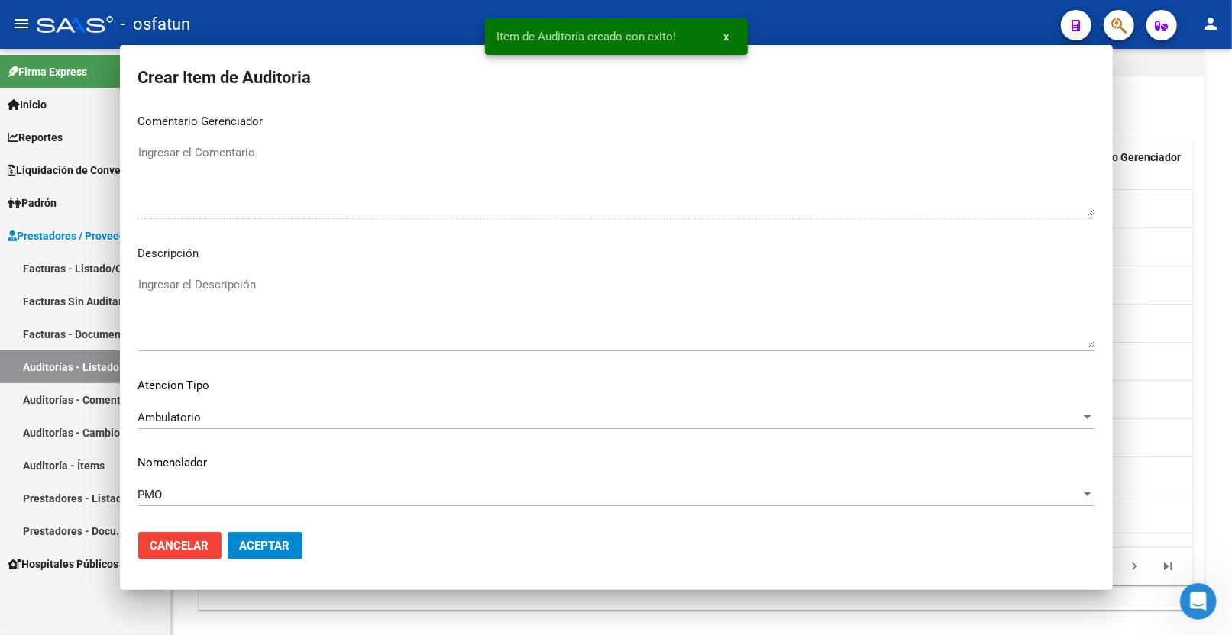
scroll to position [0, 0]
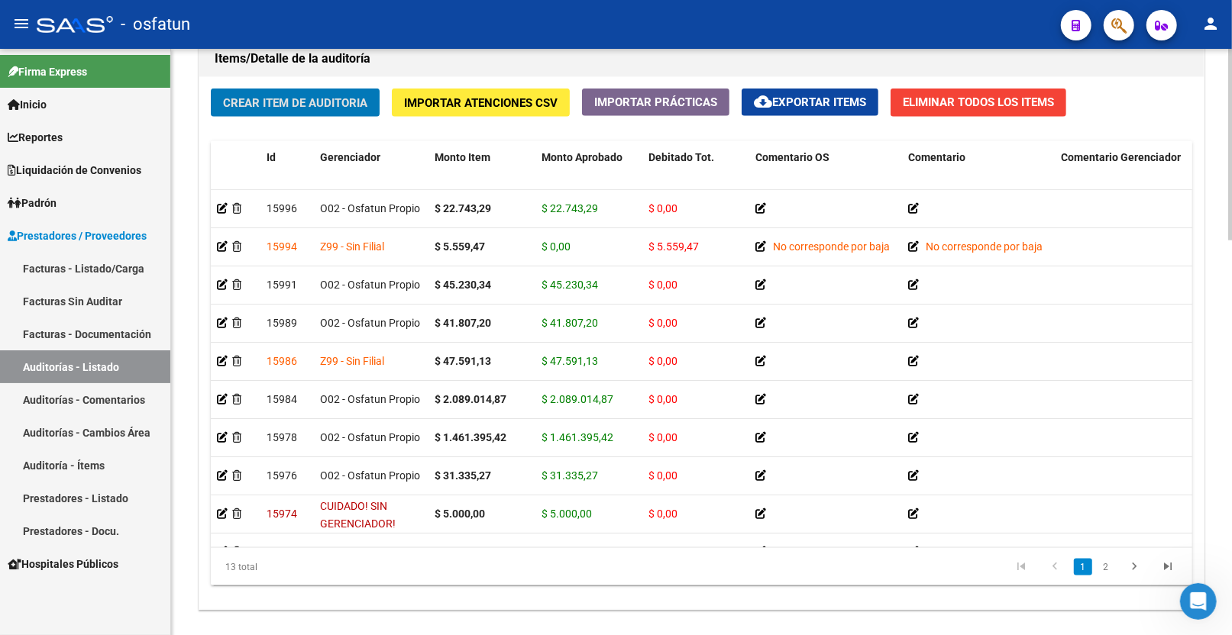
click at [280, 109] on span "Crear Item de Auditoria" at bounding box center [295, 103] width 144 height 14
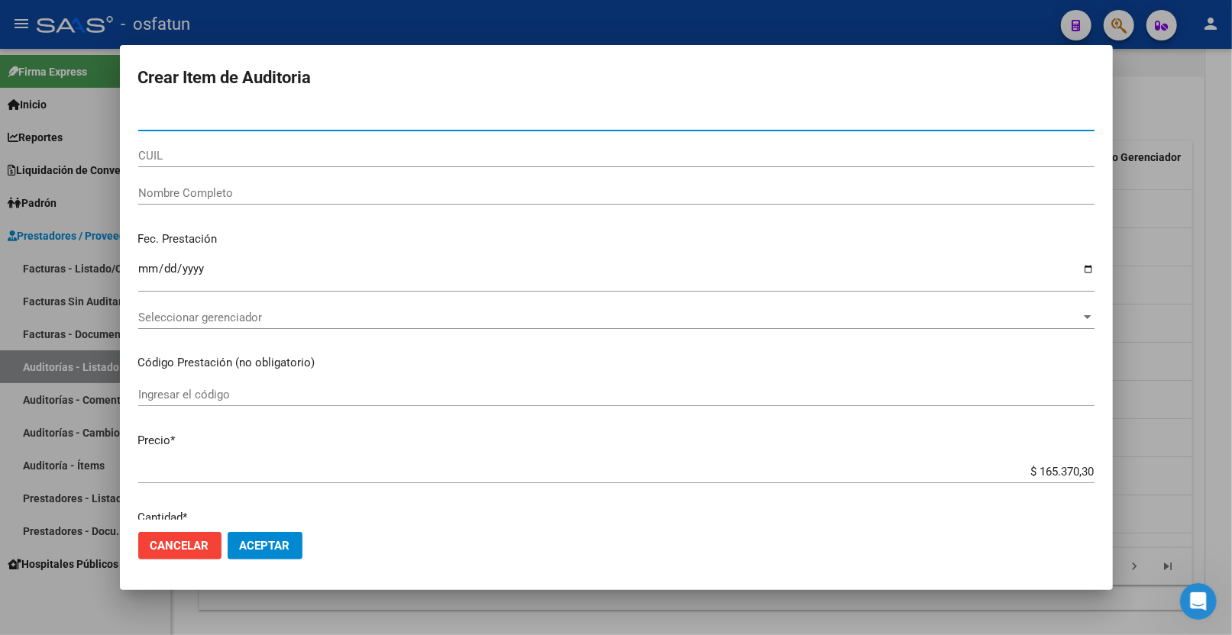
paste input "23389136"
type input "23389136"
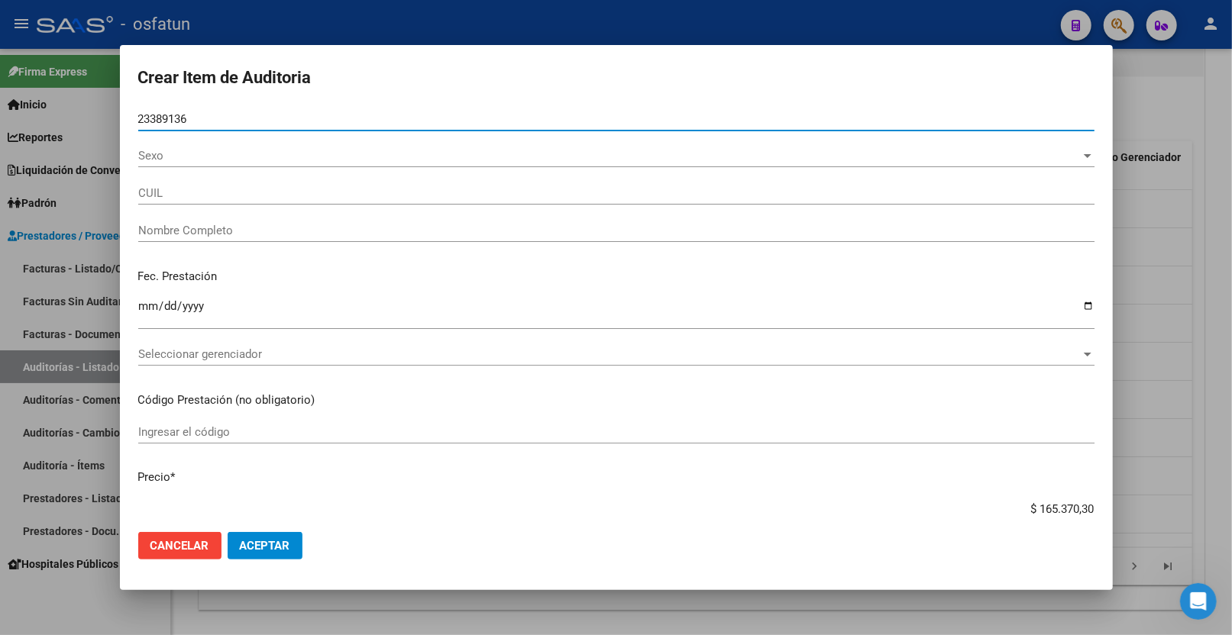
type input "27233891369"
type input "[PERSON_NAME] [PERSON_NAME]"
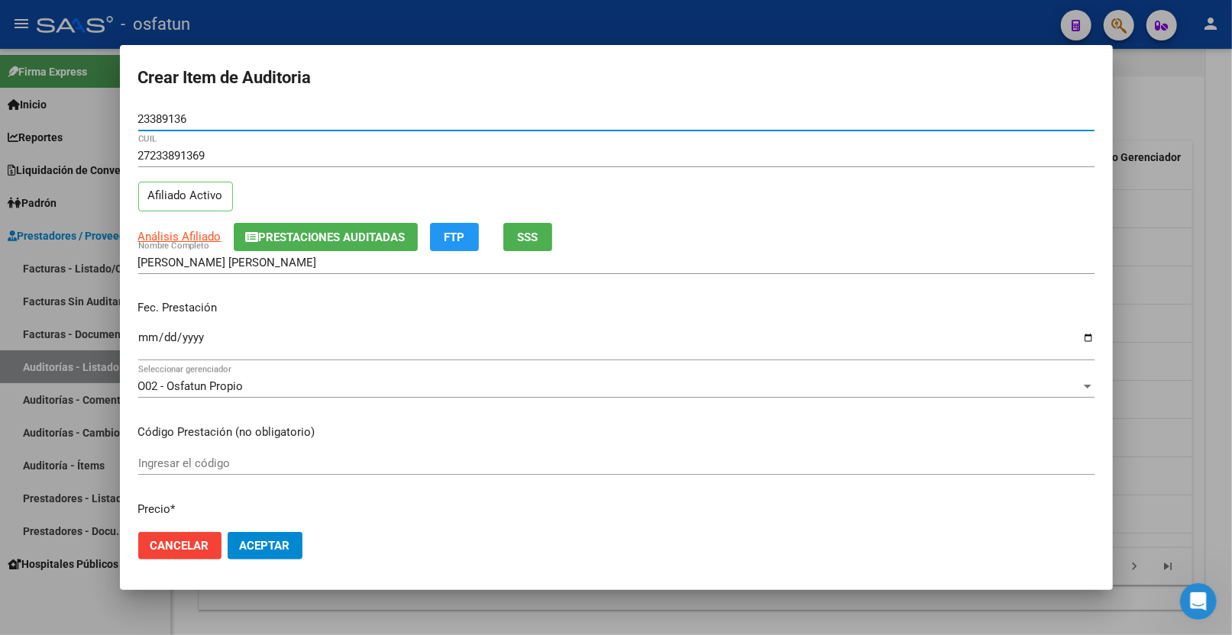
type input "23389136"
click at [147, 334] on input "Ingresar la fecha" at bounding box center [616, 343] width 956 height 24
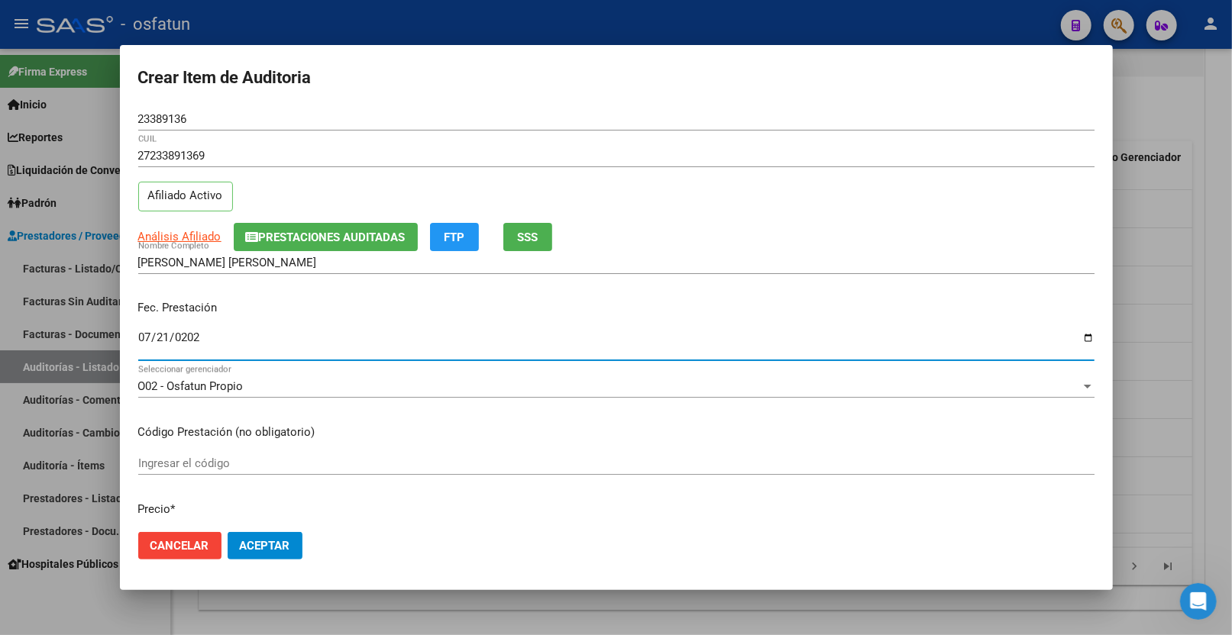
type input "2025-07-21"
click at [201, 458] on input "Ingresar el código" at bounding box center [616, 464] width 956 height 14
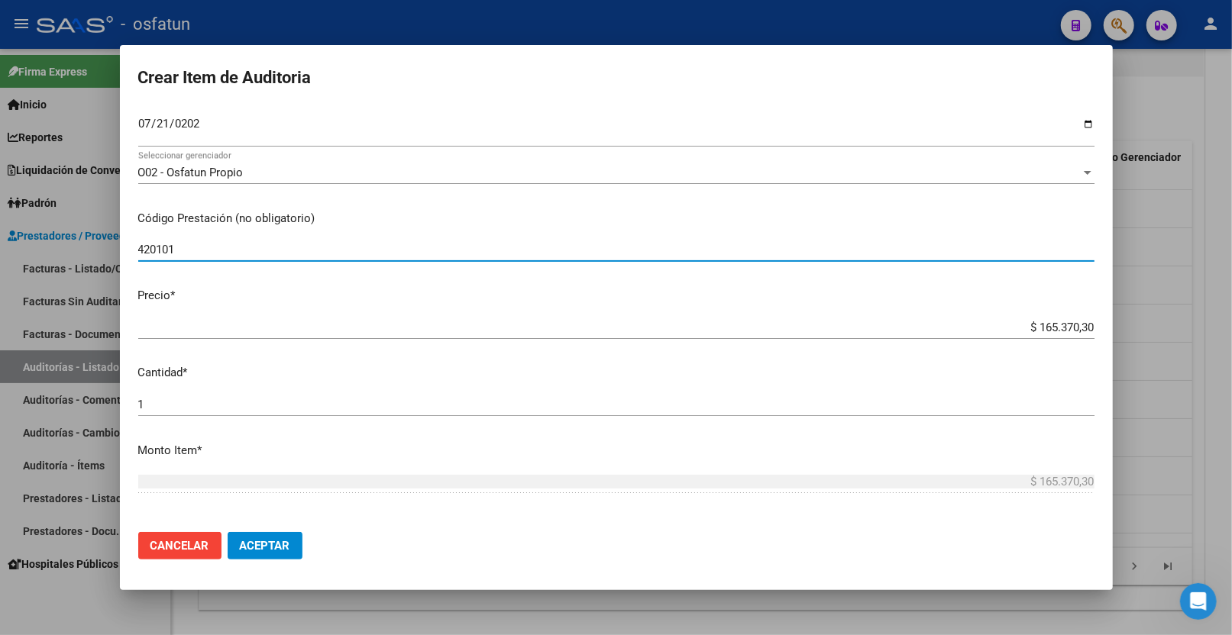
scroll to position [339, 0]
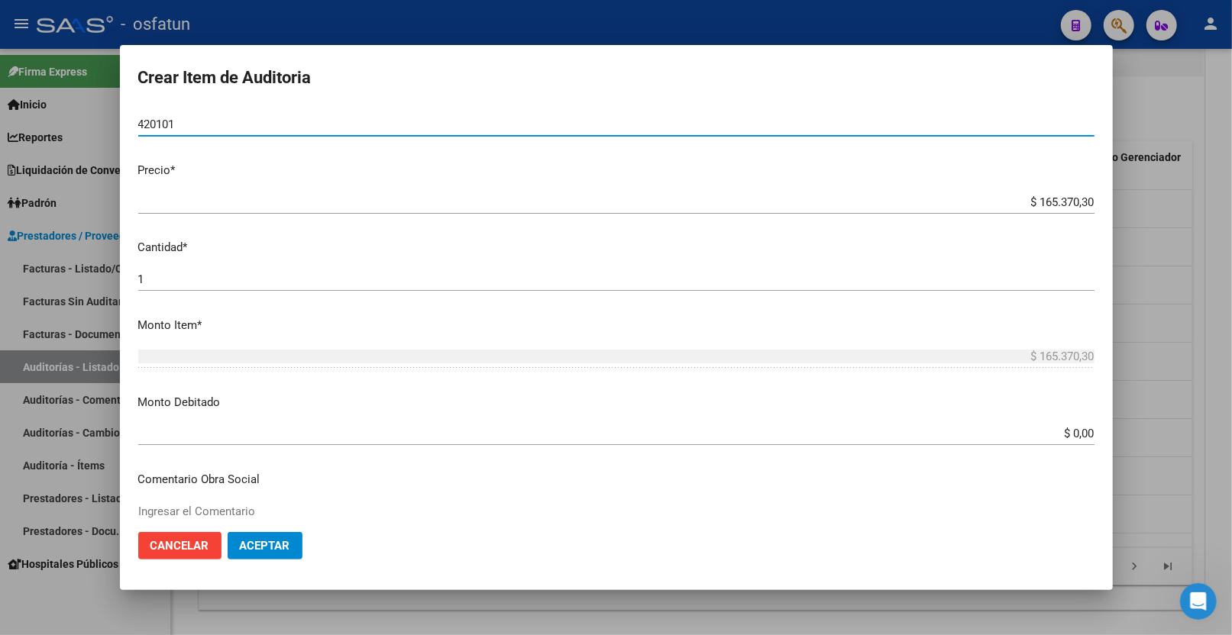
type input "420101"
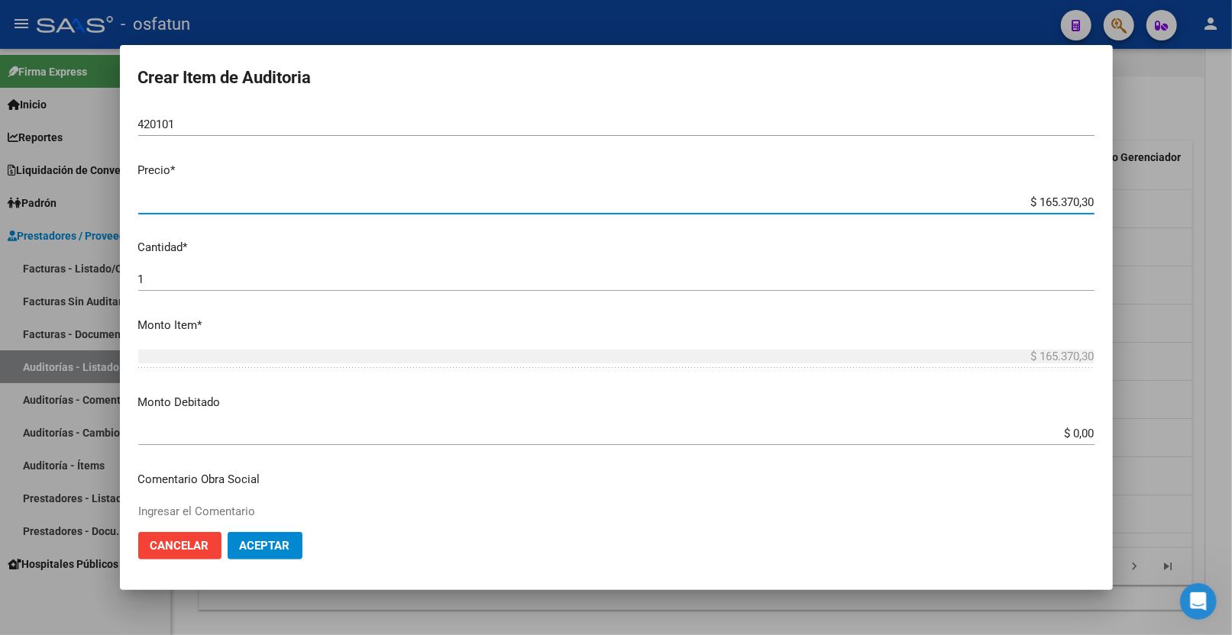
drag, startPoint x: 1060, startPoint y: 205, endPoint x: 1171, endPoint y: 186, distance: 112.3
click at [1167, 186] on div "Crear Item de Auditoria 23389136 Nro Documento 27233891369 CUIL Afiliado Activo…" at bounding box center [616, 317] width 1232 height 635
type input "$ 0,02"
type input "$ 0,20"
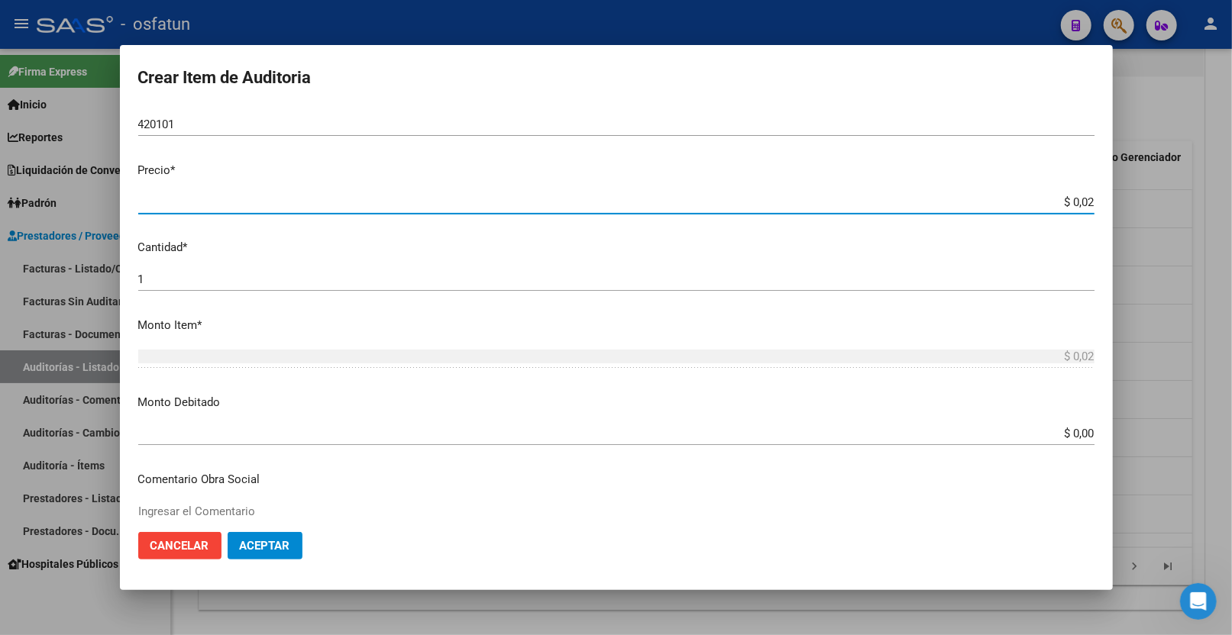
type input "$ 0,20"
type input "$ 2,00"
type input "$ 20,00"
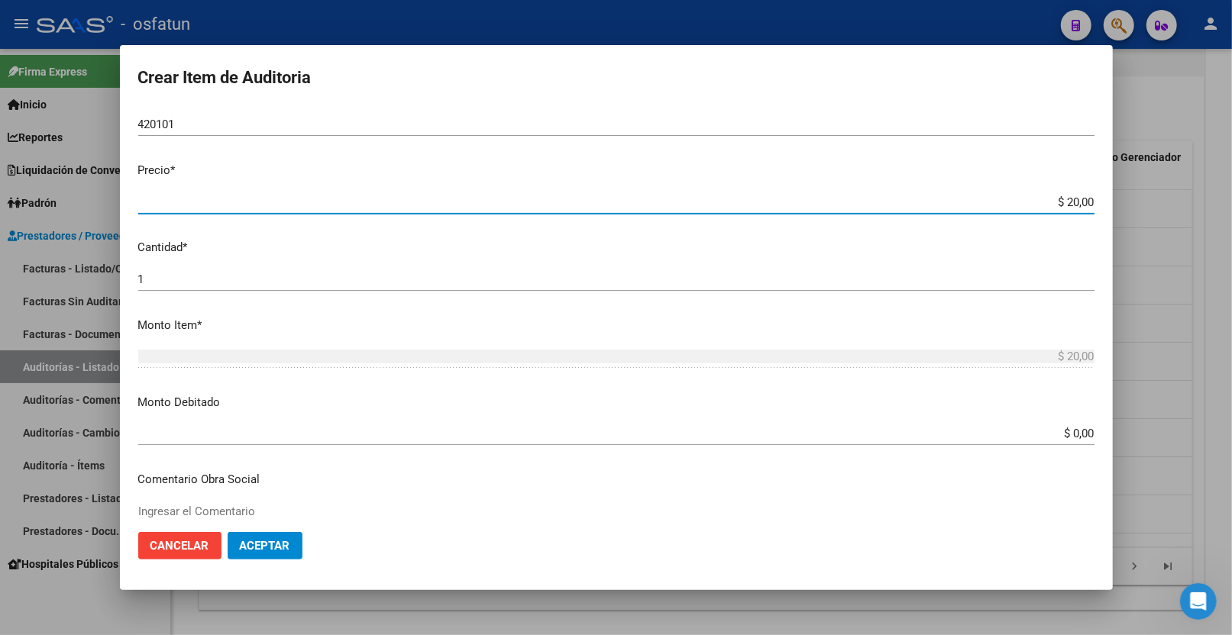
type input "$ 200,00"
type input "$ 2.000,00"
type input "$ 20.000,00"
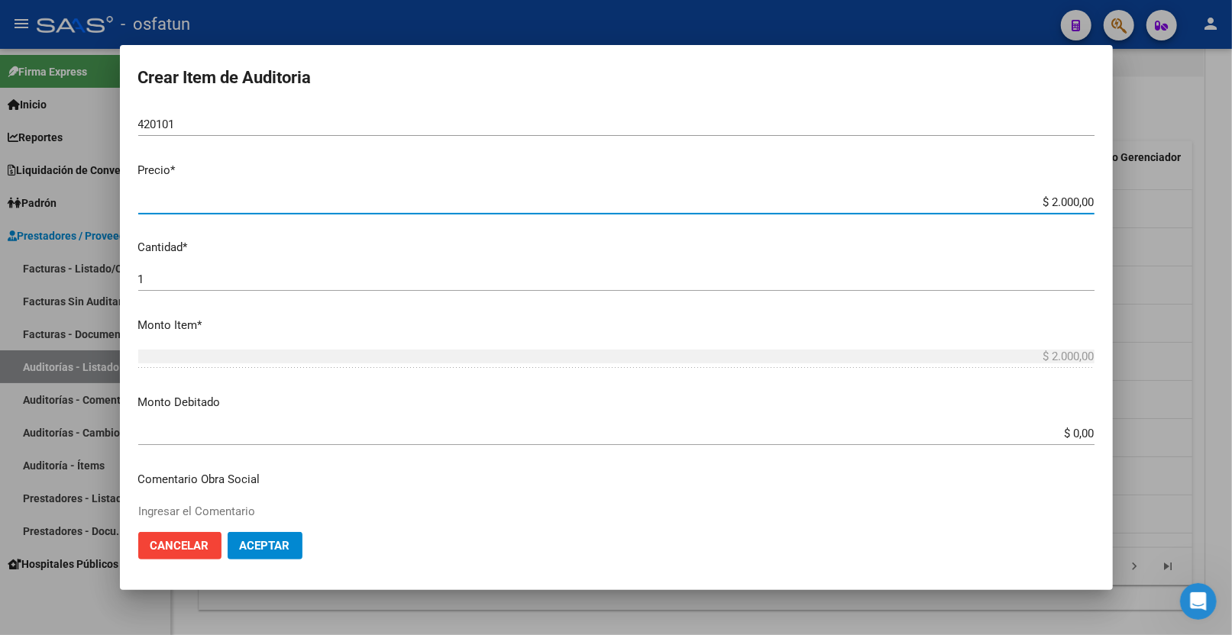
type input "$ 20.000,00"
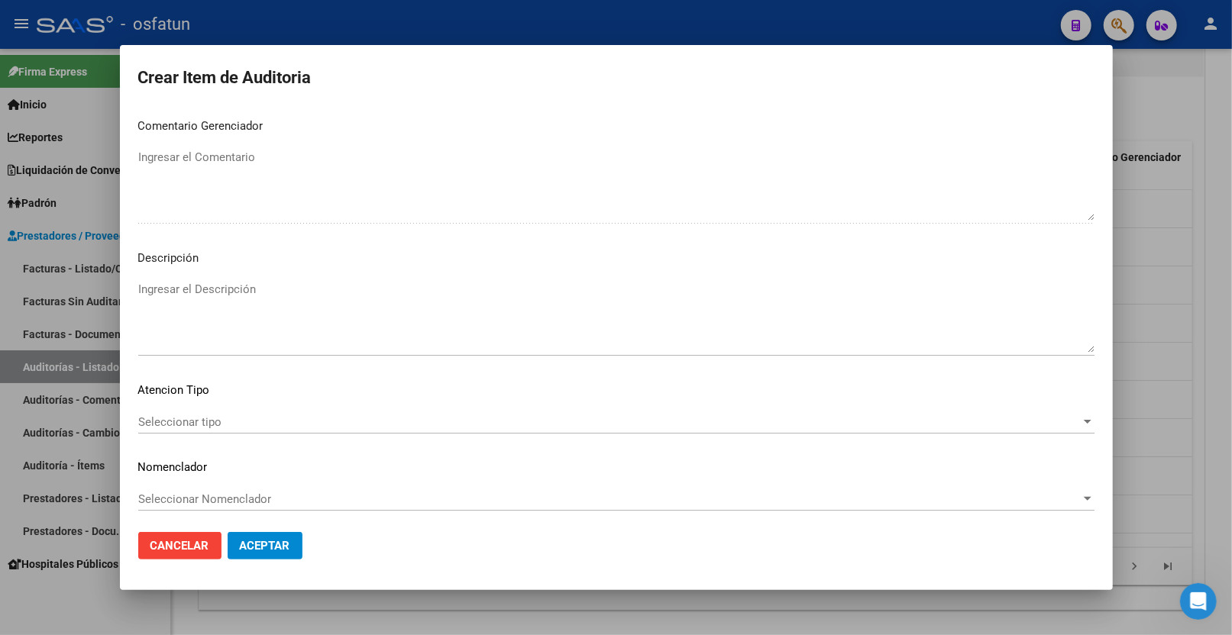
scroll to position [962, 0]
click at [230, 432] on div "Seleccionar tipo Seleccionar tipo" at bounding box center [616, 424] width 956 height 37
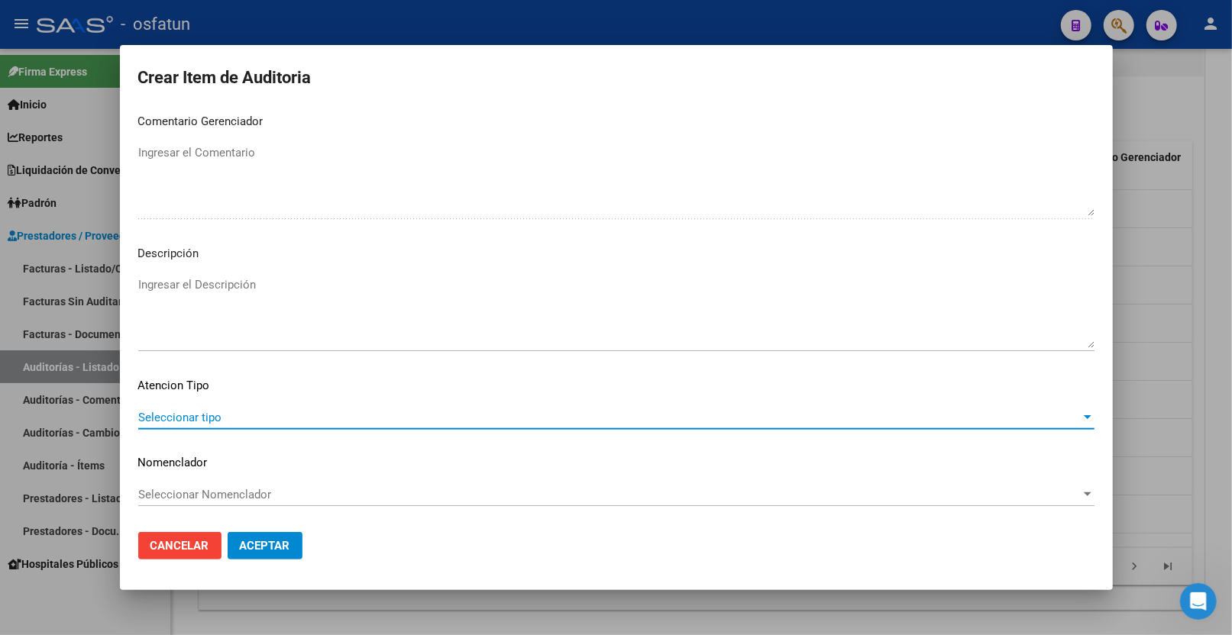
click at [231, 422] on span "Seleccionar tipo" at bounding box center [609, 418] width 942 height 14
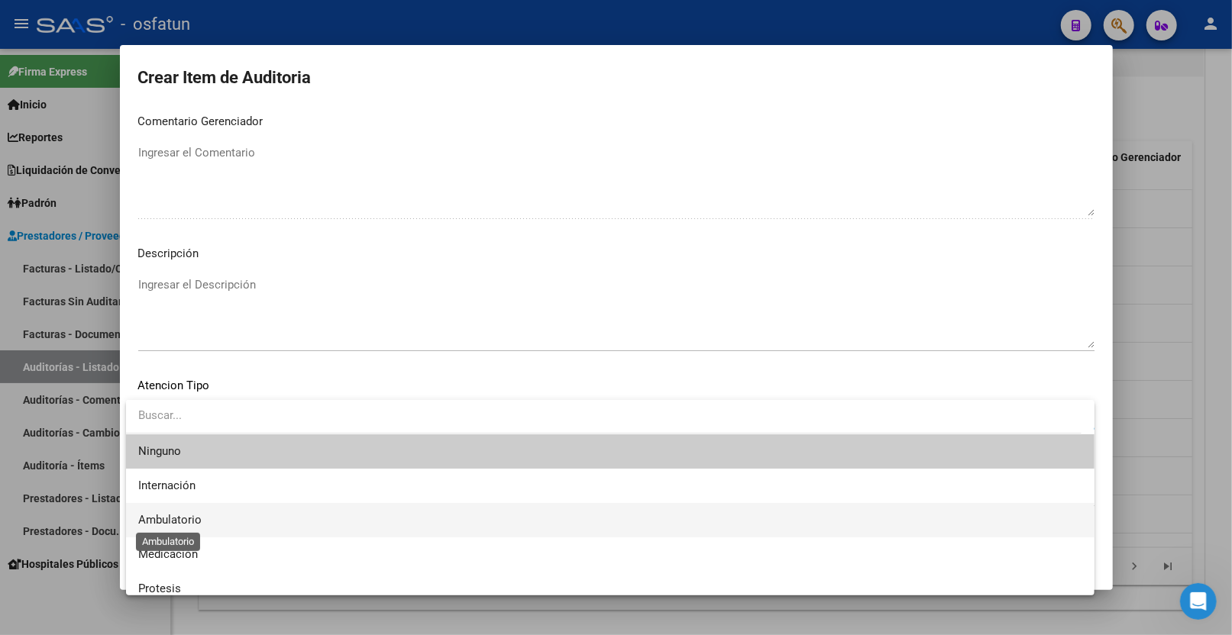
click at [182, 513] on span "Ambulatorio" at bounding box center [169, 520] width 63 height 14
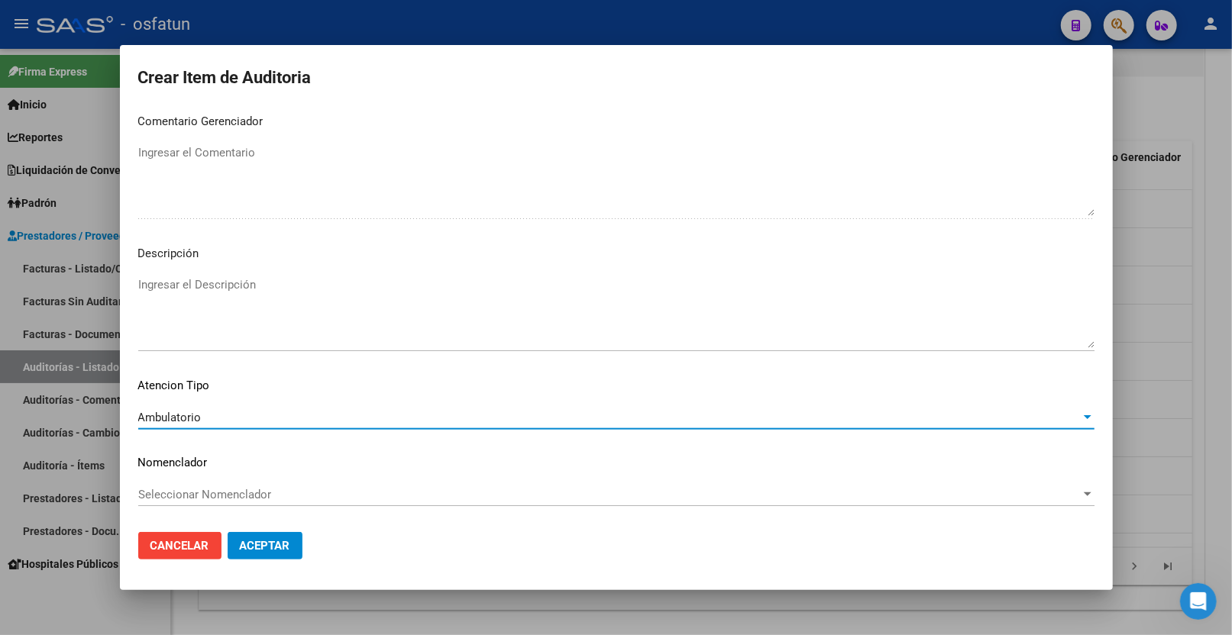
click at [182, 483] on div "Seleccionar Nomenclador Seleccionar Nomenclador" at bounding box center [616, 494] width 956 height 23
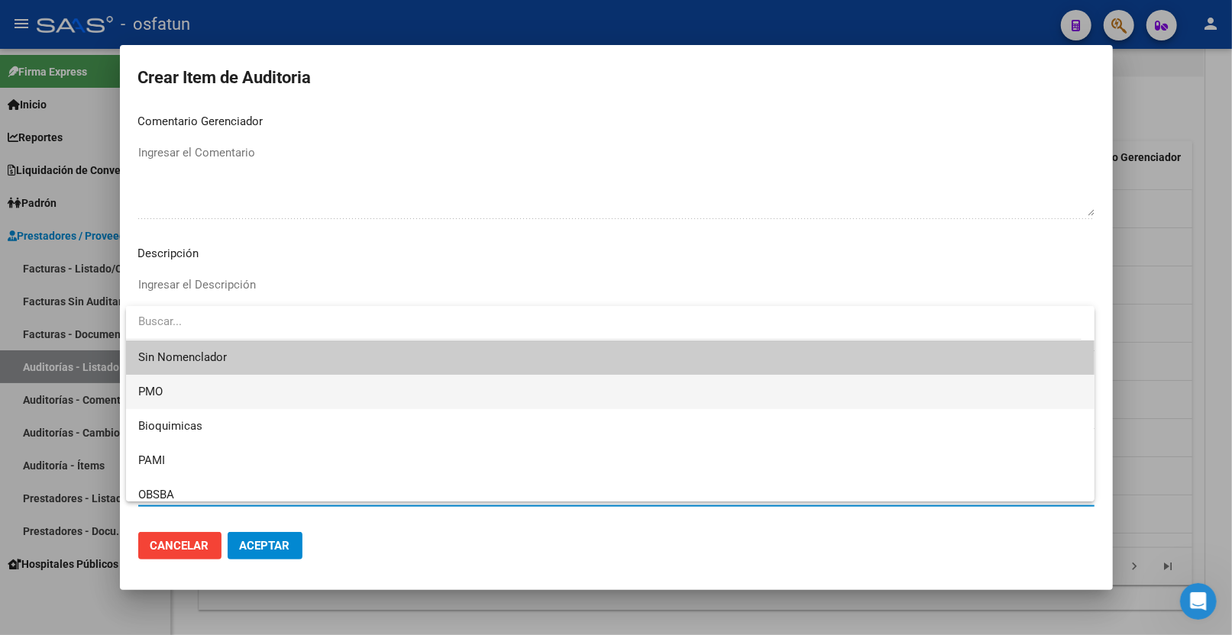
click at [179, 395] on span "PMO" at bounding box center [610, 392] width 944 height 34
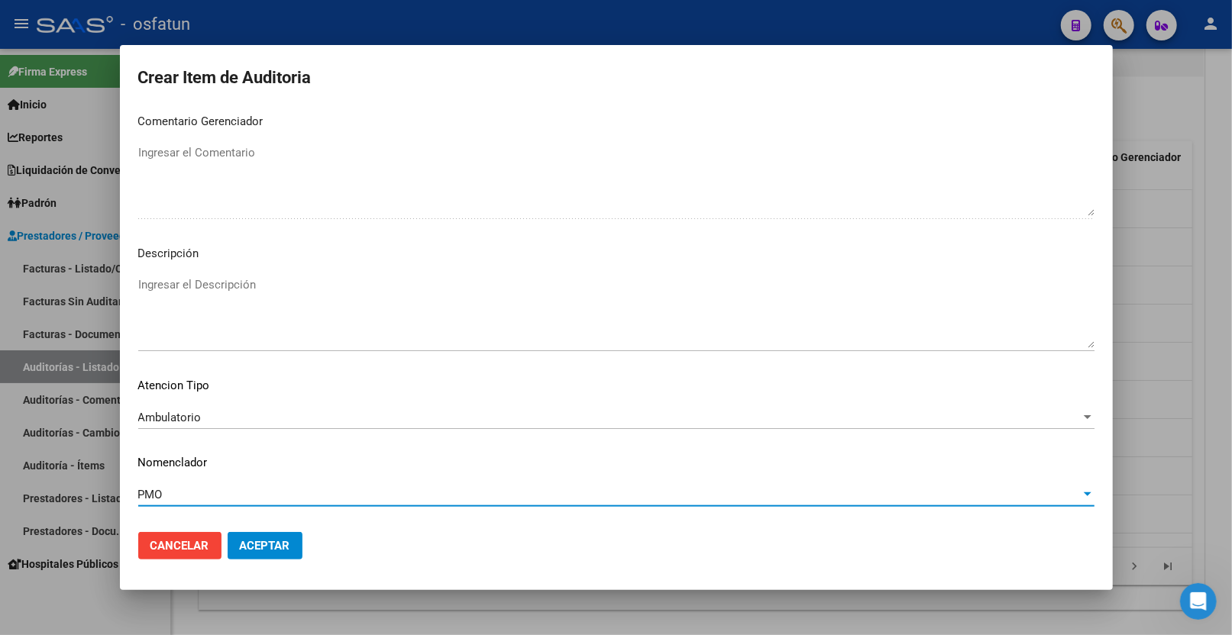
click at [262, 567] on mat-dialog-actions "Cancelar Aceptar" at bounding box center [616, 546] width 956 height 52
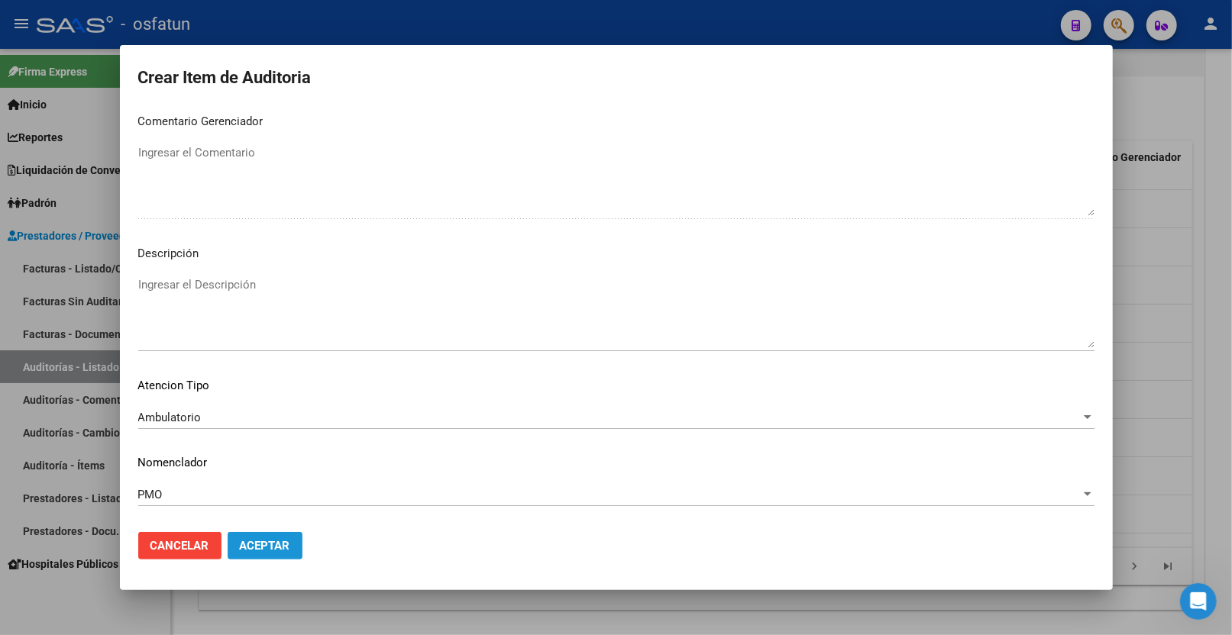
drag, startPoint x: 269, startPoint y: 548, endPoint x: 186, endPoint y: 105, distance: 450.6
click at [271, 548] on span "Aceptar" at bounding box center [265, 546] width 50 height 14
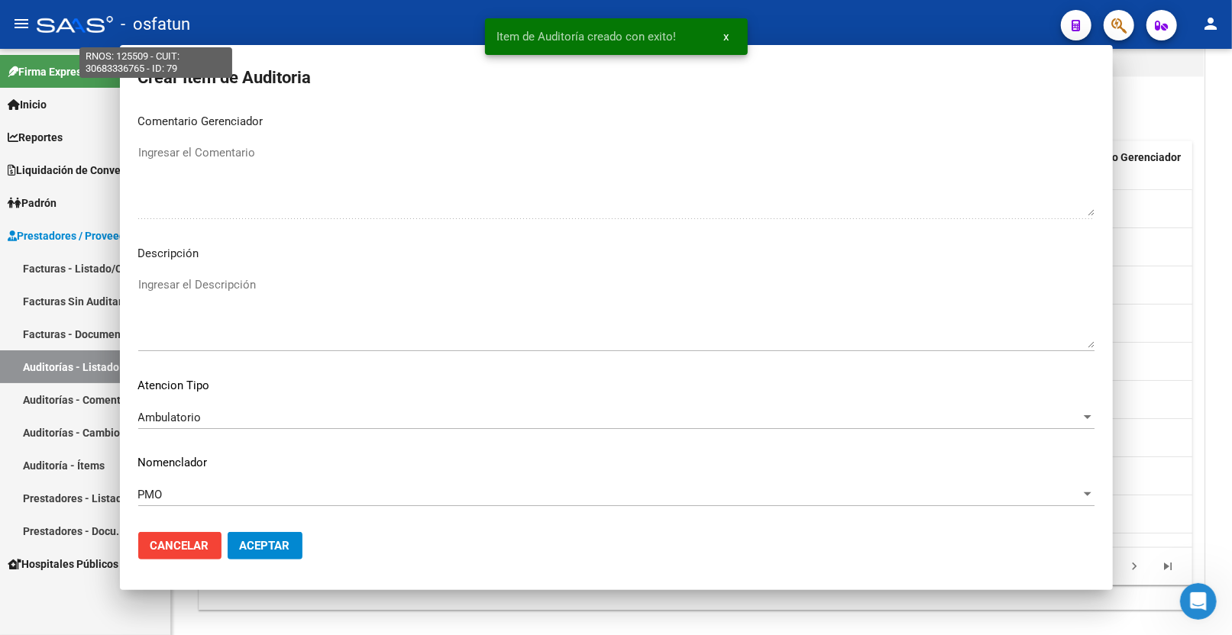
scroll to position [0, 0]
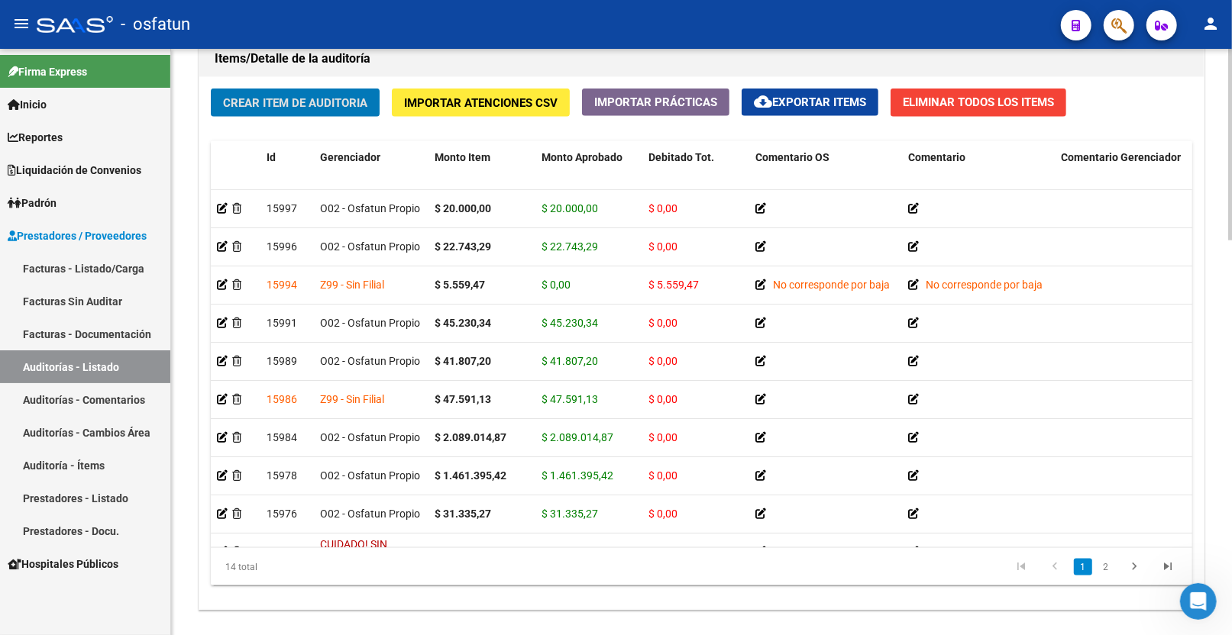
click at [321, 110] on span "Crear Item de Auditoria" at bounding box center [295, 103] width 144 height 14
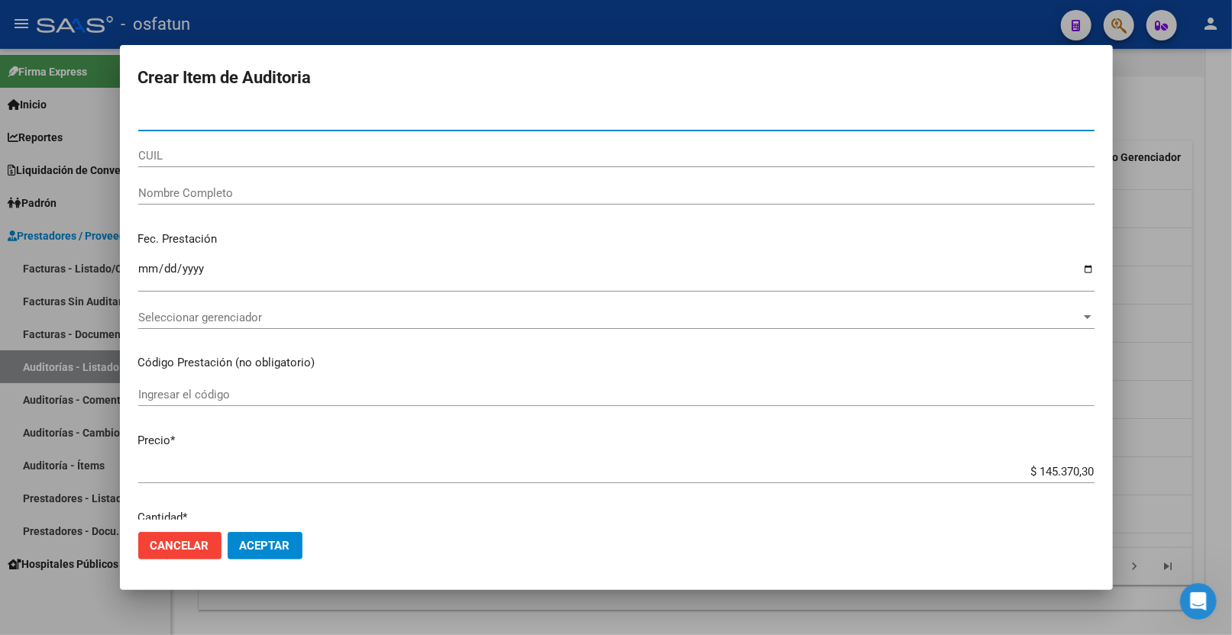
paste input "39797682"
type input "39797682"
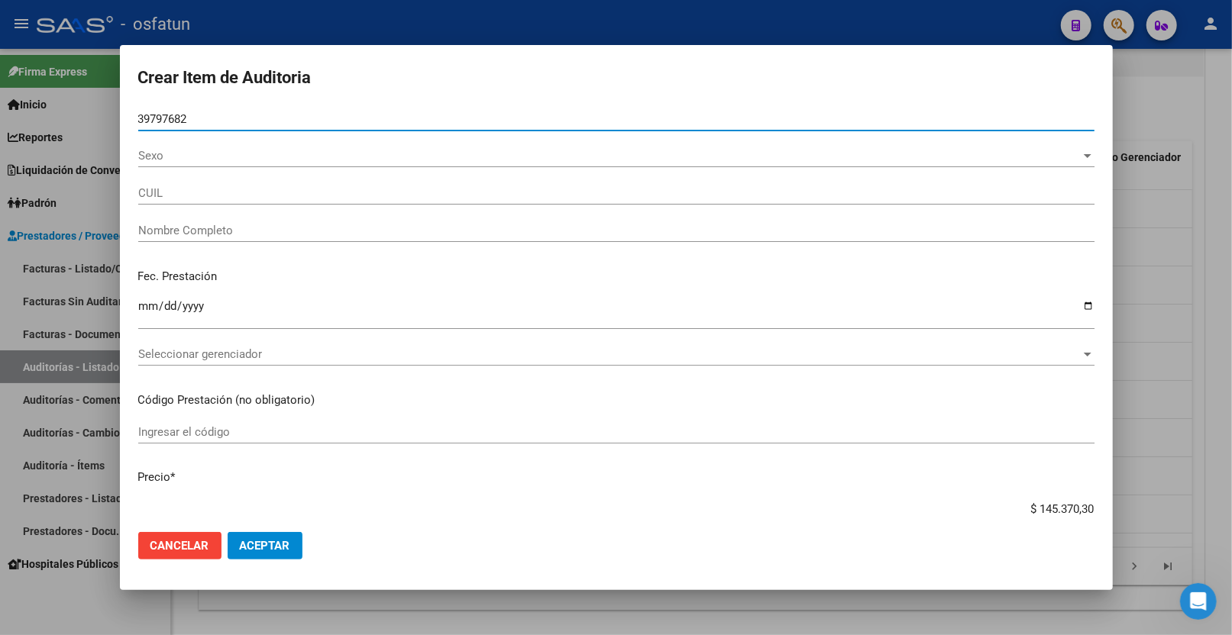
type input "27397976829"
type input "OLIVA MICAELA ANTONIA"
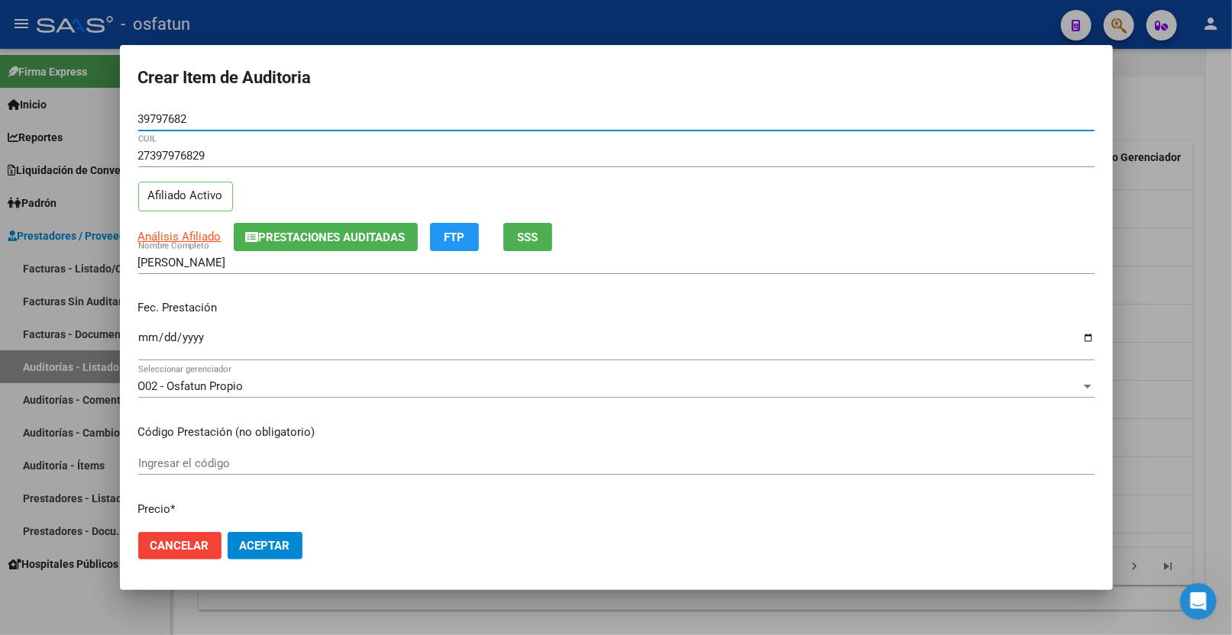
type input "39797682"
click at [139, 336] on input "Ingresar la fecha" at bounding box center [616, 343] width 956 height 24
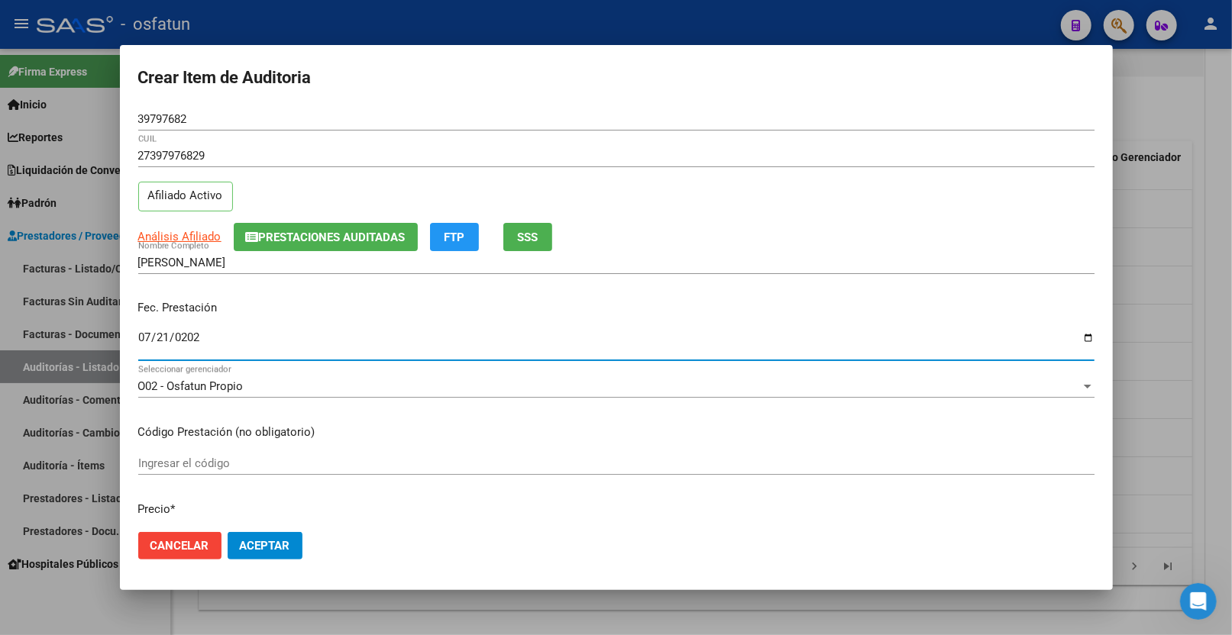
type input "2025-07-21"
click at [192, 447] on mat-dialog-content "39797682 Nro Documento 27397976829 CUIL Afiliado Activo Análisis Afiliado Prest…" at bounding box center [616, 314] width 993 height 413
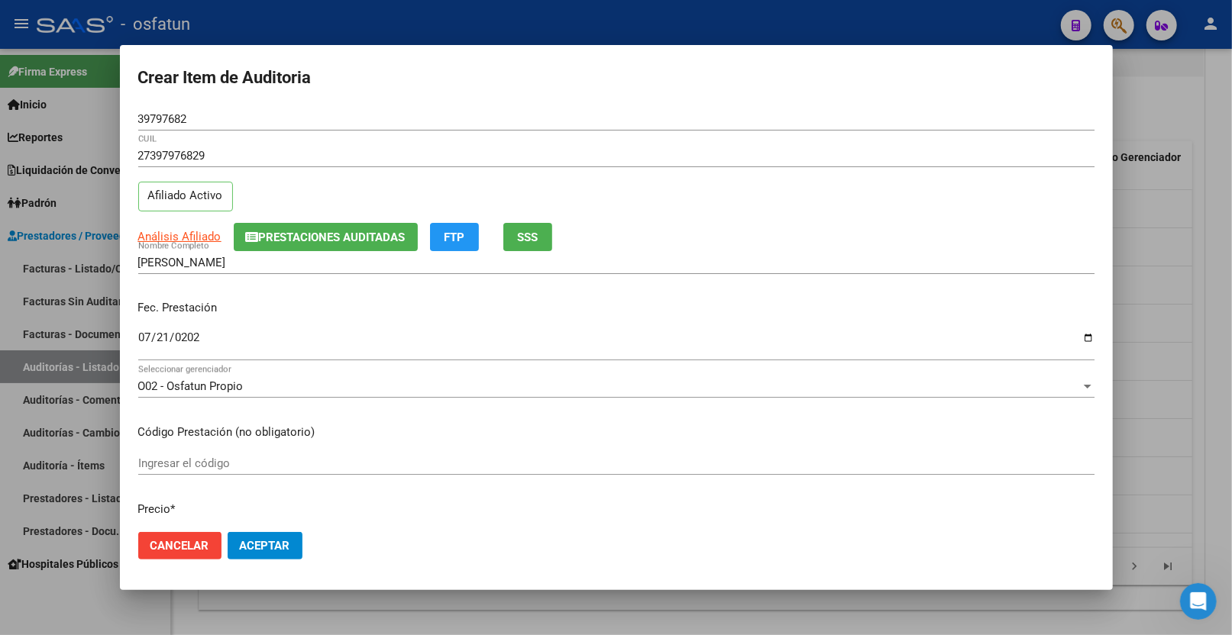
click at [186, 467] on input "Ingresar el código" at bounding box center [616, 464] width 956 height 14
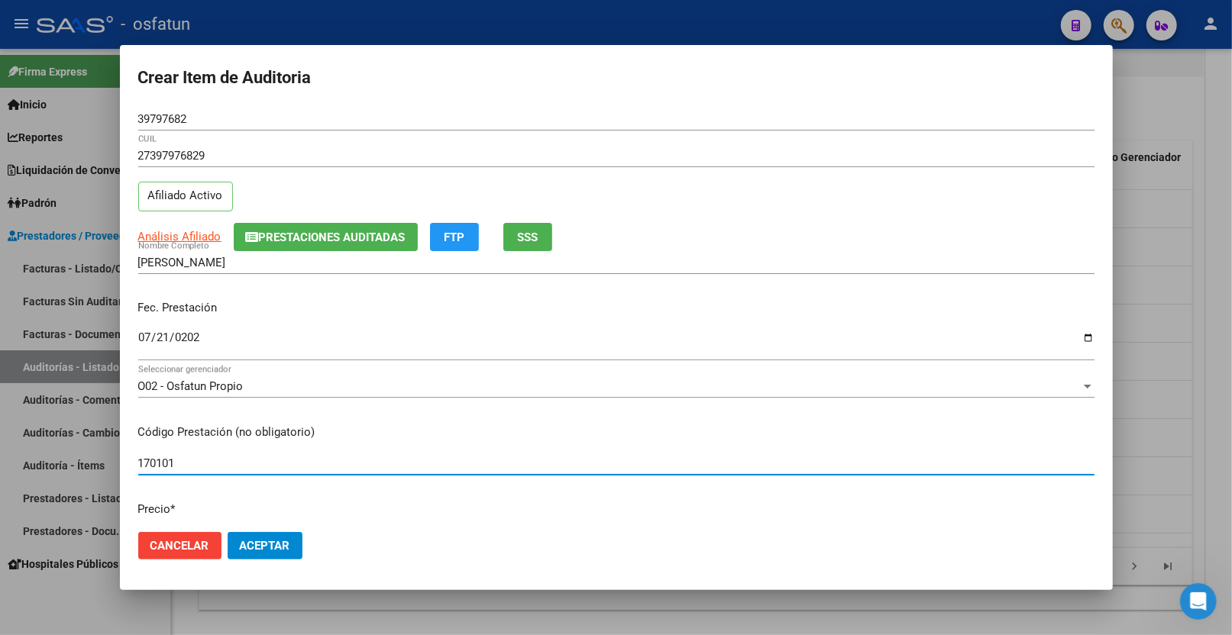
type input "170101"
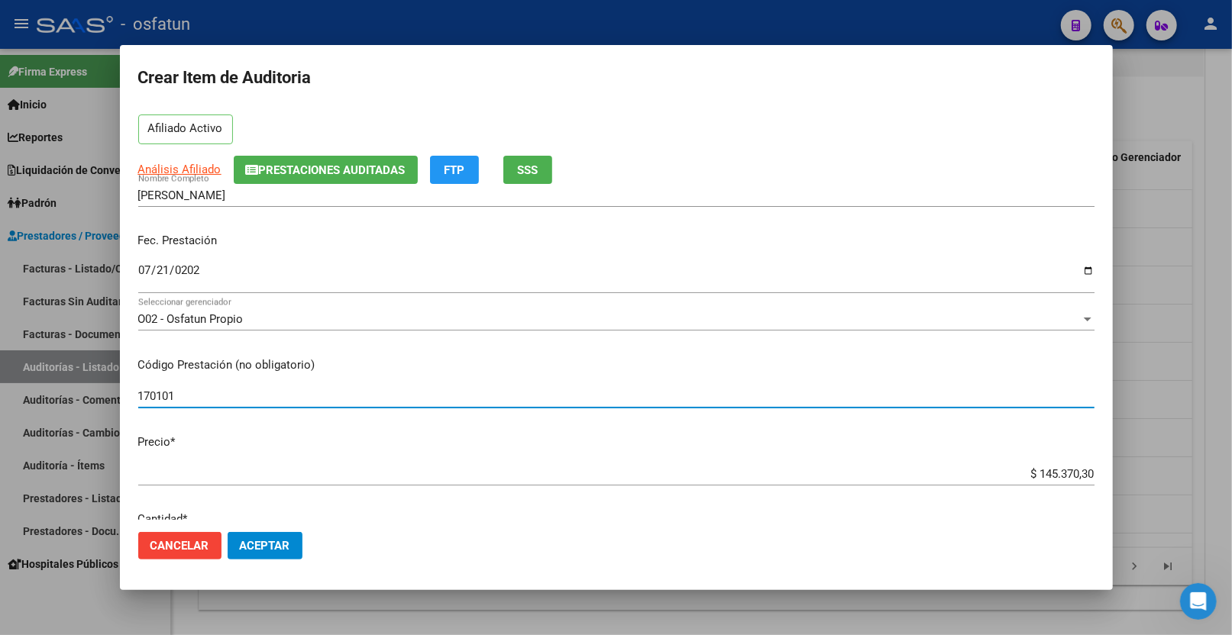
scroll to position [170, 0]
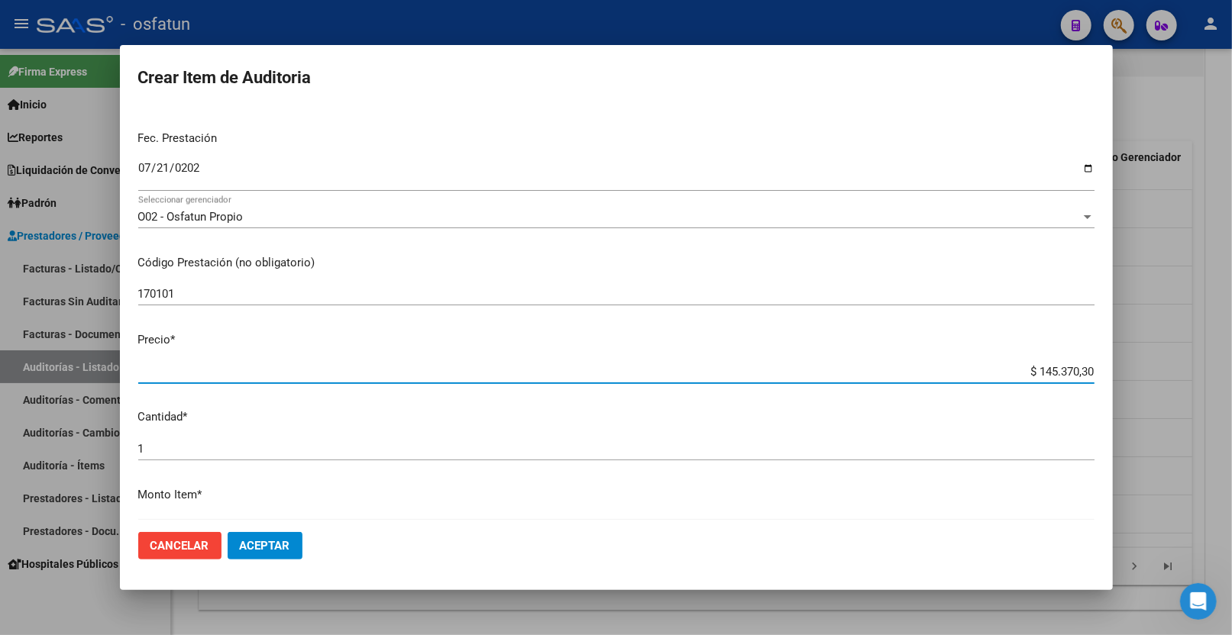
drag, startPoint x: 1027, startPoint y: 370, endPoint x: 1105, endPoint y: 365, distance: 78.8
click at [1105, 365] on mat-dialog-content "39797682 Nro Documento 27397976829 CUIL Afiliado Activo Análisis Afiliado Prest…" at bounding box center [616, 314] width 993 height 413
paste input "0313,95"
type input "$ 10.313,95"
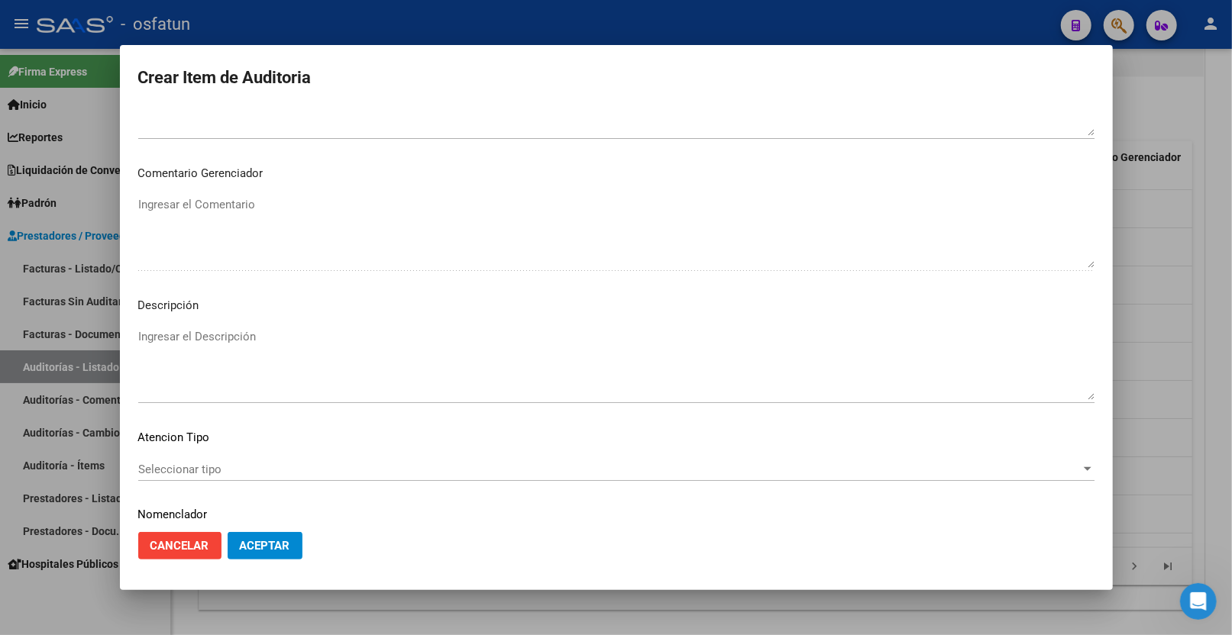
scroll to position [962, 0]
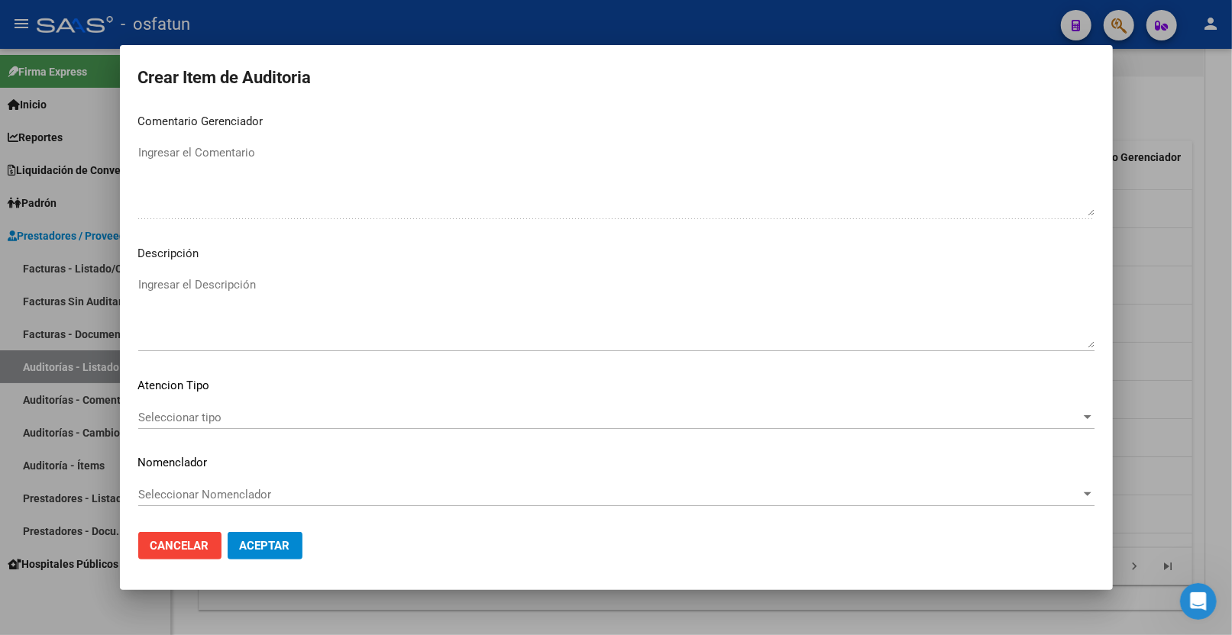
type input "$ 10.313,95"
click at [234, 417] on span "Seleccionar tipo" at bounding box center [609, 418] width 942 height 14
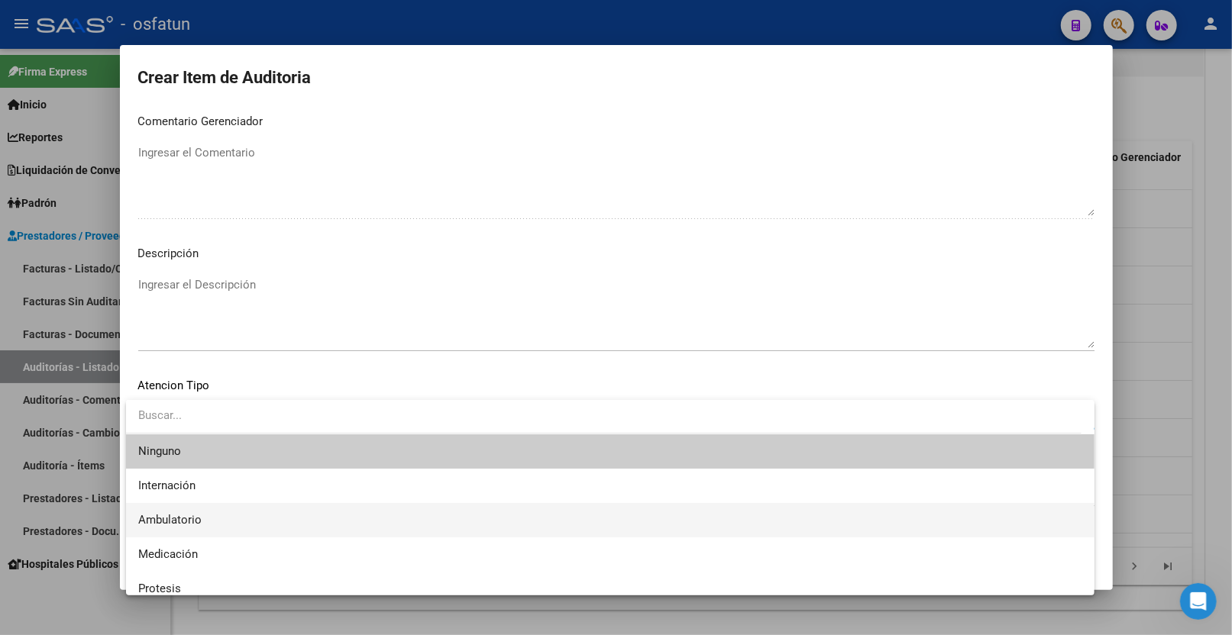
click at [209, 516] on span "Ambulatorio" at bounding box center [610, 520] width 944 height 34
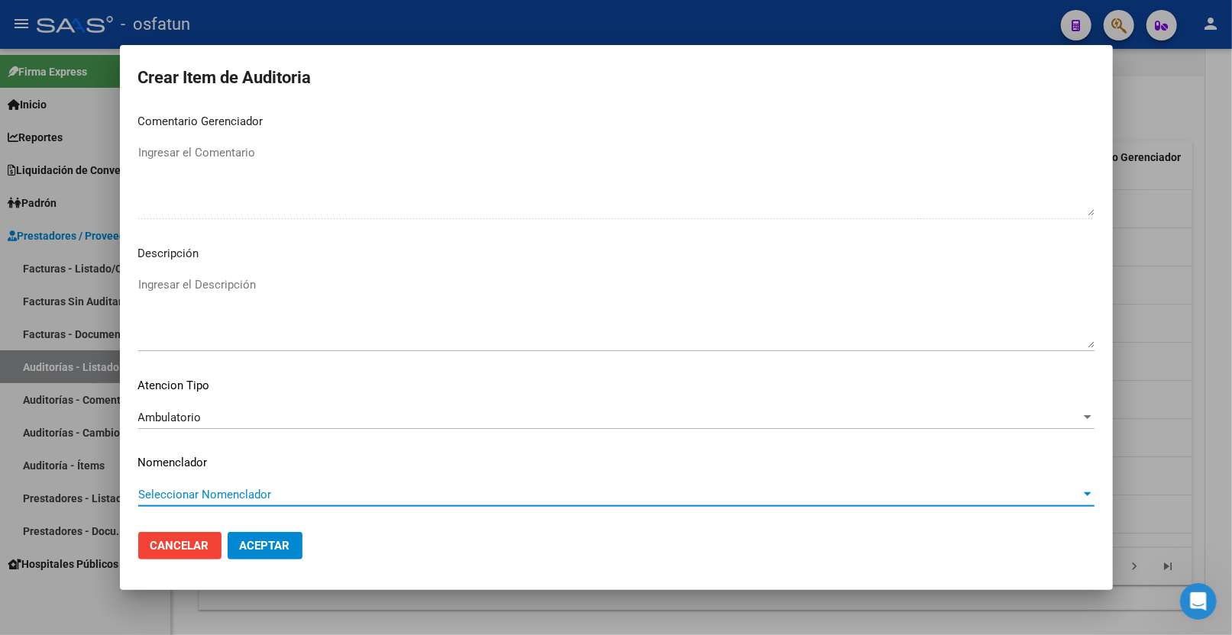
click at [208, 490] on span "Seleccionar Nomenclador" at bounding box center [609, 495] width 942 height 14
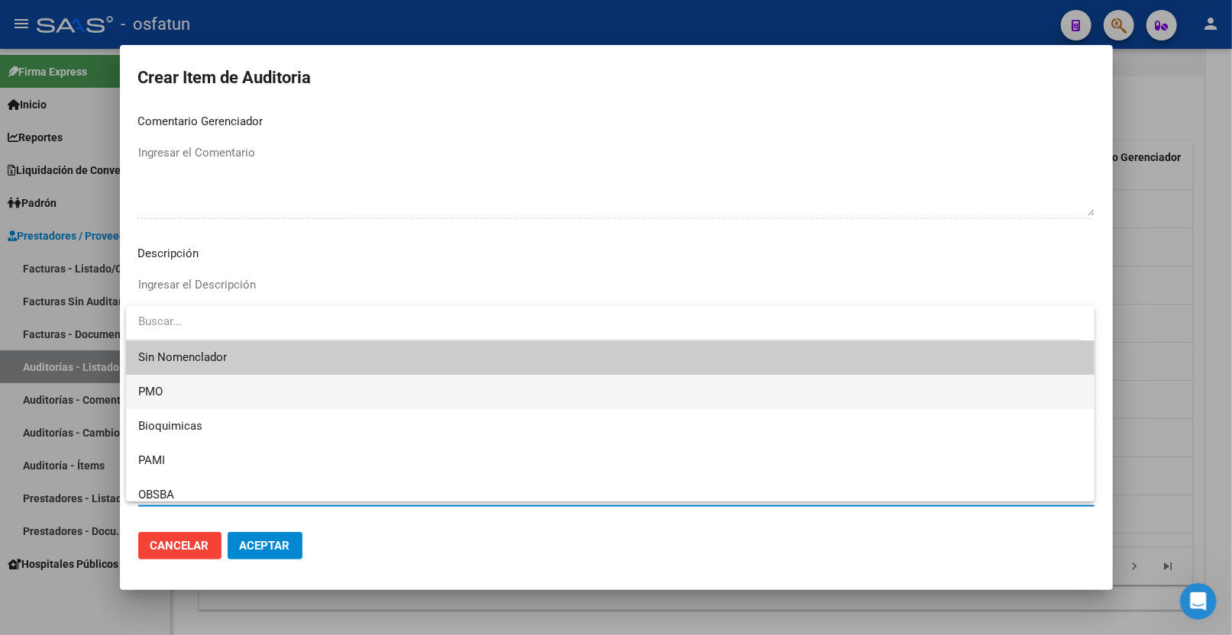
click at [197, 393] on span "PMO" at bounding box center [610, 392] width 944 height 34
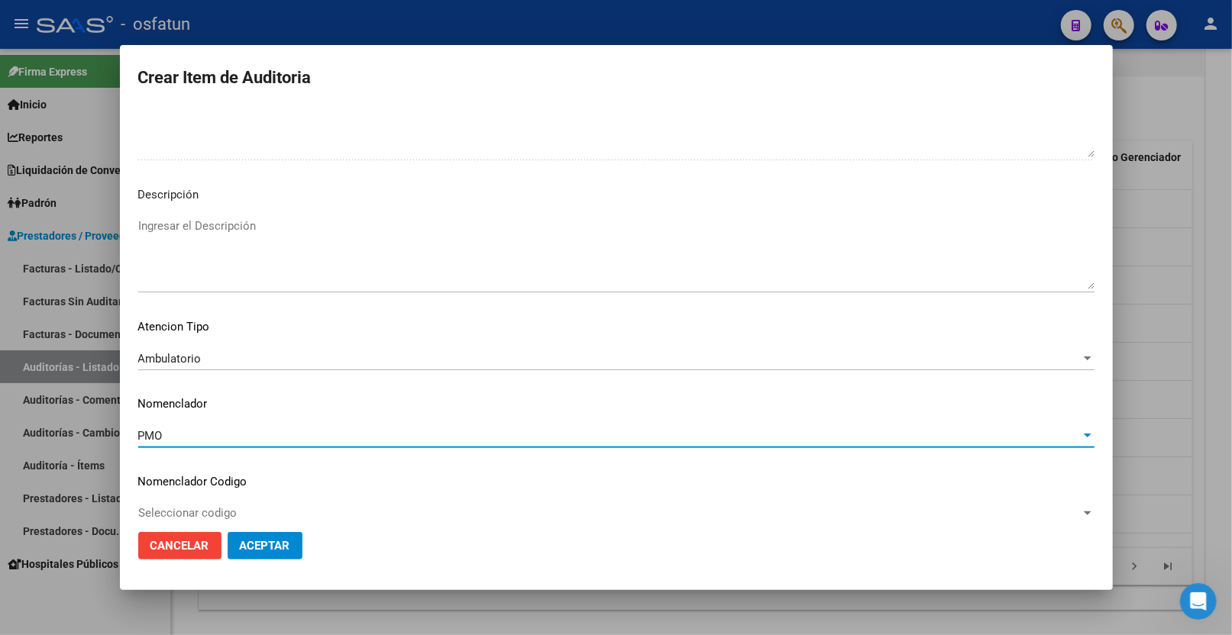
scroll to position [1039, 0]
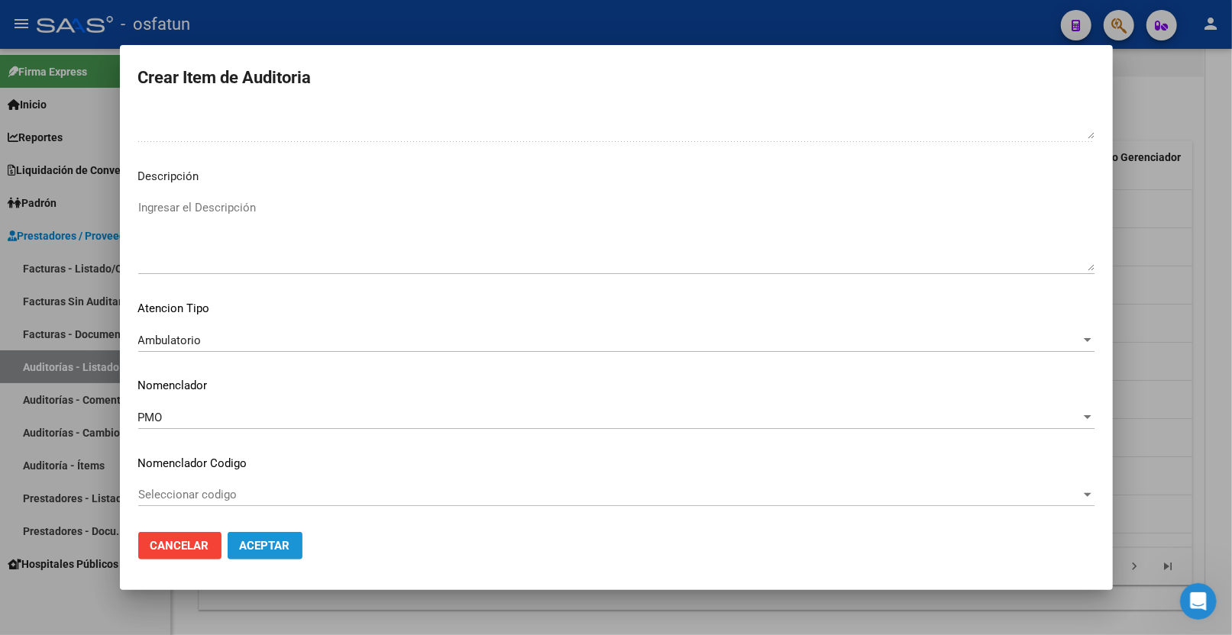
click at [242, 551] on span "Aceptar" at bounding box center [265, 546] width 50 height 14
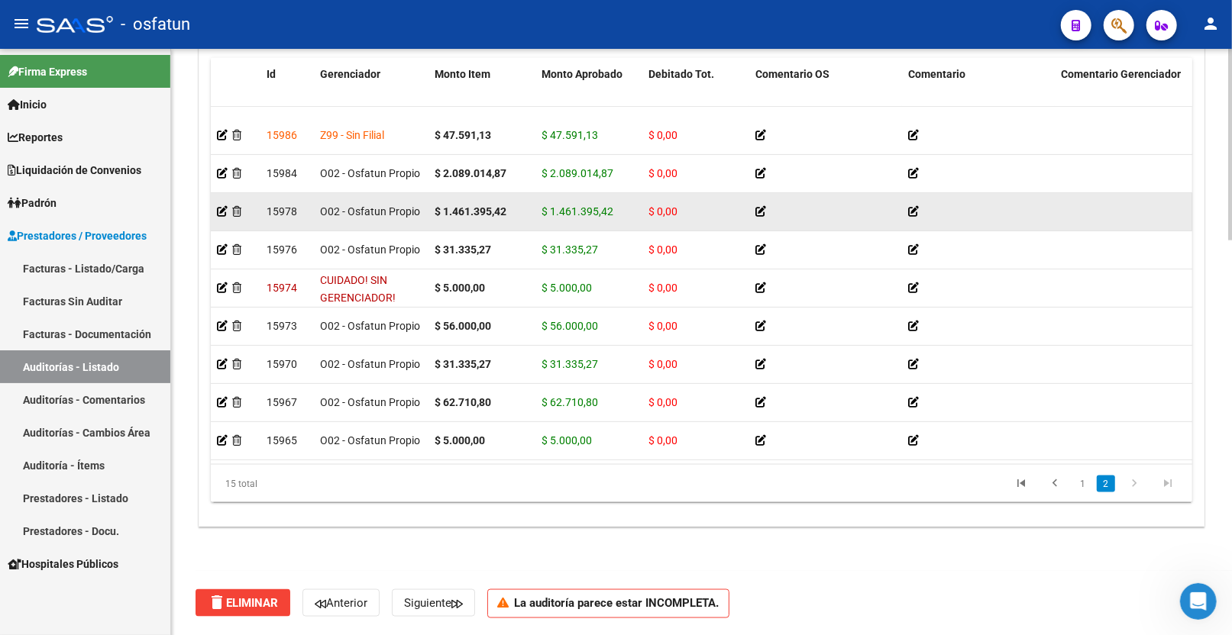
scroll to position [1208, 0]
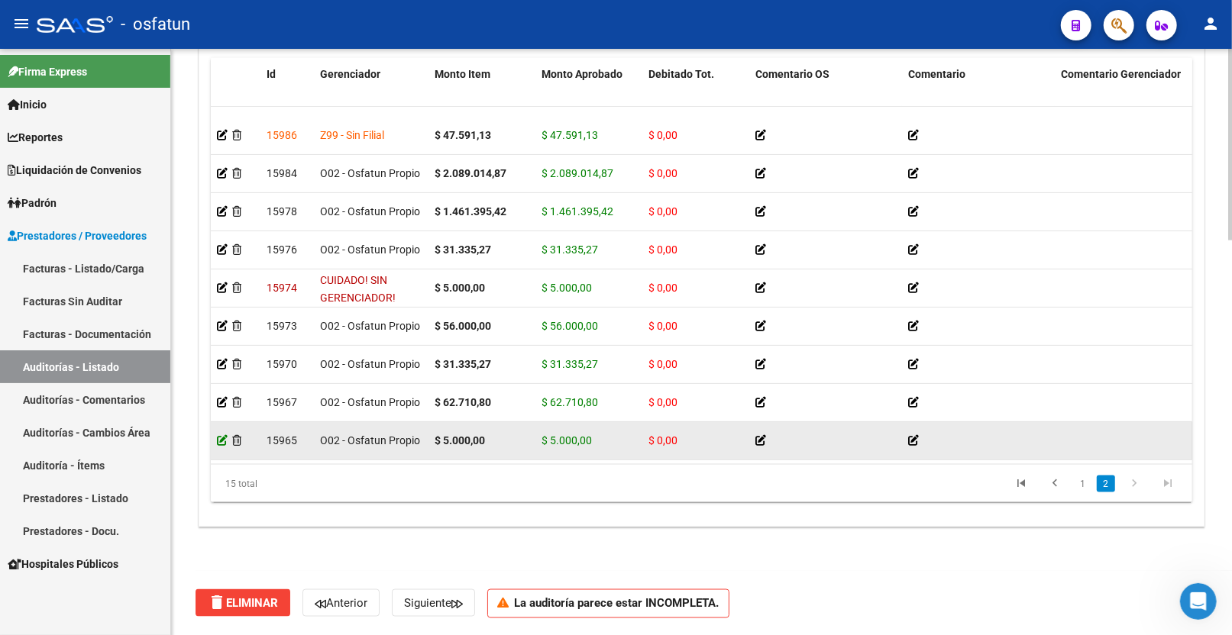
click at [218, 435] on icon at bounding box center [222, 440] width 11 height 11
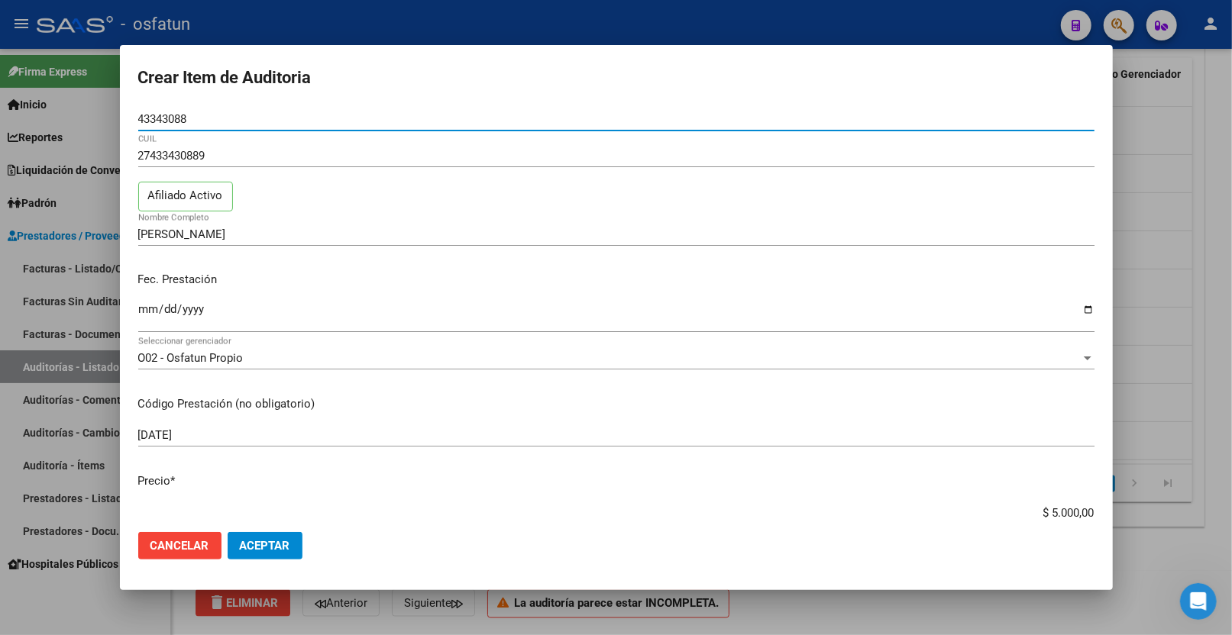
click at [1162, 123] on div at bounding box center [616, 317] width 1232 height 635
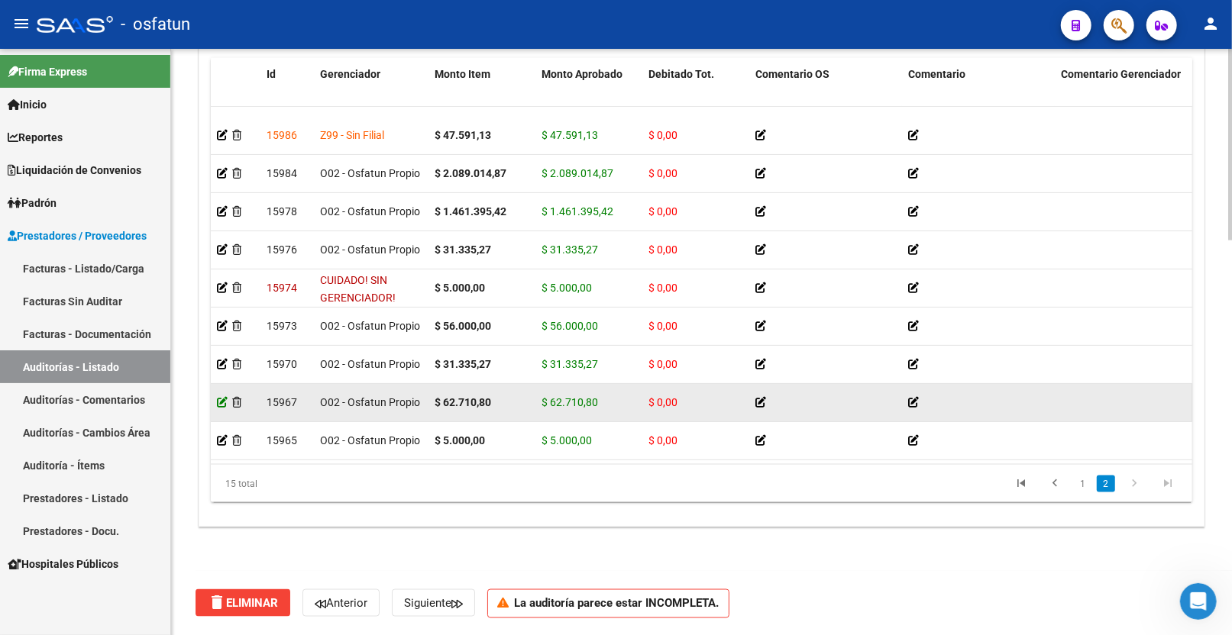
click at [221, 397] on icon at bounding box center [222, 402] width 11 height 11
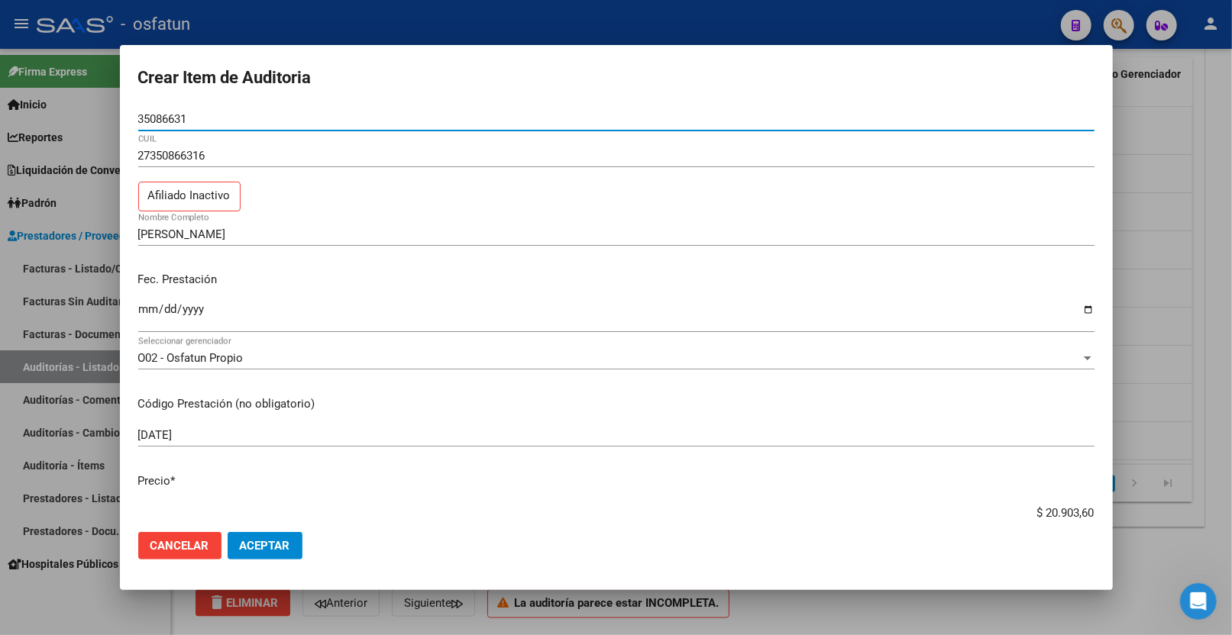
click at [1170, 205] on div at bounding box center [616, 317] width 1232 height 635
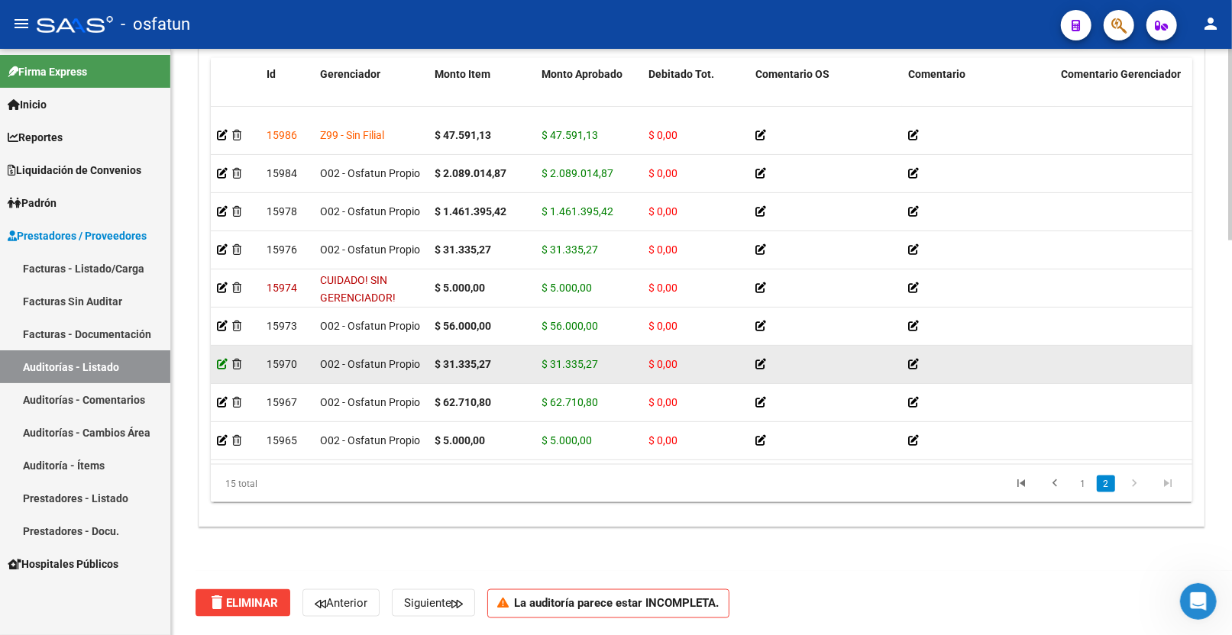
click at [219, 359] on icon at bounding box center [222, 364] width 11 height 11
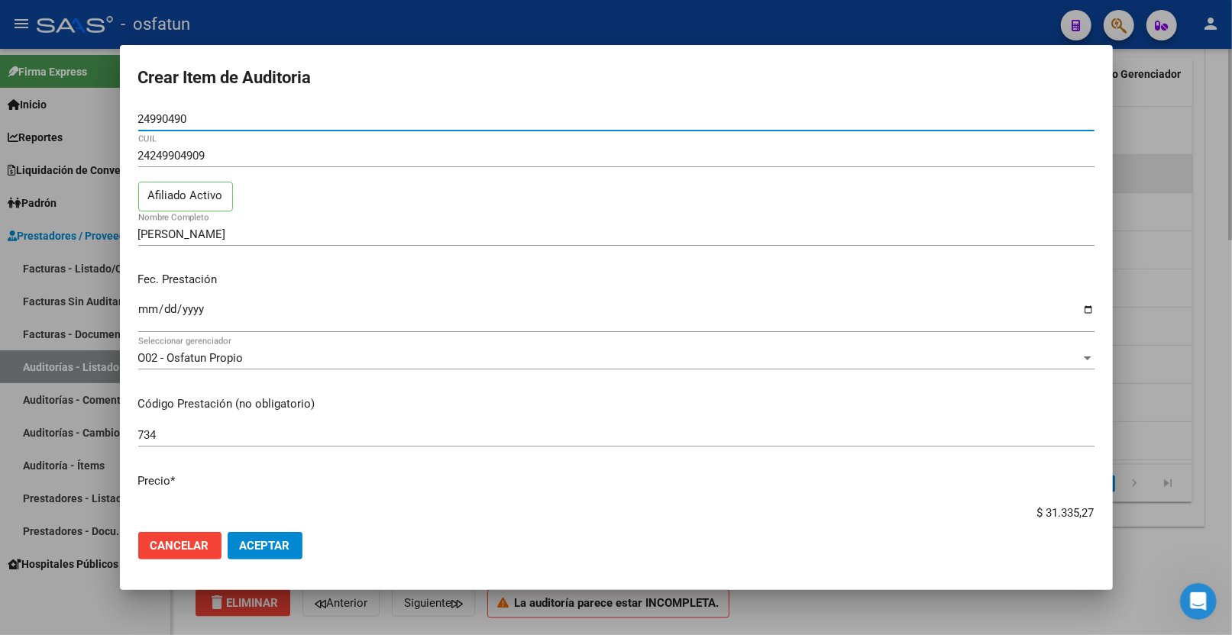
click at [1140, 176] on div at bounding box center [616, 317] width 1232 height 635
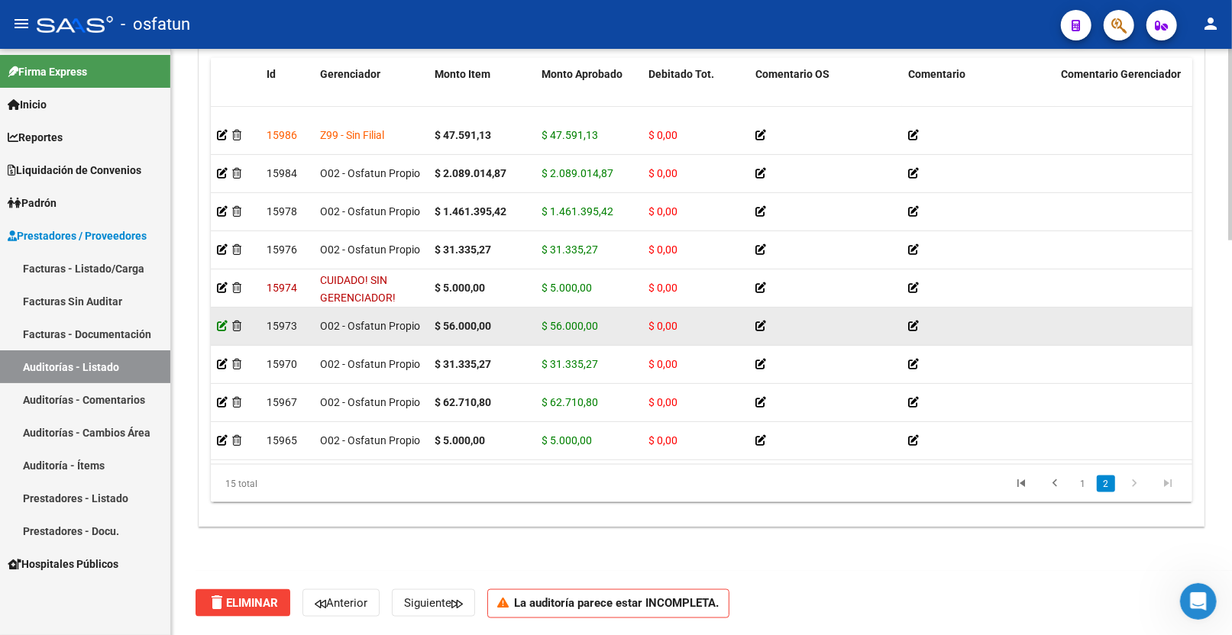
click at [217, 321] on icon at bounding box center [222, 326] width 11 height 11
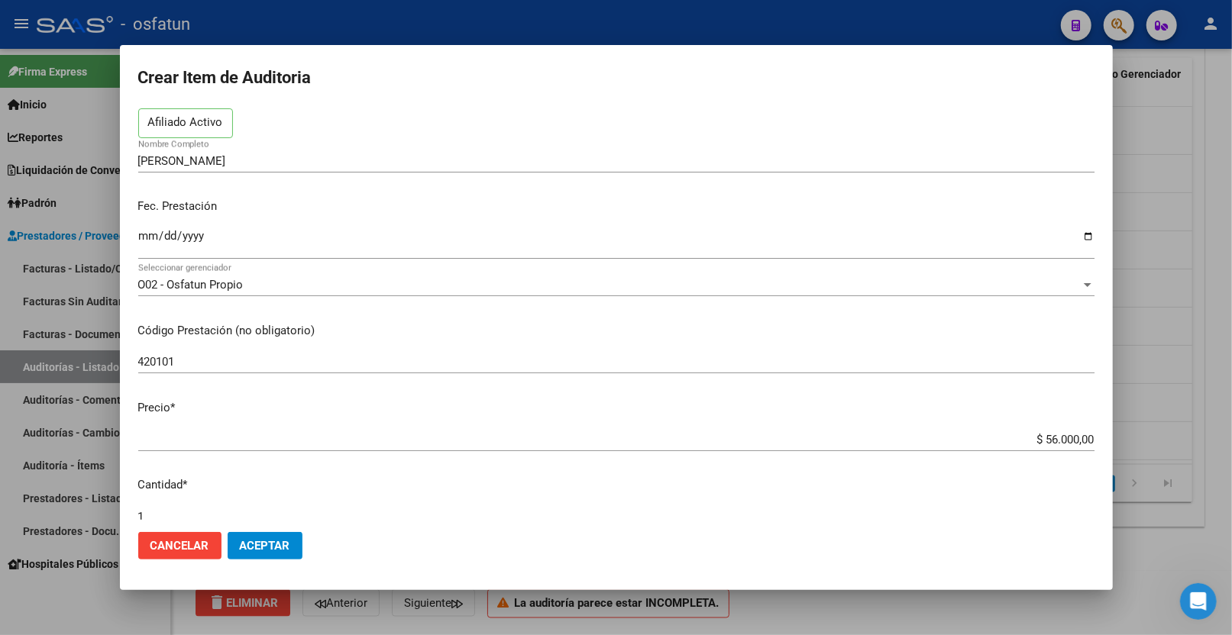
scroll to position [254, 0]
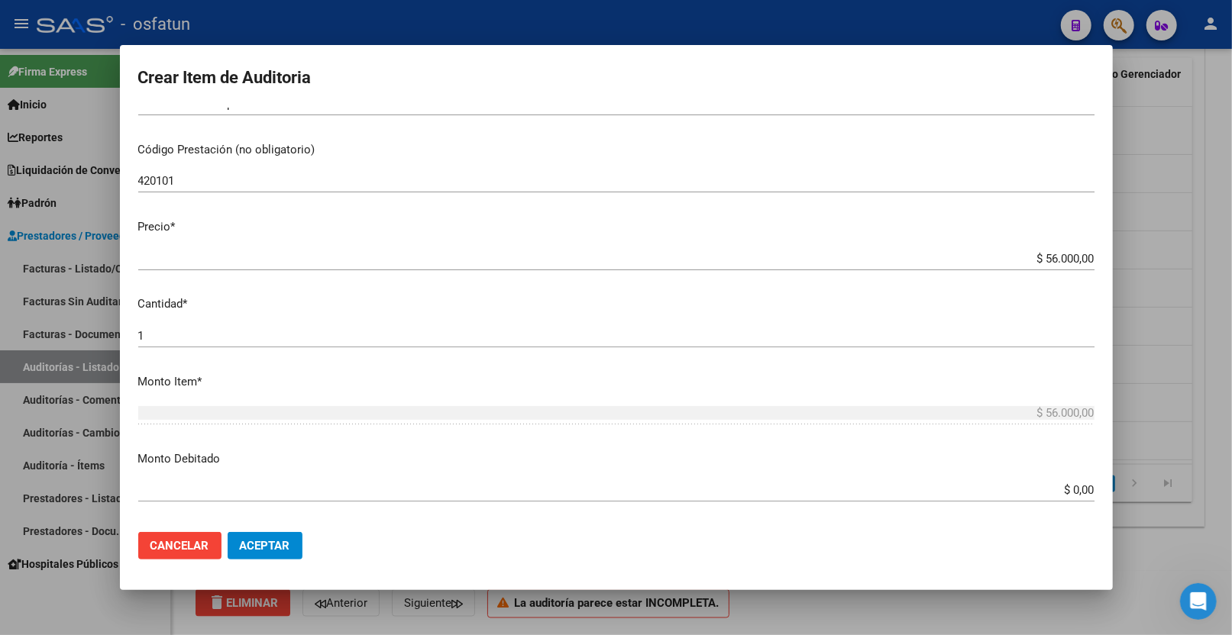
click at [1225, 232] on div at bounding box center [616, 317] width 1232 height 635
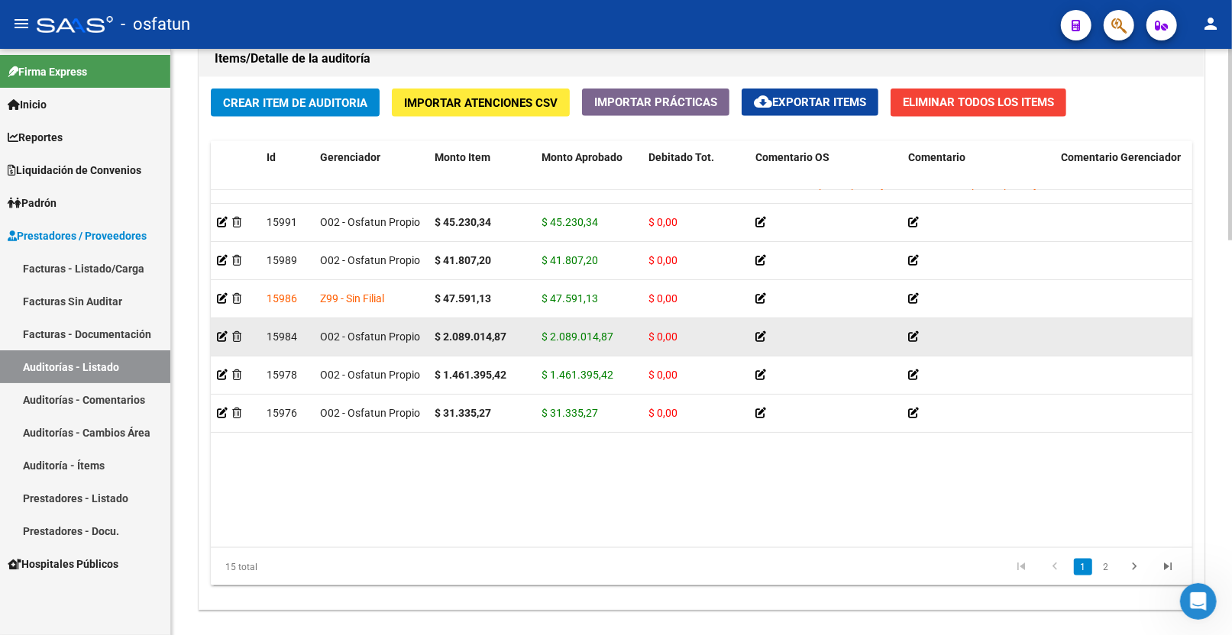
scroll to position [232, 0]
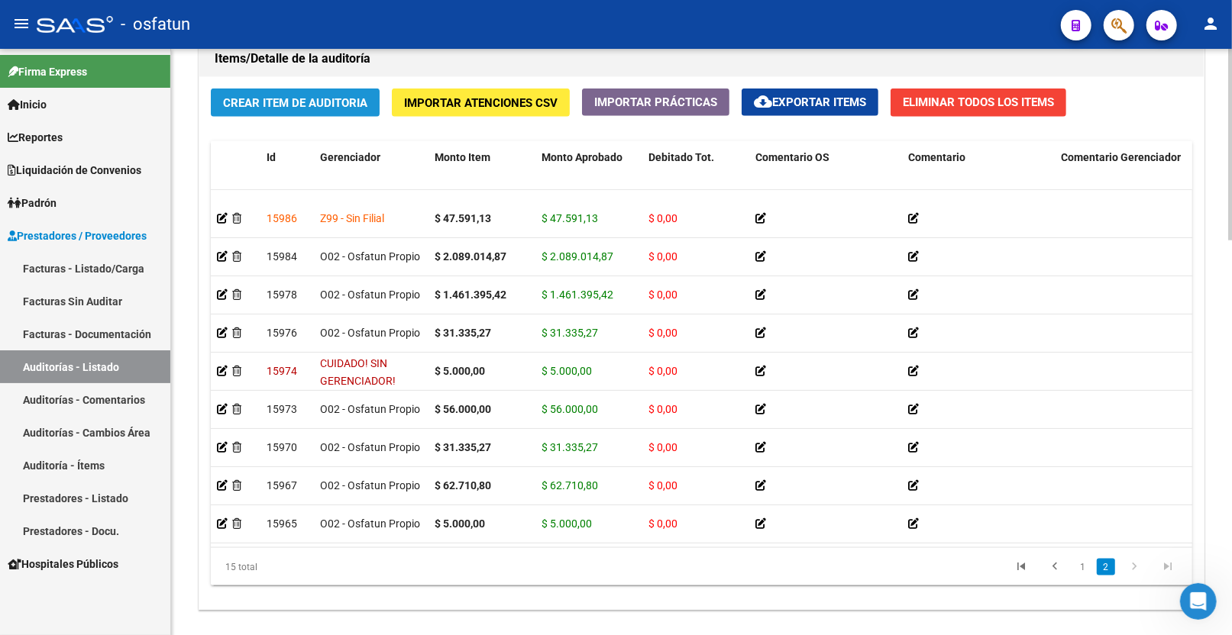
click at [331, 98] on span "Crear Item de Auditoria" at bounding box center [295, 103] width 144 height 14
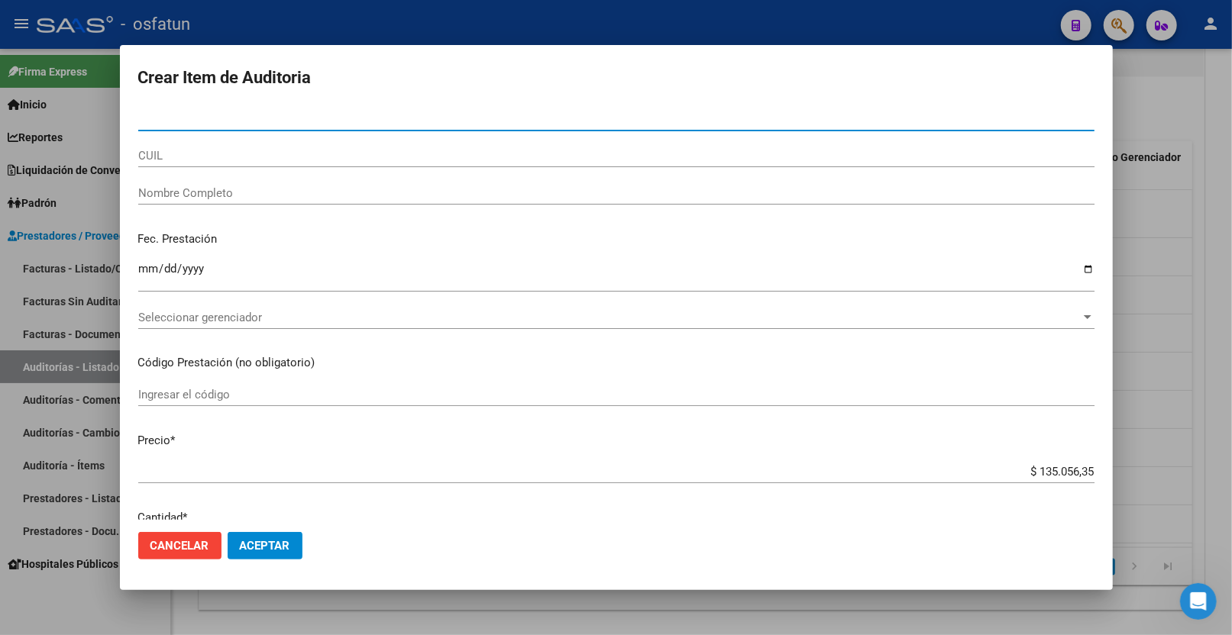
paste input "37504990"
type input "37504990"
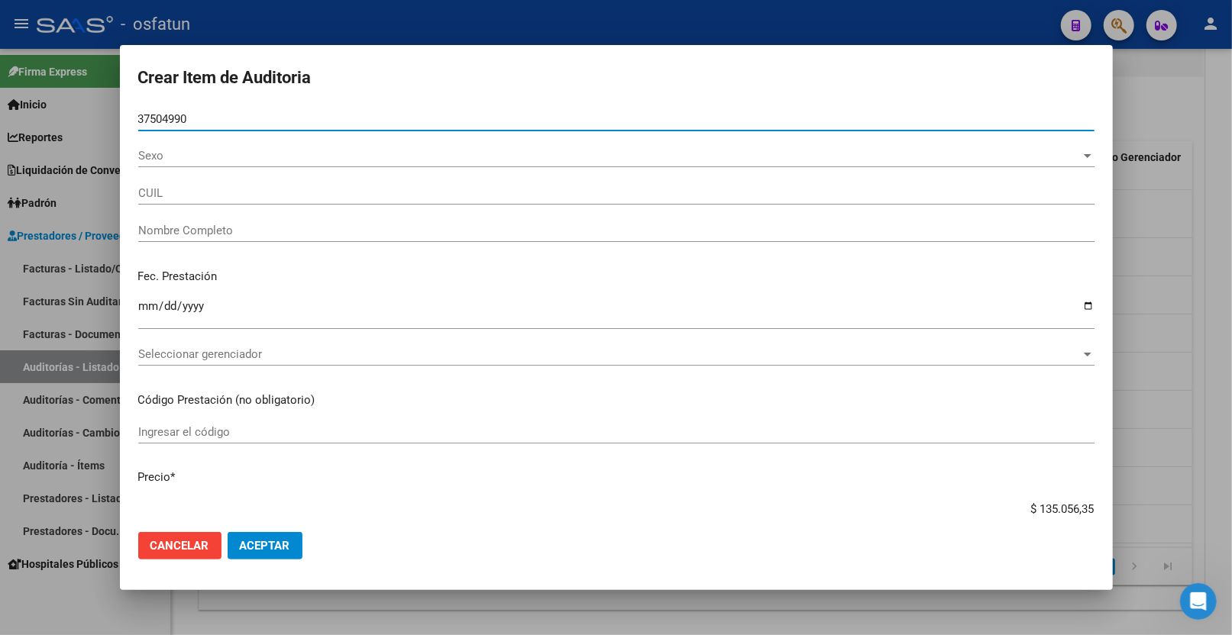
type input "27375049908"
type input "AGUILERA TAMARA ROCIO"
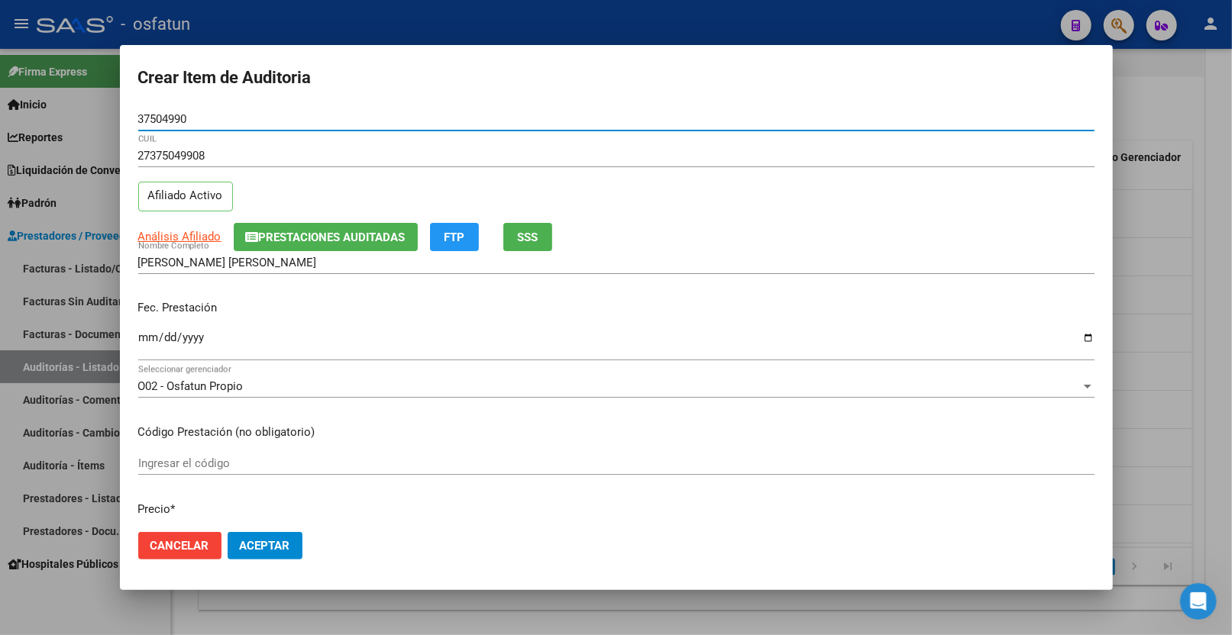
type input "37504990"
click at [143, 333] on input "Ingresar la fecha" at bounding box center [616, 343] width 956 height 24
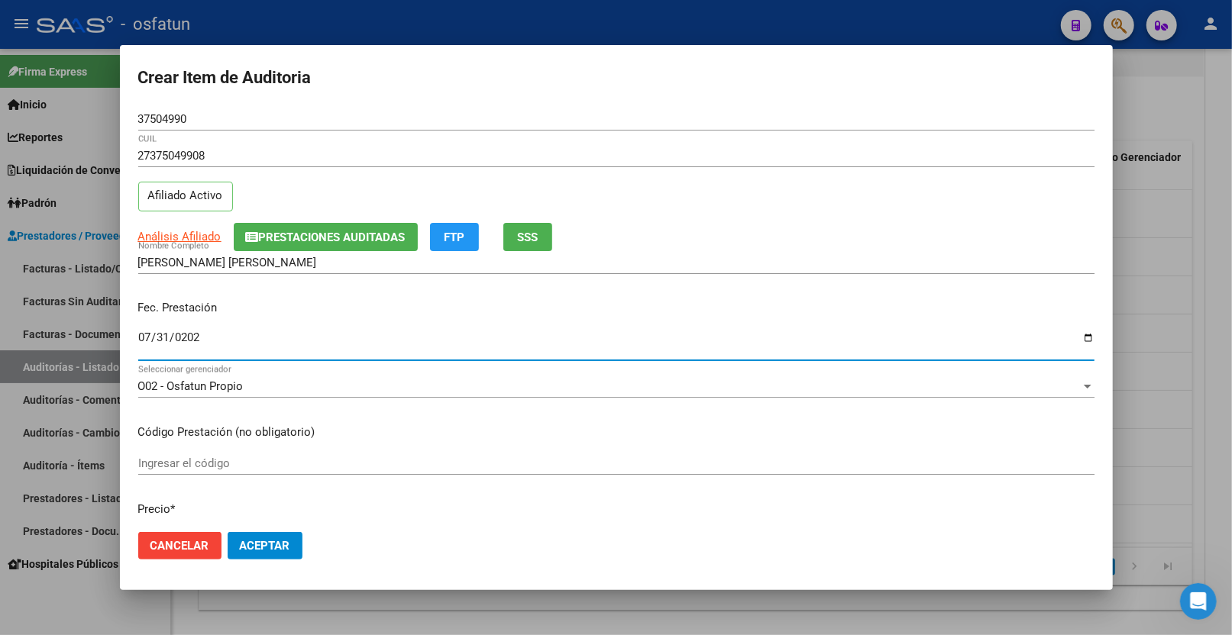
type input "2025-07-31"
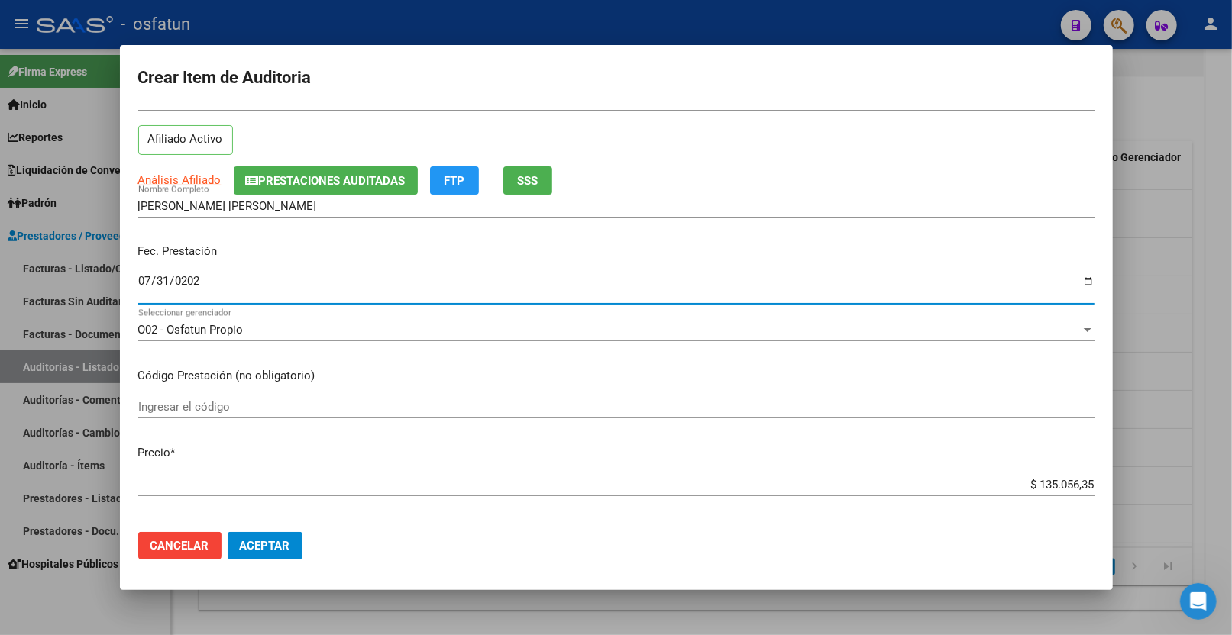
scroll to position [85, 0]
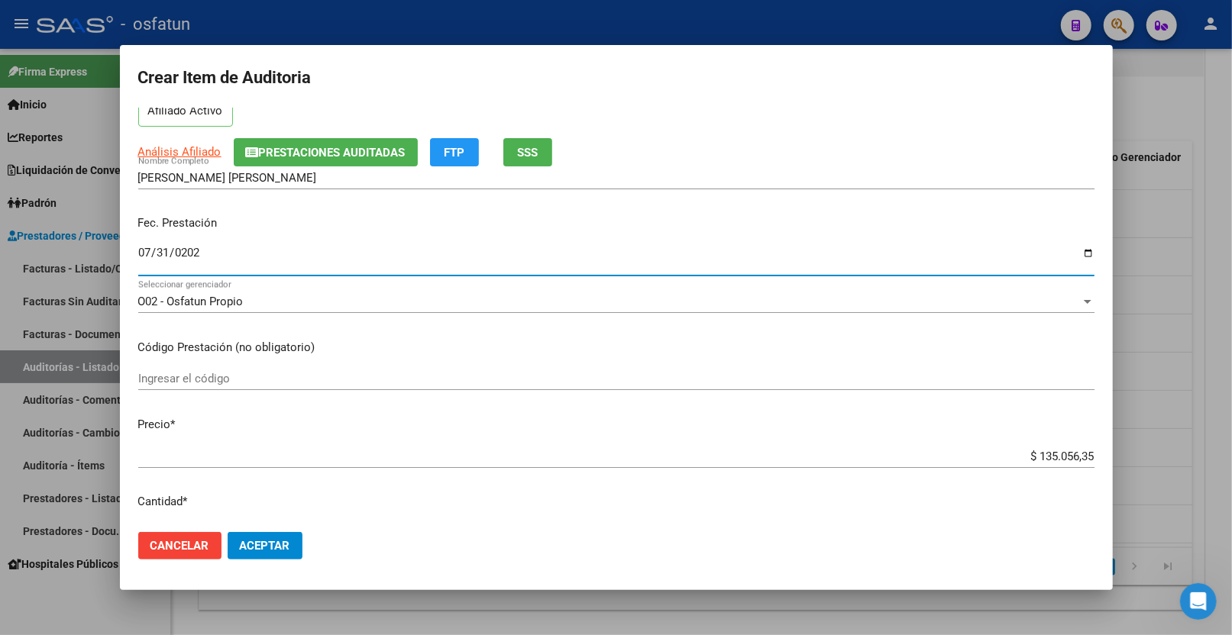
click at [256, 386] on input "Ingresar el código" at bounding box center [616, 379] width 956 height 14
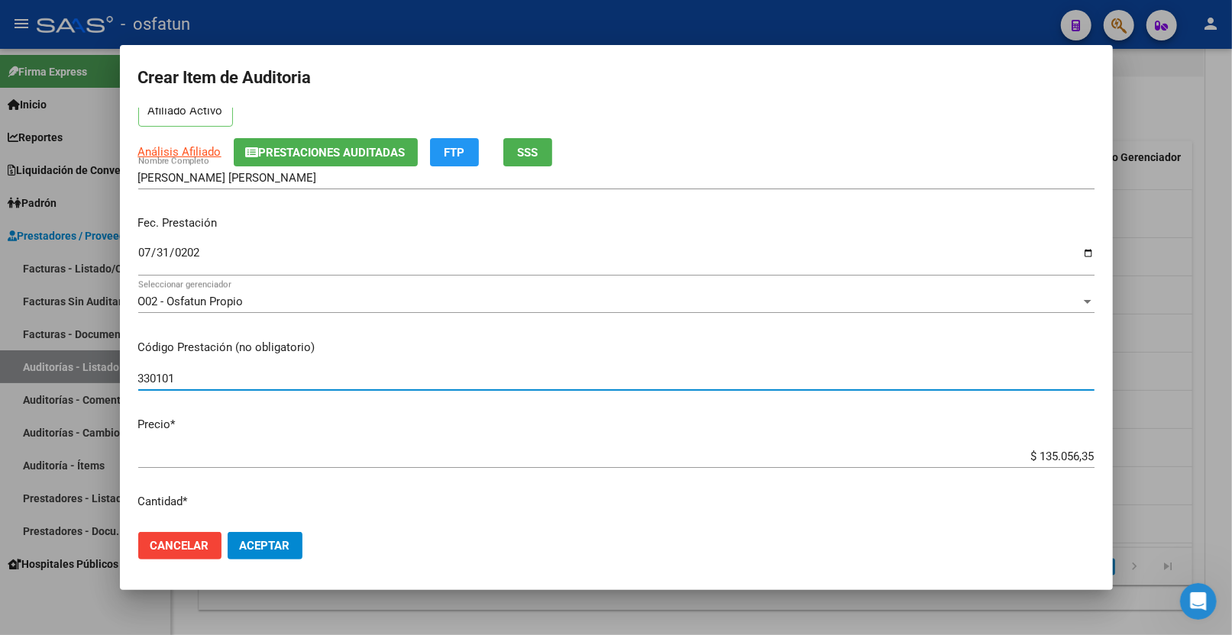
type input "330101"
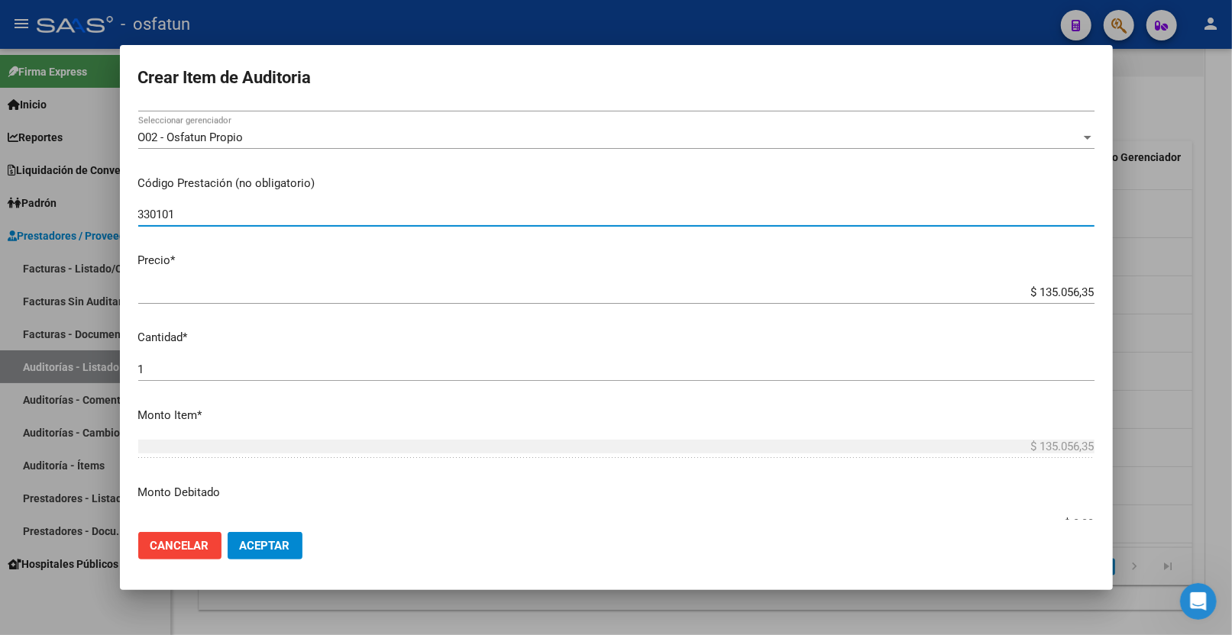
scroll to position [254, 0]
drag, startPoint x: 1022, startPoint y: 285, endPoint x: 1245, endPoint y: 280, distance: 223.1
click at [1231, 280] on html "menu - osfatun person Firma Express Inicio Calendario SSS Instructivos Contacto…" at bounding box center [616, 317] width 1232 height 635
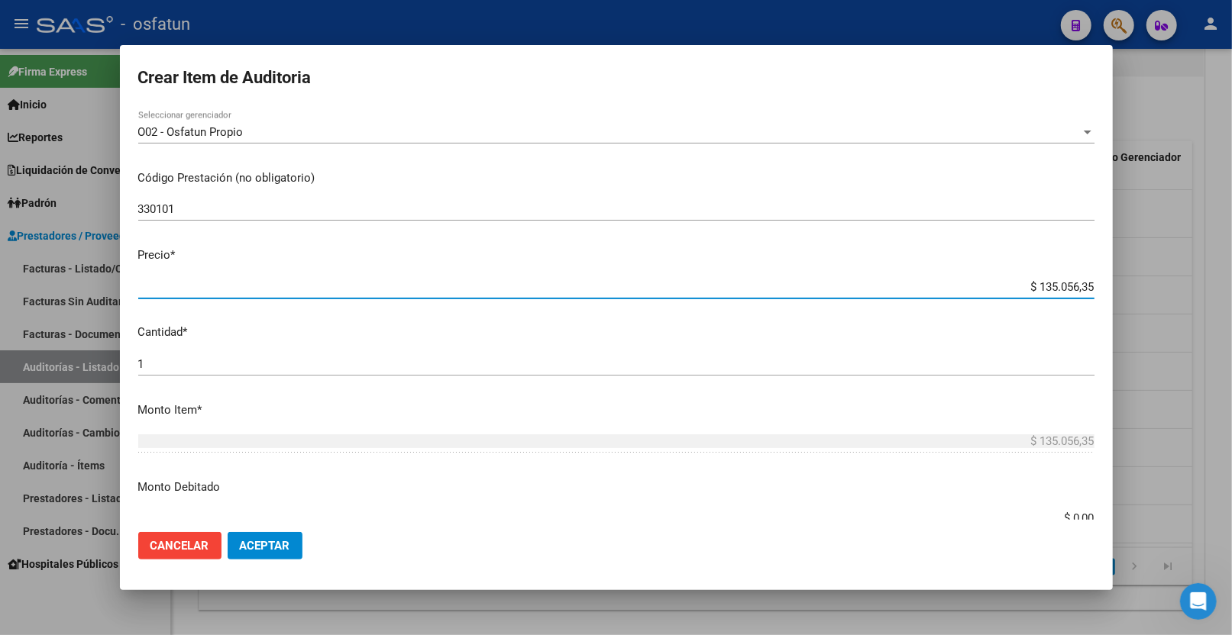
type input "$ 0,01"
type input "$ 0,12"
type input "$ 1,20"
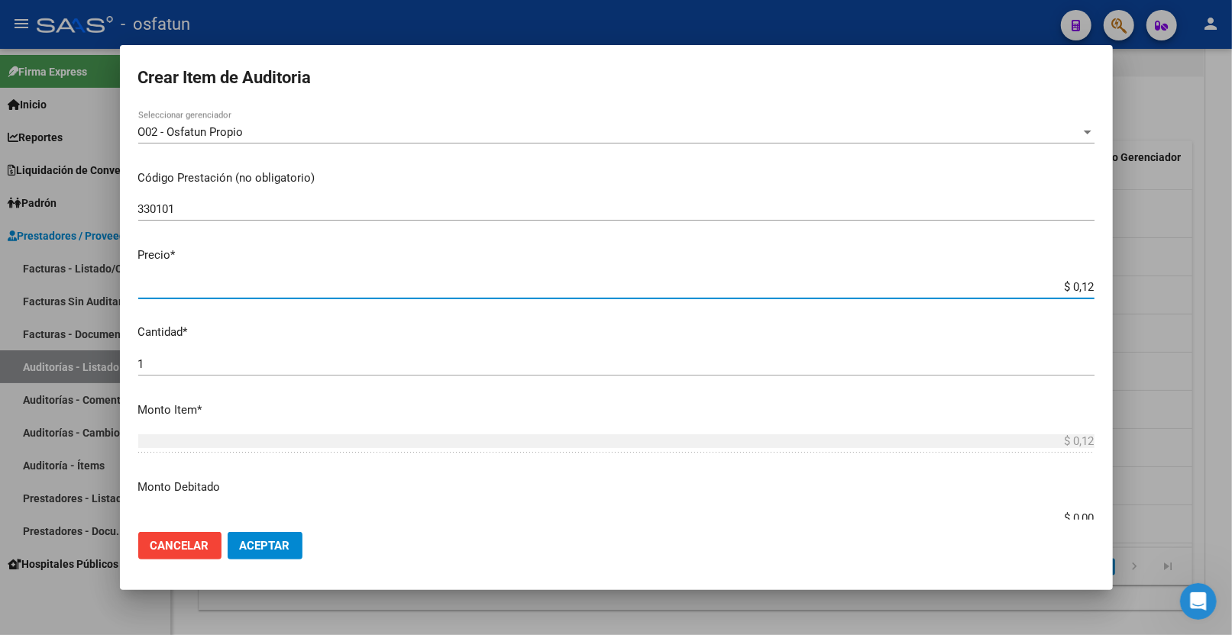
type input "$ 1,20"
type input "$ 12,00"
type input "$ 120,00"
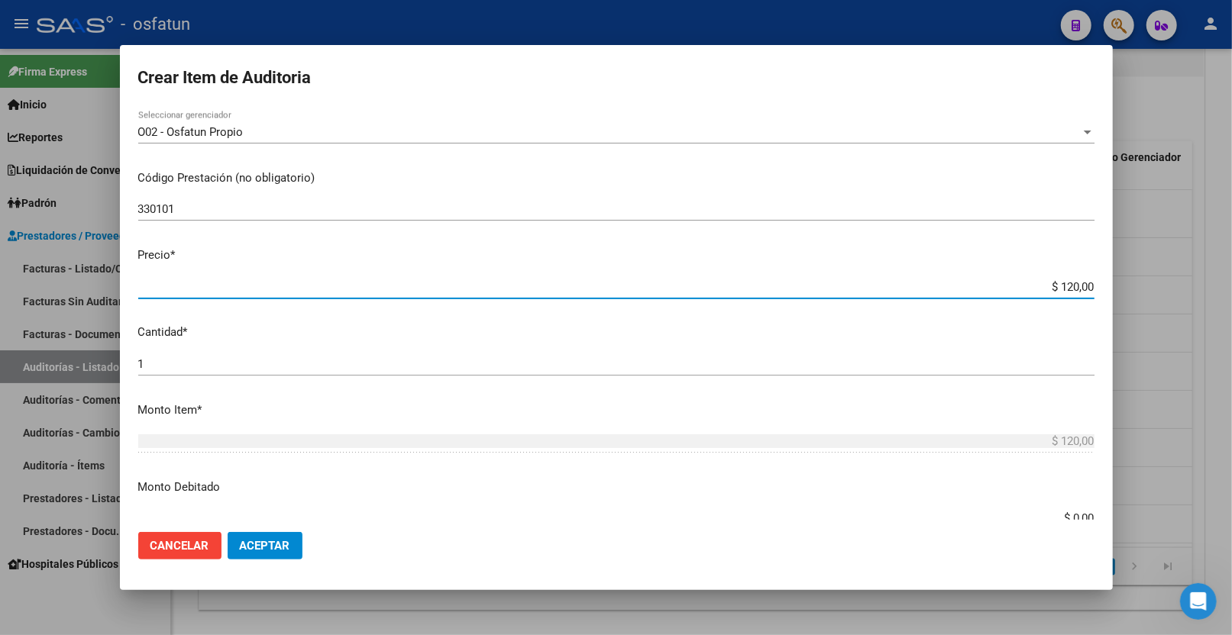
type input "$ 1.200,00"
type input "$ 12.000,00"
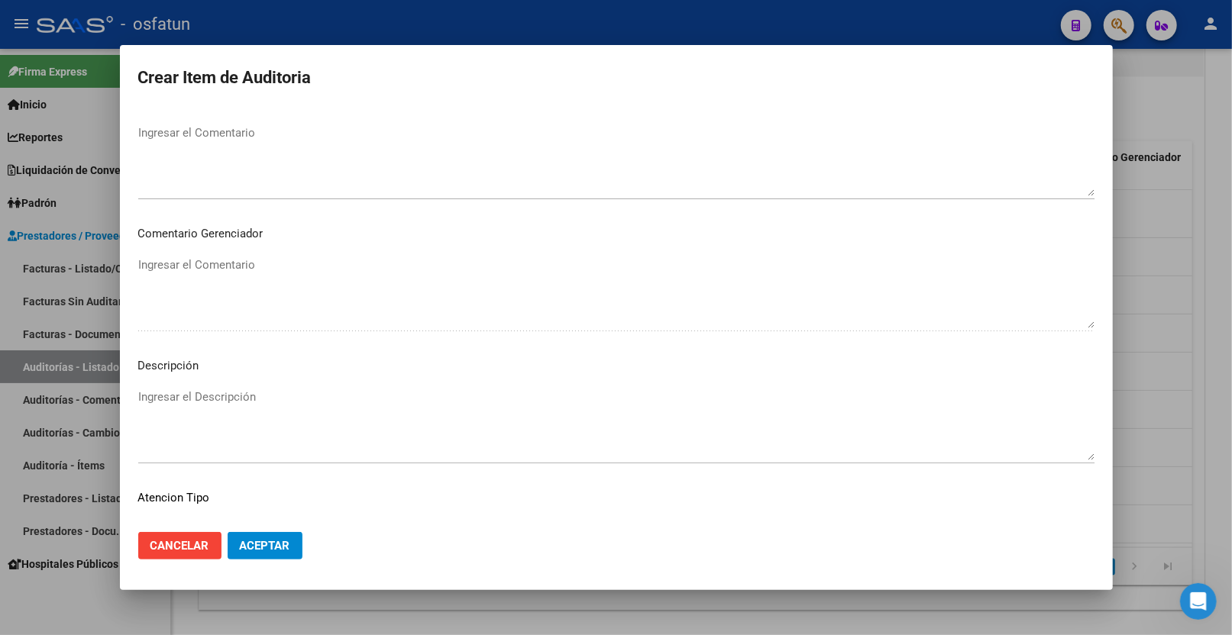
scroll to position [962, 0]
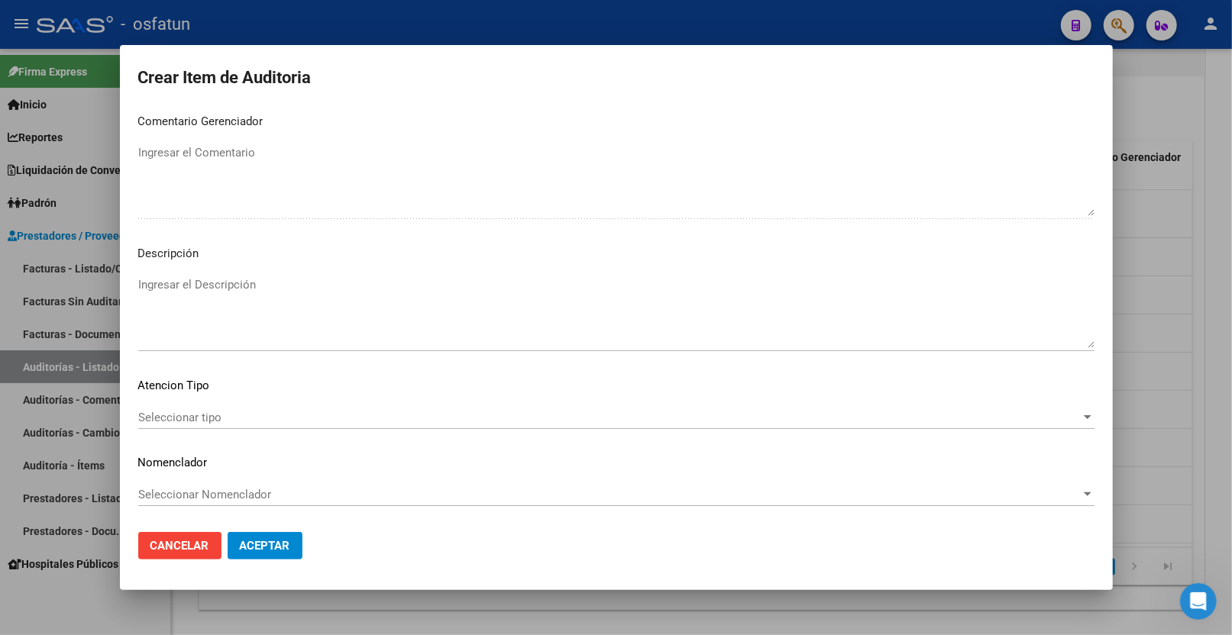
click at [171, 407] on div "Seleccionar tipo Seleccionar tipo" at bounding box center [616, 417] width 956 height 23
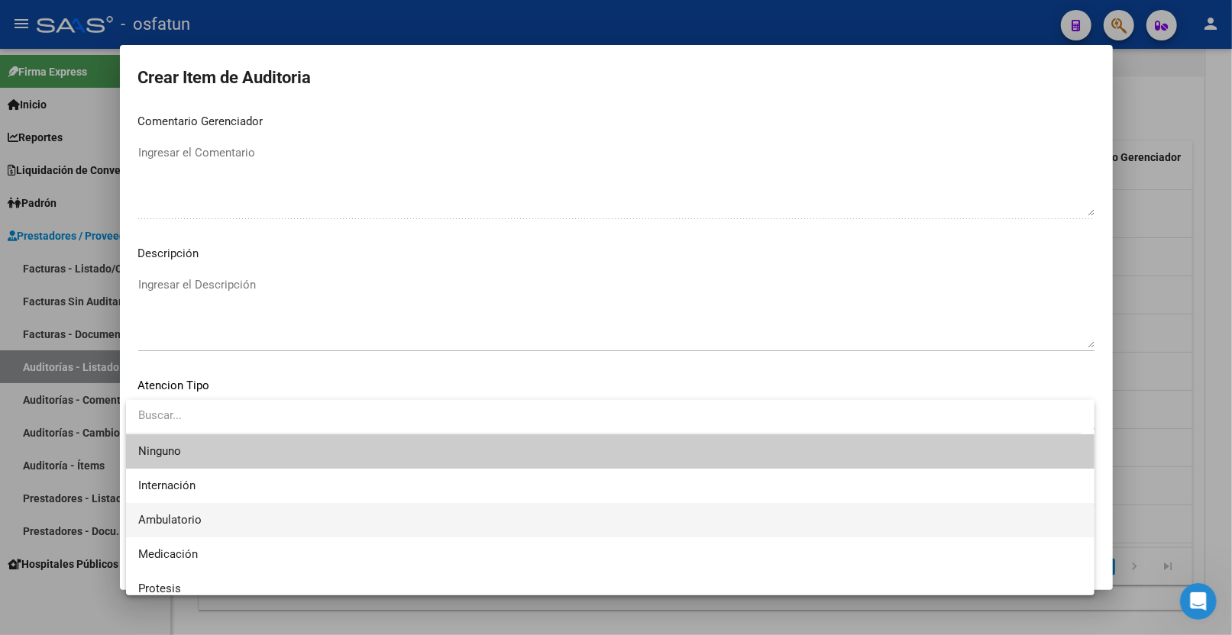
click at [206, 513] on span "Ambulatorio" at bounding box center [610, 520] width 944 height 34
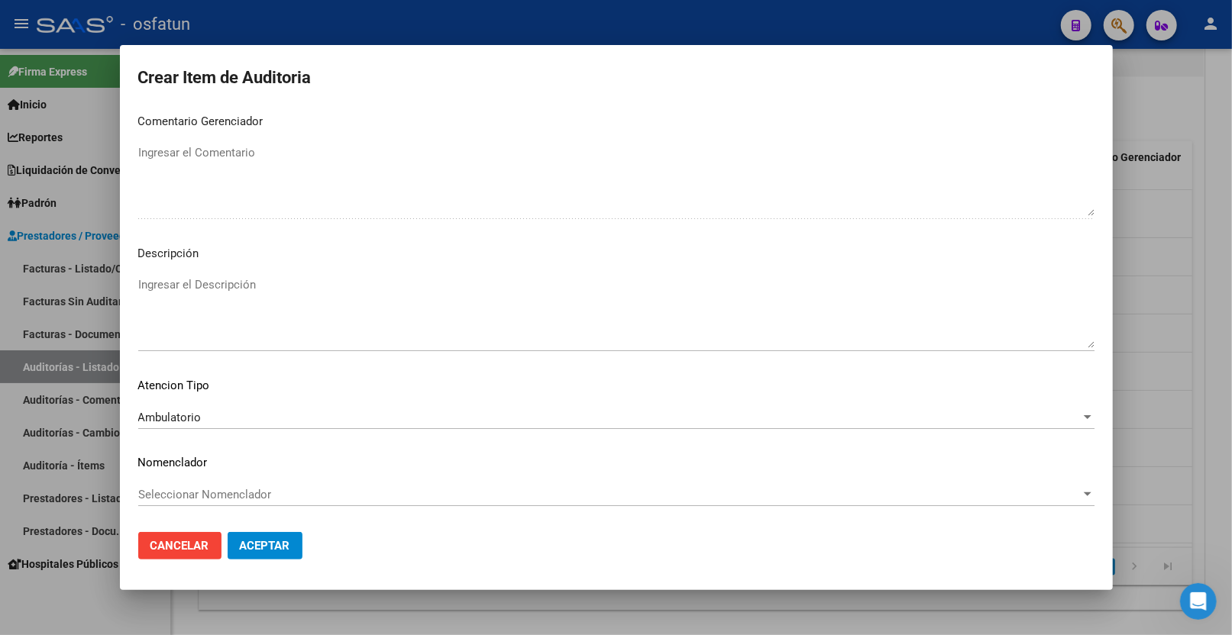
click at [216, 486] on div "Seleccionar Nomenclador Seleccionar Nomenclador" at bounding box center [616, 494] width 956 height 23
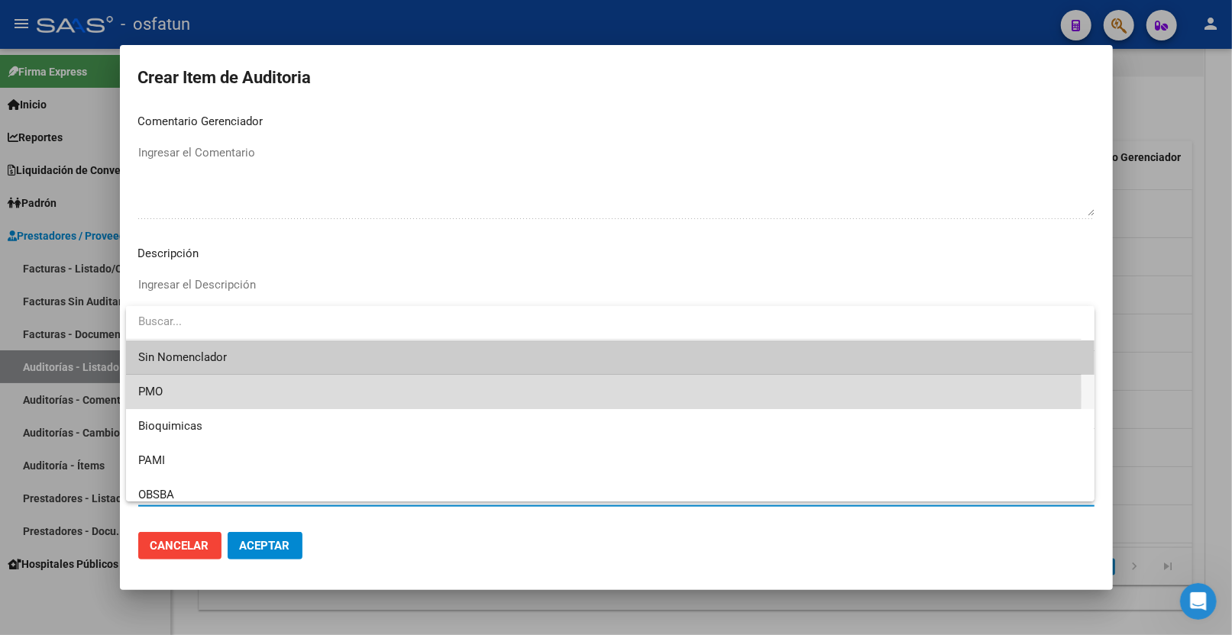
click at [199, 395] on span "PMO" at bounding box center [610, 392] width 944 height 34
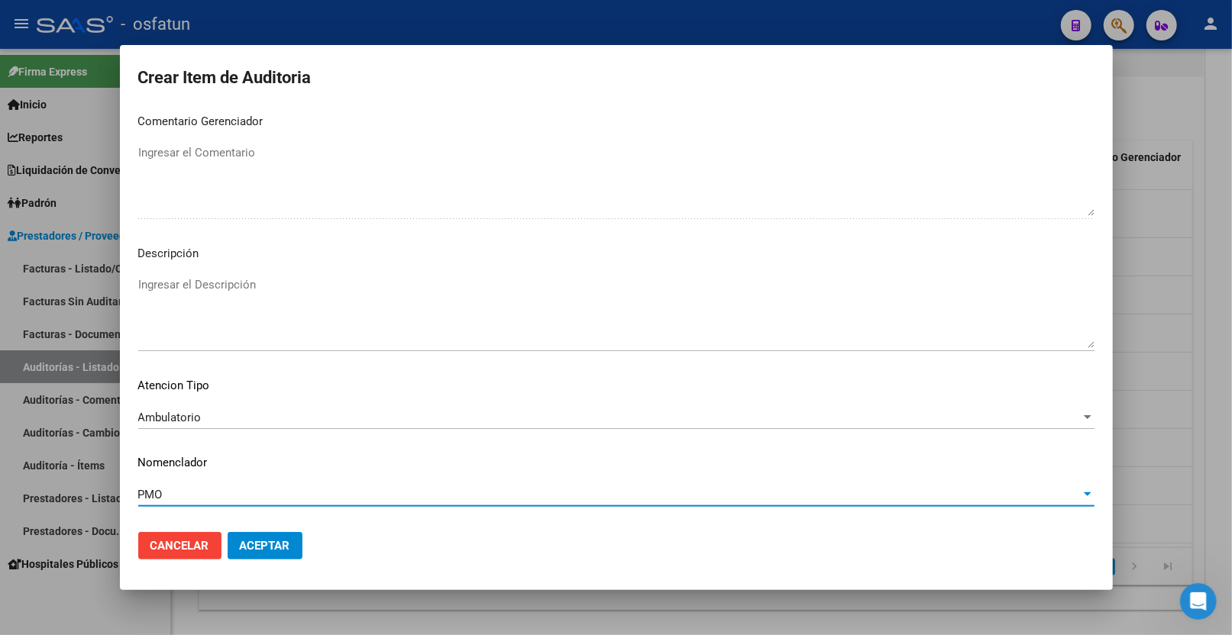
click at [277, 547] on span "Aceptar" at bounding box center [265, 546] width 50 height 14
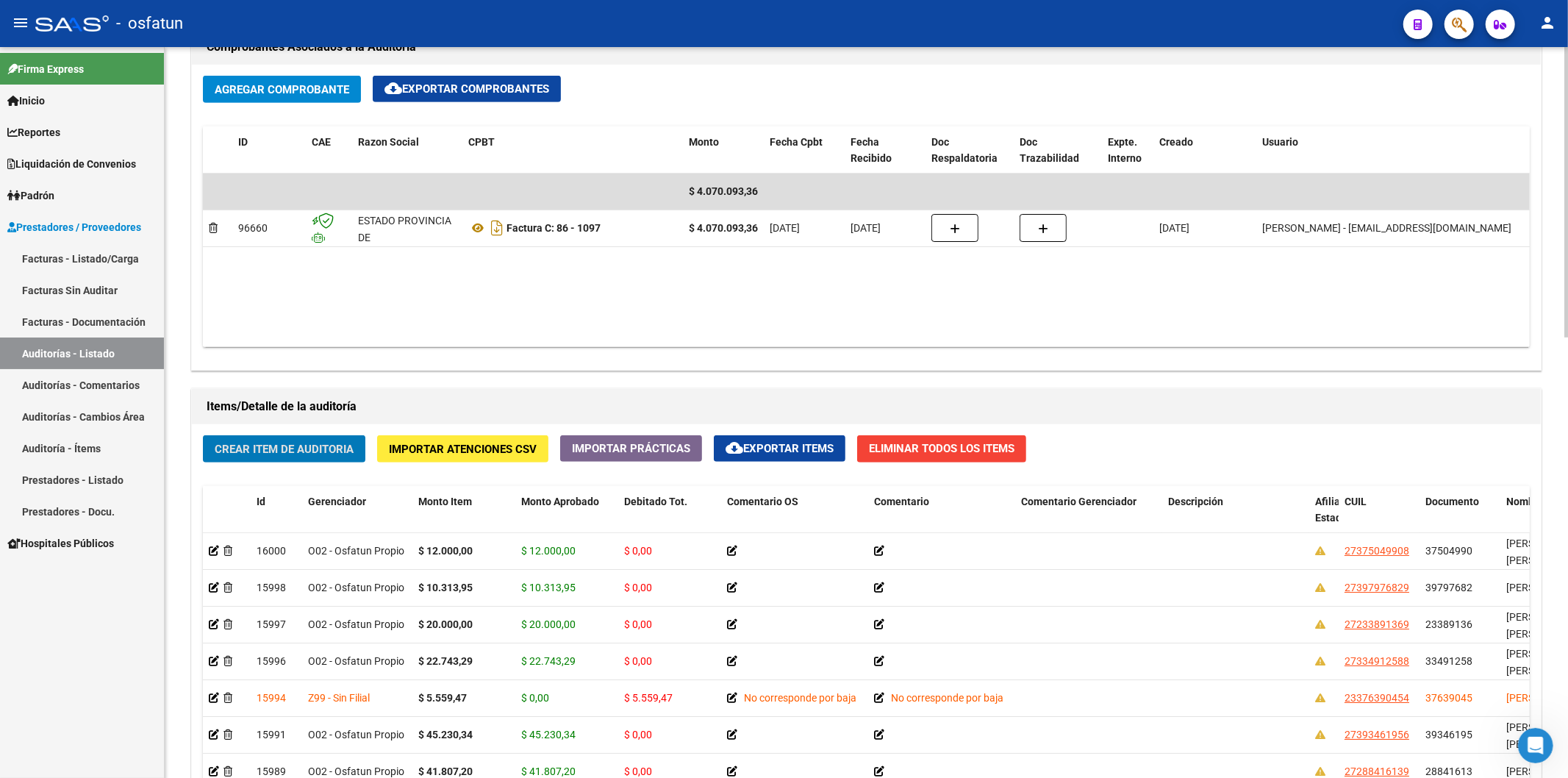
scroll to position [951, 0]
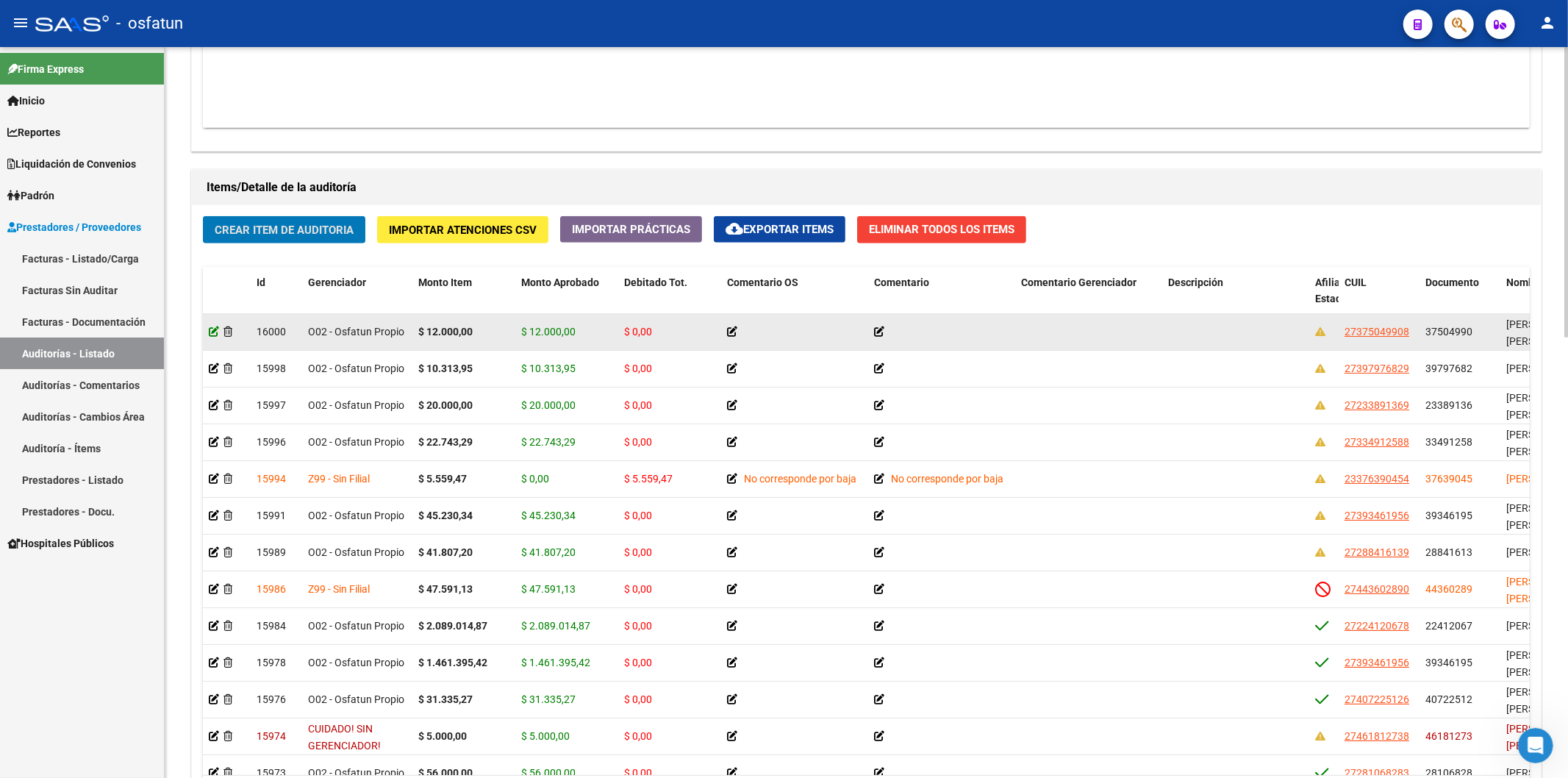
click at [212, 335] on icon at bounding box center [214, 331] width 11 height 11
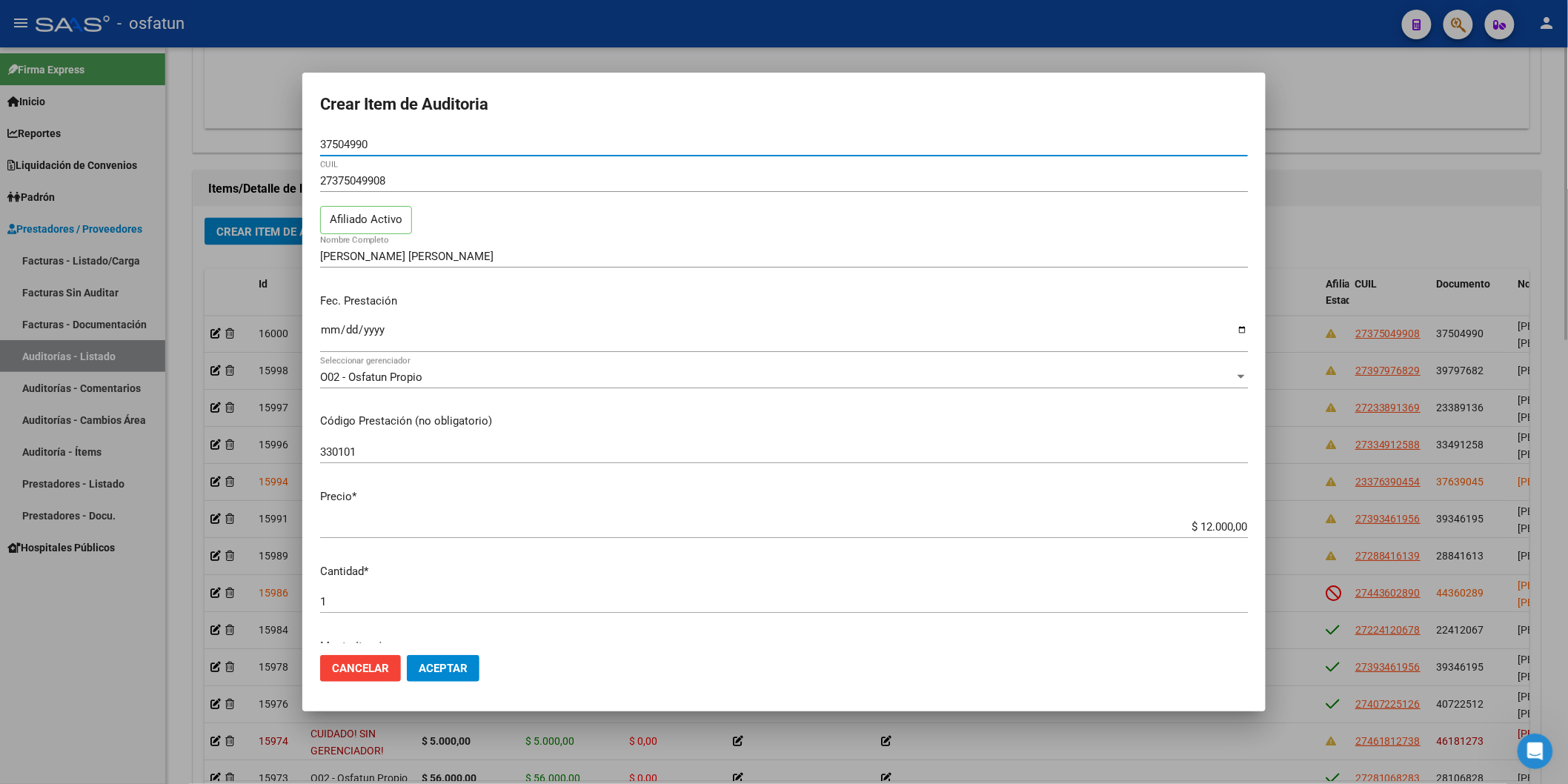
click at [911, 48] on div at bounding box center [784, 392] width 1568 height 784
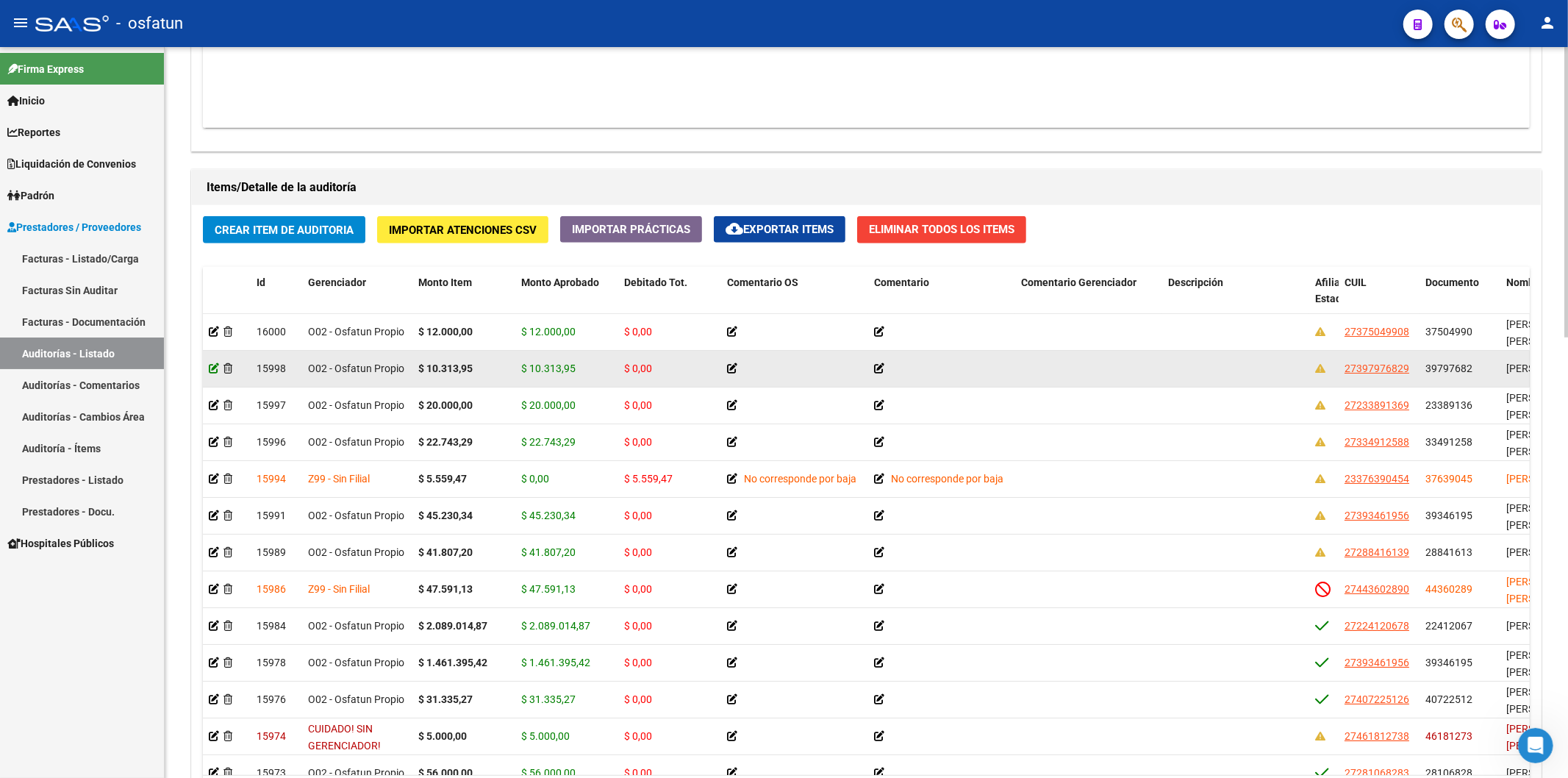
click at [210, 366] on icon at bounding box center [214, 368] width 11 height 11
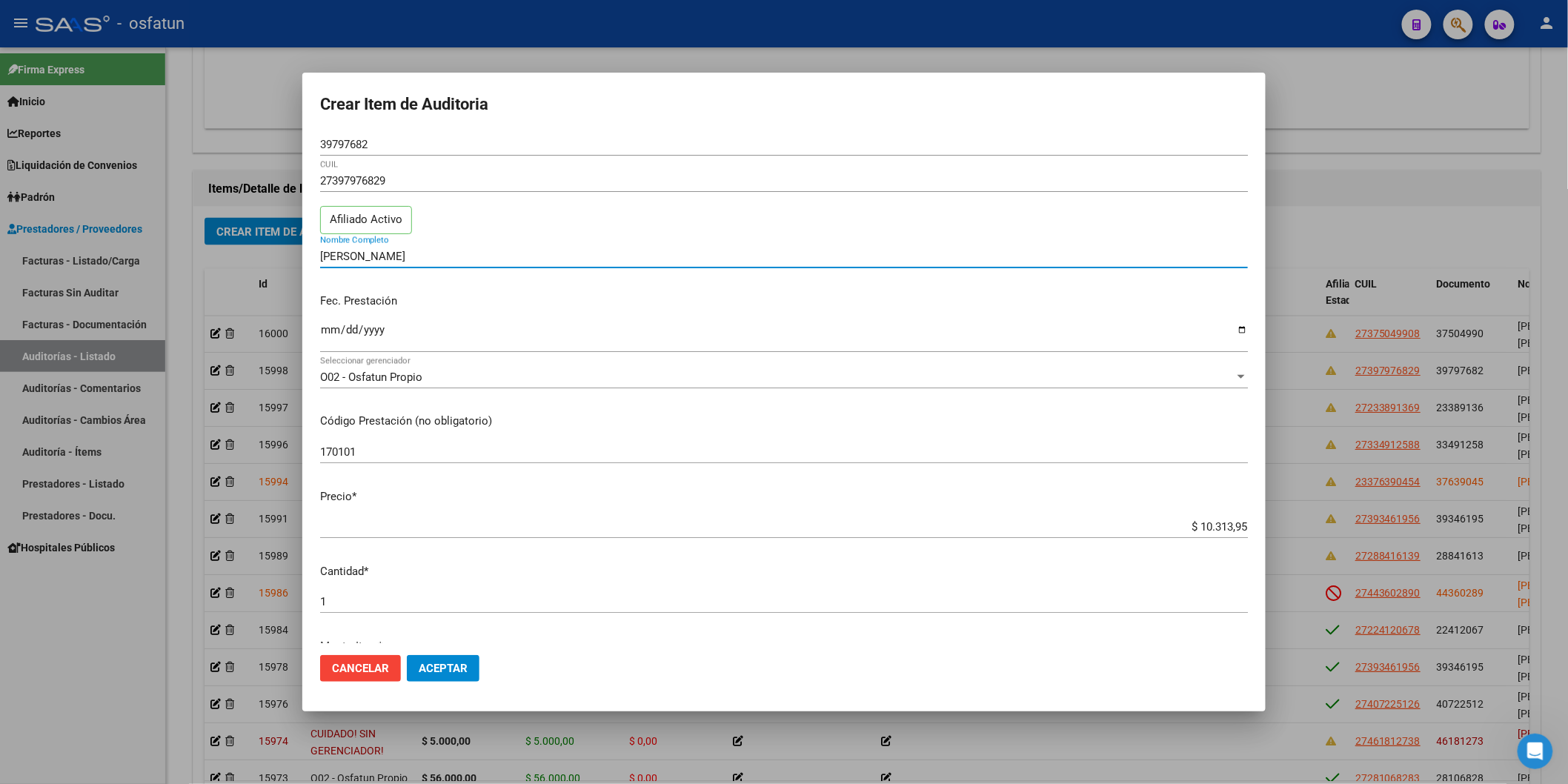
drag, startPoint x: 321, startPoint y: 256, endPoint x: 463, endPoint y: 260, distance: 142.1
click at [463, 260] on input "OLIVA MICAELA ANTONIA" at bounding box center [784, 256] width 928 height 14
click at [1194, 188] on div at bounding box center [784, 392] width 1568 height 784
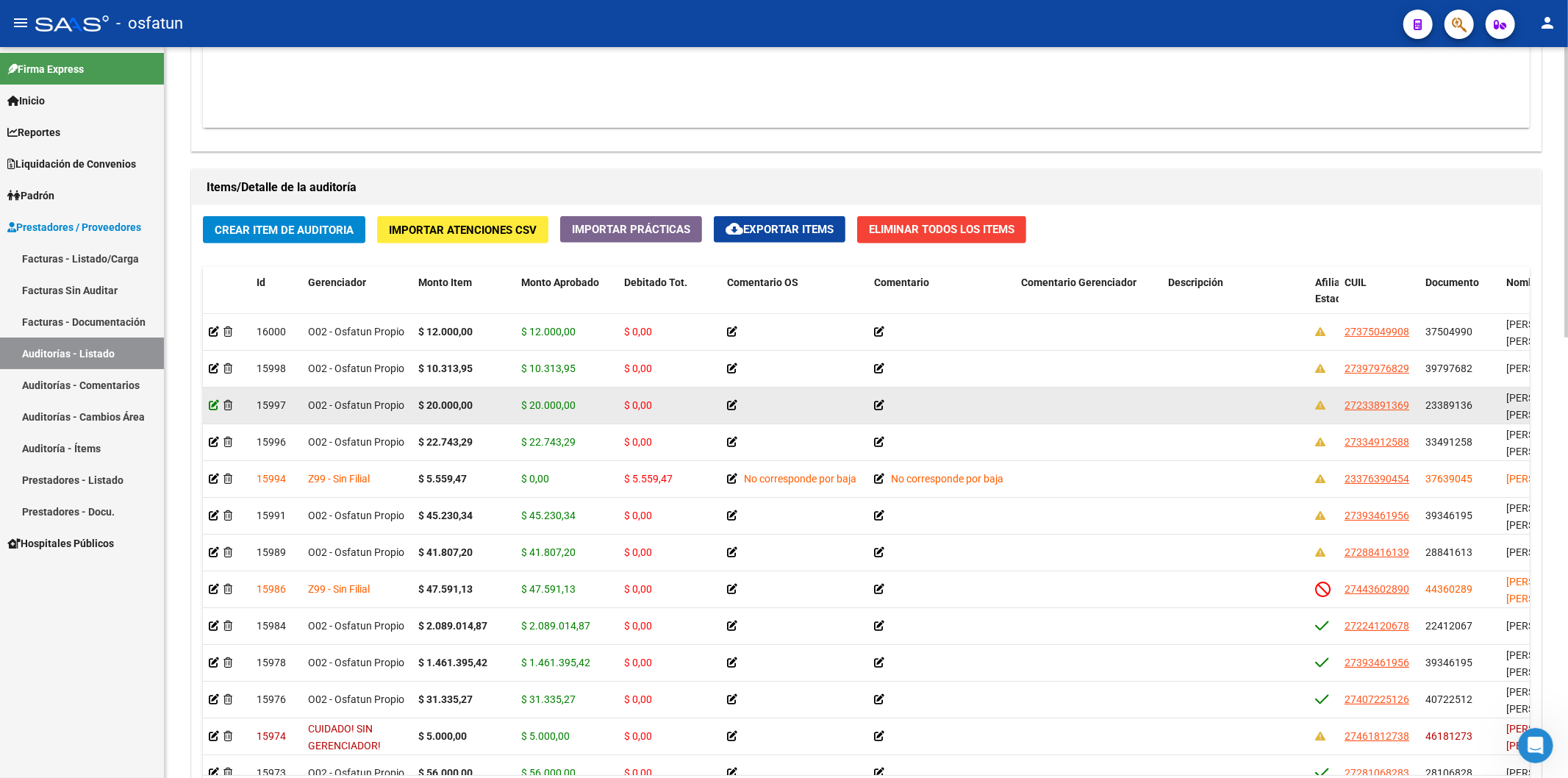
click at [213, 406] on icon at bounding box center [214, 404] width 11 height 11
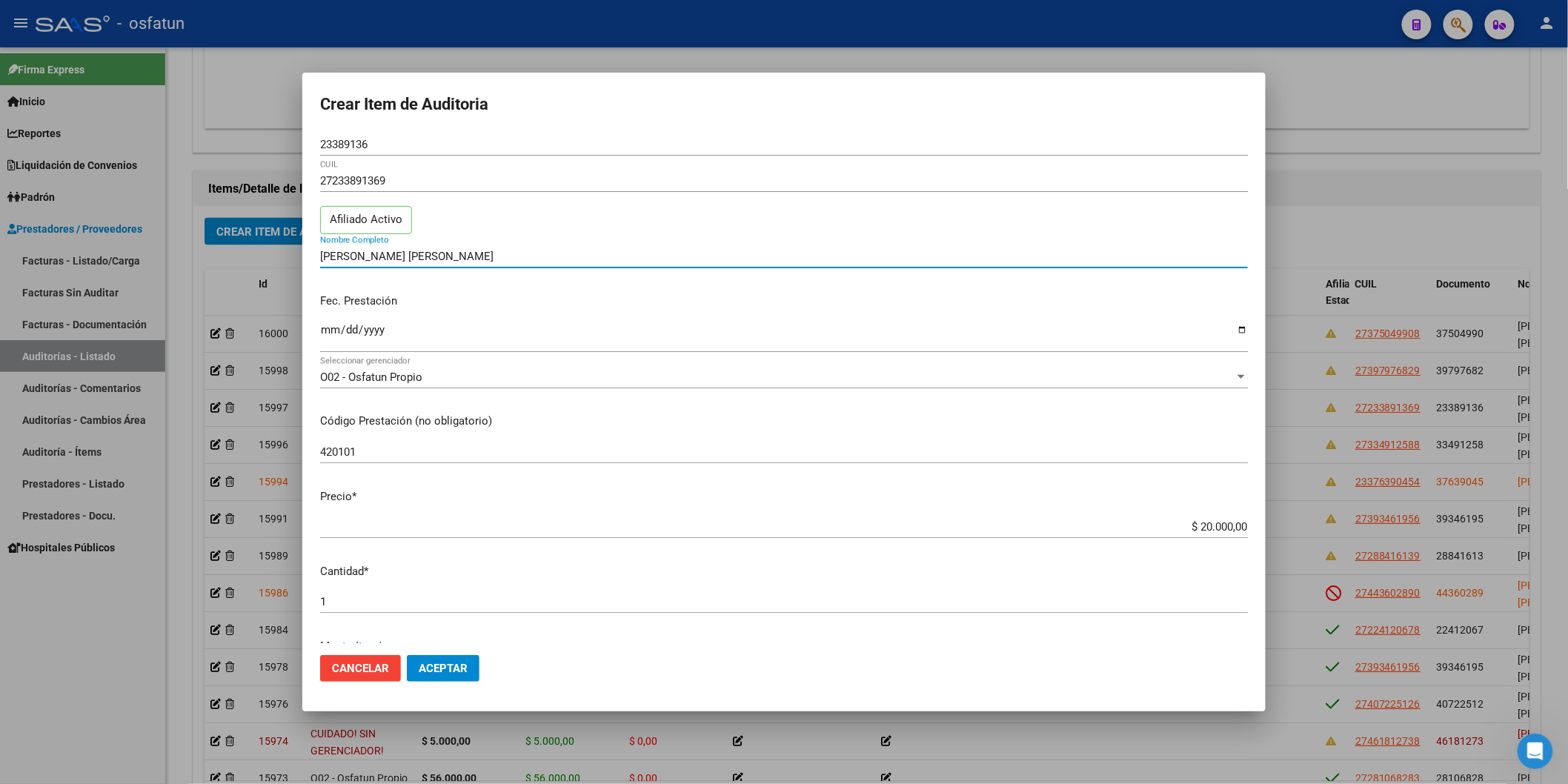
drag, startPoint x: 369, startPoint y: 262, endPoint x: 278, endPoint y: 262, distance: 91.0
click at [278, 262] on div "Crear Item de Auditoria 23389136 Nro Documento 27233891369 CUIL Afiliado Activo…" at bounding box center [784, 392] width 1568 height 784
click at [1194, 218] on div at bounding box center [784, 392] width 1568 height 784
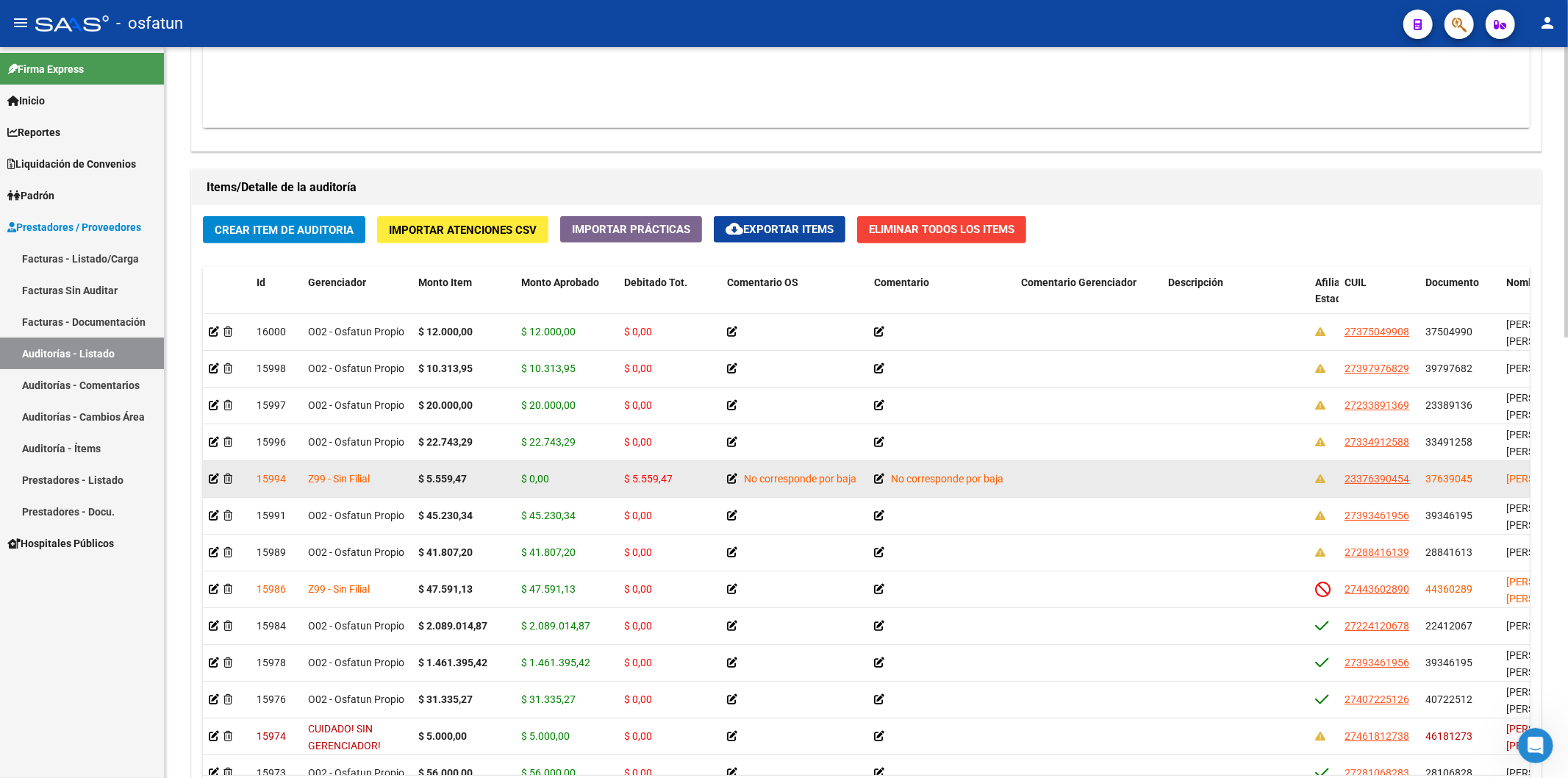
click at [388, 468] on datatable-body-cell "Z99 - Sin Filial" at bounding box center [357, 479] width 111 height 36
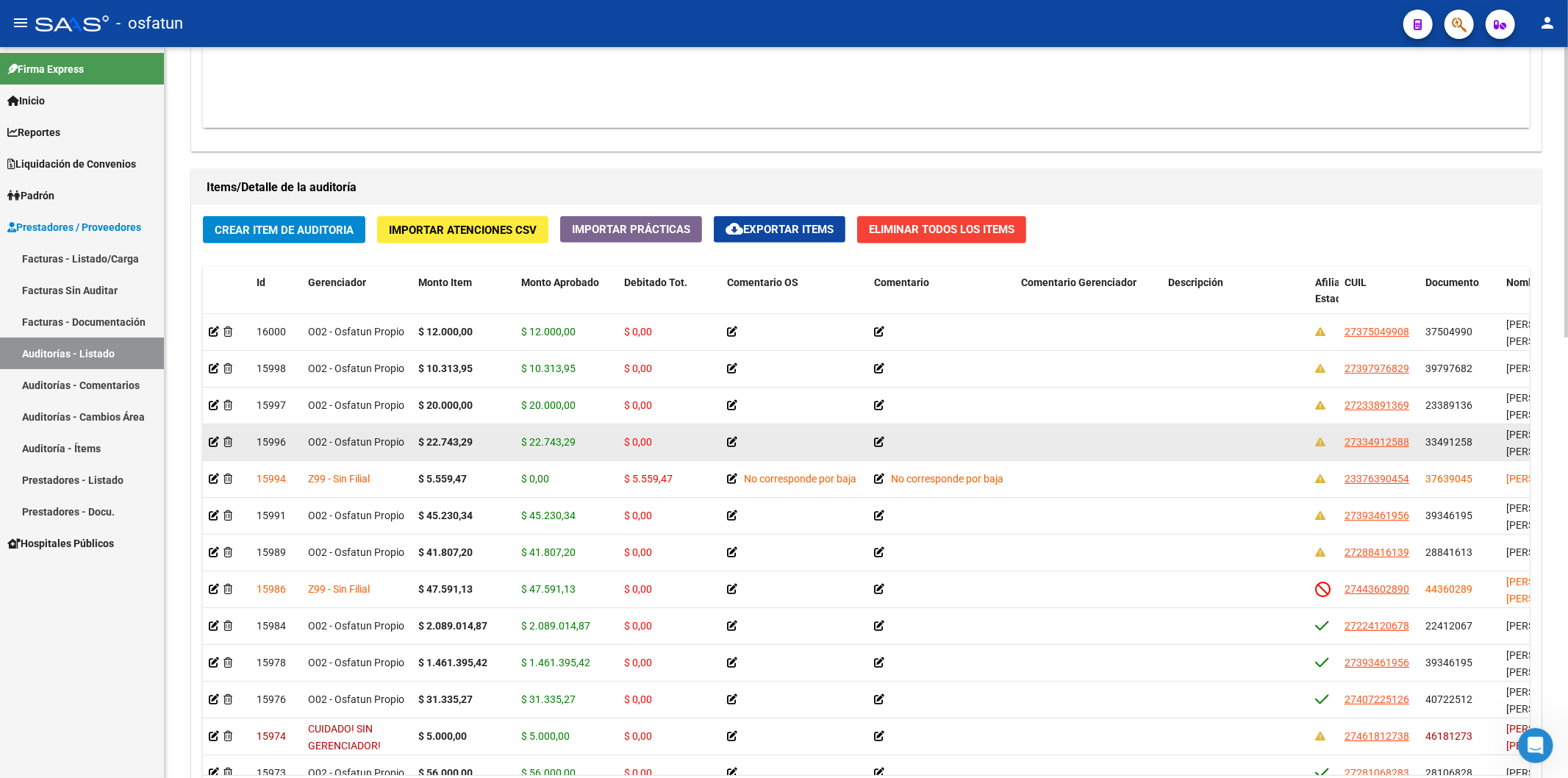
click at [392, 457] on datatable-body-cell "O02 - Osfatun Propio" at bounding box center [357, 442] width 111 height 36
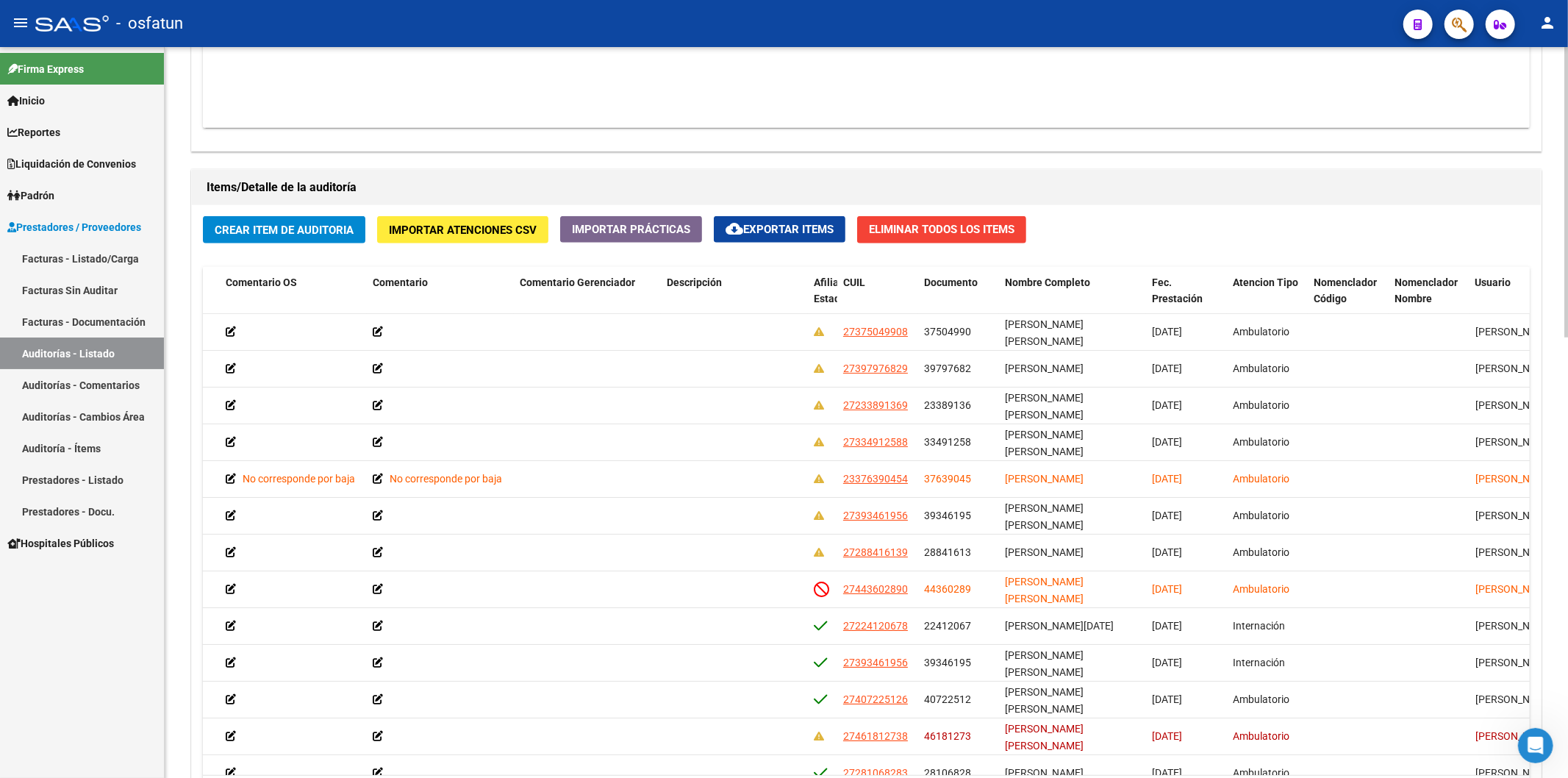
scroll to position [0, 684]
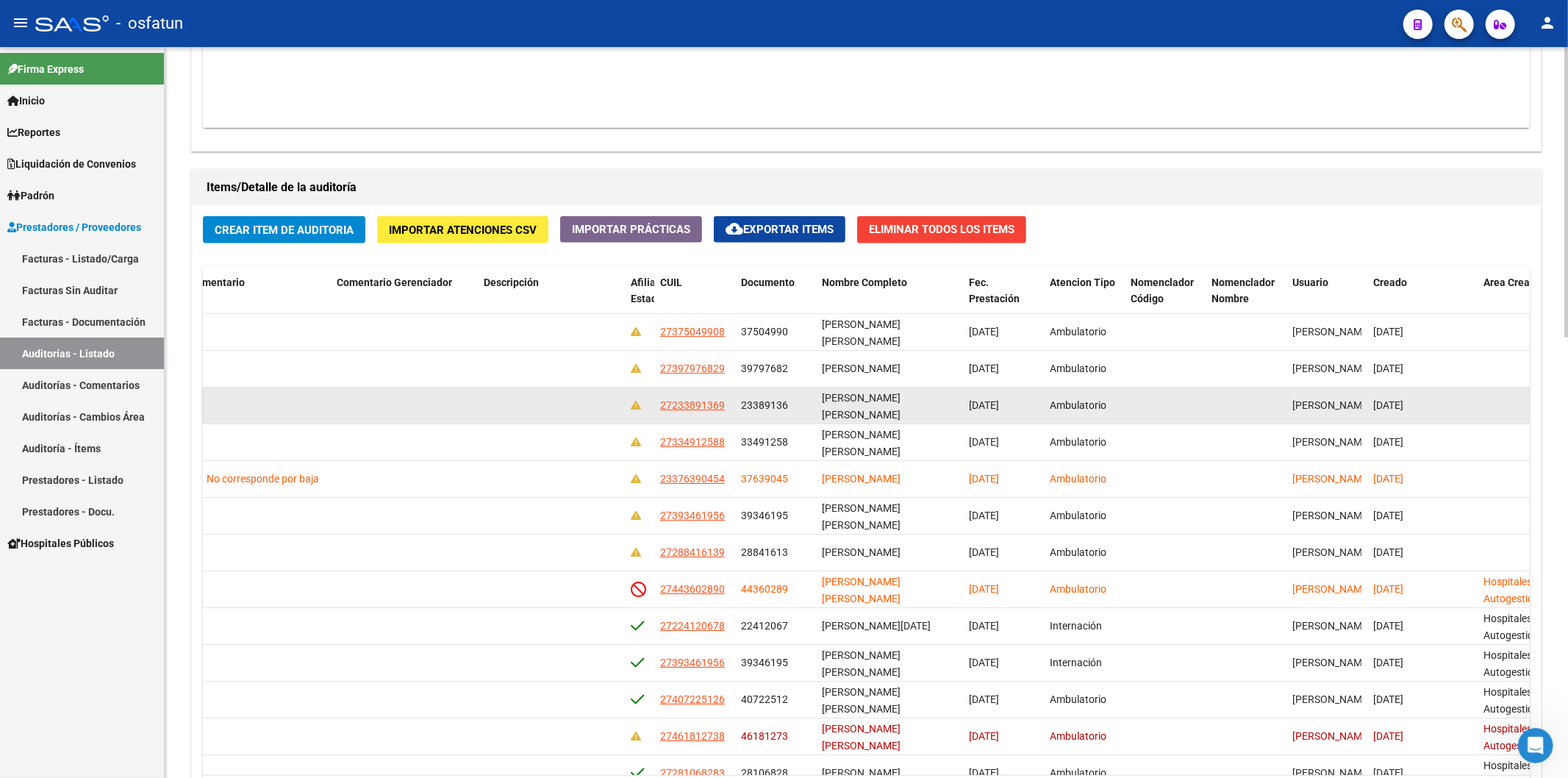
drag, startPoint x: 813, startPoint y: 402, endPoint x: 869, endPoint y: 407, distance: 56.2
click at [869, 407] on div "15997 O02 - Osfatun Propio $ 20.000,00 $ 20.000,00 $ 0,00 27233891369 23389136 …" at bounding box center [608, 406] width 2180 height 37
copy div "VILLEGAS"
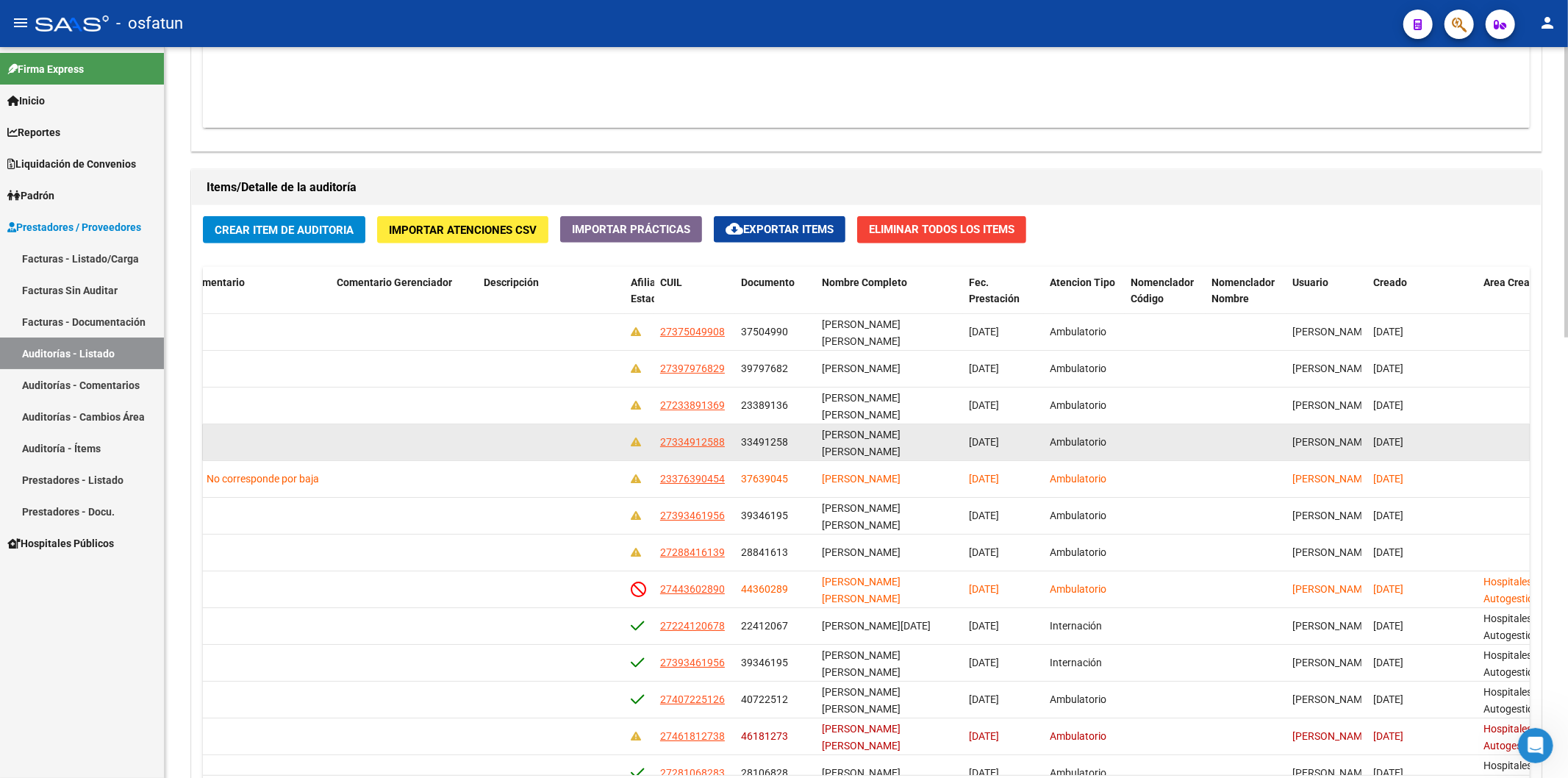
drag, startPoint x: 886, startPoint y: 435, endPoint x: 817, endPoint y: 434, distance: 69.0
click at [817, 434] on datatable-body-cell "LECUMBERRY KATHERINA DESIREE" at bounding box center [889, 442] width 147 height 36
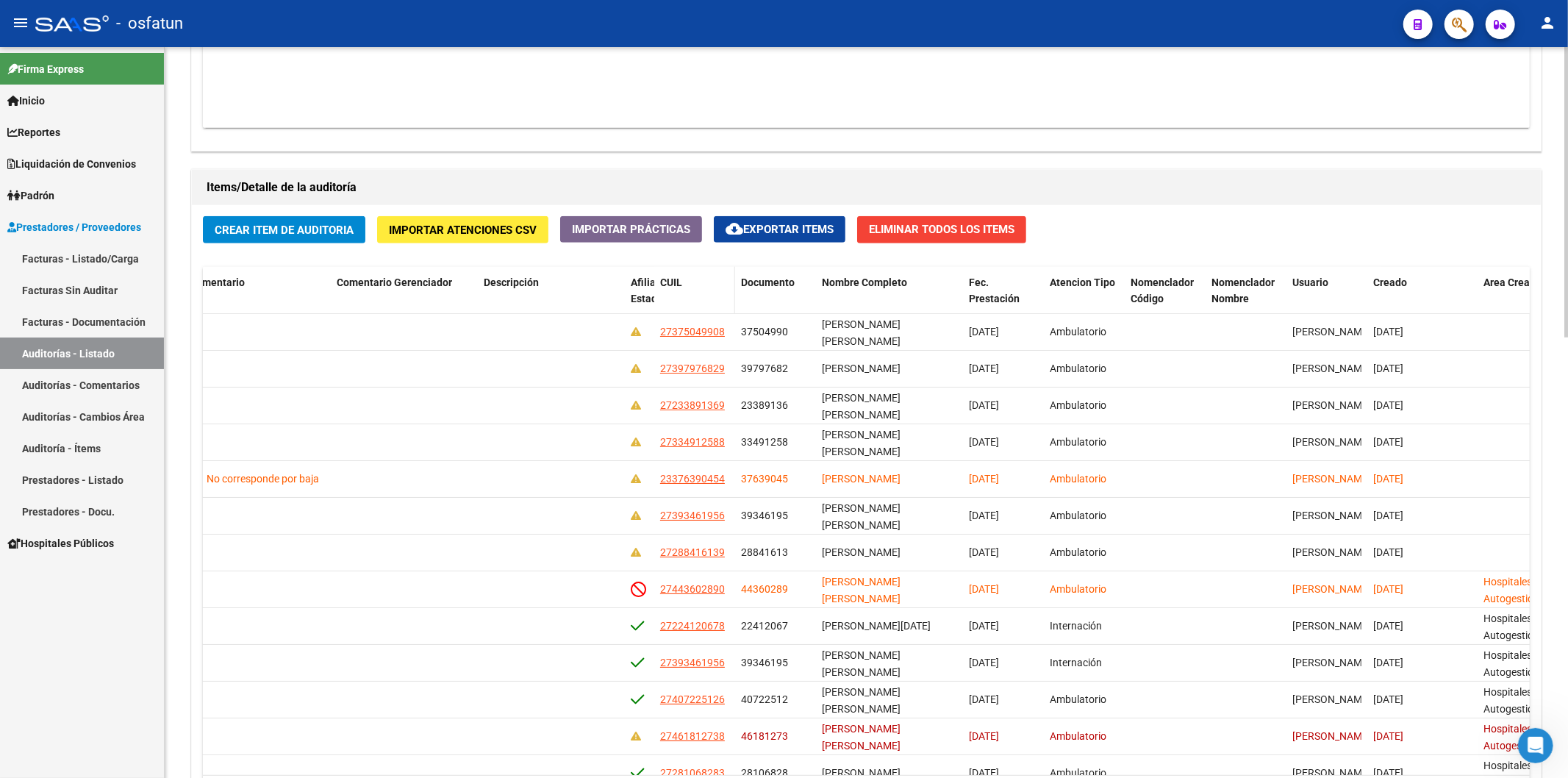
copy span "LECUMBERRY"
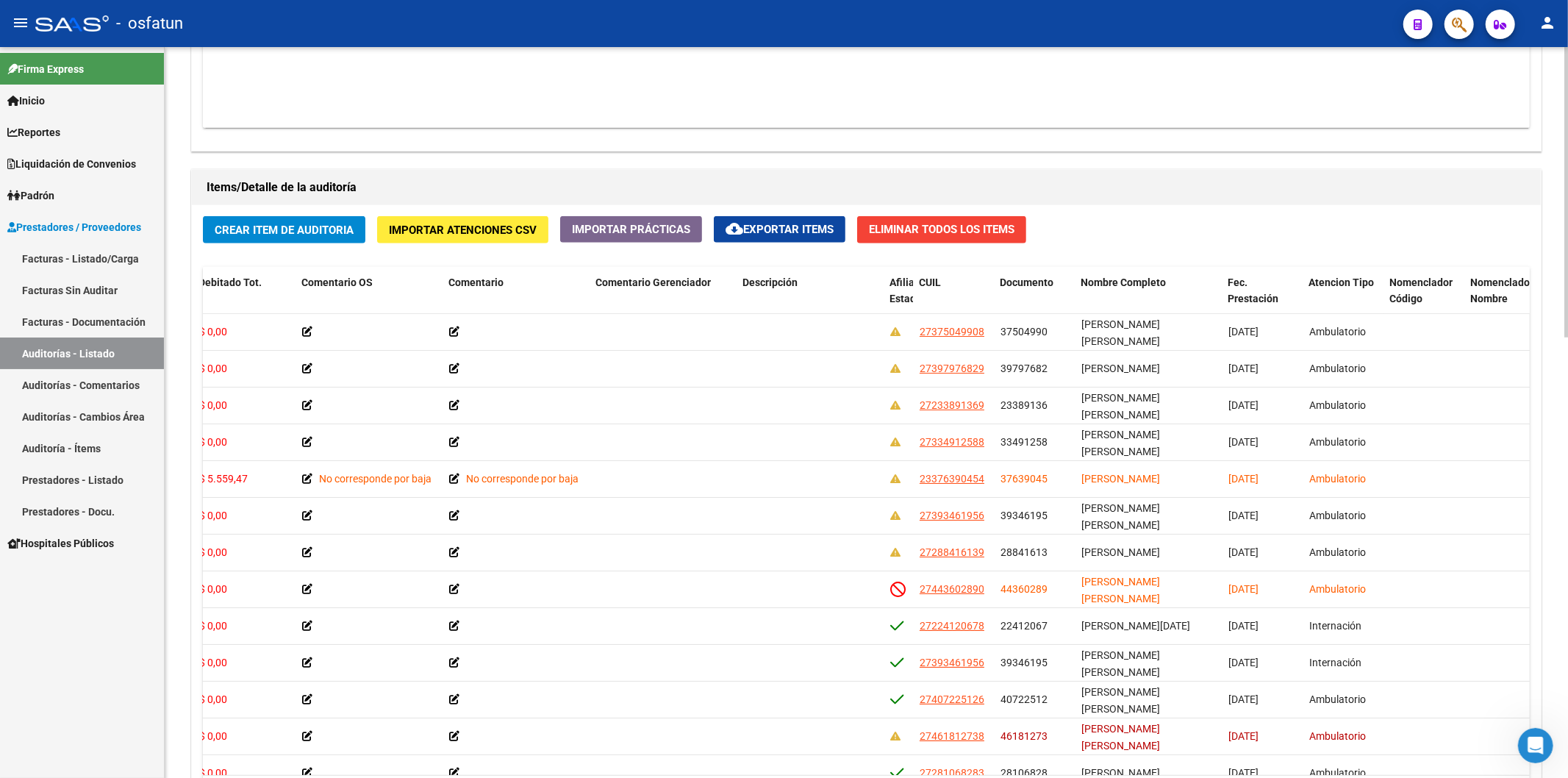
scroll to position [0, 447]
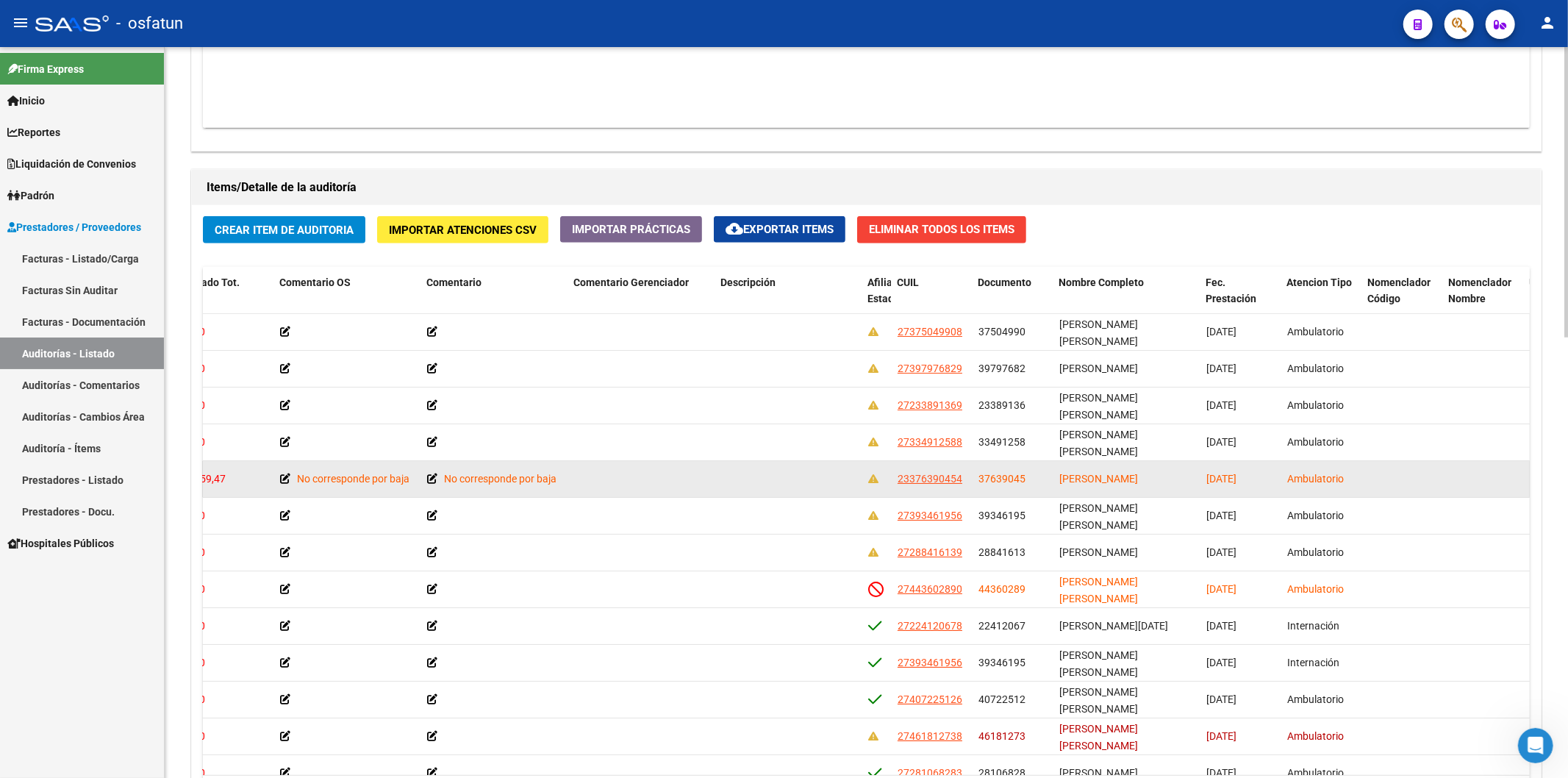
drag, startPoint x: 1052, startPoint y: 480, endPoint x: 1086, endPoint y: 475, distance: 34.4
click at [1086, 475] on div "15994 Z99 - Sin Filial $ 5.559,47 $ 0,00 $ 5.559,47 No corresponde por baja No …" at bounding box center [845, 480] width 2180 height 37
copy div "OJED"
drag, startPoint x: 1089, startPoint y: 475, endPoint x: 1056, endPoint y: 475, distance: 33.0
click at [1056, 475] on datatable-body-cell "OJEDA YAMILA SOLEDAD" at bounding box center [1126, 479] width 147 height 36
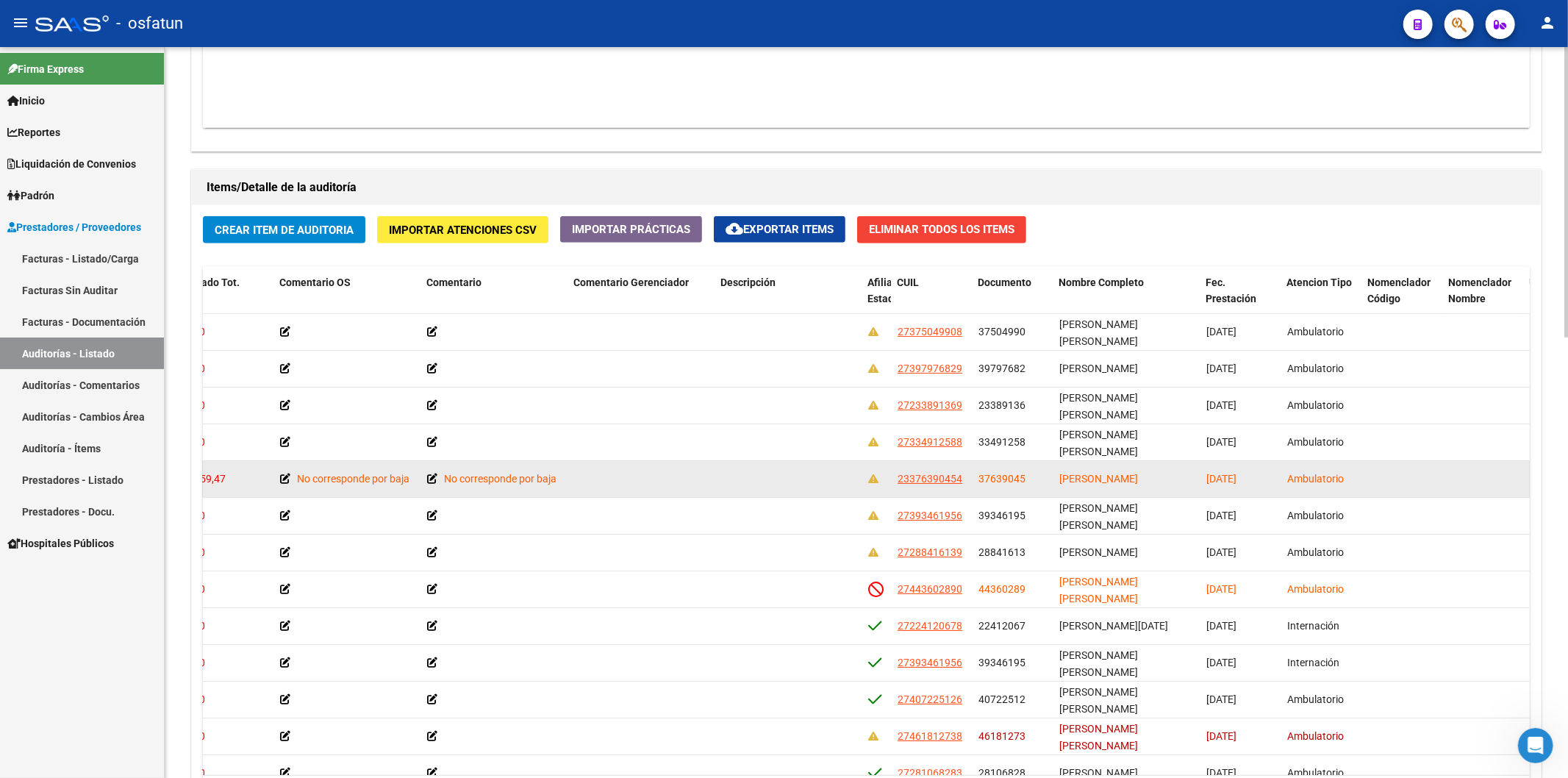
copy span "OJEDA"
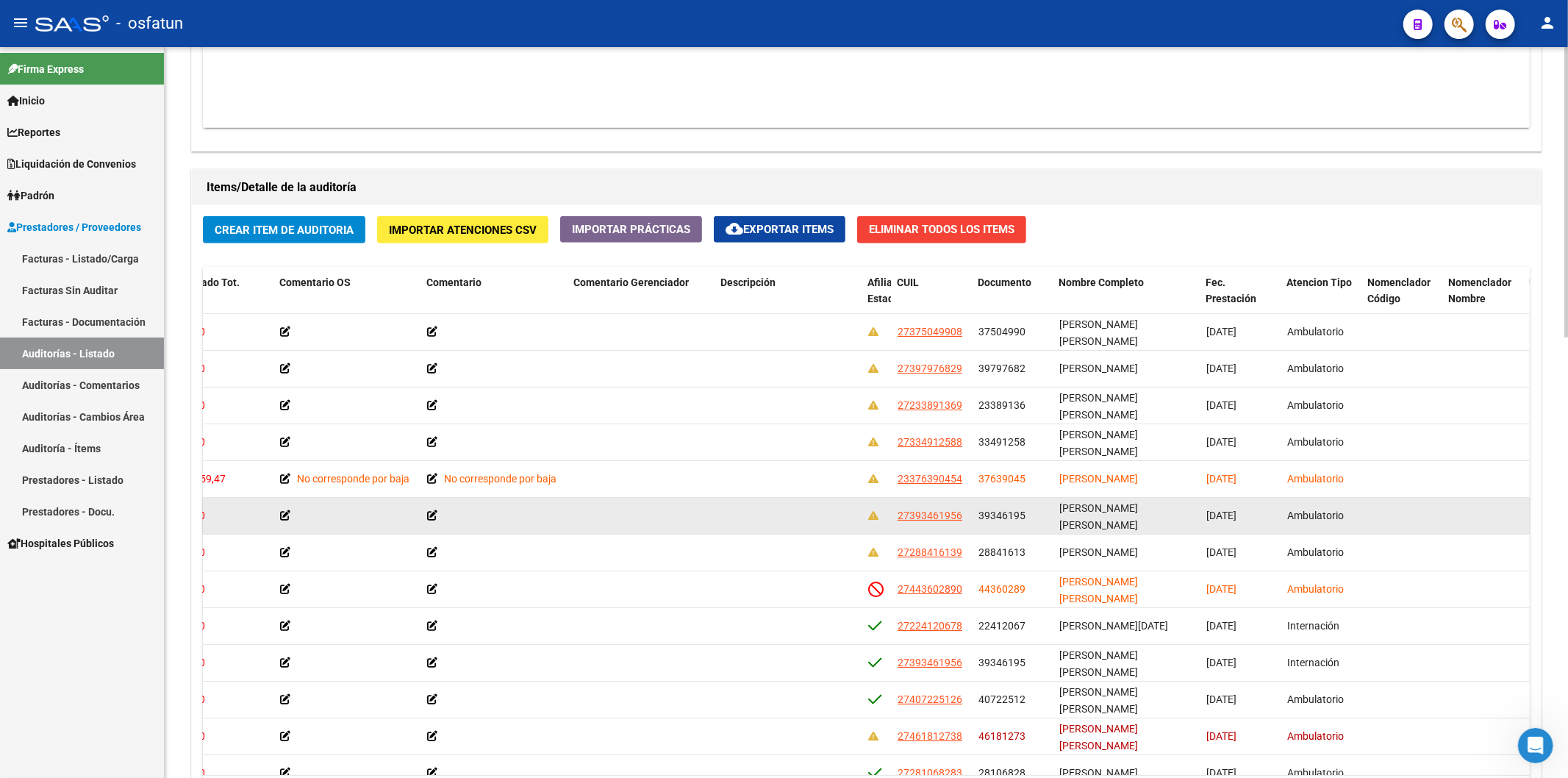
drag, startPoint x: 1062, startPoint y: 513, endPoint x: 1091, endPoint y: 511, distance: 29.1
click at [1091, 511] on datatable-body-cell "RUBIO BARBARA MARIA" at bounding box center [1126, 515] width 147 height 36
copy span "RUBIO"
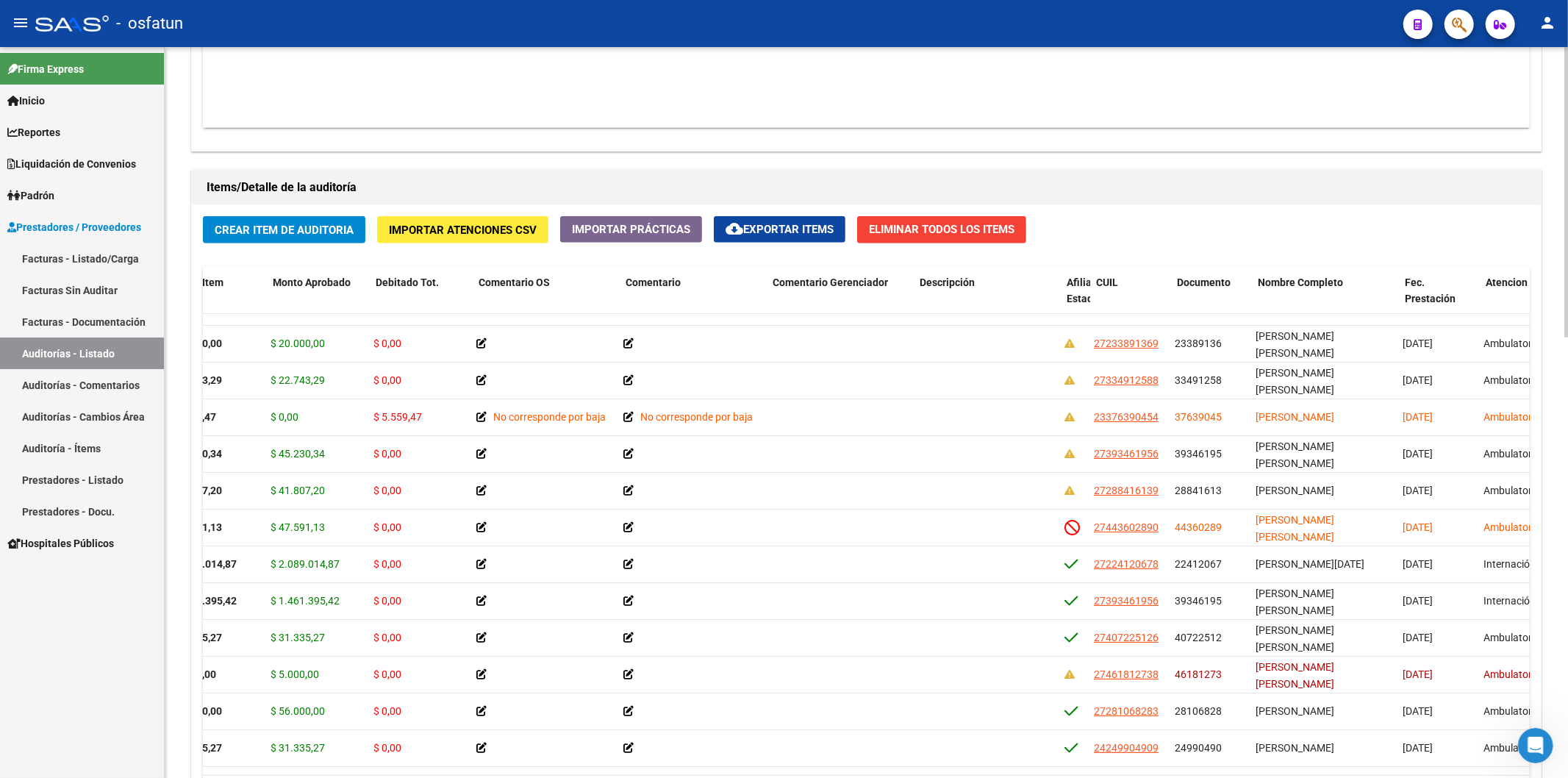
scroll to position [62, 194]
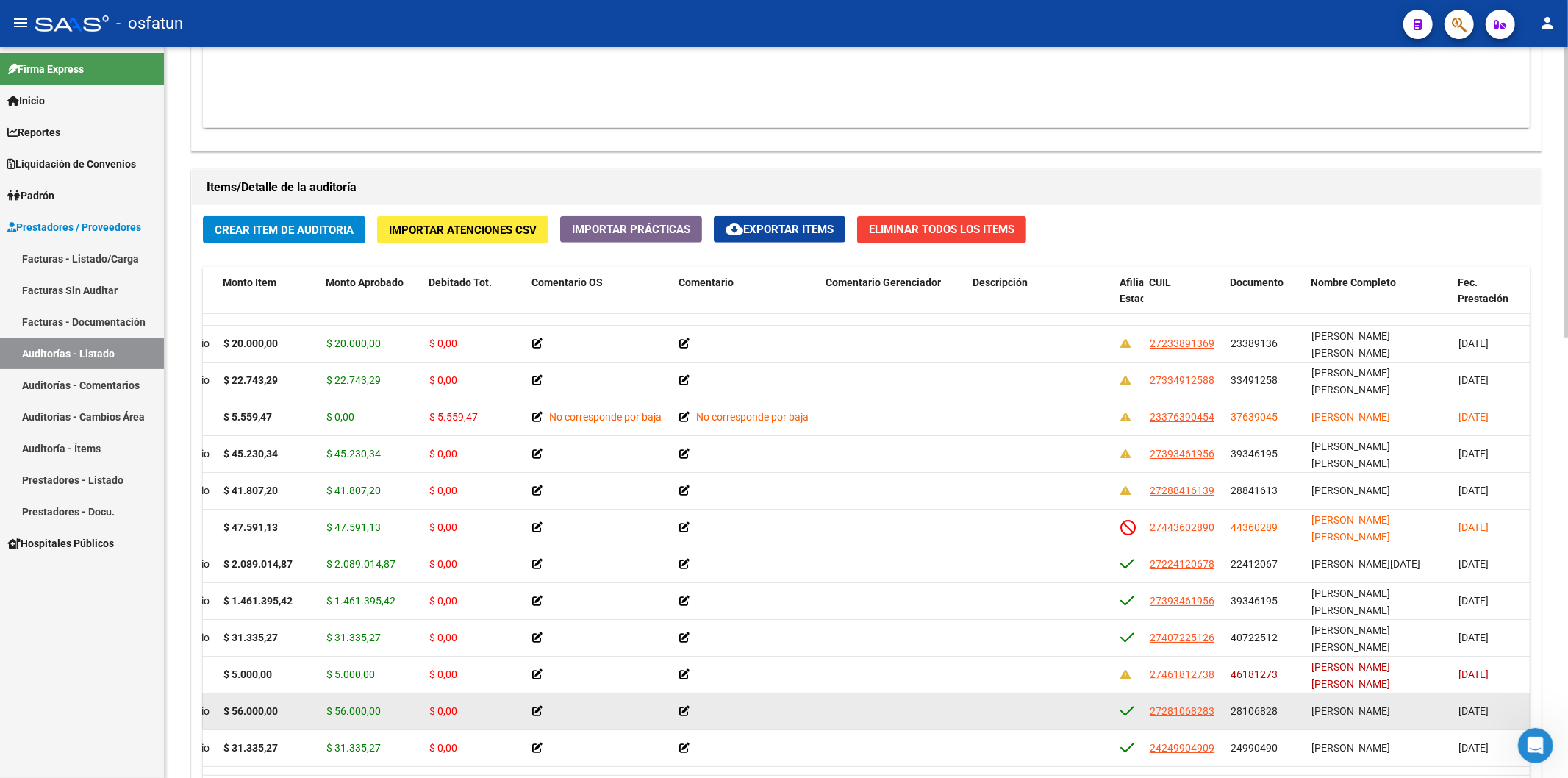
click at [254, 611] on strong "$ 56.000,00" at bounding box center [250, 711] width 55 height 12
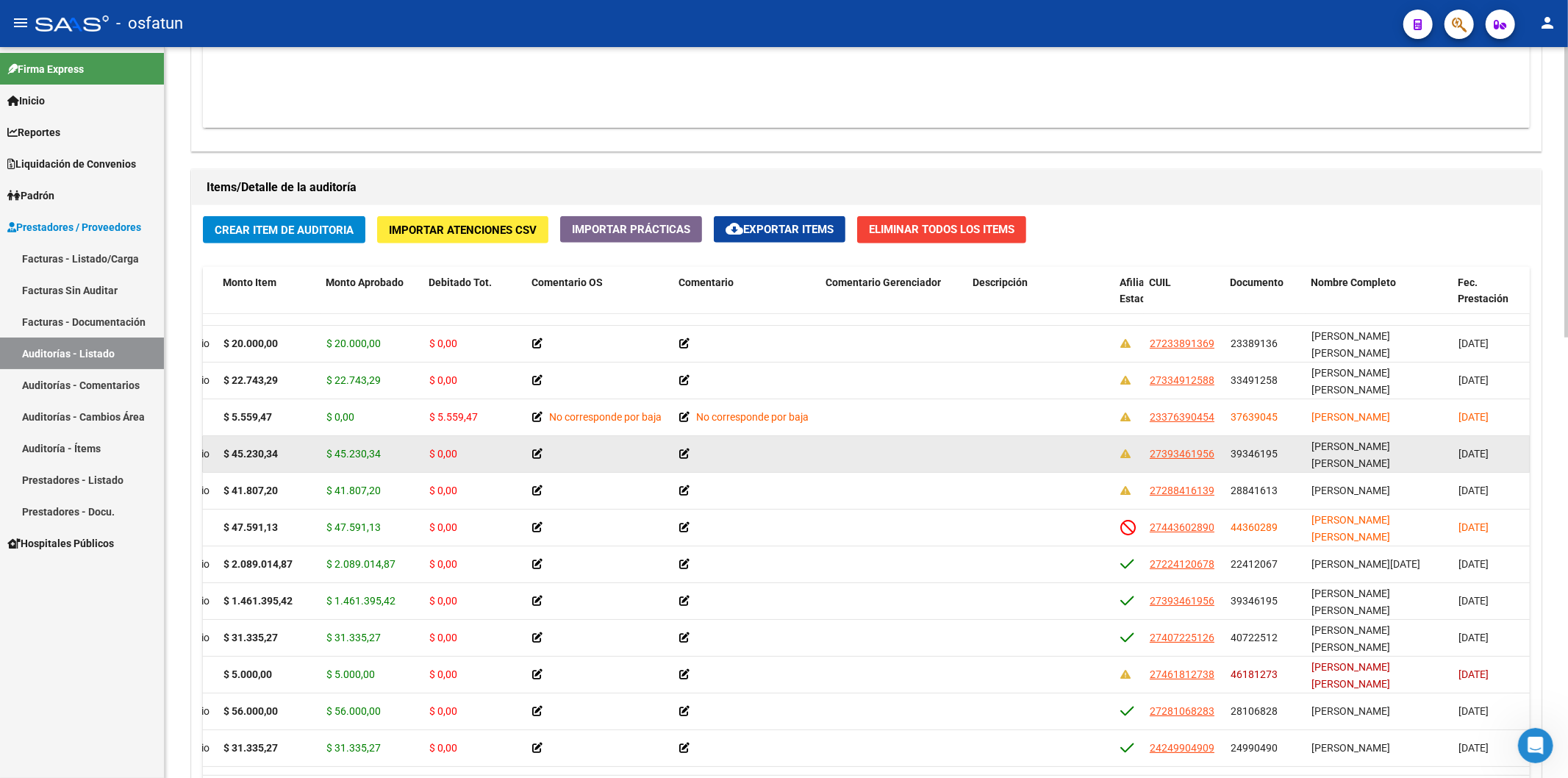
click at [1185, 467] on datatable-body-cell "RUBIO BARBARA MARIA" at bounding box center [1378, 454] width 147 height 36
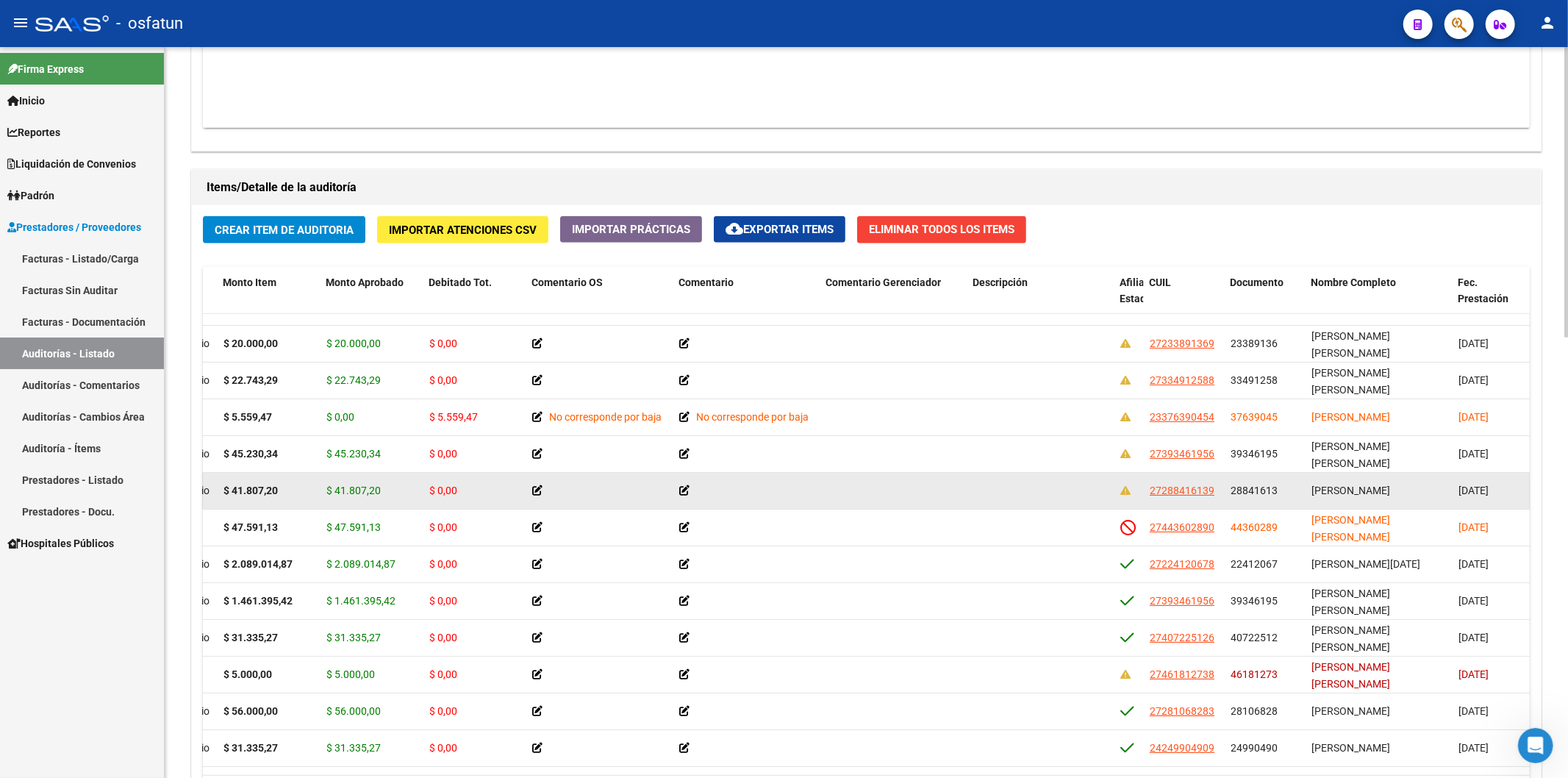
copy span "LUCERO"
drag, startPoint x: 1309, startPoint y: 482, endPoint x: 1348, endPoint y: 481, distance: 39.0
click at [1185, 481] on datatable-body-cell "LUCERO MARIANELA FABIANA" at bounding box center [1378, 490] width 147 height 36
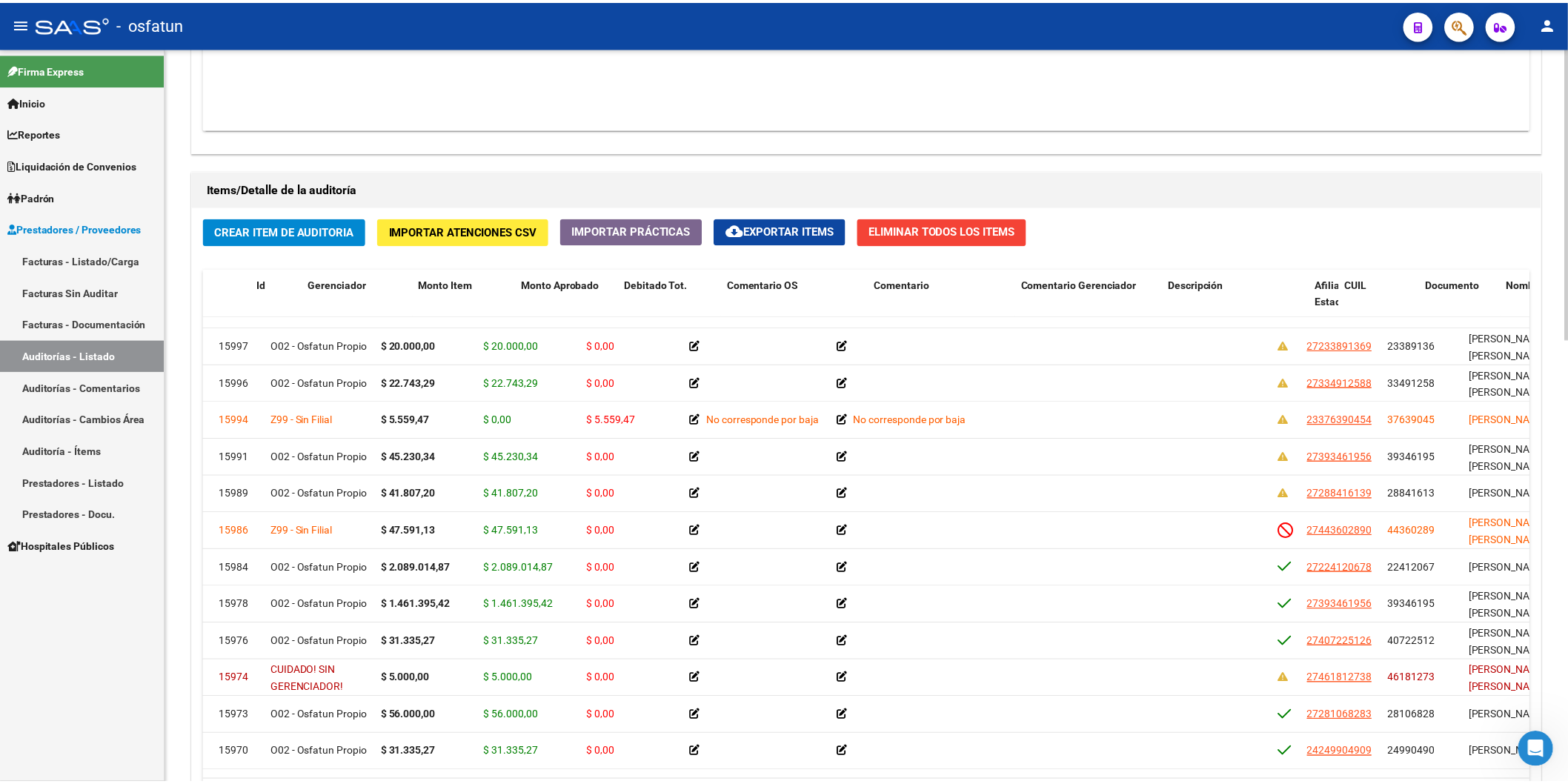
scroll to position [62, 0]
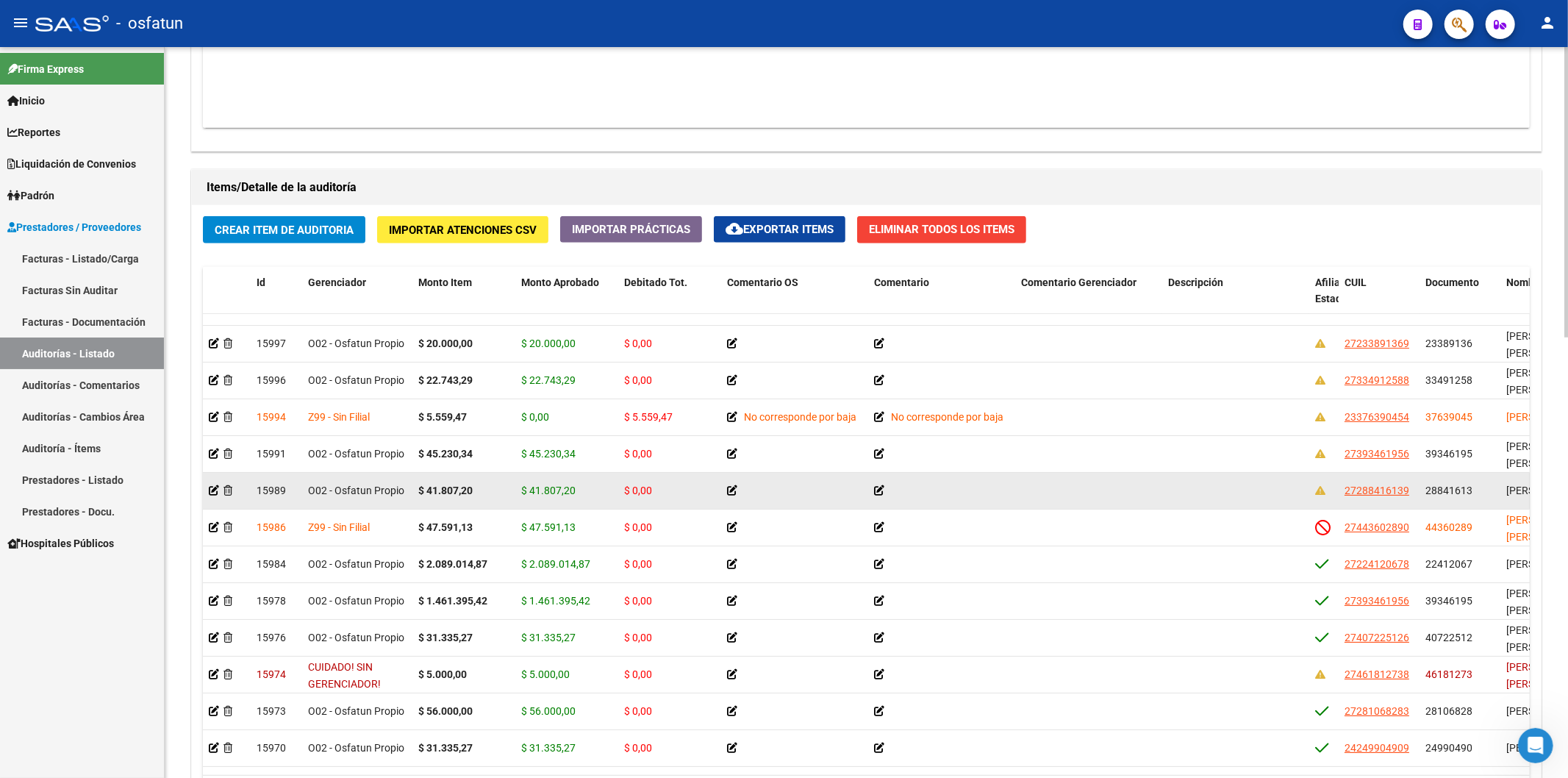
click at [207, 490] on datatable-body-cell at bounding box center [227, 490] width 48 height 36
click at [213, 488] on icon at bounding box center [214, 490] width 11 height 11
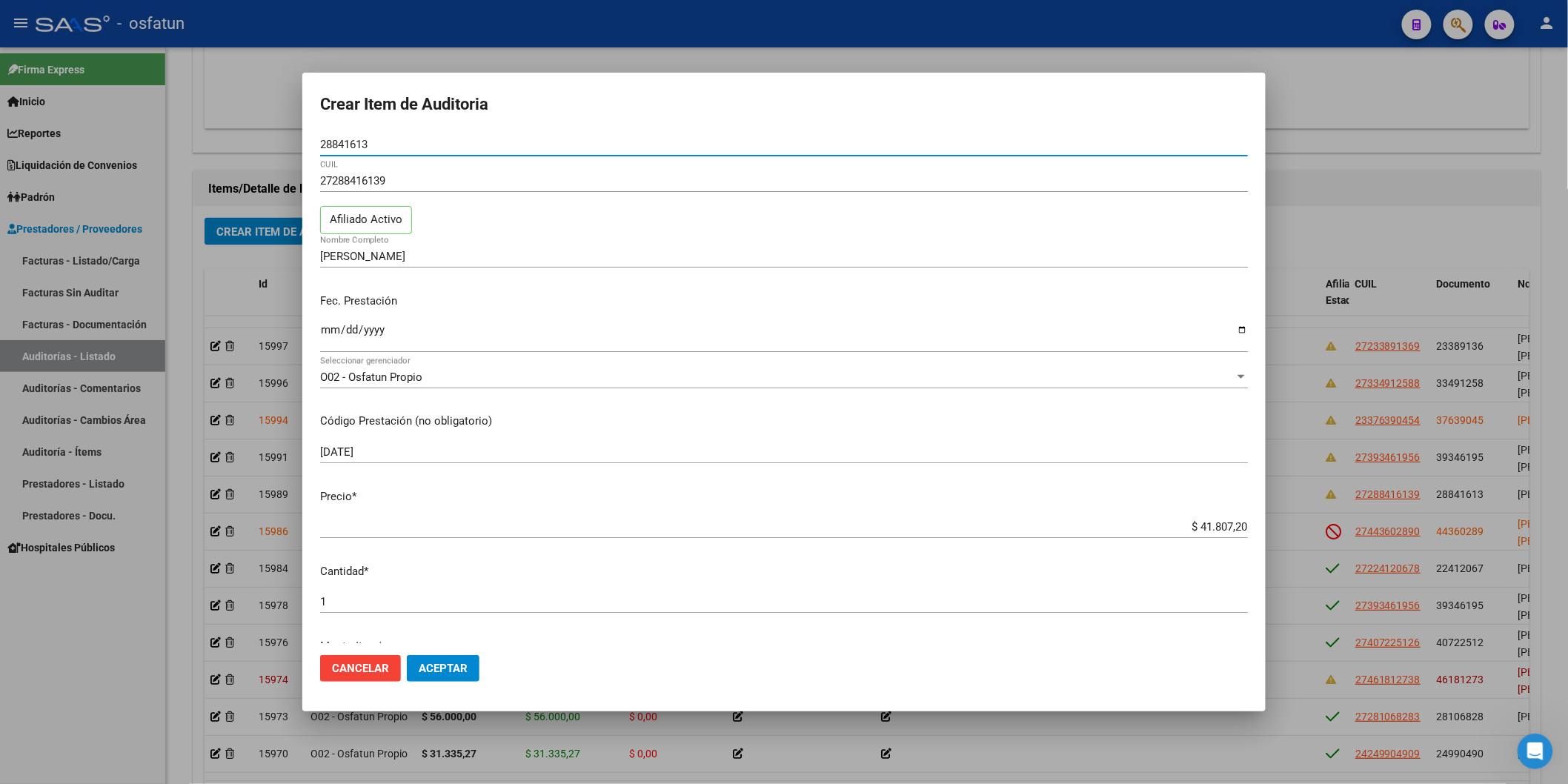
scroll to position [82, 0]
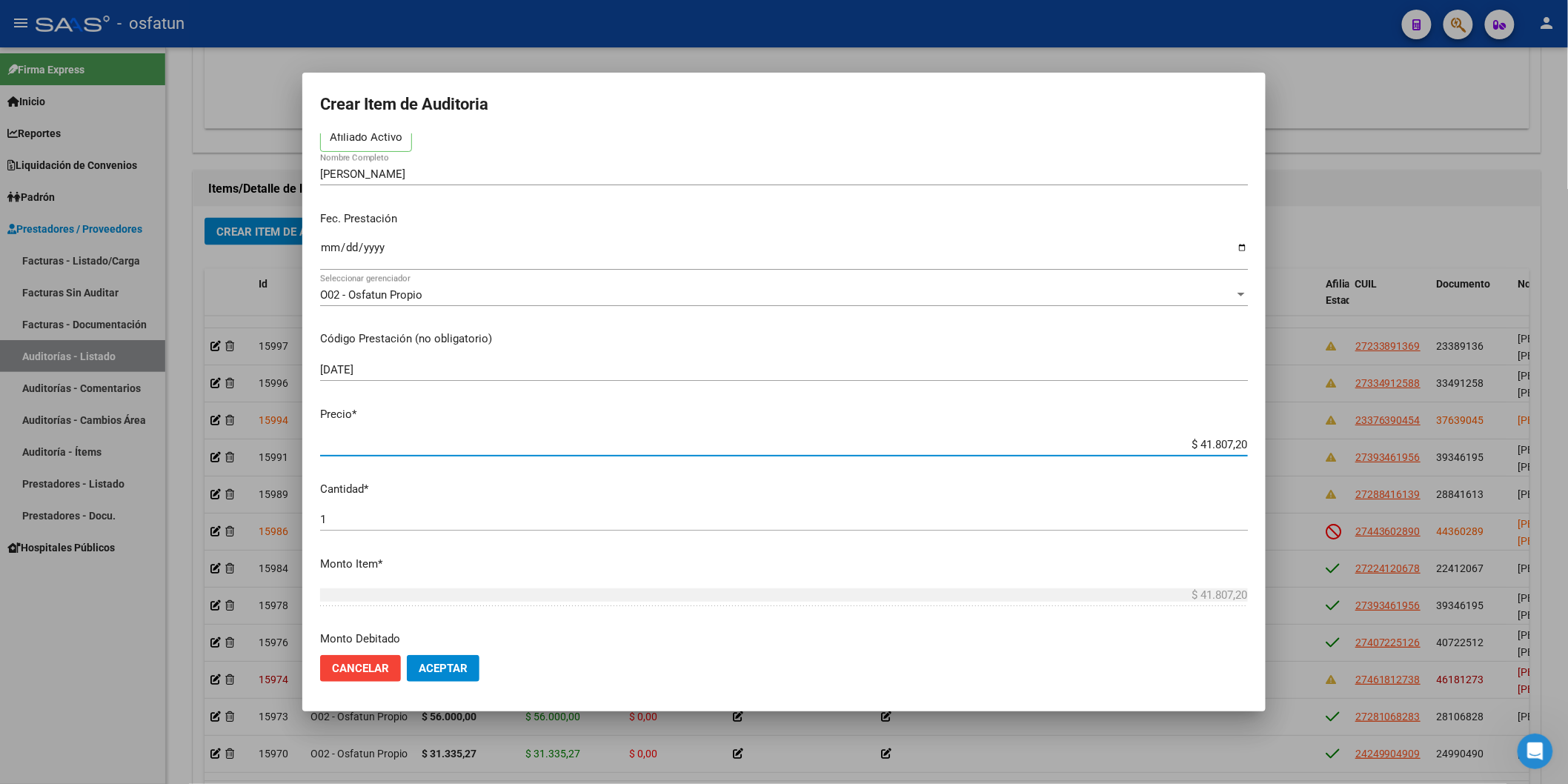
drag, startPoint x: 1193, startPoint y: 441, endPoint x: 1269, endPoint y: 441, distance: 76.0
click at [1194, 441] on div "Crear Item de Auditoria 28841613 Nro Documento 27288416139 CUIL Afiliado Activo…" at bounding box center [784, 392] width 1568 height 784
type input "$ 0,46"
type input "$ 4,68"
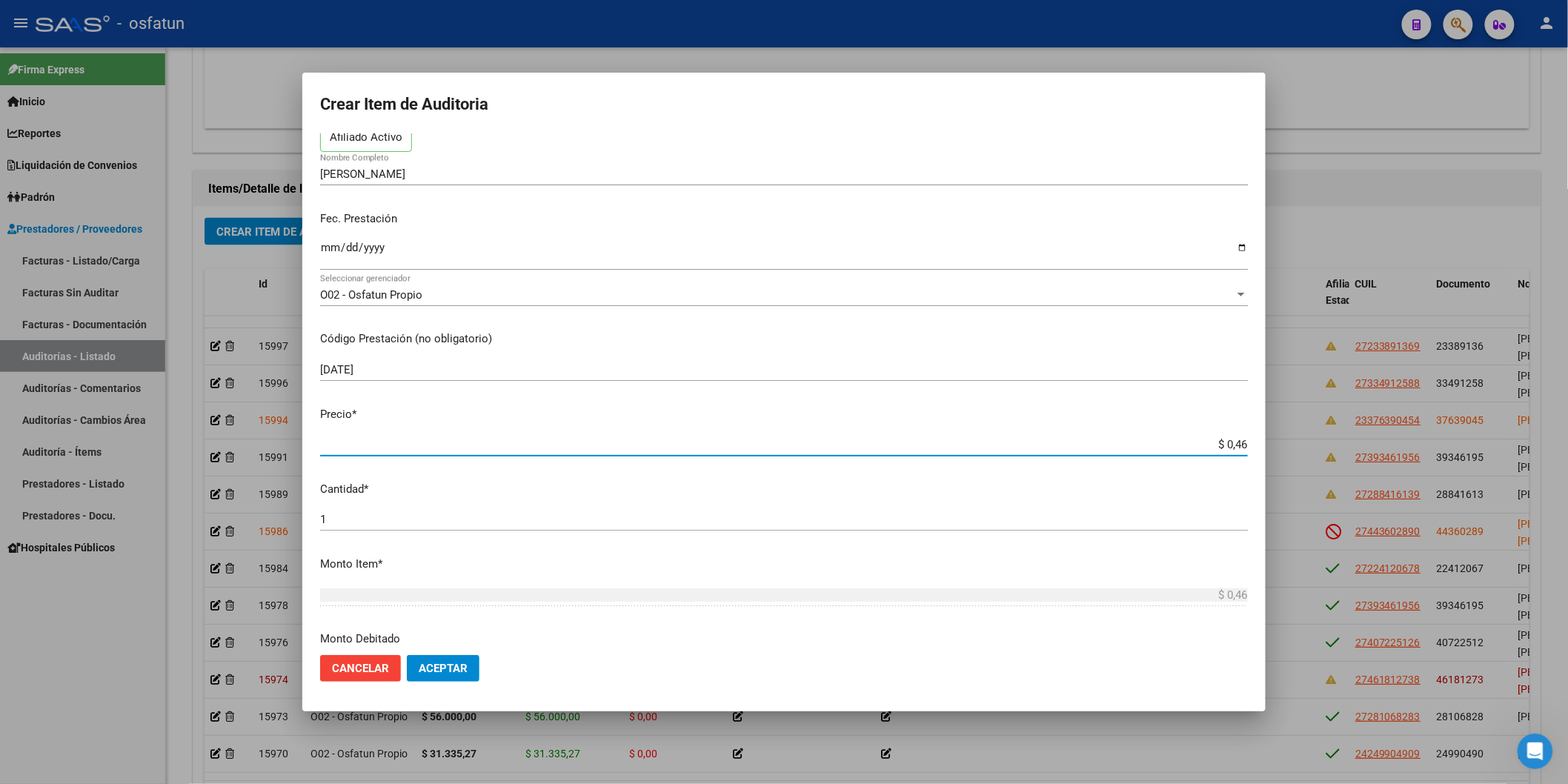
type input "$ 4,68"
type input "$ 46,80"
type input "$ 468,07"
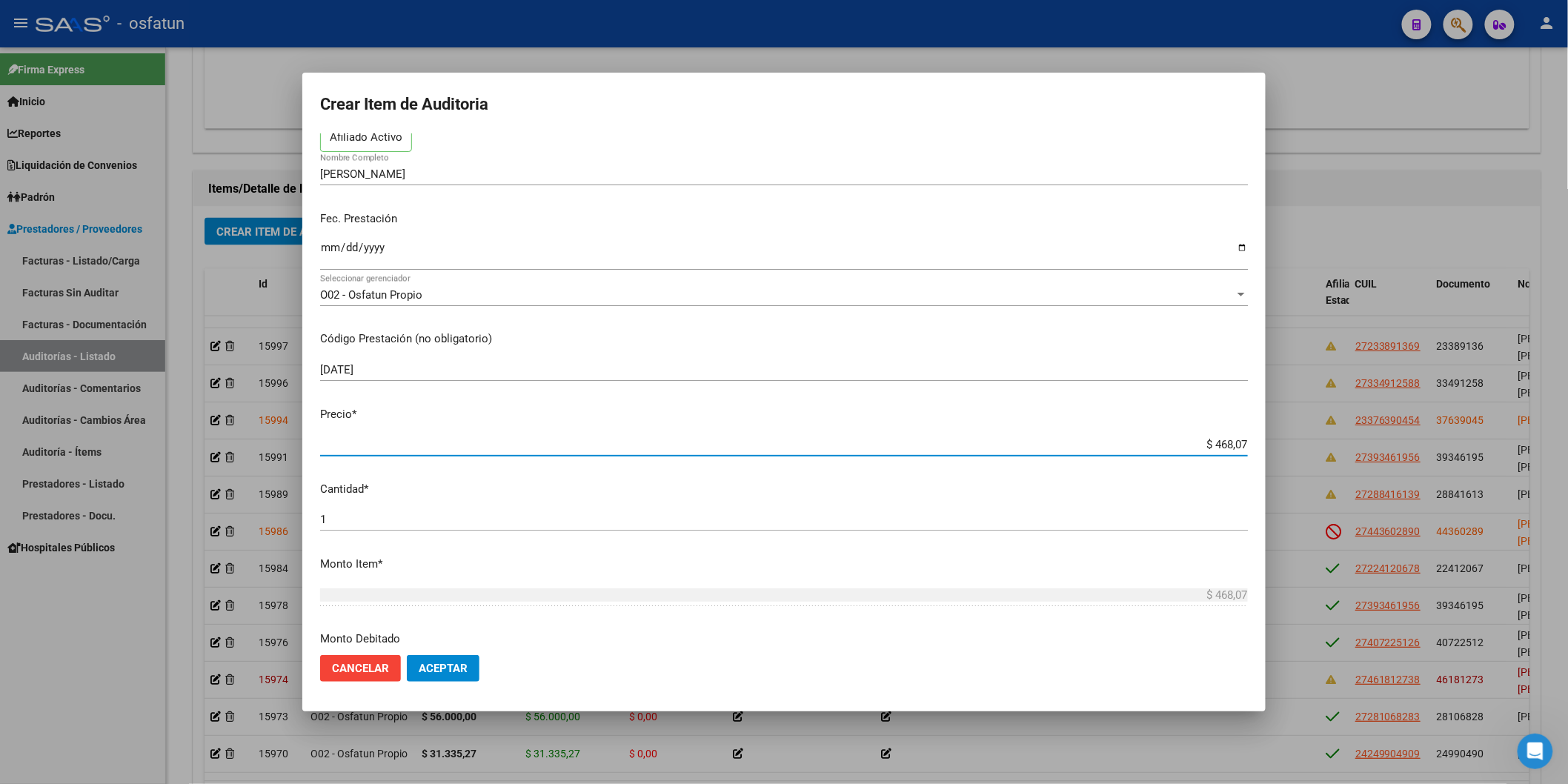
type input "$ 4.680,72"
type input "$ 46.807,20"
click at [444, 616] on span "Aceptar" at bounding box center [443, 669] width 49 height 14
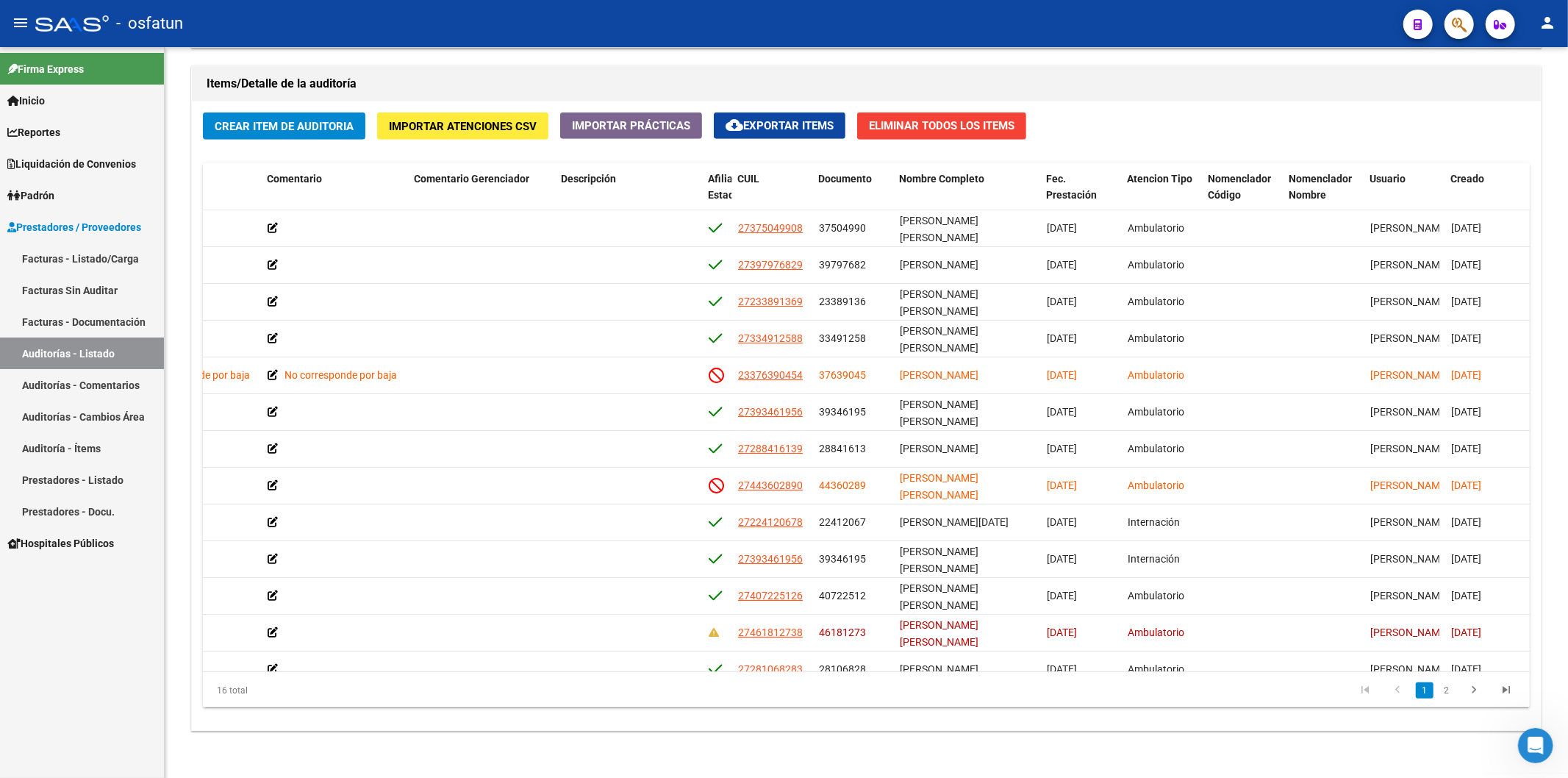
scroll to position [1062, 0]
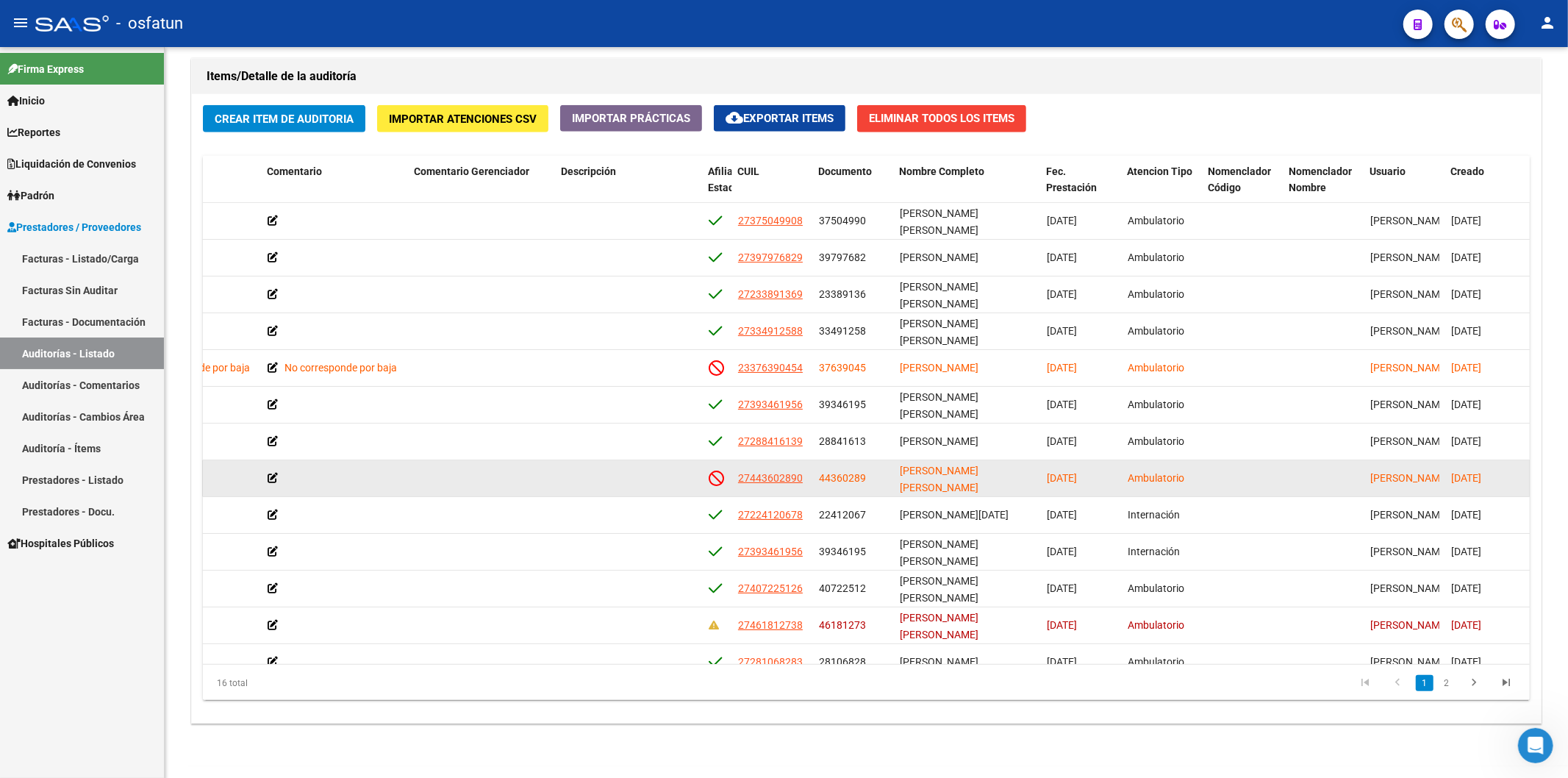
drag, startPoint x: 899, startPoint y: 472, endPoint x: 957, endPoint y: 468, distance: 58.1
click at [957, 468] on span "CRISTOFANO ARANA CONSTANZA ABIGAIL" at bounding box center [939, 480] width 79 height 29
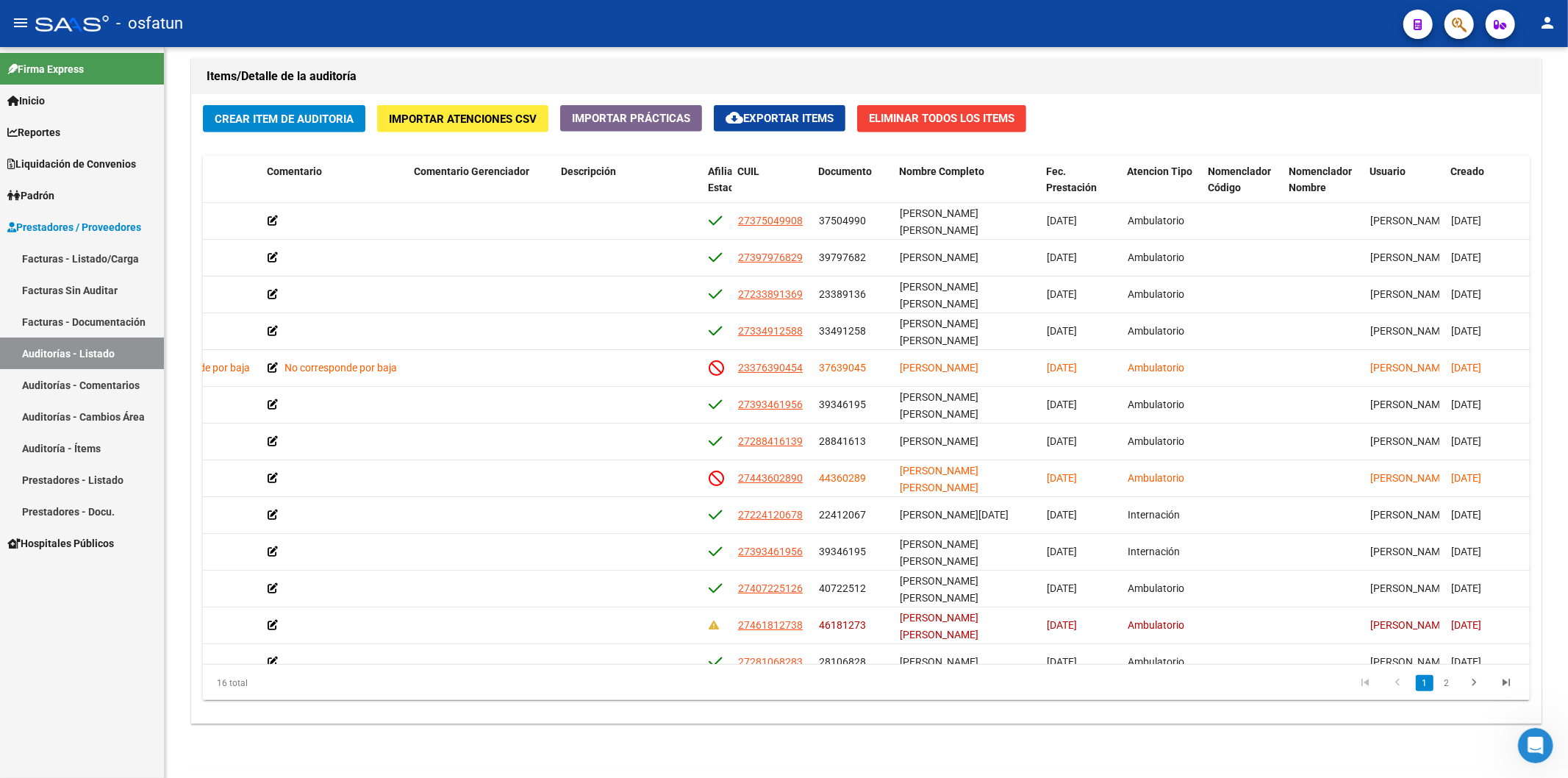
copy span "CRISTOFANO"
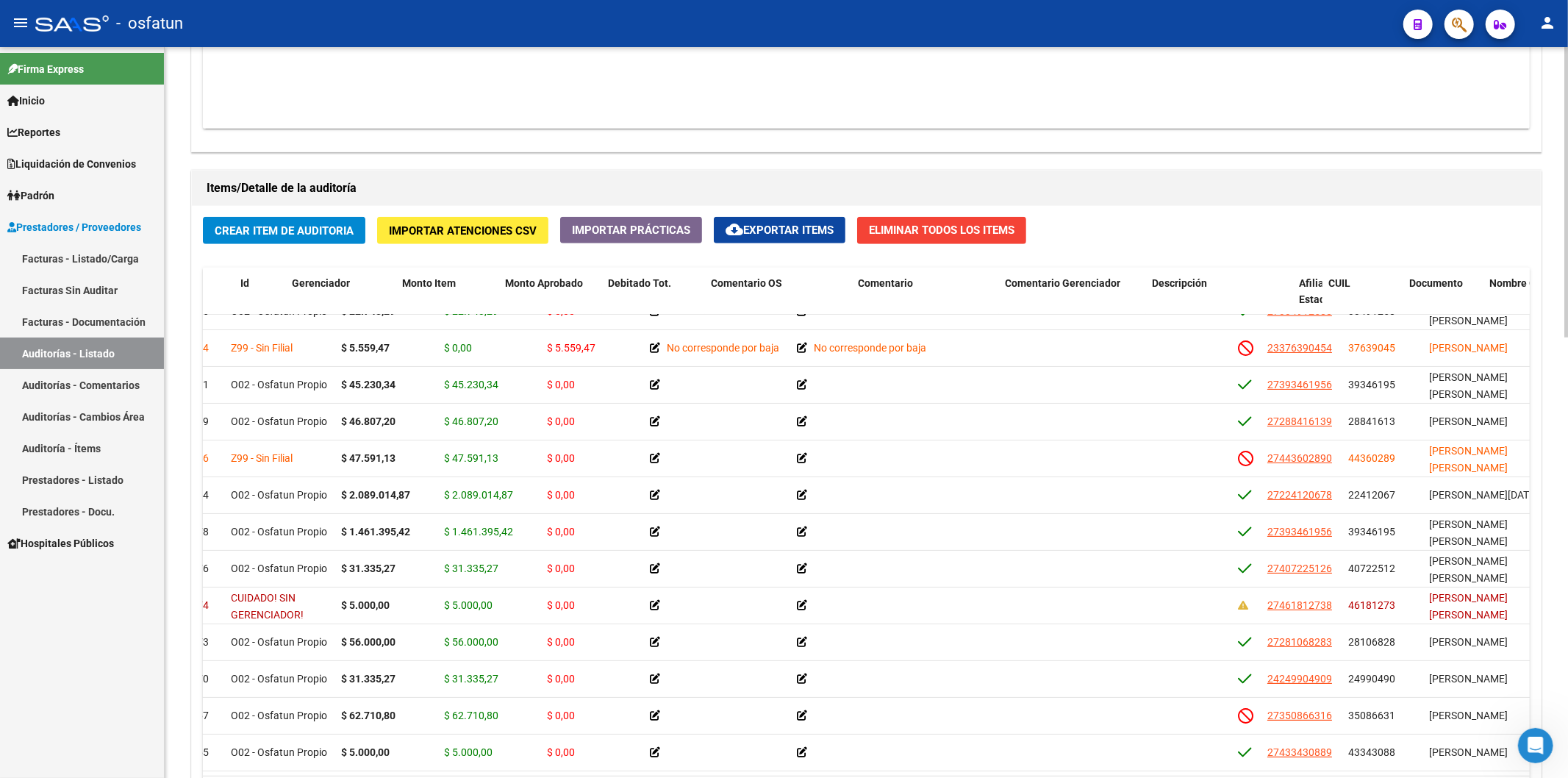
scroll to position [143, 0]
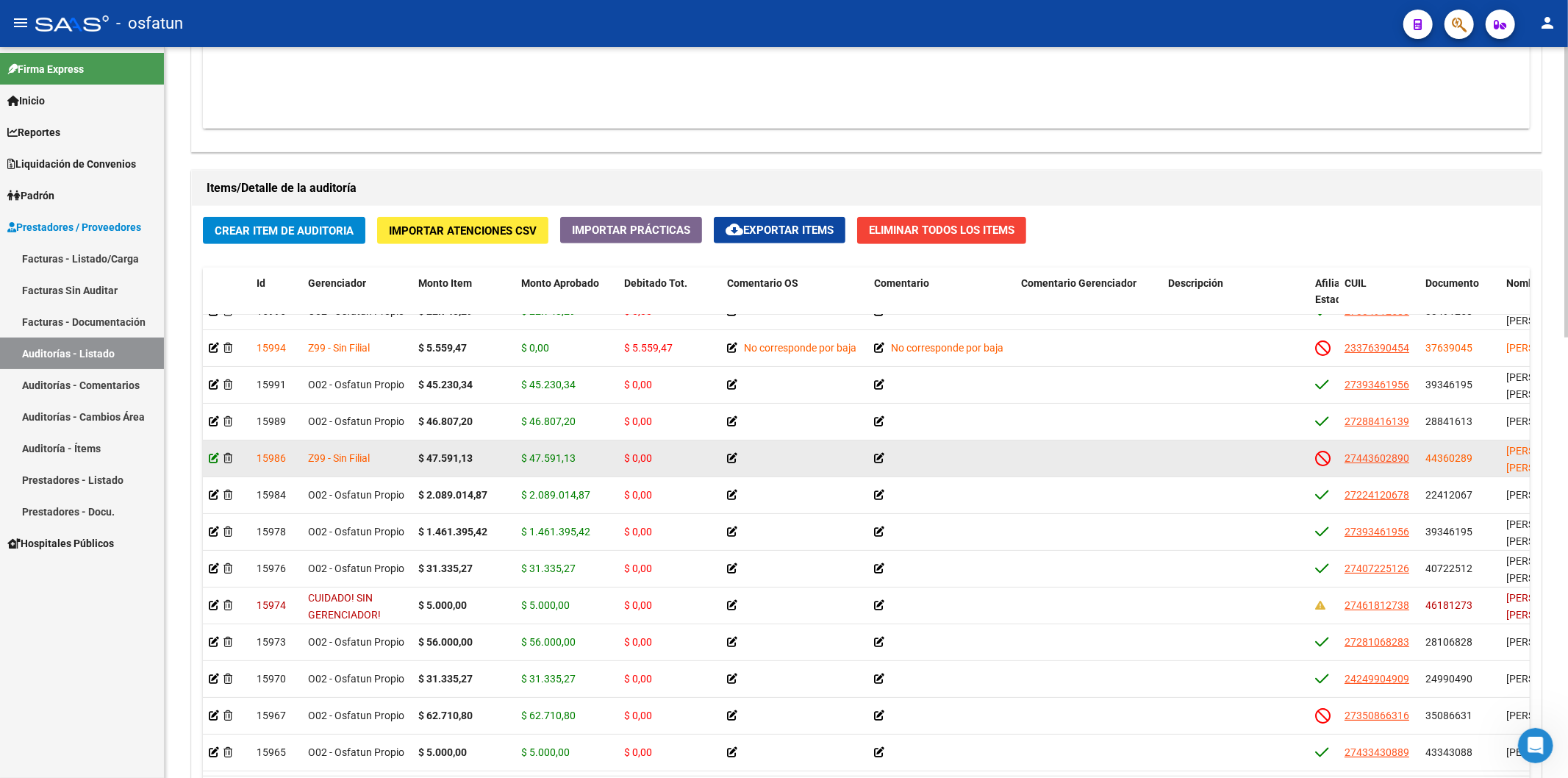
click at [209, 453] on icon at bounding box center [214, 457] width 11 height 11
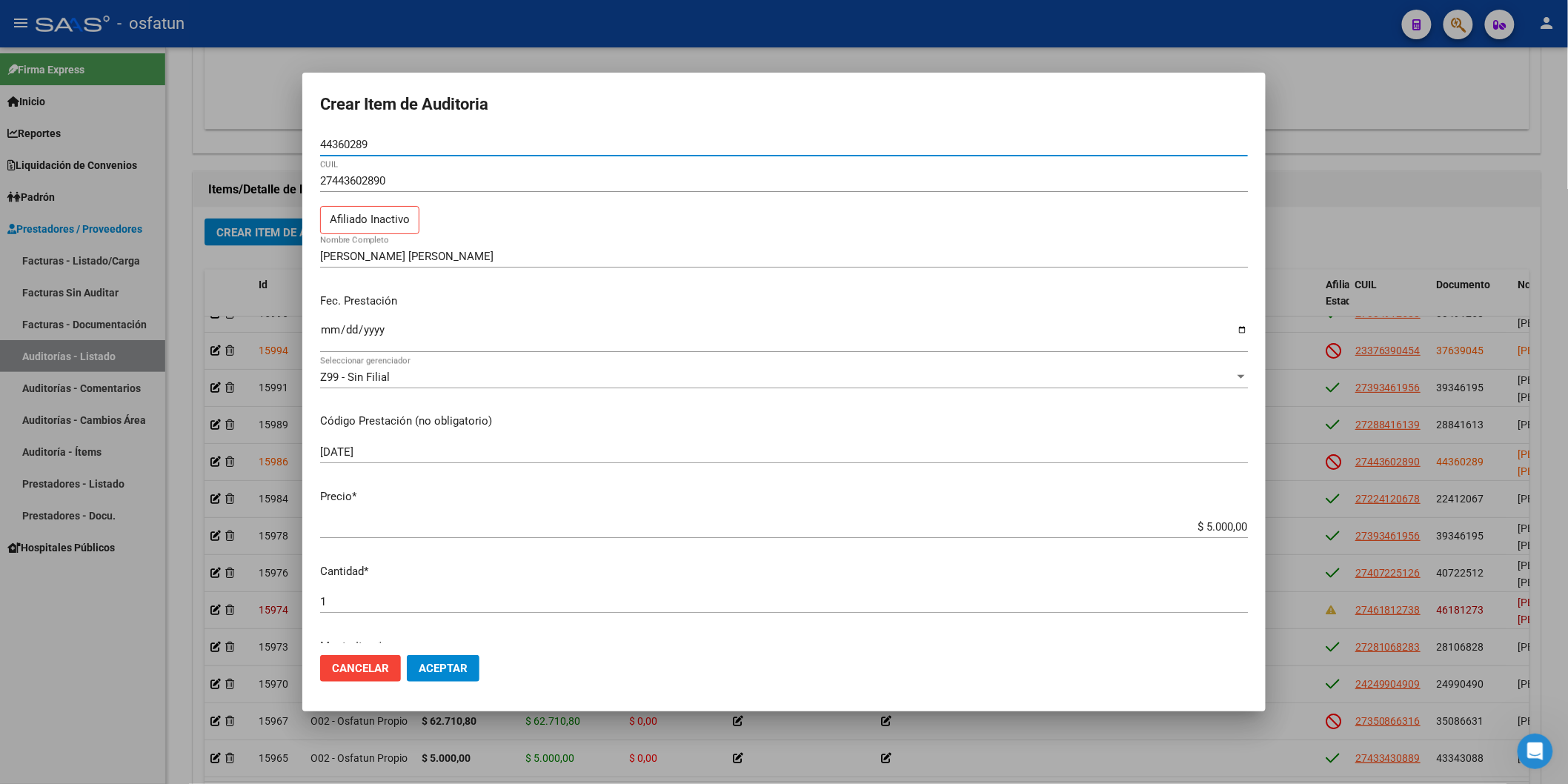
click at [1194, 159] on div at bounding box center [784, 392] width 1568 height 784
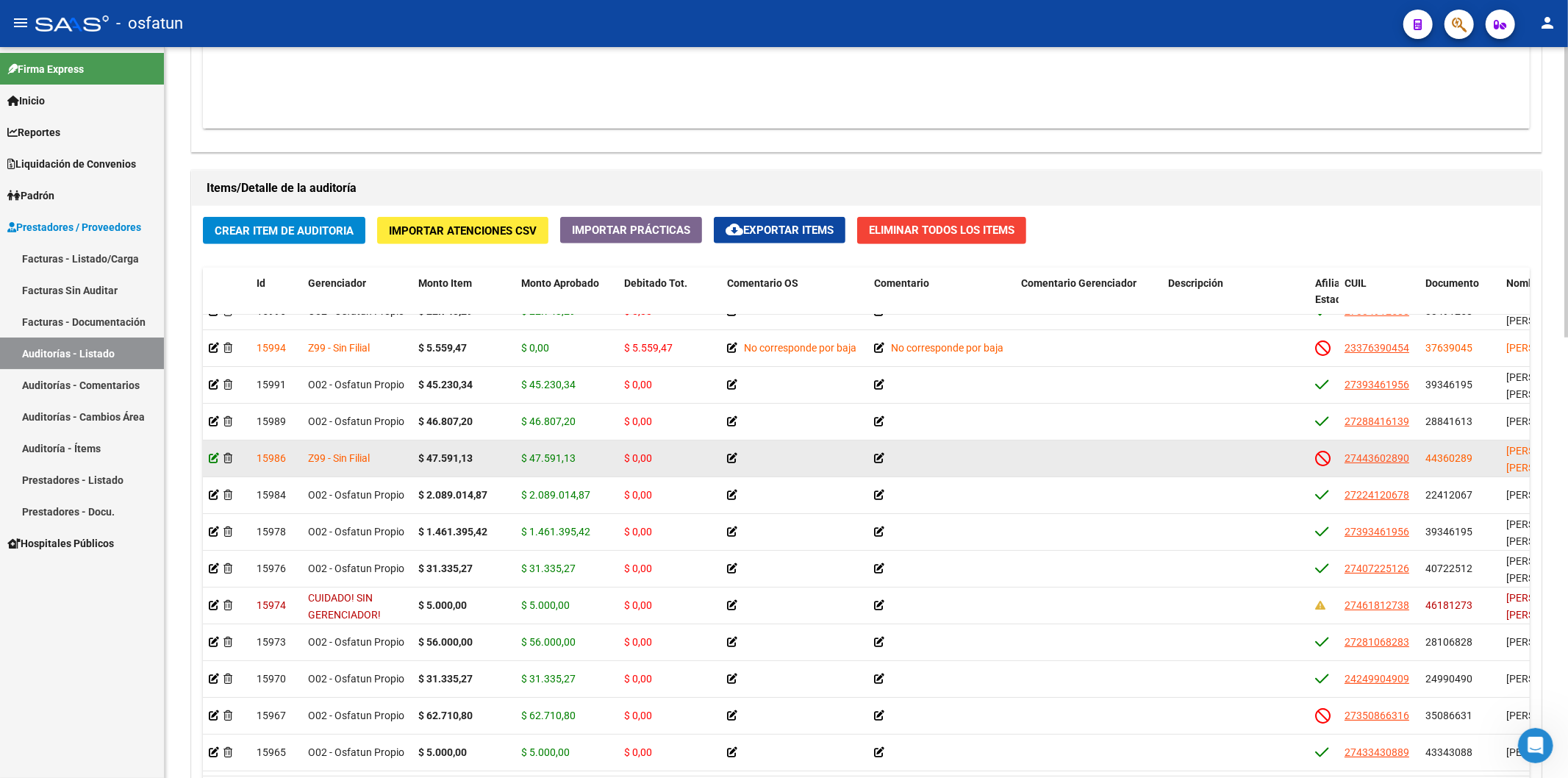
click at [211, 453] on icon at bounding box center [214, 457] width 11 height 11
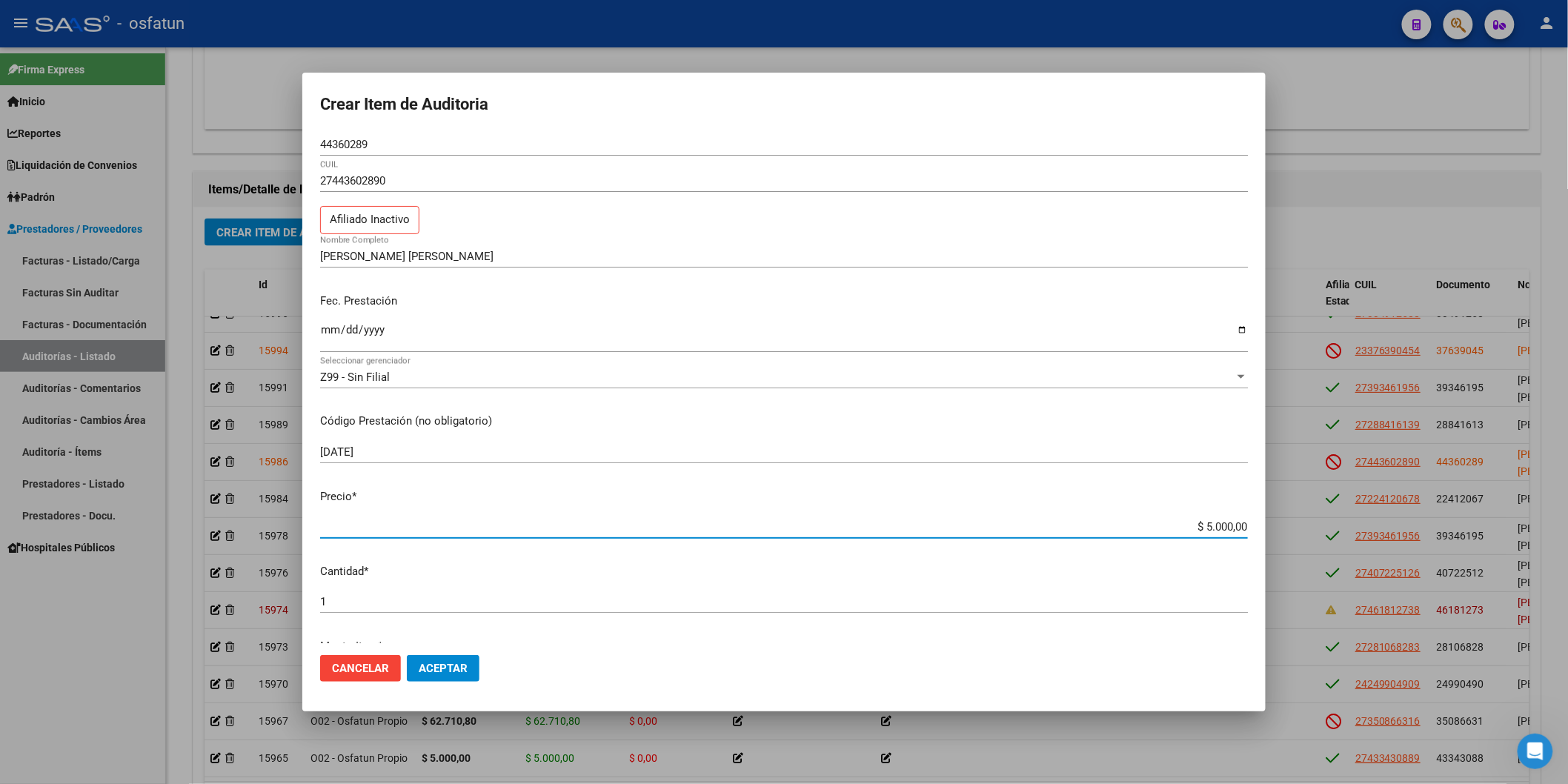
drag, startPoint x: 1193, startPoint y: 523, endPoint x: 1335, endPoint y: 526, distance: 142.0
click at [1194, 526] on div "Crear Item de Auditoria 44360289 Nro Documento 27443602890 CUIL Afiliado Inacti…" at bounding box center [784, 392] width 1568 height 784
click at [1194, 531] on input "$ 5.000,00" at bounding box center [784, 527] width 928 height 14
type input "$ 0,05"
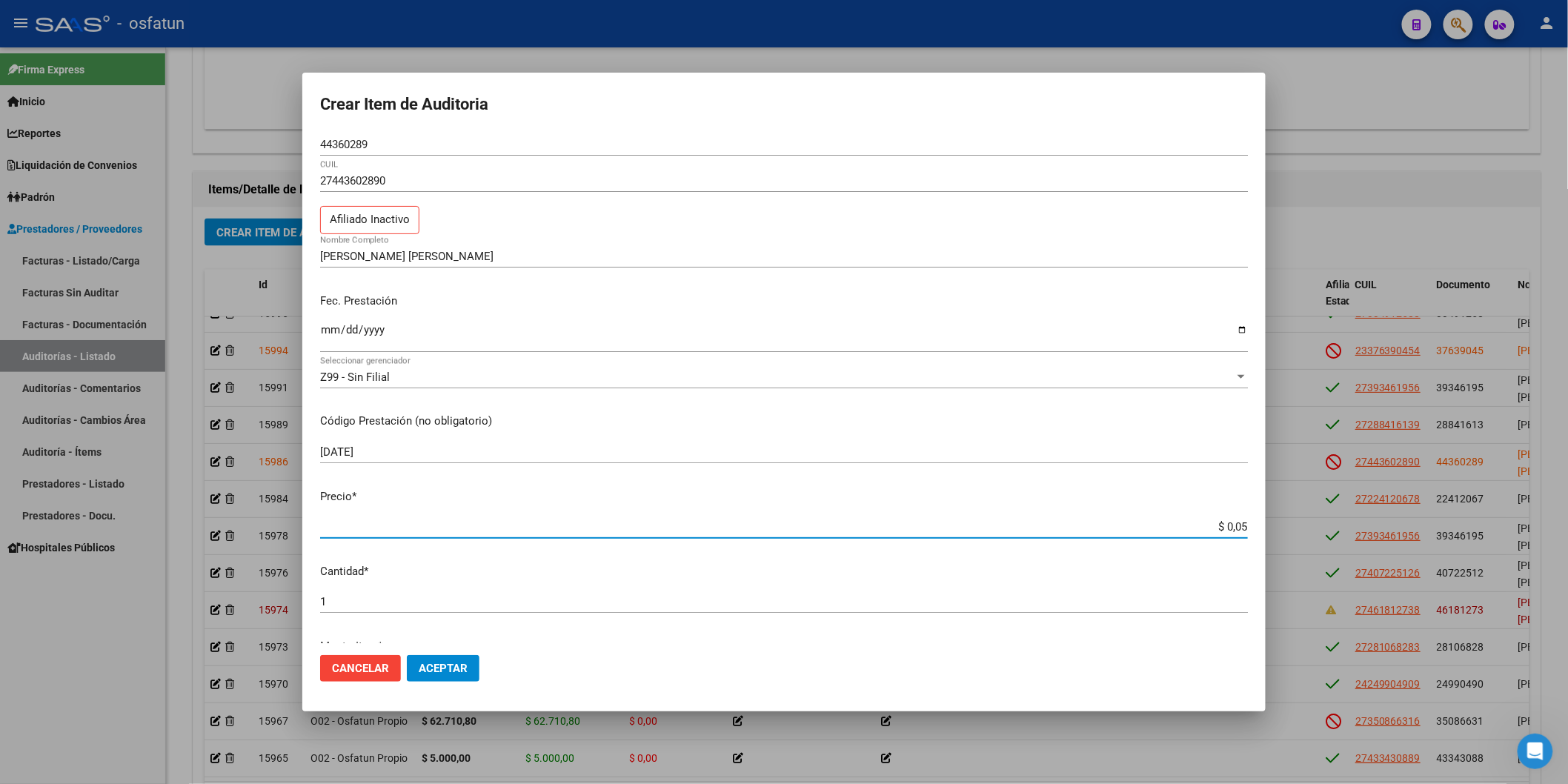
type input "$ 0,50"
type input "$ 5,02"
type input "$ 50,29"
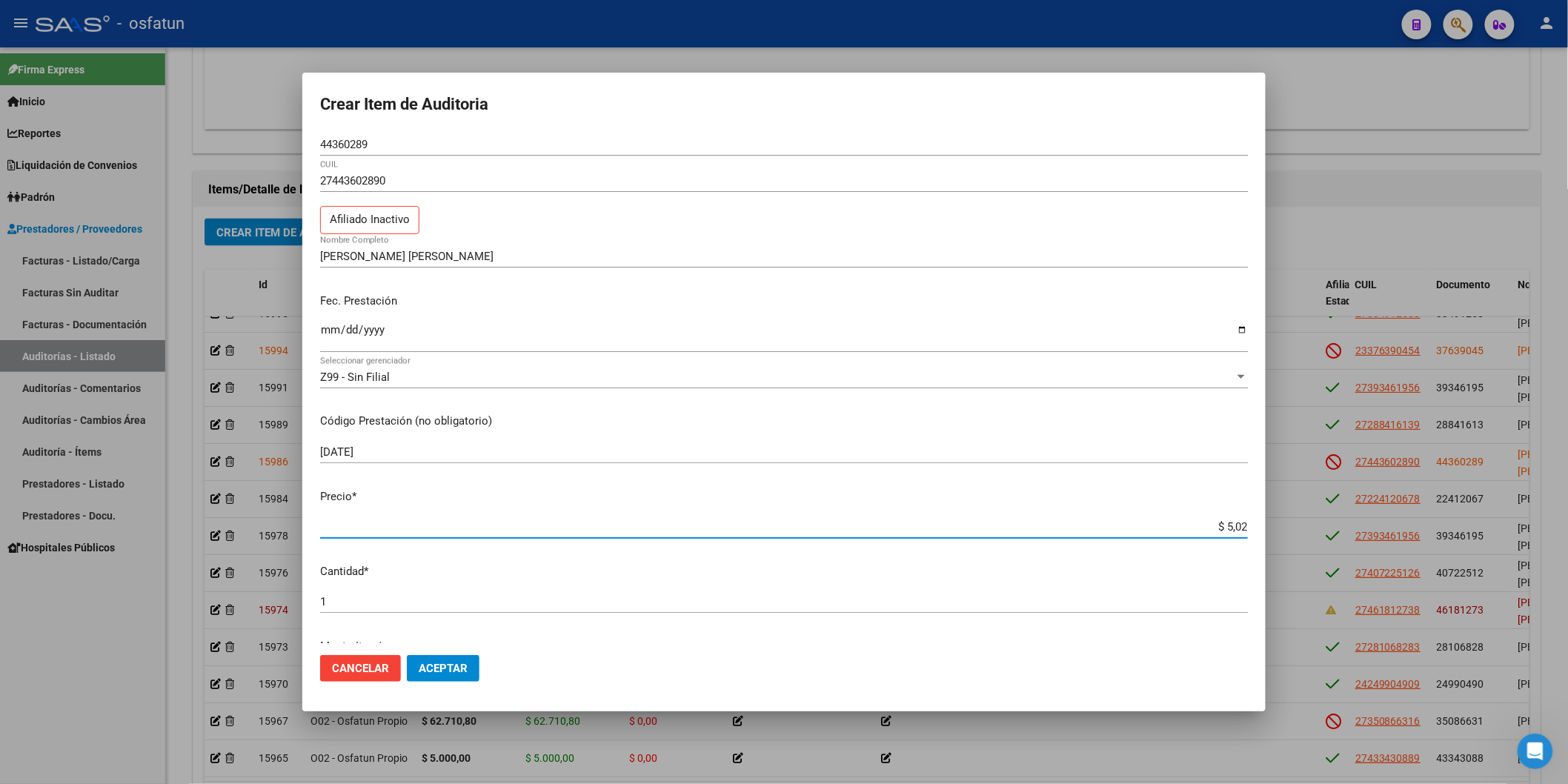
type input "$ 50,29"
type input "$ 502,91"
click at [1194, 523] on app-form-text-field "Precio * $ 502,91 Ingresar el precio" at bounding box center [790, 510] width 939 height 46
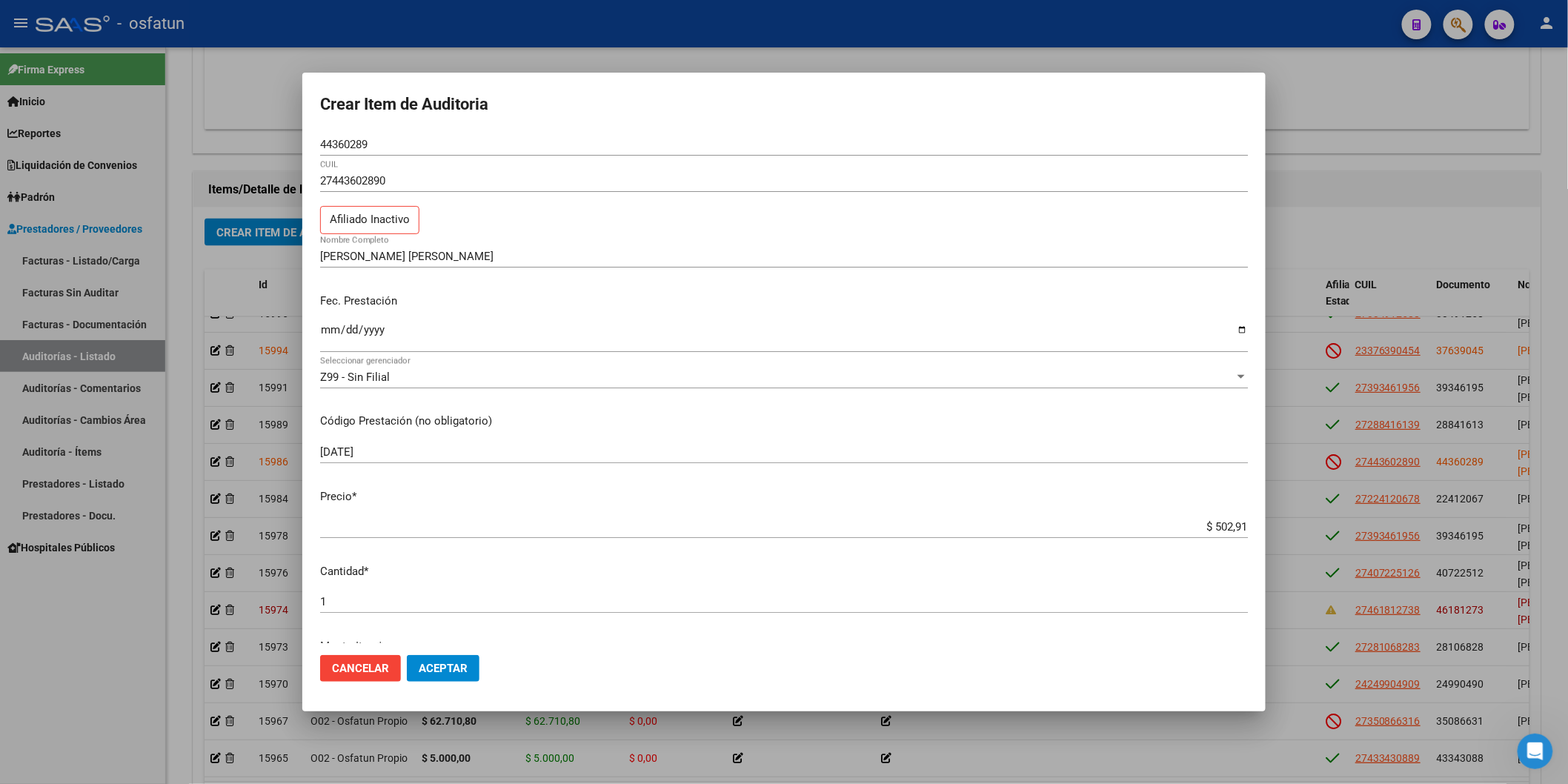
click at [1194, 528] on input "$ 502,91" at bounding box center [784, 527] width 928 height 14
click at [1194, 522] on input "$ 502,91" at bounding box center [784, 527] width 928 height 14
type input "$ 5.029,11"
type input "$ 50.291,13"
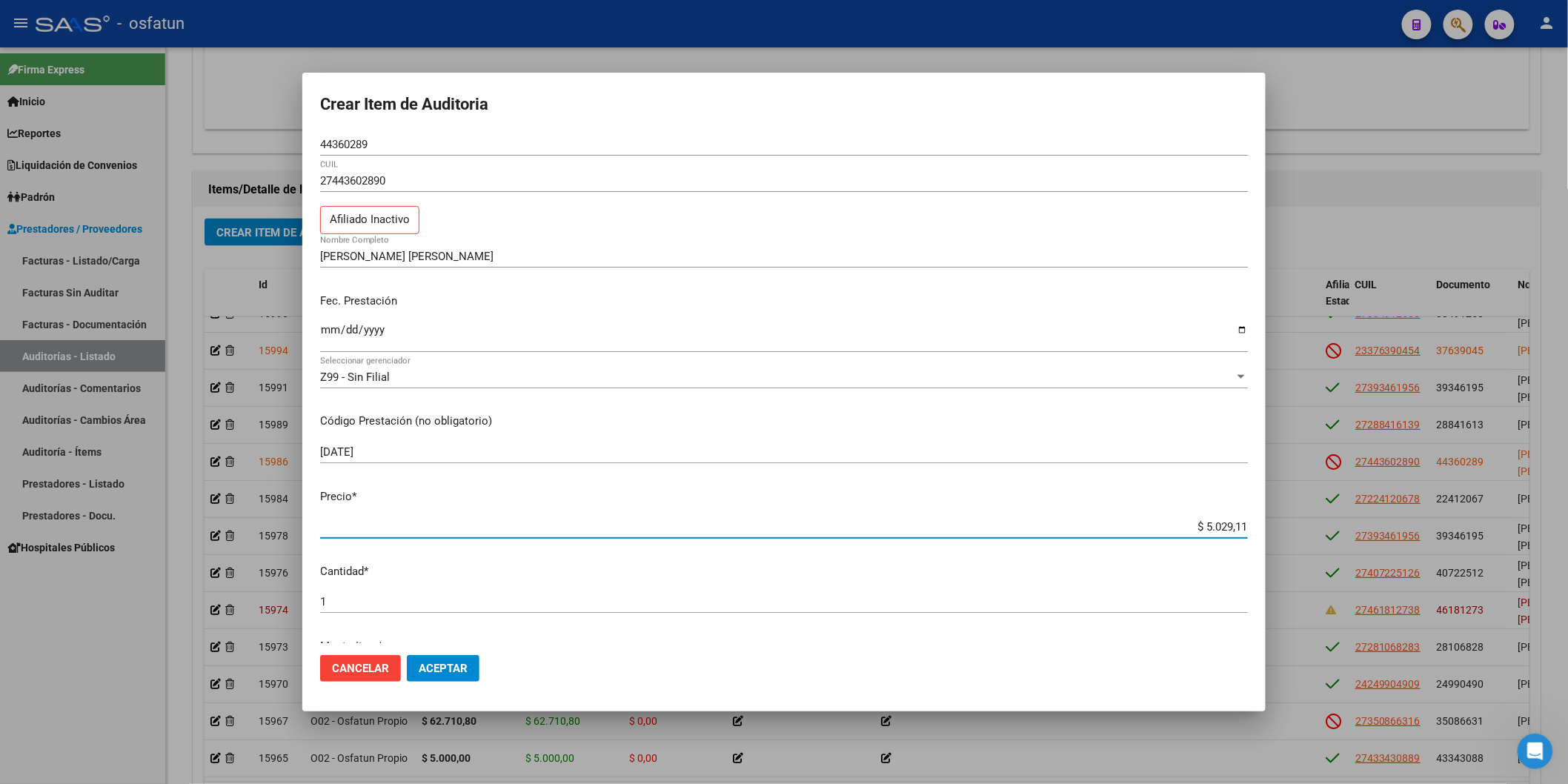
type input "$ 50.291,13"
click at [456, 616] on span "Aceptar" at bounding box center [443, 669] width 49 height 14
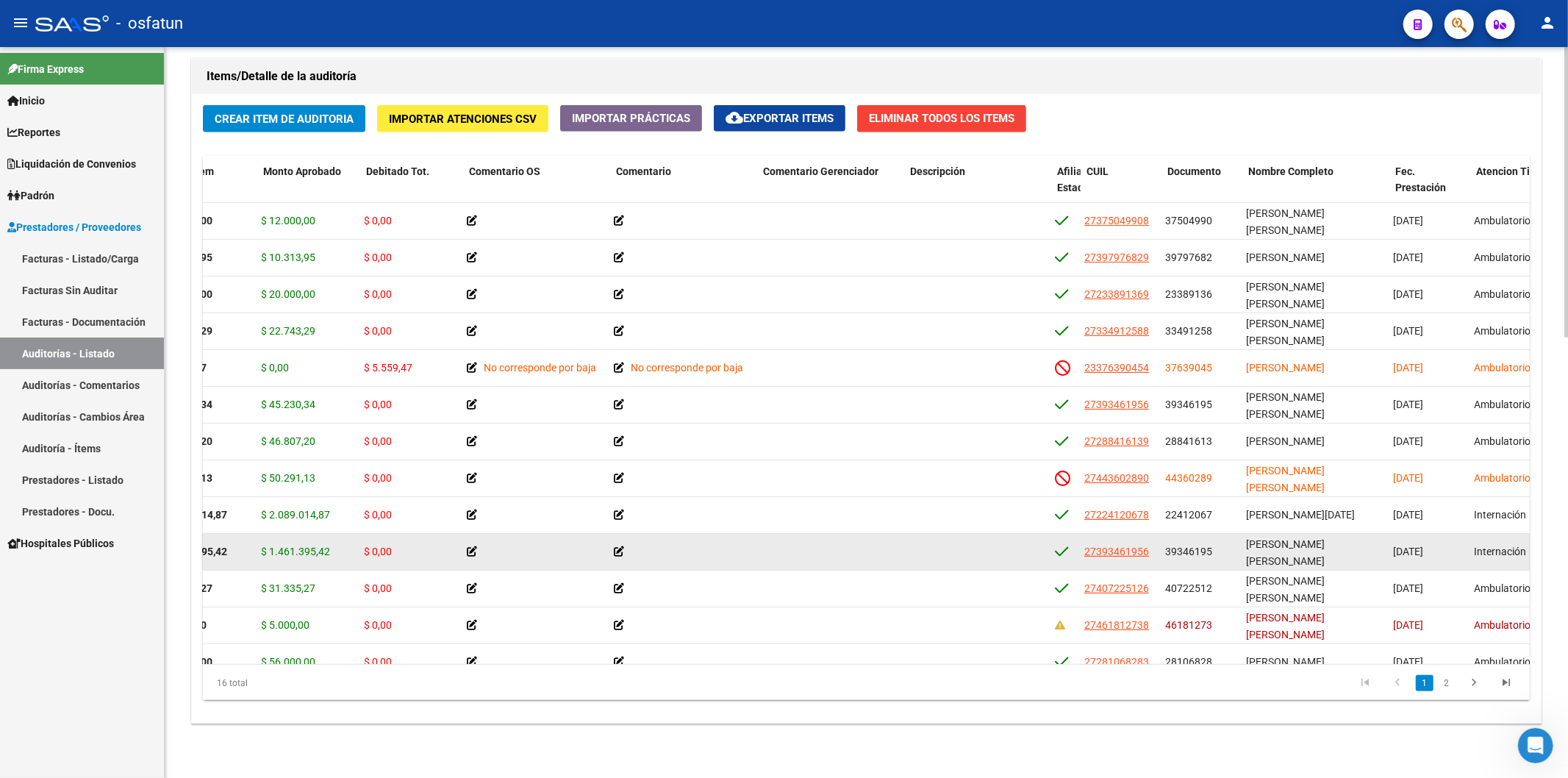
scroll to position [0, 258]
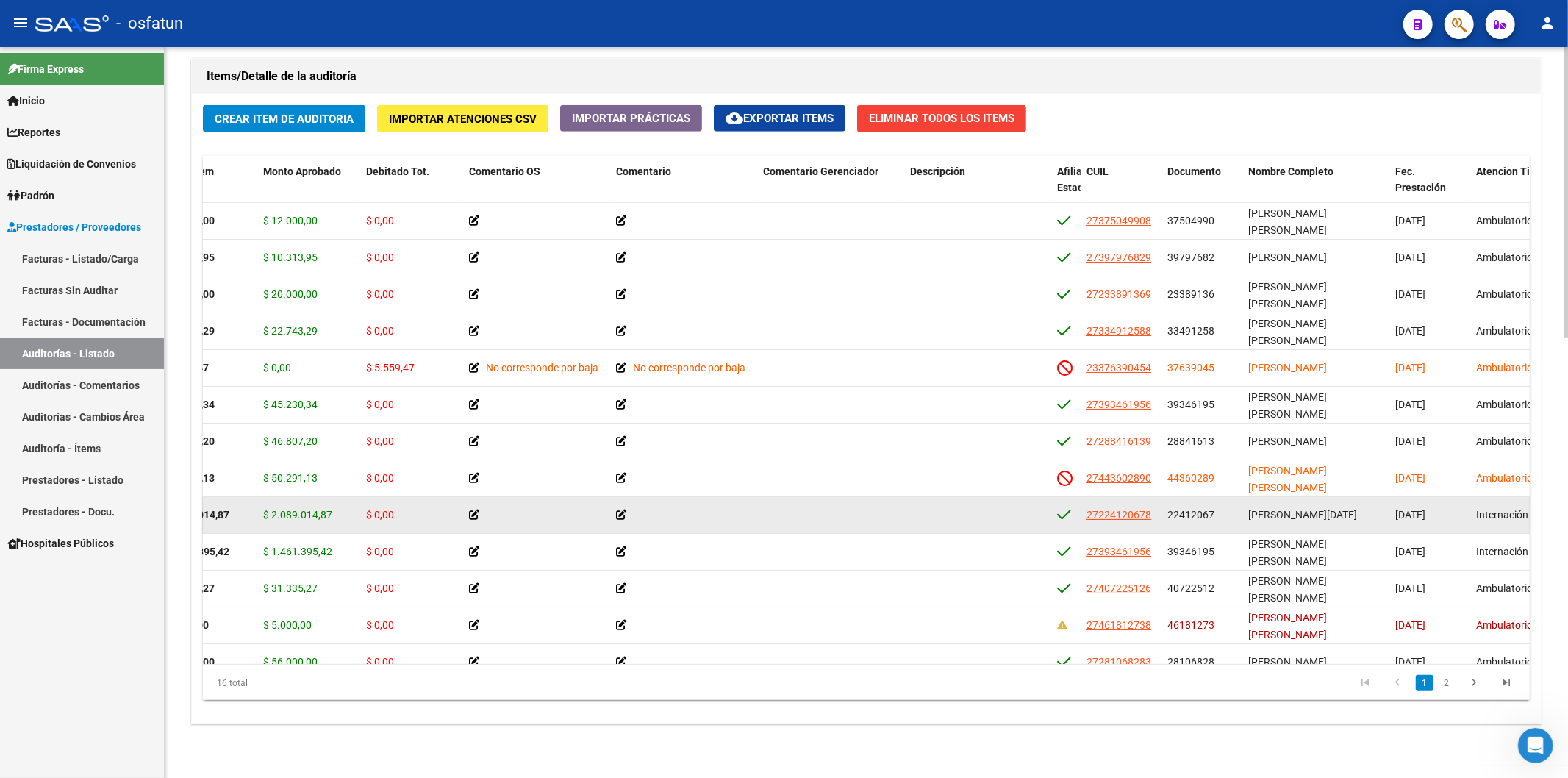
drag, startPoint x: 1245, startPoint y: 516, endPoint x: 1290, endPoint y: 517, distance: 45.0
click at [1185, 517] on datatable-body-cell "MARINO CARINA LUCIA" at bounding box center [1316, 514] width 147 height 36
copy span "MARINO"
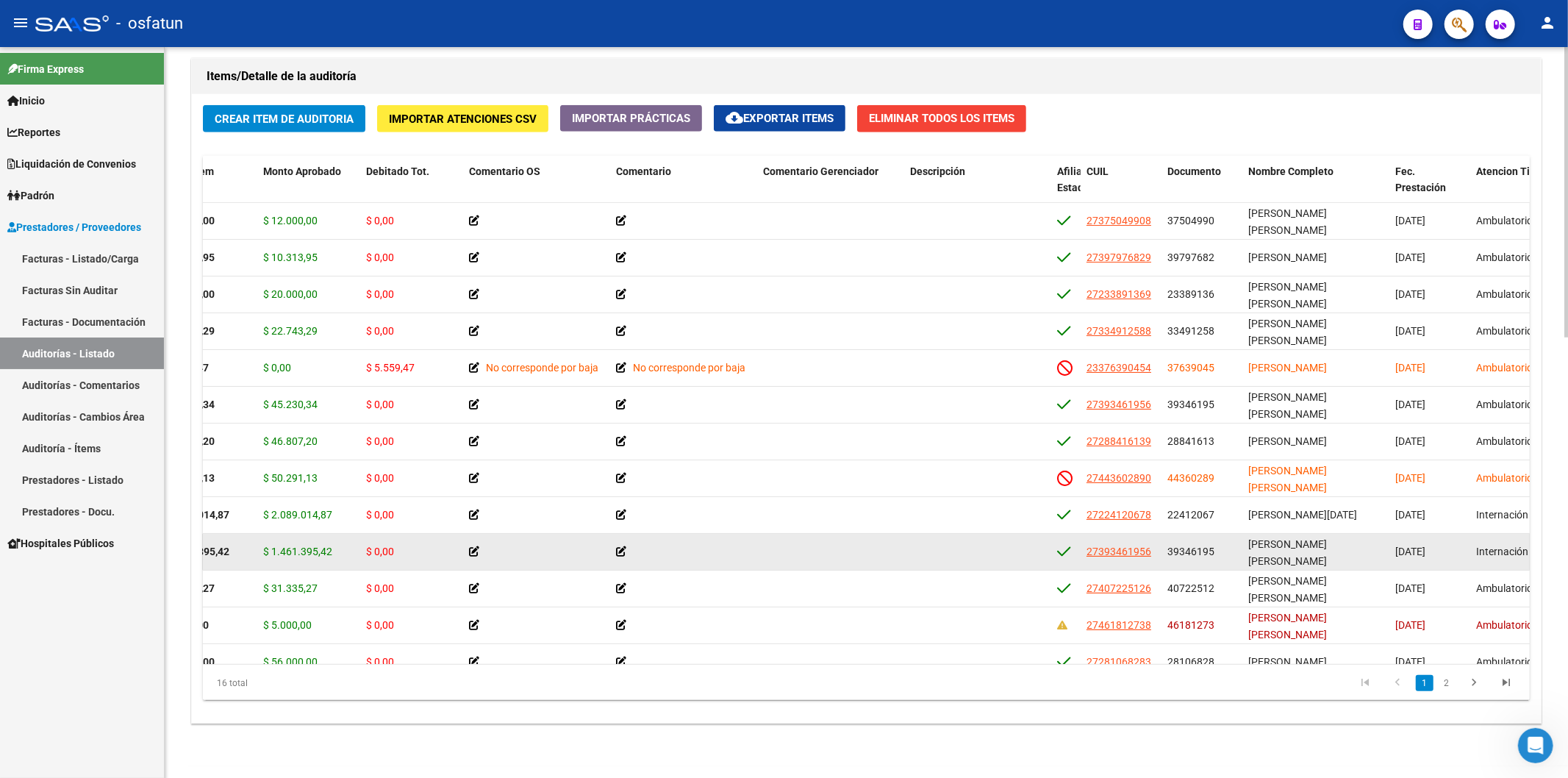
drag, startPoint x: 1247, startPoint y: 550, endPoint x: 1282, endPoint y: 549, distance: 35.0
click at [1185, 549] on datatable-body-cell "RUBIO BARBARA MARIA" at bounding box center [1316, 551] width 147 height 36
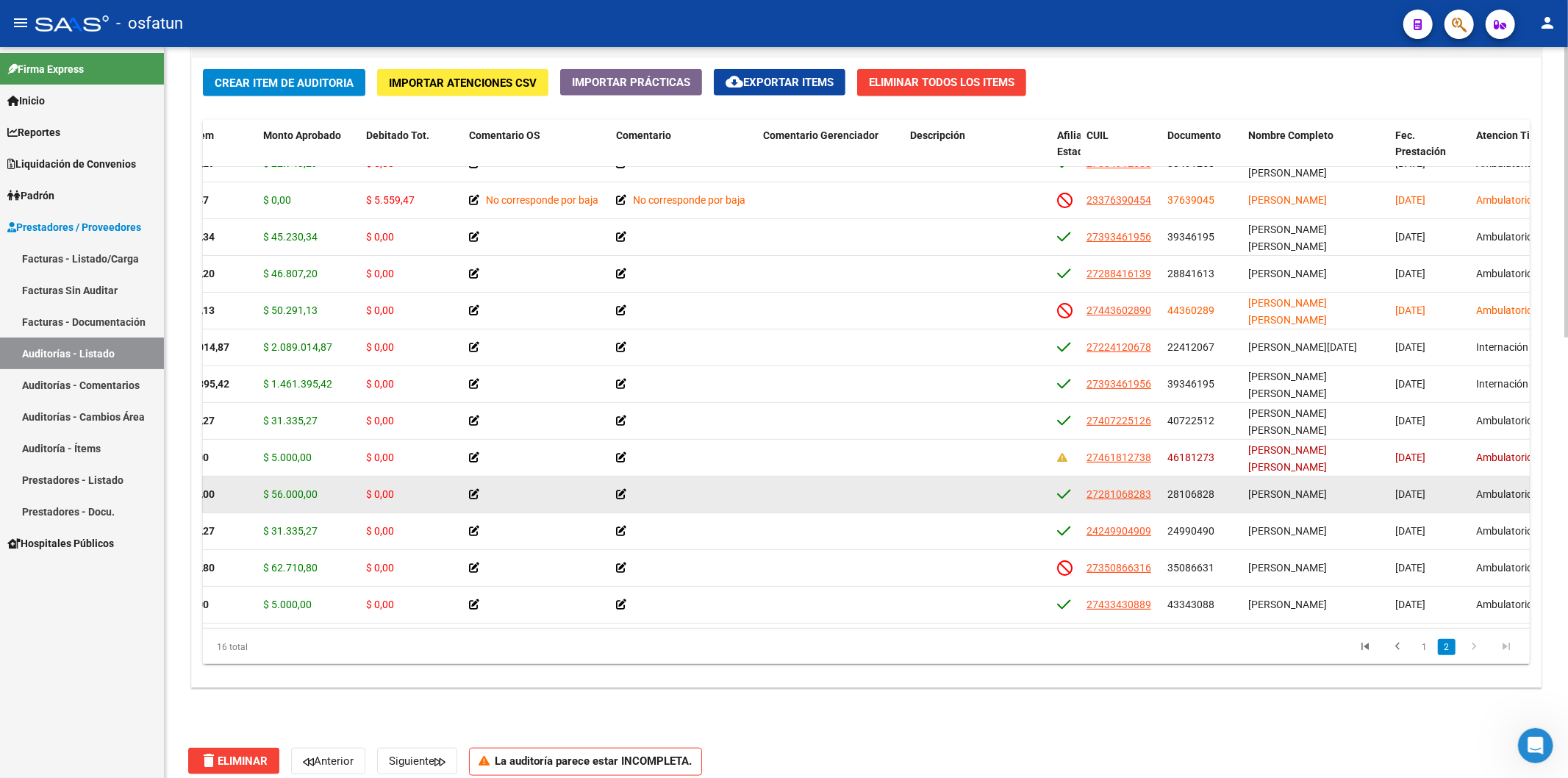
scroll to position [1113, 0]
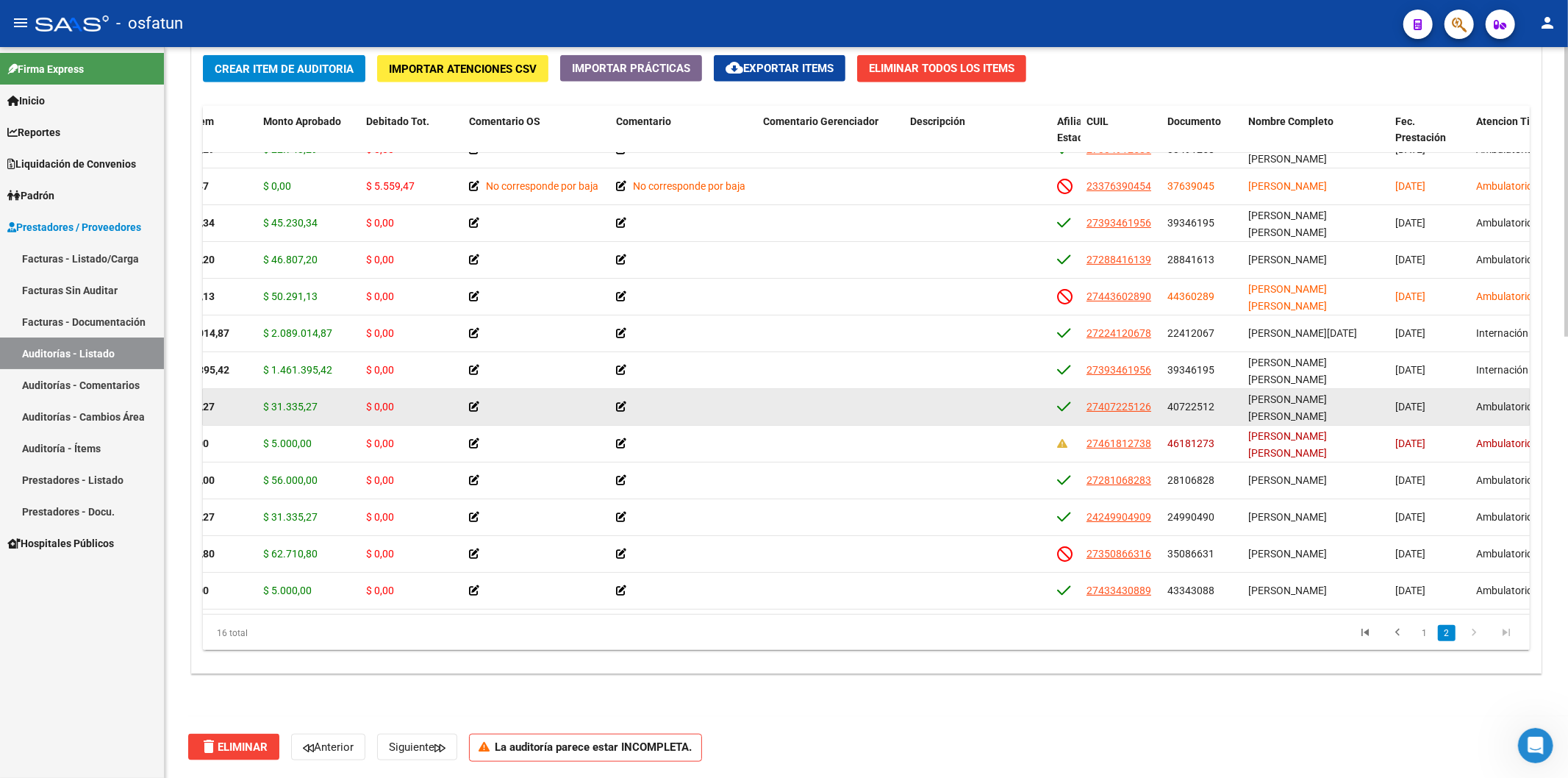
drag, startPoint x: 1245, startPoint y: 391, endPoint x: 1291, endPoint y: 391, distance: 46.0
click at [1185, 391] on datatable-body-cell "FERRERO CONCETTI ALDANA MICAEL" at bounding box center [1316, 406] width 147 height 36
copy span "FERRERO"
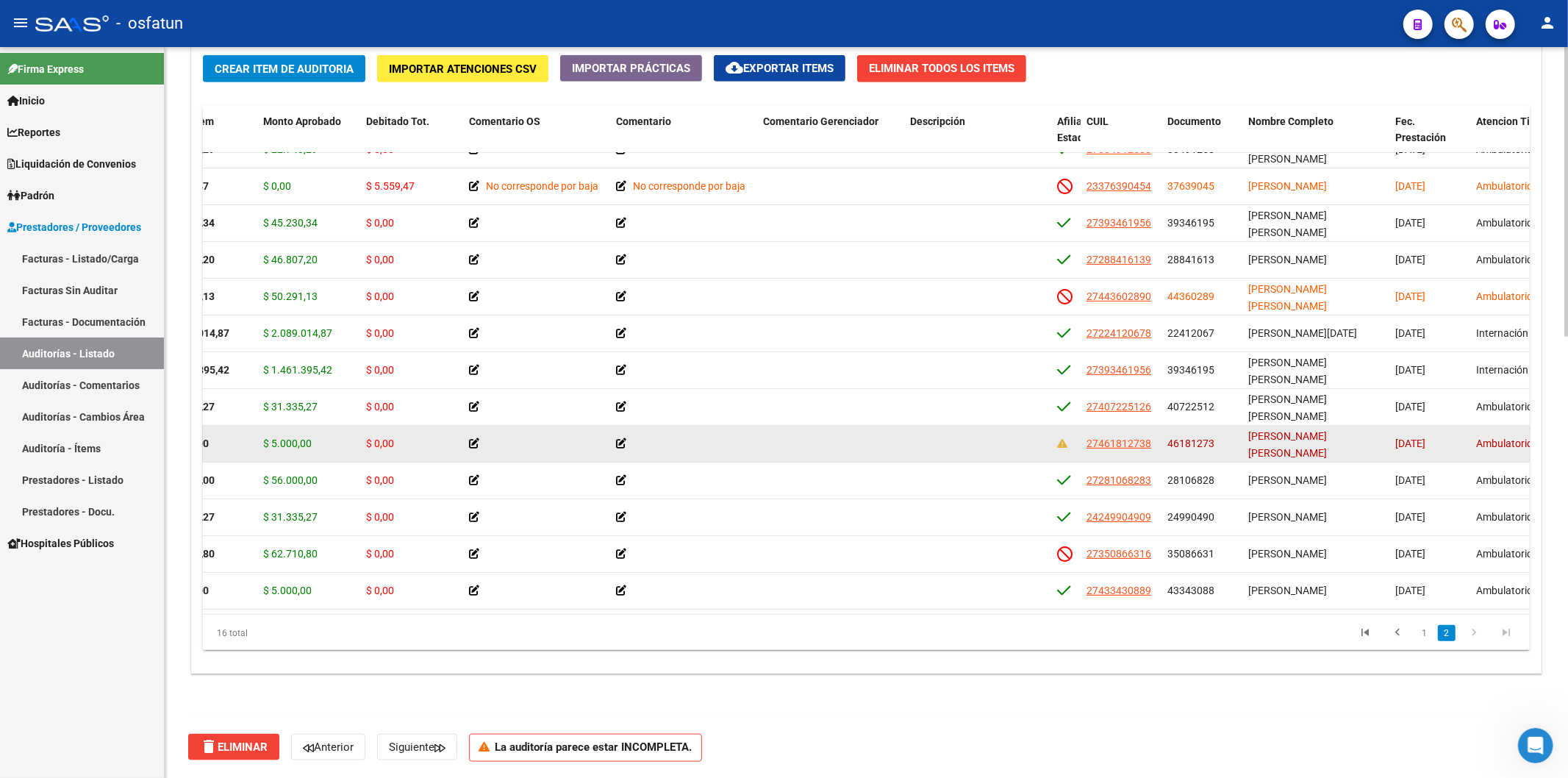
drag, startPoint x: 1246, startPoint y: 419, endPoint x: 1292, endPoint y: 419, distance: 46.0
click at [1185, 426] on datatable-body-cell "BARROSO BLASCO MARIANA ELISABETH" at bounding box center [1316, 443] width 147 height 36
copy span "BARROSO"
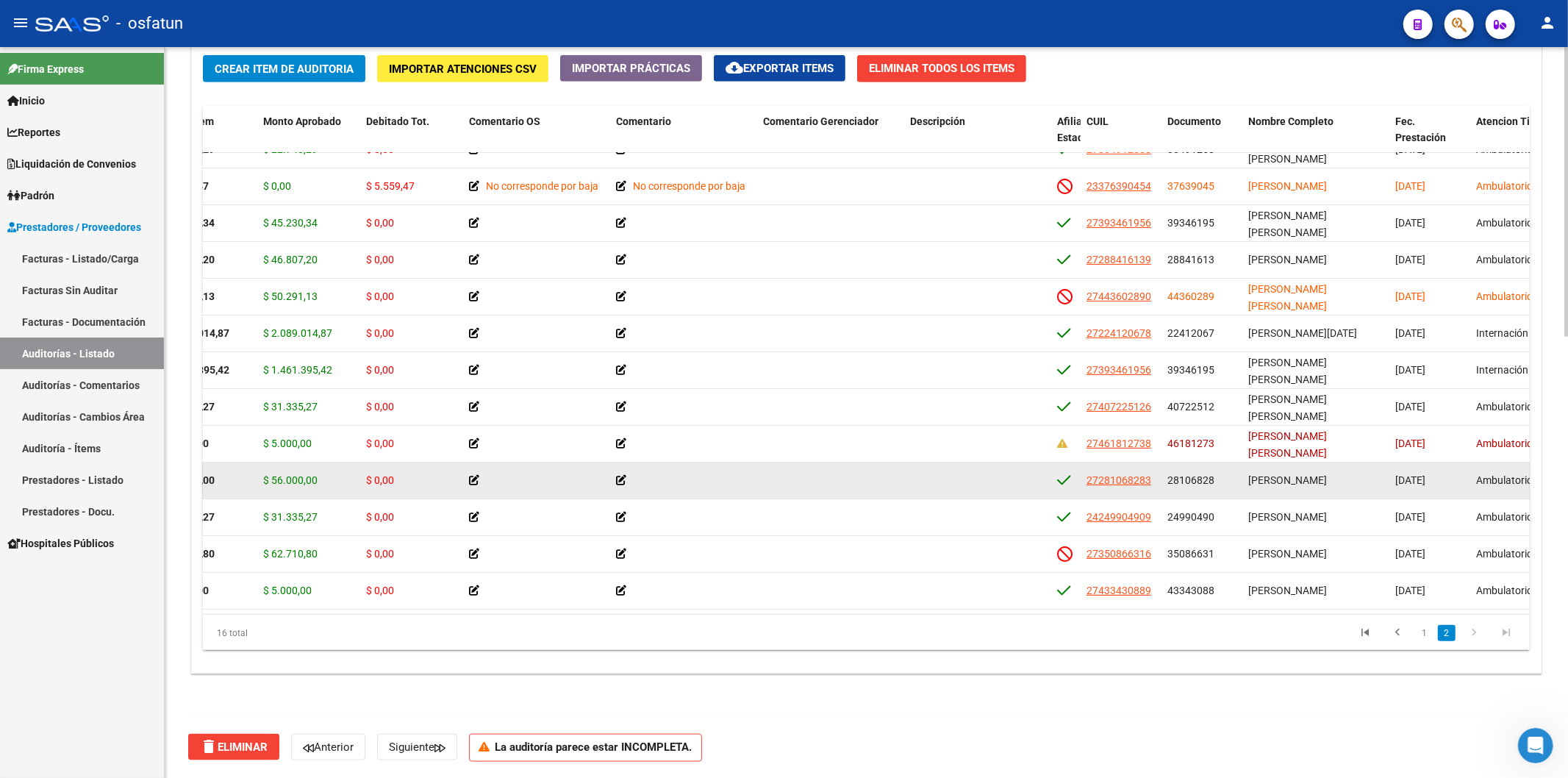
drag, startPoint x: 1247, startPoint y: 458, endPoint x: 1289, endPoint y: 456, distance: 42.0
click at [1185, 475] on span "[PERSON_NAME]" at bounding box center [1288, 480] width 79 height 12
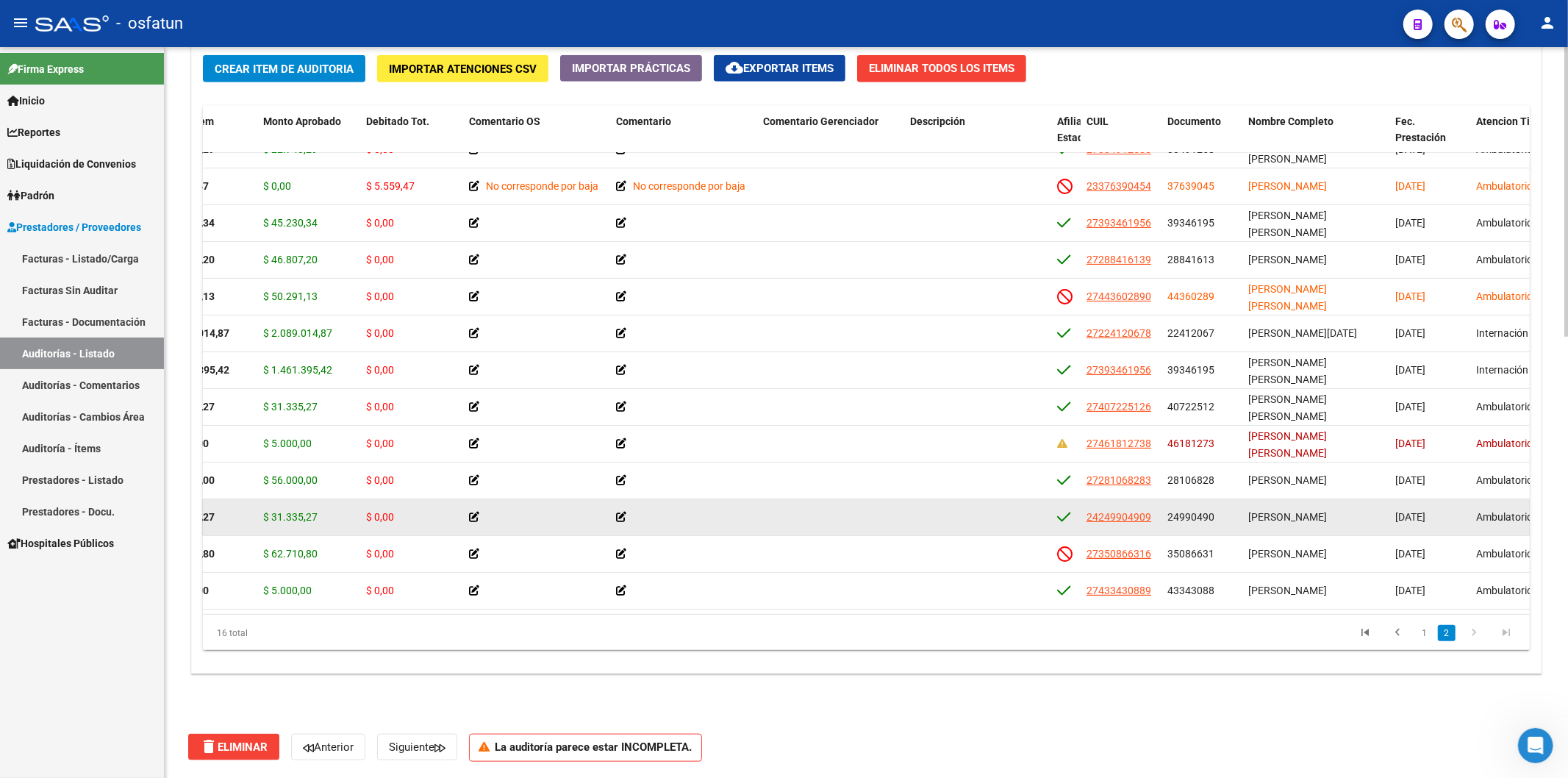
drag, startPoint x: 1247, startPoint y: 505, endPoint x: 1291, endPoint y: 505, distance: 44.0
click at [1185, 505] on datatable-body-cell "[PERSON_NAME]" at bounding box center [1316, 517] width 147 height 36
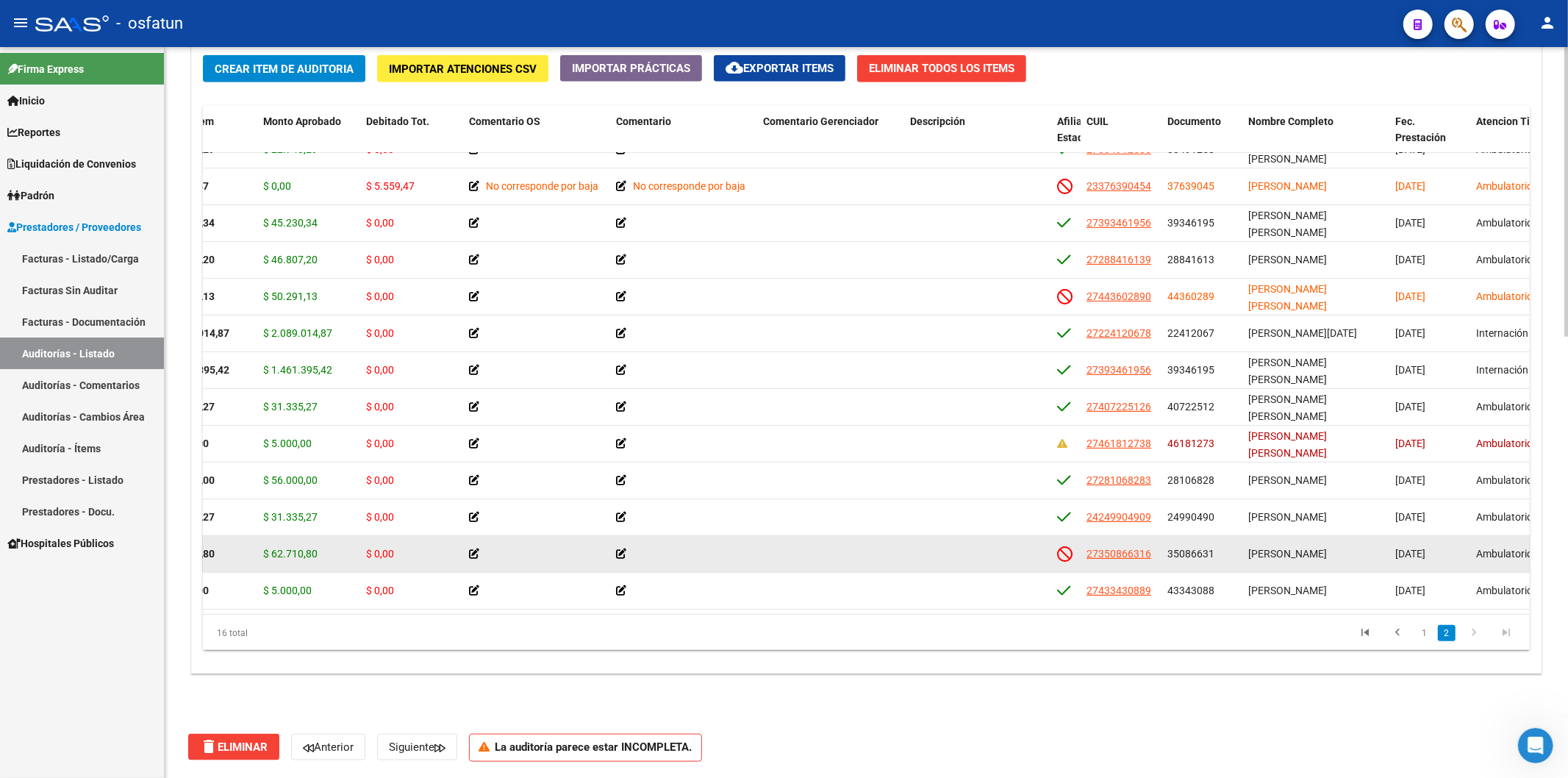
drag, startPoint x: 1248, startPoint y: 537, endPoint x: 1280, endPoint y: 537, distance: 32.0
click at [1185, 548] on span "[PERSON_NAME]" at bounding box center [1288, 554] width 79 height 12
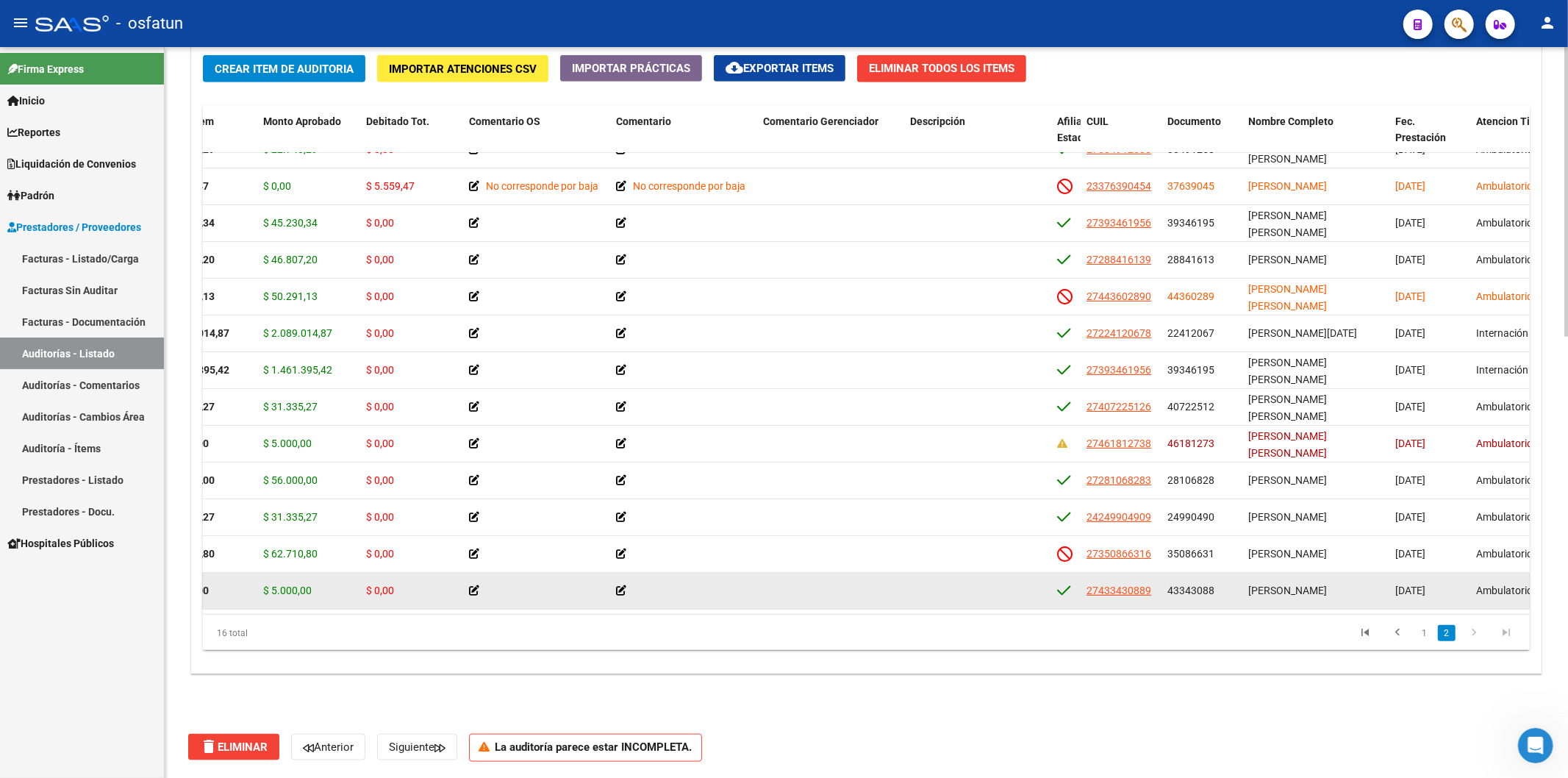
drag, startPoint x: 1246, startPoint y: 580, endPoint x: 1299, endPoint y: 575, distance: 53.2
click at [1185, 575] on datatable-body-cell "[PERSON_NAME]" at bounding box center [1316, 590] width 147 height 36
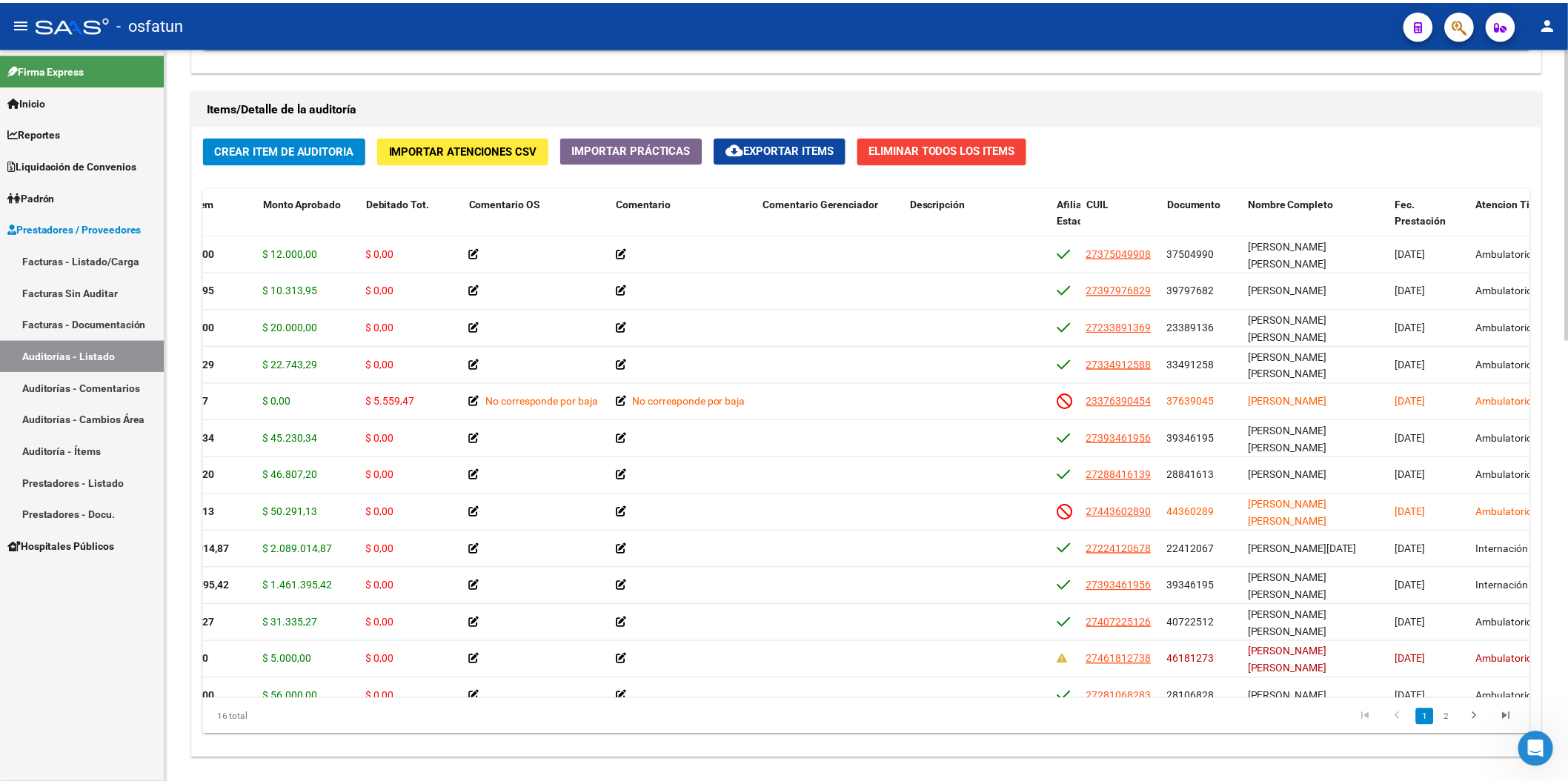
scroll to position [0, 0]
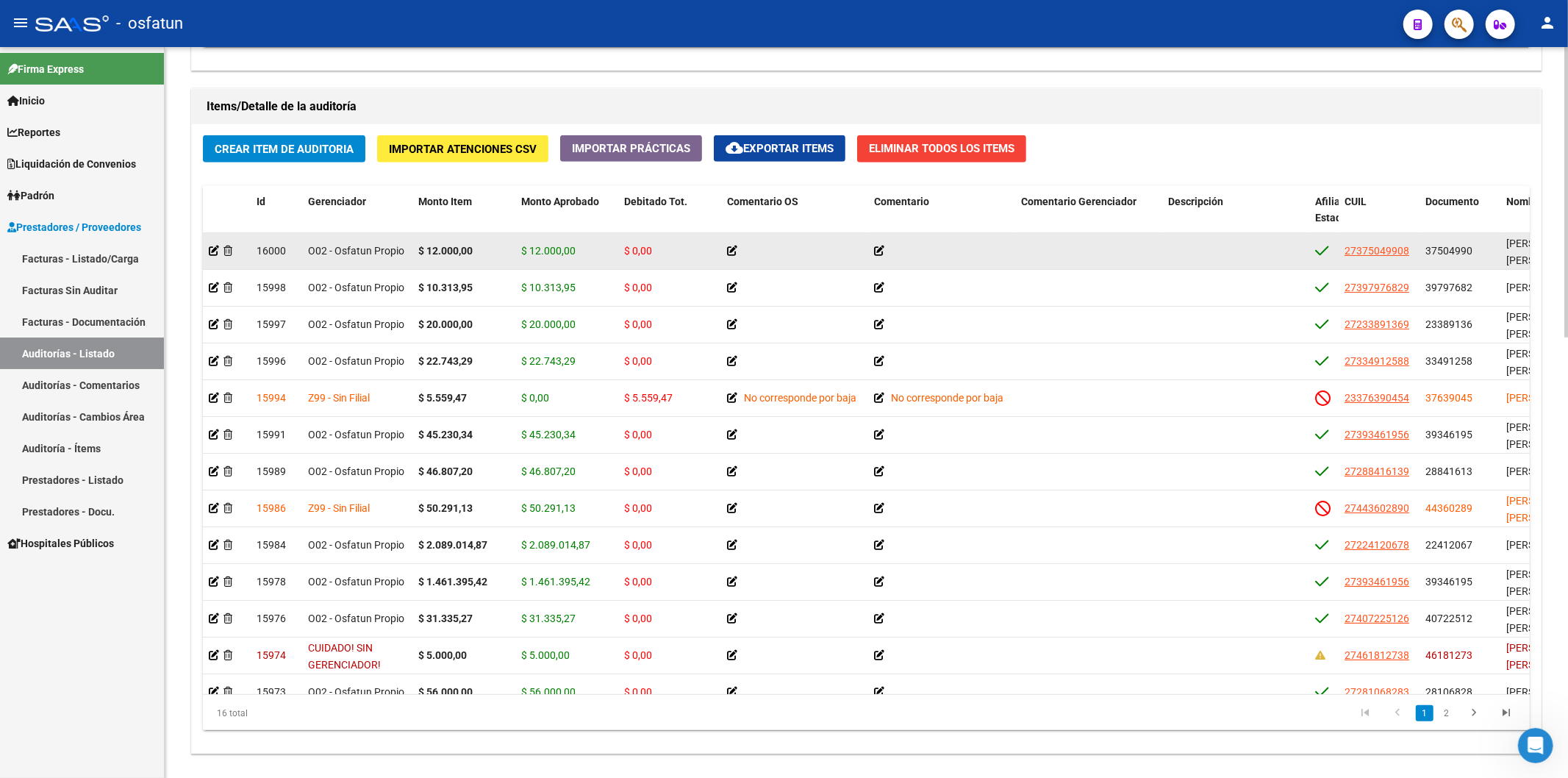
click at [237, 256] on div at bounding box center [226, 251] width 36 height 17
click at [230, 252] on icon at bounding box center [227, 250] width 9 height 11
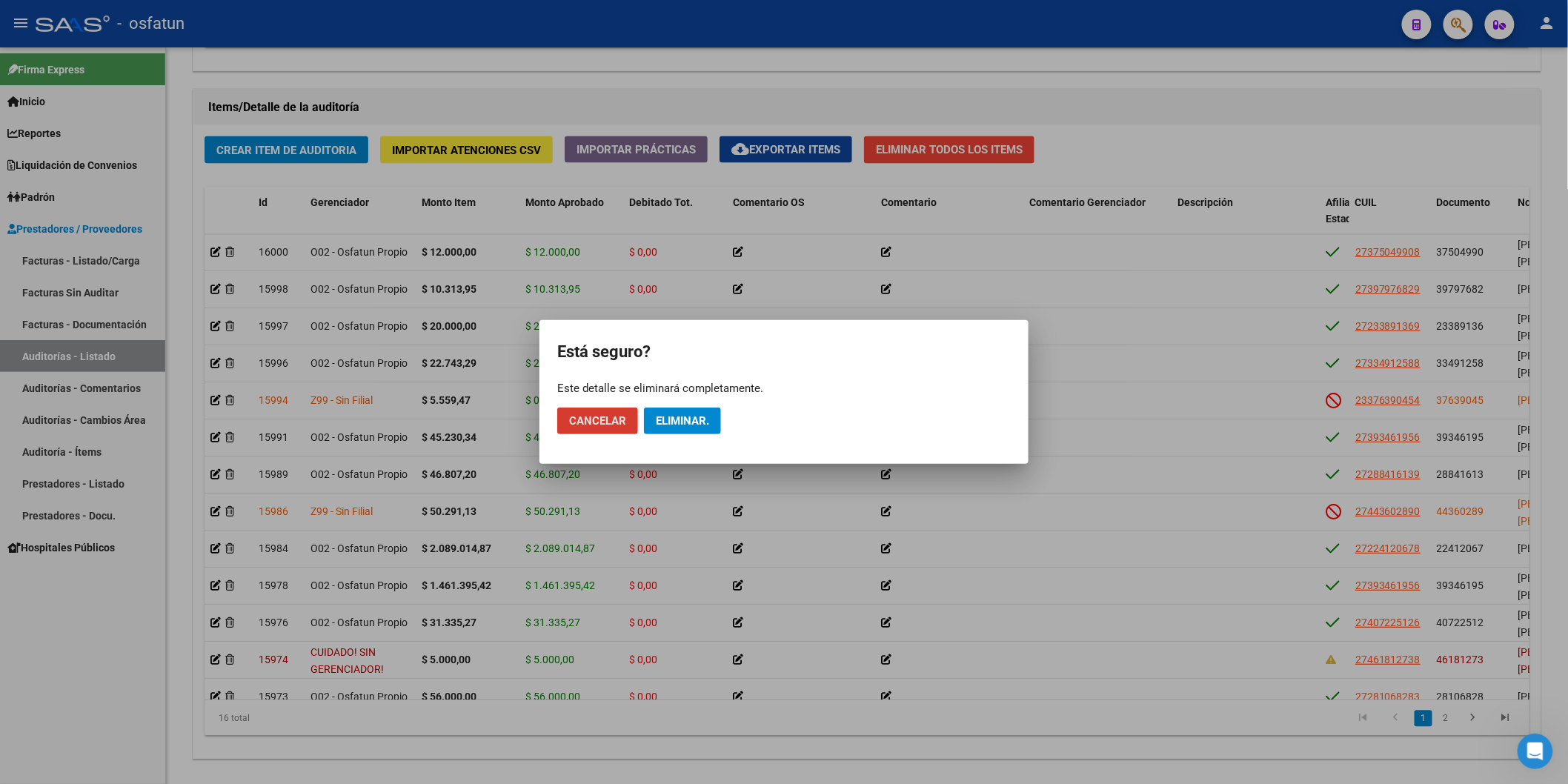
drag, startPoint x: 666, startPoint y: 419, endPoint x: 660, endPoint y: 410, distance: 10.8
click at [666, 419] on span "Eliminar." at bounding box center [682, 421] width 53 height 14
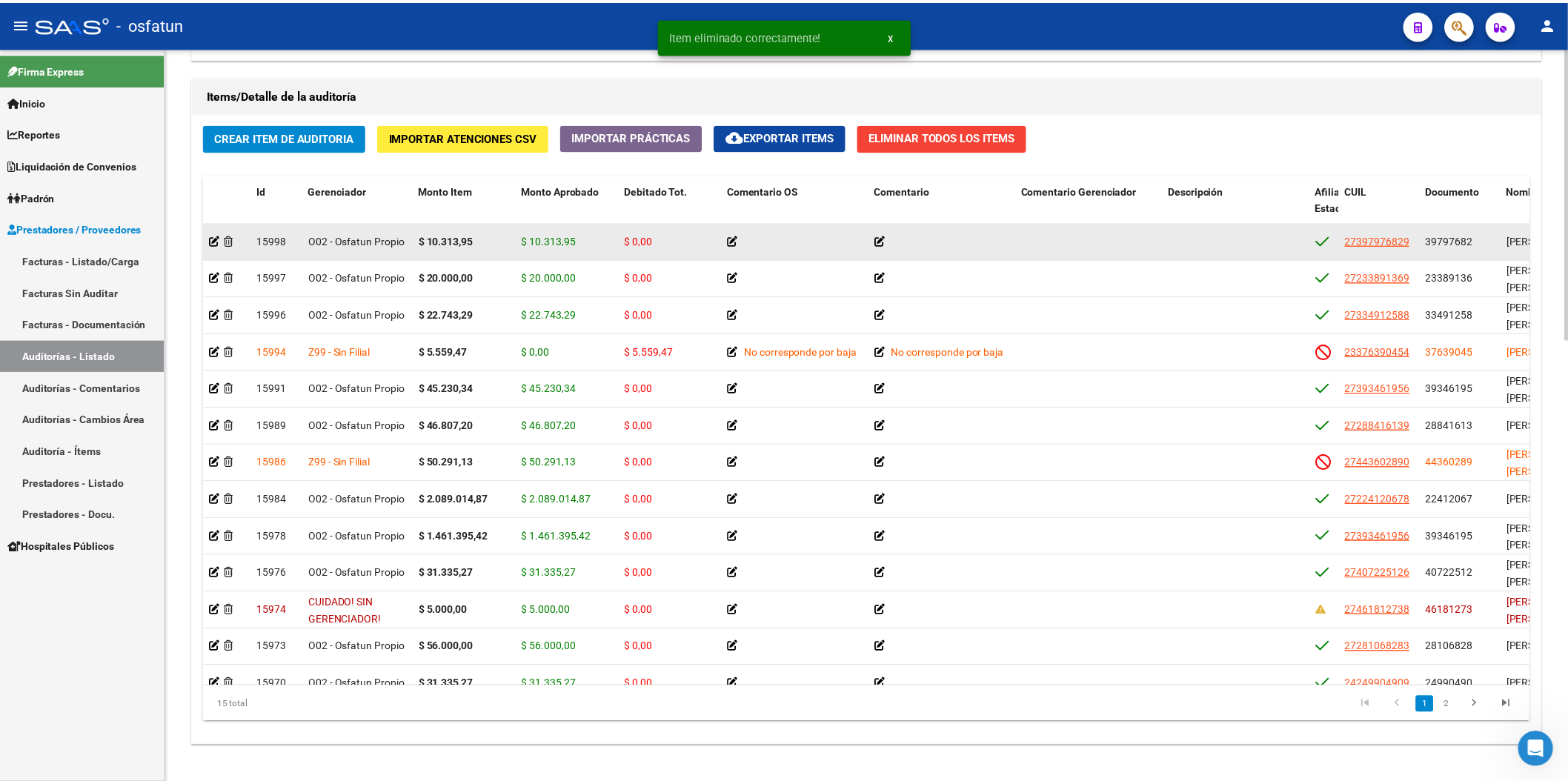
scroll to position [1040, 0]
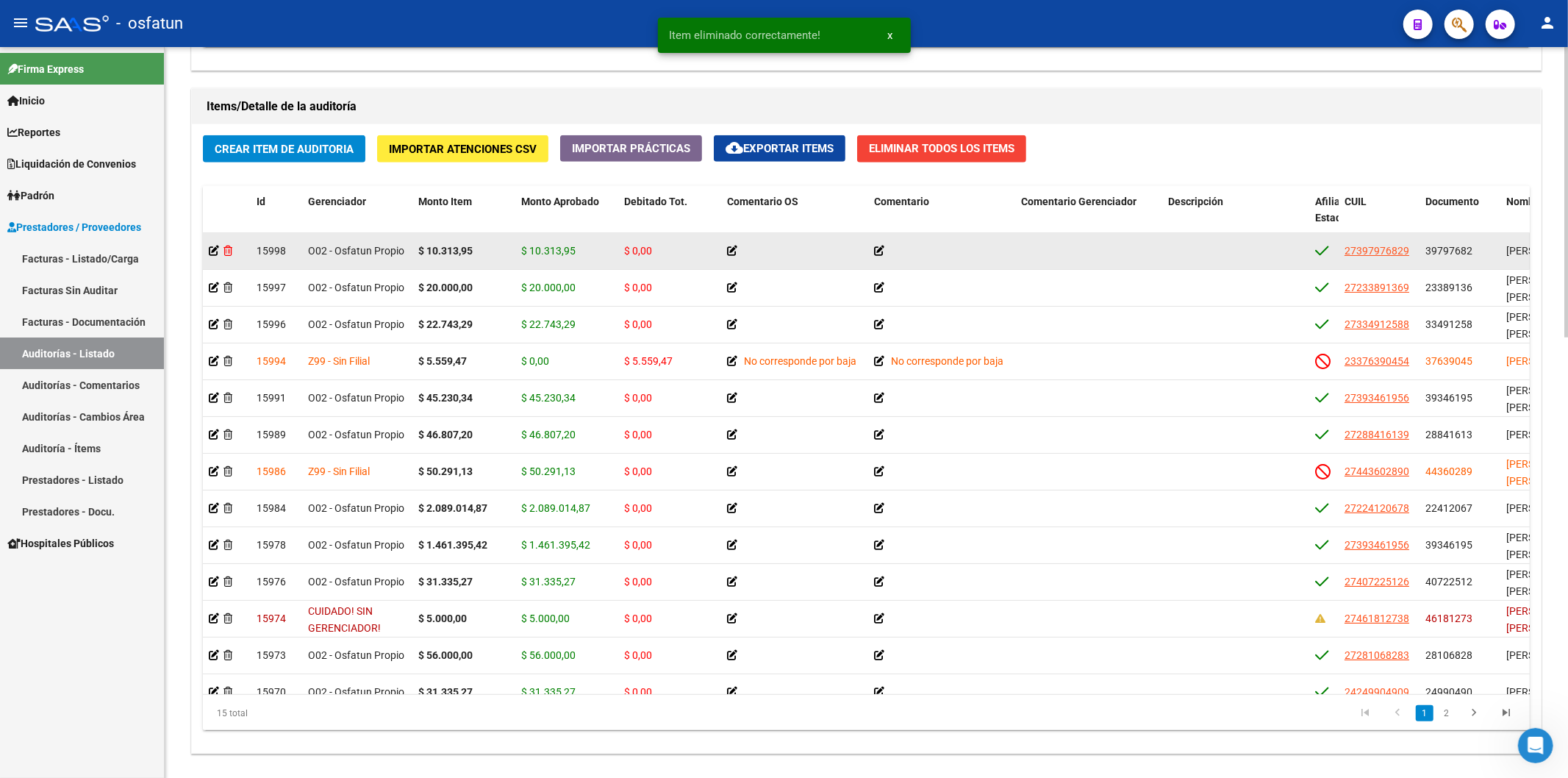
click at [226, 251] on icon at bounding box center [227, 250] width 9 height 11
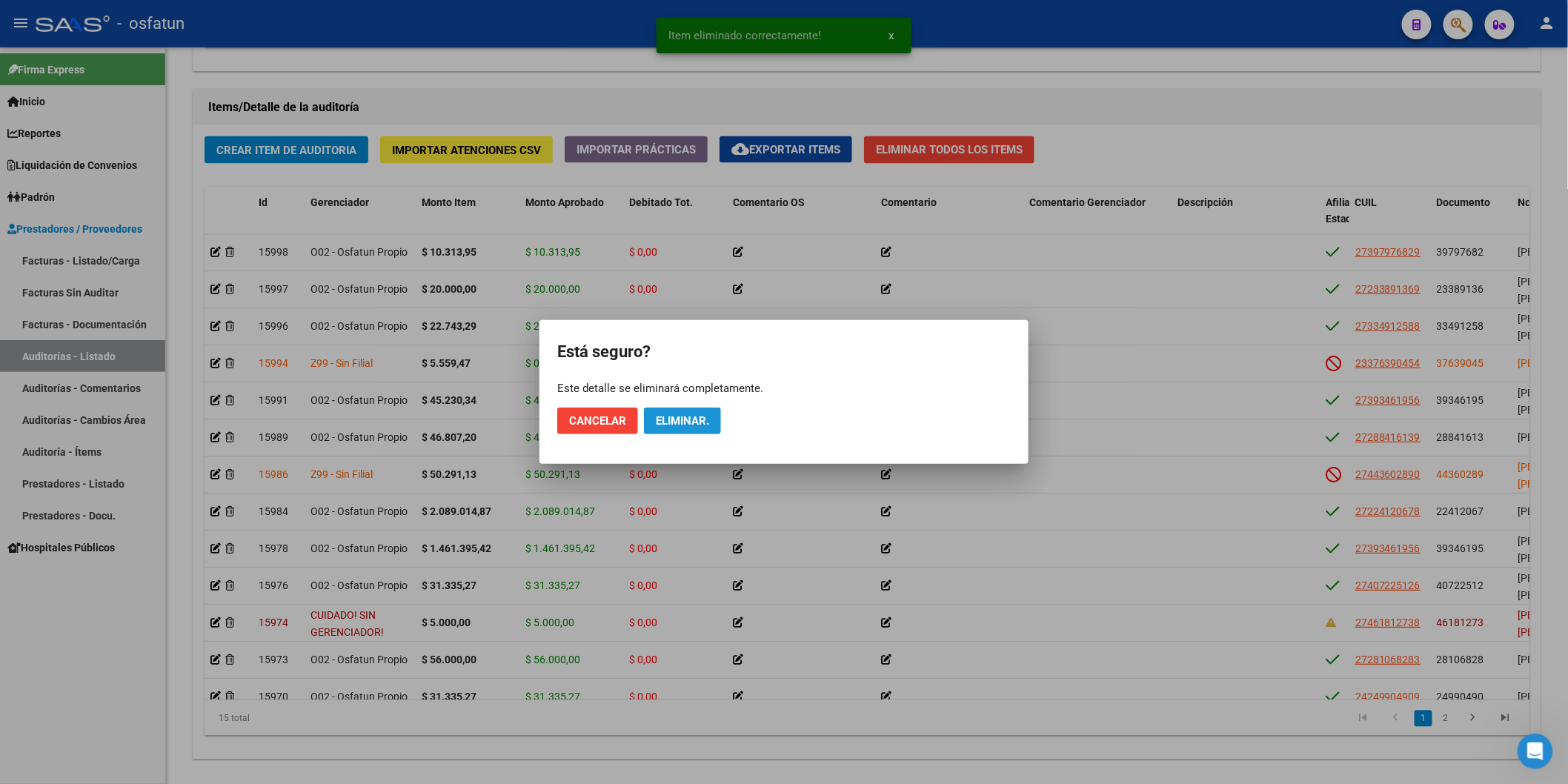
click at [700, 412] on button "Eliminar." at bounding box center [682, 420] width 77 height 26
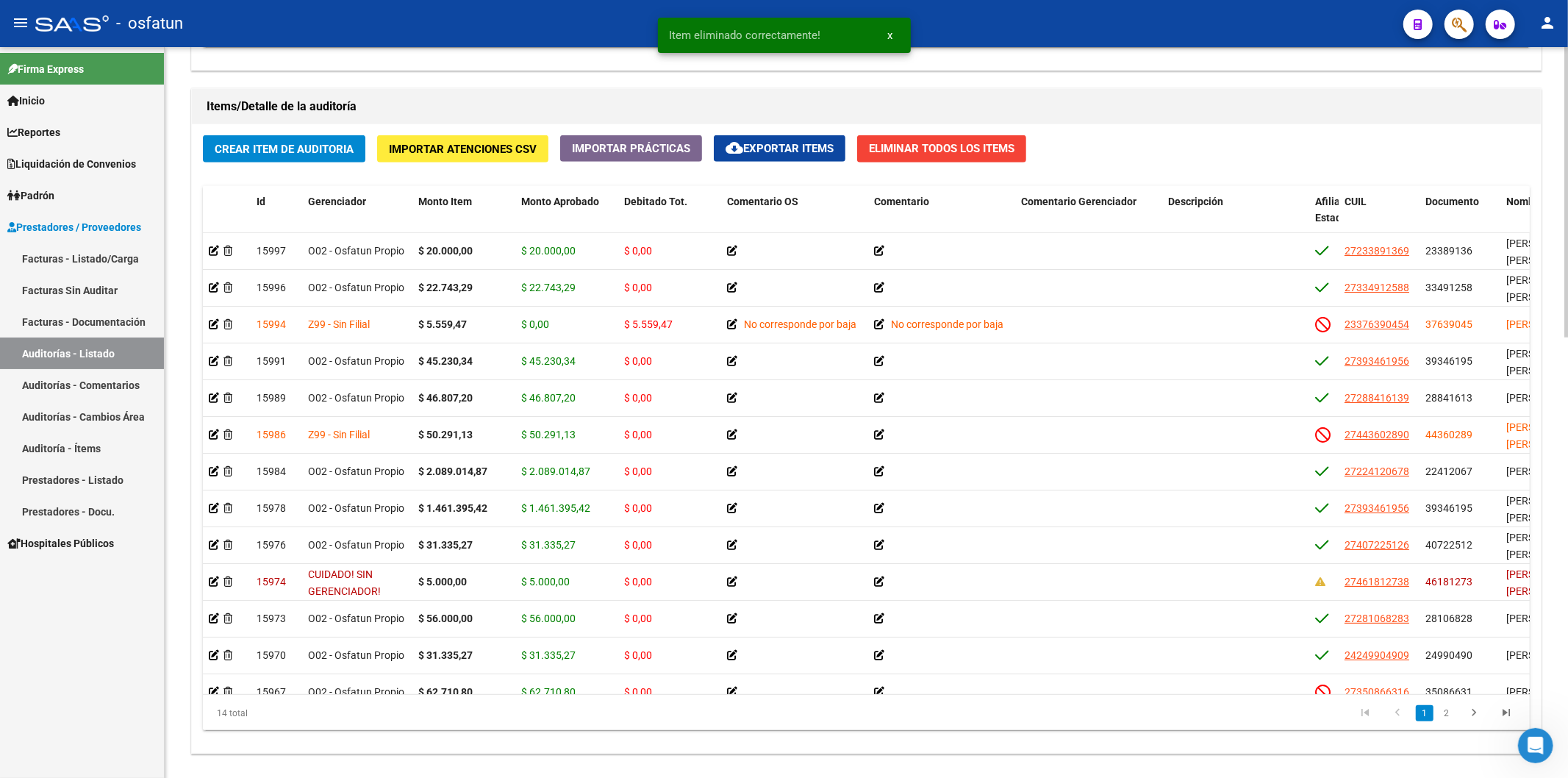
click at [906, 159] on button "Eliminar Todos los Items" at bounding box center [942, 149] width 169 height 27
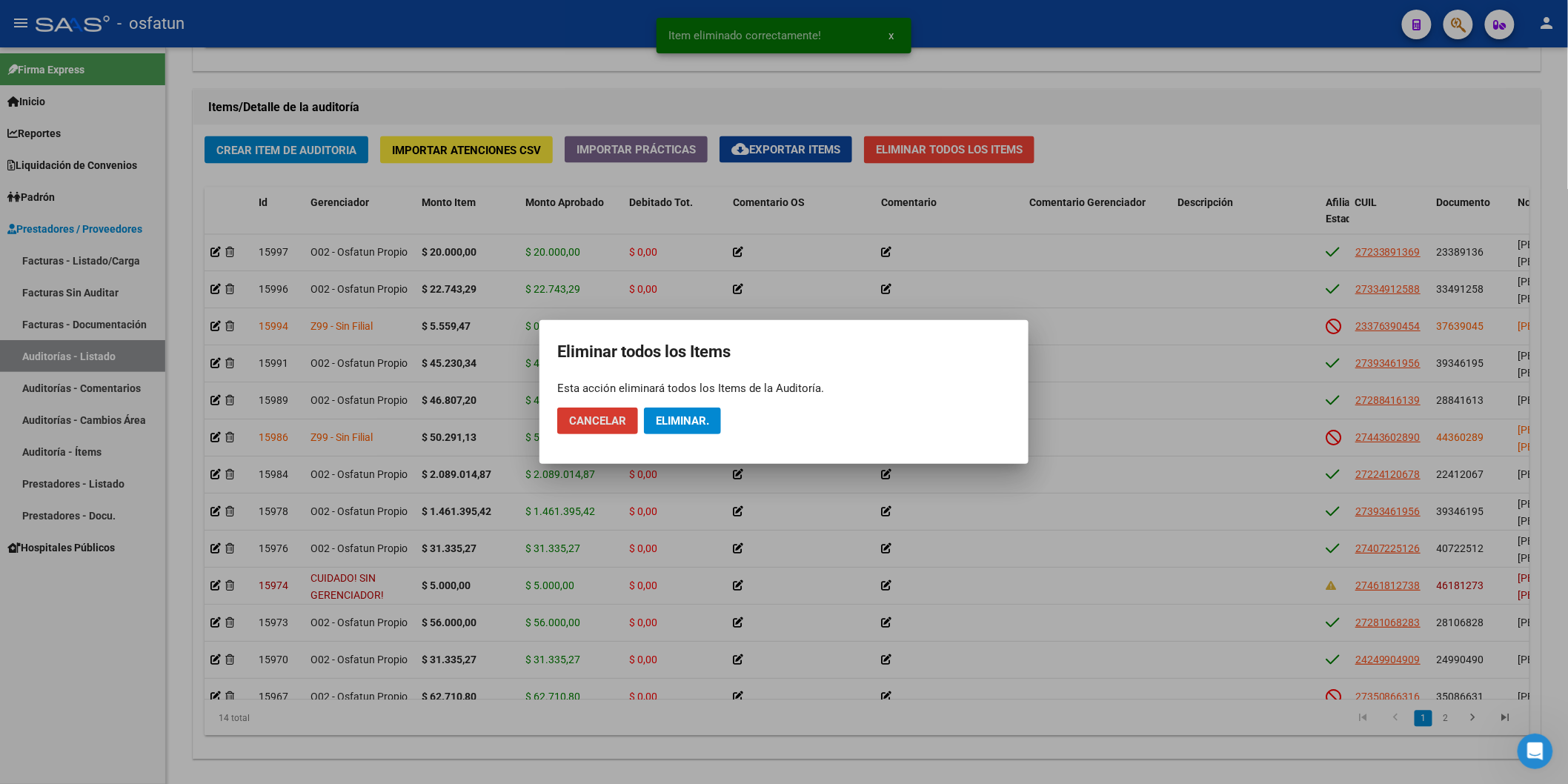
click at [692, 427] on span "Eliminar." at bounding box center [682, 421] width 53 height 14
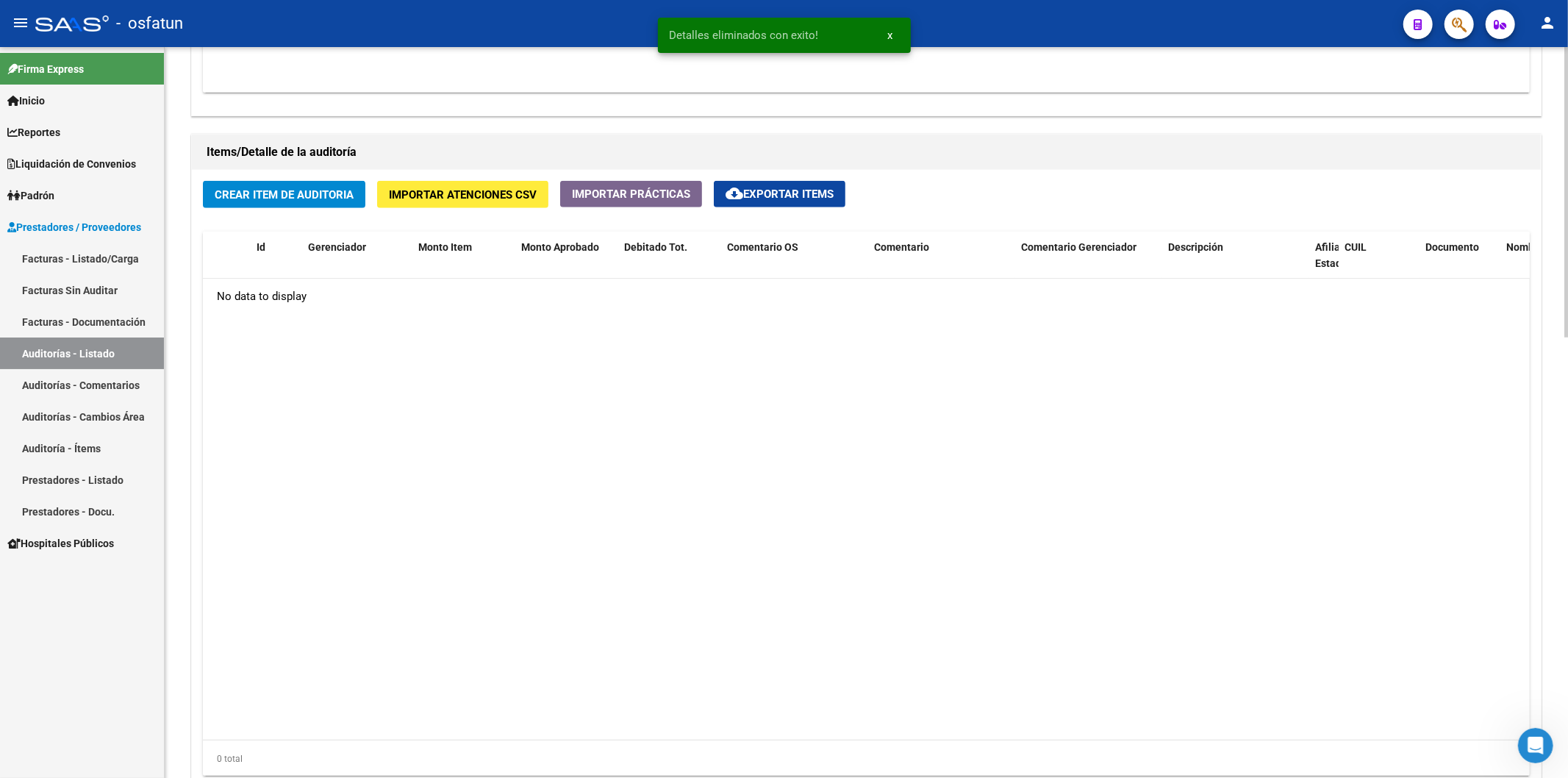
scroll to position [949, 0]
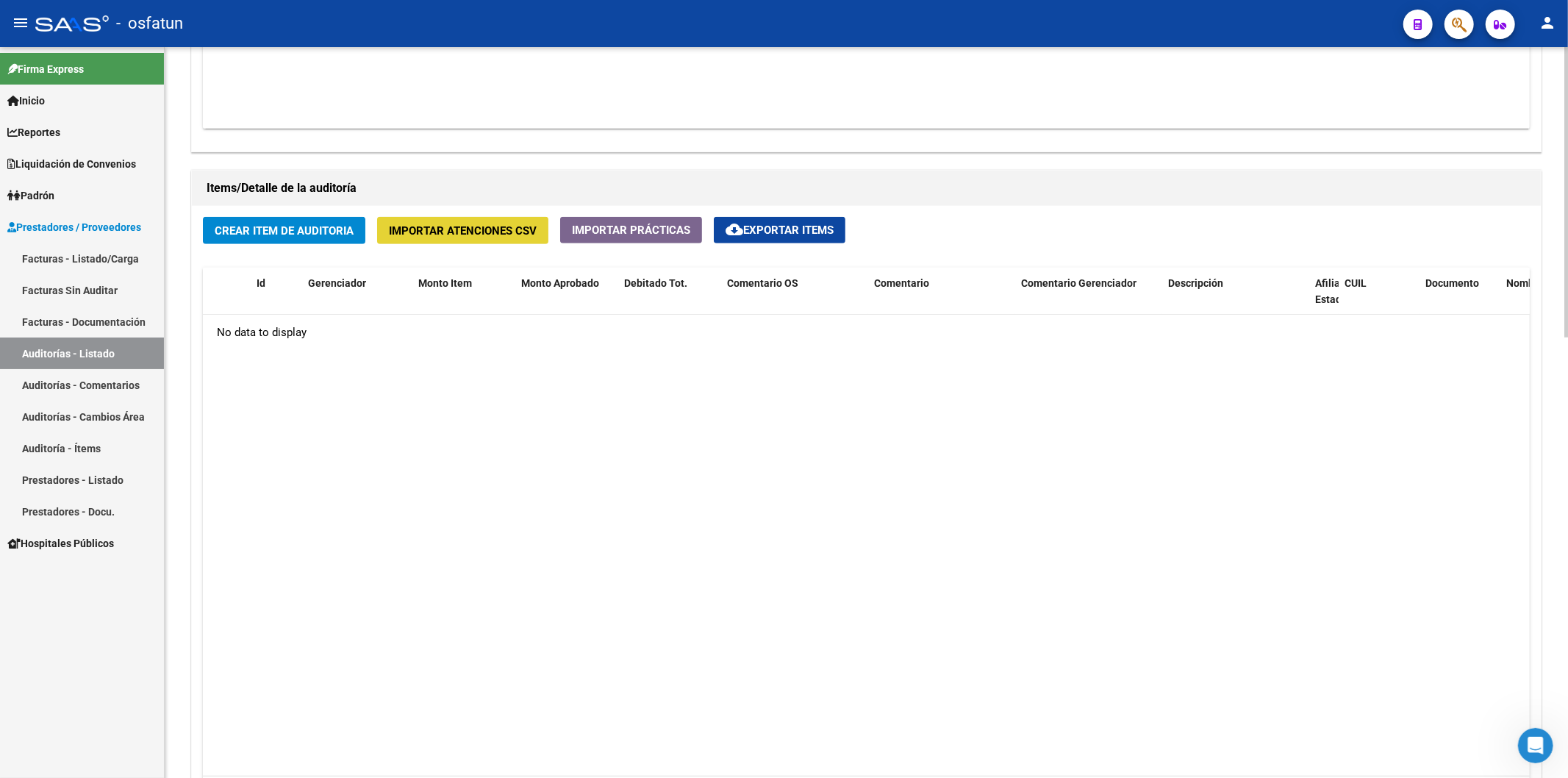
click at [487, 237] on span "Importar Atenciones CSV" at bounding box center [463, 231] width 148 height 13
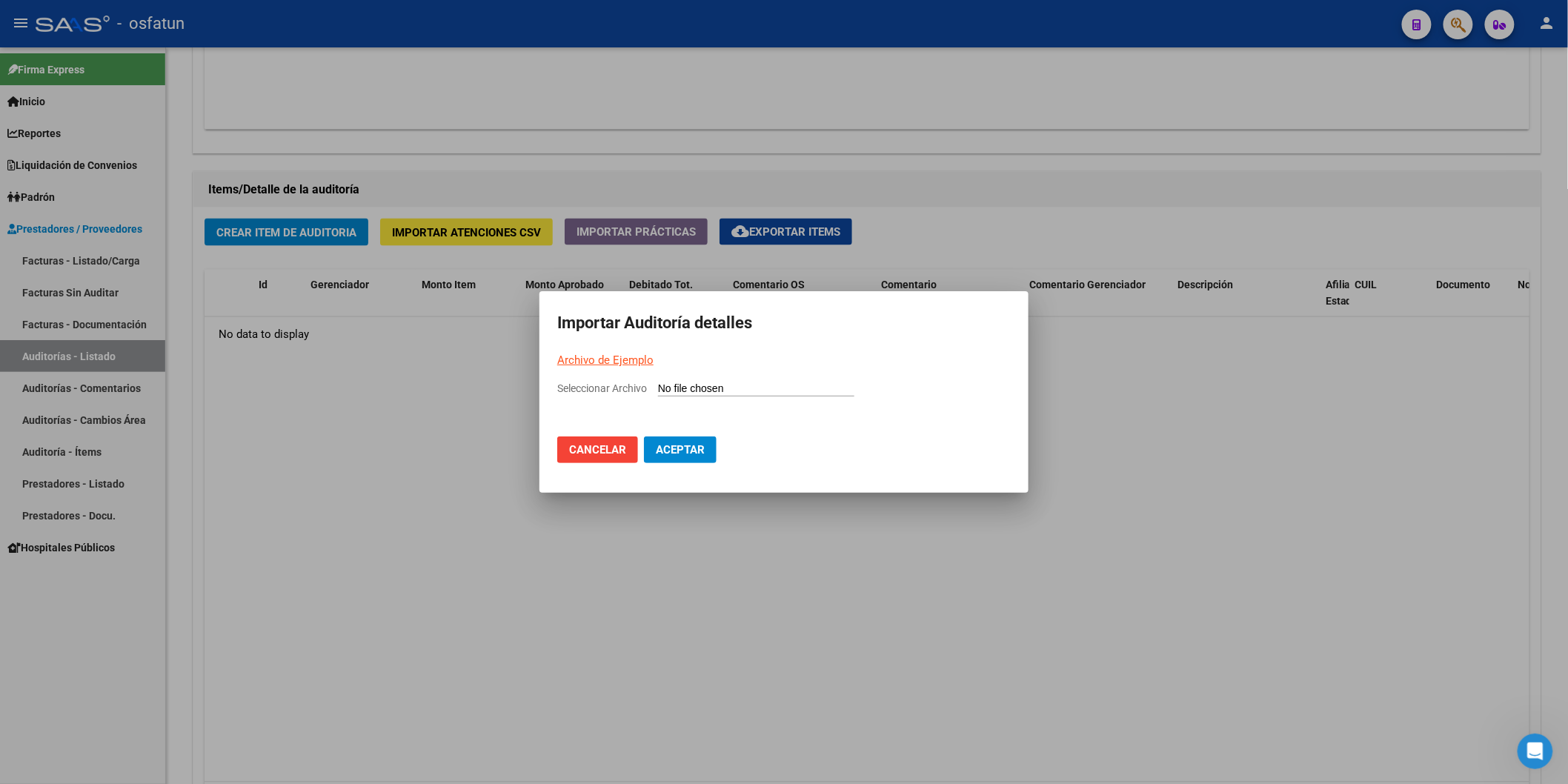
click at [702, 452] on span "Aceptar" at bounding box center [680, 450] width 49 height 14
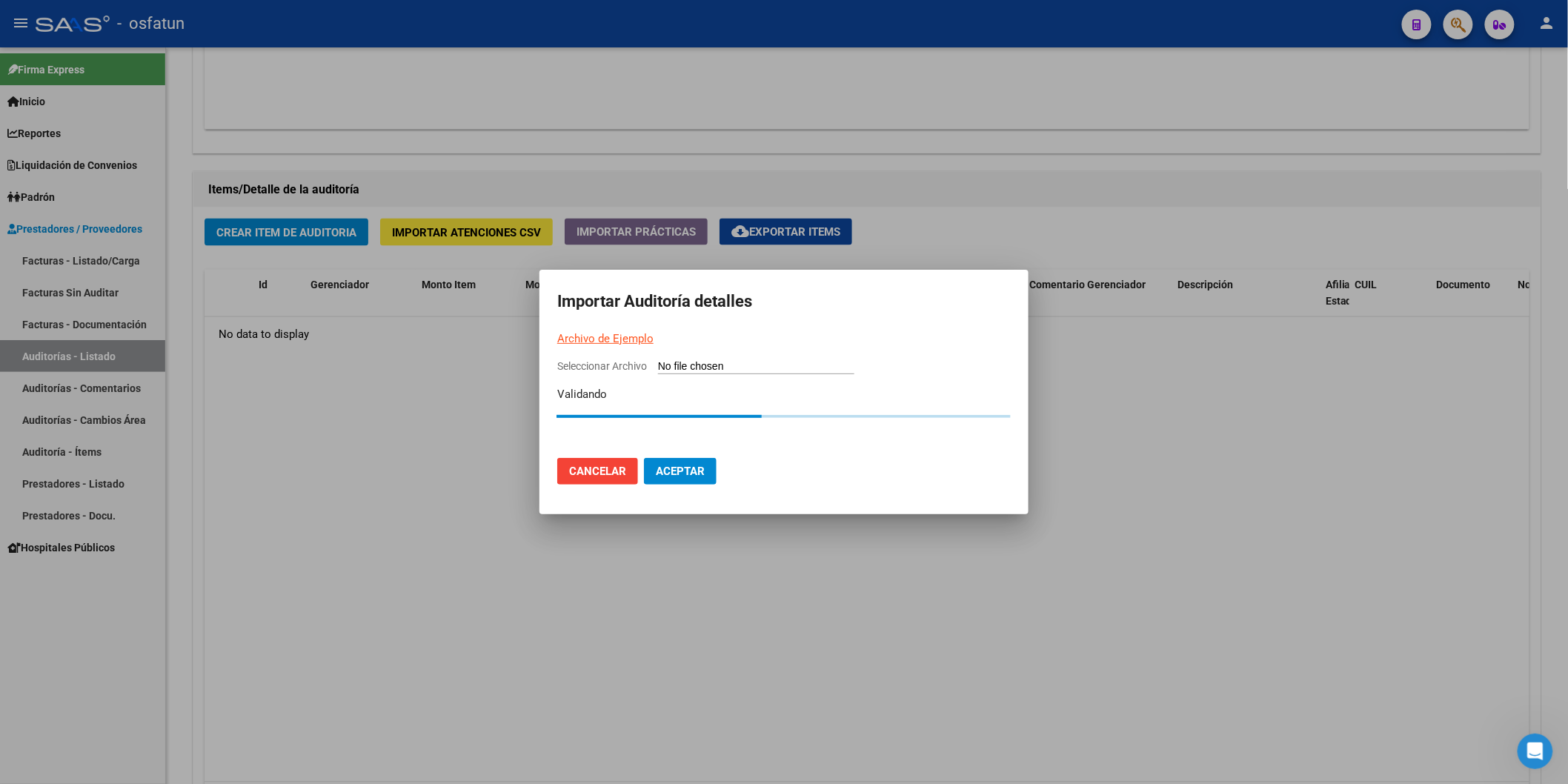
click at [726, 352] on mat-dialog-container "Importar Auditoría detalles Archivo de Ejemplo Seleccionar Archivo Validando Ca…" at bounding box center [784, 392] width 489 height 245
click at [726, 366] on input "Seleccionar Archivo" at bounding box center [756, 367] width 196 height 15
type input "C:\fakepath\Prueba.csv"
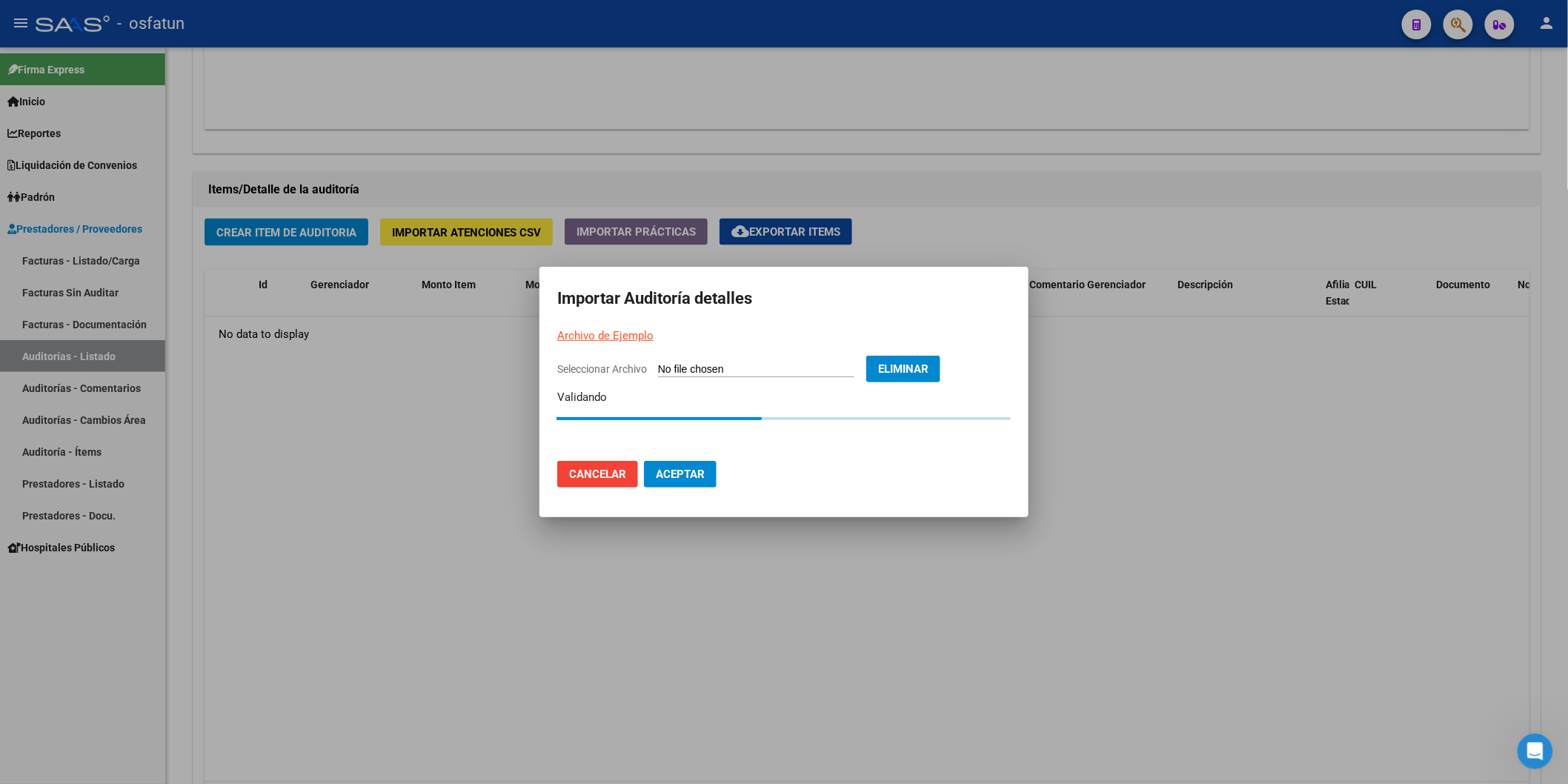
click at [789, 311] on h2 "Importar Auditoría detalles" at bounding box center [783, 298] width 453 height 28
click at [1082, 398] on div at bounding box center [784, 392] width 1568 height 784
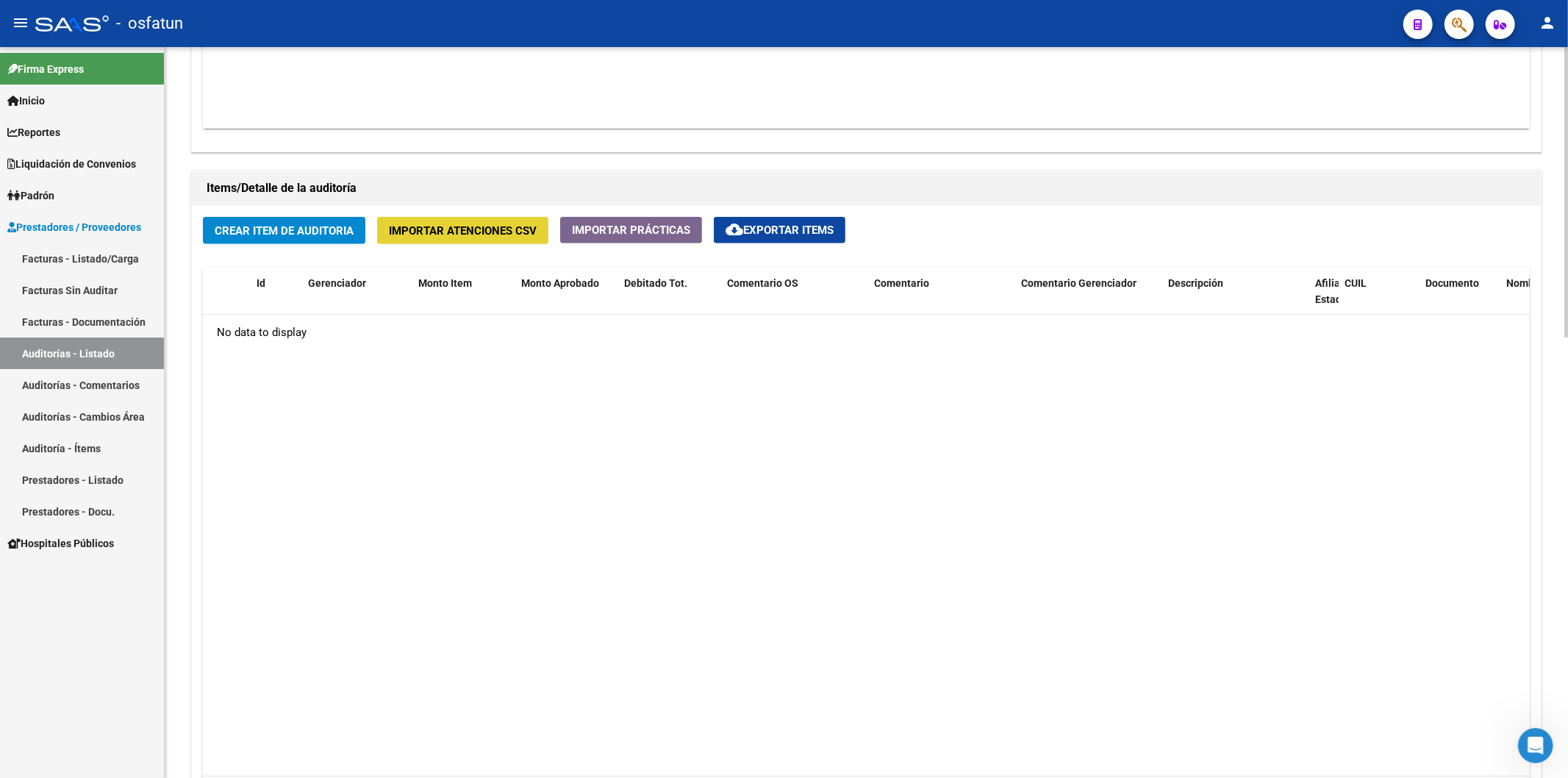
click at [426, 229] on span "Importar Atenciones CSV" at bounding box center [463, 231] width 148 height 13
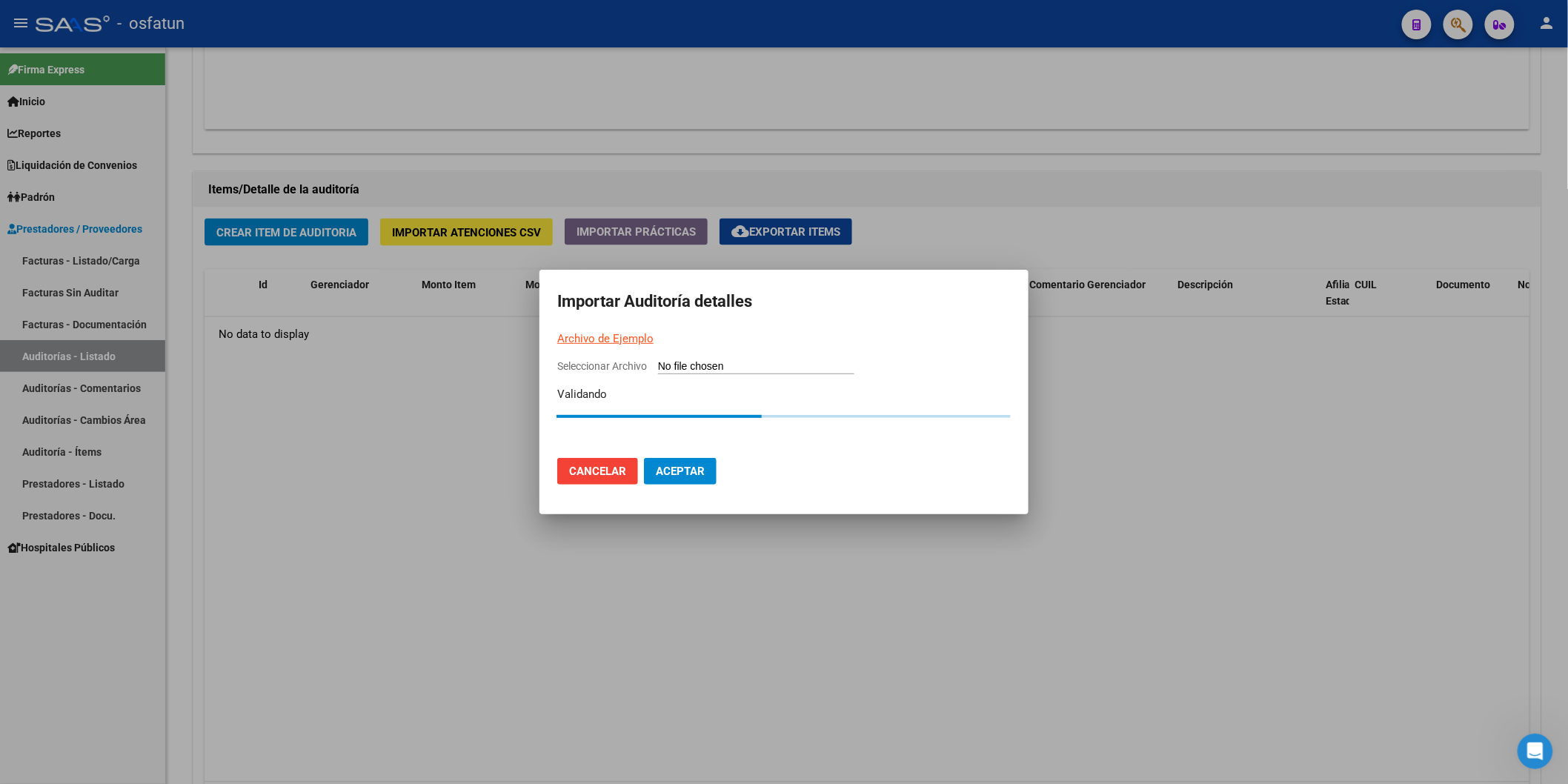
click at [768, 372] on input "Seleccionar Archivo" at bounding box center [756, 367] width 196 height 15
type input "C:\fakepath\Prueba.csv"
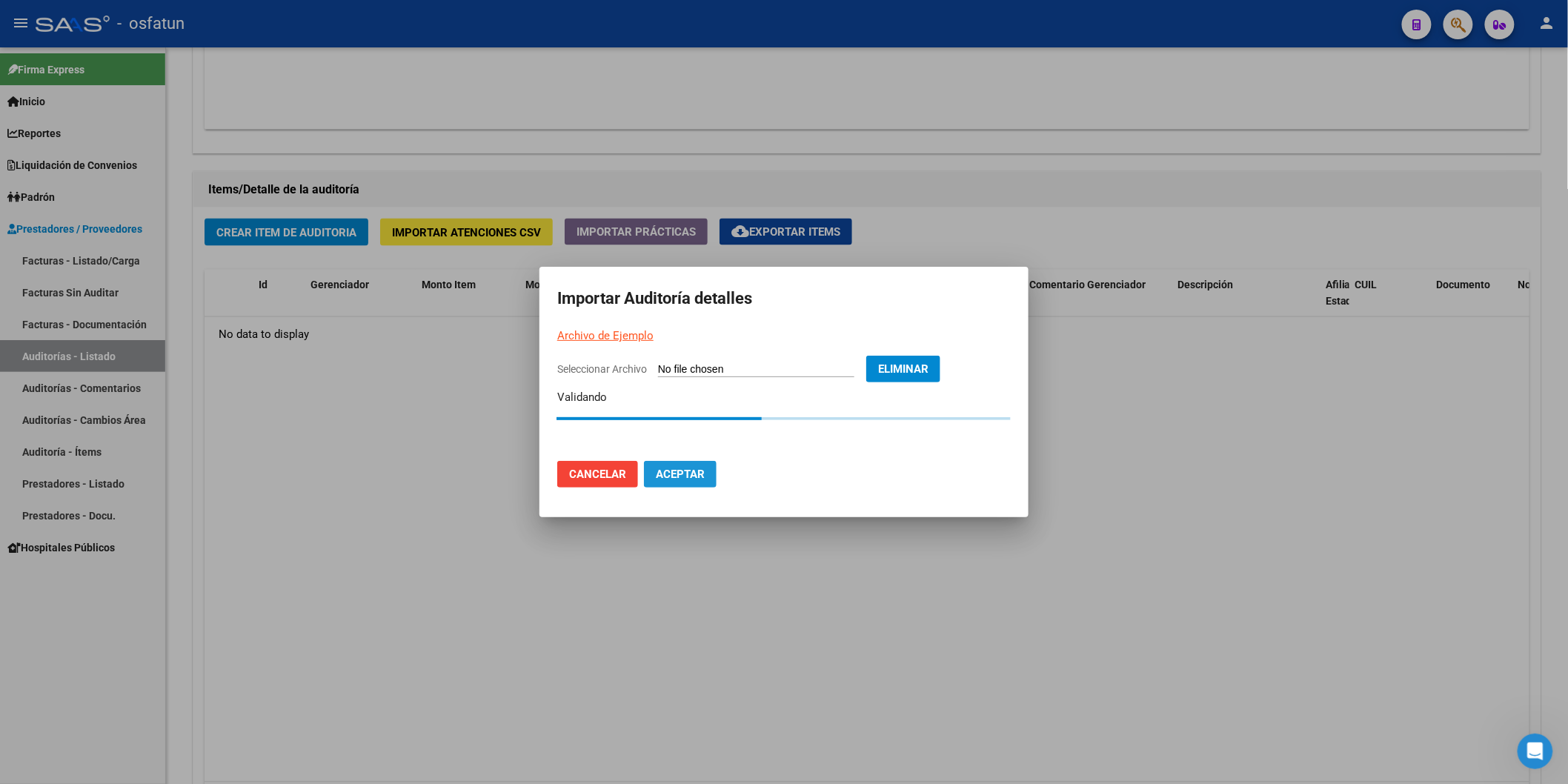
click at [699, 470] on span "Aceptar" at bounding box center [680, 474] width 49 height 14
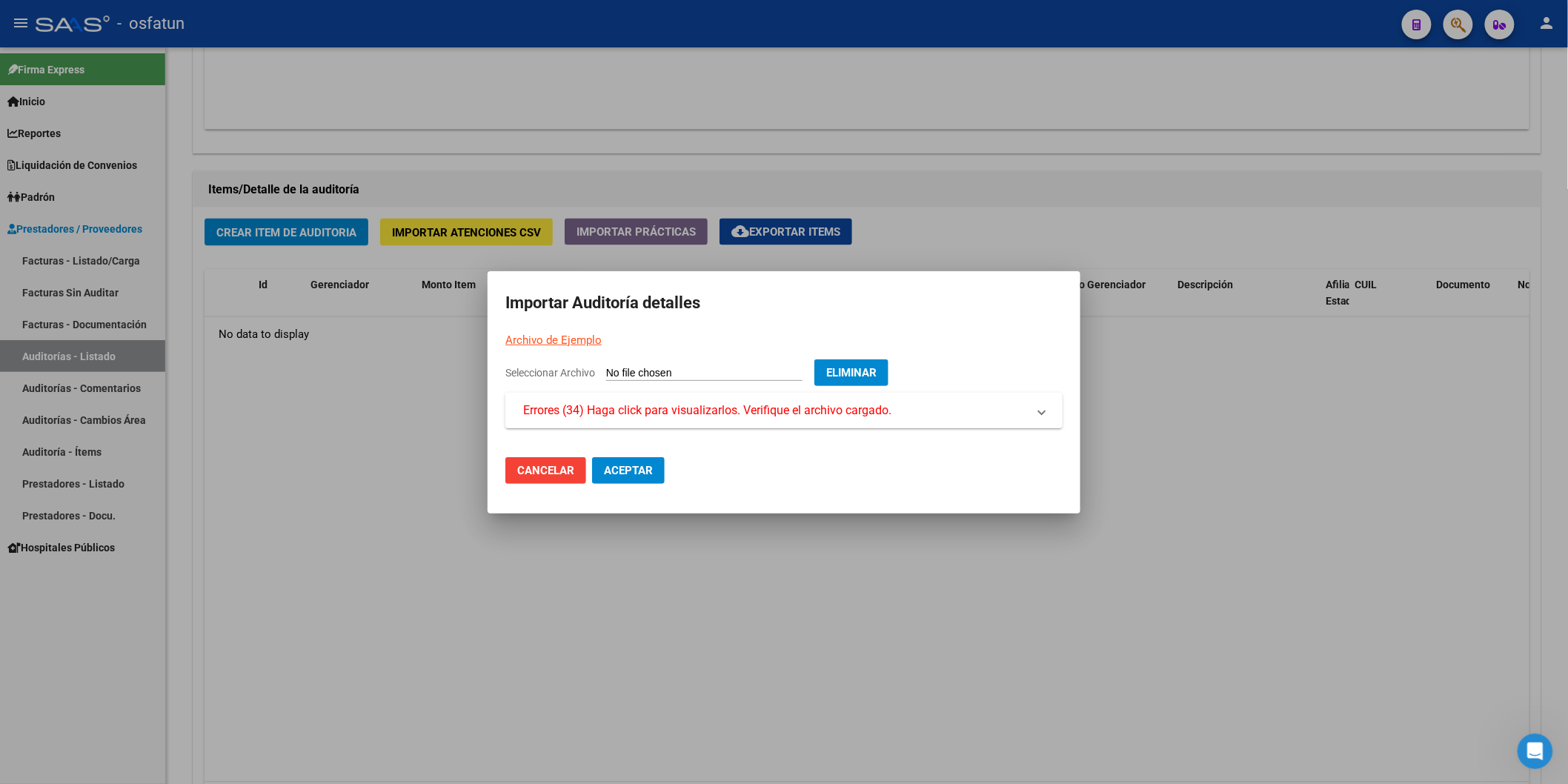
click at [713, 406] on span "Errores (34) Haga click para visualizarlos. Verifique el archivo cargado." at bounding box center [707, 410] width 369 height 17
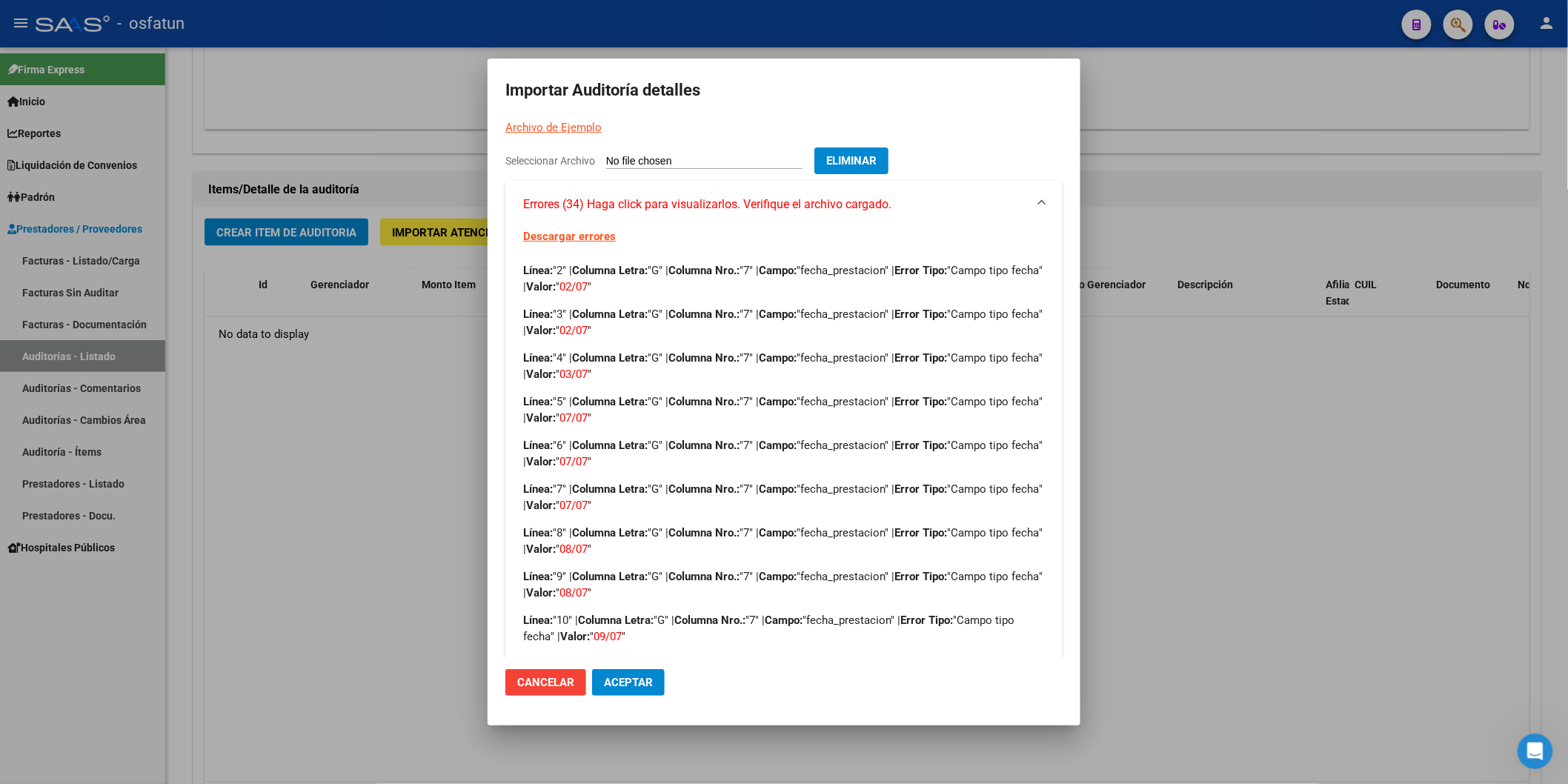
click at [774, 146] on mat-dialog-container "Importar Auditoría detalles Archivo de Ejemplo Seleccionar Archivo Eliminar Err…" at bounding box center [784, 391] width 593 height 667
click at [771, 152] on div "Seleccionar Archivo Eliminar" at bounding box center [784, 164] width 557 height 33
click at [567, 616] on span "Cancelar" at bounding box center [545, 683] width 57 height 14
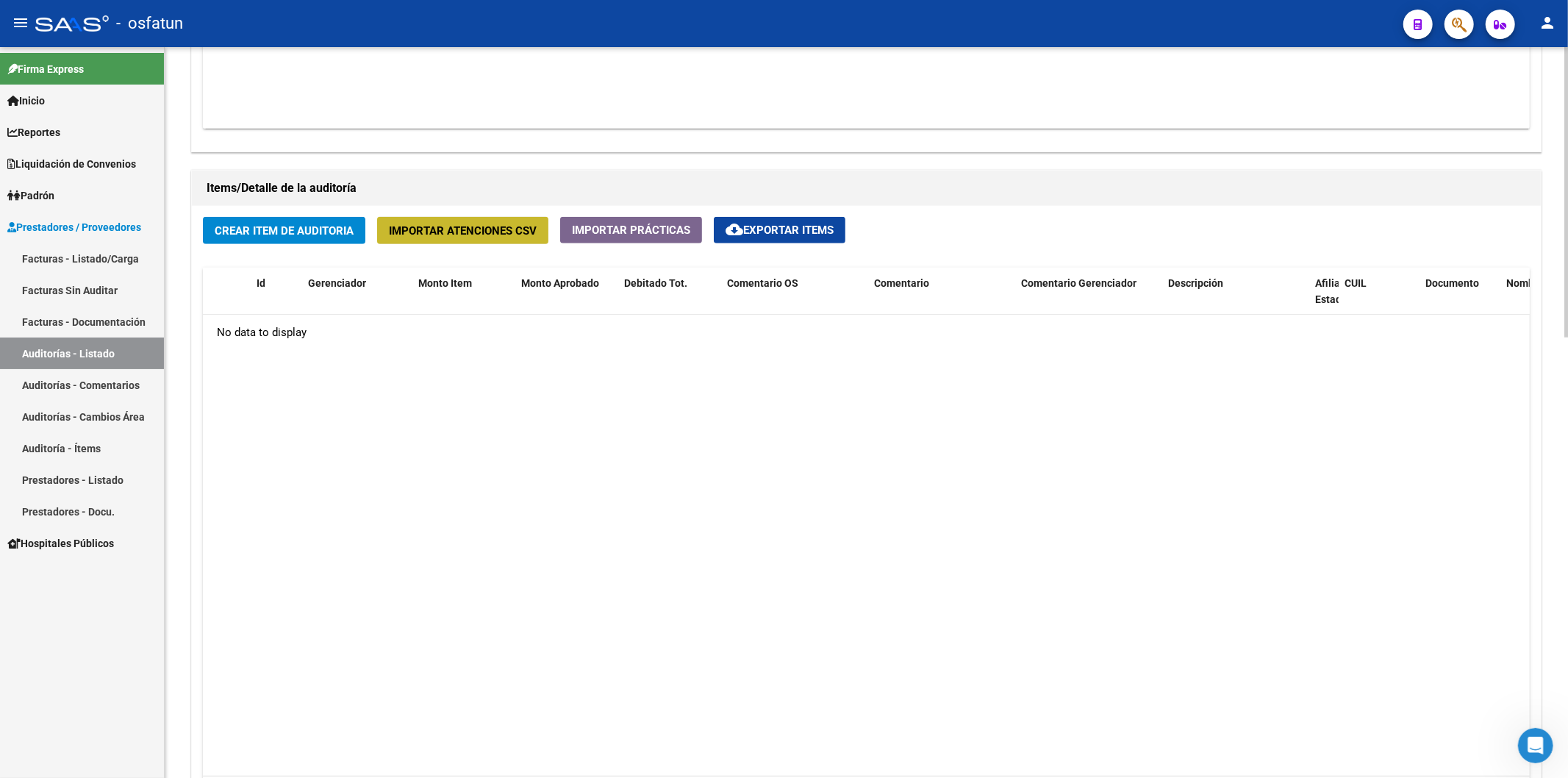
click at [491, 232] on span "Importar Atenciones CSV" at bounding box center [463, 231] width 148 height 13
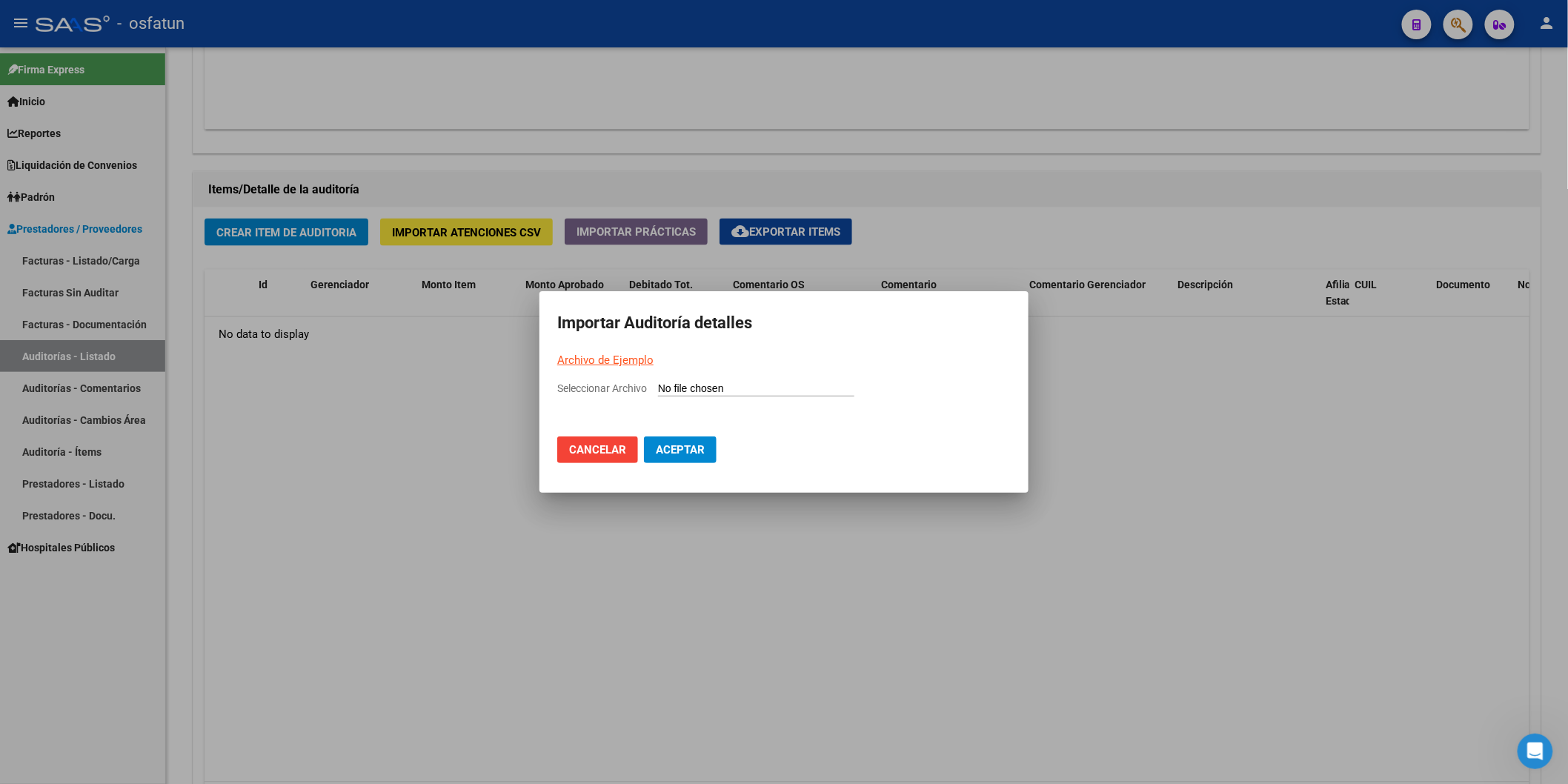
click at [689, 536] on div at bounding box center [784, 392] width 1568 height 784
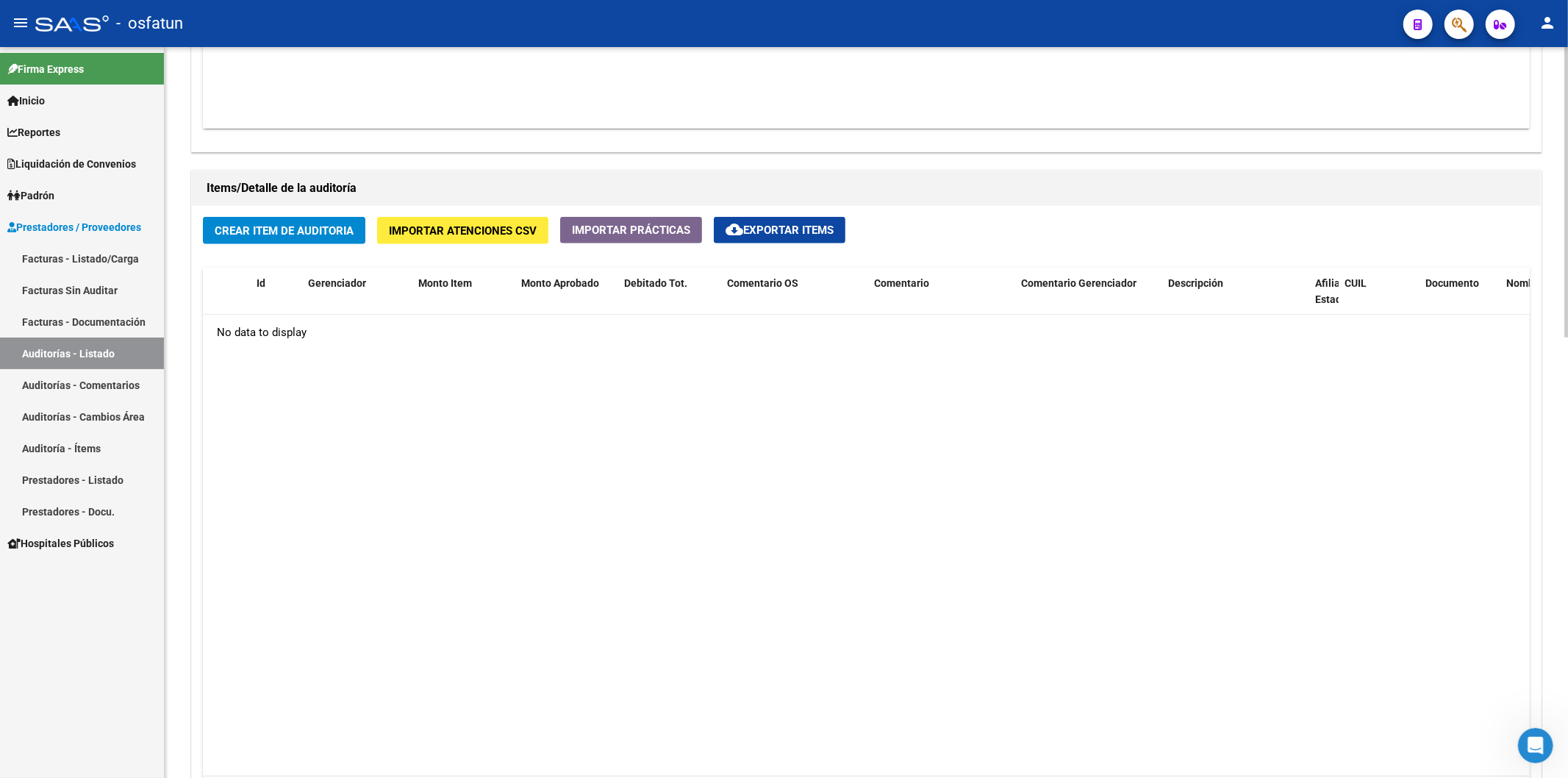
click at [468, 229] on span "Importar Atenciones CSV" at bounding box center [463, 231] width 148 height 13
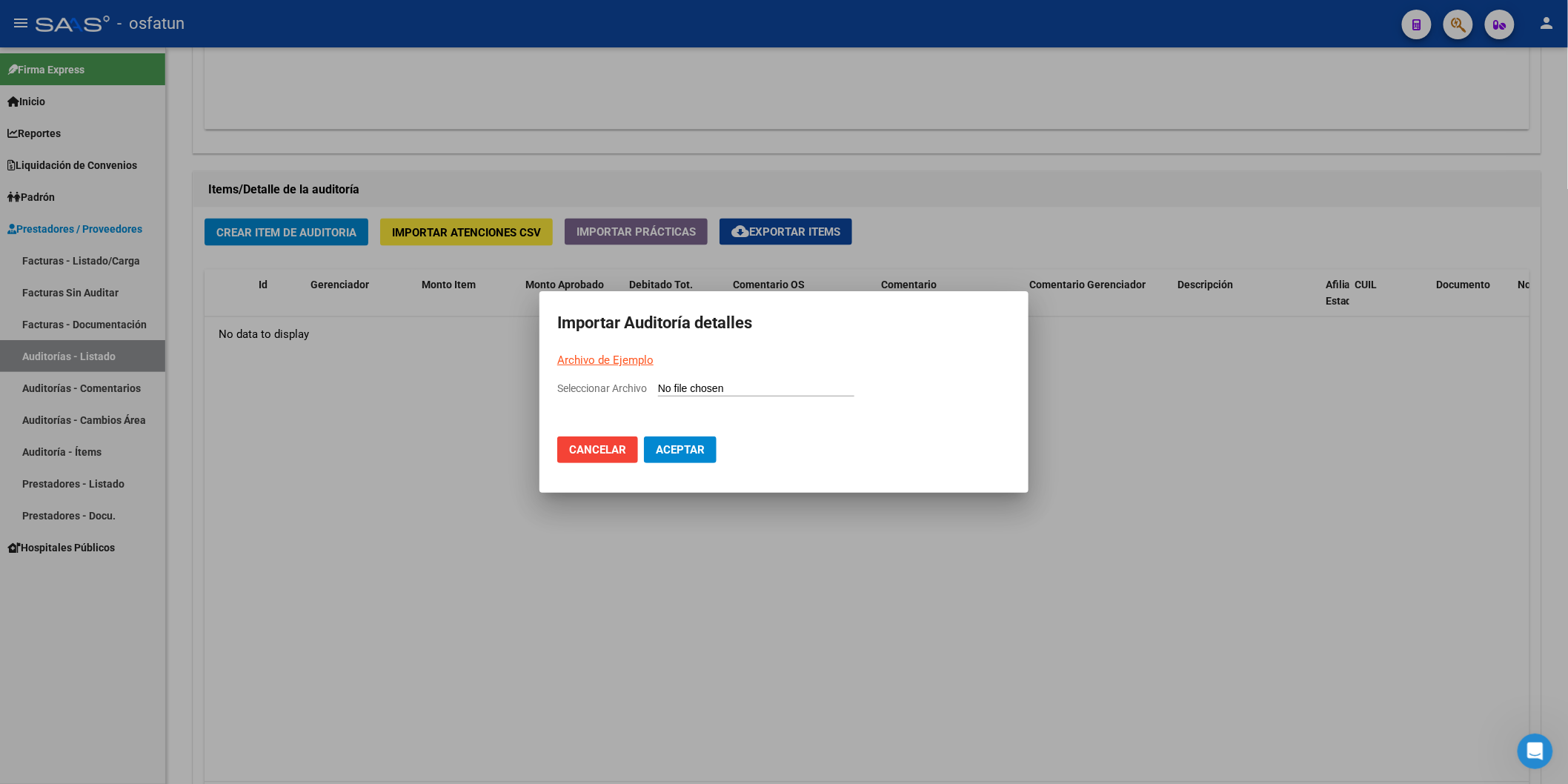
click at [691, 378] on mat-dialog-container "Importar Auditoría detalles Archivo de Ejemplo Seleccionar Archivo Cancelar Ace…" at bounding box center [784, 392] width 489 height 202
click at [691, 386] on input "Seleccionar Archivo" at bounding box center [756, 389] width 196 height 15
type input "C:\fakepath\Prueba.csv"
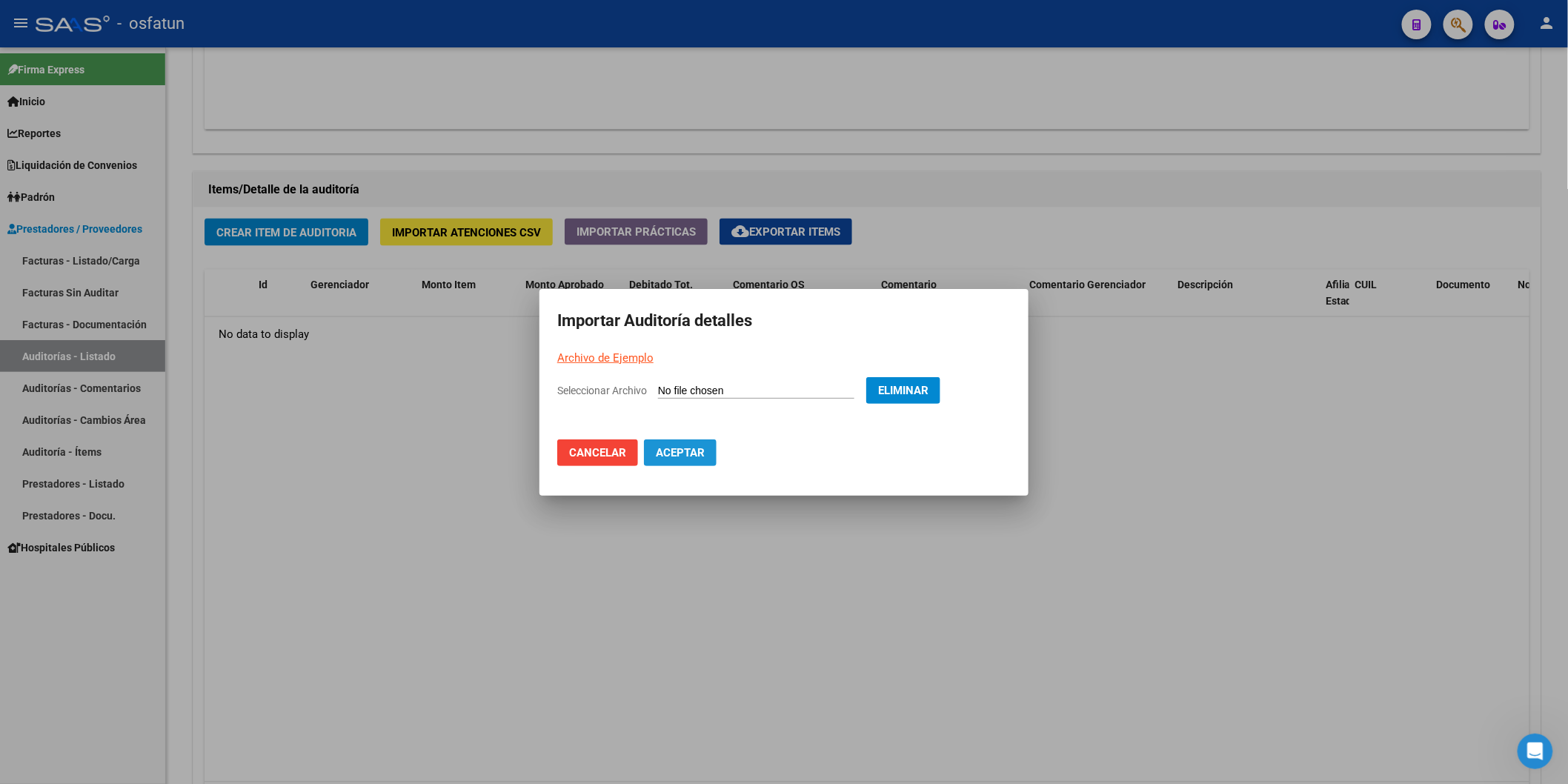
click at [702, 453] on span "Aceptar" at bounding box center [680, 453] width 49 height 14
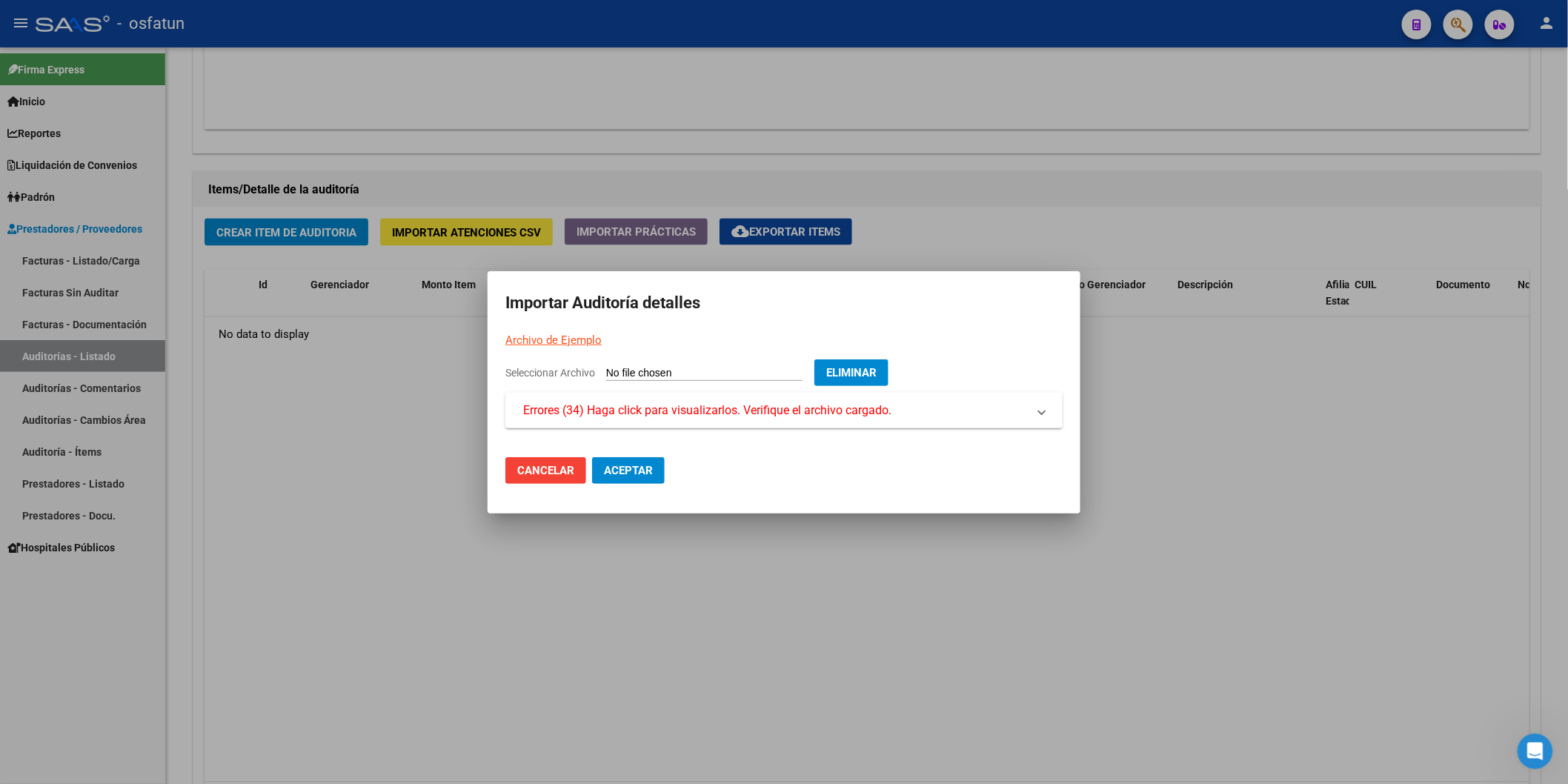
click at [877, 369] on span "Eliminar" at bounding box center [852, 373] width 50 height 14
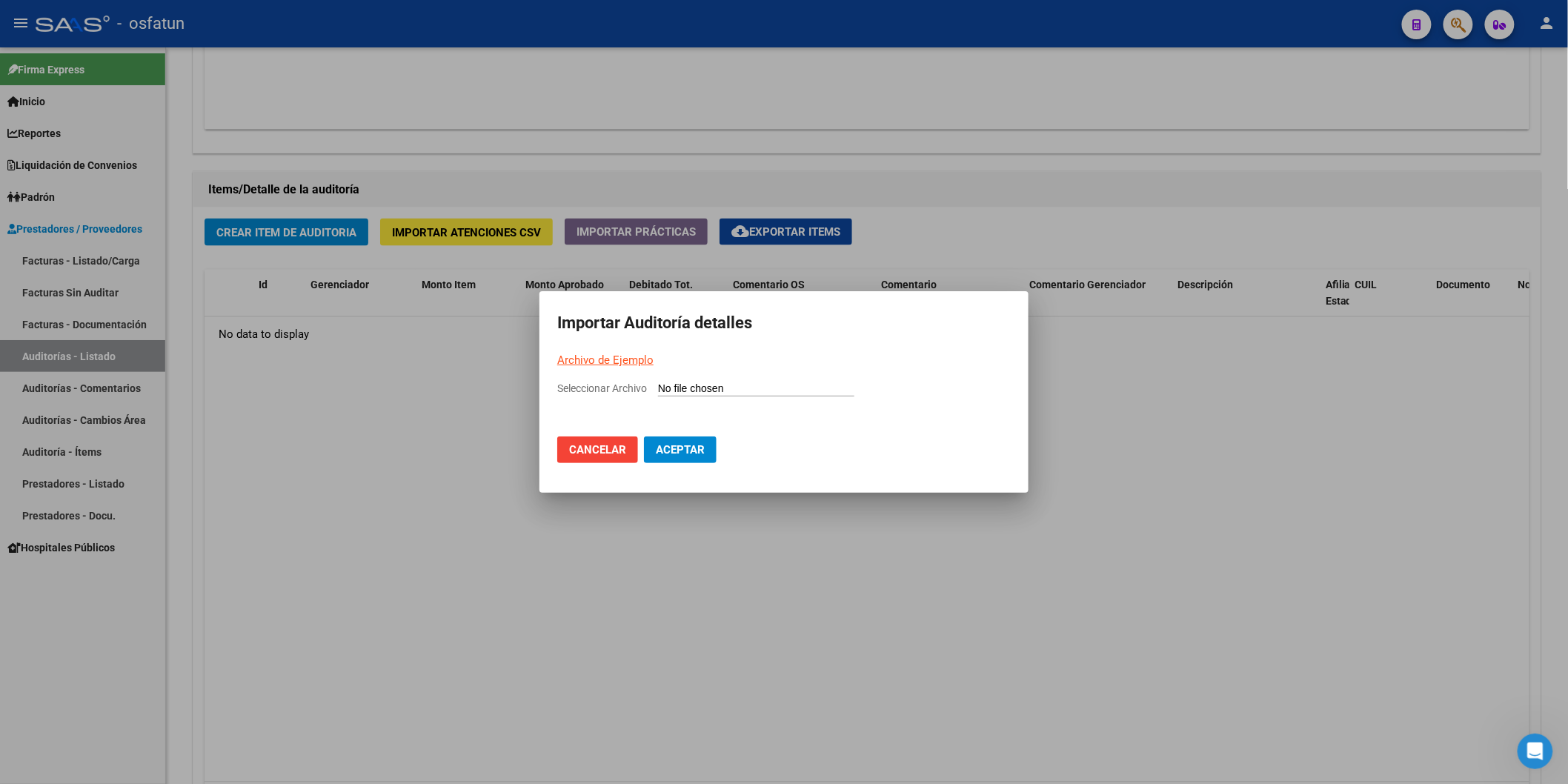
click at [674, 523] on div at bounding box center [784, 392] width 1568 height 784
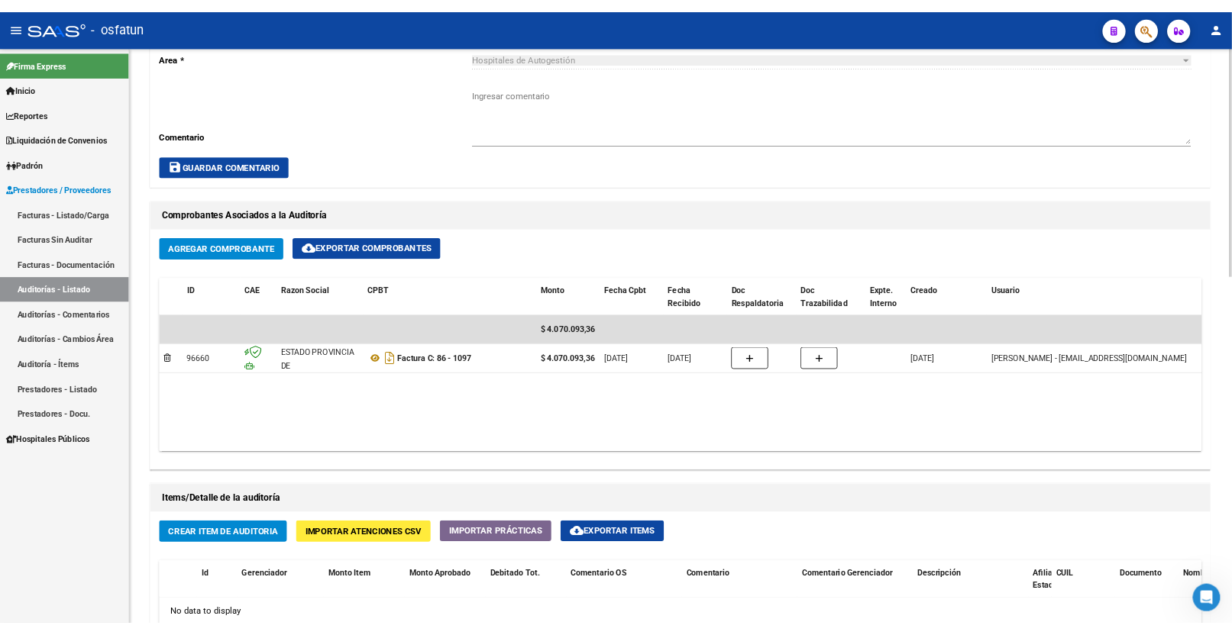
scroll to position [561, 0]
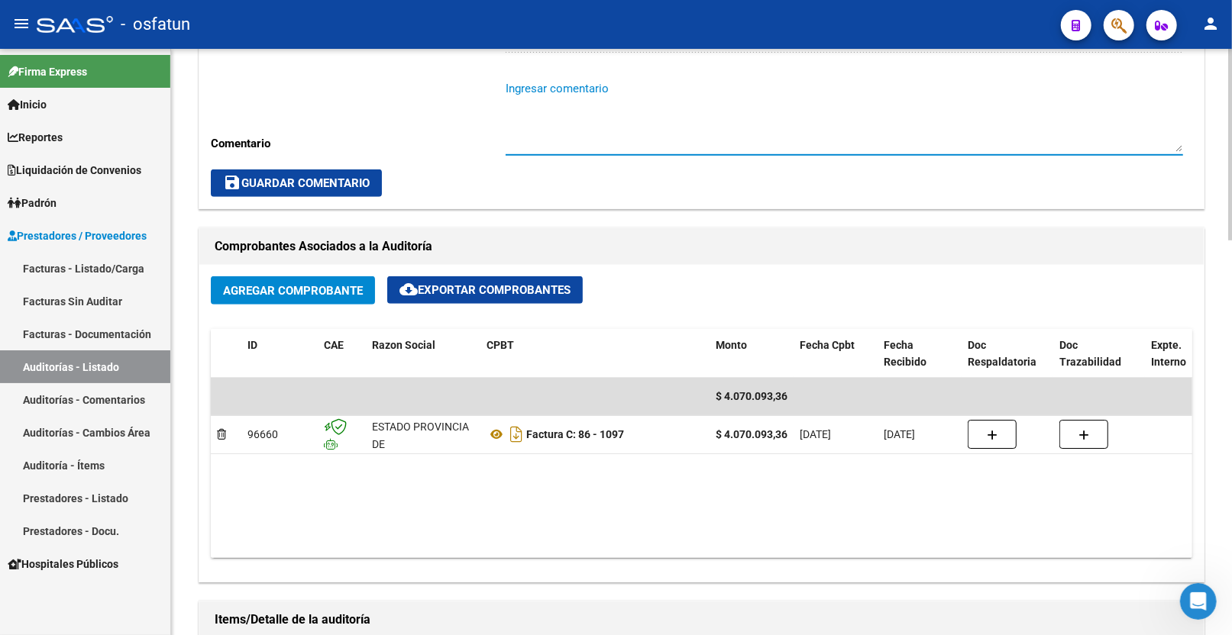
click at [719, 126] on textarea "Ingresar comentario" at bounding box center [844, 116] width 677 height 72
click at [849, 218] on div "Información del área Cambiar de área a esta auditoría Area * Hospitales de Auto…" at bounding box center [702, 570] width 1012 height 1310
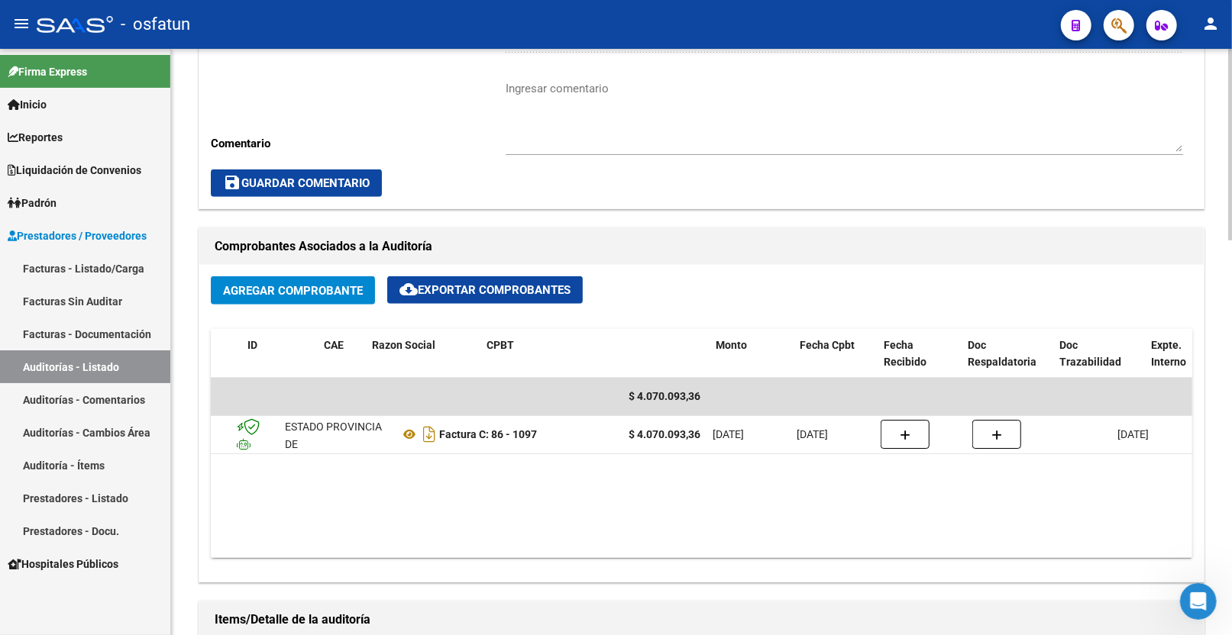
scroll to position [0, 0]
